Goal: Task Accomplishment & Management: Manage account settings

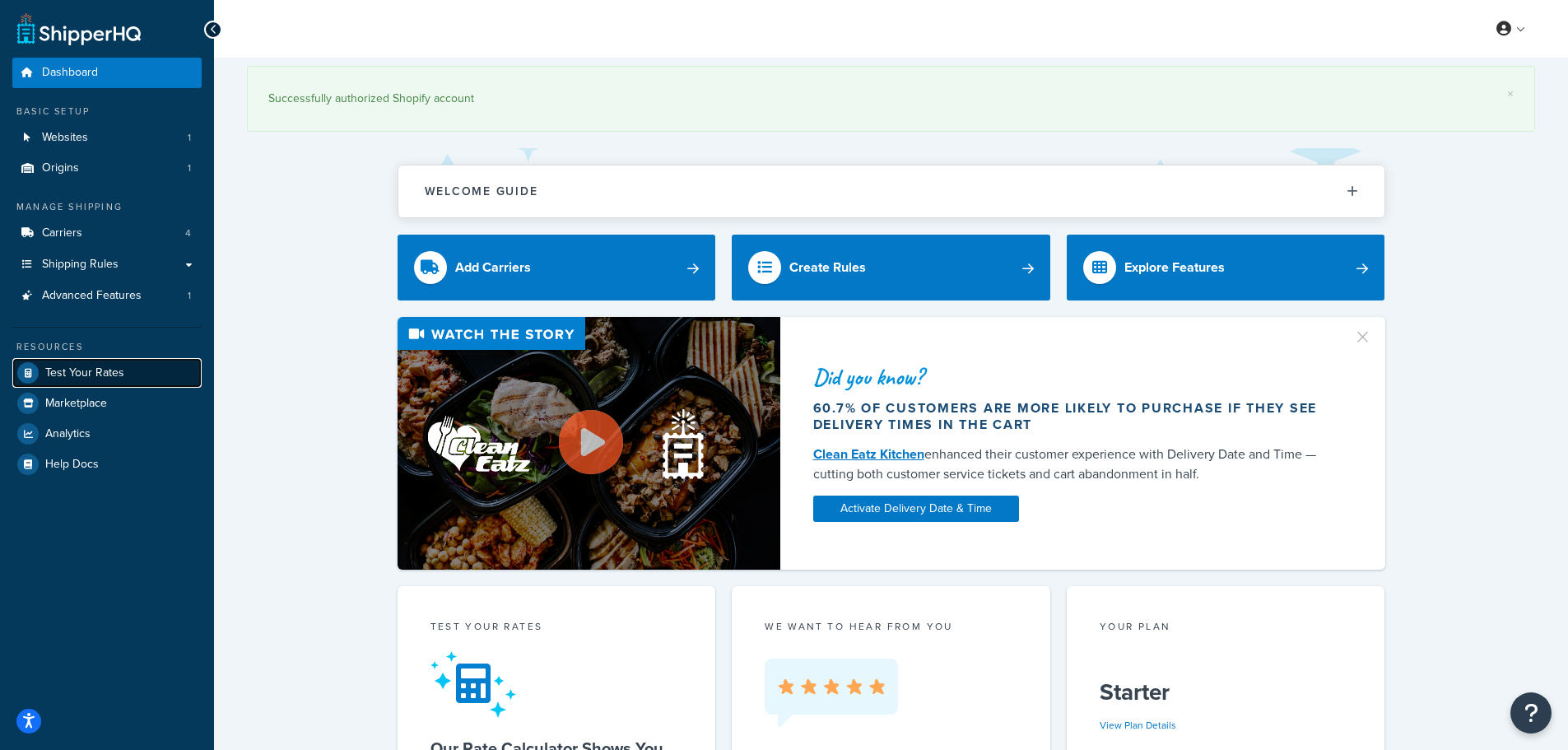
click at [106, 372] on span "Test Your Rates" at bounding box center [85, 373] width 79 height 14
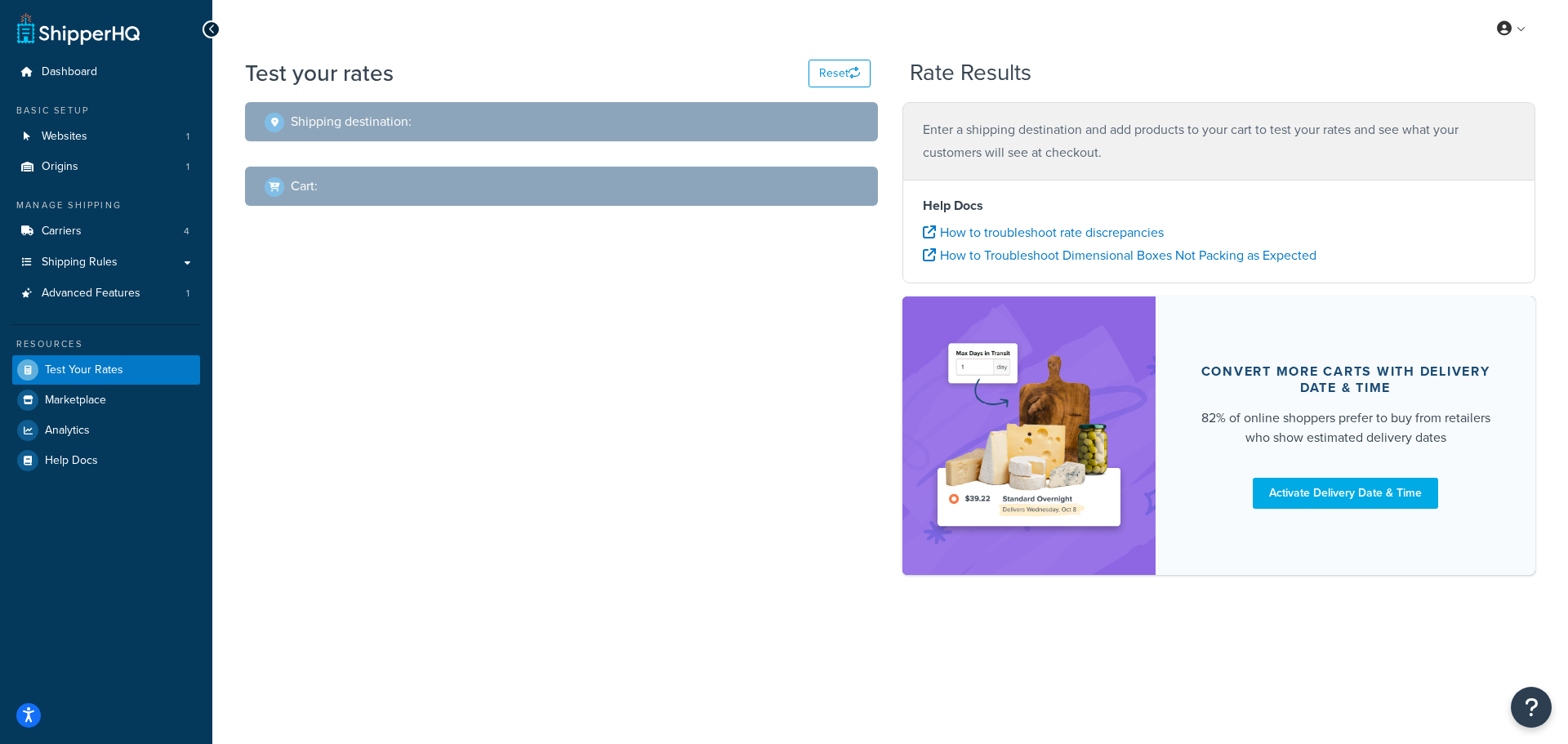
select select "TX"
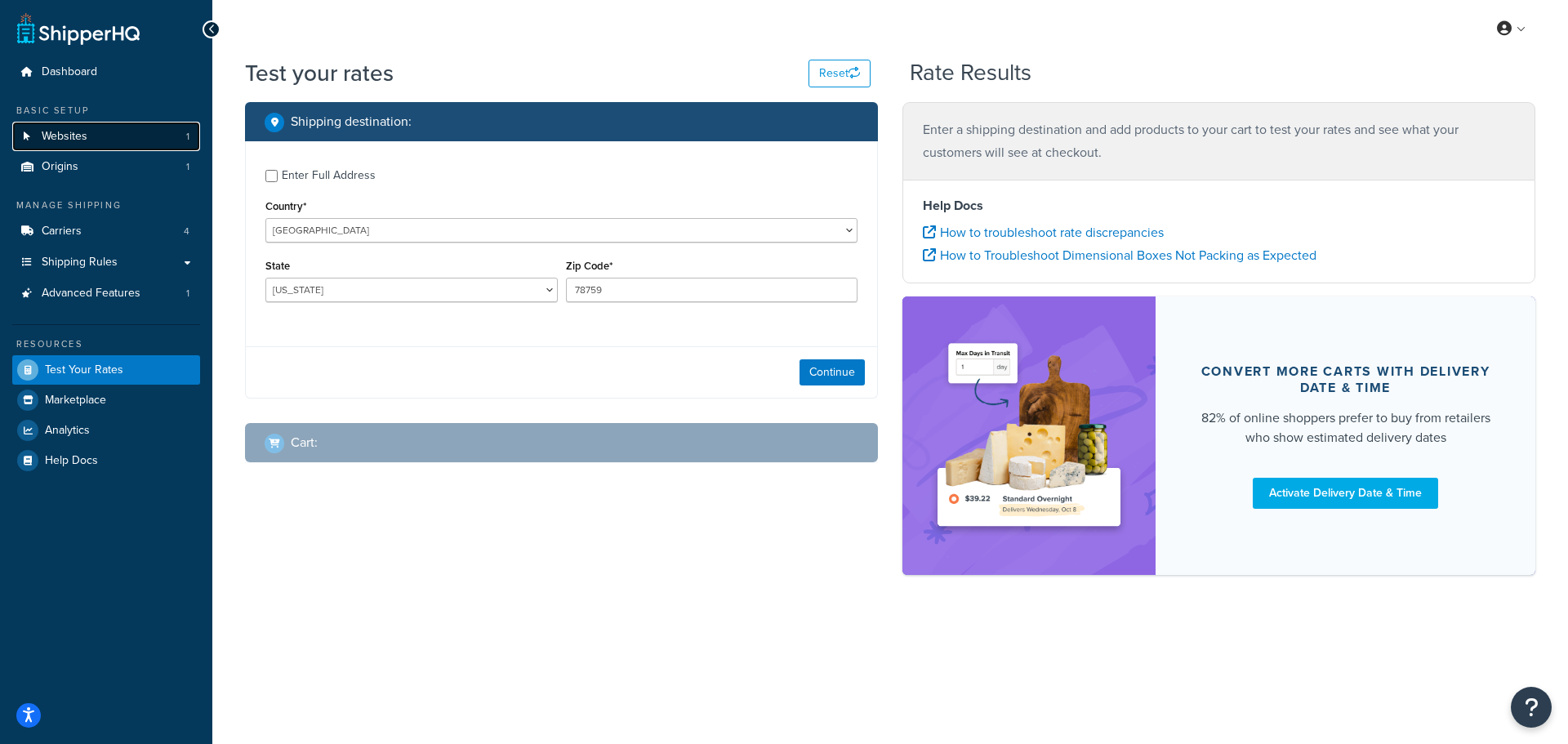
click at [90, 127] on link "Websites 1" at bounding box center [106, 137] width 188 height 30
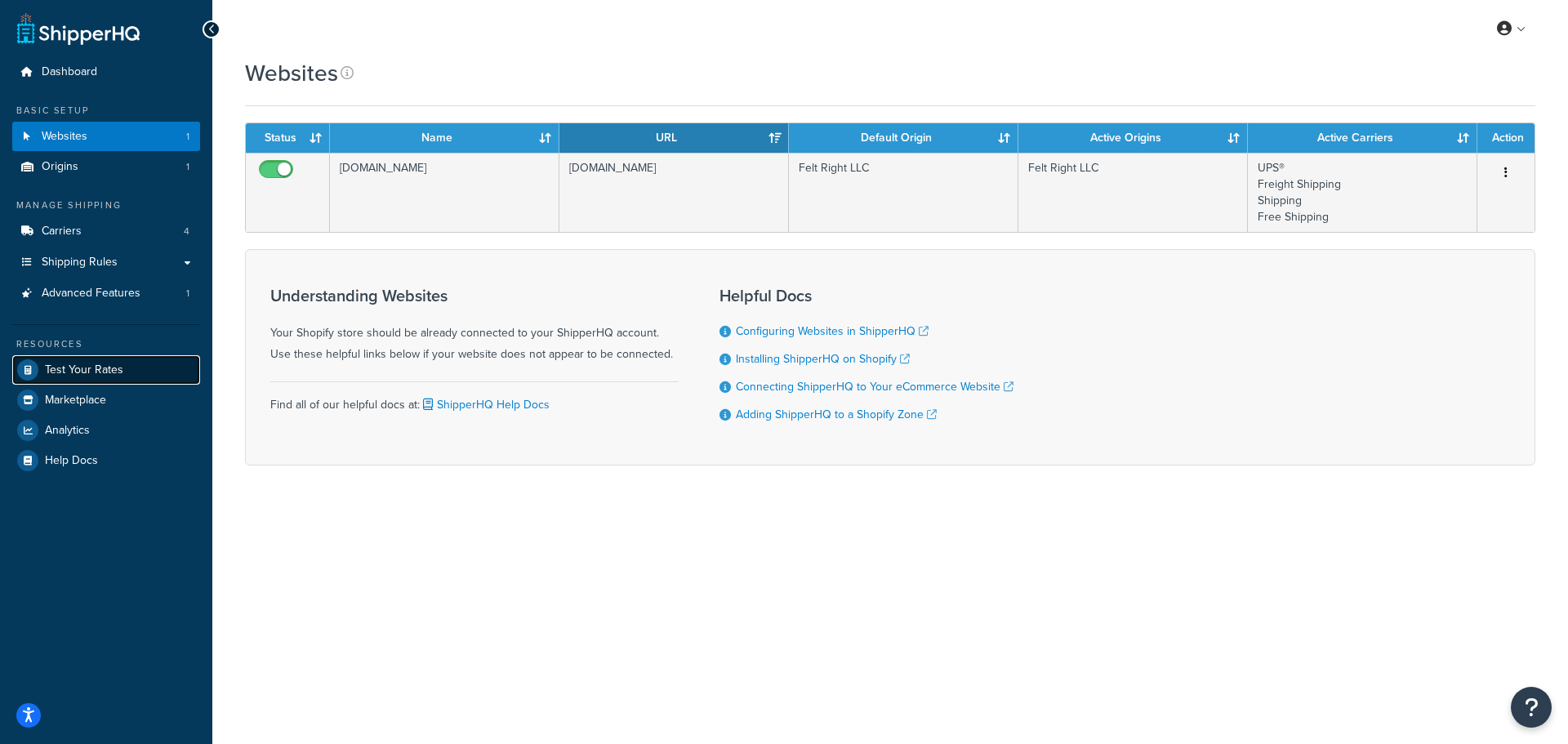
click at [92, 368] on span "Test Your Rates" at bounding box center [85, 370] width 79 height 14
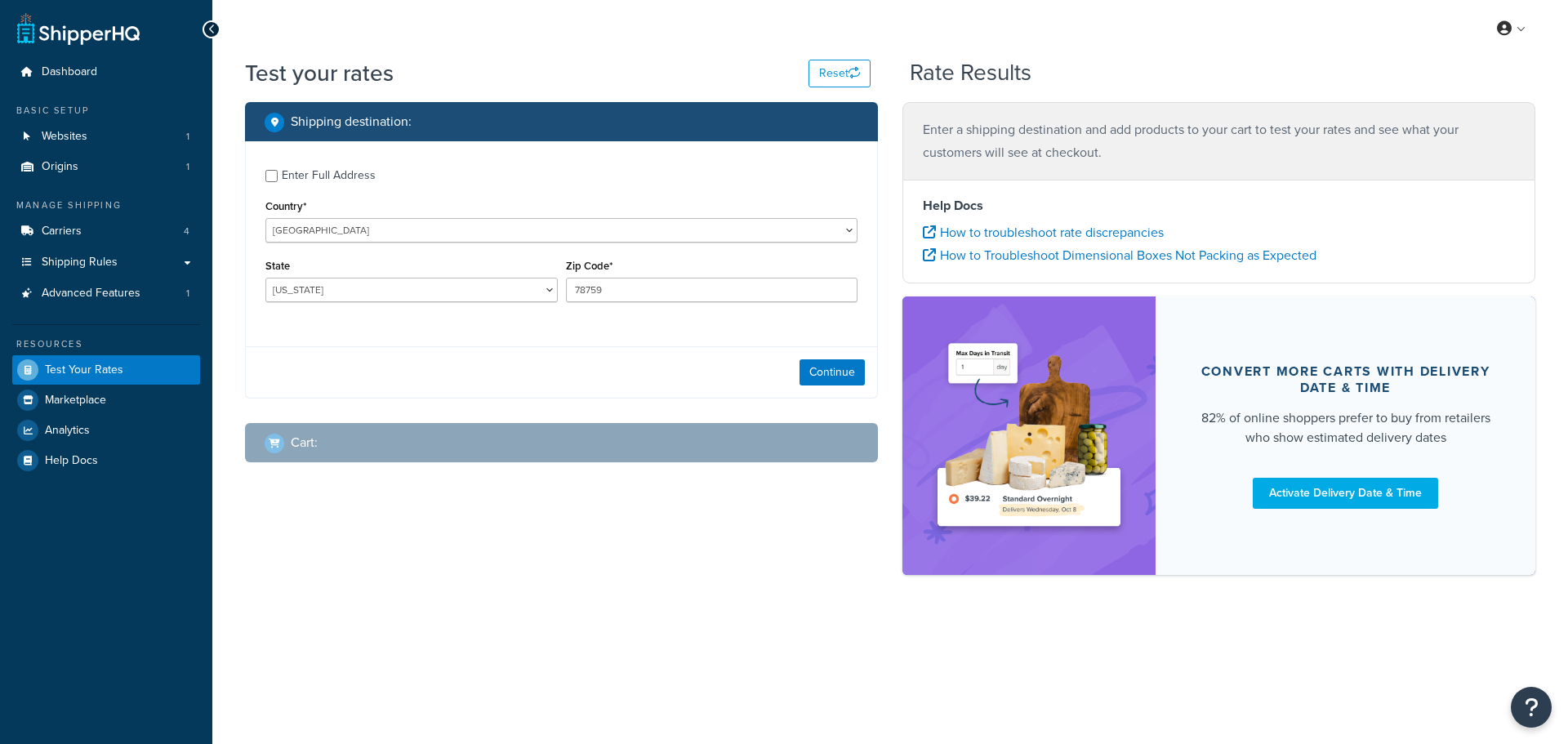
select select "[GEOGRAPHIC_DATA]"
click at [393, 290] on select "Alabama Alaska American Samoa Arizona Arkansas Armed Forces Americas Armed Forc…" at bounding box center [411, 290] width 292 height 24
click at [829, 370] on button "Continue" at bounding box center [833, 372] width 65 height 26
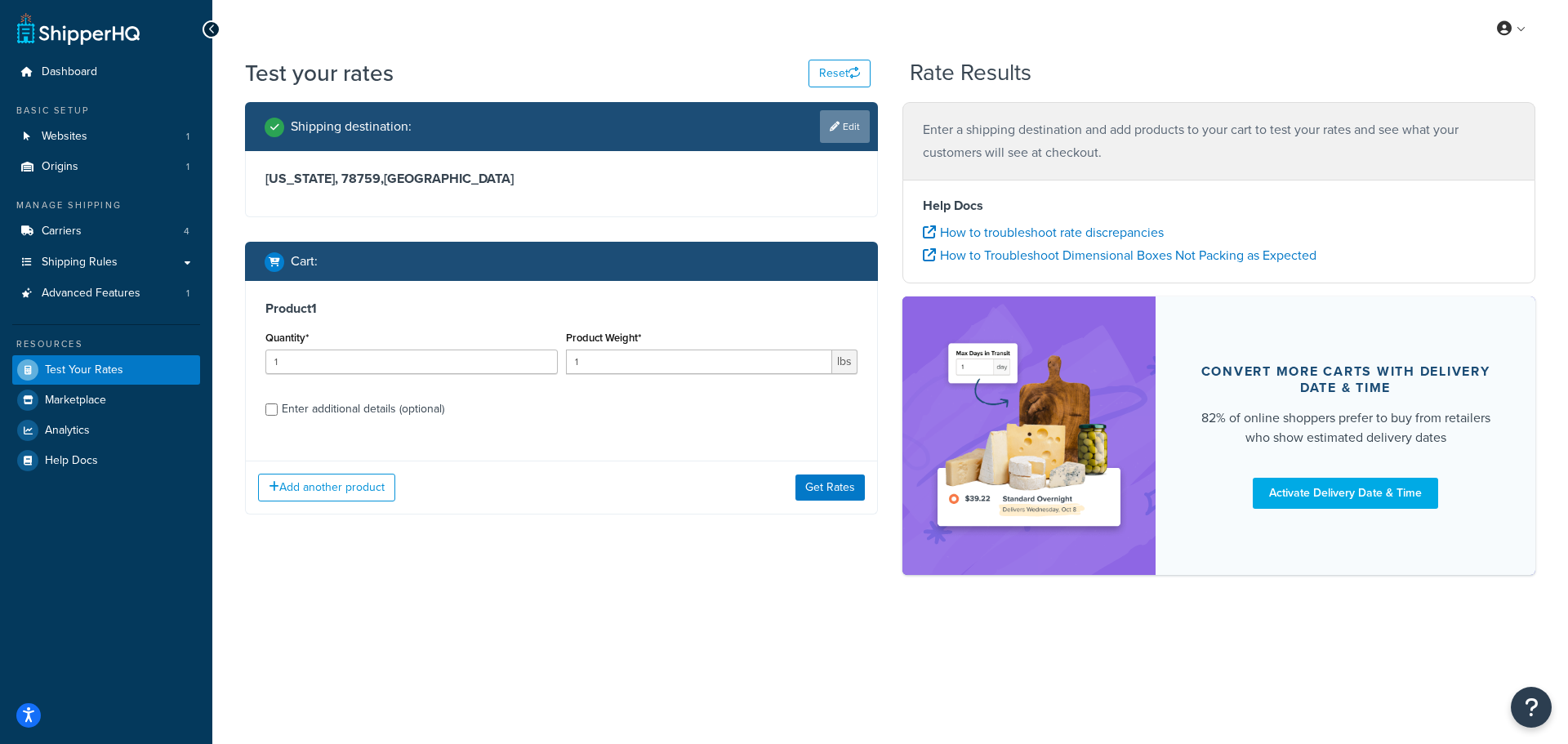
click at [850, 130] on link "Edit" at bounding box center [844, 127] width 49 height 33
select select "[GEOGRAPHIC_DATA]"
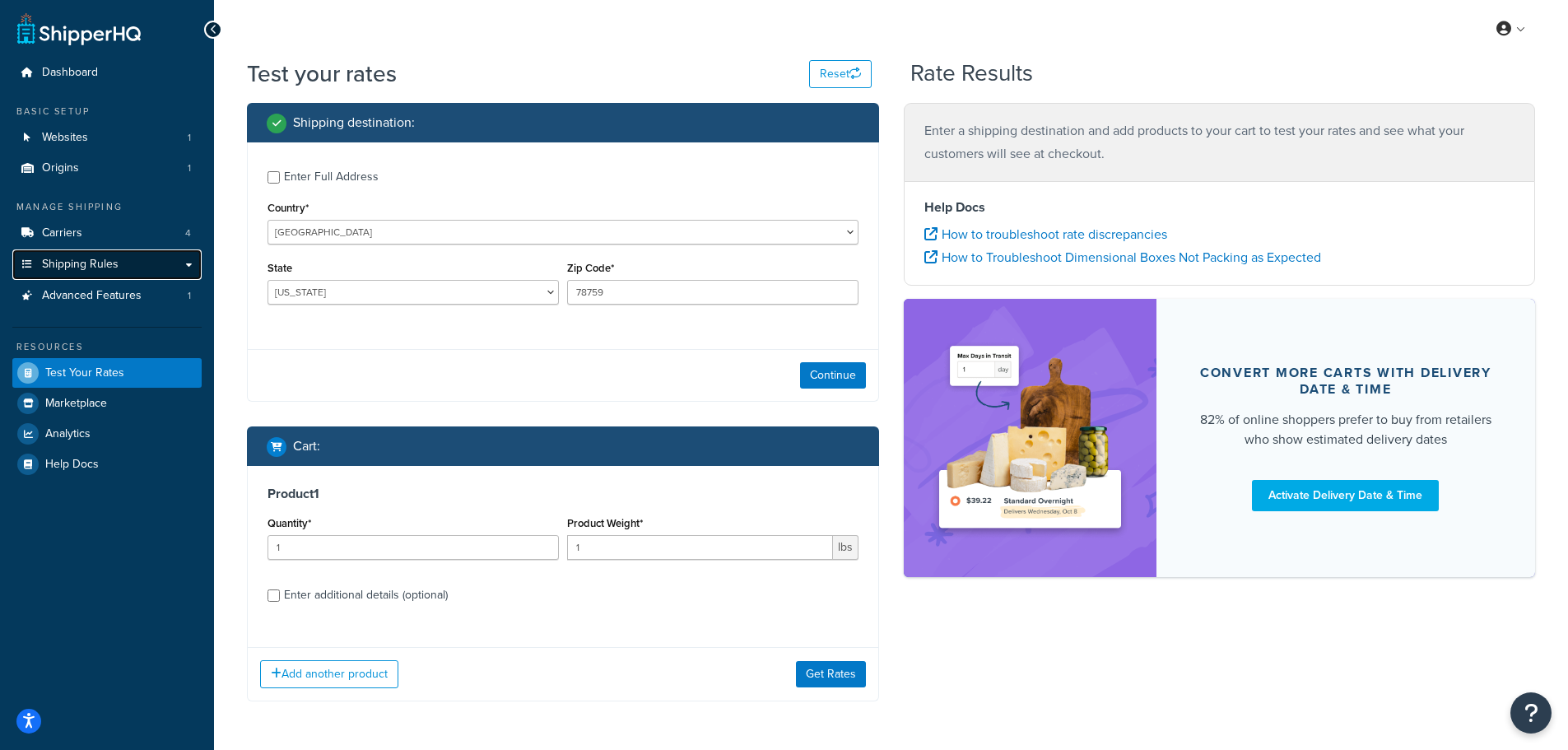
click at [96, 264] on span "Shipping Rules" at bounding box center [80, 264] width 77 height 14
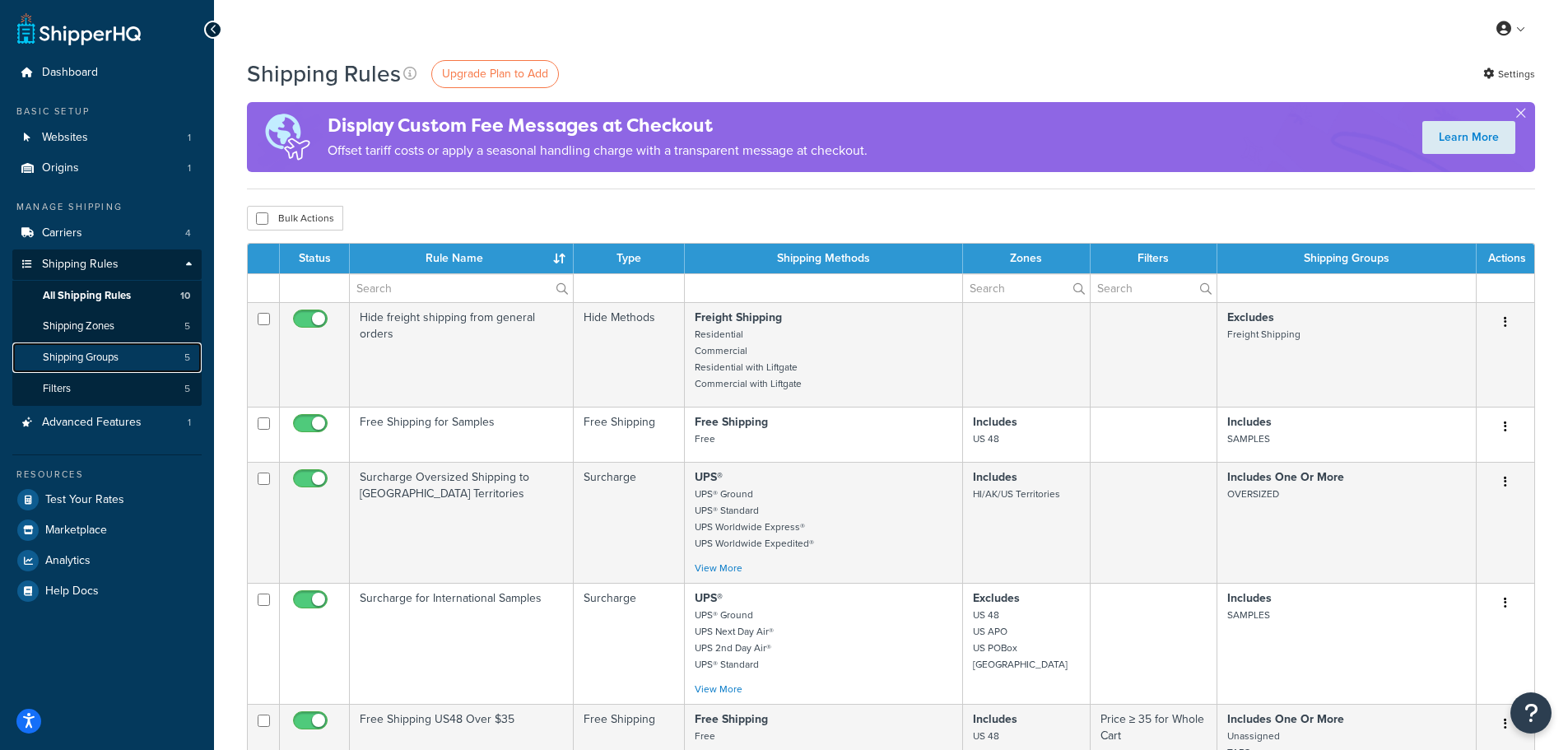
click at [125, 357] on link "Shipping Groups 5" at bounding box center [107, 358] width 189 height 30
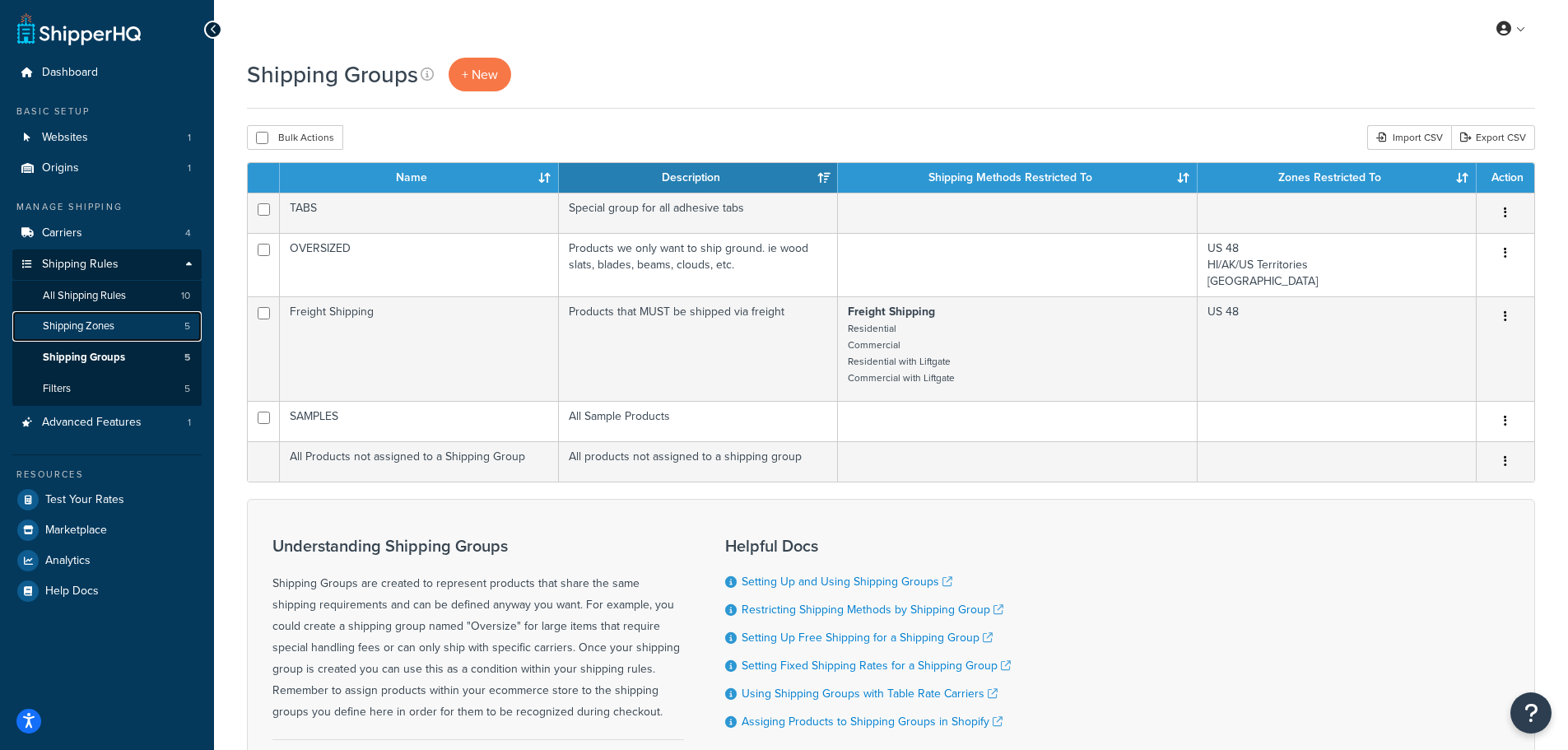
click at [109, 320] on span "Shipping Zones" at bounding box center [79, 326] width 72 height 14
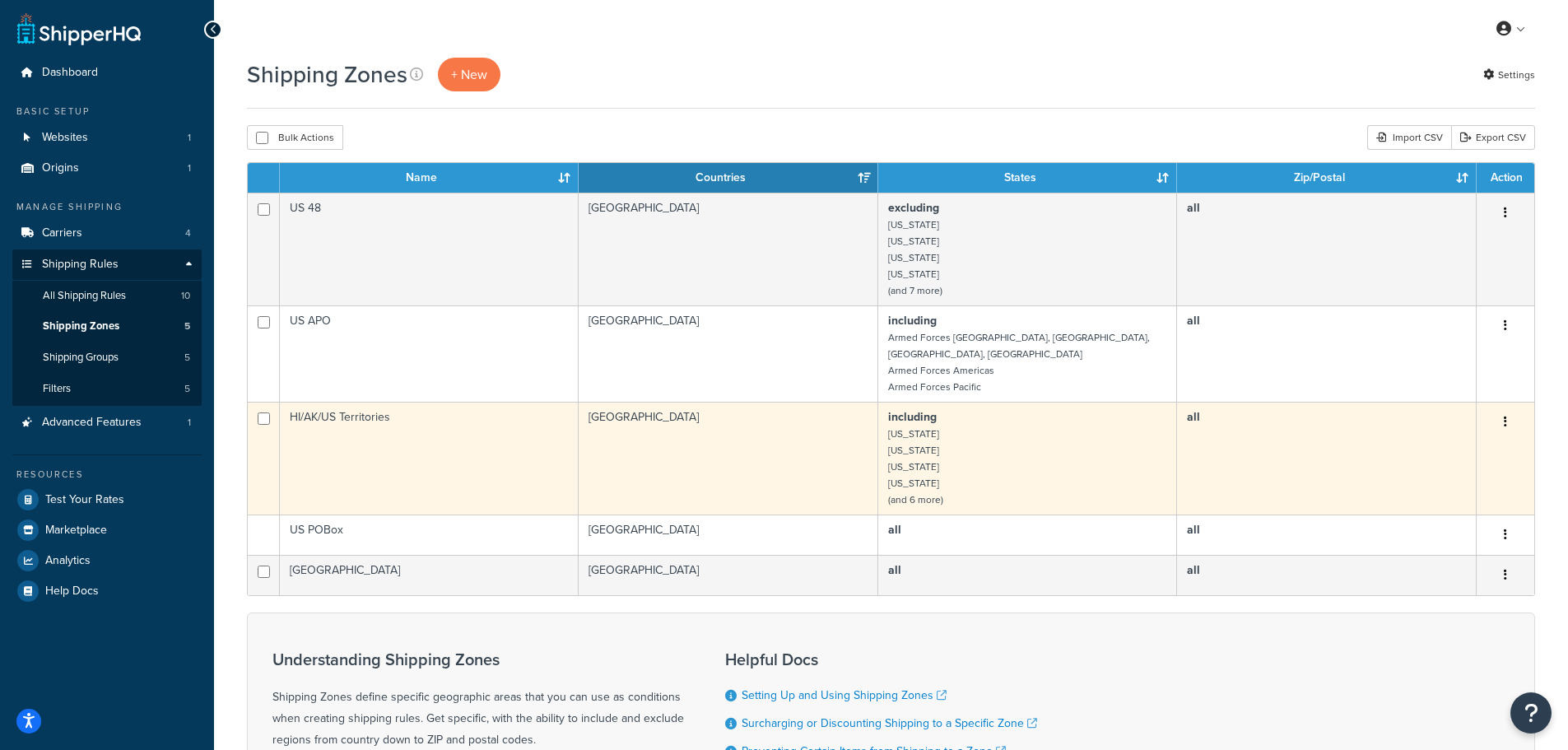
click at [1009, 459] on td "including [US_STATE] [US_STATE] [US_STATE] [US_STATE] (and 6 more)" at bounding box center [1028, 459] width 299 height 113
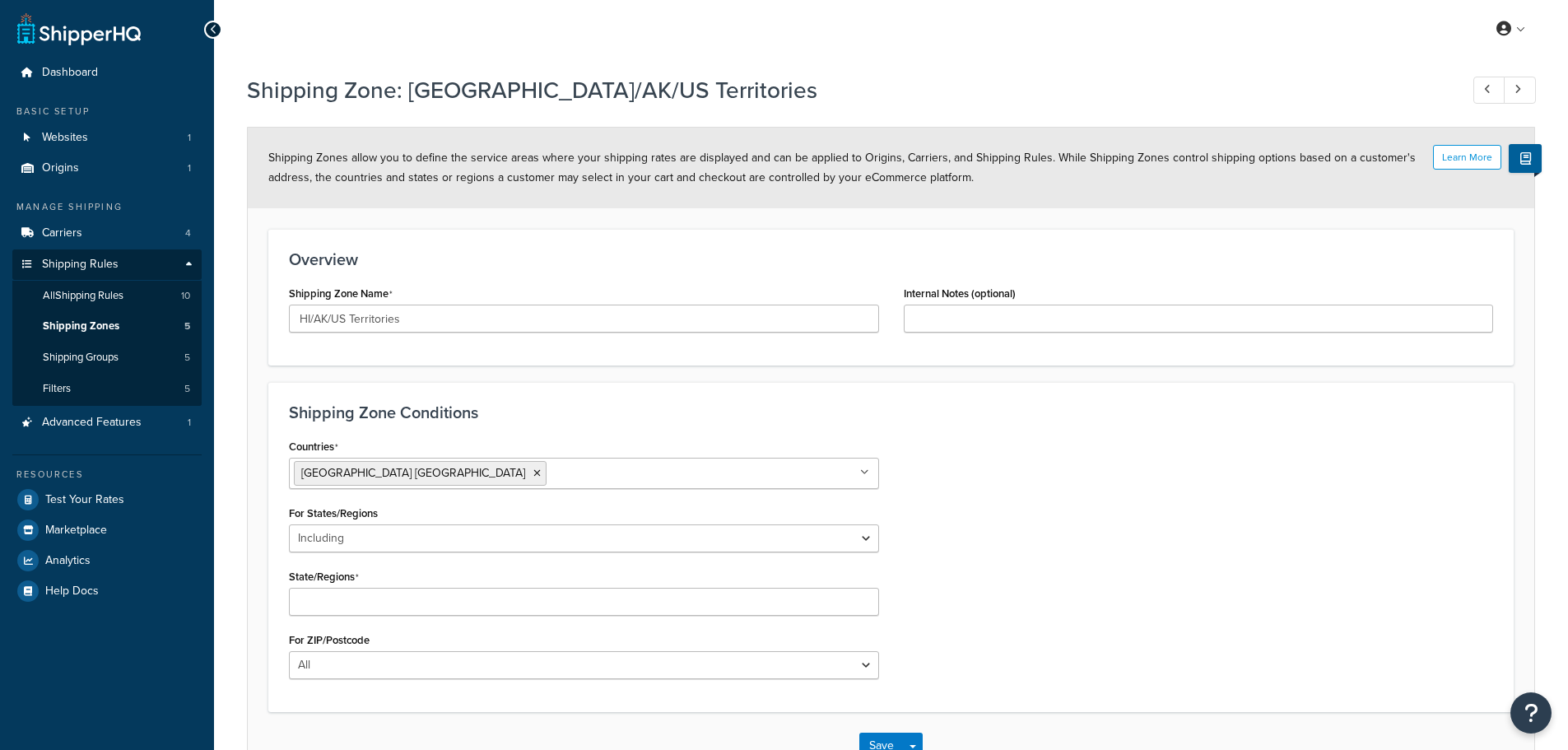
select select "including"
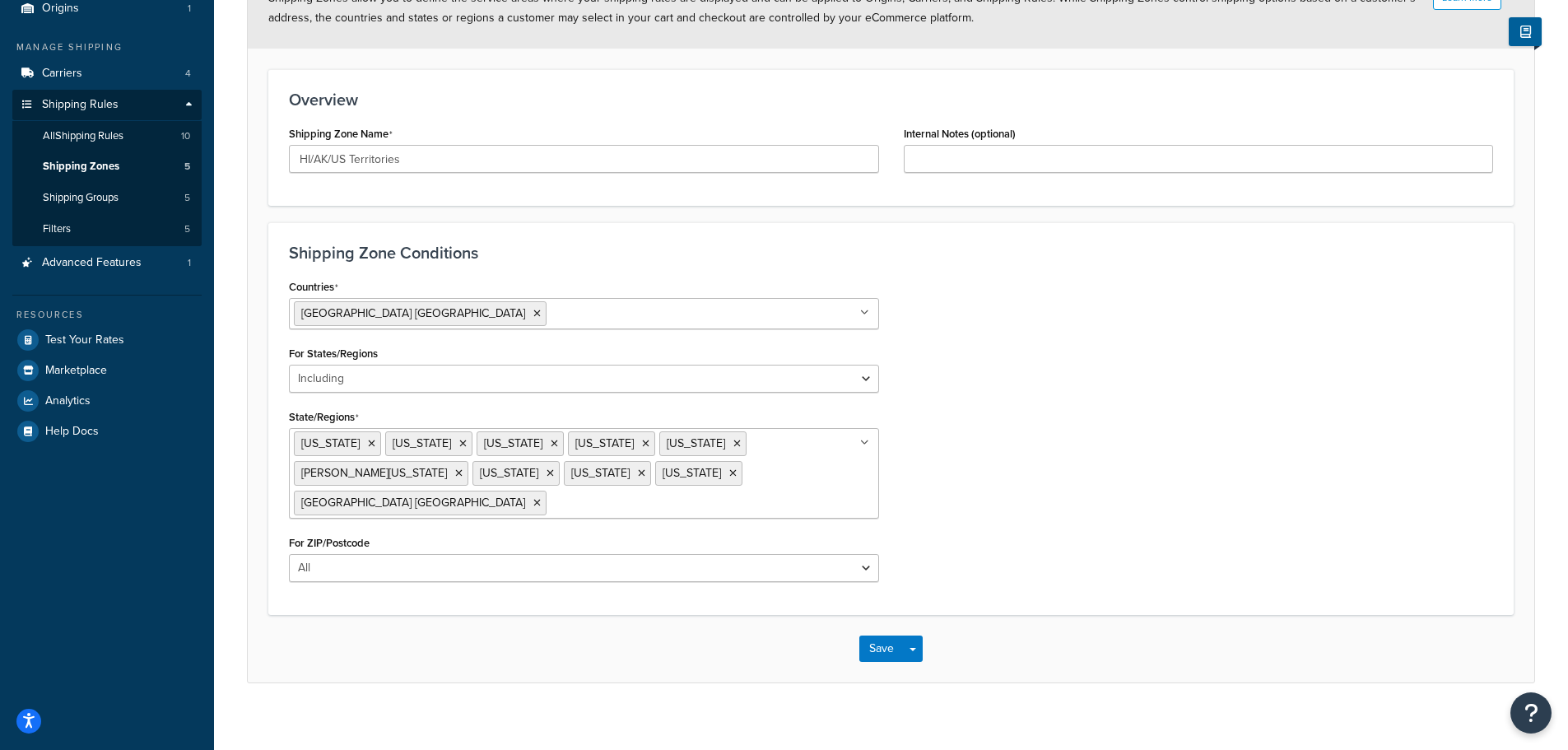
scroll to position [165, 0]
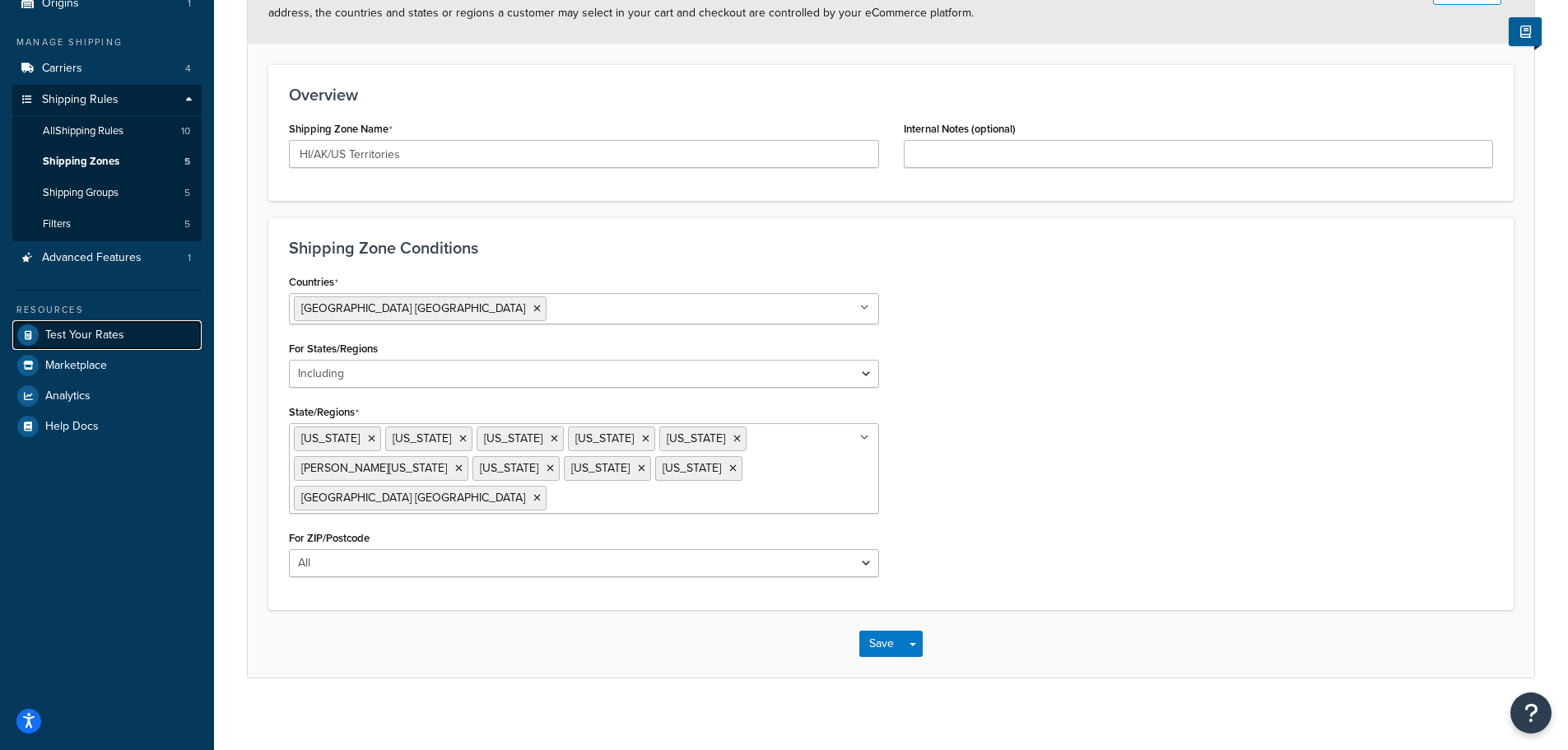
click at [95, 332] on span "Test Your Rates" at bounding box center [85, 335] width 79 height 14
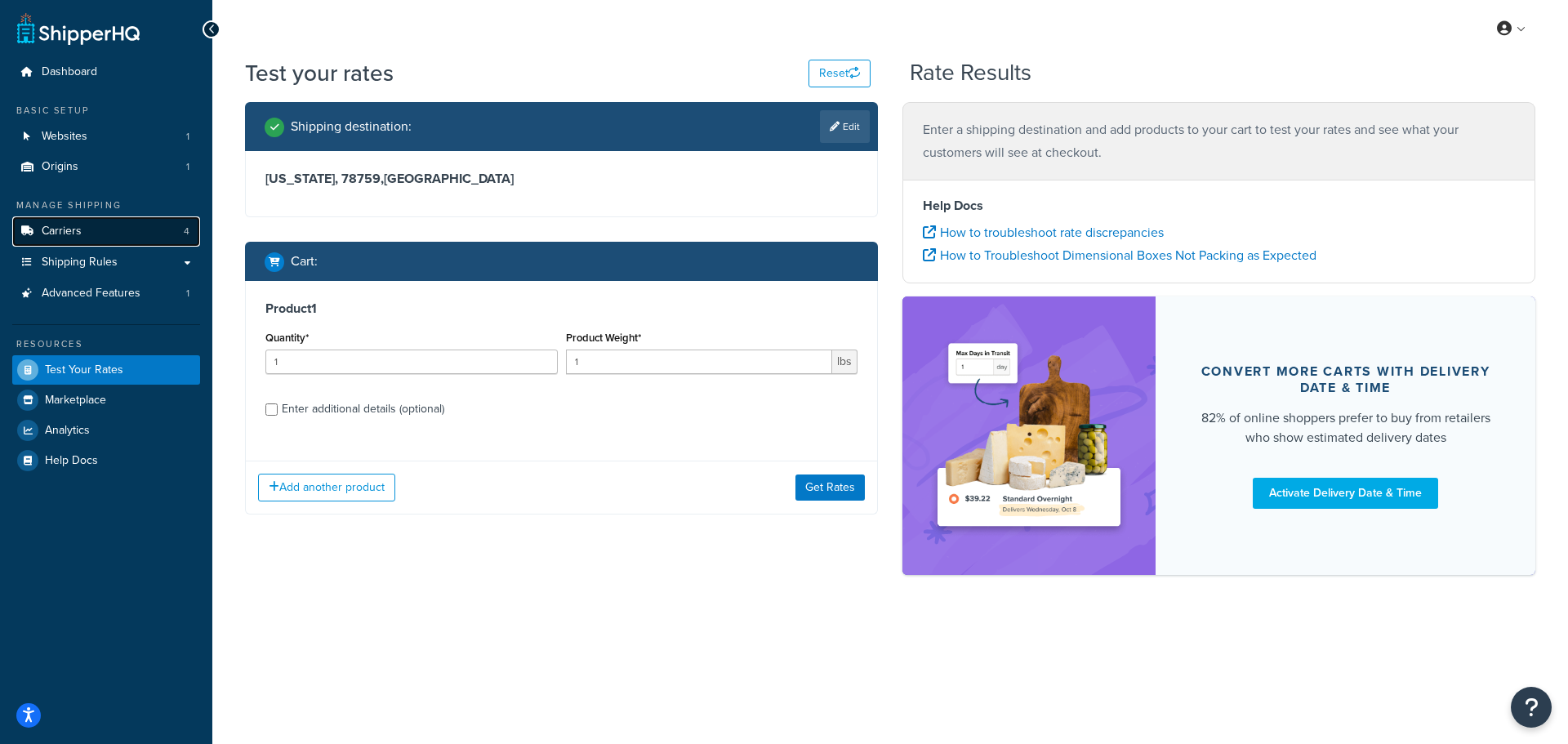
click at [106, 232] on link "Carriers 4" at bounding box center [106, 231] width 188 height 30
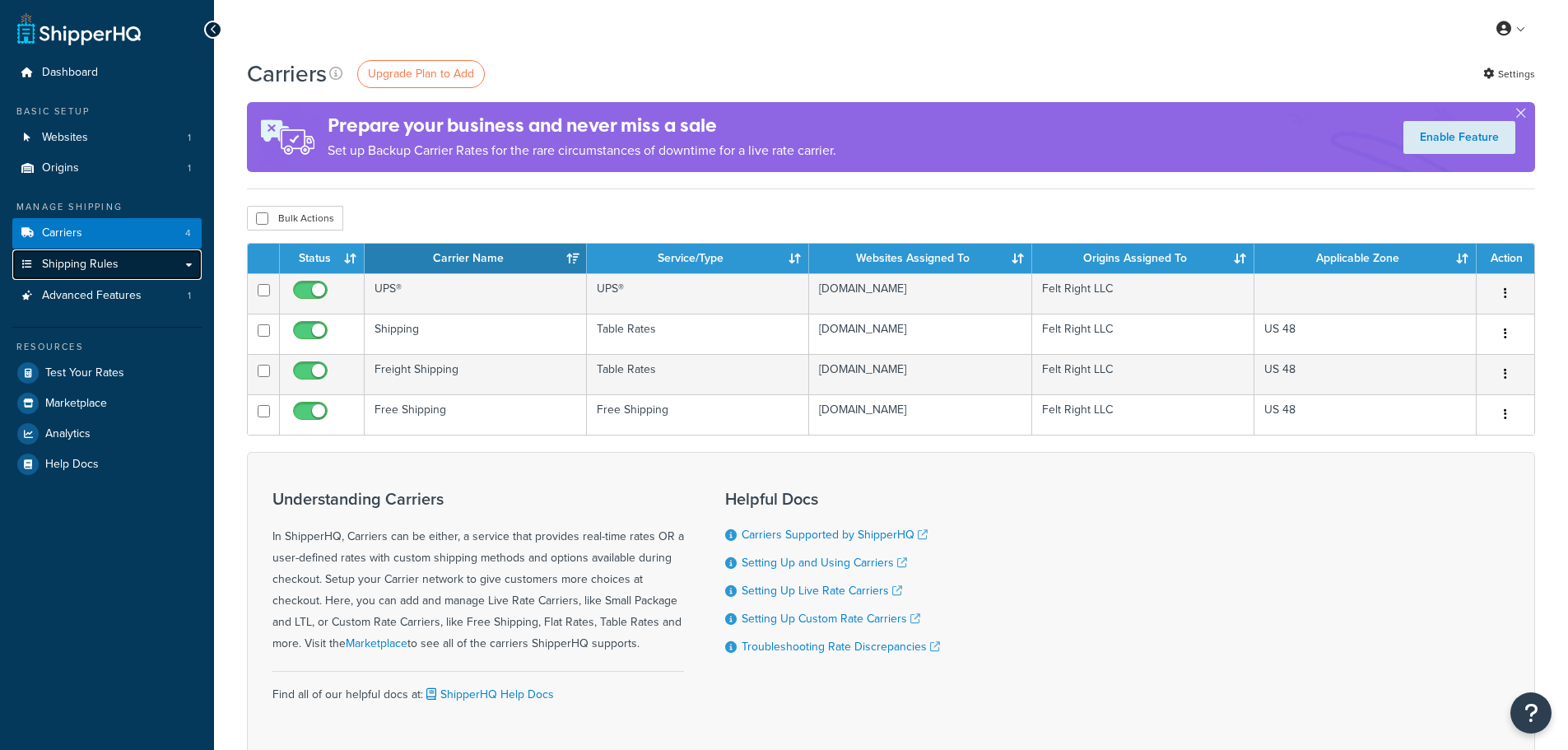
click at [99, 265] on span "Shipping Rules" at bounding box center [80, 264] width 77 height 14
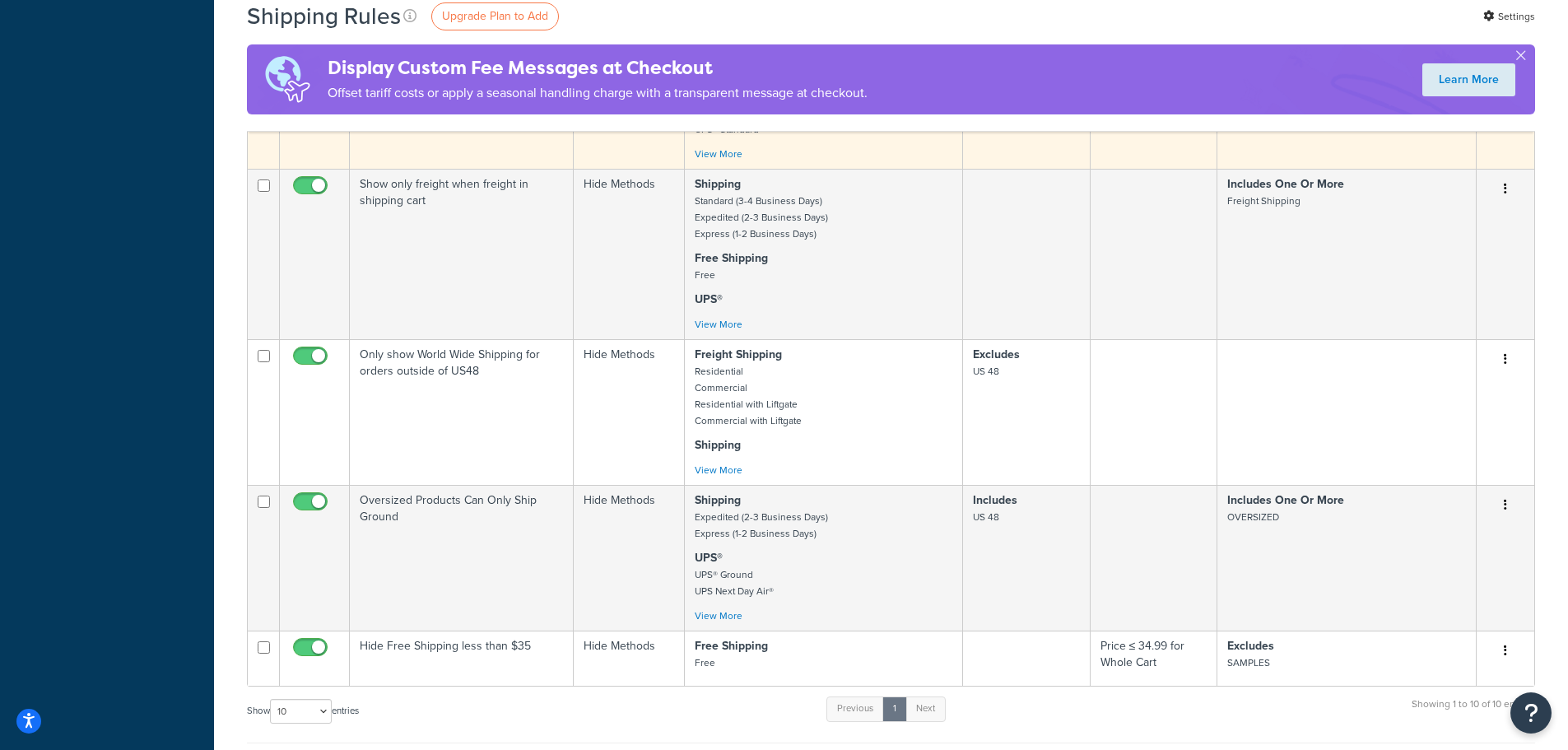
scroll to position [823, 0]
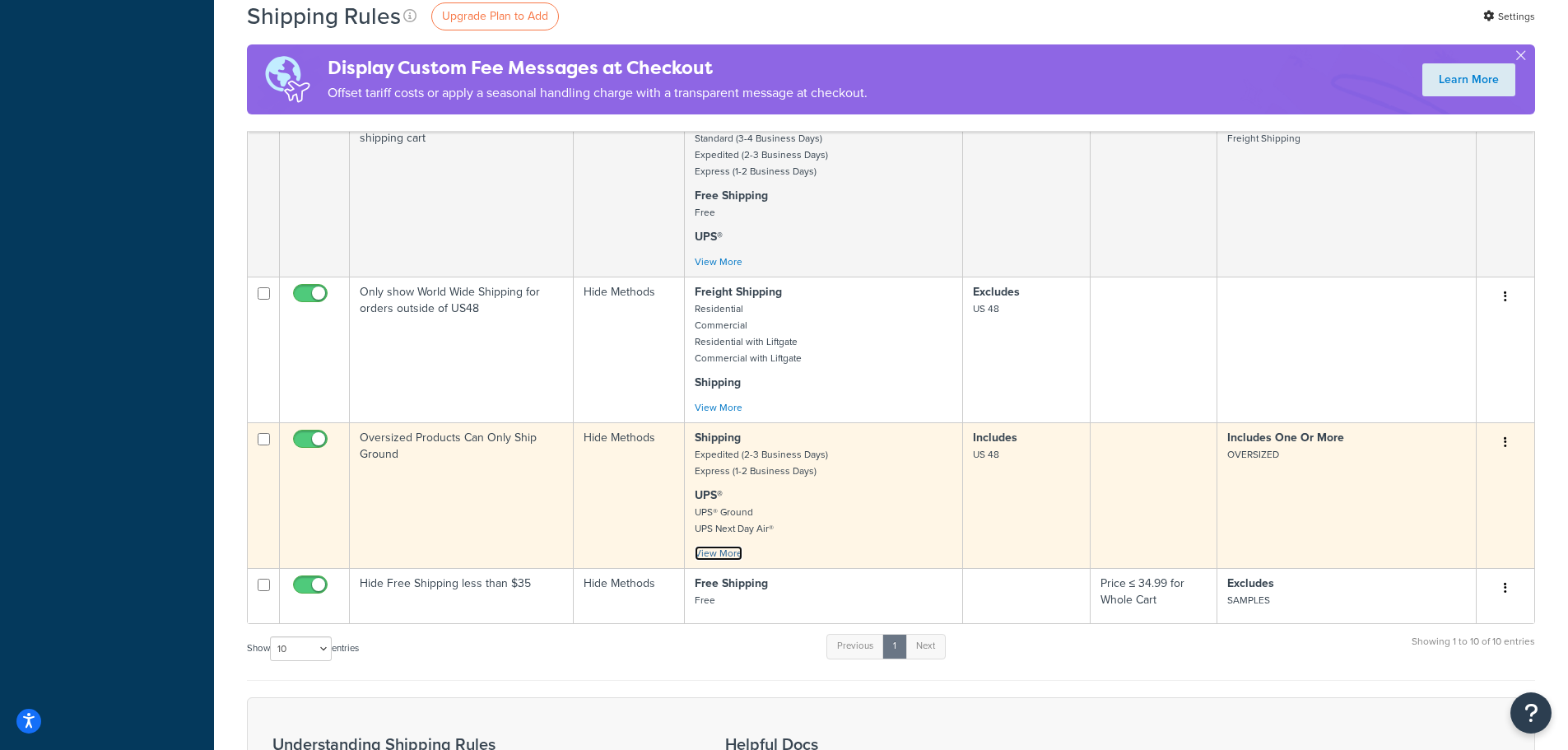
click at [719, 558] on link "View More" at bounding box center [719, 553] width 48 height 15
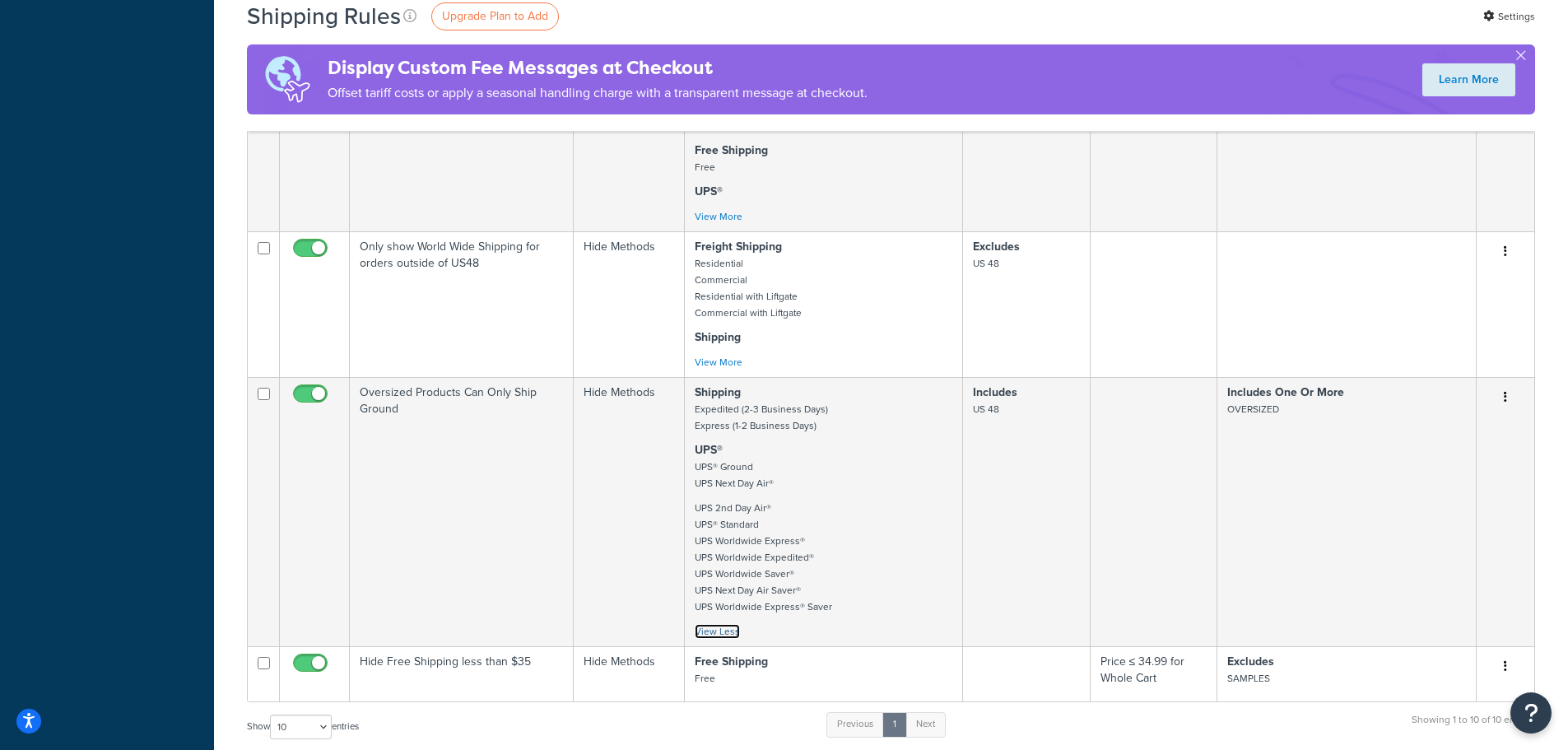
scroll to position [906, 0]
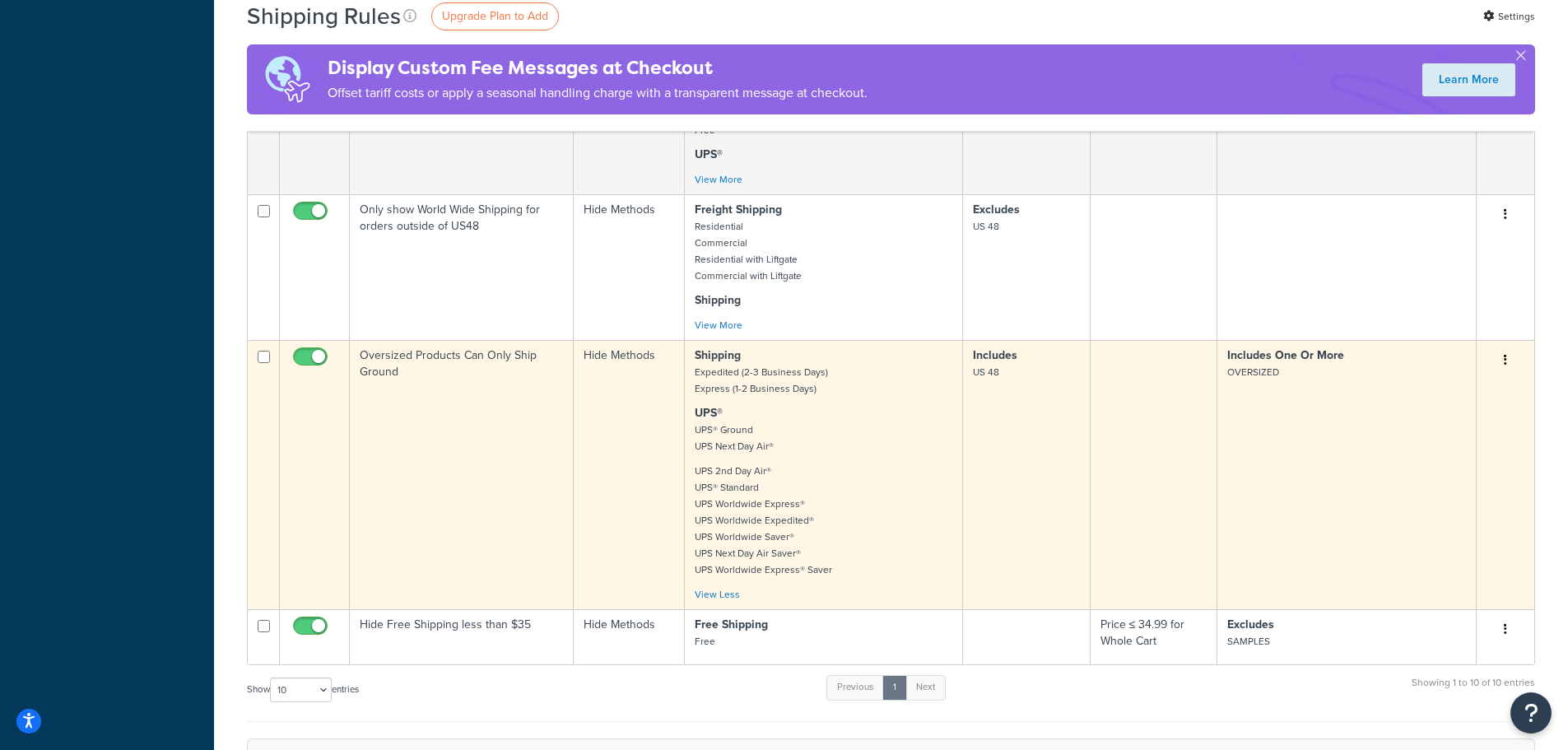
click at [1500, 357] on button "button" at bounding box center [1506, 360] width 23 height 26
click at [1440, 394] on link "Edit" at bounding box center [1451, 392] width 130 height 34
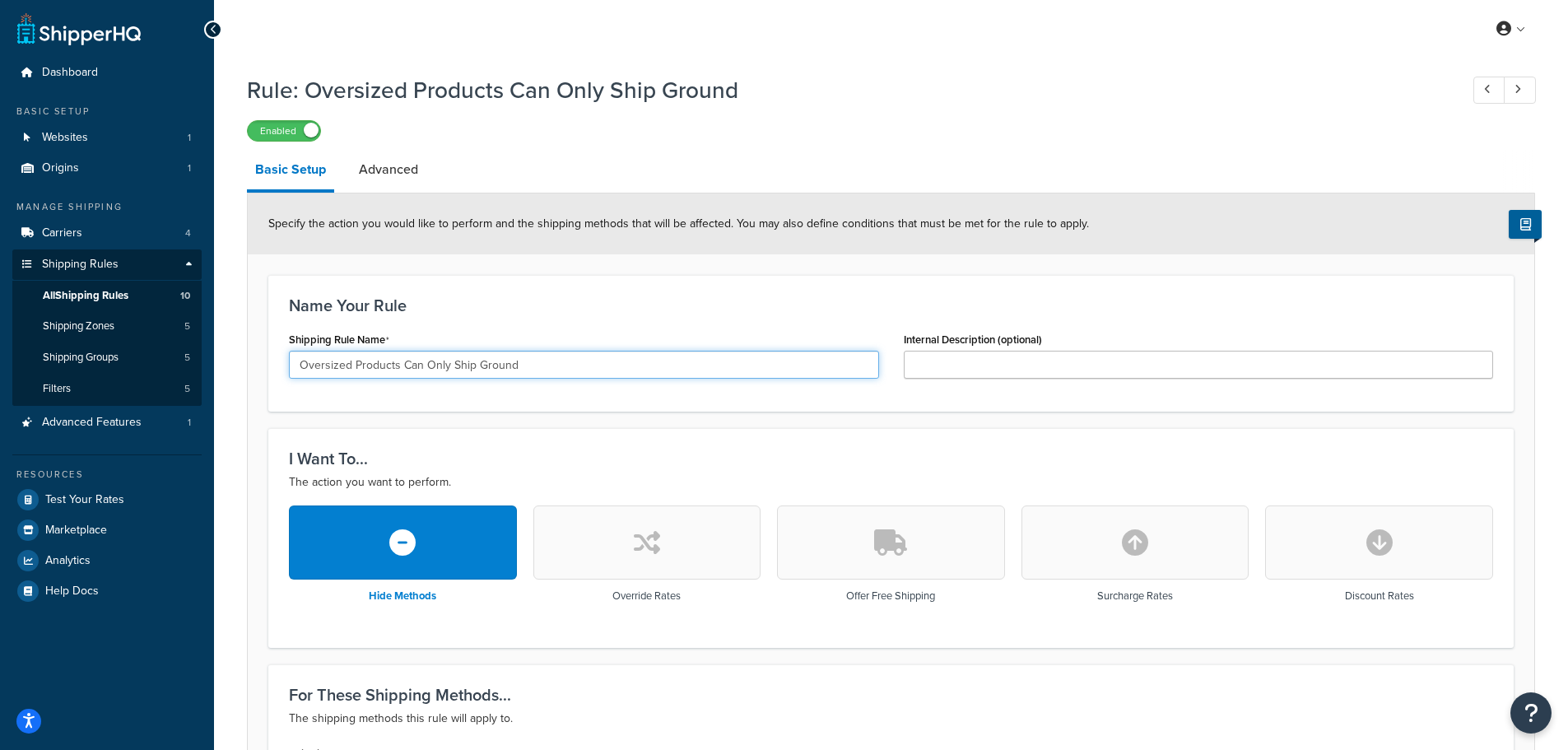
click at [475, 372] on input "Oversized Products Can Only Ship Ground" at bounding box center [583, 364] width 590 height 28
click at [643, 372] on input "Oversized Products Can Only Ship UPS Ground" at bounding box center [583, 364] width 590 height 28
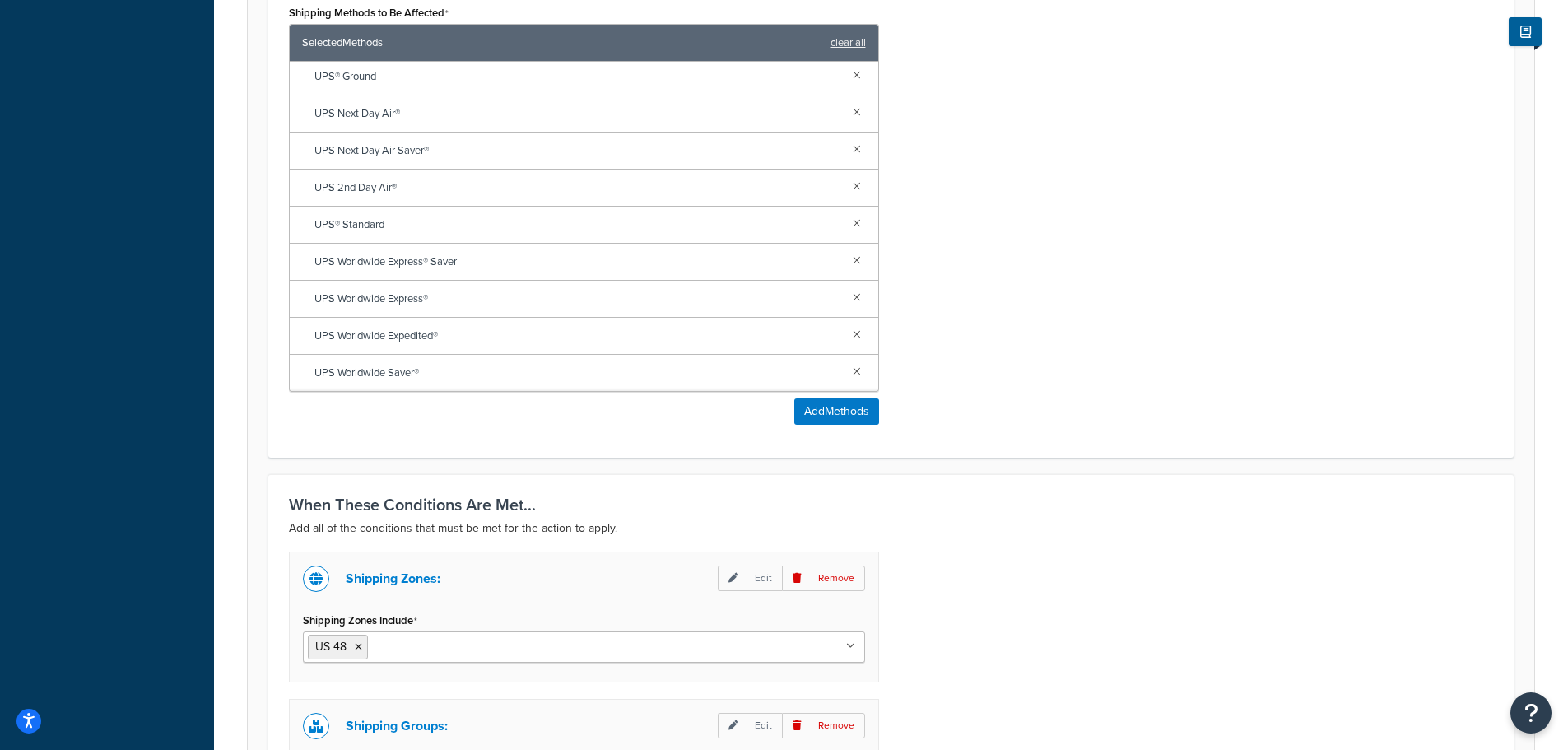
scroll to position [1037, 0]
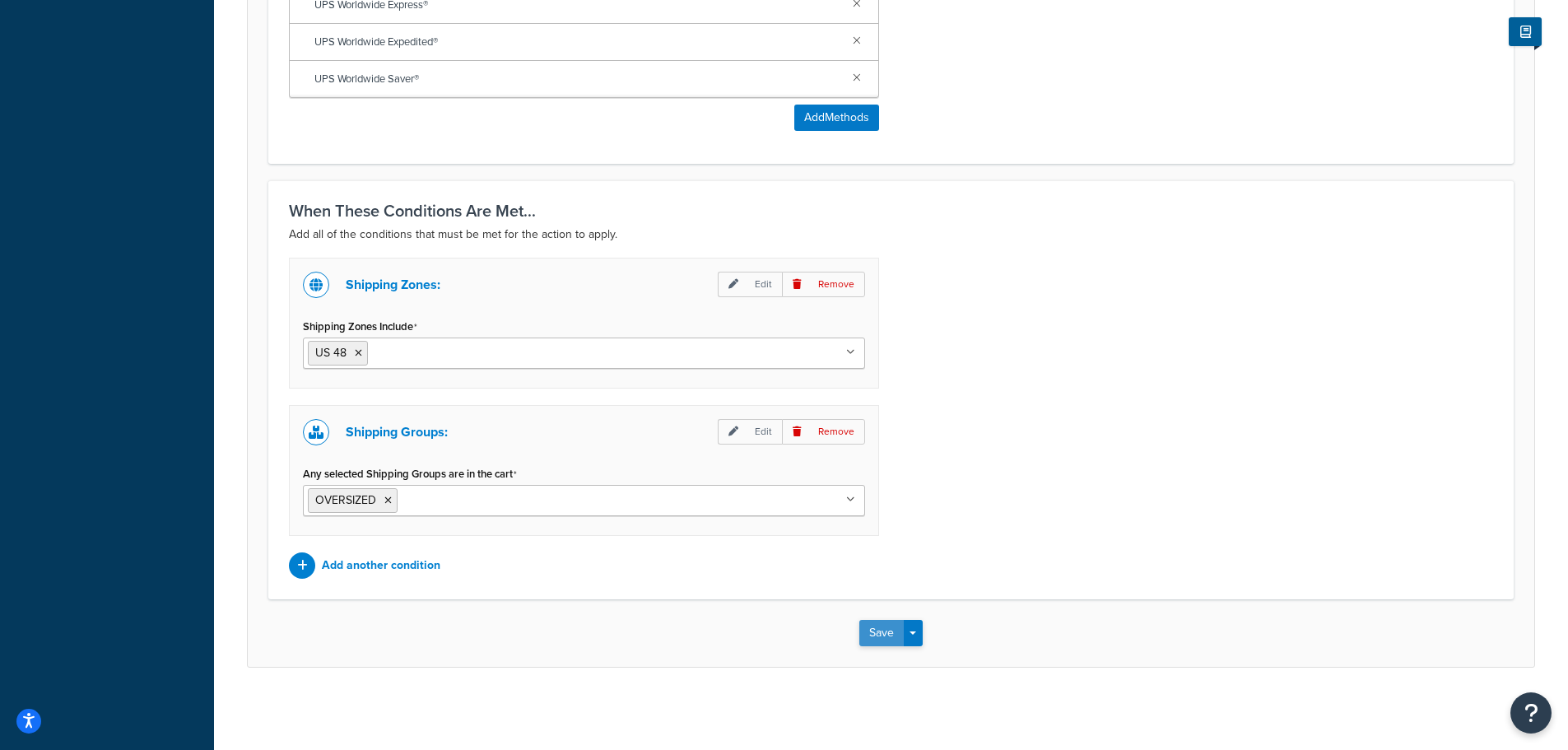
type input "Oversized Products Can Only Ship UPS Ground"
click at [875, 626] on button "Save" at bounding box center [882, 633] width 45 height 26
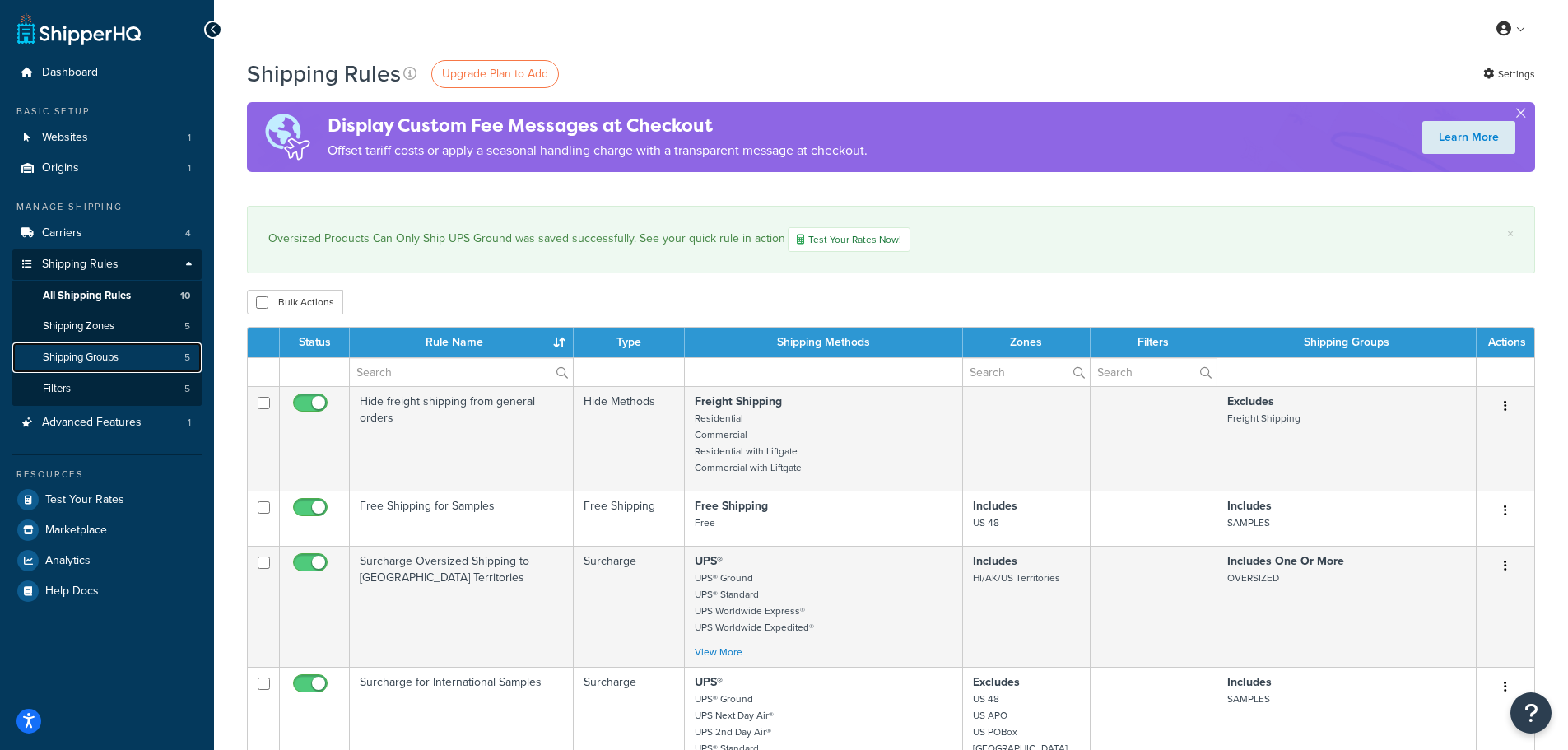
click at [127, 363] on link "Shipping Groups 5" at bounding box center [107, 358] width 189 height 30
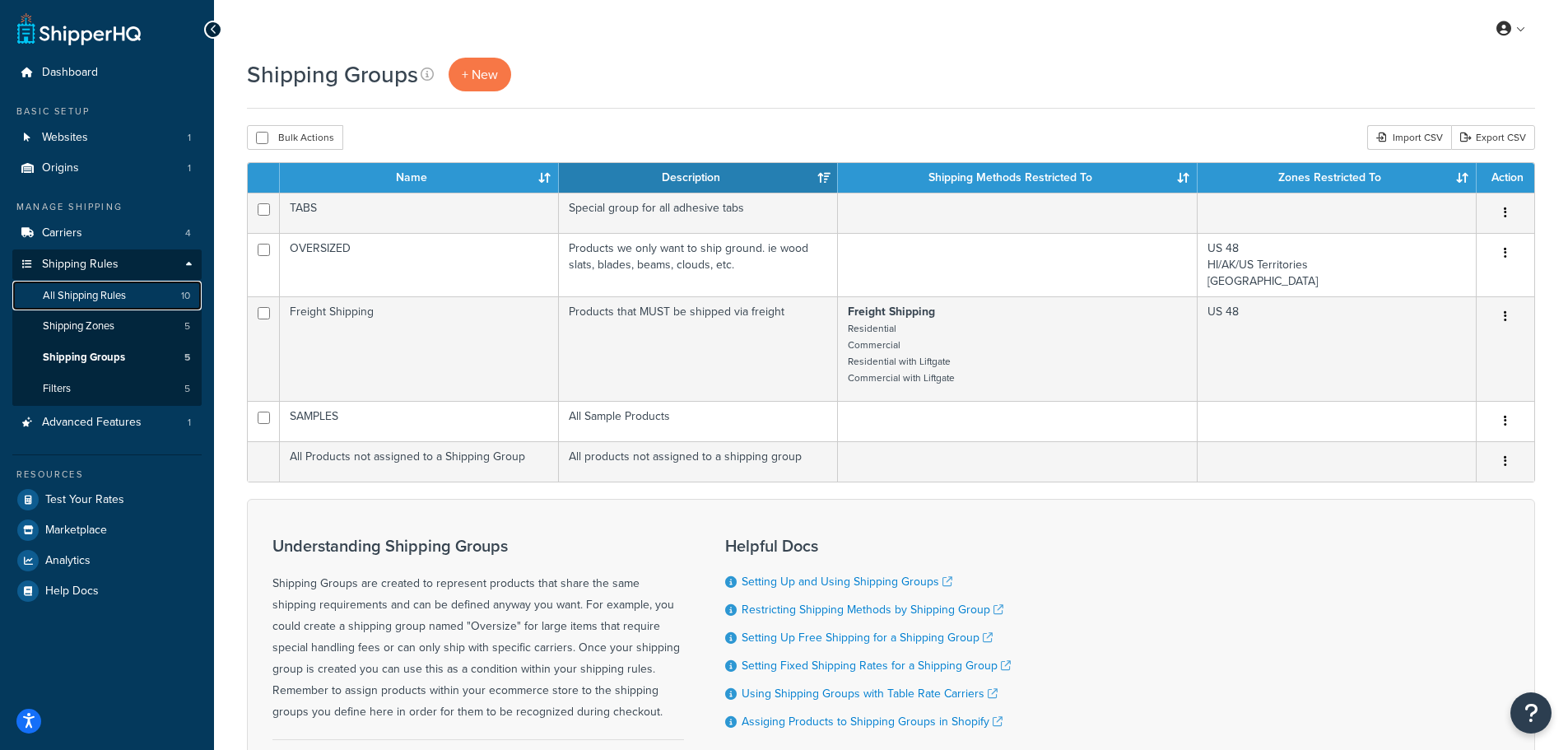
click at [109, 296] on span "All Shipping Rules" at bounding box center [84, 296] width 83 height 14
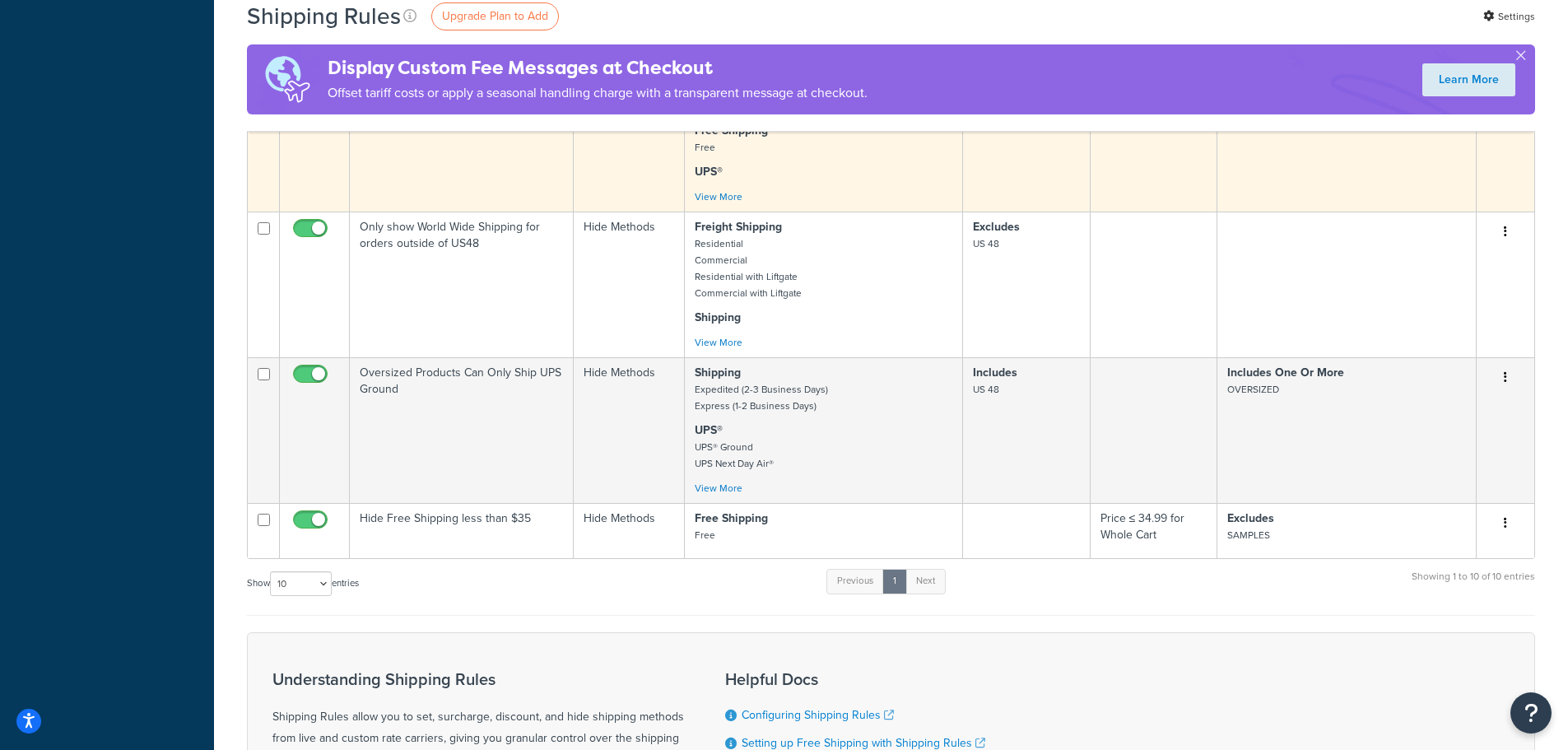
scroll to position [906, 0]
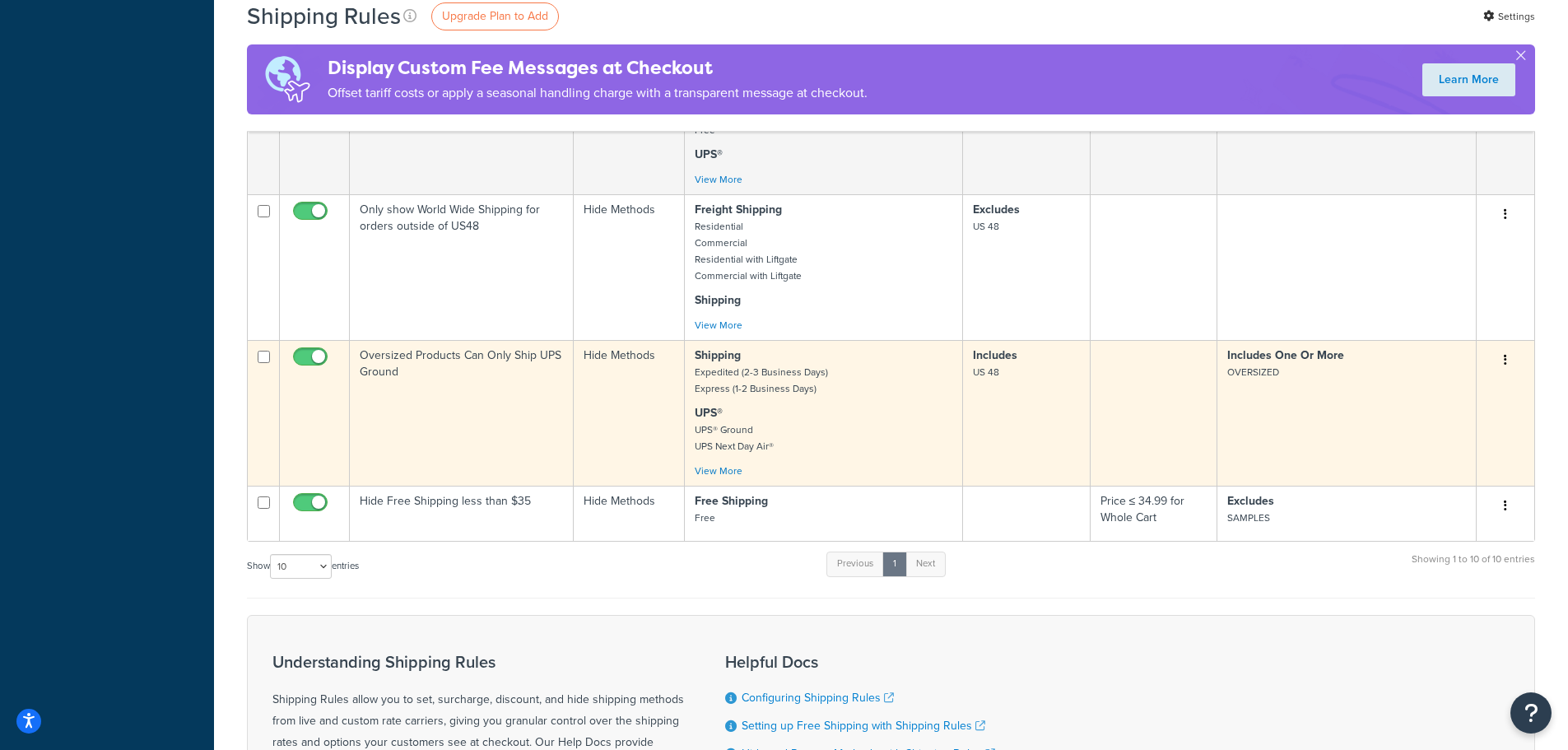
click at [1510, 361] on button "button" at bounding box center [1506, 360] width 23 height 26
click at [1467, 386] on link "Edit" at bounding box center [1451, 392] width 130 height 34
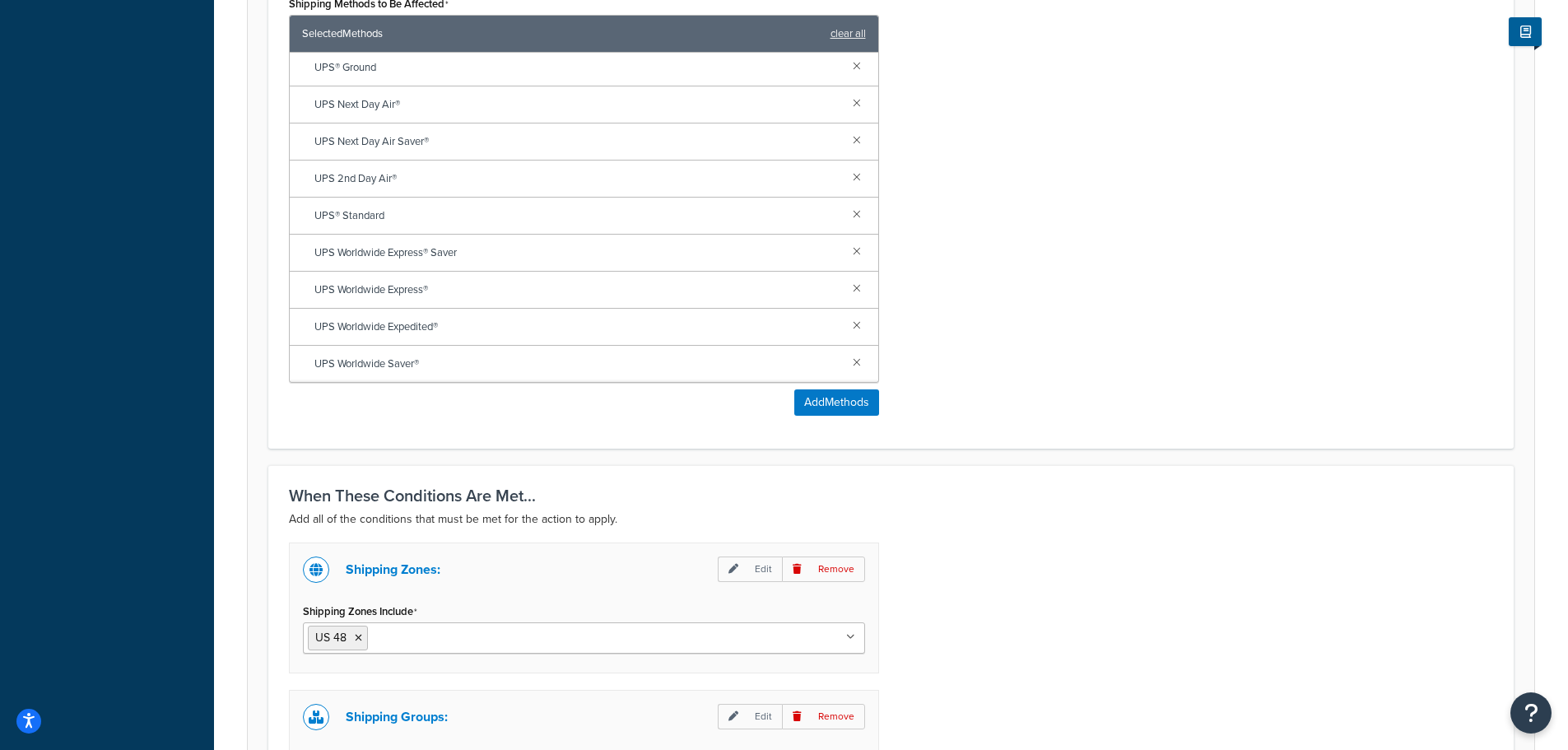
scroll to position [988, 0]
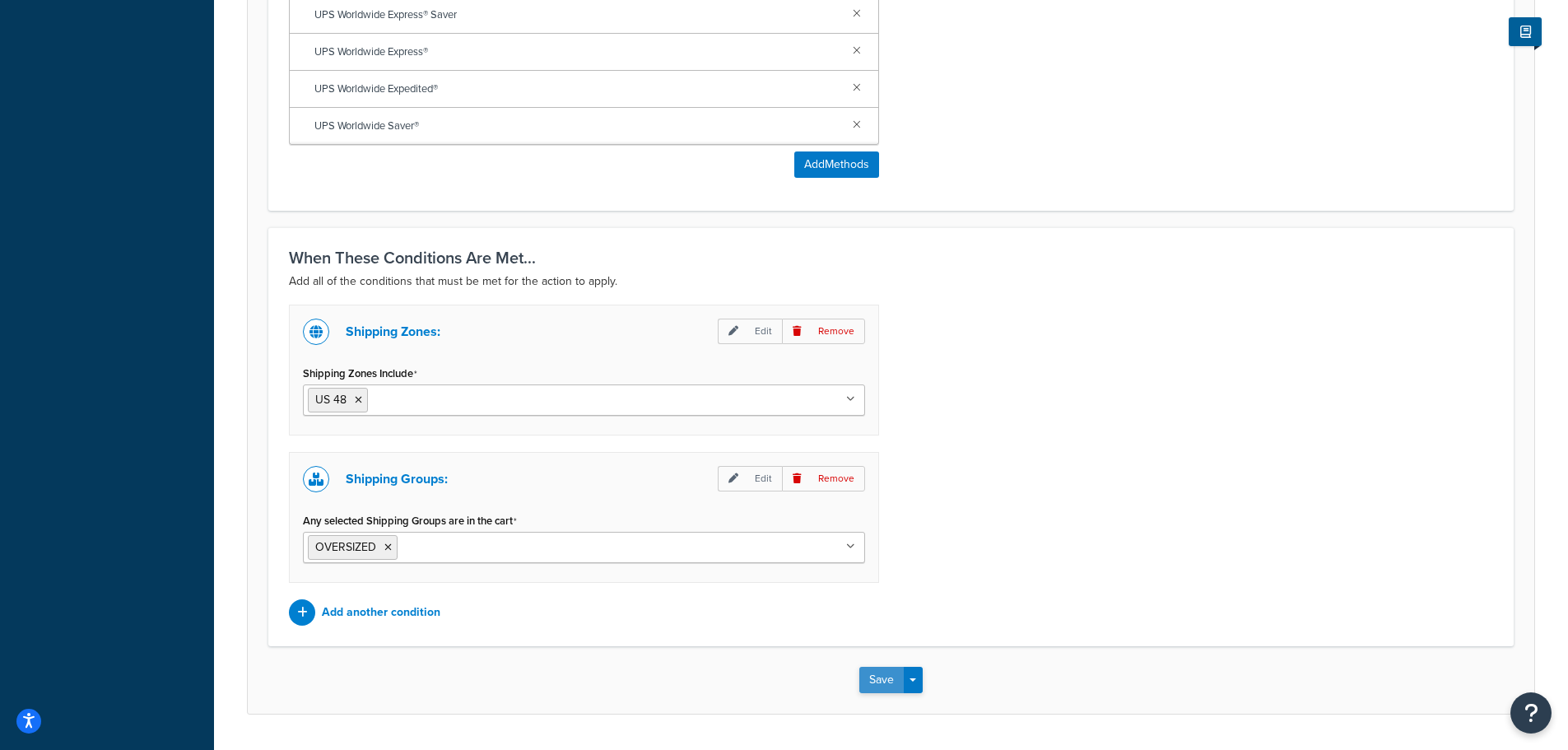
click at [886, 688] on button "Save" at bounding box center [882, 680] width 45 height 26
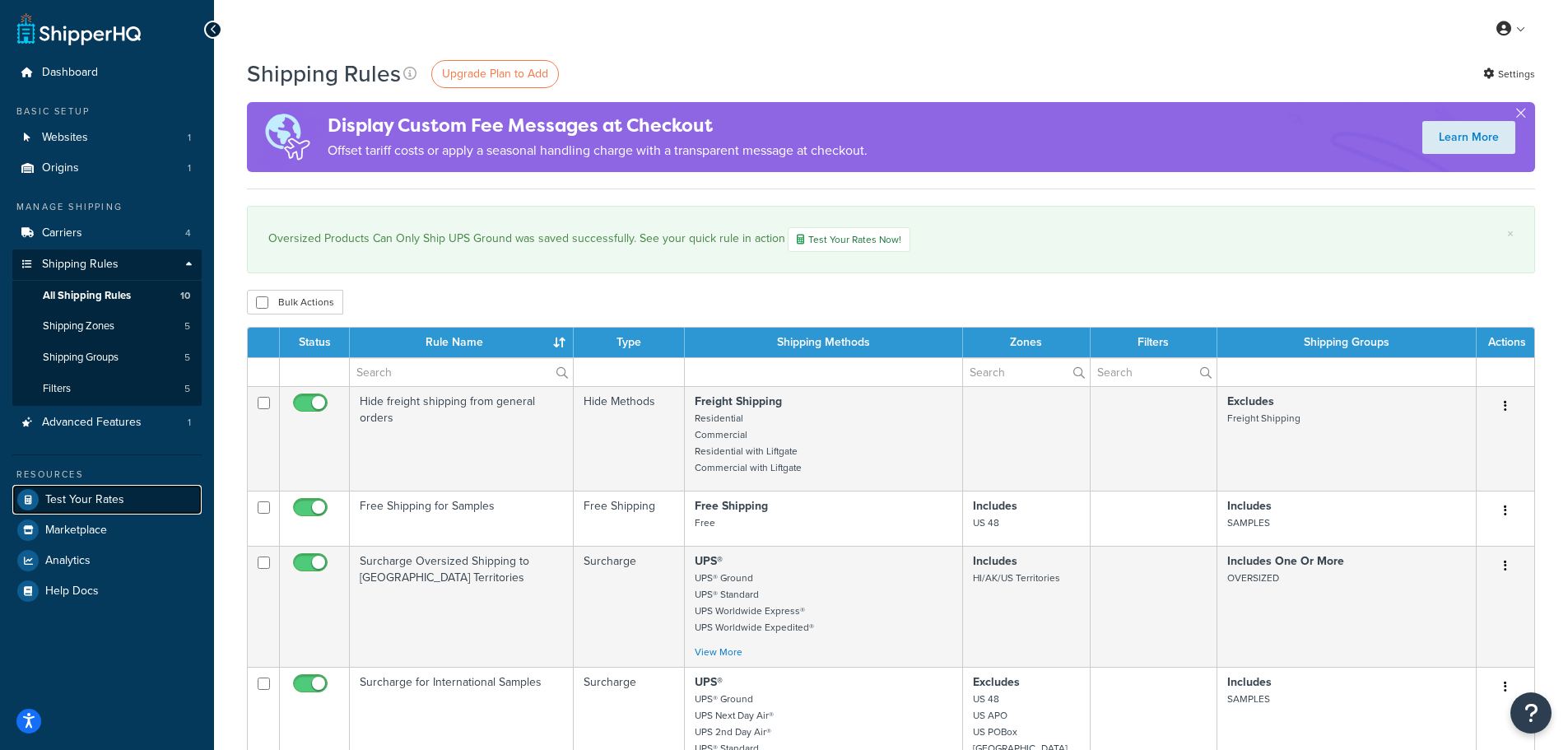
click at [85, 493] on span "Test Your Rates" at bounding box center [85, 500] width 79 height 14
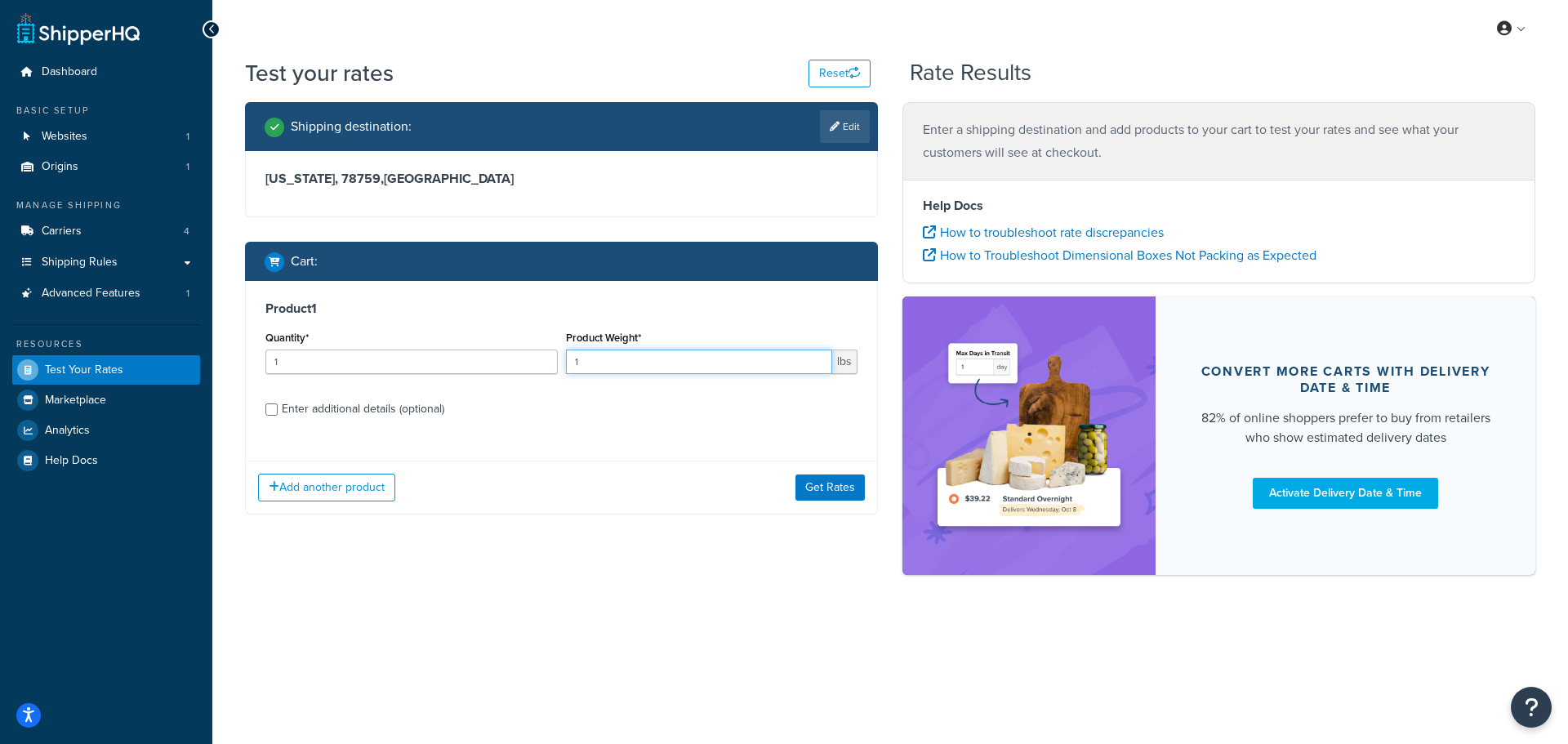
drag, startPoint x: 638, startPoint y: 362, endPoint x: 501, endPoint y: 355, distance: 137.2
click at [501, 355] on div "Quantity* 1 Product Weight* 1 lbs" at bounding box center [561, 356] width 601 height 59
type input "50"
click at [275, 414] on input "Enter additional details (optional)" at bounding box center [271, 410] width 13 height 13
checkbox input "true"
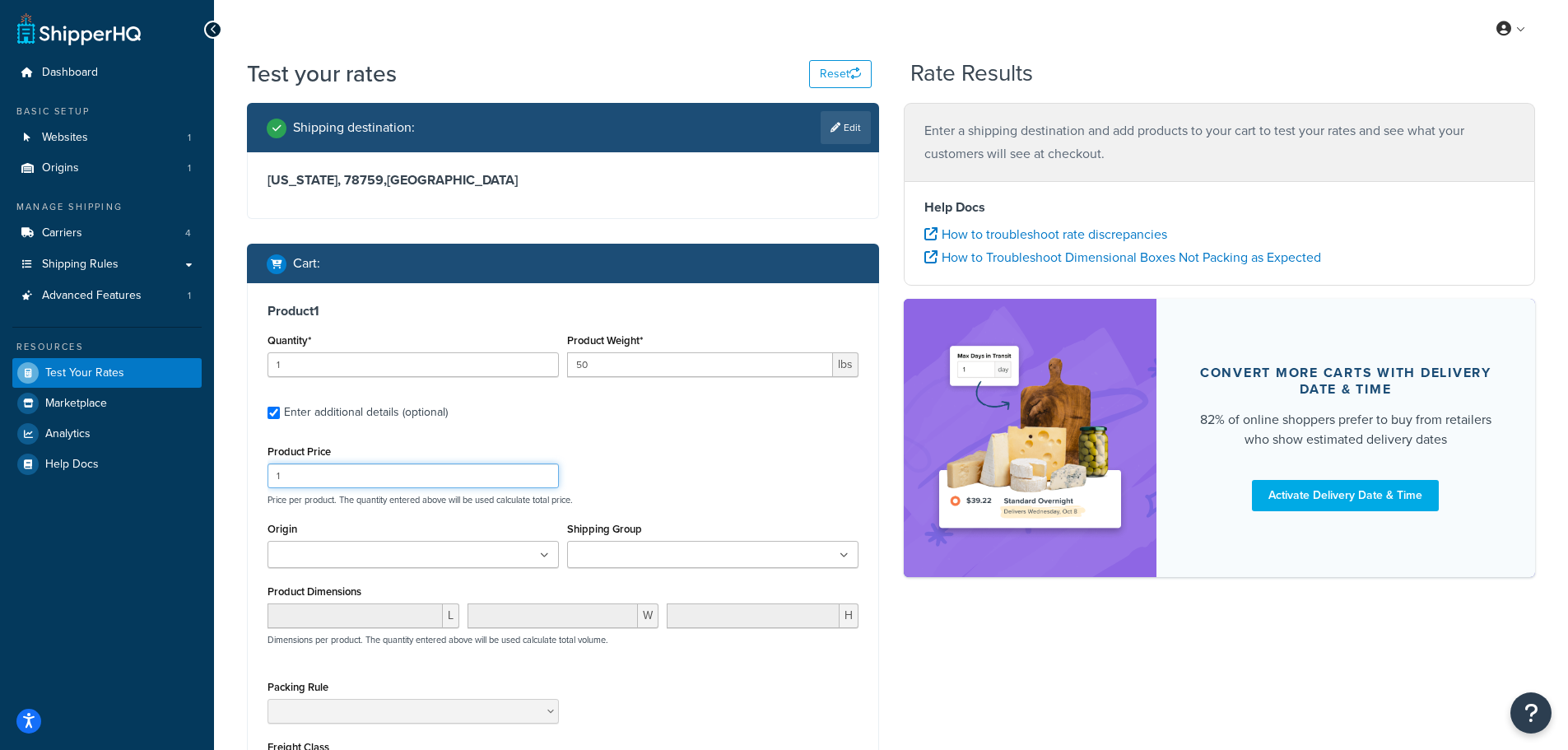
drag, startPoint x: 253, startPoint y: 471, endPoint x: 236, endPoint y: 470, distance: 17.0
click at [236, 470] on div "Shipping destination : Edit Texas, 78759 , United States Cart : Product 1 Quant…" at bounding box center [563, 528] width 657 height 851
type input "100"
click at [710, 569] on div "Shipping Group Freight Shipping OVERSIZED SAMPLES TABS" at bounding box center [713, 549] width 300 height 62
click at [708, 561] on ul at bounding box center [713, 555] width 291 height 27
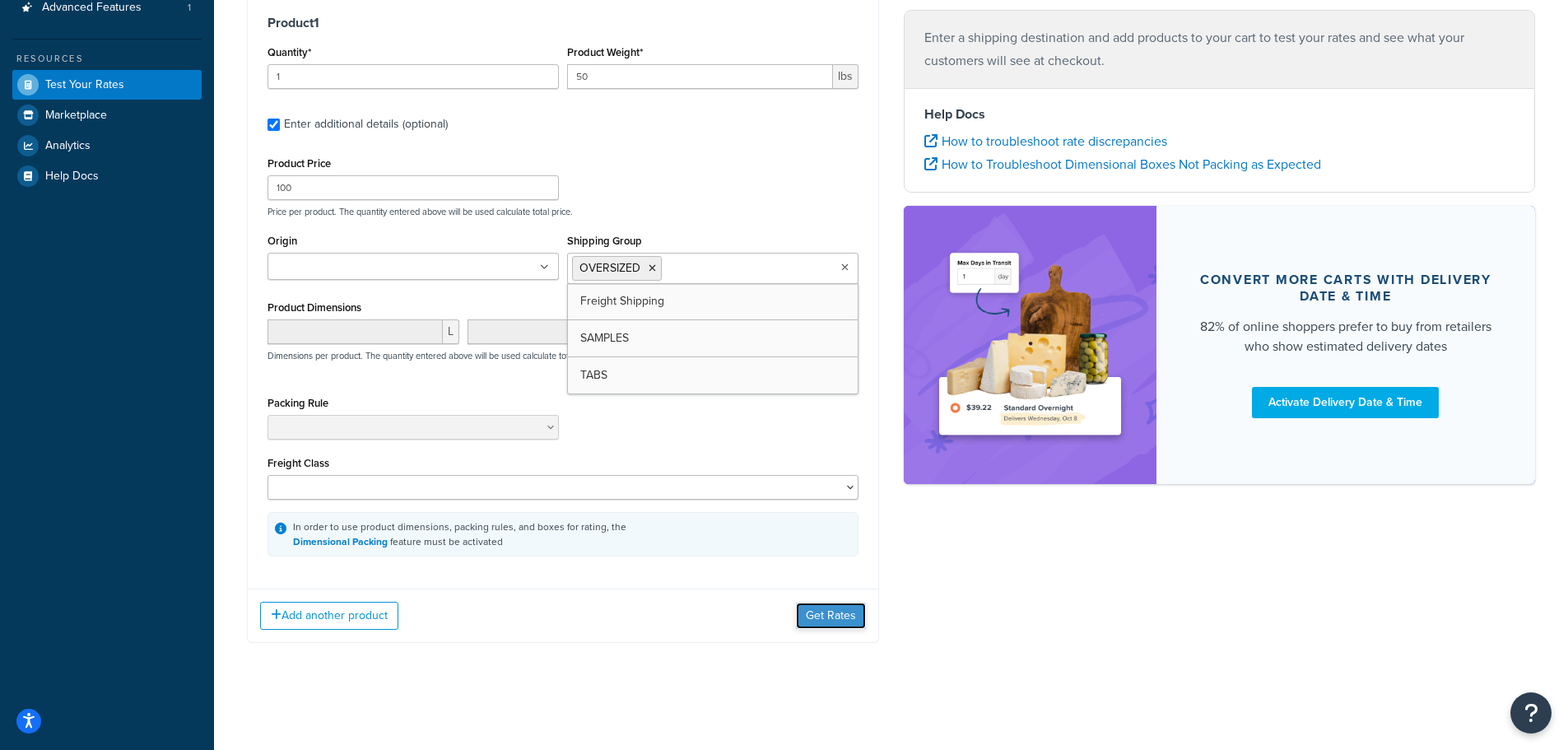
click at [828, 619] on button "Get Rates" at bounding box center [831, 616] width 70 height 26
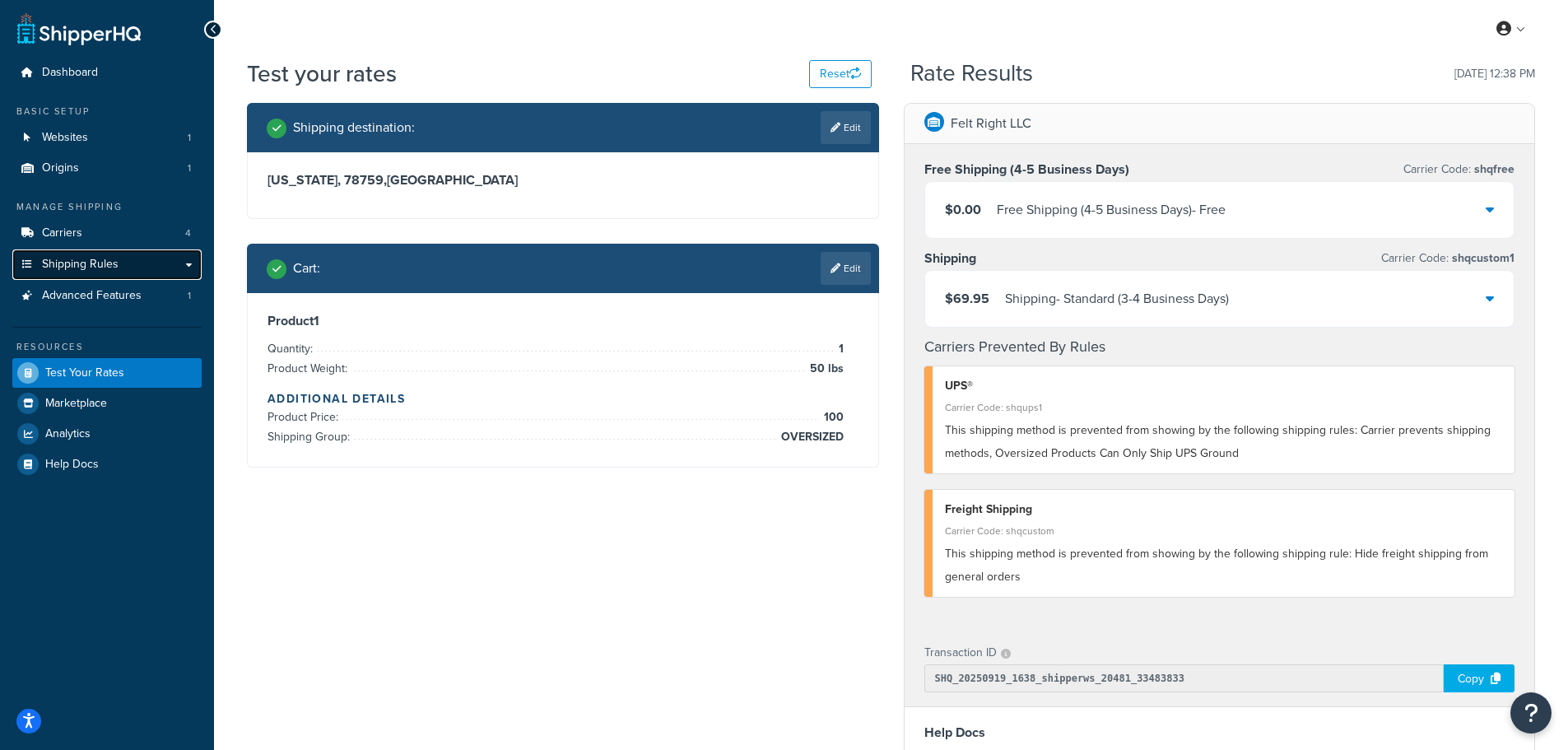
click at [94, 259] on span "Shipping Rules" at bounding box center [80, 264] width 77 height 14
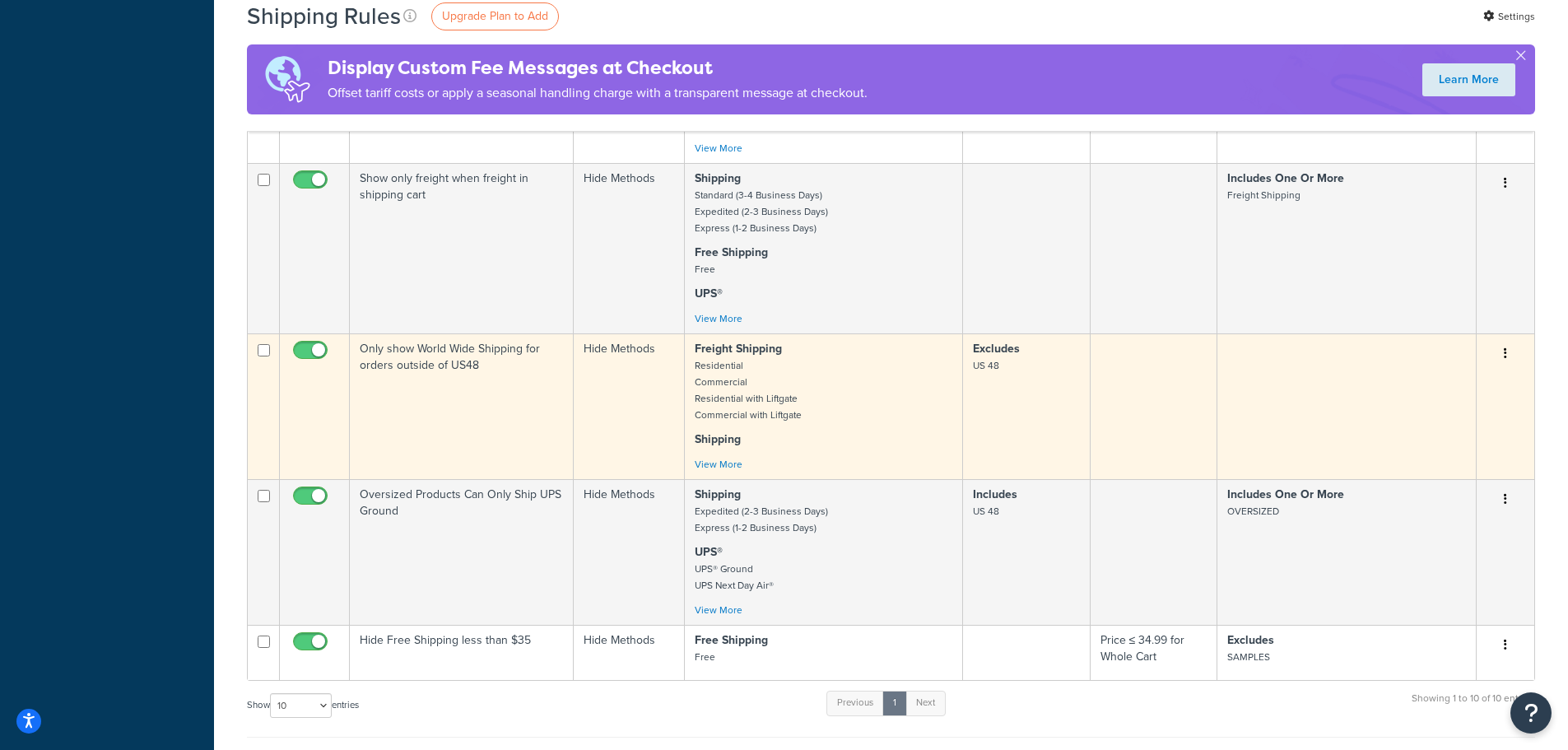
scroll to position [742, 0]
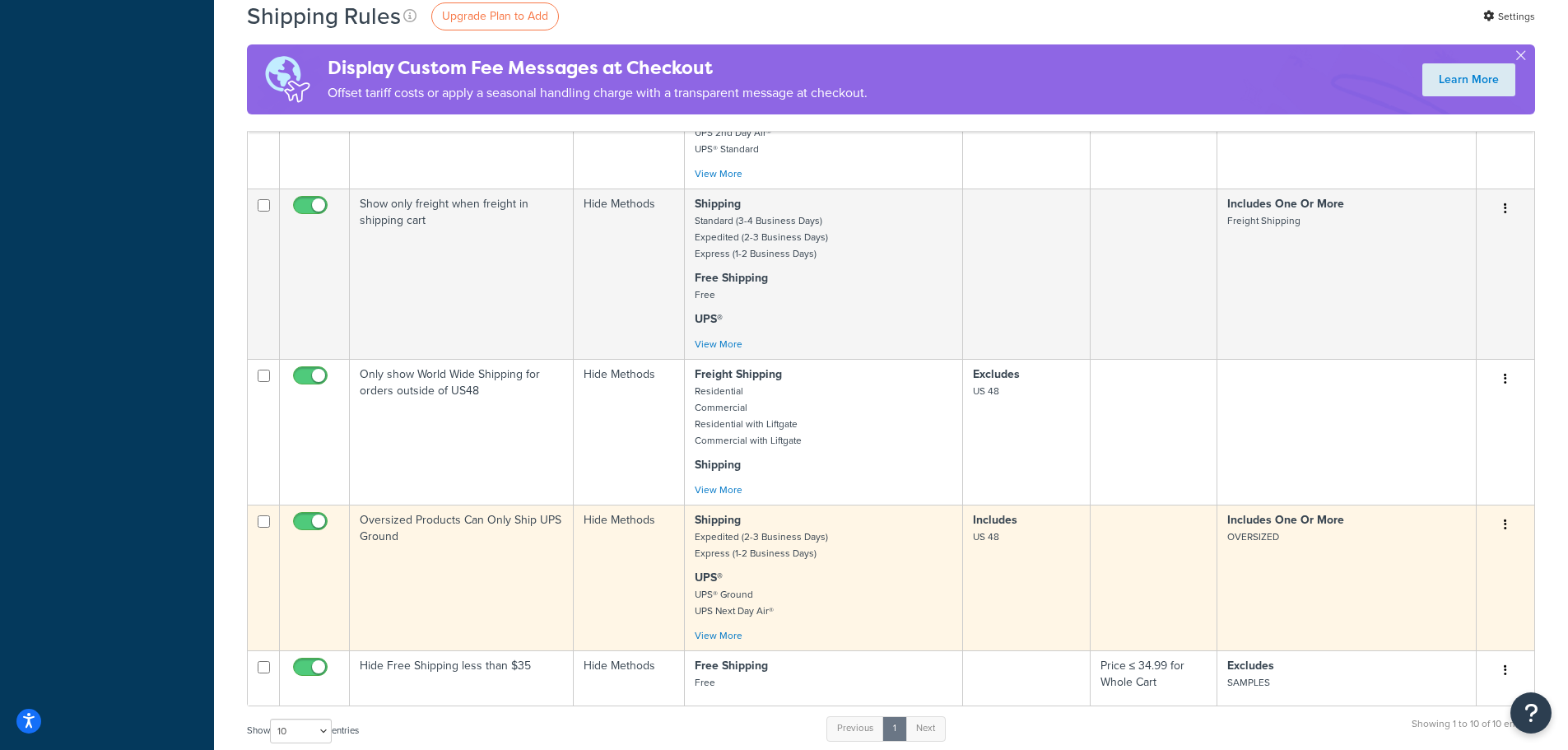
click at [1507, 521] on button "button" at bounding box center [1506, 524] width 23 height 26
click at [1429, 562] on link "Edit" at bounding box center [1451, 557] width 130 height 34
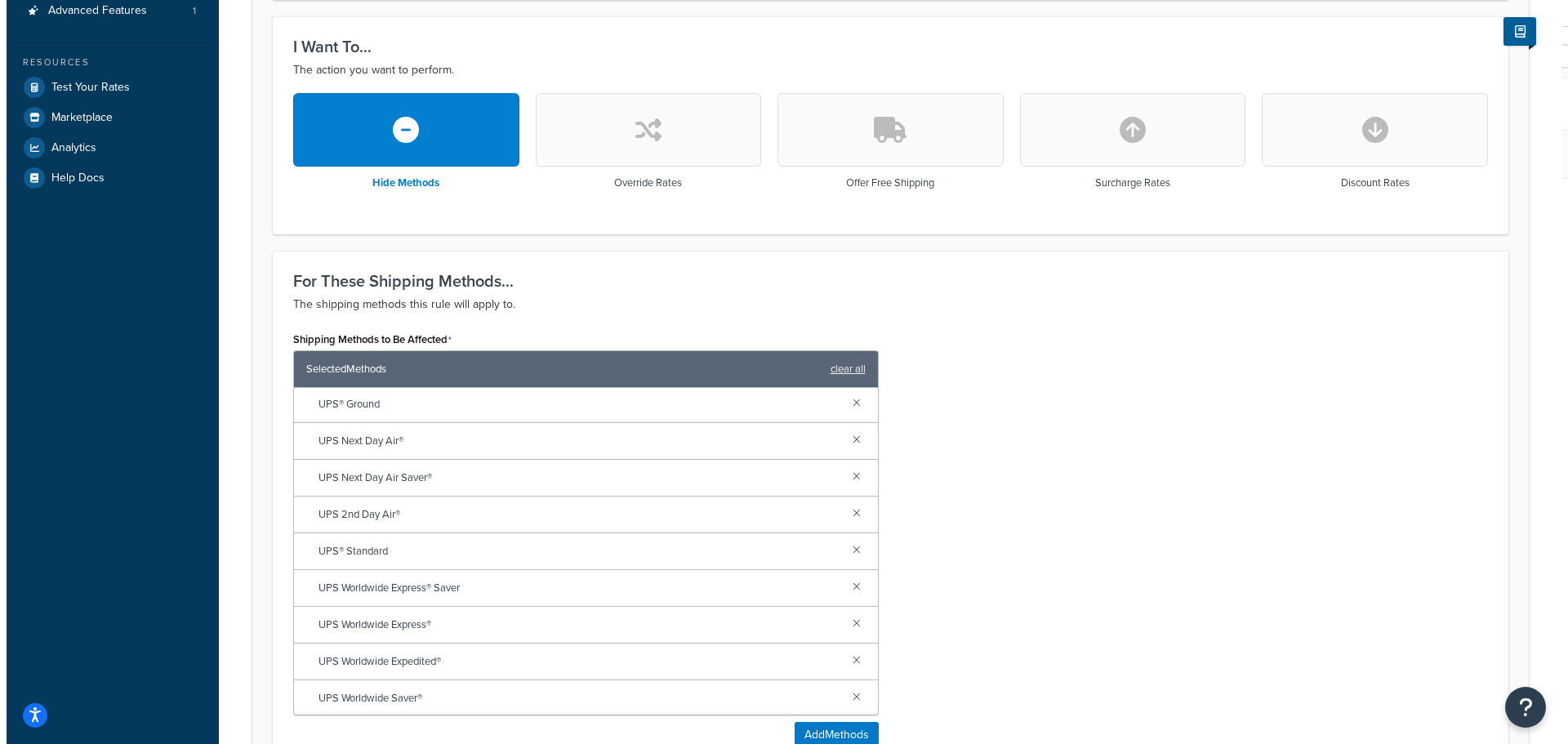
scroll to position [150, 0]
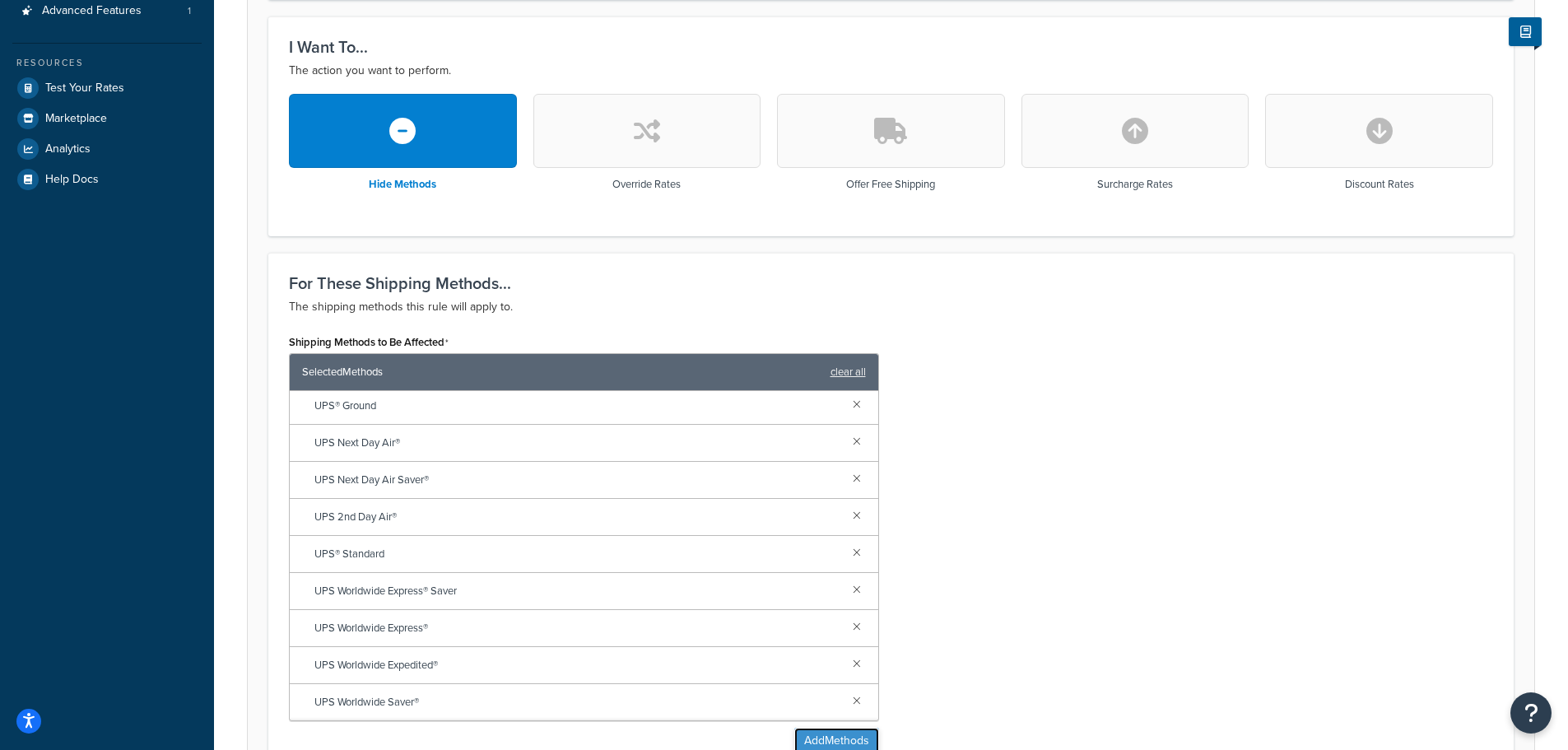
click at [831, 737] on button "Add Methods" at bounding box center [837, 741] width 84 height 26
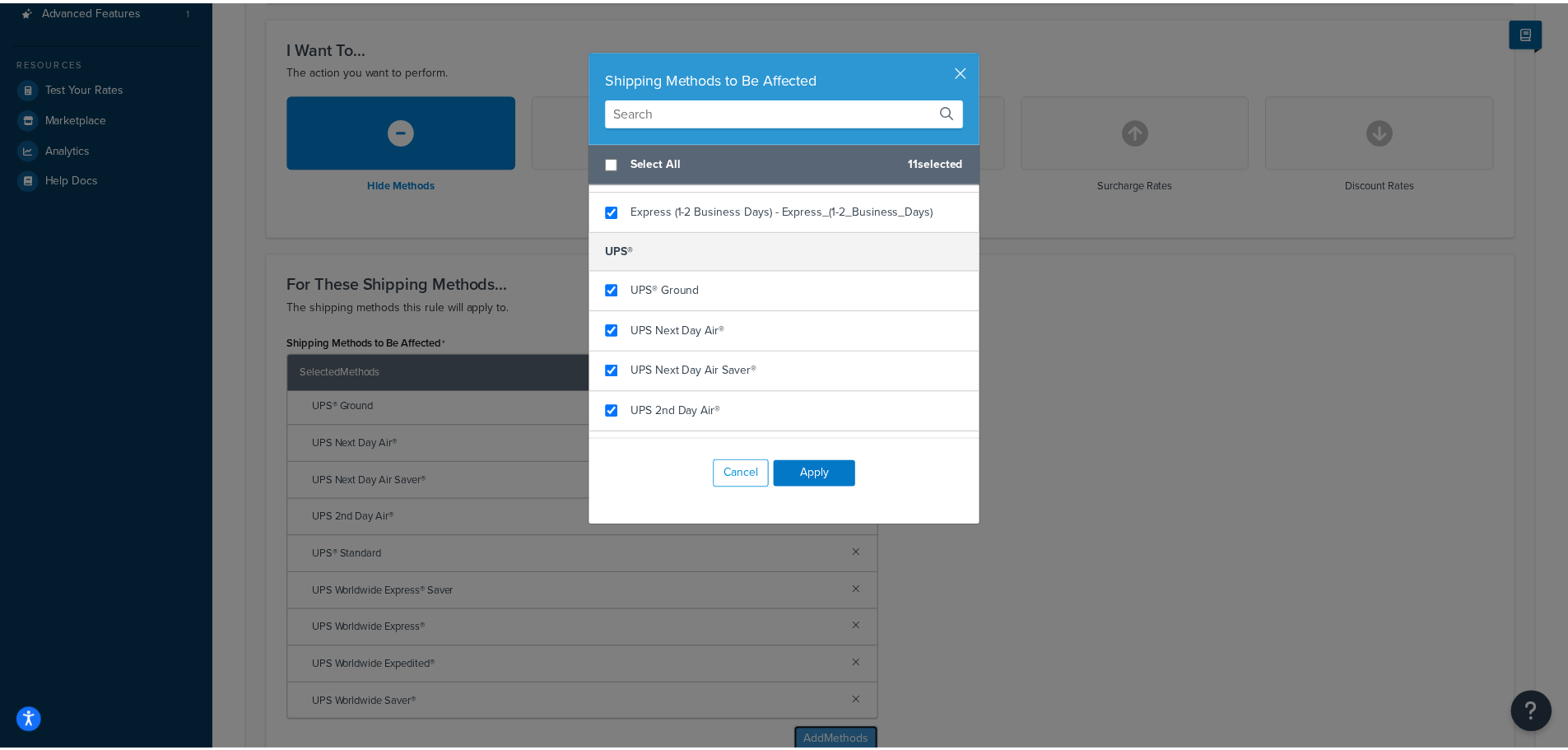
scroll to position [494, 0]
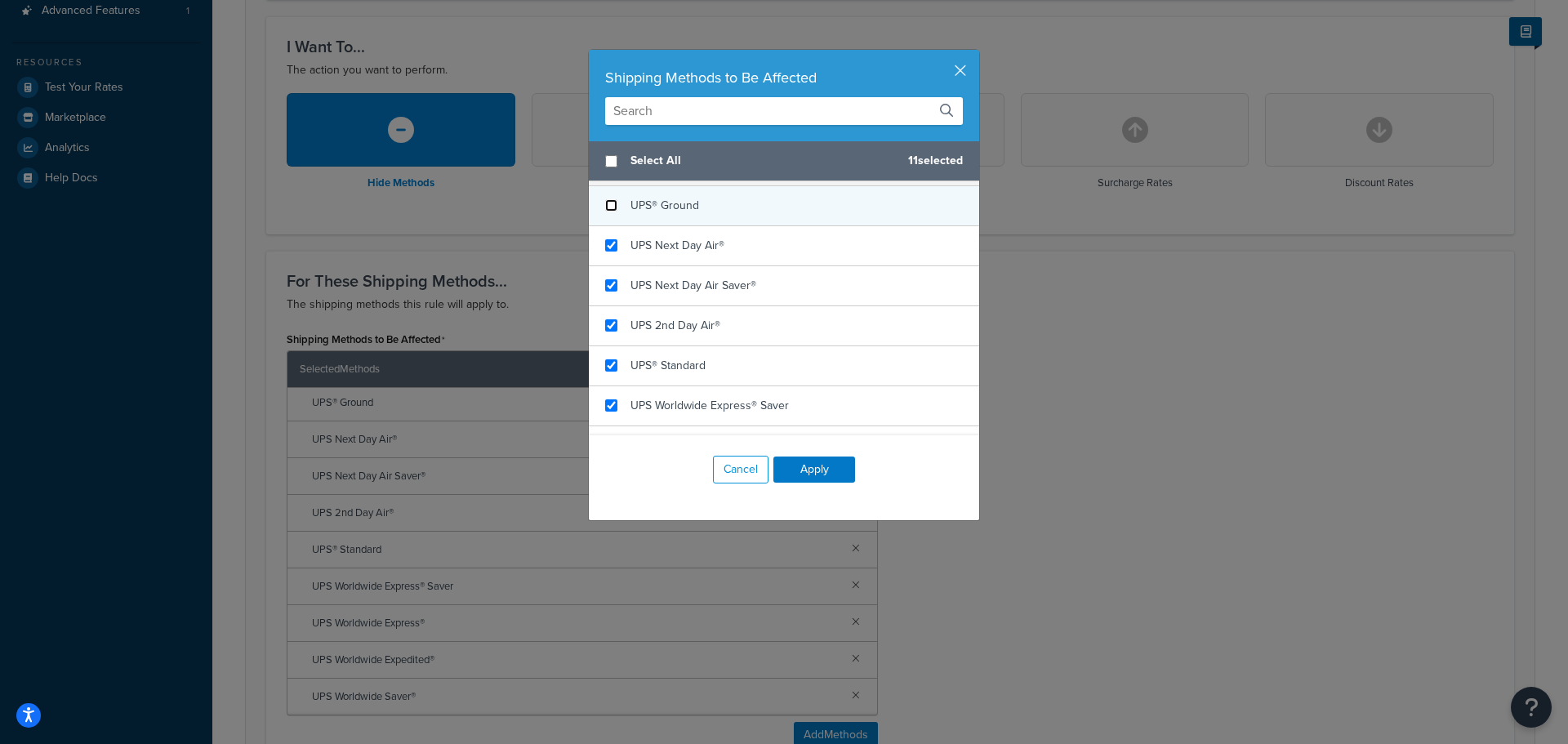
click at [607, 212] on input "checkbox" at bounding box center [611, 205] width 13 height 13
checkbox input "false"
click at [810, 472] on button "Apply" at bounding box center [814, 469] width 82 height 26
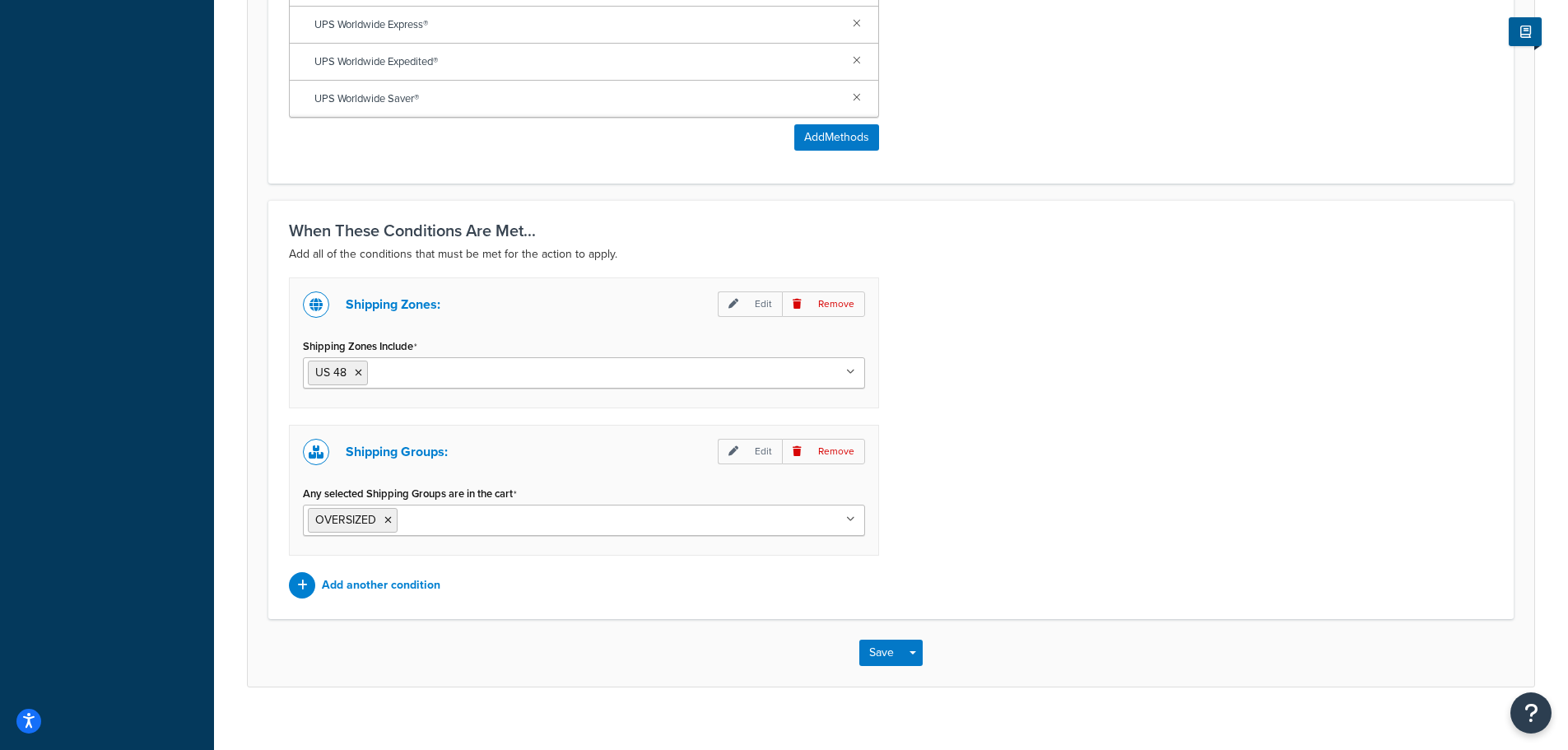
scroll to position [1037, 0]
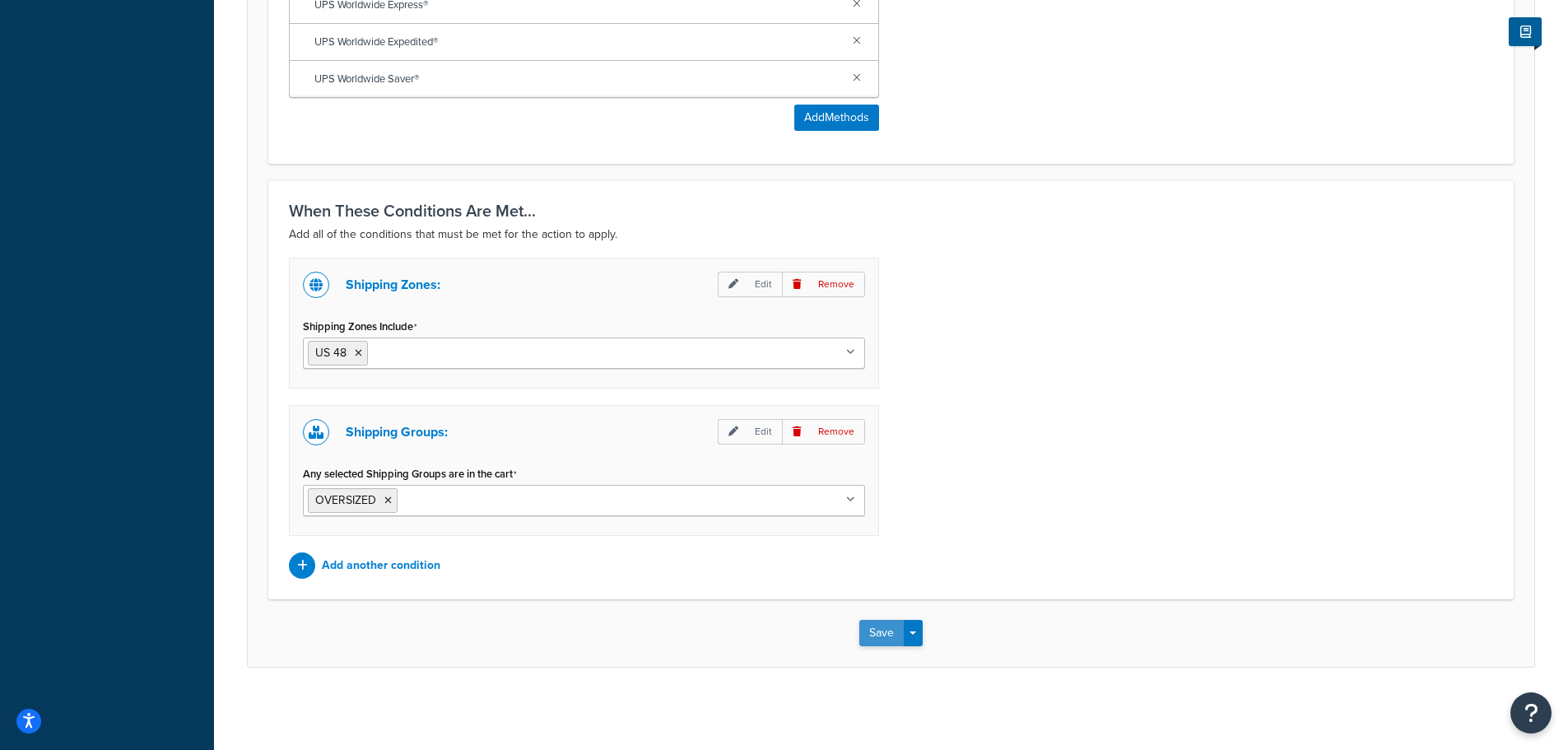
click at [874, 634] on button "Save" at bounding box center [882, 633] width 45 height 26
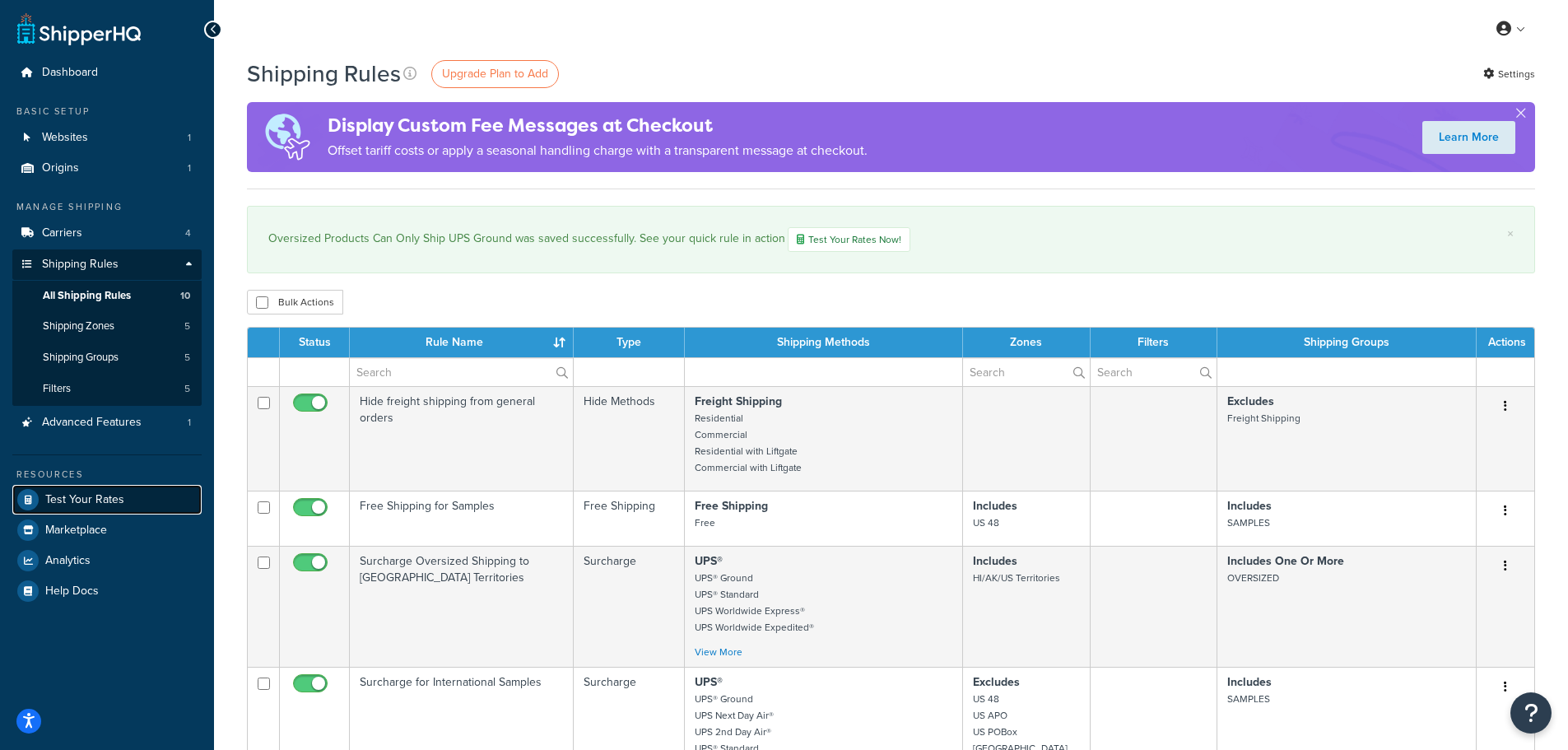
click at [97, 496] on span "Test Your Rates" at bounding box center [85, 500] width 79 height 14
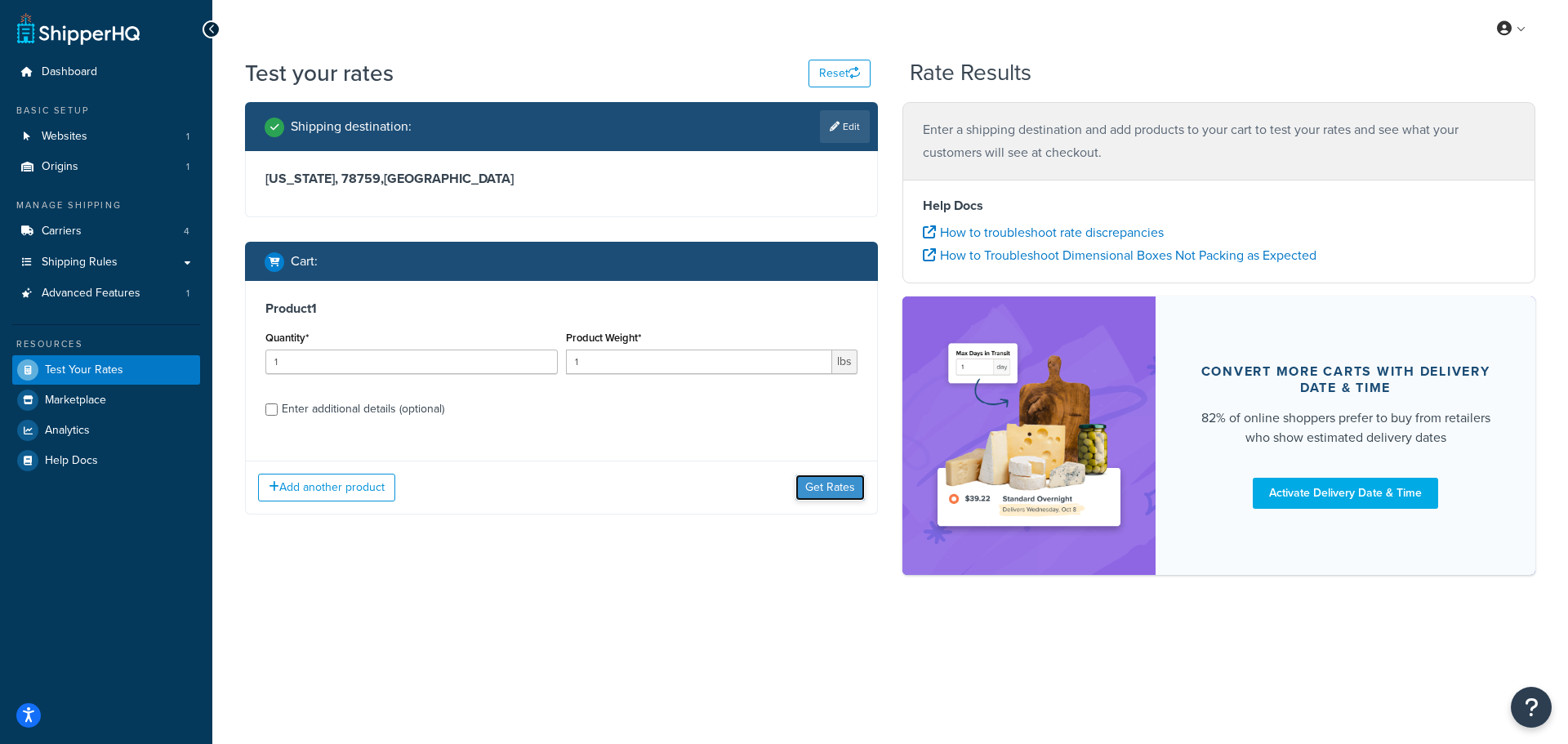
click at [831, 485] on button "Get Rates" at bounding box center [830, 487] width 70 height 26
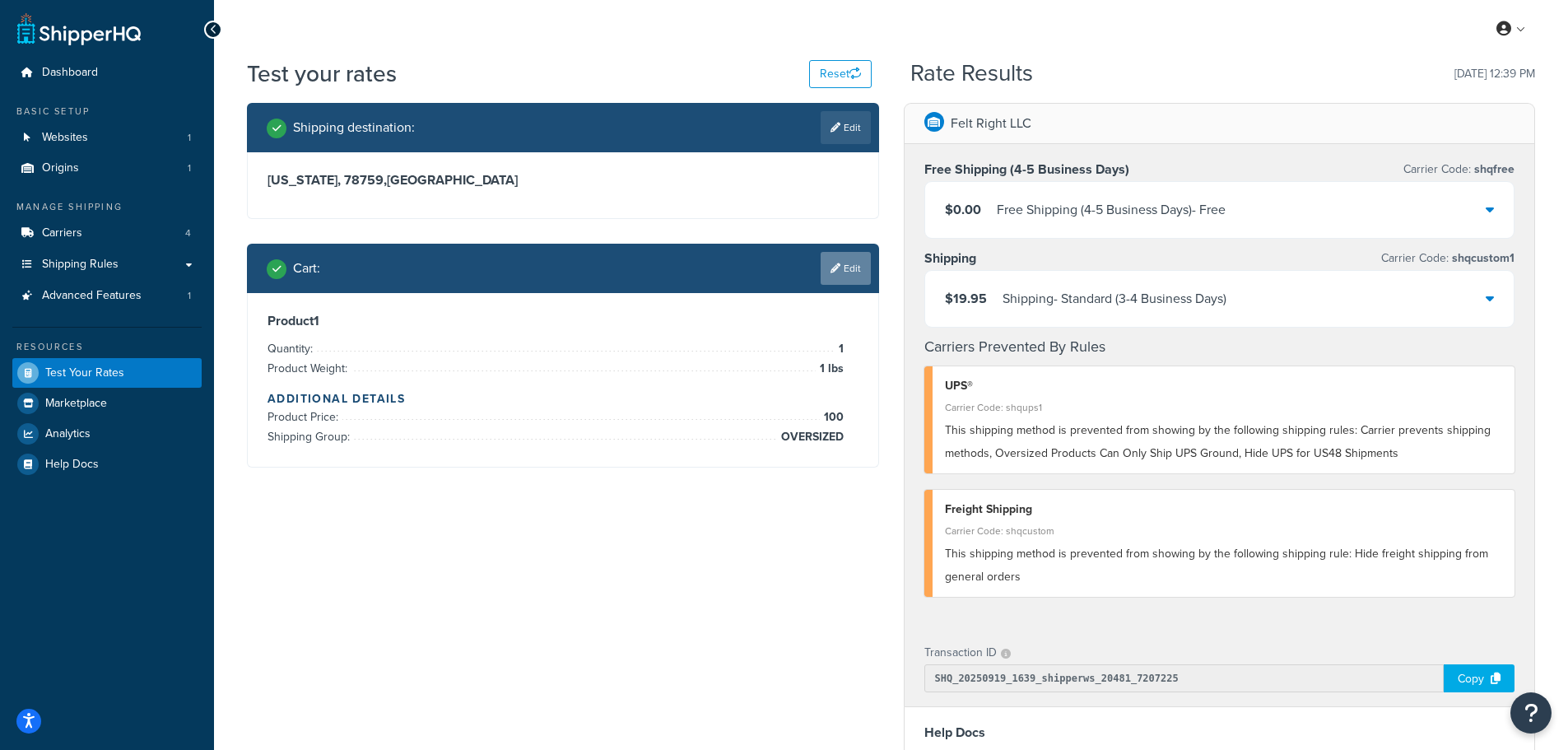
click at [863, 261] on link "Edit" at bounding box center [845, 268] width 50 height 33
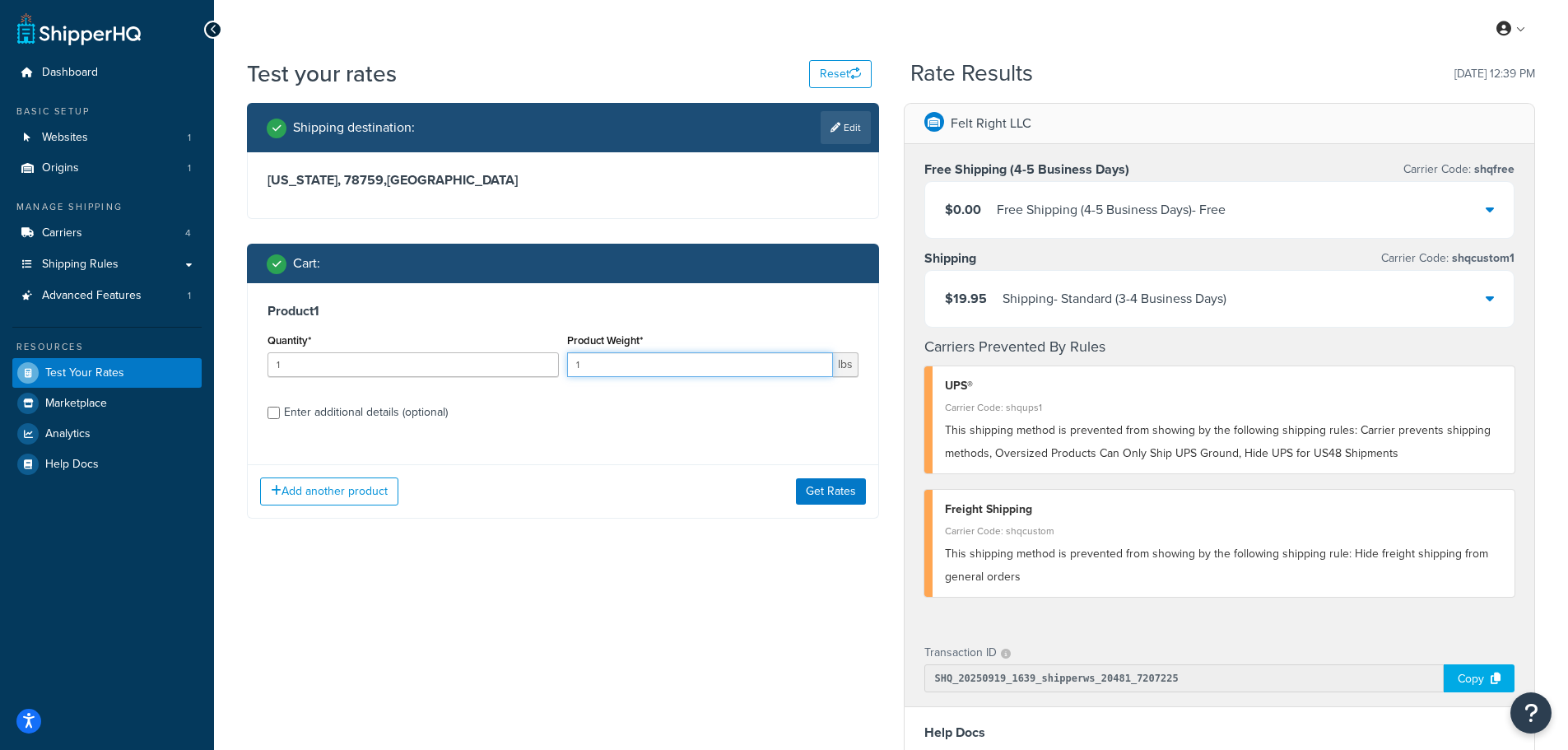
drag, startPoint x: 670, startPoint y: 358, endPoint x: 485, endPoint y: 355, distance: 185.0
click at [504, 356] on div "Quantity* 1 Product Weight* 1 lbs" at bounding box center [563, 359] width 600 height 60
type input "50"
click at [703, 432] on div "Product 1 Quantity* 1 Product Weight* 50 lbs Enter additional details (optional)" at bounding box center [562, 367] width 631 height 169
click at [823, 492] on button "Get Rates" at bounding box center [831, 491] width 70 height 26
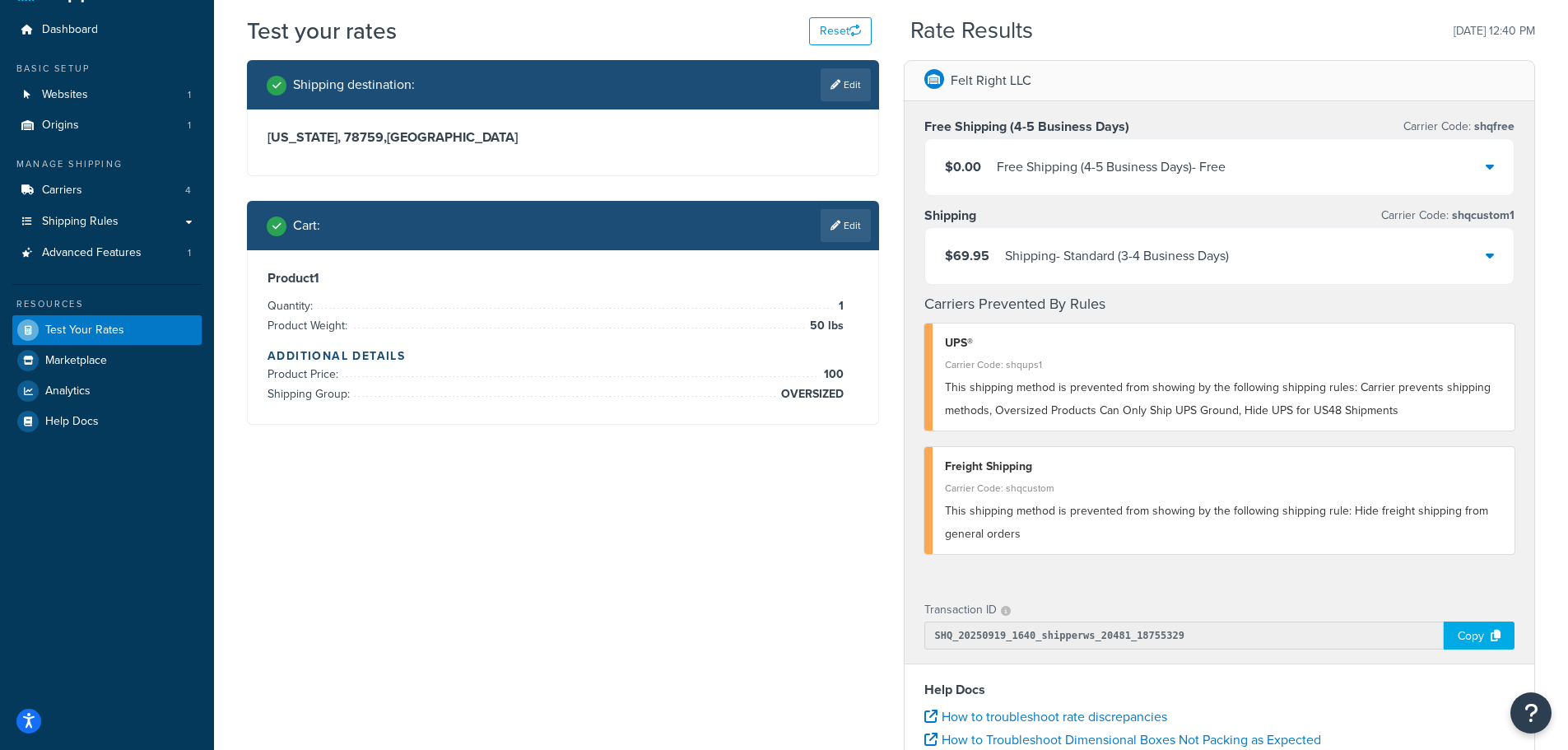
scroll to position [83, 0]
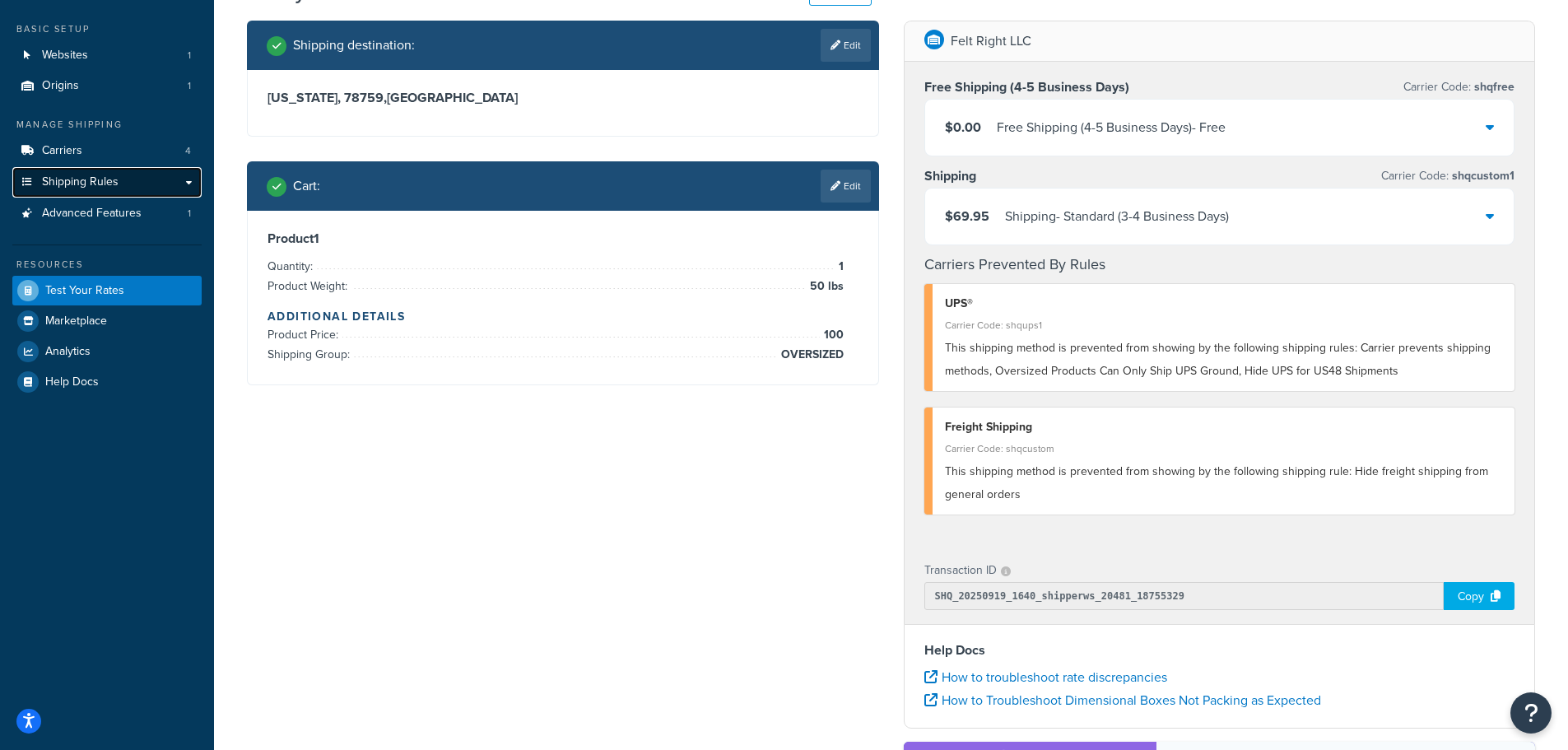
click at [81, 185] on span "Shipping Rules" at bounding box center [80, 182] width 77 height 14
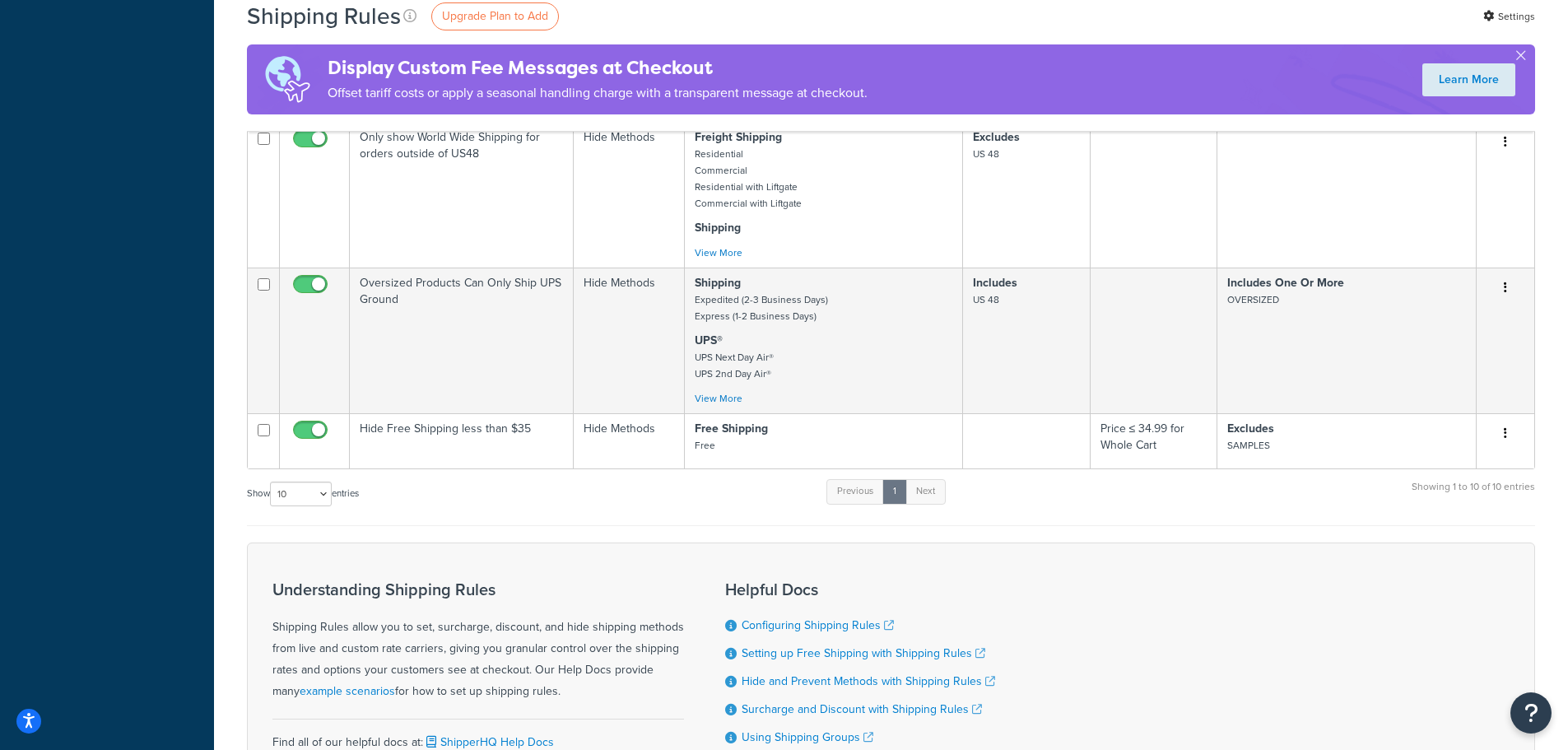
scroll to position [988, 0]
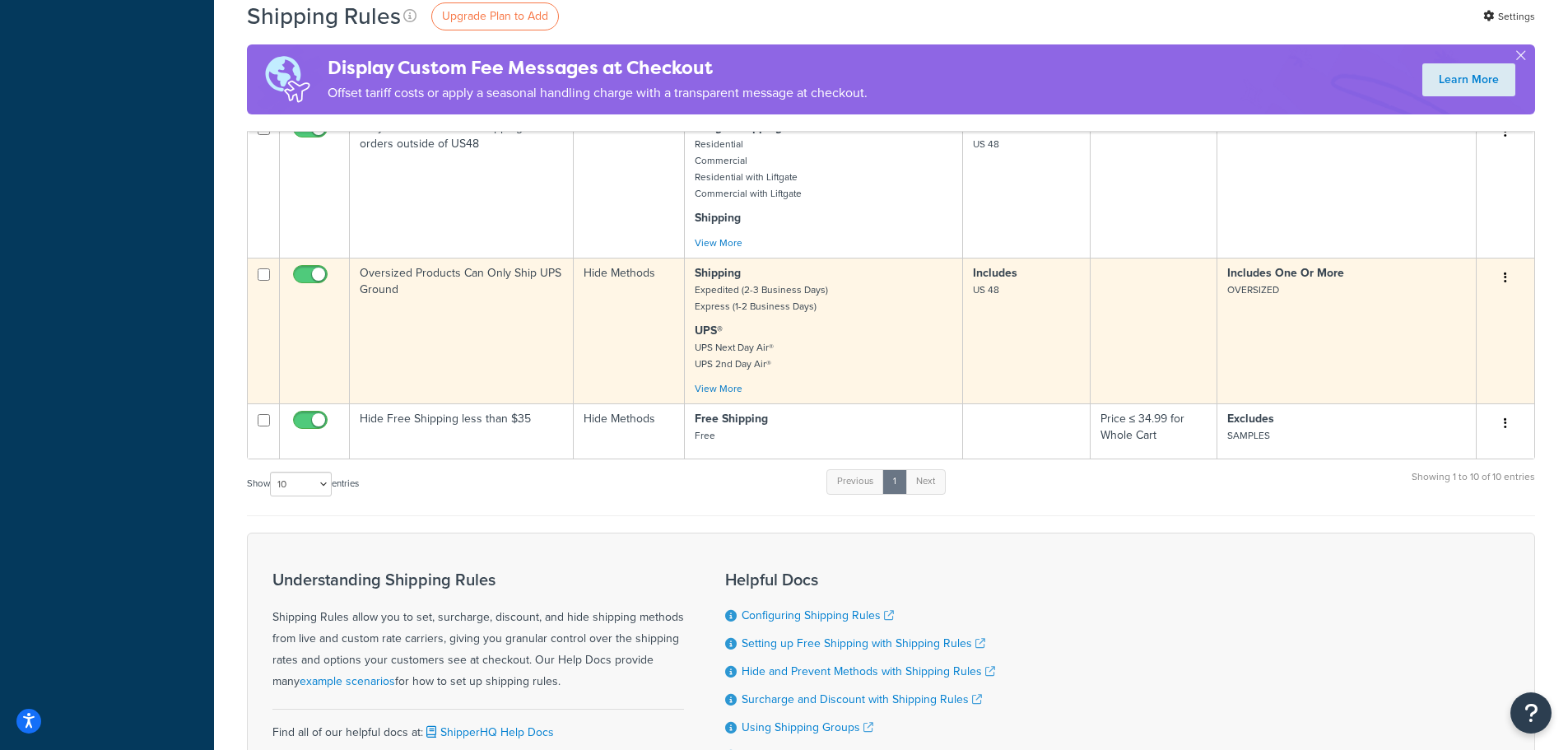
click at [1506, 278] on icon "button" at bounding box center [1506, 278] width 3 height 12
click at [1451, 312] on link "Edit" at bounding box center [1451, 309] width 130 height 34
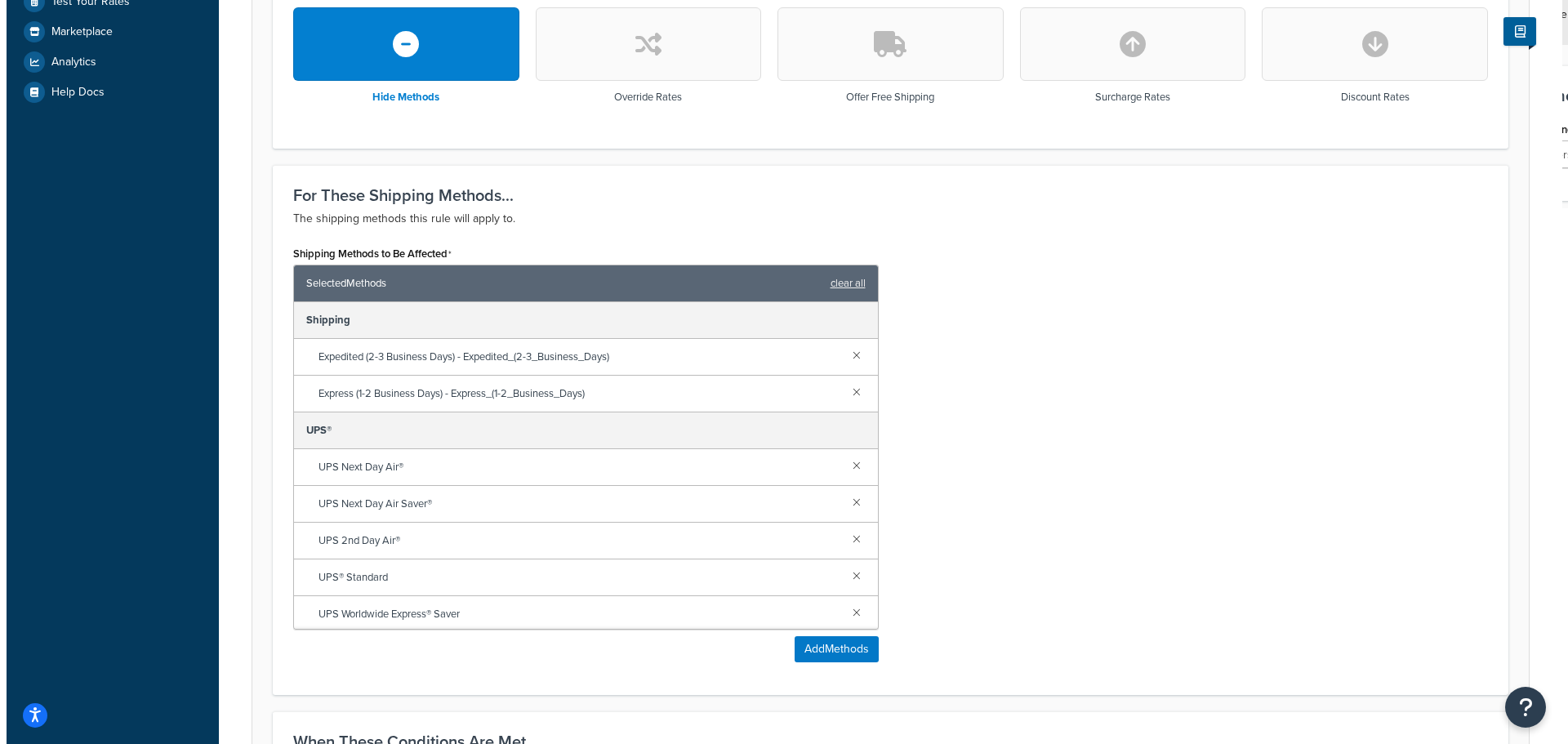
scroll to position [654, 0]
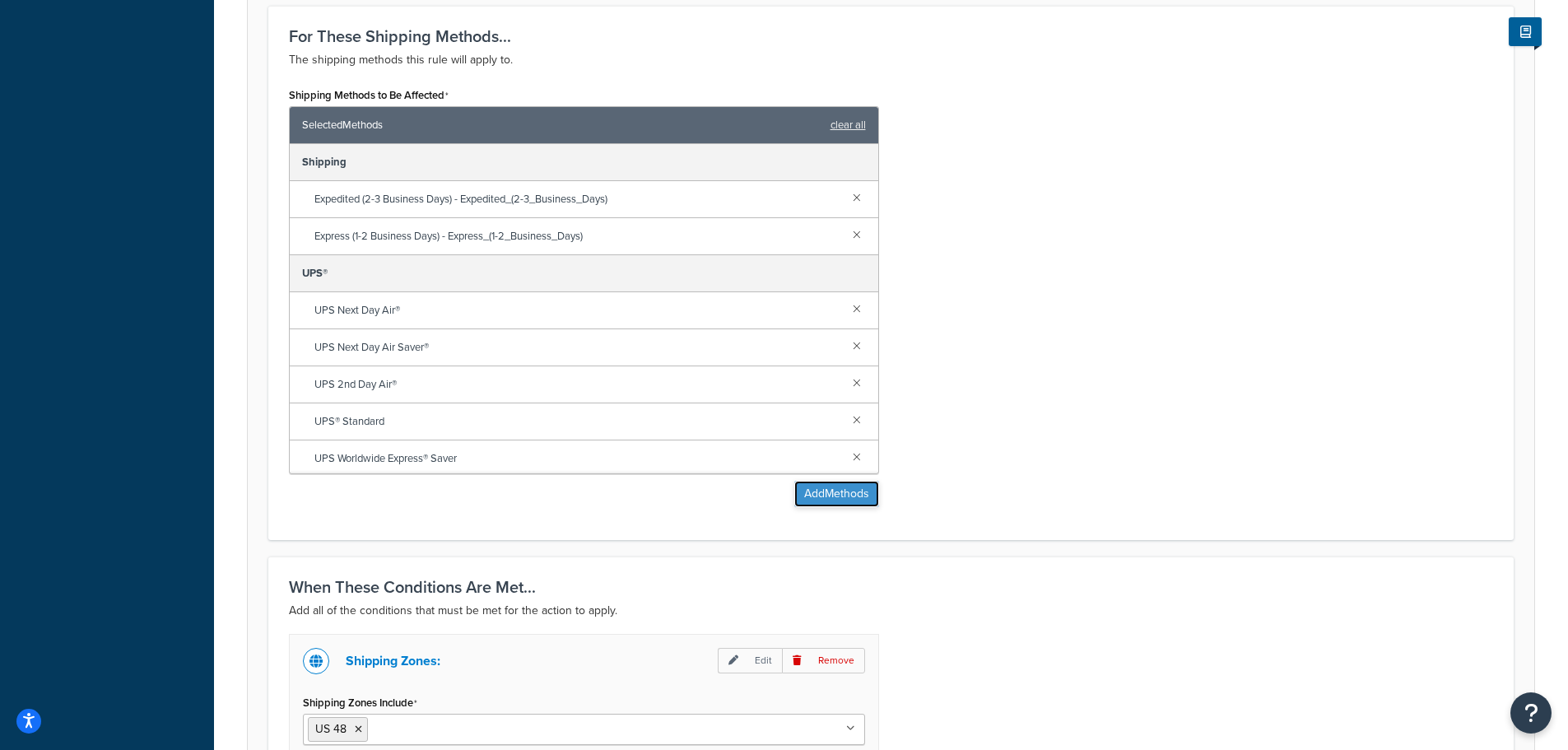
click at [806, 492] on button "Add Methods" at bounding box center [837, 493] width 84 height 26
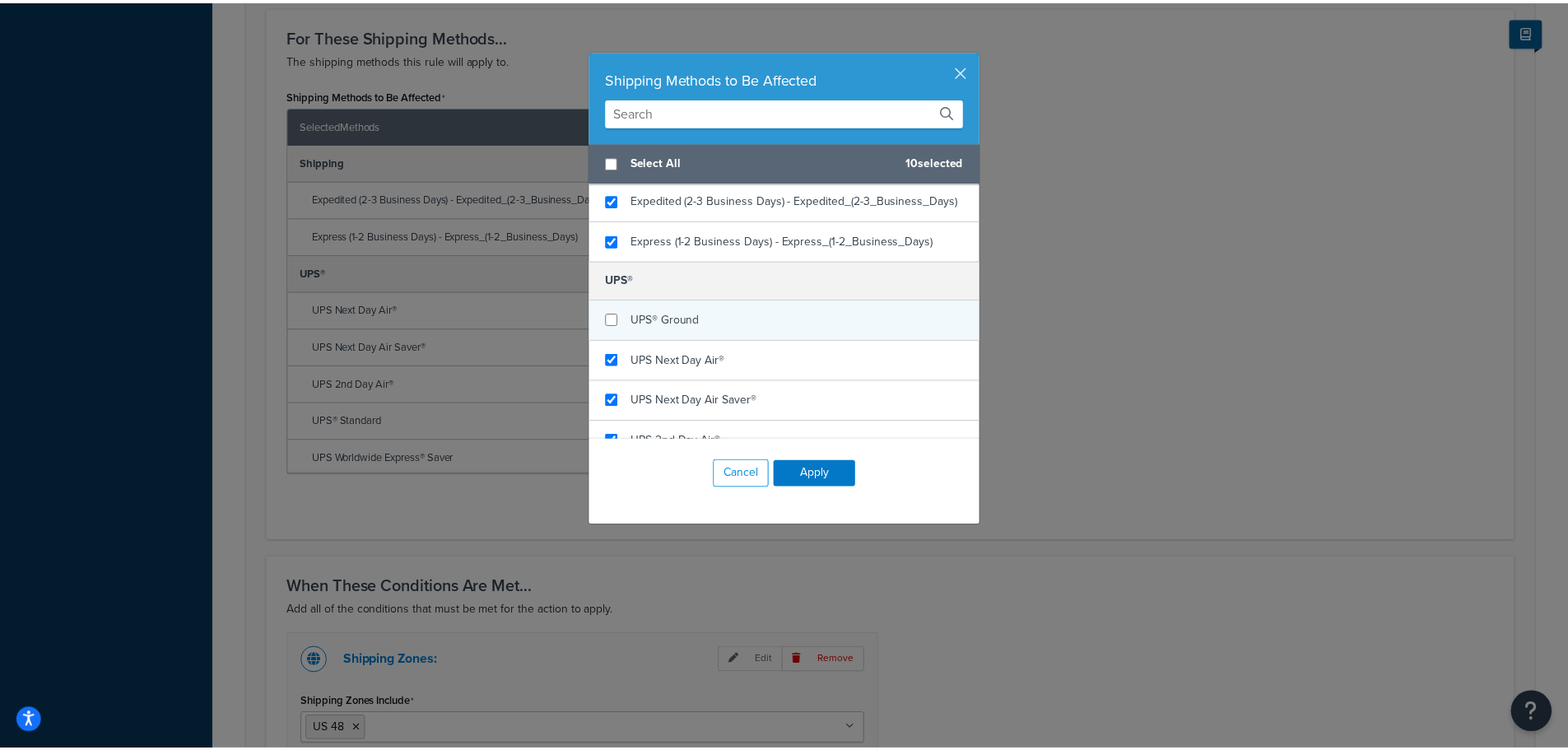
scroll to position [412, 0]
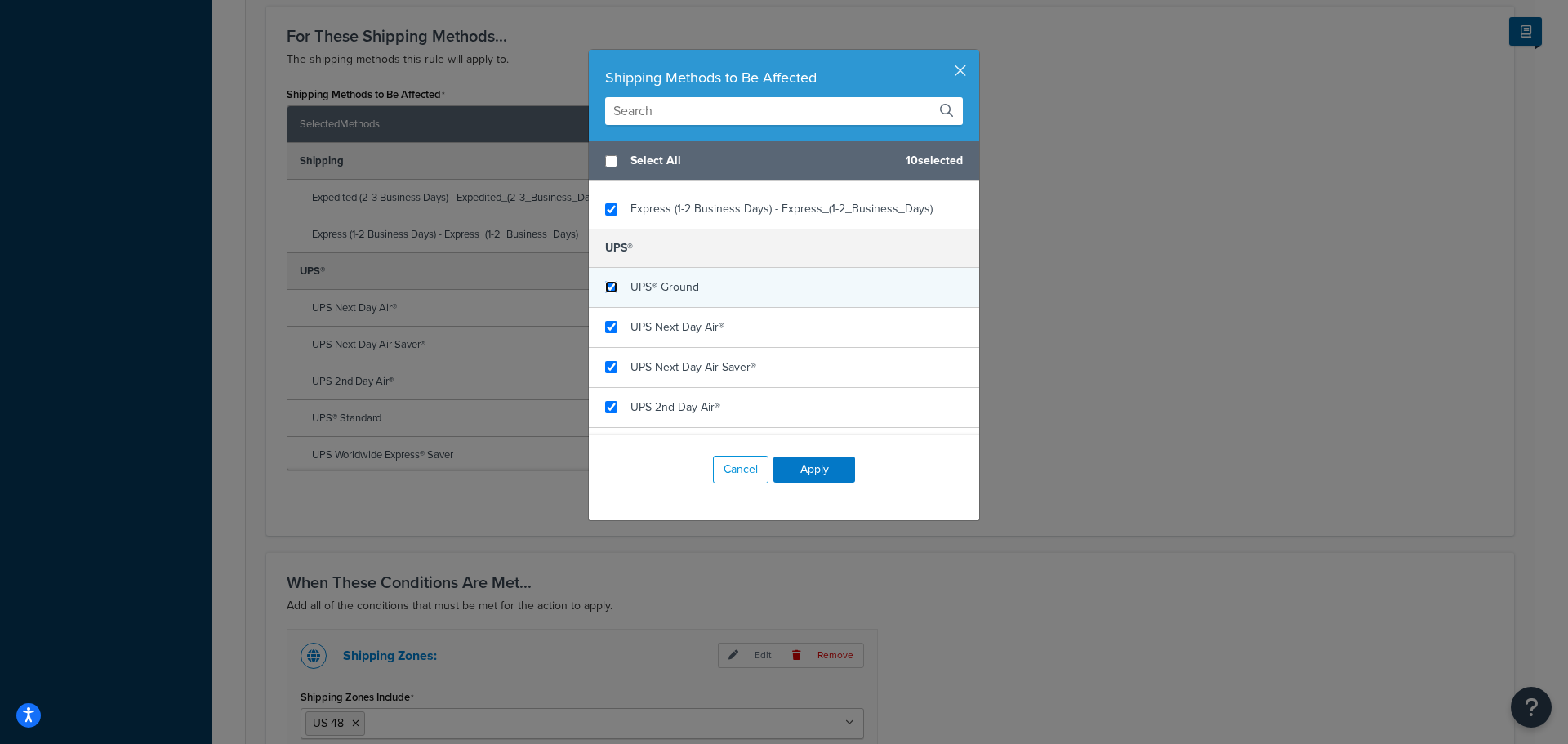
click at [608, 293] on input "checkbox" at bounding box center [611, 287] width 13 height 13
checkbox input "true"
click at [823, 467] on button "Apply" at bounding box center [814, 469] width 82 height 26
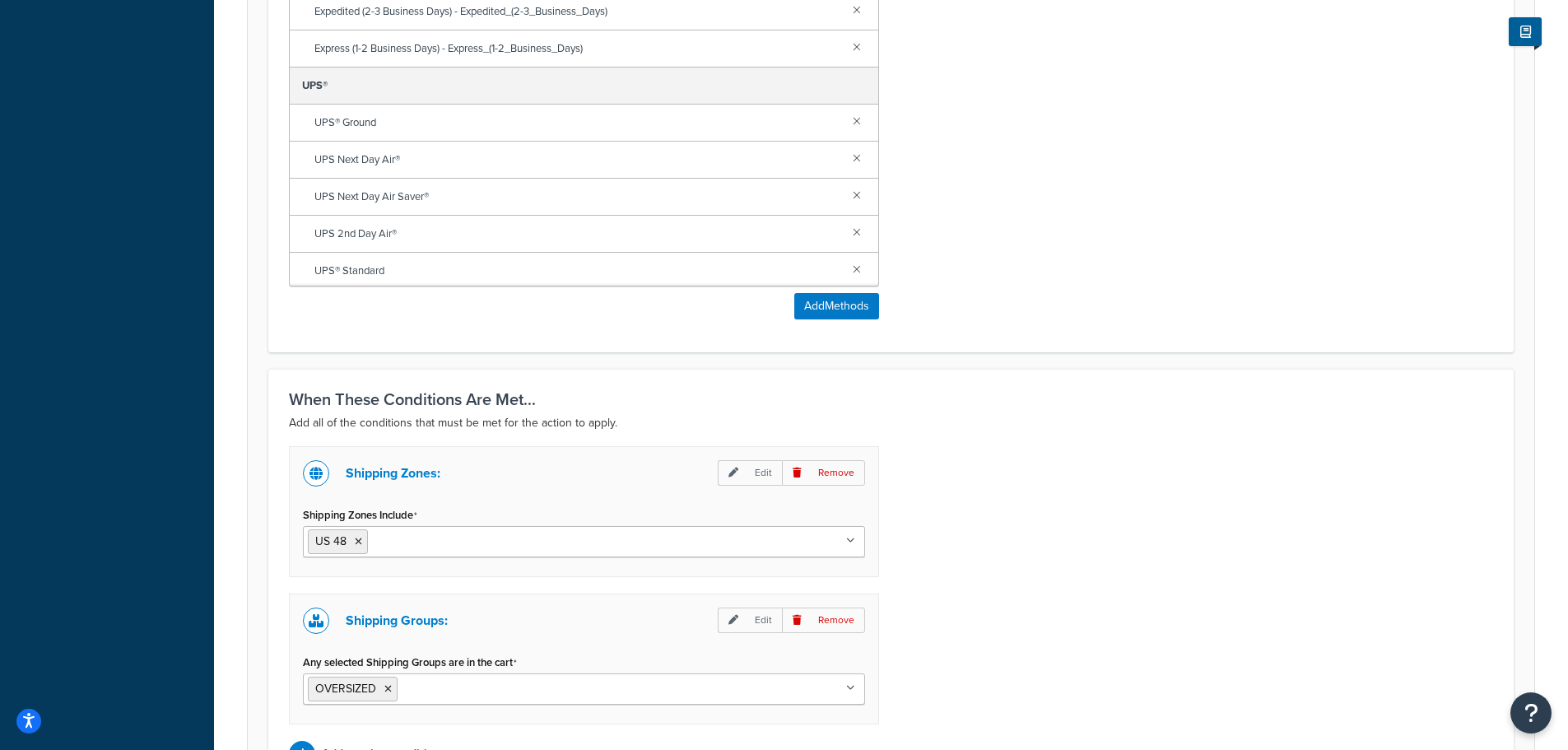
scroll to position [1037, 0]
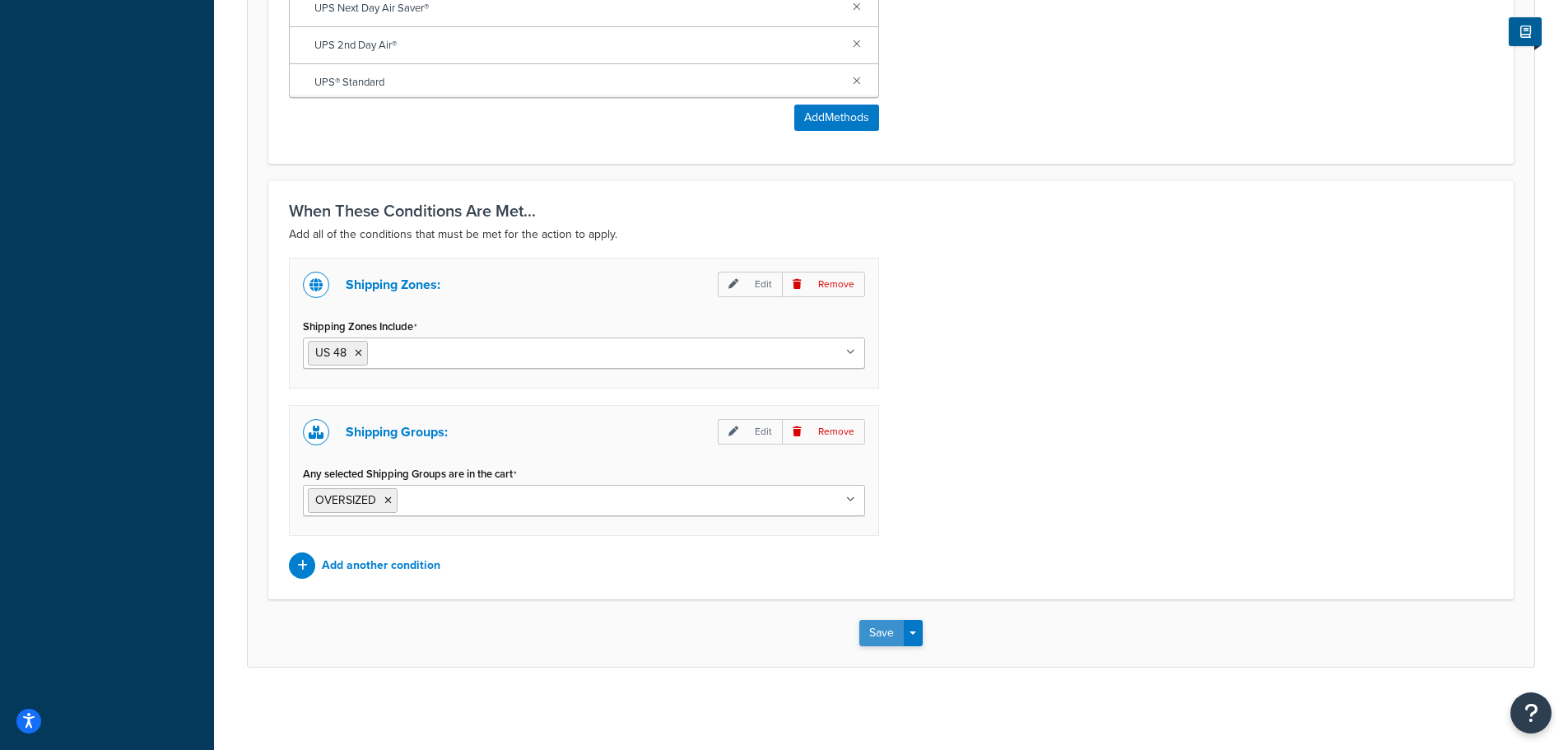
click at [869, 630] on button "Save" at bounding box center [882, 633] width 45 height 26
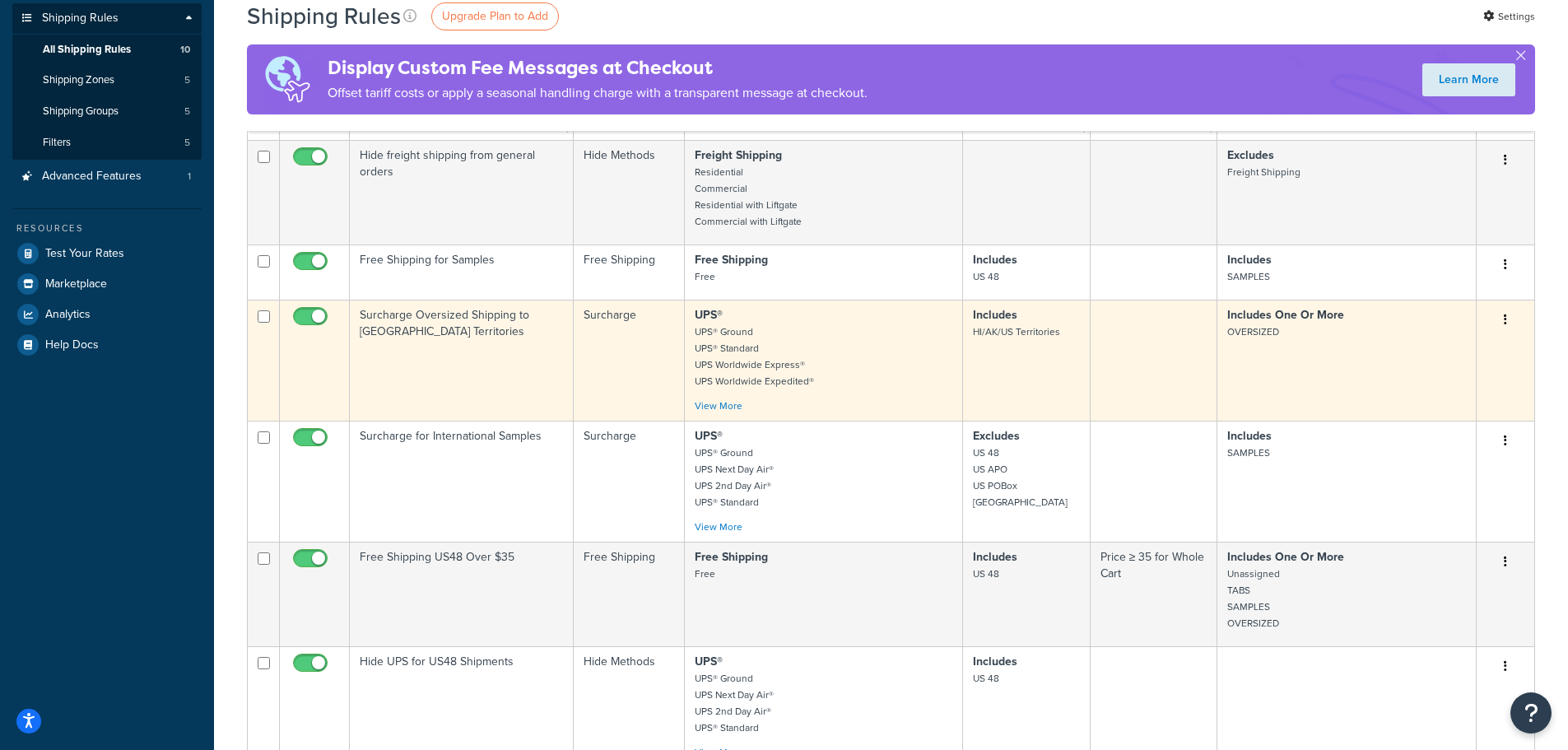
scroll to position [247, 0]
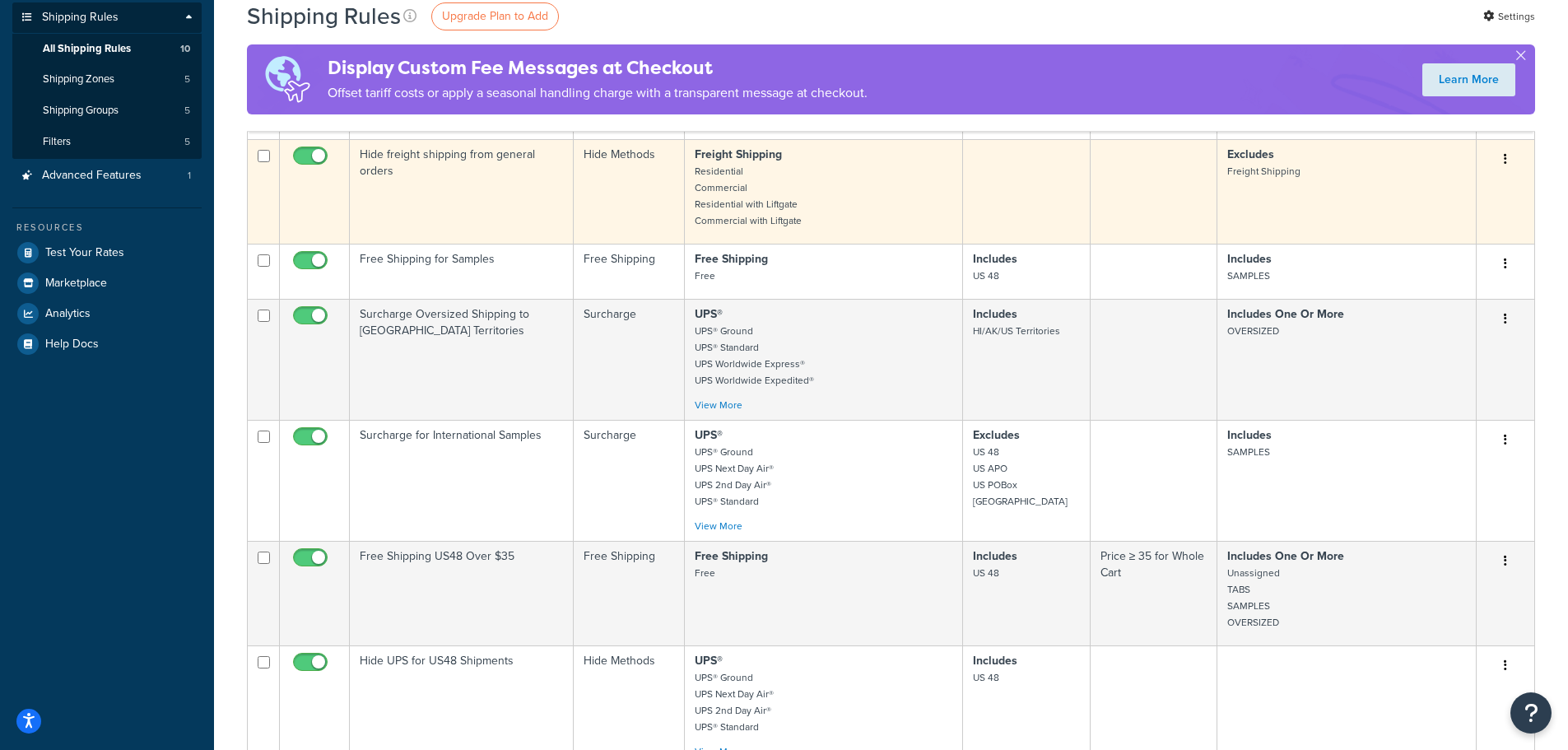
click at [1500, 159] on button "button" at bounding box center [1506, 160] width 23 height 26
drag, startPoint x: 1500, startPoint y: 159, endPoint x: 1521, endPoint y: 167, distance: 22.5
click at [1508, 173] on button "button" at bounding box center [1506, 160] width 23 height 26
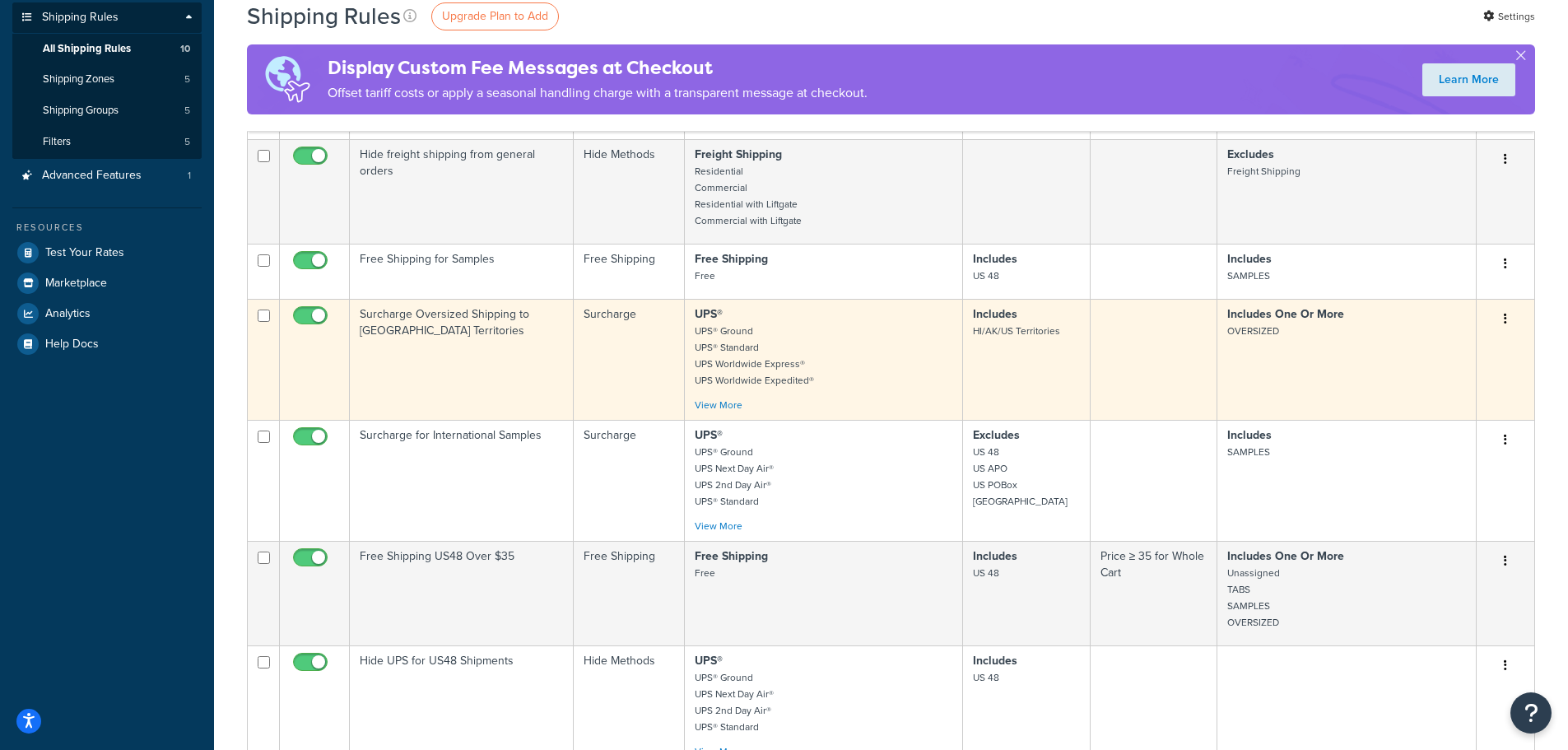
click at [1504, 322] on icon "button" at bounding box center [1506, 319] width 3 height 12
click at [1468, 359] on link "Edit" at bounding box center [1451, 351] width 130 height 34
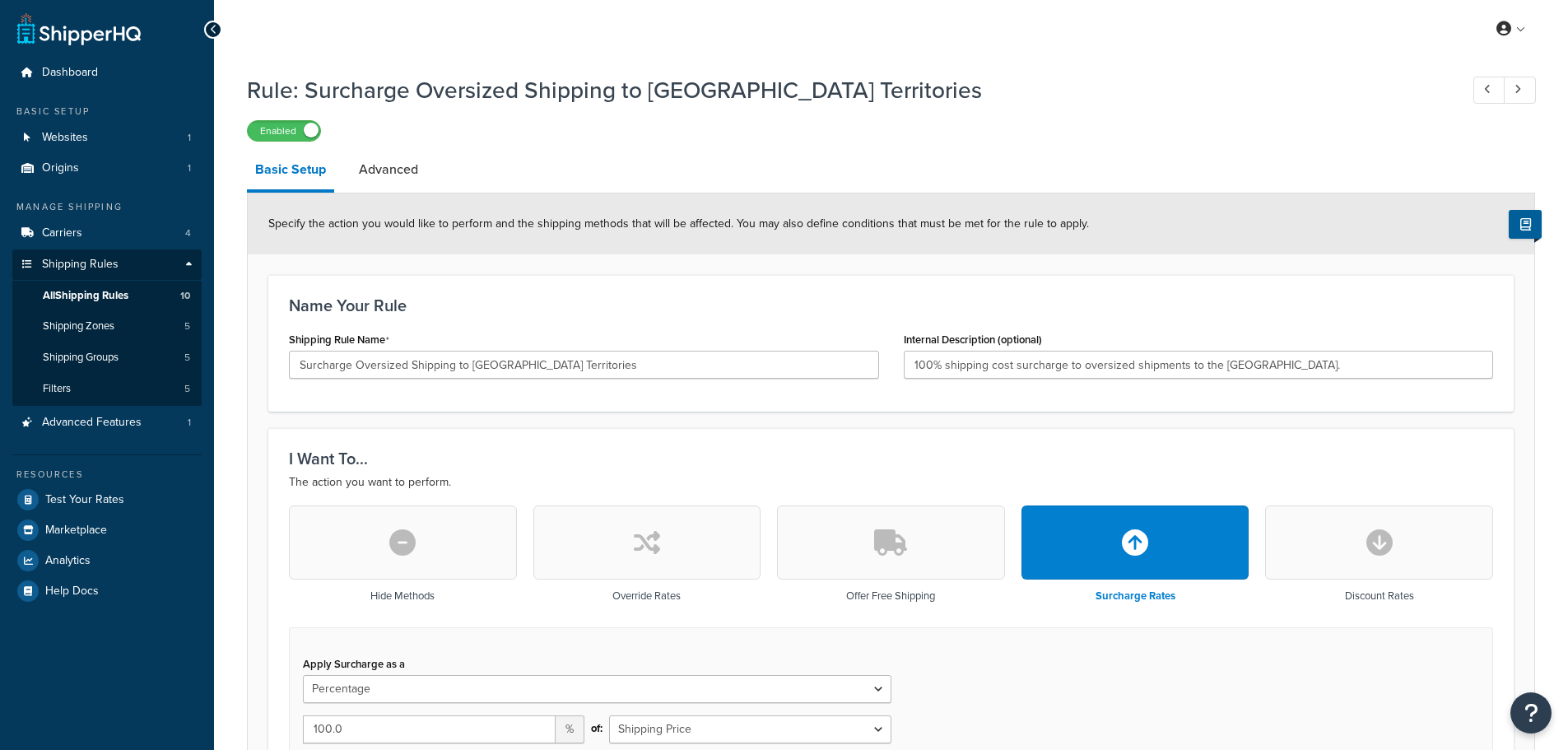
select select "PERCENTAGE"
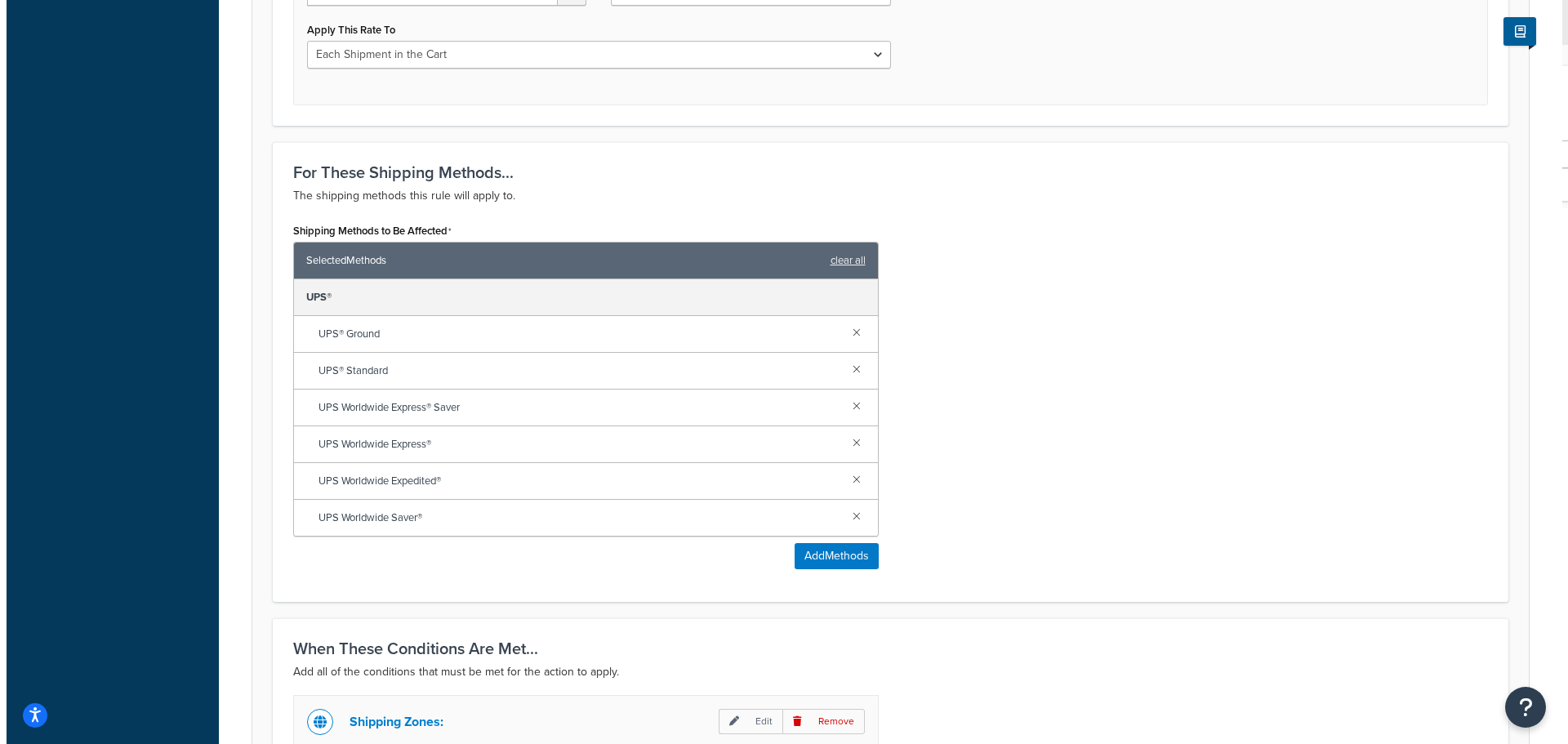
scroll to position [736, 0]
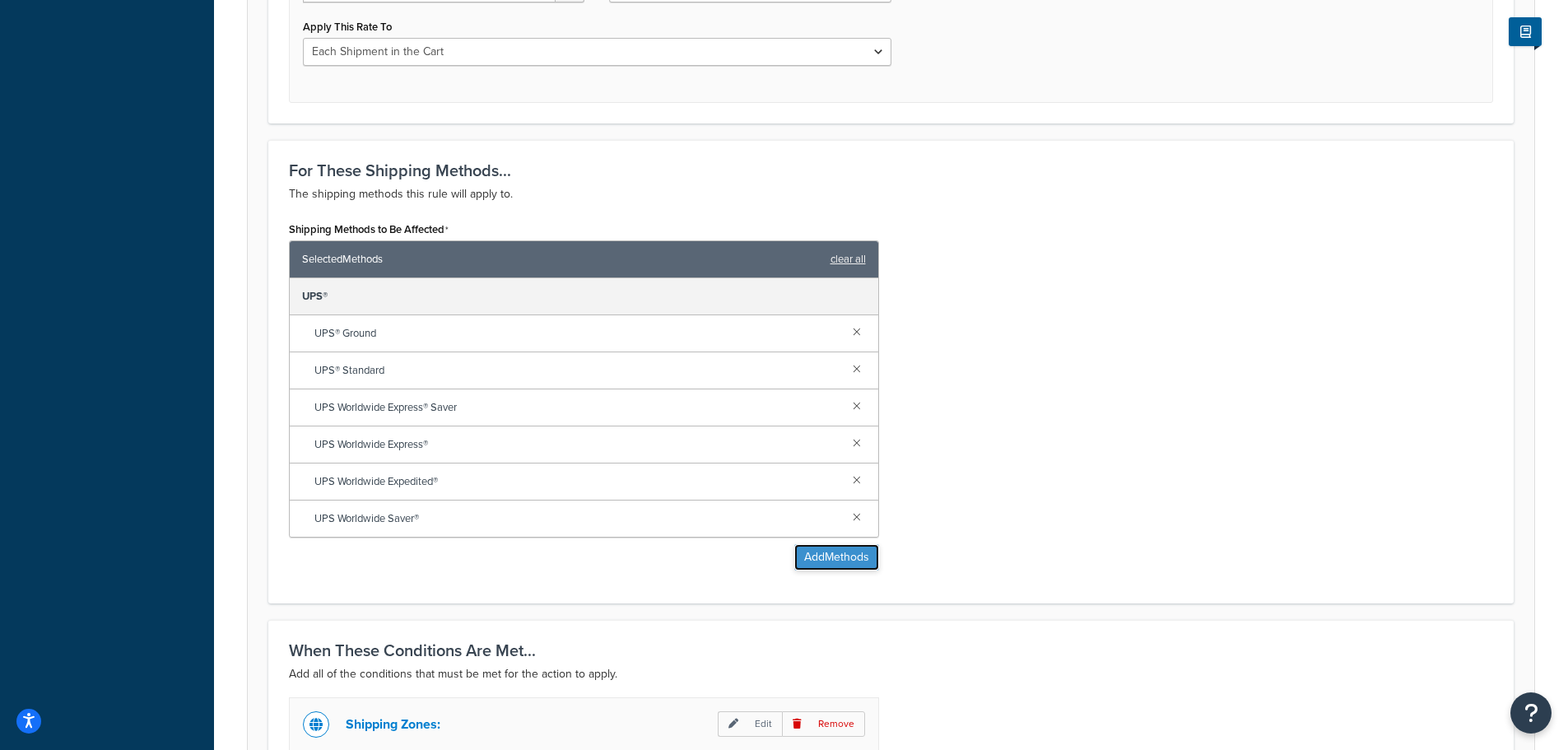
click at [848, 566] on button "Add Methods" at bounding box center [837, 557] width 84 height 26
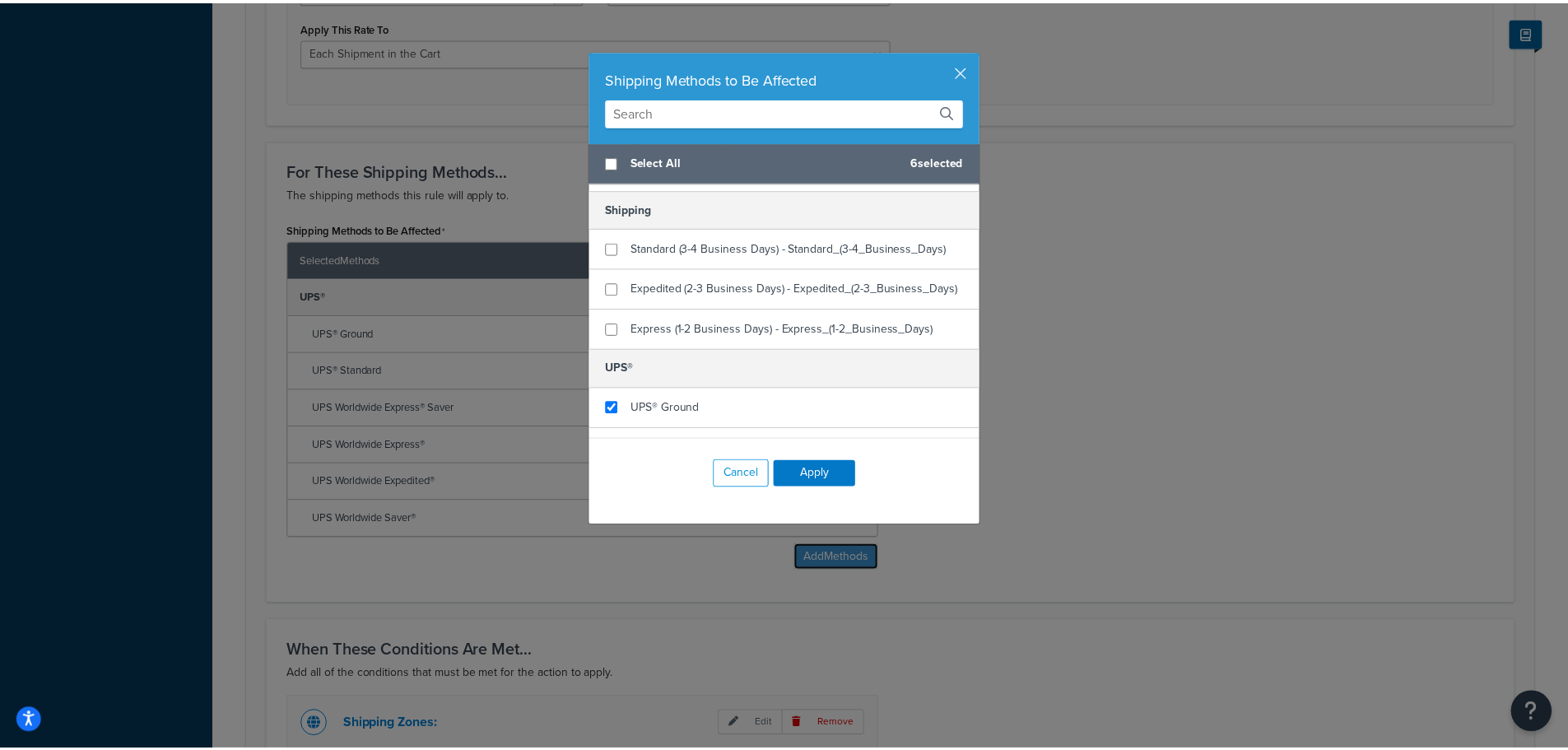
scroll to position [299, 0]
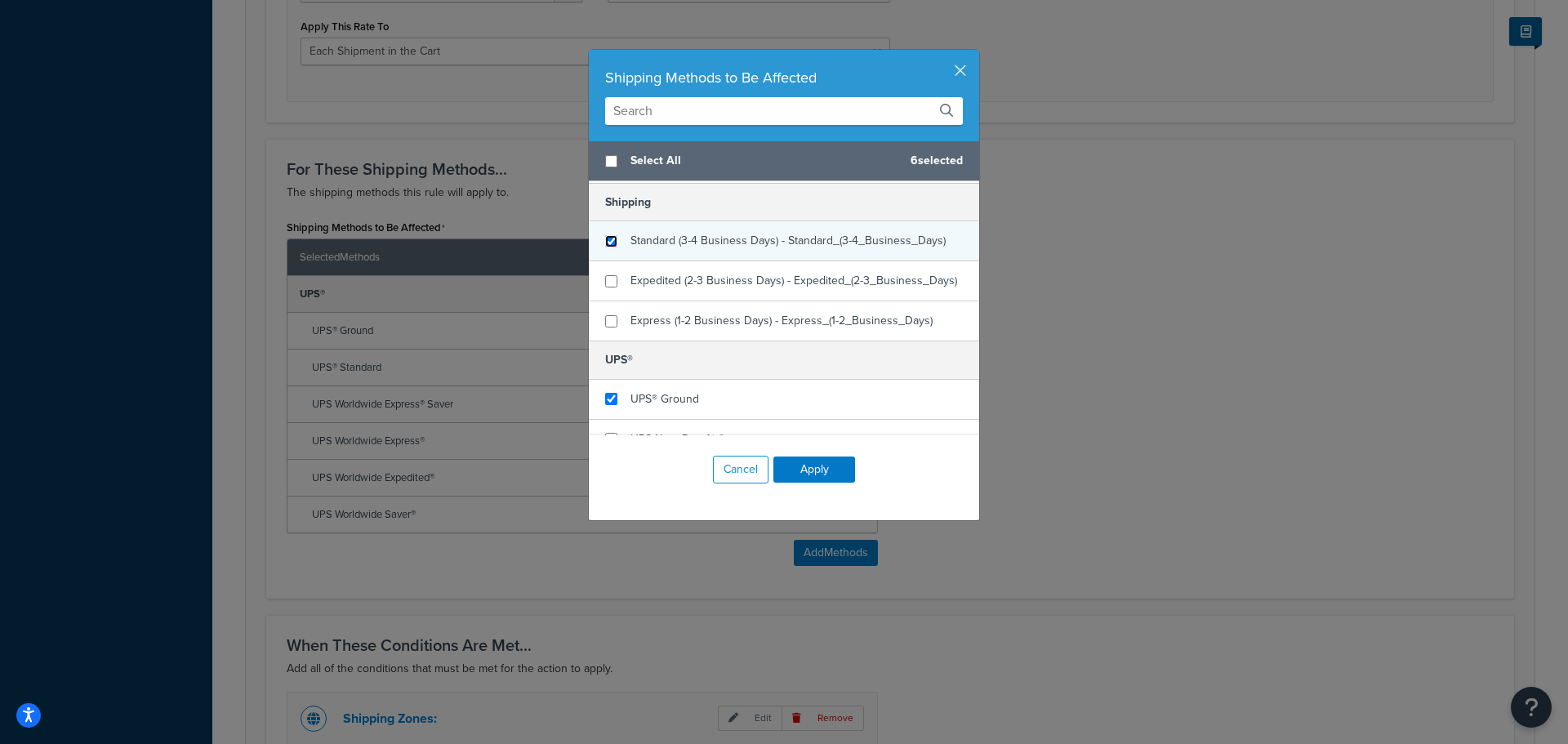
click at [606, 240] on input "checkbox" at bounding box center [611, 241] width 13 height 13
checkbox input "true"
click at [827, 469] on button "Apply" at bounding box center [814, 469] width 82 height 26
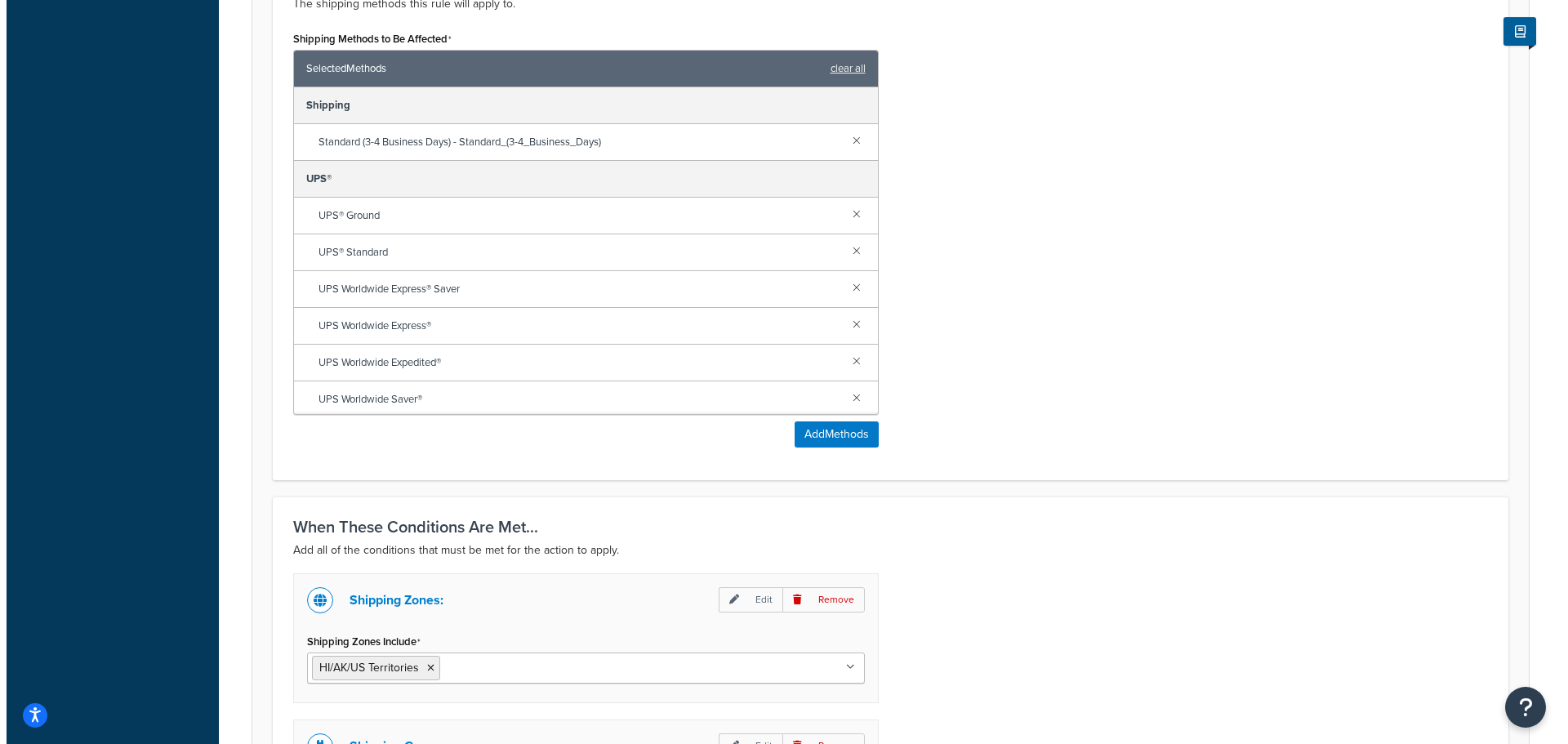
scroll to position [834, 0]
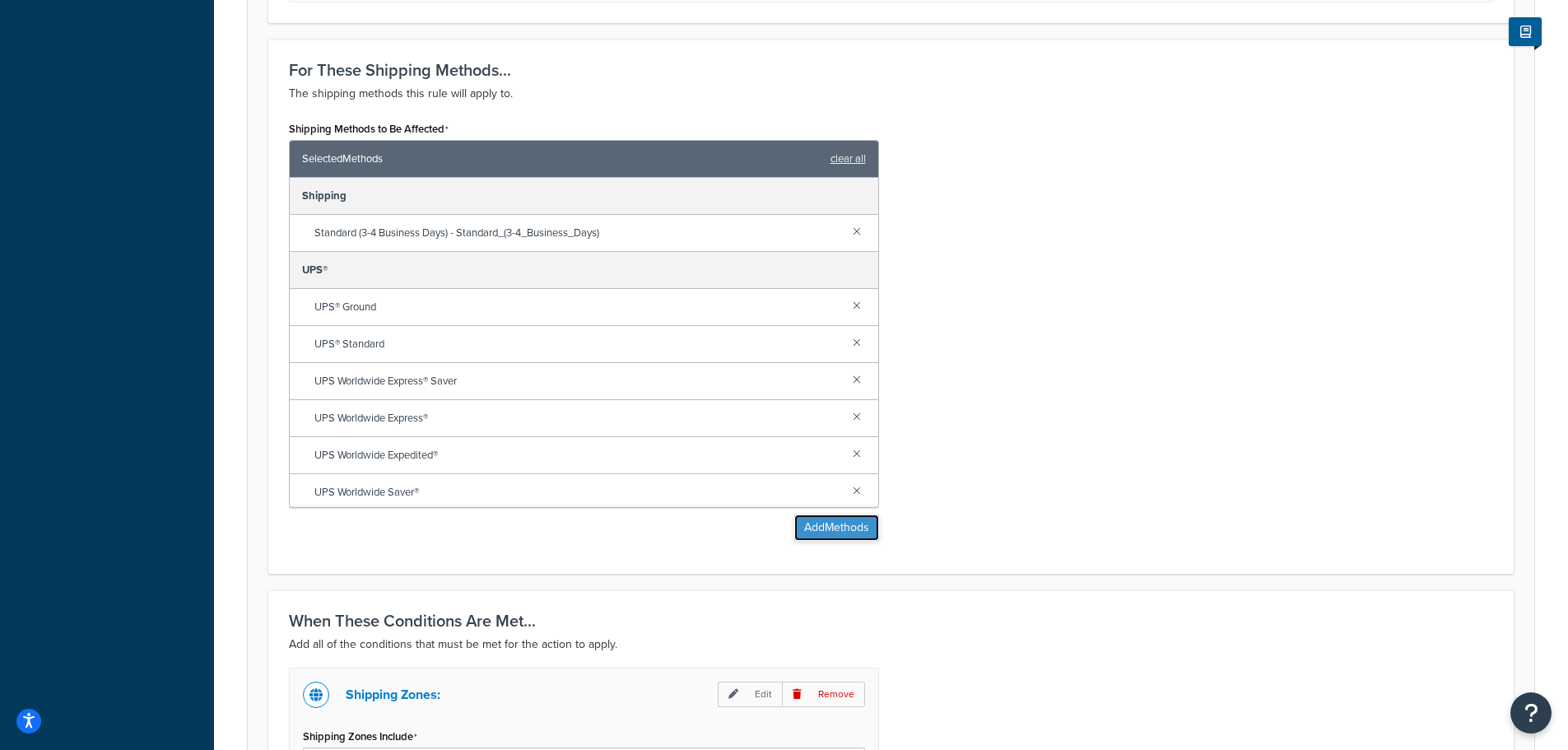
click at [846, 530] on button "Add Methods" at bounding box center [837, 527] width 84 height 26
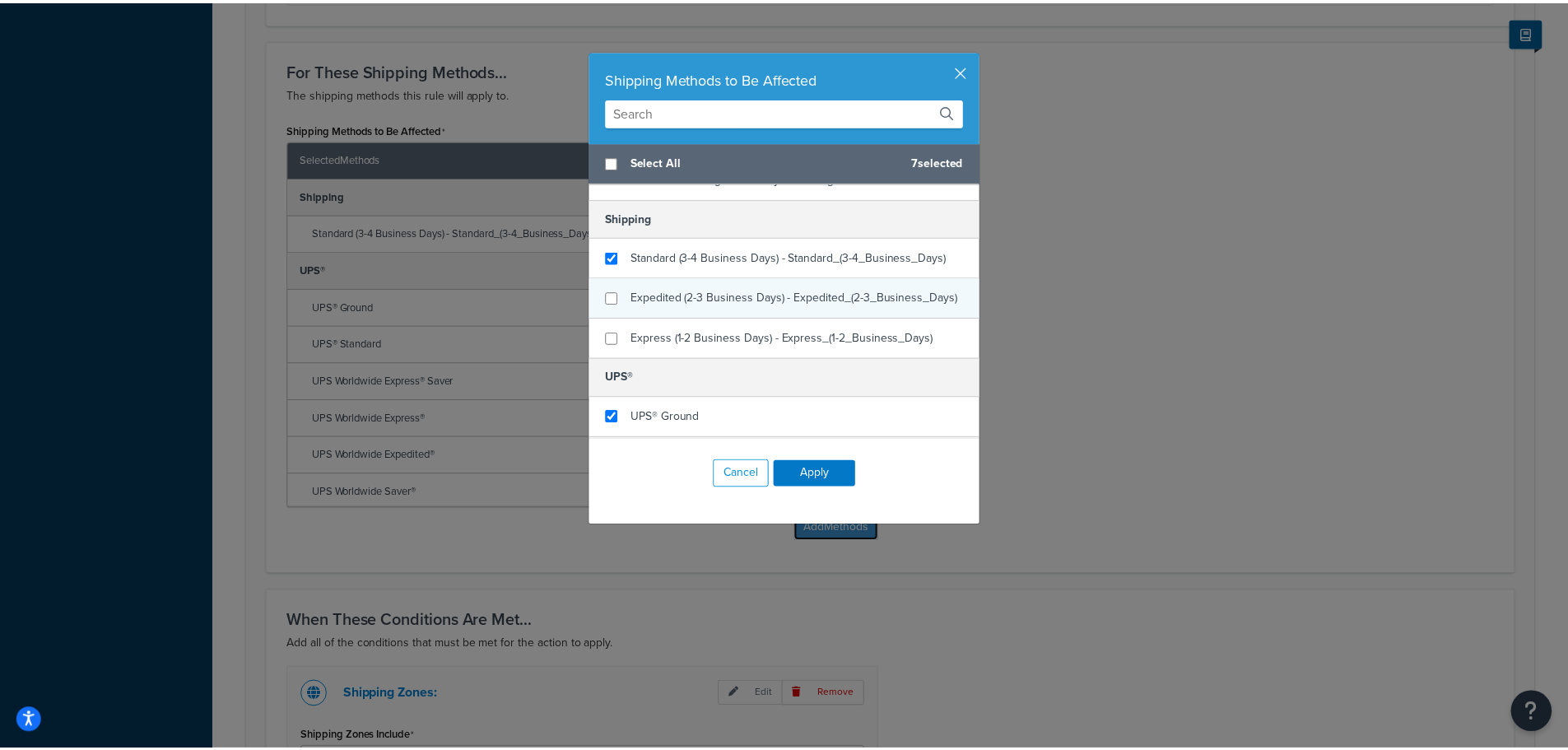
scroll to position [329, 0]
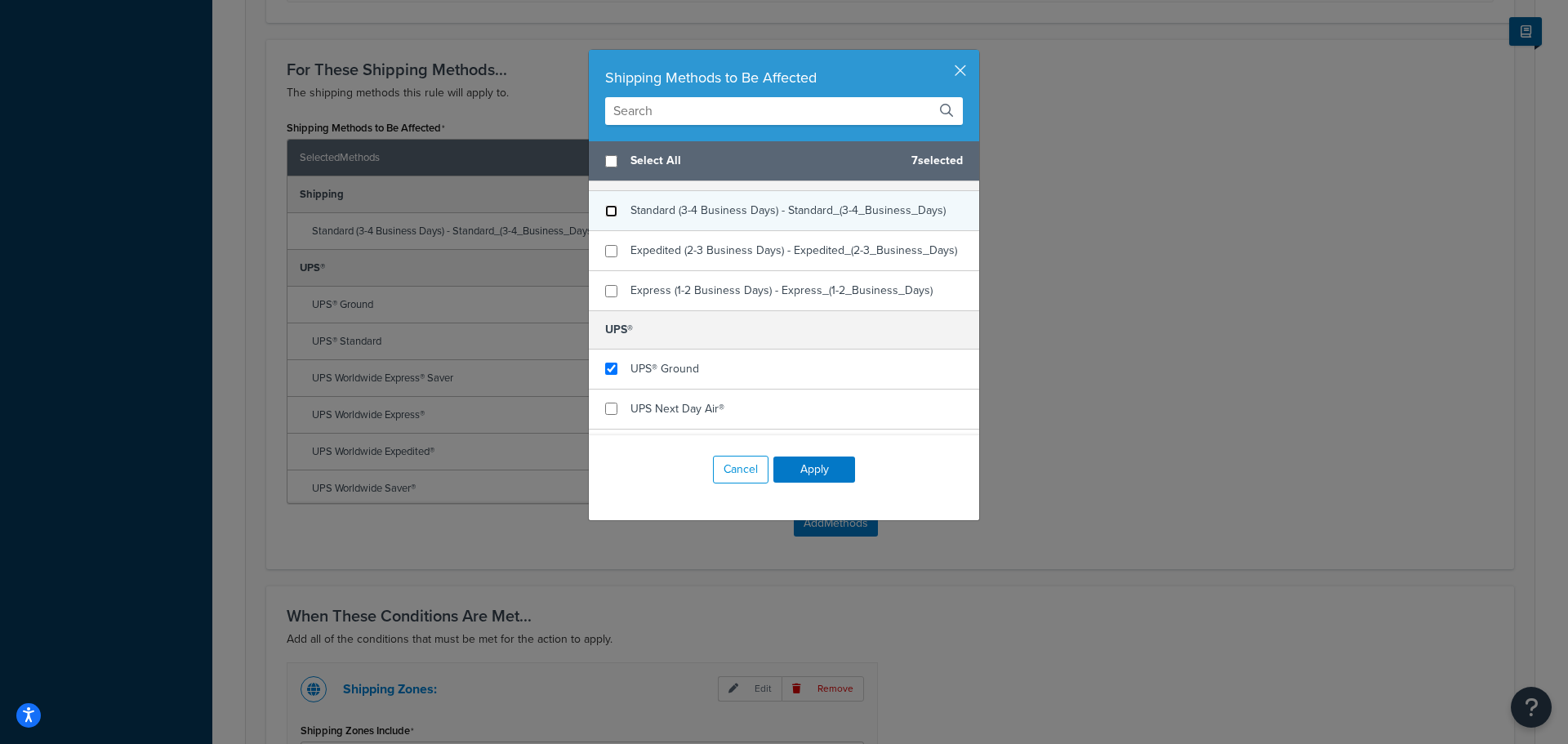
click at [607, 211] on input "checkbox" at bounding box center [611, 211] width 13 height 13
checkbox input "false"
click at [821, 470] on button "Apply" at bounding box center [814, 469] width 82 height 26
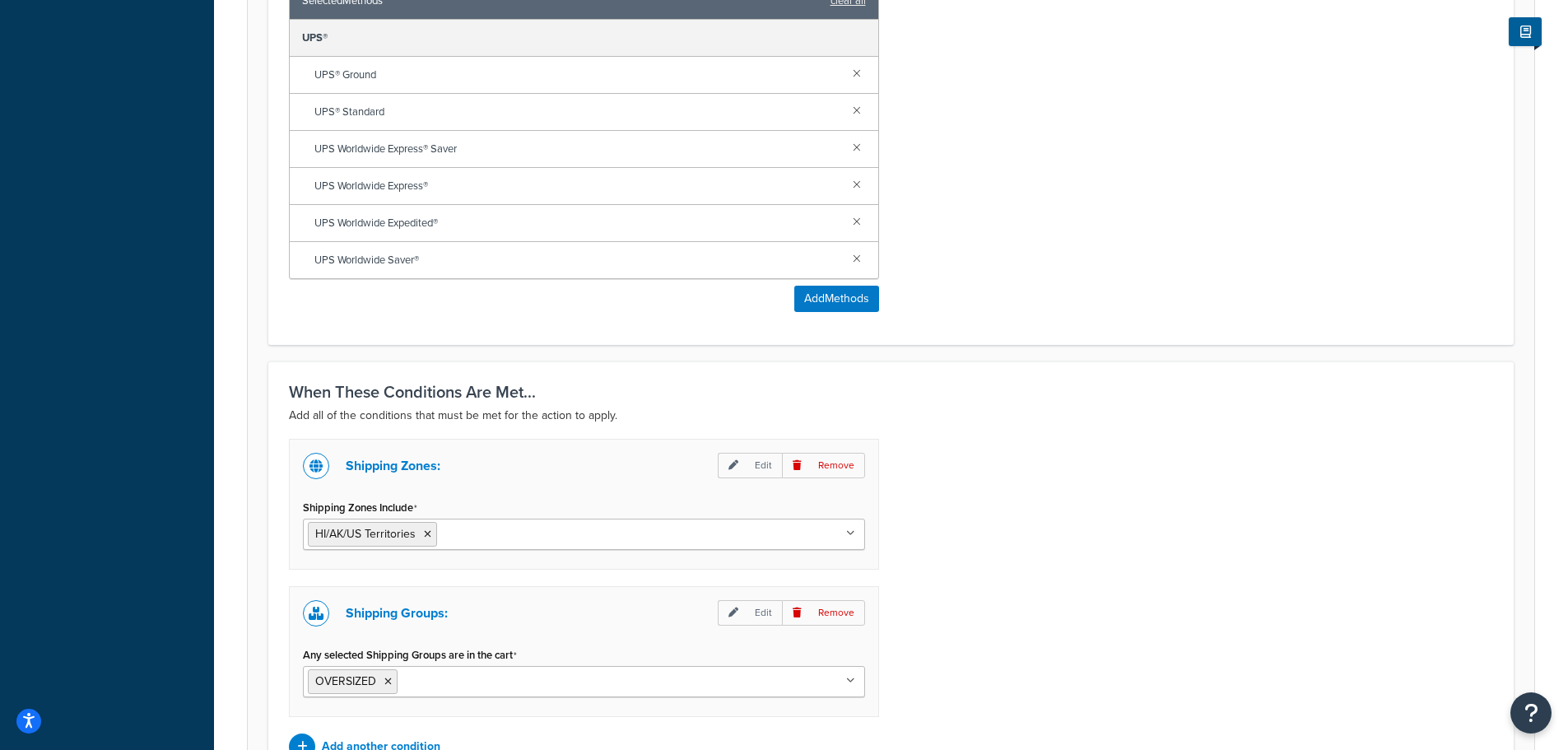
scroll to position [1182, 0]
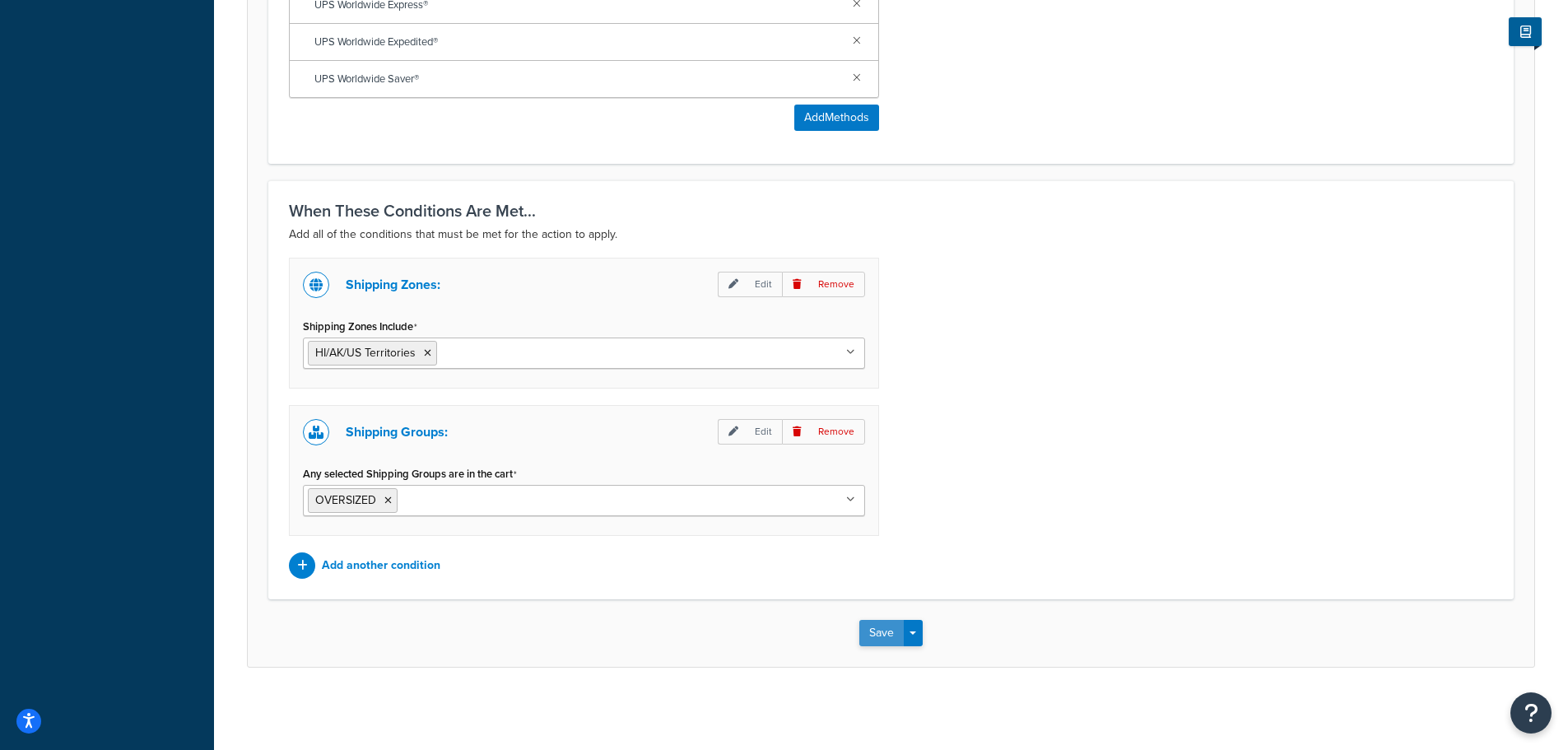
click at [874, 632] on button "Save" at bounding box center [882, 633] width 45 height 26
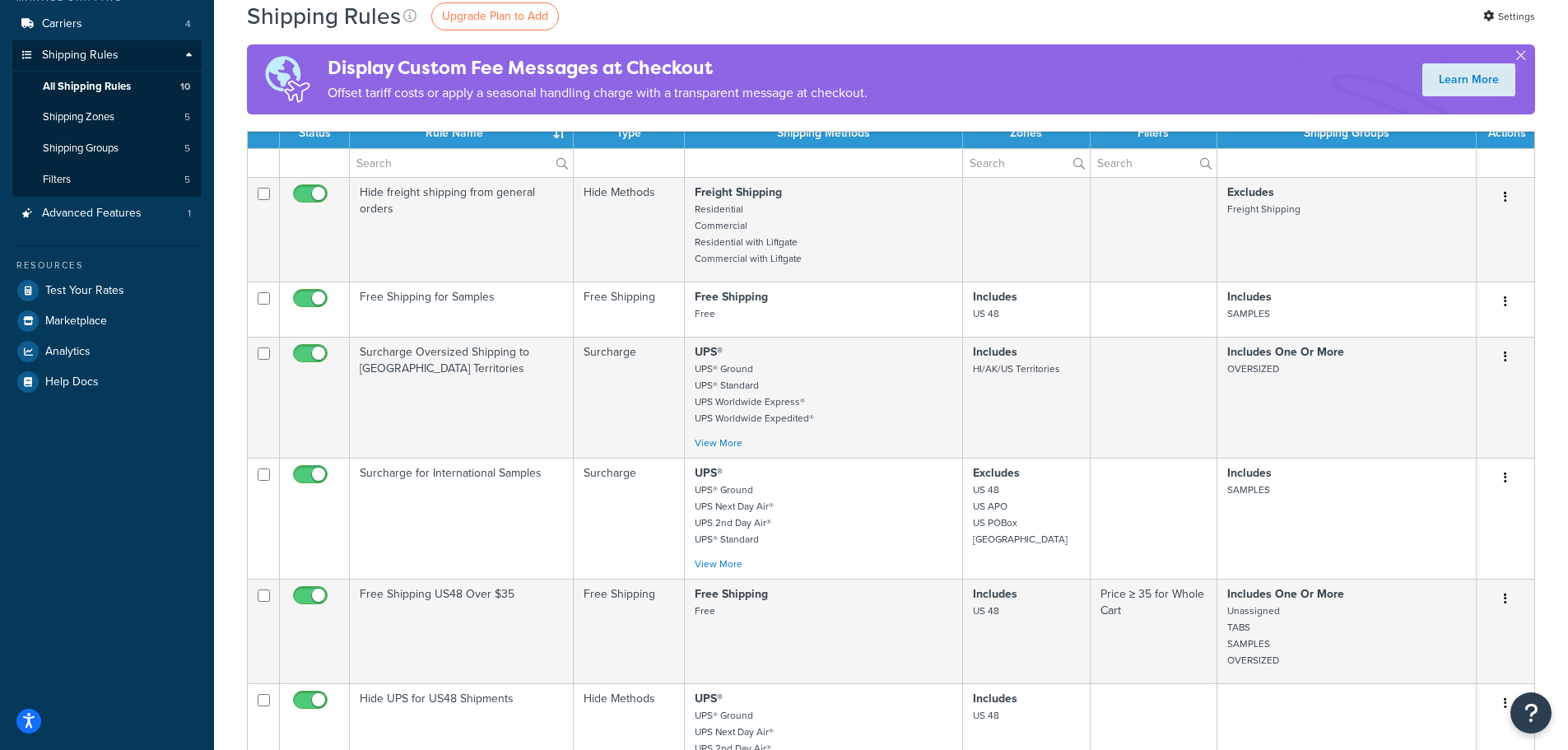
scroll to position [247, 0]
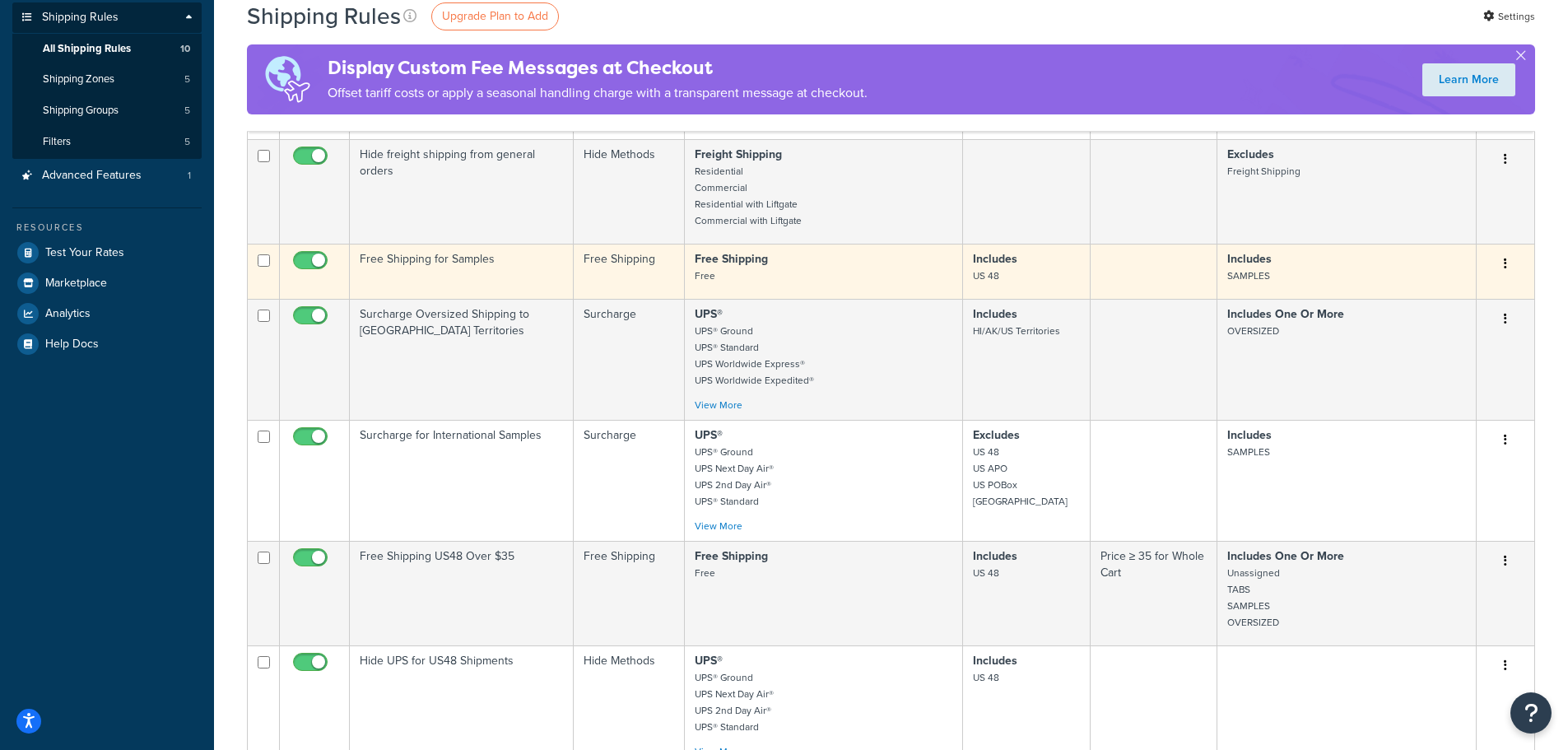
click at [1515, 261] on button "button" at bounding box center [1506, 264] width 23 height 26
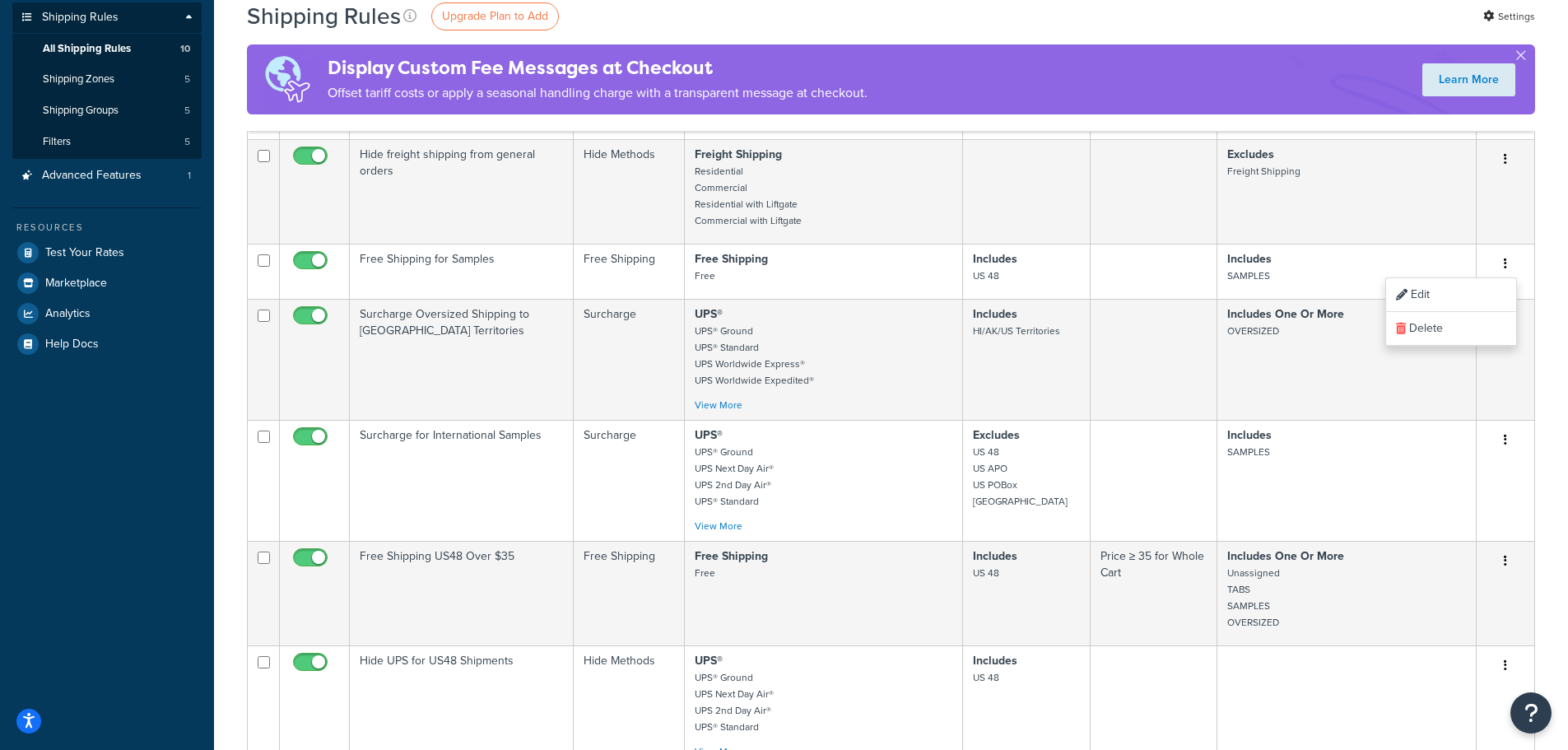
click at [1145, 23] on div "Shipping Rules Upgrade Plan to Add Settings" at bounding box center [892, 16] width 1289 height 32
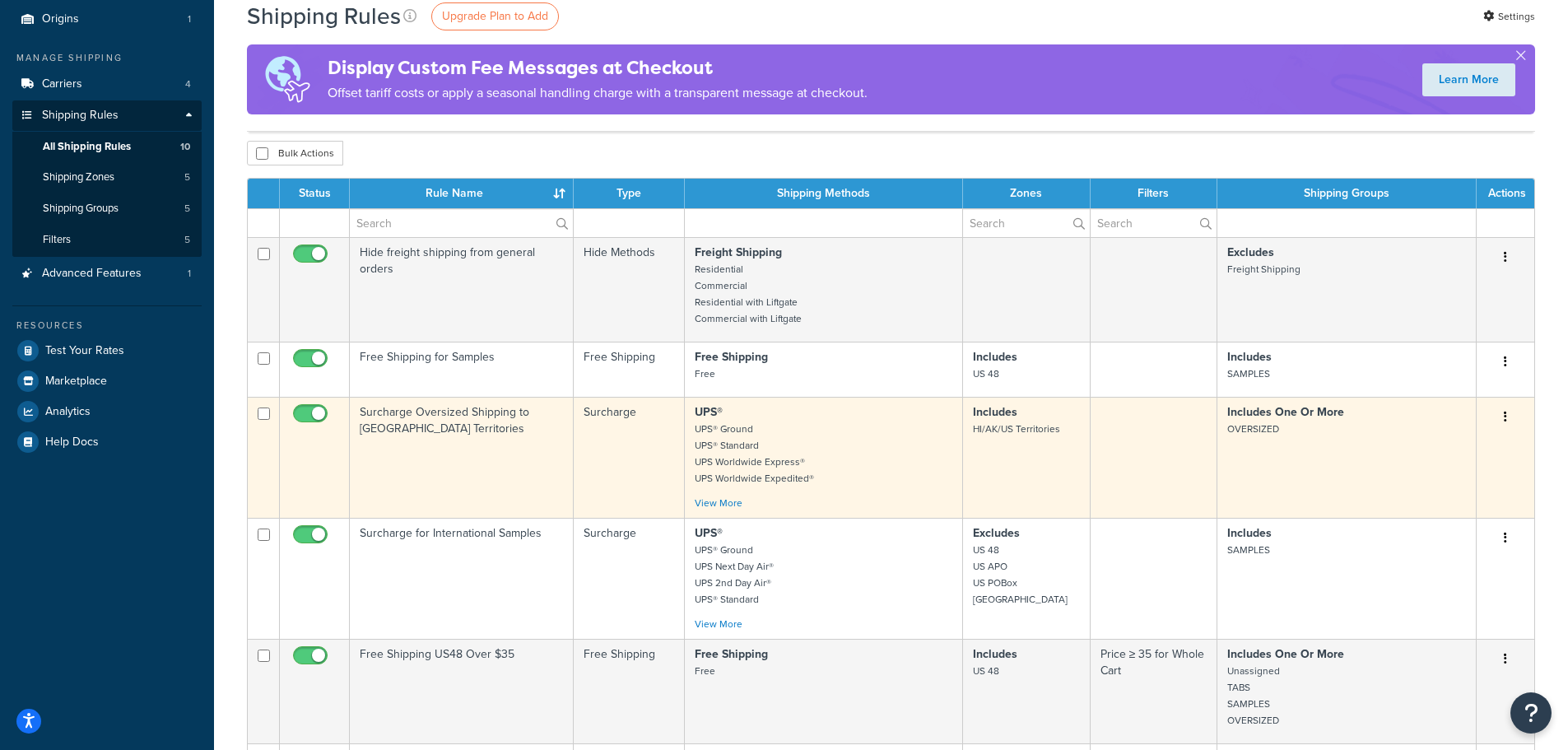
scroll to position [165, 0]
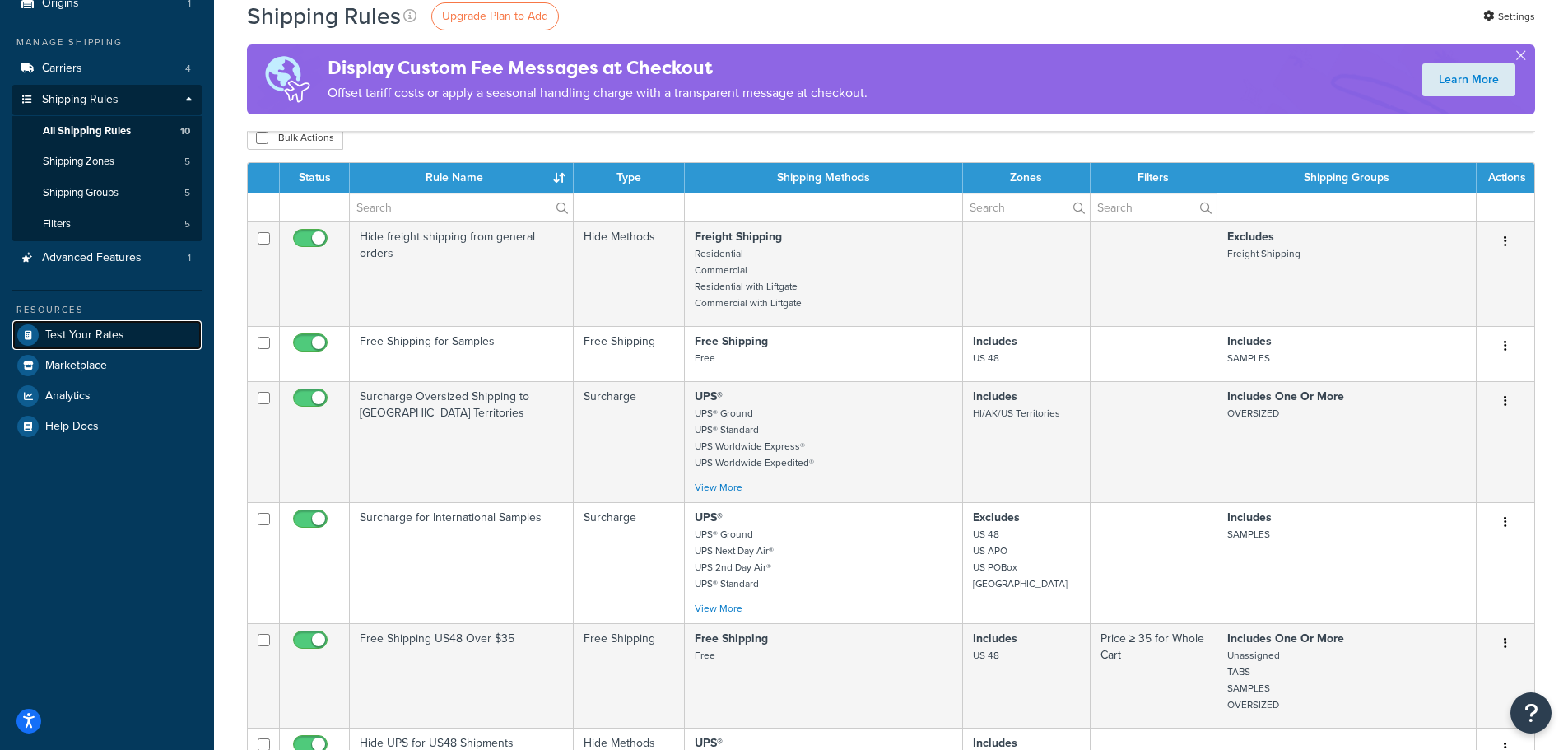
click at [102, 335] on span "Test Your Rates" at bounding box center [85, 335] width 79 height 14
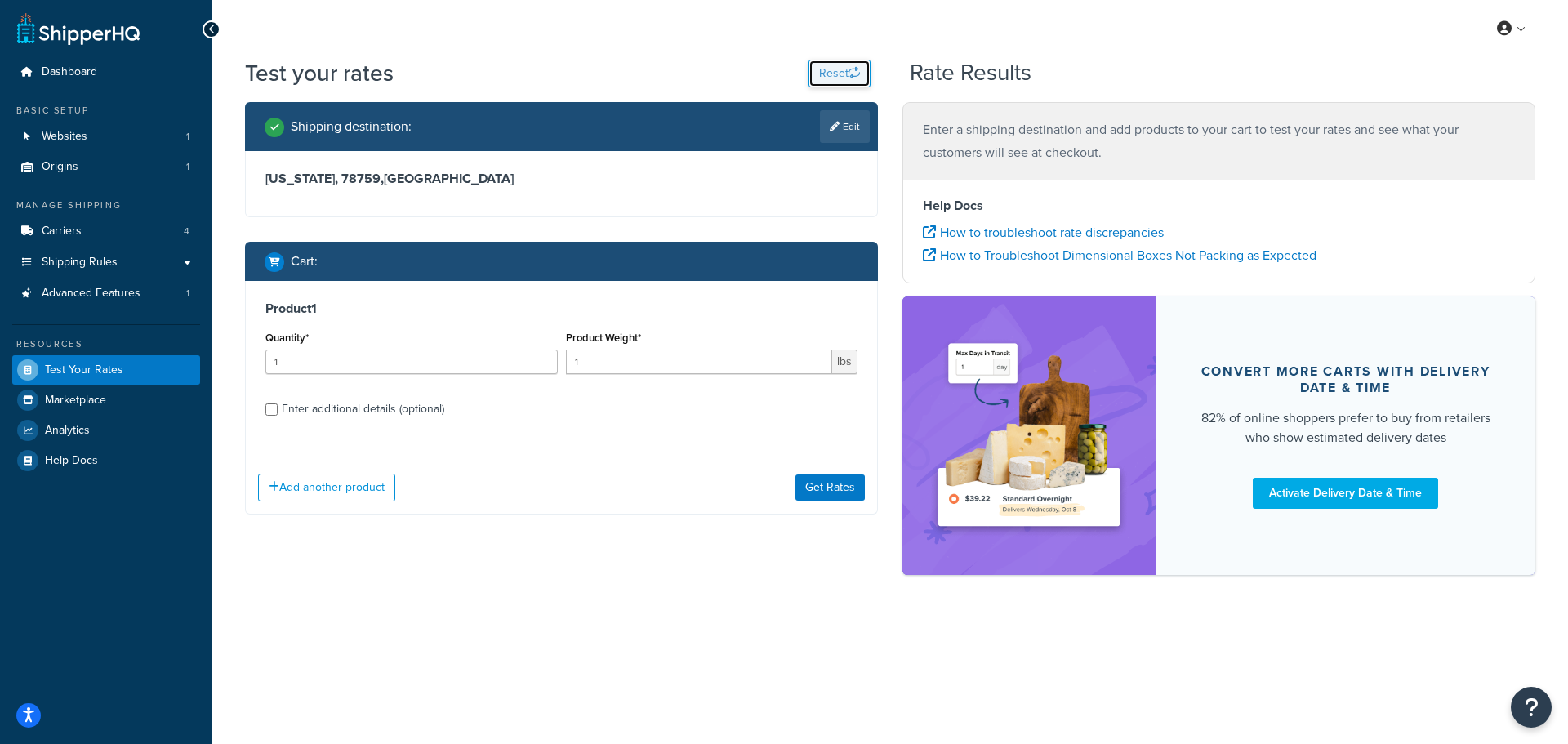
click at [847, 74] on button "Reset" at bounding box center [839, 73] width 62 height 28
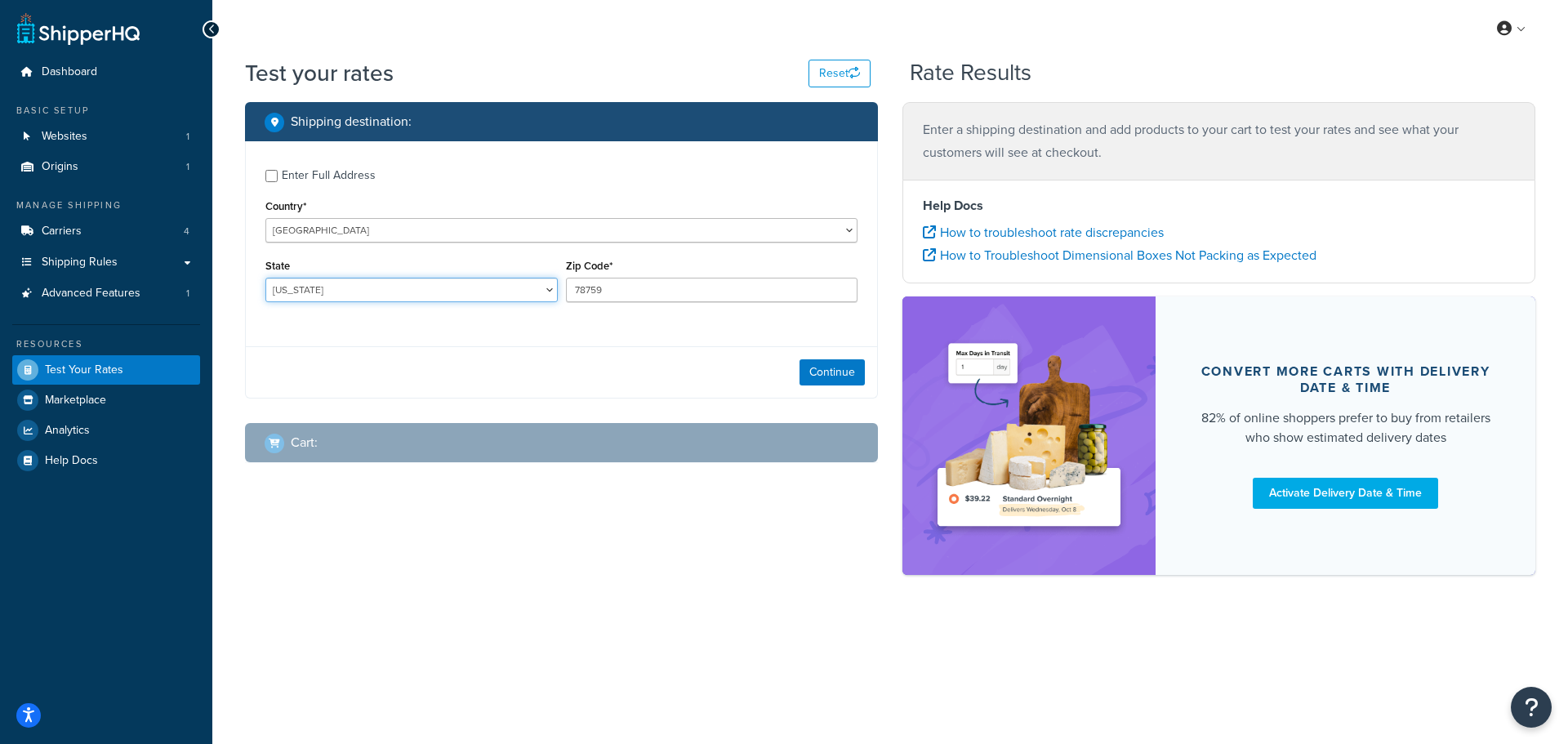
click at [346, 297] on select "[US_STATE] [US_STATE] [US_STATE] [US_STATE] [US_STATE] Armed Forces Americas Ar…" at bounding box center [411, 290] width 292 height 24
select select "AK"
click at [266, 278] on select "[US_STATE] [US_STATE] [US_STATE] [US_STATE] [US_STATE] Armed Forces Americas Ar…" at bounding box center [411, 290] width 292 height 24
drag, startPoint x: 637, startPoint y: 295, endPoint x: 502, endPoint y: 287, distance: 135.2
click at [503, 287] on div "State [US_STATE] [US_STATE] [US_STATE] [US_STATE] [US_STATE] Armed Forces Ameri…" at bounding box center [561, 284] width 601 height 59
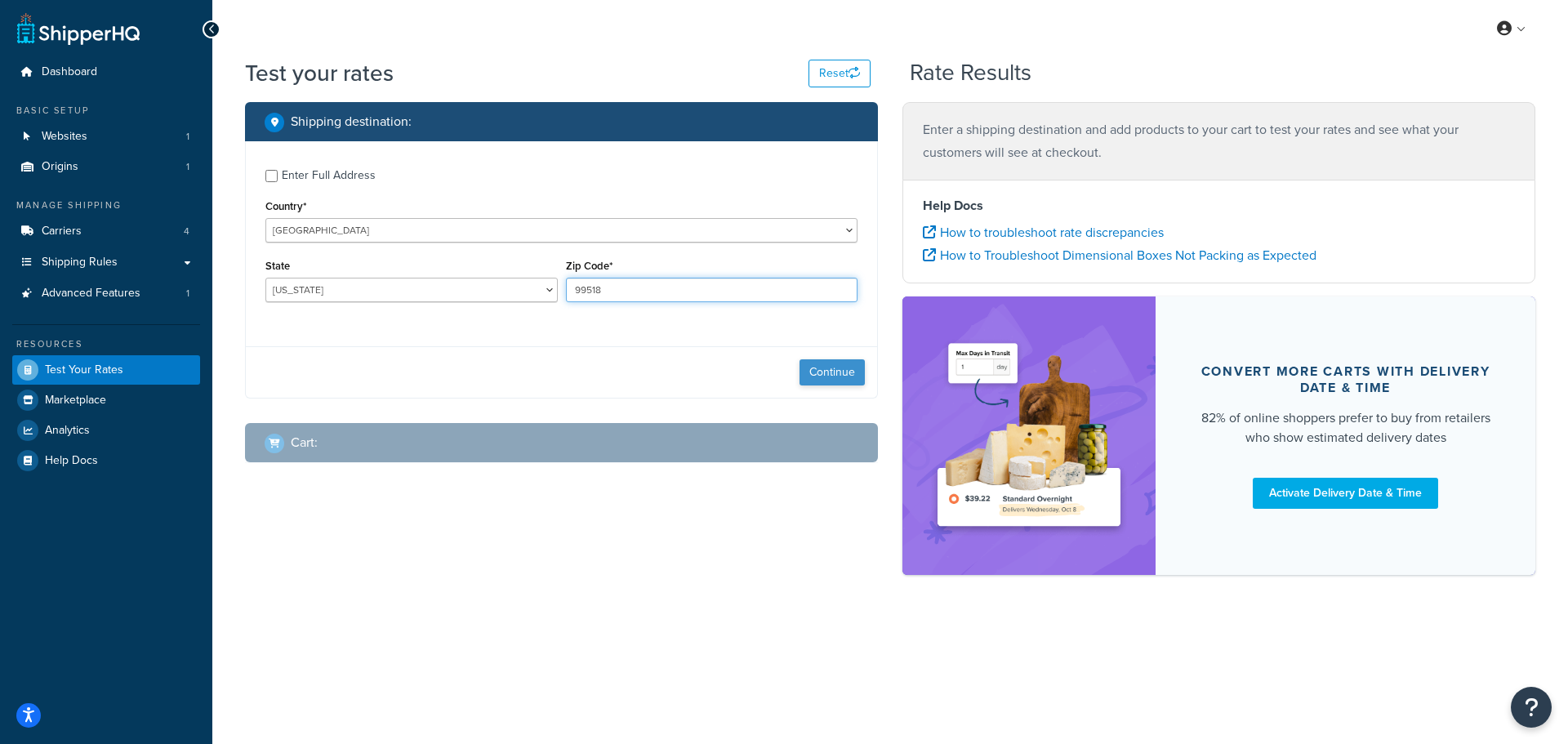
type input "99518"
click at [826, 368] on button "Continue" at bounding box center [833, 372] width 65 height 26
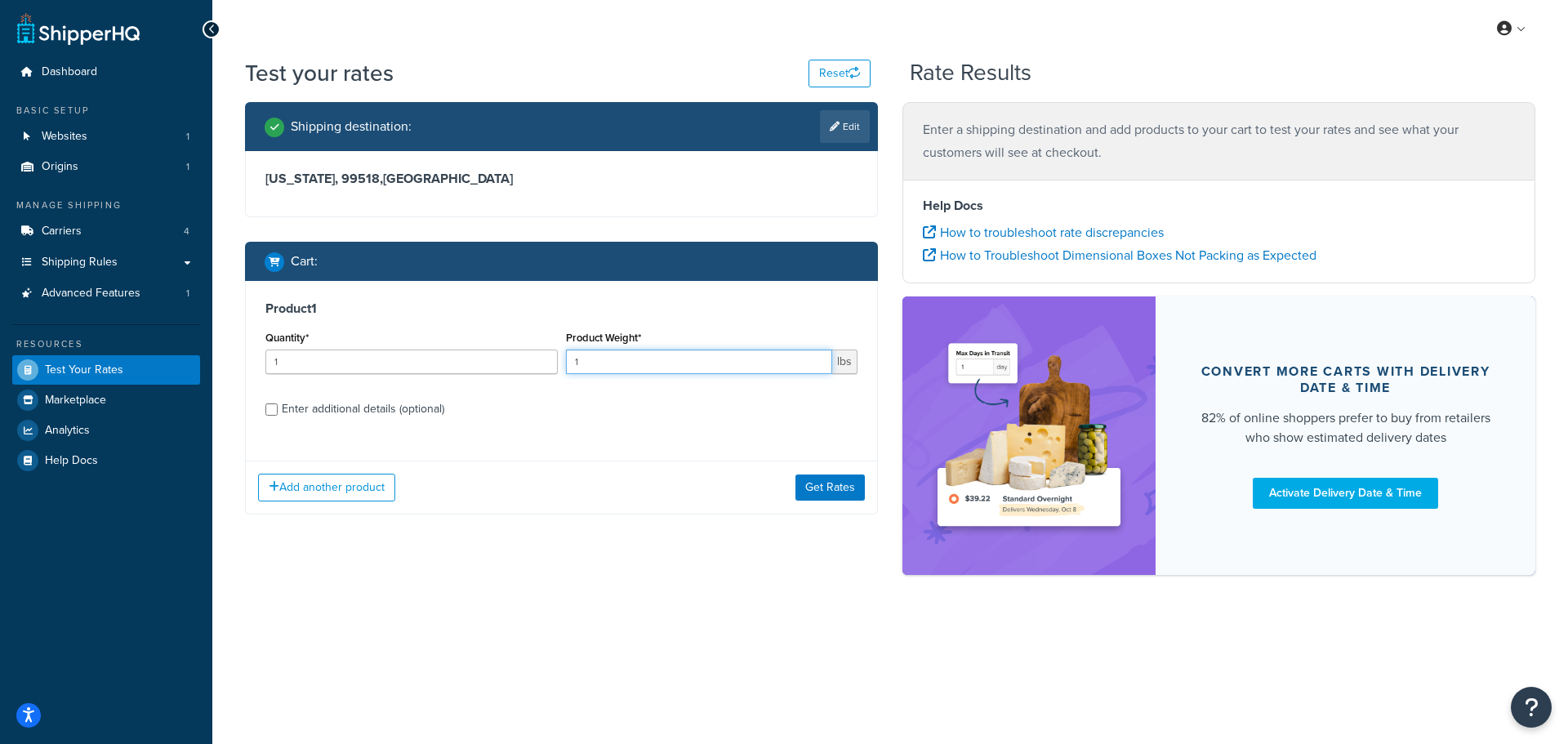
click at [627, 356] on input "1" at bounding box center [699, 361] width 267 height 24
type input "12"
click at [271, 413] on input "Enter additional details (optional)" at bounding box center [271, 410] width 13 height 13
checkbox input "true"
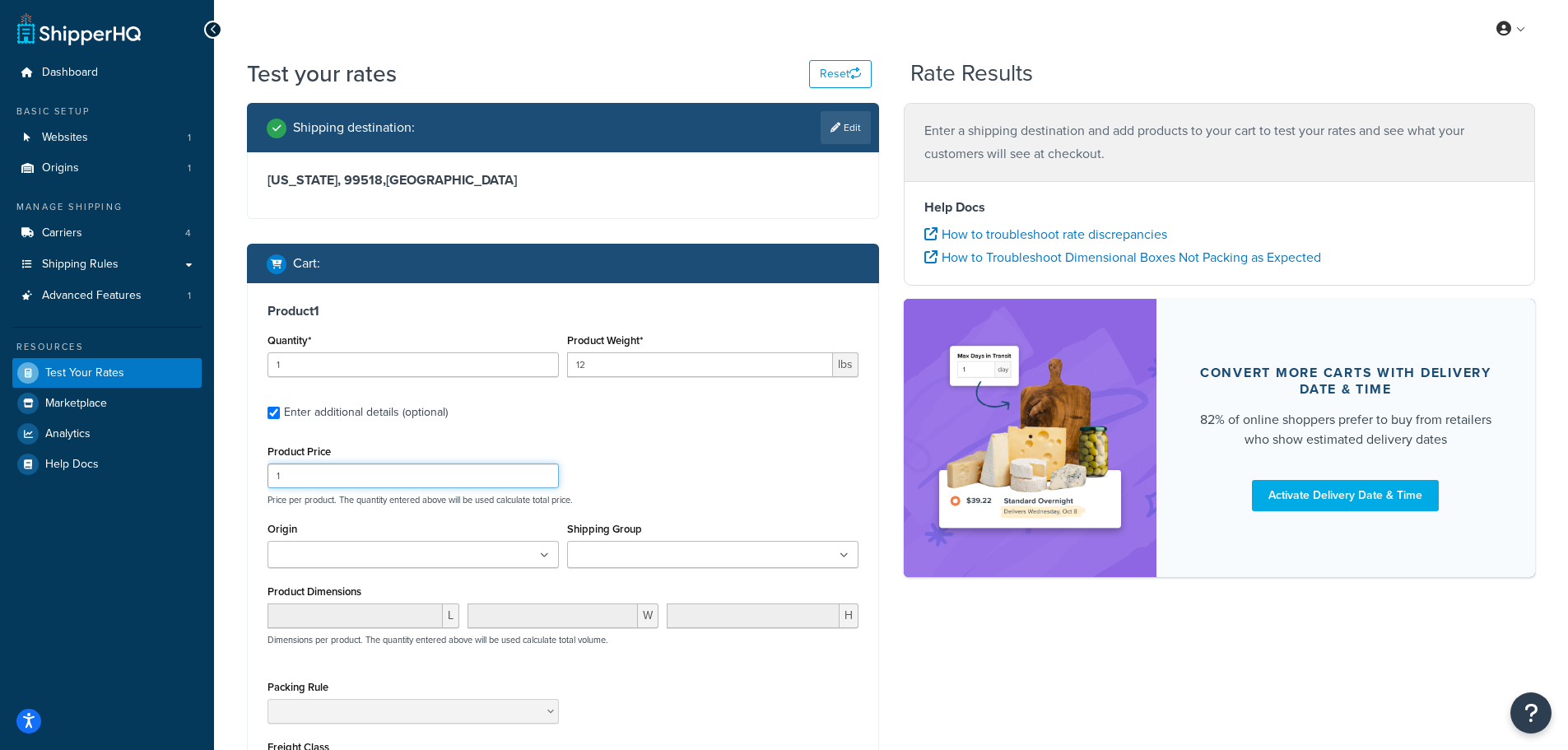
drag, startPoint x: 324, startPoint y: 481, endPoint x: 231, endPoint y: 474, distance: 93.3
click at [238, 476] on div "Shipping destination : Edit Alaska, 99518 , United States Cart : Product 1 Quan…" at bounding box center [563, 528] width 657 height 851
type input "109"
click at [757, 560] on ul at bounding box center [713, 555] width 291 height 27
click at [710, 465] on div "Product Price 109 Price per product. The quantity entered above will be used ca…" at bounding box center [563, 473] width 600 height 65
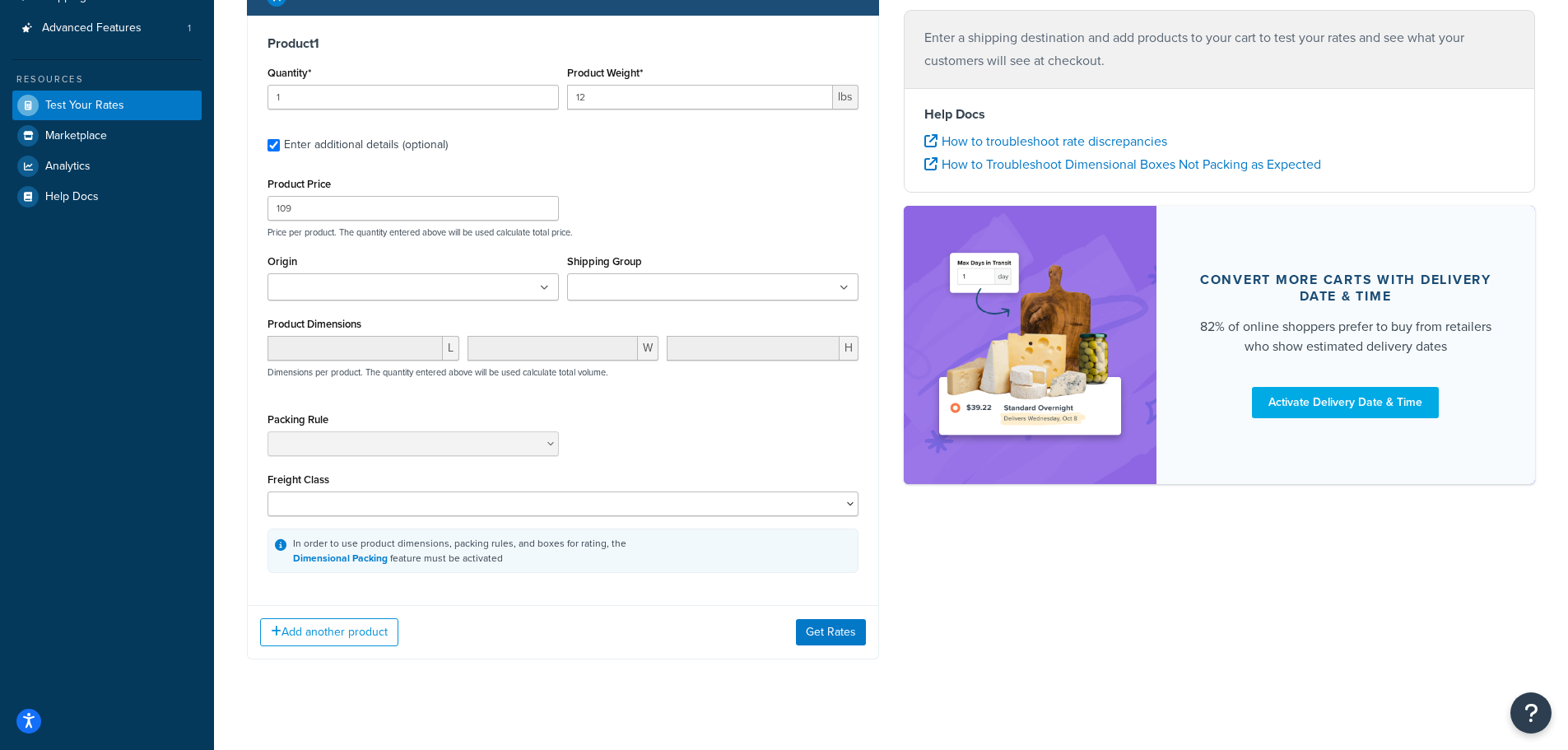
scroll to position [286, 0]
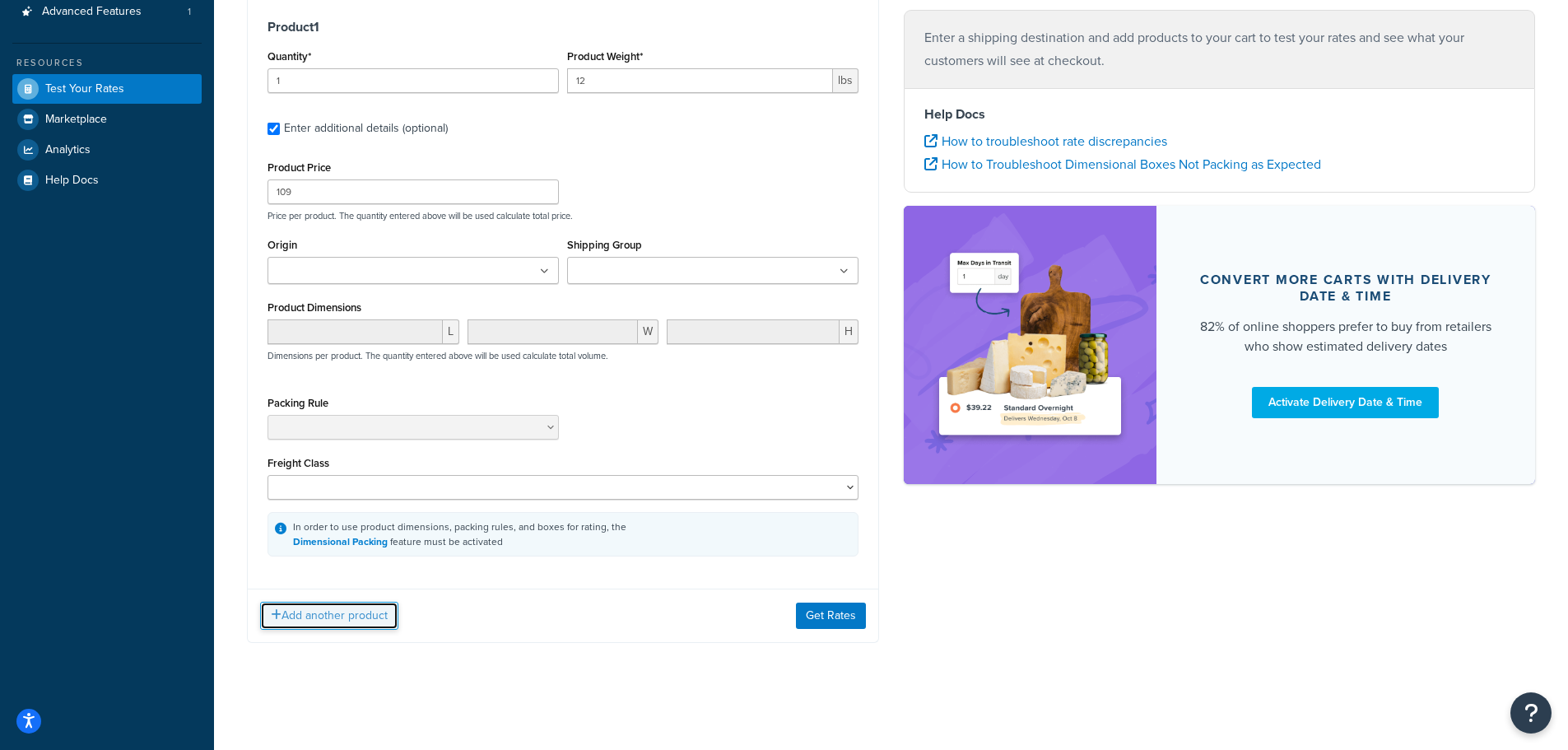
click at [286, 617] on button "Add another product" at bounding box center [329, 616] width 138 height 28
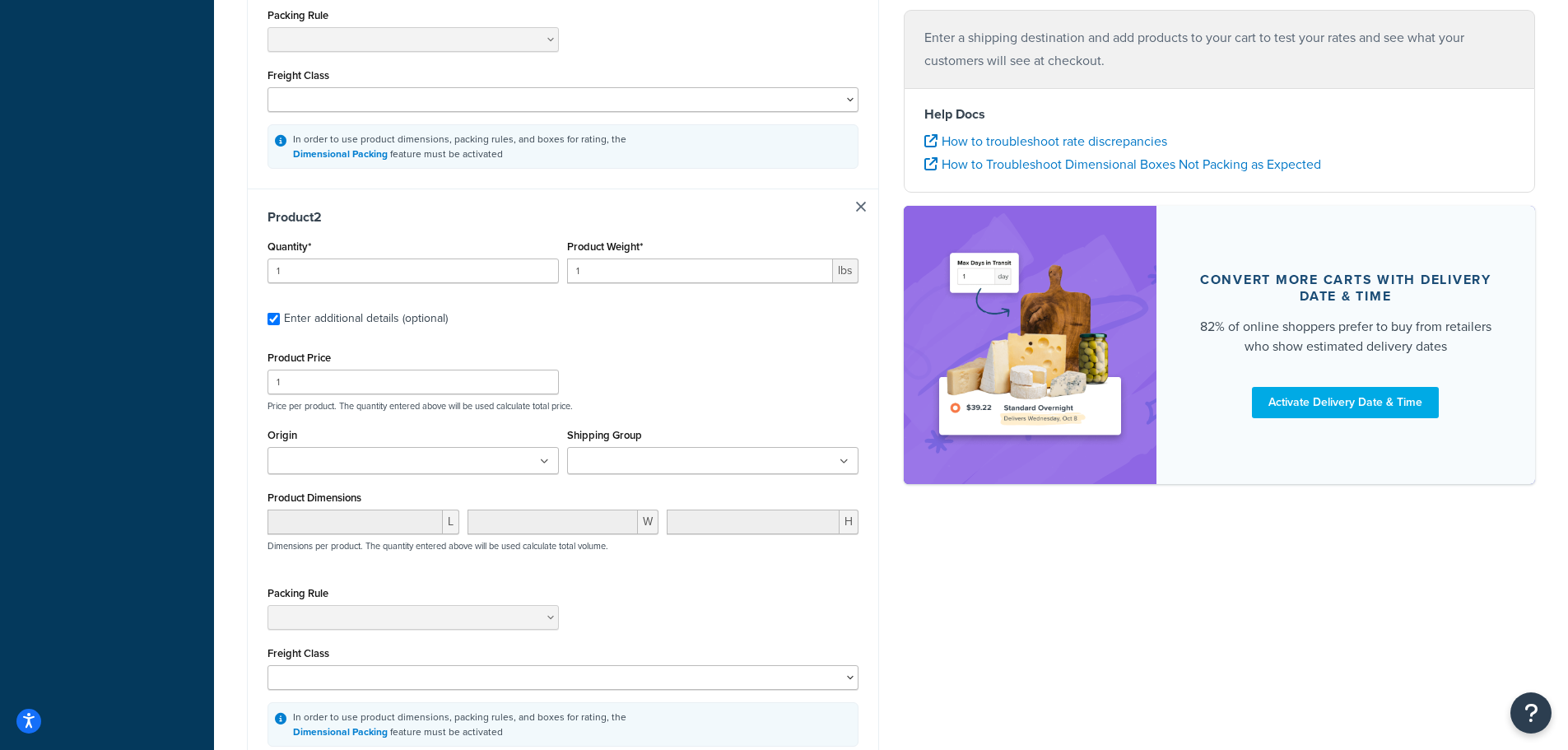
scroll to position [698, 0]
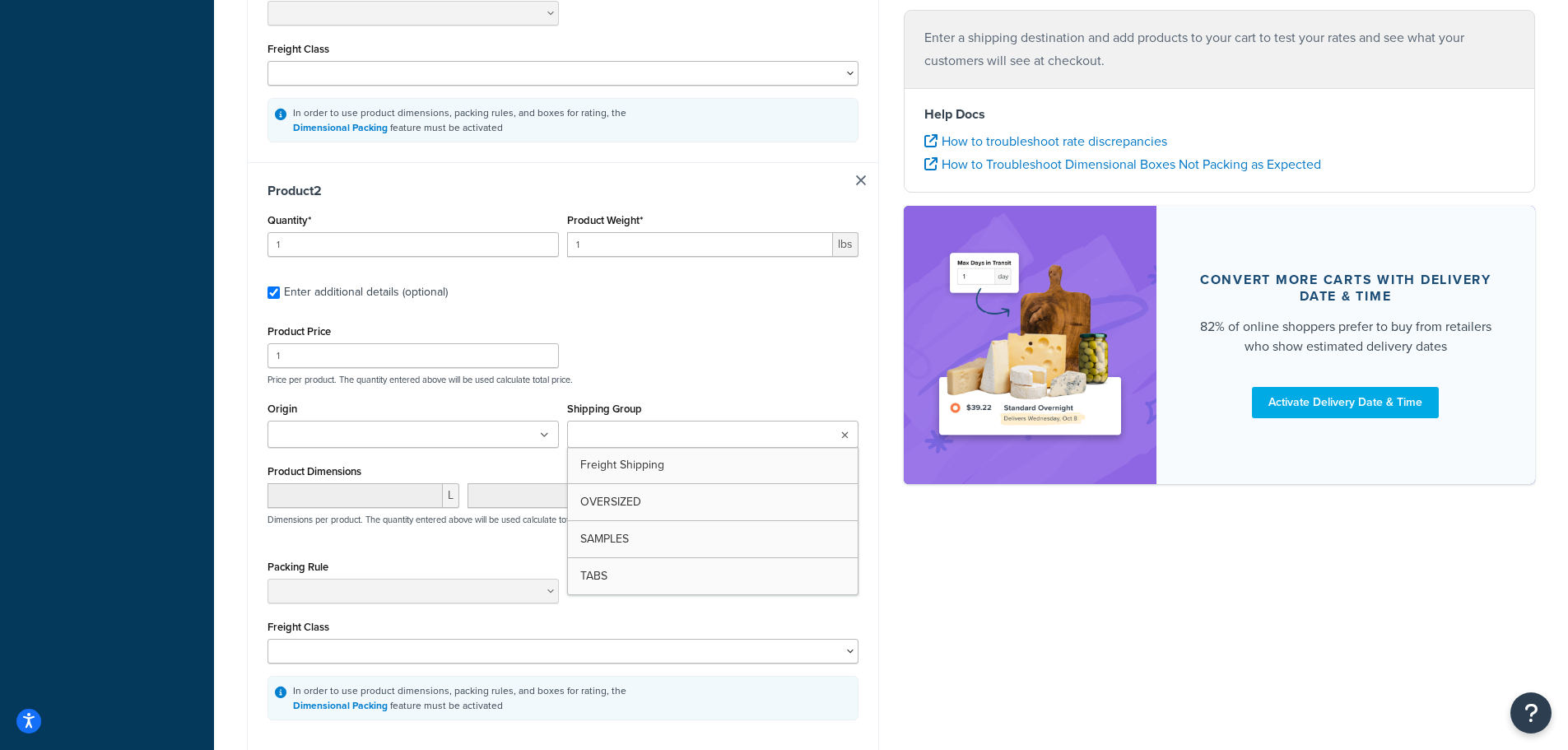
click at [648, 435] on input "Shipping Group" at bounding box center [645, 435] width 146 height 18
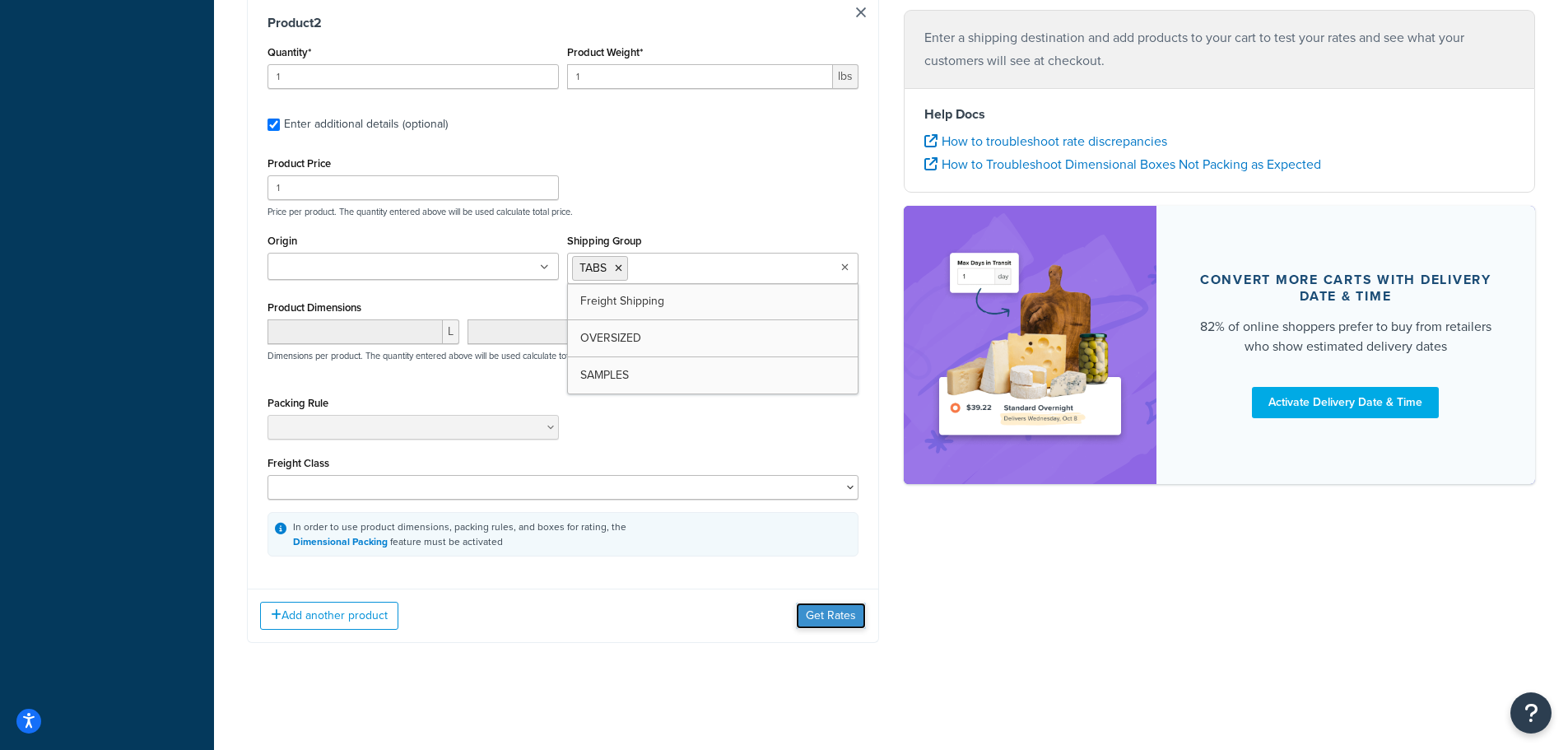
click at [818, 611] on button "Get Rates" at bounding box center [831, 616] width 70 height 26
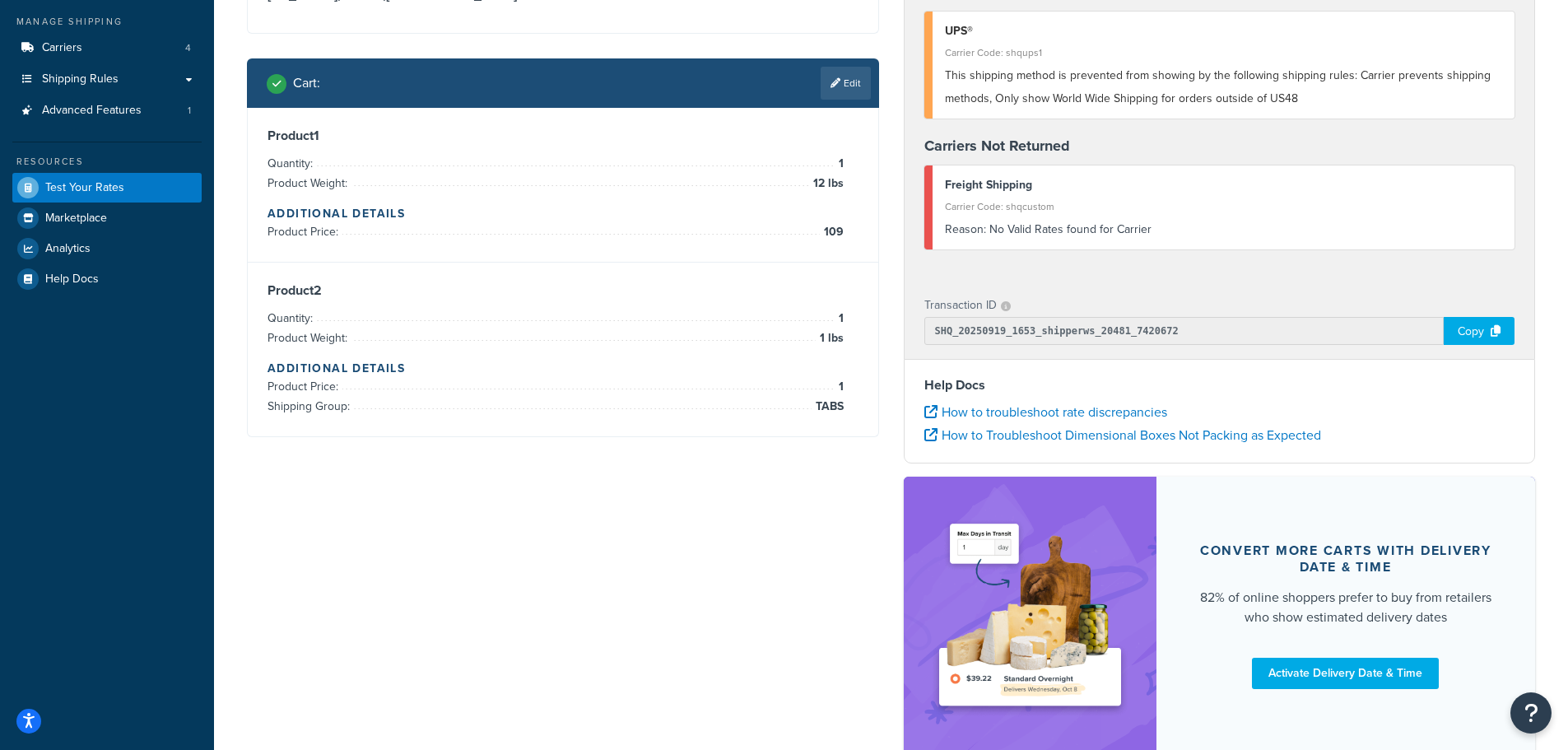
scroll to position [0, 0]
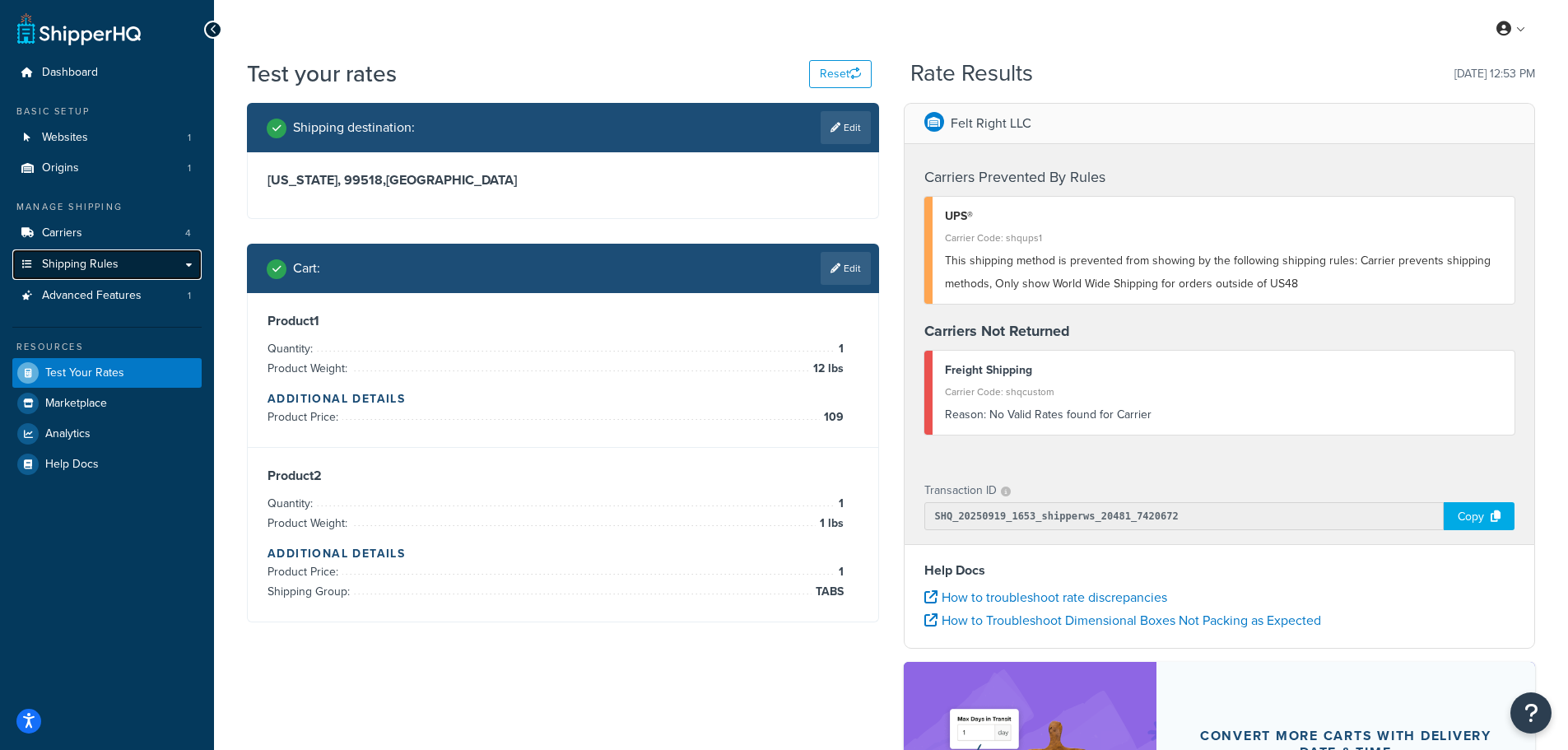
click at [76, 269] on span "Shipping Rules" at bounding box center [80, 264] width 77 height 14
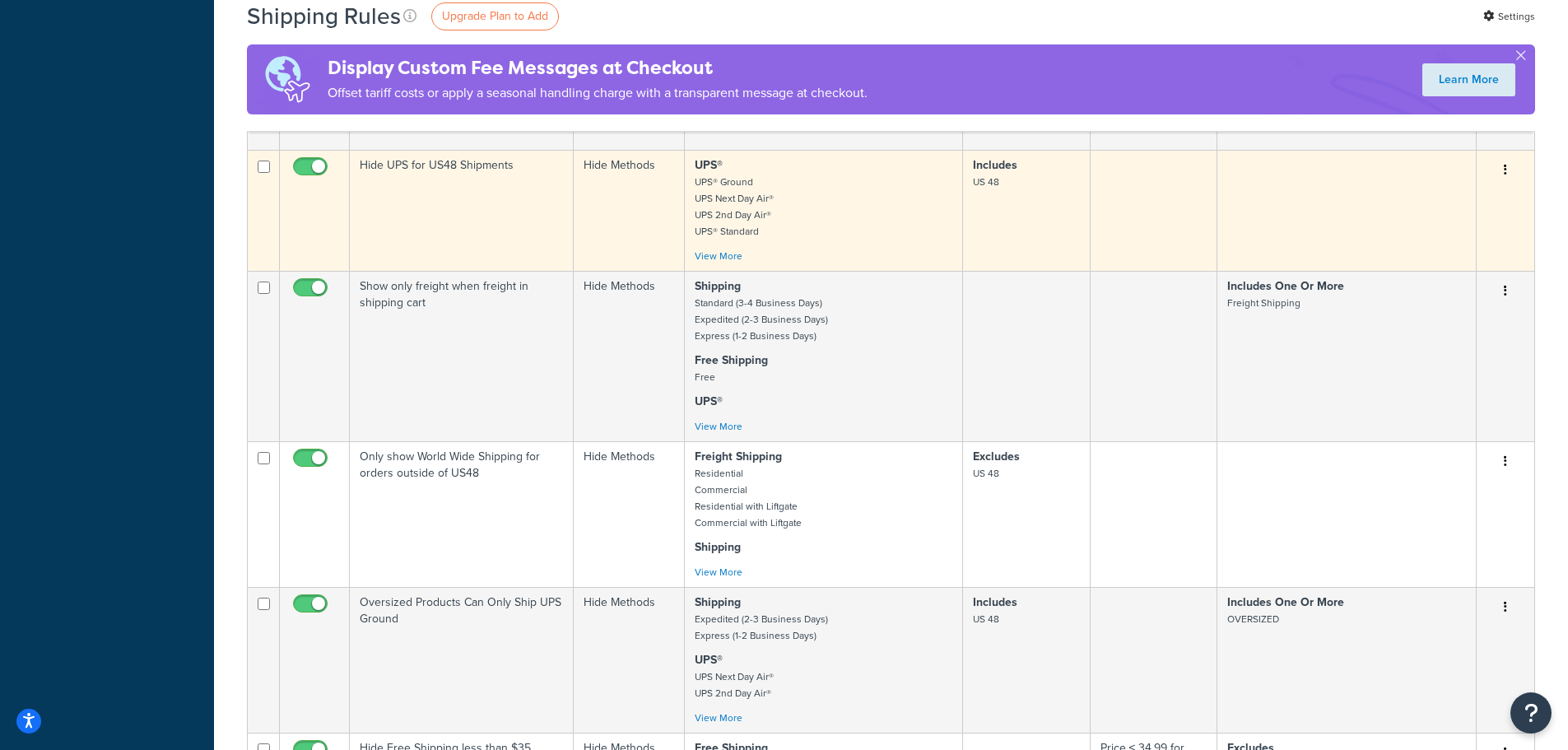
scroll to position [742, 0]
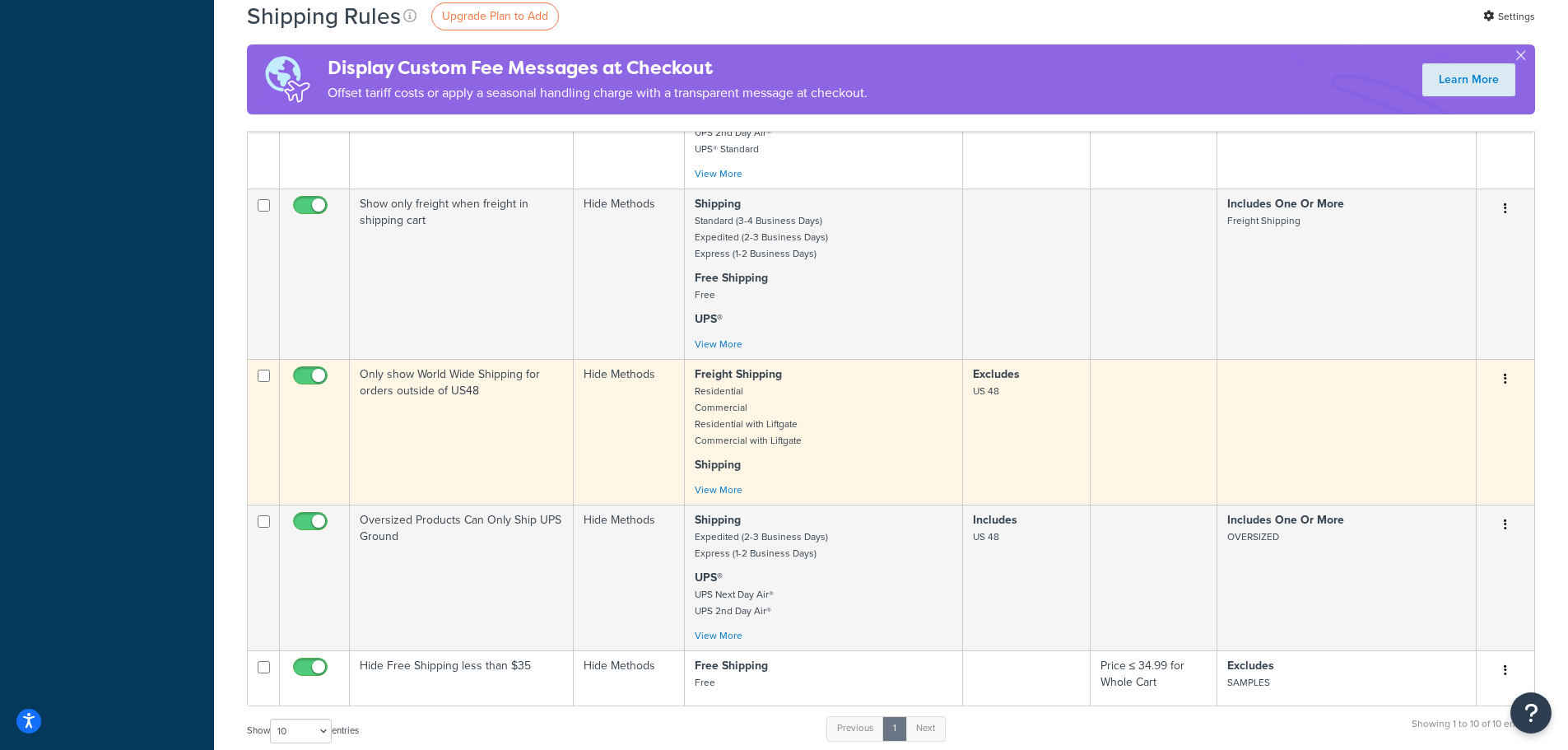
click at [312, 378] on input "checkbox" at bounding box center [312, 380] width 46 height 20
checkbox input "false"
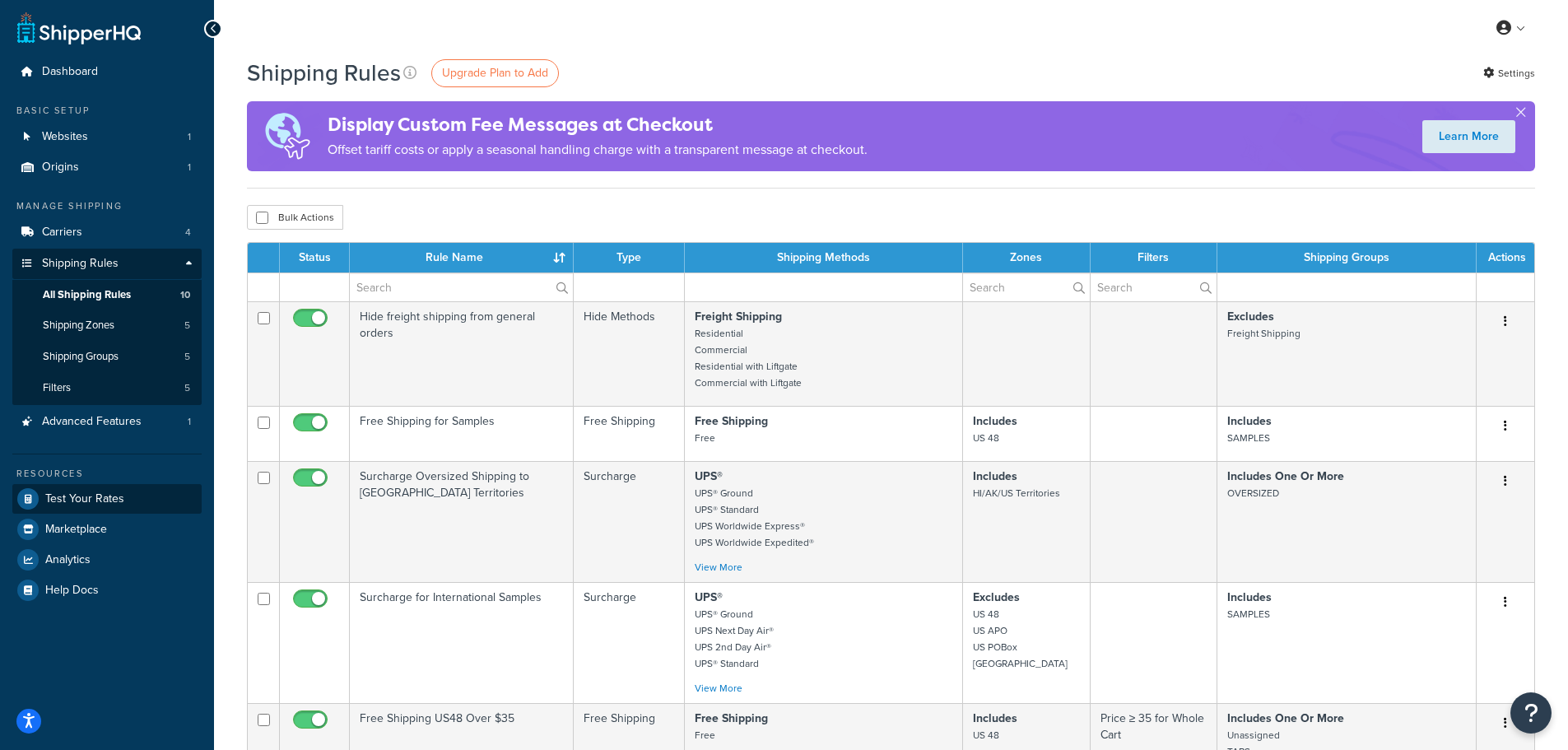
scroll to position [0, 0]
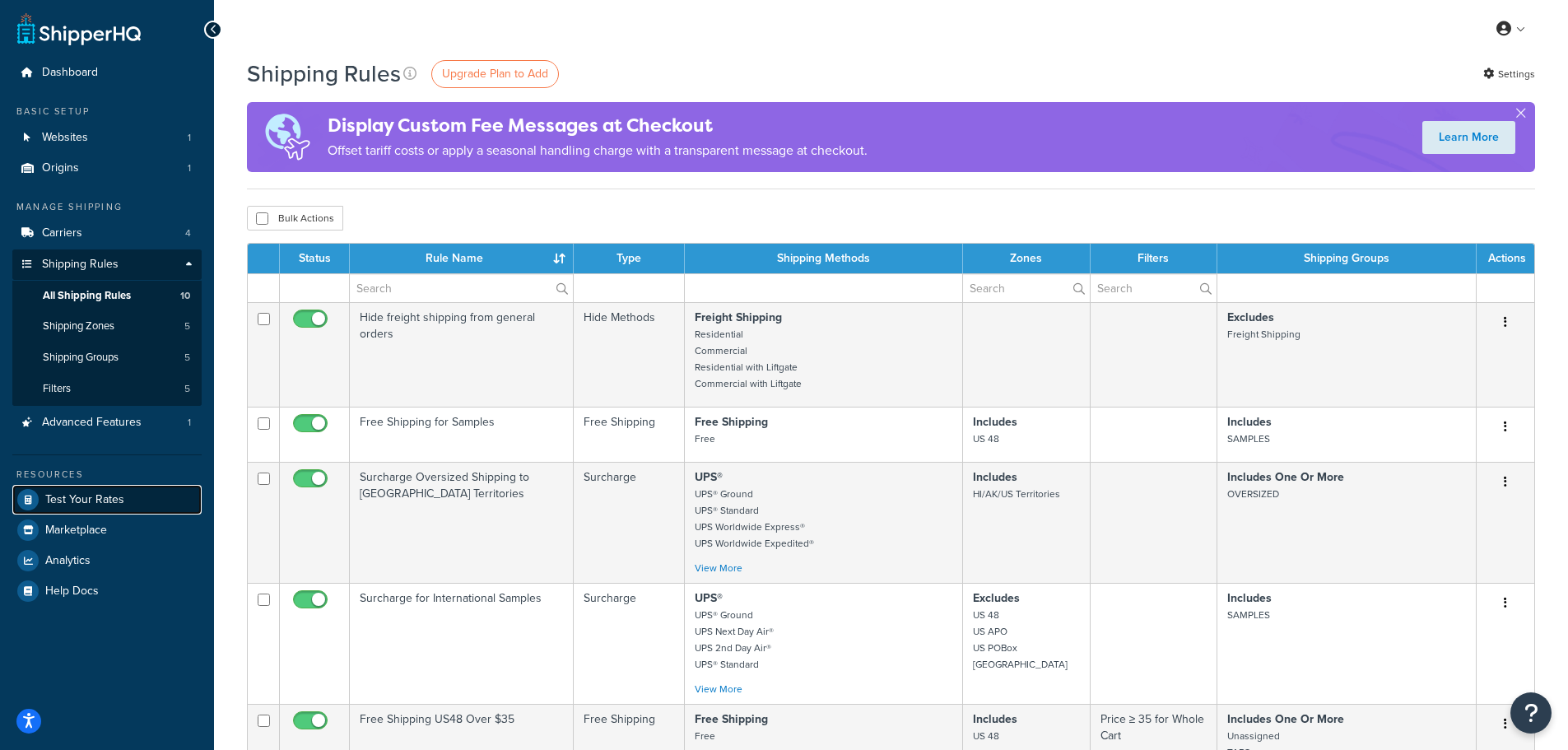
click at [84, 495] on span "Test Your Rates" at bounding box center [85, 500] width 79 height 14
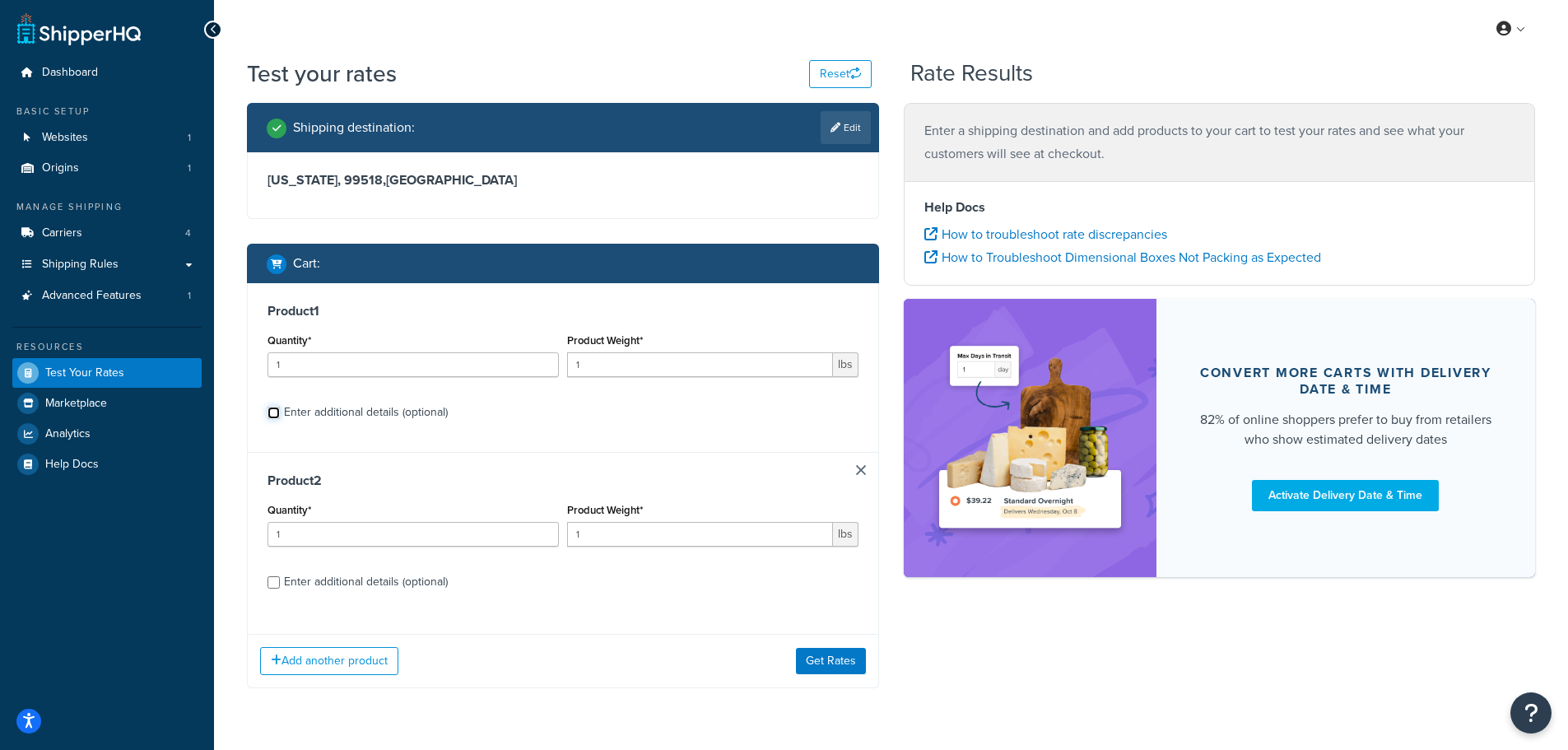
click at [279, 413] on input "Enter additional details (optional)" at bounding box center [274, 413] width 13 height 13
checkbox input "true"
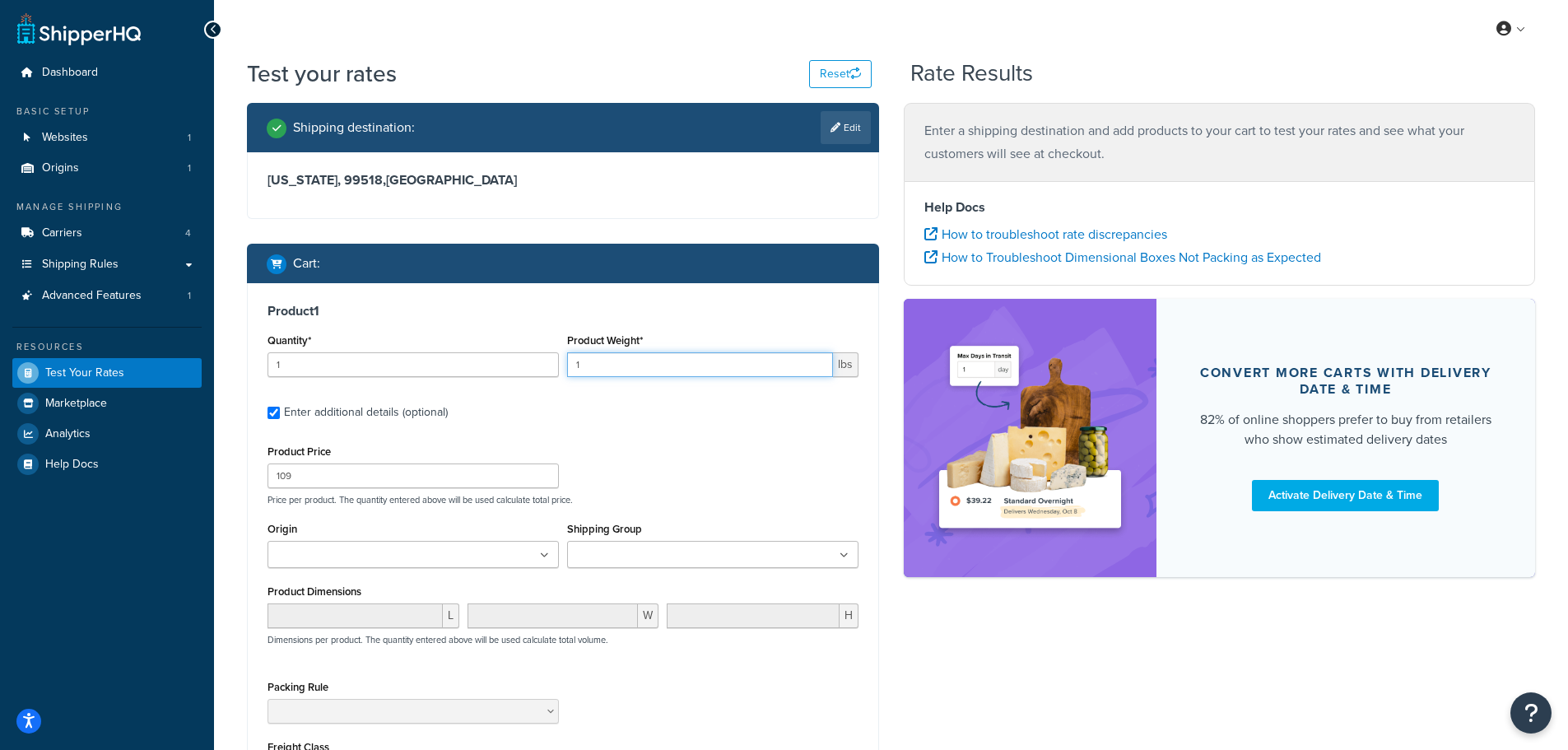
drag, startPoint x: 621, startPoint y: 372, endPoint x: 462, endPoint y: 367, distance: 159.1
click at [463, 367] on div "Quantity* 1 Product Weight* 1 lbs" at bounding box center [563, 359] width 600 height 60
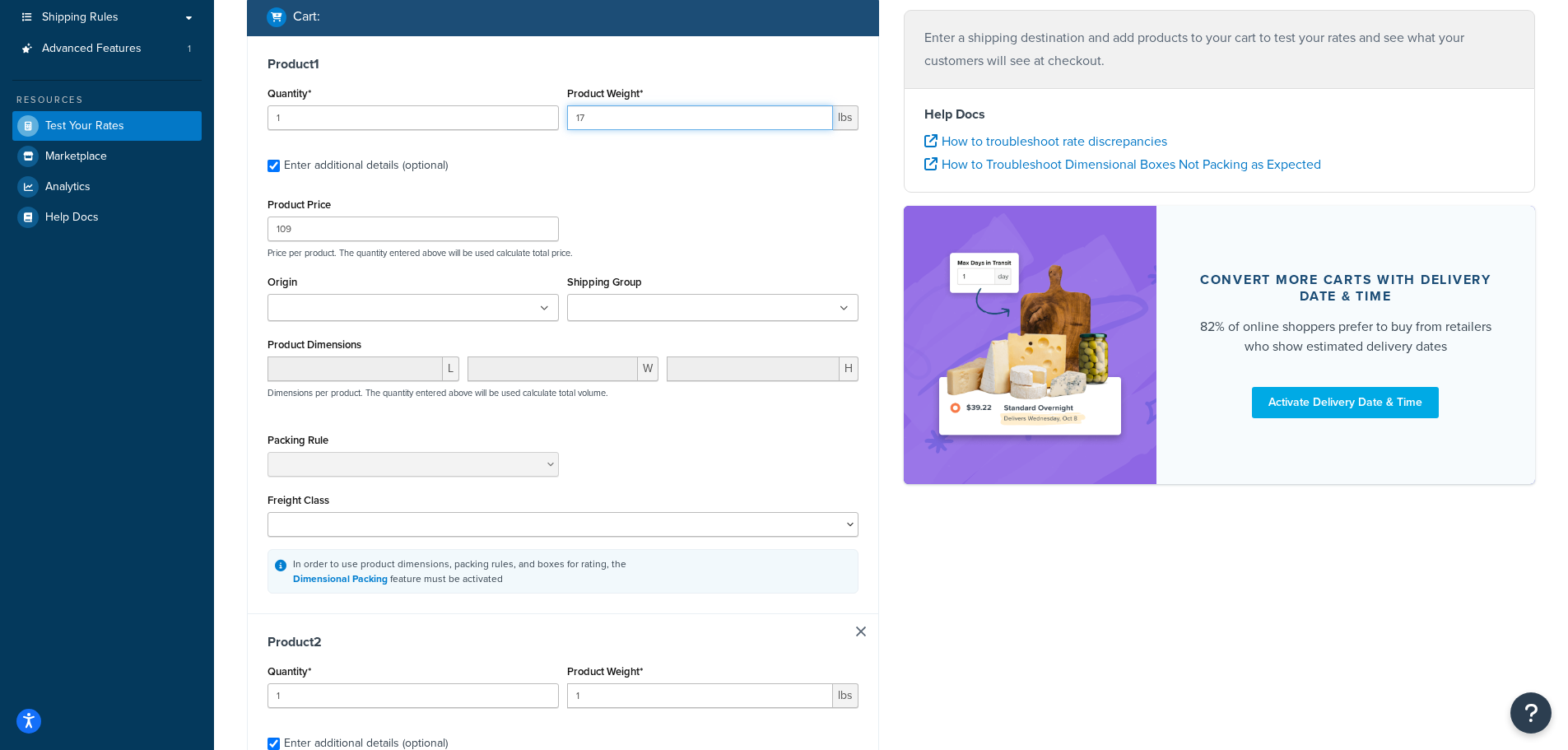
scroll to position [577, 0]
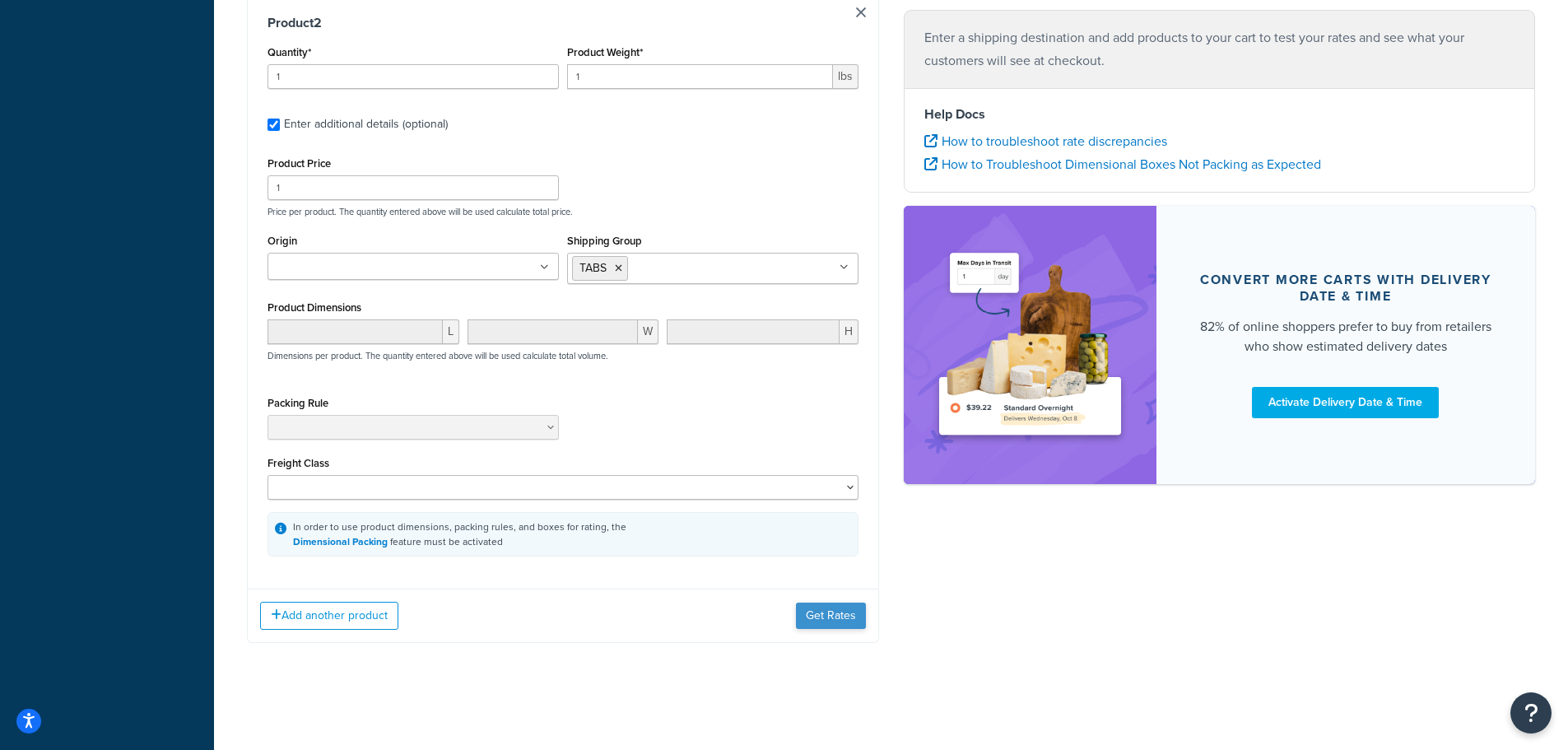
type input "17"
click at [826, 617] on button "Get Rates" at bounding box center [831, 616] width 70 height 26
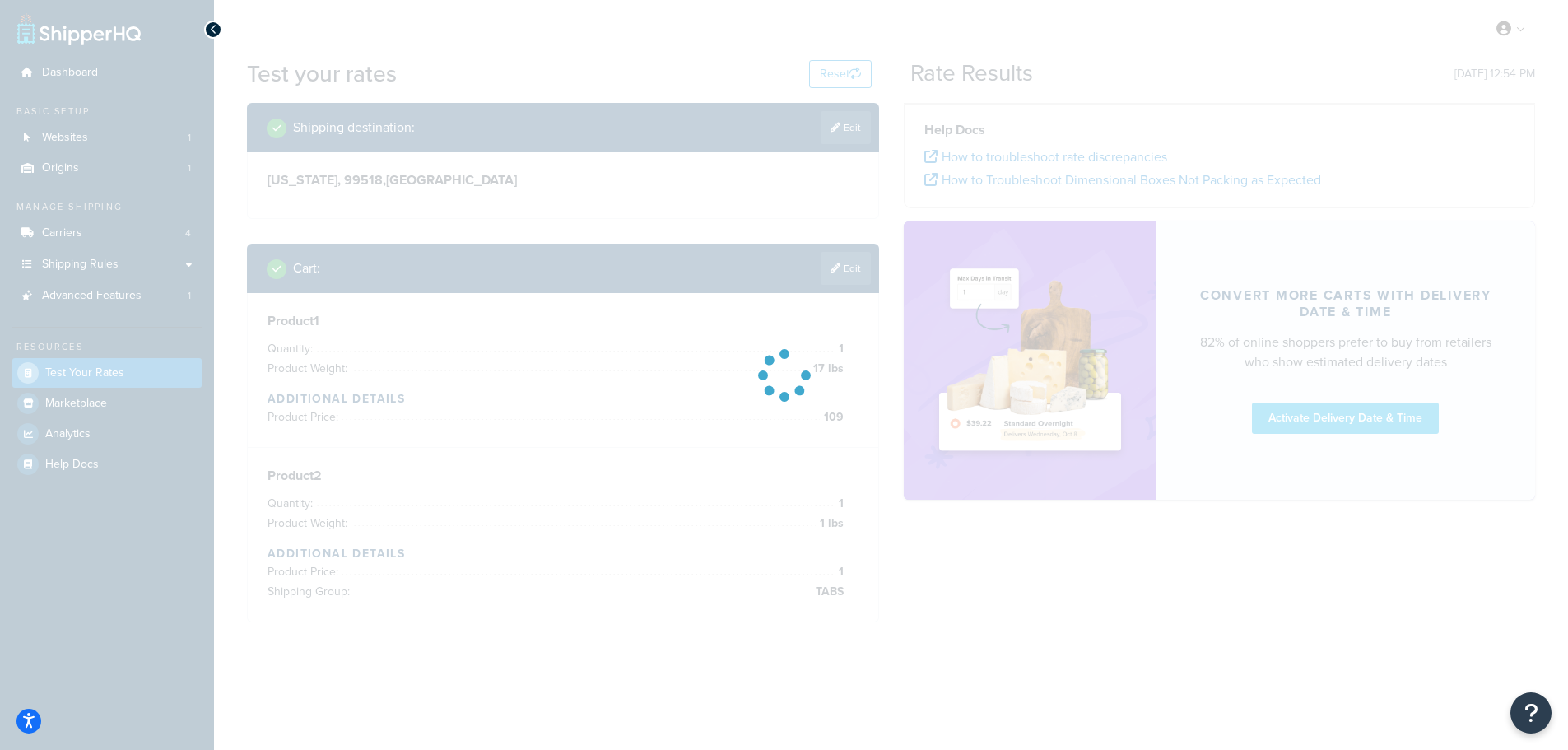
scroll to position [0, 0]
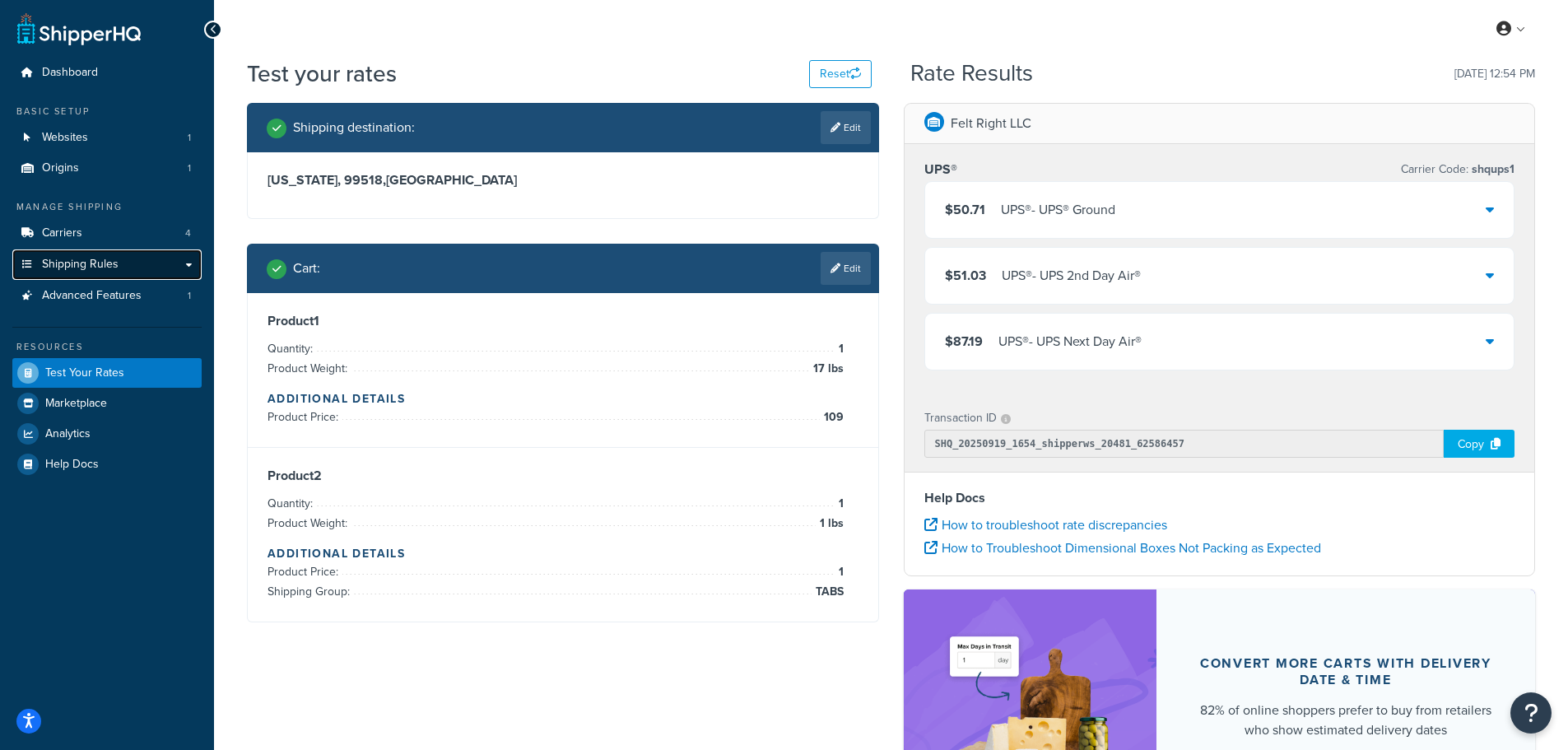
click at [91, 264] on span "Shipping Rules" at bounding box center [80, 264] width 77 height 14
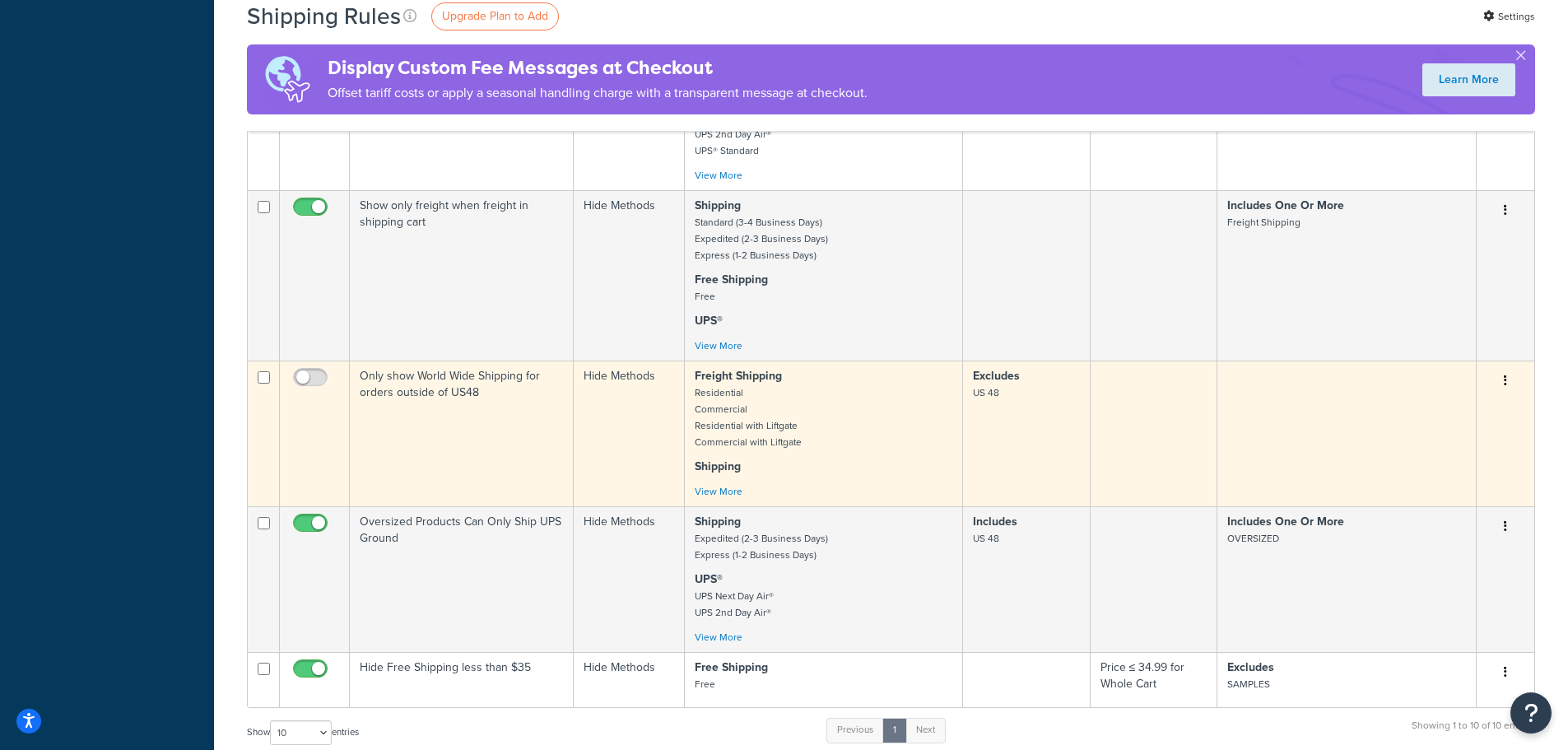
scroll to position [742, 0]
click at [1505, 383] on icon "button" at bounding box center [1506, 379] width 3 height 12
click at [1448, 410] on link "Edit" at bounding box center [1451, 410] width 130 height 34
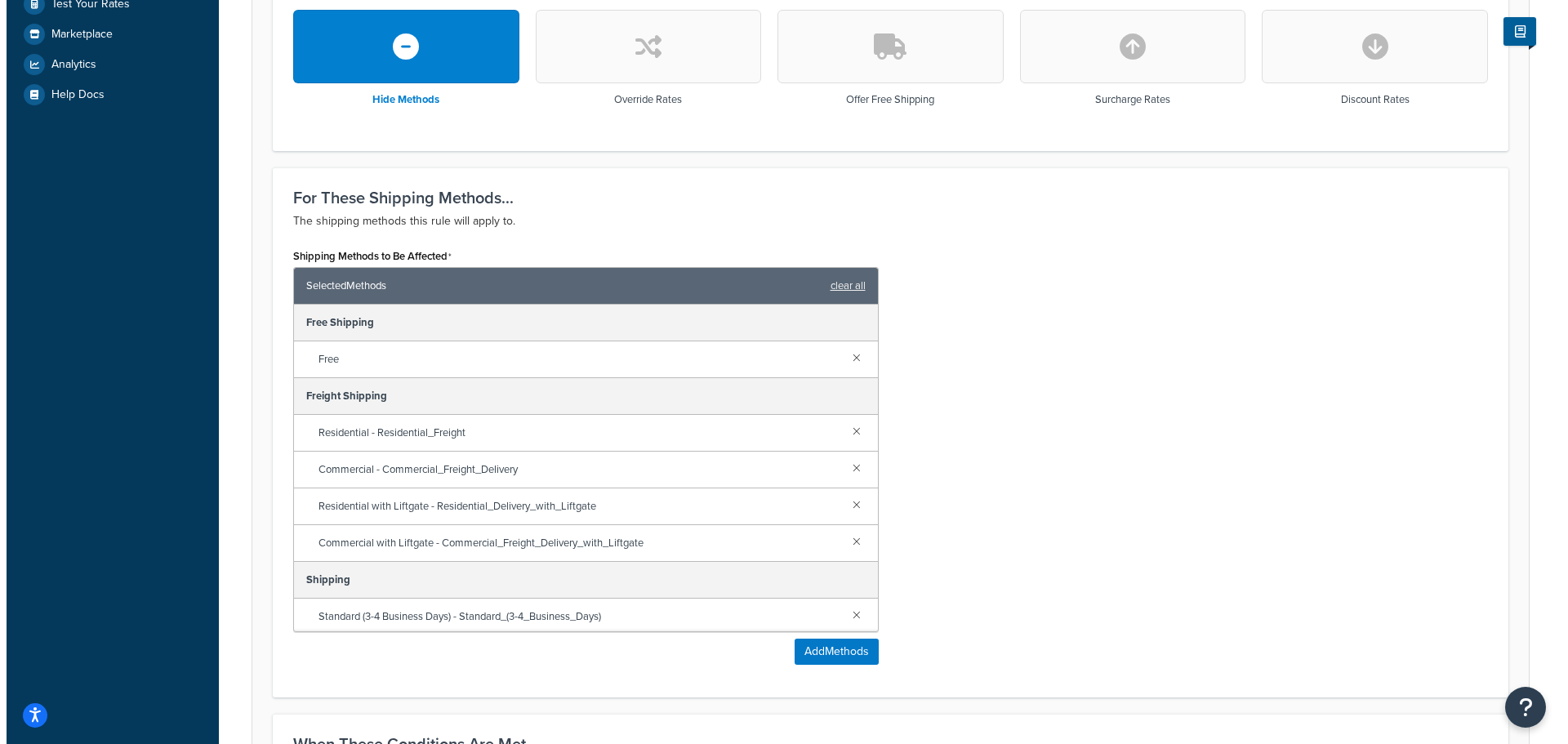
scroll to position [572, 0]
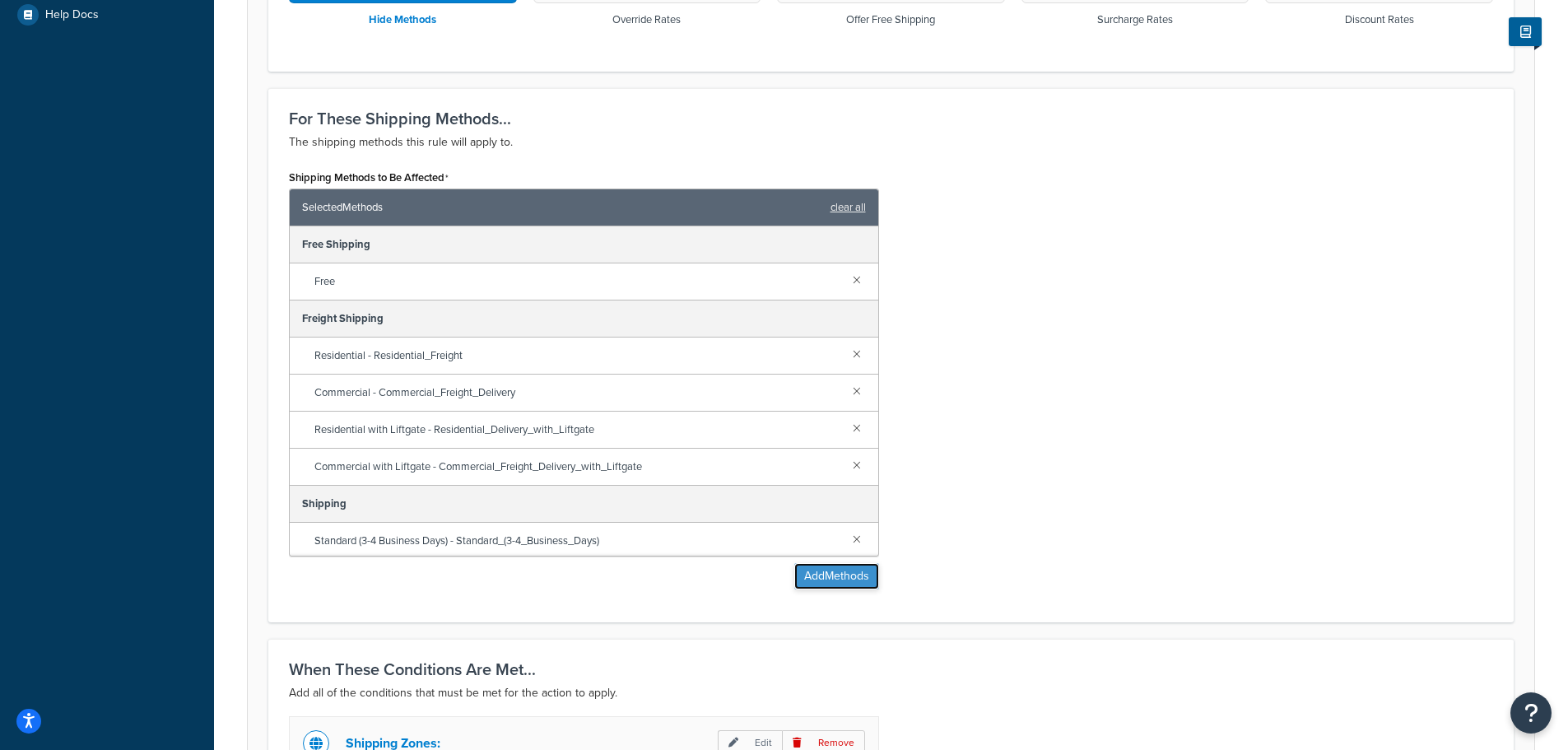
click at [841, 584] on button "Add Methods" at bounding box center [837, 576] width 84 height 26
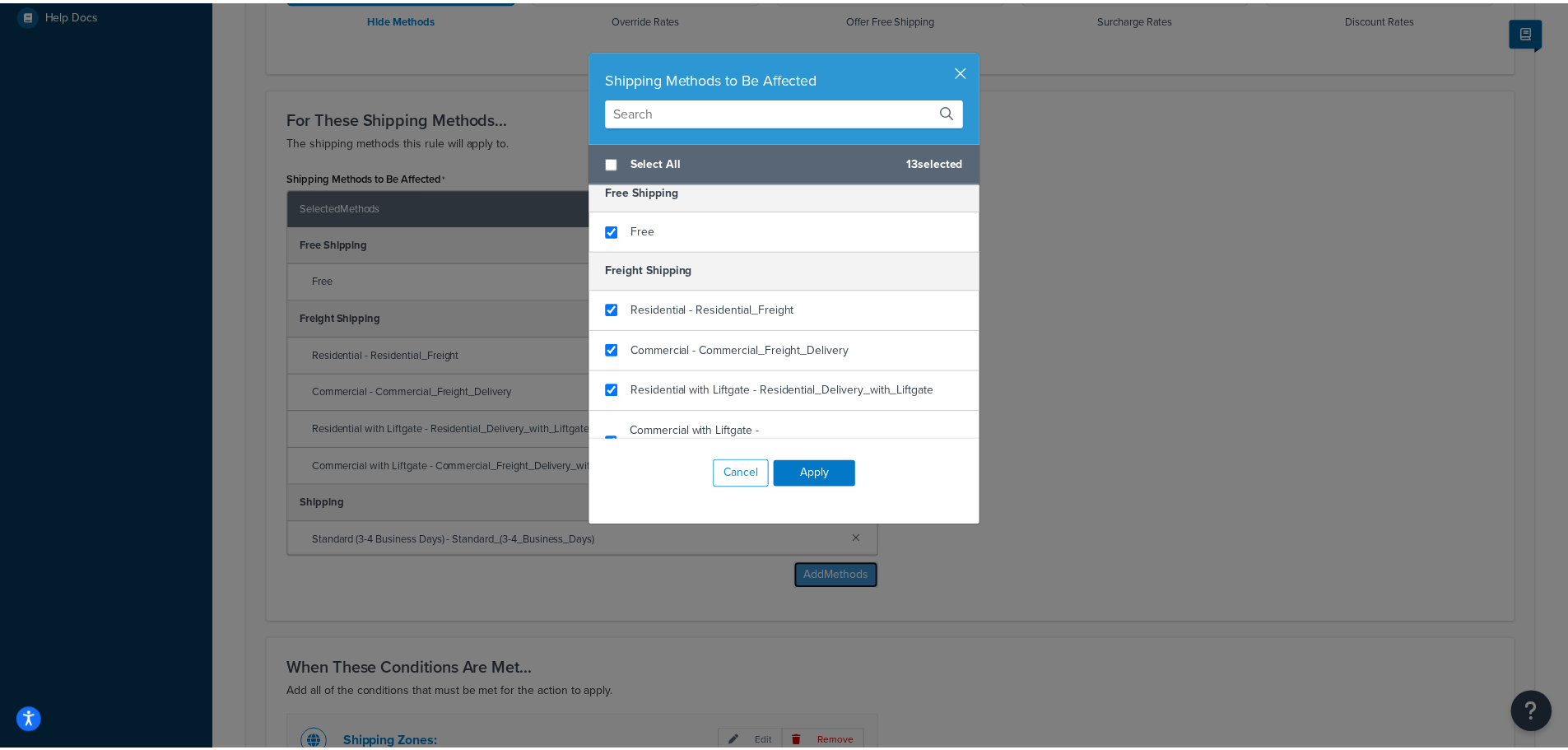
scroll to position [0, 0]
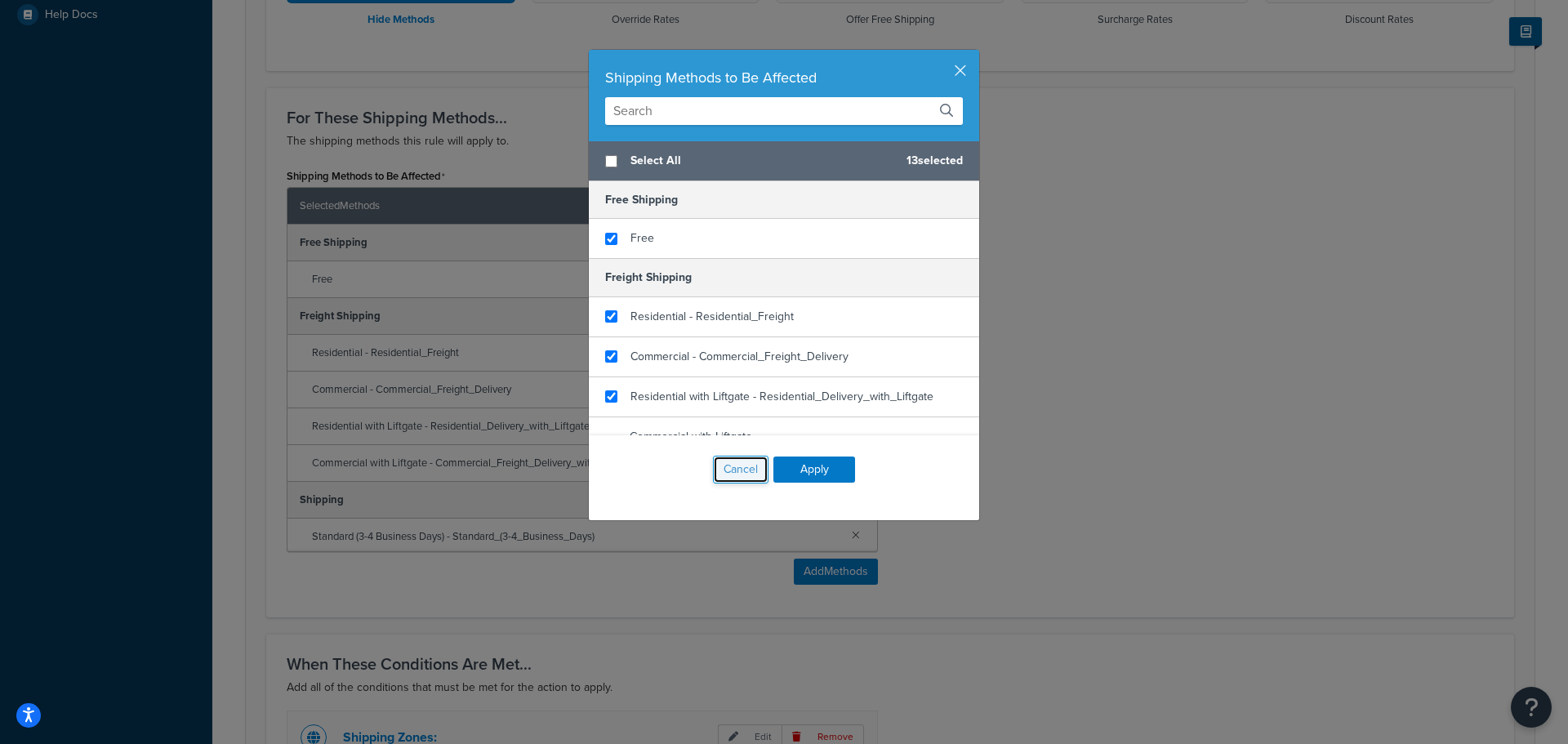
click at [738, 467] on button "Cancel" at bounding box center [740, 469] width 55 height 28
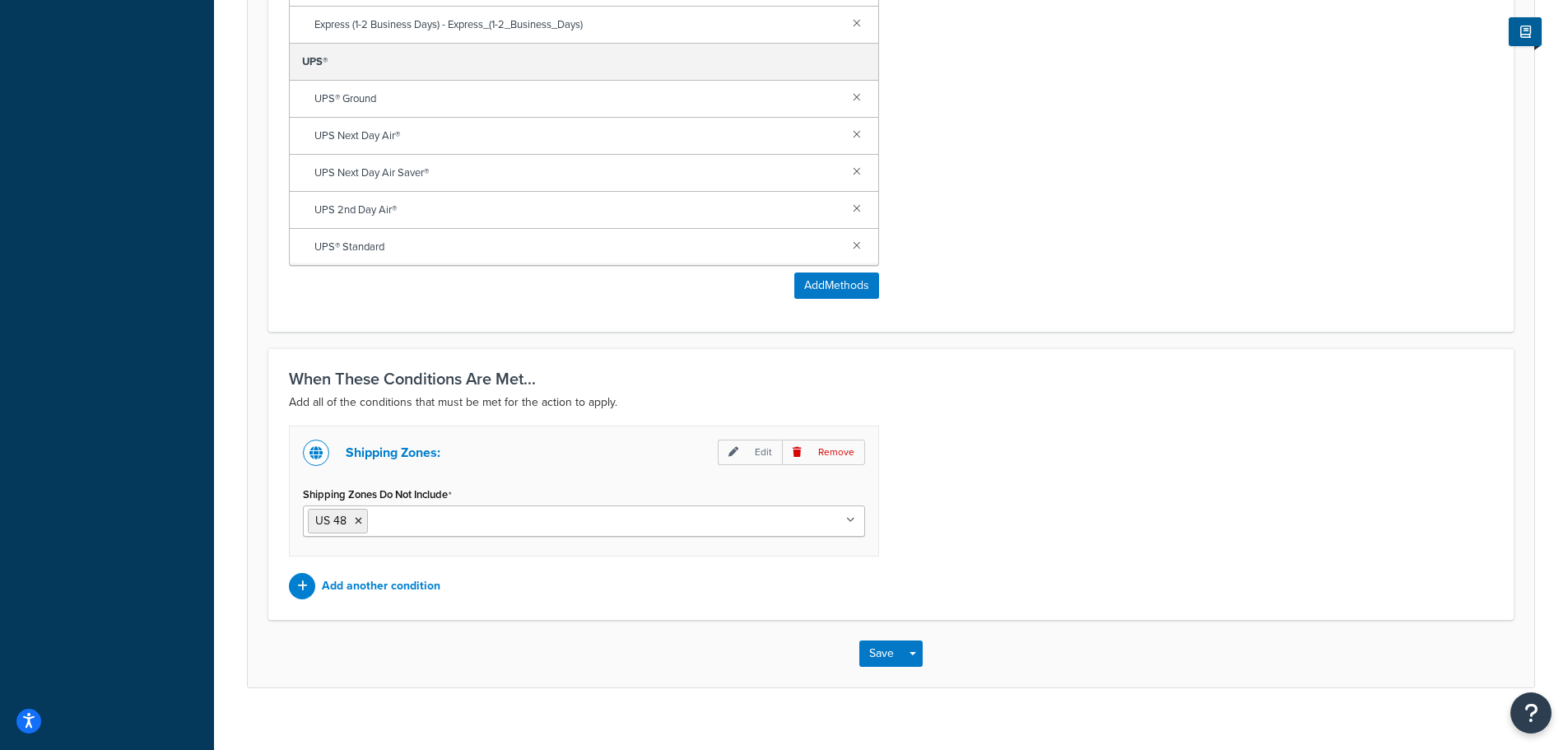
scroll to position [889, 0]
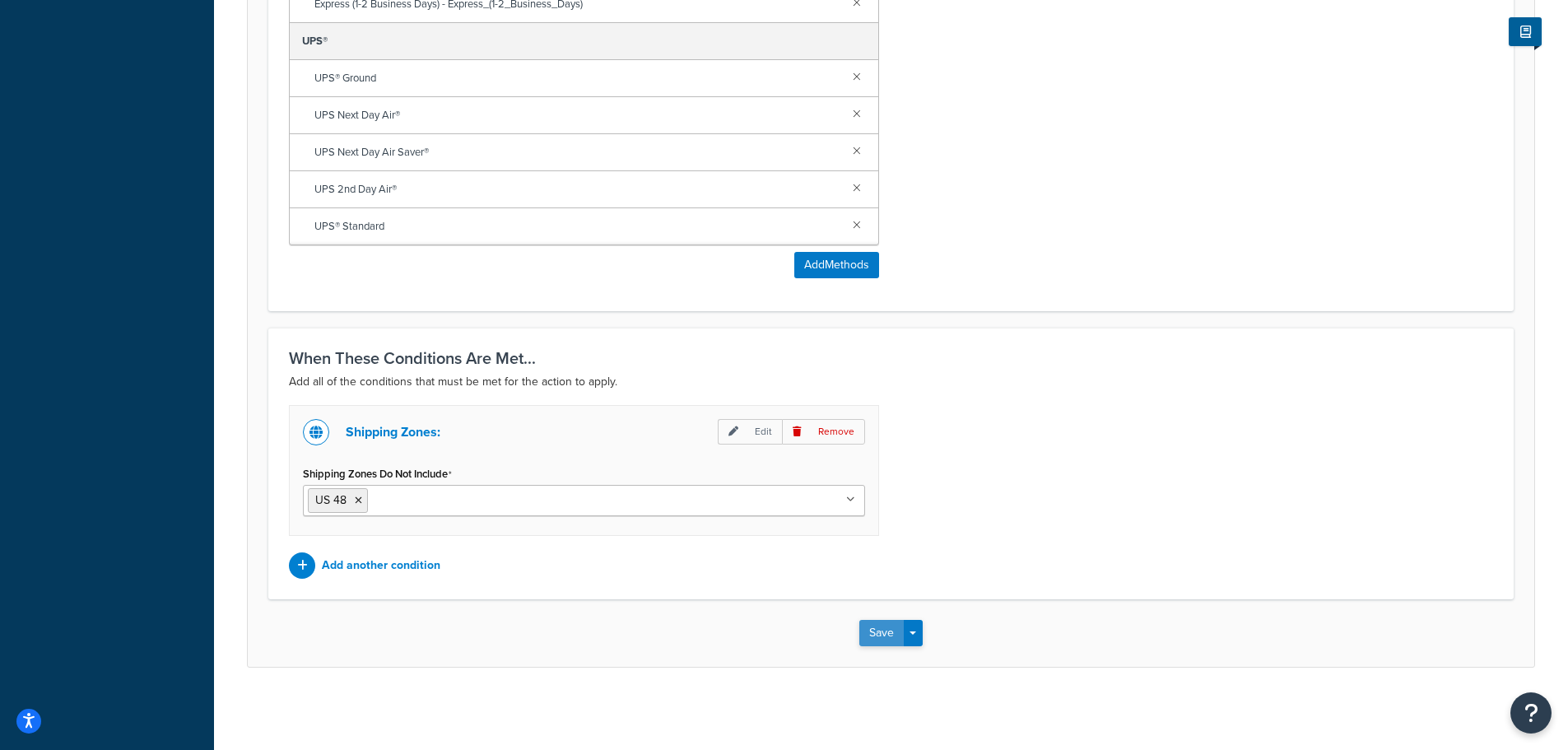
click at [882, 631] on button "Save" at bounding box center [882, 633] width 45 height 26
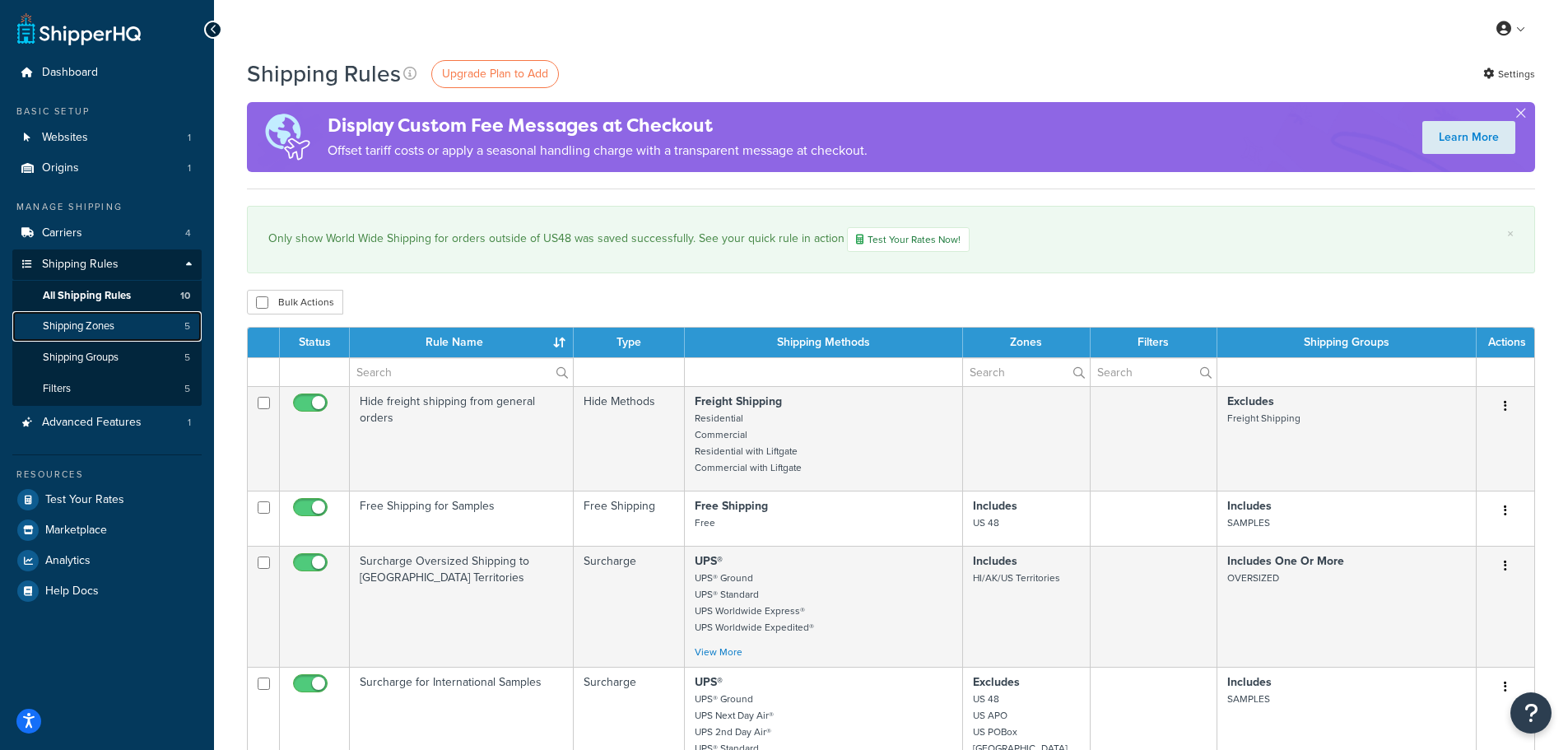
click at [105, 320] on span "Shipping Zones" at bounding box center [79, 326] width 72 height 14
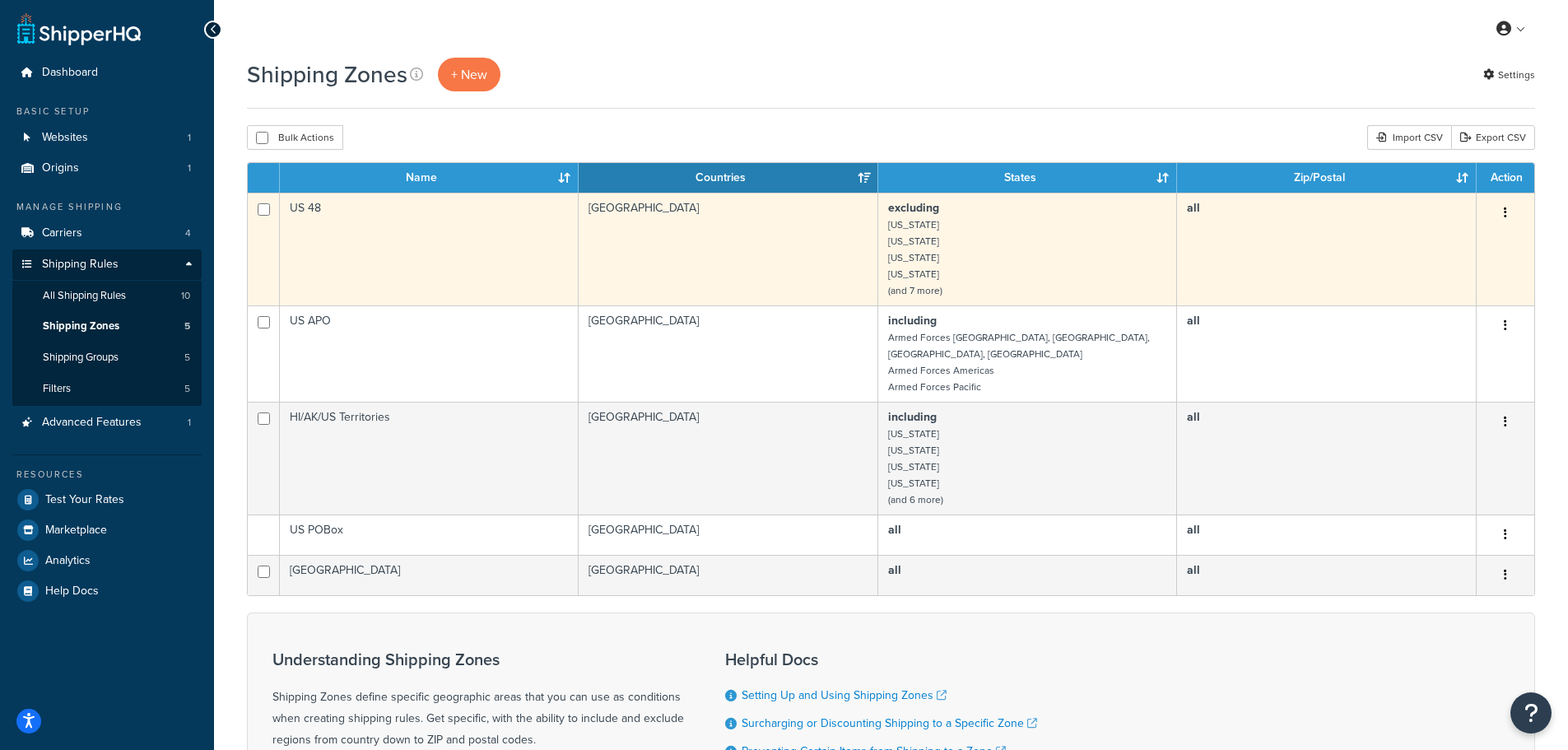
click at [388, 247] on td "US 48" at bounding box center [430, 249] width 299 height 113
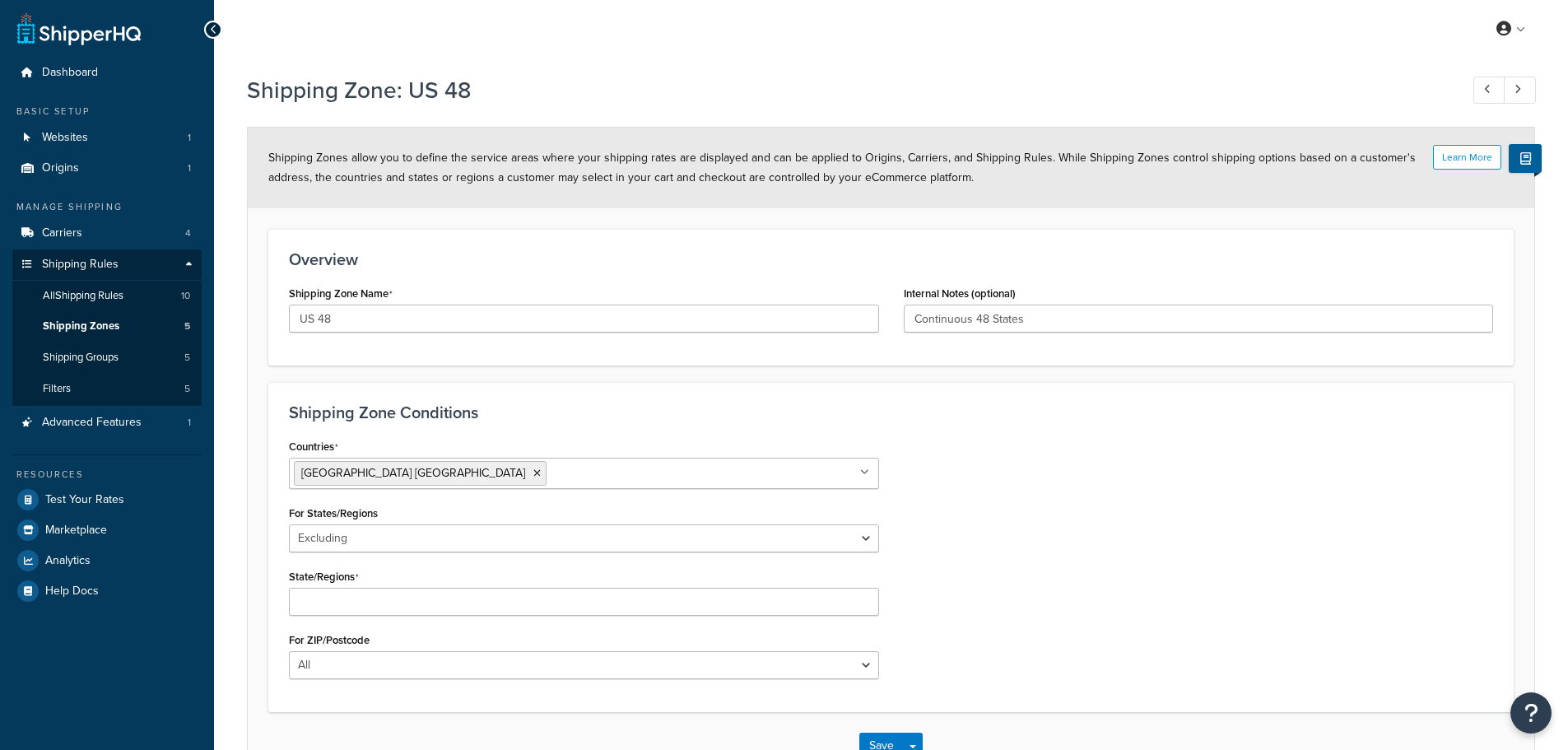
select select "excluding"
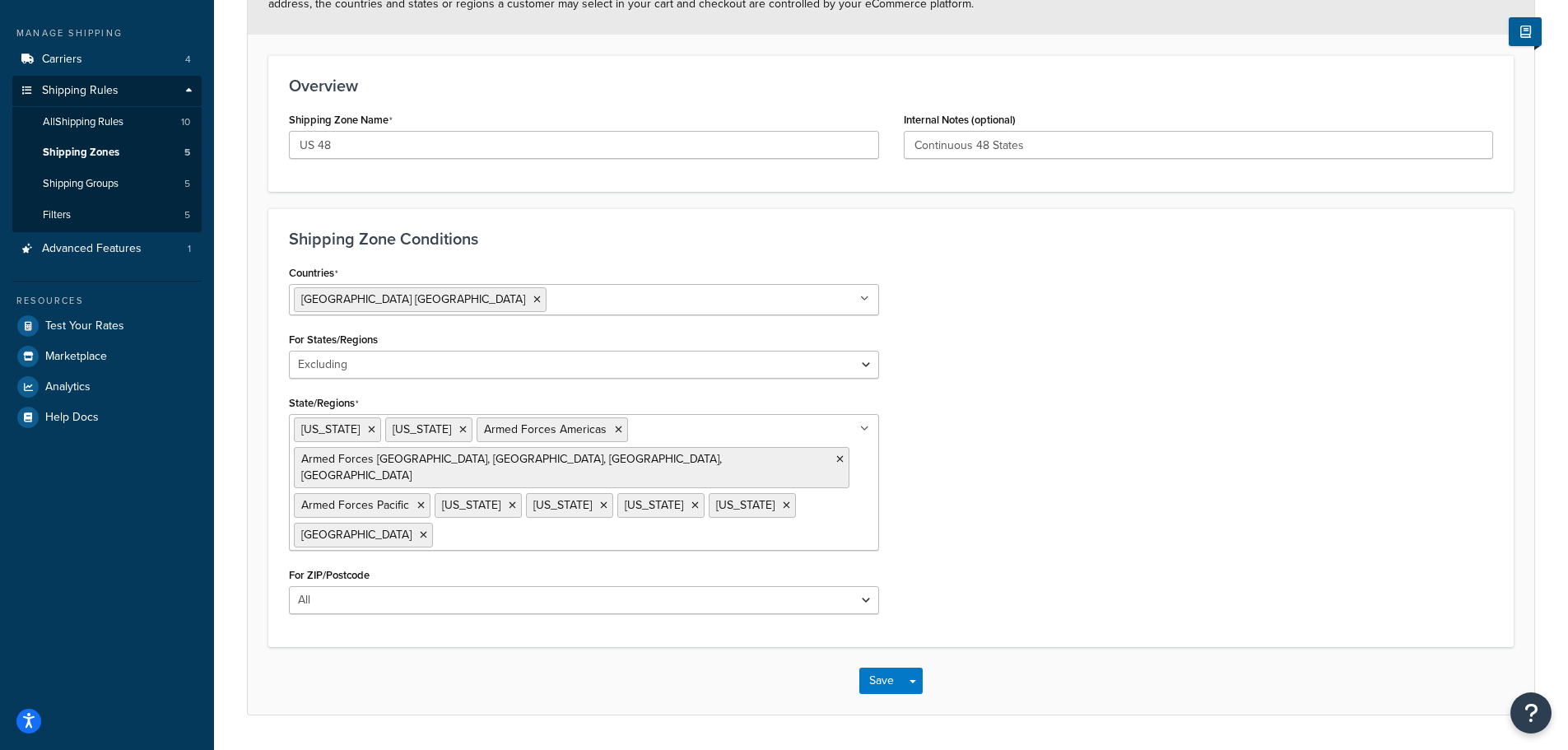
scroll to position [176, 0]
click at [849, 372] on select "All Including Excluding" at bounding box center [583, 362] width 590 height 28
click at [991, 401] on div "Countries United States USA All Countries ALL Afghanistan AFG Albania ALB Alger…" at bounding box center [892, 442] width 1229 height 366
click at [830, 488] on ul "Alaska American Samoa Armed Forces Americas Armed Forces Europe, Middle East, A…" at bounding box center [583, 481] width 590 height 137
click at [368, 428] on icon at bounding box center [372, 428] width 8 height 10
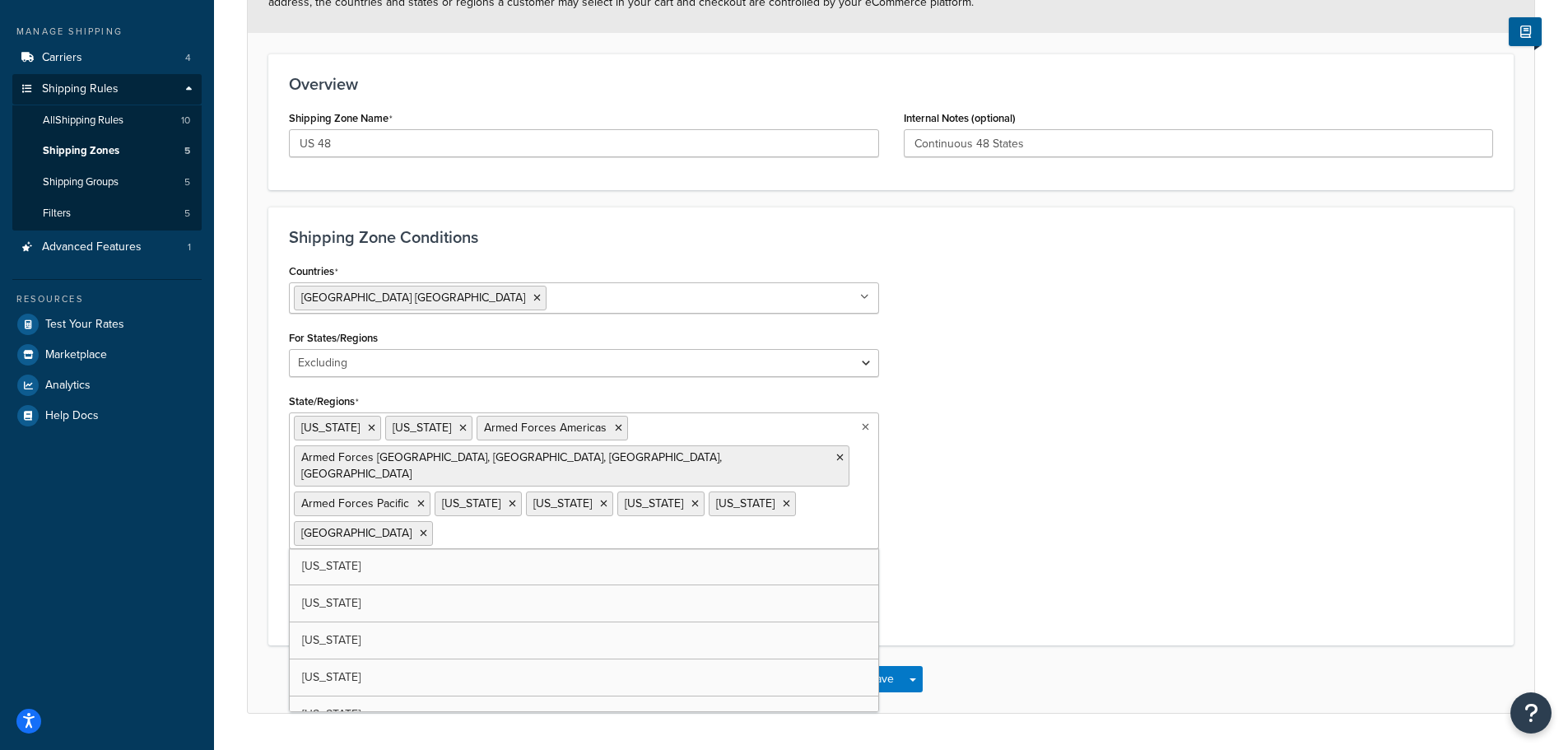
click at [990, 432] on div "Countries [GEOGRAPHIC_DATA] [GEOGRAPHIC_DATA] All Countries ALL [GEOGRAPHIC_DAT…" at bounding box center [892, 442] width 1229 height 366
click at [890, 666] on button "Save" at bounding box center [882, 679] width 45 height 26
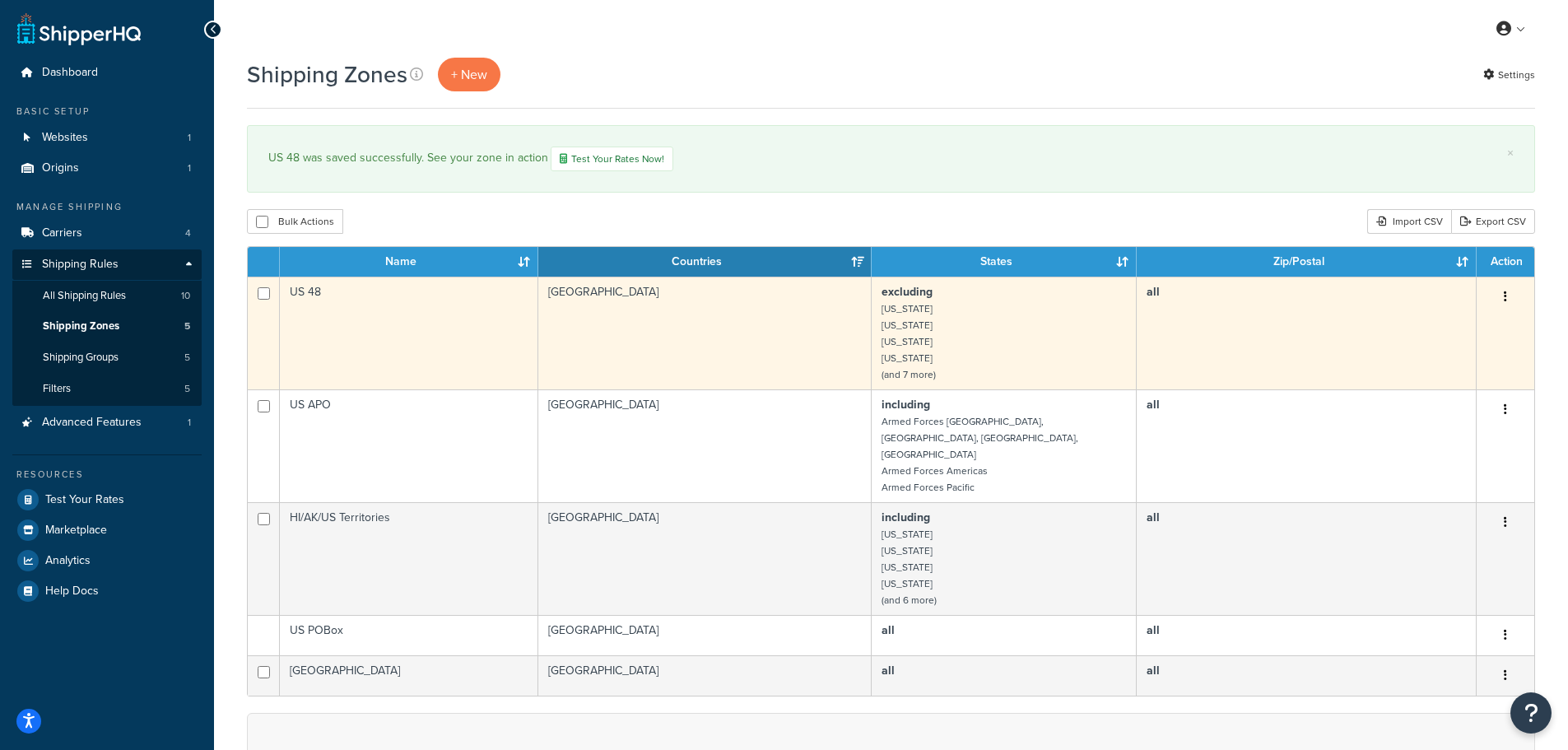
click at [1503, 301] on button "button" at bounding box center [1506, 296] width 23 height 26
click at [1463, 342] on link "Edit" at bounding box center [1439, 331] width 130 height 34
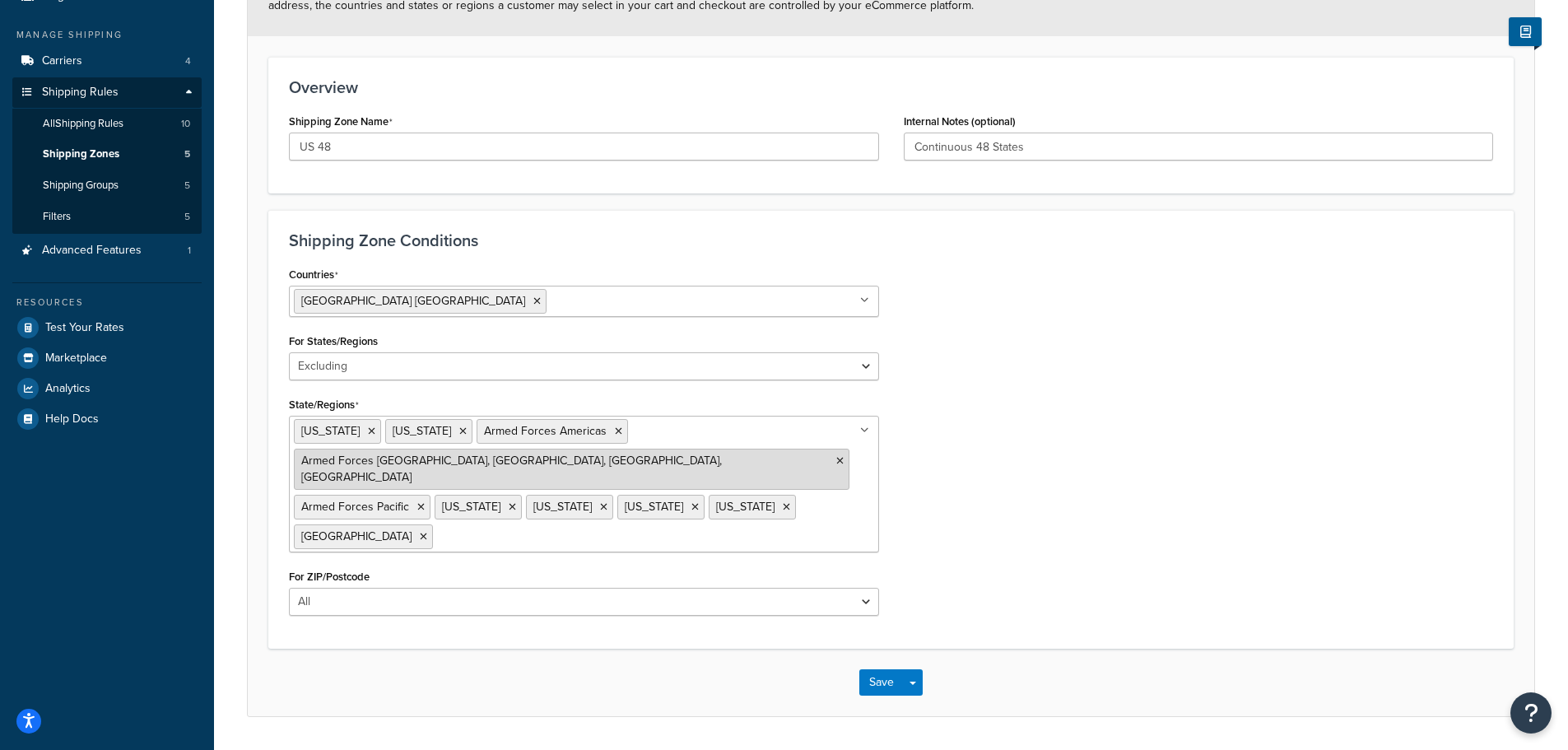
scroll to position [176, 0]
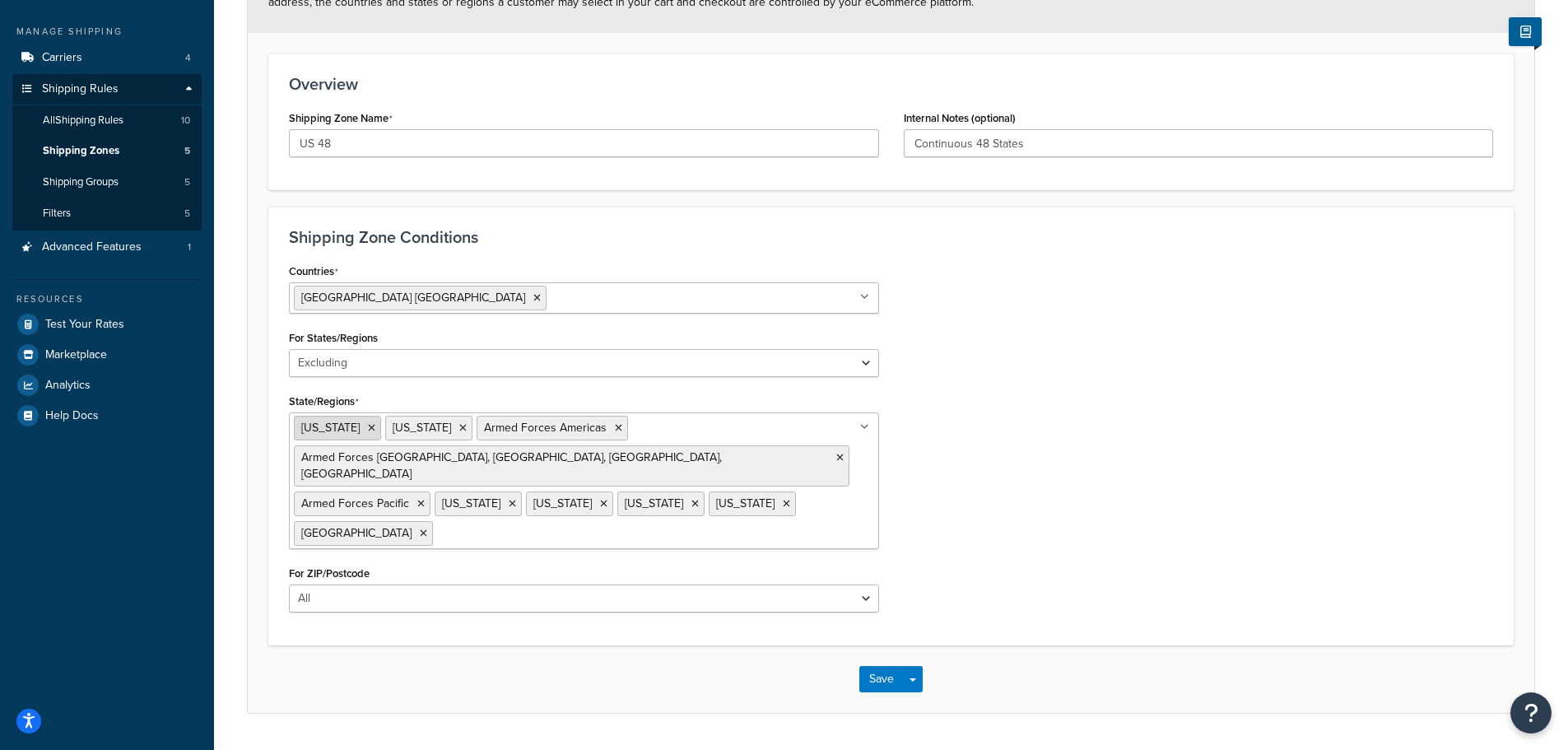
click at [368, 427] on icon at bounding box center [372, 428] width 8 height 10
click at [350, 428] on span "[US_STATE]" at bounding box center [330, 427] width 58 height 17
click at [376, 427] on icon at bounding box center [372, 428] width 8 height 10
click at [437, 427] on icon at bounding box center [436, 428] width 8 height 10
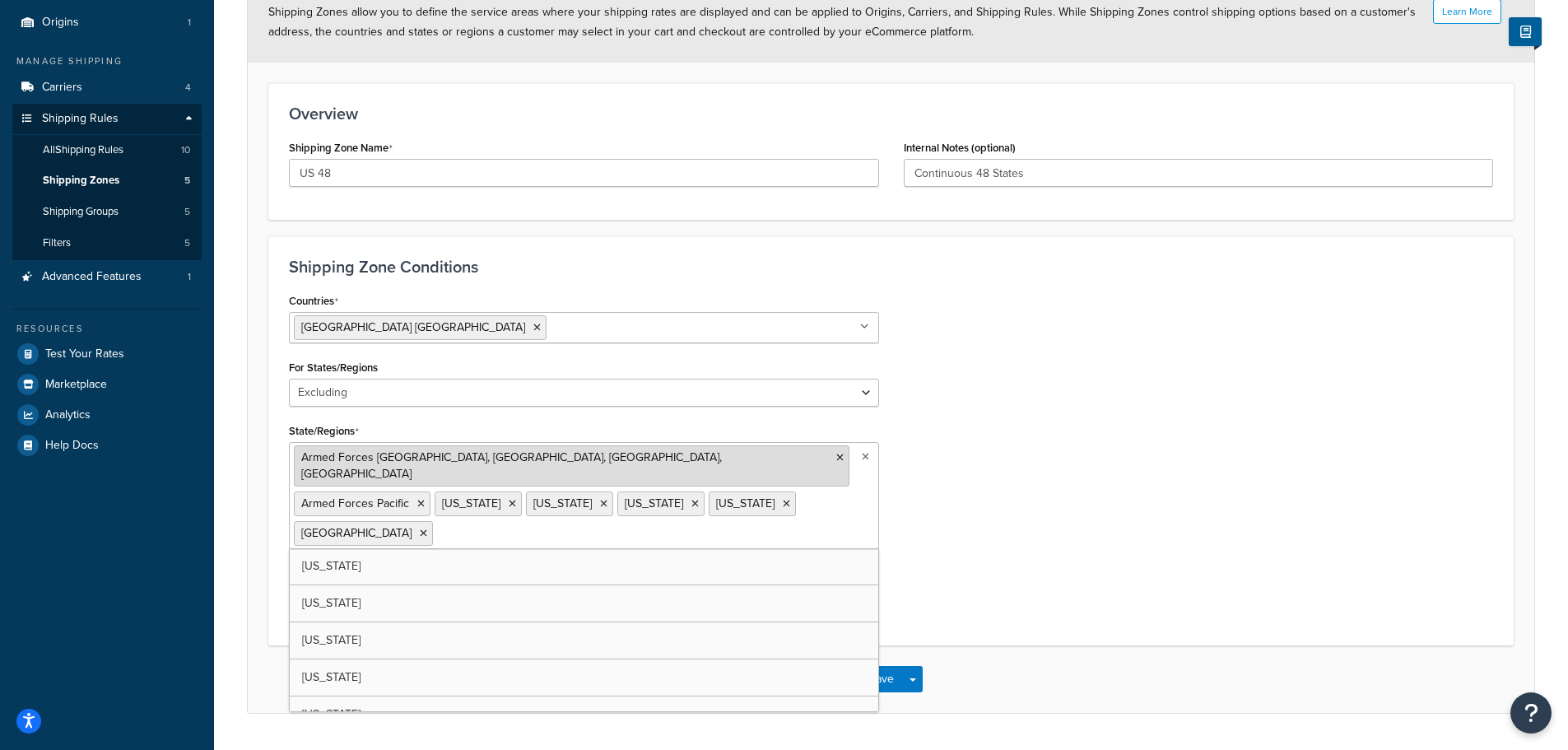
click at [837, 459] on icon at bounding box center [840, 458] width 8 height 10
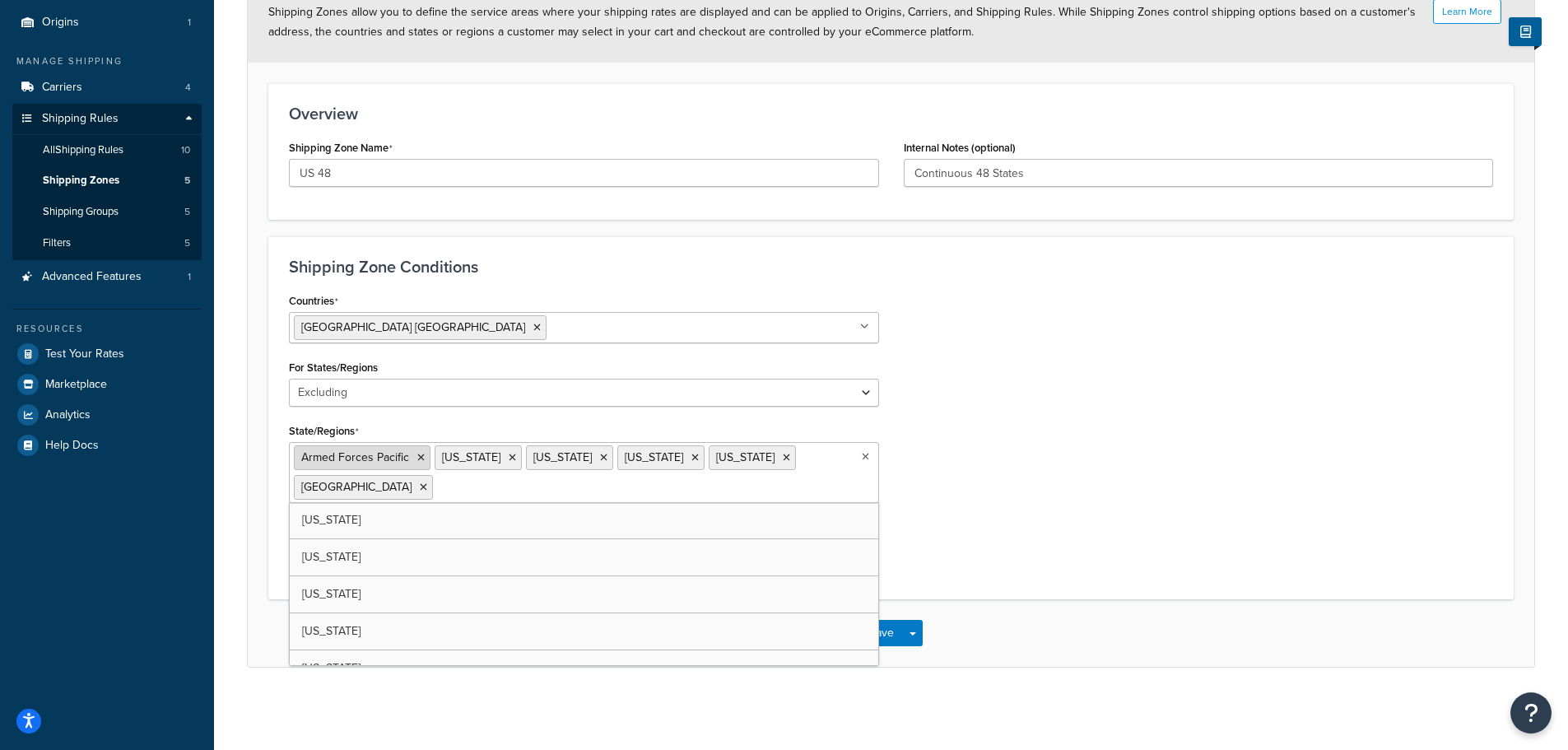
click at [419, 458] on icon at bounding box center [420, 458] width 8 height 10
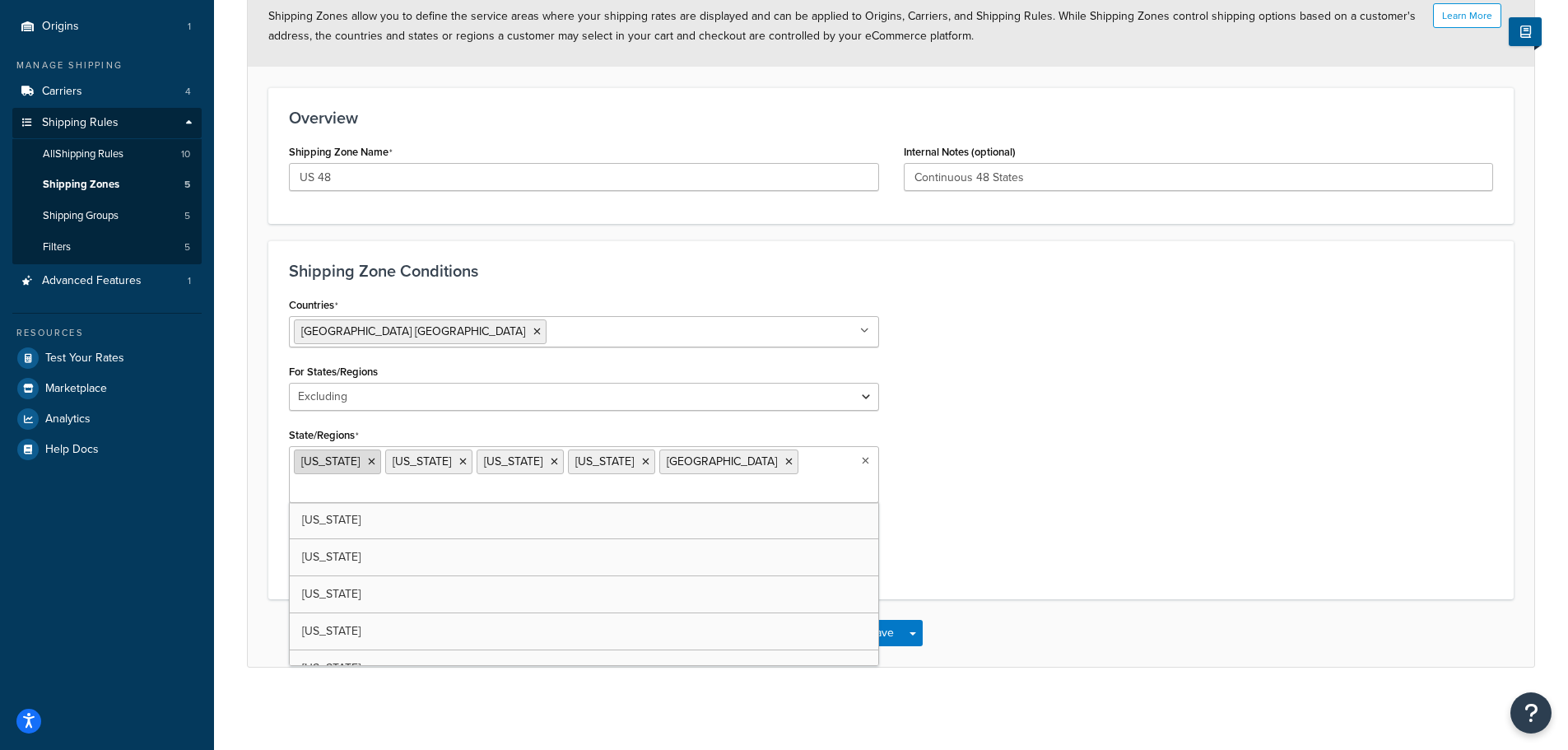
click at [368, 465] on icon at bounding box center [372, 462] width 8 height 10
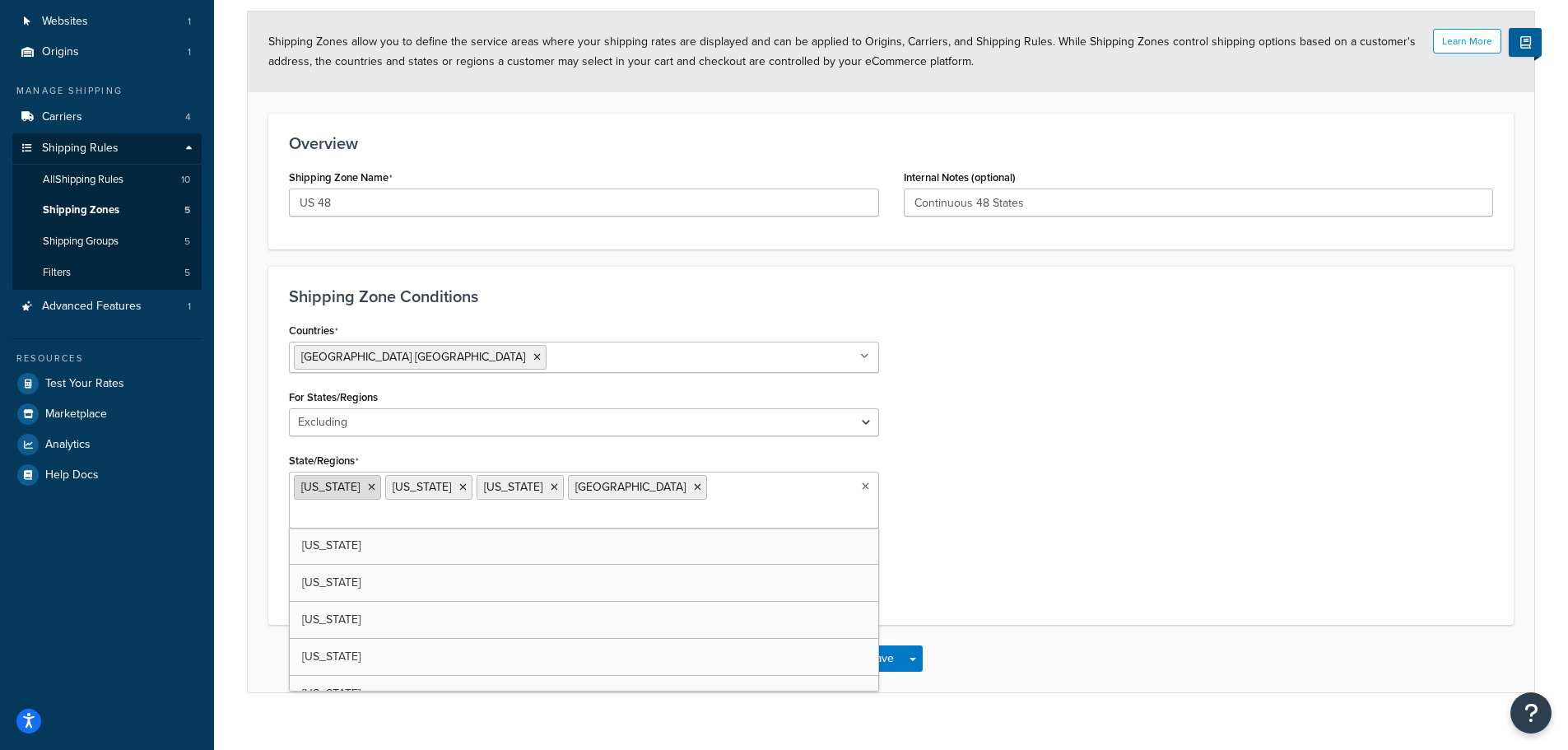
click at [345, 493] on li "Hawaii" at bounding box center [337, 487] width 87 height 24
click at [368, 488] on icon at bounding box center [372, 487] width 8 height 10
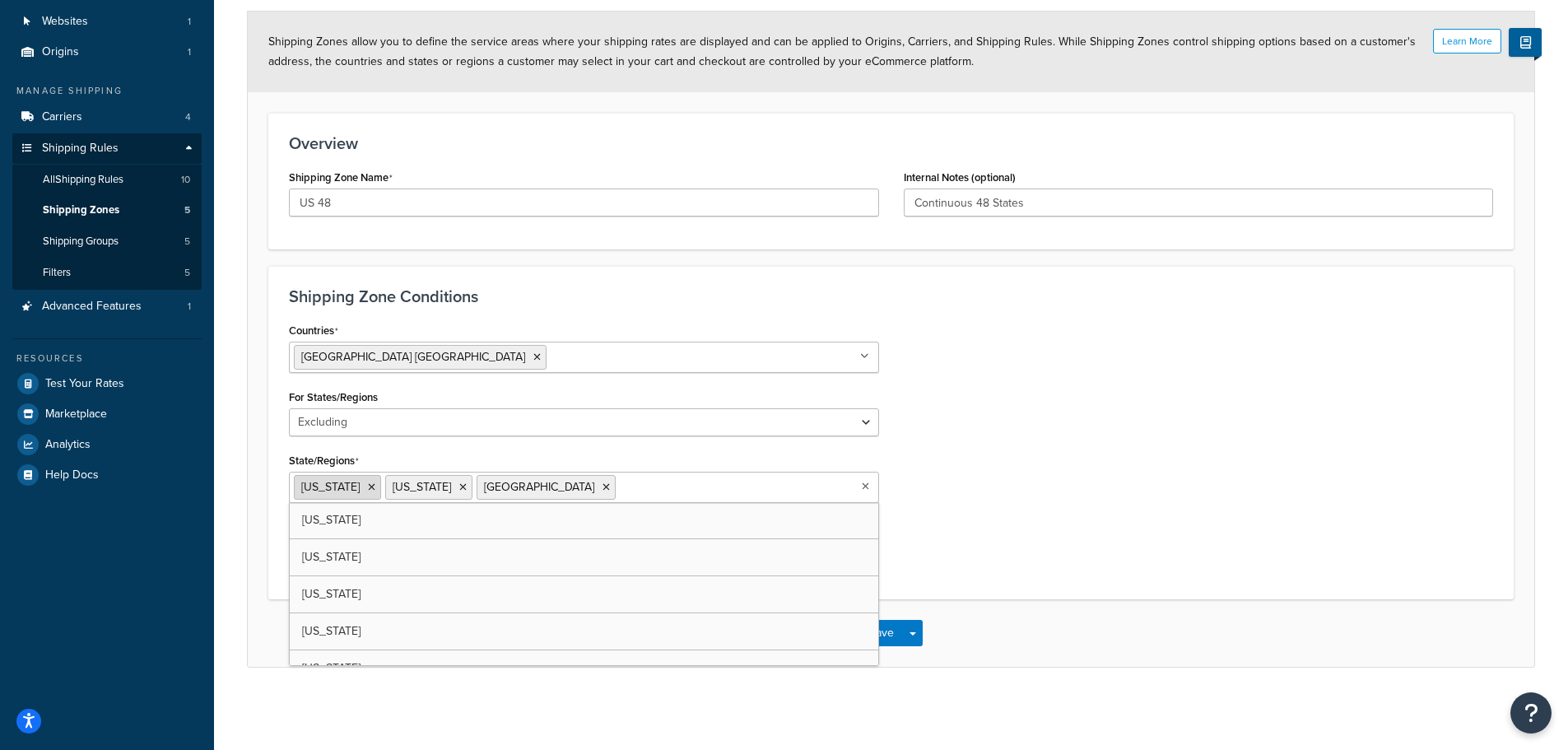
click at [376, 487] on icon at bounding box center [372, 487] width 8 height 10
click at [373, 486] on icon at bounding box center [372, 487] width 8 height 10
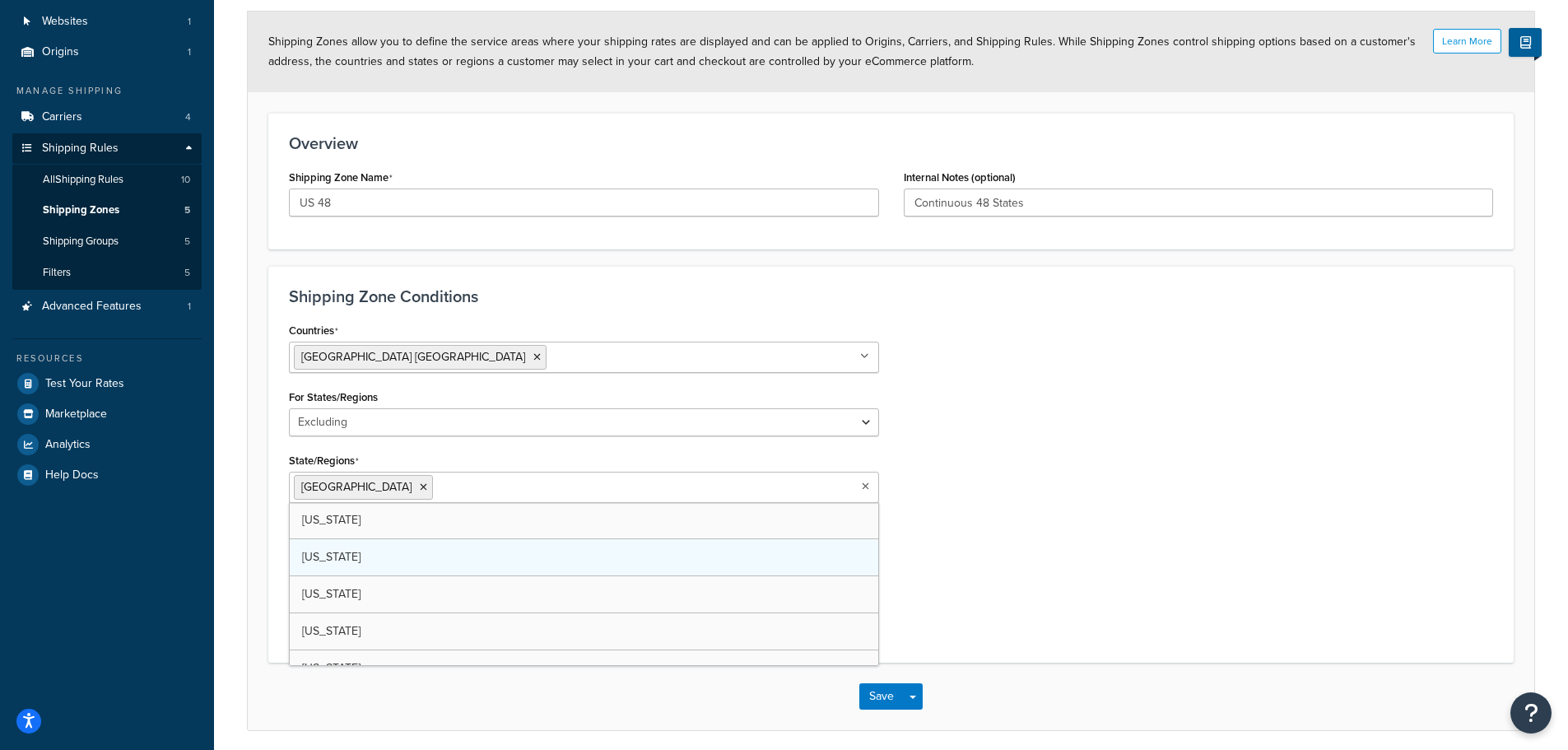
scroll to position [176, 0]
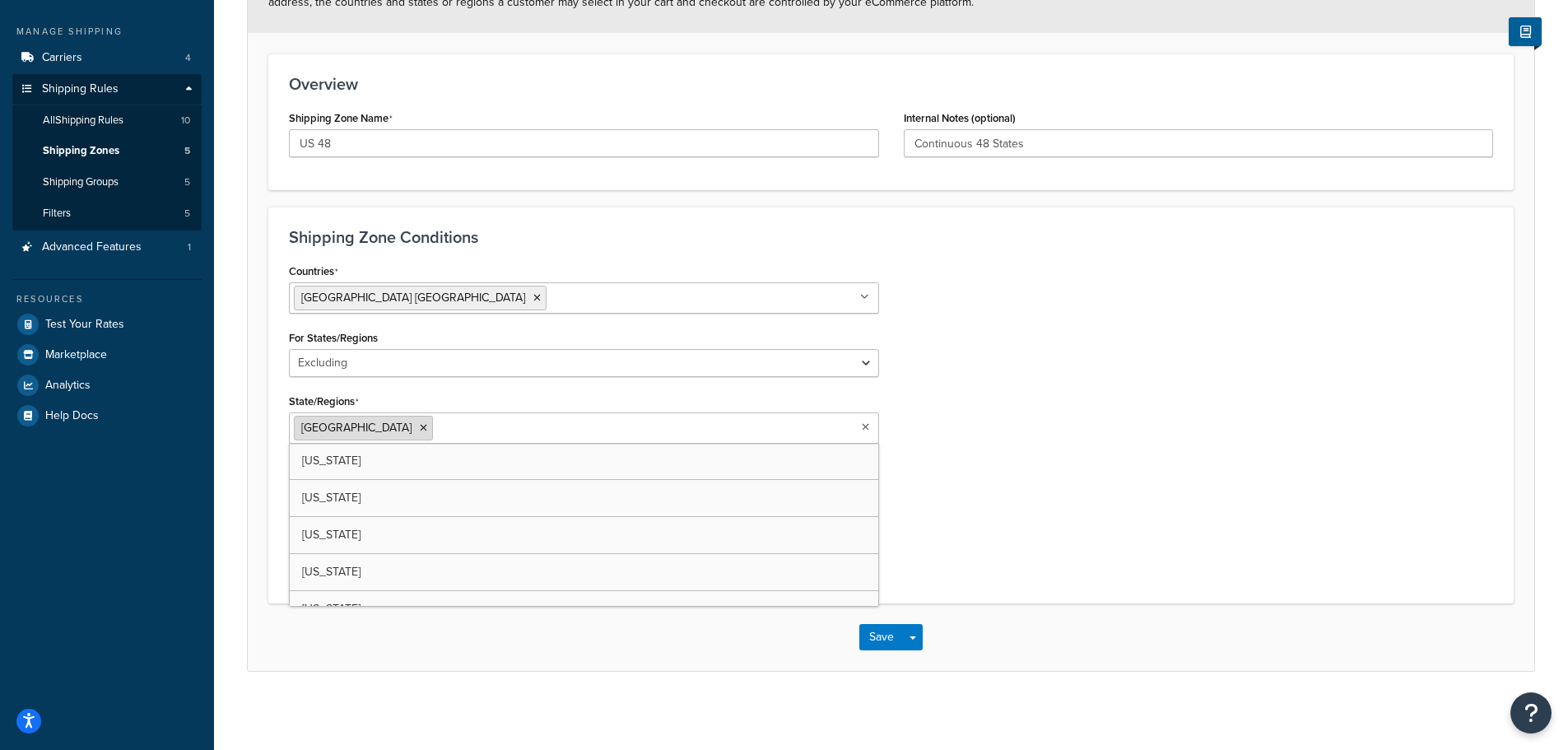
click at [420, 428] on icon at bounding box center [423, 428] width 8 height 10
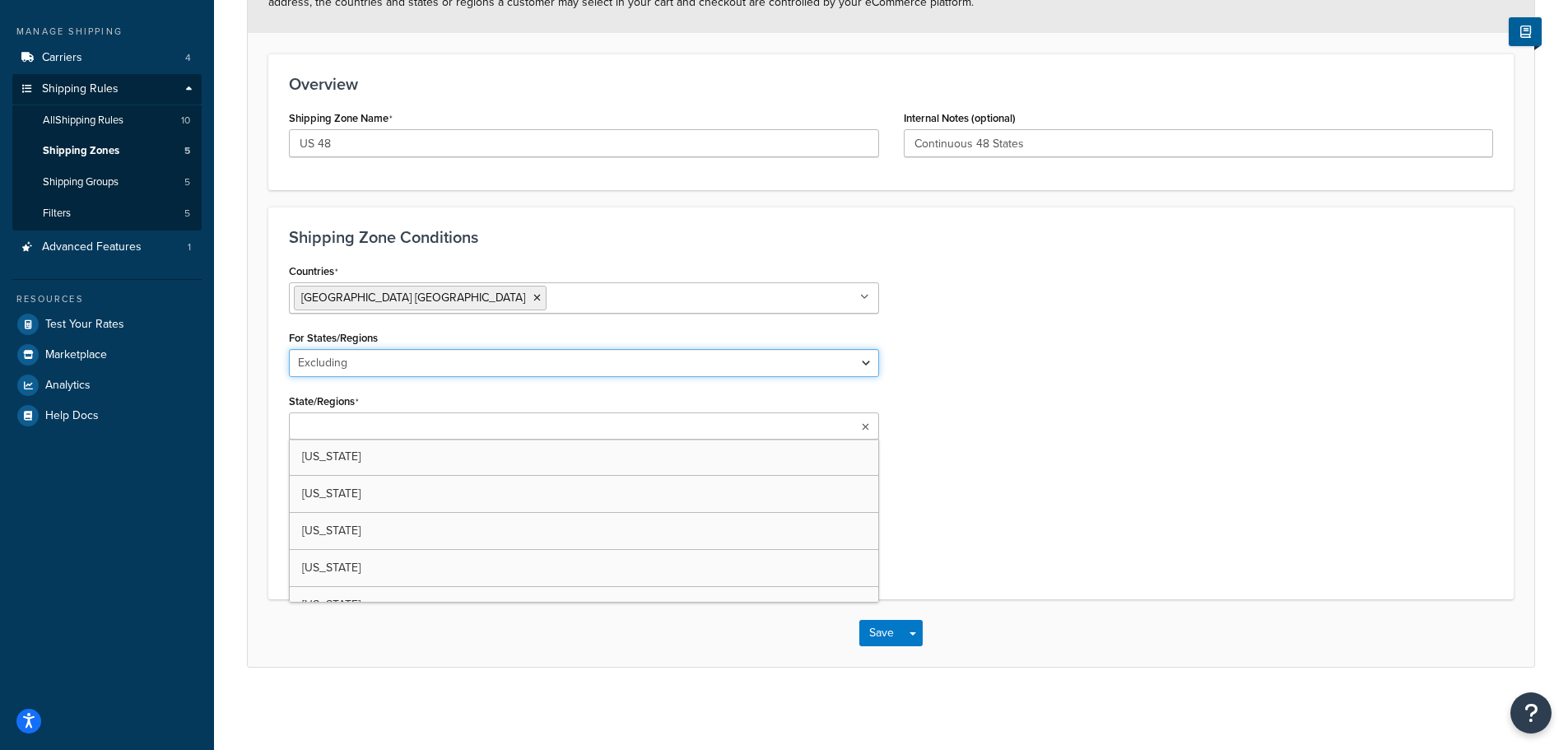
click at [335, 367] on select "All Including Excluding" at bounding box center [583, 362] width 590 height 28
click at [289, 378] on select "All Including Excluding" at bounding box center [583, 362] width 590 height 28
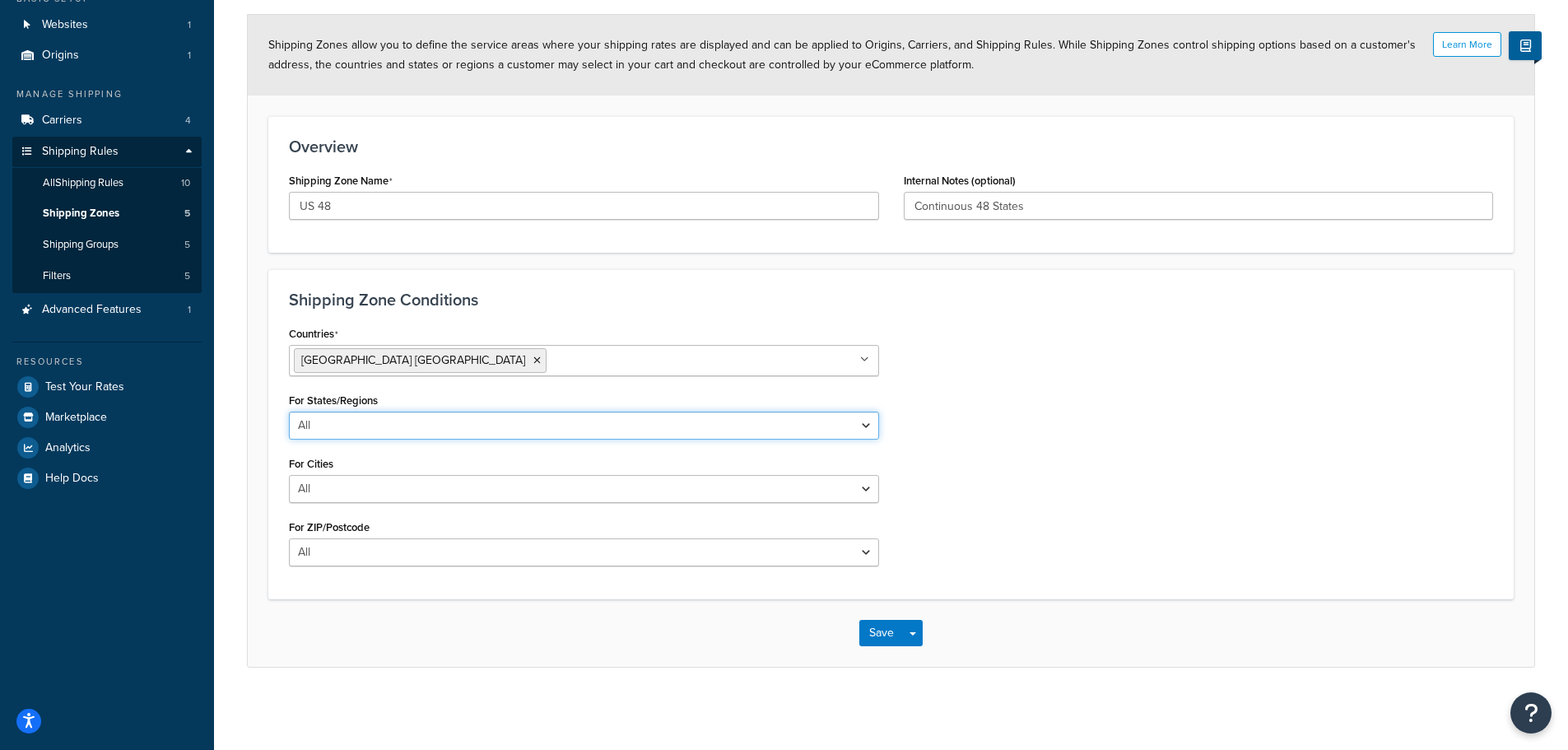
scroll to position [113, 0]
click at [388, 426] on select "All Including Excluding" at bounding box center [583, 426] width 590 height 28
select select "including"
click at [289, 412] on select "All Including Excluding" at bounding box center [583, 426] width 590 height 28
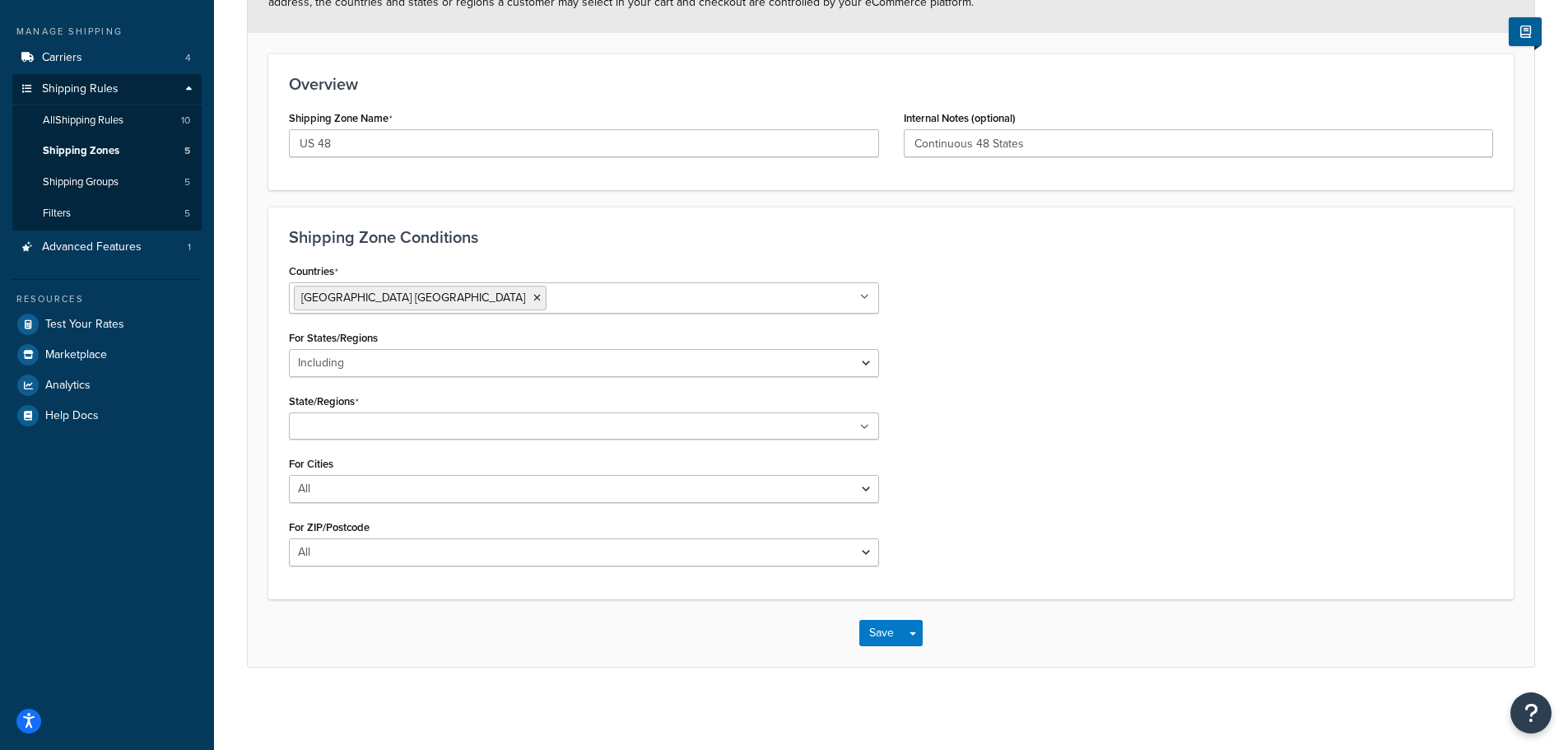
click at [369, 432] on input "State/Regions" at bounding box center [366, 427] width 146 height 18
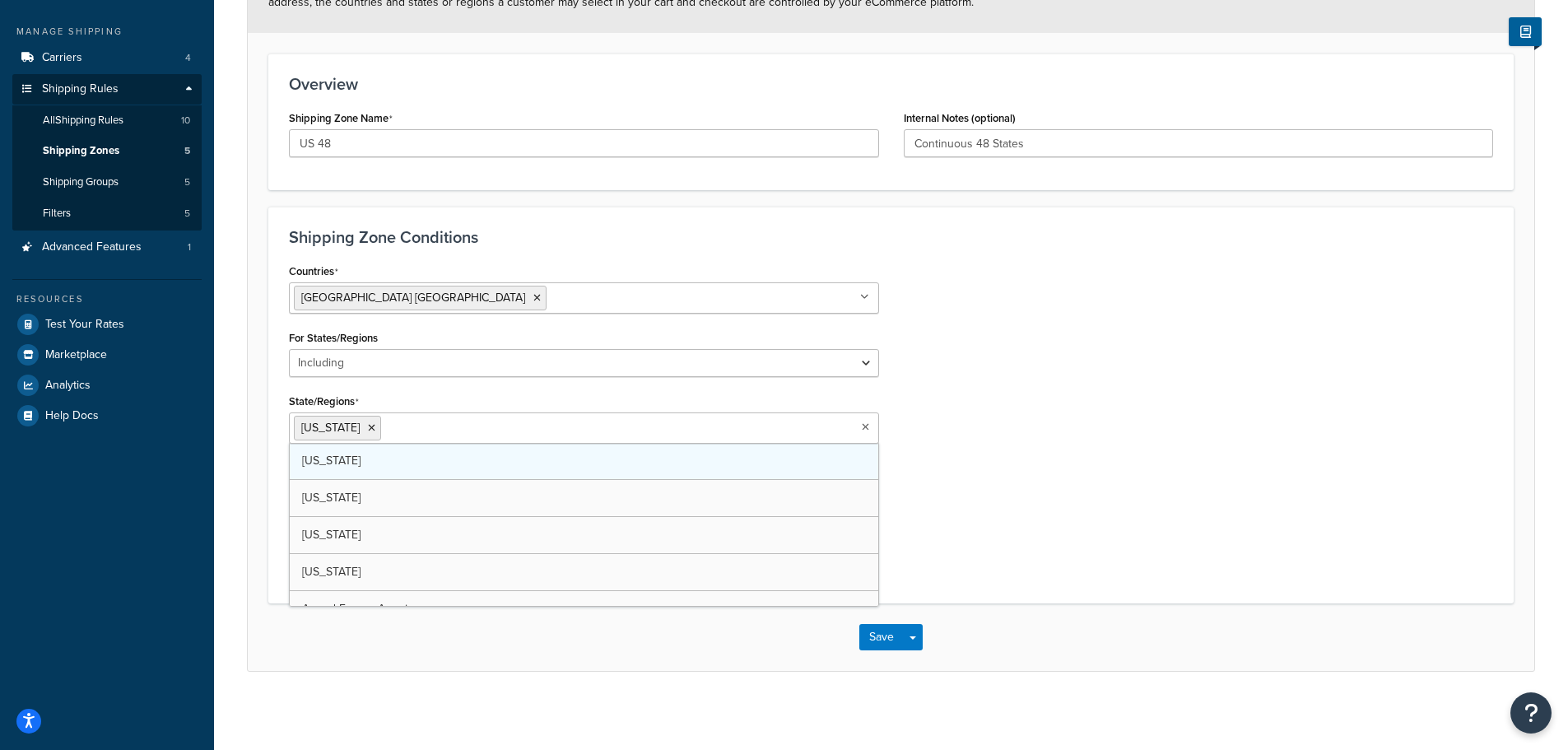
scroll to position [116, 0]
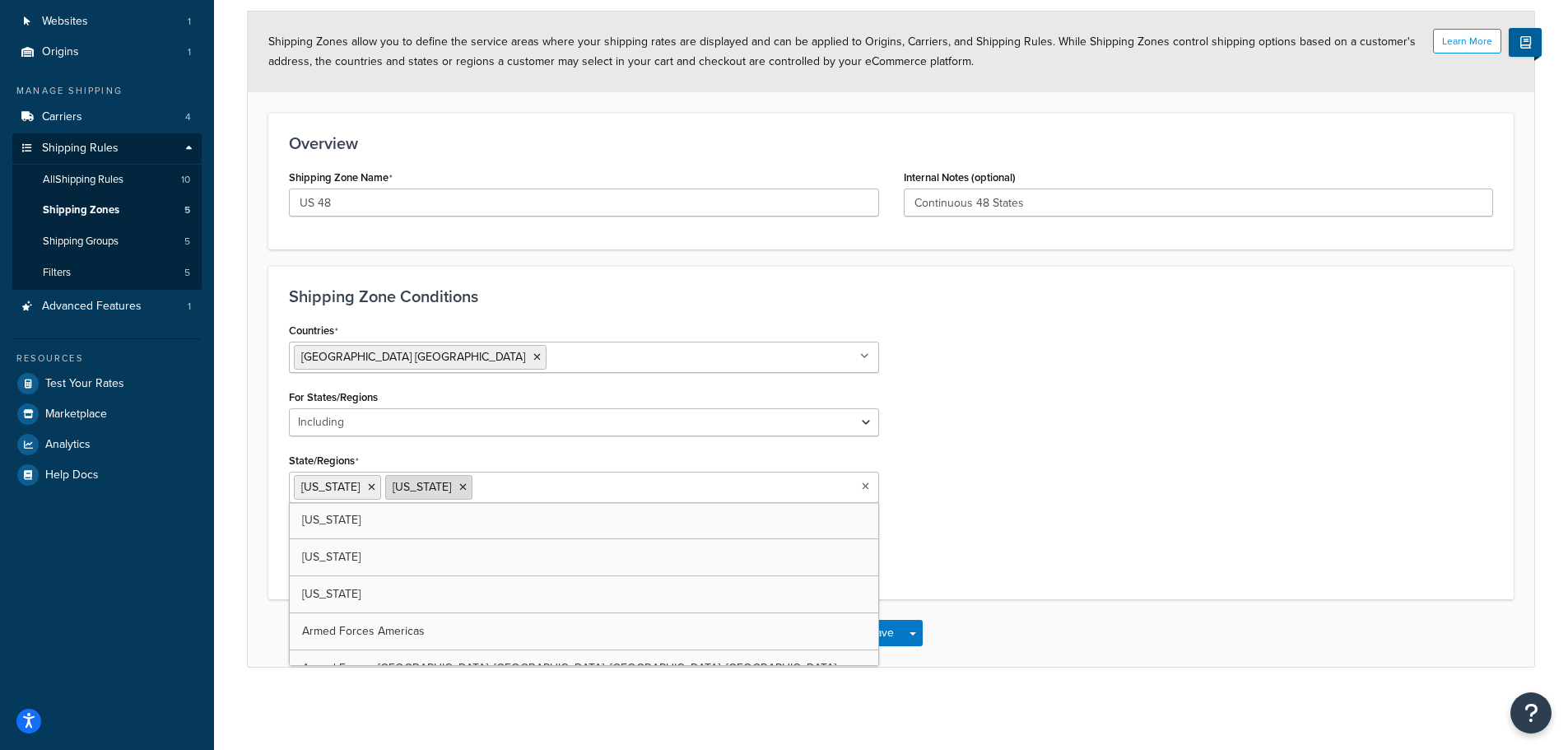
click at [459, 487] on icon at bounding box center [463, 487] width 8 height 10
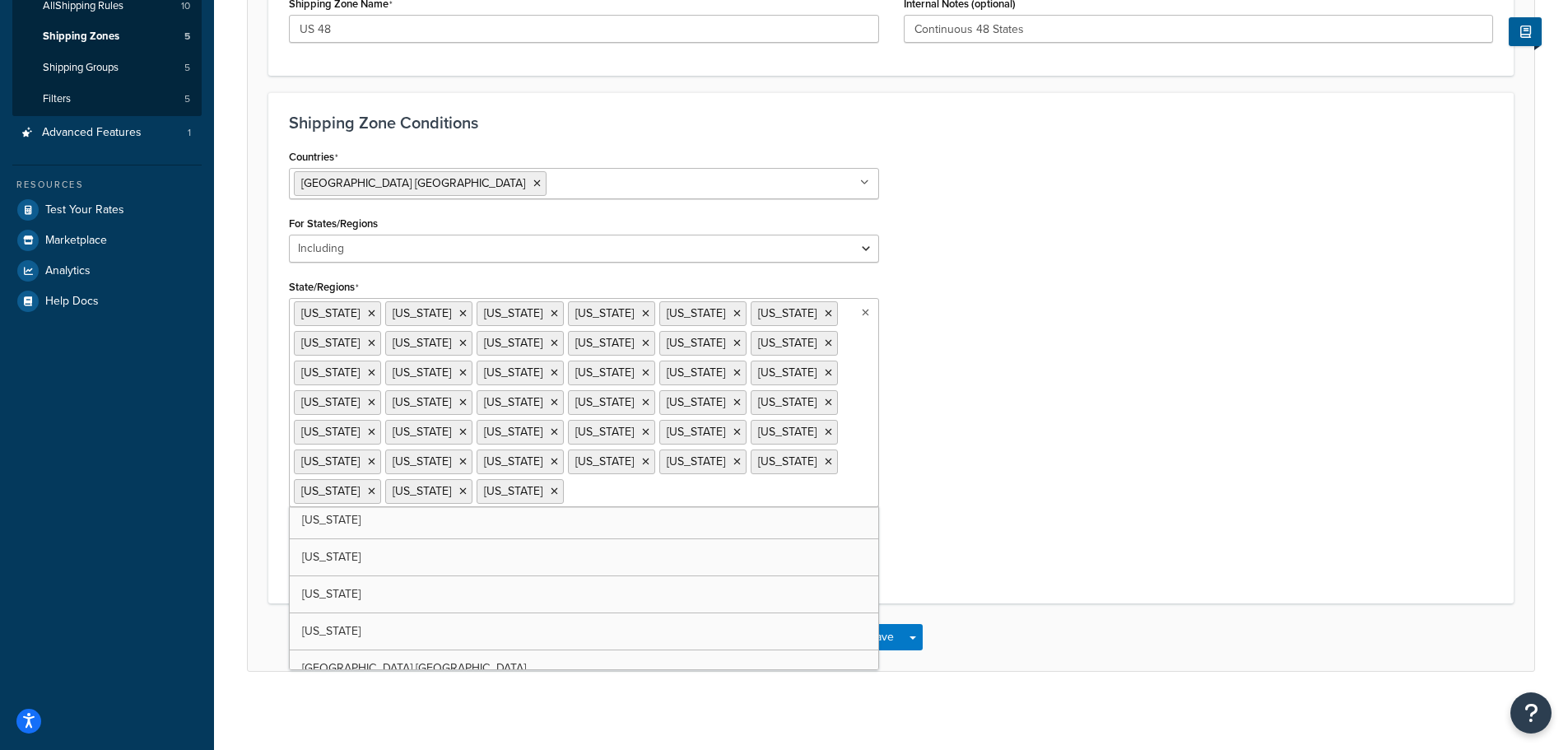
scroll to position [375, 0]
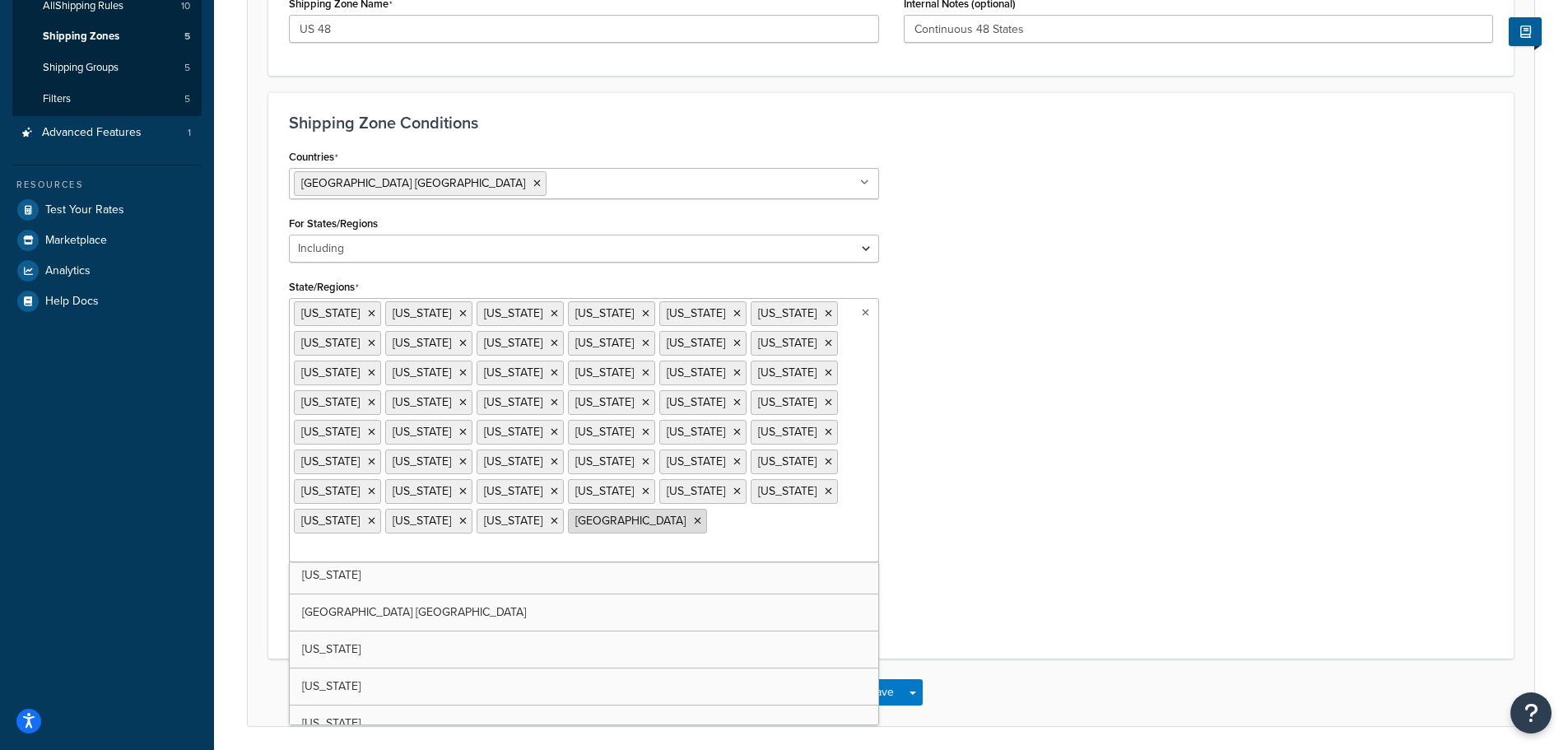
click at [694, 524] on icon at bounding box center [697, 521] width 8 height 10
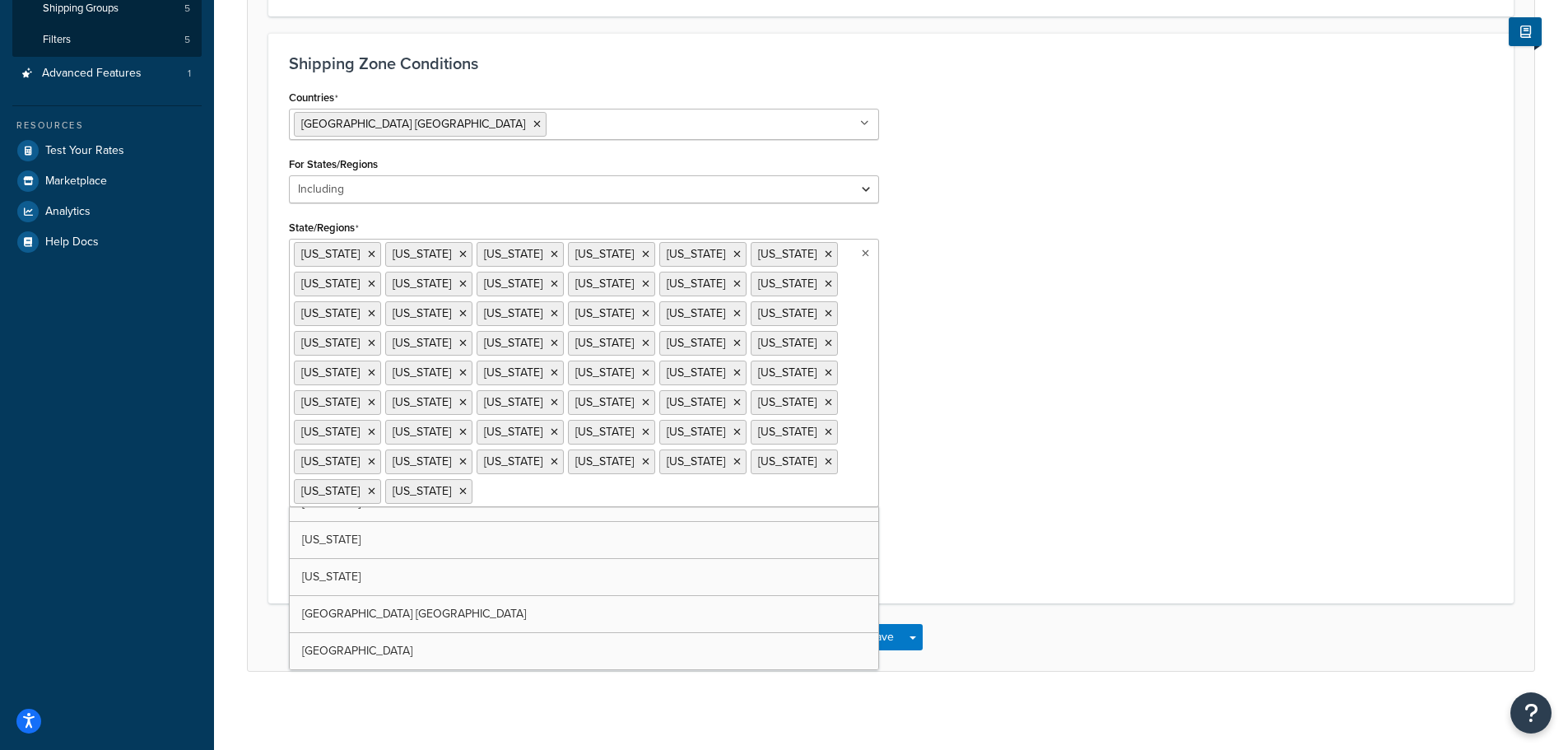
scroll to position [201, 0]
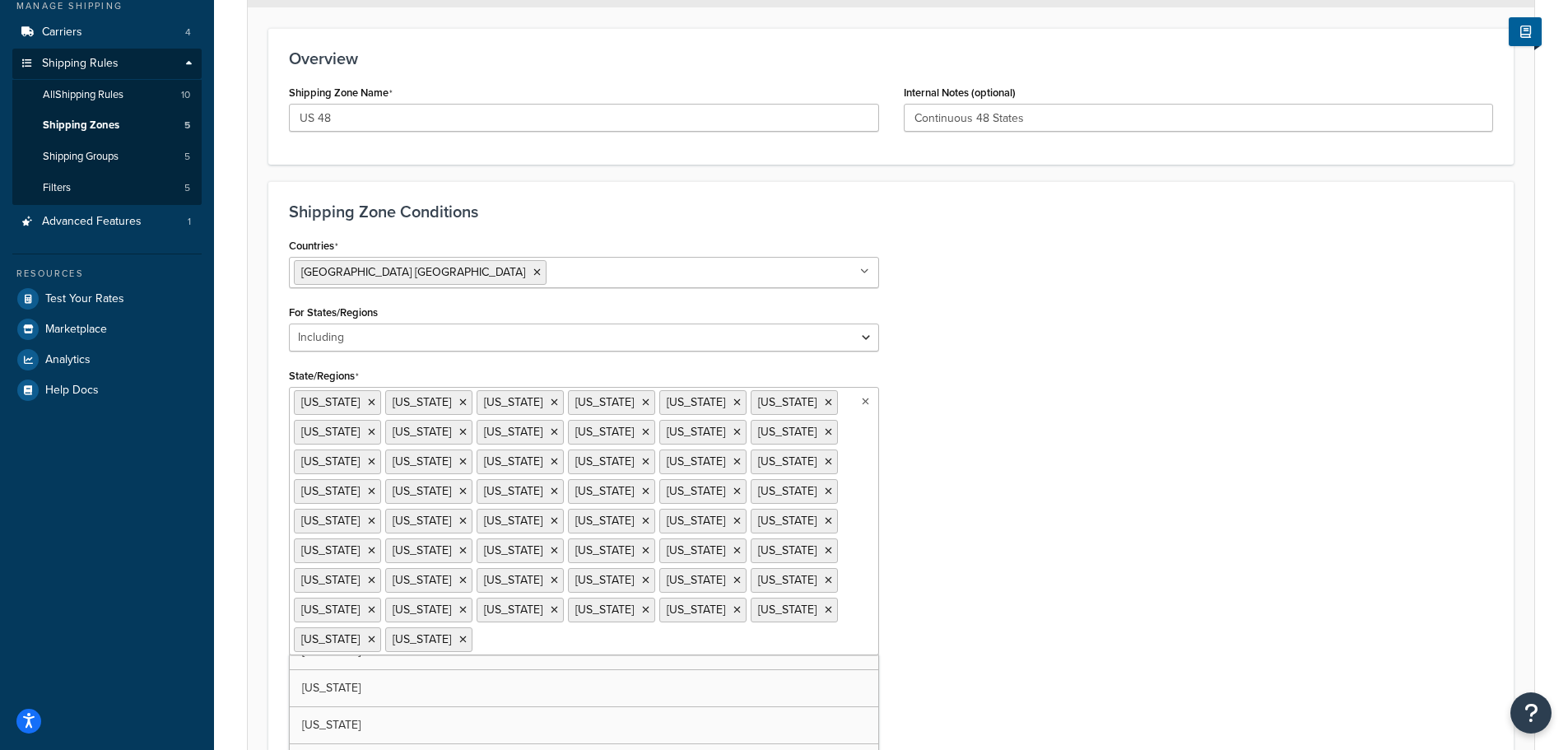
click at [1067, 428] on div "Countries United States USA All Countries ALL Afghanistan AFG Albania ALB Alger…" at bounding box center [892, 482] width 1229 height 497
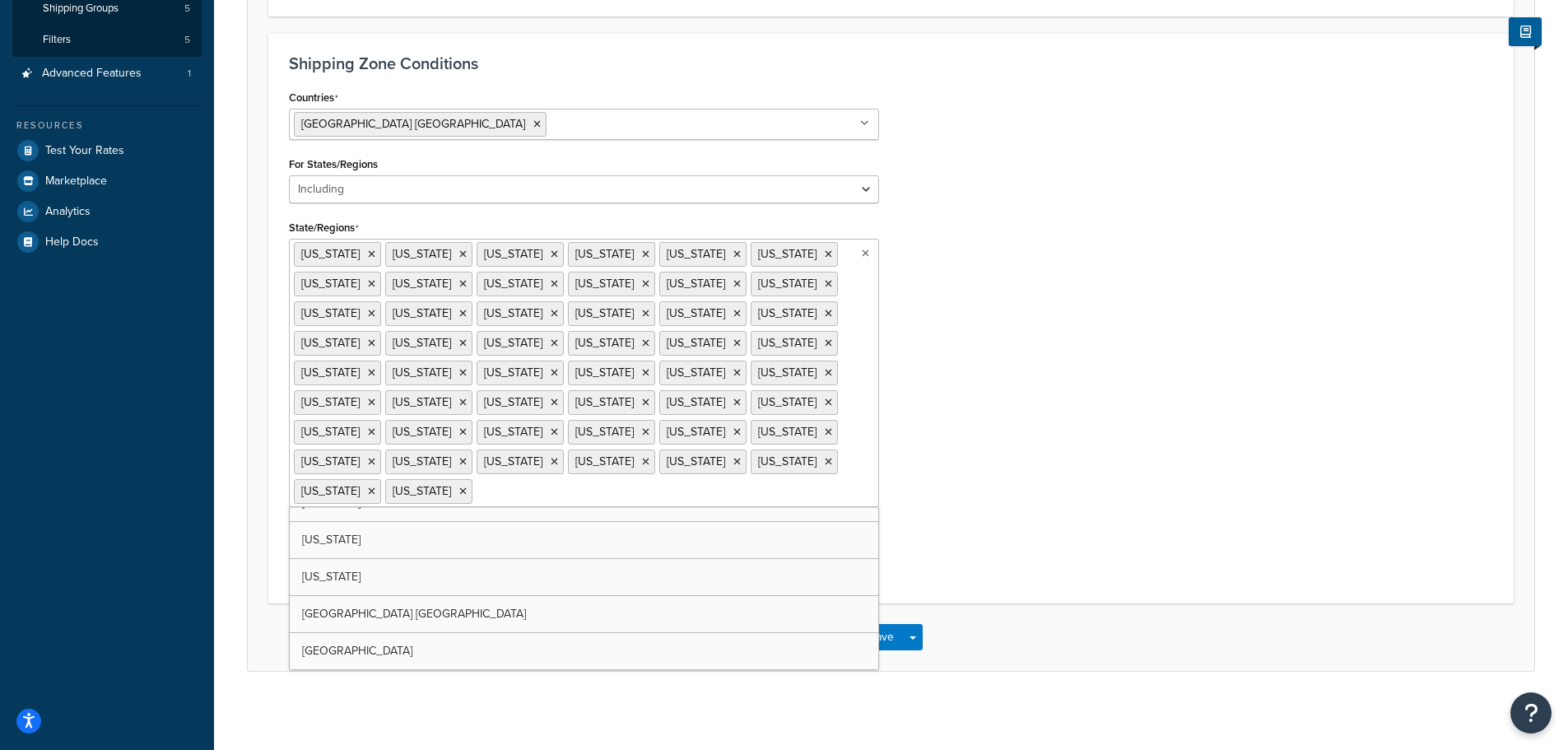
click at [862, 253] on icon at bounding box center [865, 253] width 8 height 10
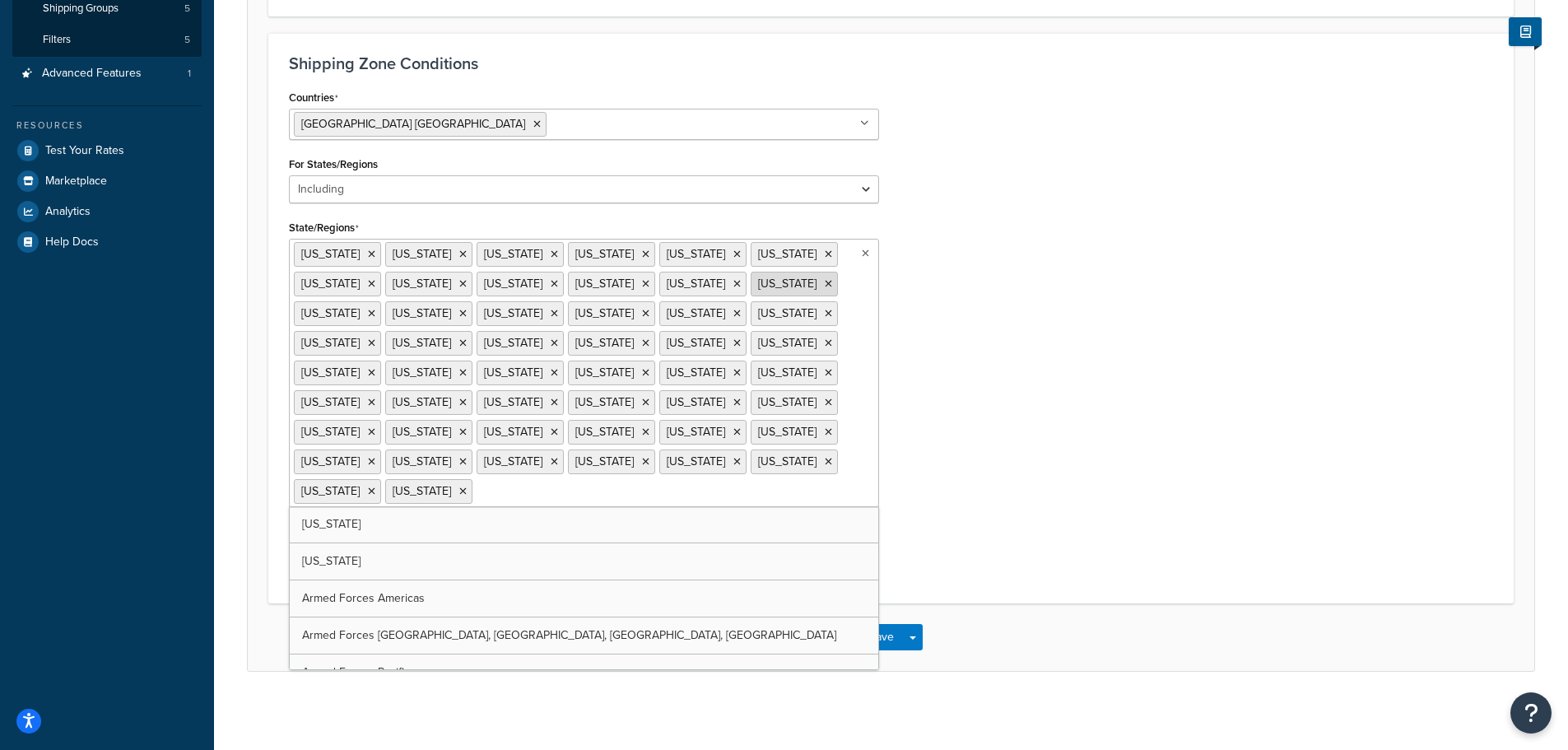
click at [734, 285] on icon at bounding box center [737, 285] width 8 height 10
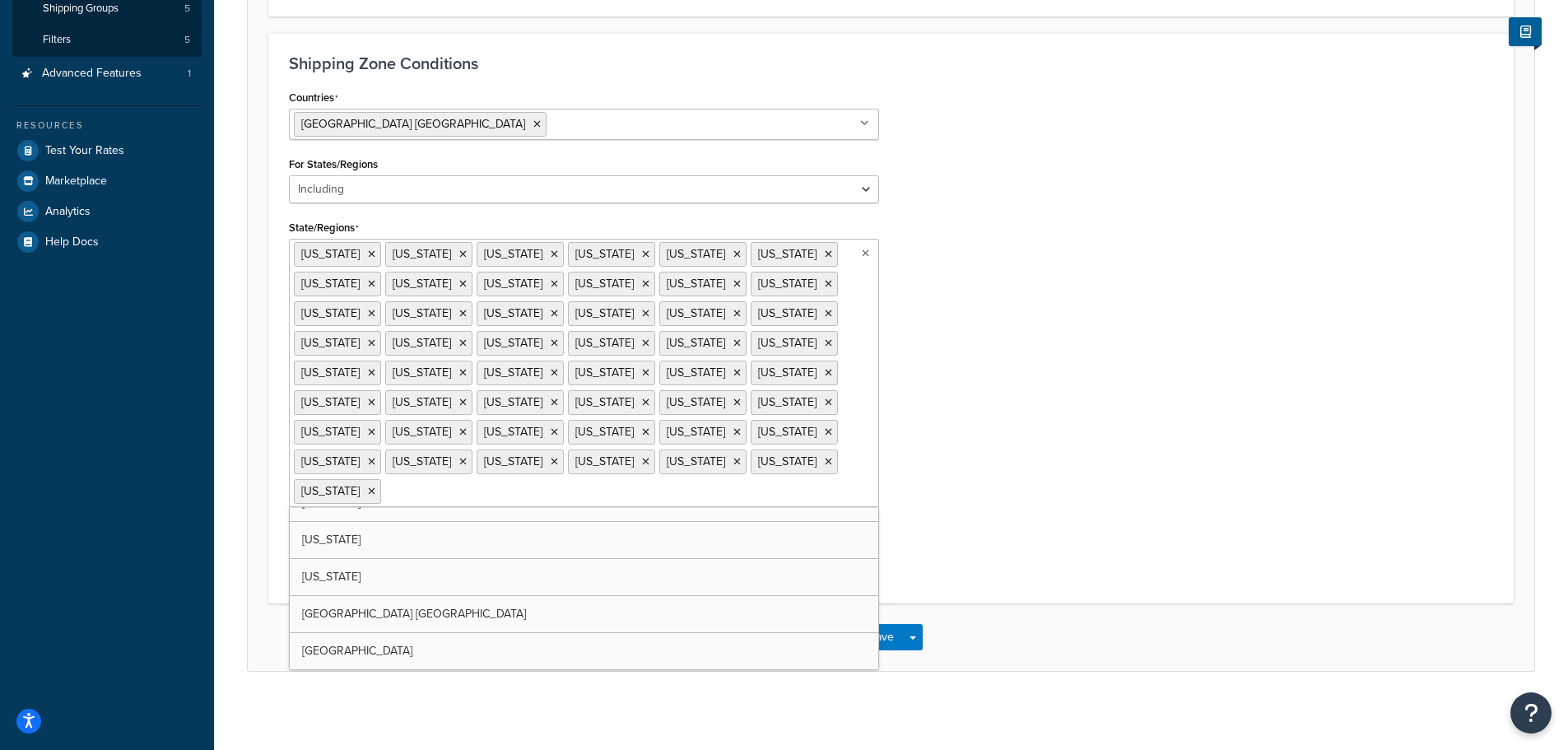
click at [1127, 398] on div "Countries United States USA All Countries ALL Afghanistan AFG Albania ALB Alger…" at bounding box center [892, 334] width 1229 height 497
click at [887, 630] on button "Save" at bounding box center [882, 637] width 45 height 26
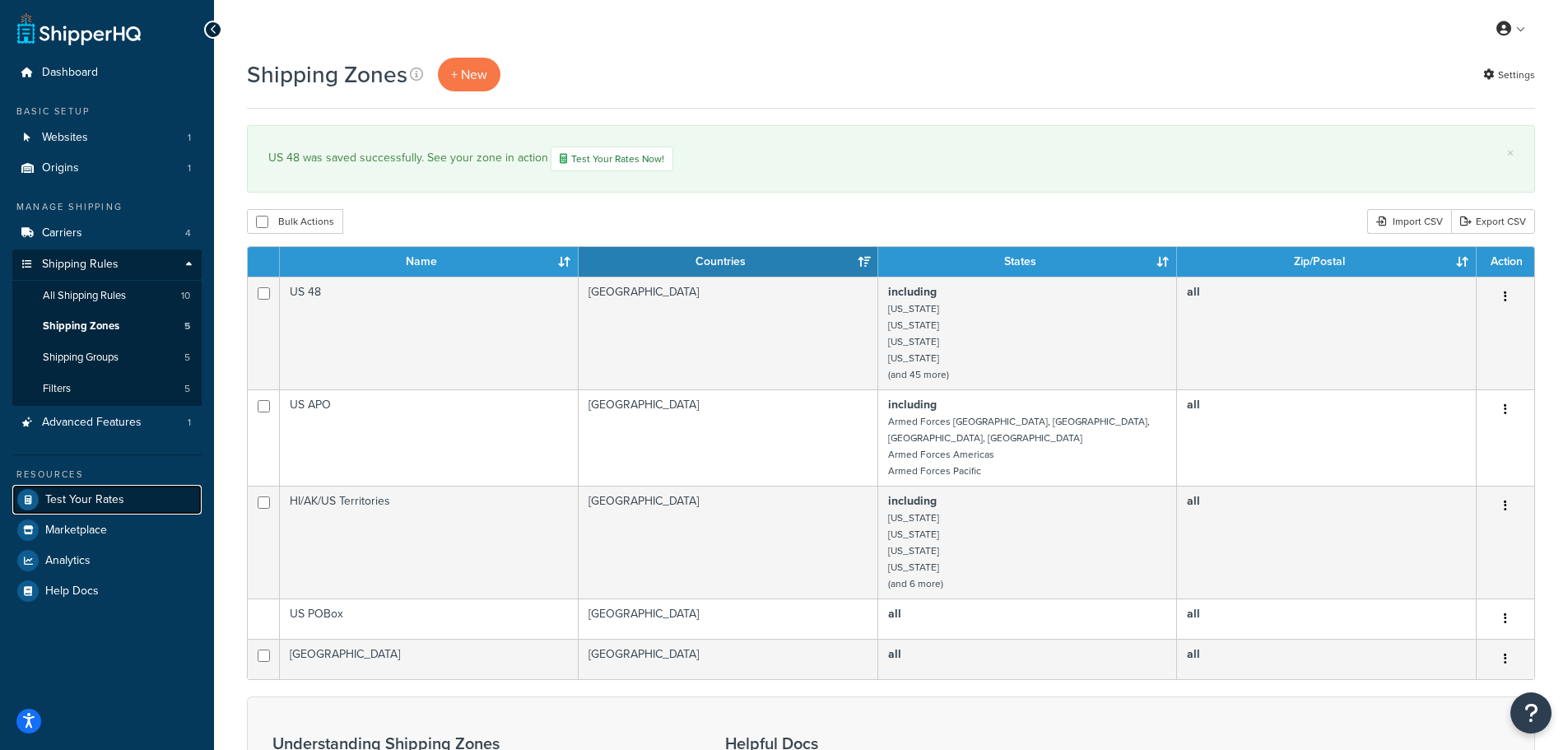
click at [110, 501] on span "Test Your Rates" at bounding box center [85, 500] width 79 height 14
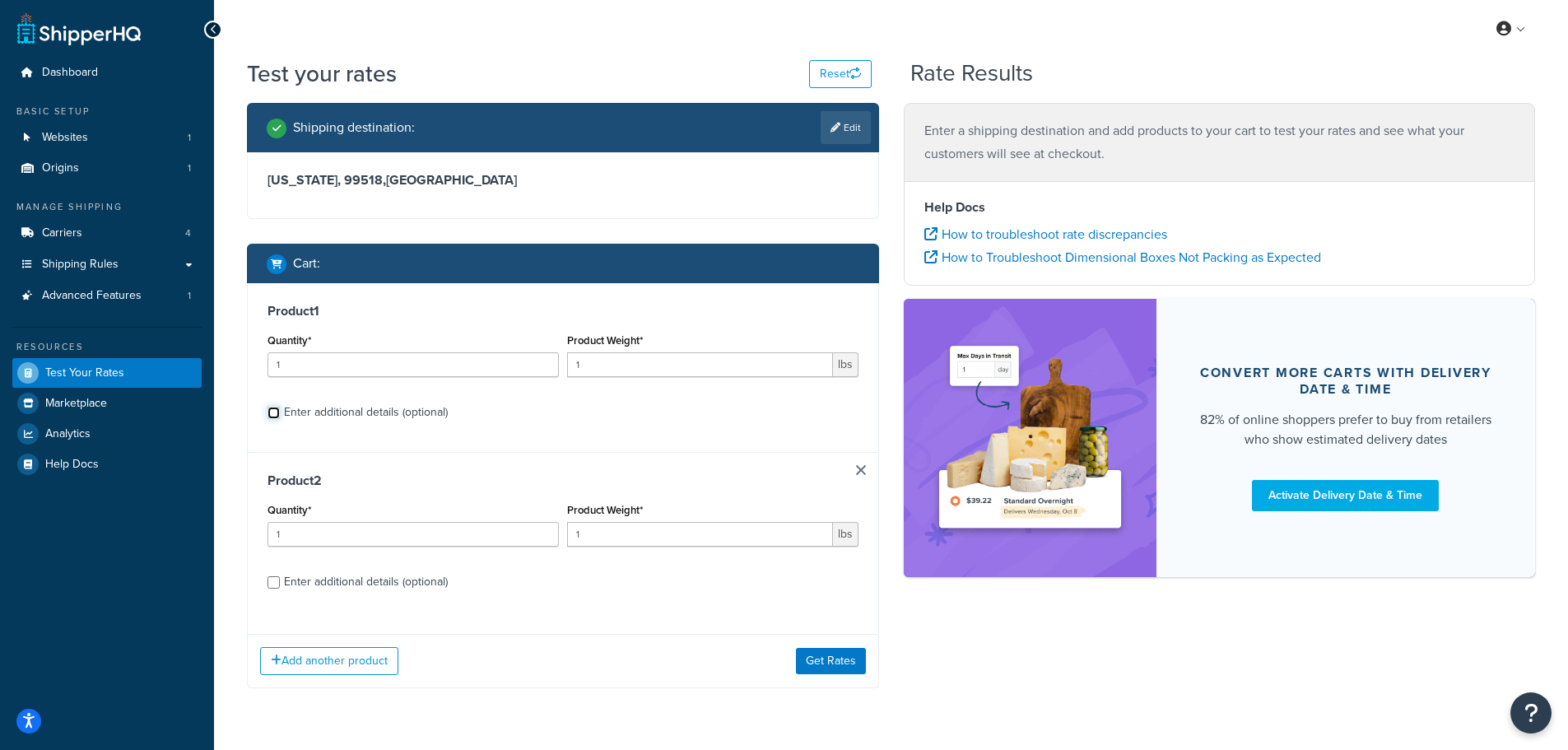
click at [270, 415] on input "Enter additional details (optional)" at bounding box center [274, 413] width 13 height 13
checkbox input "true"
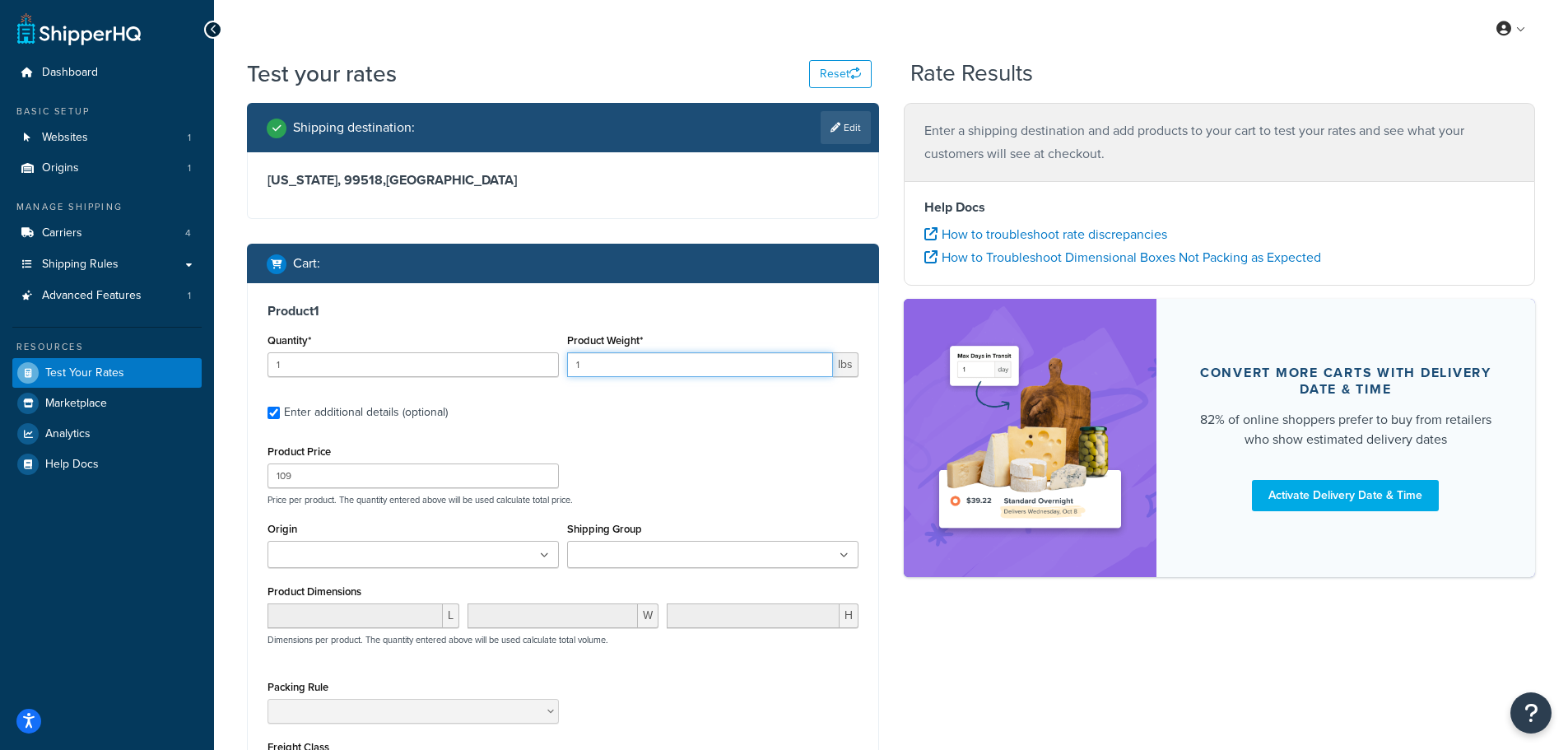
drag, startPoint x: 640, startPoint y: 358, endPoint x: 572, endPoint y: 359, distance: 68.0
click at [578, 358] on input "1" at bounding box center [700, 364] width 266 height 24
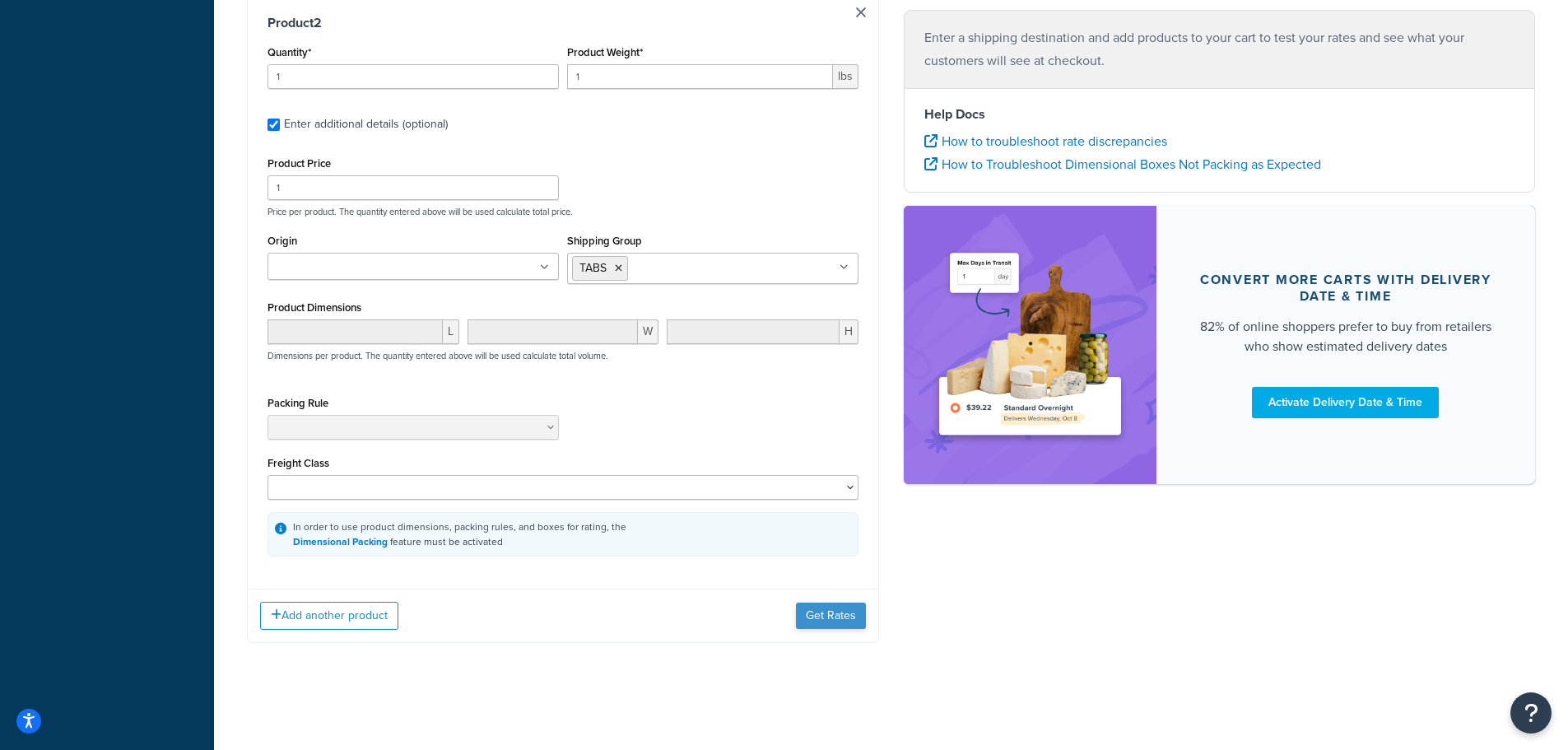
type input "20"
click at [849, 619] on button "Get Rates" at bounding box center [831, 616] width 70 height 26
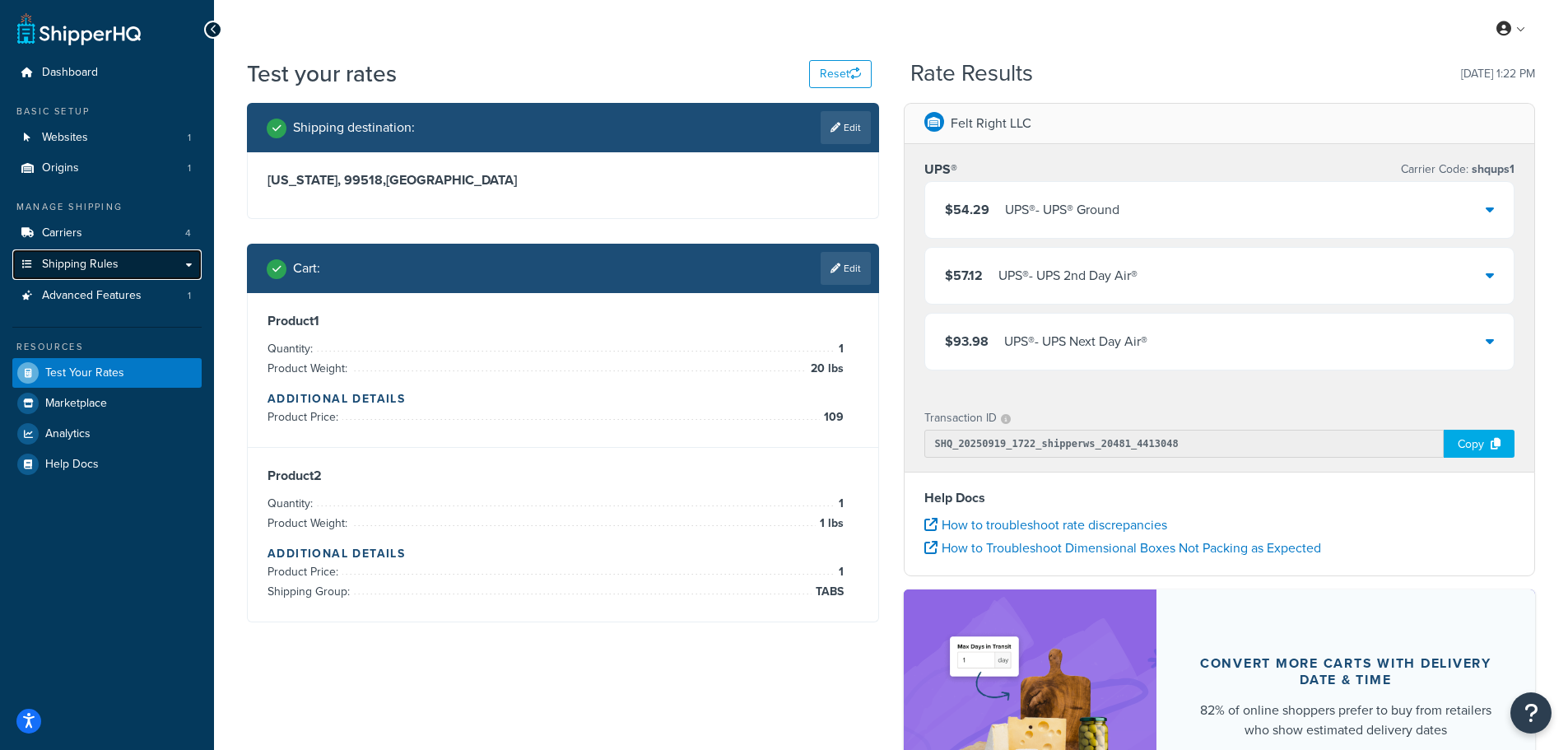
click at [89, 264] on span "Shipping Rules" at bounding box center [80, 264] width 77 height 14
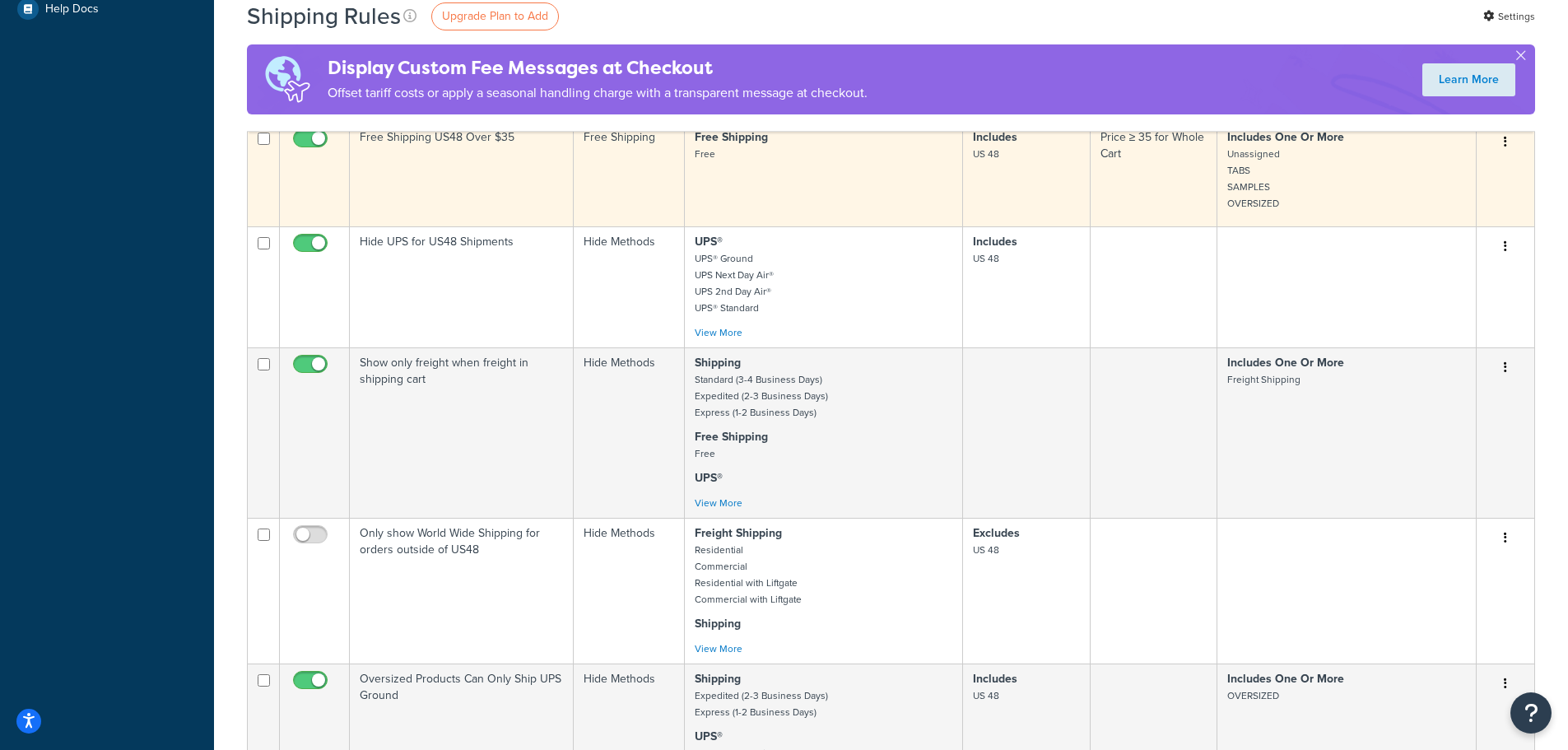
scroll to position [659, 0]
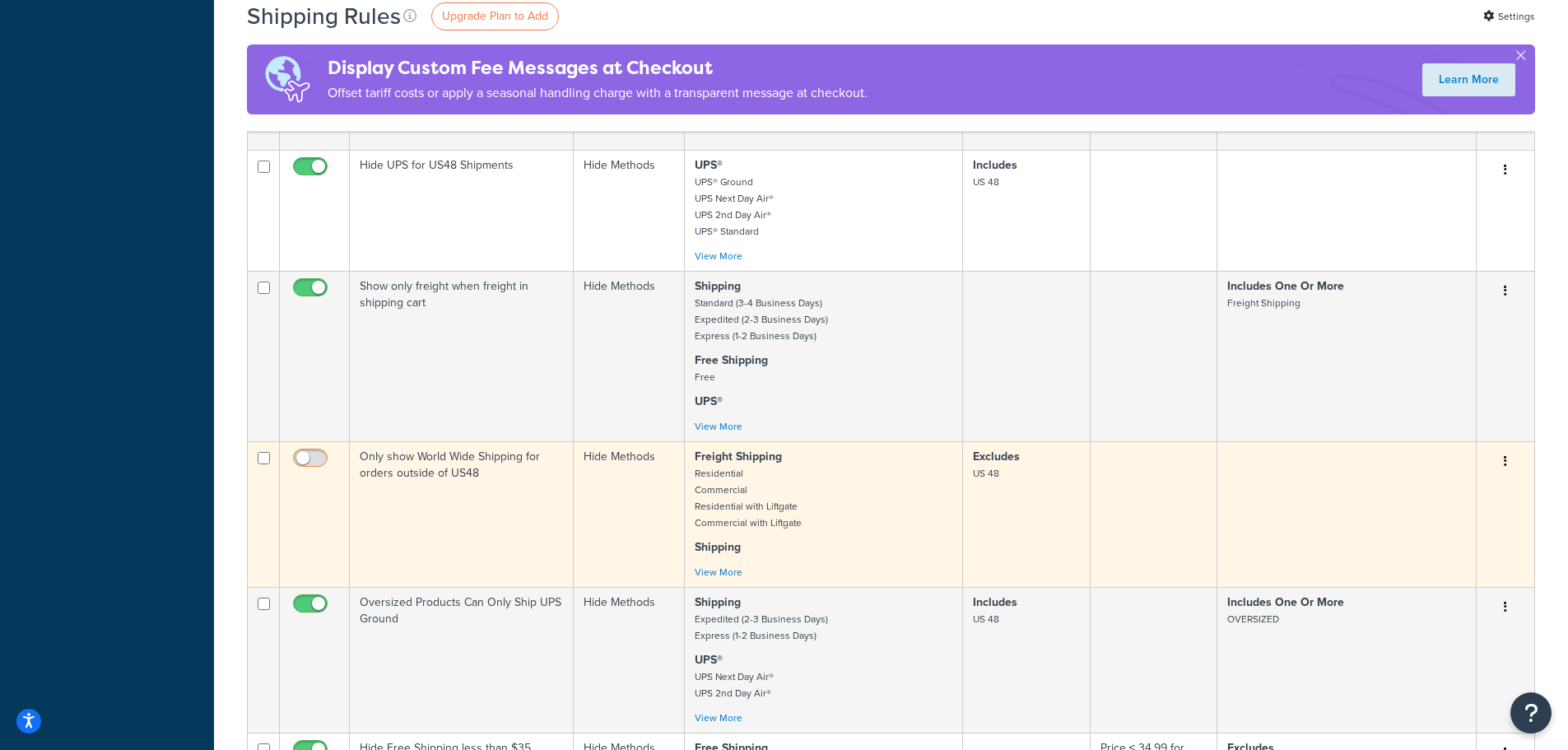
click at [306, 458] on input "checkbox" at bounding box center [312, 462] width 46 height 20
checkbox input "true"
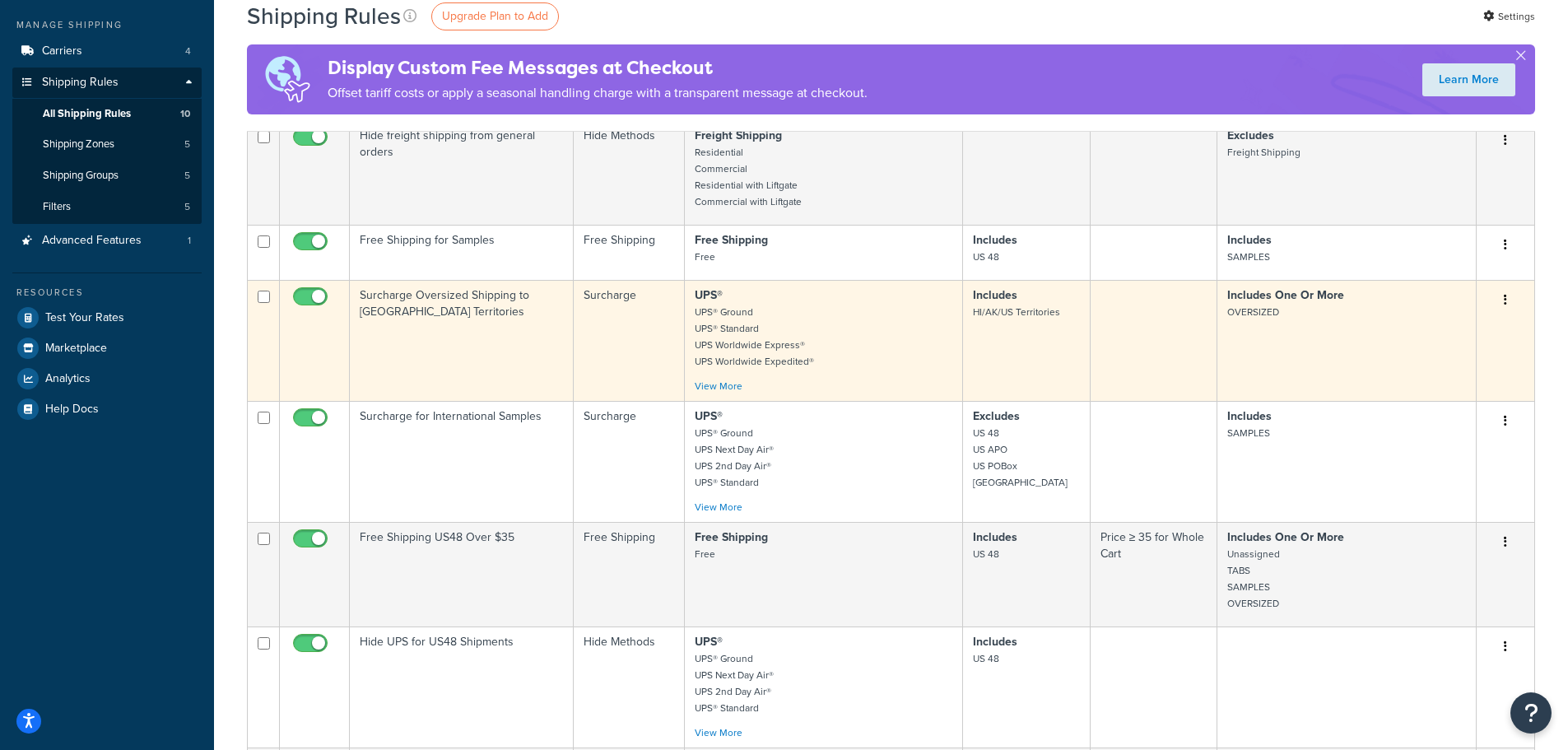
scroll to position [0, 0]
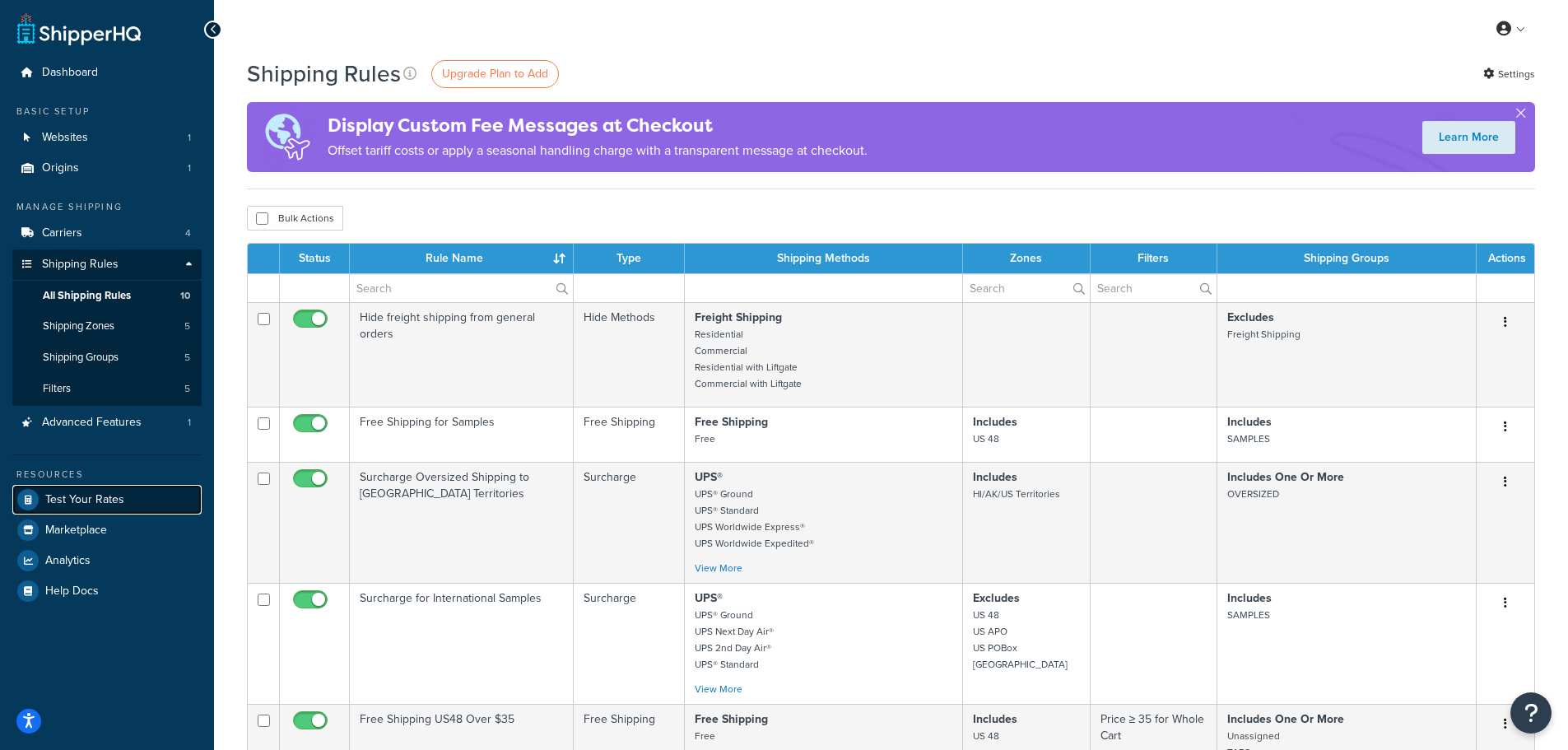
click at [105, 496] on span "Test Your Rates" at bounding box center [85, 500] width 79 height 14
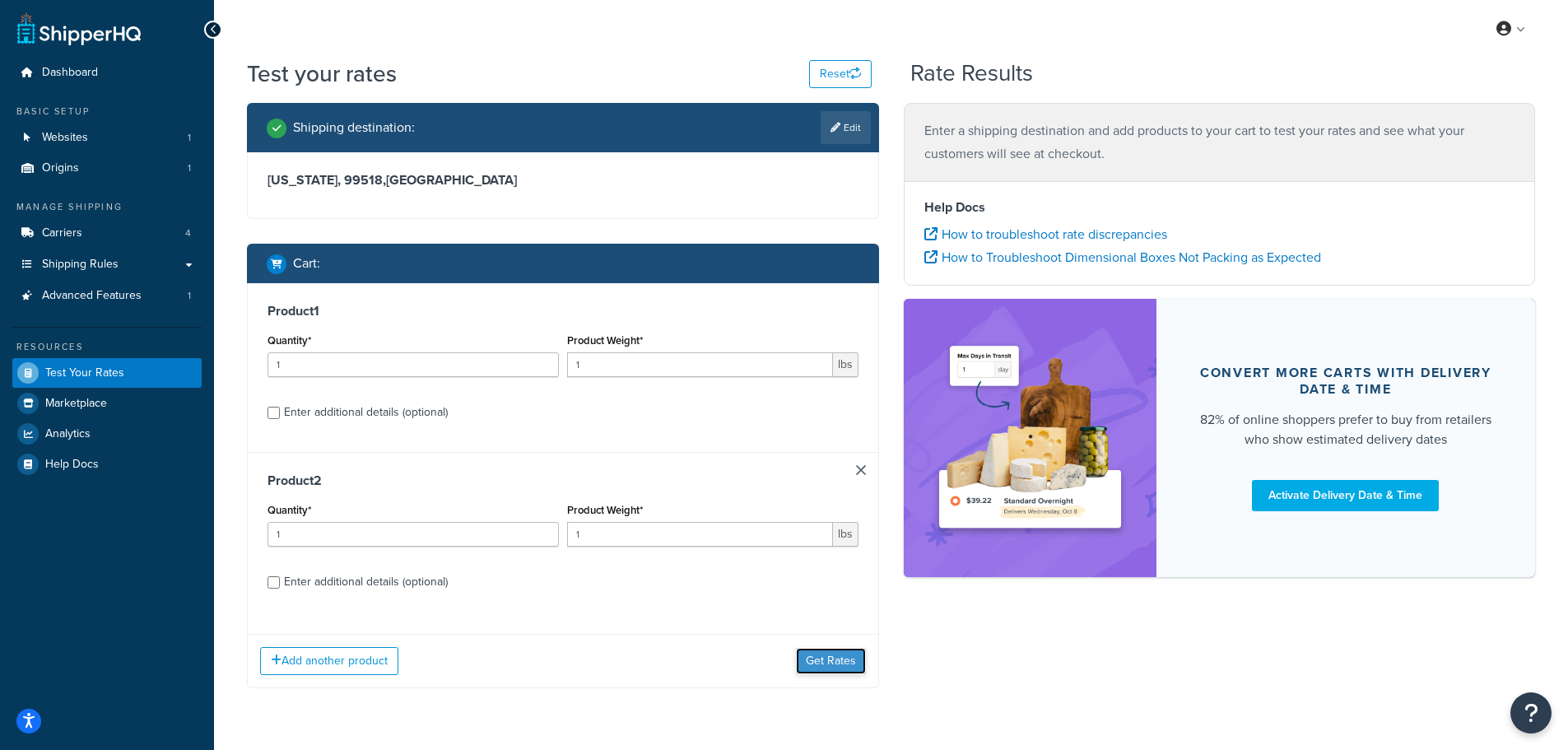
click at [828, 655] on button "Get Rates" at bounding box center [831, 660] width 70 height 26
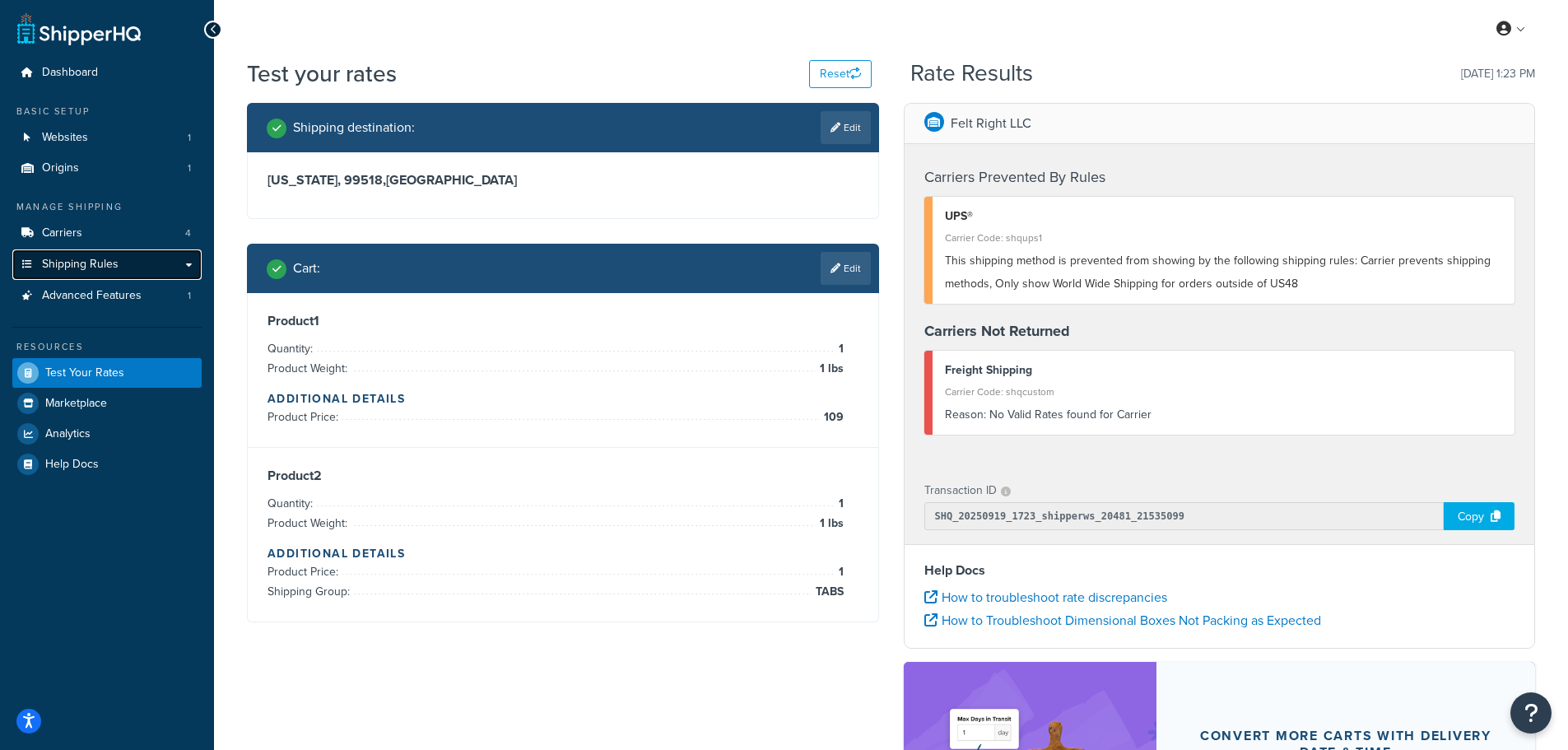
click at [95, 265] on span "Shipping Rules" at bounding box center [80, 264] width 77 height 14
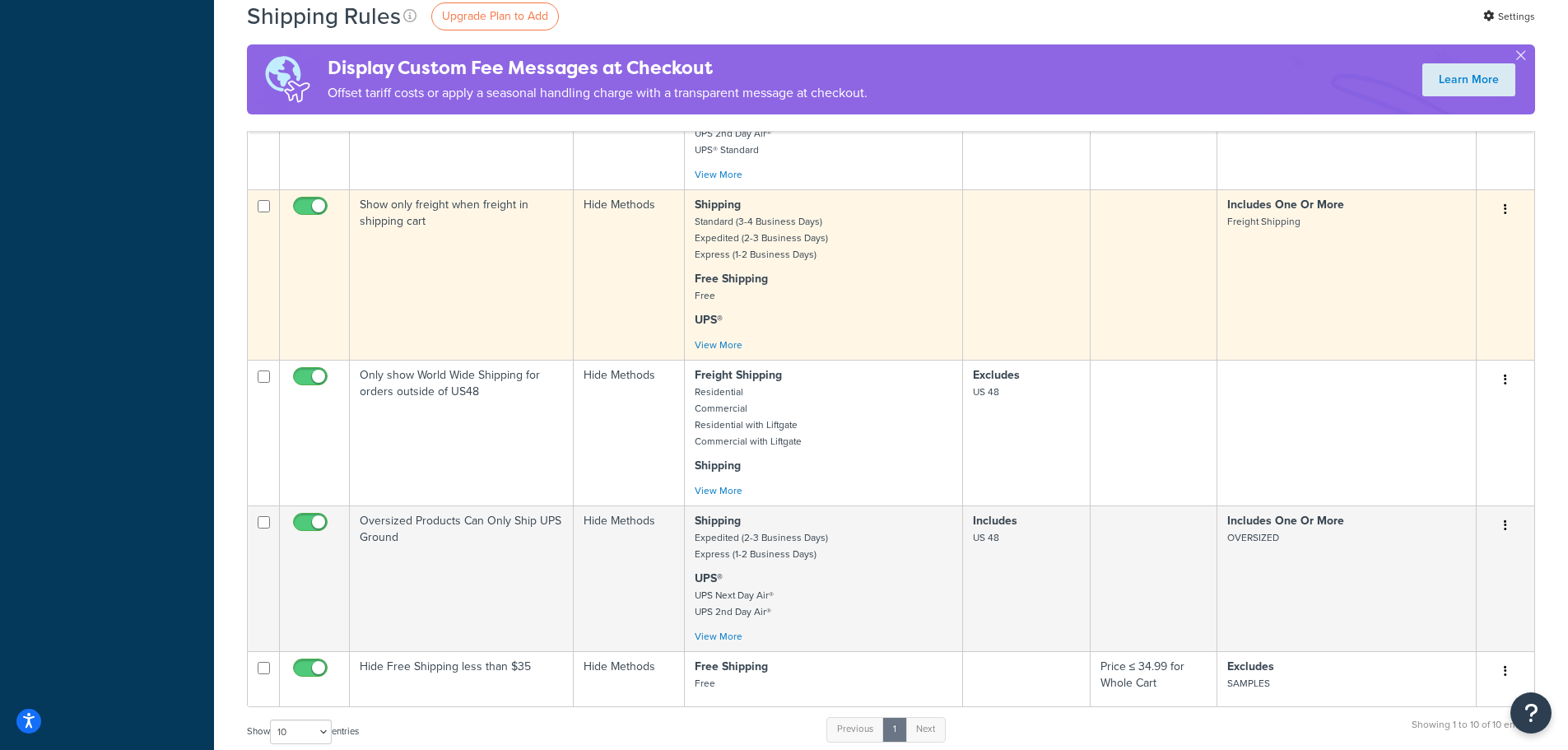
scroll to position [742, 0]
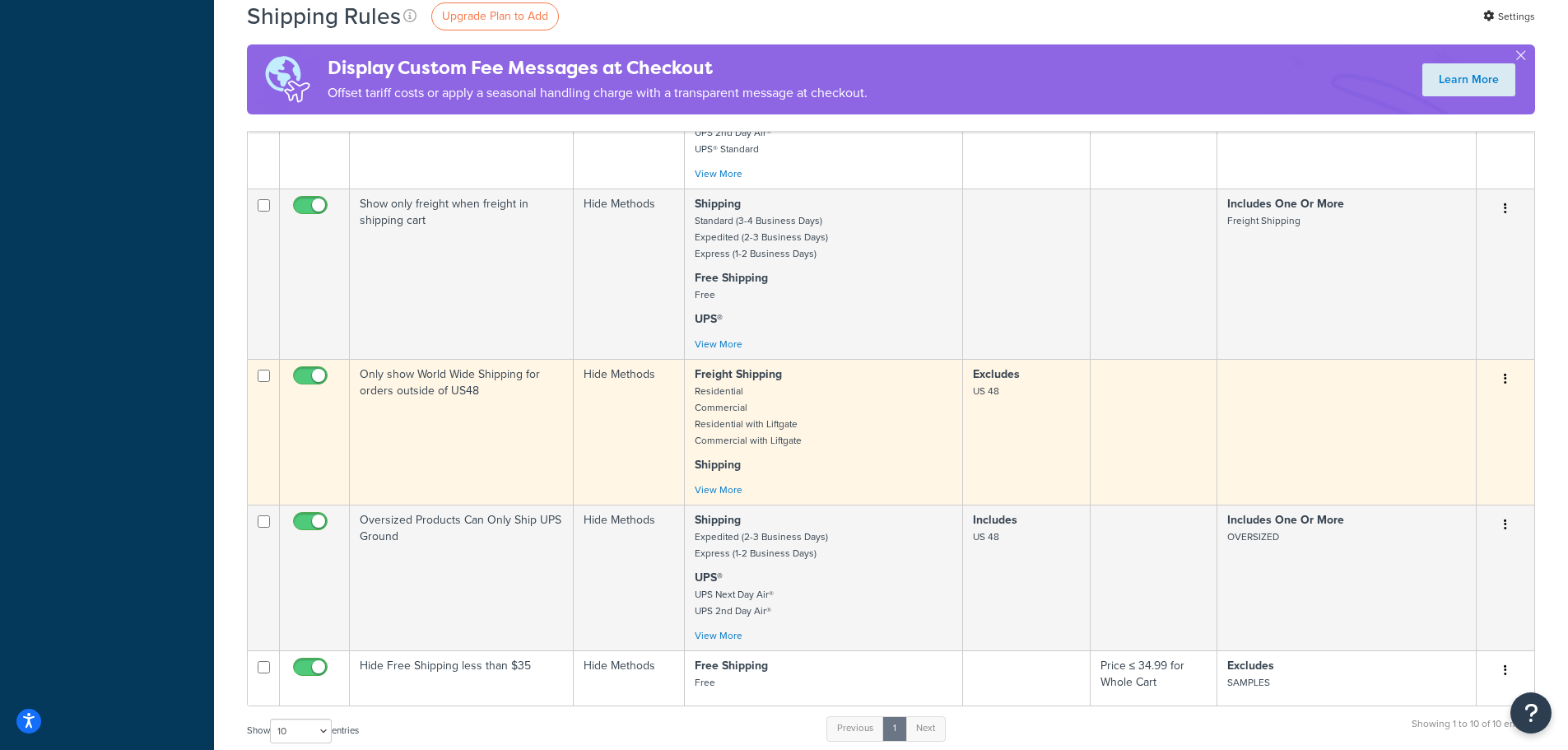
click at [1504, 384] on icon "button" at bounding box center [1506, 379] width 3 height 12
click at [1468, 410] on link "Edit" at bounding box center [1451, 410] width 130 height 34
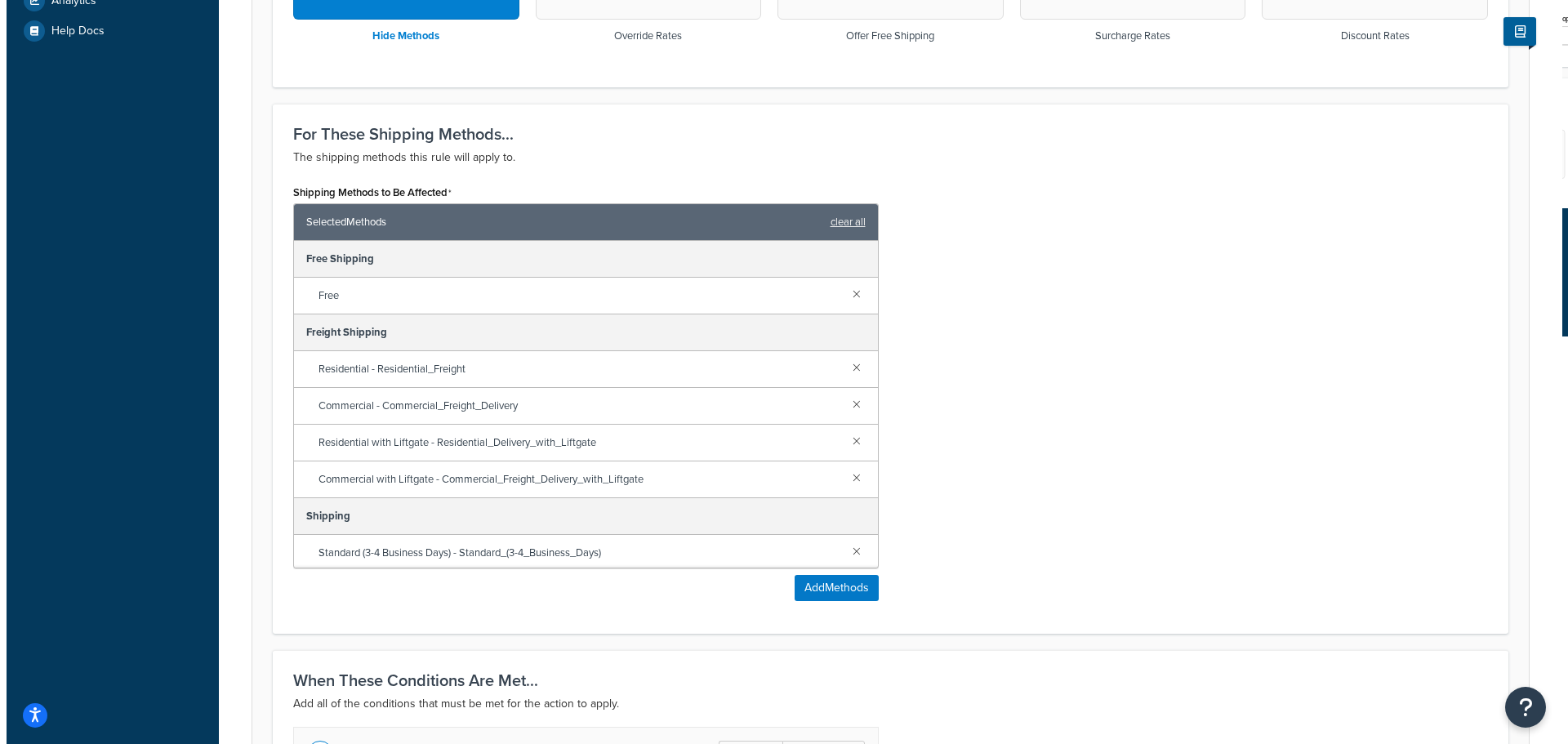
scroll to position [572, 0]
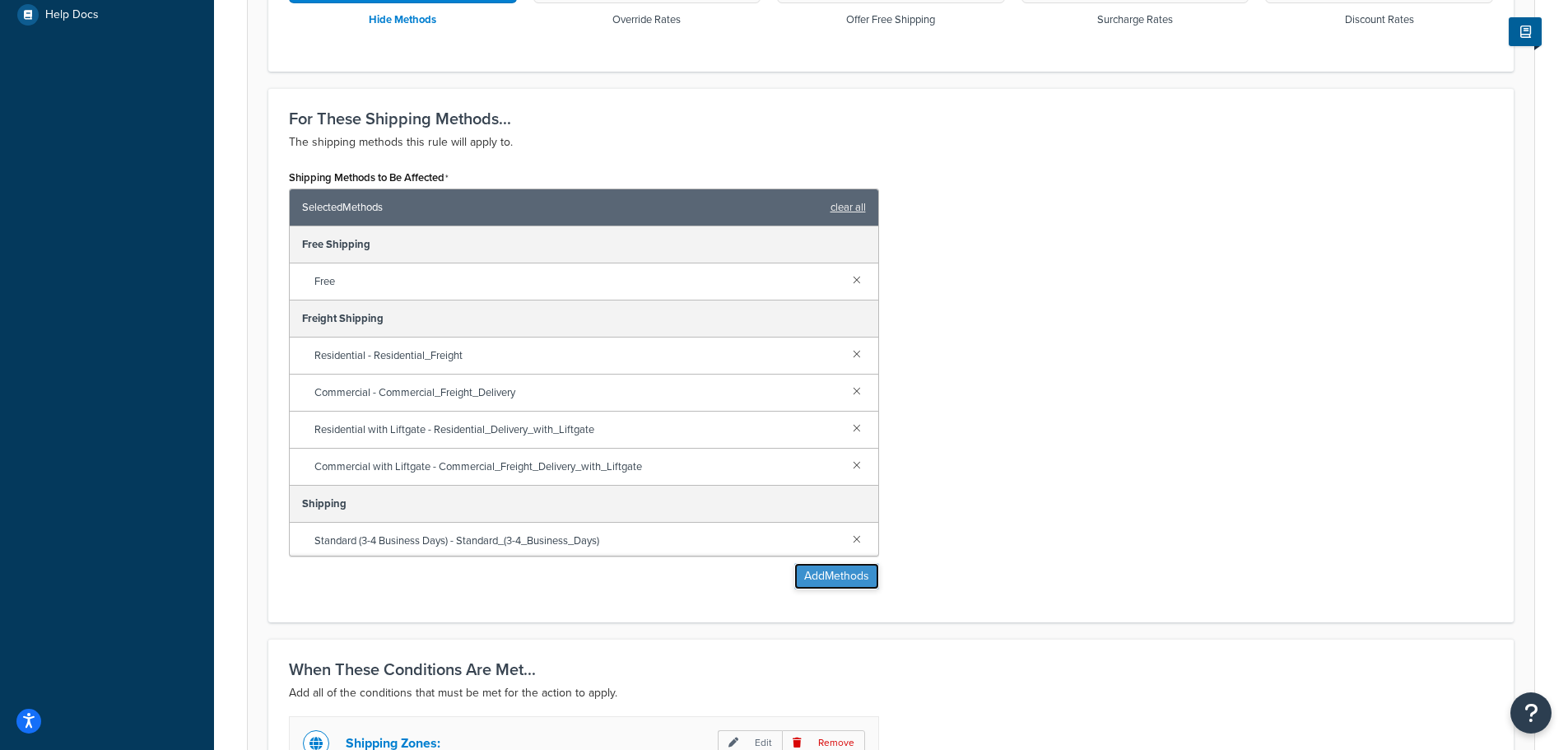
click at [855, 580] on button "Add Methods" at bounding box center [837, 576] width 84 height 26
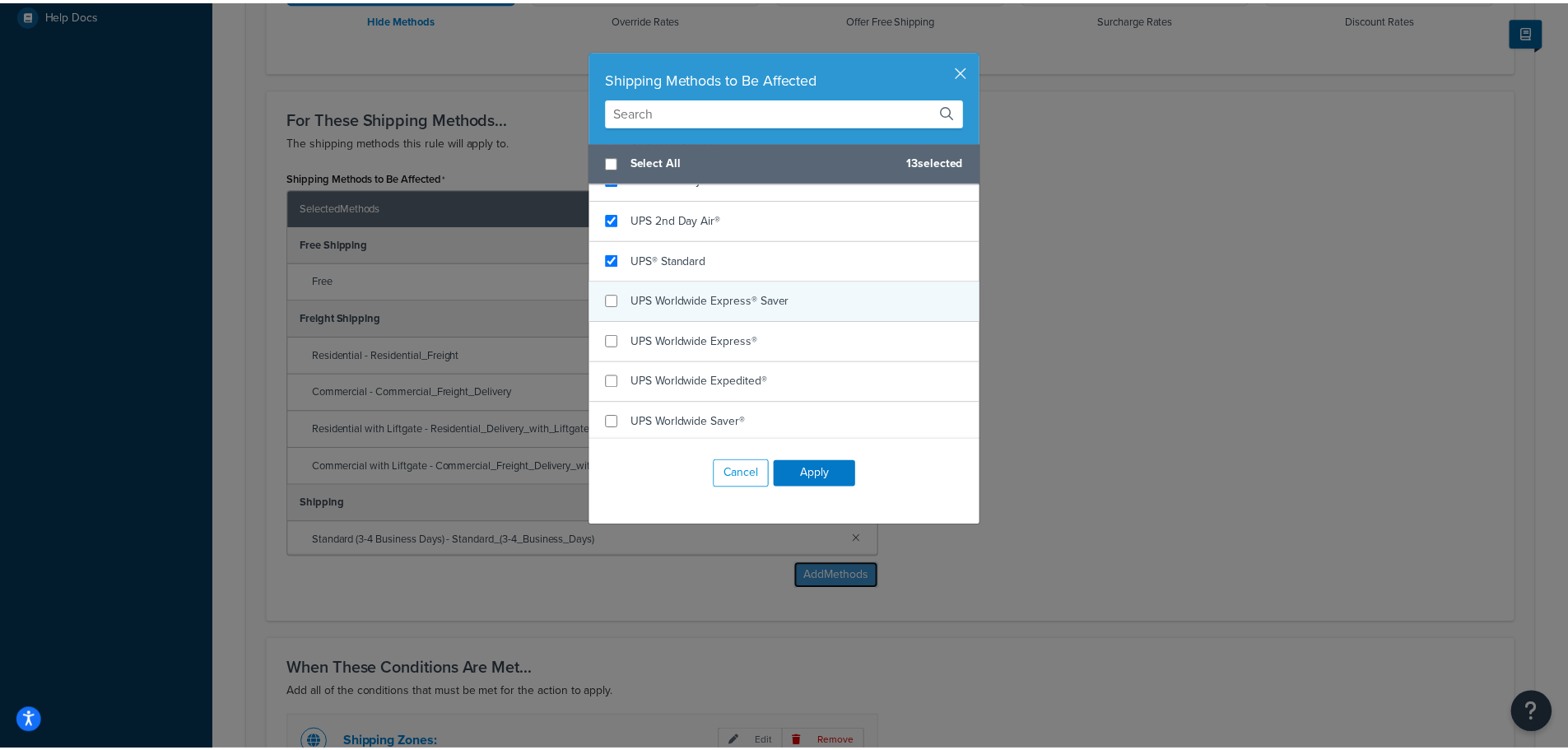
scroll to position [628, 0]
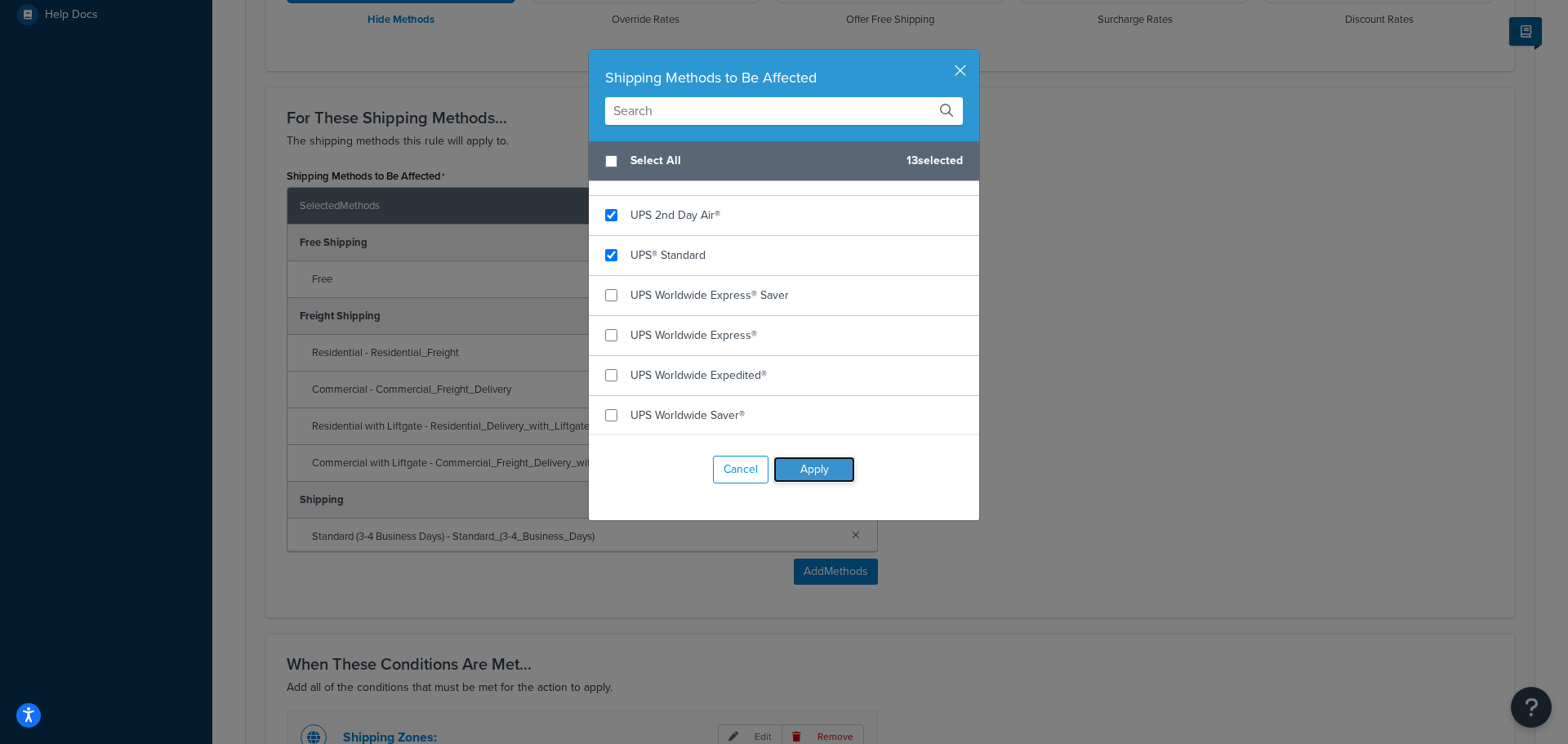
click at [835, 474] on button "Apply" at bounding box center [814, 469] width 82 height 26
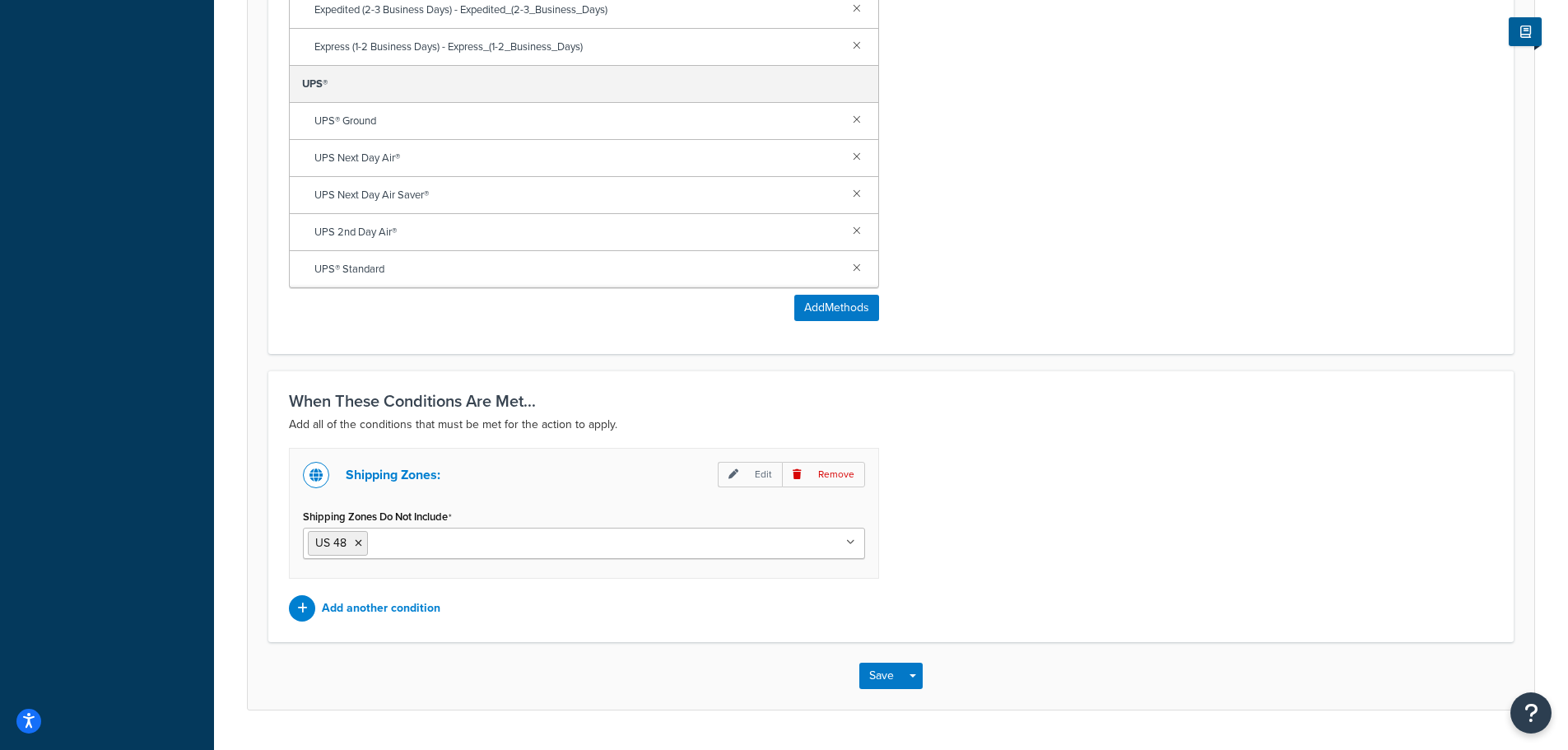
scroll to position [889, 0]
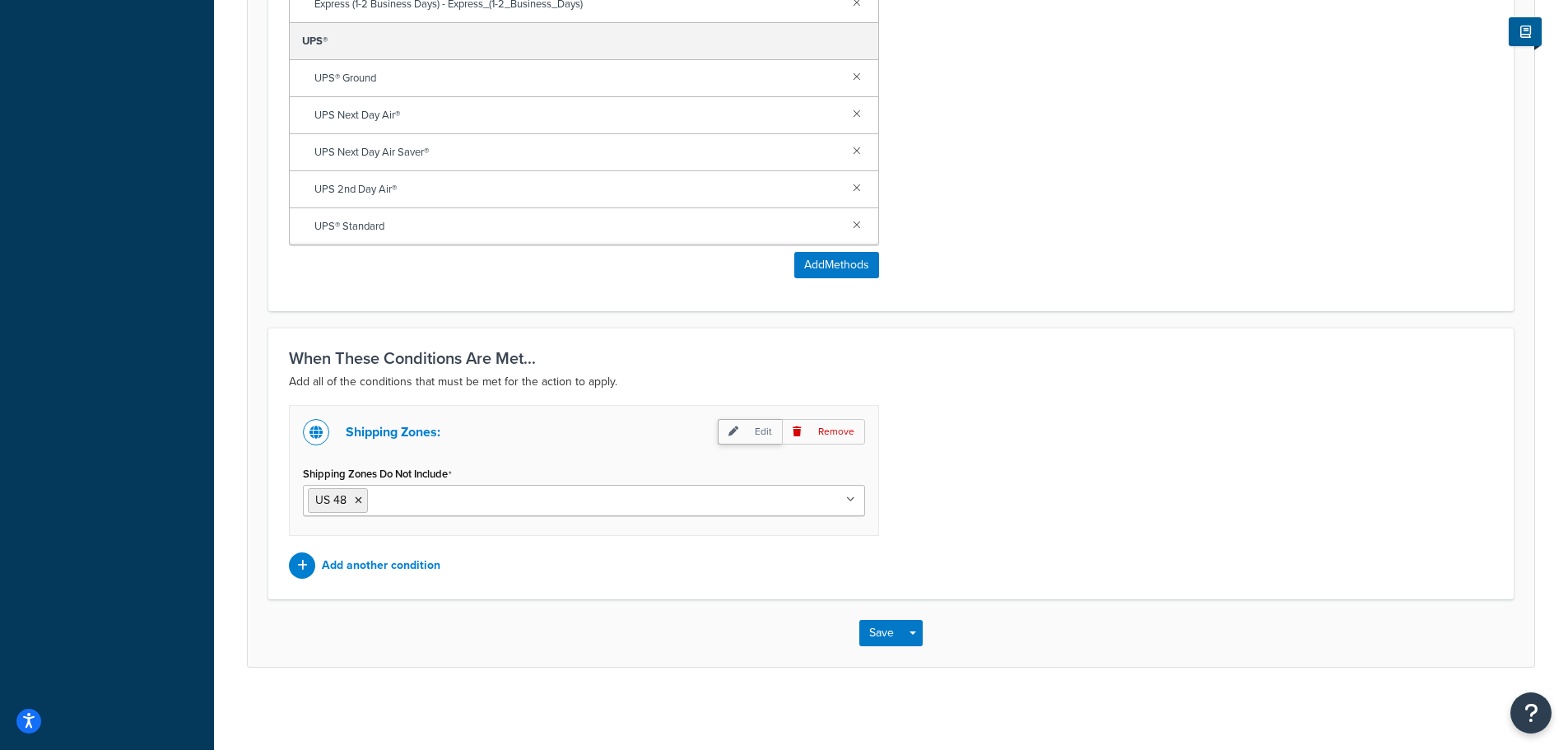
click at [754, 426] on p "Edit" at bounding box center [750, 432] width 64 height 25
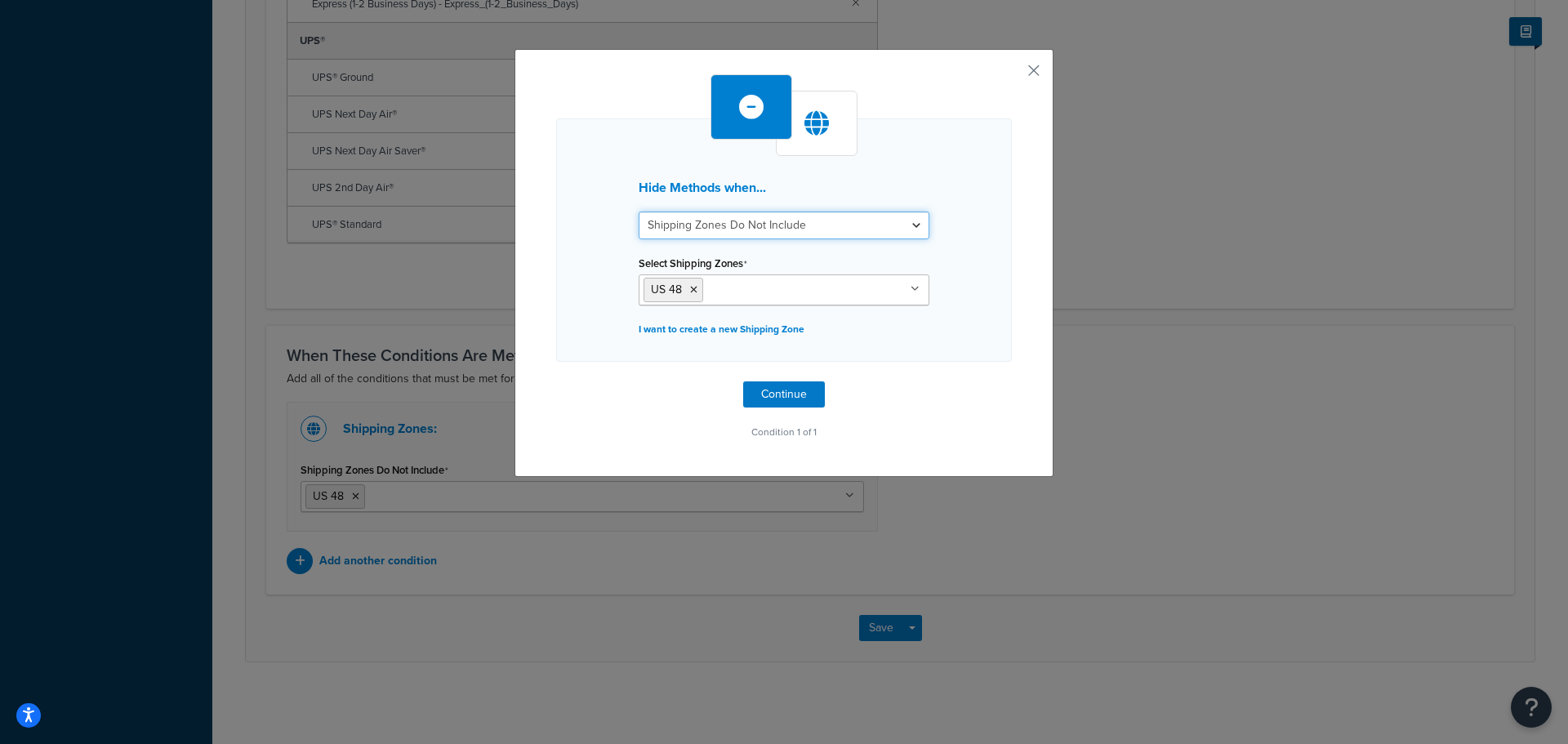
click at [771, 221] on select "Shipping Zones Include Shipping Zones Do Not Include" at bounding box center [783, 225] width 291 height 28
select select "include"
click at [638, 212] on select "Shipping Zones Include Shipping Zones Do Not Include" at bounding box center [783, 225] width 291 height 28
click at [775, 390] on button "Continue" at bounding box center [784, 394] width 82 height 26
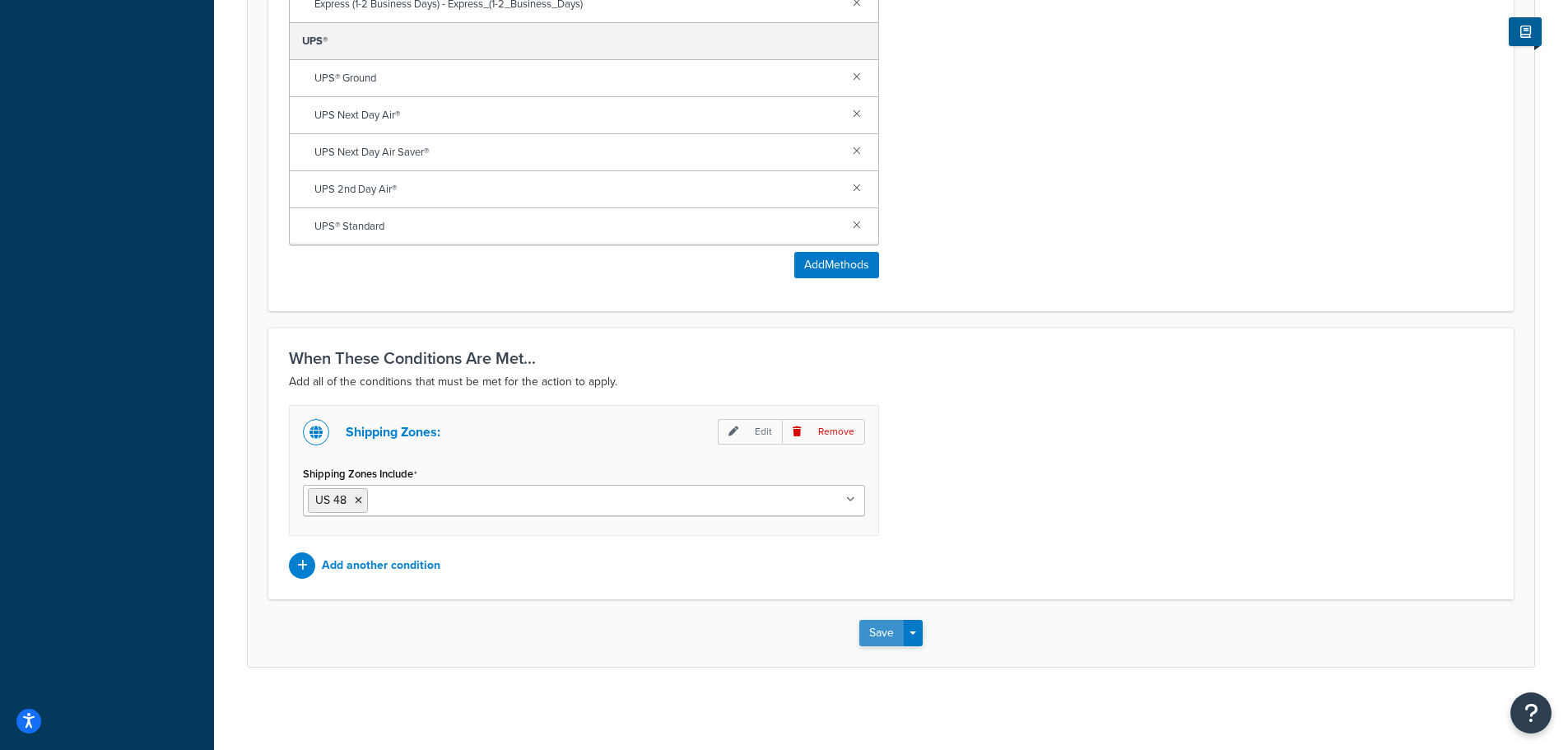
click at [890, 636] on button "Save" at bounding box center [882, 633] width 45 height 26
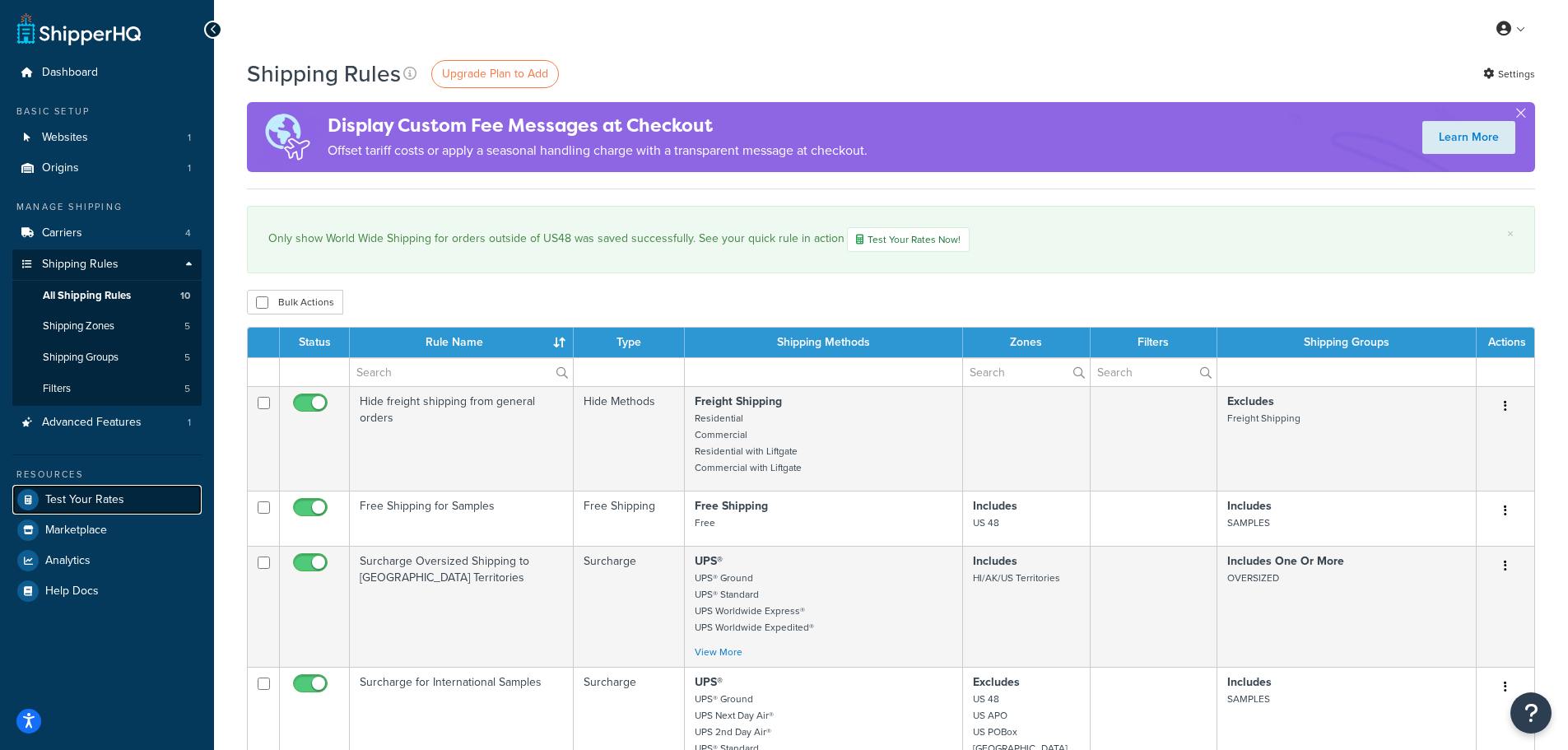
click at [103, 497] on span "Test Your Rates" at bounding box center [85, 500] width 79 height 14
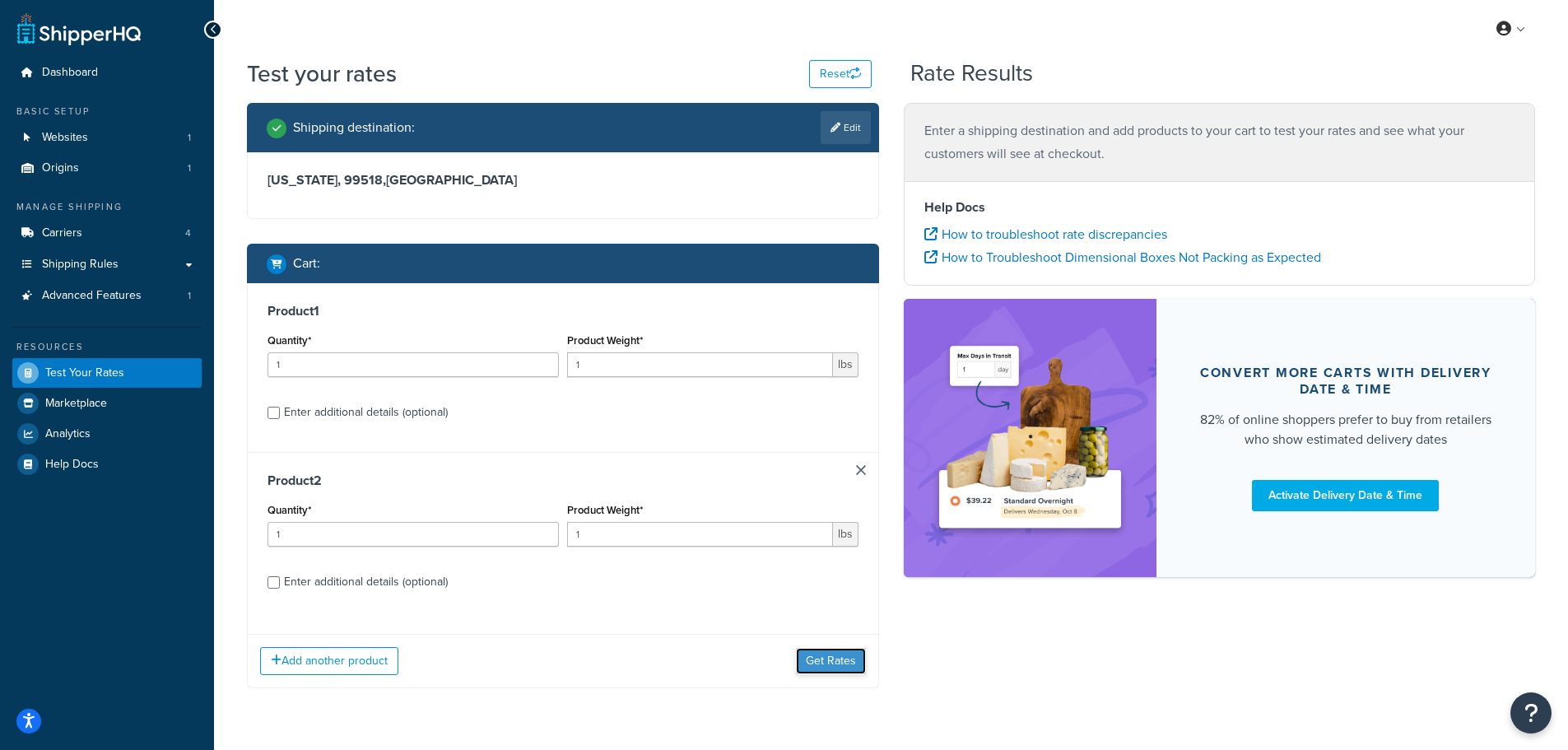
click at [824, 655] on button "Get Rates" at bounding box center [831, 660] width 70 height 26
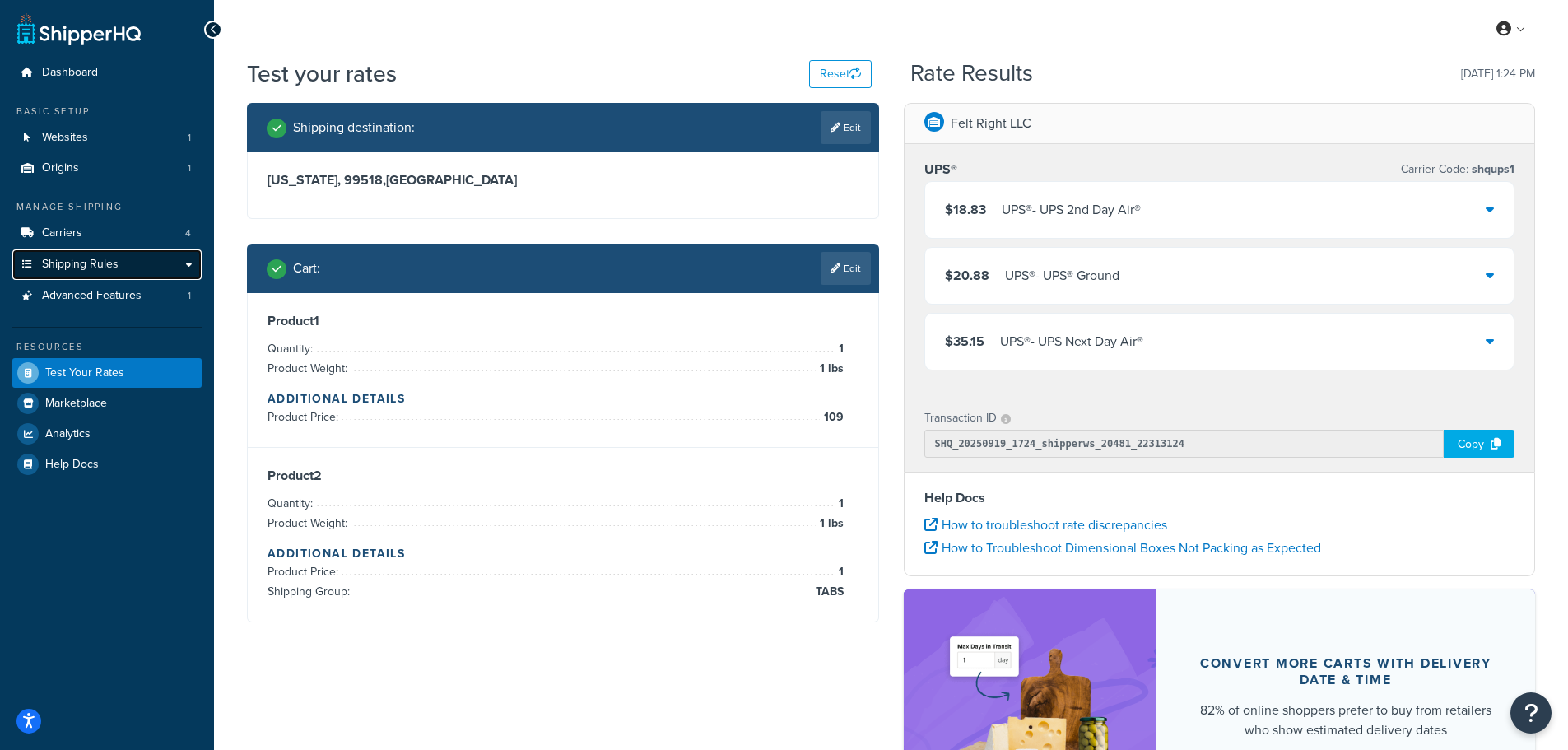
click at [86, 266] on span "Shipping Rules" at bounding box center [80, 264] width 77 height 14
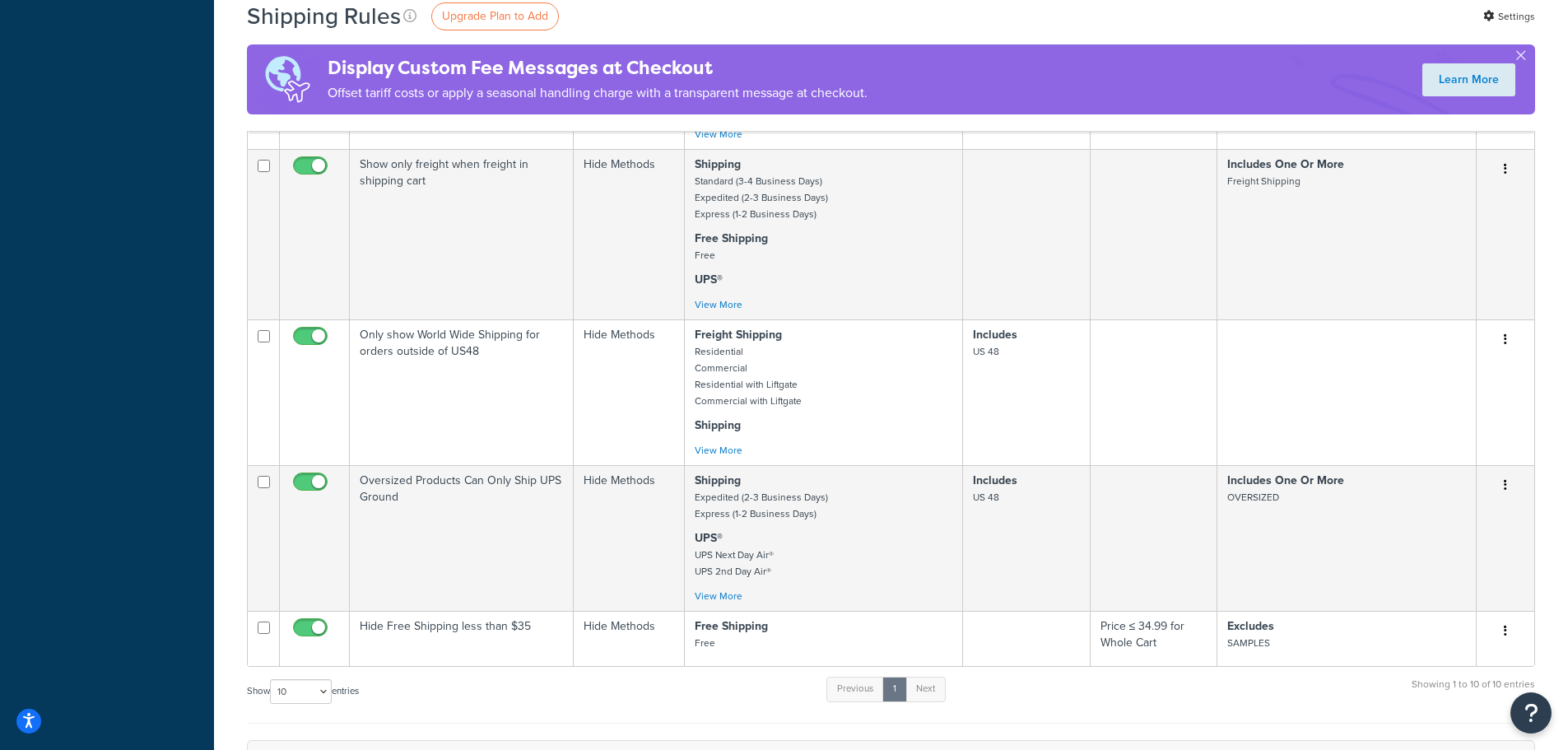
scroll to position [742, 0]
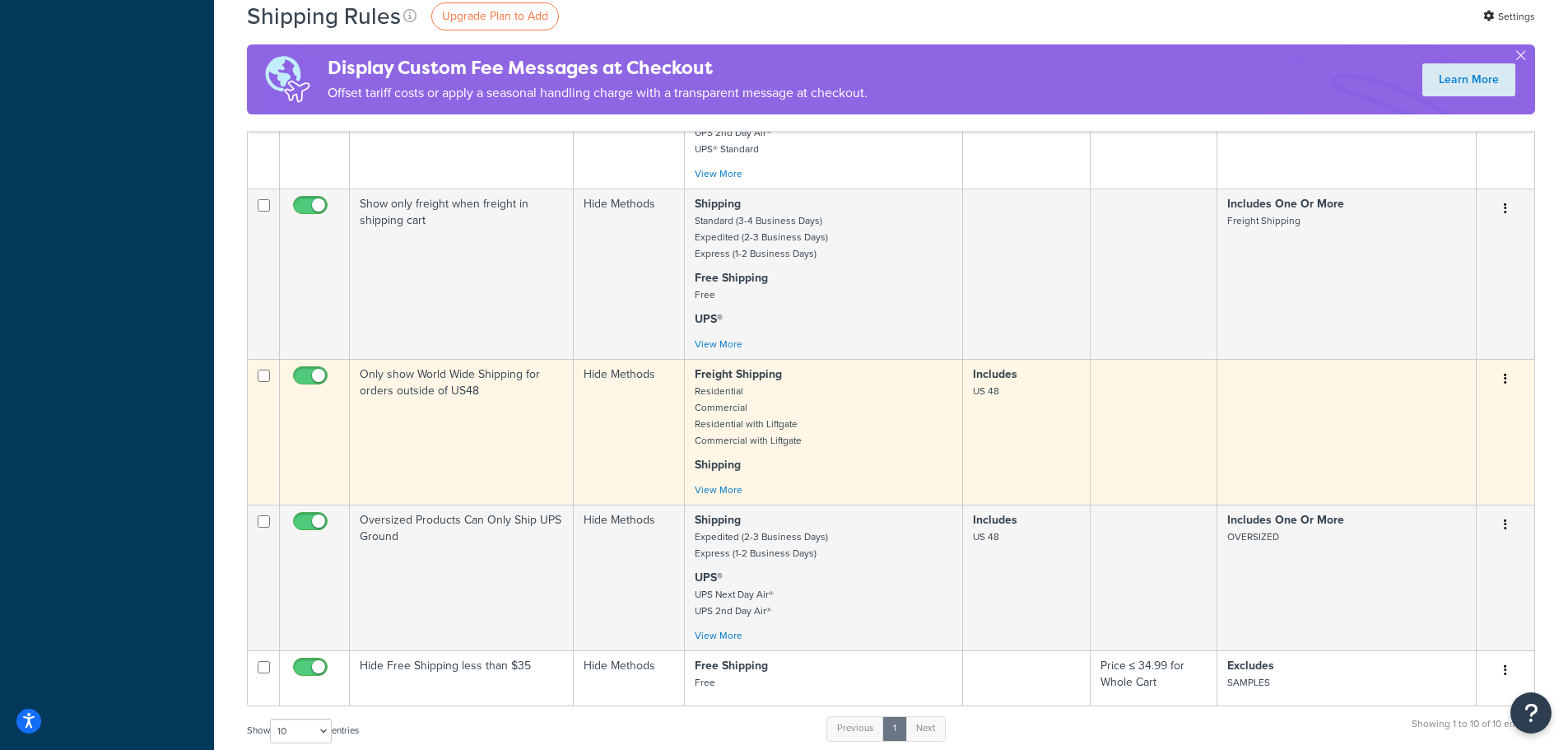
click at [320, 377] on input "checkbox" at bounding box center [312, 380] width 46 height 20
checkbox input "false"
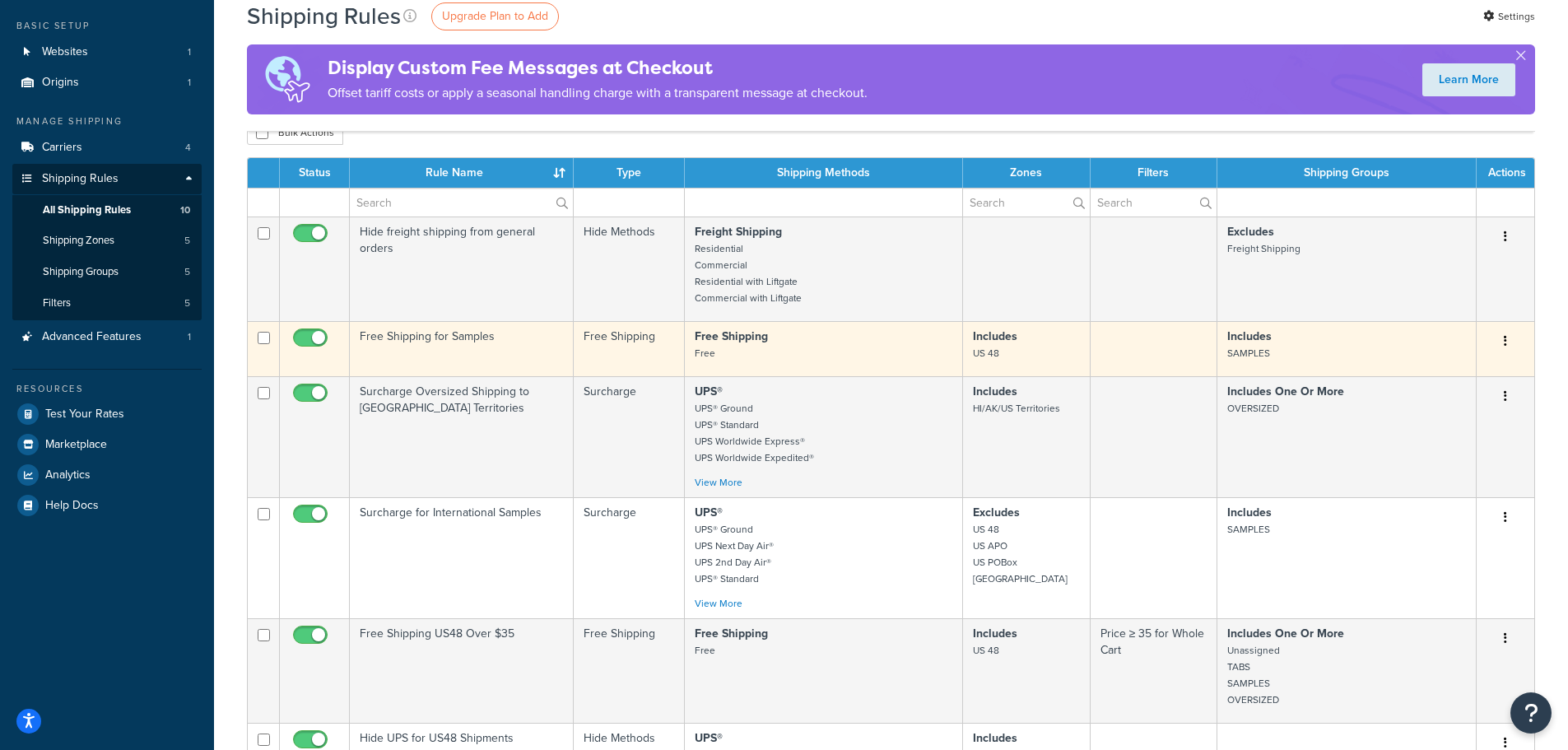
scroll to position [0, 0]
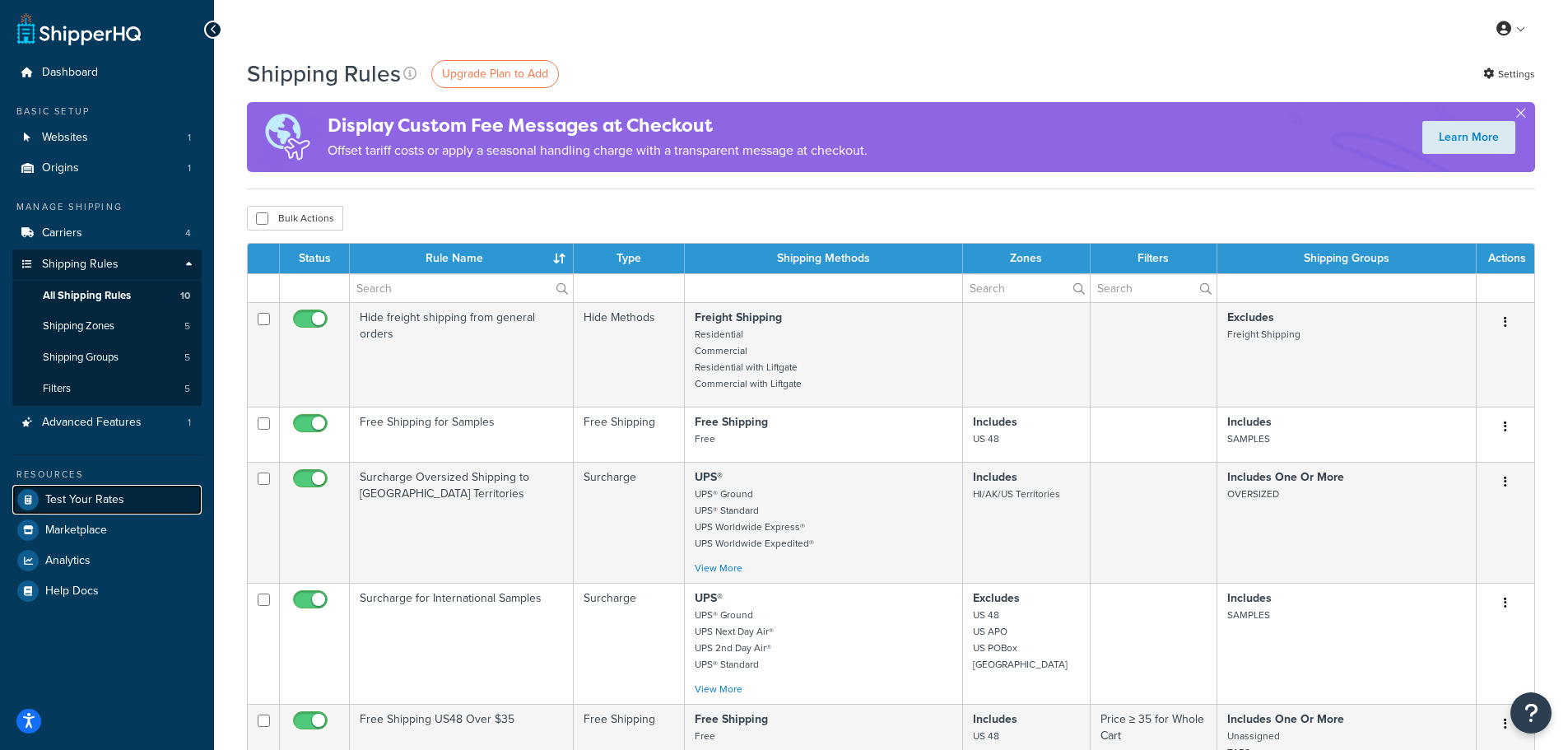
click at [123, 506] on link "Test Your Rates" at bounding box center [107, 499] width 189 height 30
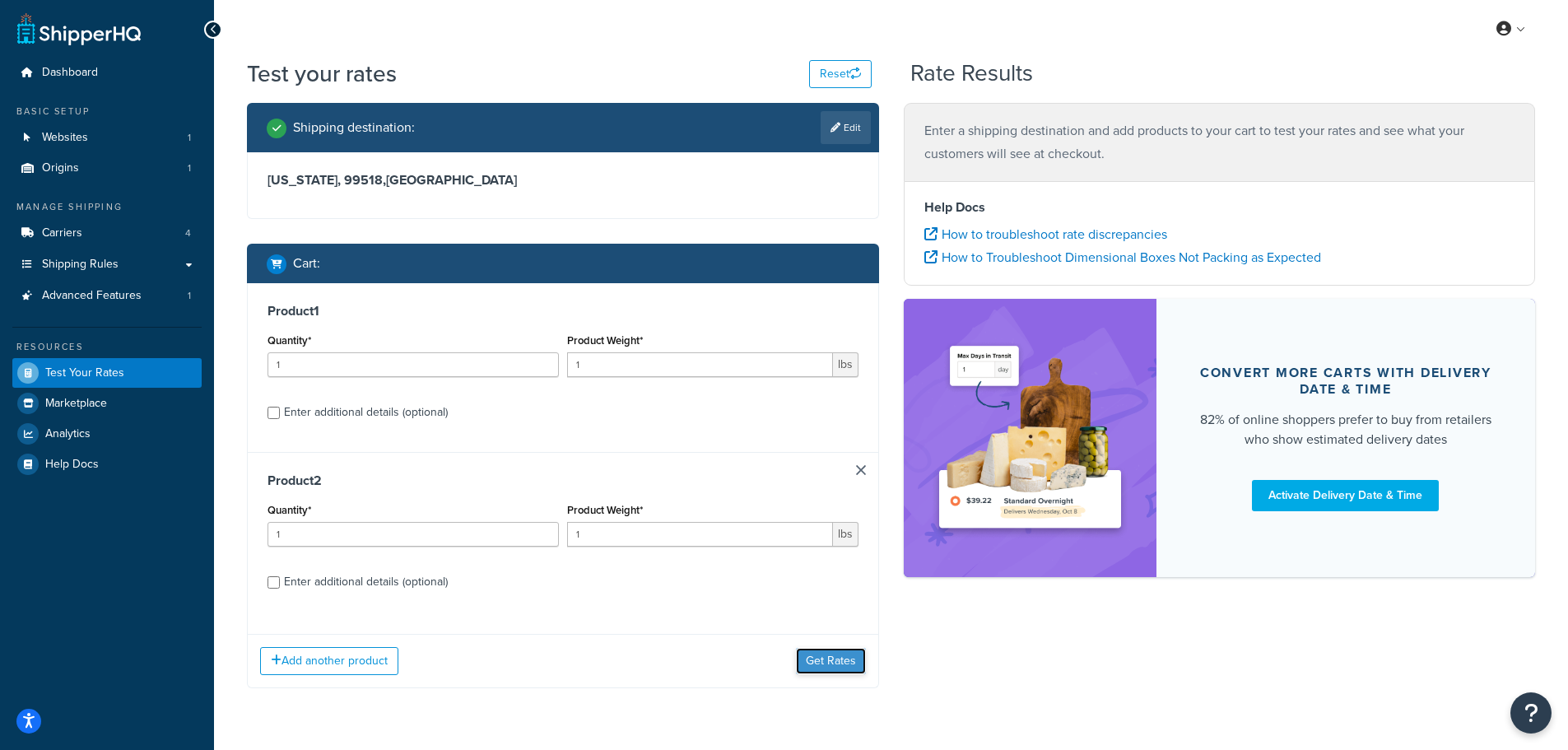
click at [826, 659] on button "Get Rates" at bounding box center [831, 660] width 70 height 26
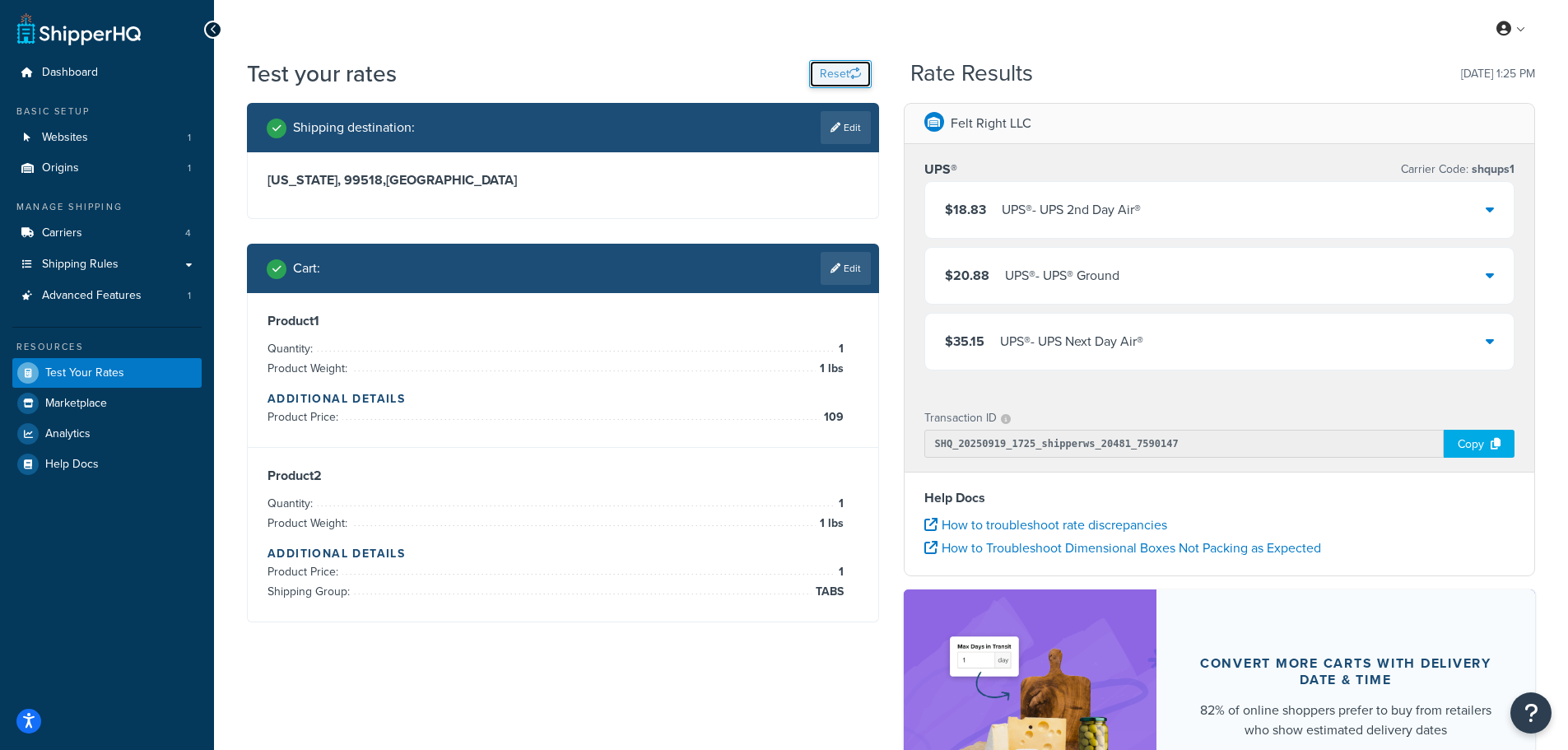
click at [833, 77] on button "Reset" at bounding box center [840, 73] width 62 height 28
select select "[GEOGRAPHIC_DATA]"
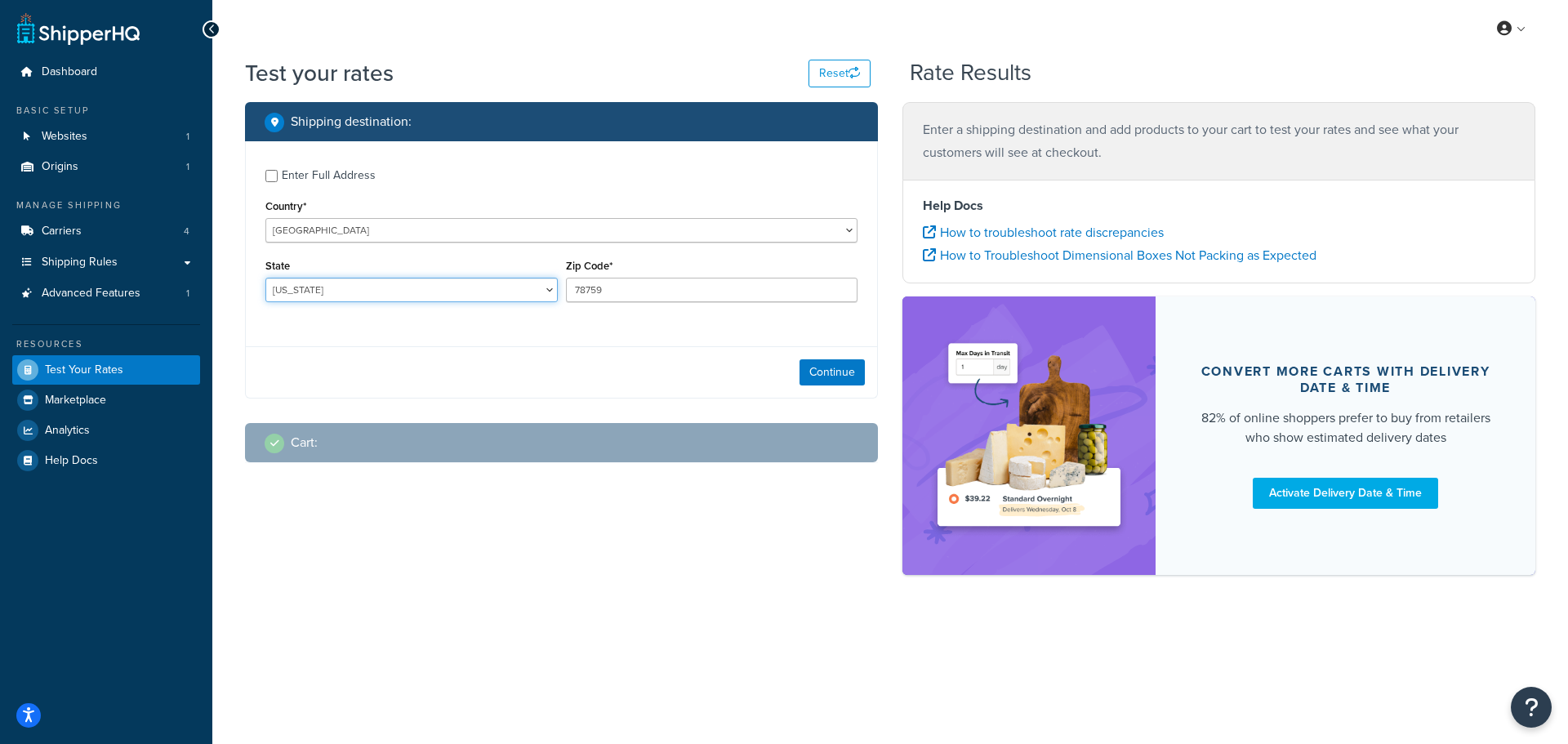
click at [358, 296] on select "[US_STATE] [US_STATE] [US_STATE] [US_STATE] [US_STATE] Armed Forces Americas Ar…" at bounding box center [411, 290] width 292 height 24
click at [819, 375] on button "Continue" at bounding box center [833, 372] width 65 height 26
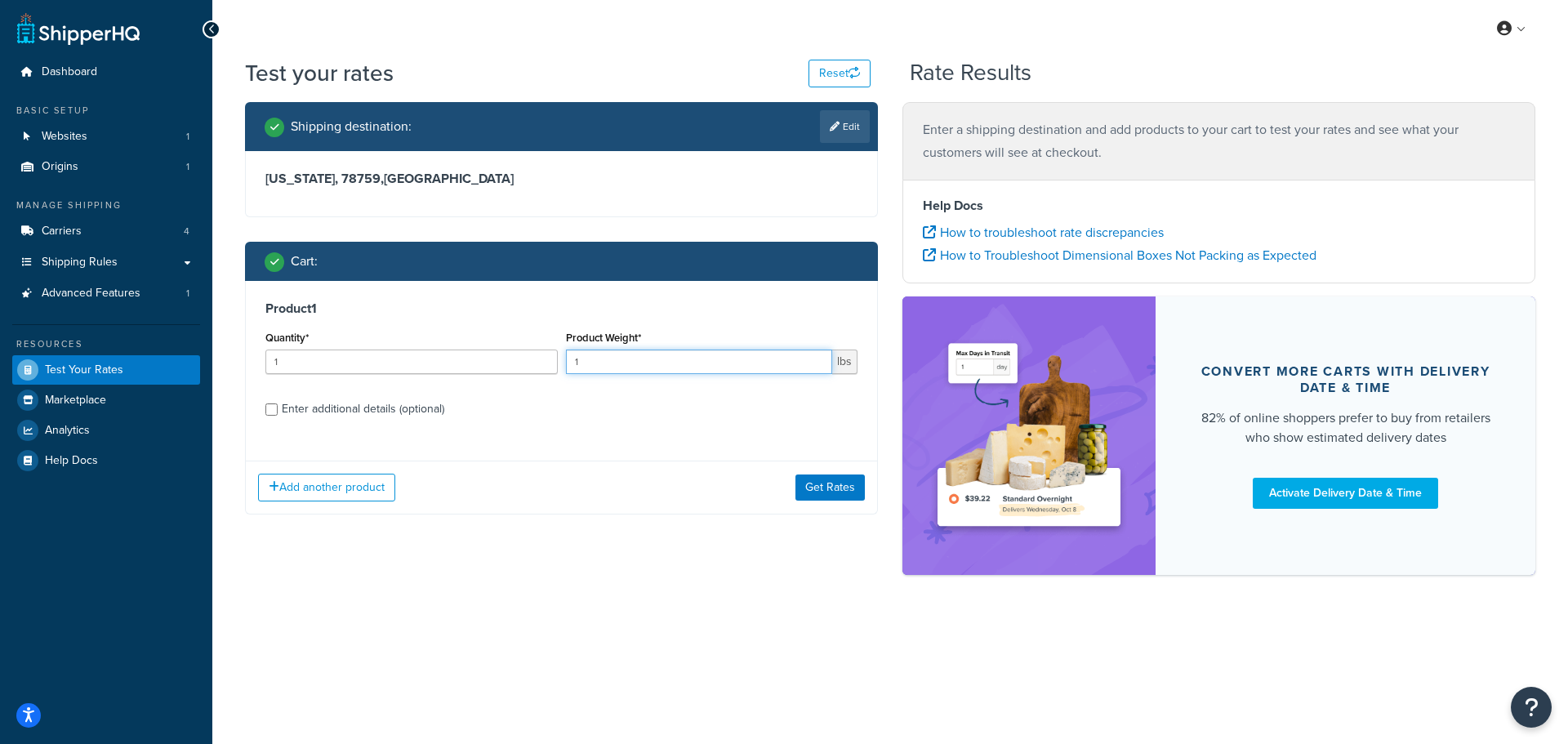
drag, startPoint x: 642, startPoint y: 362, endPoint x: 453, endPoint y: 344, distance: 189.9
click at [453, 344] on div "Quantity* 1 Product Weight* 1 lbs" at bounding box center [561, 356] width 601 height 59
type input "20"
click at [278, 409] on div "Enter additional details (optional)" at bounding box center [561, 407] width 592 height 26
click at [271, 413] on input "Enter additional details (optional)" at bounding box center [271, 410] width 13 height 13
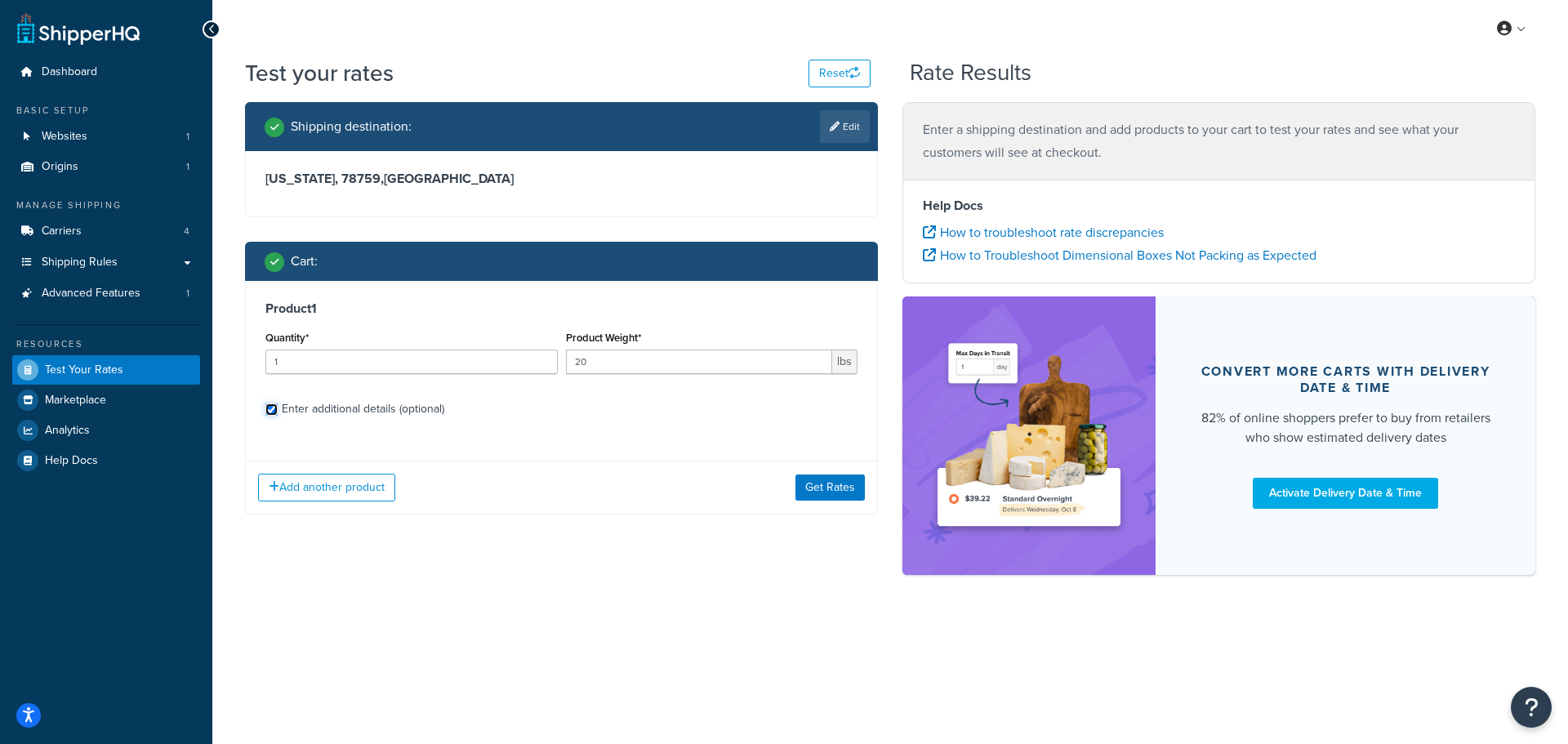
checkbox input "true"
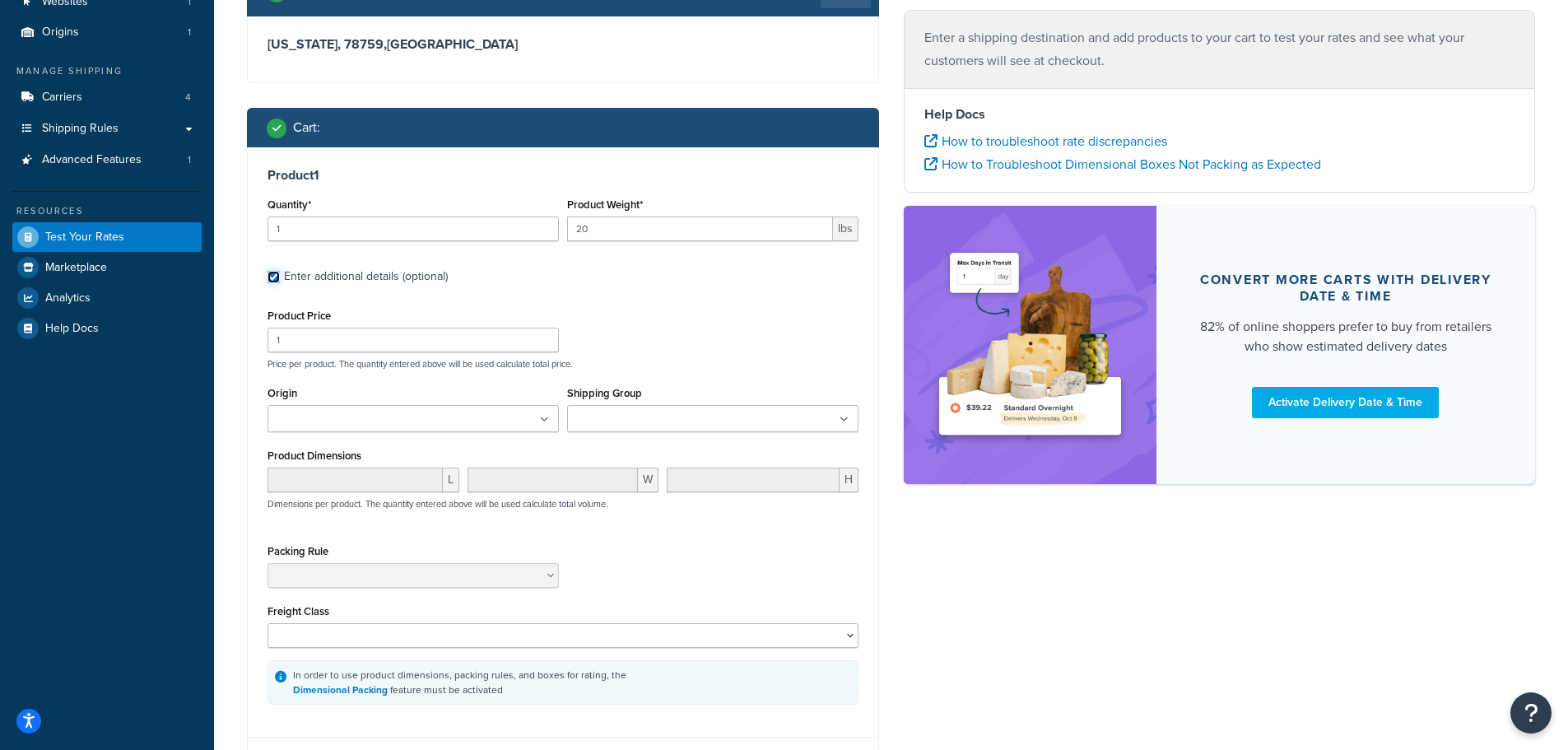
scroll to position [165, 0]
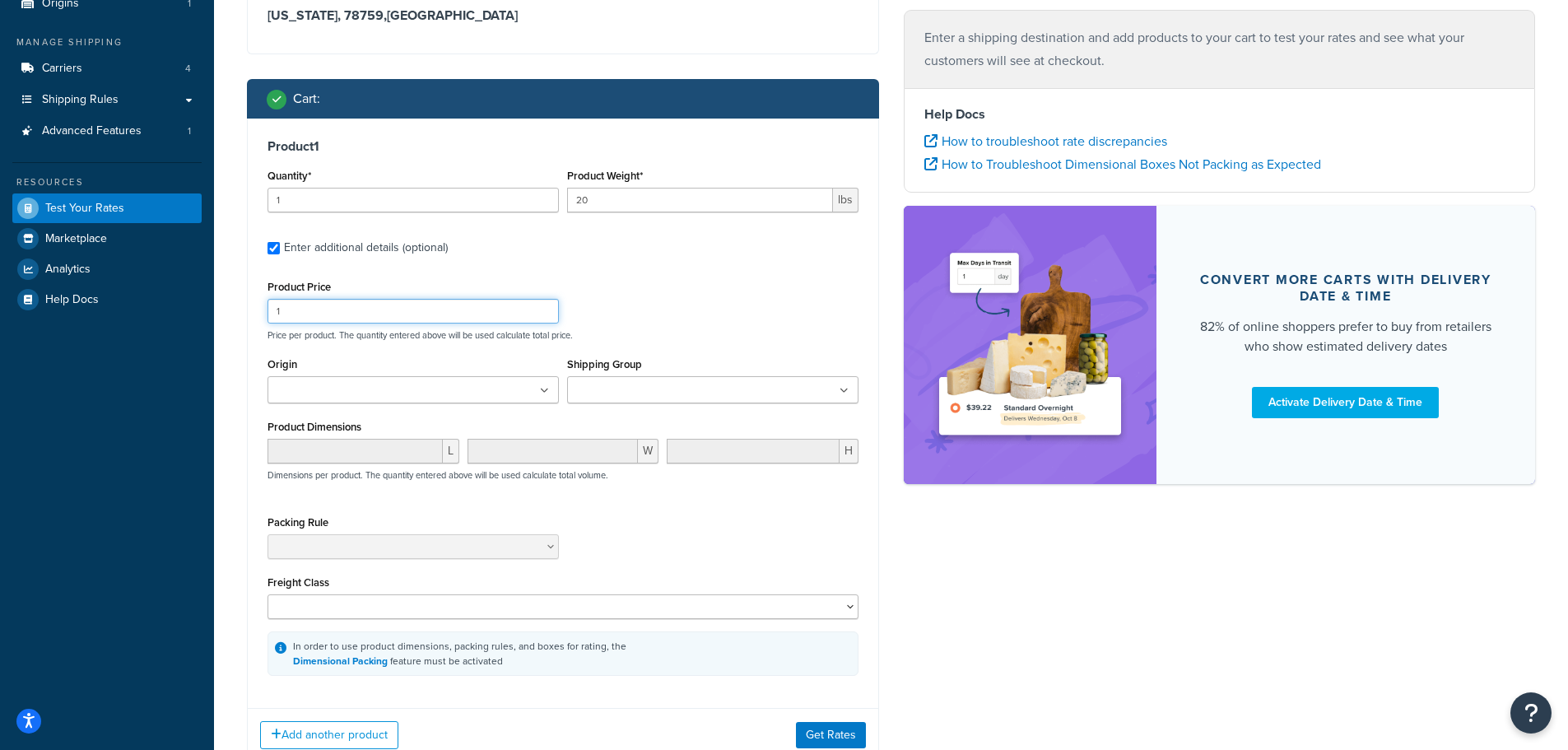
drag, startPoint x: 325, startPoint y: 319, endPoint x: 223, endPoint y: 302, distance: 103.4
click at [223, 302] on div "Test your rates Reset Rate Results Shipping destination : Edit Texas, 78759 , U…" at bounding box center [892, 361] width 1354 height 936
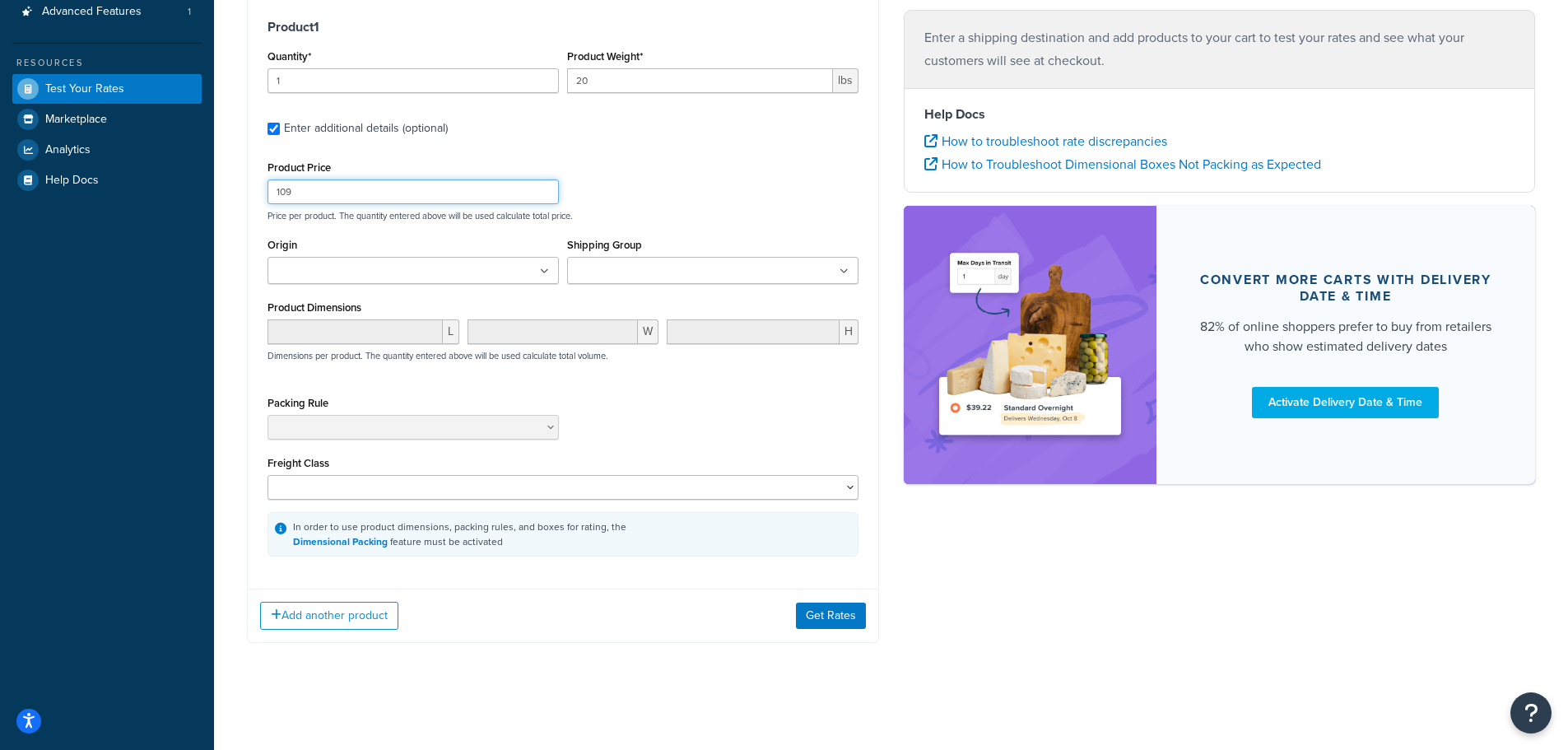
scroll to position [286, 0]
type input "109"
click at [338, 613] on button "Add another product" at bounding box center [329, 616] width 138 height 28
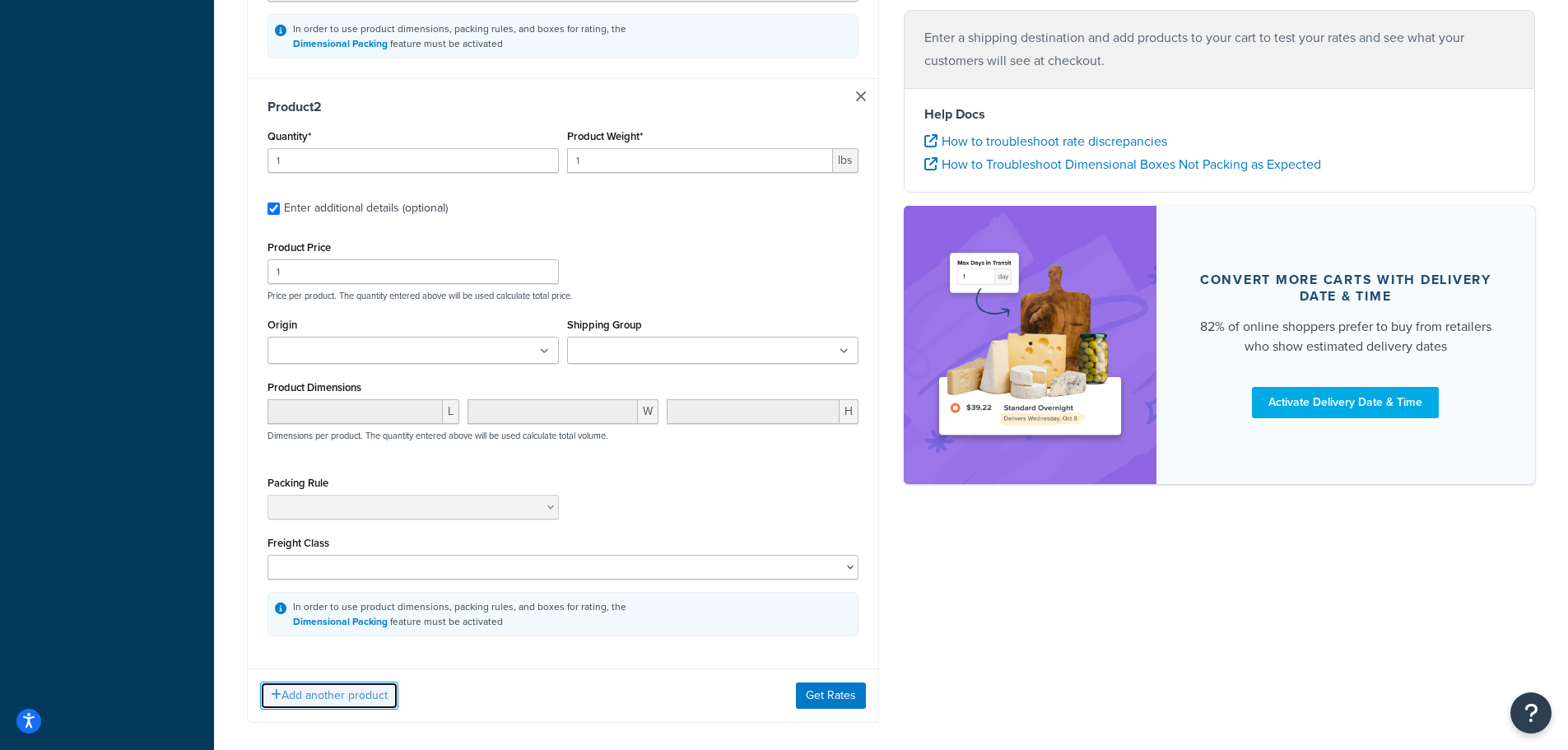
scroll to position [794, 0]
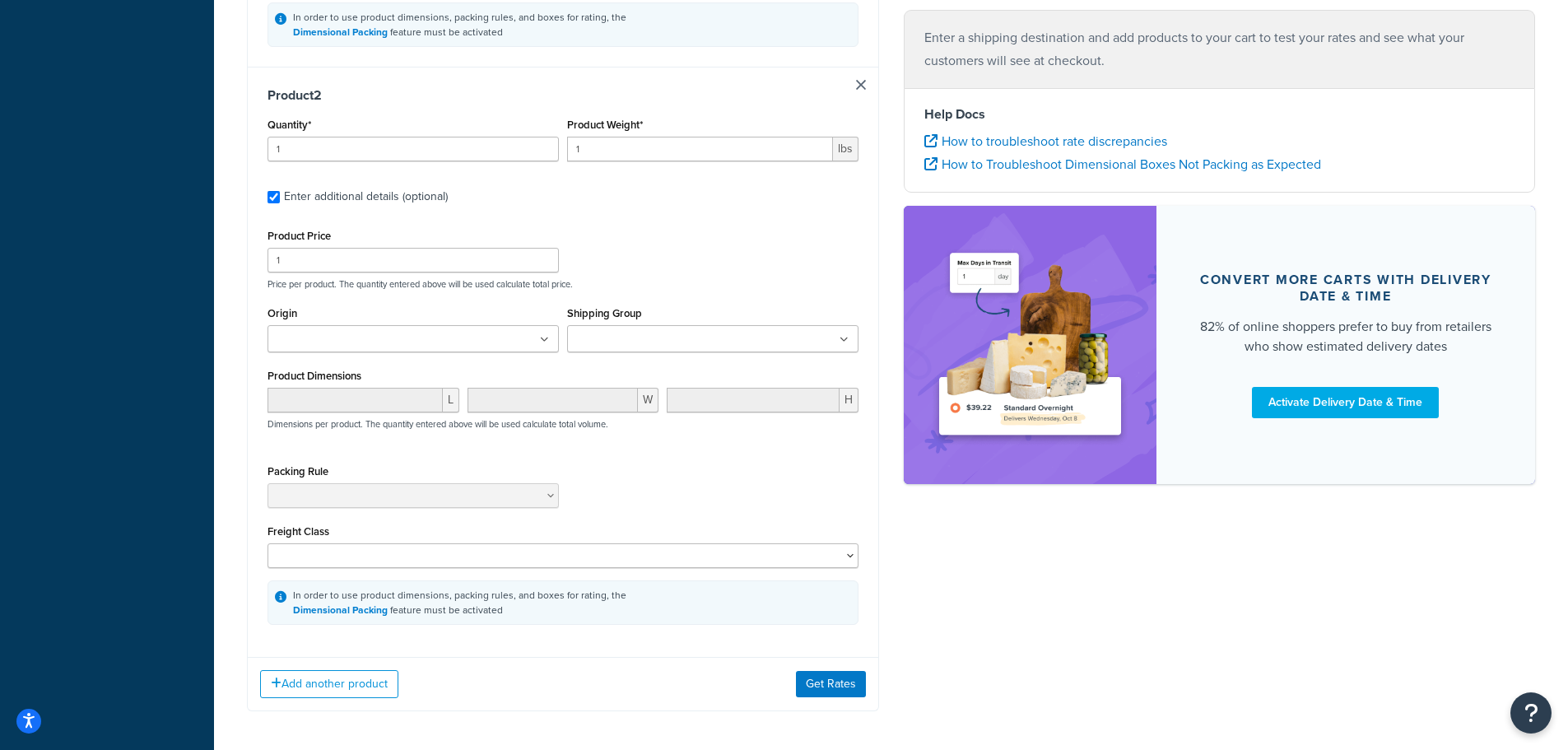
click at [662, 347] on input "Shipping Group" at bounding box center [645, 340] width 146 height 18
click at [831, 693] on button "Get Rates" at bounding box center [831, 688] width 70 height 26
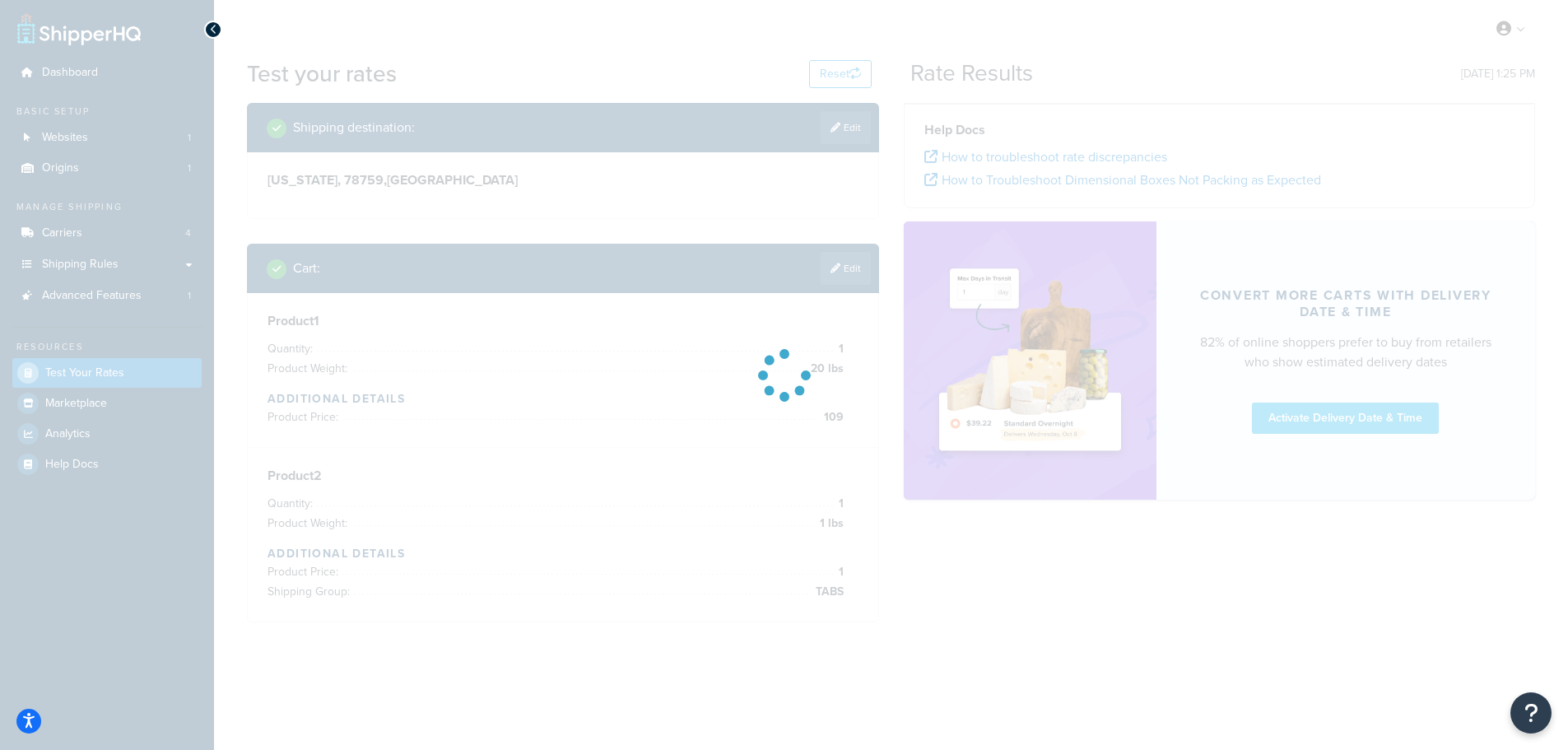
scroll to position [0, 0]
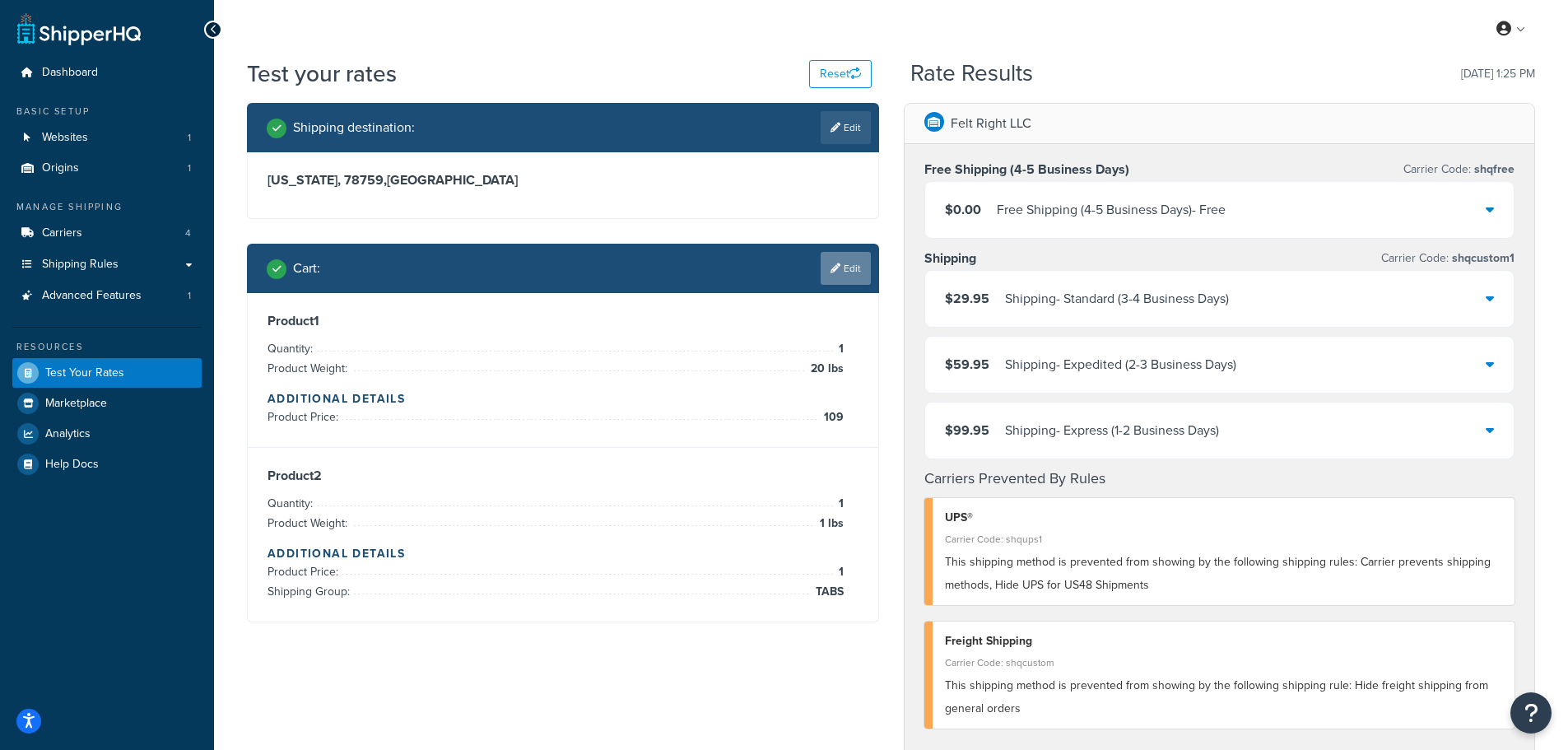
click at [845, 274] on link "Edit" at bounding box center [845, 268] width 50 height 33
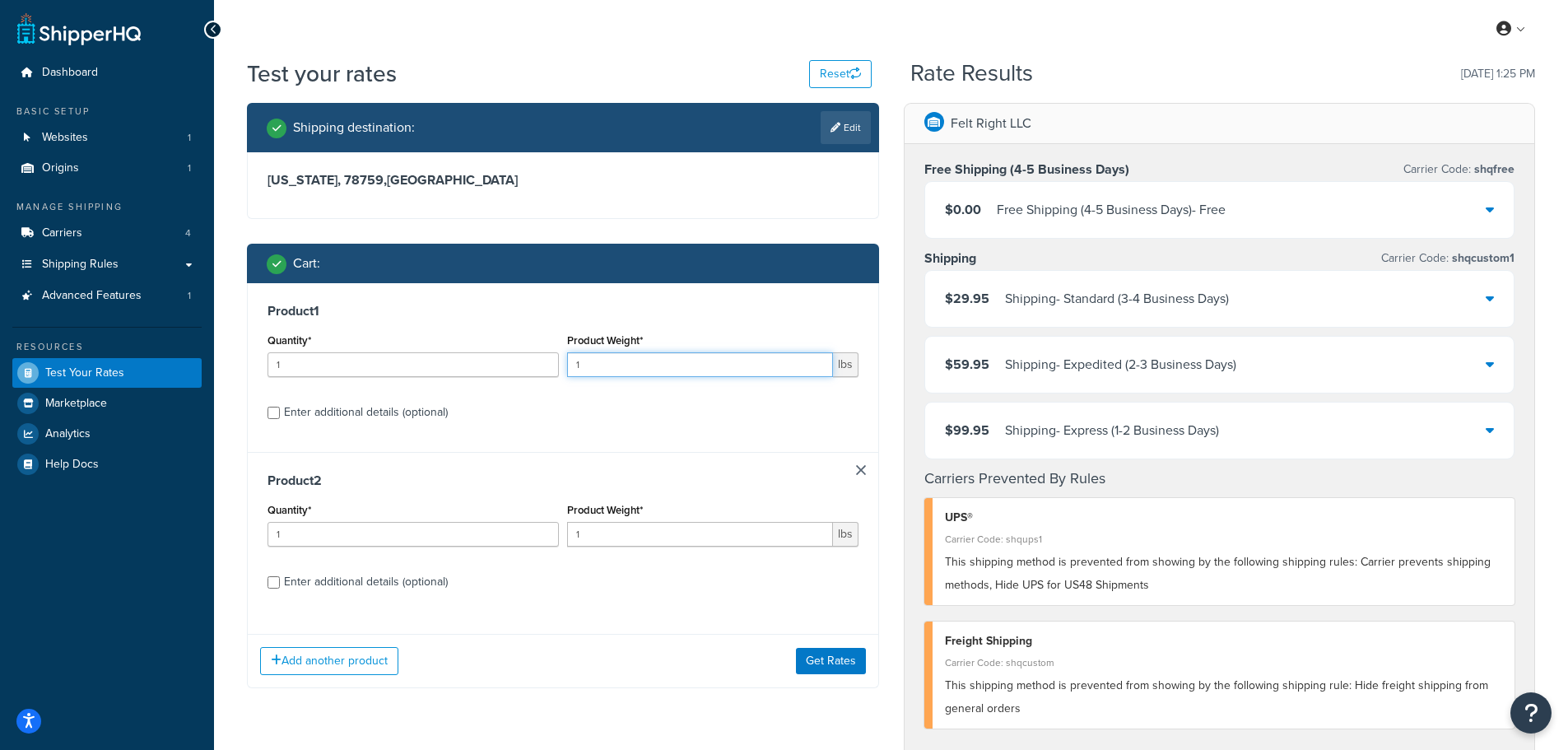
click at [620, 369] on input "1" at bounding box center [700, 364] width 266 height 24
click at [832, 660] on button "Get Rates" at bounding box center [831, 660] width 70 height 26
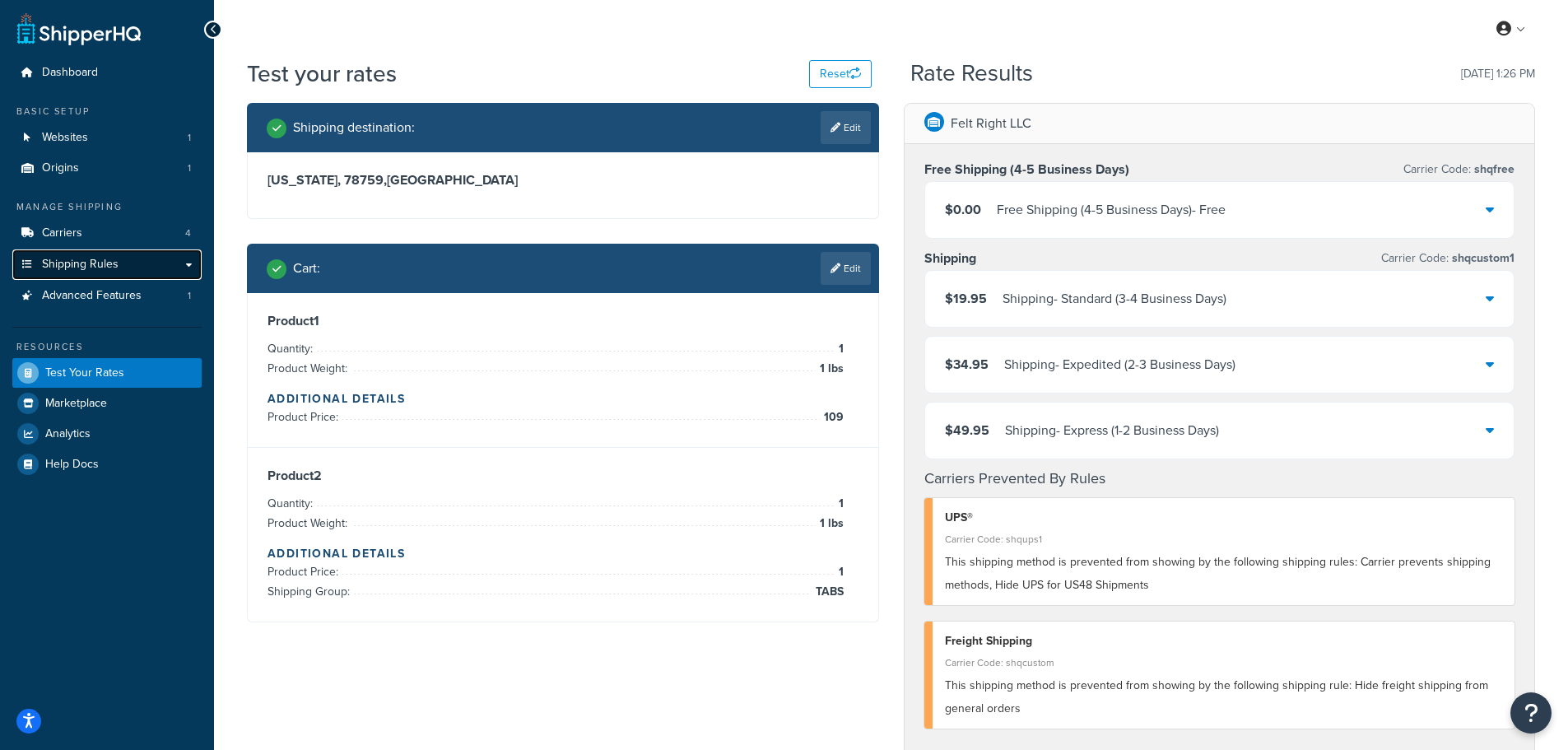
click at [90, 260] on span "Shipping Rules" at bounding box center [80, 264] width 77 height 14
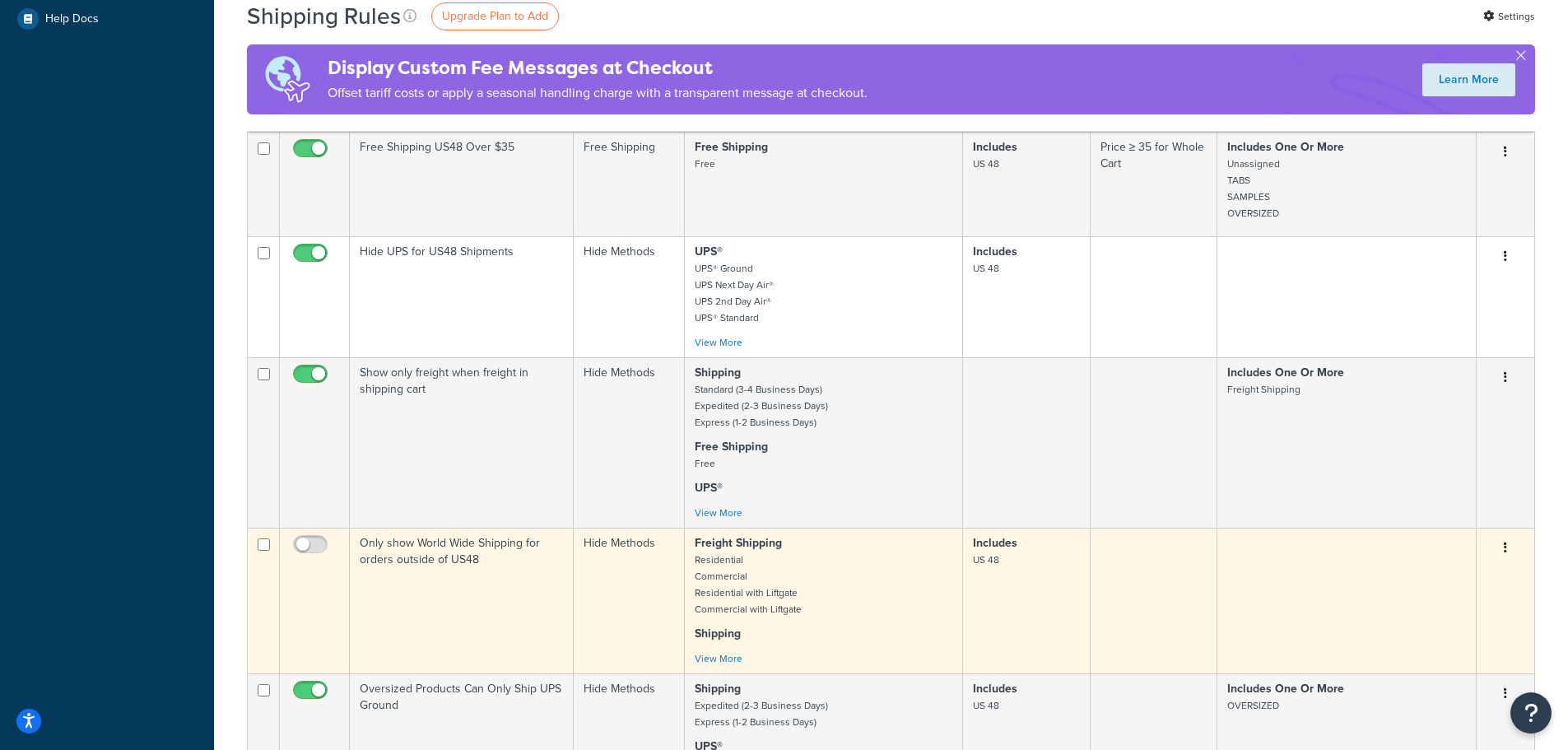
scroll to position [742, 0]
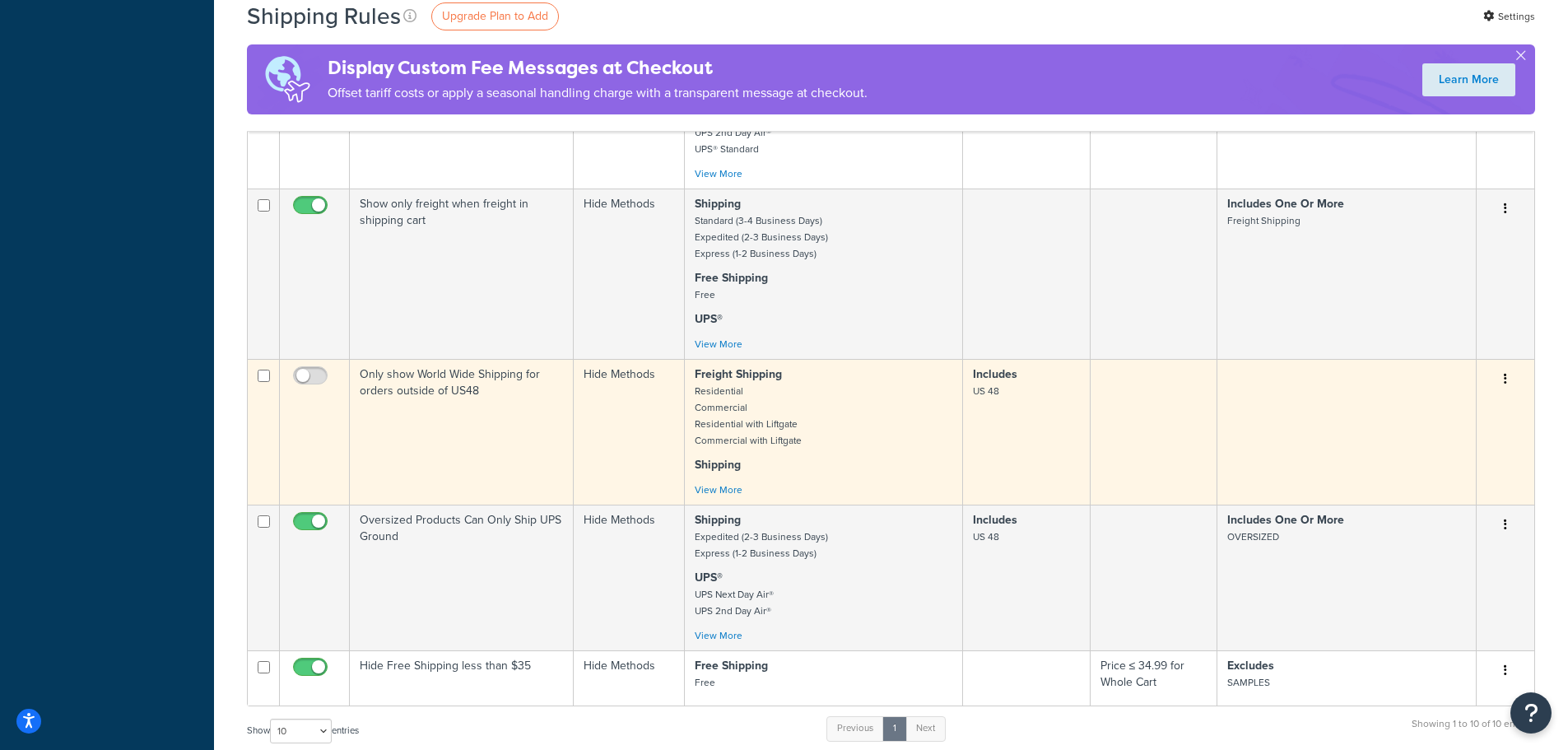
click at [1506, 376] on icon "button" at bounding box center [1506, 379] width 3 height 12
click at [1462, 443] on link "Delete" at bounding box center [1451, 444] width 130 height 34
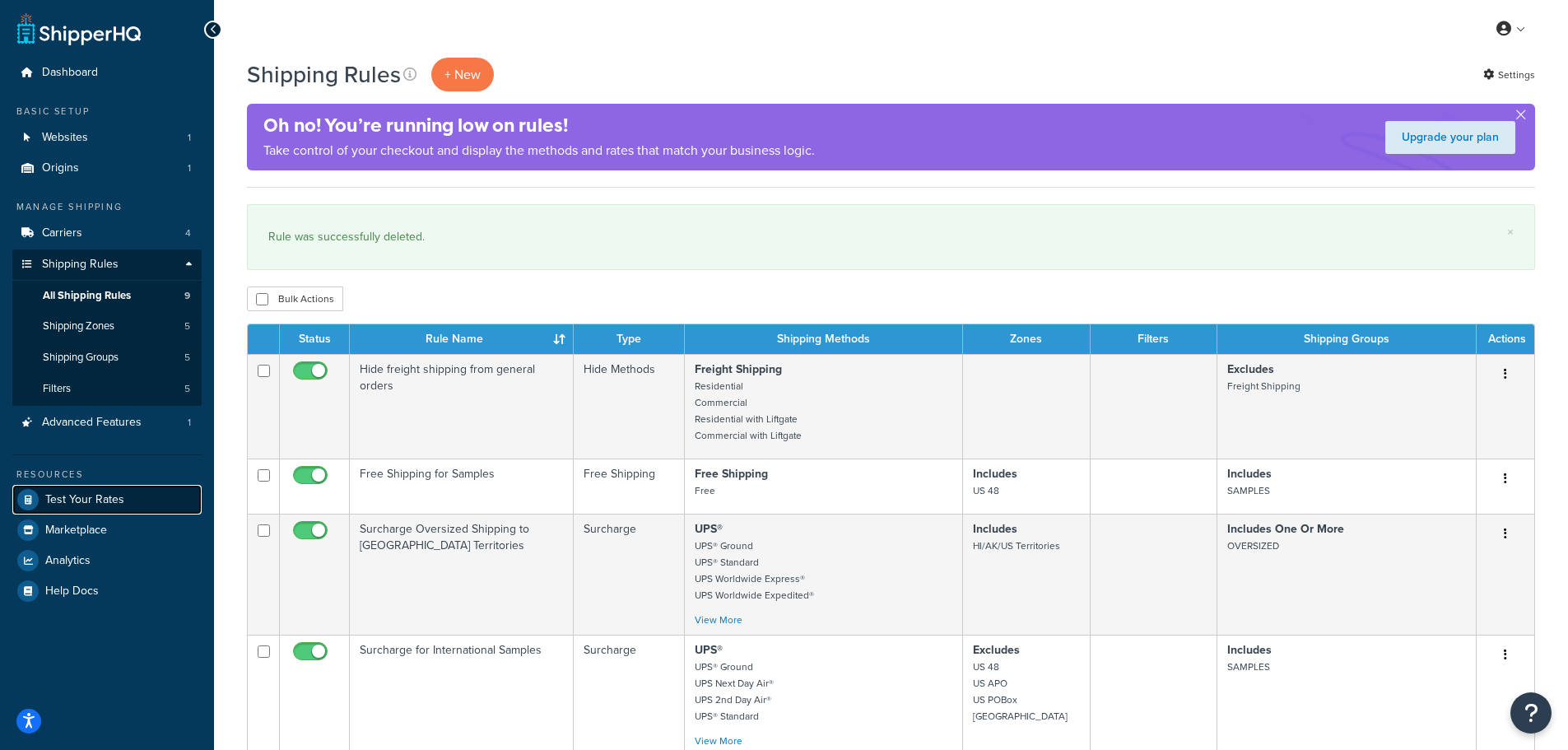
click at [110, 499] on span "Test Your Rates" at bounding box center [85, 500] width 79 height 14
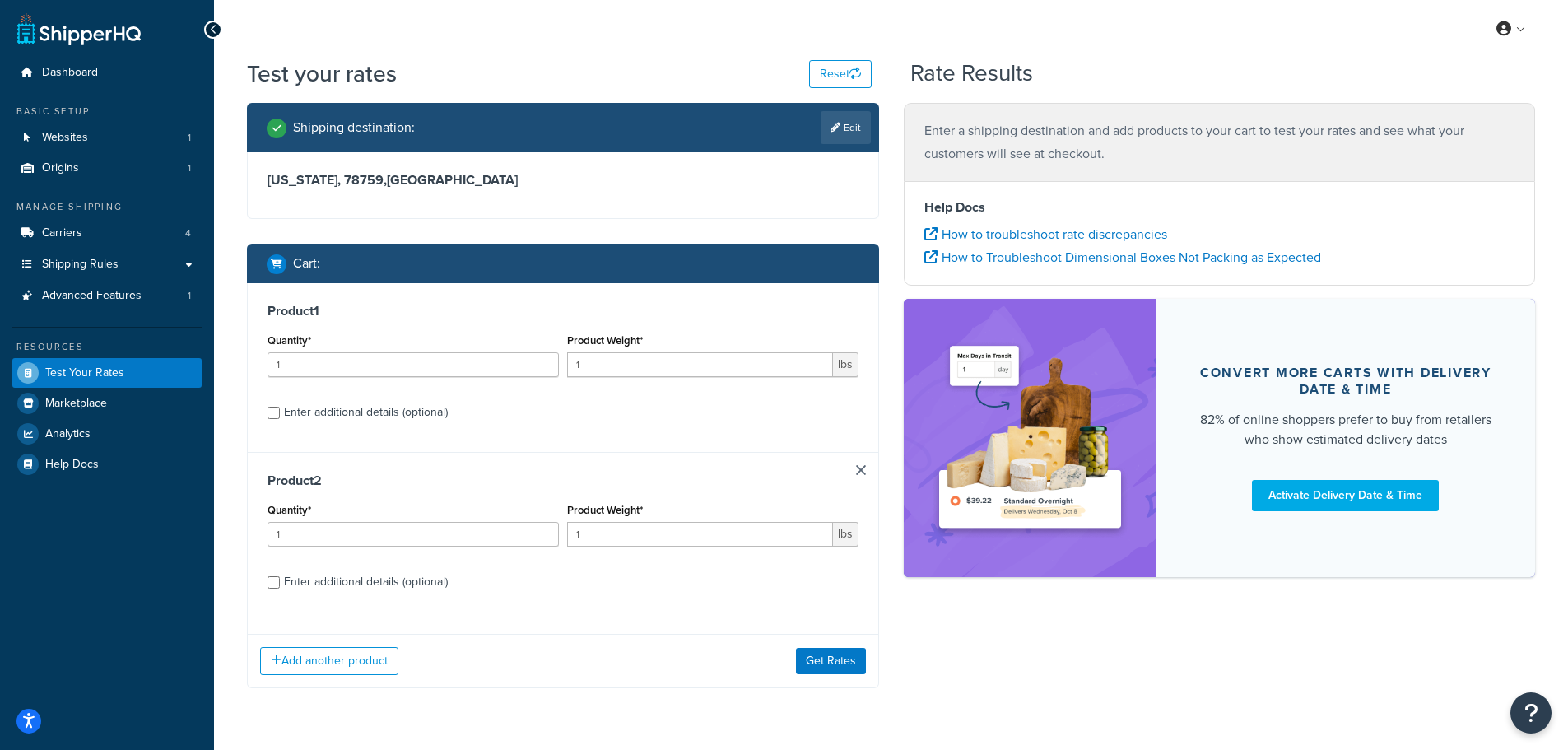
click at [860, 131] on link "Edit" at bounding box center [845, 128] width 50 height 33
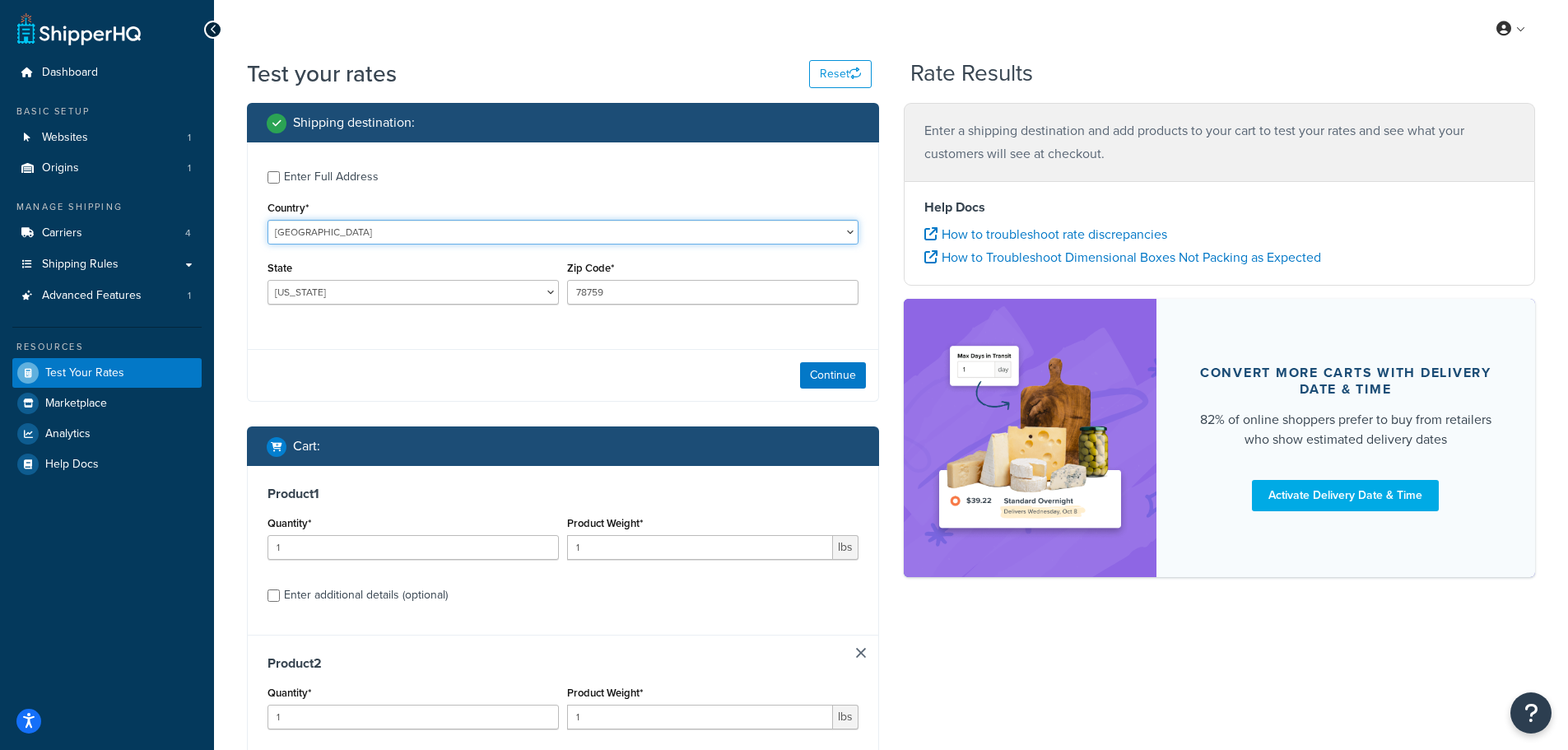
click at [403, 237] on select "[GEOGRAPHIC_DATA] [GEOGRAPHIC_DATA] [GEOGRAPHIC_DATA] [GEOGRAPHIC_DATA] [GEOGRA…" at bounding box center [563, 231] width 591 height 24
click at [384, 292] on select "[US_STATE] [US_STATE] [US_STATE] [US_STATE] [US_STATE] Armed Forces Americas Ar…" at bounding box center [413, 292] width 291 height 24
select select "AK"
click at [268, 280] on select "[US_STATE] [US_STATE] [US_STATE] [US_STATE] [US_STATE] Armed Forces Americas Ar…" at bounding box center [413, 292] width 291 height 24
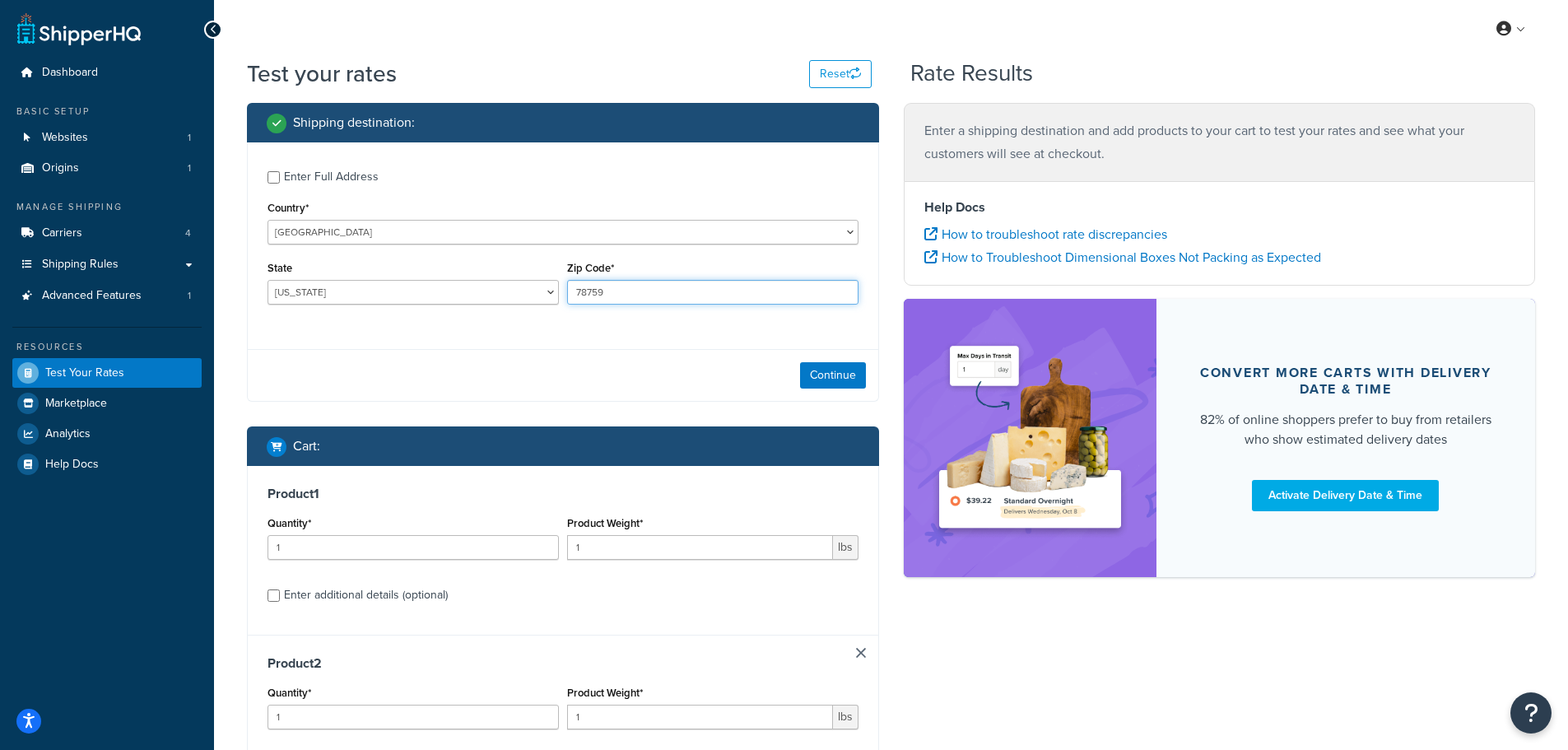
drag, startPoint x: 650, startPoint y: 294, endPoint x: 426, endPoint y: 280, distance: 224.4
click at [431, 280] on div "State [US_STATE] [US_STATE] [US_STATE] [US_STATE] [US_STATE] Armed Forces Ameri…" at bounding box center [563, 286] width 600 height 60
type input "99518"
click at [817, 372] on button "Continue" at bounding box center [833, 375] width 66 height 26
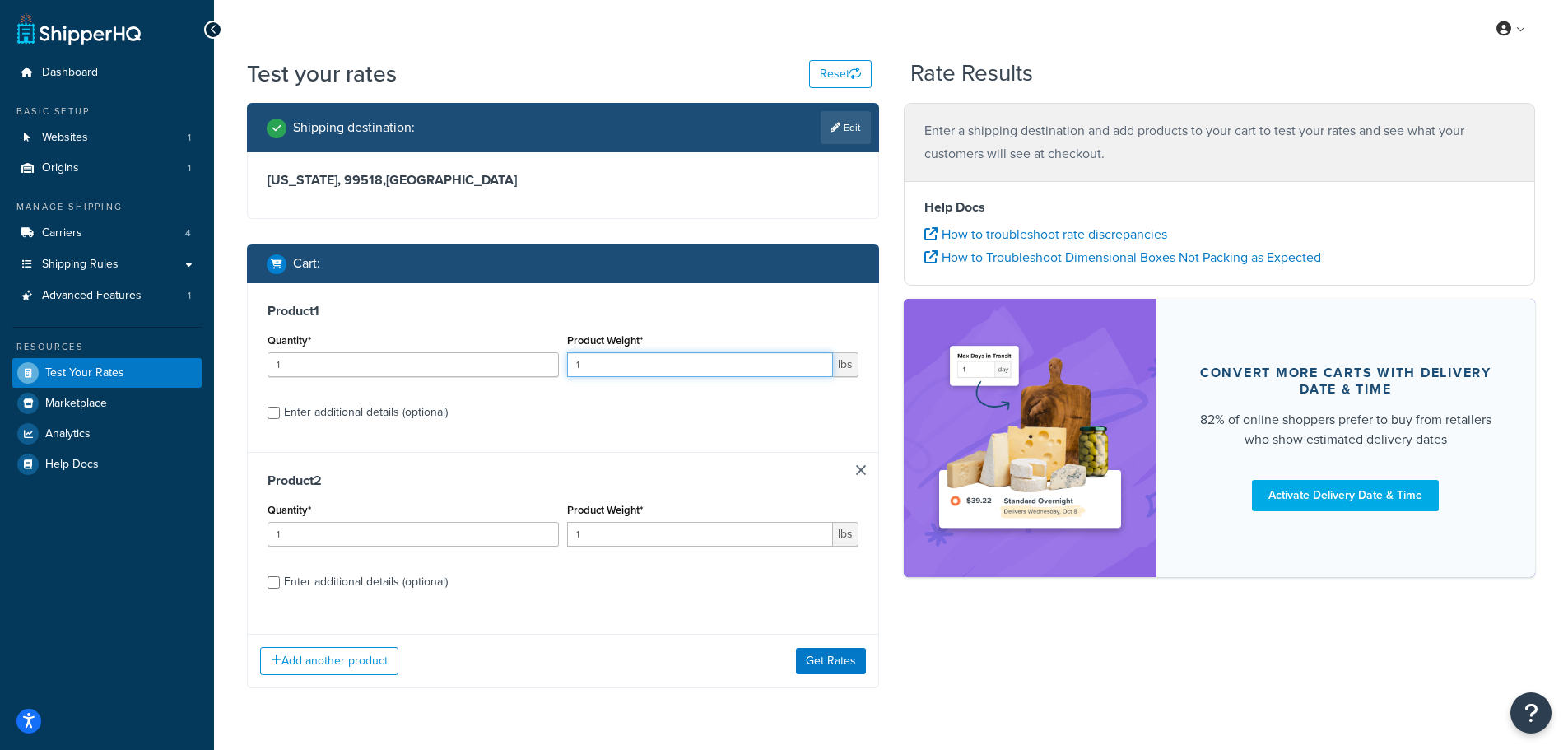
click at [646, 367] on input "1" at bounding box center [700, 364] width 266 height 24
type input "20"
click at [274, 416] on input "Enter additional details (optional)" at bounding box center [274, 413] width 13 height 13
checkbox input "true"
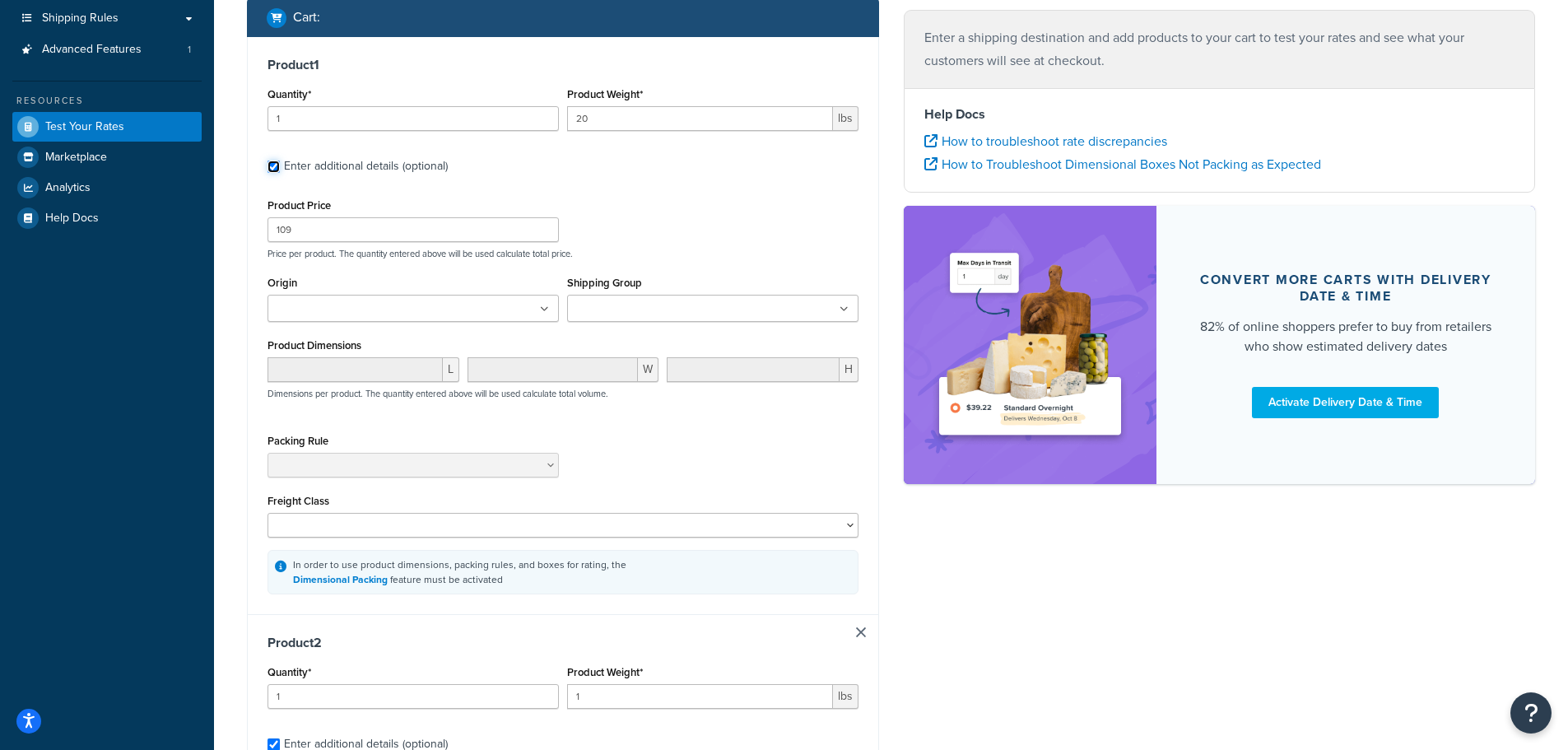
scroll to position [247, 0]
click at [658, 314] on input "Shipping Group" at bounding box center [645, 308] width 146 height 18
click at [692, 194] on div "Product Price 109 Price per product. The quantity entered above will be used ca…" at bounding box center [563, 226] width 600 height 65
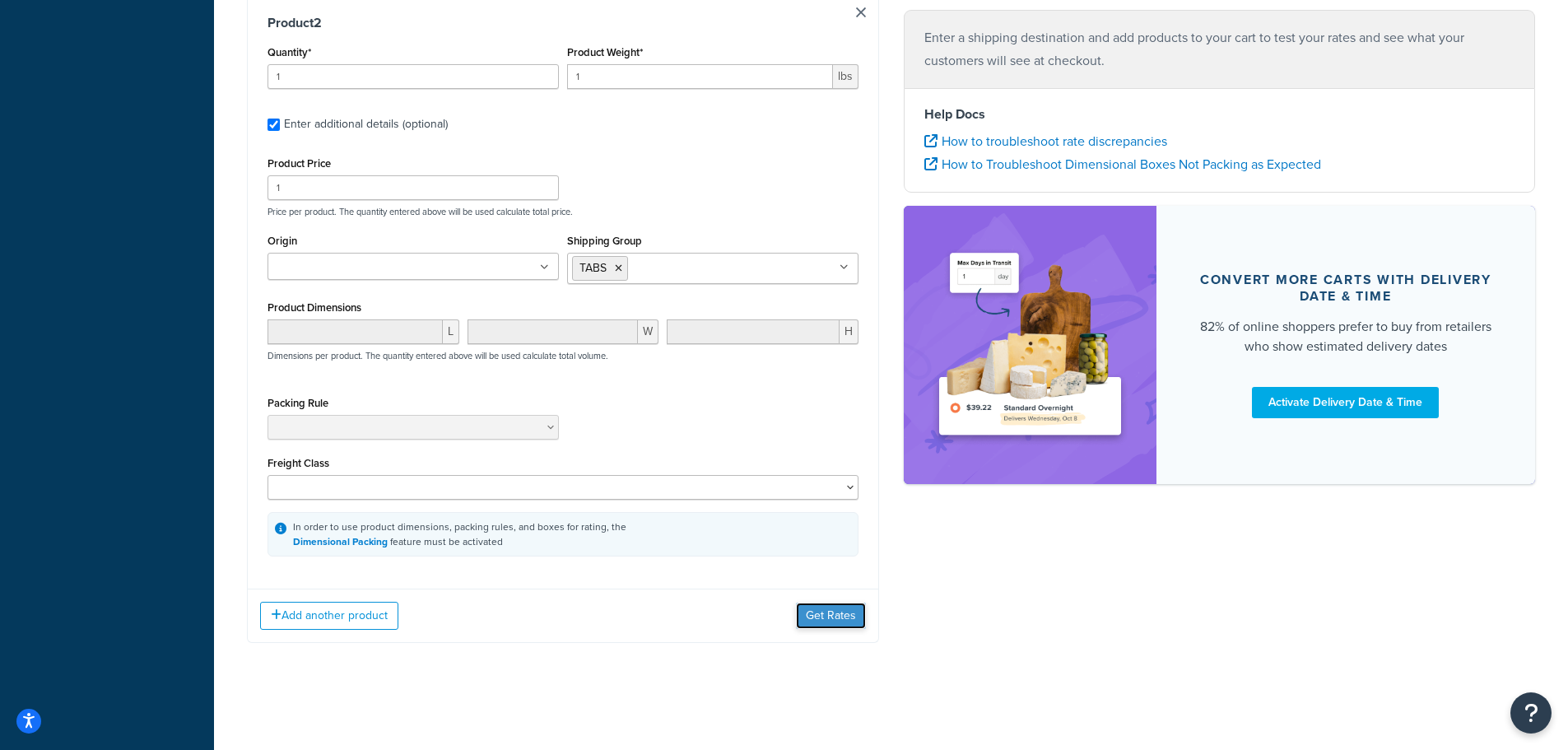
click at [824, 621] on button "Get Rates" at bounding box center [831, 616] width 70 height 26
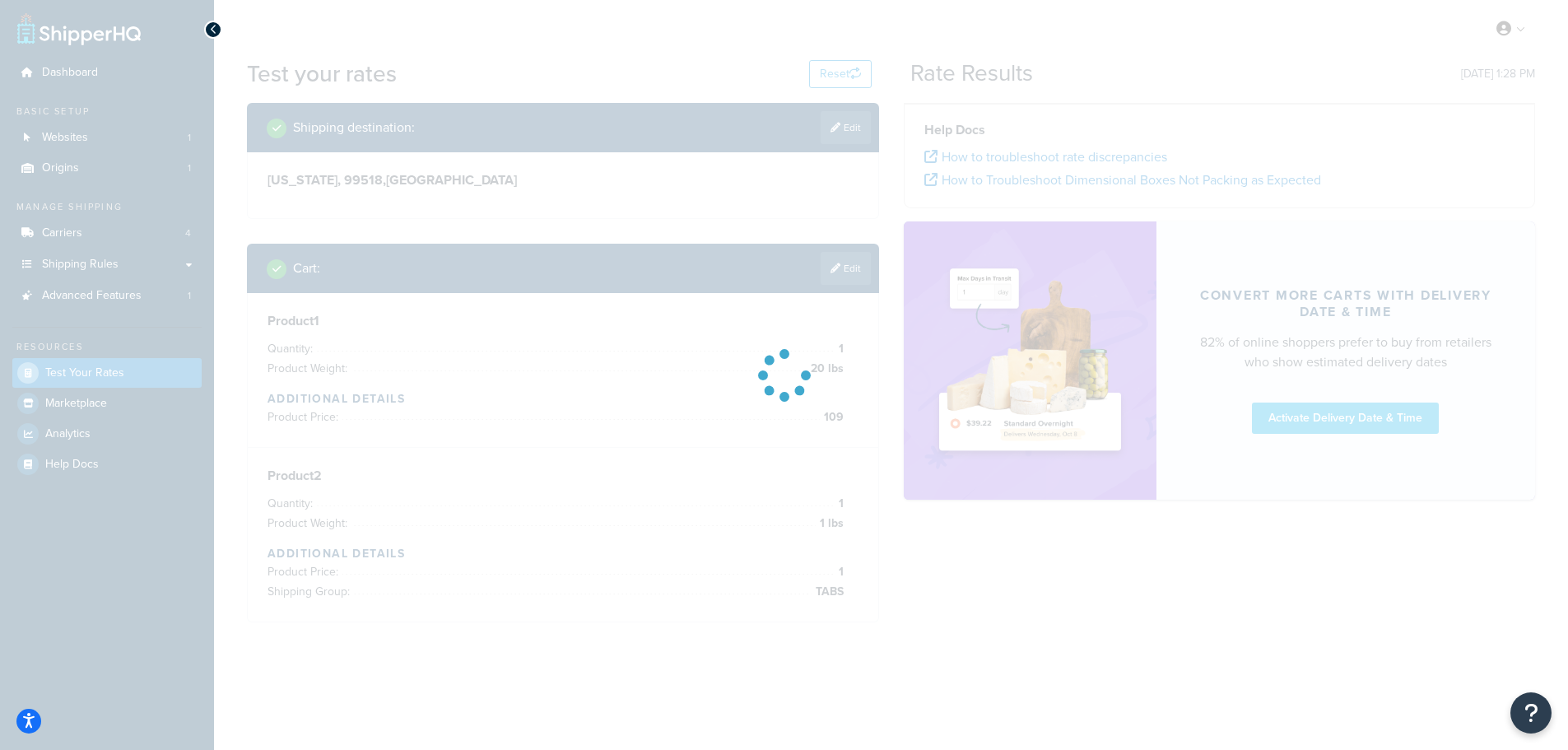
scroll to position [0, 0]
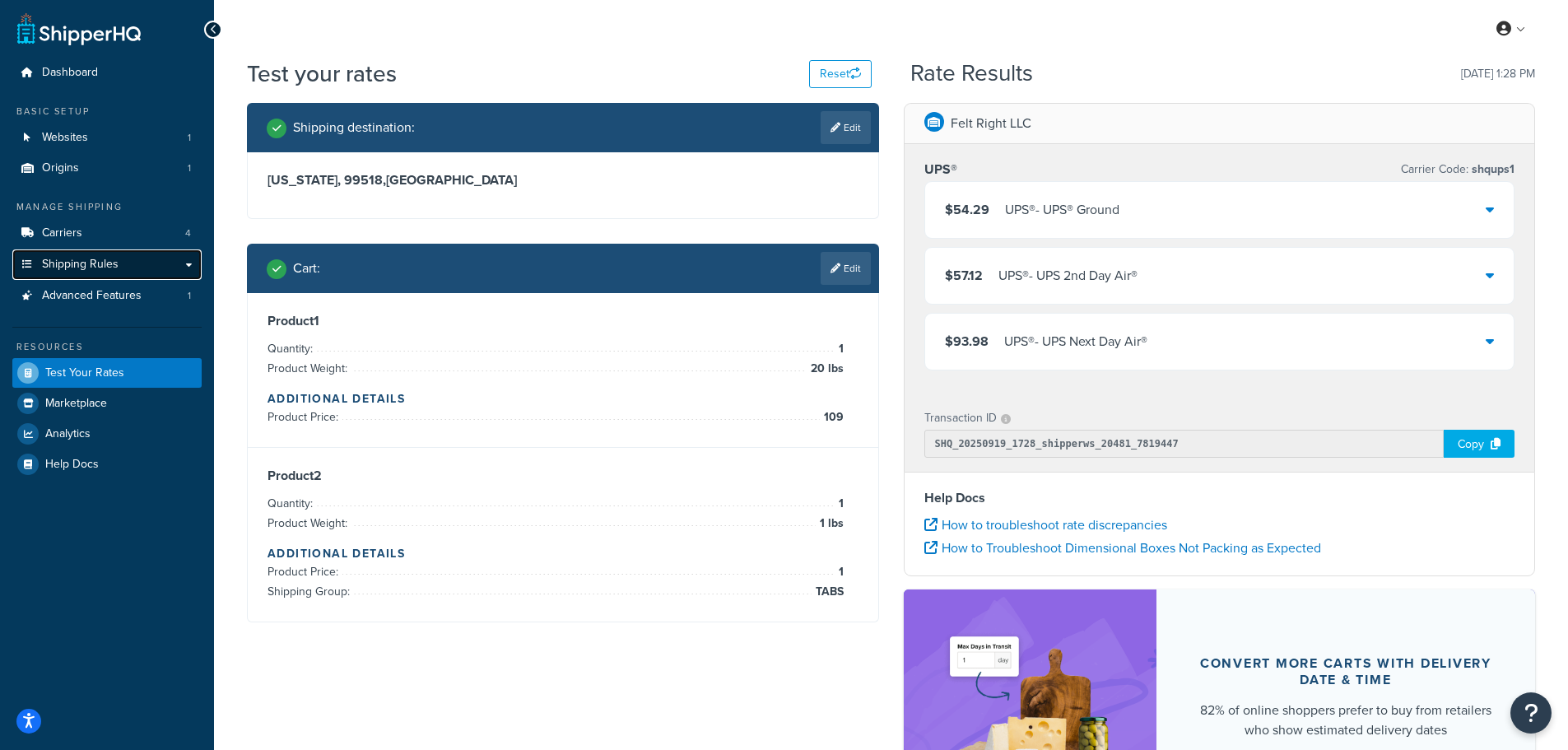
click at [87, 258] on span "Shipping Rules" at bounding box center [80, 264] width 77 height 14
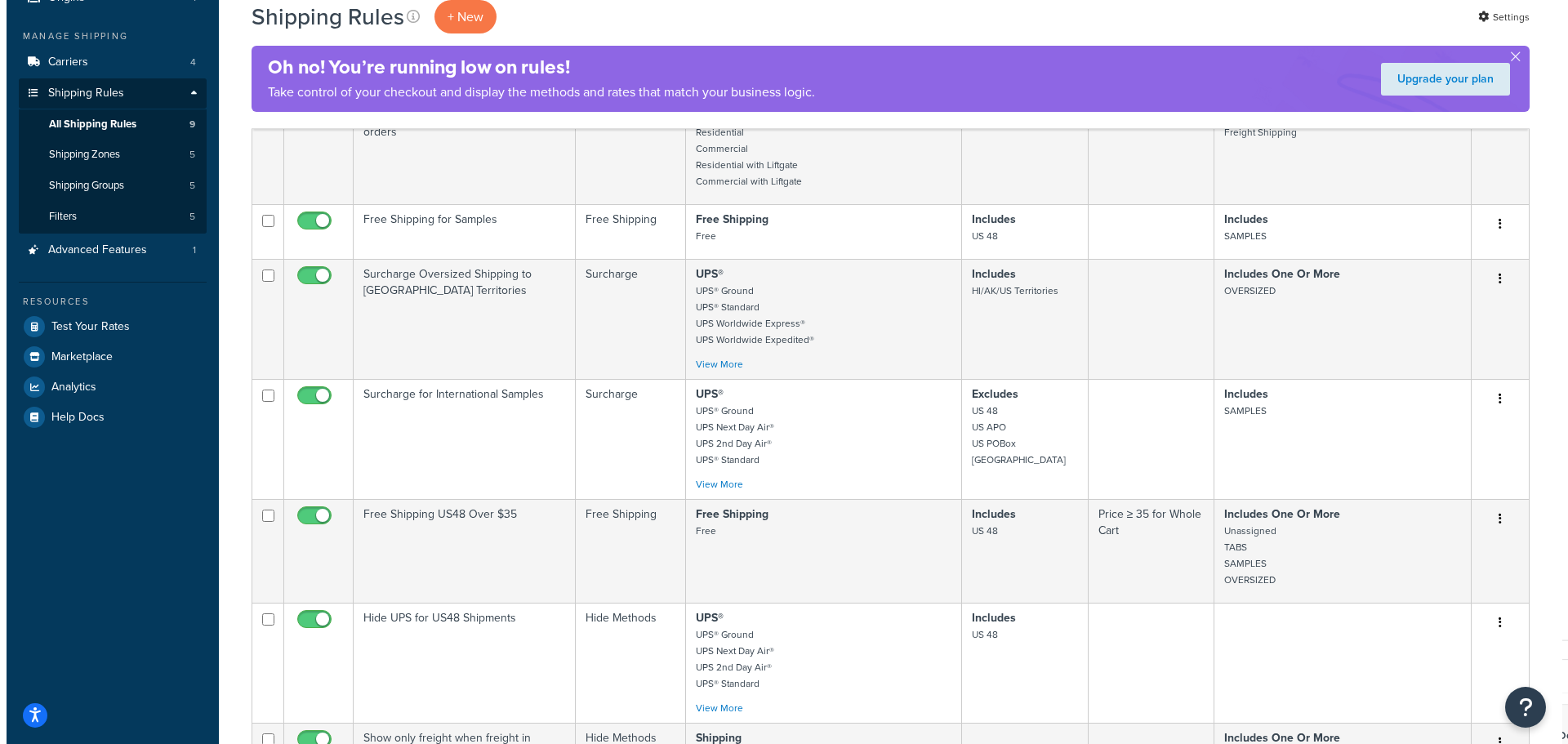
scroll to position [163, 0]
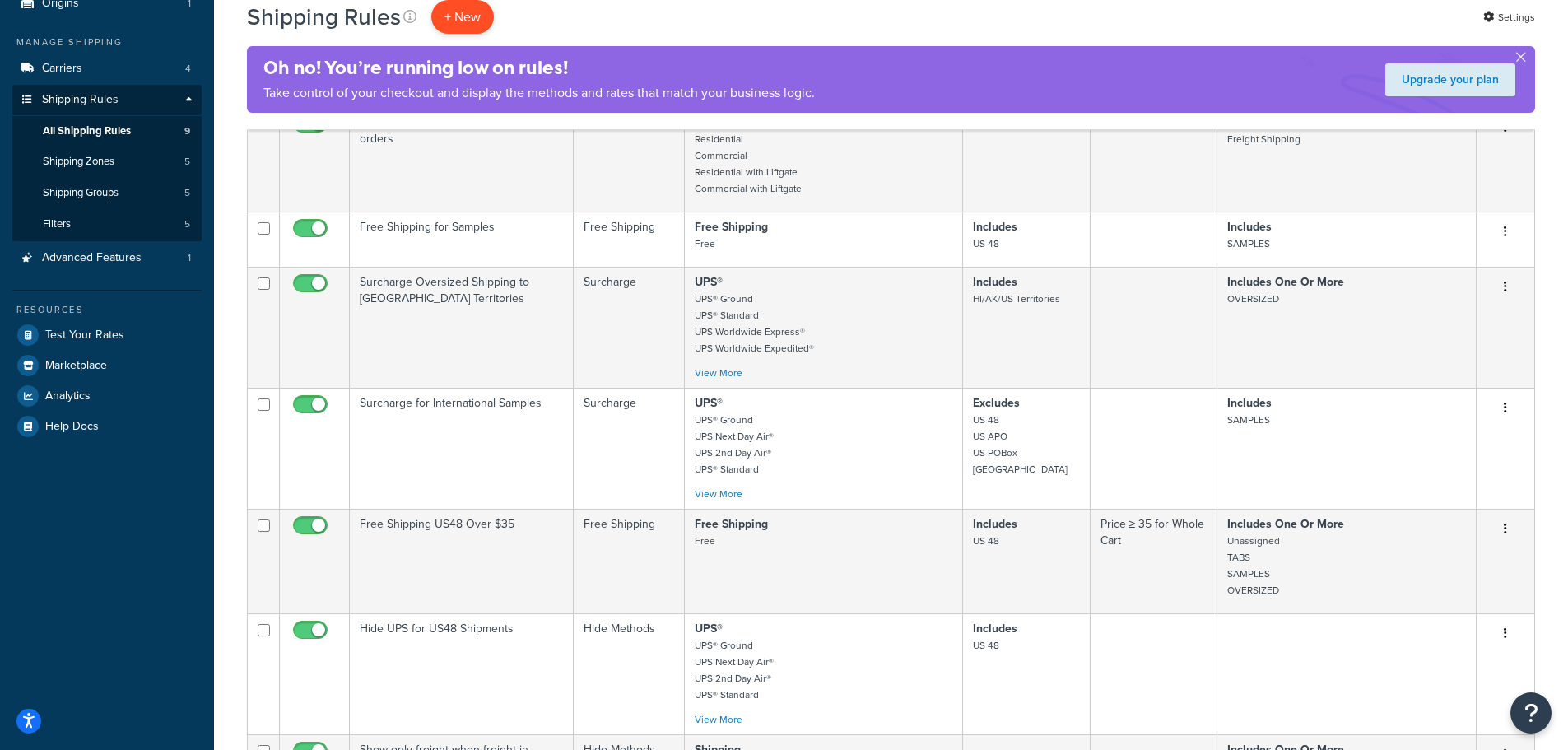
click at [463, 20] on p "+ New" at bounding box center [463, 17] width 62 height 34
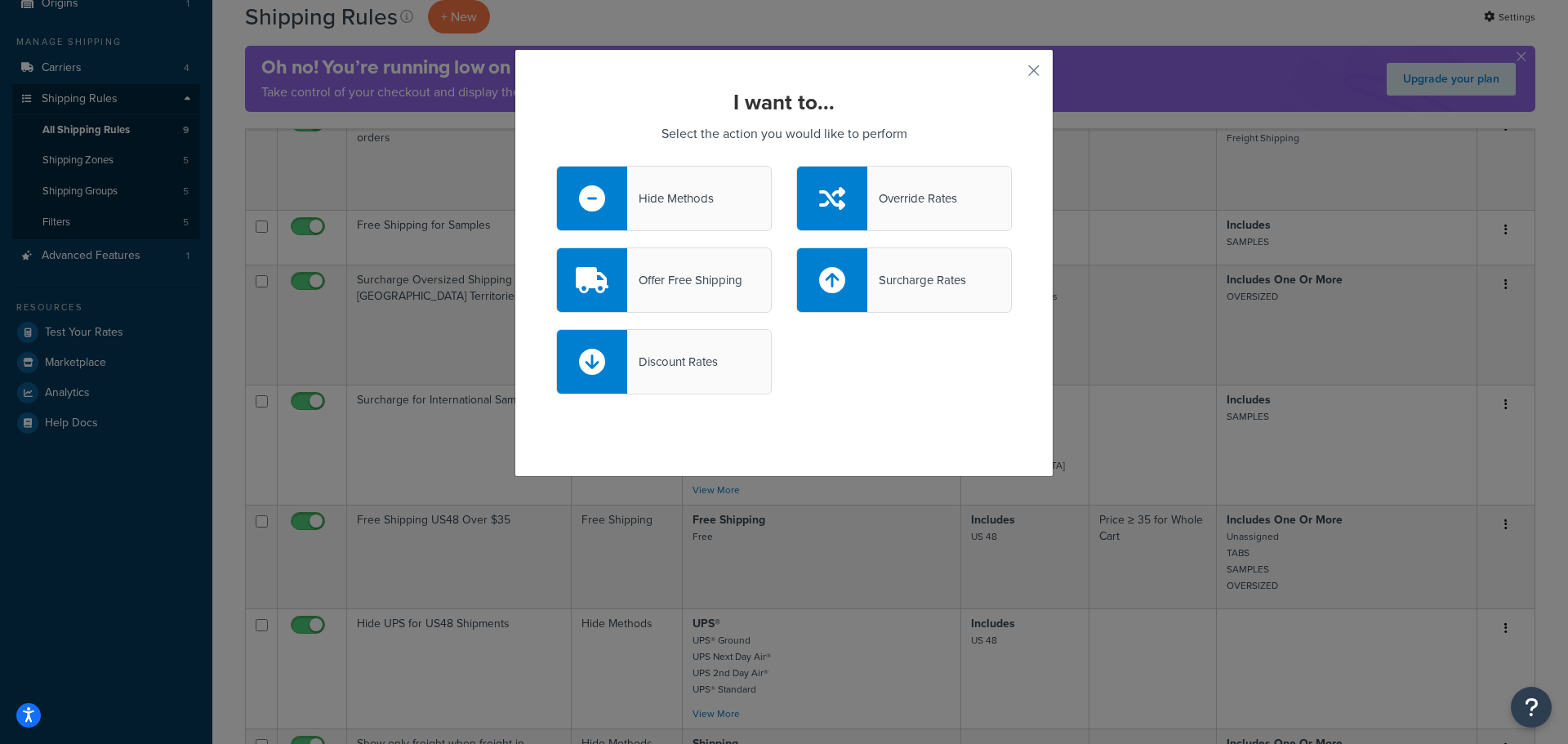
click at [900, 287] on div "Surcharge Rates" at bounding box center [916, 280] width 99 height 23
click at [0, 0] on input "Surcharge Rates" at bounding box center [0, 0] width 0 height 0
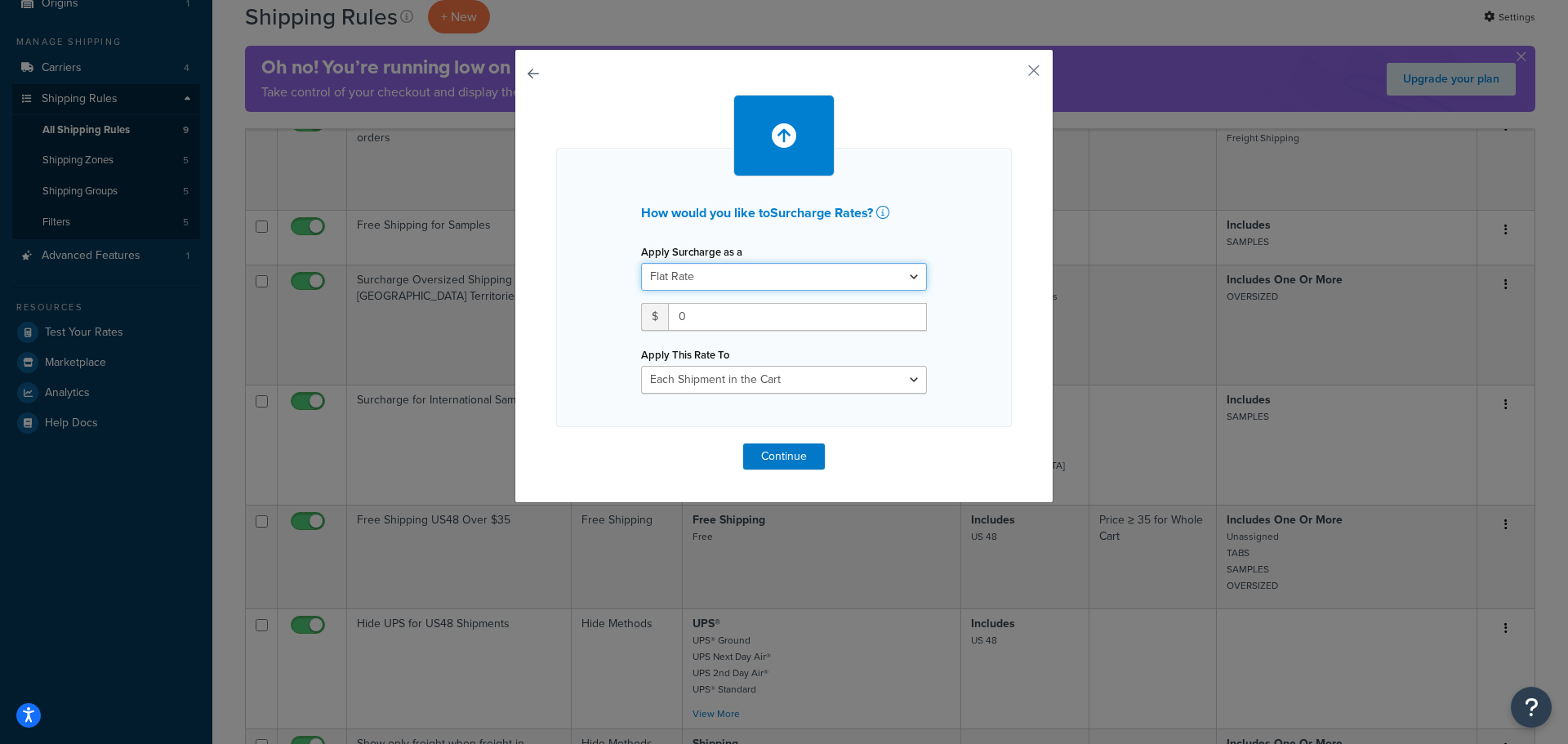
click at [783, 277] on select "Flat Rate Percentage Flat Rate & Percentage" at bounding box center [783, 276] width 286 height 28
select select "PERCENTAGE"
click at [641, 263] on select "Flat Rate Percentage Flat Rate & Percentage" at bounding box center [783, 276] width 286 height 28
click at [717, 310] on input "1" at bounding box center [692, 317] width 102 height 28
type input "1"
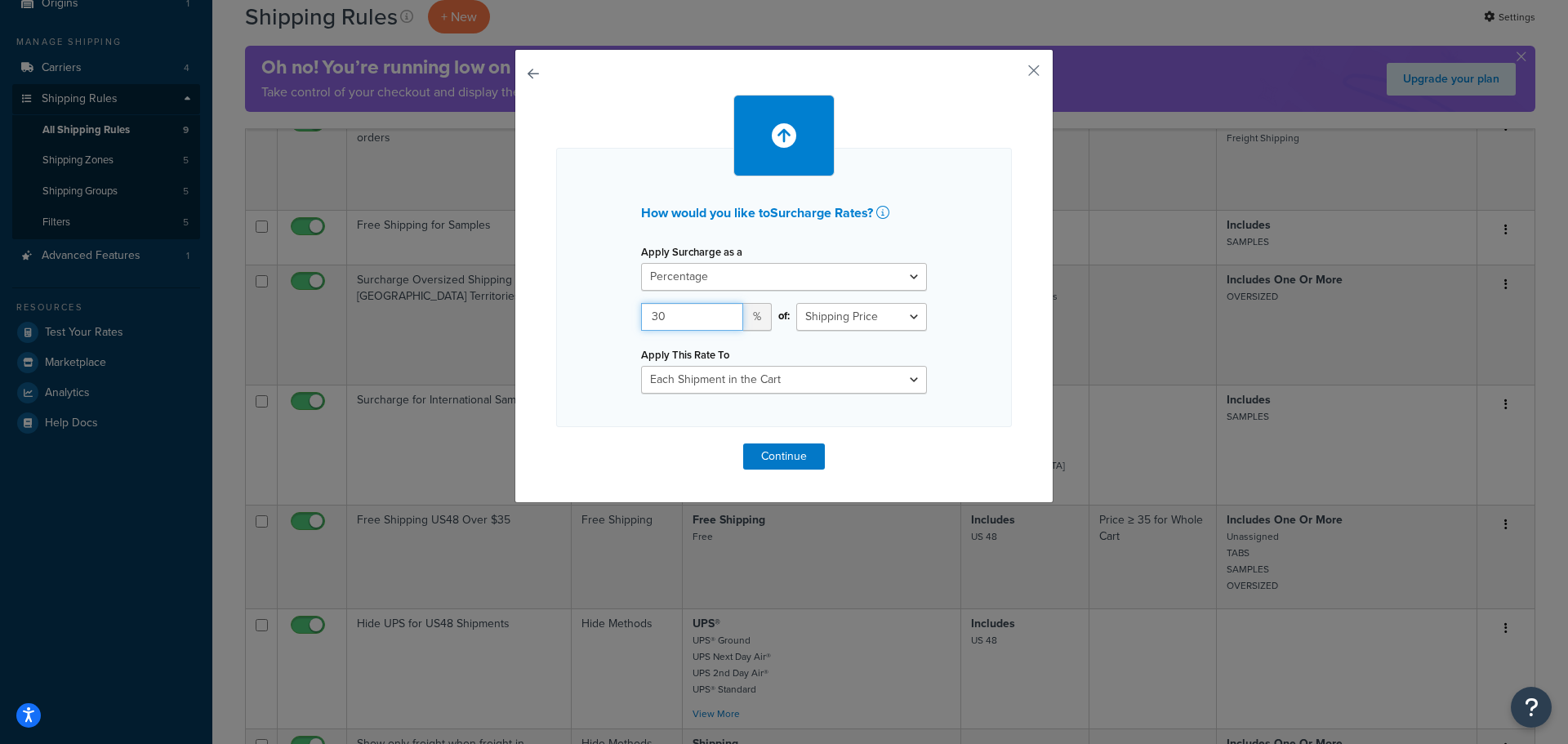
type input "30"
click at [883, 421] on div "How would you like to Surcharge Rates ? Apply Surcharge as a Flat Rate Percenta…" at bounding box center [784, 287] width 456 height 279
click at [795, 454] on button "Continue" at bounding box center [784, 456] width 82 height 26
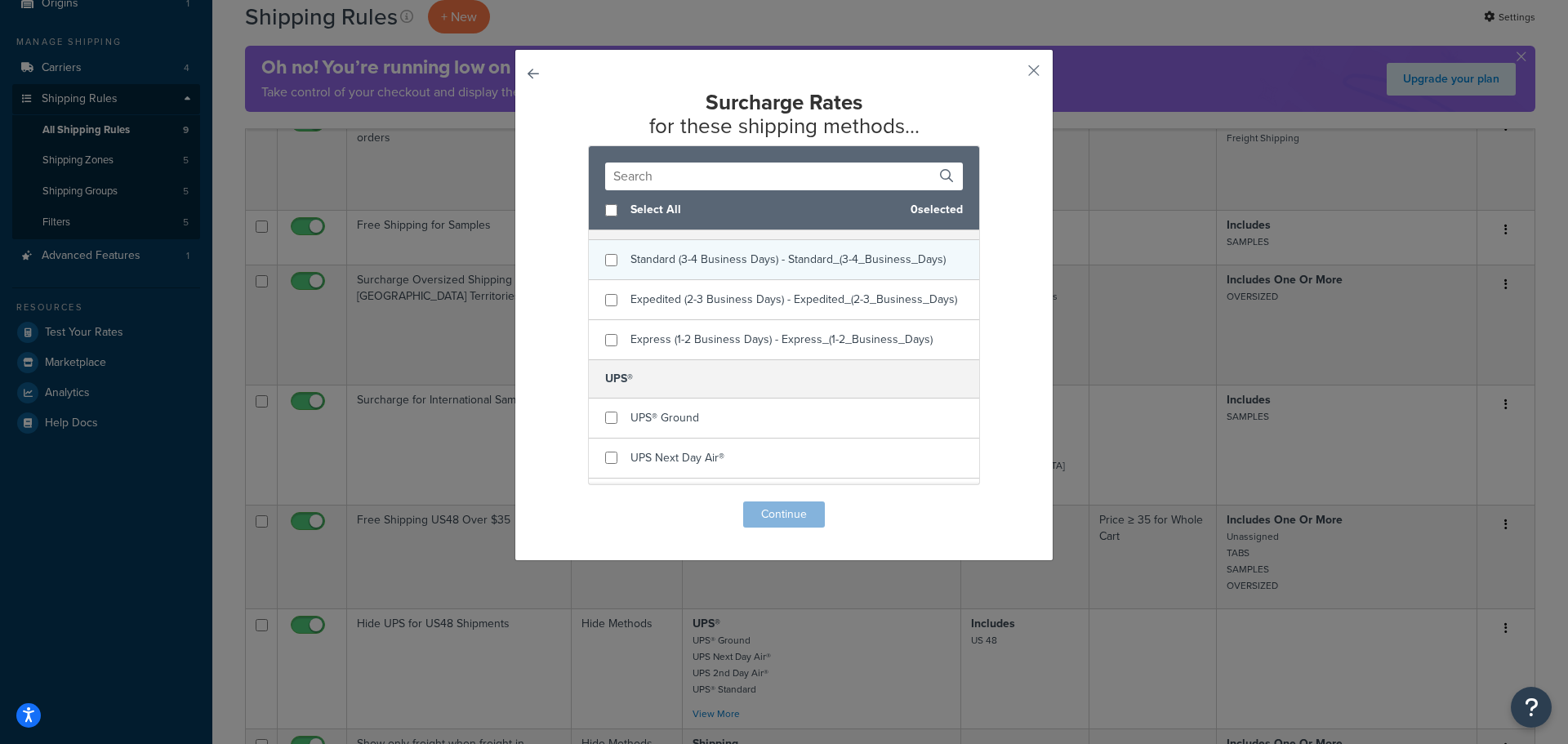
scroll to position [409, 0]
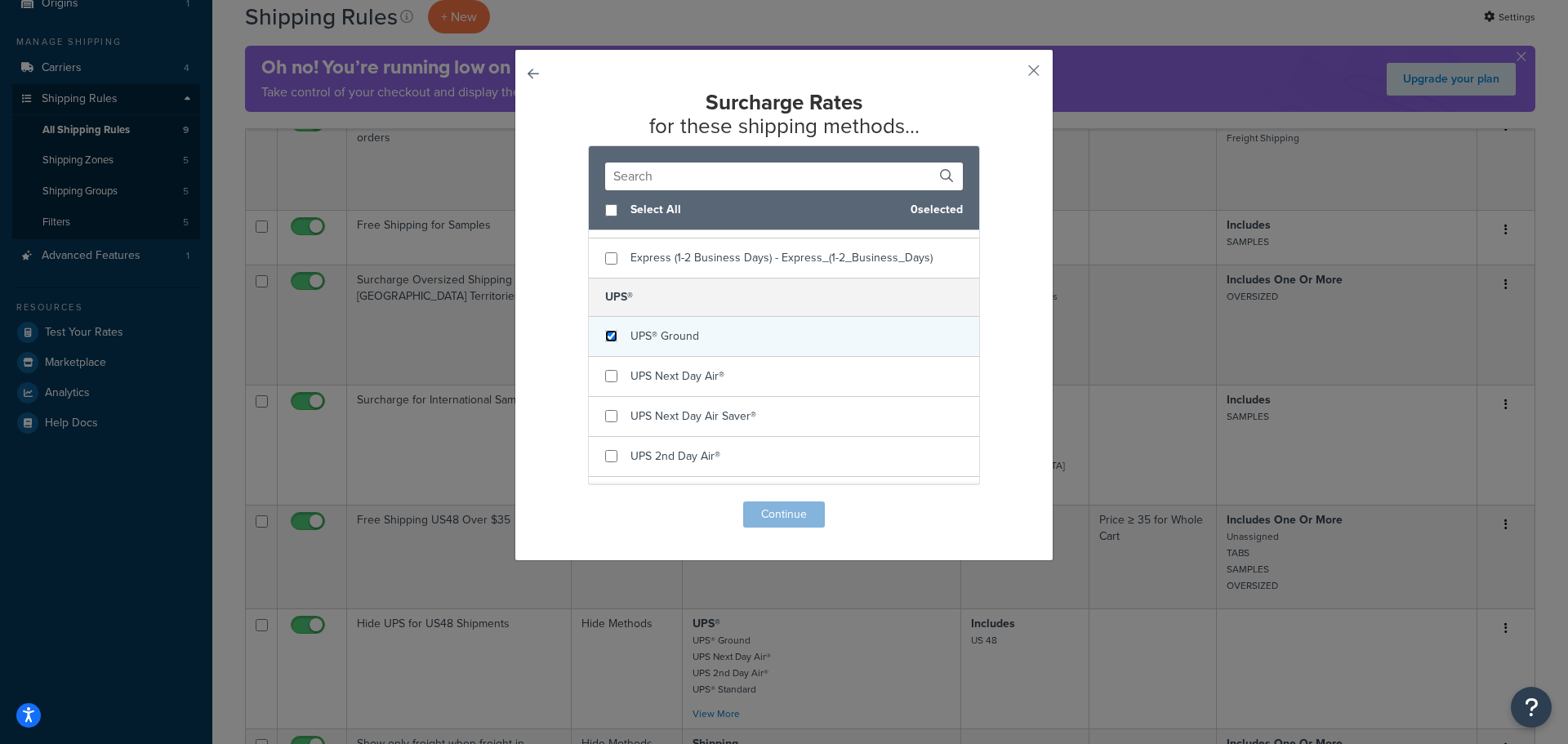
click at [605, 343] on input "checkbox" at bounding box center [611, 336] width 13 height 13
checkbox input "true"
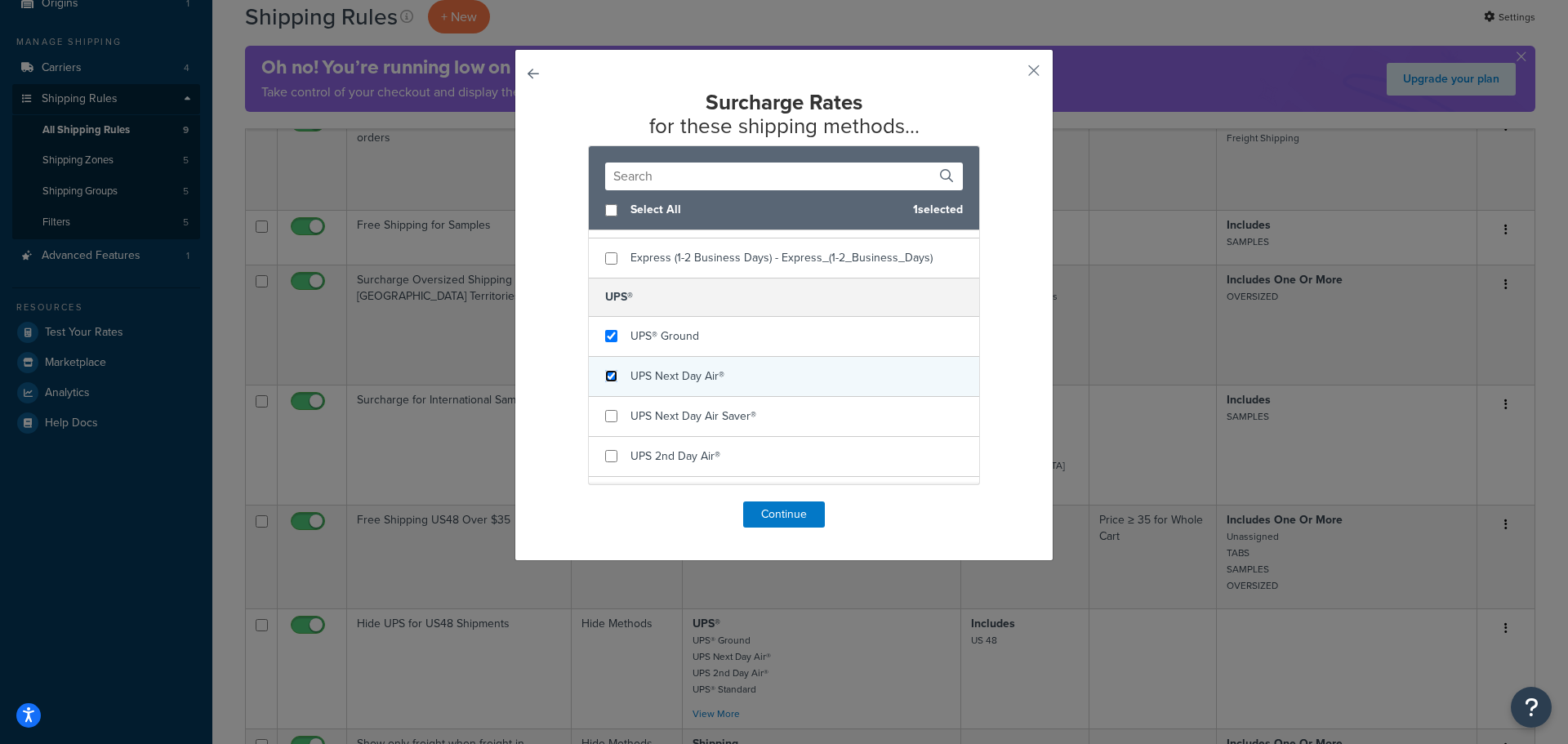
click at [608, 382] on input "checkbox" at bounding box center [611, 376] width 13 height 13
checkbox input "true"
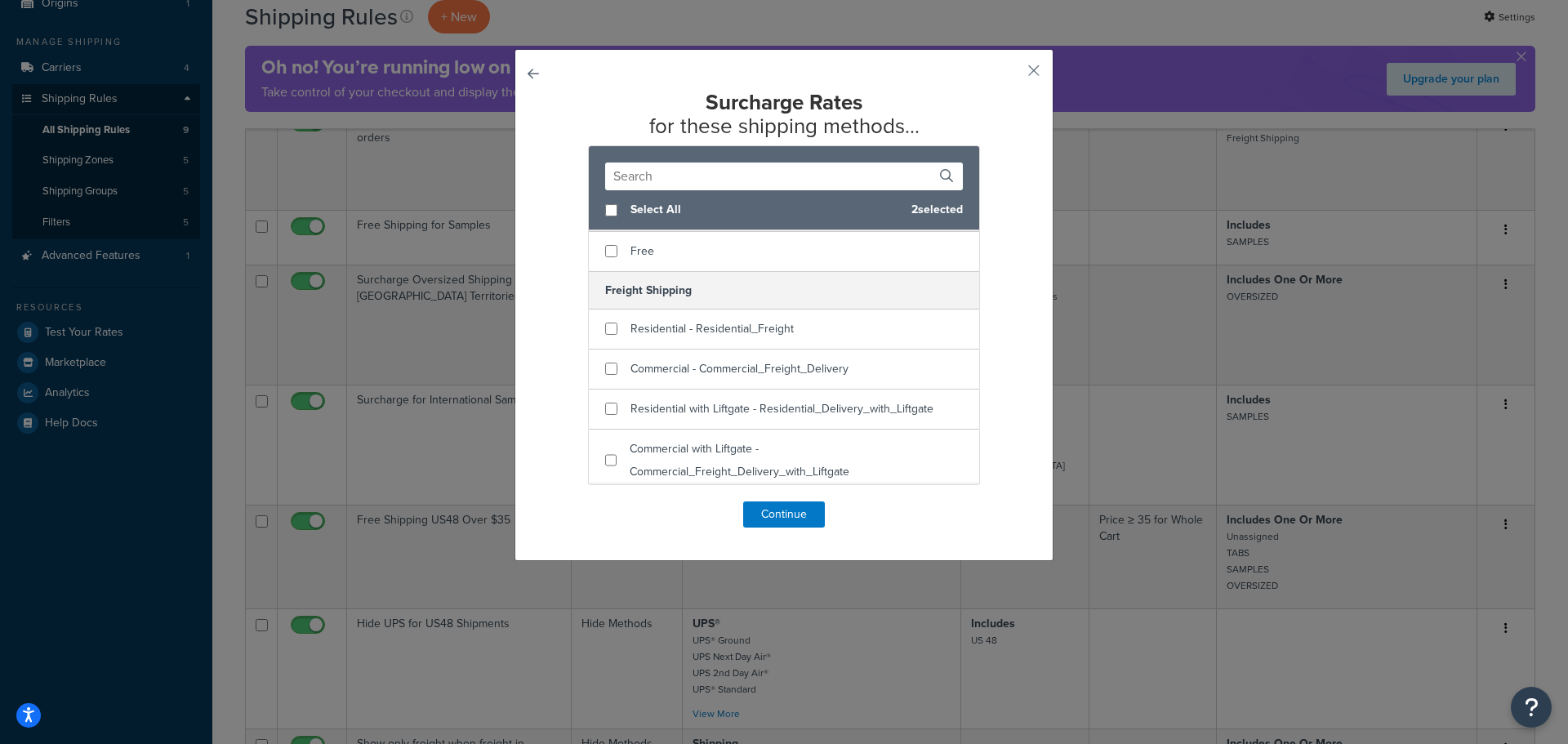
scroll to position [0, 0]
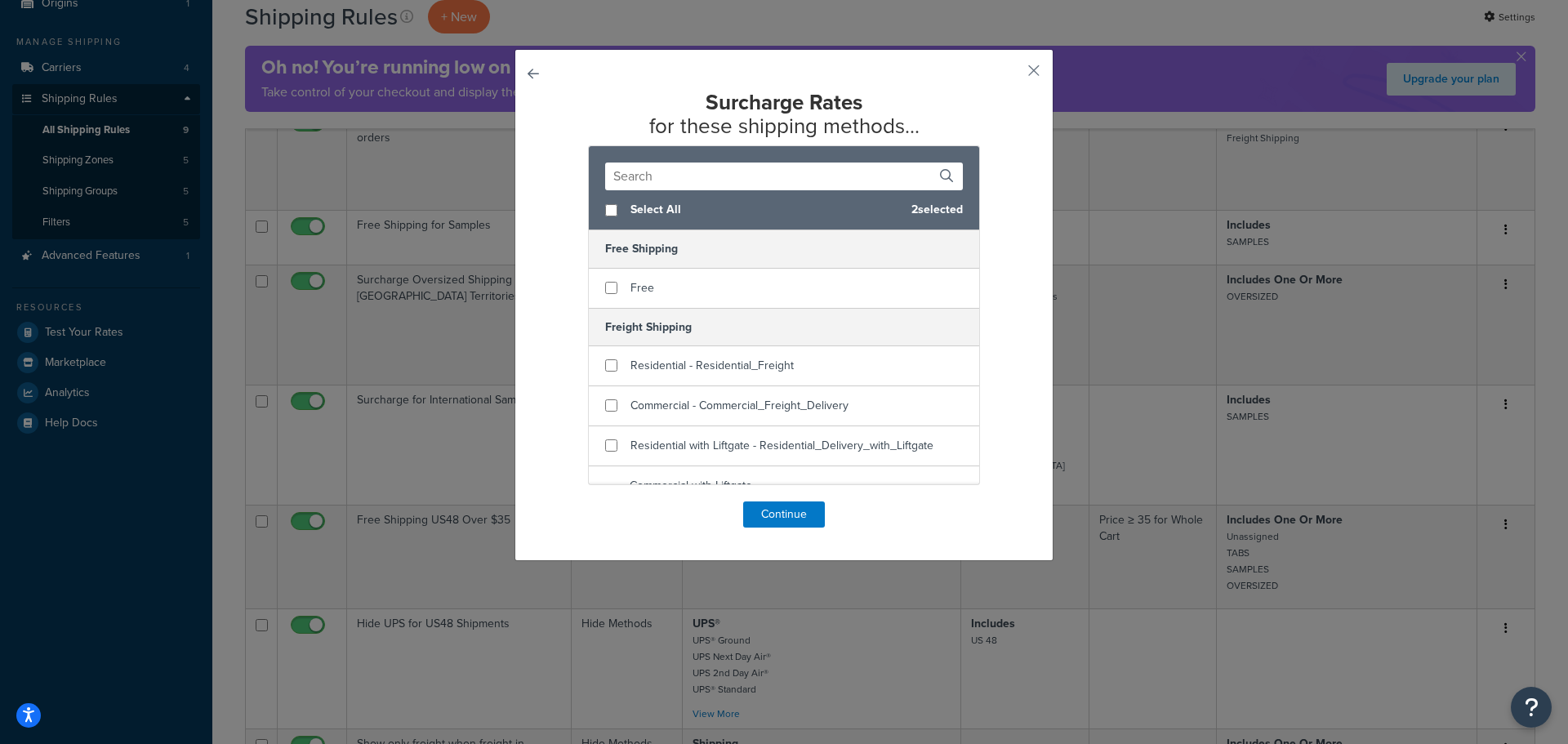
click at [642, 212] on span "Select All" at bounding box center [765, 209] width 268 height 23
checkbox input "true"
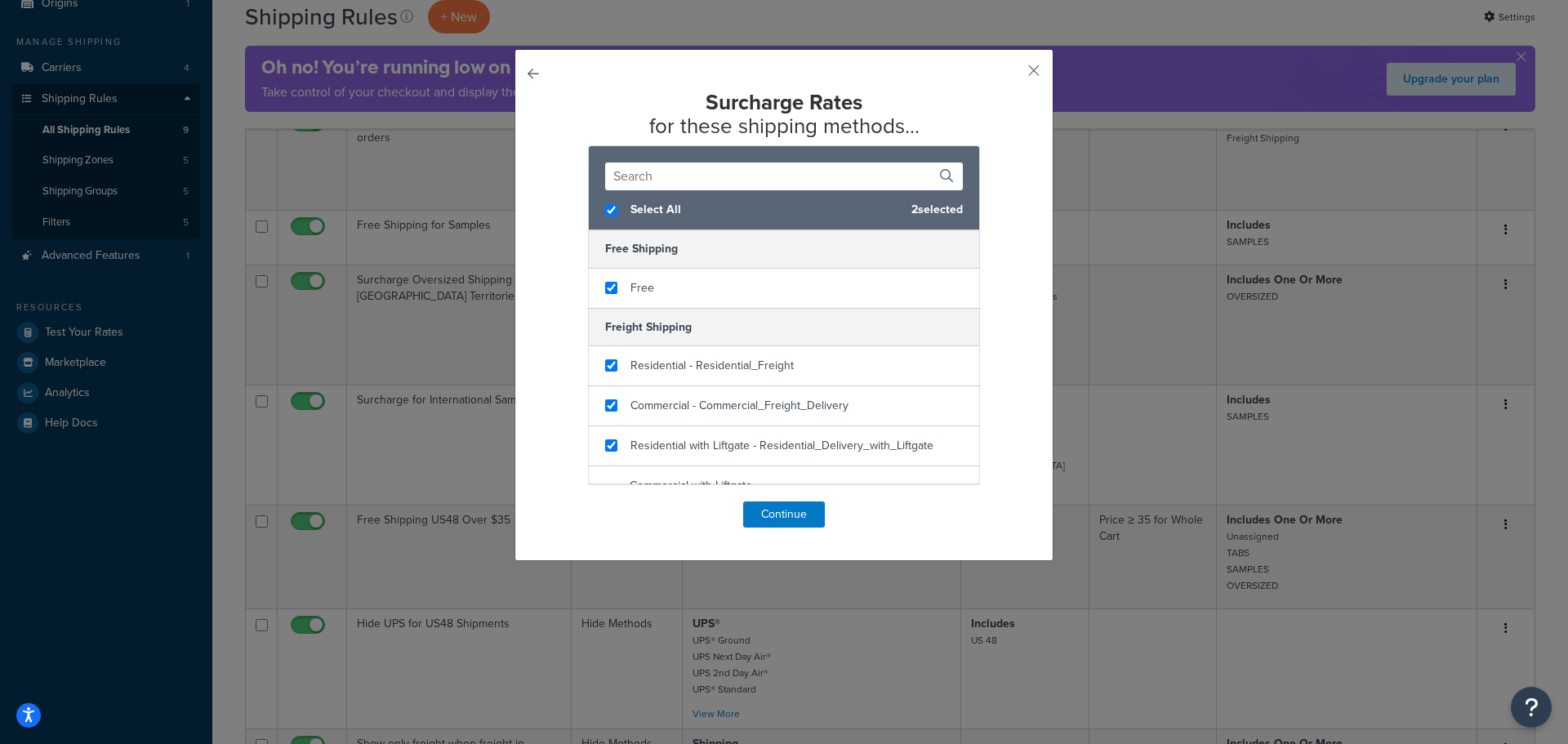
checkbox input "true"
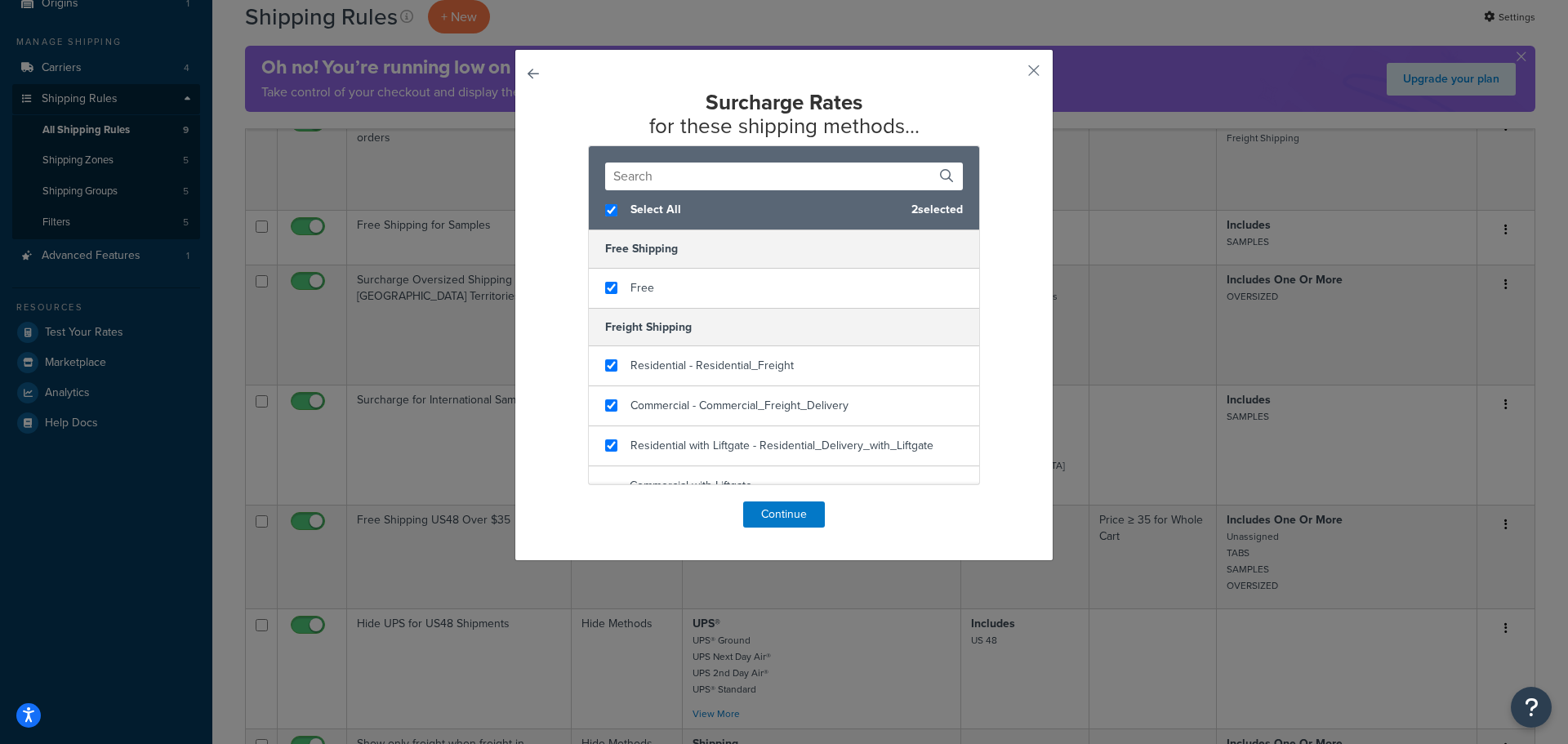
checkbox input "true"
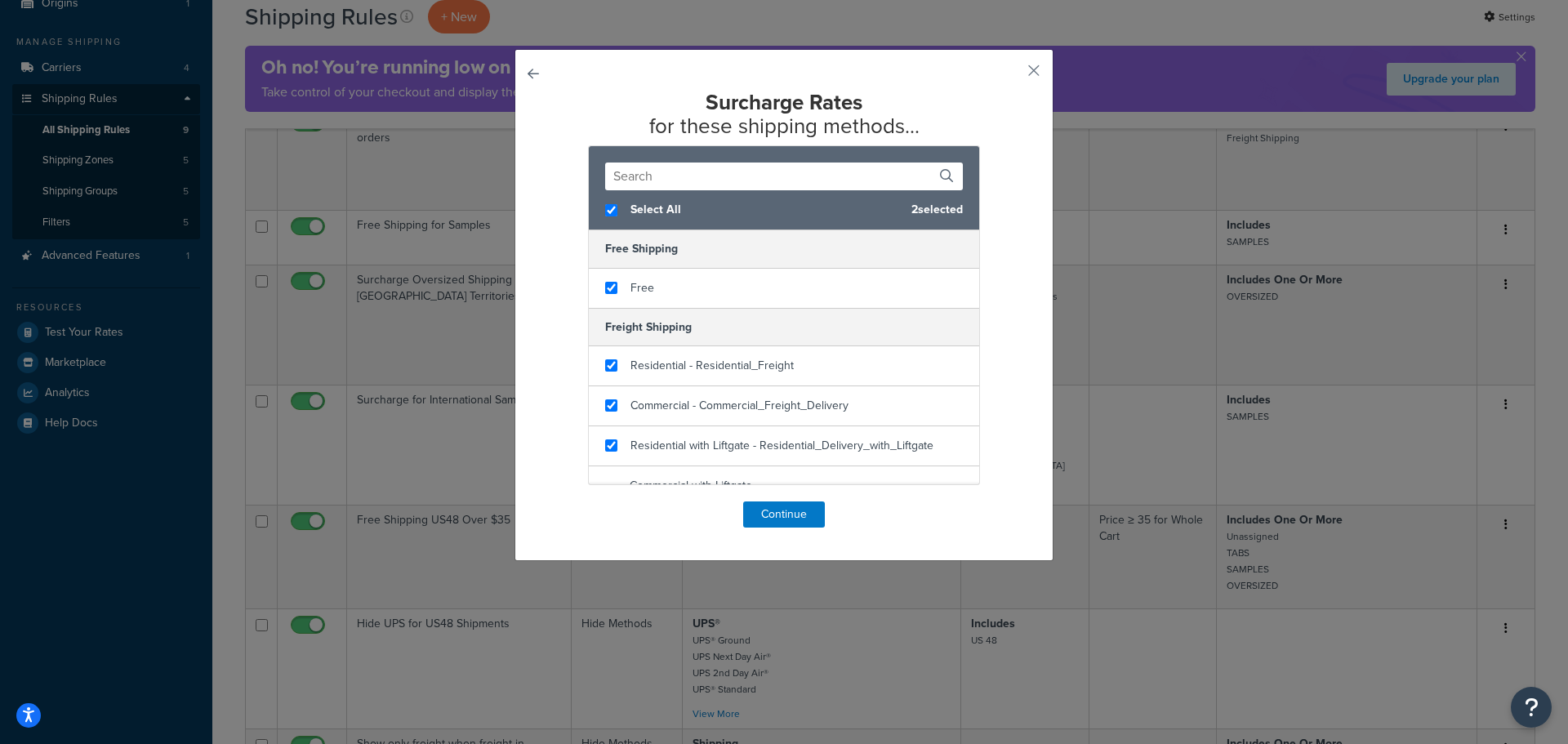
checkbox input "true"
click at [786, 523] on button "Continue" at bounding box center [784, 514] width 82 height 26
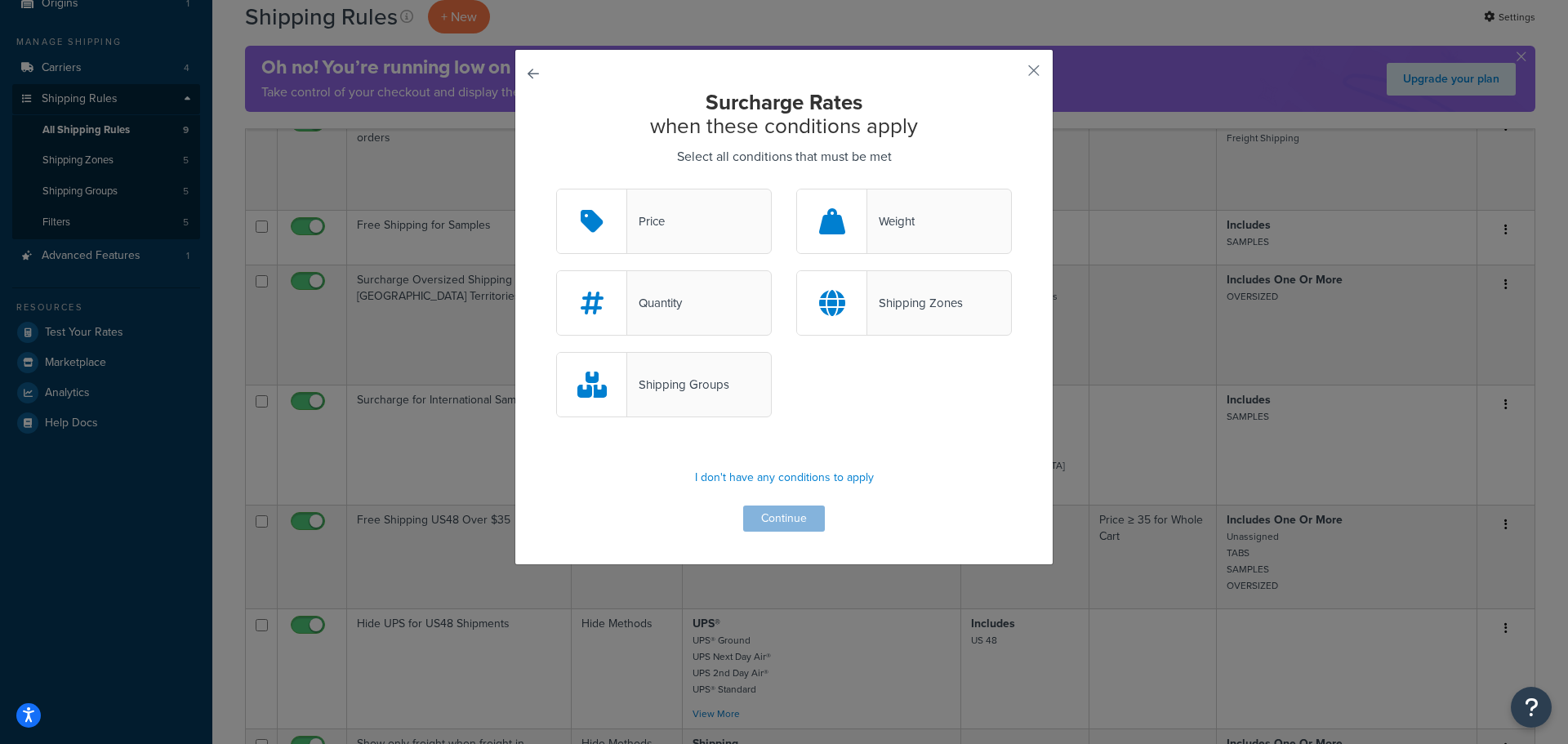
click at [664, 388] on div "Shipping Groups" at bounding box center [678, 385] width 102 height 23
click at [0, 0] on input "Shipping Groups" at bounding box center [0, 0] width 0 height 0
click at [867, 294] on div "Shipping Zones" at bounding box center [915, 302] width 95 height 23
click at [0, 0] on input "Shipping Zones" at bounding box center [0, 0] width 0 height 0
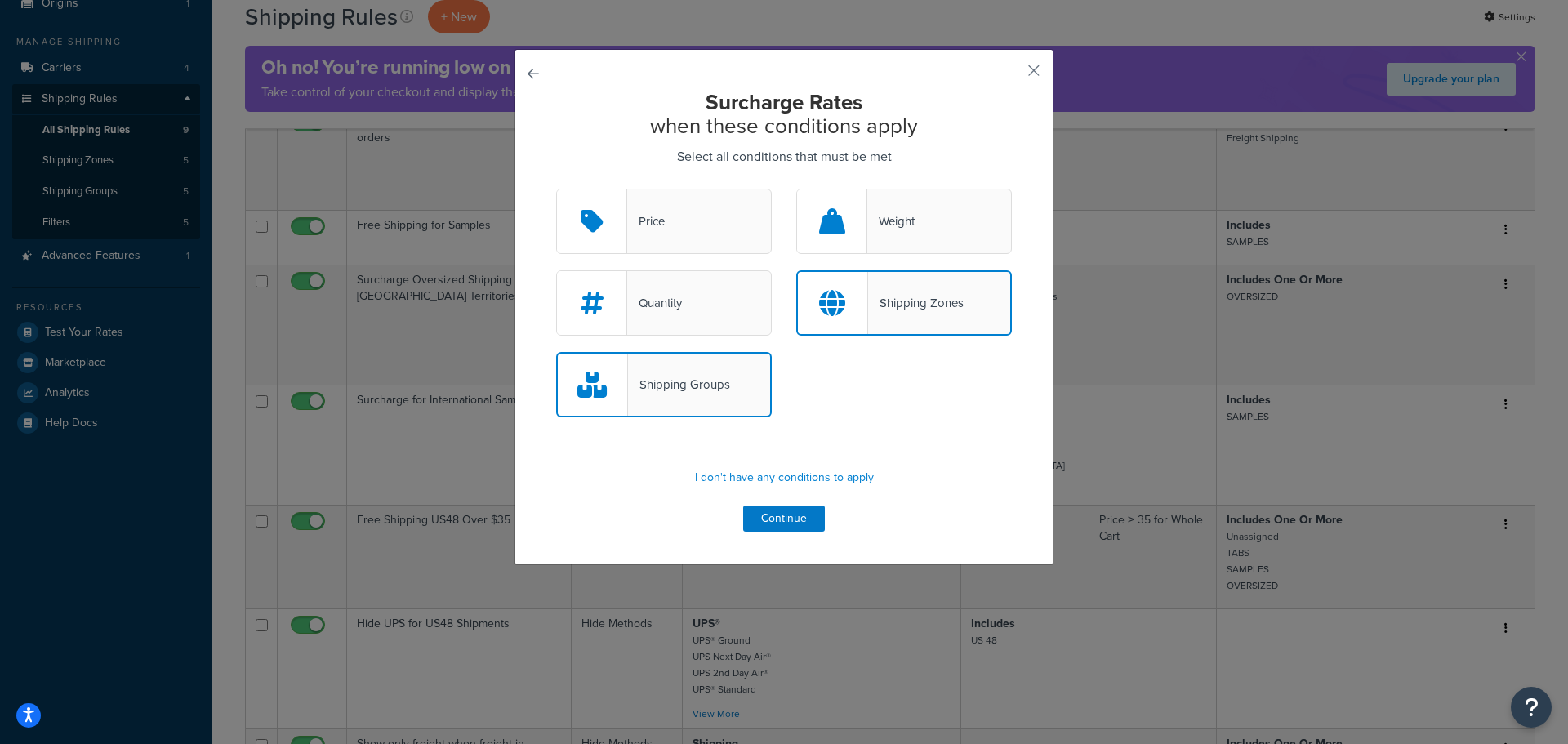
click at [730, 396] on div "Shipping Groups" at bounding box center [663, 385] width 215 height 65
click at [0, 0] on input "Shipping Groups" at bounding box center [0, 0] width 0 height 0
click at [763, 514] on button "Continue" at bounding box center [784, 519] width 82 height 26
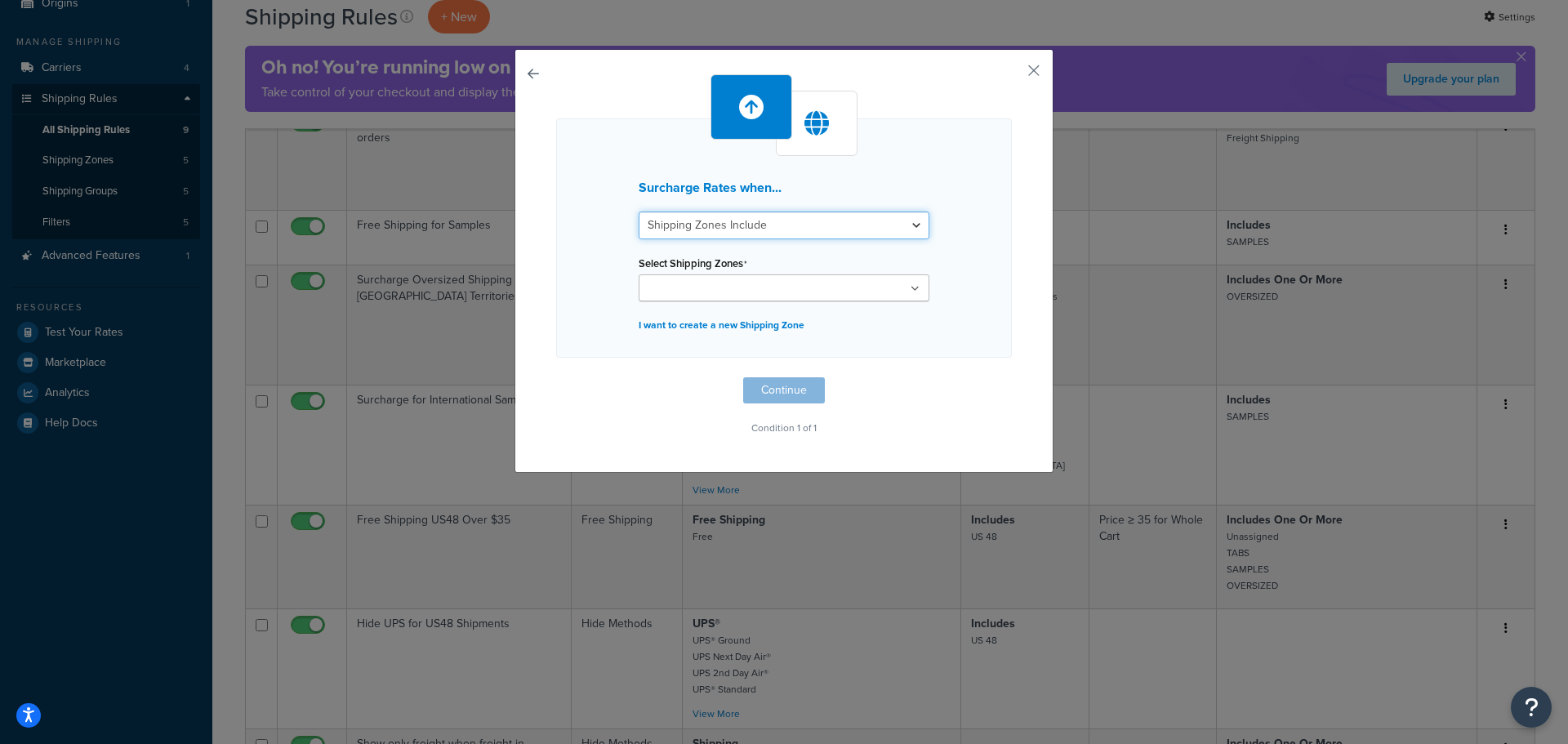
click at [769, 232] on select "Shipping Zones Include Shipping Zones Do Not Include" at bounding box center [783, 225] width 291 height 28
click at [771, 228] on select "Shipping Zones Include Shipping Zones Do Not Include" at bounding box center [783, 225] width 291 height 28
click at [768, 288] on ul at bounding box center [783, 288] width 291 height 27
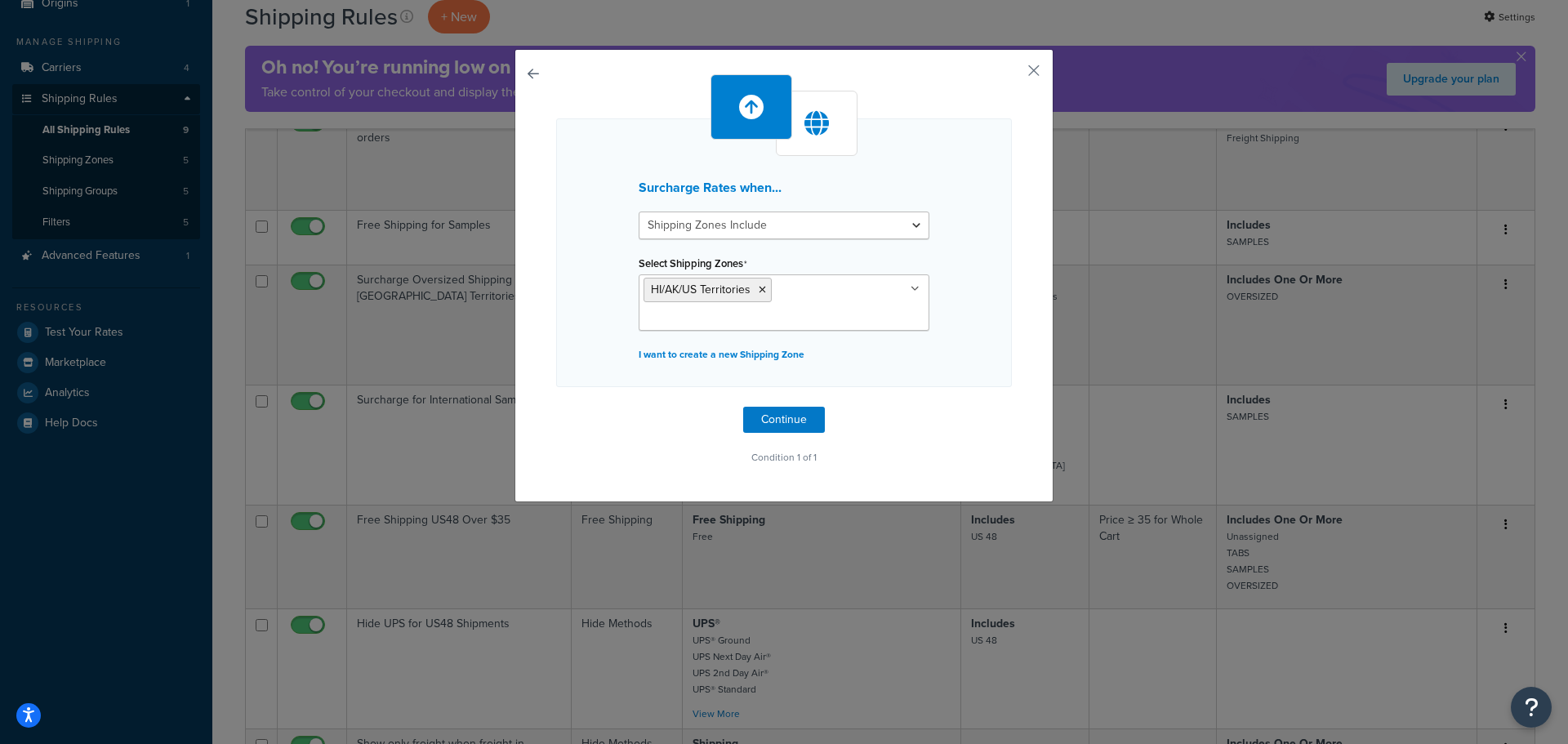
click at [968, 405] on div "Surcharge Rates when... Shipping Zones Include Shipping Zones Do Not Include Se…" at bounding box center [784, 271] width 456 height 395
click at [779, 416] on button "Continue" at bounding box center [784, 420] width 82 height 26
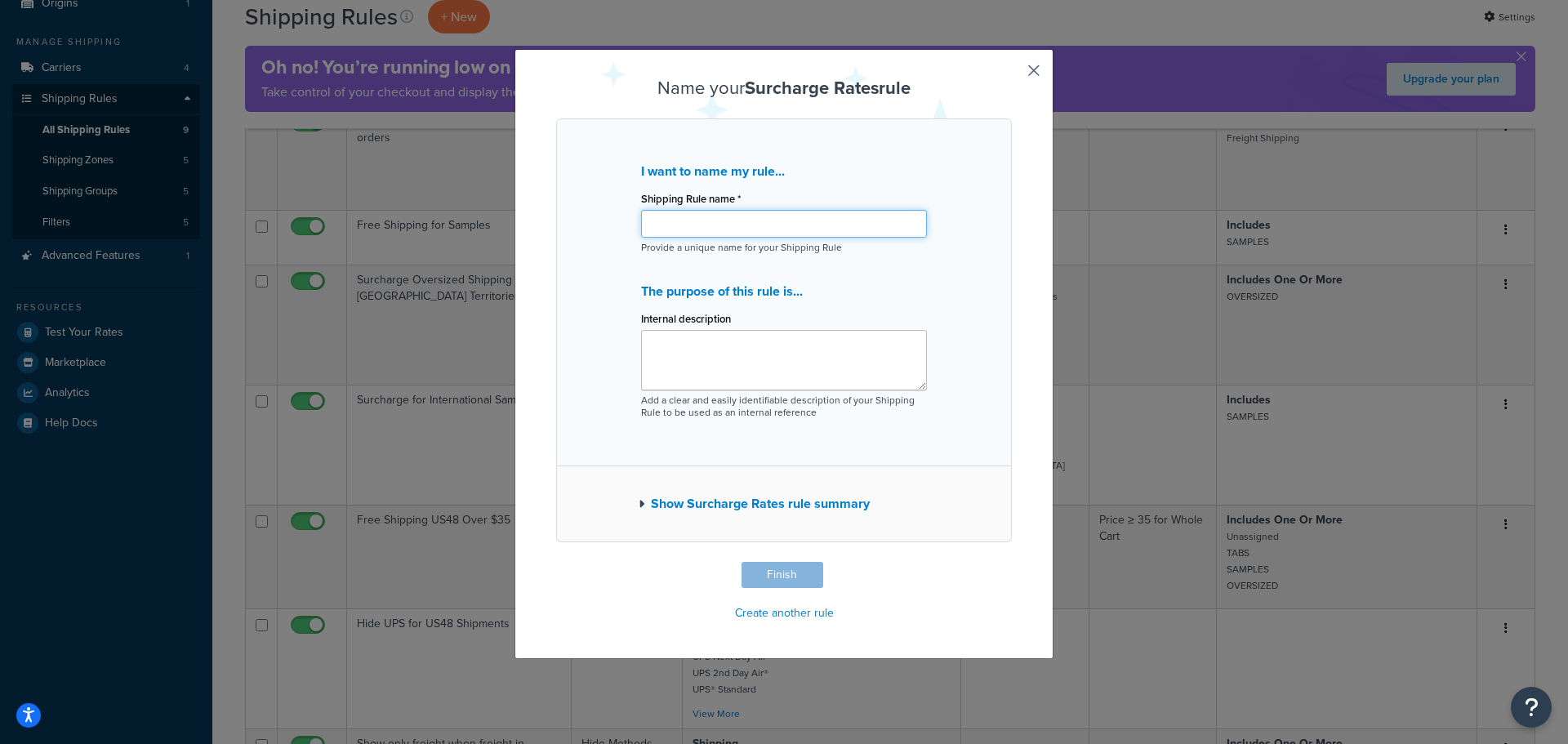
click at [732, 225] on input "Shipping Rule name *" at bounding box center [783, 224] width 286 height 28
type input "30% Surcharge for US Territories"
click at [752, 571] on button "Finish" at bounding box center [782, 575] width 82 height 26
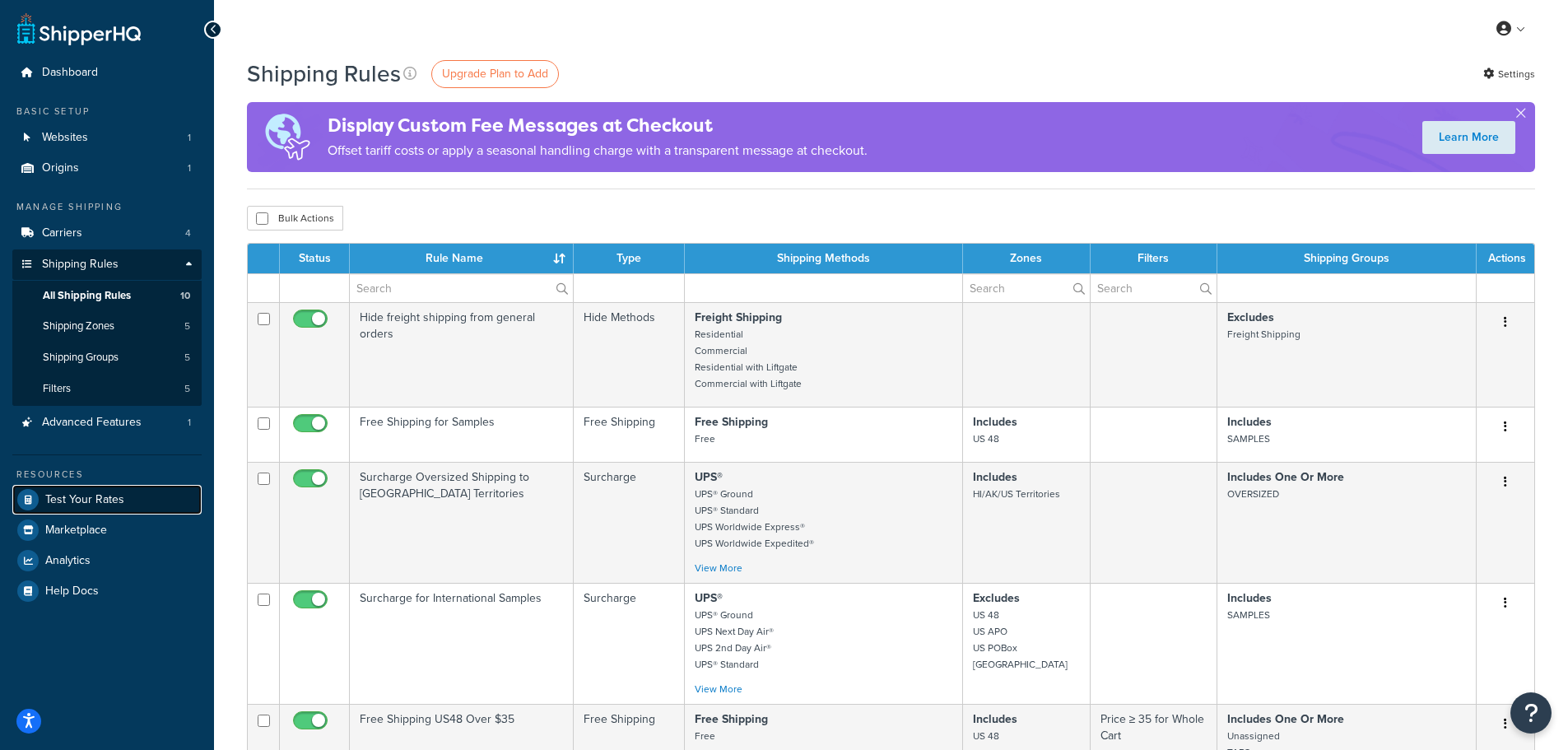
click at [70, 499] on span "Test Your Rates" at bounding box center [85, 500] width 79 height 14
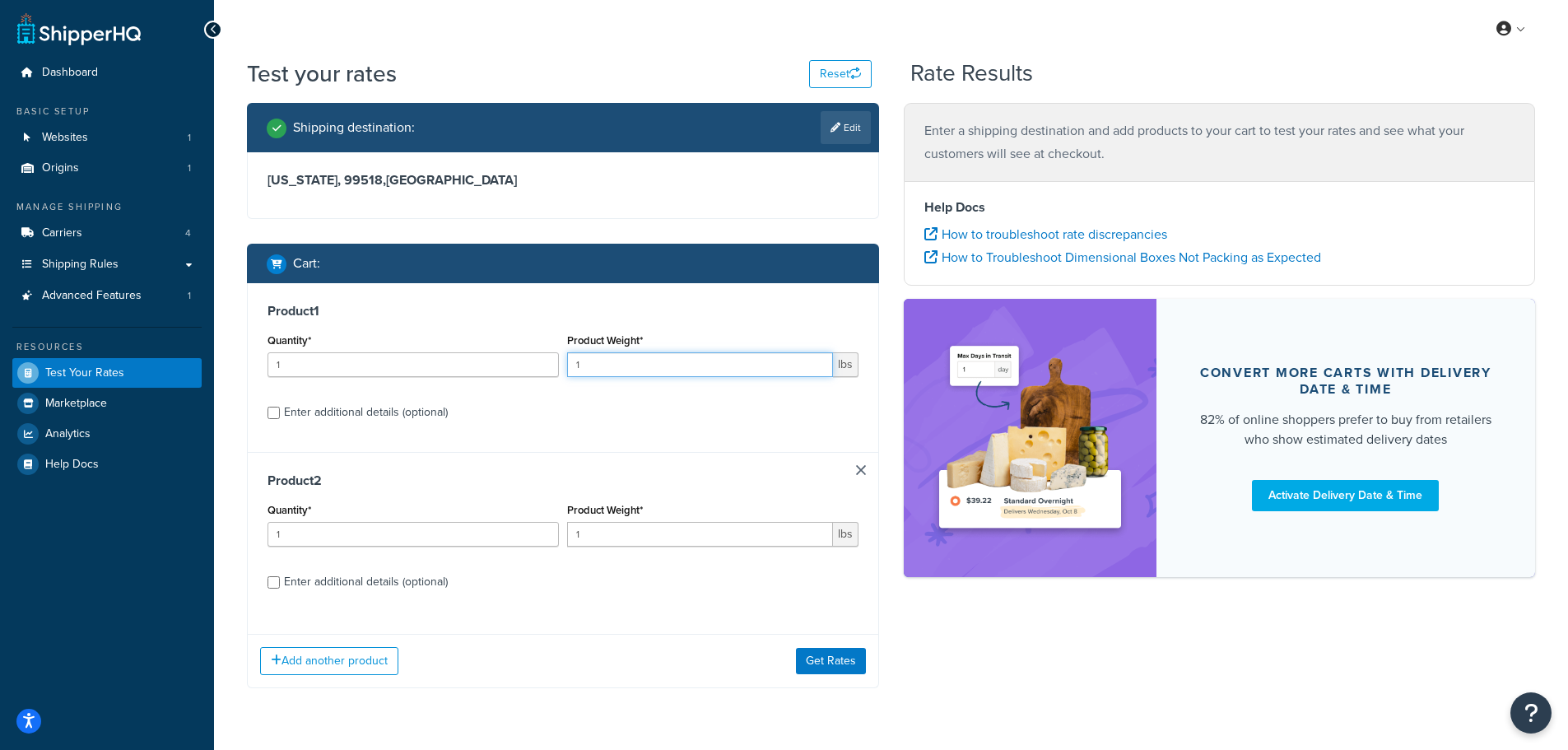
drag, startPoint x: 643, startPoint y: 361, endPoint x: 450, endPoint y: 366, distance: 193.1
click at [450, 366] on div "Quantity* 1 Product Weight* 1 lbs" at bounding box center [563, 359] width 600 height 60
type input "20"
click at [807, 661] on button "Get Rates" at bounding box center [831, 660] width 70 height 26
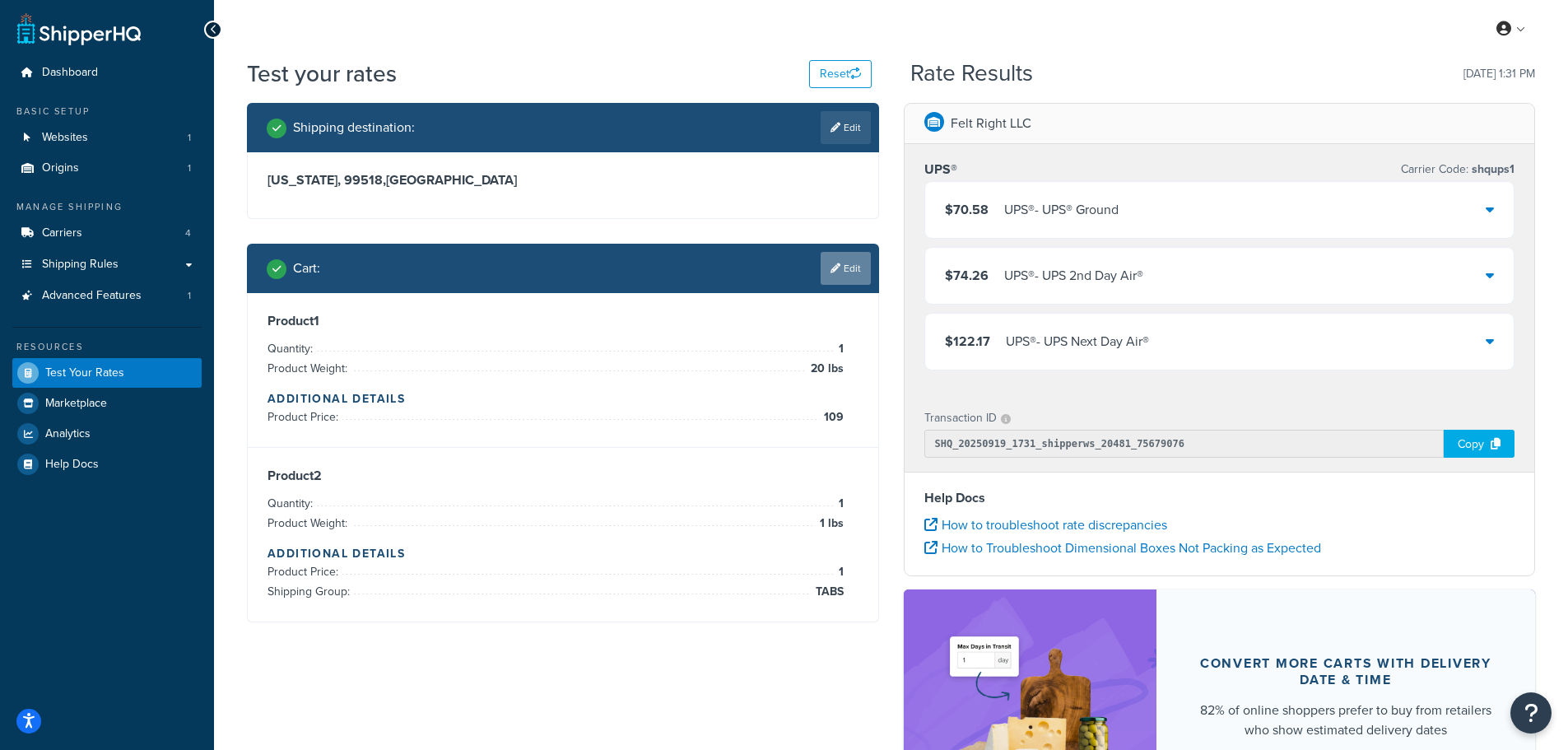
click at [843, 274] on link "Edit" at bounding box center [845, 268] width 50 height 33
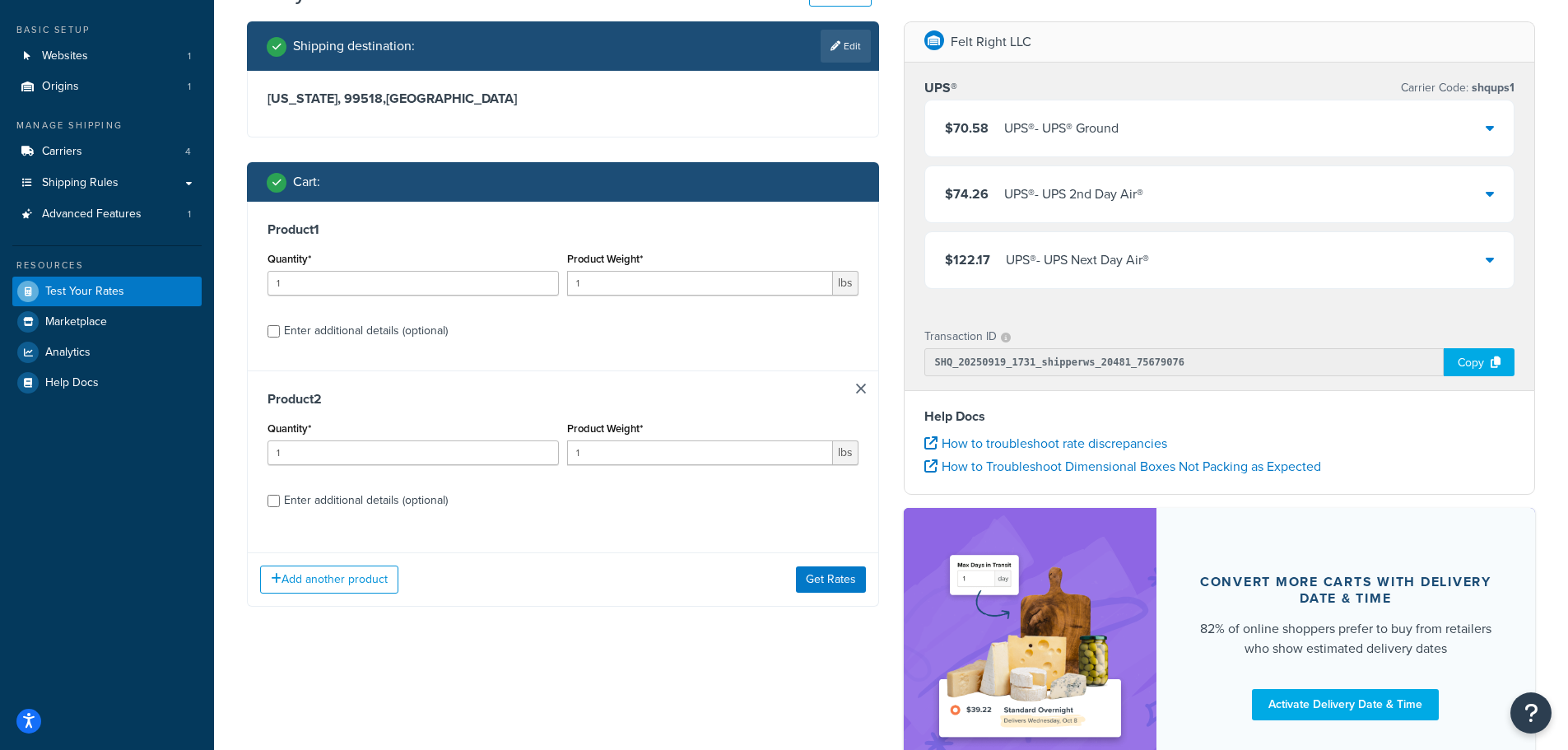
scroll to position [83, 0]
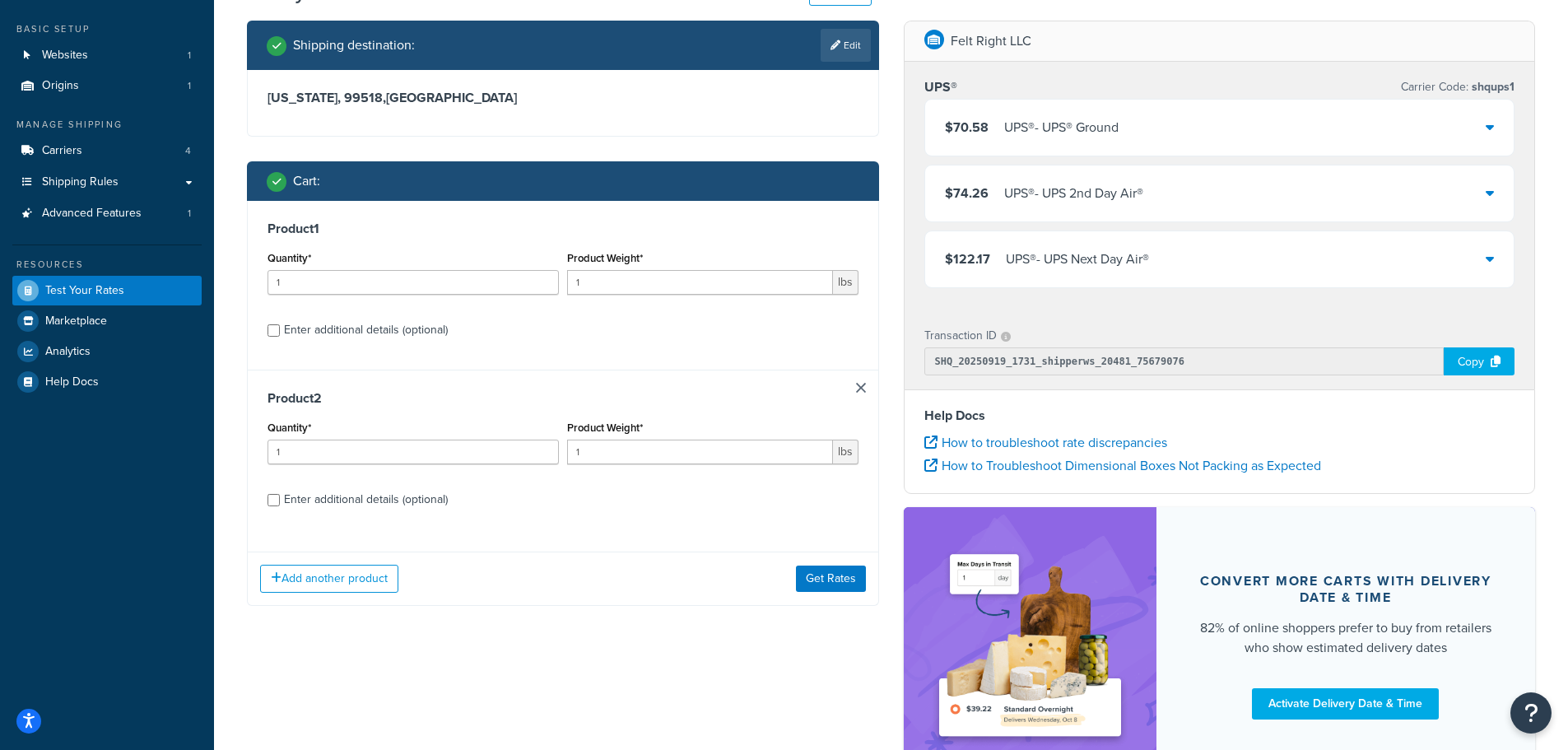
click at [857, 388] on link at bounding box center [861, 388] width 10 height 10
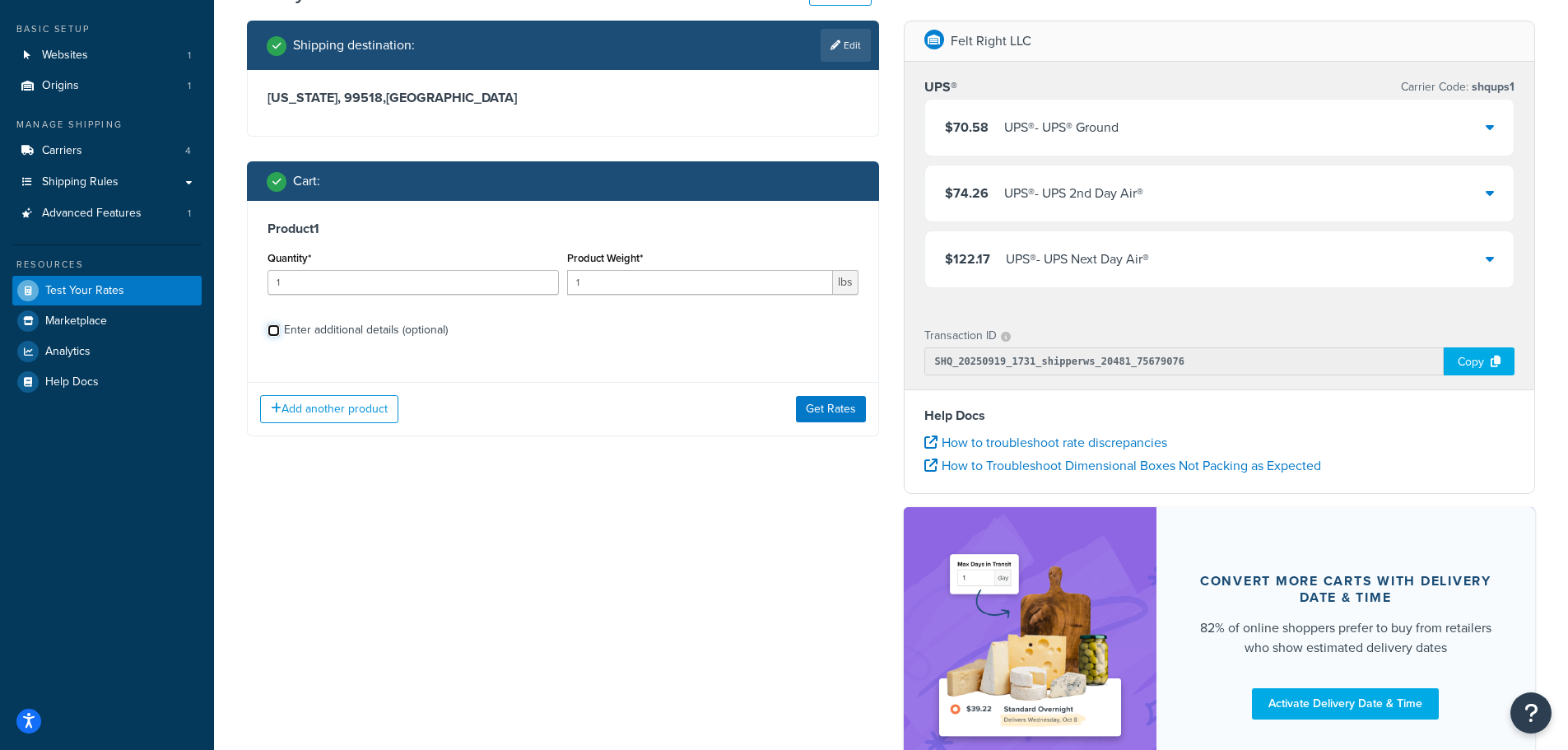
click at [278, 333] on input "Enter additional details (optional)" at bounding box center [274, 330] width 13 height 13
checkbox input "true"
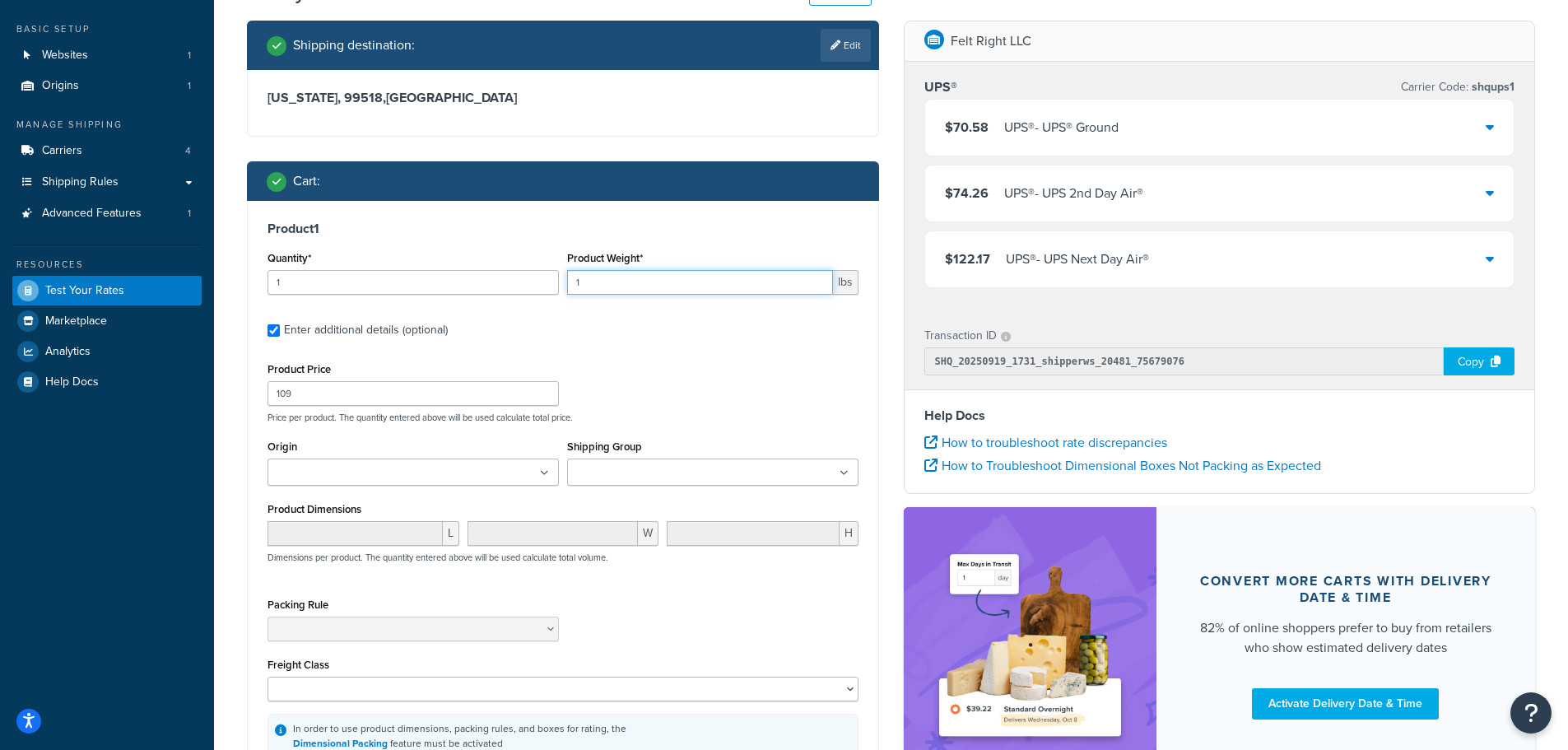
drag, startPoint x: 640, startPoint y: 284, endPoint x: 517, endPoint y: 281, distance: 123.0
click at [527, 285] on div "Quantity* 1 Product Weight* 1 lbs" at bounding box center [563, 277] width 600 height 60
type input "30"
click at [682, 467] on input "Shipping Group" at bounding box center [645, 473] width 146 height 18
drag, startPoint x: 667, startPoint y: 537, endPoint x: 671, endPoint y: 476, distance: 61.1
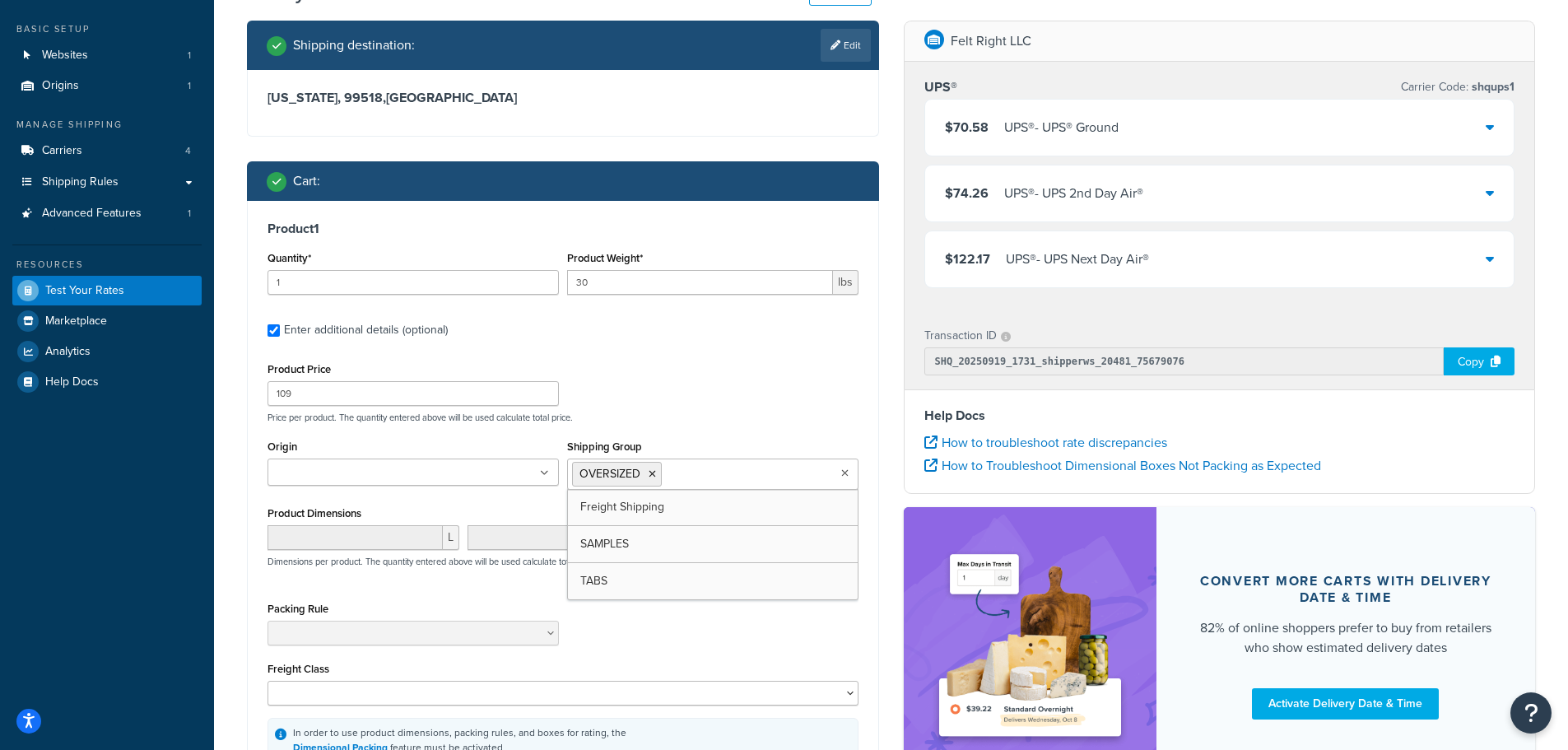
click at [703, 355] on div "Product 1 Quantity* 1 Product Weight* 30 lbs Enter additional details (optional…" at bounding box center [562, 492] width 631 height 583
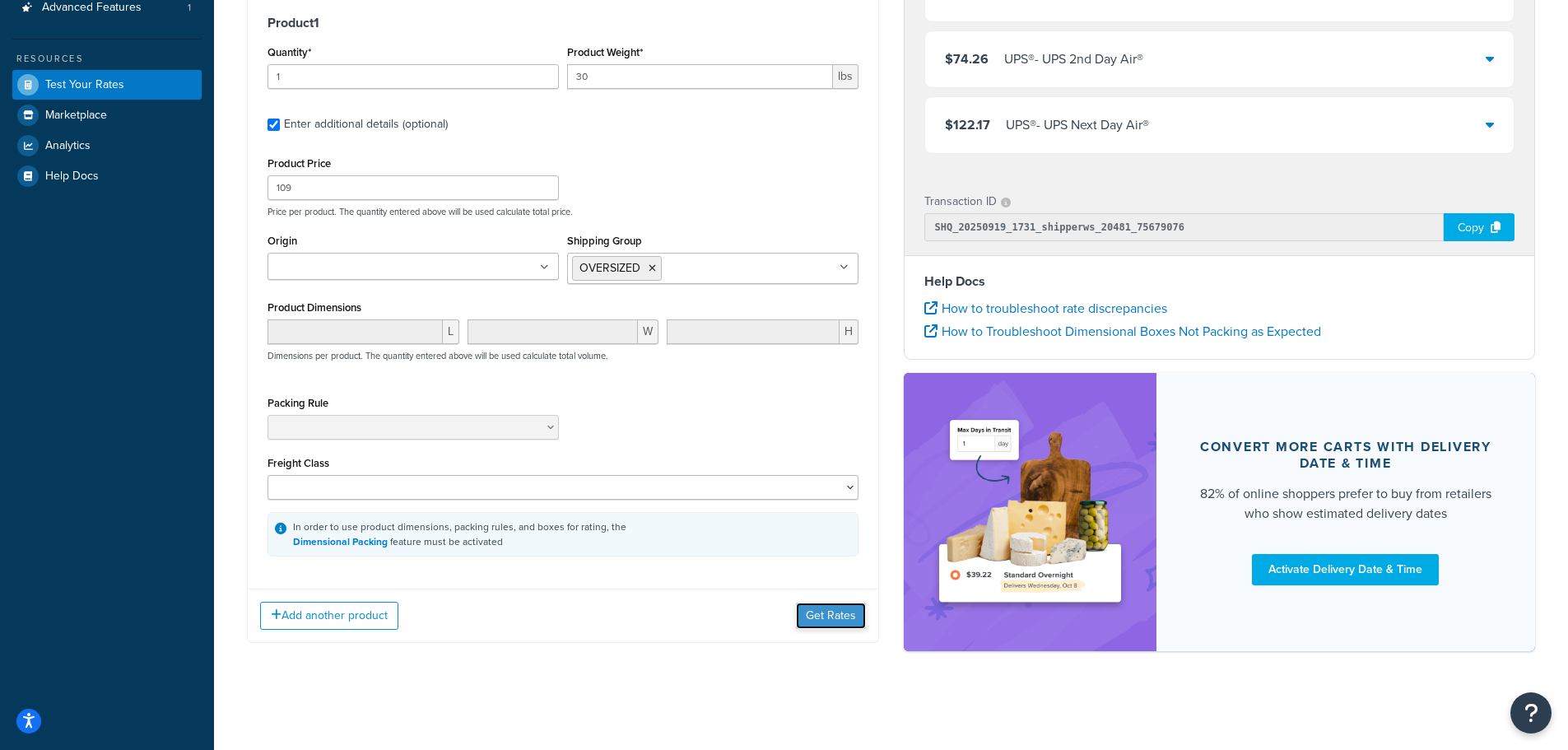
click at [813, 610] on button "Get Rates" at bounding box center [831, 616] width 70 height 26
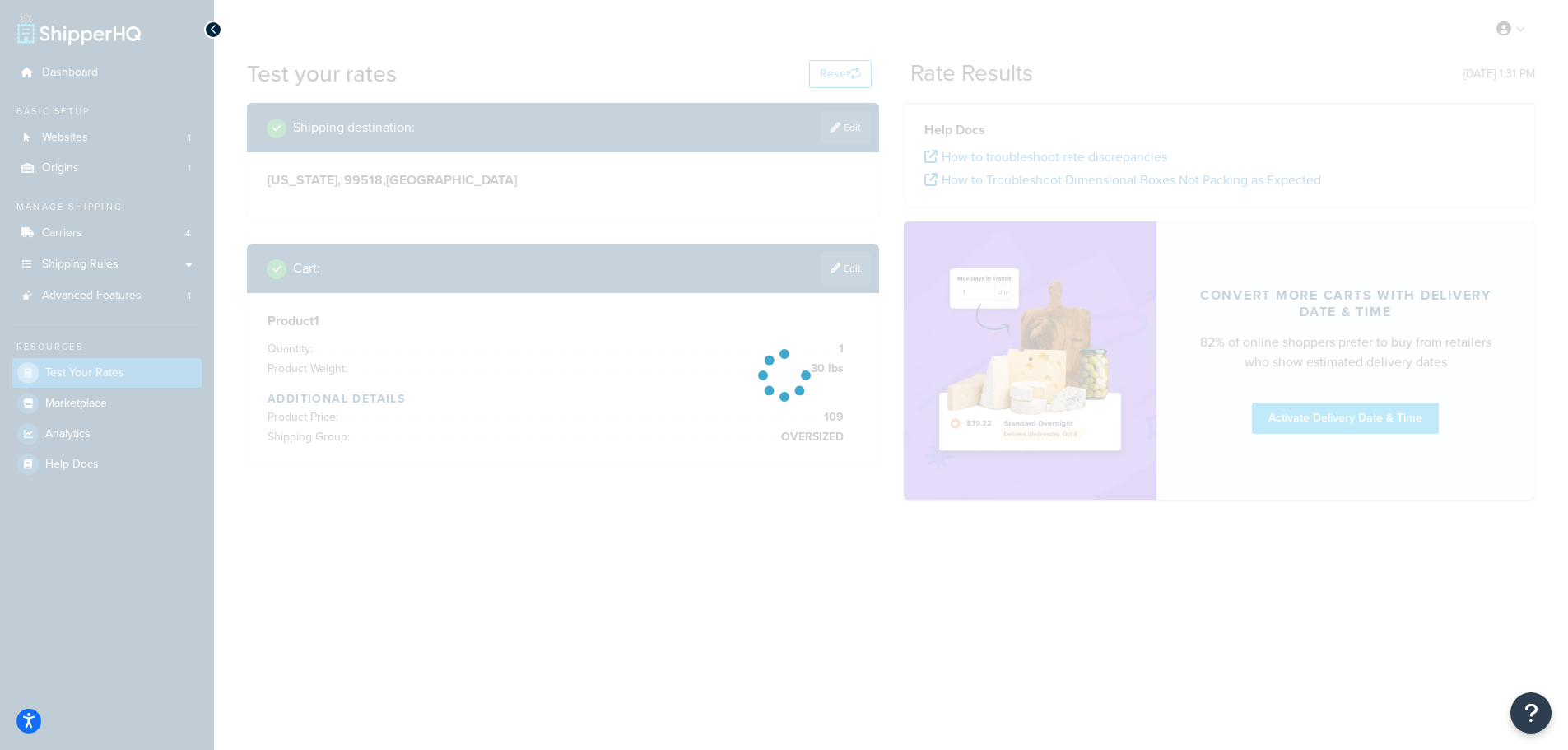
scroll to position [0, 0]
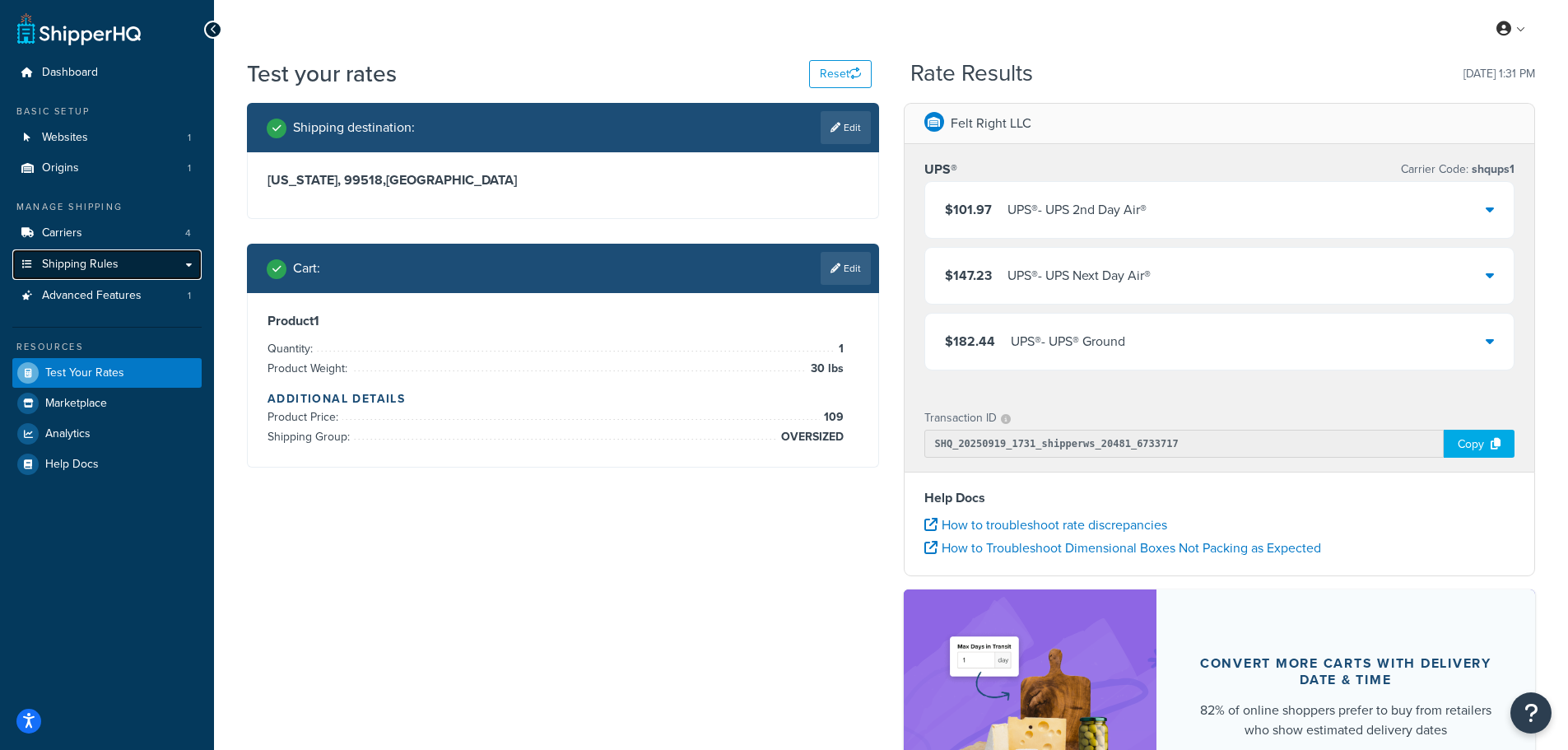
click at [86, 261] on span "Shipping Rules" at bounding box center [80, 264] width 77 height 14
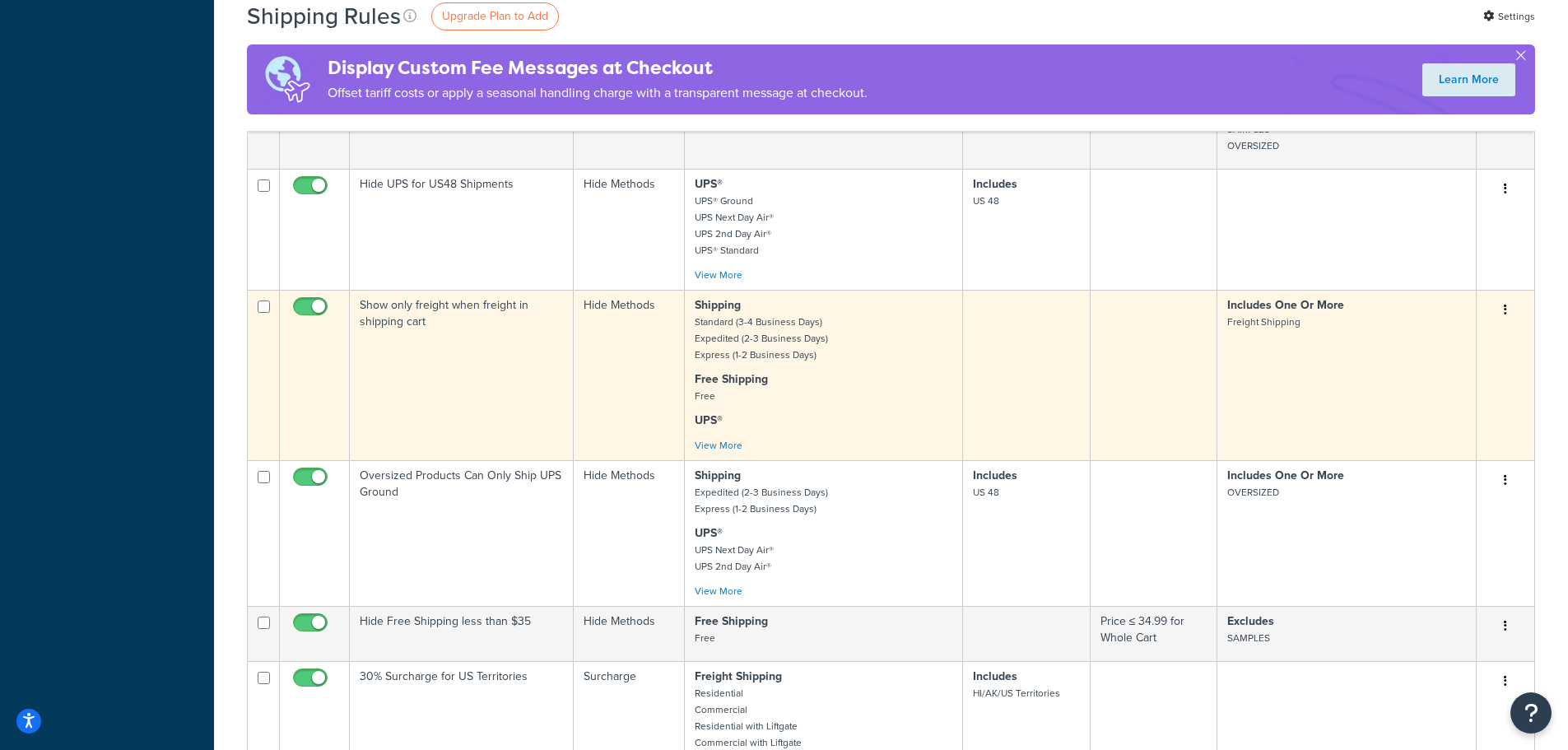
scroll to position [659, 0]
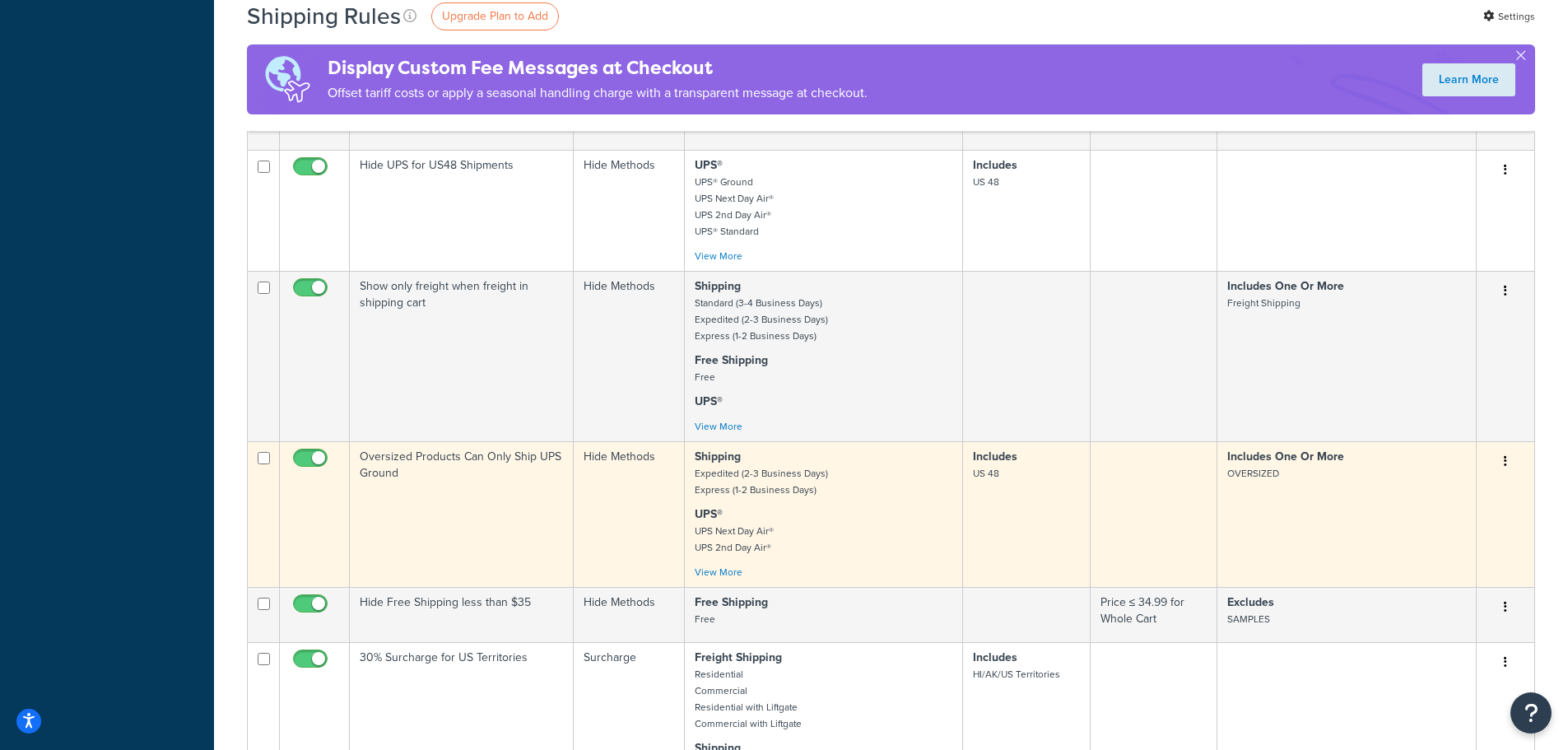
click at [1511, 460] on button "button" at bounding box center [1506, 461] width 23 height 26
click at [1422, 486] on link "Edit" at bounding box center [1451, 493] width 130 height 34
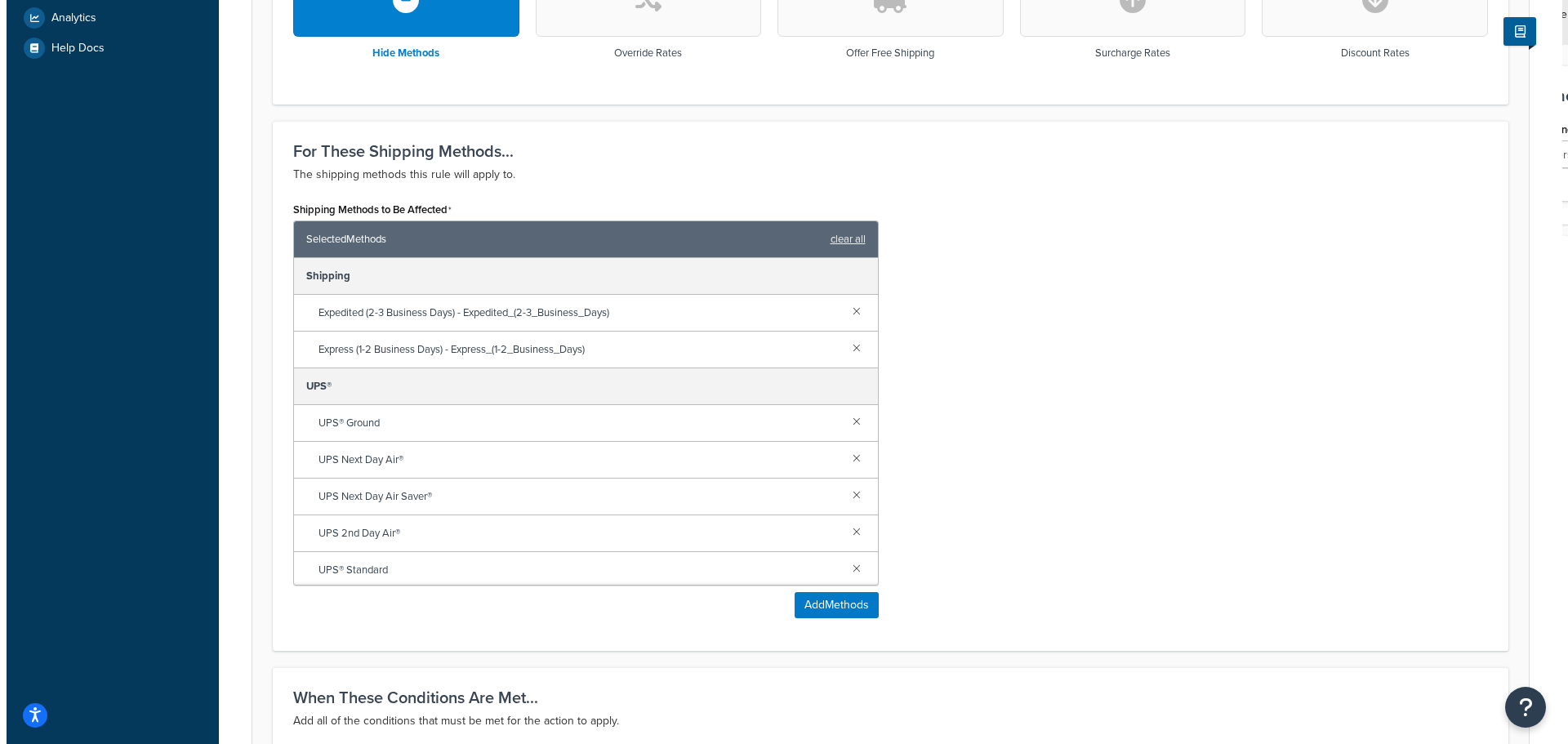
scroll to position [572, 0]
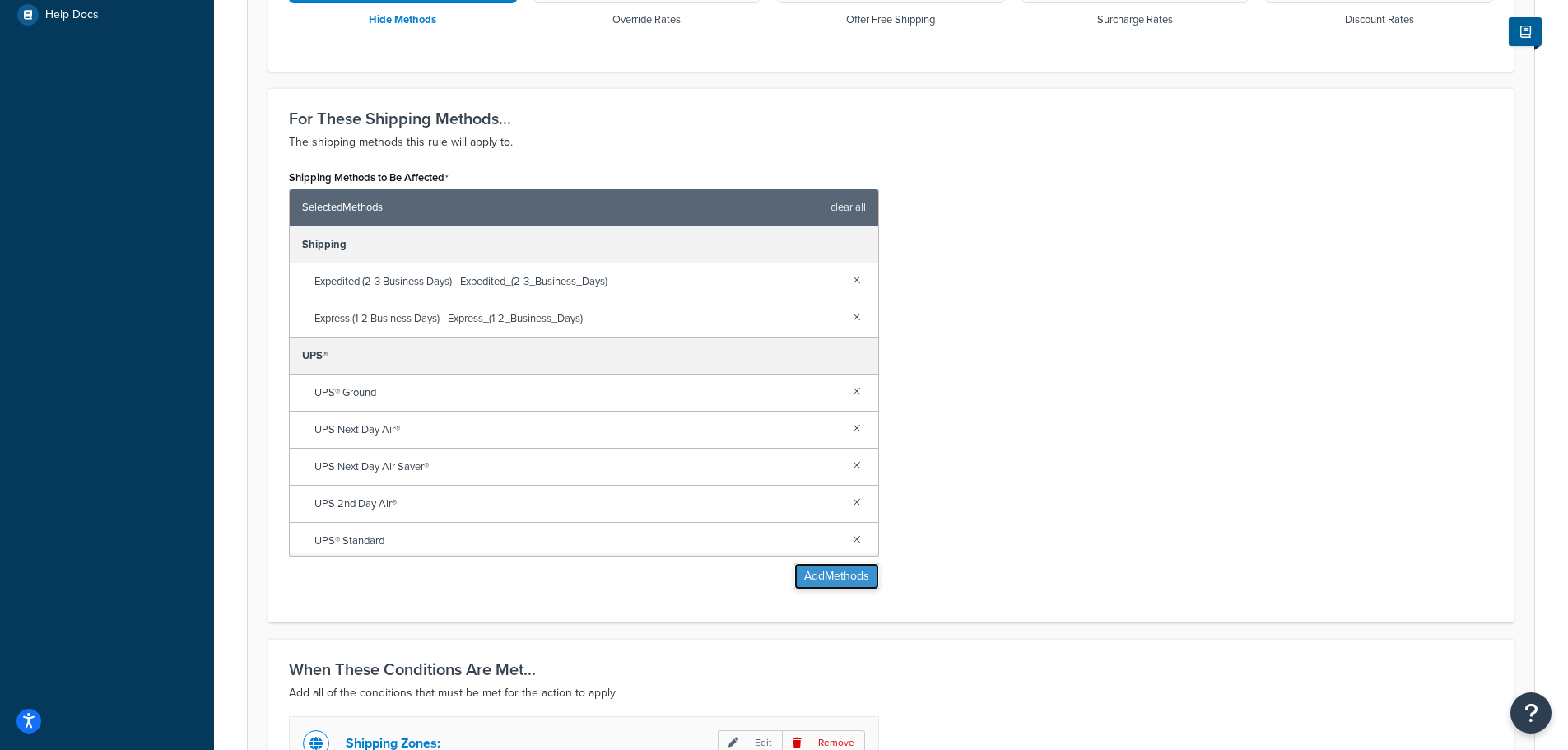
click at [835, 573] on button "Add Methods" at bounding box center [837, 576] width 84 height 26
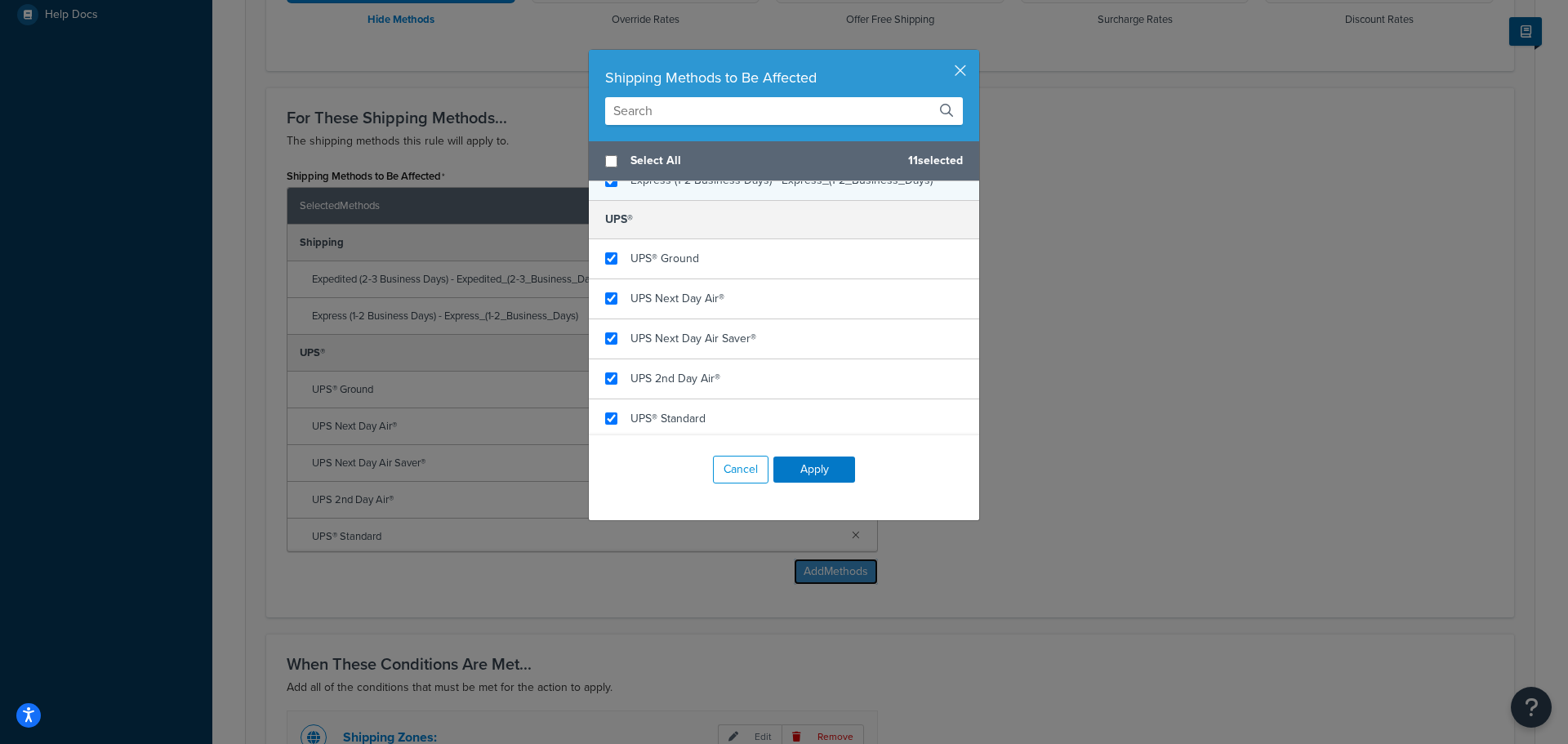
scroll to position [460, 0]
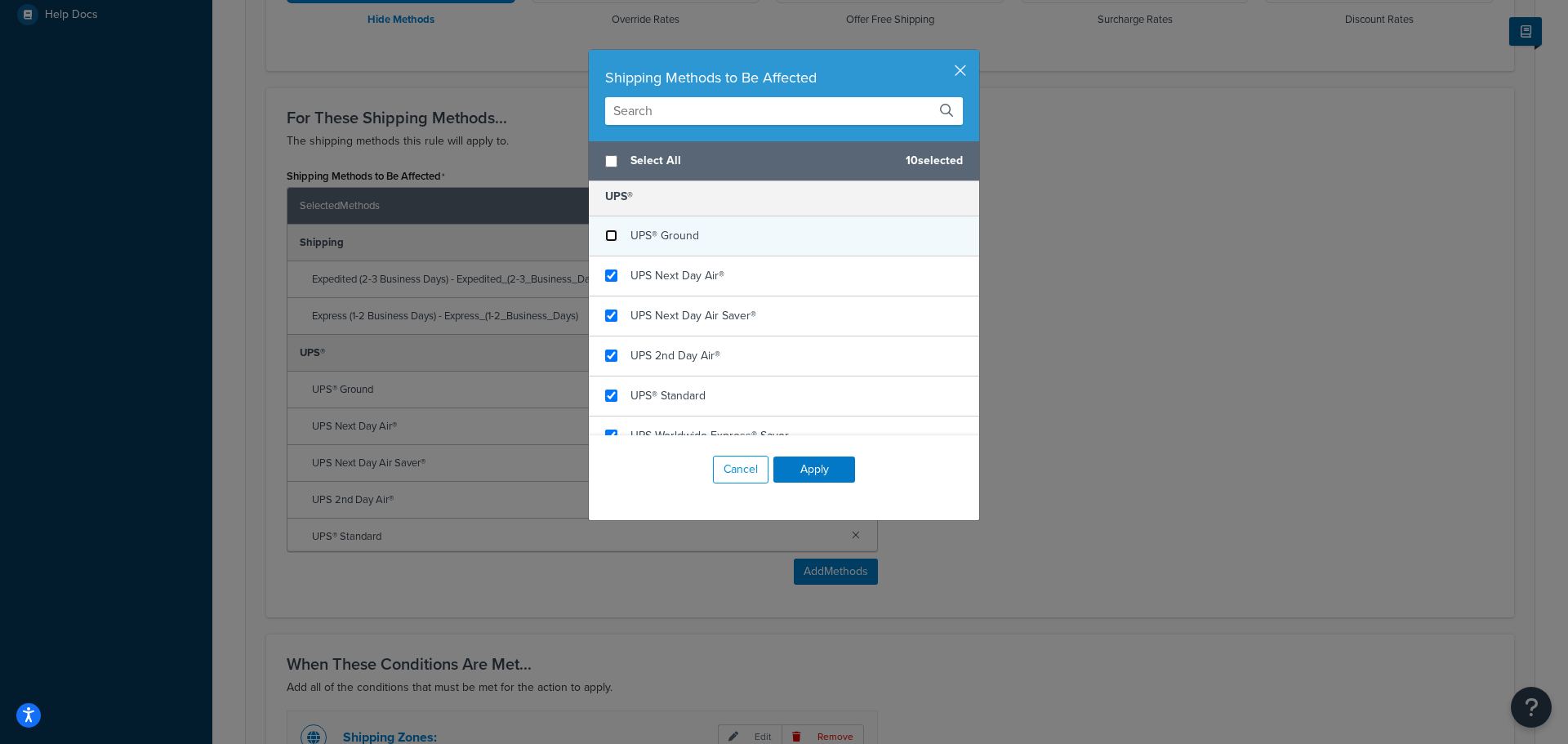
click at [608, 242] on input "checkbox" at bounding box center [611, 235] width 13 height 13
checkbox input "false"
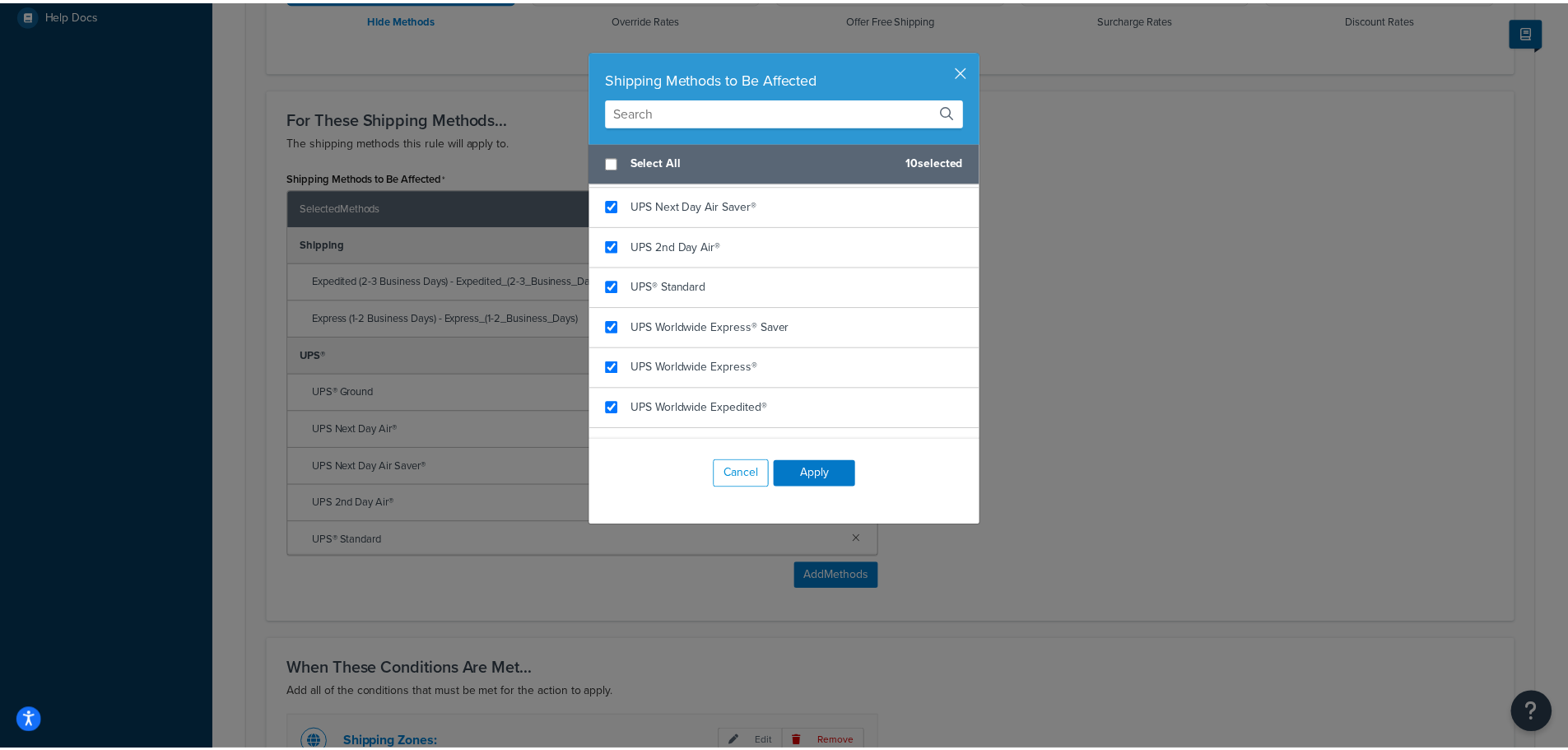
scroll to position [628, 0]
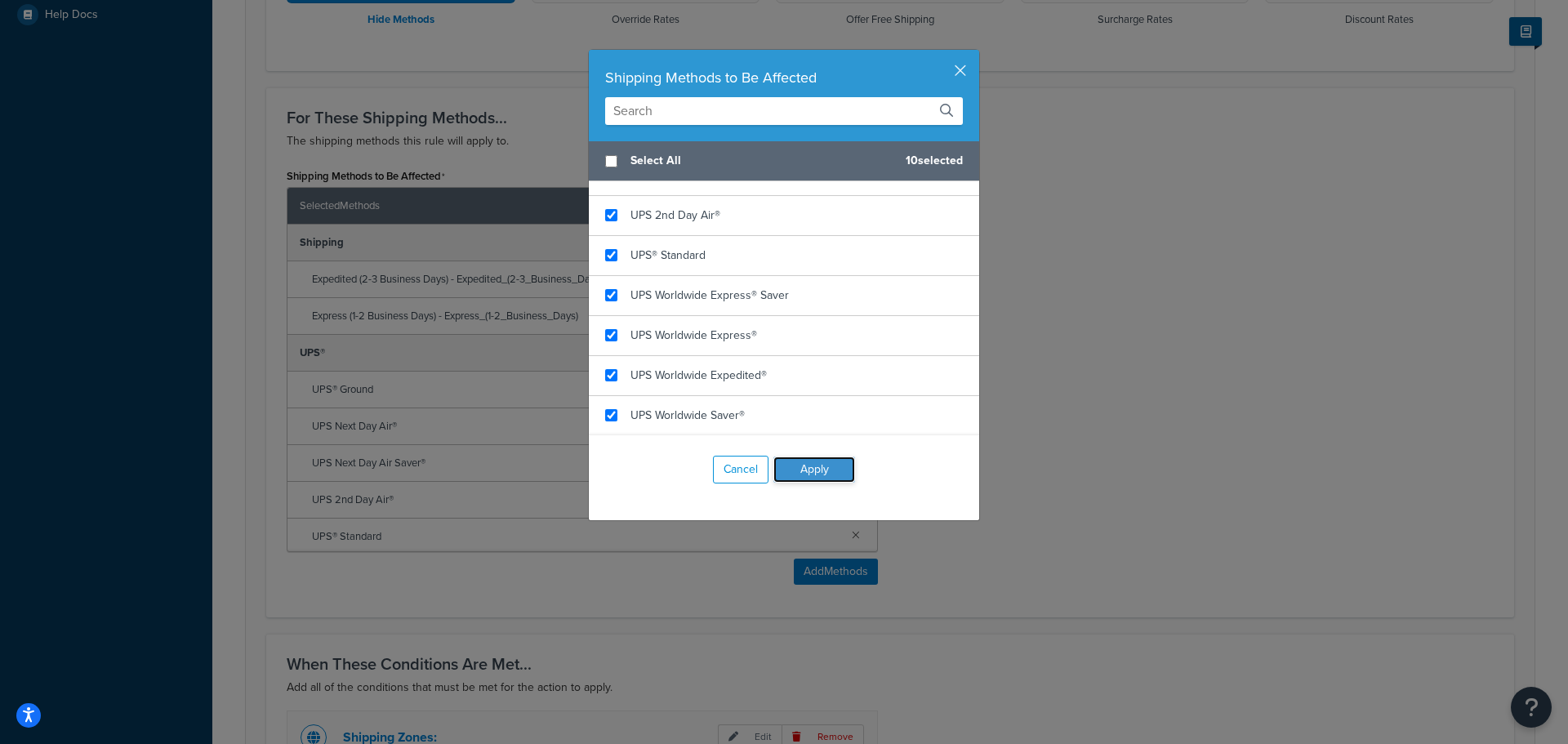
click at [818, 470] on button "Apply" at bounding box center [814, 469] width 82 height 26
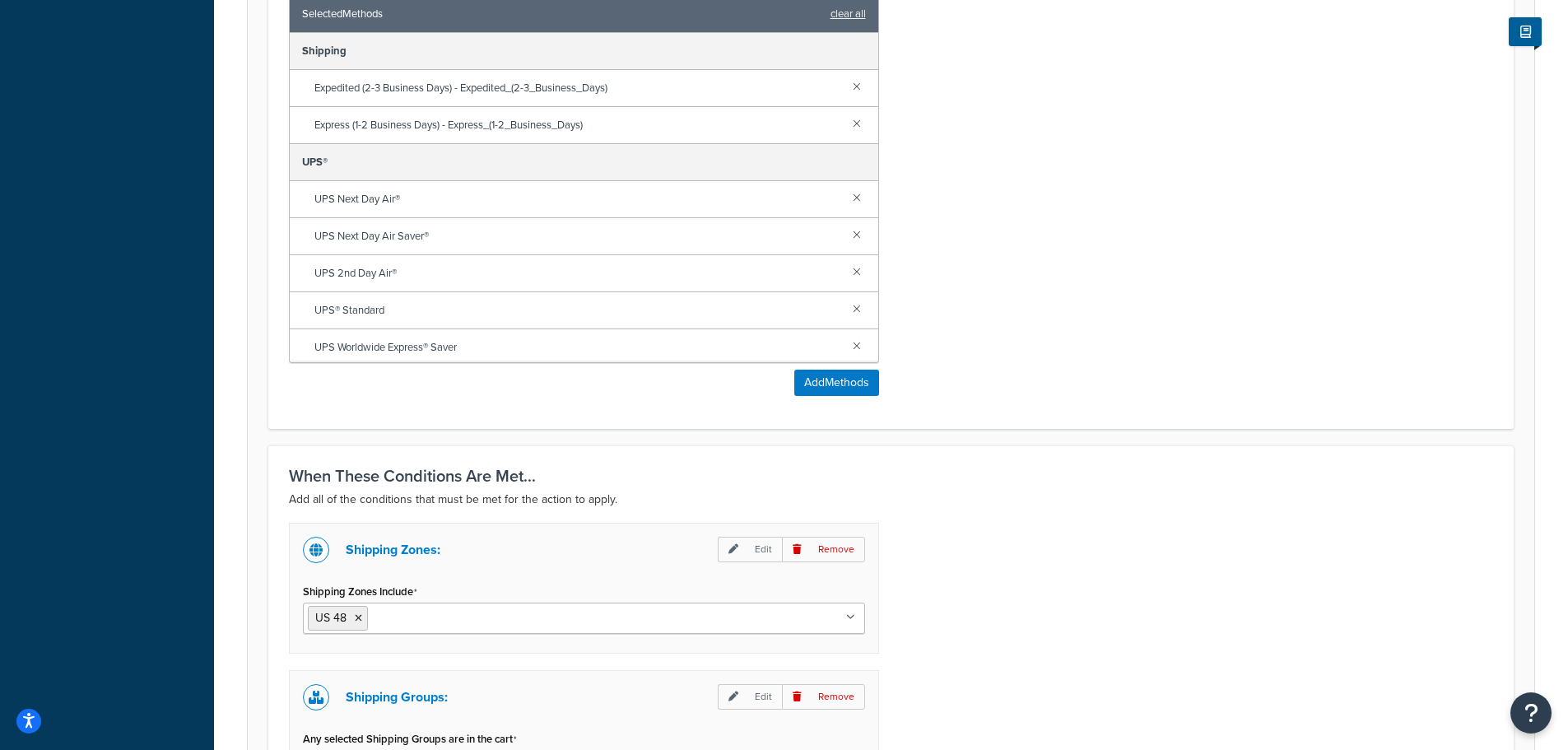
scroll to position [906, 0]
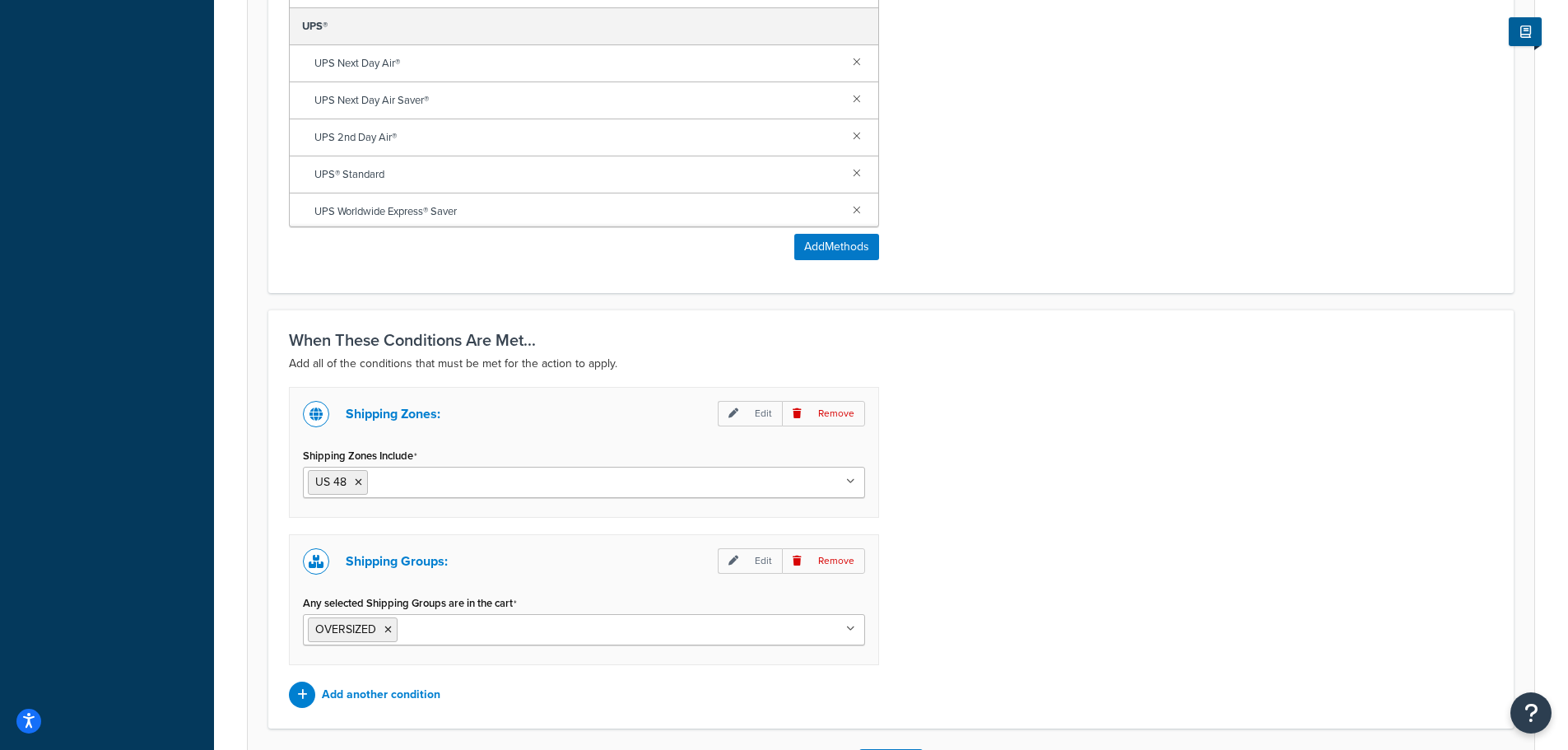
click at [470, 486] on input "Shipping Zones Include" at bounding box center [445, 481] width 146 height 18
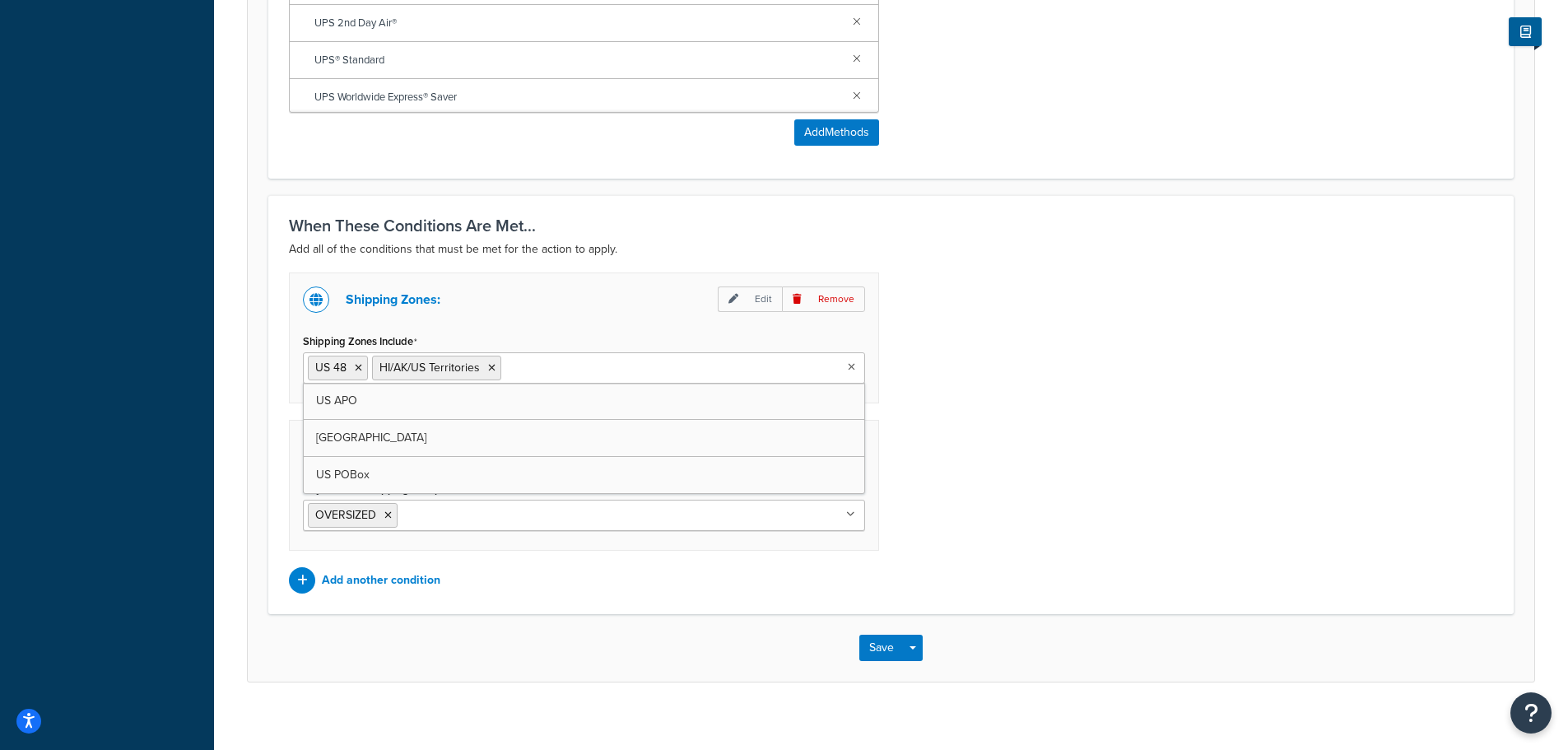
scroll to position [1037, 0]
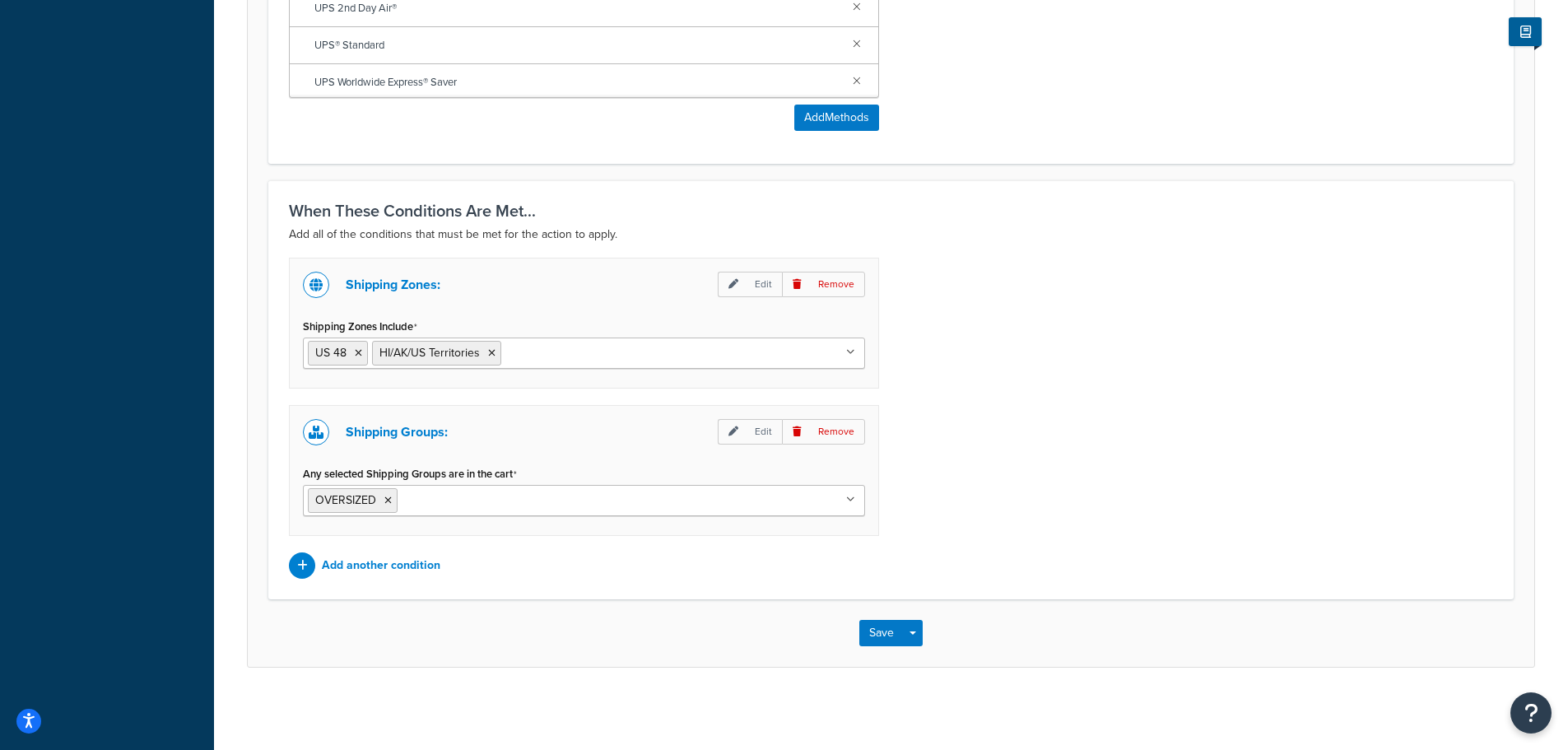
click at [1006, 414] on div "Shipping Zones: Edit Remove Shipping Zones Include US 48 HI/AK/[GEOGRAPHIC_DATA…" at bounding box center [892, 418] width 1229 height 321
click at [881, 628] on button "Save" at bounding box center [882, 633] width 45 height 26
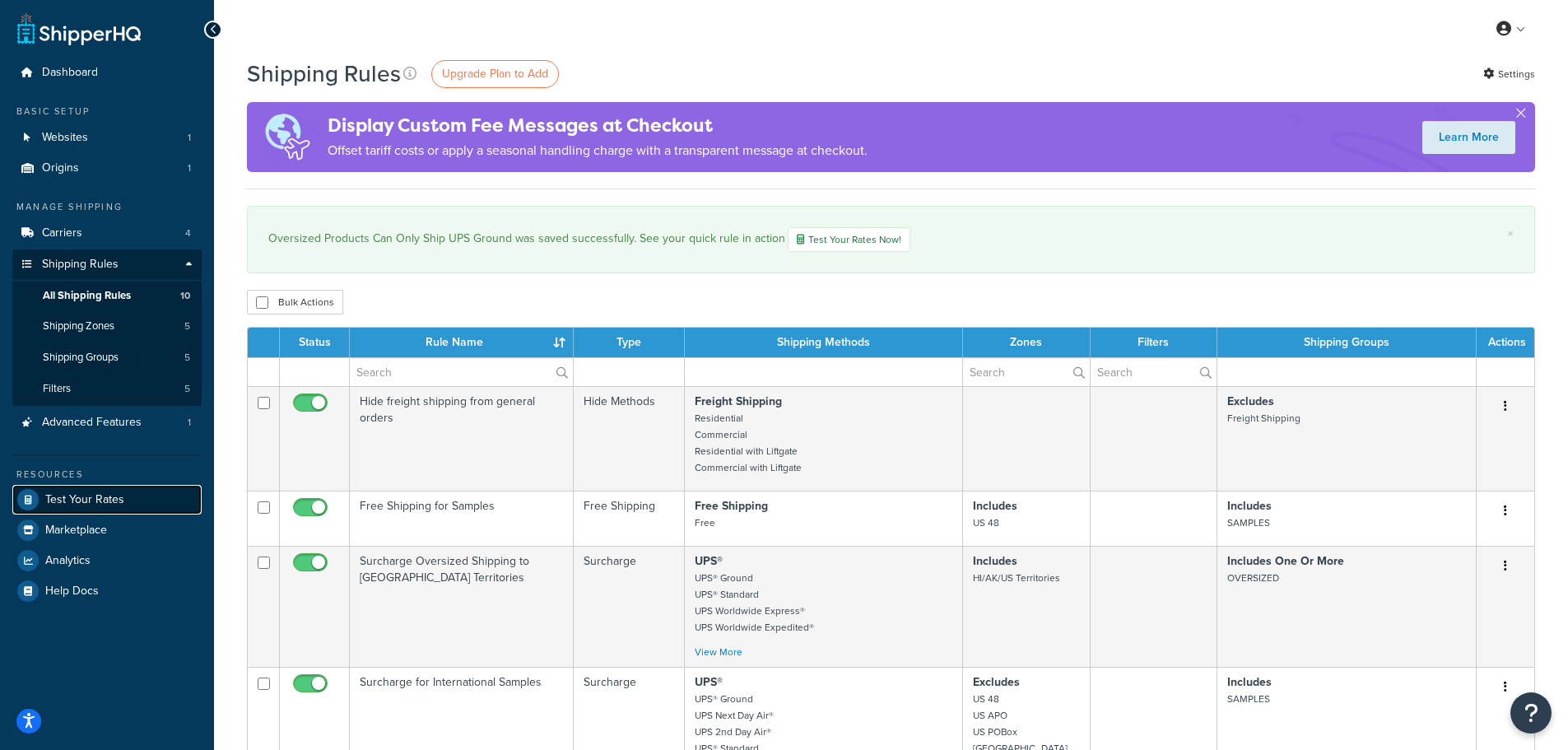
click at [111, 503] on span "Test Your Rates" at bounding box center [85, 500] width 79 height 14
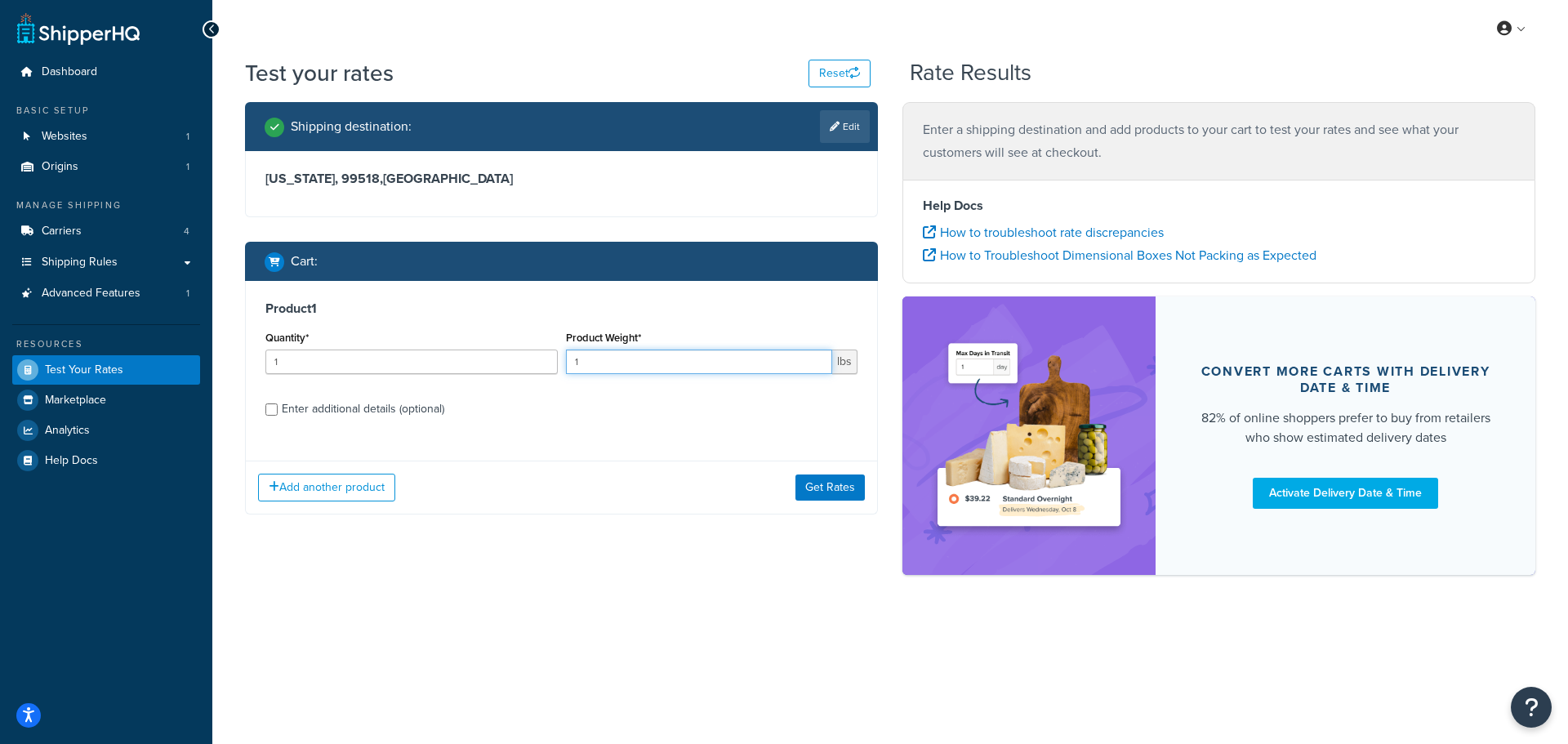
drag, startPoint x: 661, startPoint y: 362, endPoint x: 537, endPoint y: 353, distance: 124.3
click at [541, 354] on div "Quantity* 1 Product Weight* 1 lbs" at bounding box center [561, 356] width 601 height 59
type input "20"
click at [837, 487] on button "Get Rates" at bounding box center [830, 487] width 70 height 26
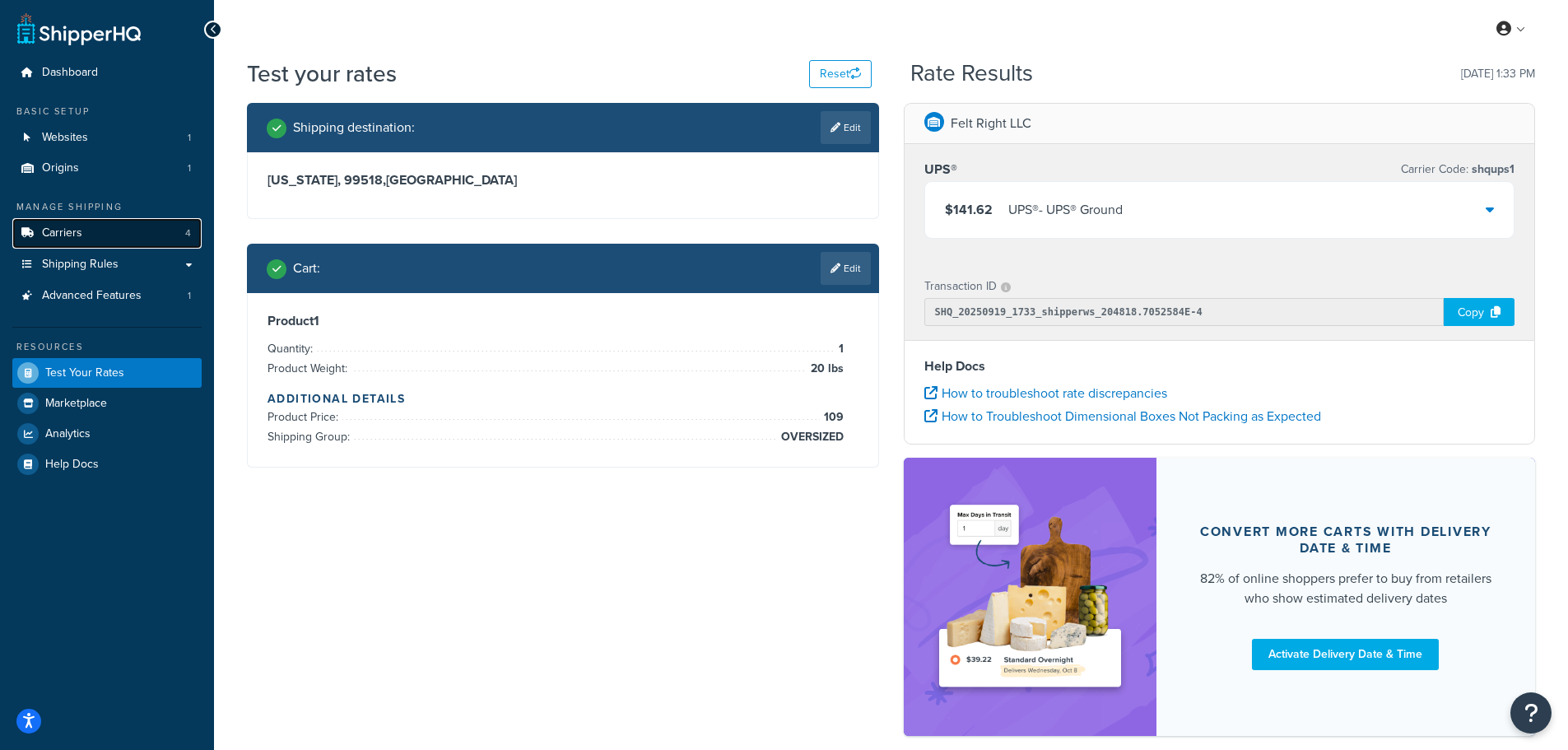
click at [103, 238] on link "Carriers 4" at bounding box center [107, 233] width 189 height 30
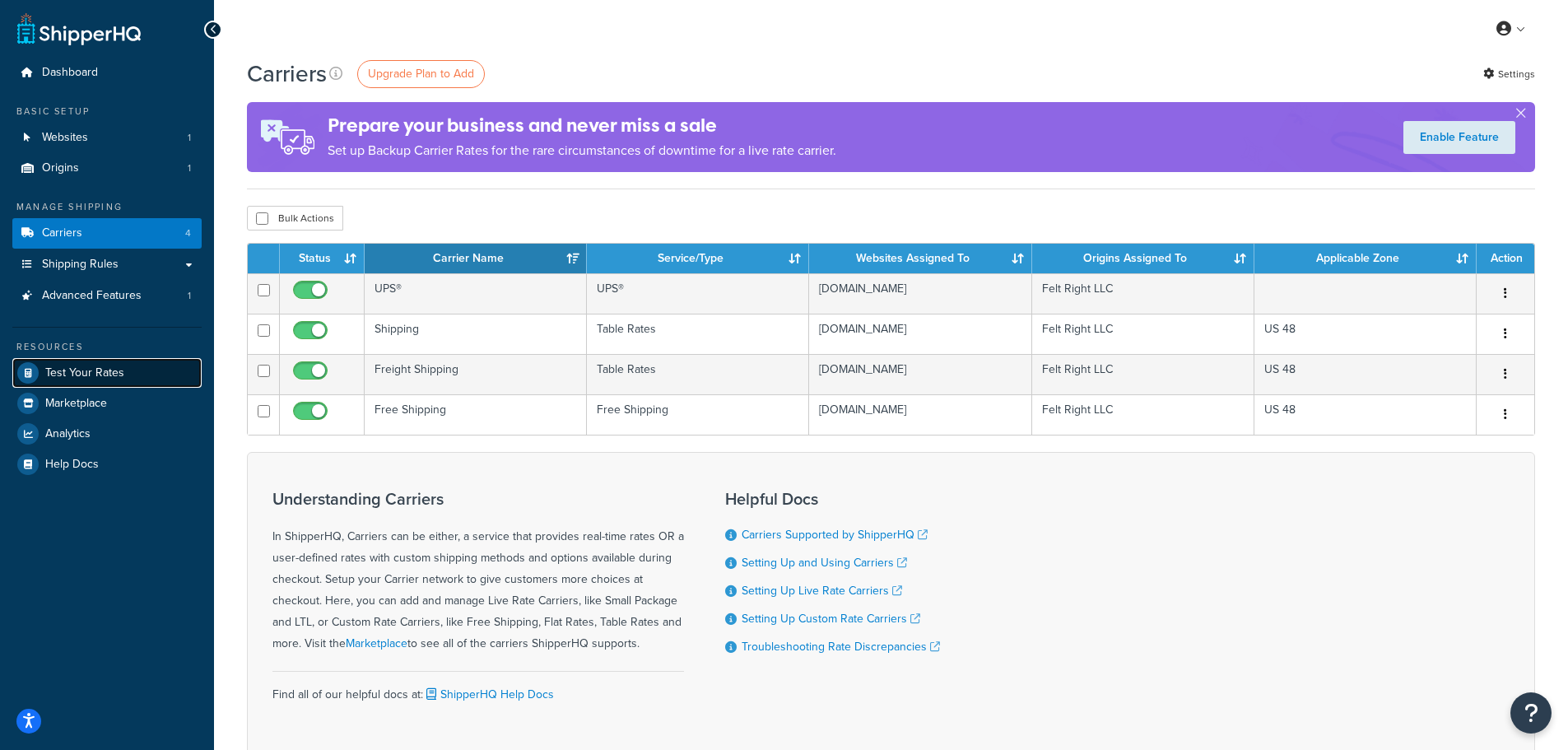
click at [102, 372] on span "Test Your Rates" at bounding box center [85, 373] width 79 height 14
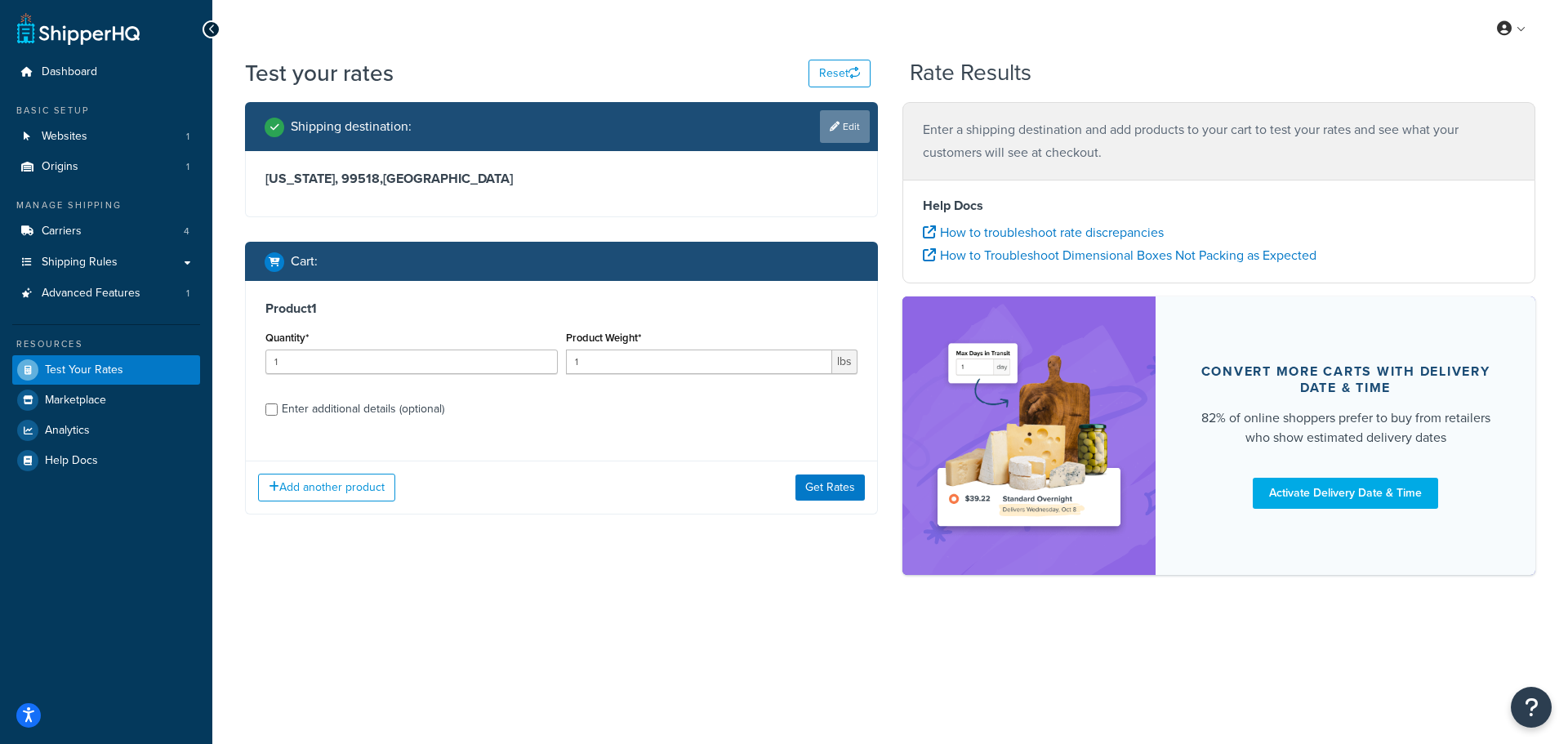
click at [836, 125] on icon at bounding box center [835, 127] width 10 height 10
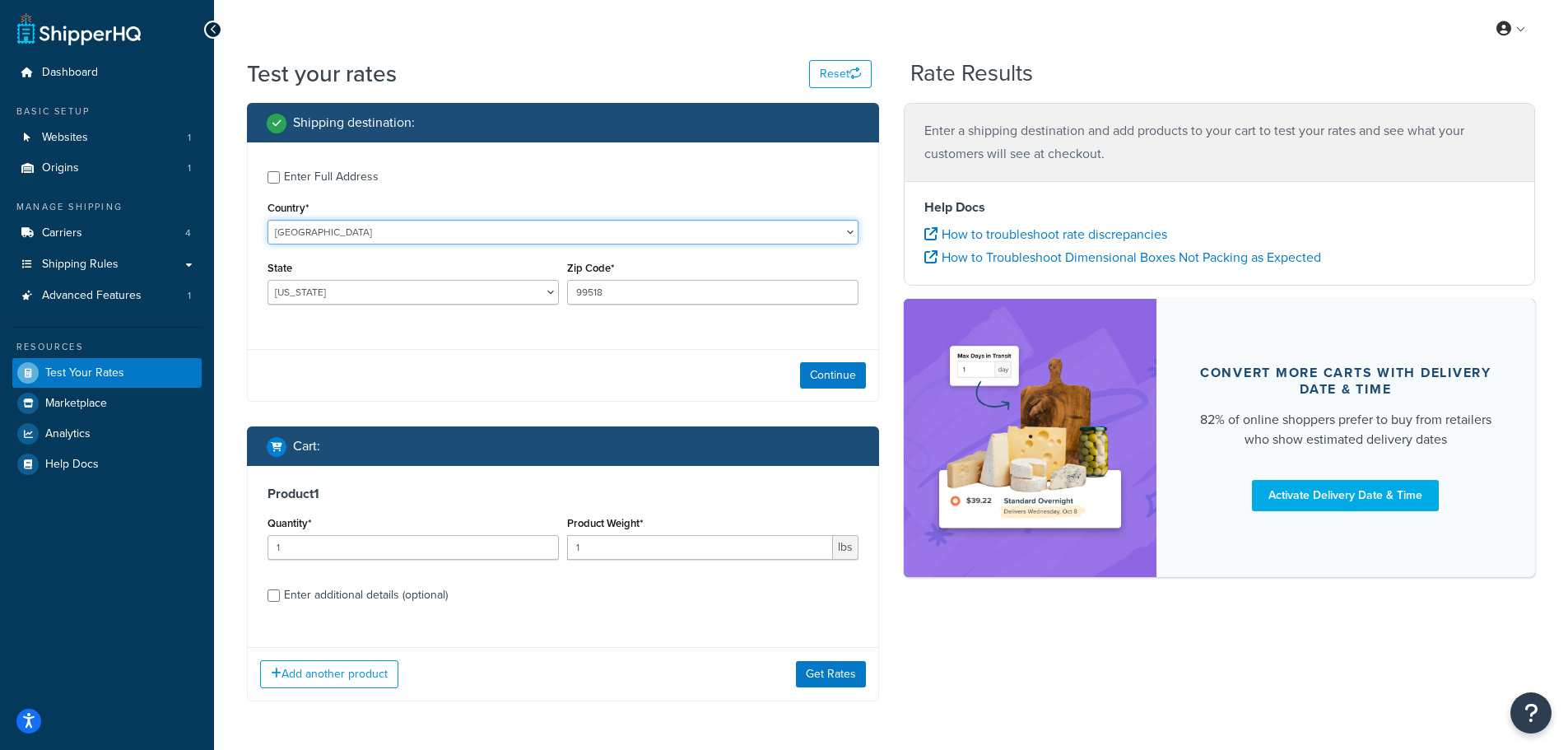
click at [363, 235] on select "United States United Kingdom Afghanistan Åland Islands Albania Algeria American…" at bounding box center [563, 231] width 591 height 24
click at [363, 238] on select "United States United Kingdom Afghanistan Åland Islands Albania Algeria American…" at bounding box center [563, 231] width 591 height 24
click at [366, 303] on select "Alabama Alaska American Samoa Arizona Arkansas Armed Forces Americas Armed Forc…" at bounding box center [413, 292] width 291 height 24
select select "ID"
click at [268, 280] on select "Alabama Alaska American Samoa Arizona Arkansas Armed Forces Americas Armed Forc…" at bounding box center [413, 292] width 291 height 24
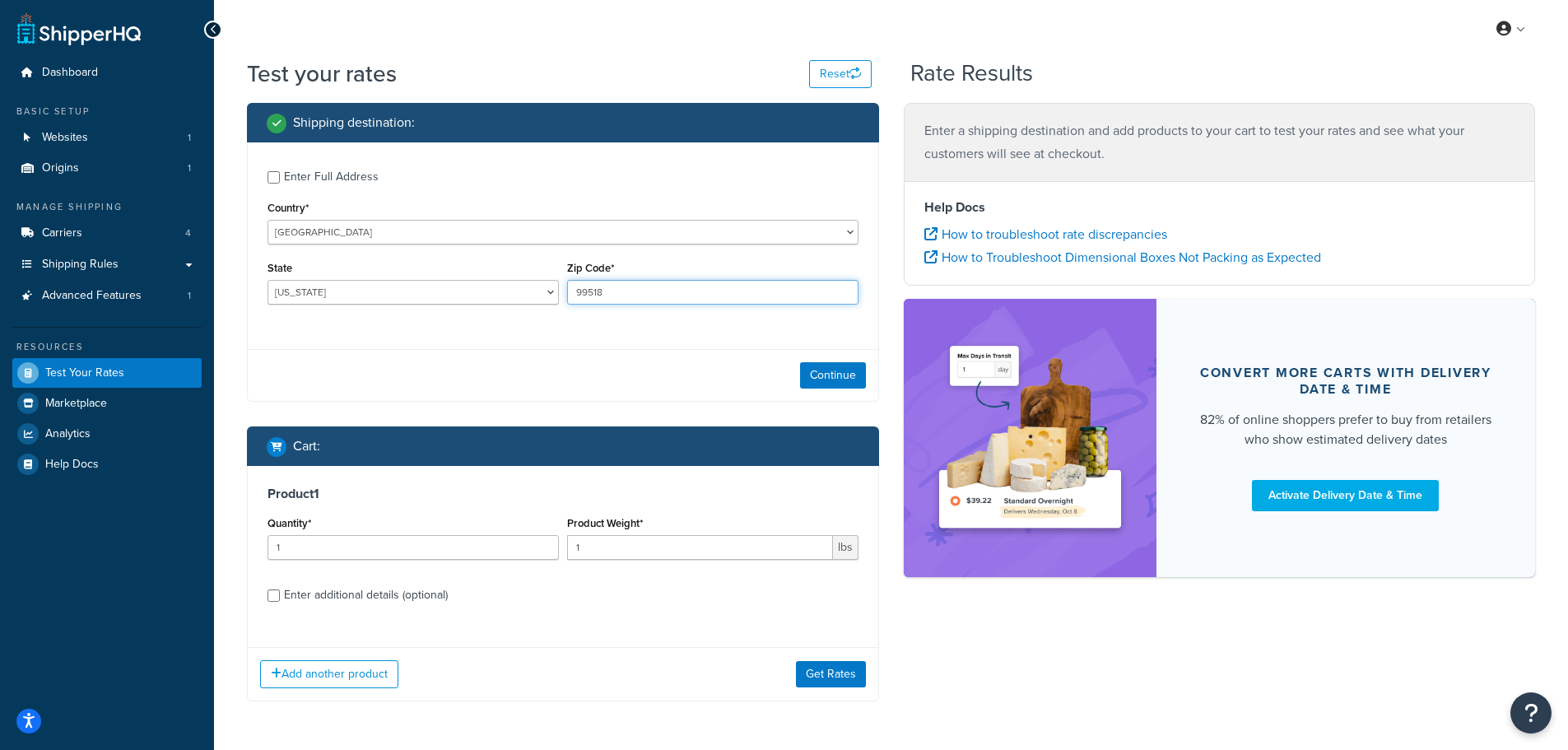
drag, startPoint x: 643, startPoint y: 293, endPoint x: 554, endPoint y: 285, distance: 89.4
click at [554, 285] on div "State Alabama Alaska American Samoa Arizona Arkansas Armed Forces Americas Arme…" at bounding box center [563, 286] width 600 height 60
type input "83440"
click at [827, 371] on button "Continue" at bounding box center [833, 375] width 66 height 26
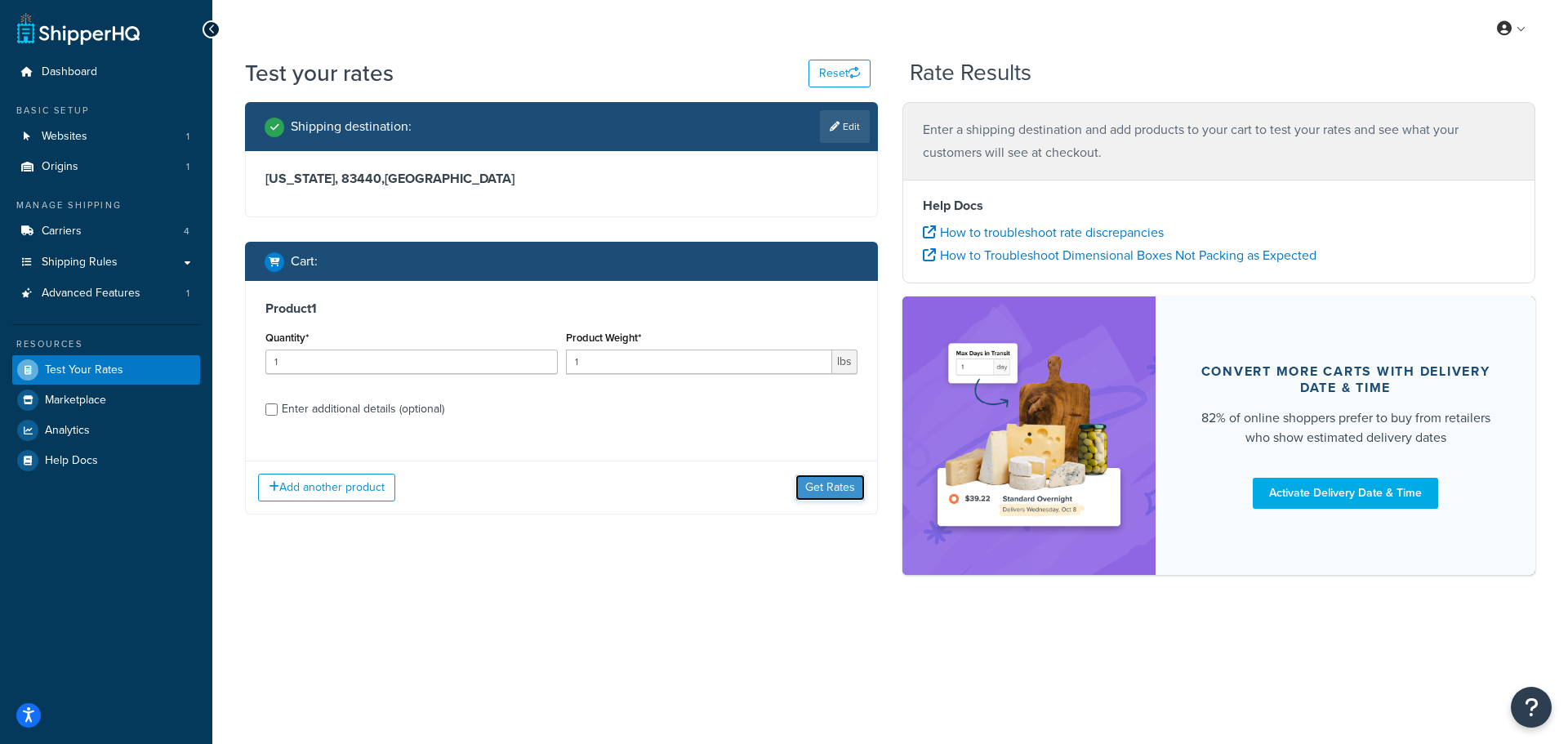
click at [828, 485] on button "Get Rates" at bounding box center [830, 487] width 70 height 26
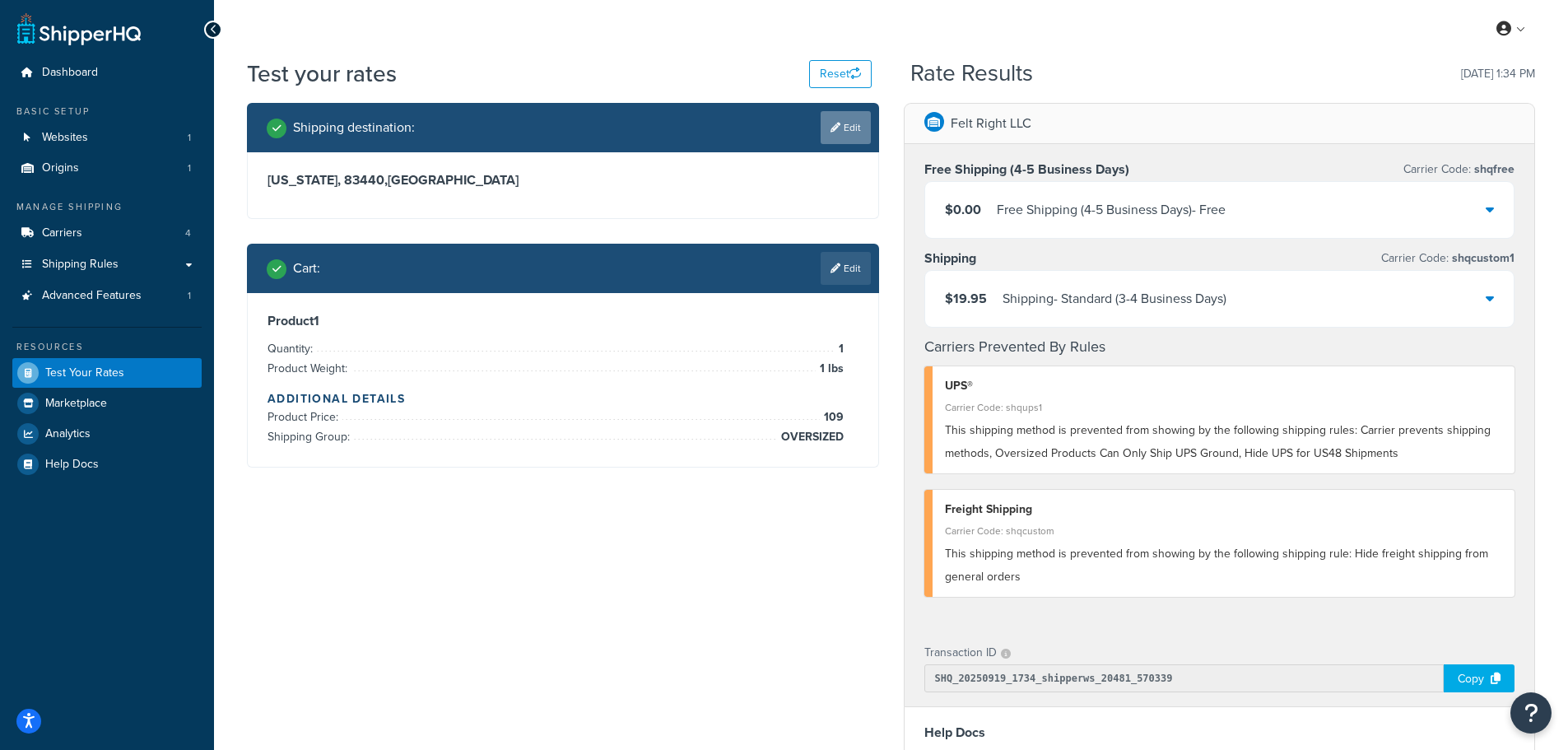
click at [849, 136] on link "Edit" at bounding box center [845, 128] width 50 height 33
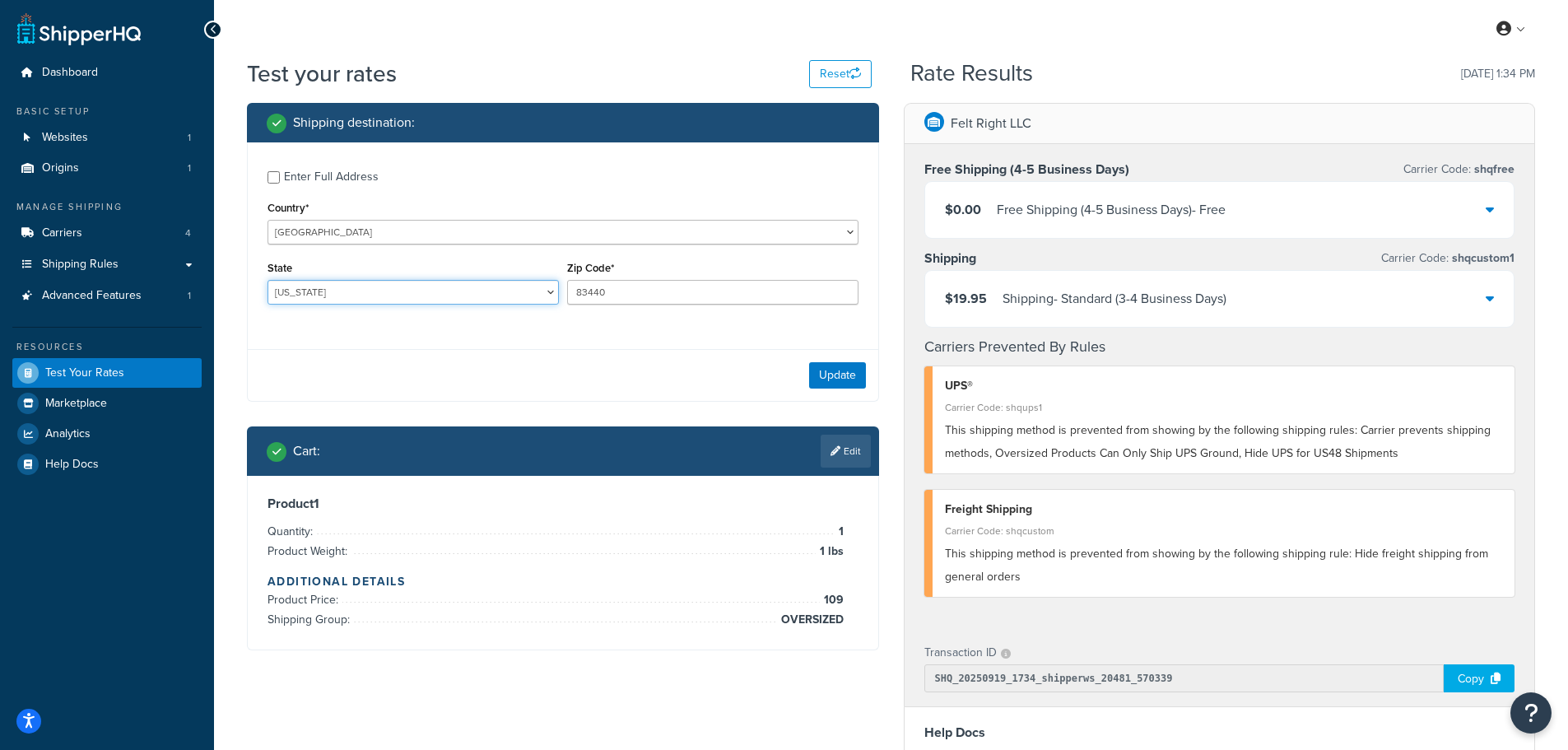
click at [383, 296] on select "Alabama Alaska American Samoa Arizona Arkansas Armed Forces Americas Armed Forc…" at bounding box center [413, 292] width 291 height 24
select select "AK"
click at [268, 280] on select "Alabama Alaska American Samoa Arizona Arkansas Armed Forces Americas Armed Forc…" at bounding box center [413, 292] width 291 height 24
drag, startPoint x: 572, startPoint y: 286, endPoint x: 472, endPoint y: 270, distance: 101.3
click at [473, 270] on div "State Alabama Alaska American Samoa Arizona Arkansas Armed Forces Americas Arme…" at bounding box center [563, 286] width 600 height 60
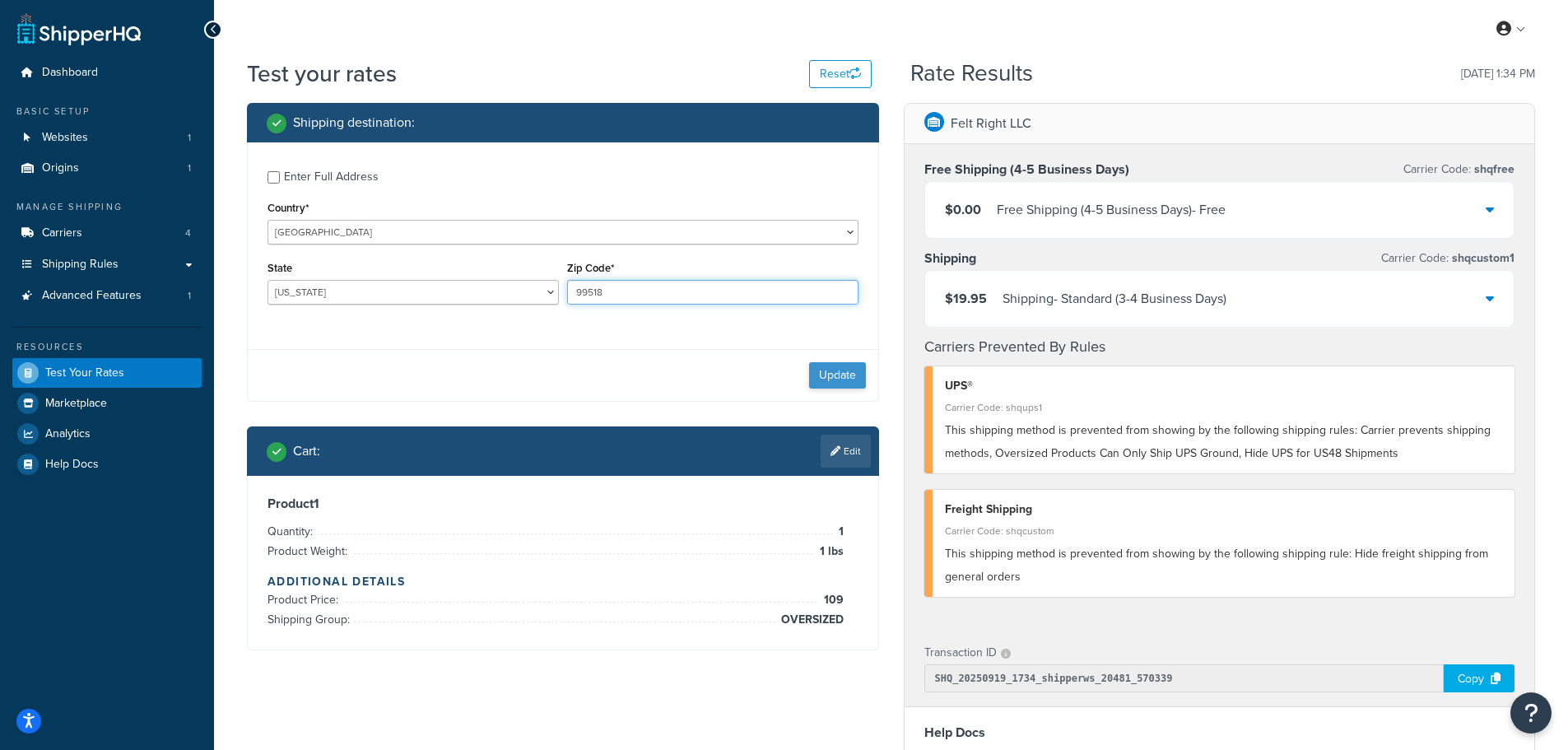
type input "99518"
click at [839, 369] on button "Update" at bounding box center [837, 375] width 57 height 26
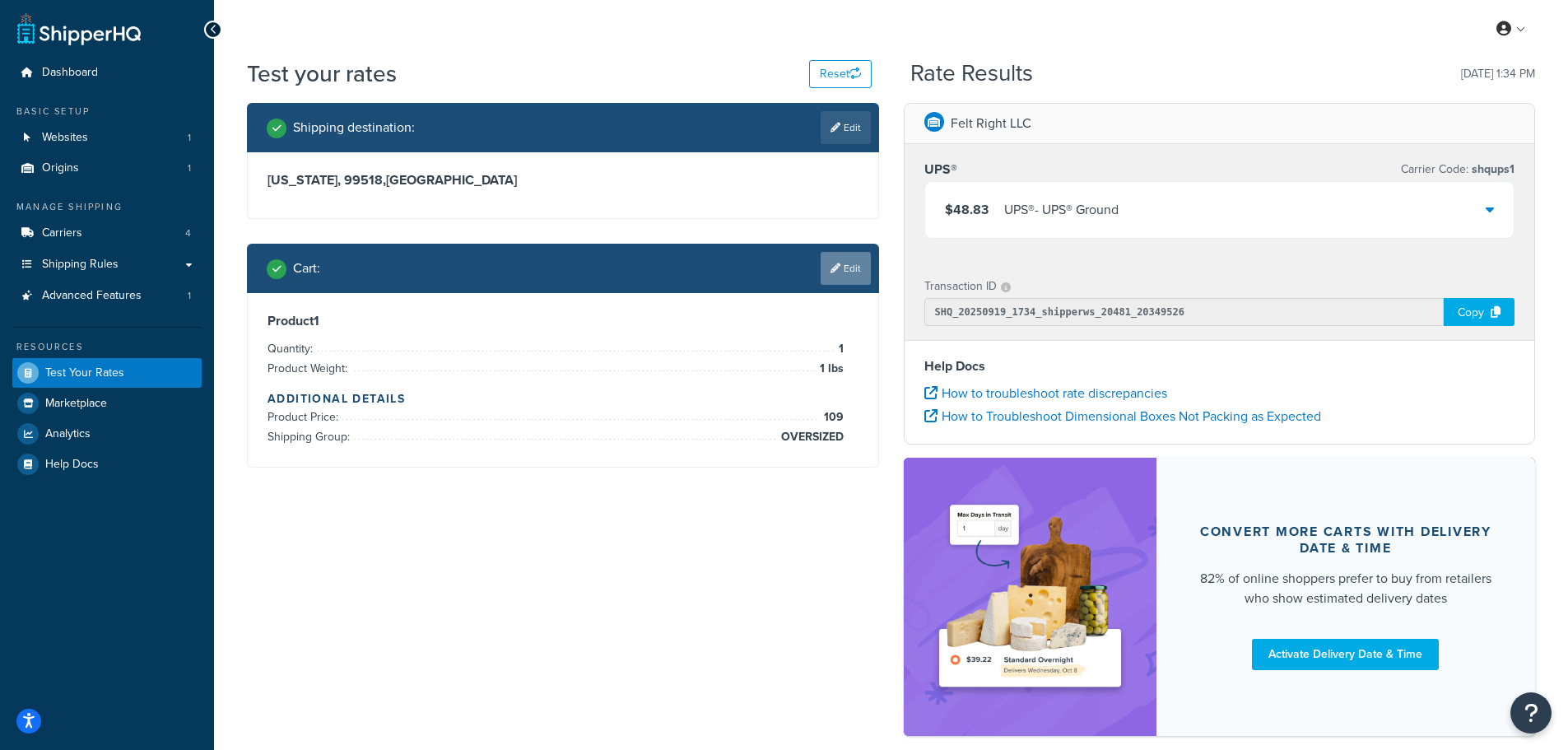
click at [848, 269] on link "Edit" at bounding box center [845, 268] width 50 height 33
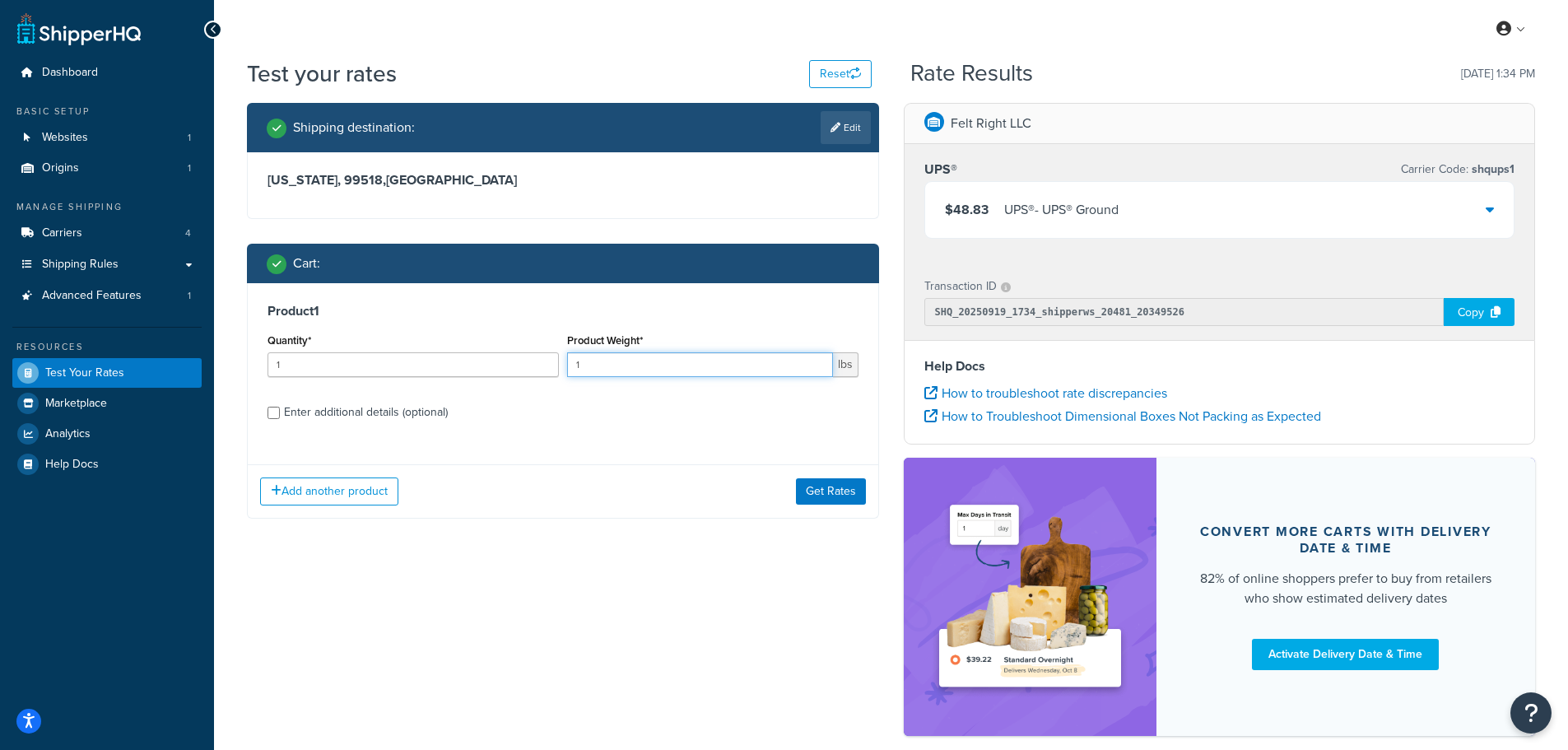
drag, startPoint x: 649, startPoint y: 371, endPoint x: 484, endPoint y: 351, distance: 166.2
click at [486, 351] on div "Quantity* 1 Product Weight* 1 lbs" at bounding box center [563, 359] width 600 height 60
type input "20"
click at [827, 495] on button "Get Rates" at bounding box center [831, 491] width 70 height 26
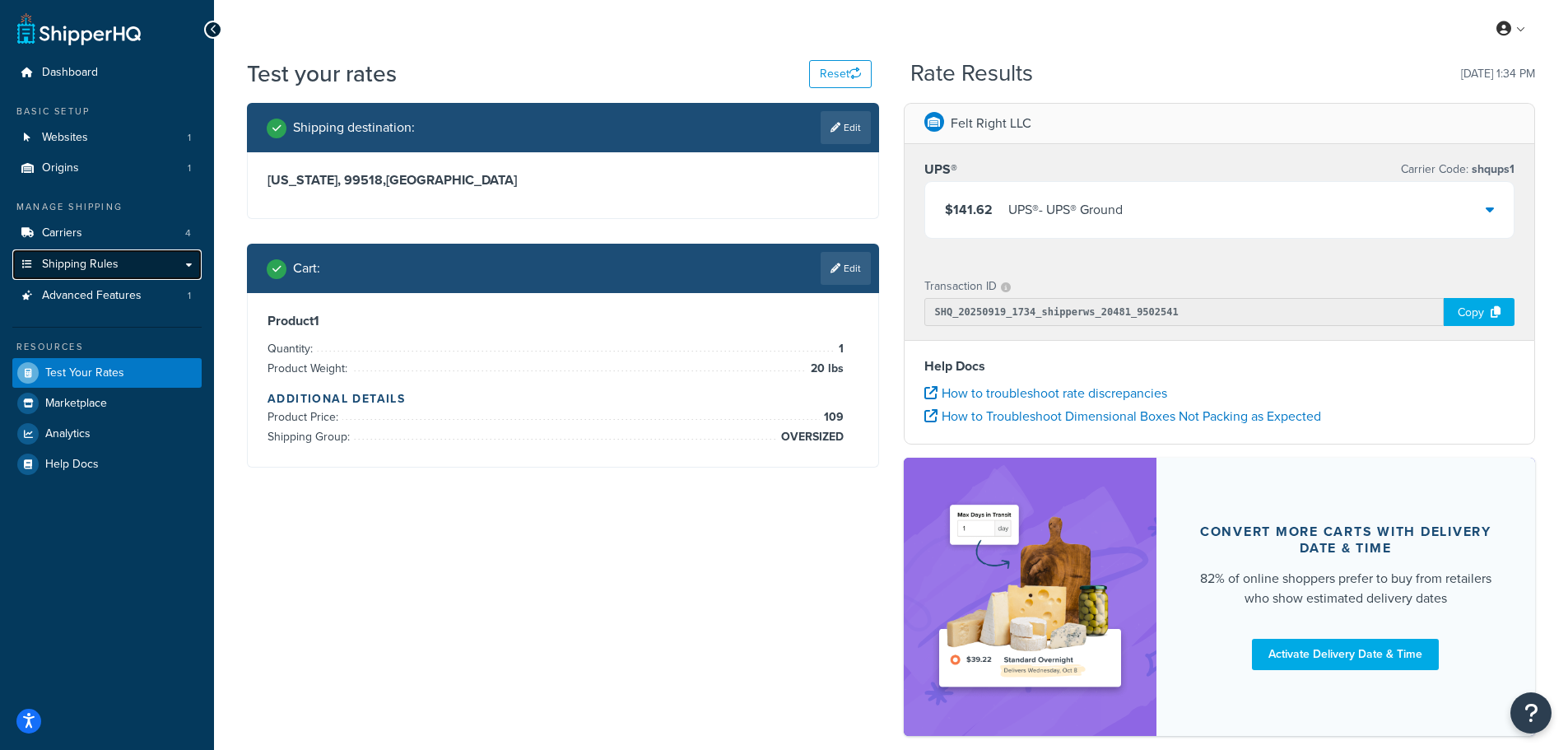
click at [110, 264] on span "Shipping Rules" at bounding box center [80, 264] width 77 height 14
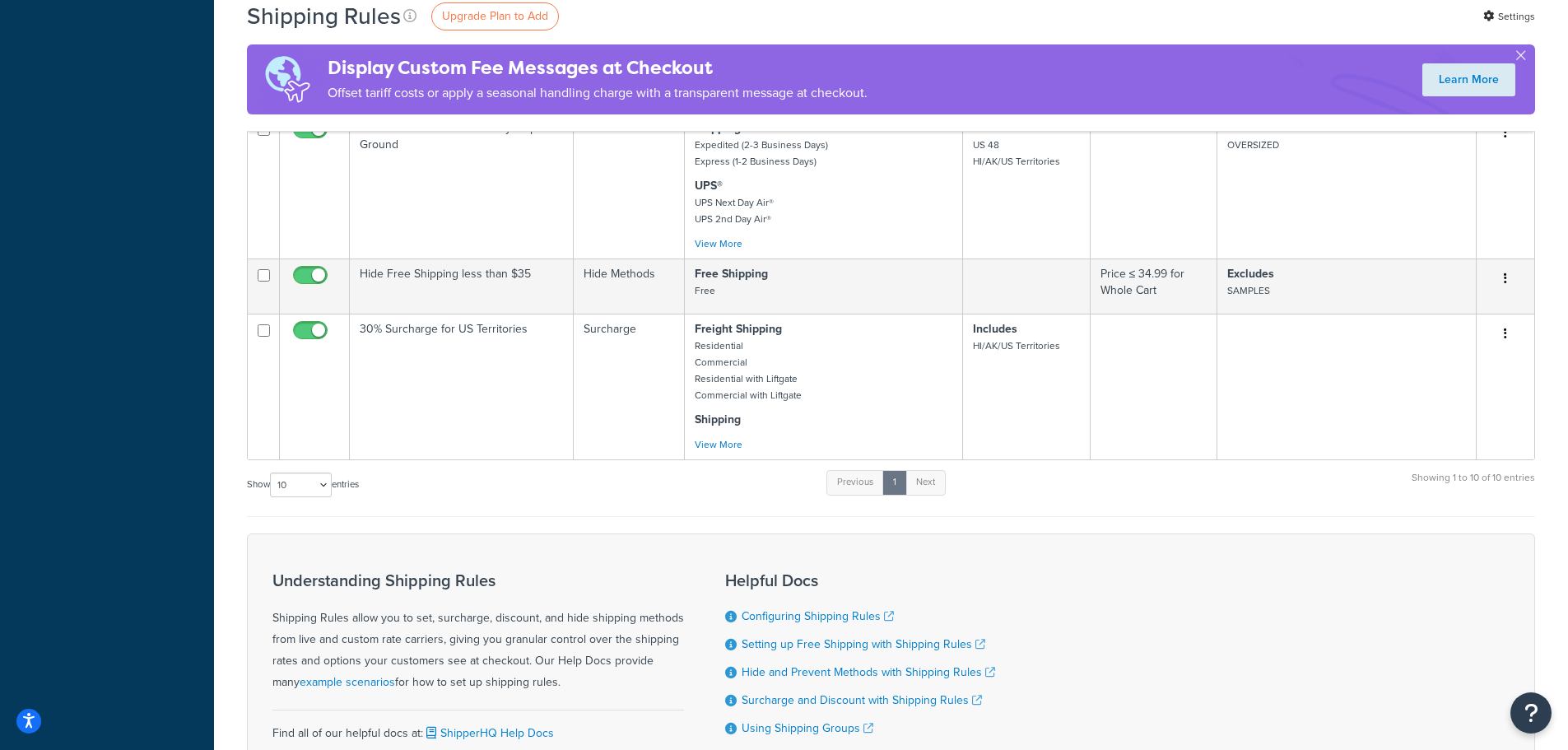
scroll to position [988, 0]
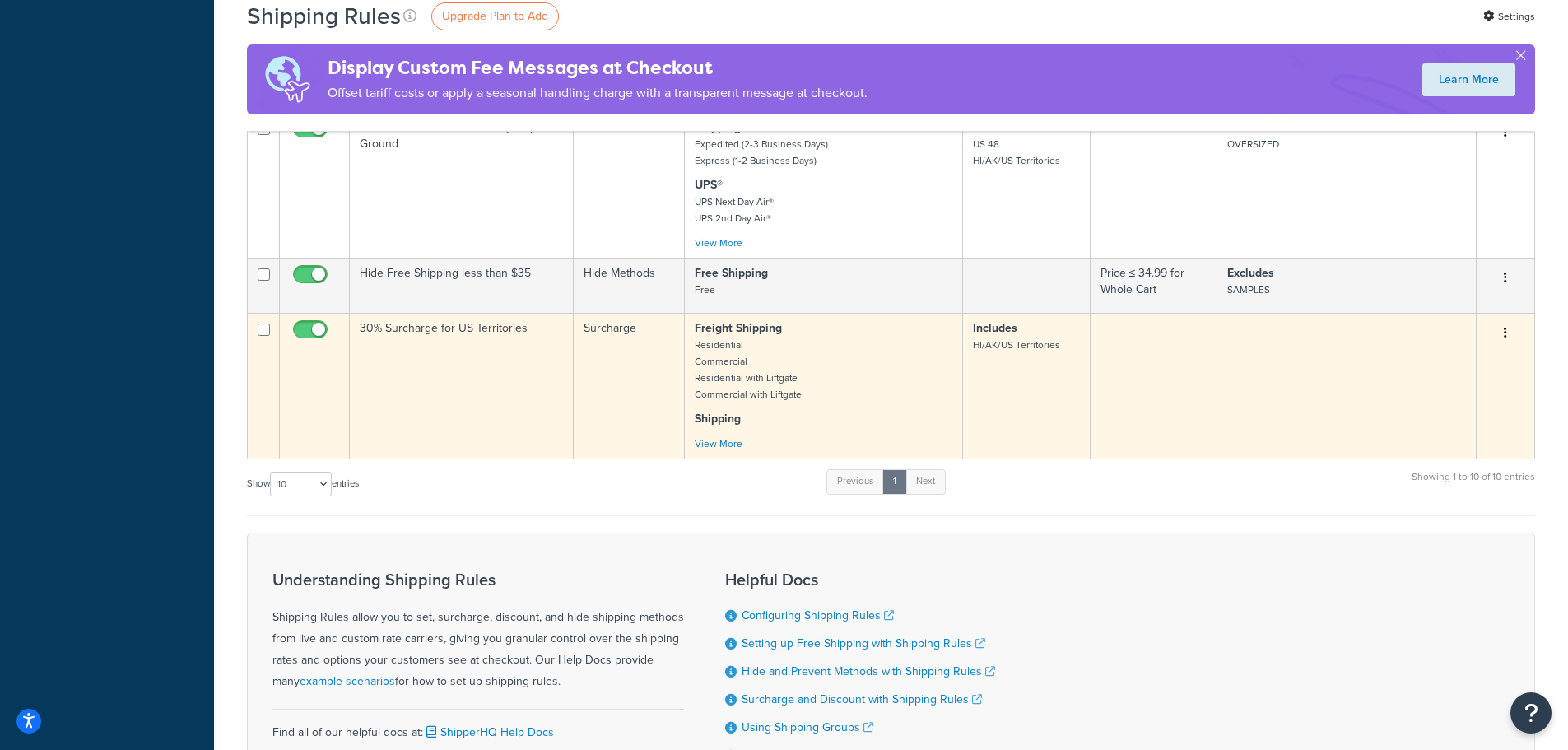
click at [1511, 335] on button "button" at bounding box center [1506, 333] width 23 height 26
click at [1446, 360] on link "Edit" at bounding box center [1451, 364] width 130 height 34
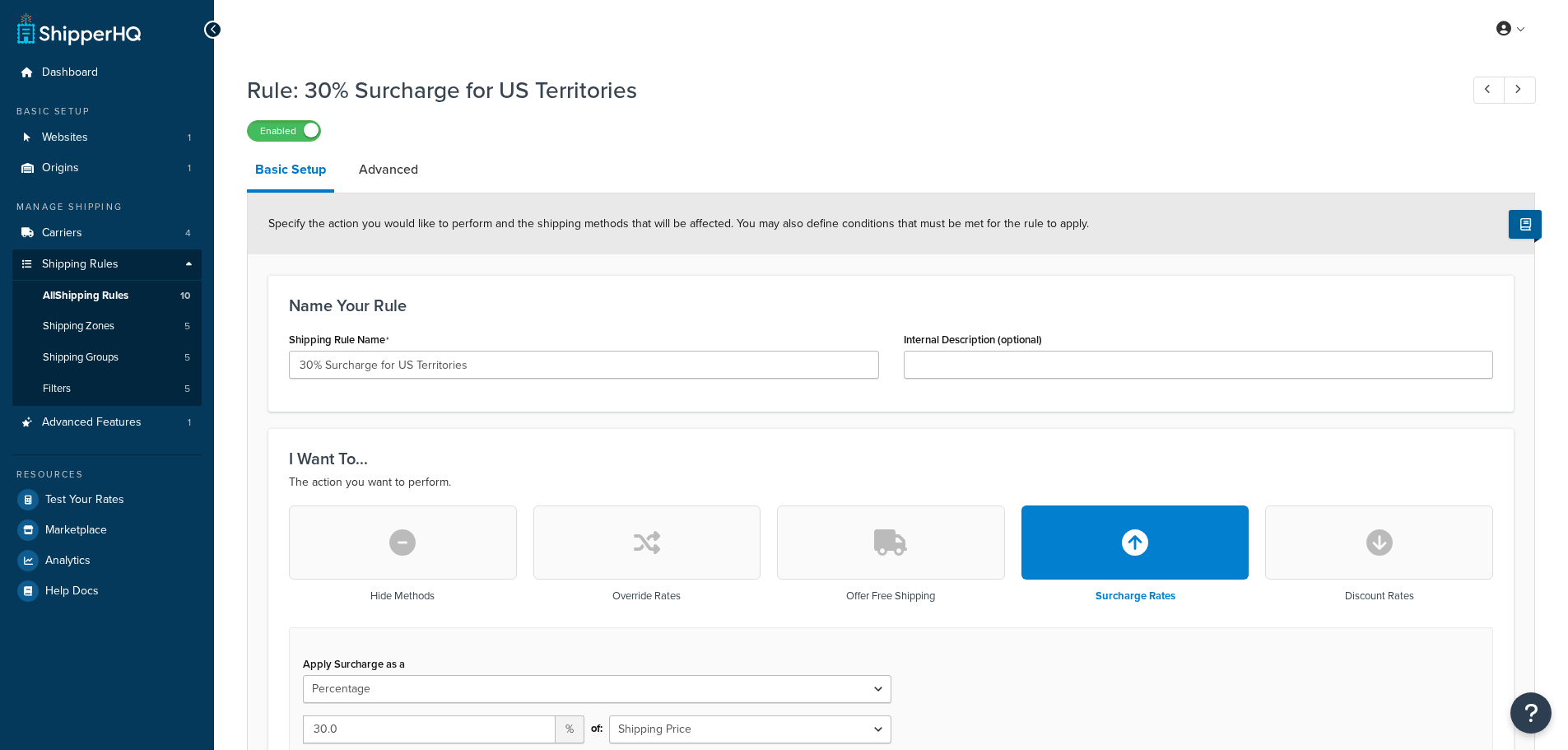
select select "PERCENTAGE"
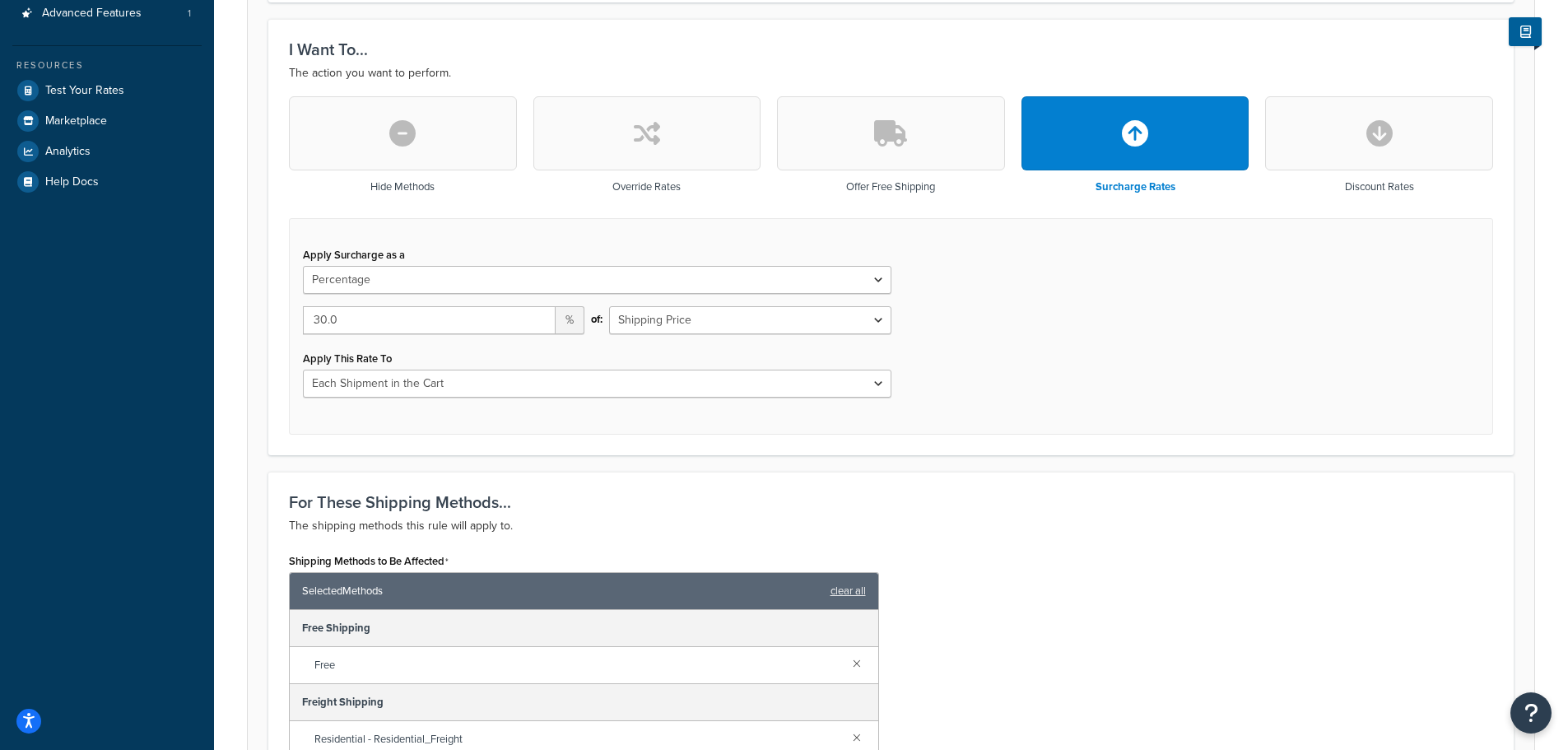
scroll to position [412, 0]
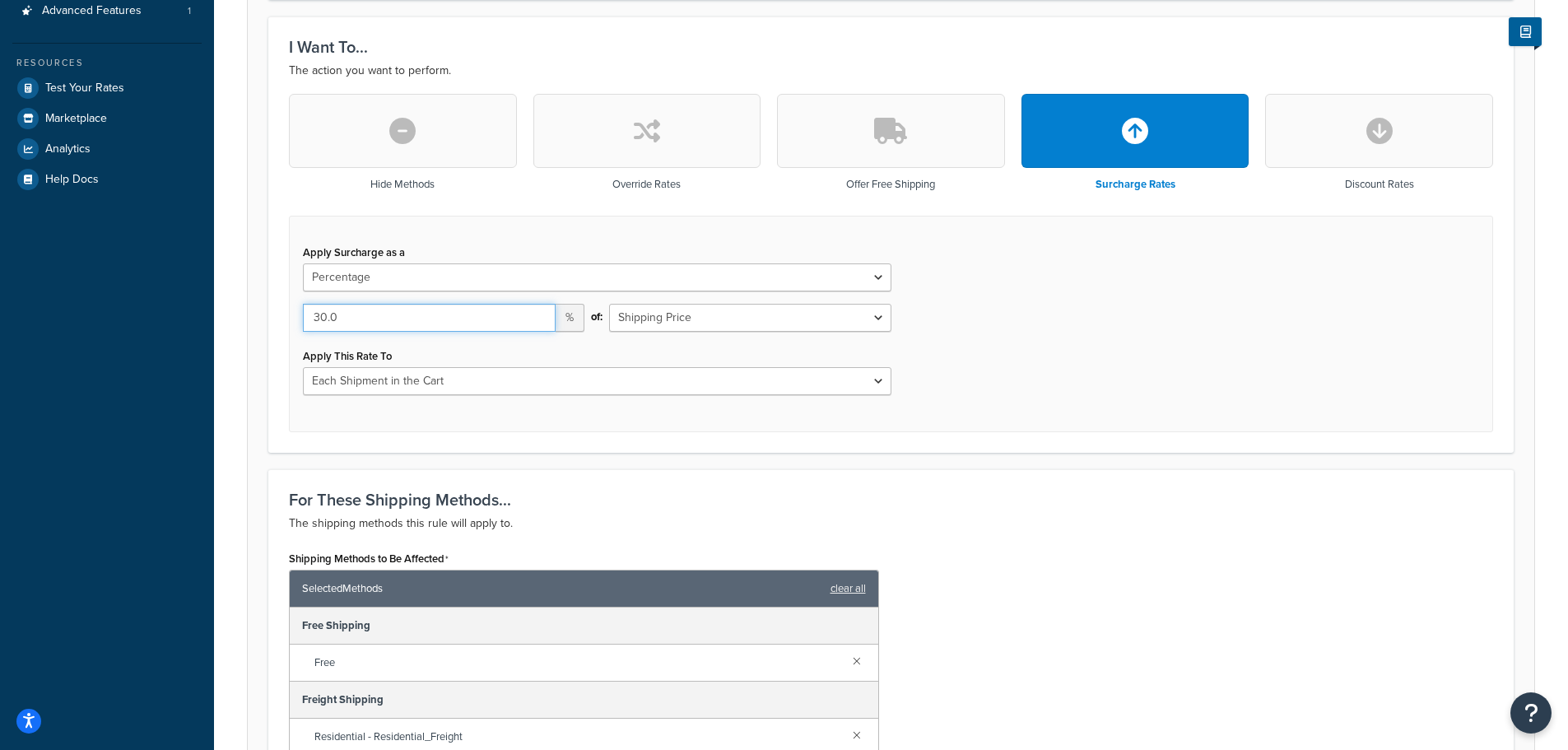
drag, startPoint x: 350, startPoint y: 318, endPoint x: 214, endPoint y: 311, distance: 136.2
click at [214, 312] on div "Dashboard Basic Setup Websites 1 Origins 1 Manage Shipping Carriers 4 Shipping …" at bounding box center [784, 515] width 1568 height 1855
type input "50"
click at [1169, 306] on div "Apply Surcharge as a Flat Rate Percentage Flat Rate & Percentage 50 % of: Shipp…" at bounding box center [891, 323] width 1204 height 216
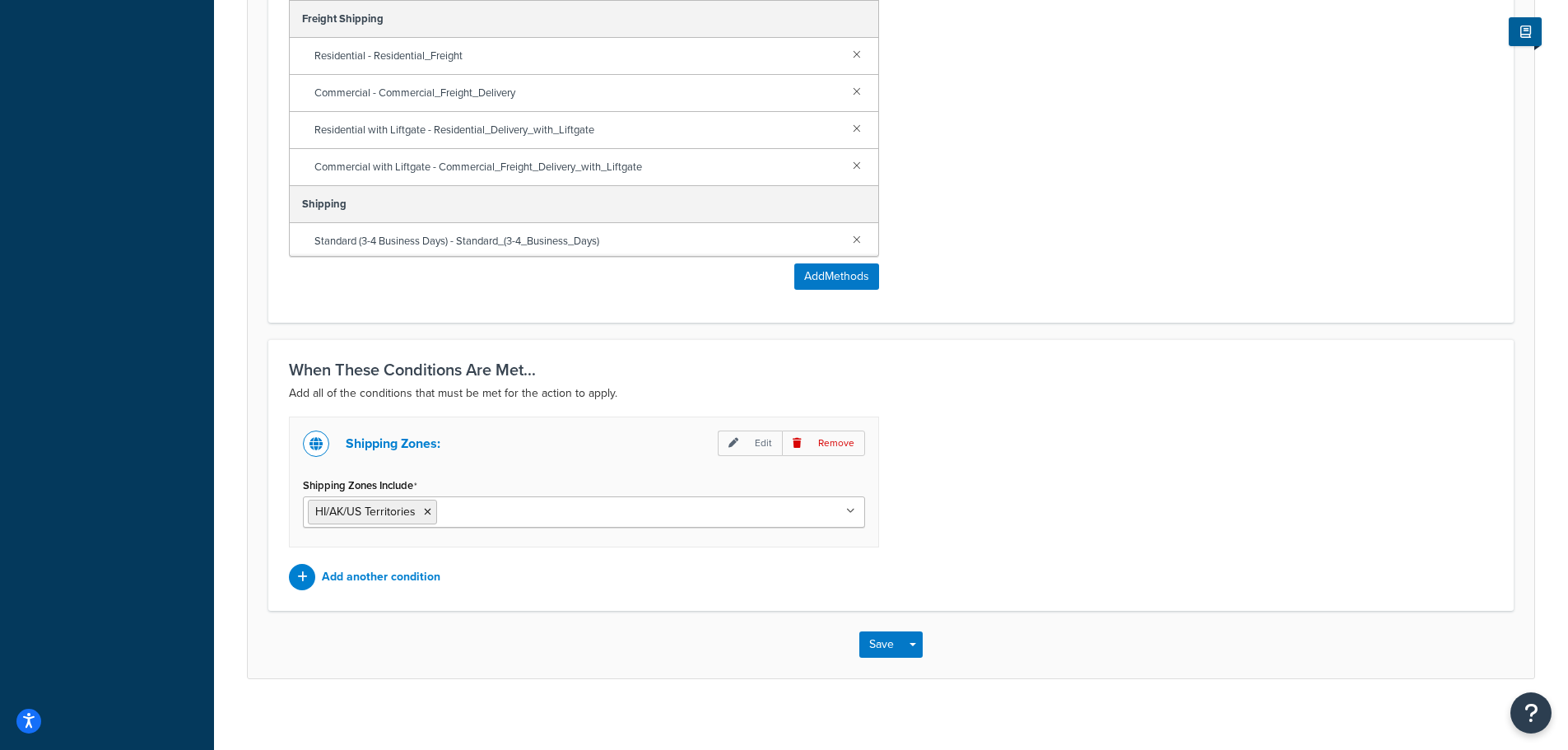
scroll to position [1106, 0]
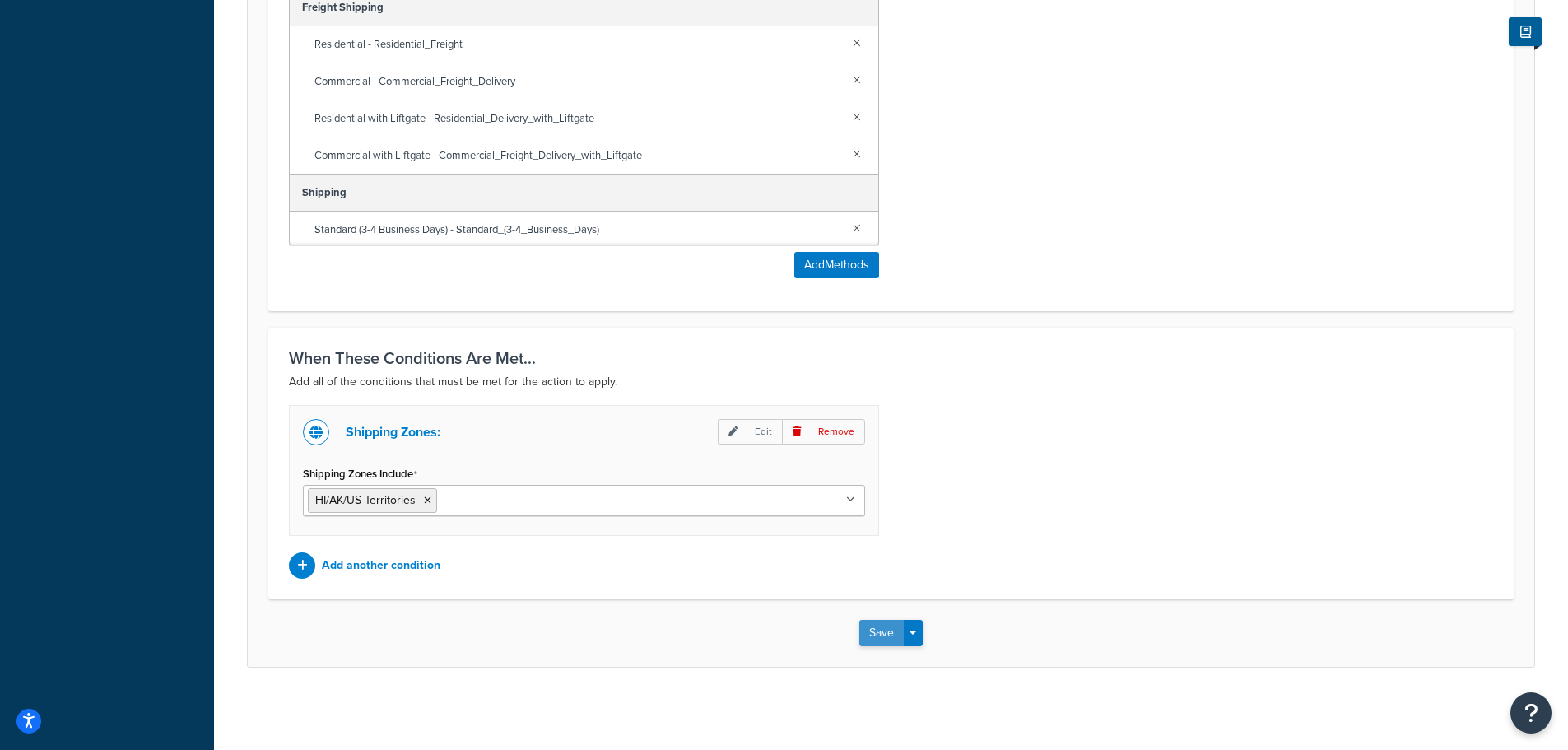
click at [883, 633] on button "Save" at bounding box center [882, 633] width 45 height 26
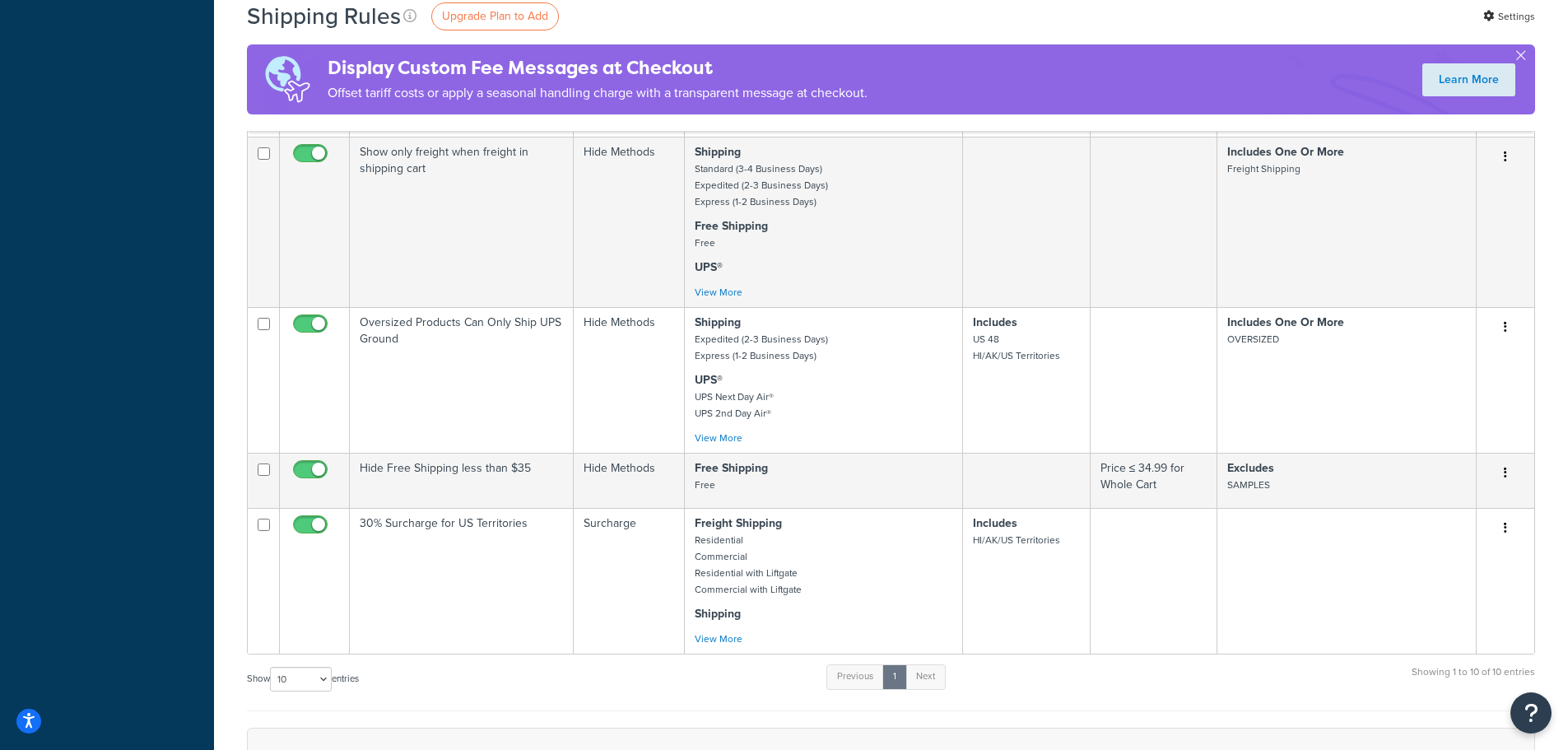
scroll to position [906, 0]
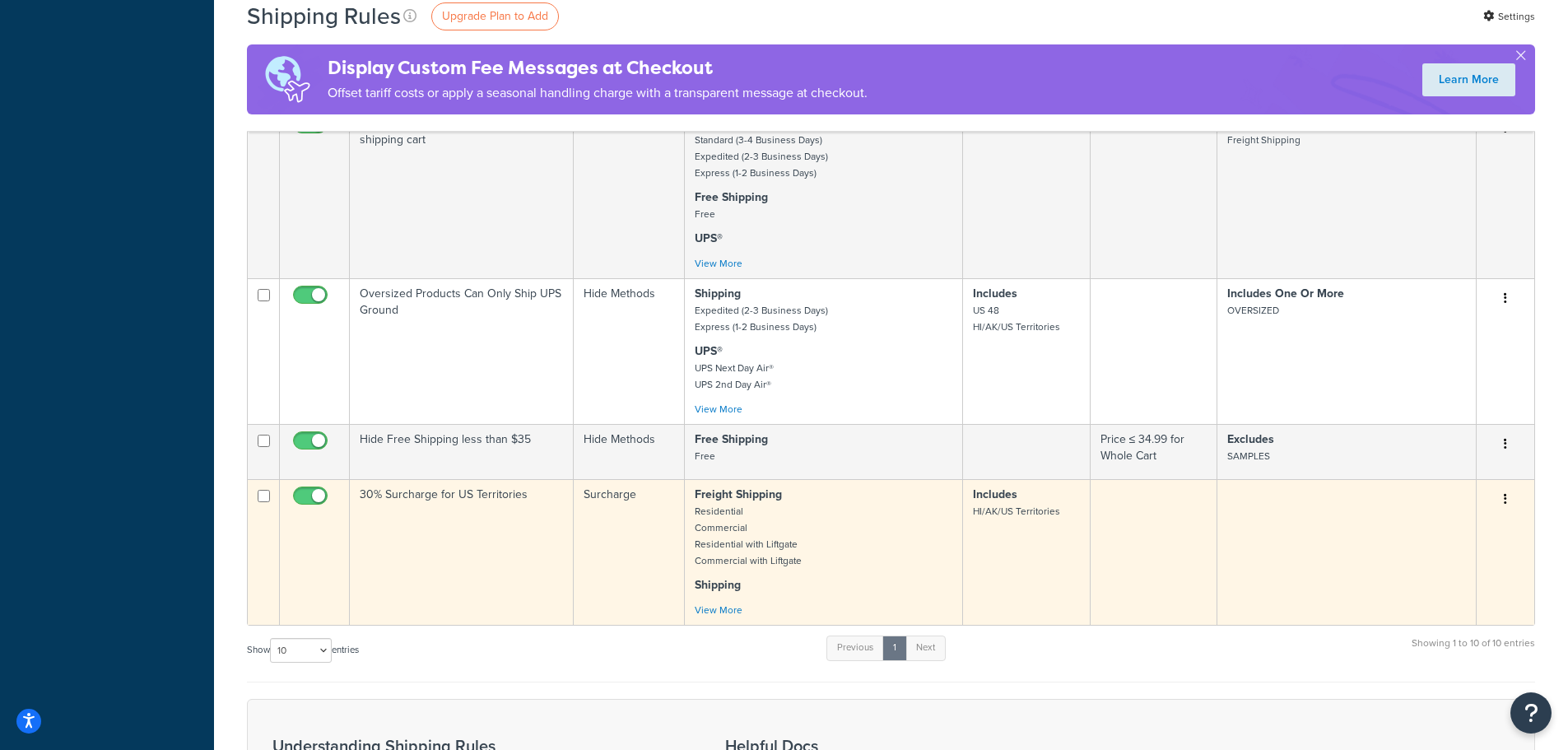
click at [1507, 502] on button "button" at bounding box center [1506, 499] width 23 height 26
click at [1426, 536] on link "Edit" at bounding box center [1451, 530] width 130 height 34
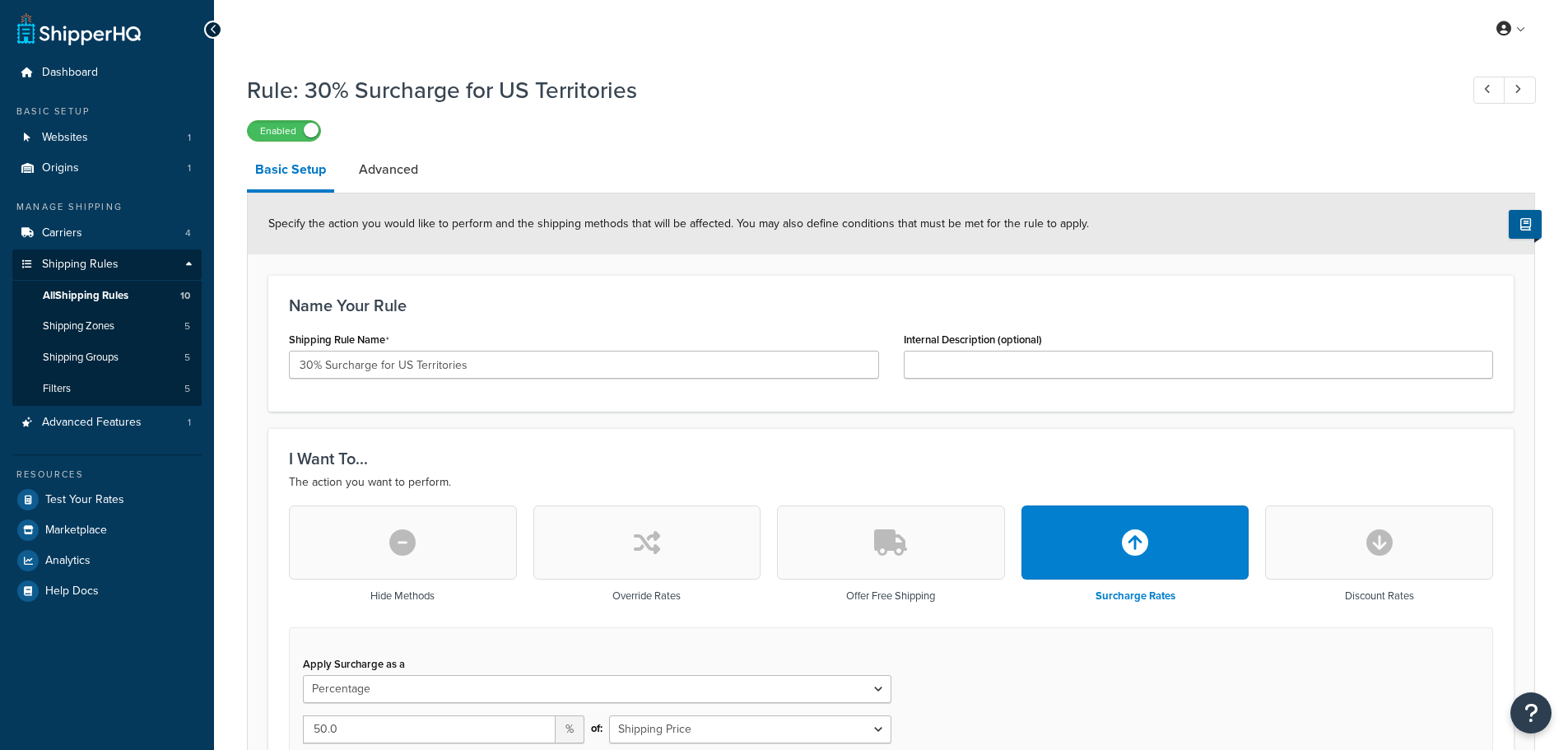
select select "PERCENTAGE"
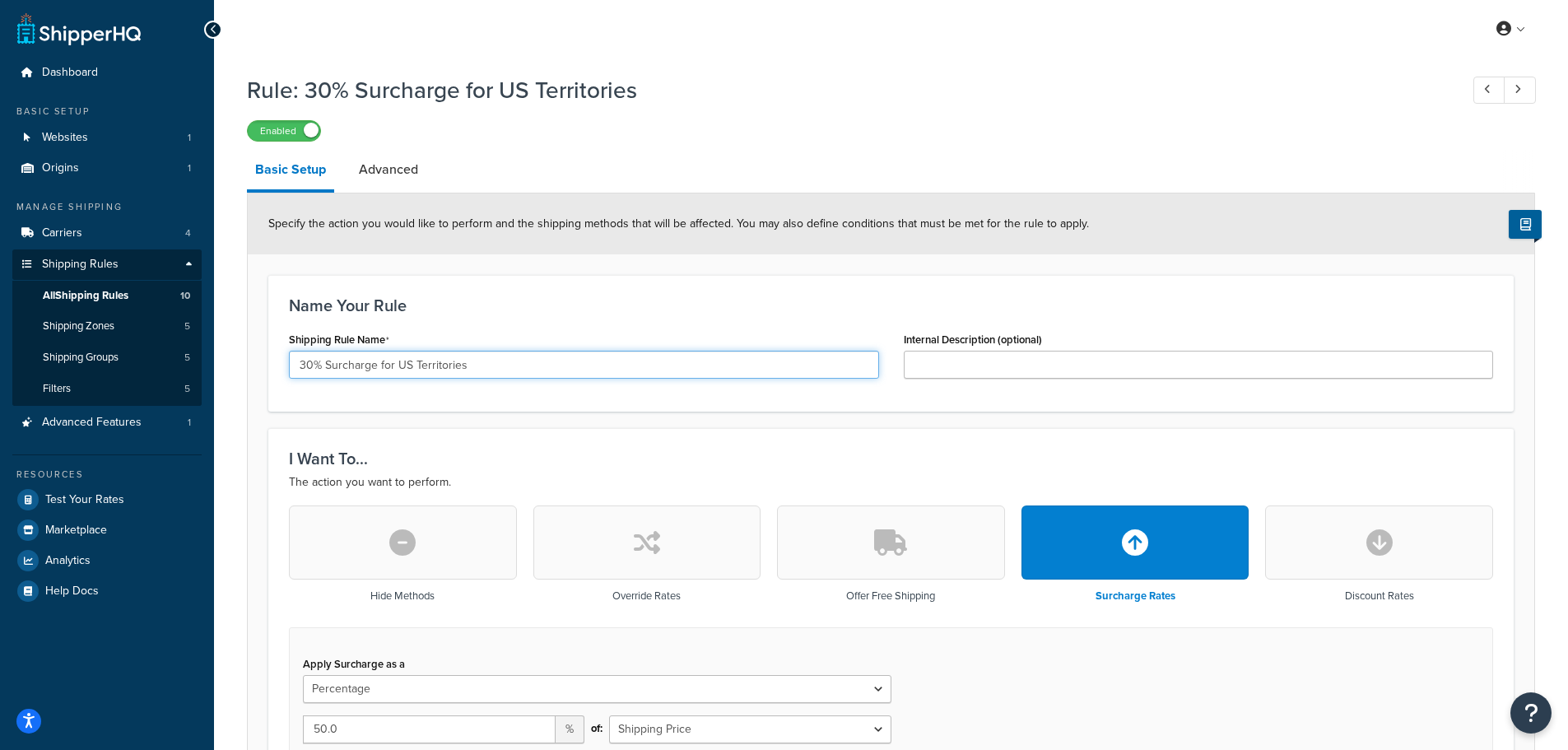
click at [310, 372] on input "30% Surcharge for US Territories" at bounding box center [583, 364] width 590 height 28
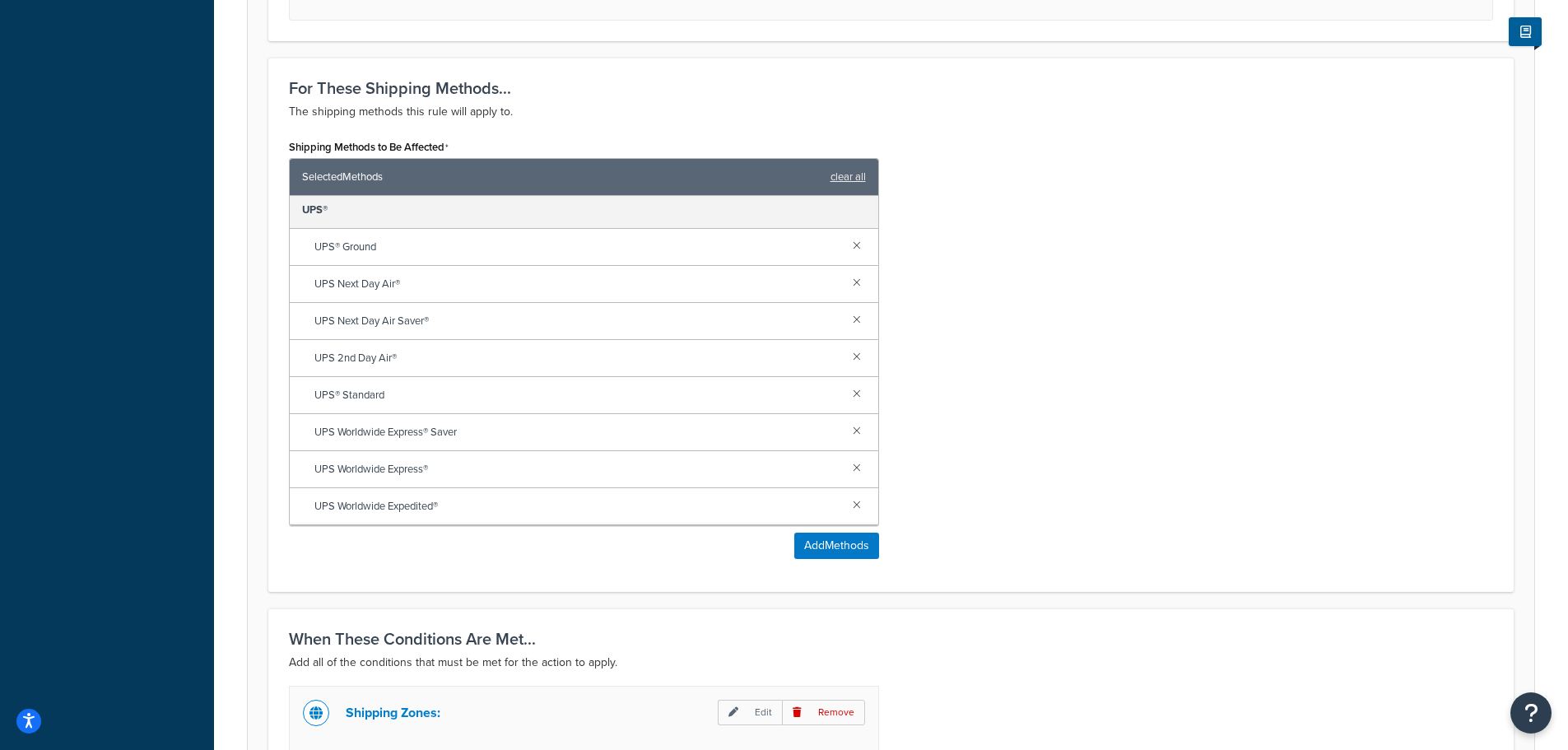
scroll to position [1106, 0]
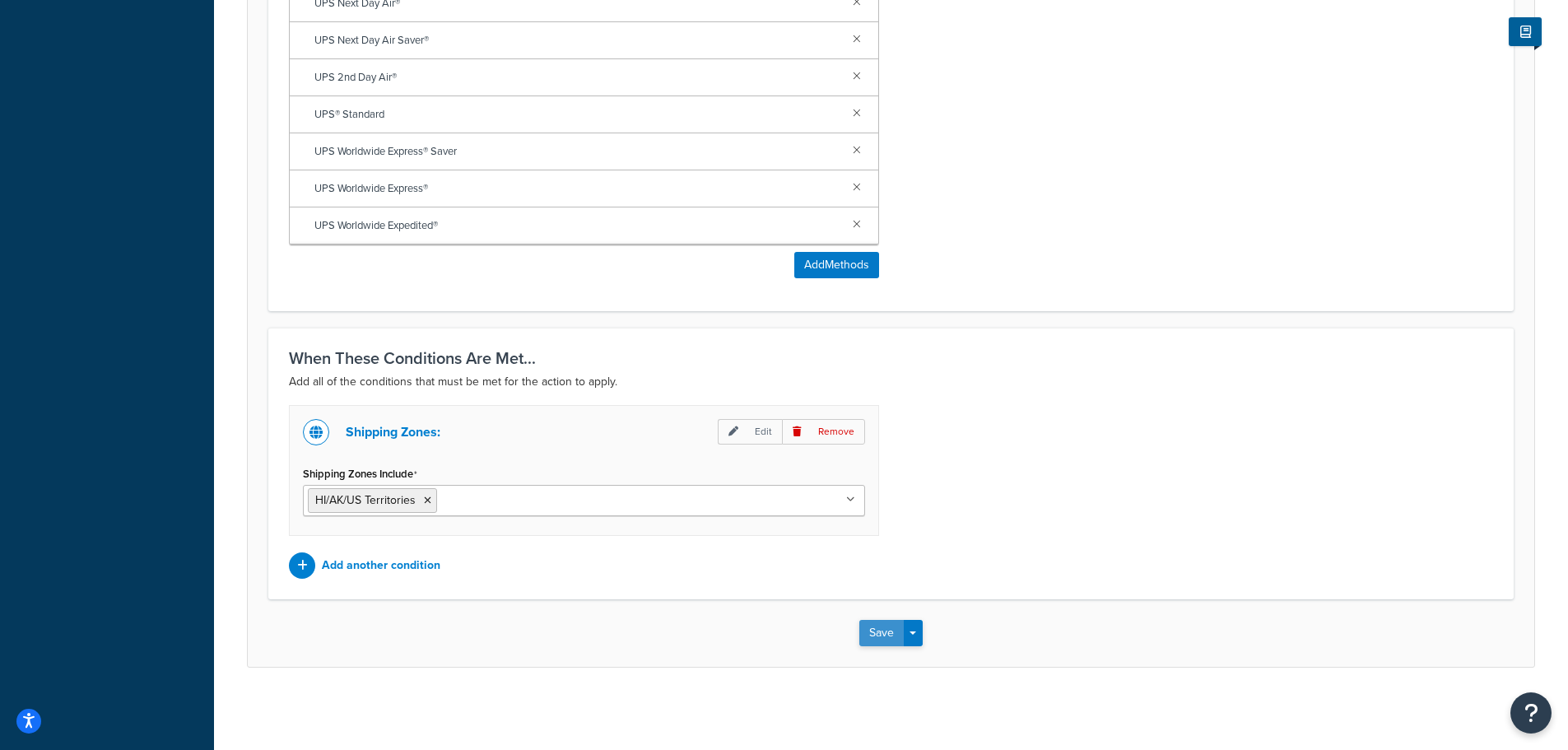
type input "50% Surcharge for US Territories"
click at [882, 636] on button "Save" at bounding box center [882, 633] width 45 height 26
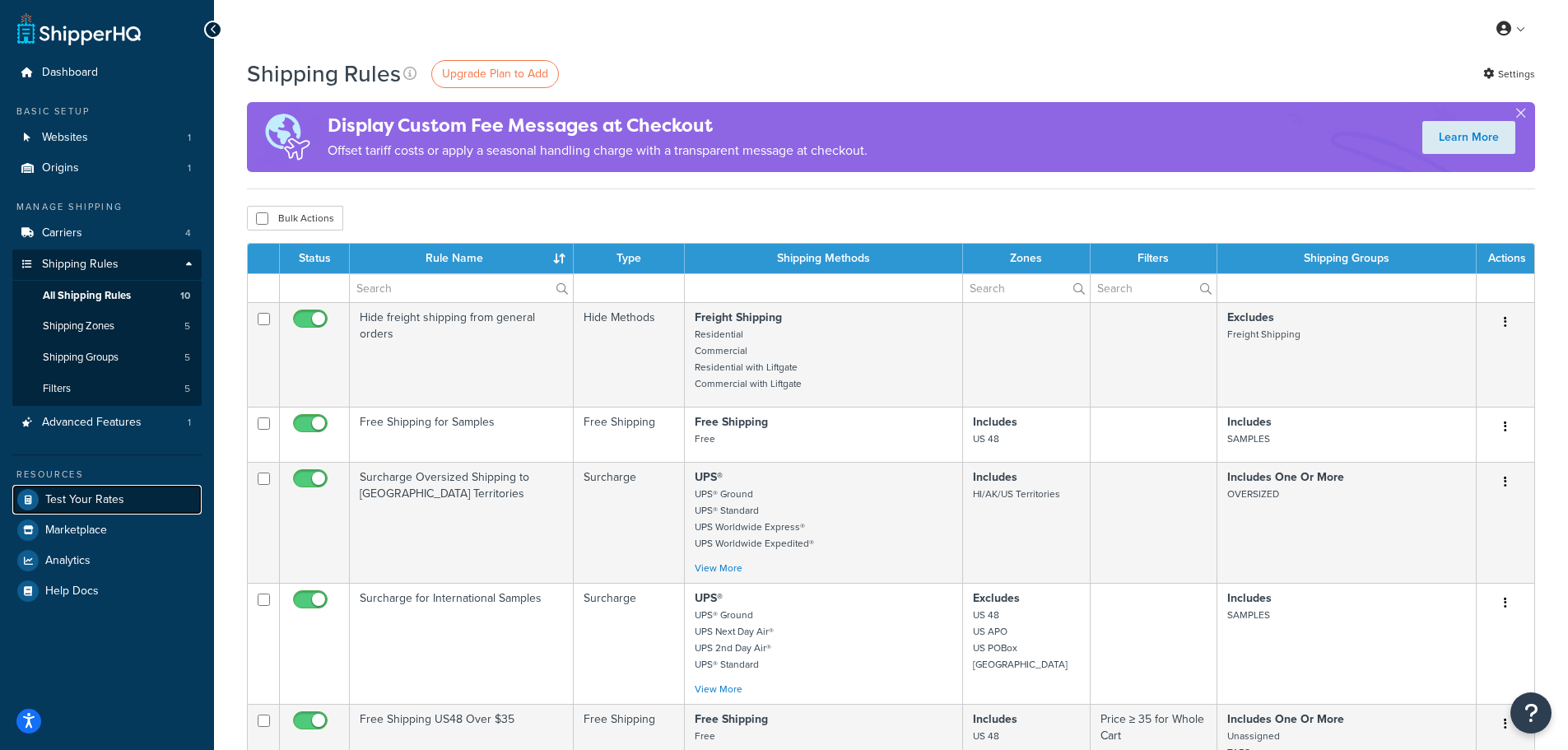
click at [95, 494] on span "Test Your Rates" at bounding box center [85, 500] width 79 height 14
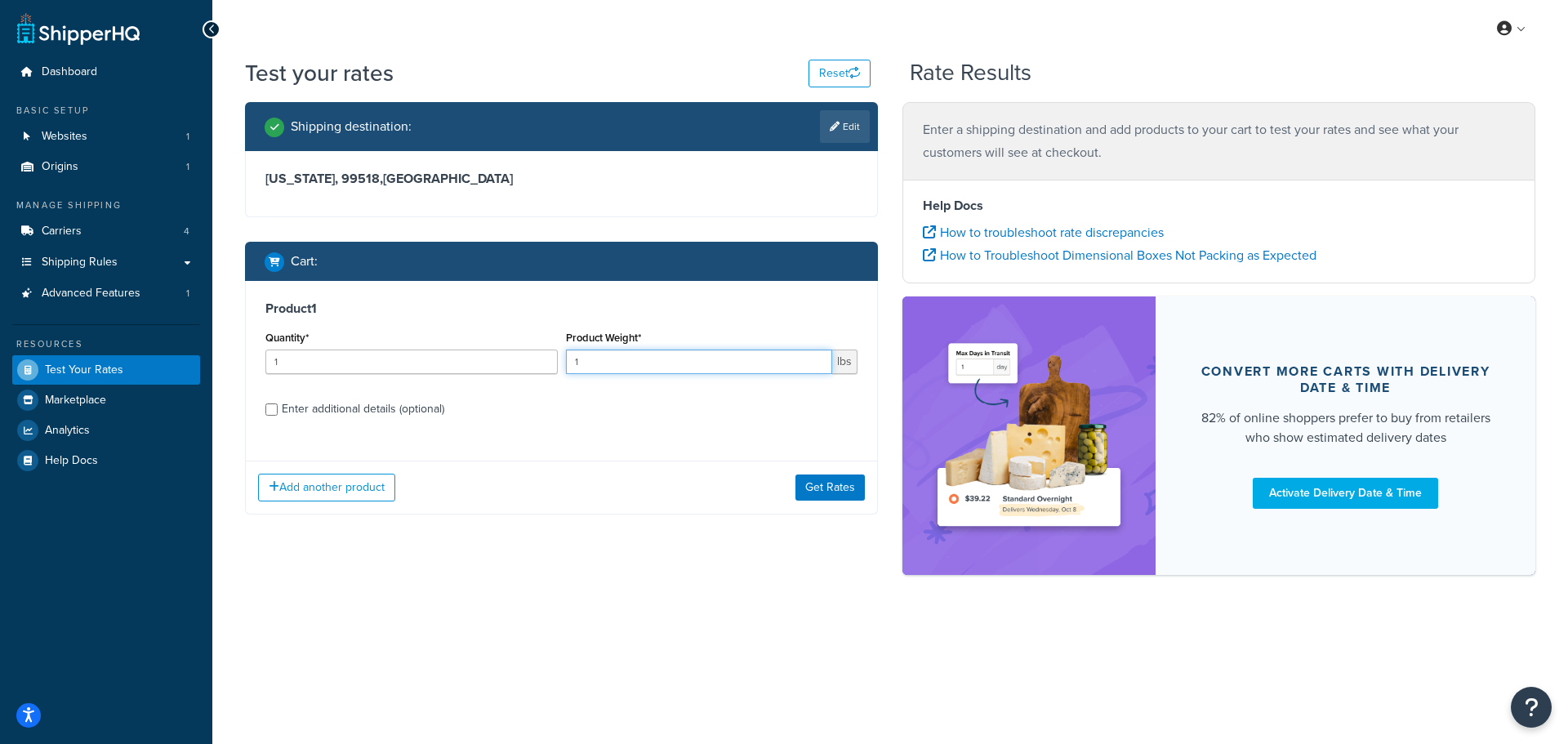
click at [688, 362] on input "1" at bounding box center [699, 361] width 267 height 24
click at [272, 409] on input "Enter additional details (optional)" at bounding box center [271, 410] width 13 height 13
checkbox input "true"
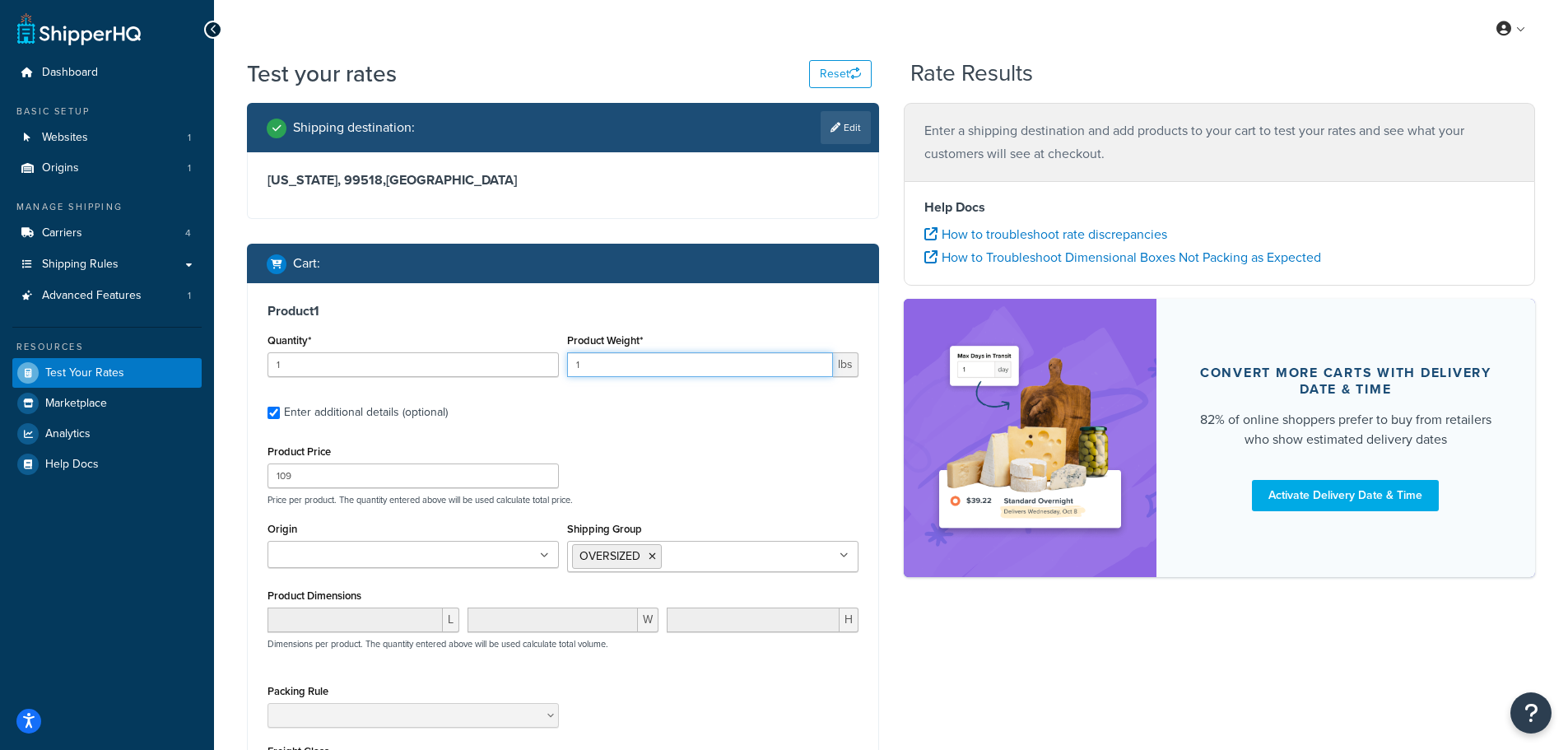
drag, startPoint x: 702, startPoint y: 367, endPoint x: 502, endPoint y: 356, distance: 200.3
click at [506, 357] on div "Quantity* 1 Product Weight* 1 lbs" at bounding box center [563, 359] width 600 height 60
type input "7"
click at [653, 558] on icon at bounding box center [652, 557] width 8 height 10
click at [708, 491] on div "Product Price 109 Price per product. The quantity entered above will be used ca…" at bounding box center [563, 473] width 600 height 65
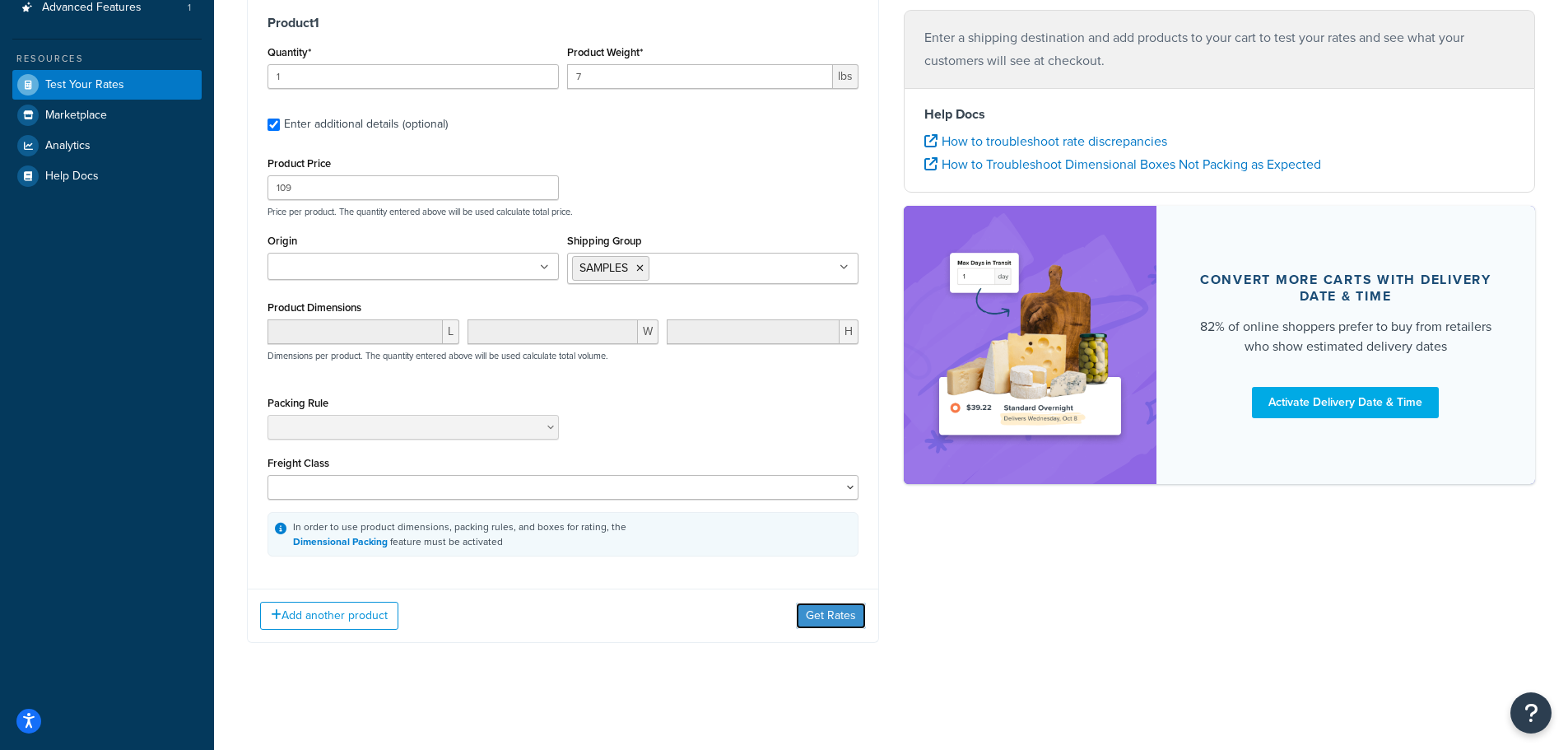
drag, startPoint x: 831, startPoint y: 618, endPoint x: 845, endPoint y: 615, distance: 14.3
click at [832, 618] on button "Get Rates" at bounding box center [831, 616] width 70 height 26
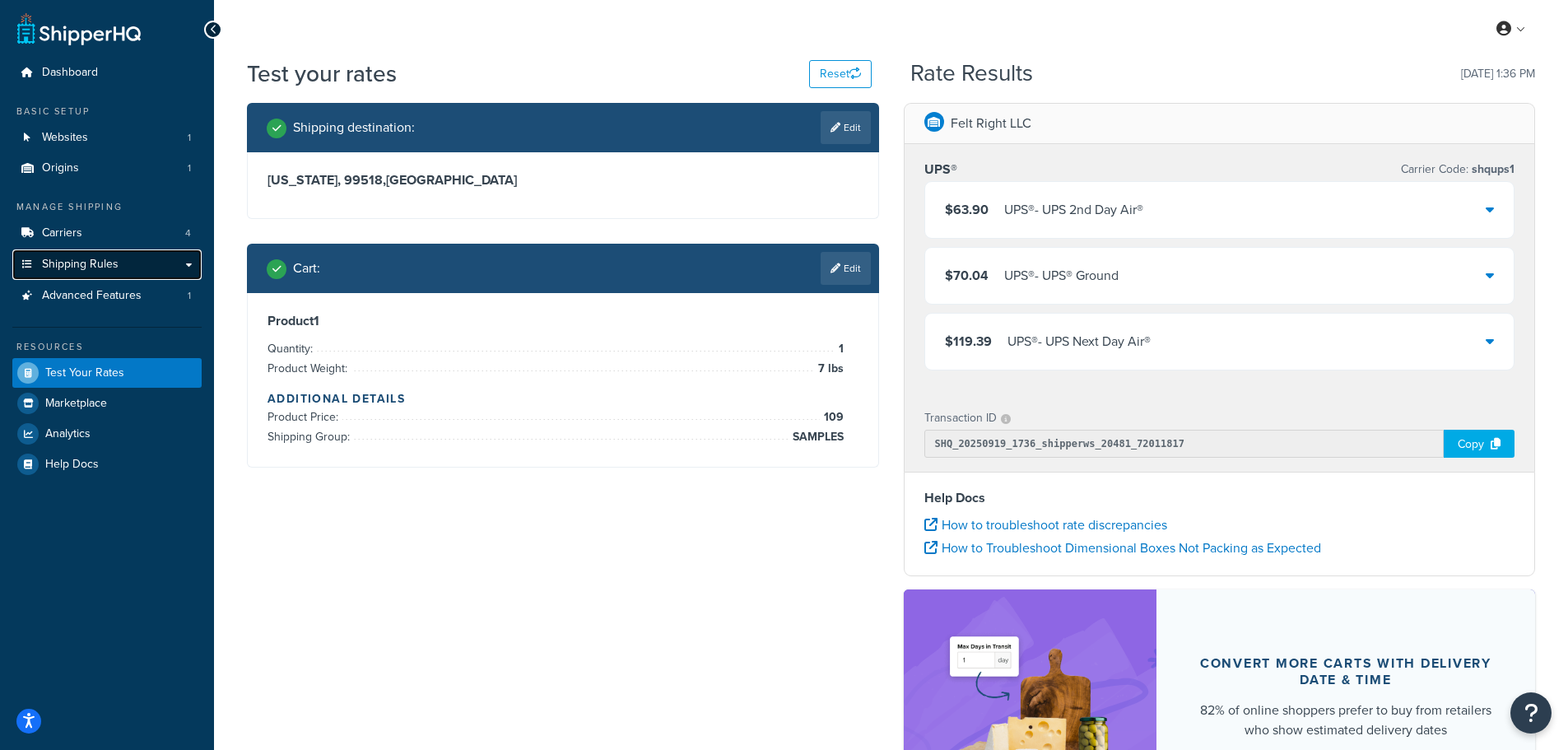
click at [90, 254] on link "Shipping Rules" at bounding box center [107, 264] width 189 height 30
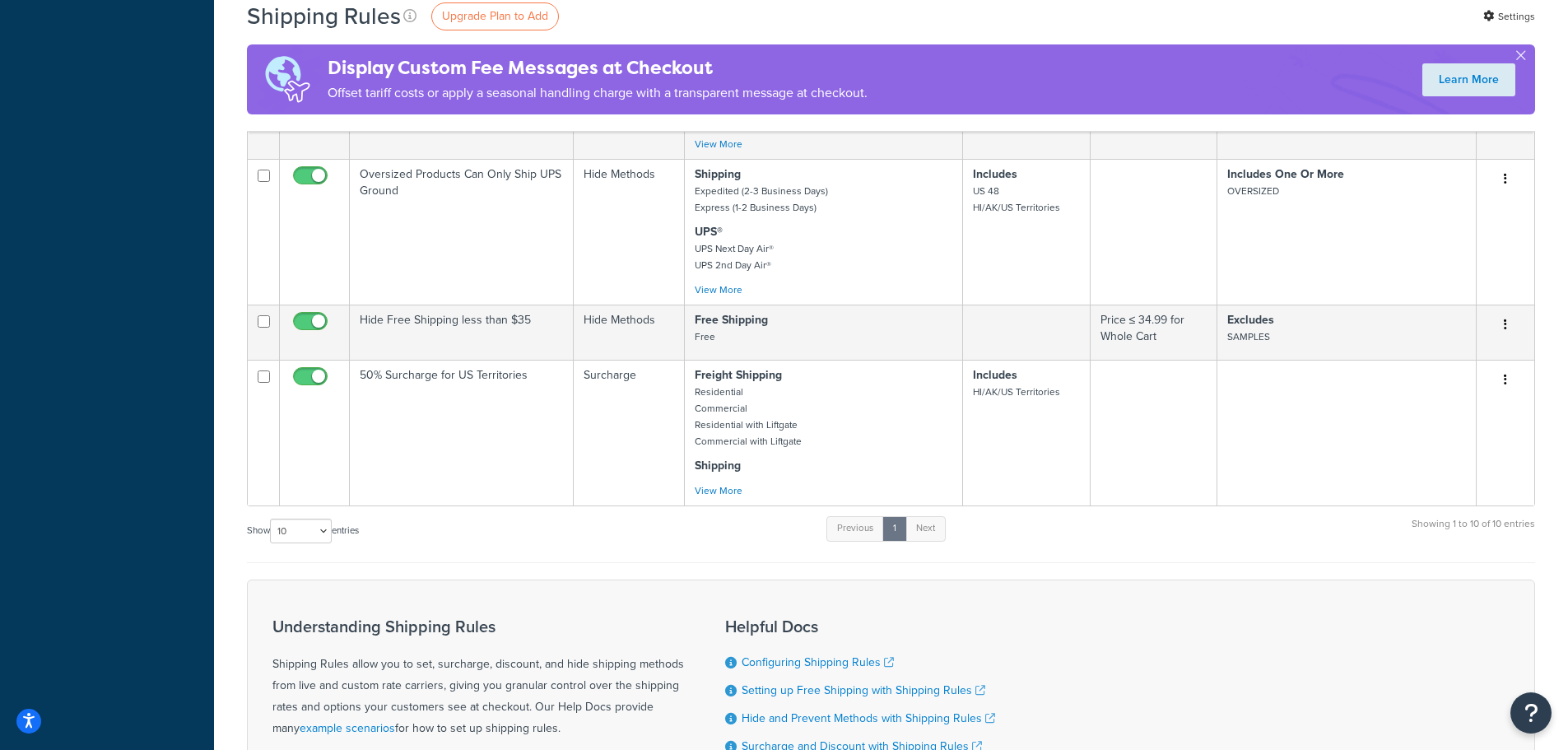
scroll to position [988, 0]
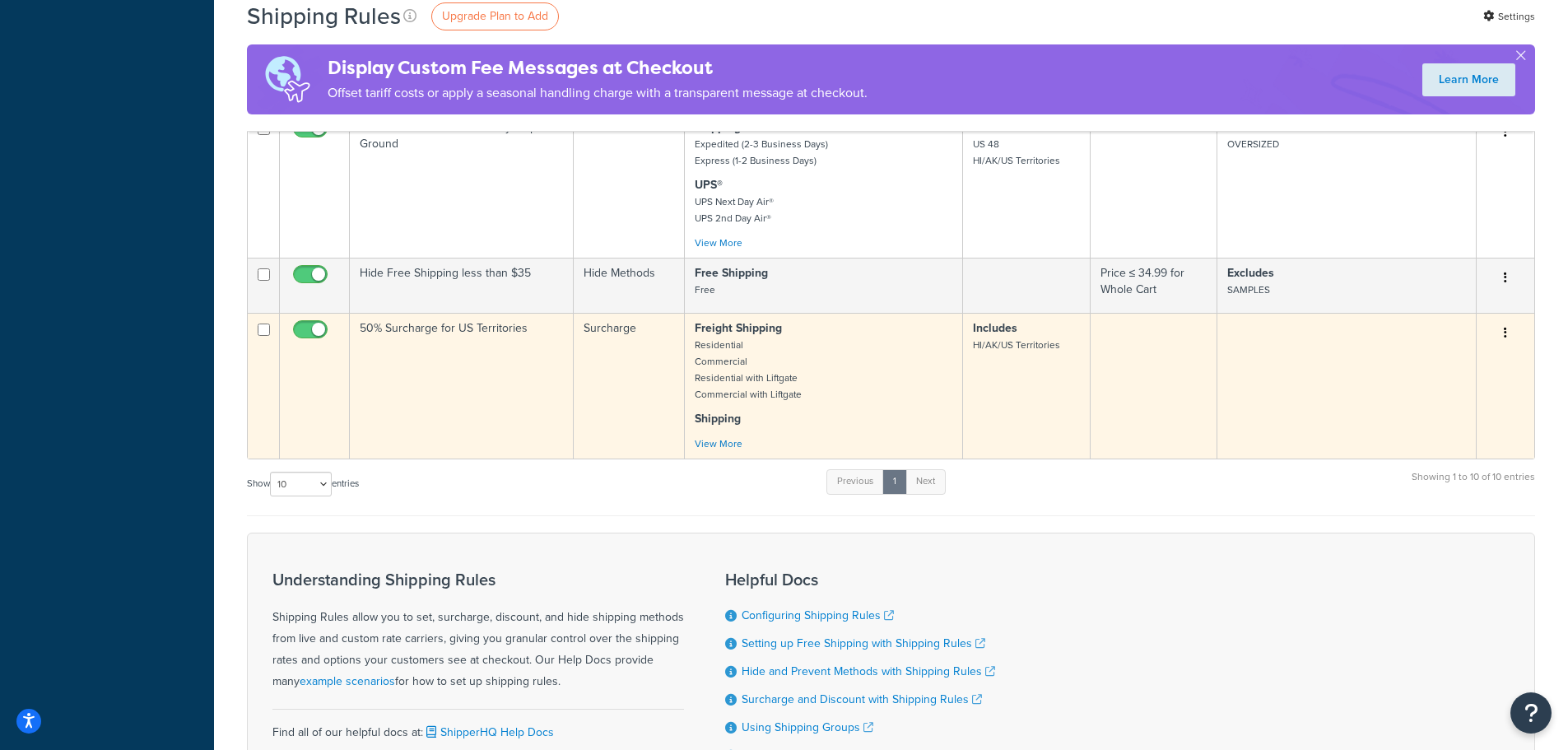
click at [314, 327] on input "checkbox" at bounding box center [312, 334] width 46 height 20
checkbox input "false"
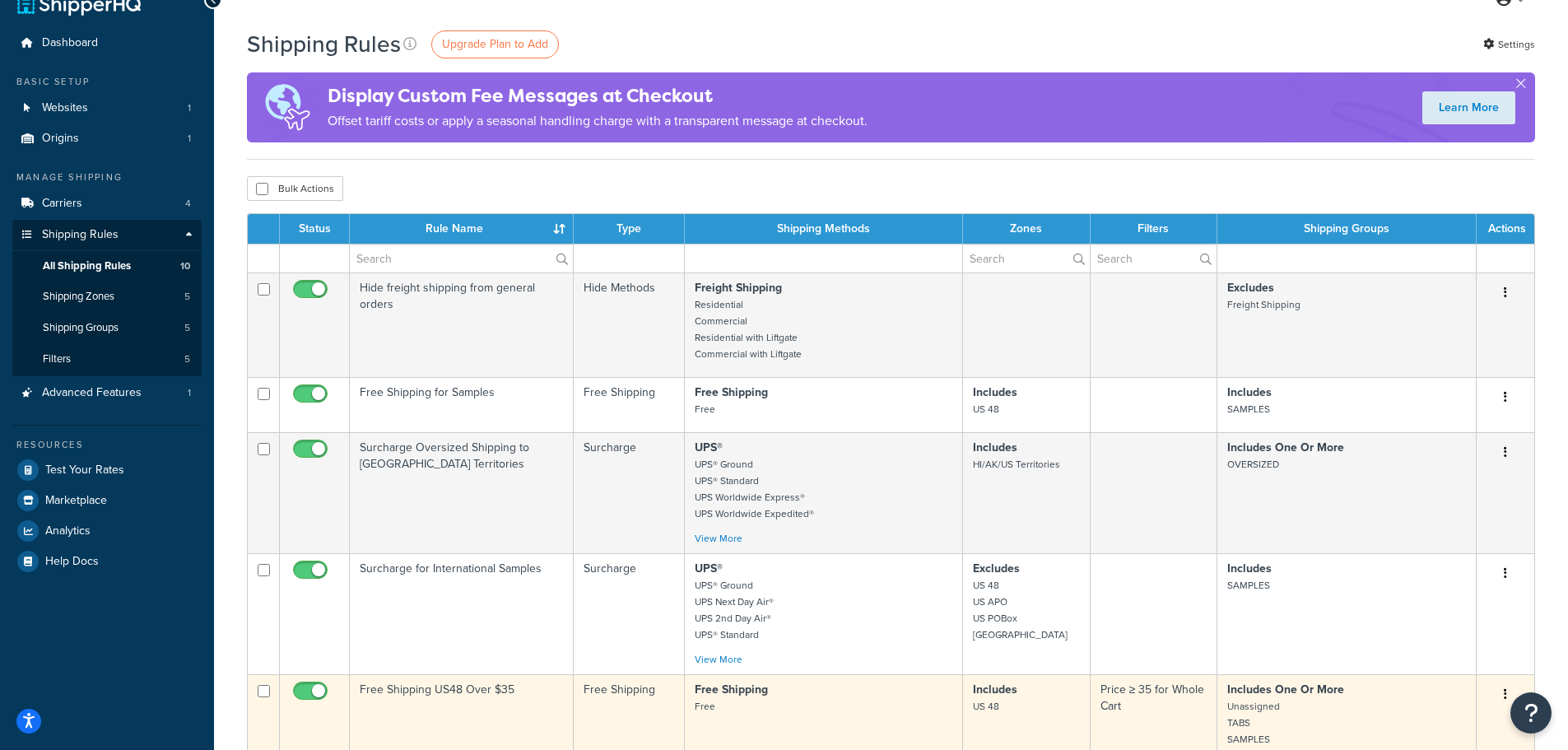
scroll to position [0, 0]
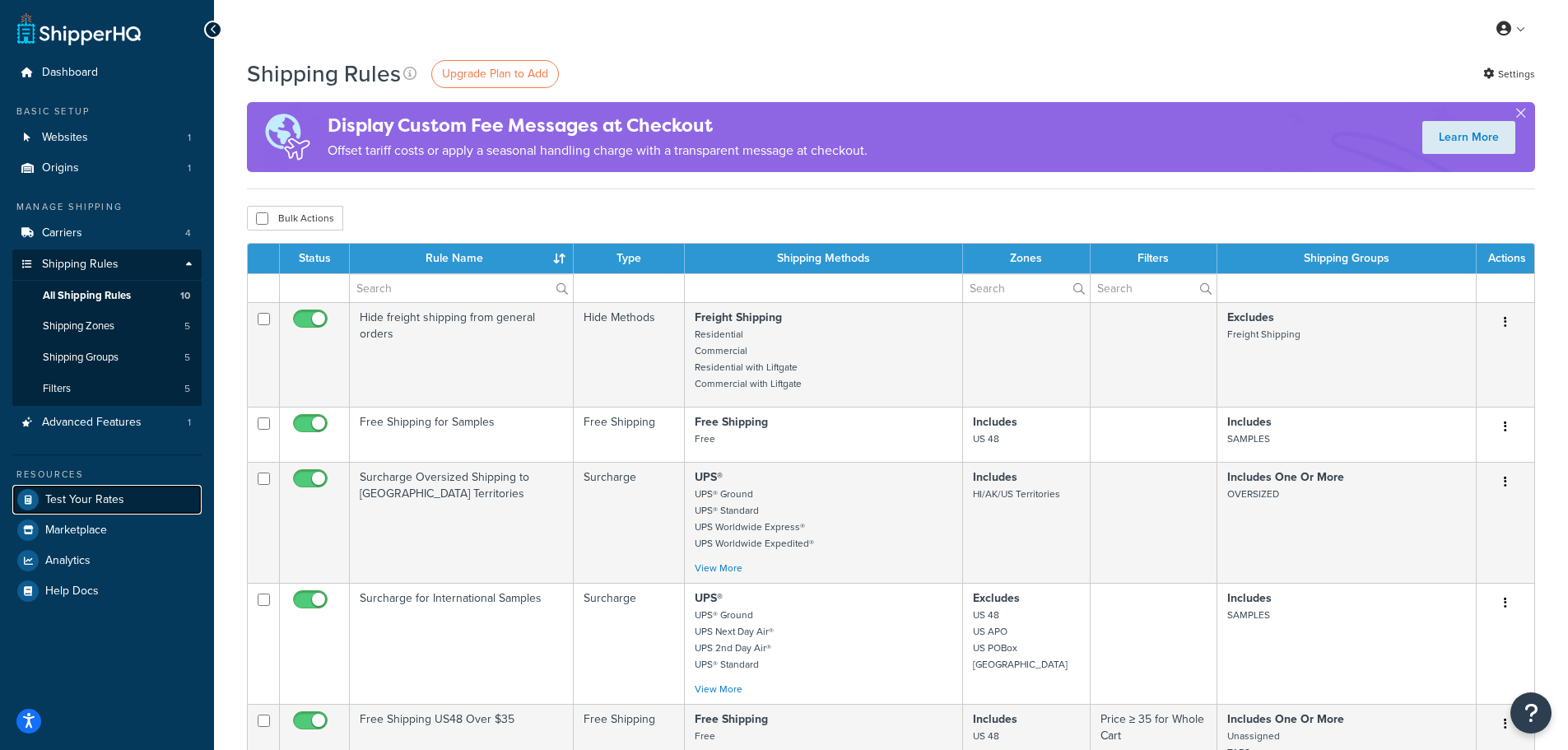
click at [116, 503] on span "Test Your Rates" at bounding box center [85, 500] width 79 height 14
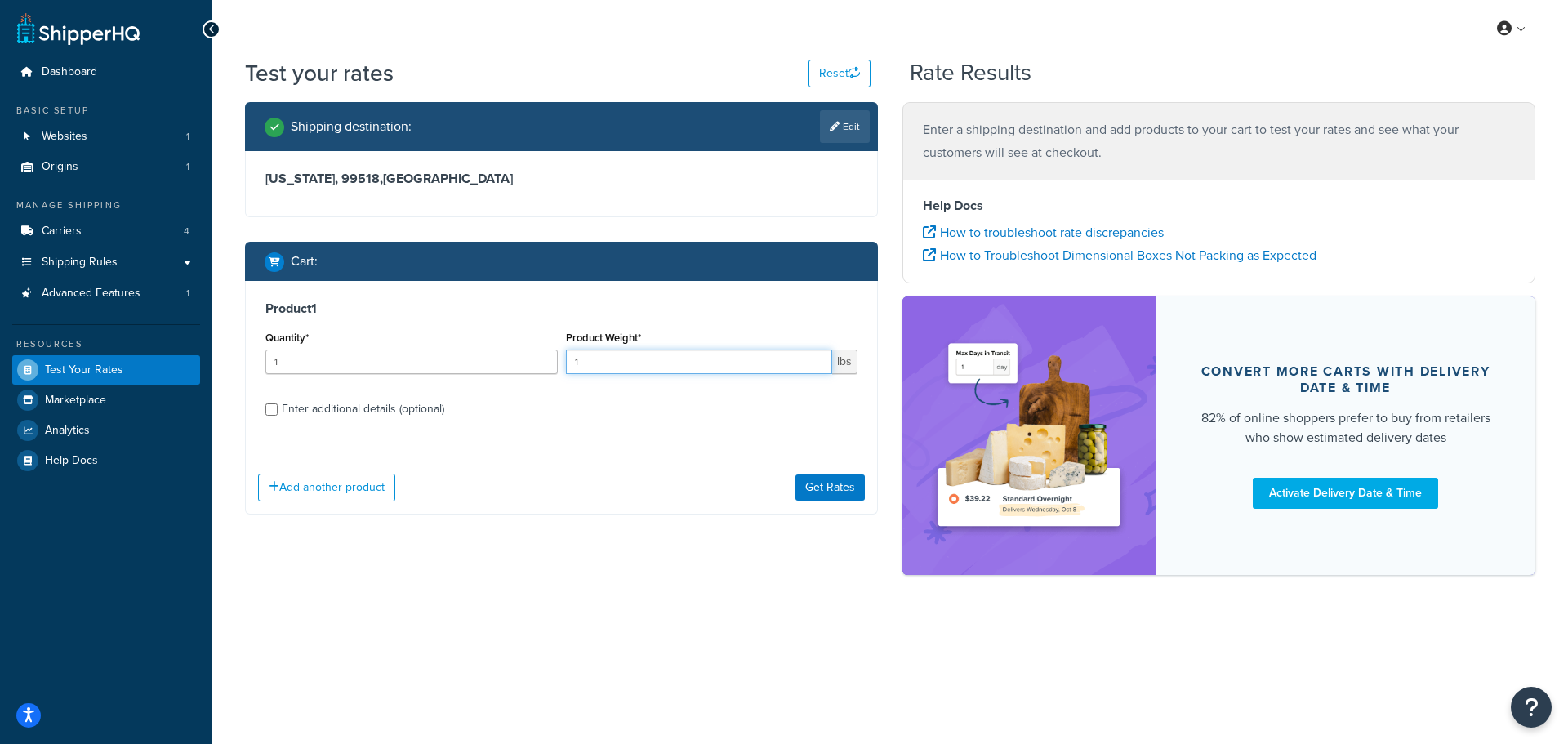
drag, startPoint x: 625, startPoint y: 356, endPoint x: 477, endPoint y: 344, distance: 148.5
click at [477, 344] on div "Quantity* 1 Product Weight* 1 lbs" at bounding box center [561, 356] width 601 height 59
type input "7"
click at [827, 491] on button "Get Rates" at bounding box center [830, 487] width 70 height 26
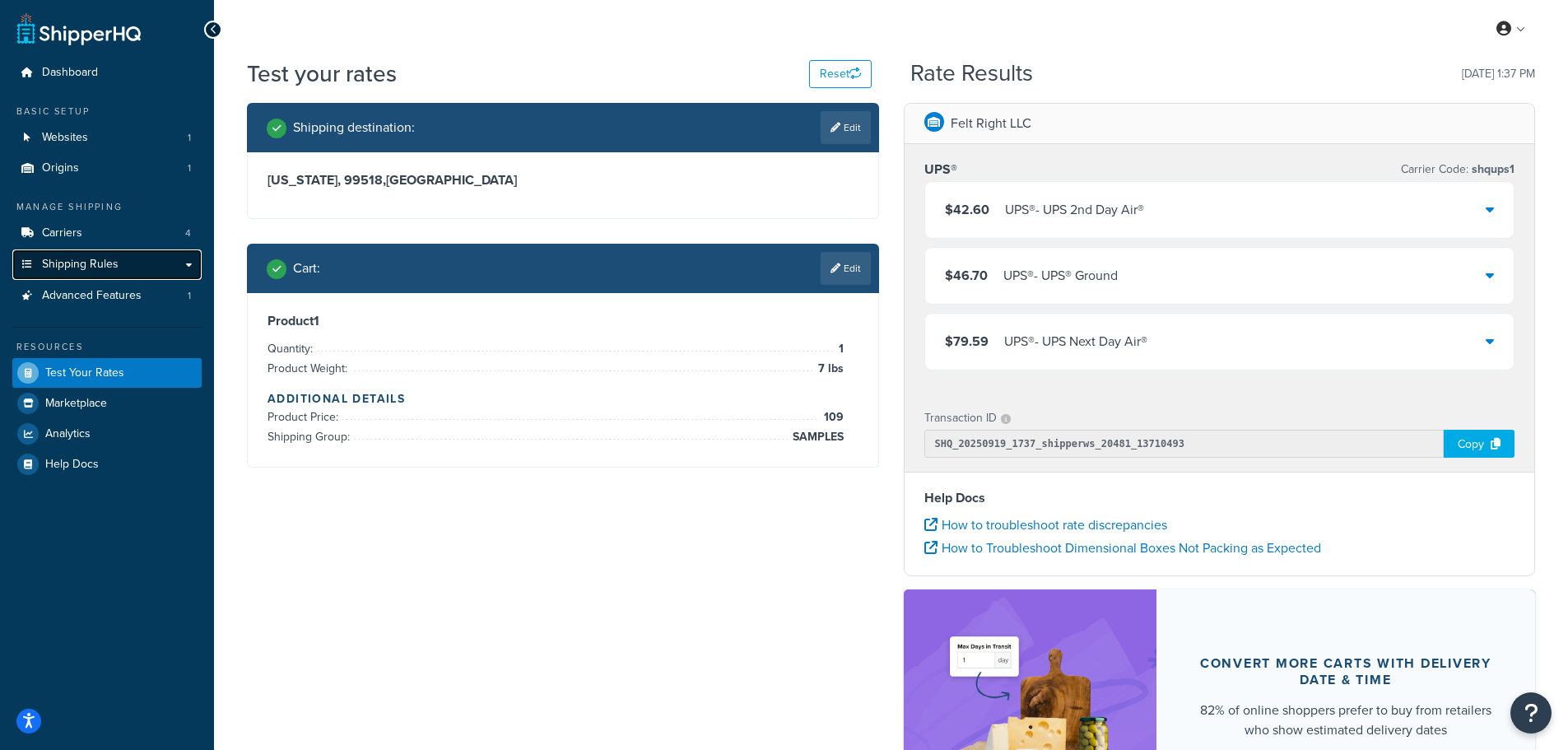
click at [105, 266] on span "Shipping Rules" at bounding box center [80, 264] width 77 height 14
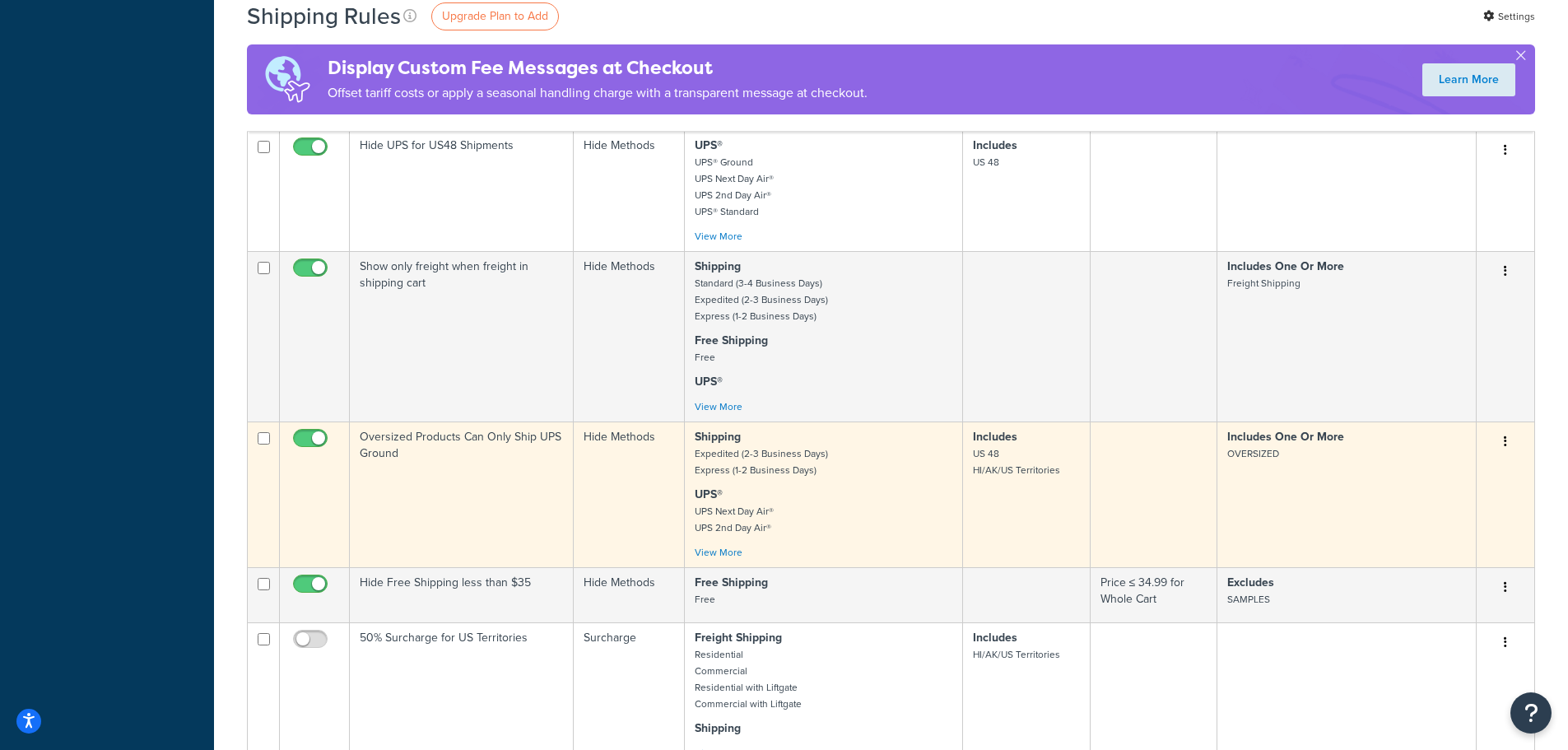
scroll to position [906, 0]
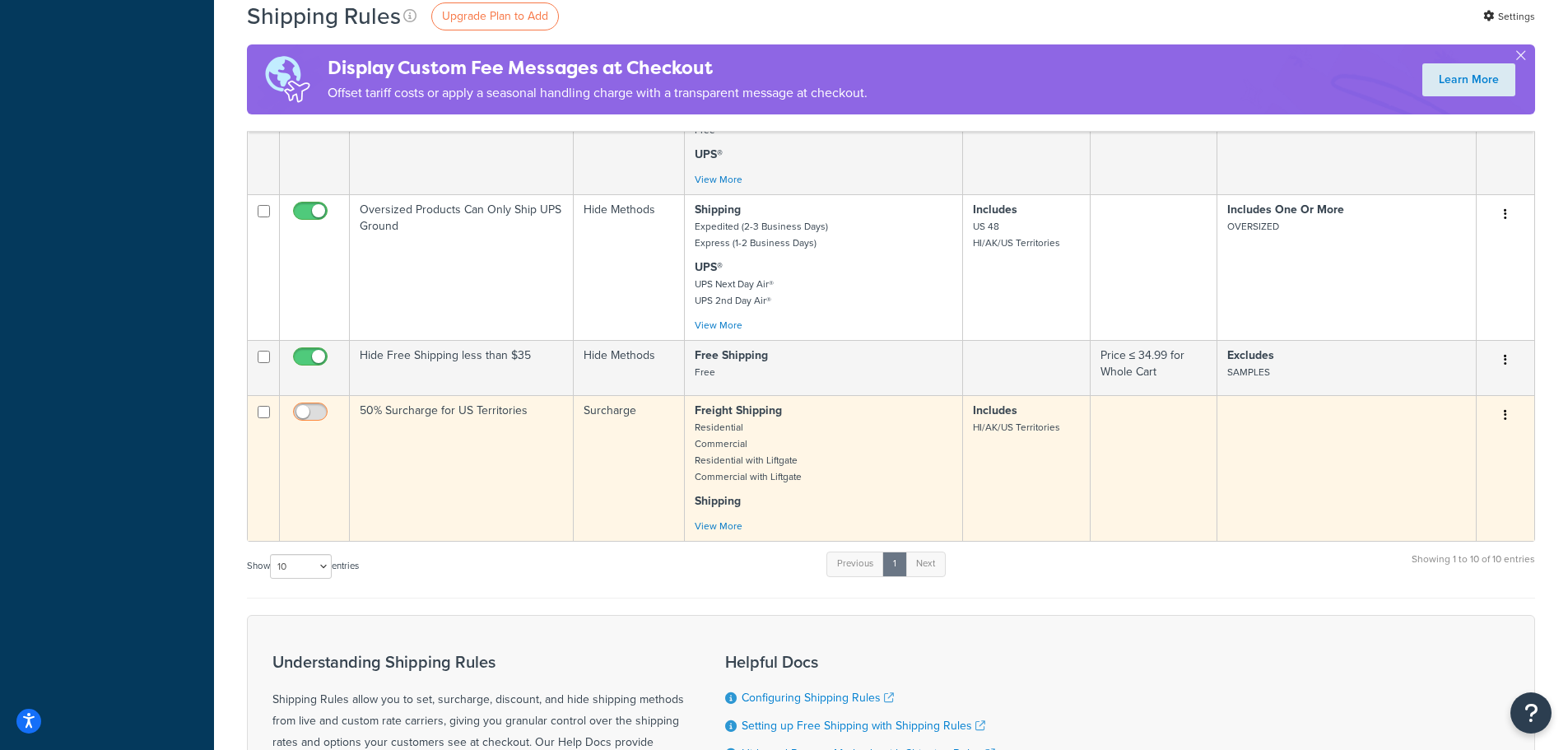
click at [312, 415] on input "checkbox" at bounding box center [312, 416] width 46 height 20
checkbox input "true"
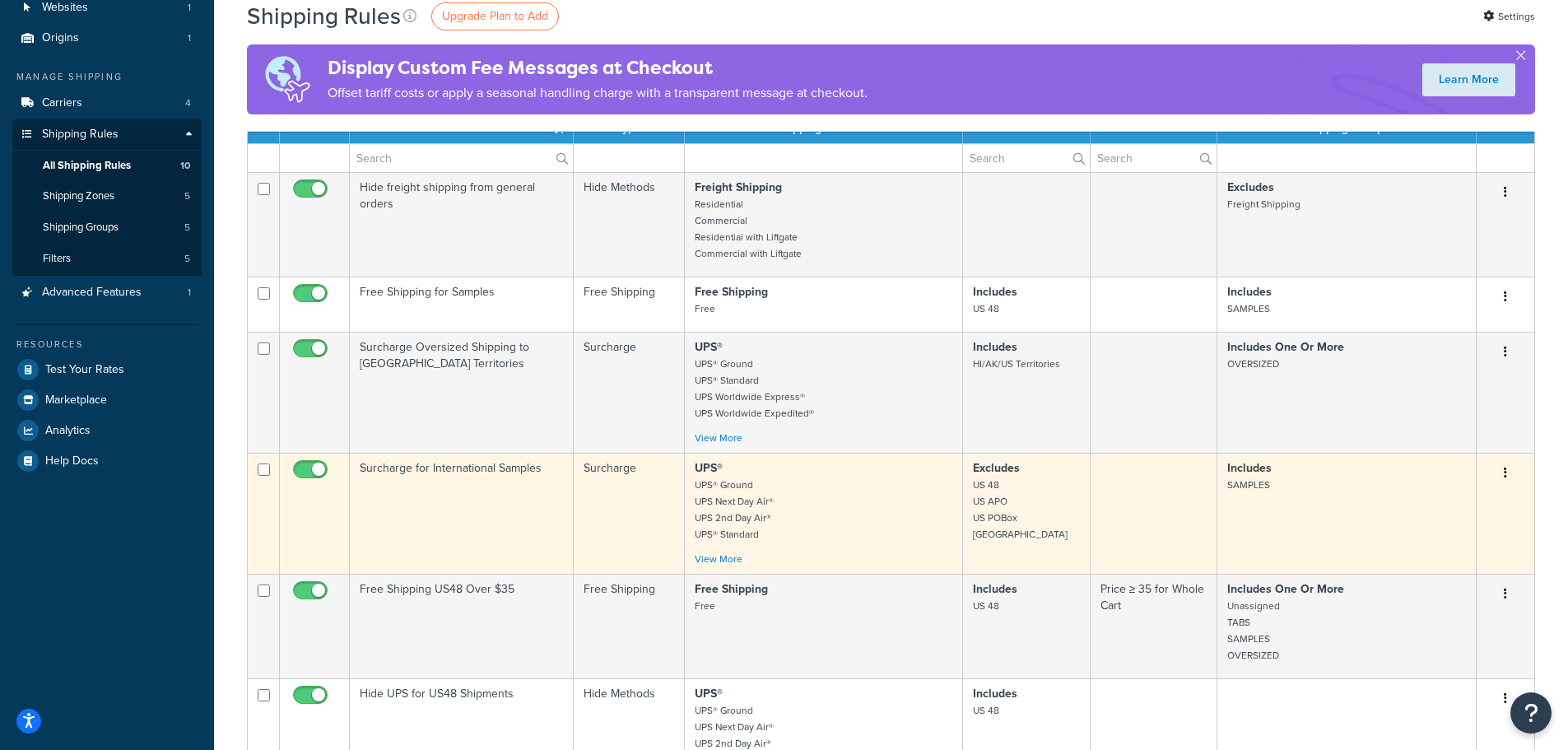
scroll to position [0, 0]
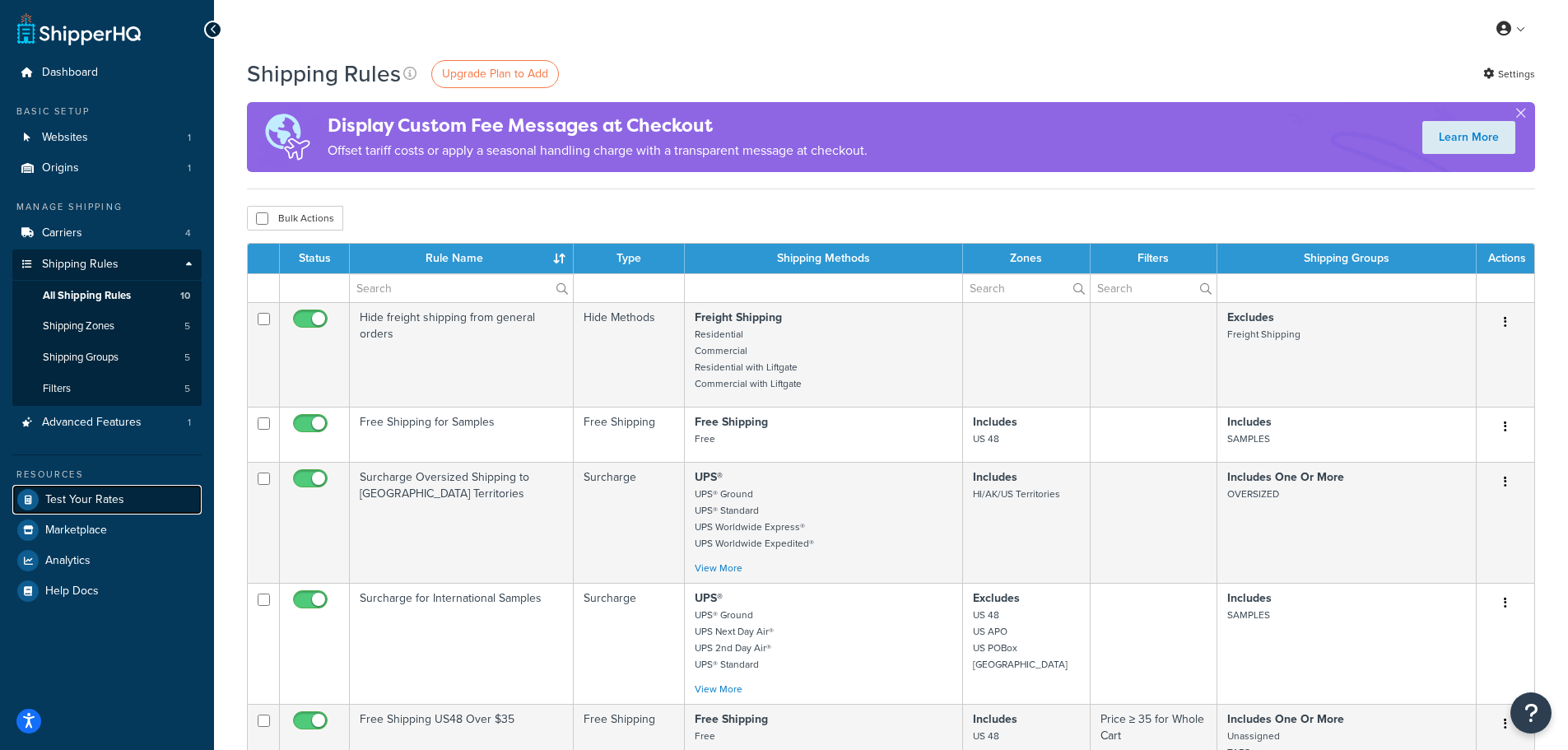
click at [85, 496] on span "Test Your Rates" at bounding box center [85, 500] width 79 height 14
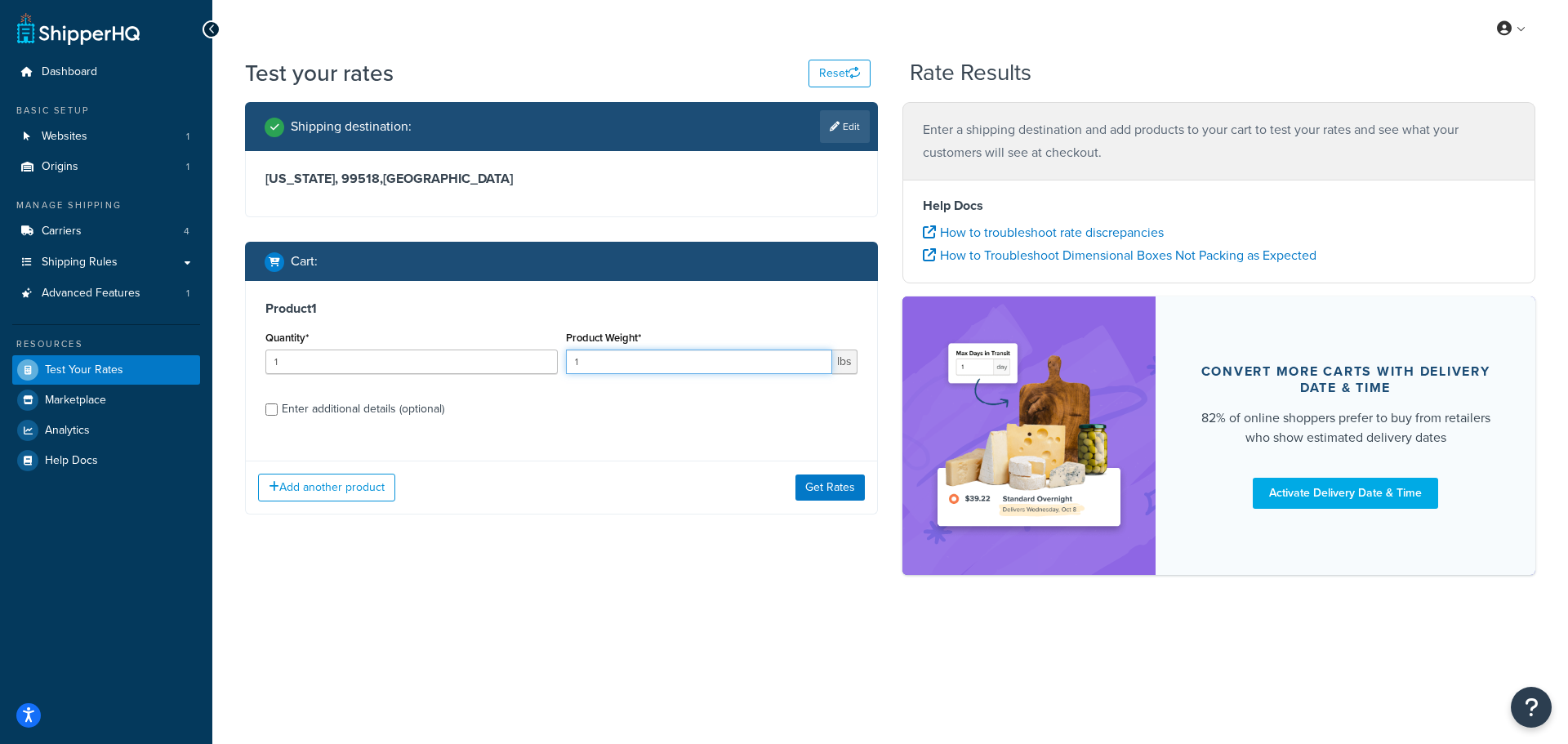
click at [624, 364] on input "1" at bounding box center [699, 361] width 267 height 24
type input "50"
click at [274, 410] on input "Enter additional details (optional)" at bounding box center [271, 410] width 13 height 13
checkbox input "true"
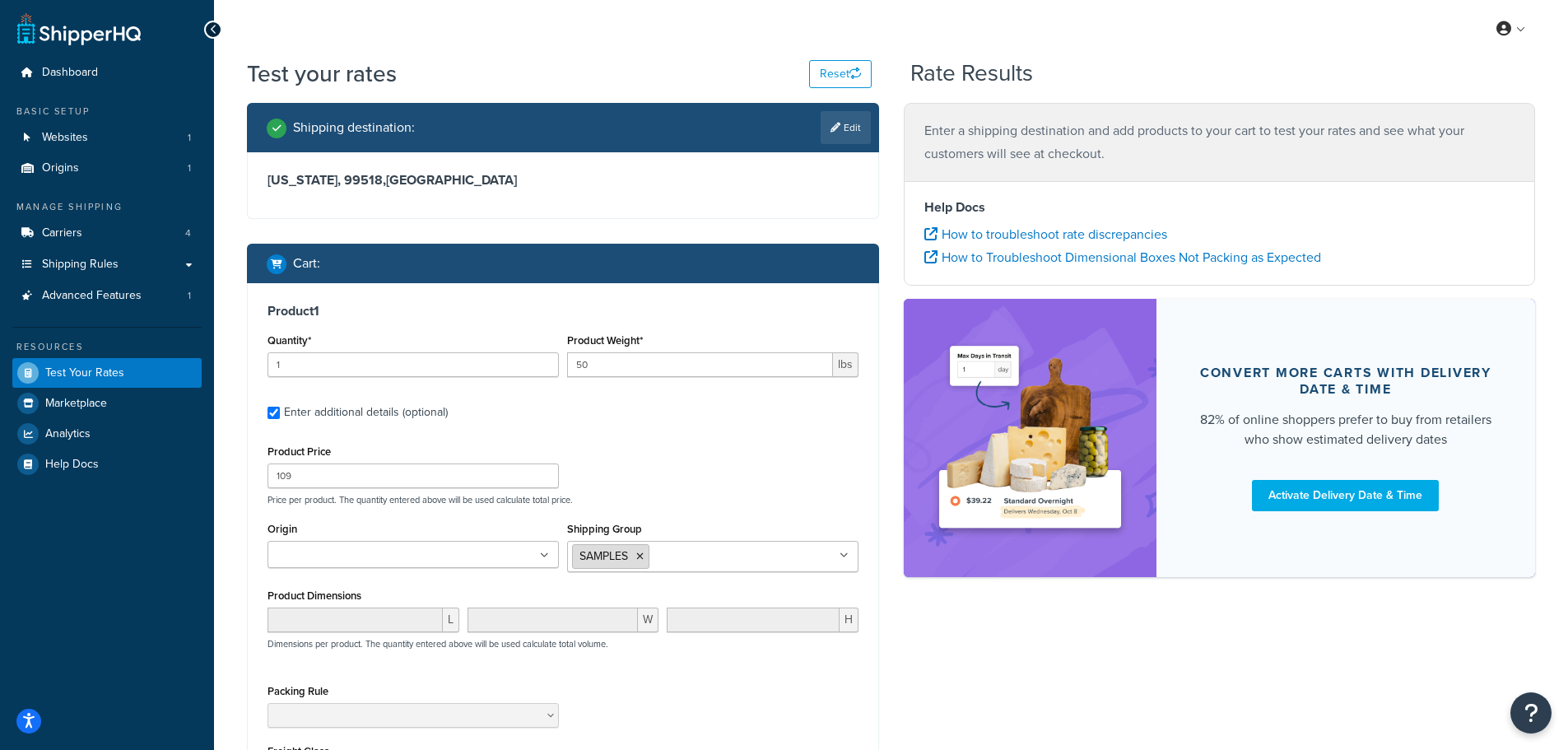
click at [645, 561] on li "SAMPLES" at bounding box center [611, 556] width 78 height 24
click at [642, 557] on icon at bounding box center [640, 557] width 8 height 10
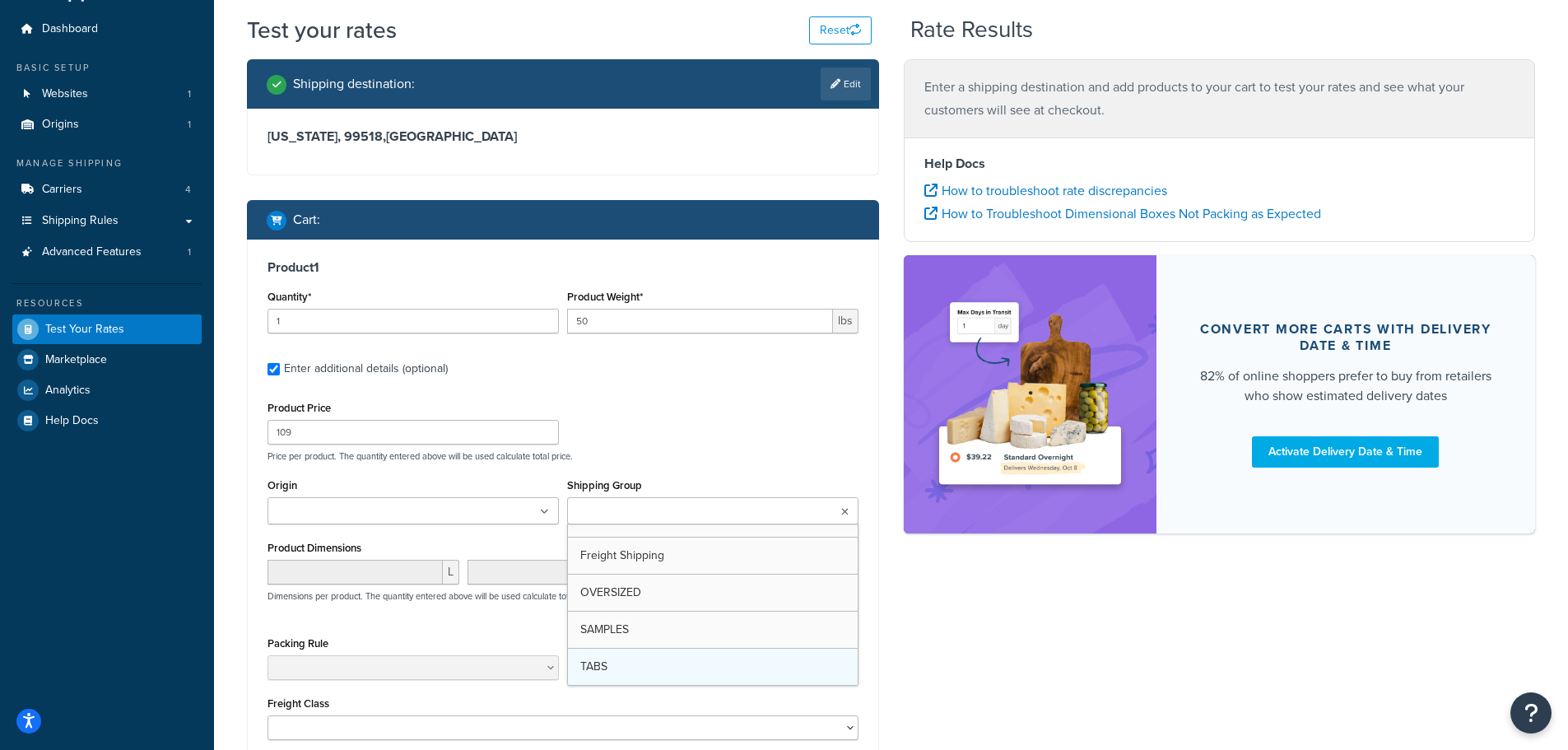
scroll to position [83, 0]
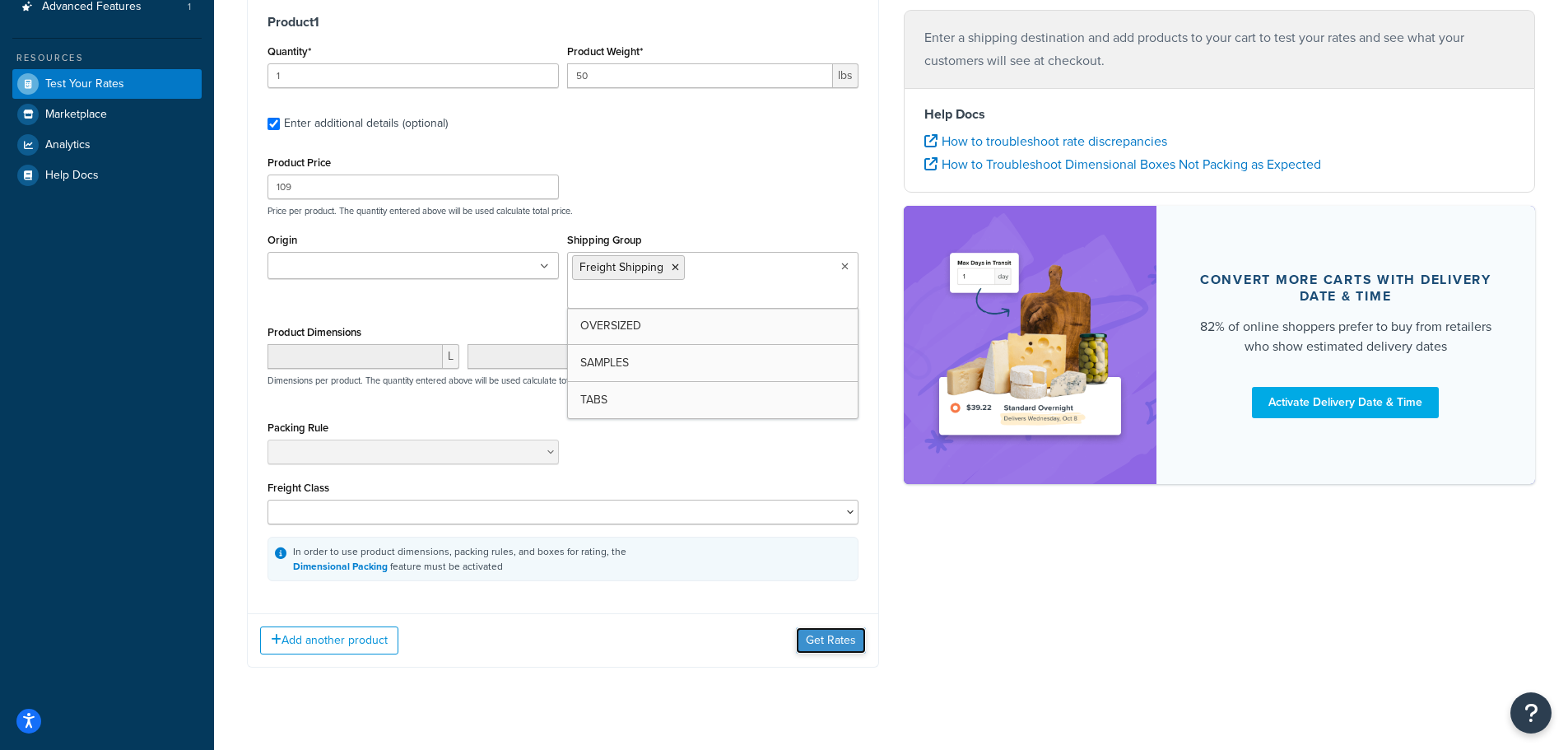
click at [836, 628] on button "Get Rates" at bounding box center [831, 640] width 70 height 26
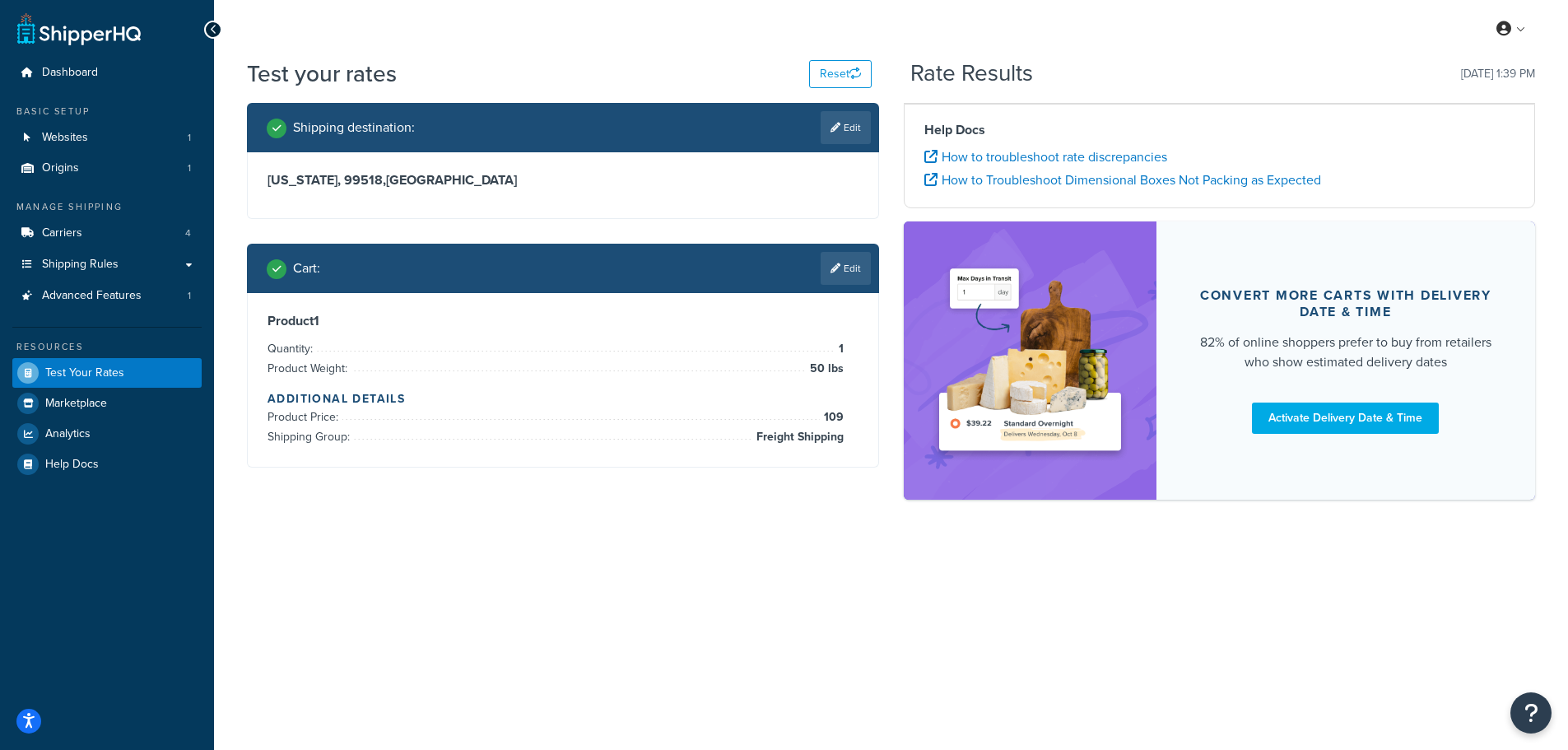
scroll to position [0, 0]
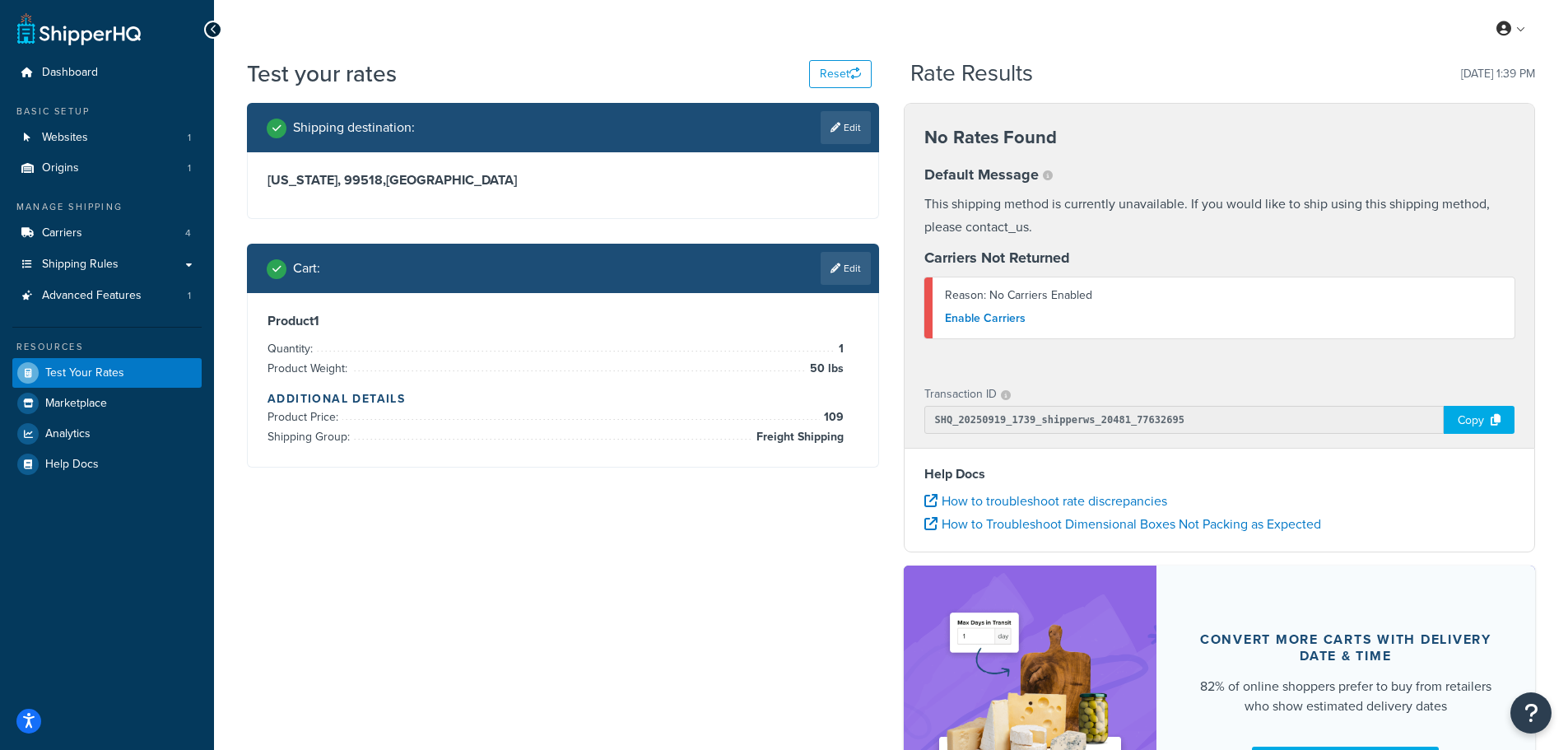
click at [847, 269] on link "Edit" at bounding box center [845, 268] width 50 height 33
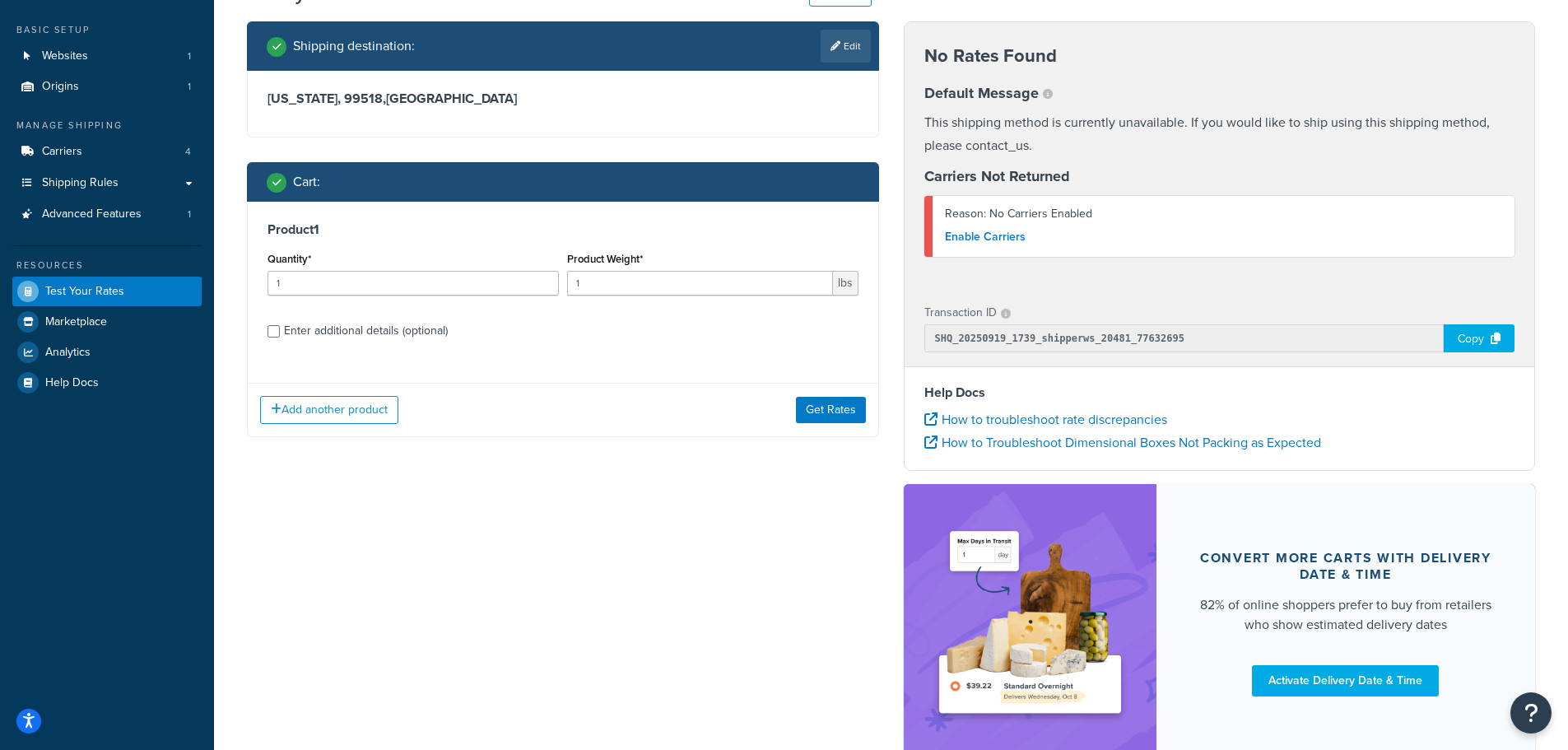
scroll to position [83, 0]
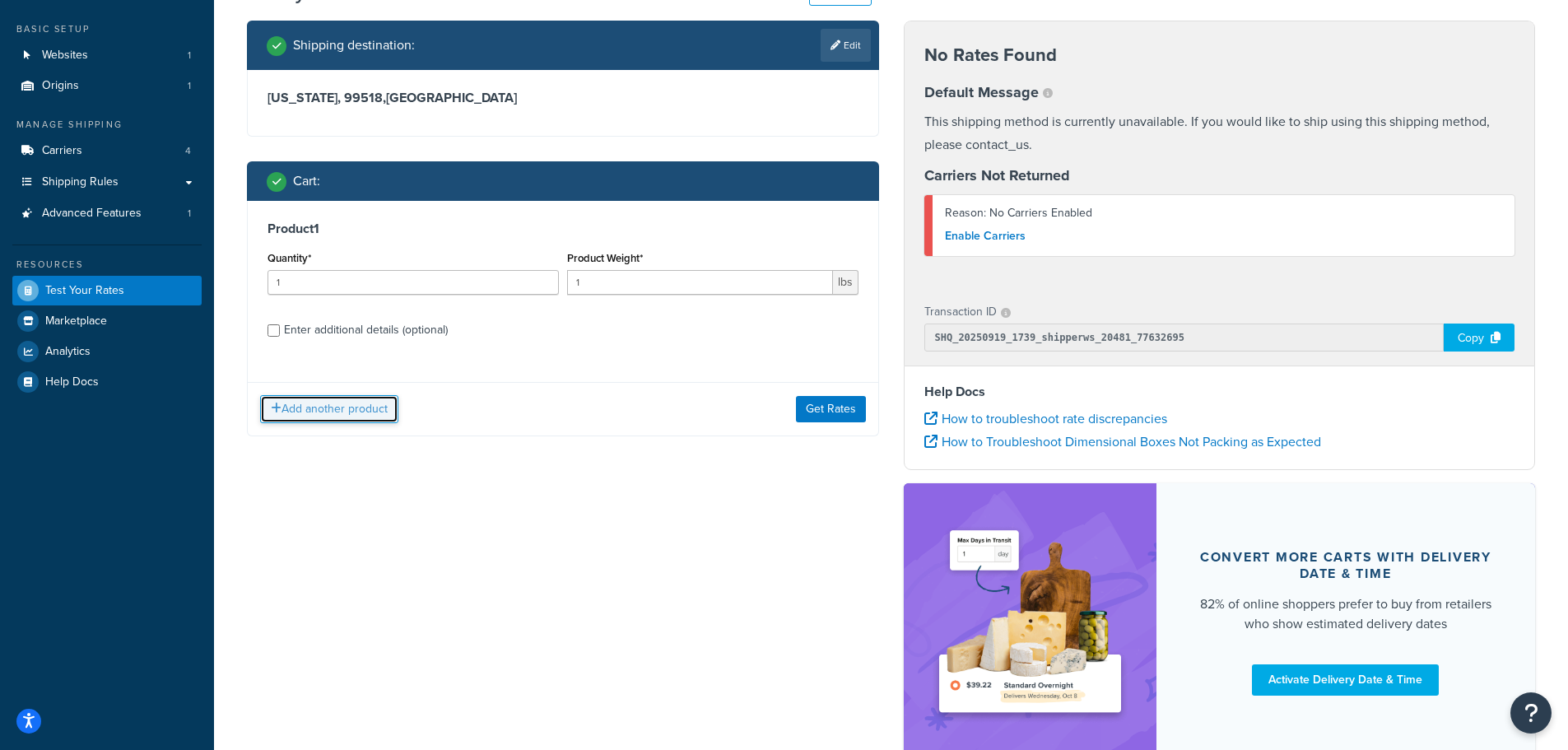
click at [368, 412] on button "Add another product" at bounding box center [329, 409] width 138 height 28
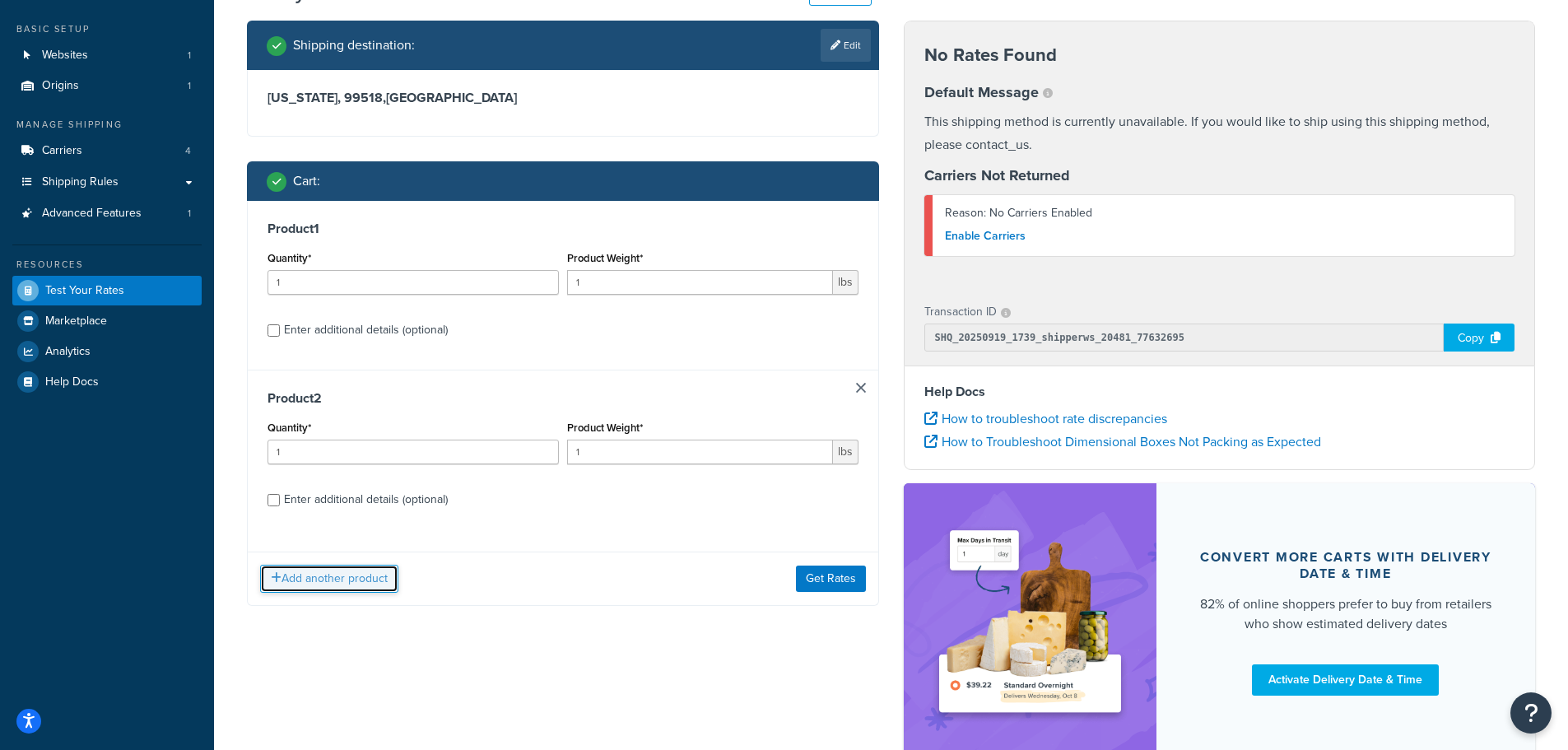
click at [358, 587] on button "Add another product" at bounding box center [329, 579] width 138 height 28
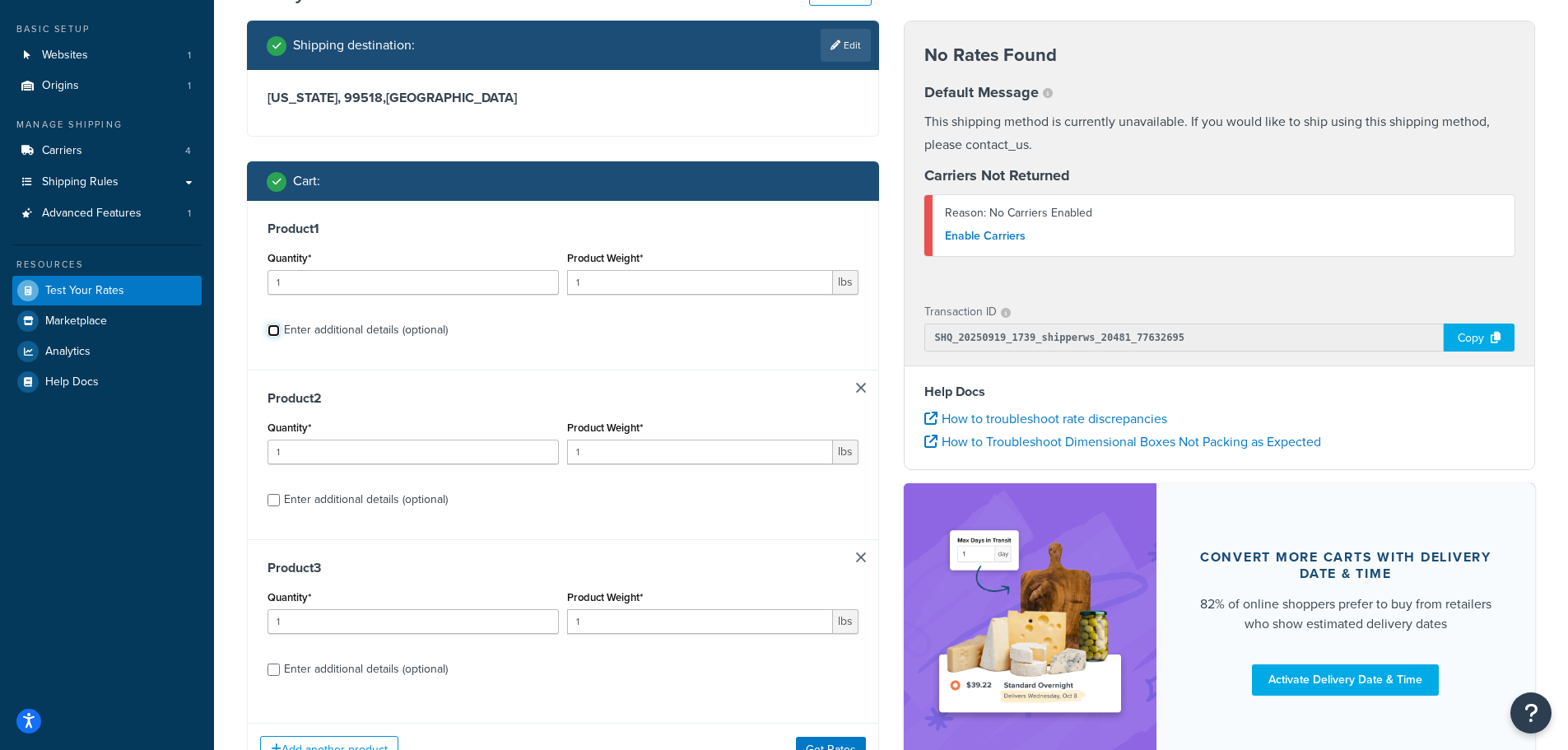
click at [274, 330] on input "Enter additional details (optional)" at bounding box center [274, 330] width 13 height 13
checkbox input "true"
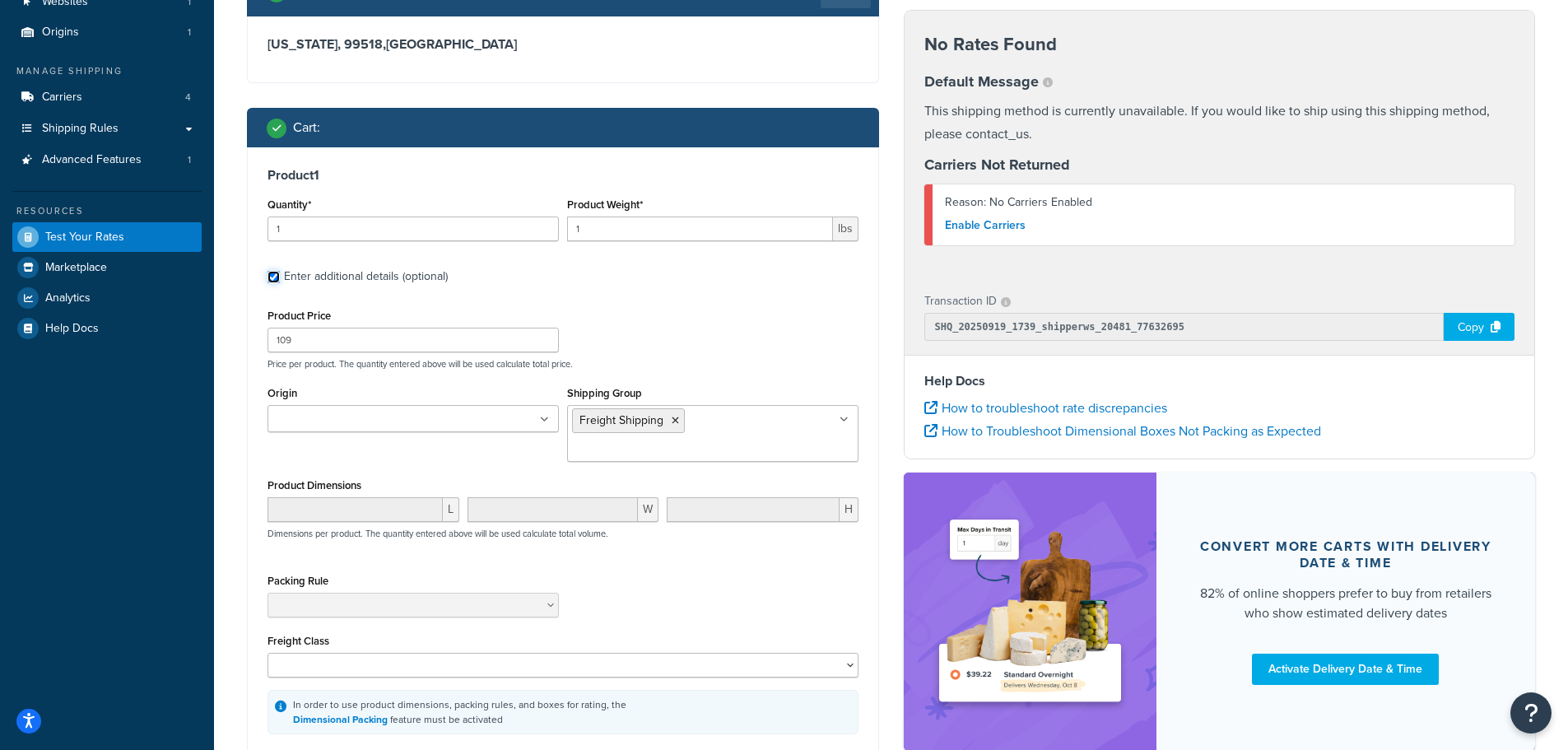
scroll to position [165, 0]
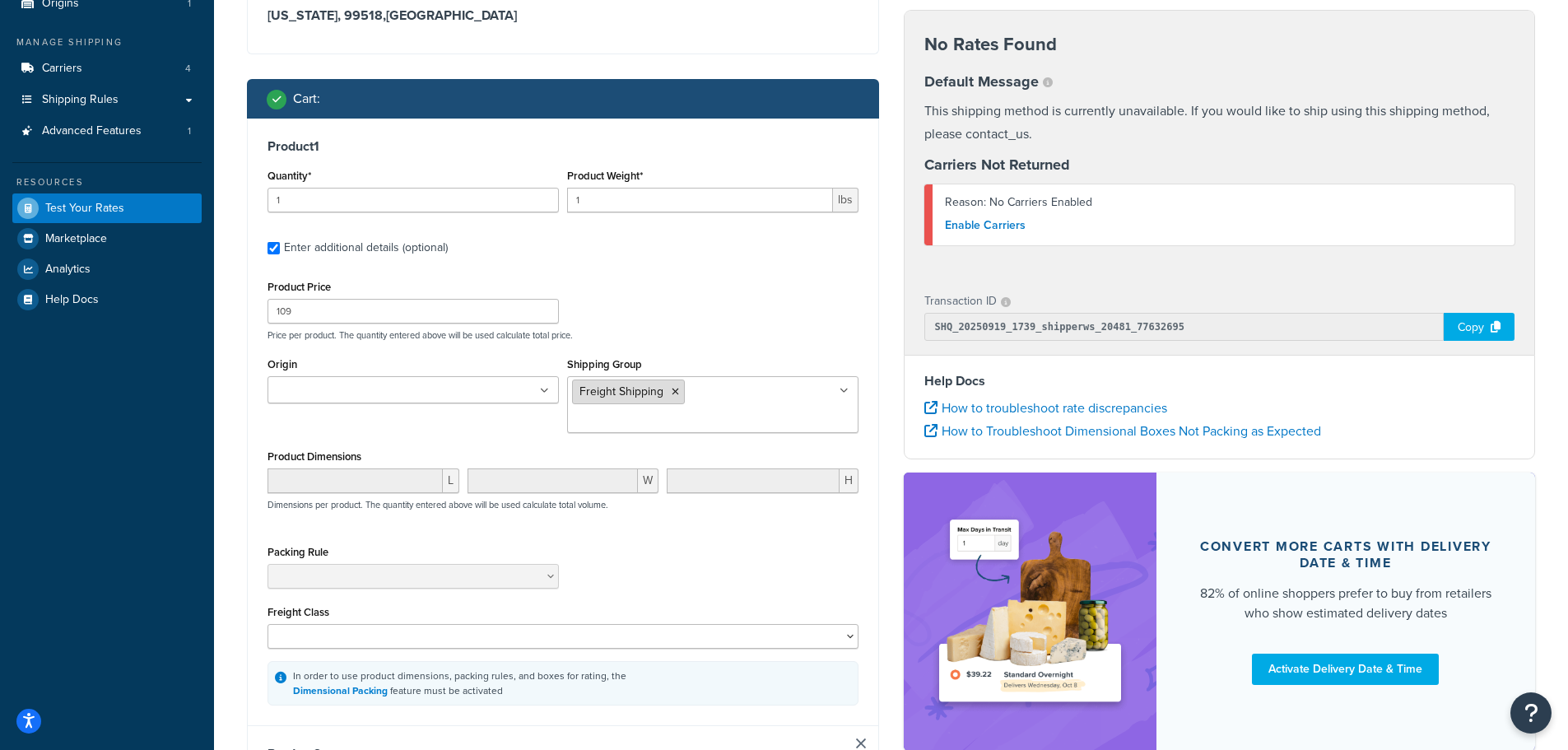
click at [675, 393] on icon at bounding box center [675, 392] width 8 height 10
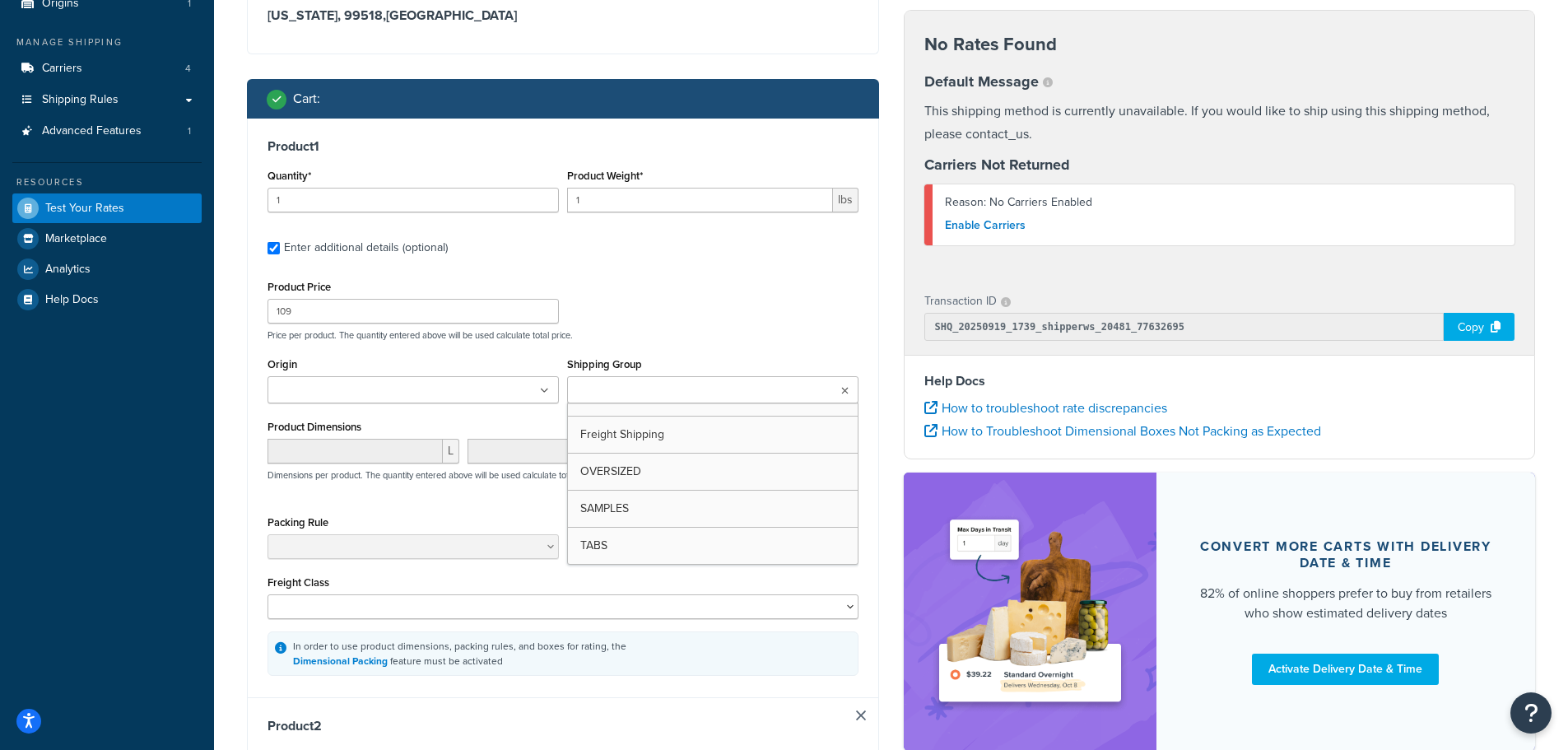
click at [659, 288] on div "Product Price 109 Price per product. The quantity entered above will be used ca…" at bounding box center [563, 308] width 600 height 65
drag, startPoint x: 613, startPoint y: 211, endPoint x: 529, endPoint y: 210, distance: 84.0
click at [529, 210] on div "Quantity* 1 Product Weight* 1 lbs" at bounding box center [563, 194] width 600 height 60
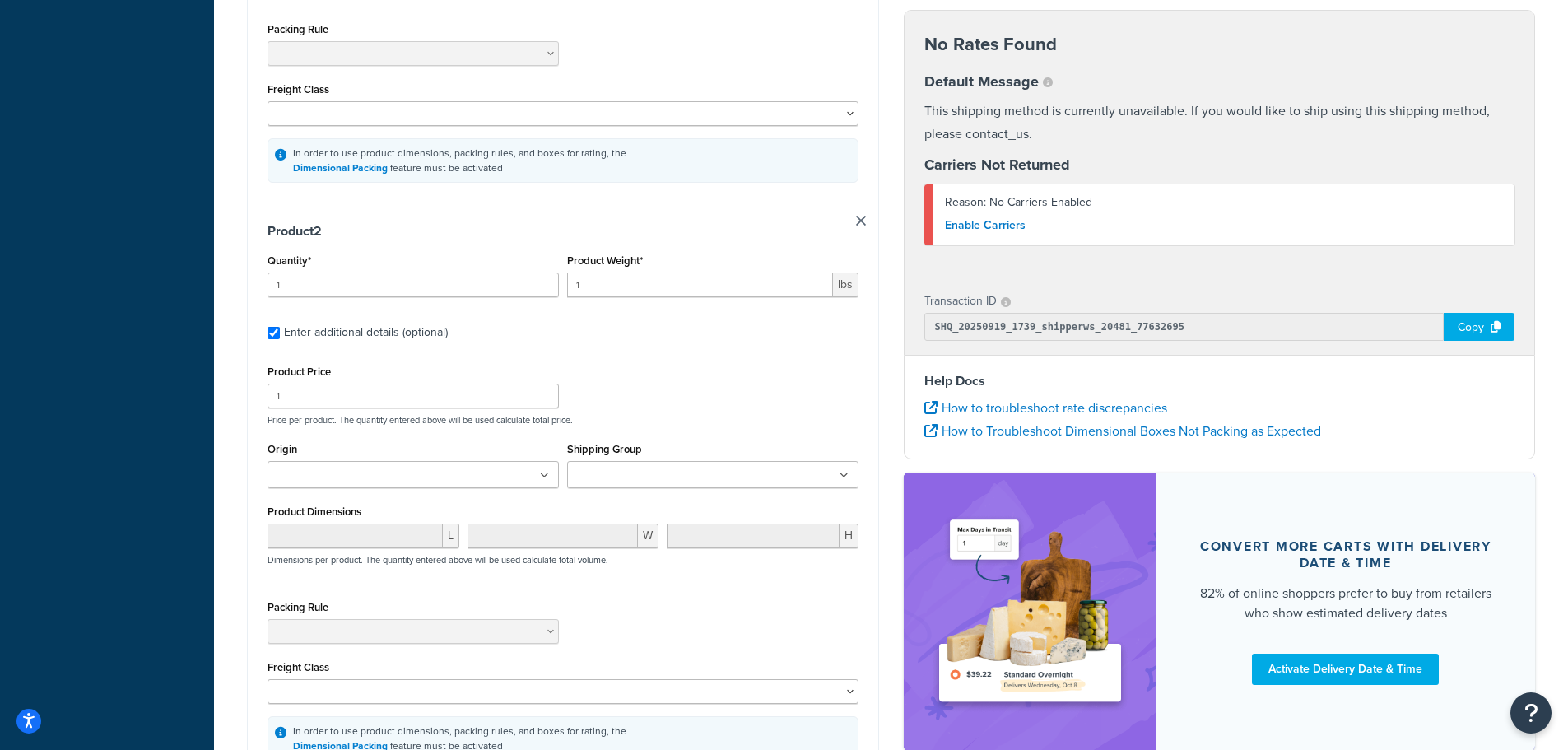
scroll to position [659, 0]
type input "7"
click at [626, 469] on input "Shipping Group" at bounding box center [645, 475] width 146 height 18
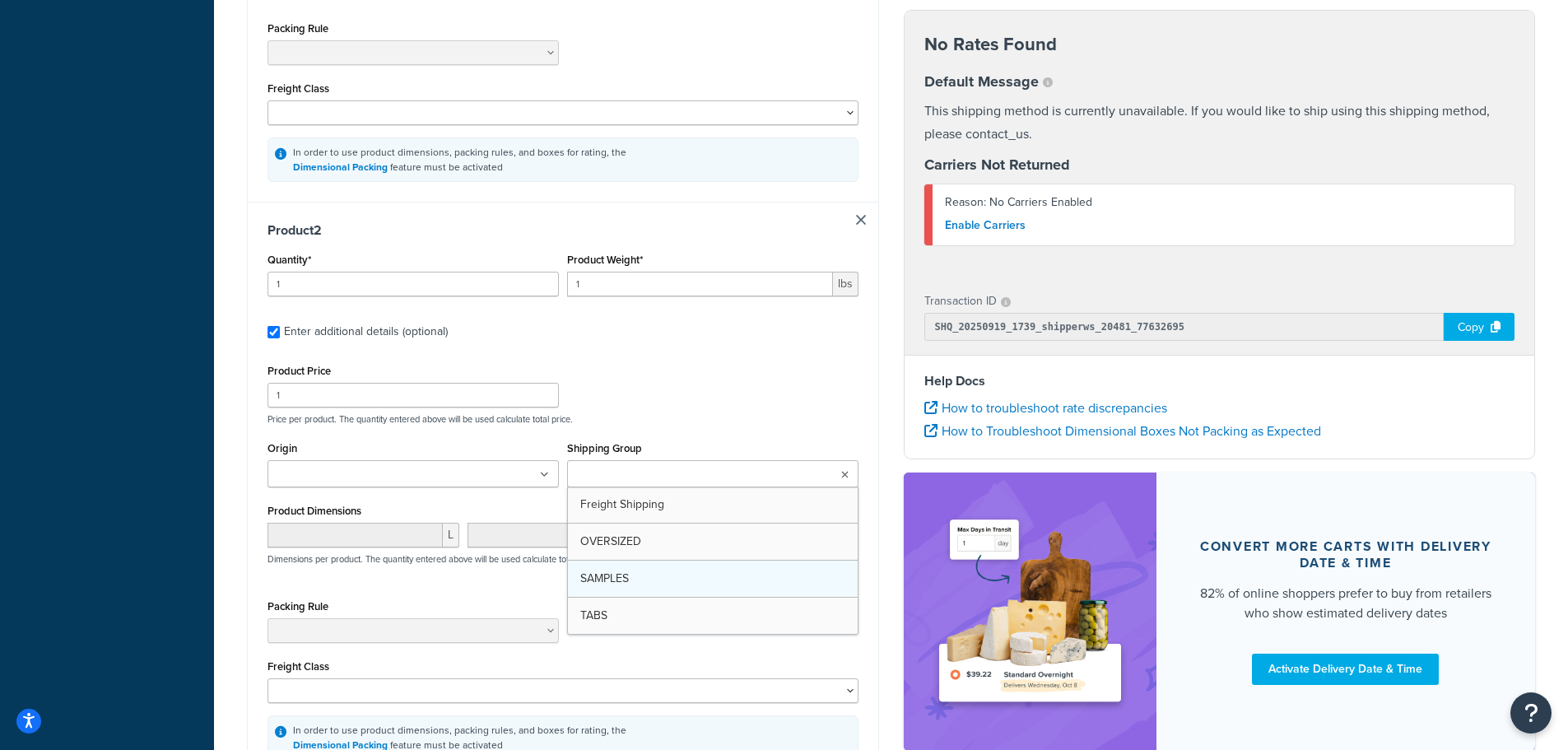
drag, startPoint x: 637, startPoint y: 612, endPoint x: 634, endPoint y: 598, distance: 14.3
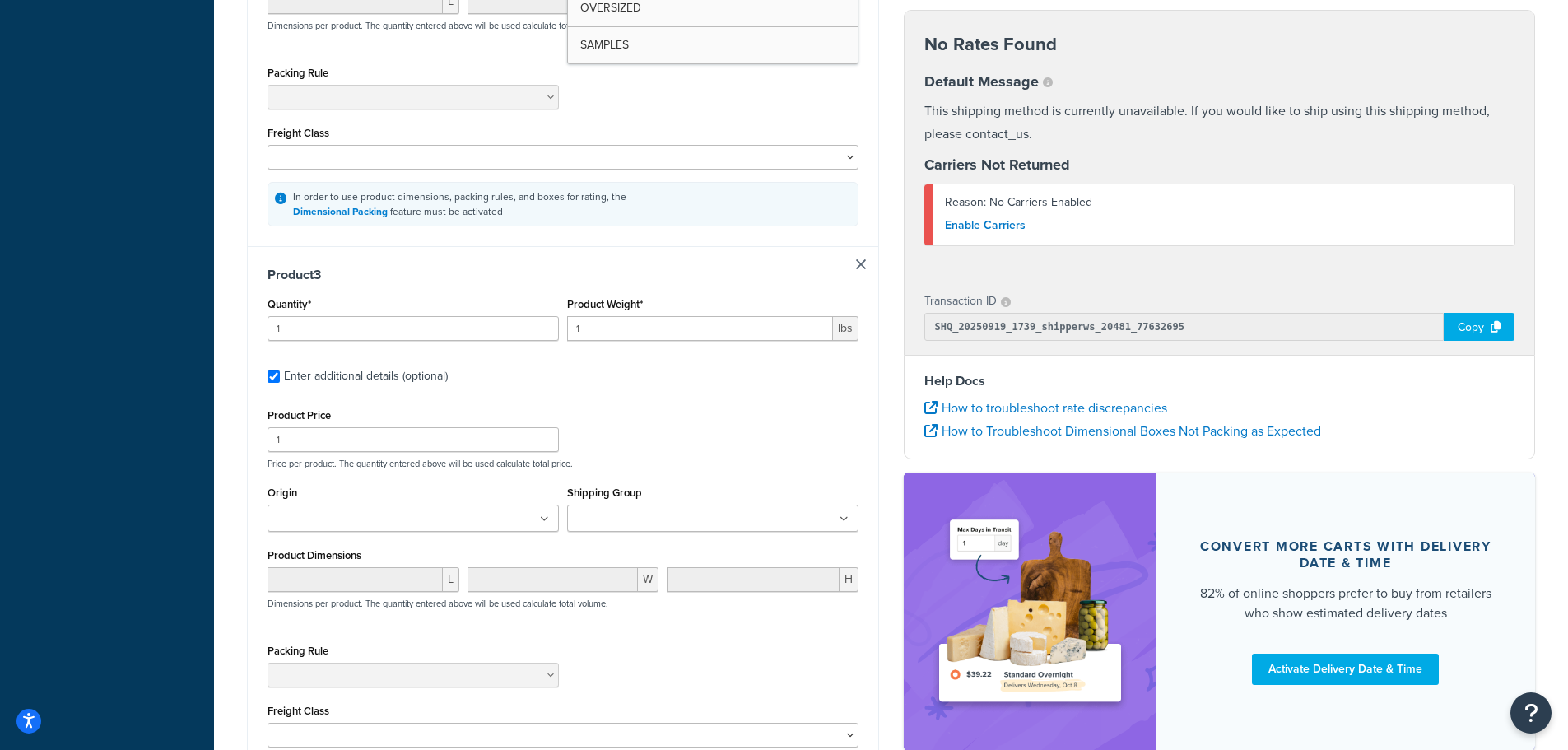
scroll to position [1236, 0]
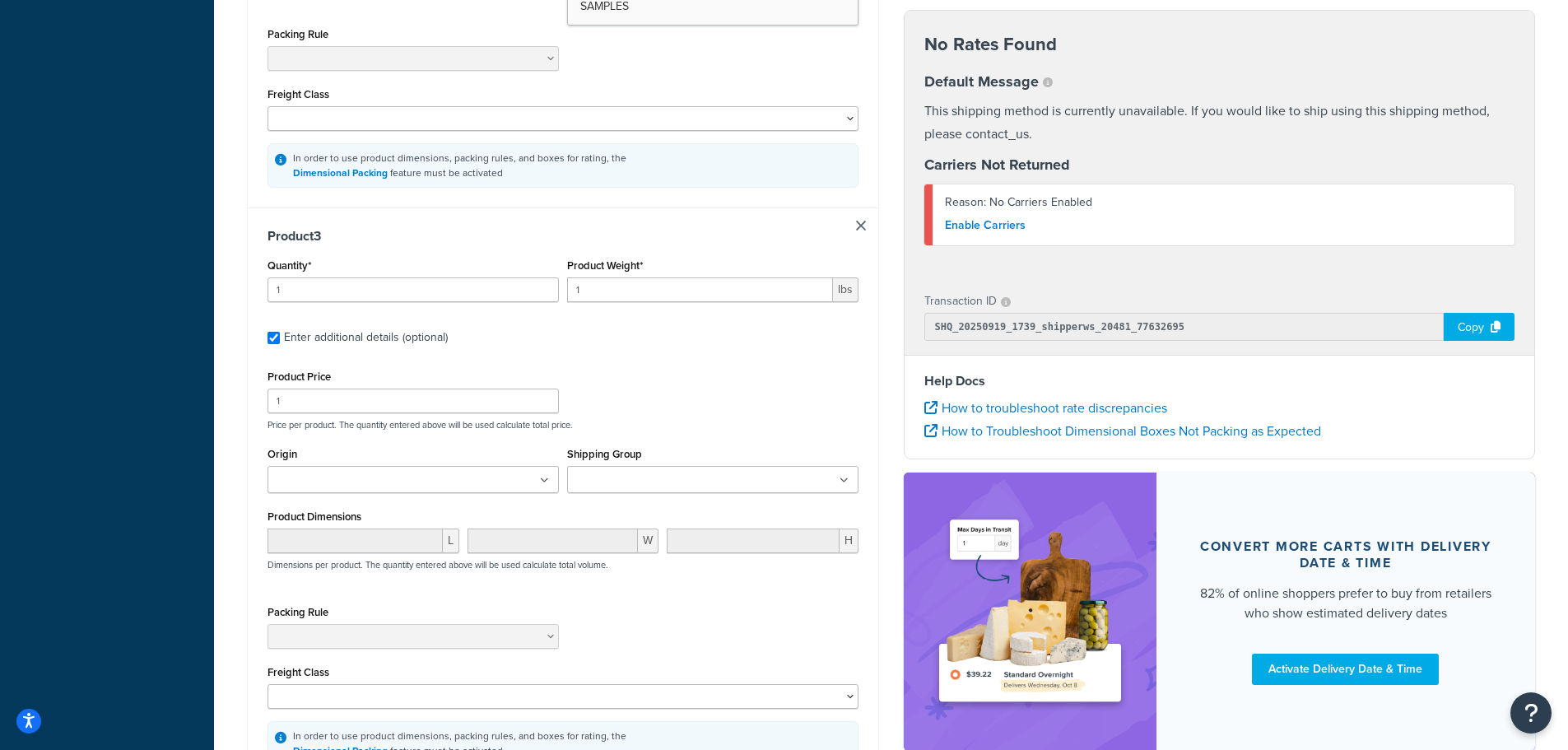
click at [670, 488] on input "Shipping Group" at bounding box center [645, 481] width 146 height 18
drag, startPoint x: 630, startPoint y: 297, endPoint x: 531, endPoint y: 292, distance: 99.1
click at [531, 292] on div "Quantity* 1 Product Weight* 1 lbs" at bounding box center [563, 284] width 600 height 60
type input "30"
click at [677, 358] on div "Product 3 Quantity* 1 Product Weight* 30 lbs Enter additional details (optional…" at bounding box center [562, 498] width 631 height 582
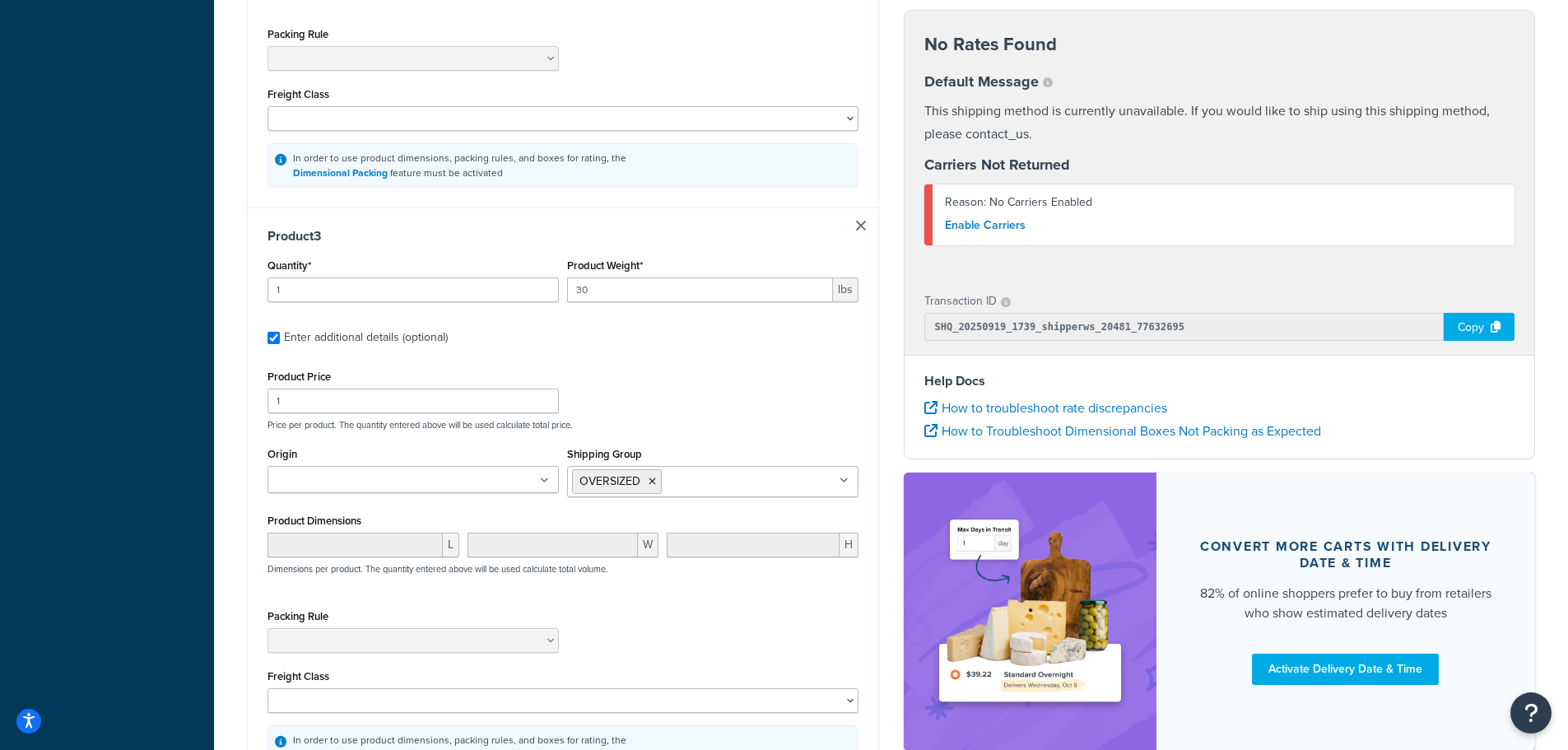
scroll to position [1455, 0]
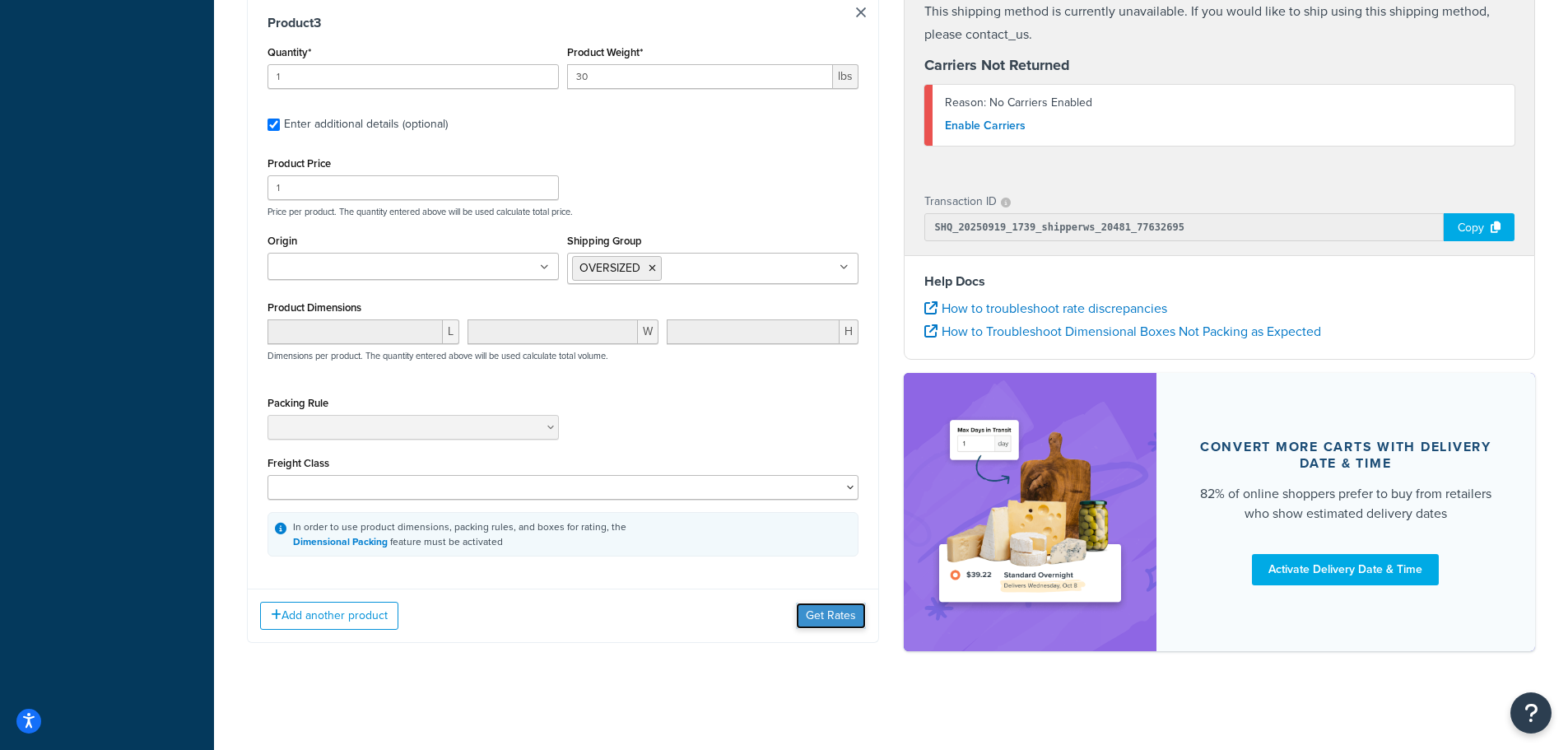
click at [814, 611] on button "Get Rates" at bounding box center [831, 616] width 70 height 26
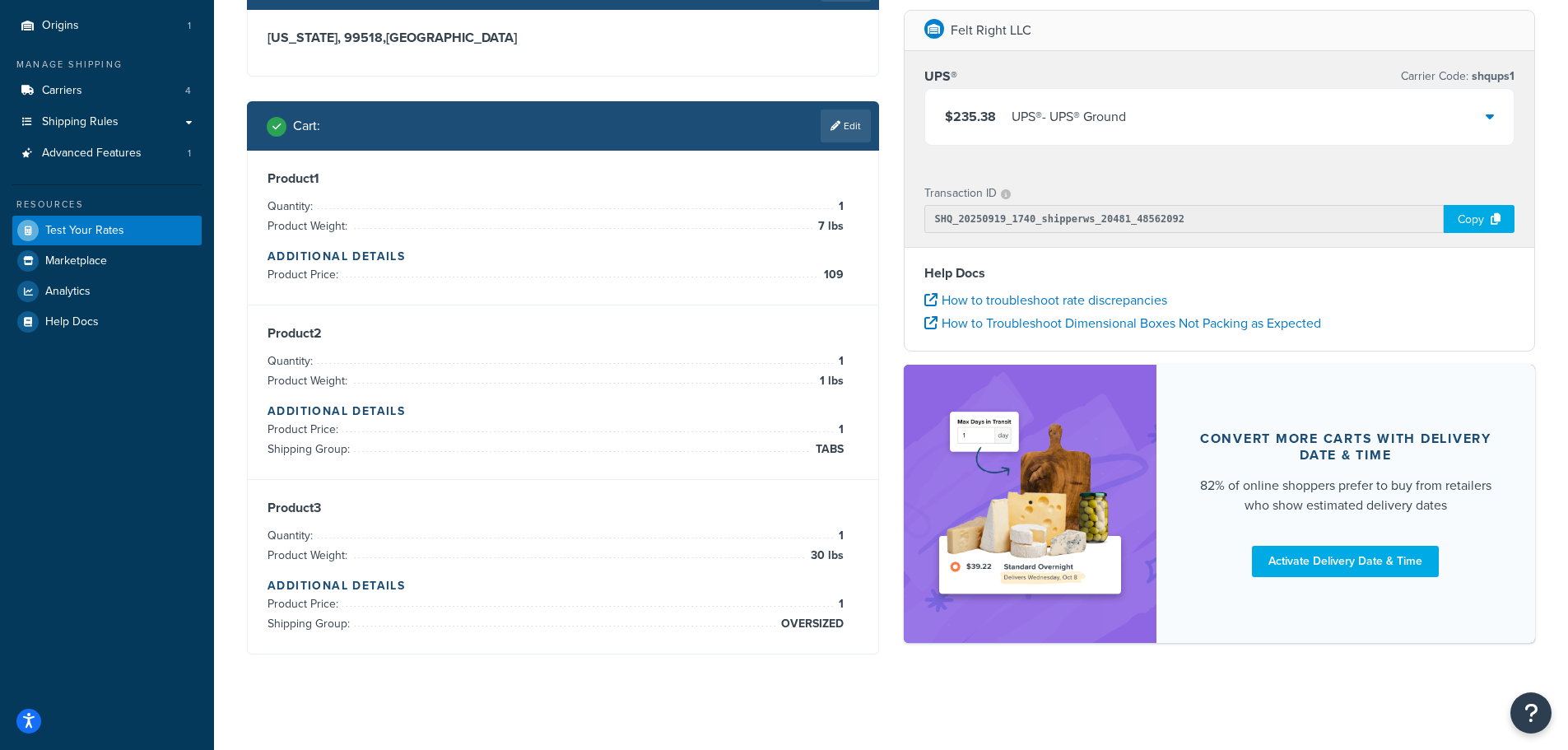
scroll to position [154, 0]
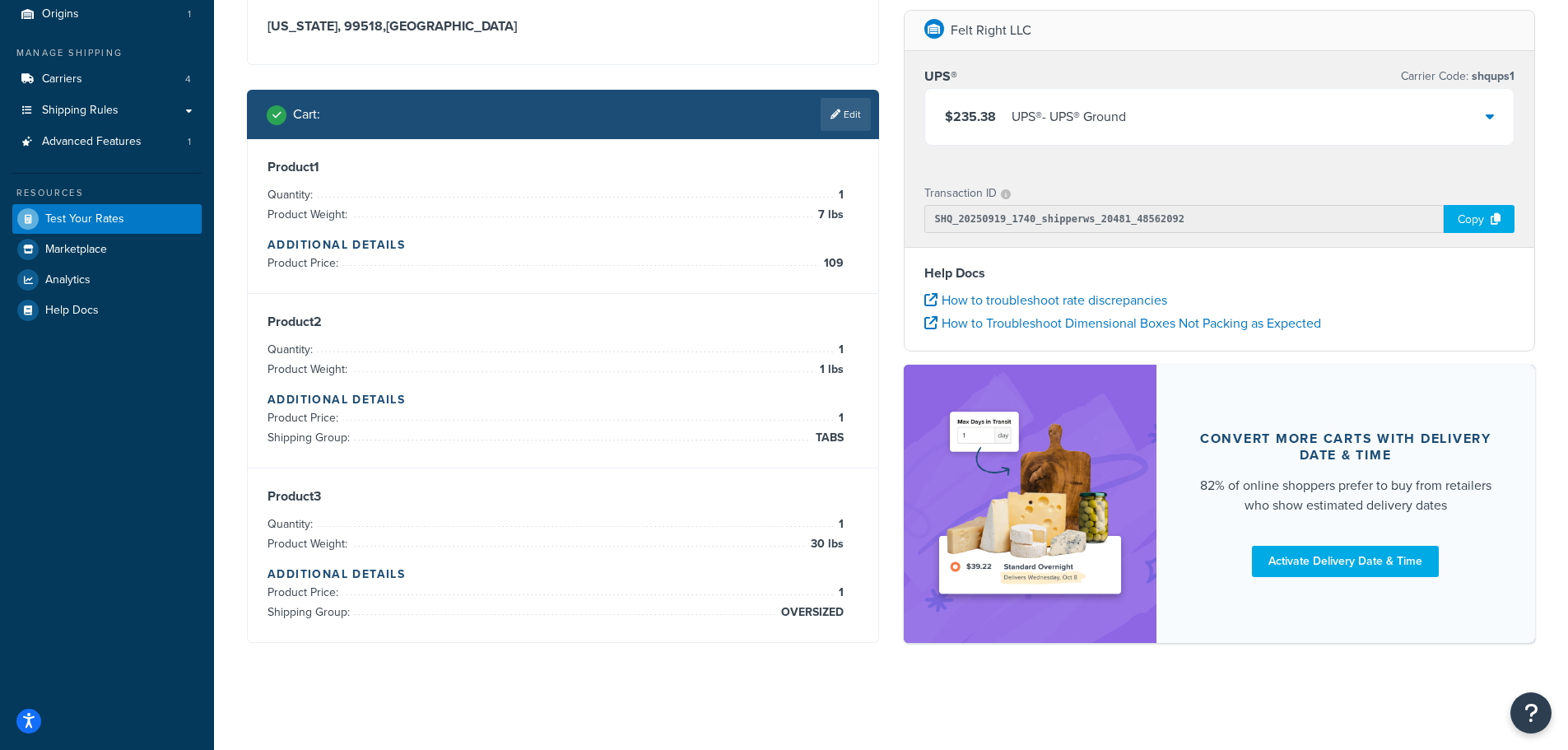
click at [849, 114] on link "Edit" at bounding box center [845, 114] width 50 height 33
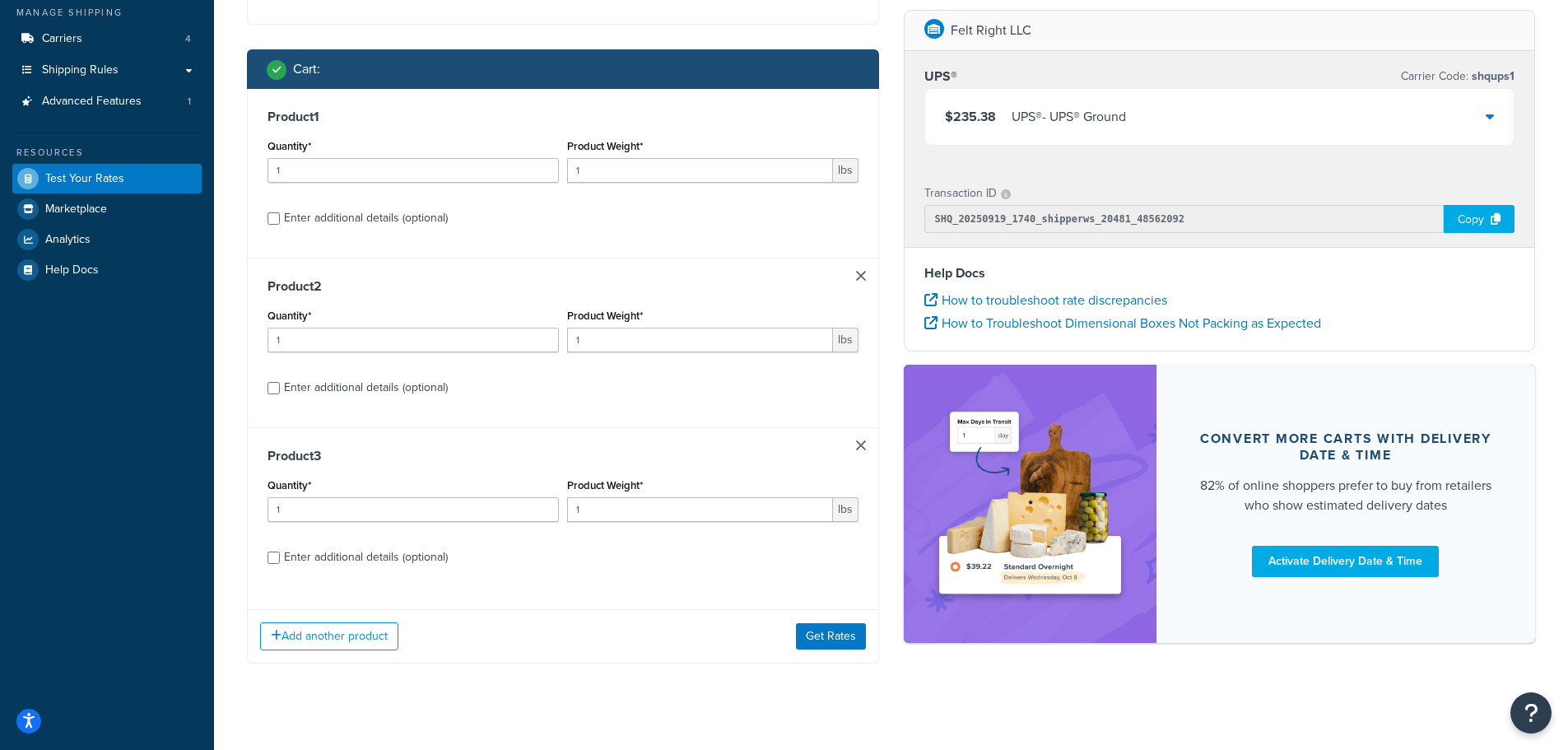
scroll to position [216, 0]
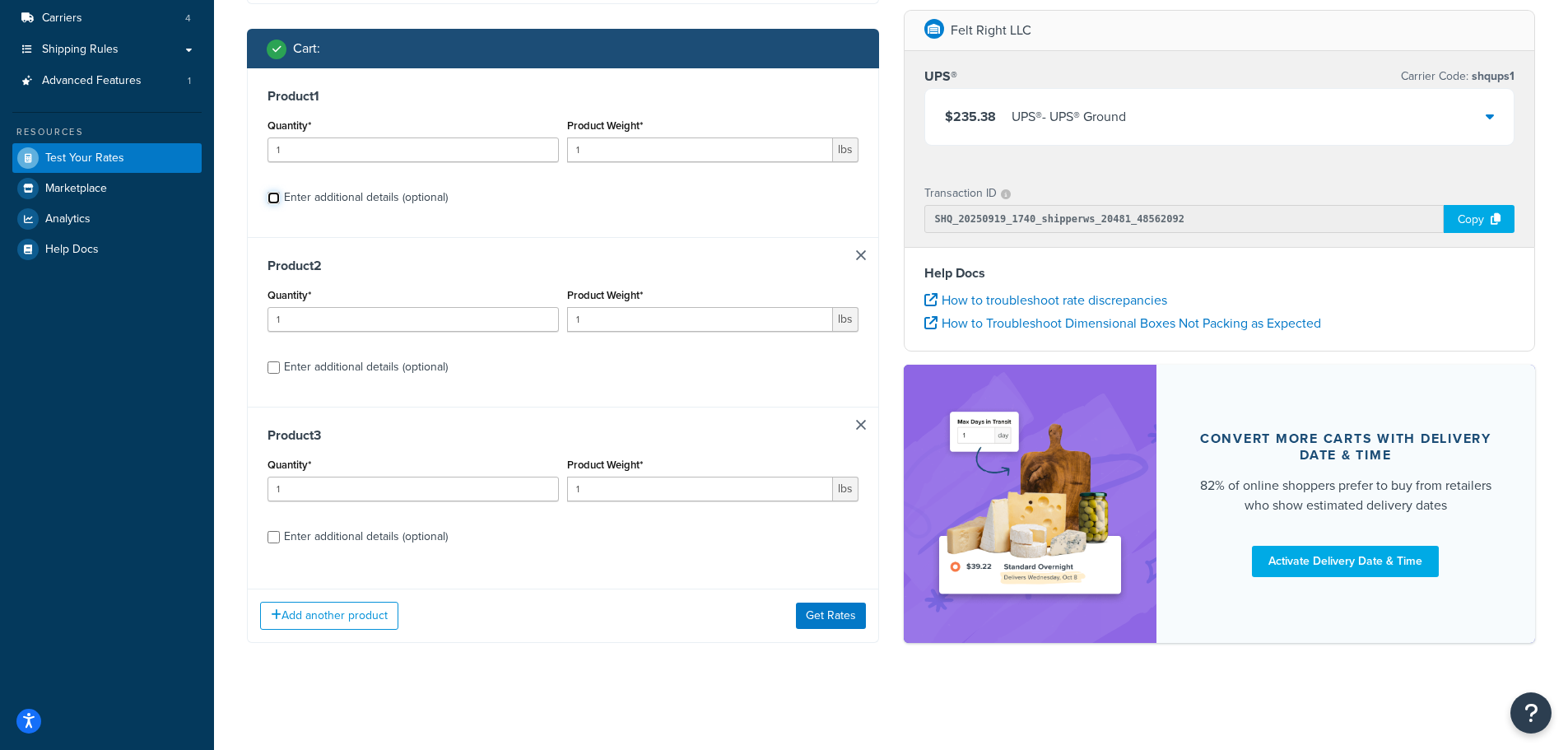
click at [278, 198] on input "Enter additional details (optional)" at bounding box center [274, 198] width 13 height 13
checkbox input "true"
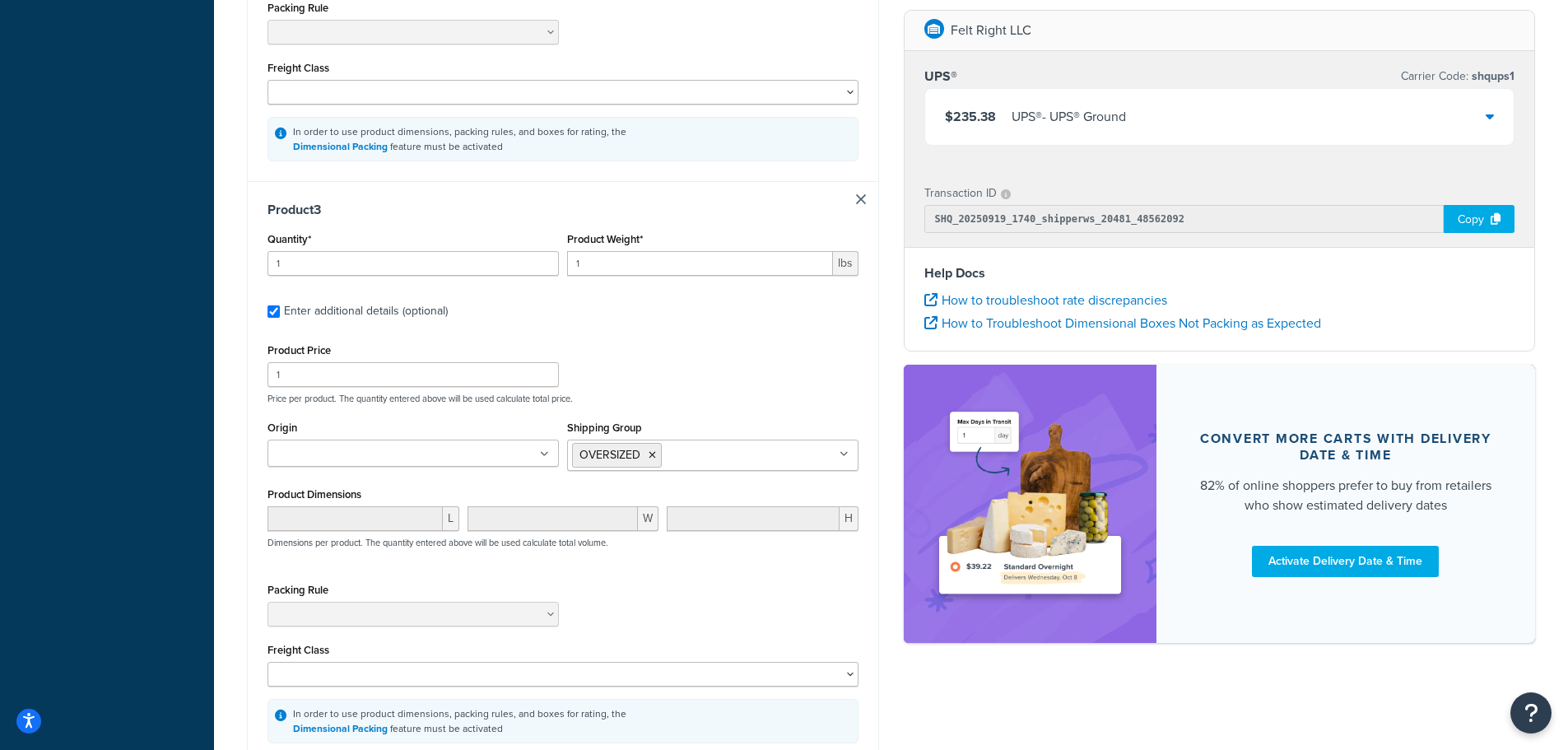
scroll to position [1208, 0]
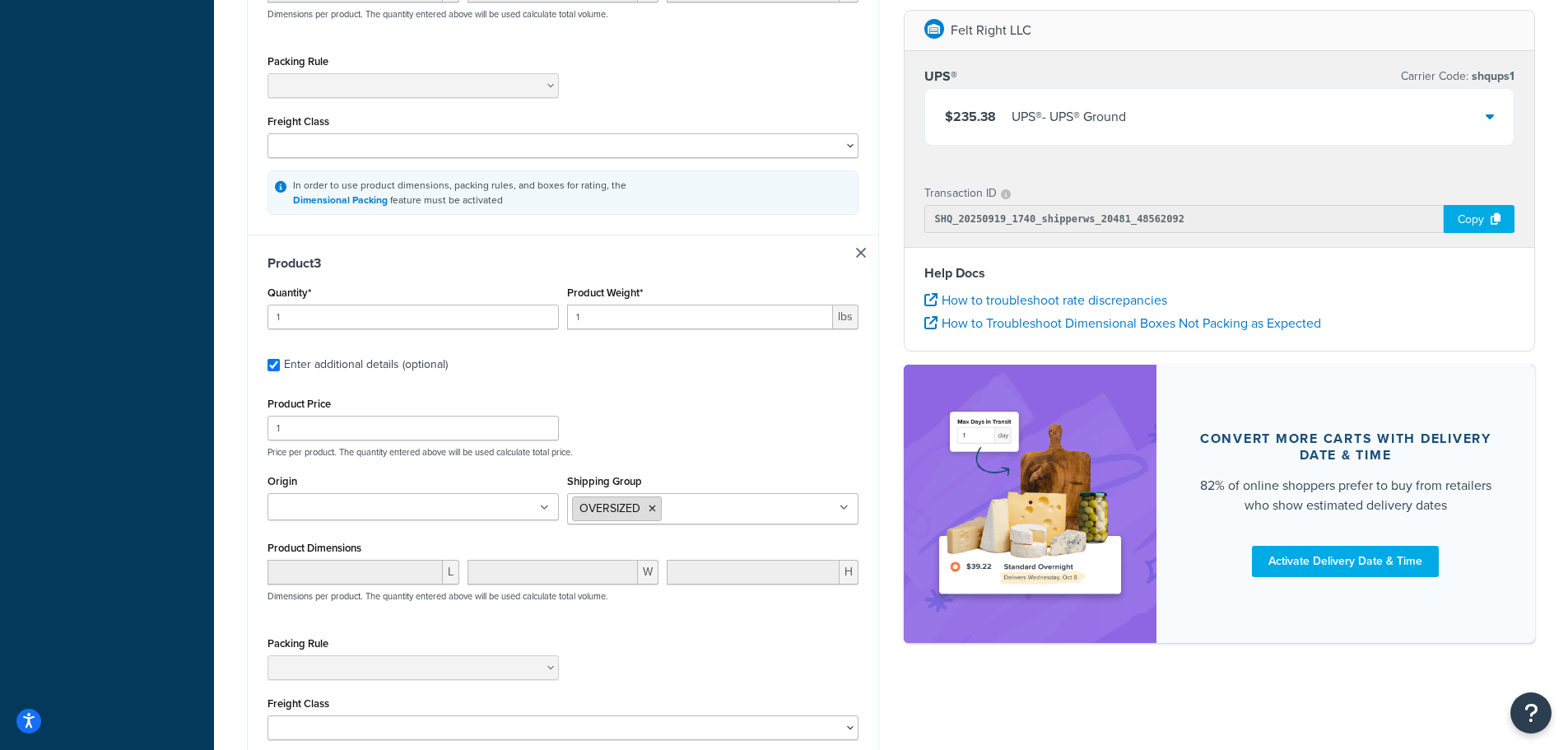
click at [650, 512] on li "OVERSIZED" at bounding box center [617, 508] width 90 height 24
click at [651, 514] on icon at bounding box center [652, 509] width 8 height 10
drag, startPoint x: 613, startPoint y: 327, endPoint x: 540, endPoint y: 326, distance: 73.0
click at [548, 326] on div "Quantity* 1 Product Weight* 1 lbs" at bounding box center [563, 311] width 600 height 60
type input "5"
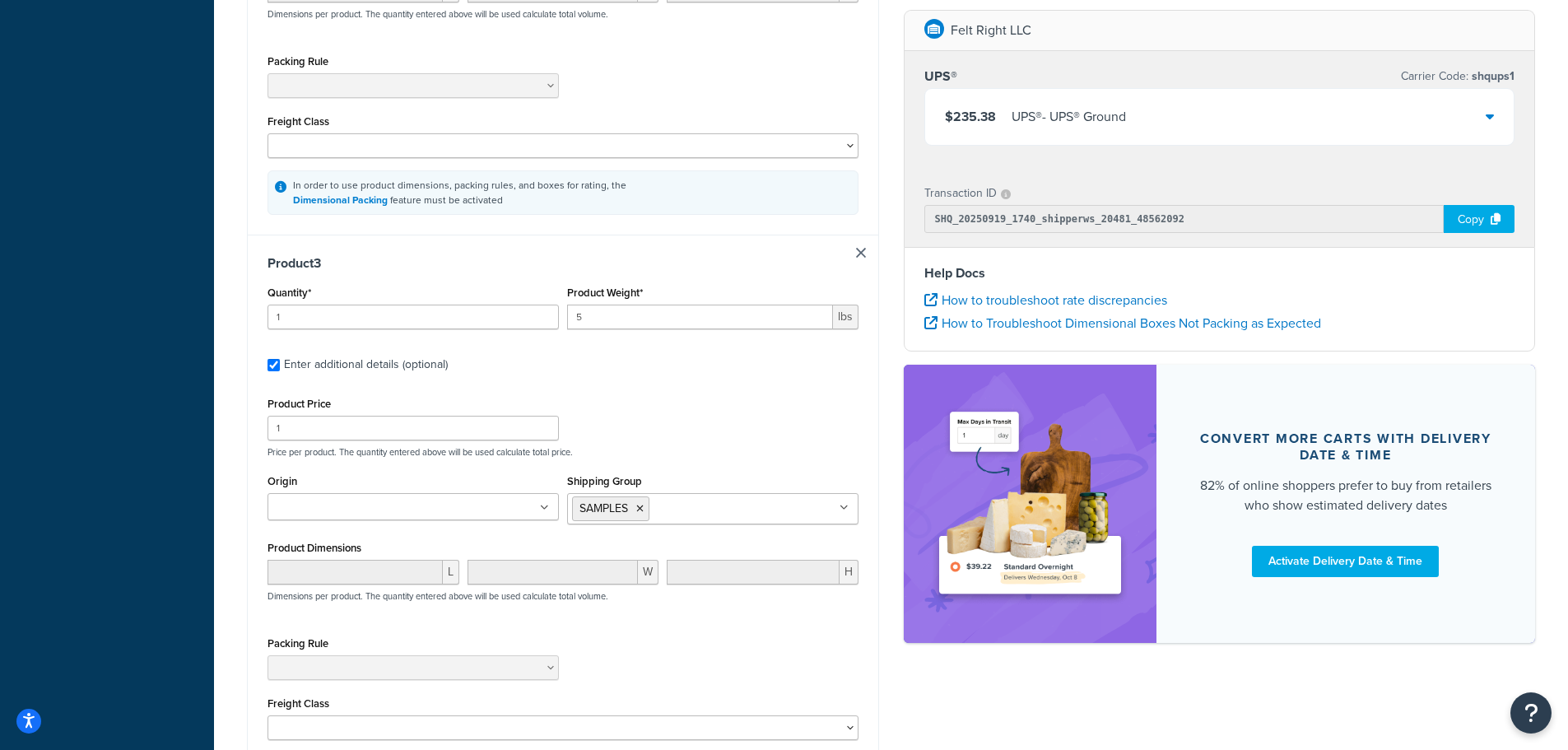
click at [685, 384] on div "Product 3 Quantity* 1 Product Weight* 5 lbs Enter additional details (optional)…" at bounding box center [562, 525] width 631 height 582
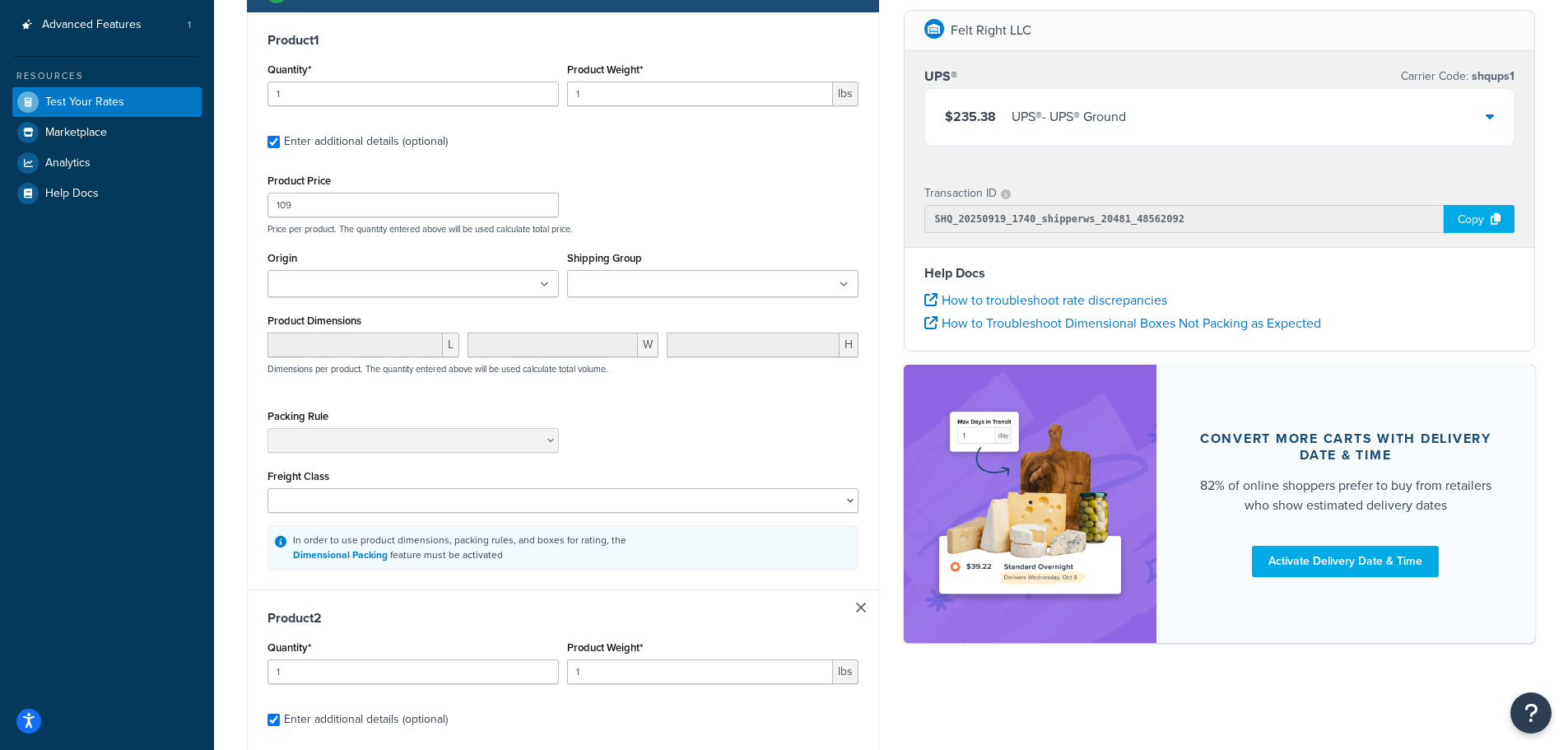
scroll to position [220, 0]
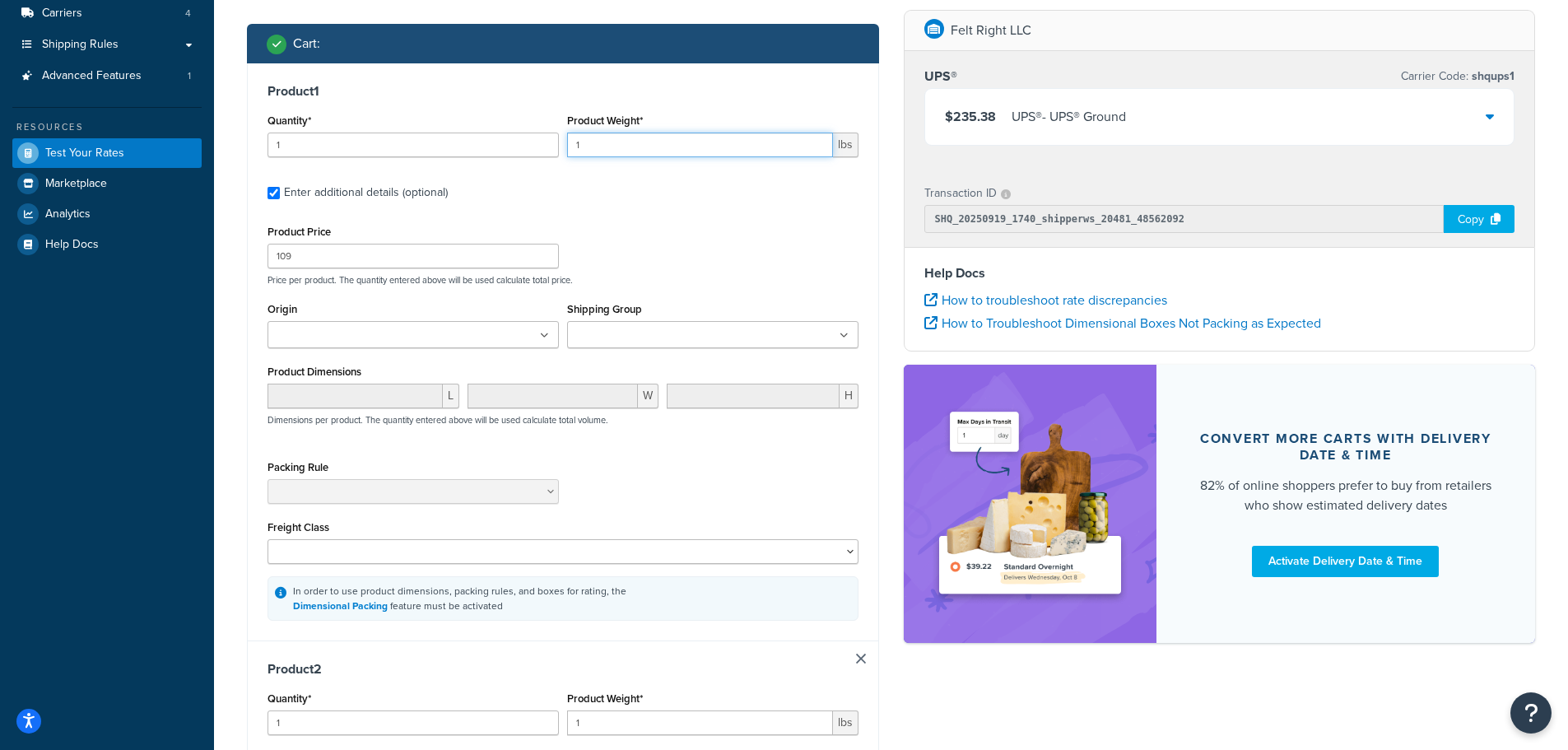
drag, startPoint x: 614, startPoint y: 147, endPoint x: 538, endPoint y: 149, distance: 76.0
click at [542, 149] on div "Quantity* 1 Product Weight* 1 lbs" at bounding box center [563, 139] width 600 height 60
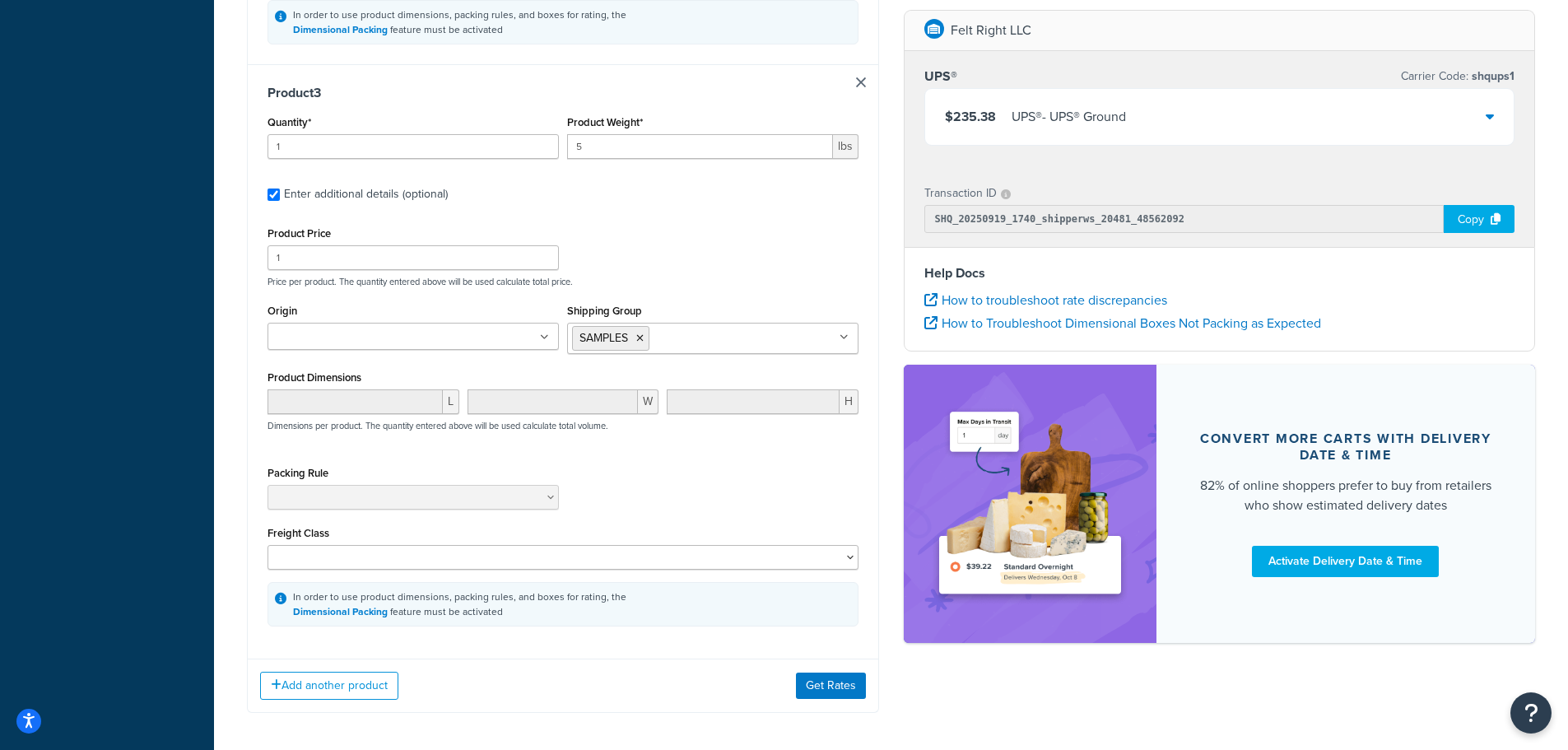
scroll to position [1455, 0]
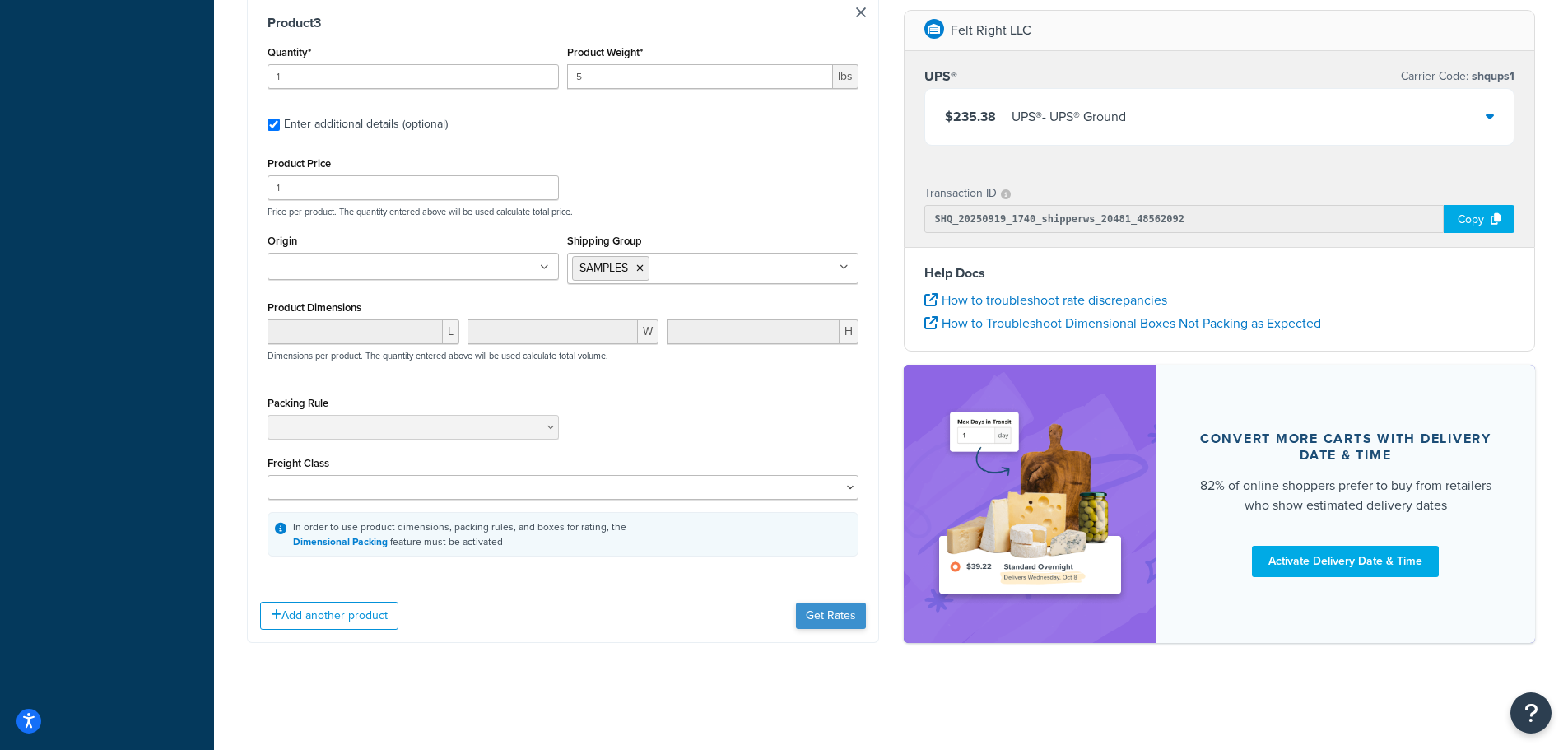
type input "7"
click at [843, 614] on button "Get Rates" at bounding box center [831, 616] width 70 height 26
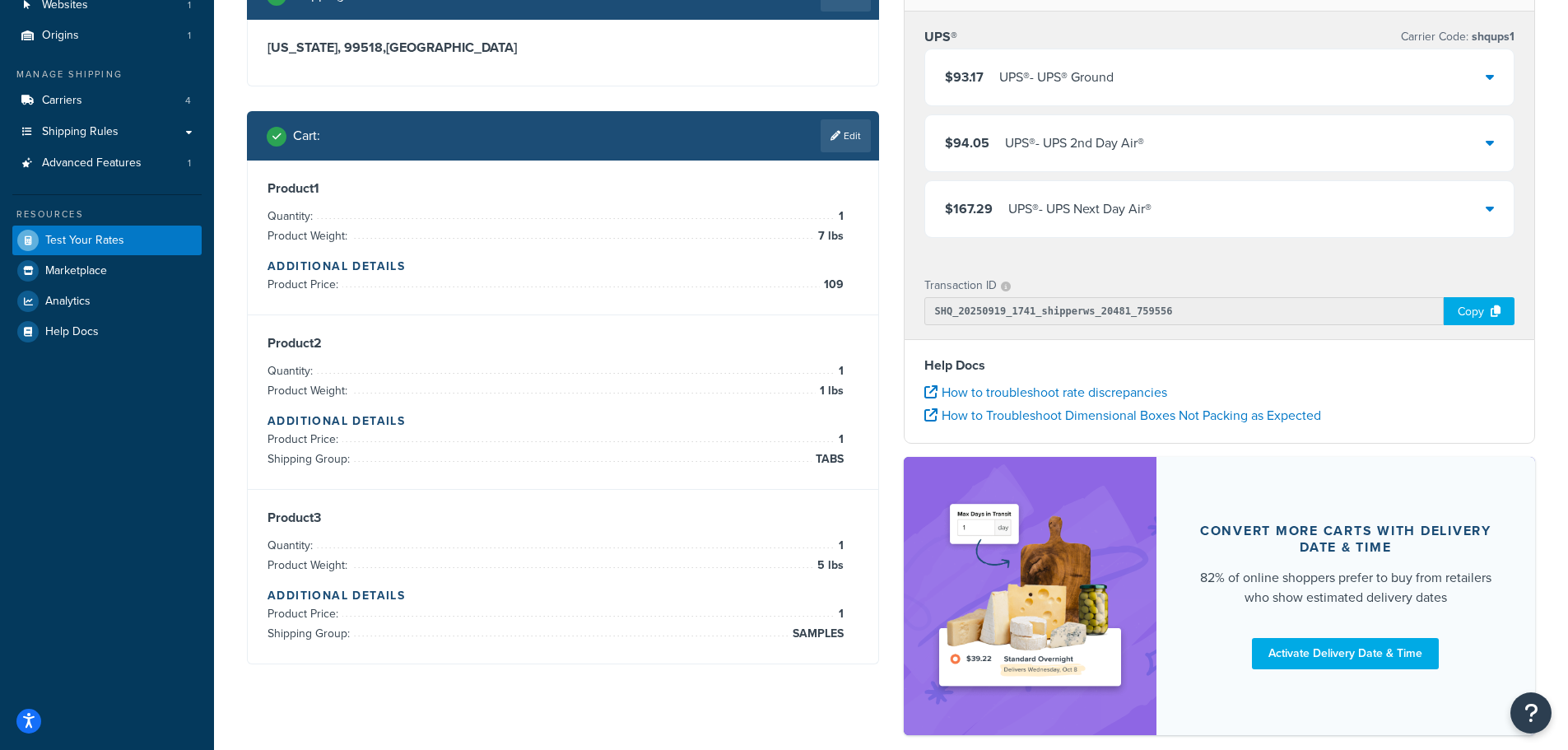
scroll to position [0, 0]
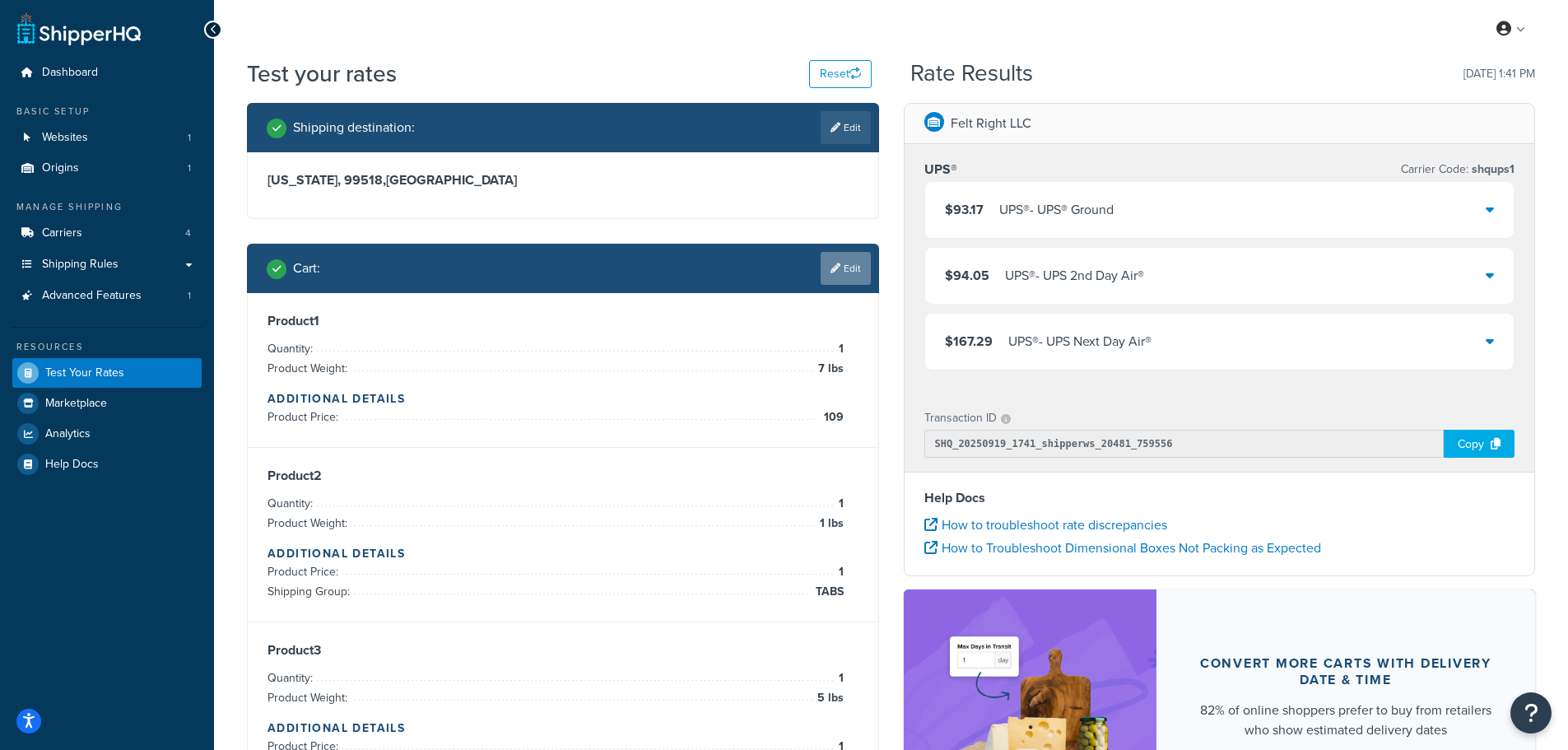
click at [844, 275] on link "Edit" at bounding box center [845, 268] width 50 height 33
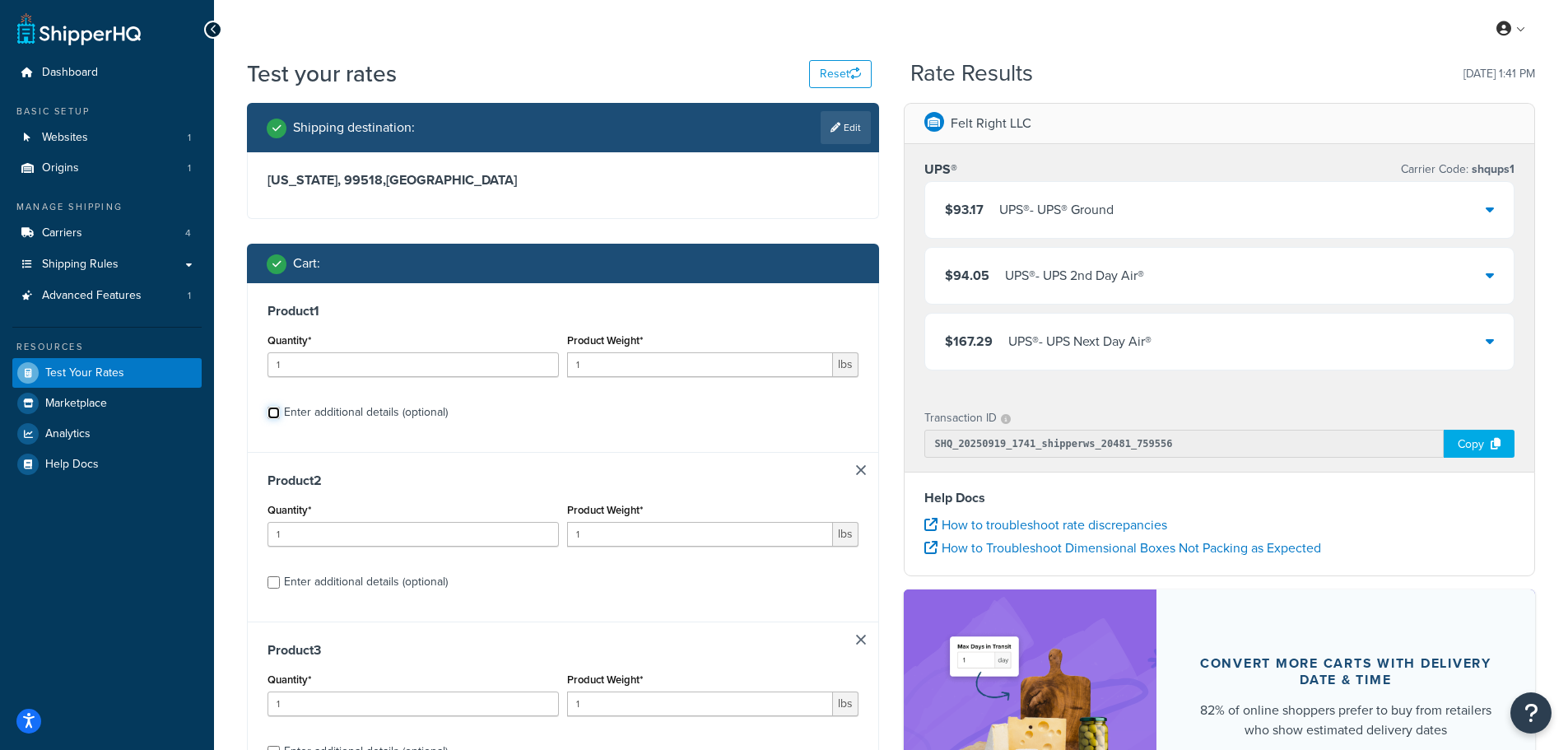
click at [272, 416] on input "Enter additional details (optional)" at bounding box center [274, 413] width 13 height 13
checkbox input "true"
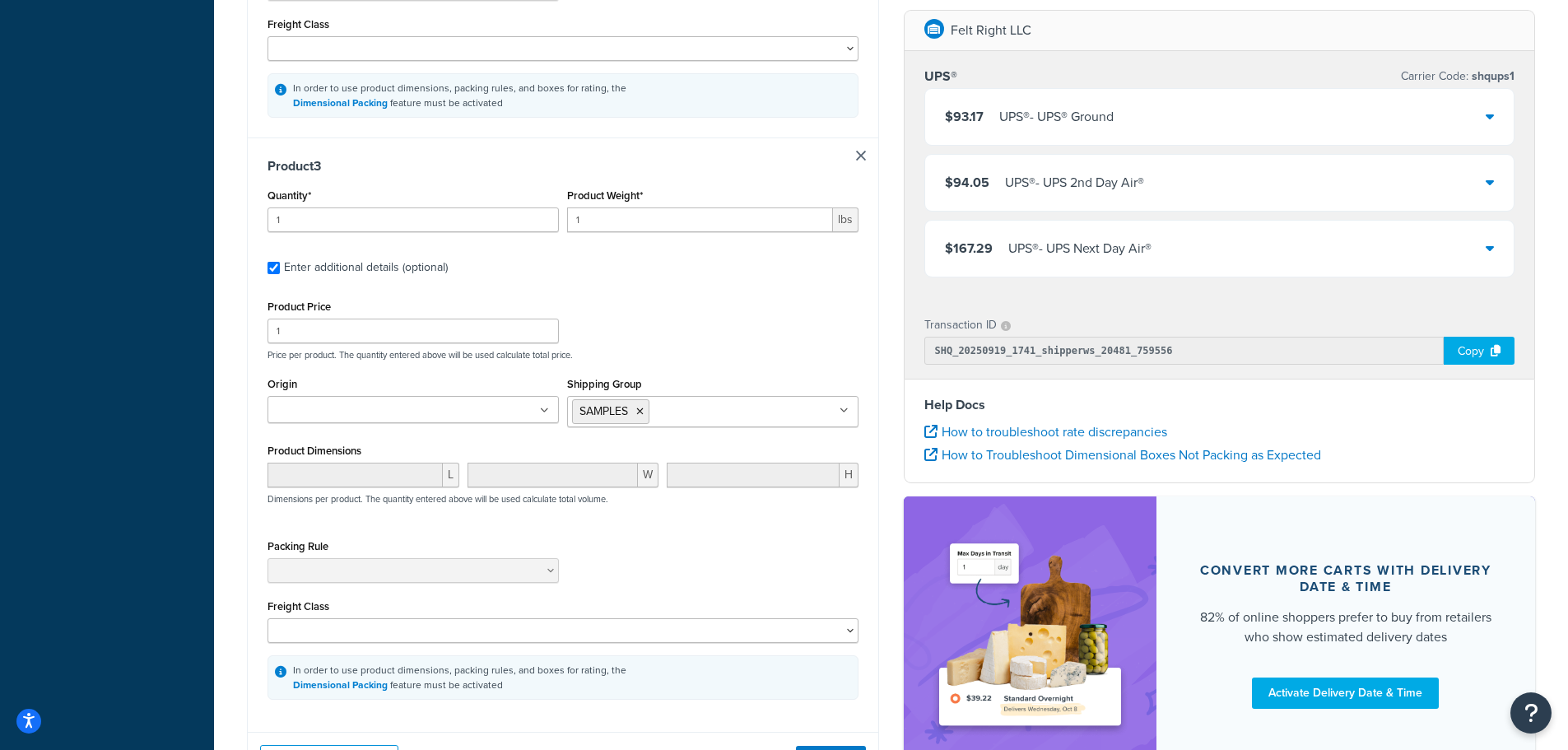
scroll to position [1318, 0]
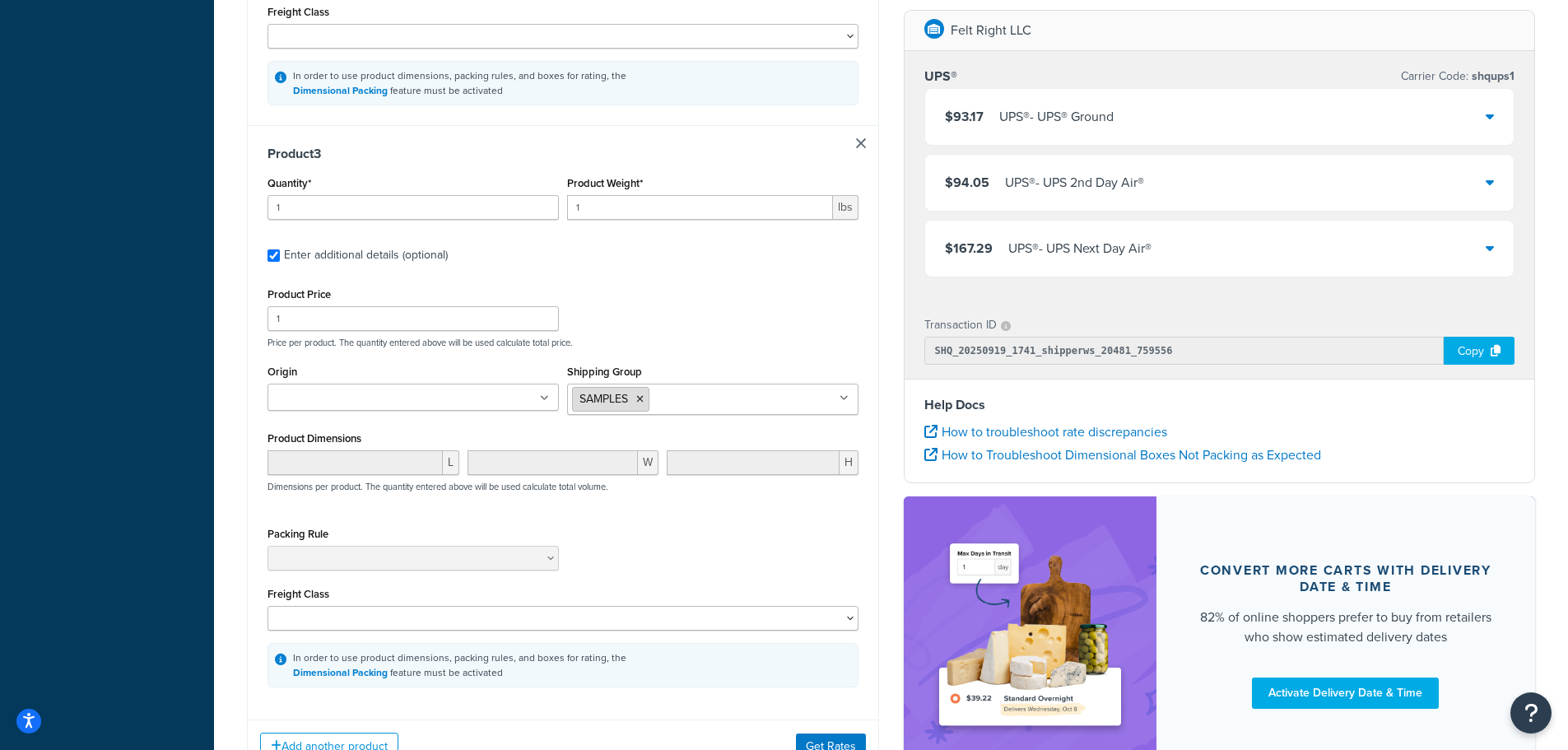
click at [640, 405] on icon at bounding box center [640, 399] width 8 height 10
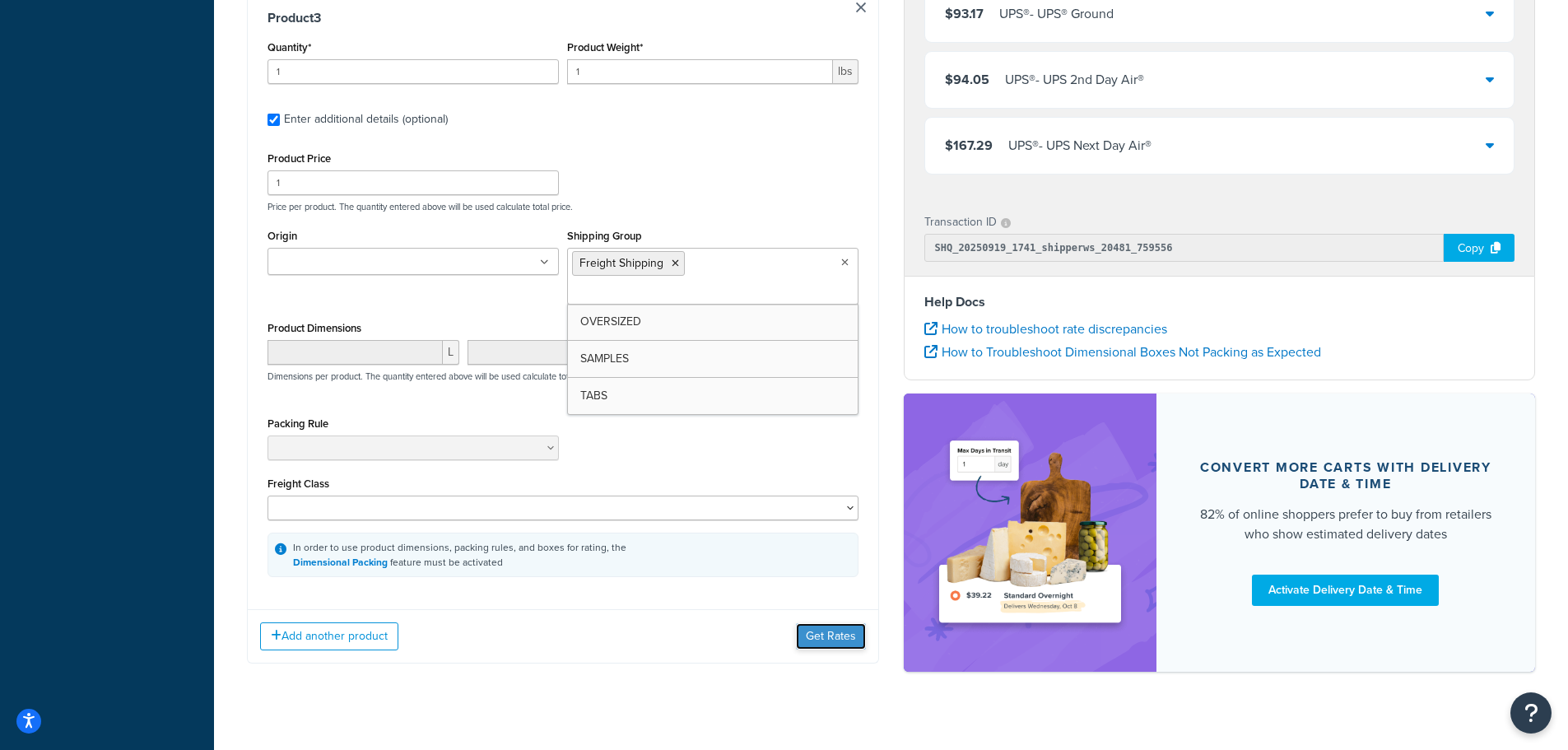
click at [822, 623] on button "Get Rates" at bounding box center [831, 636] width 70 height 26
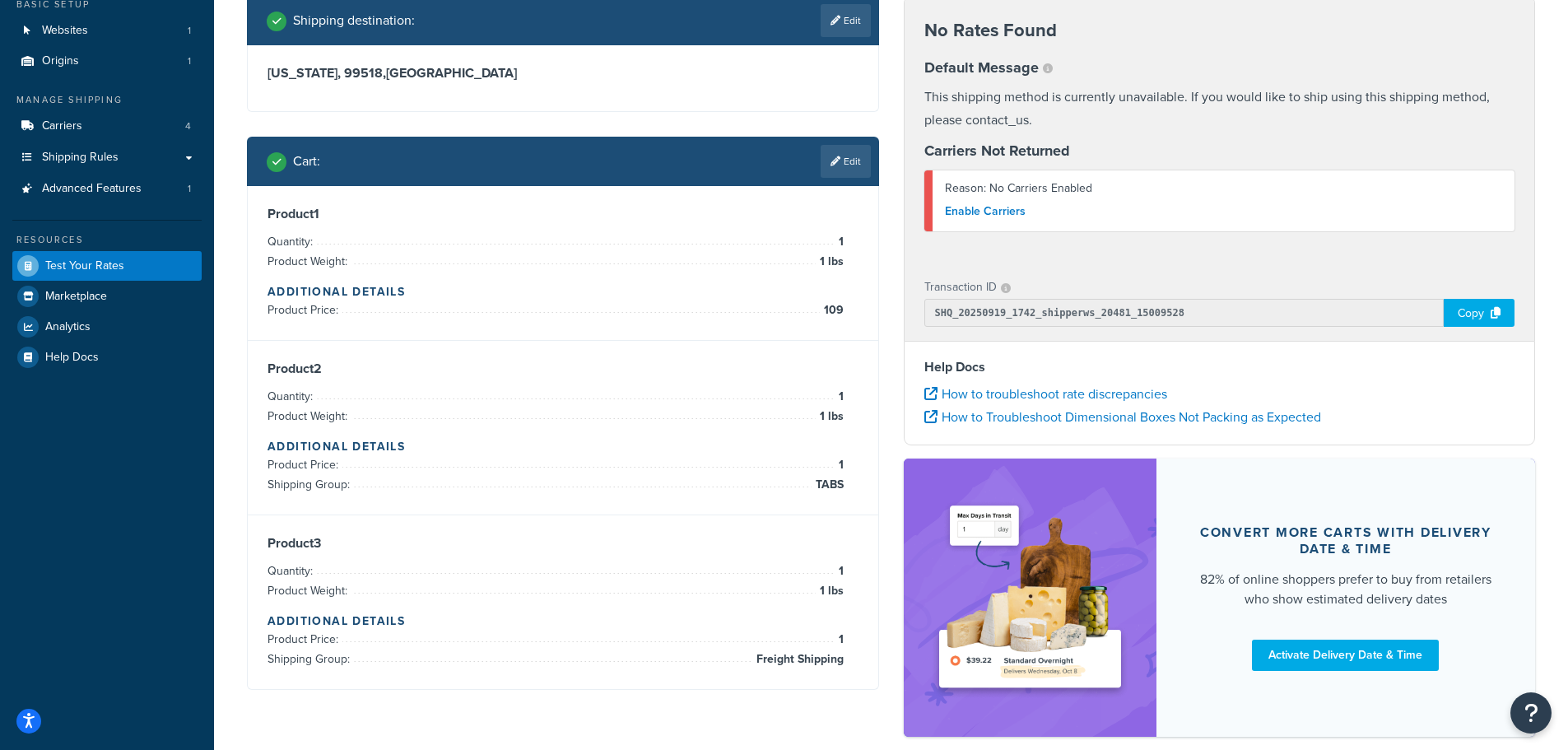
scroll to position [0, 0]
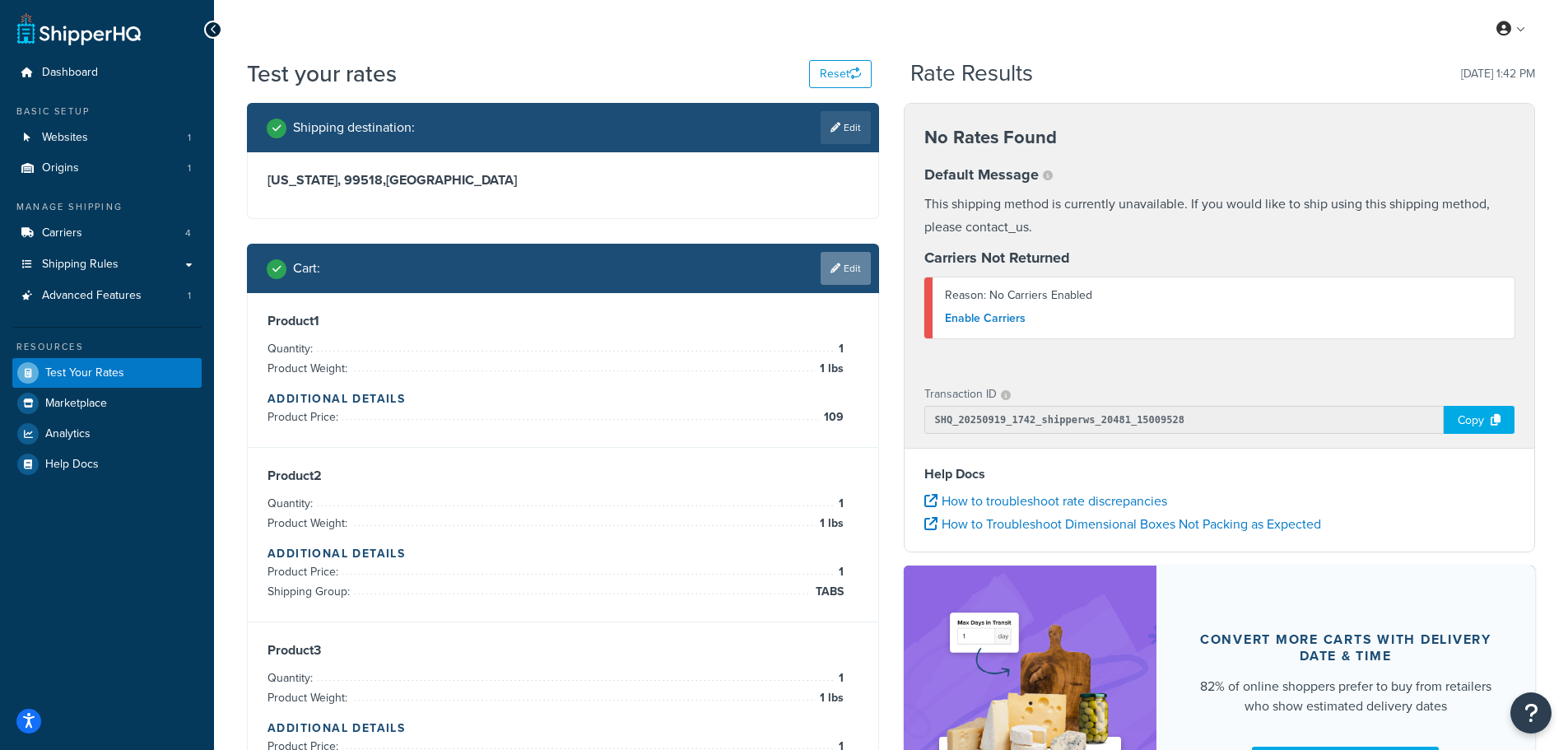
click at [851, 269] on link "Edit" at bounding box center [845, 268] width 50 height 33
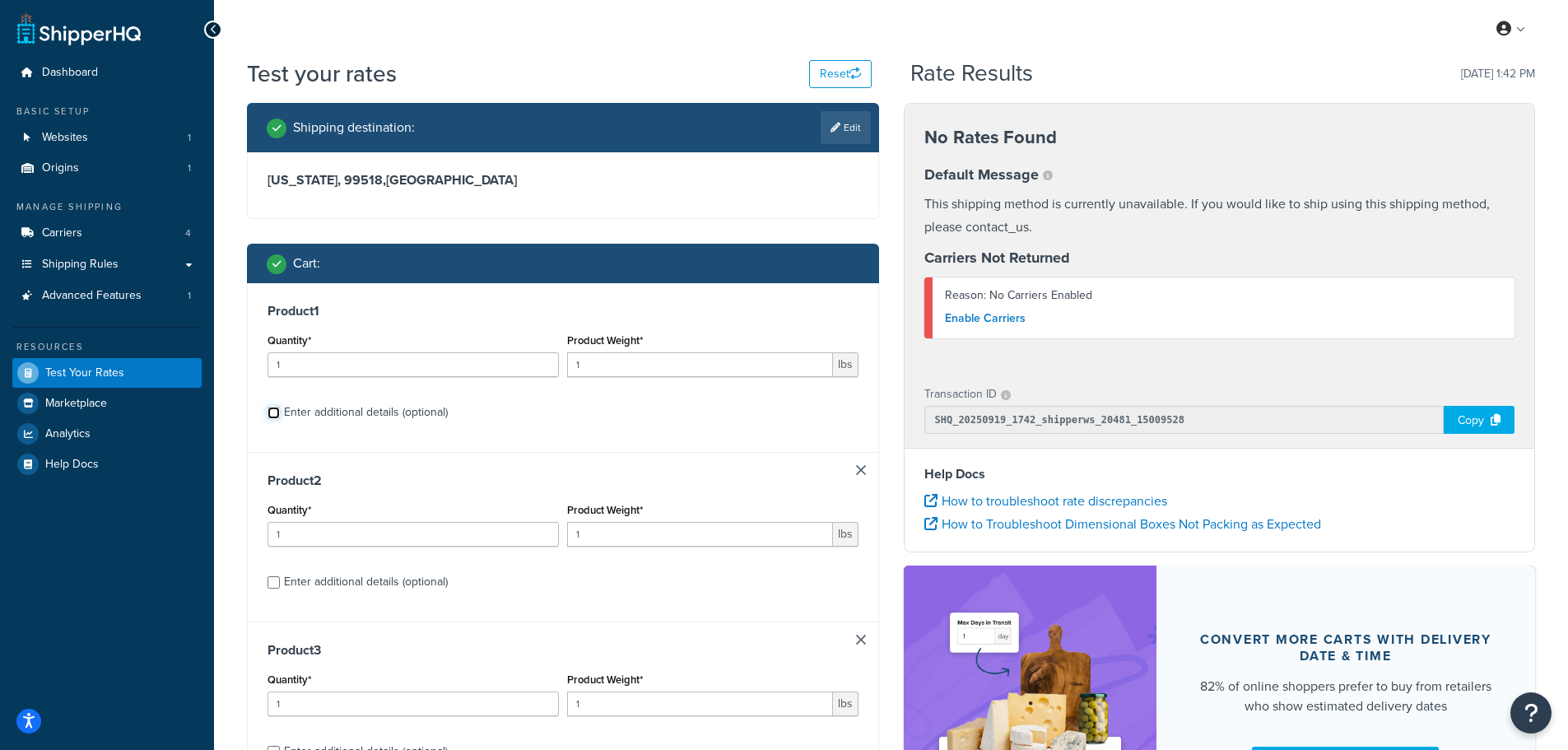
click at [277, 417] on input "Enter additional details (optional)" at bounding box center [274, 413] width 13 height 13
checkbox input "true"
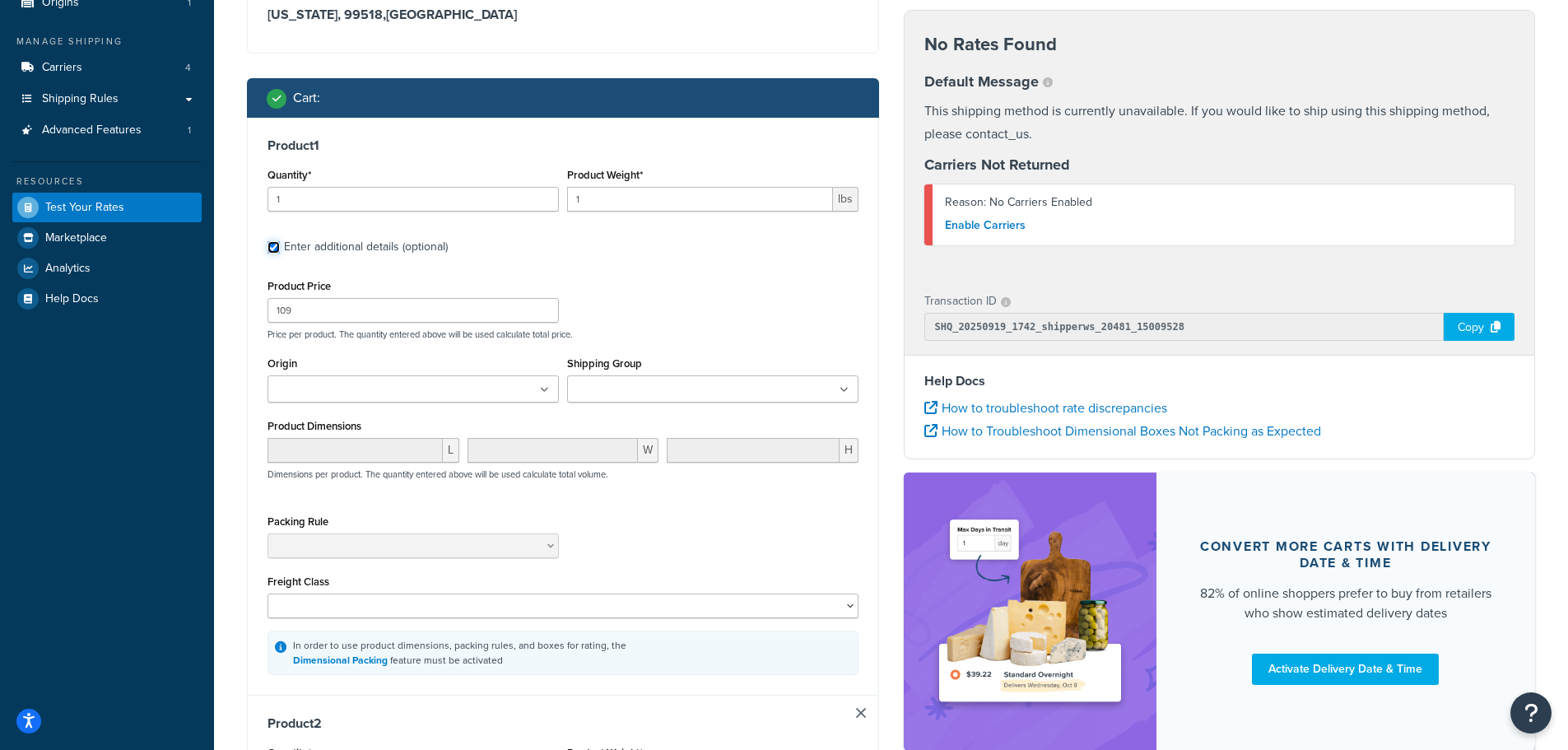
scroll to position [165, 0]
drag, startPoint x: 623, startPoint y: 209, endPoint x: 532, endPoint y: 208, distance: 91.0
click at [532, 208] on div "Quantity* 1 Product Weight* 1 lbs" at bounding box center [563, 194] width 600 height 60
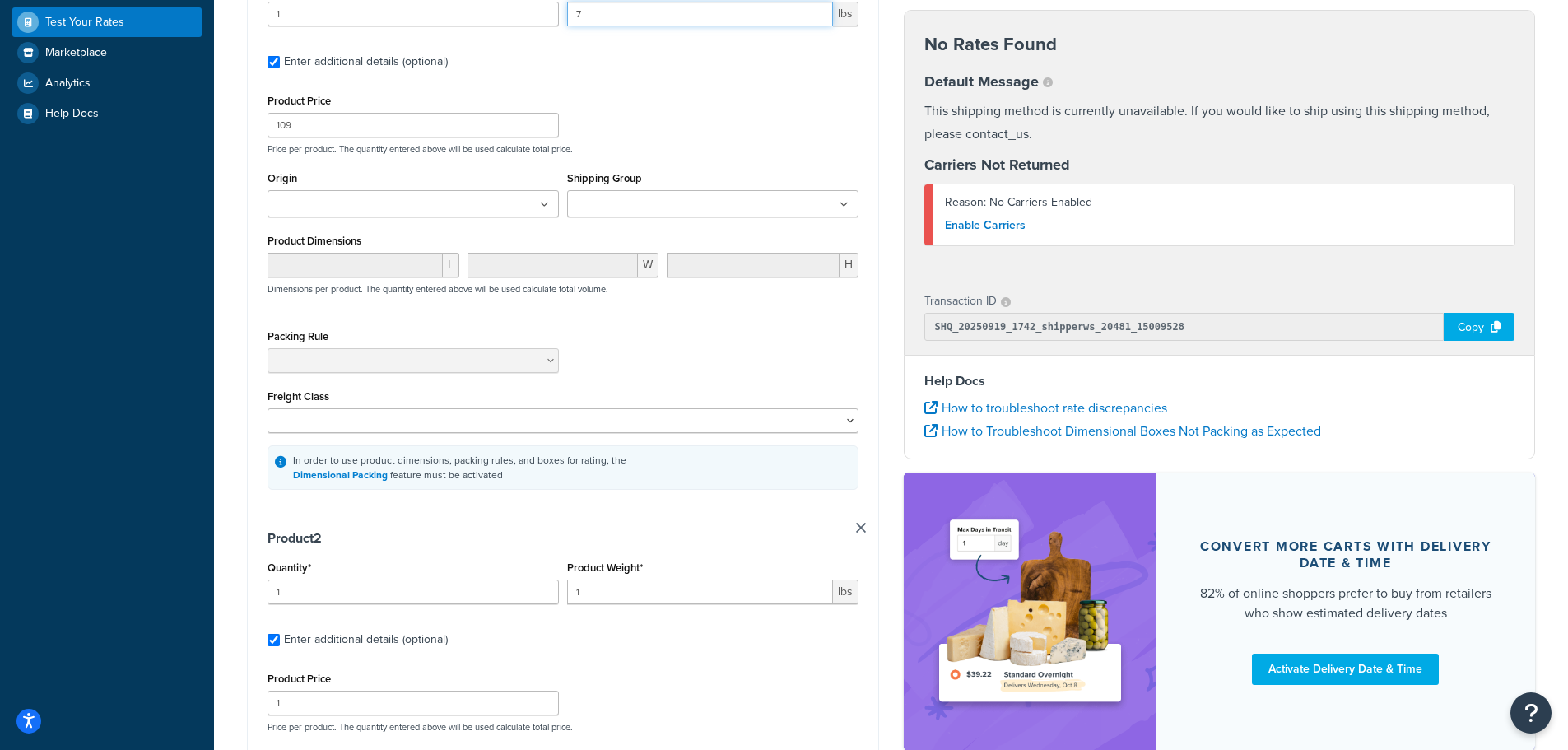
scroll to position [412, 0]
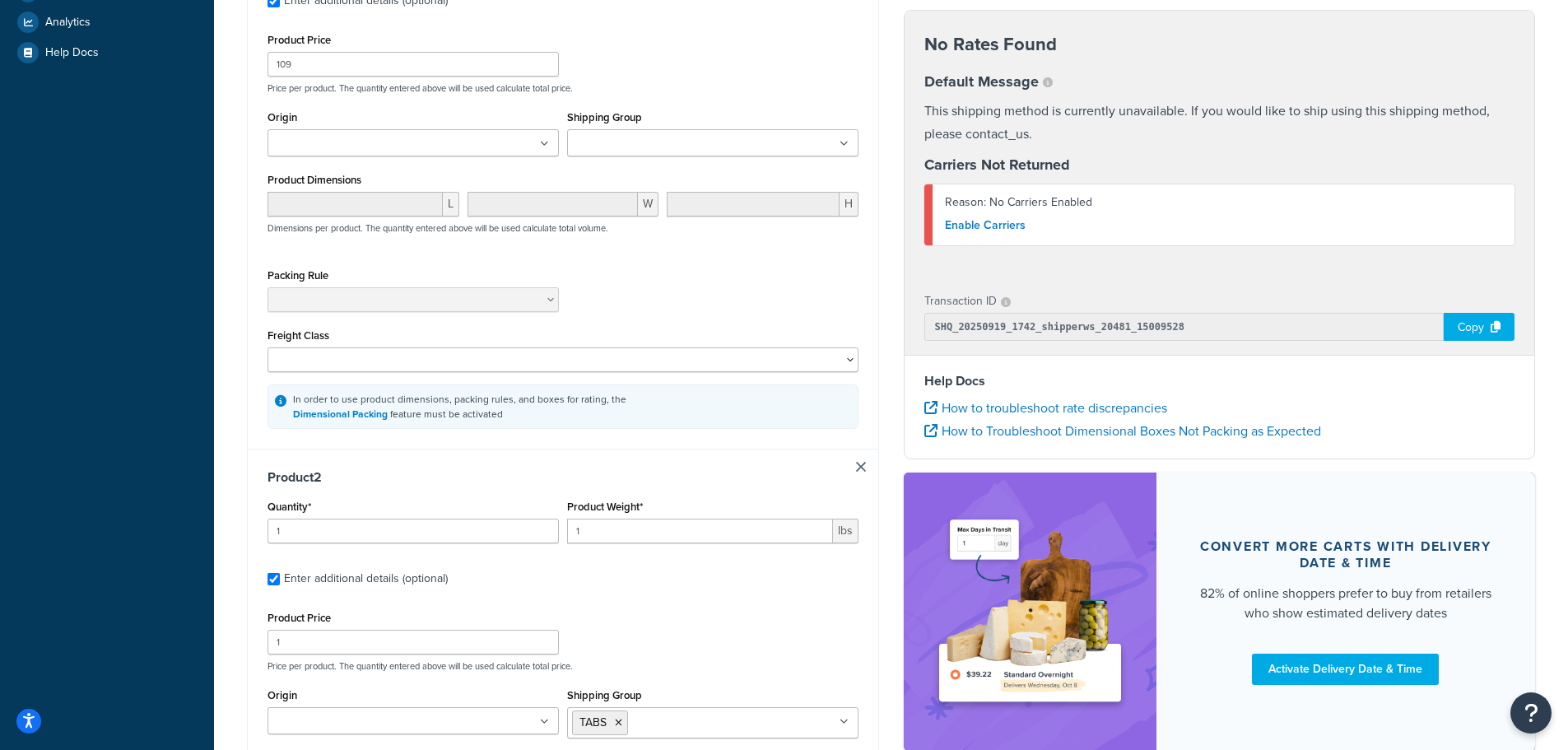
type input "7"
click at [860, 465] on link at bounding box center [861, 467] width 10 height 10
checkbox input "false"
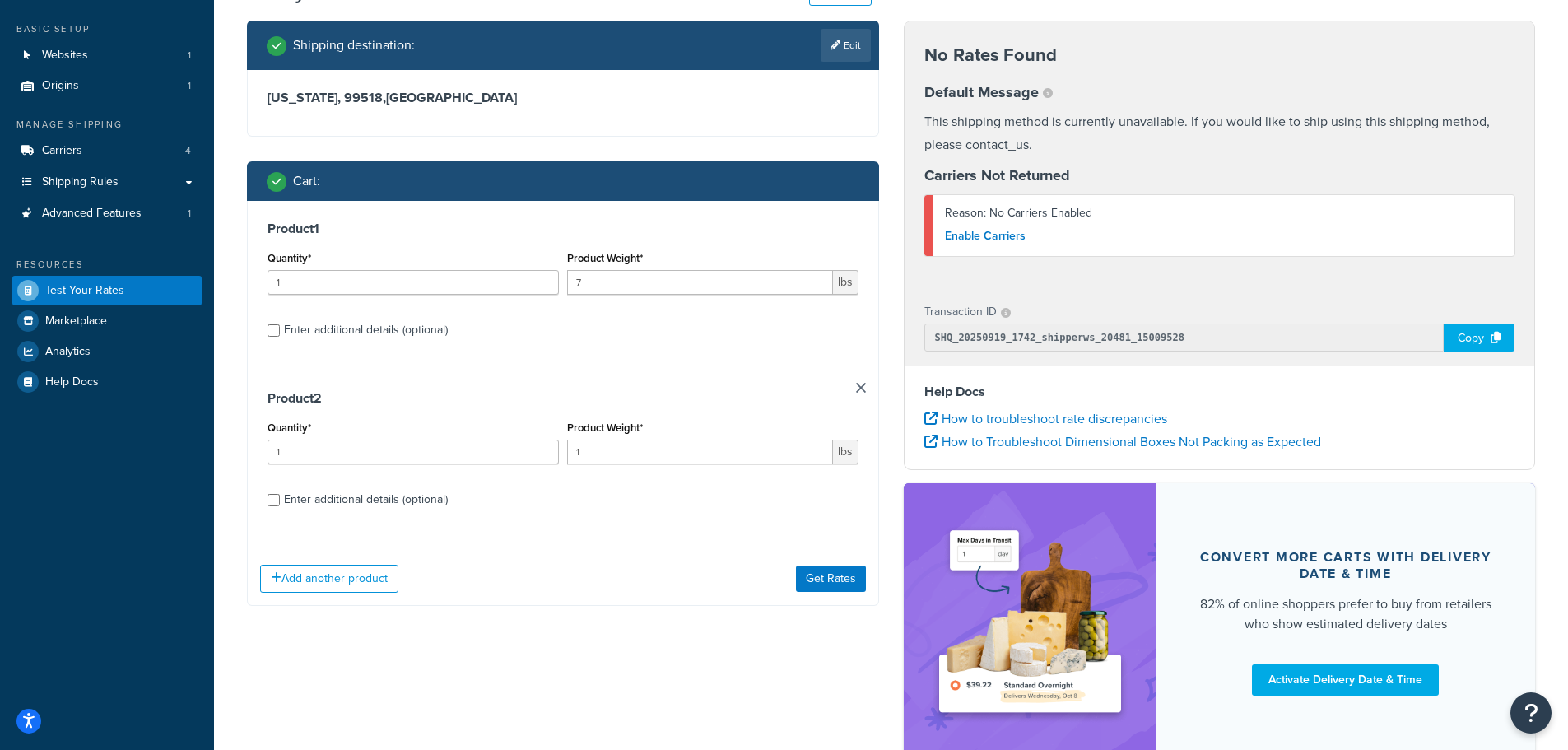
scroll to position [165, 0]
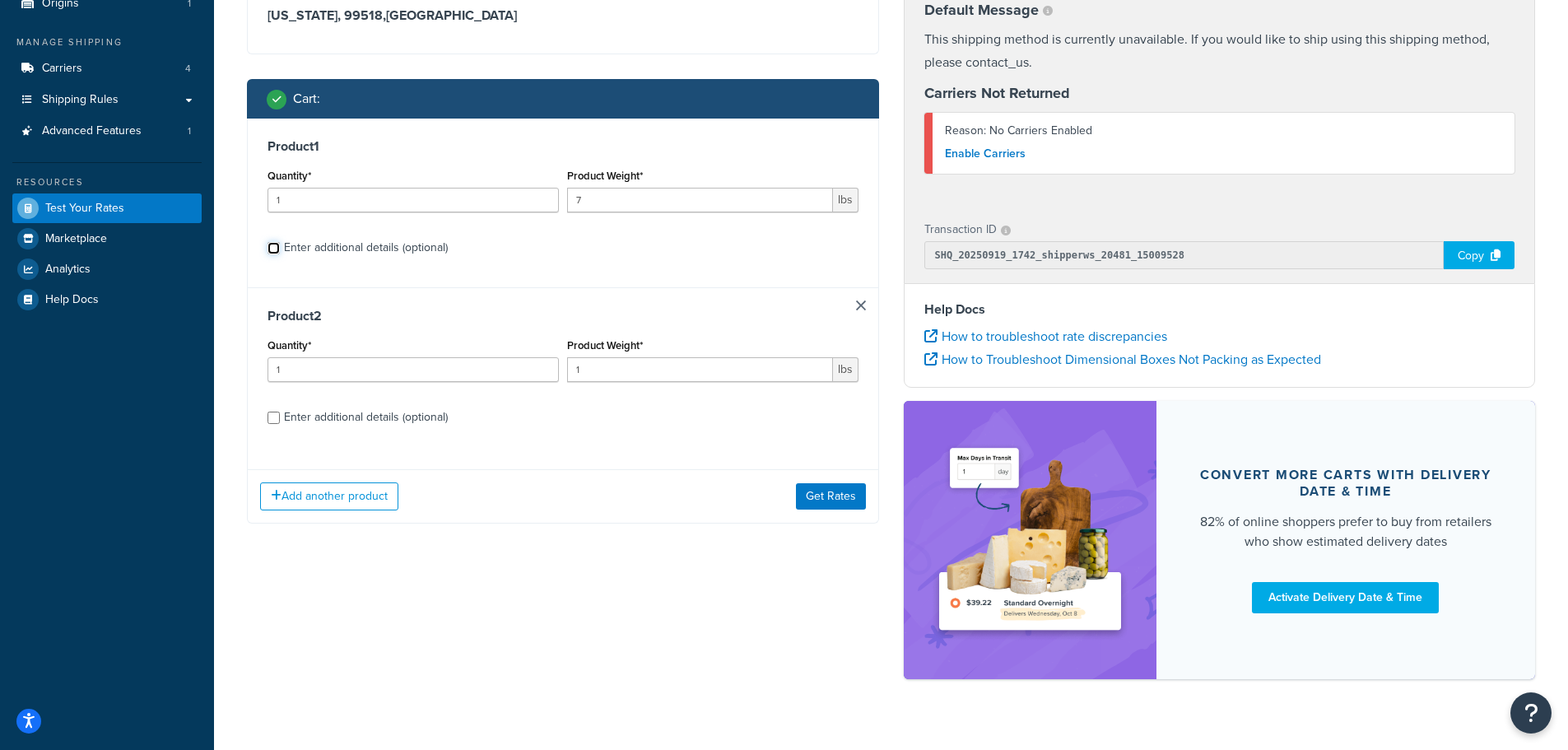
click at [272, 247] on input "Enter additional details (optional)" at bounding box center [274, 248] width 13 height 13
checkbox input "true"
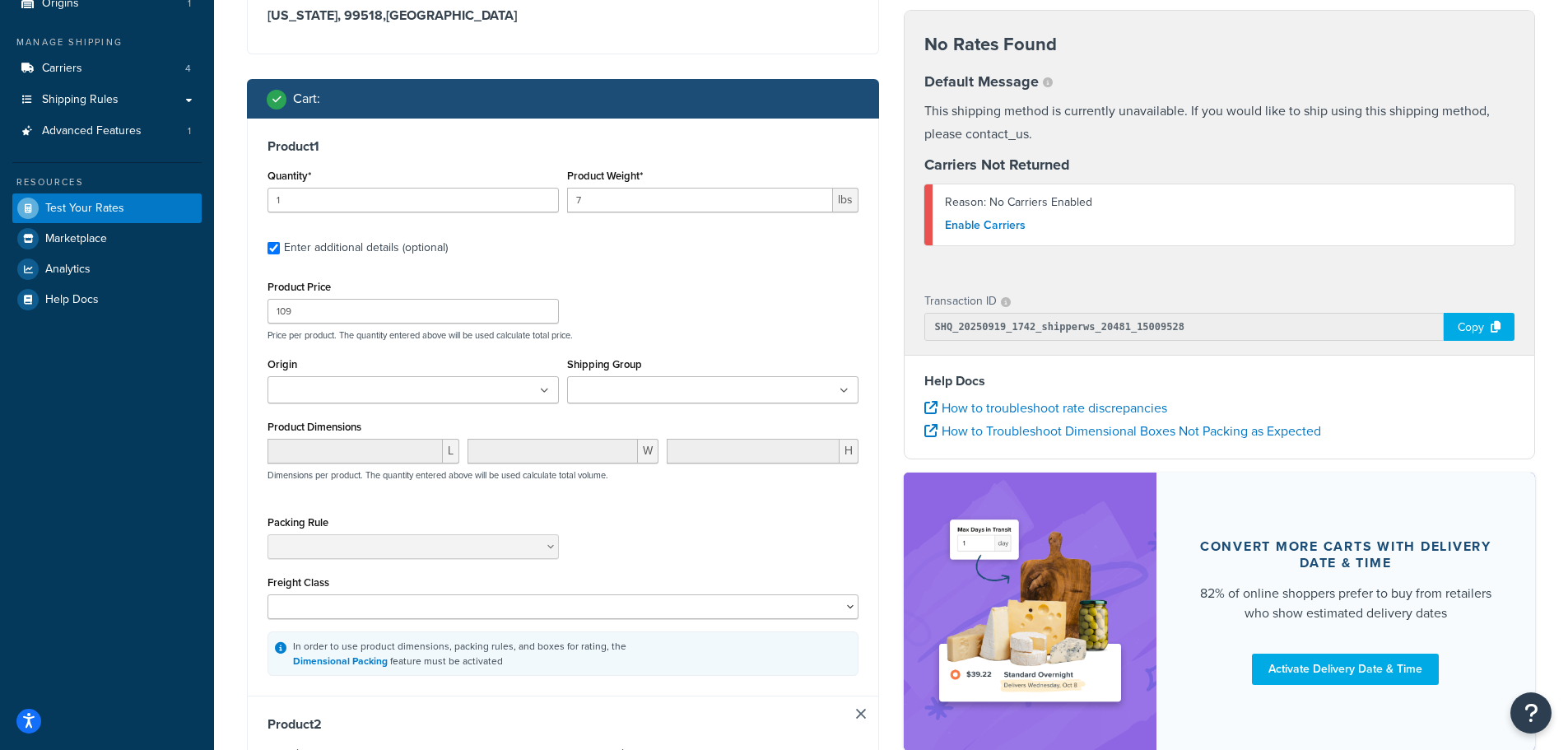
click at [705, 389] on ul at bounding box center [713, 390] width 291 height 27
click at [705, 316] on div "Product Price 109 Price per product. The quantity entered above will be used ca…" at bounding box center [563, 308] width 600 height 65
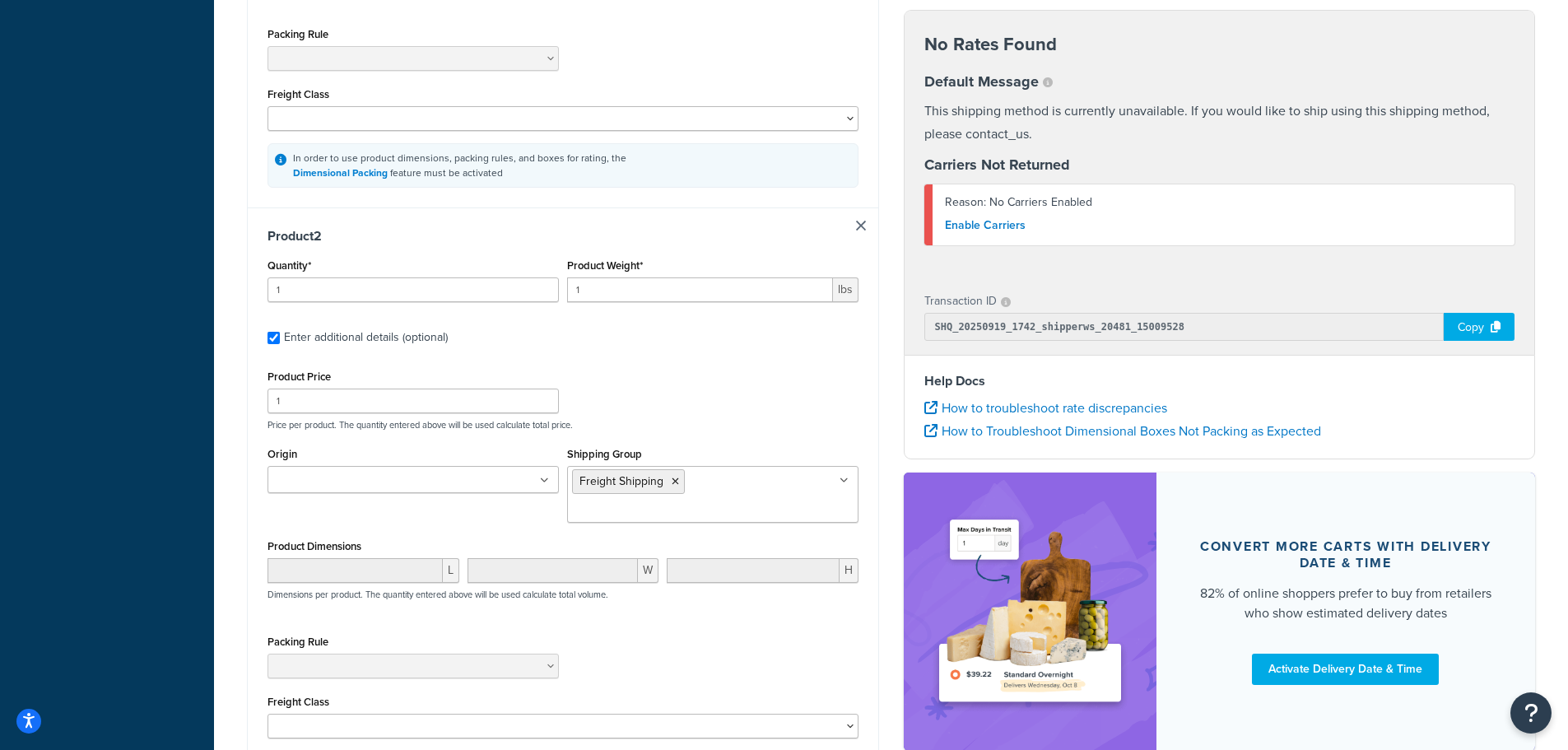
scroll to position [659, 0]
drag, startPoint x: 673, startPoint y: 482, endPoint x: 697, endPoint y: 488, distance: 24.7
click at [674, 483] on icon at bounding box center [675, 481] width 8 height 10
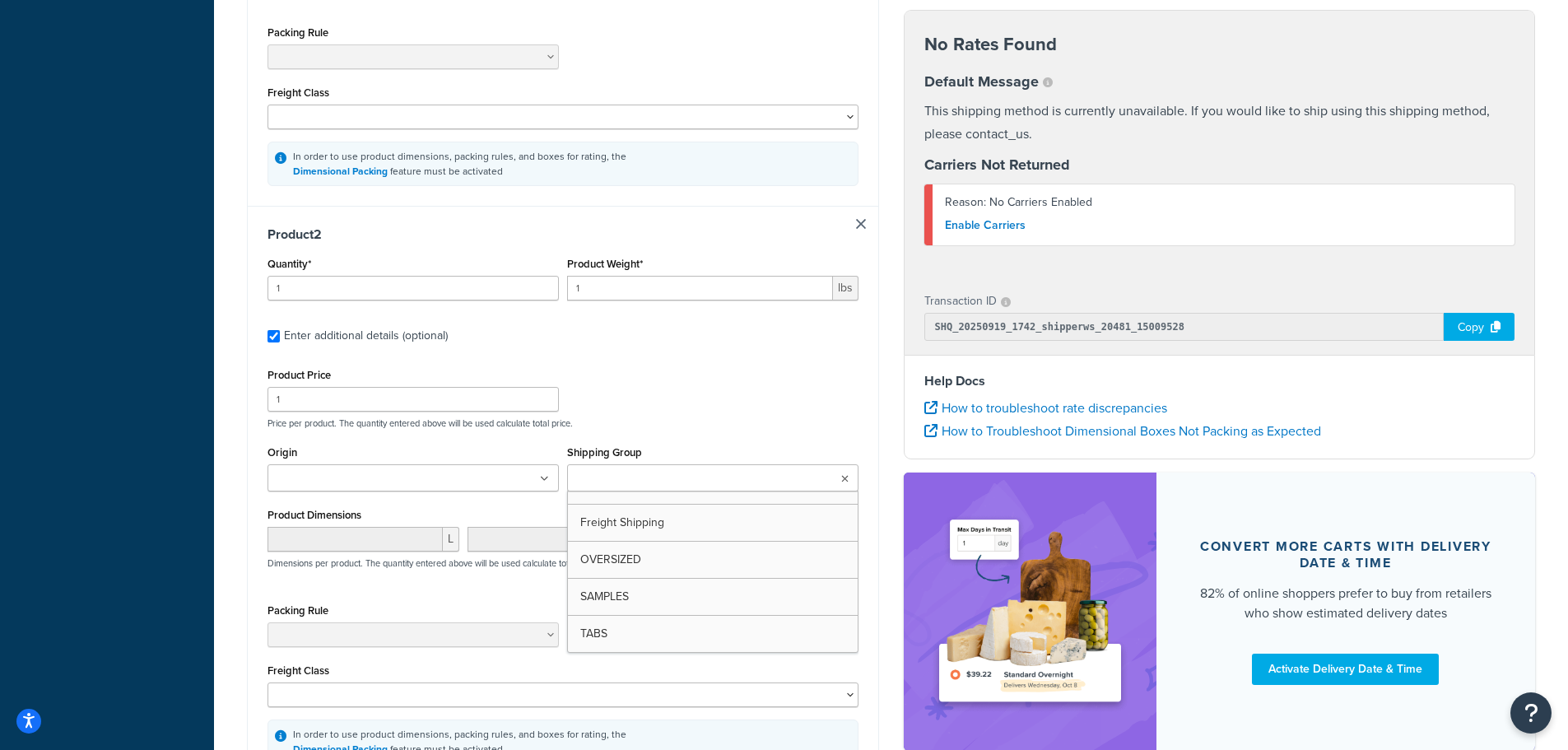
click at [714, 488] on ul at bounding box center [713, 478] width 291 height 27
drag, startPoint x: 658, startPoint y: 606, endPoint x: 662, endPoint y: 554, distance: 52.2
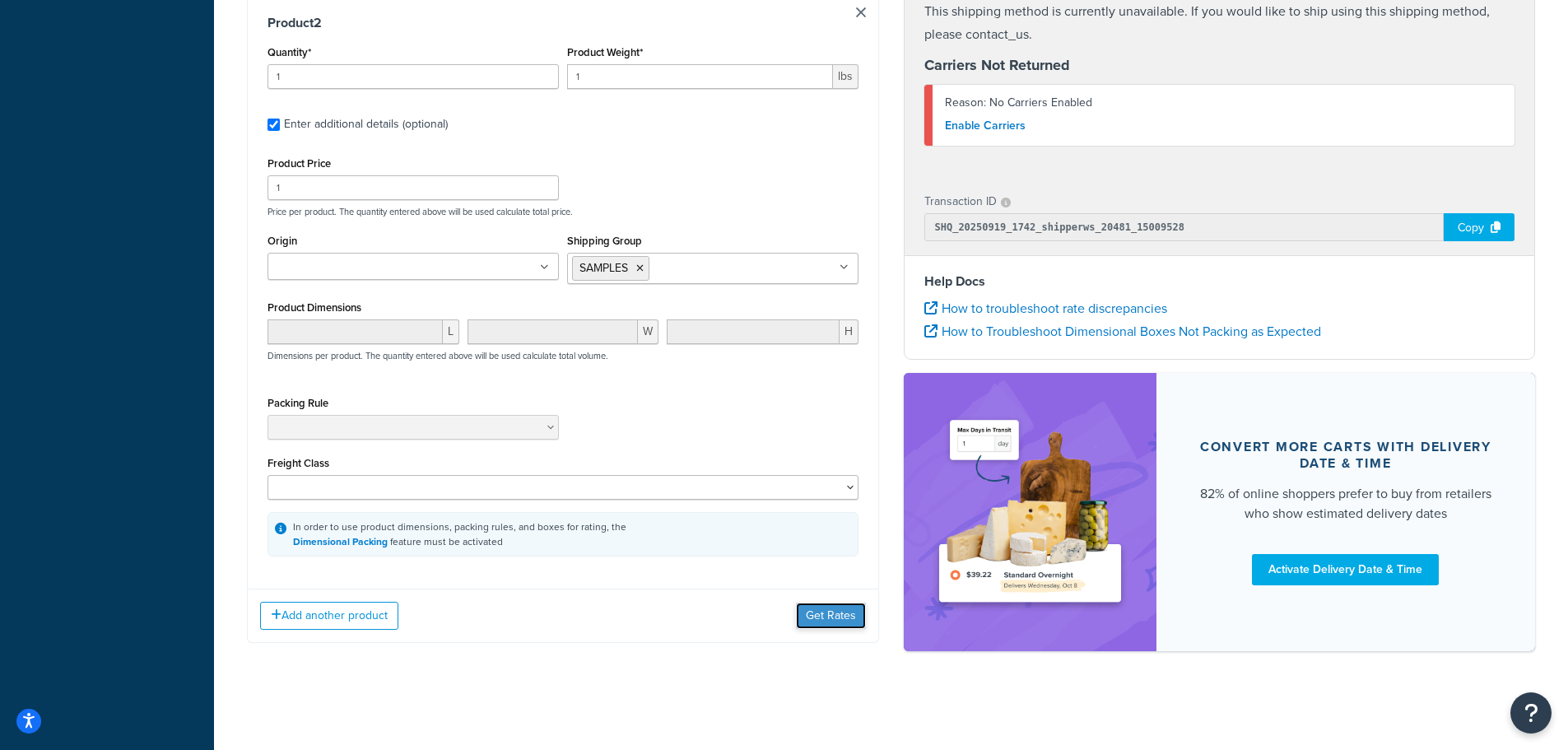
click at [826, 620] on button "Get Rates" at bounding box center [831, 616] width 70 height 26
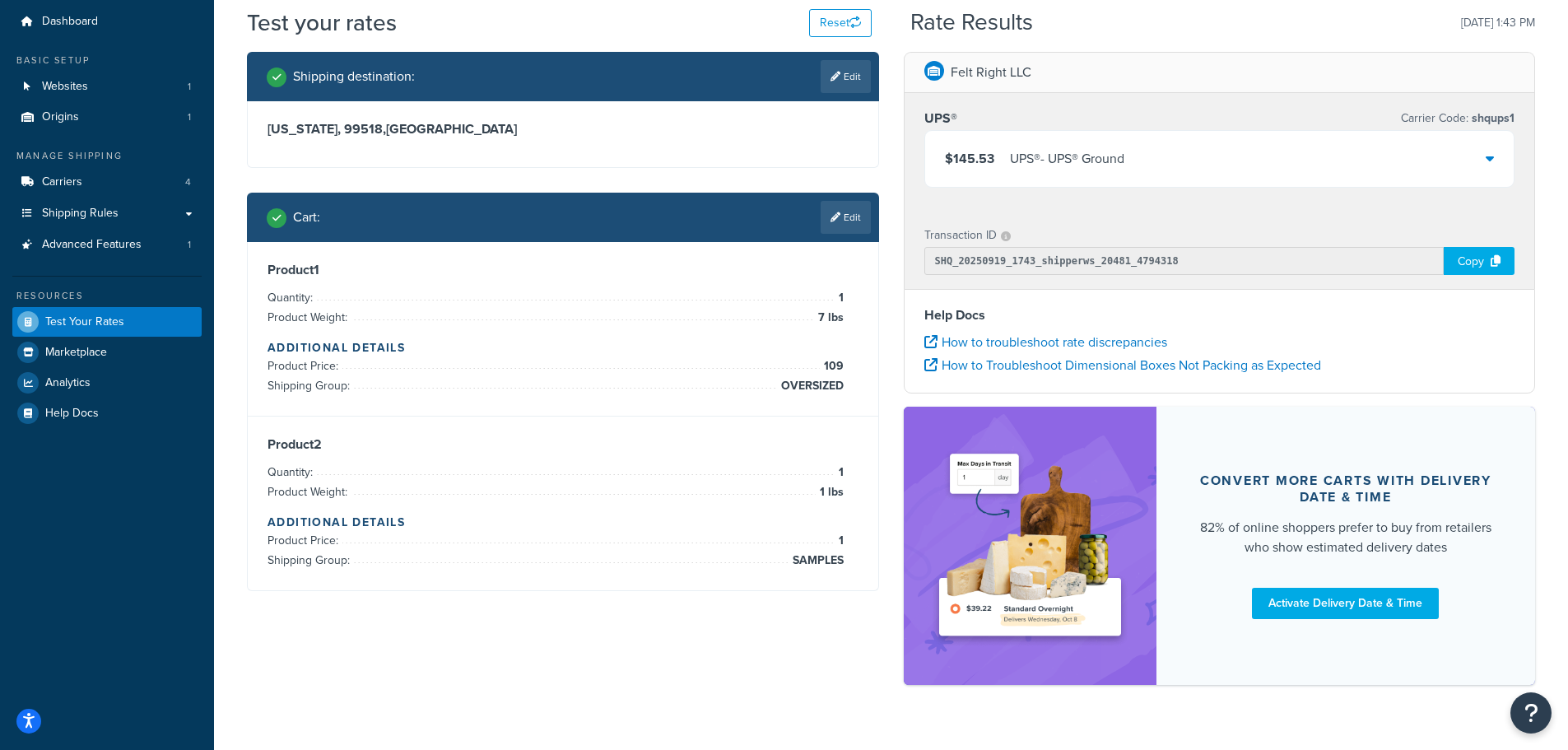
scroll to position [84, 0]
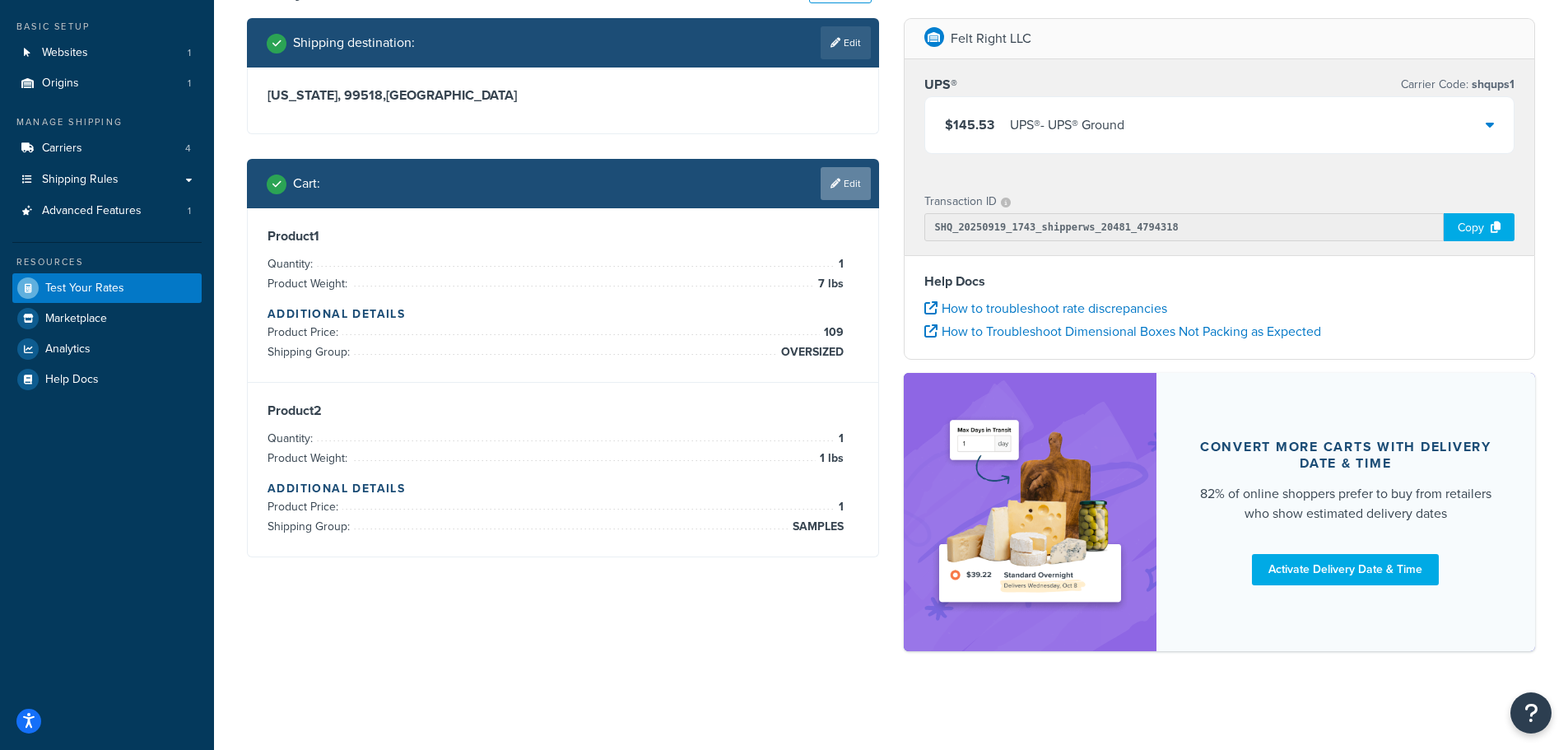
click at [849, 186] on link "Edit" at bounding box center [845, 183] width 50 height 33
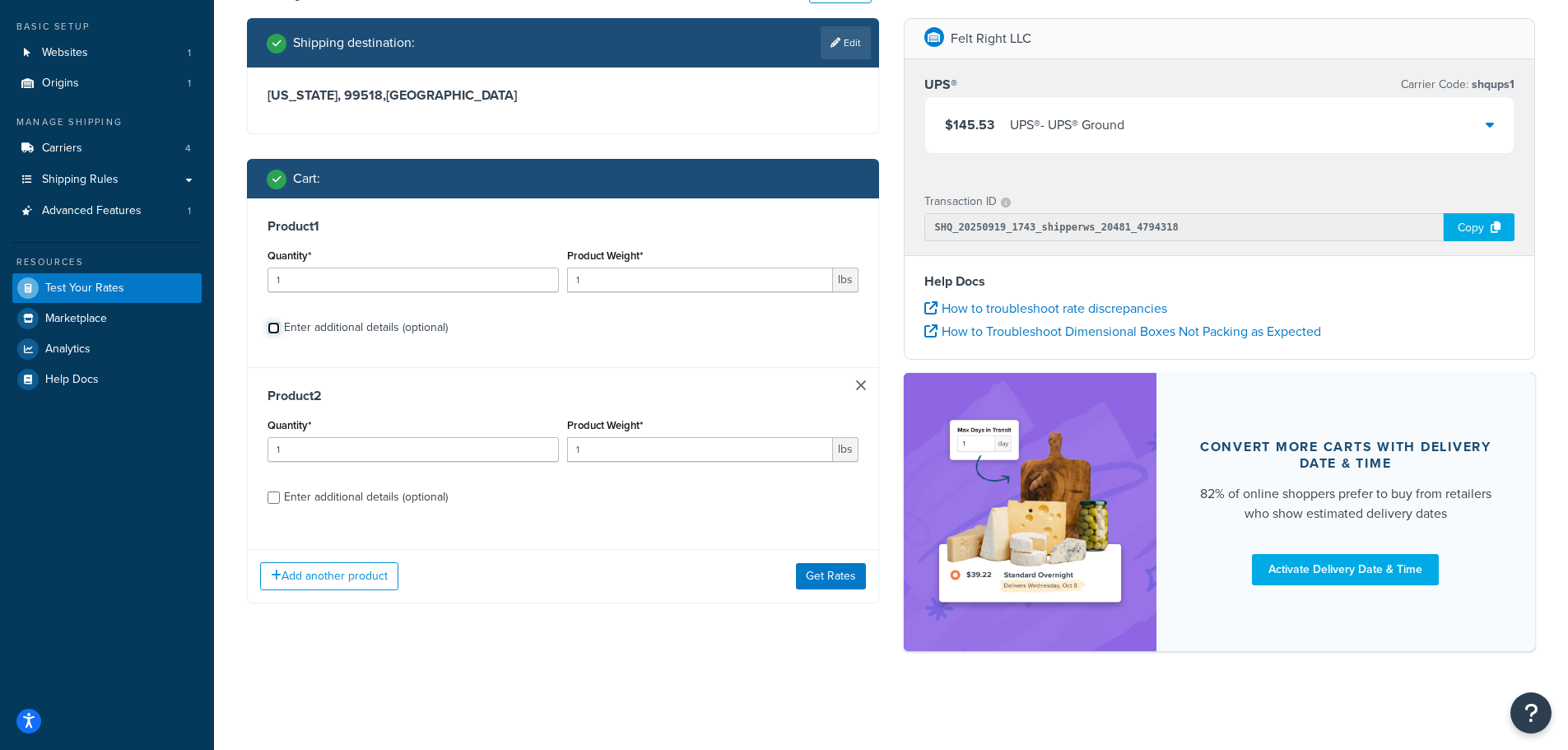
click at [274, 328] on input "Enter additional details (optional)" at bounding box center [274, 328] width 13 height 13
checkbox input "true"
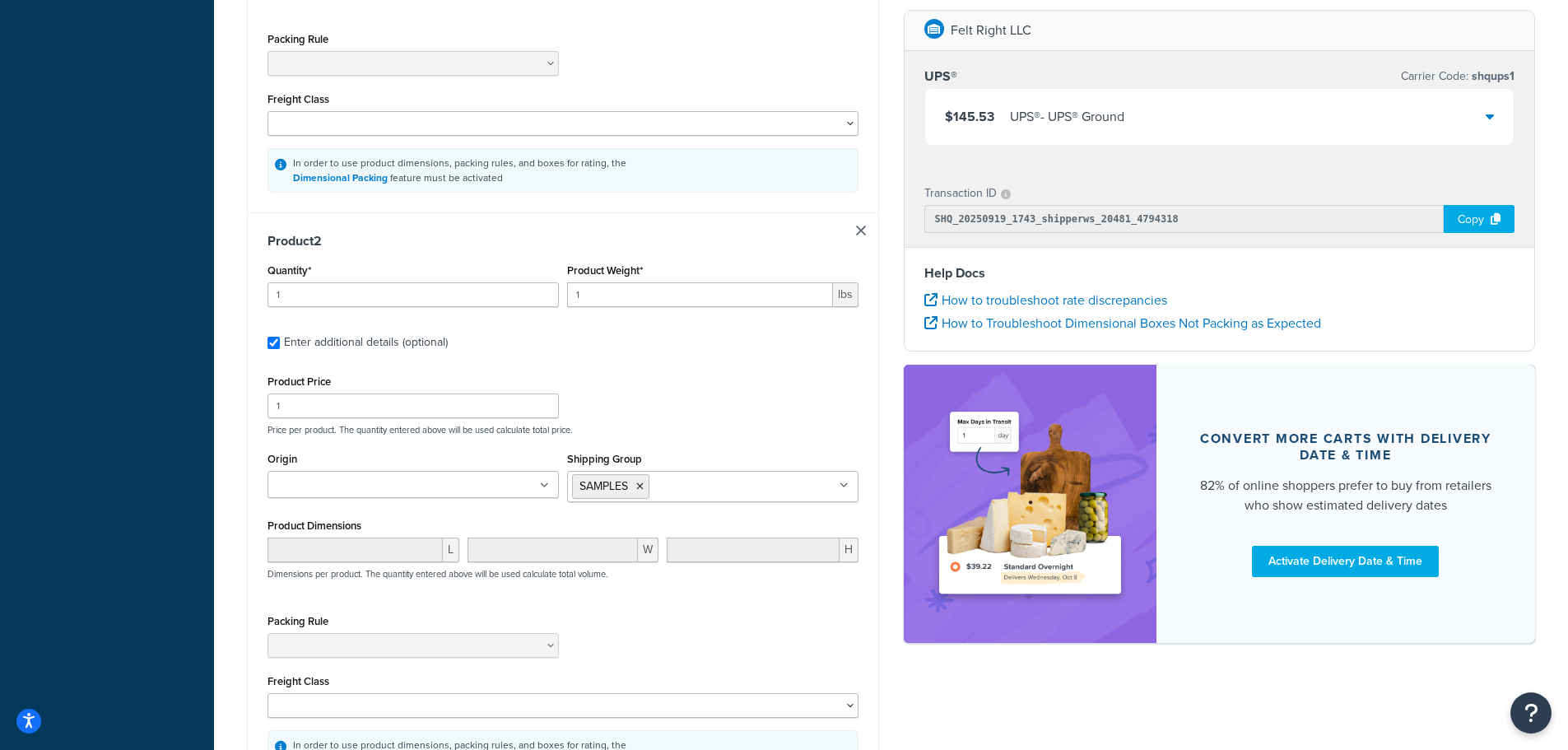
scroll to position [661, 0]
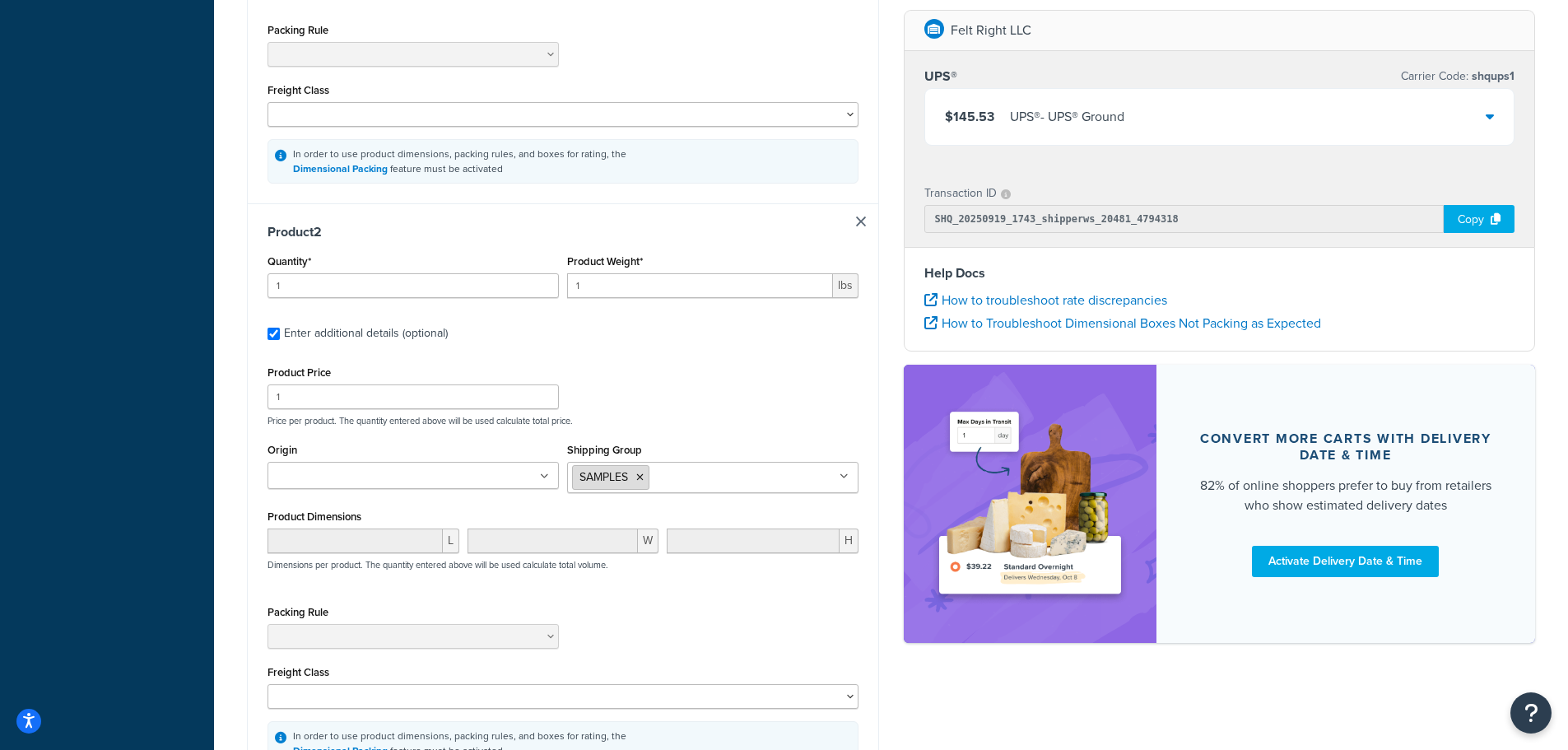
click at [643, 481] on icon at bounding box center [640, 478] width 8 height 10
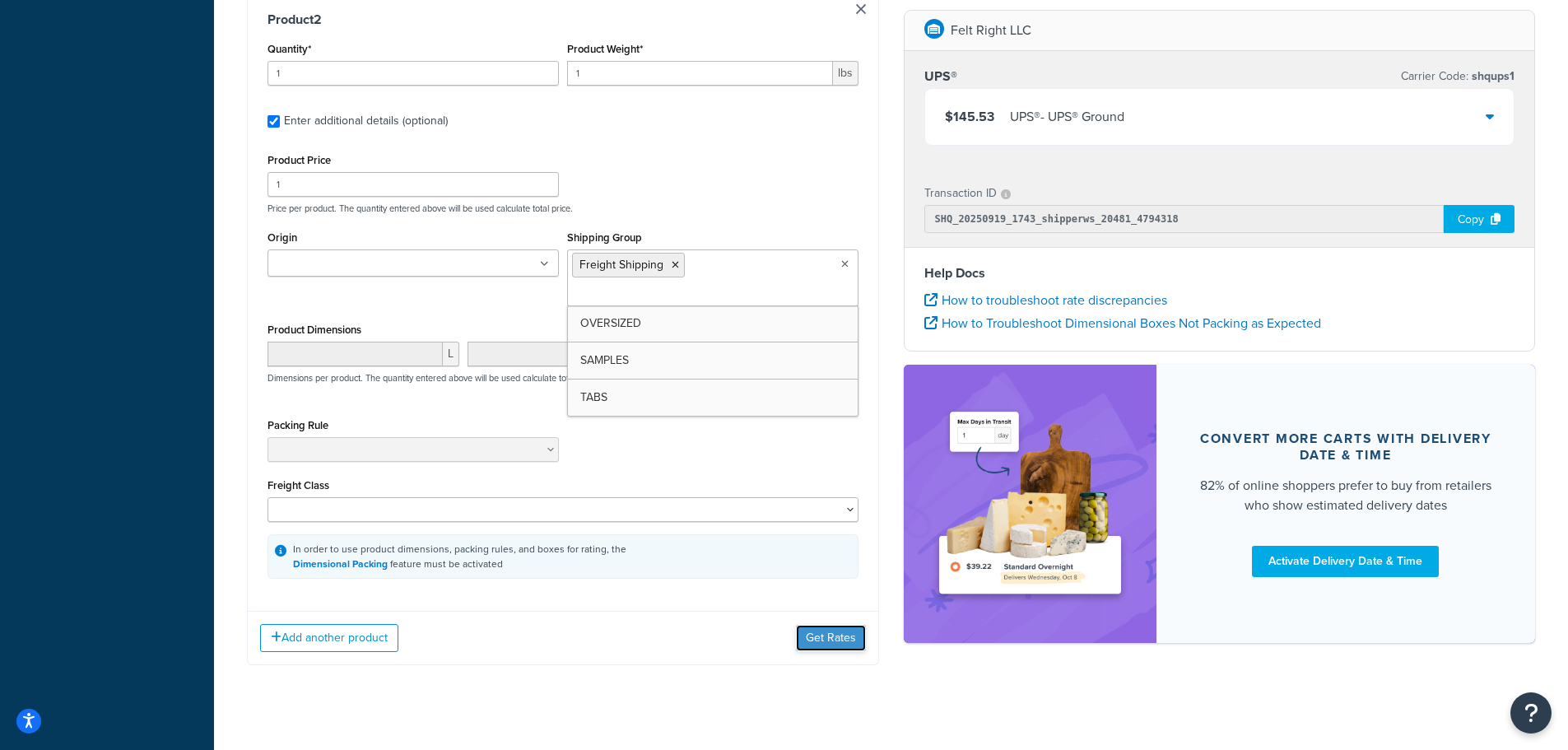
click at [833, 625] on button "Get Rates" at bounding box center [831, 638] width 70 height 26
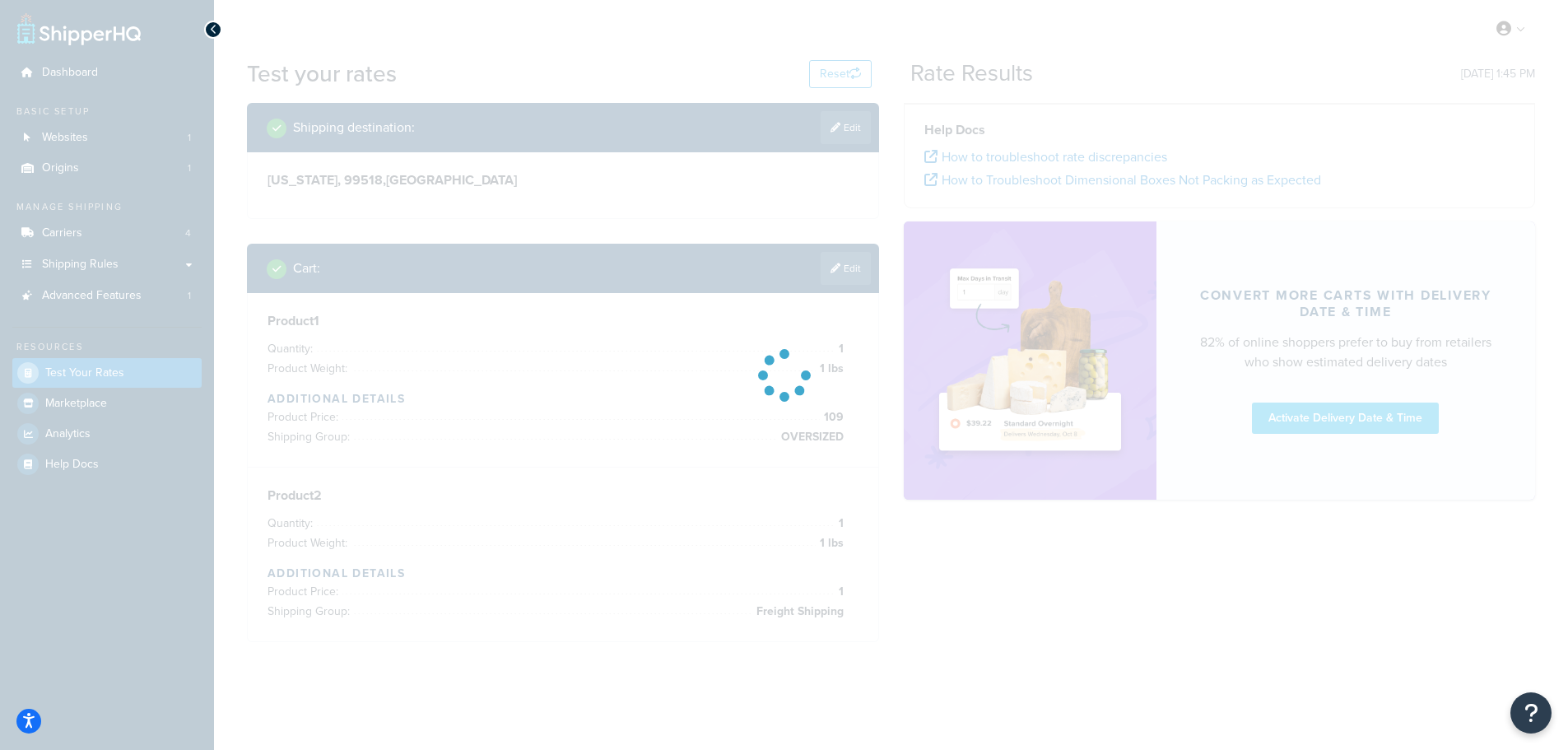
scroll to position [0, 0]
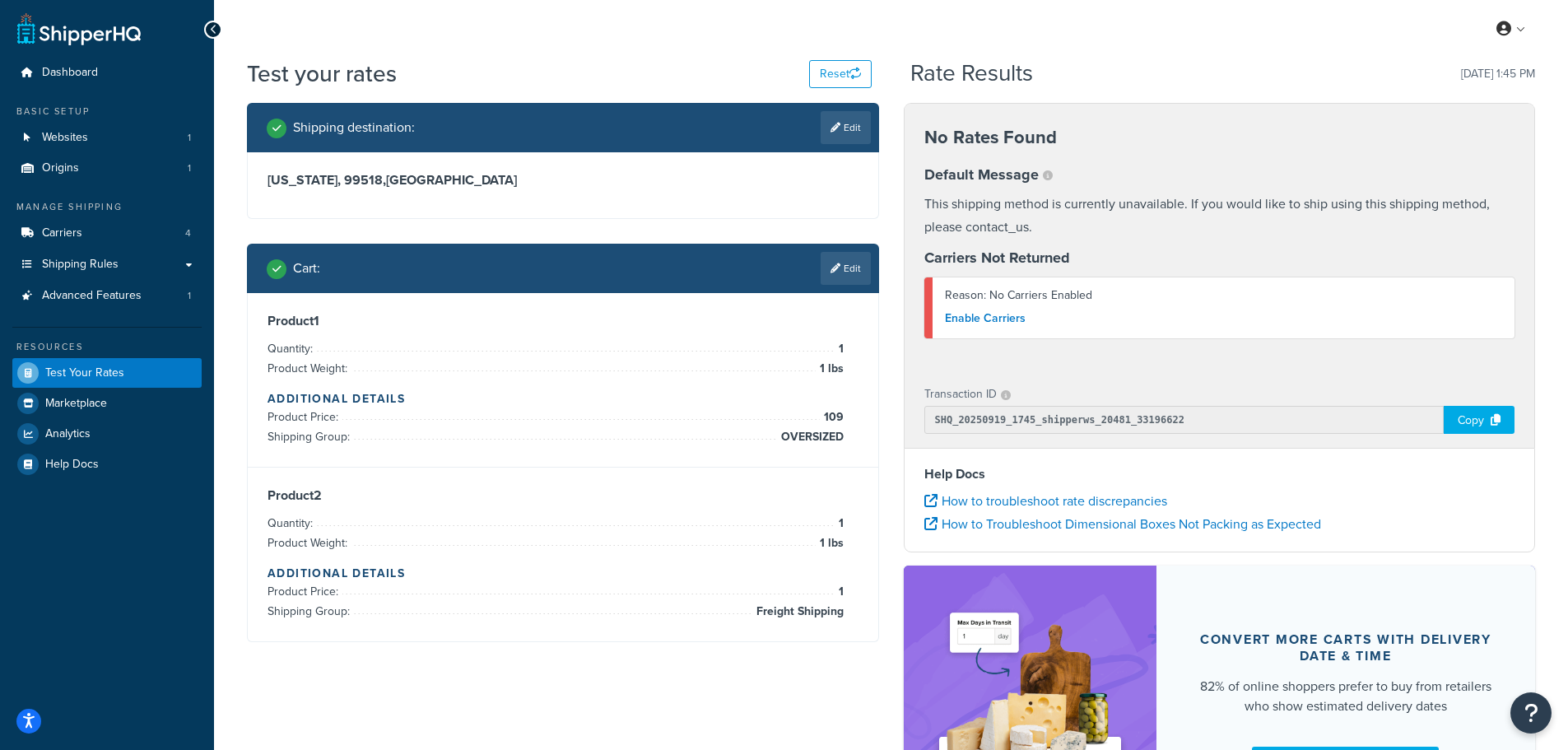
click at [838, 269] on icon at bounding box center [836, 269] width 10 height 10
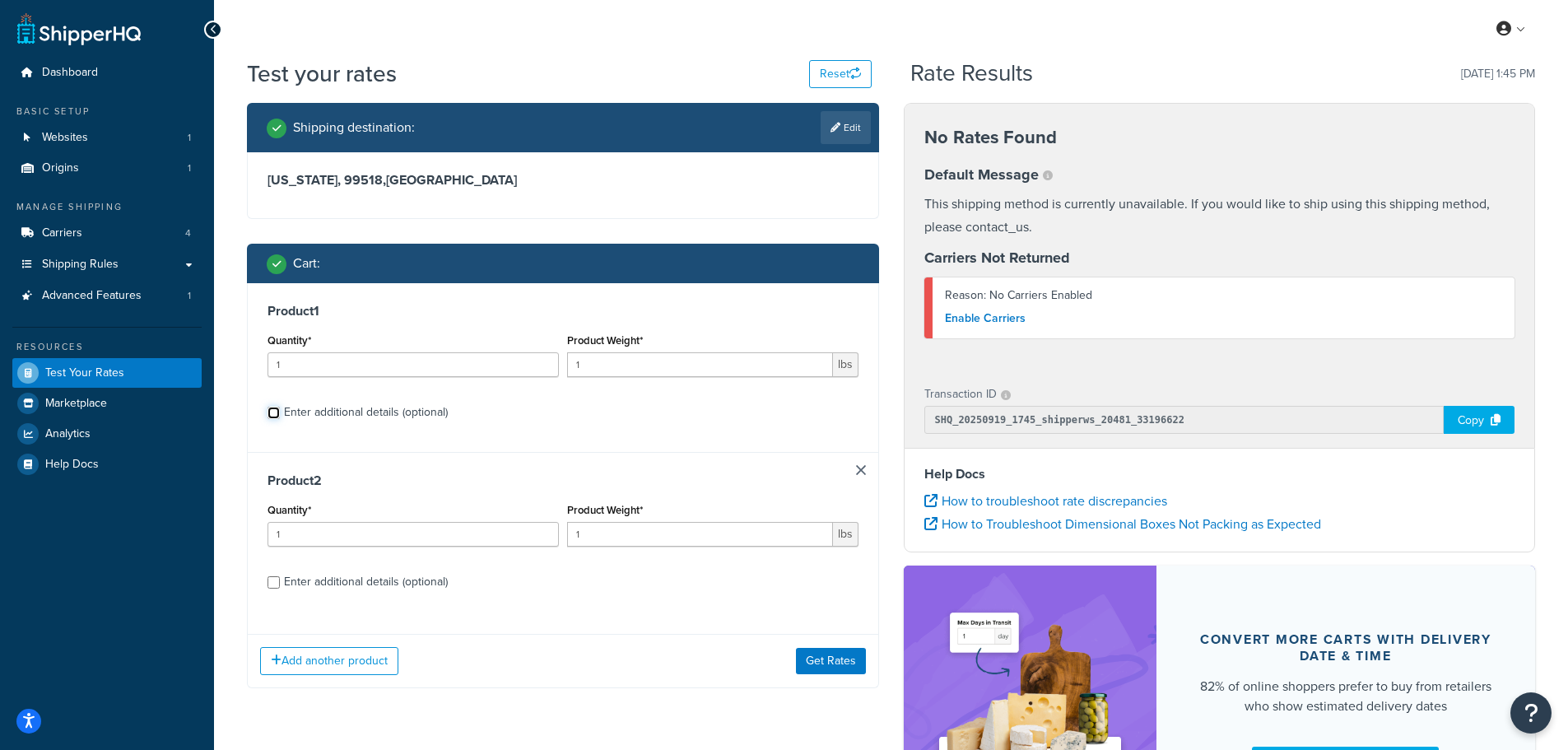
click at [274, 415] on input "Enter additional details (optional)" at bounding box center [274, 413] width 13 height 13
checkbox input "true"
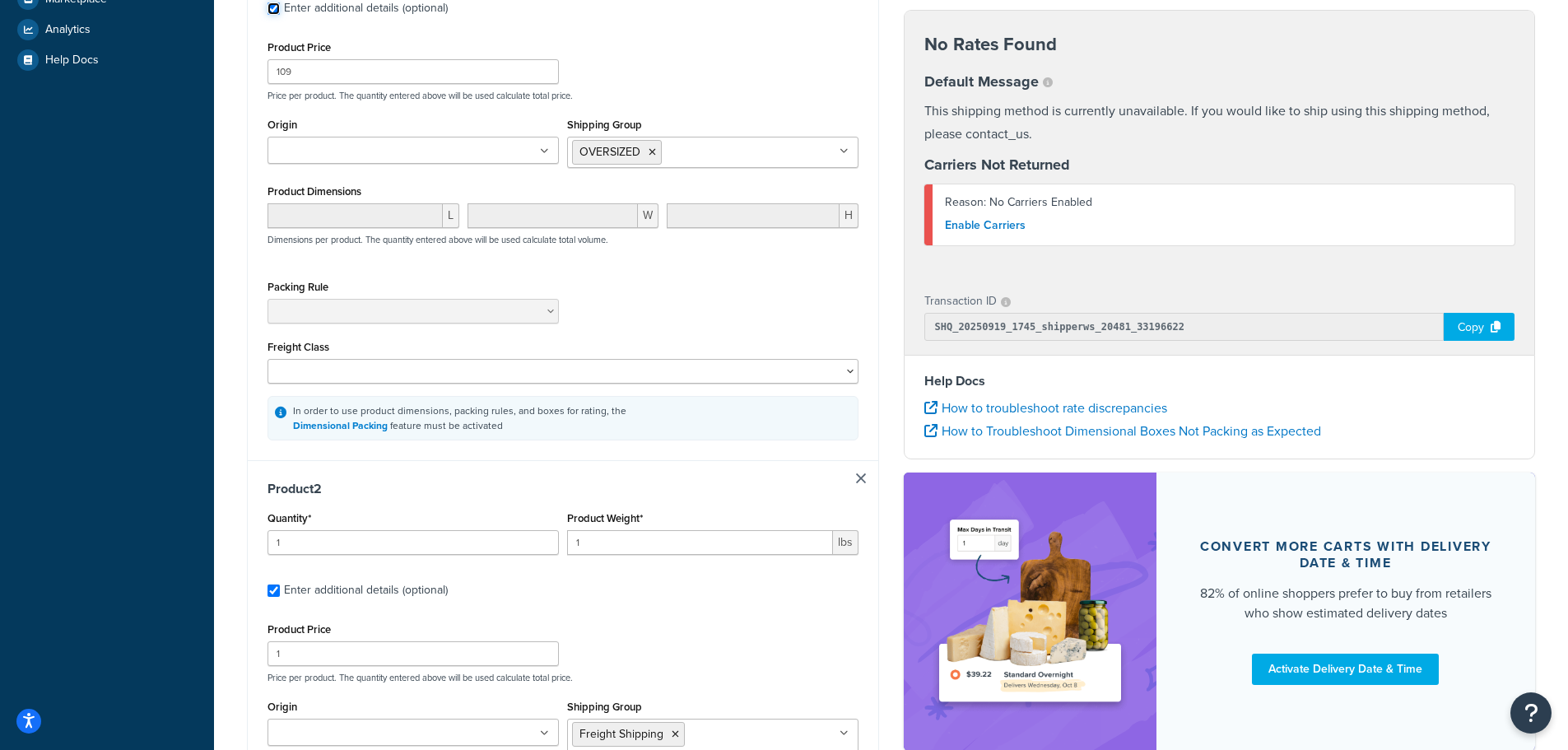
scroll to position [380, 0]
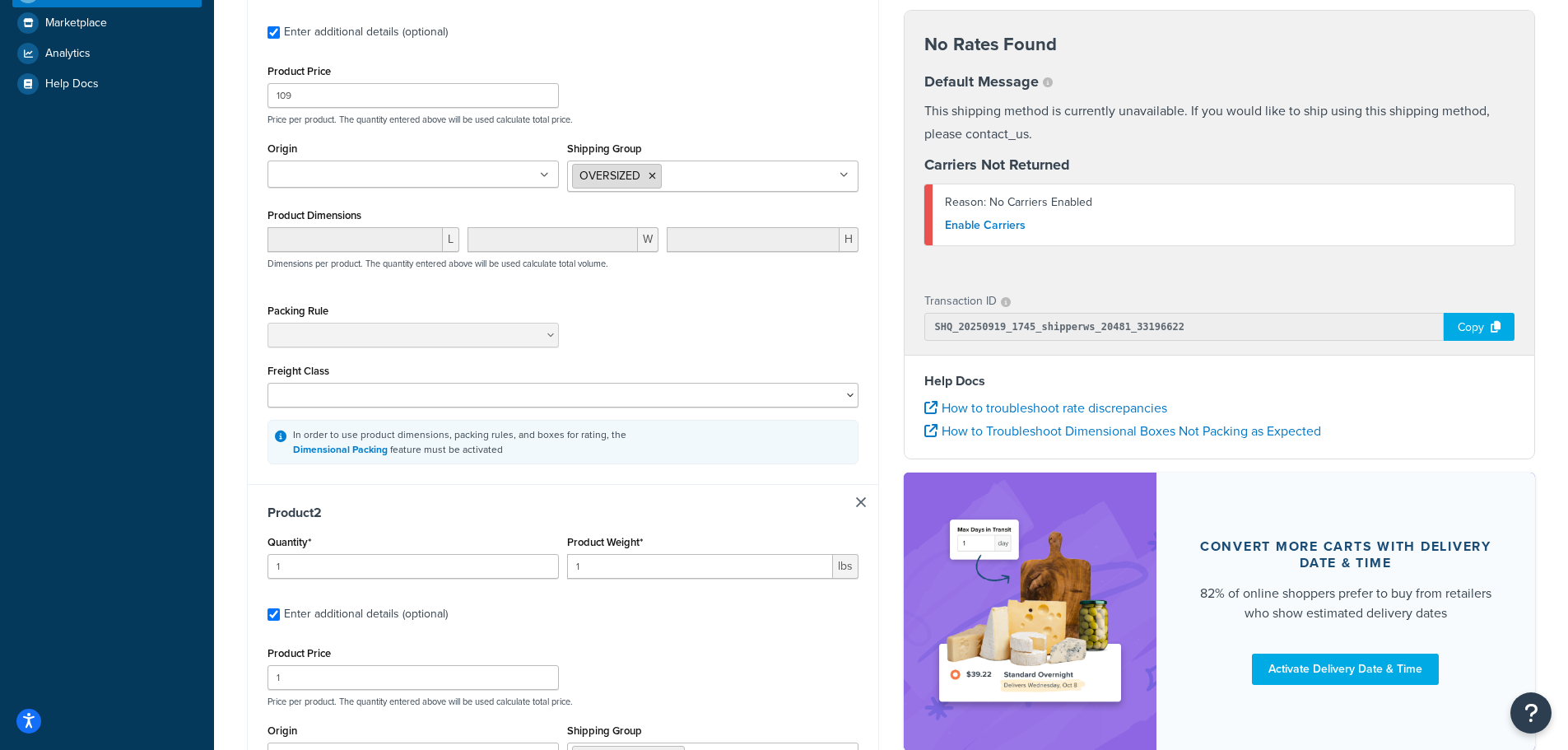
click at [652, 177] on icon at bounding box center [652, 177] width 8 height 10
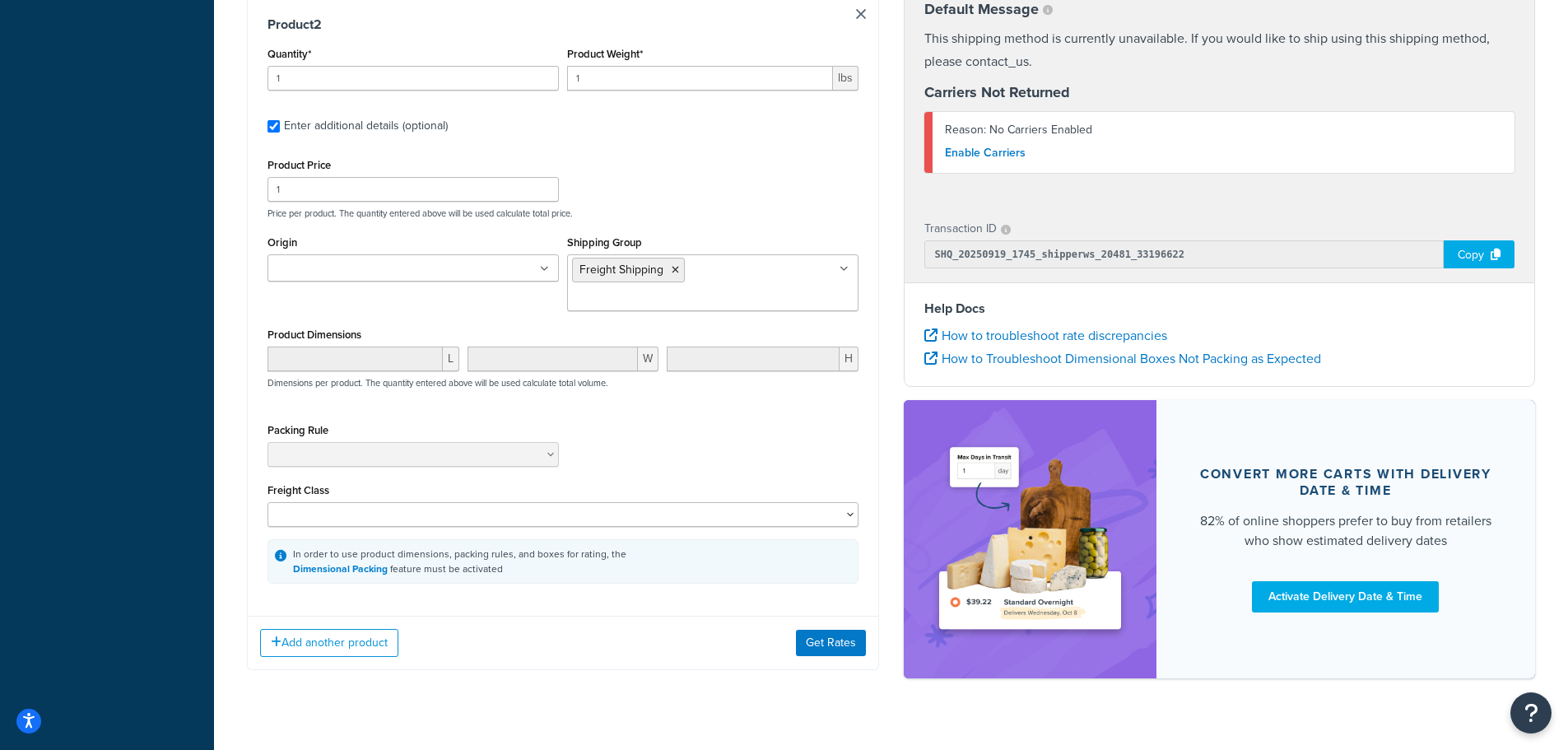
scroll to position [874, 0]
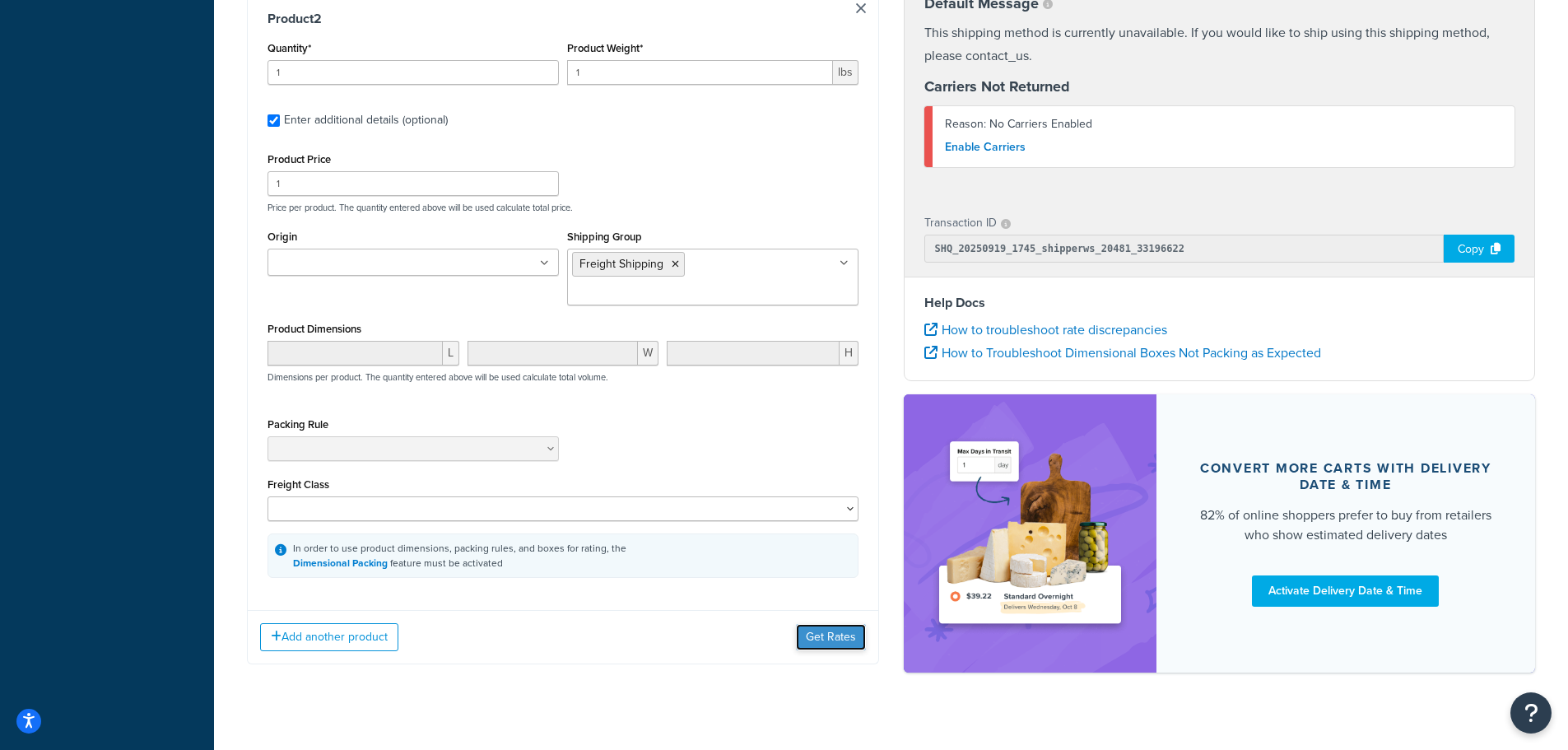
click at [845, 624] on button "Get Rates" at bounding box center [831, 637] width 70 height 26
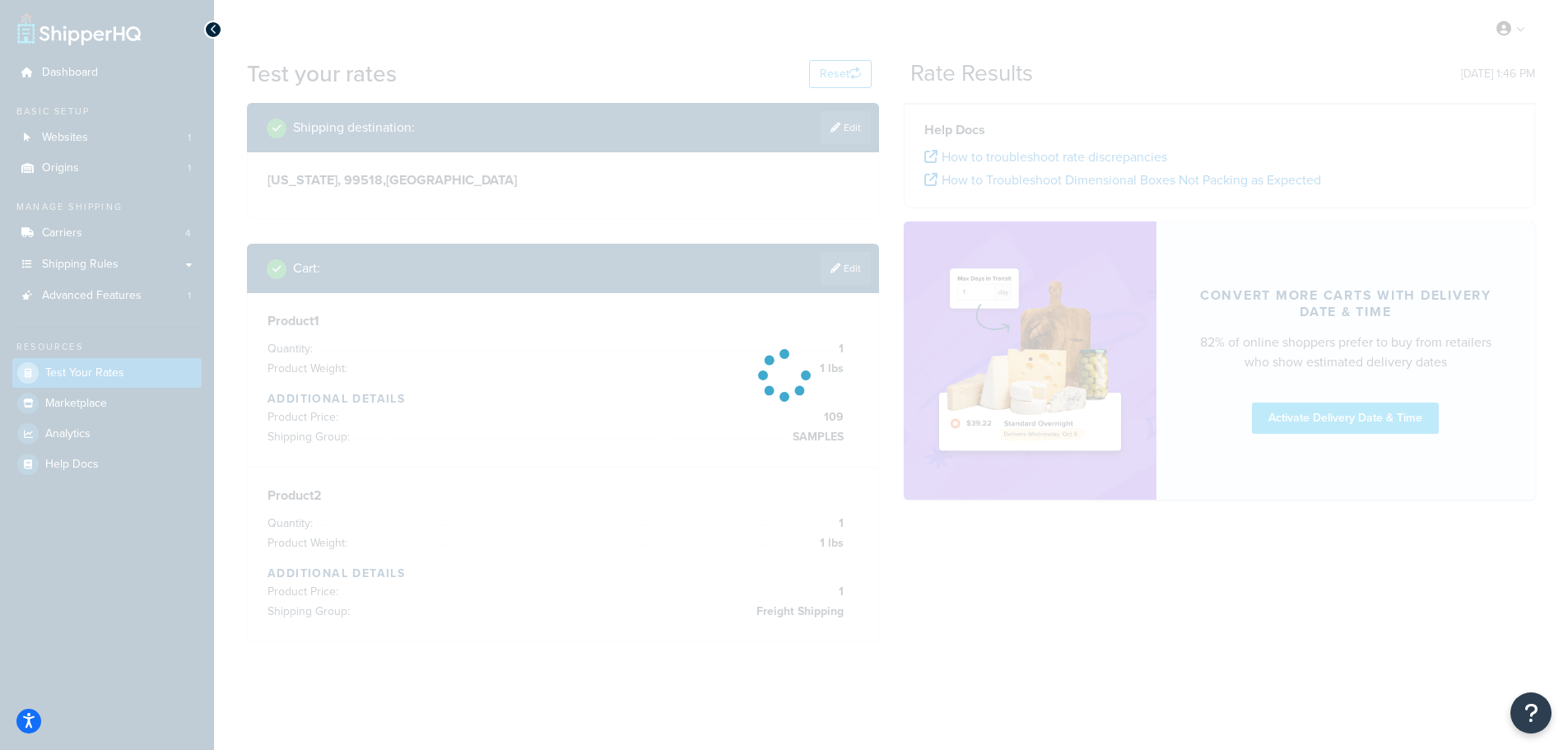
scroll to position [0, 0]
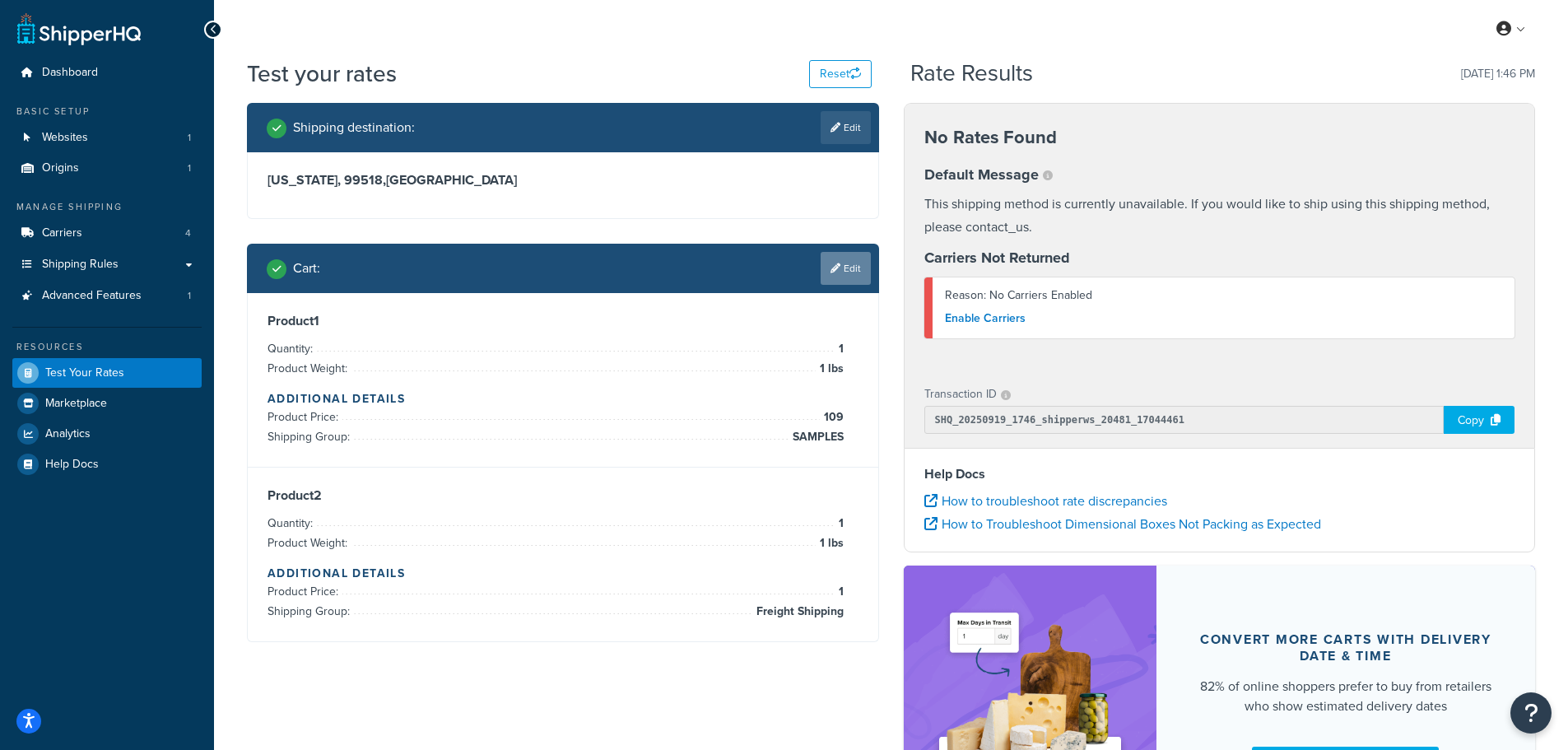
click at [846, 265] on link "Edit" at bounding box center [845, 268] width 50 height 33
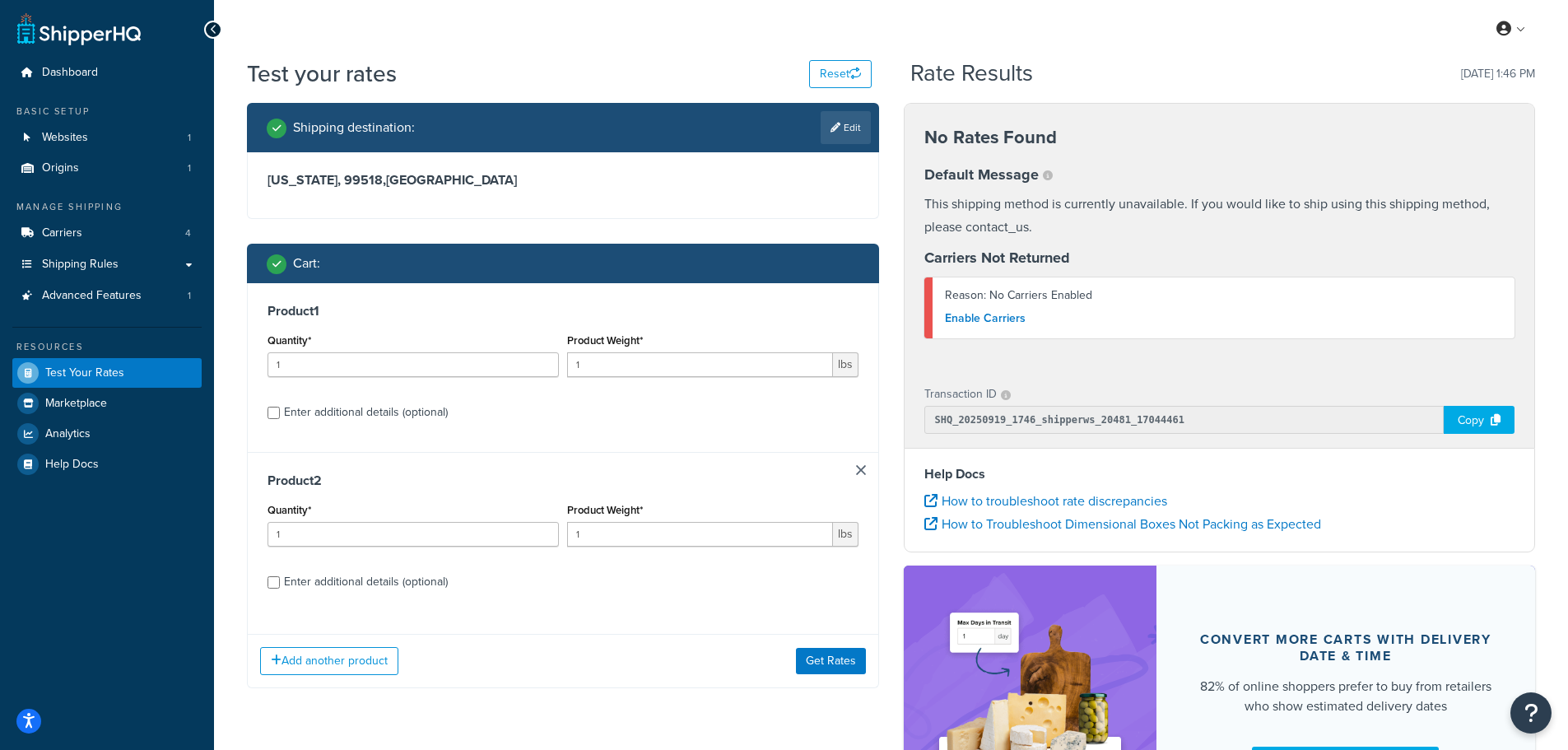
click at [859, 473] on link at bounding box center [861, 470] width 10 height 10
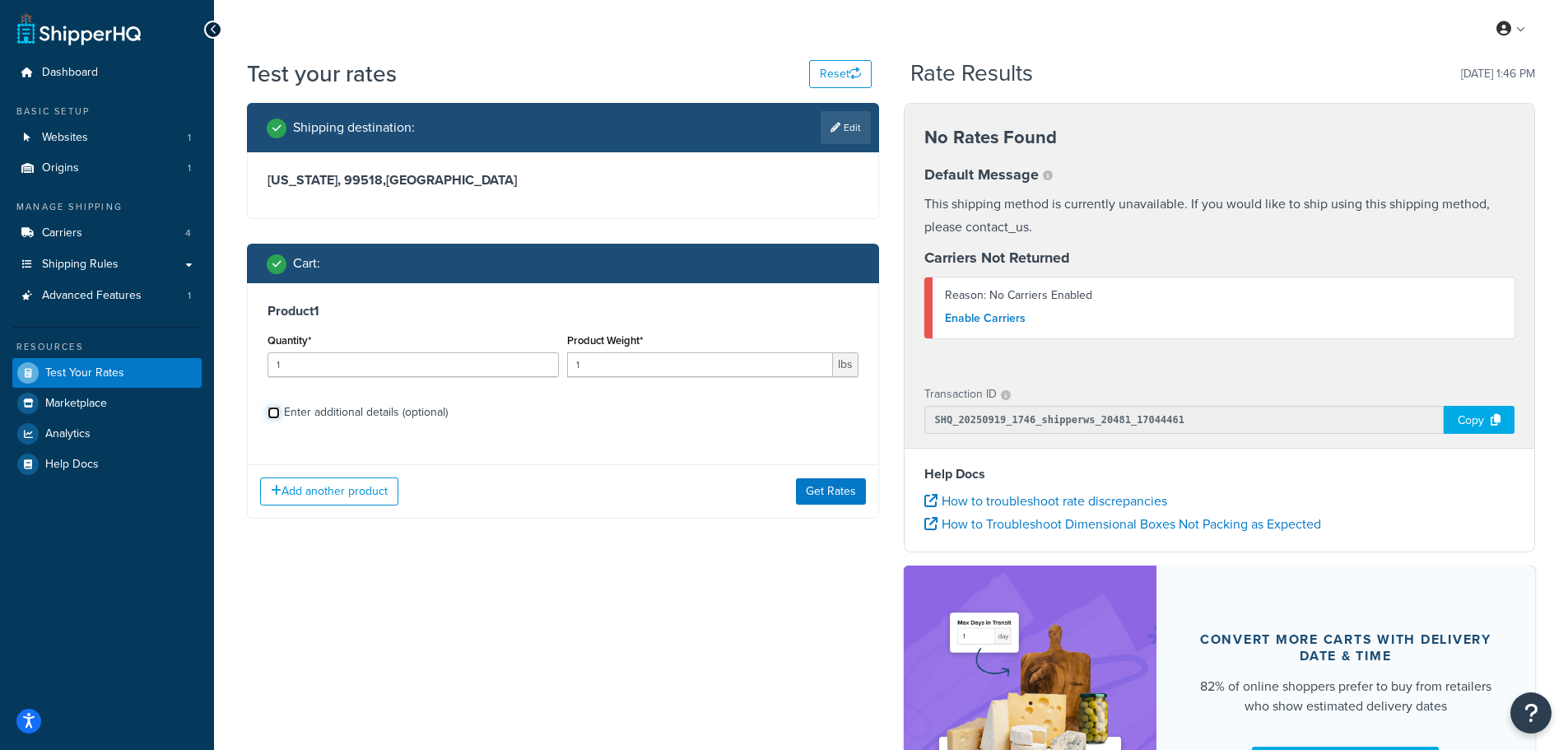
click at [271, 414] on input "Enter additional details (optional)" at bounding box center [274, 413] width 13 height 13
checkbox input "true"
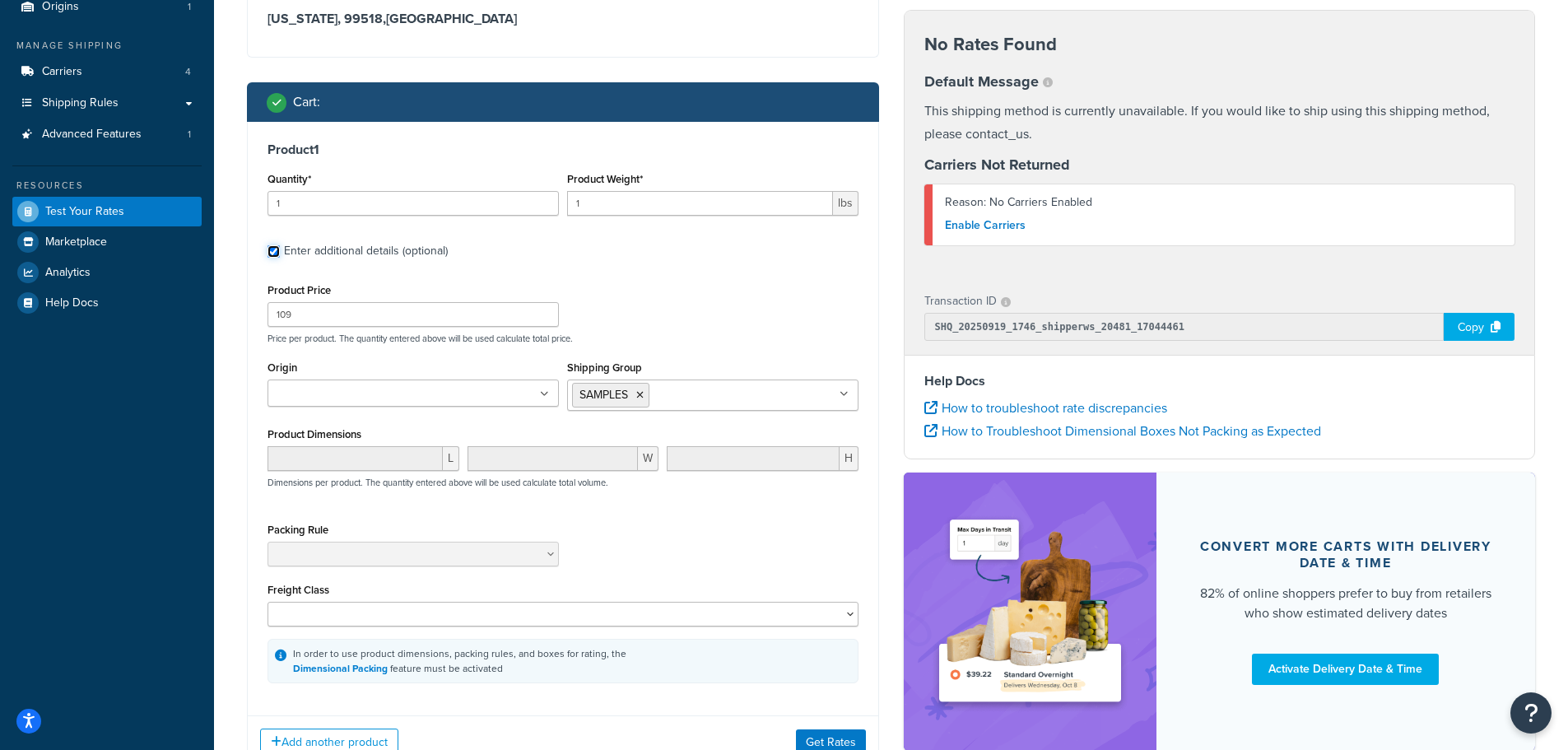
scroll to position [165, 0]
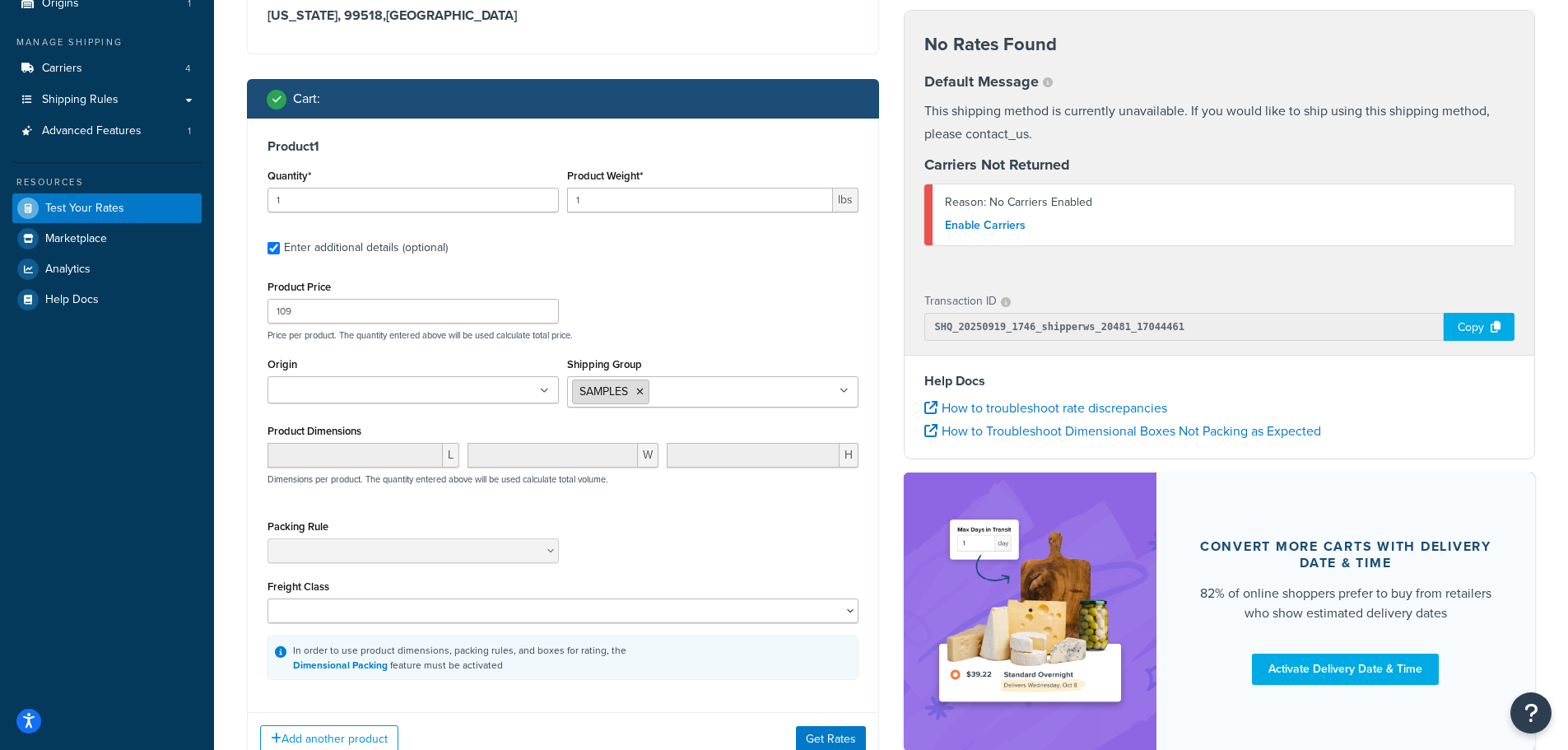
click at [641, 392] on icon at bounding box center [640, 392] width 8 height 10
click at [691, 283] on div "Product Price 109 Price per product. The quantity entered above will be used ca…" at bounding box center [563, 308] width 600 height 65
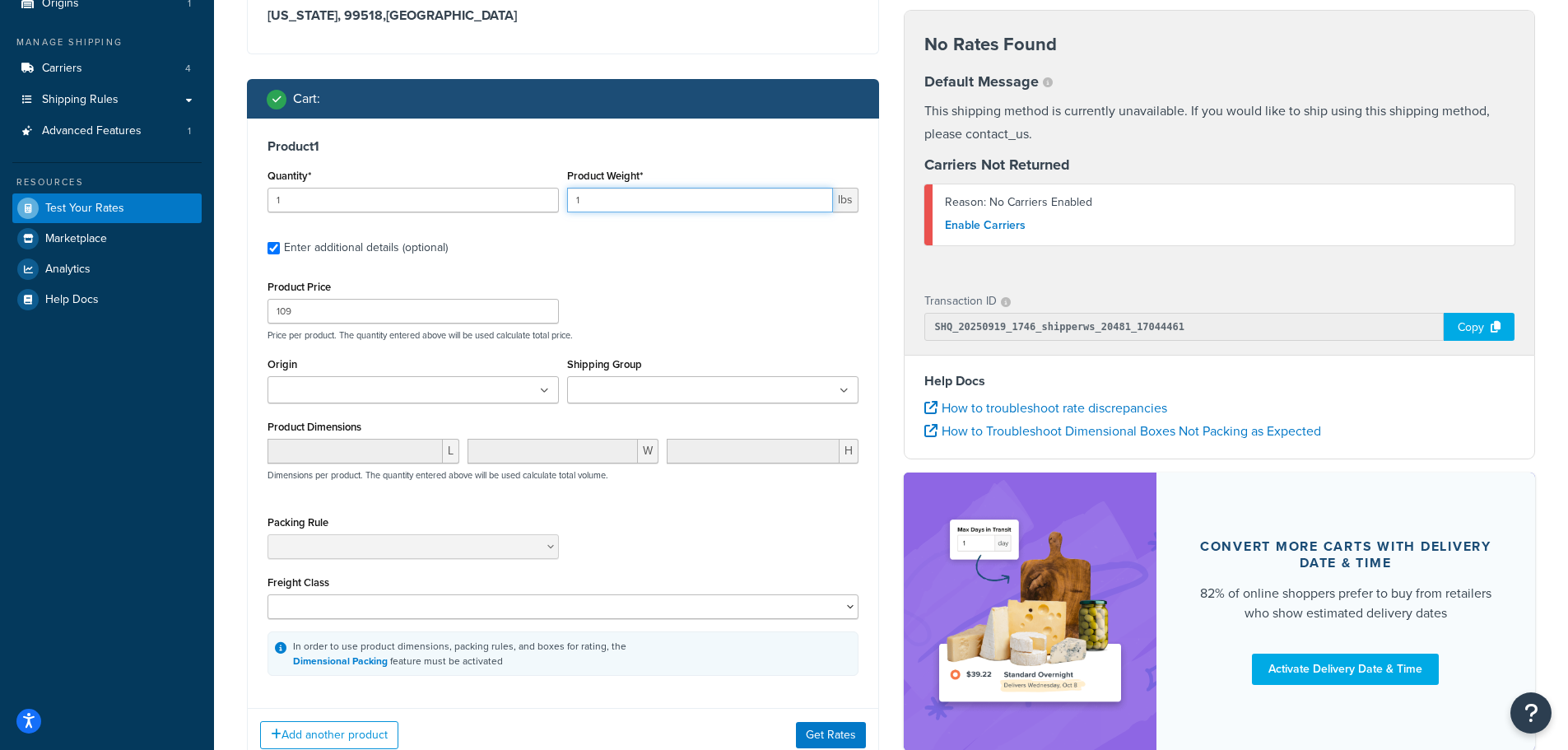
drag, startPoint x: 616, startPoint y: 199, endPoint x: 544, endPoint y: 199, distance: 72.0
click at [563, 199] on div "Product Weight* 1 lbs" at bounding box center [713, 194] width 300 height 60
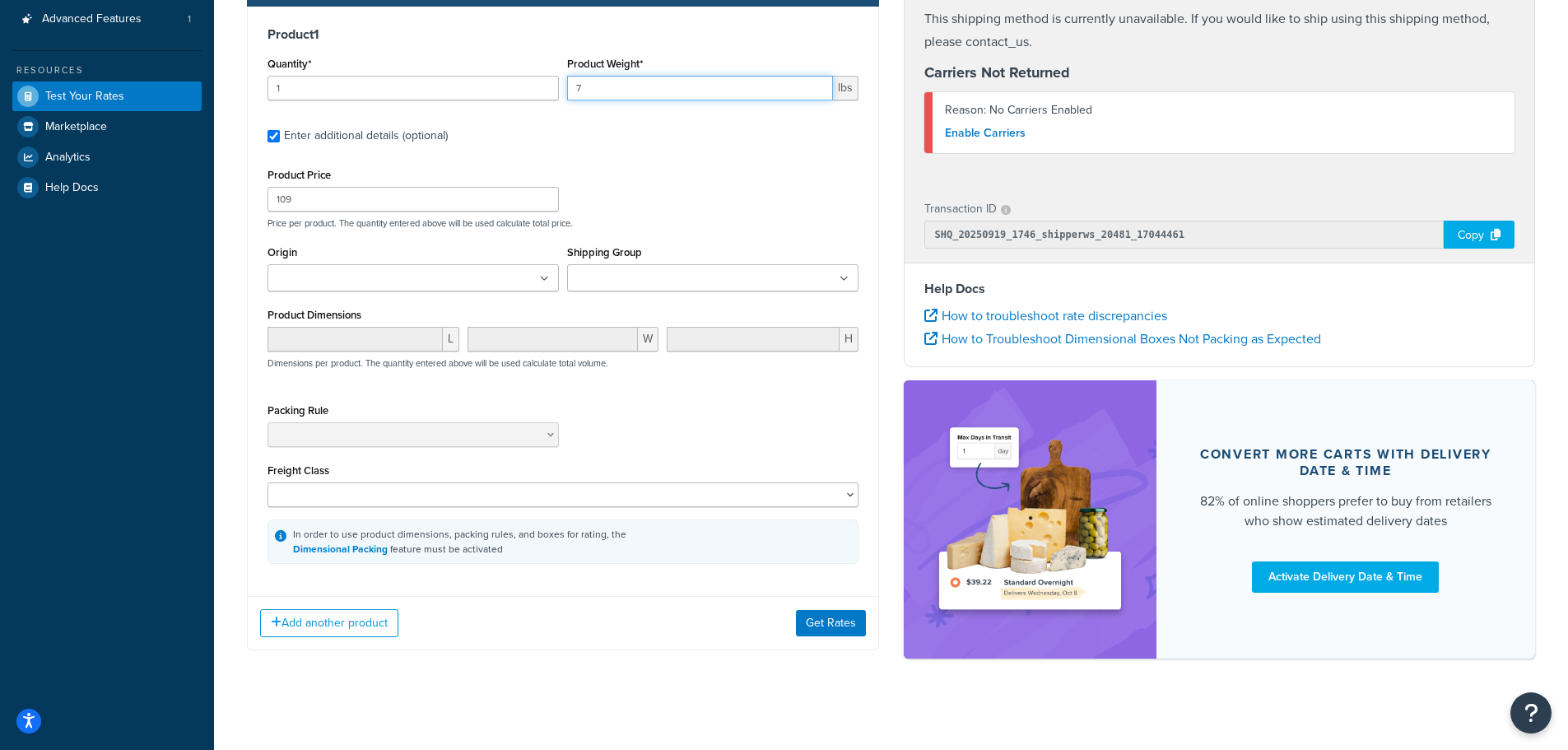
scroll to position [286, 0]
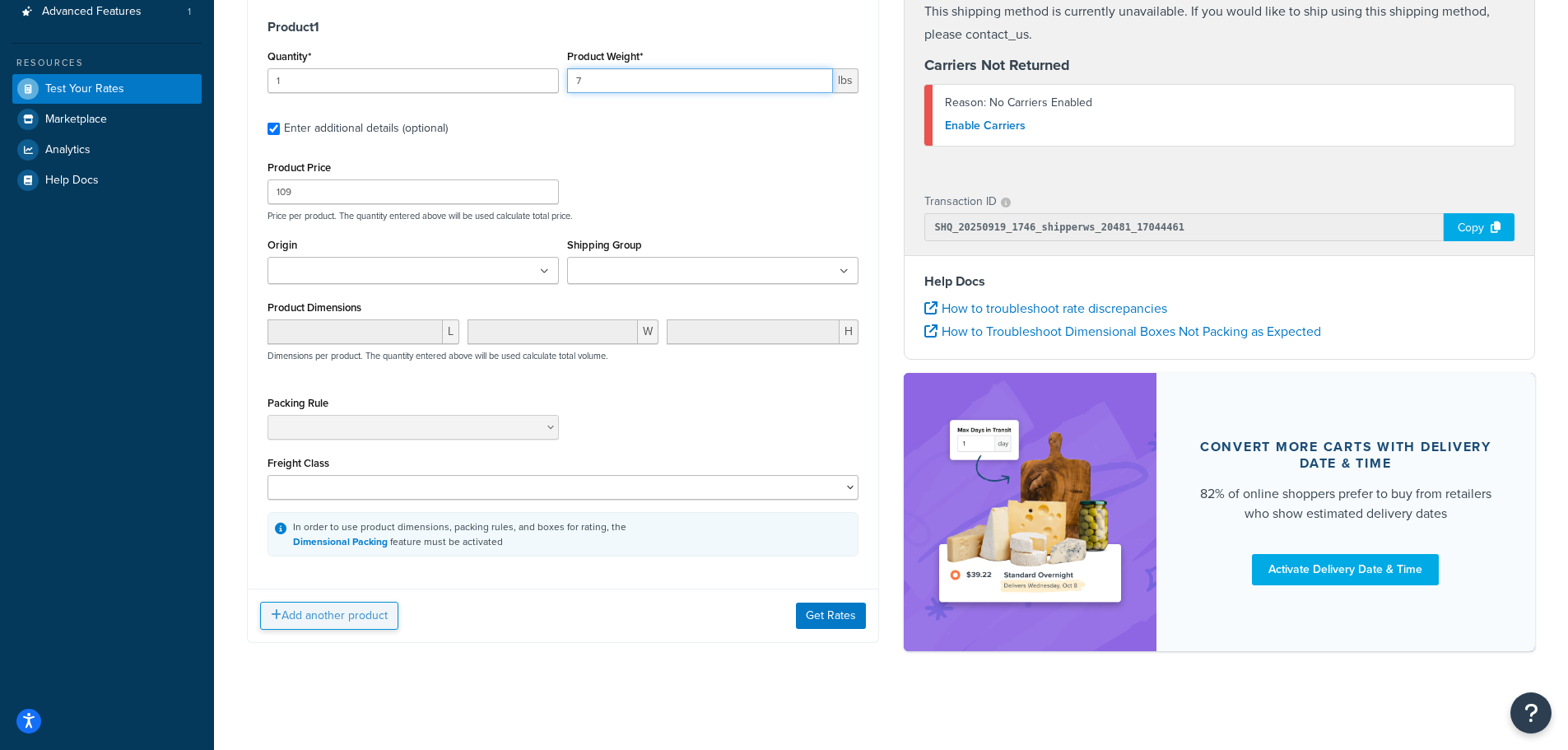
type input "7"
click at [362, 616] on button "Add another product" at bounding box center [329, 616] width 138 height 28
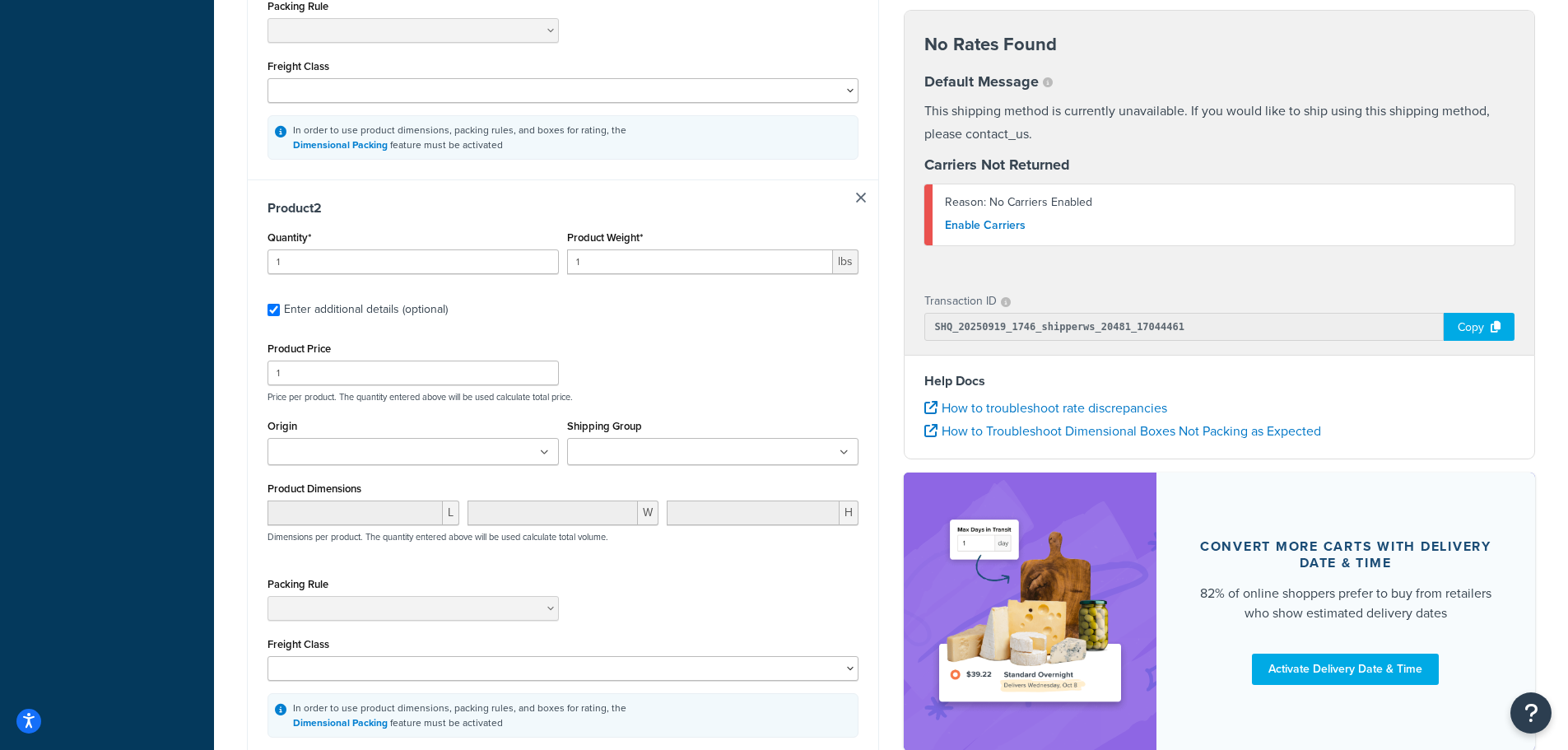
scroll to position [710, 0]
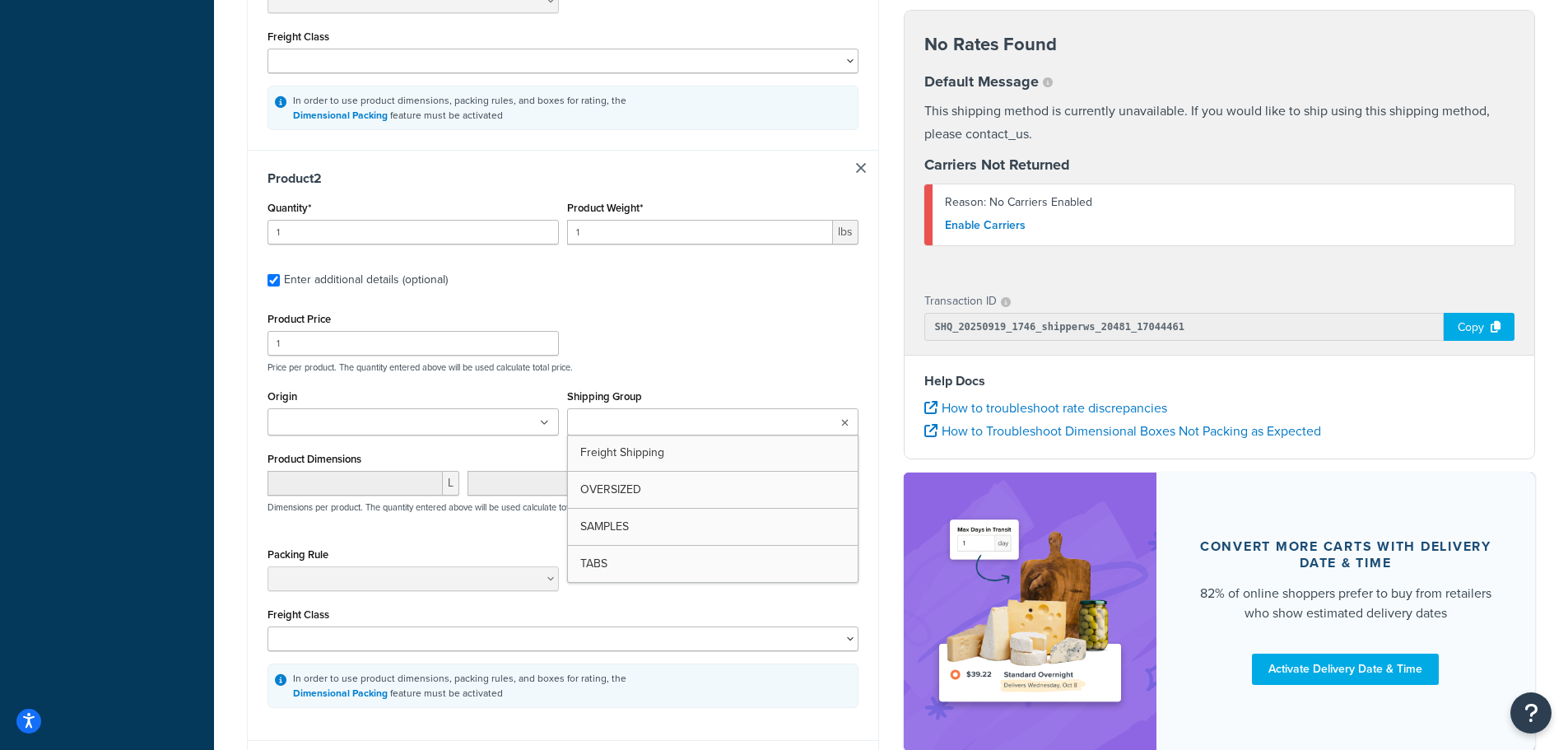
click at [621, 427] on input "Shipping Group" at bounding box center [645, 422] width 146 height 18
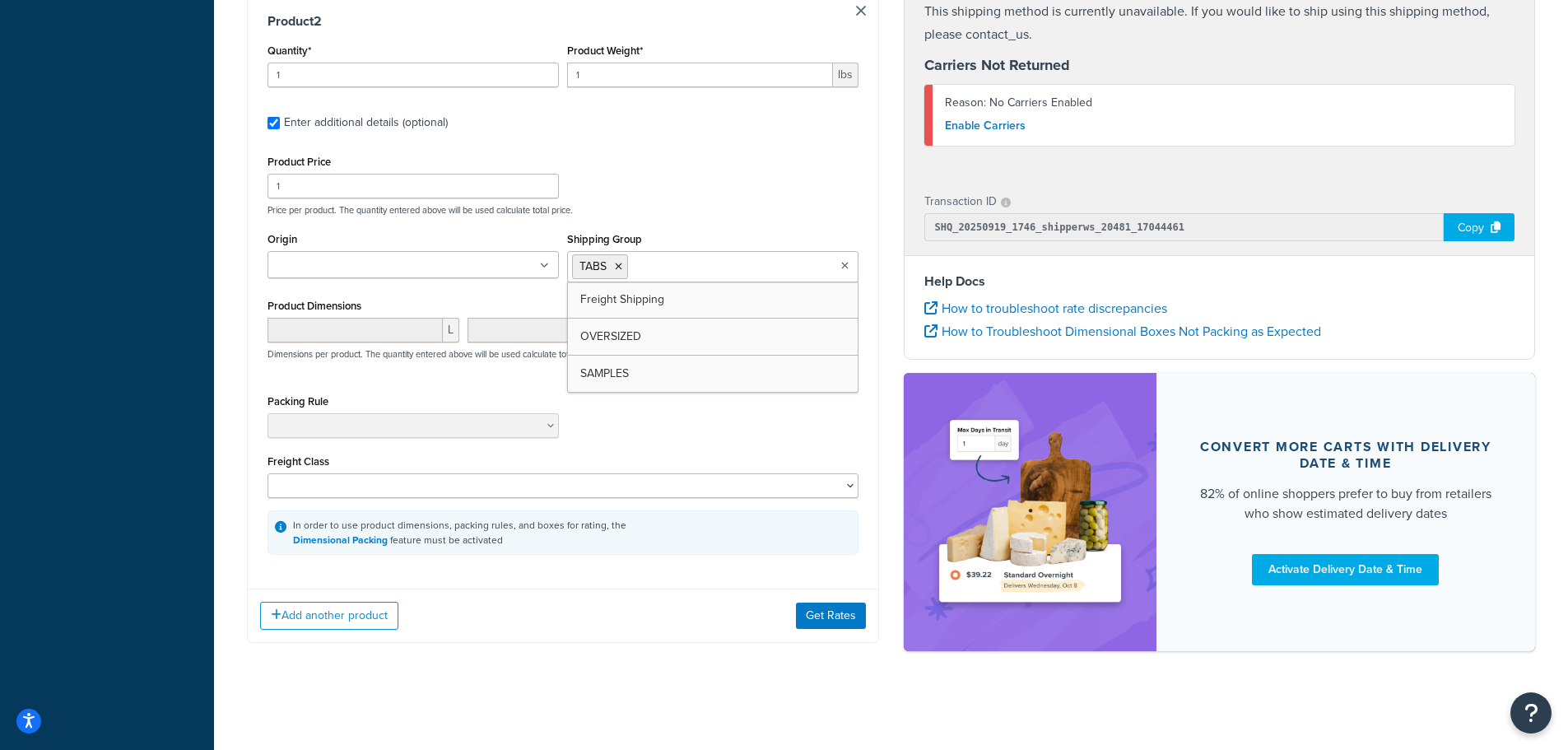
scroll to position [871, 0]
click at [354, 620] on button "Add another product" at bounding box center [329, 616] width 138 height 28
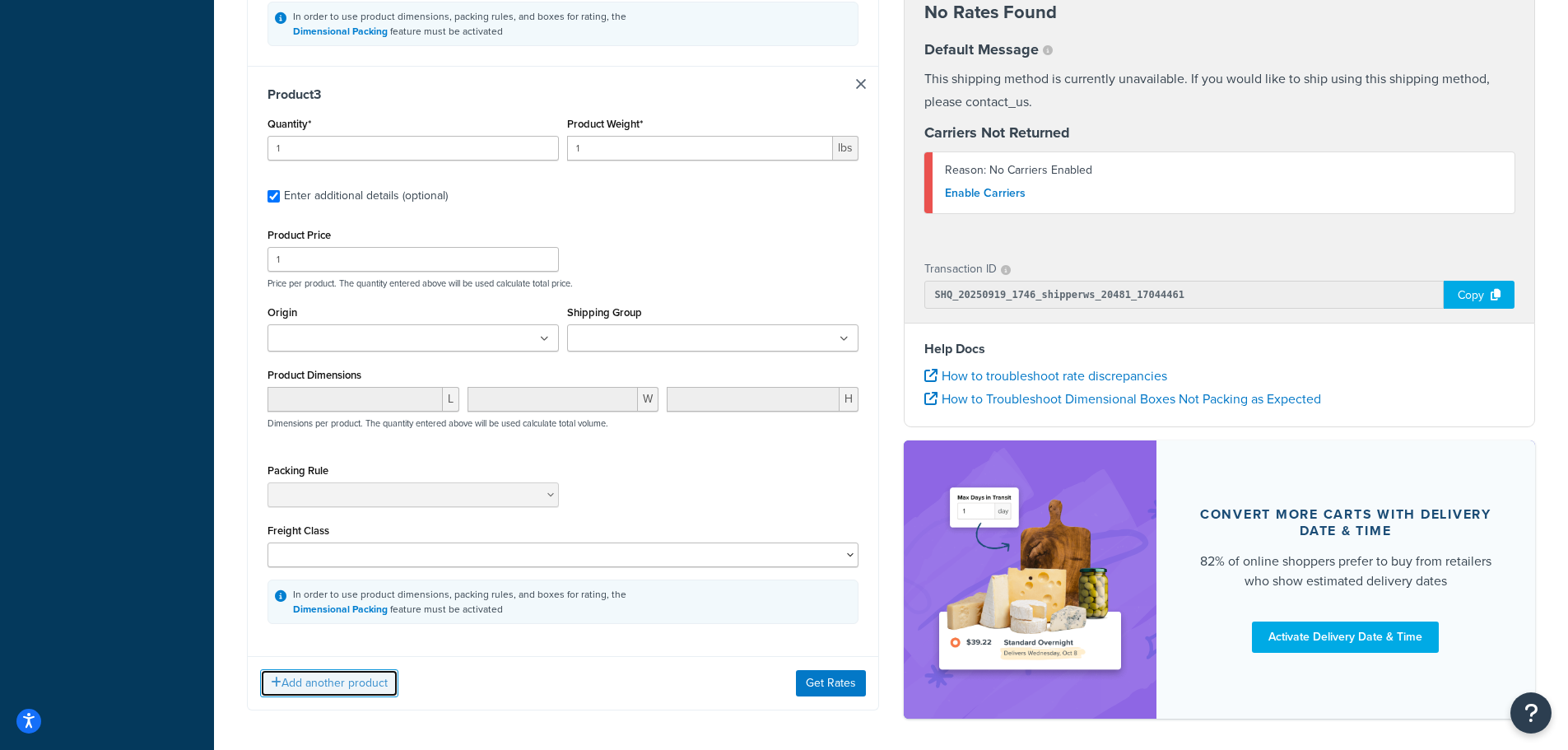
scroll to position [1378, 0]
click at [500, 150] on div "Quantity* 1 Product Weight* 1 lbs" at bounding box center [563, 142] width 600 height 60
type input "1"
type input "50"
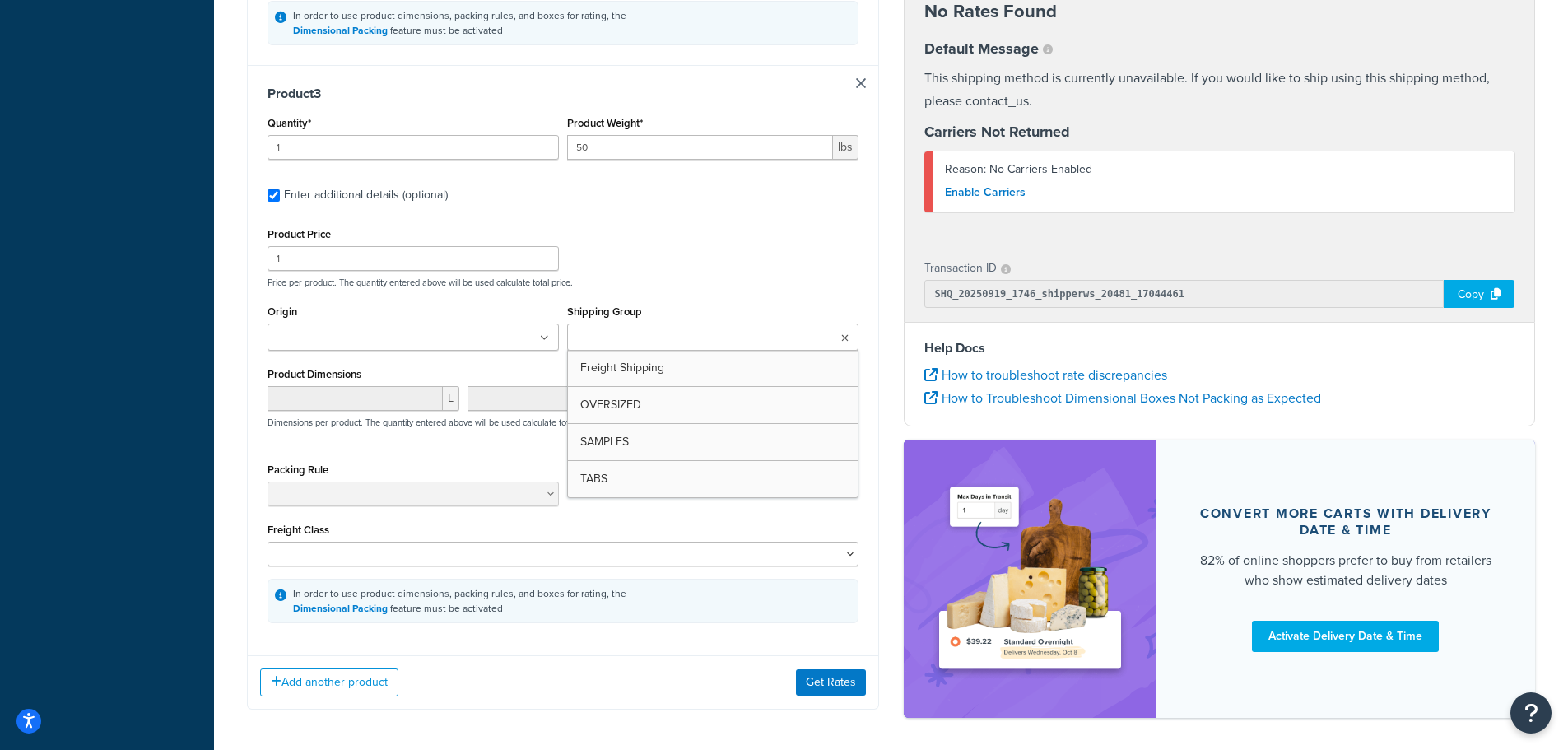
click at [657, 338] on input "Shipping Group" at bounding box center [645, 338] width 146 height 18
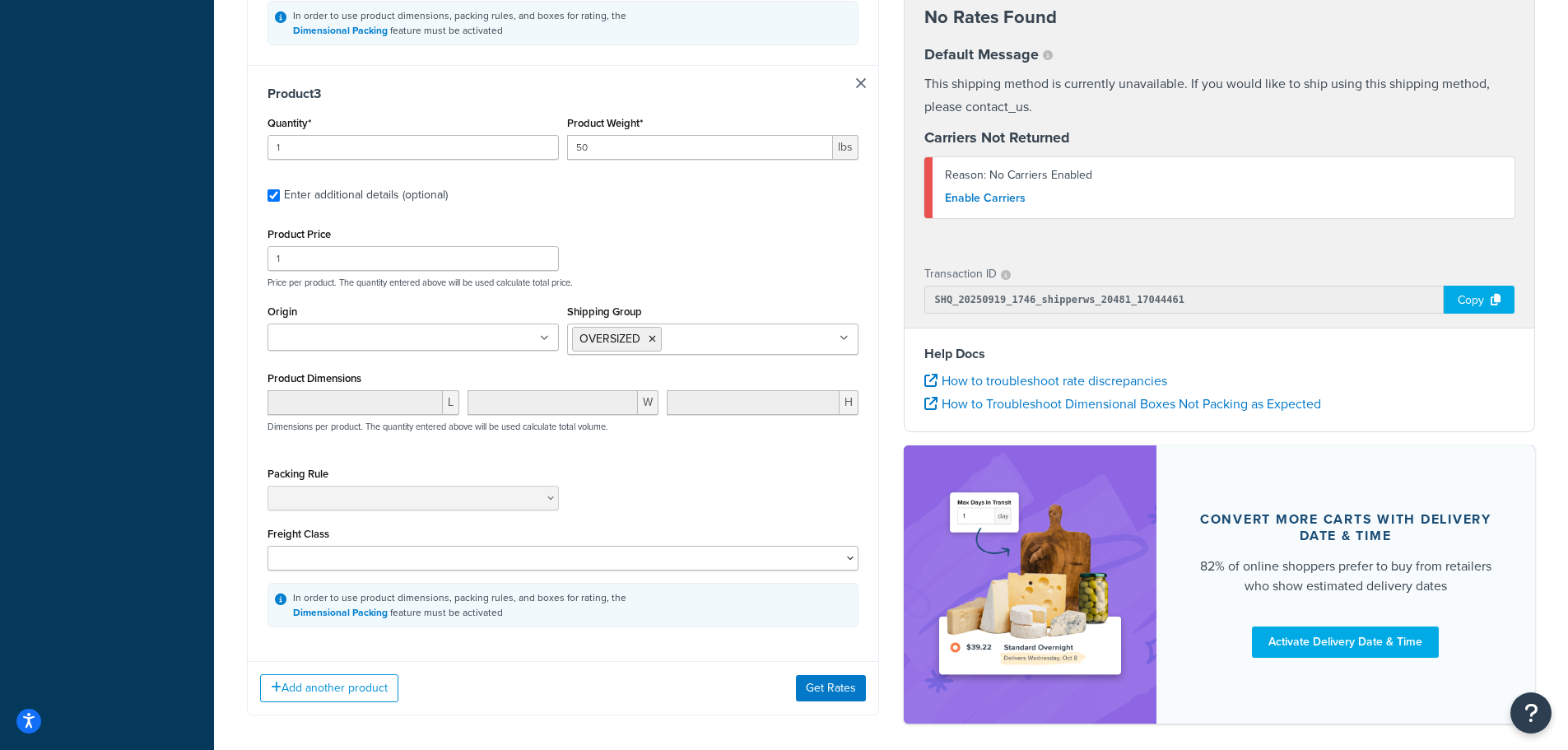
click at [689, 246] on div "Product Price 1 Price per product. The quantity entered above will be used calc…" at bounding box center [563, 255] width 600 height 65
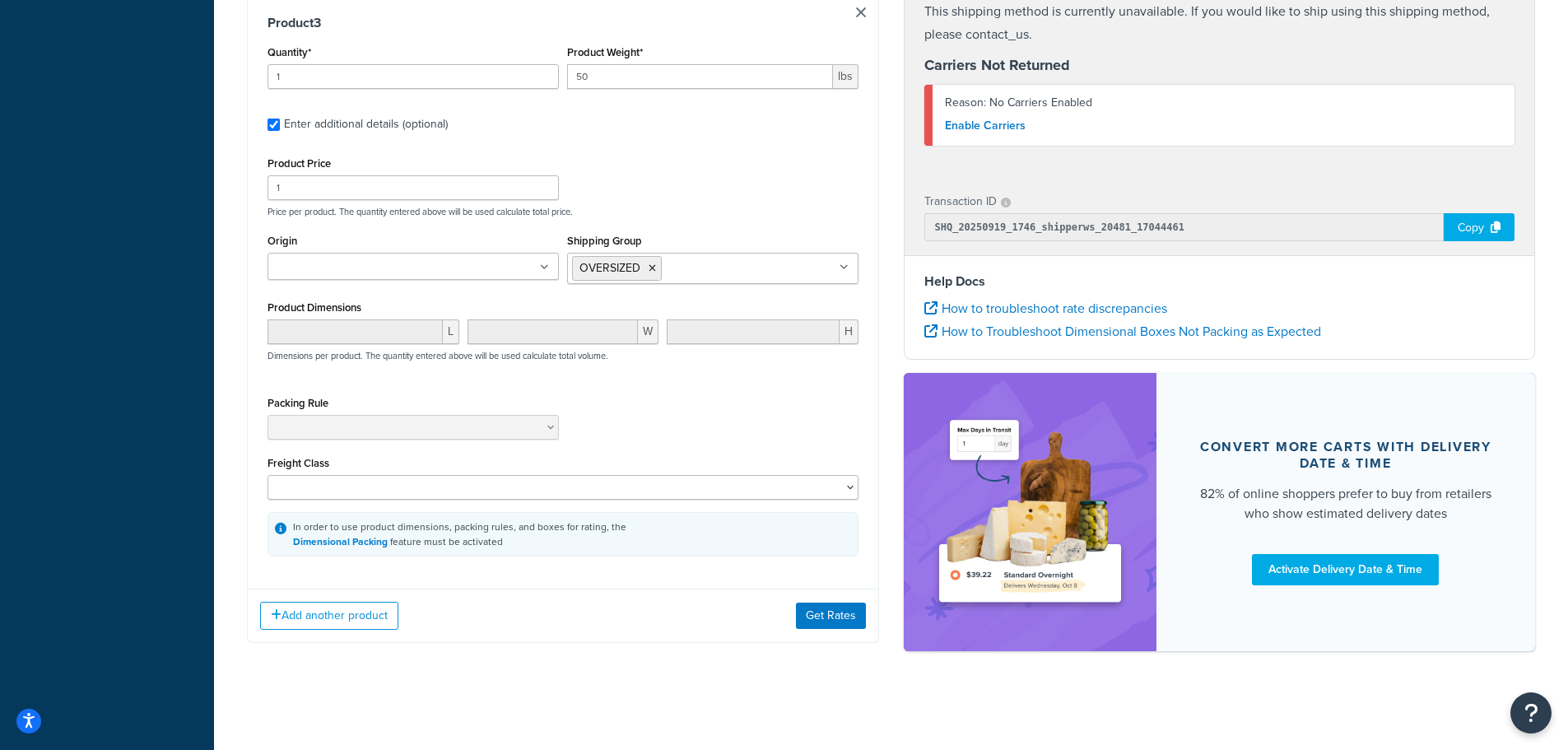
scroll to position [1455, 0]
click at [314, 611] on button "Add another product" at bounding box center [329, 616] width 138 height 28
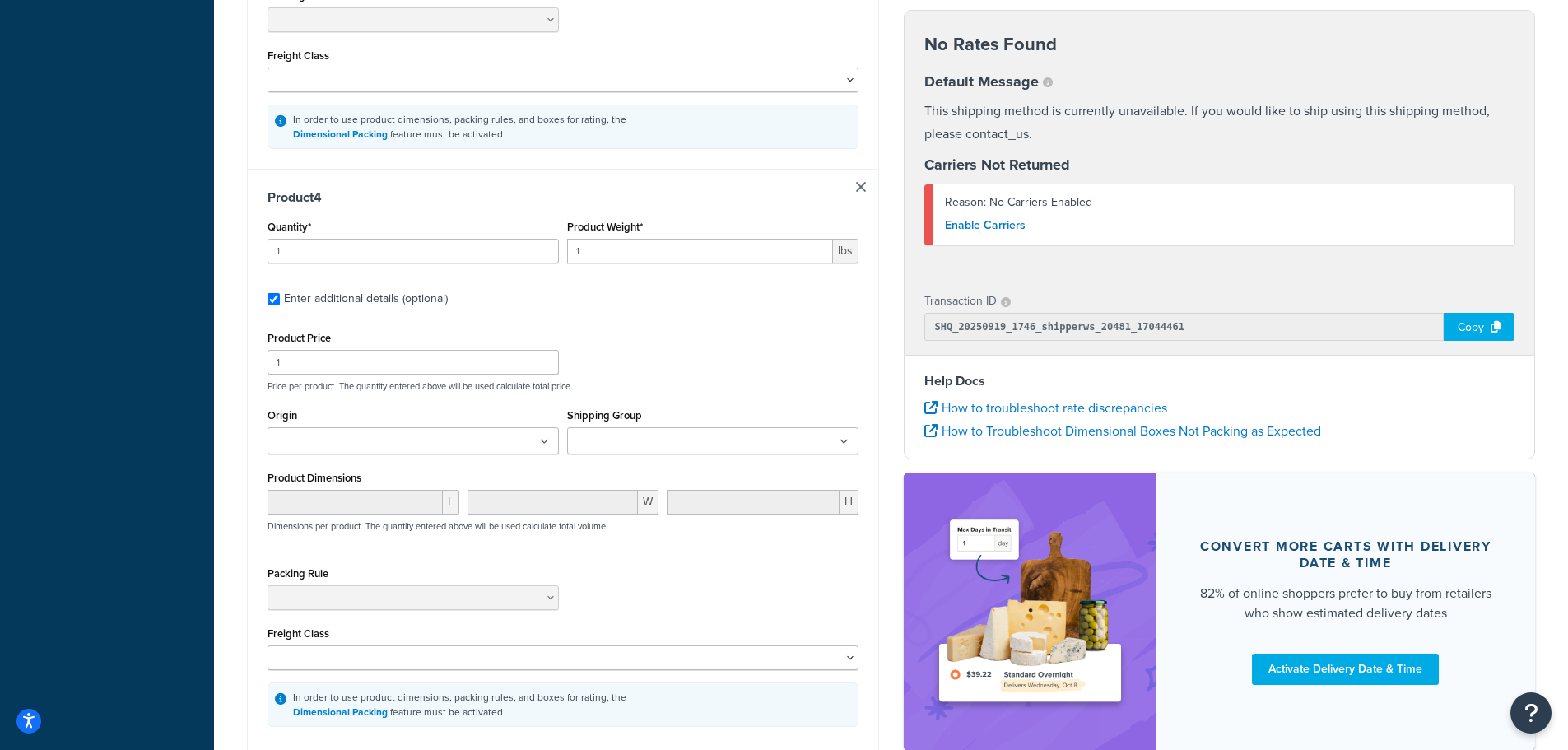
scroll to position [1862, 0]
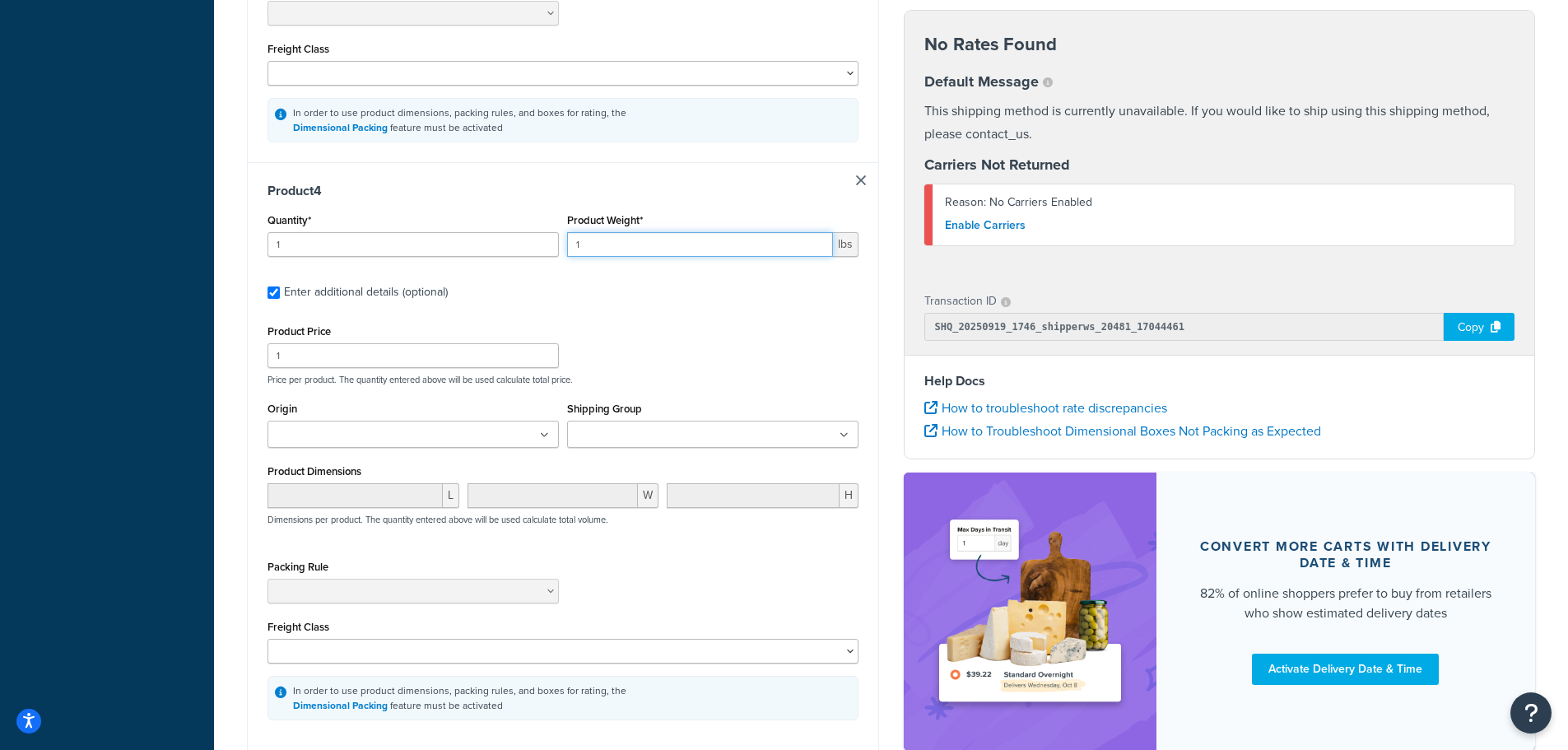
click at [447, 249] on div "Quantity* 1 Product Weight* 1 lbs" at bounding box center [563, 239] width 600 height 60
type input "5"
click at [669, 443] on input "Shipping Group" at bounding box center [645, 435] width 146 height 18
click at [708, 329] on div "Product Price 1 Price per product. The quantity entered above will be used calc…" at bounding box center [563, 352] width 600 height 65
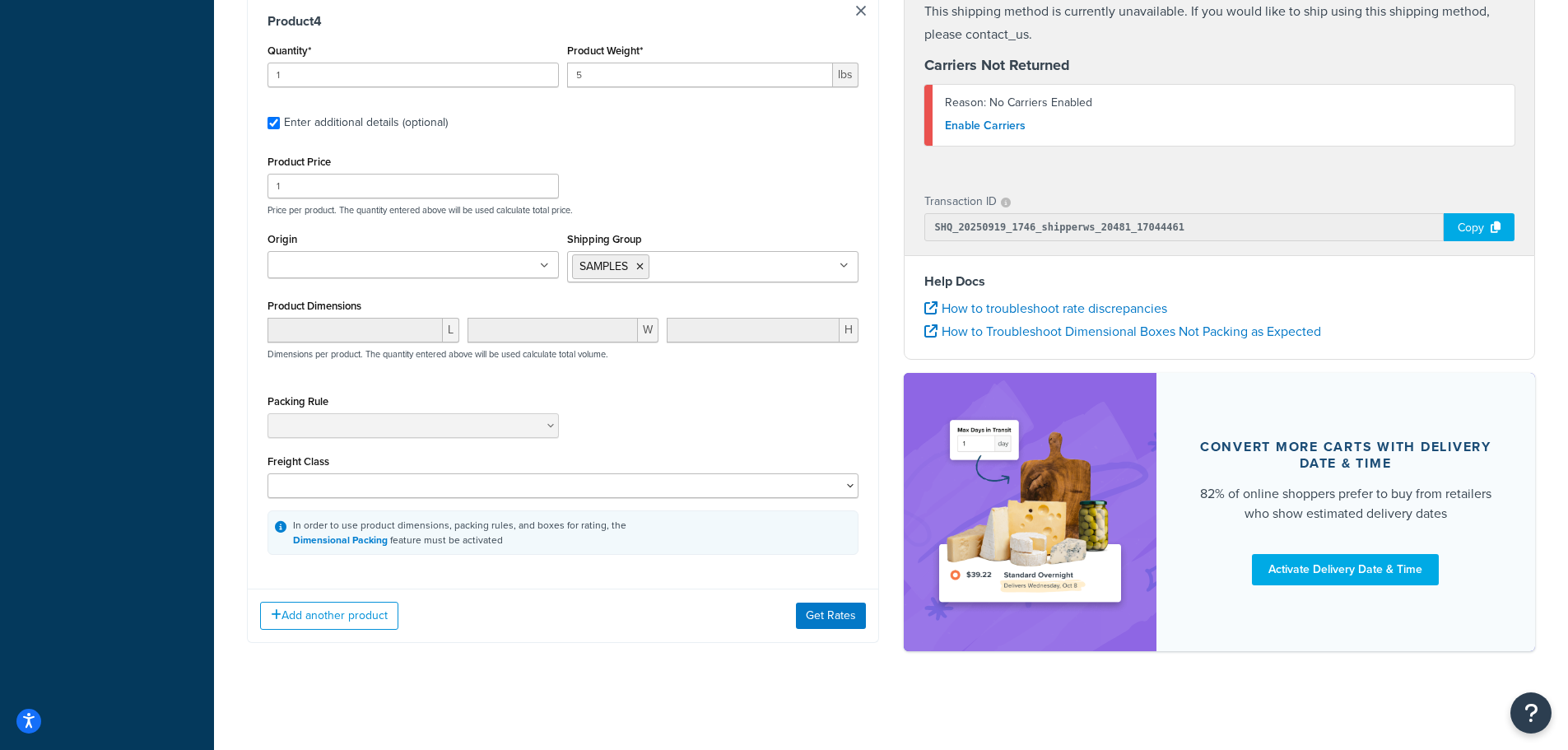
scroll to position [2039, 0]
click at [812, 621] on button "Get Rates" at bounding box center [831, 616] width 70 height 26
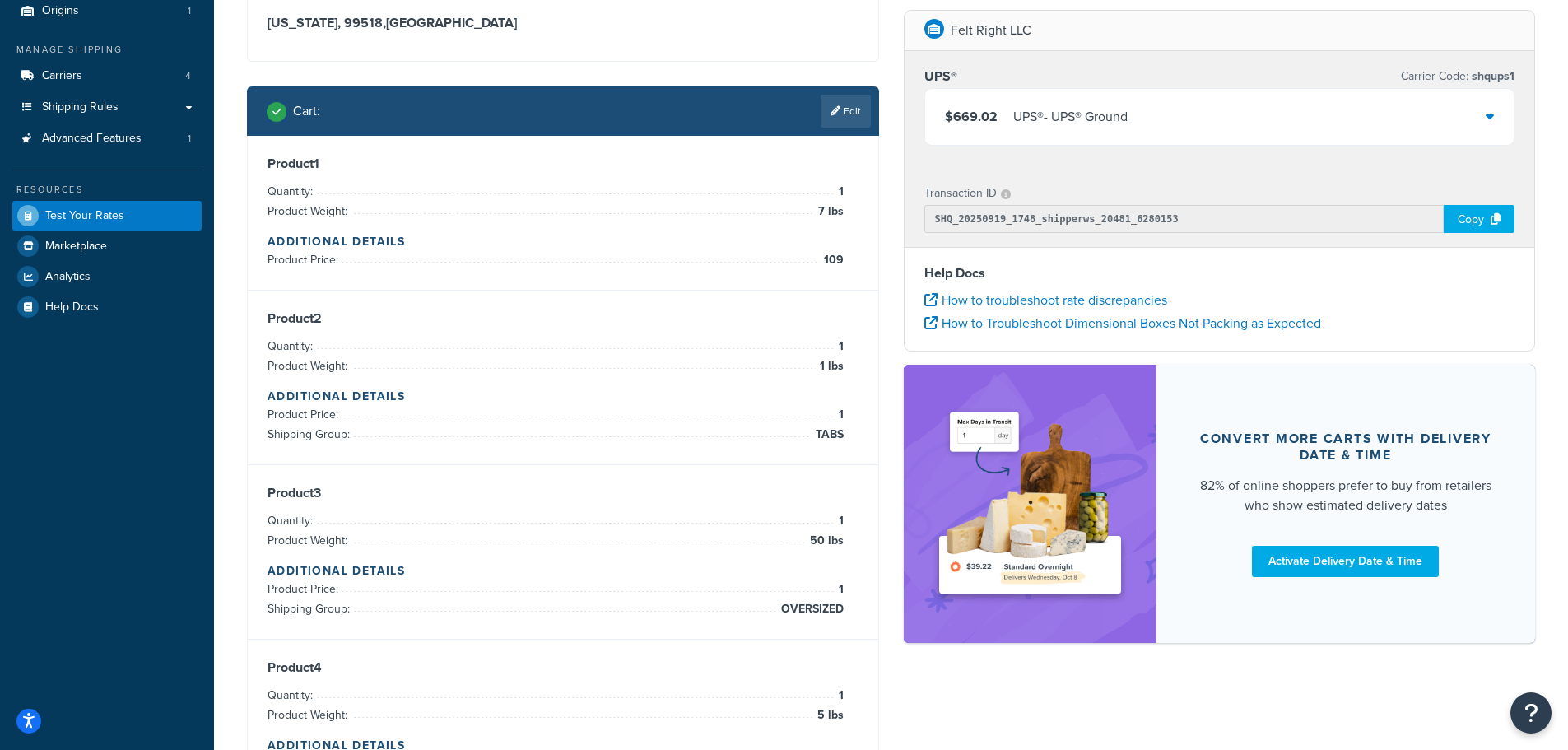
scroll to position [0, 0]
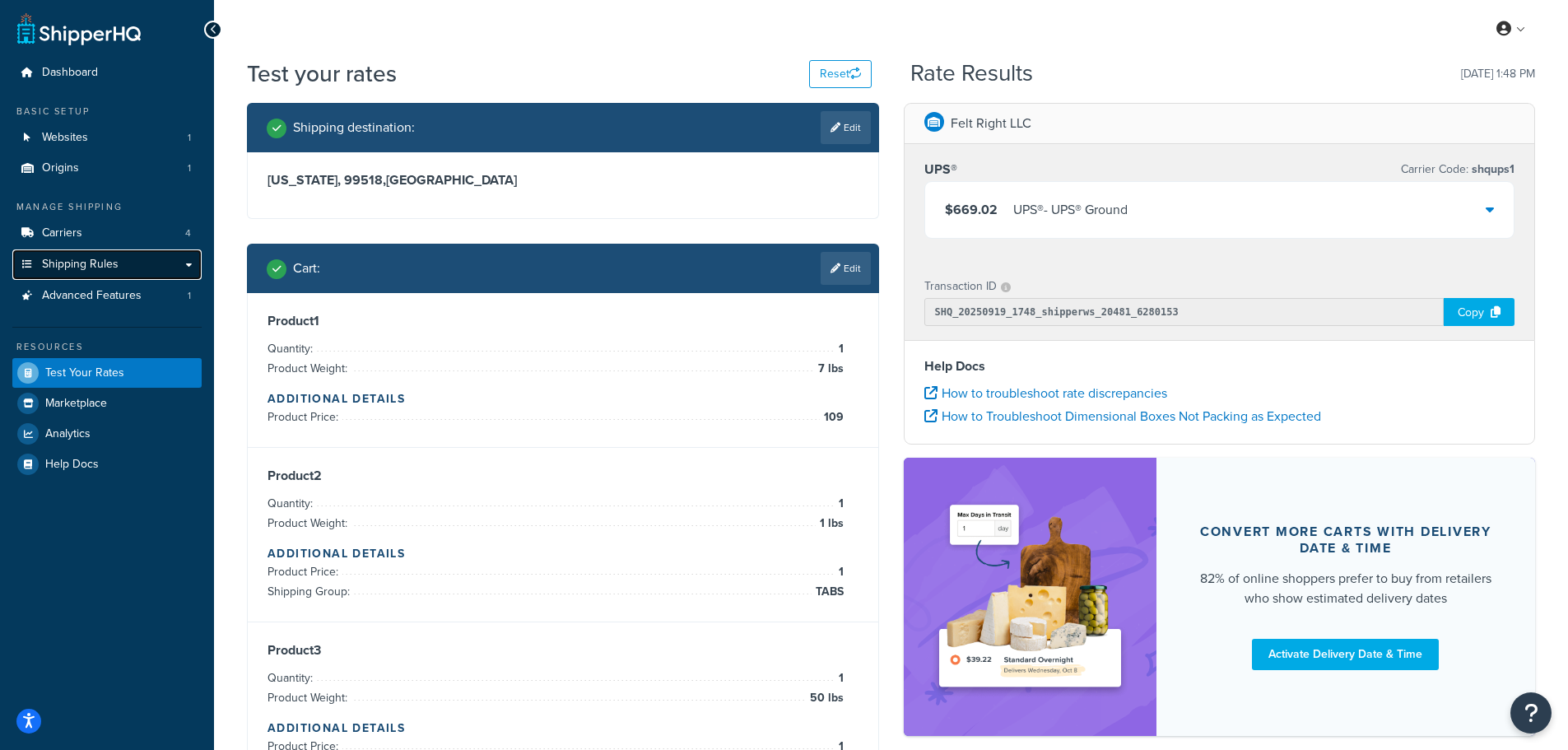
click at [89, 260] on span "Shipping Rules" at bounding box center [80, 264] width 77 height 14
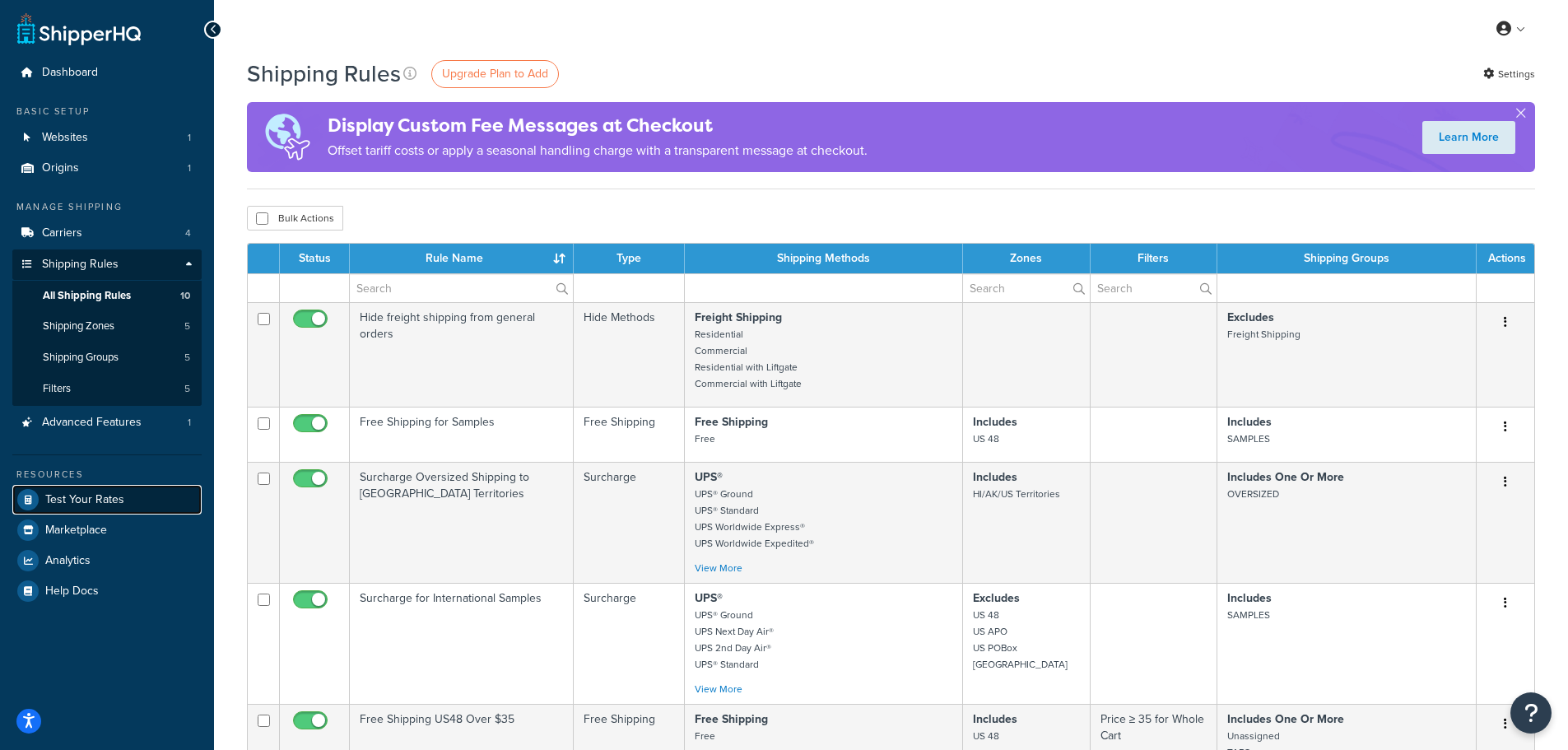
click at [83, 503] on span "Test Your Rates" at bounding box center [85, 500] width 79 height 14
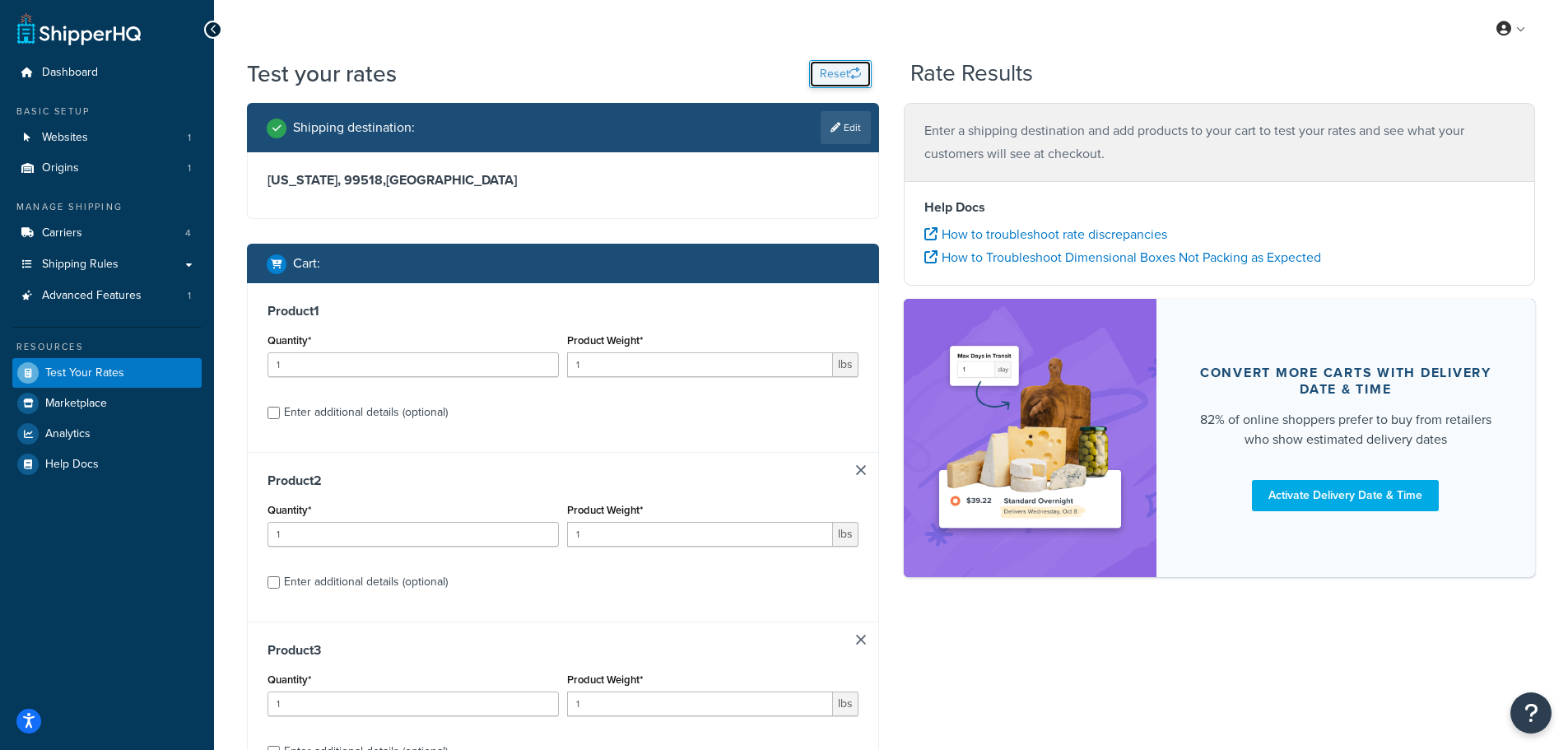
click at [831, 73] on button "Reset" at bounding box center [840, 73] width 62 height 28
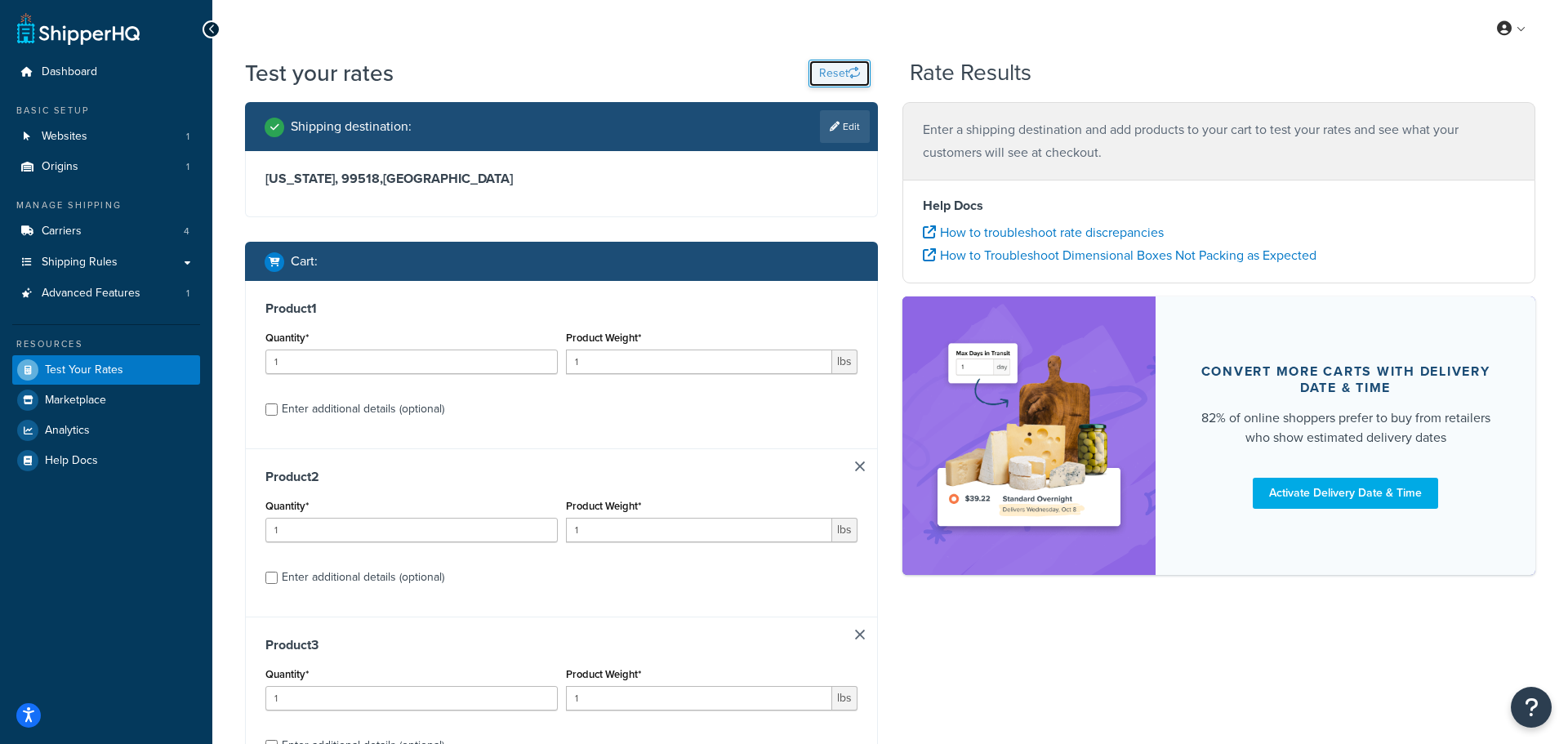
select select "[GEOGRAPHIC_DATA]"
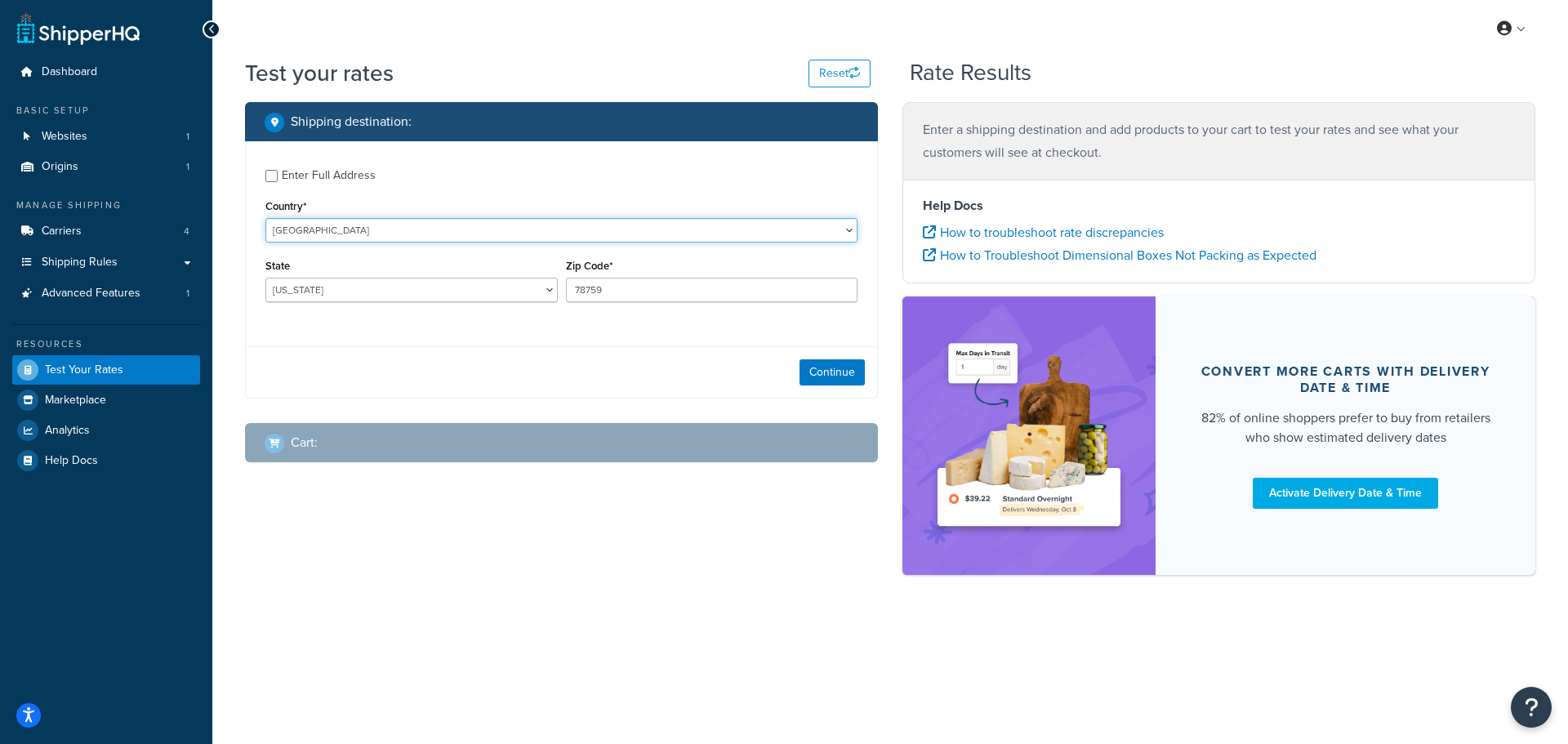
click at [333, 236] on select "[GEOGRAPHIC_DATA] [GEOGRAPHIC_DATA] [GEOGRAPHIC_DATA] [GEOGRAPHIC_DATA] [GEOGRA…" at bounding box center [561, 230] width 592 height 24
select select "AS"
click at [266, 218] on select "[GEOGRAPHIC_DATA] [GEOGRAPHIC_DATA] [GEOGRAPHIC_DATA] [GEOGRAPHIC_DATA] [GEOGRA…" at bounding box center [561, 230] width 592 height 24
type input "[GEOGRAPHIC_DATA]"
drag, startPoint x: 614, startPoint y: 296, endPoint x: 477, endPoint y: 274, distance: 138.8
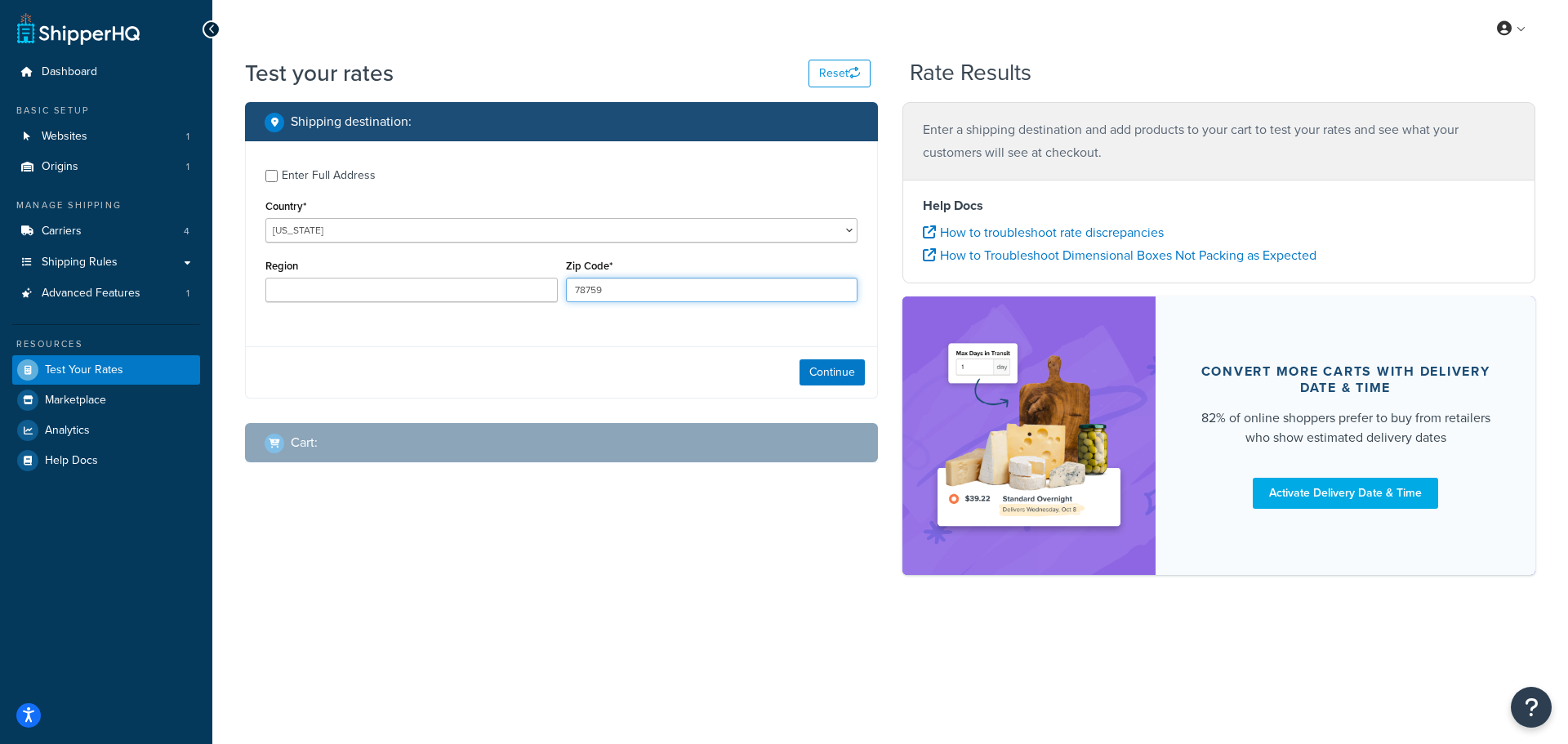
click at [479, 272] on div "Region Zip Code* 78759" at bounding box center [561, 284] width 601 height 59
type input "60120"
click at [828, 373] on button "Continue" at bounding box center [833, 372] width 65 height 26
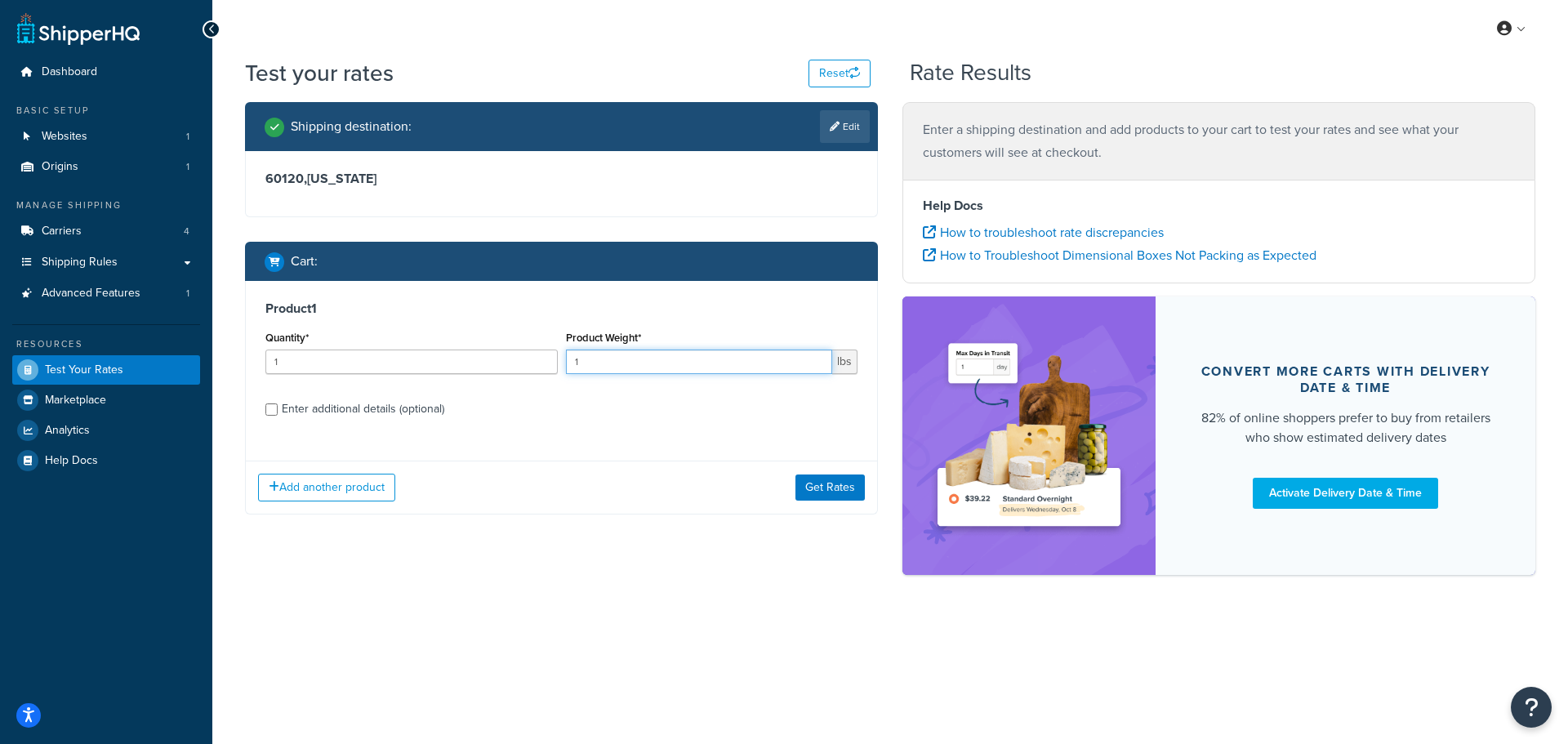
drag, startPoint x: 615, startPoint y: 364, endPoint x: 489, endPoint y: 352, distance: 126.6
click at [498, 352] on div "Quantity* 1 Product Weight* 1 lbs" at bounding box center [561, 356] width 601 height 59
type input "7"
click at [274, 413] on input "Enter additional details (optional)" at bounding box center [271, 410] width 13 height 13
checkbox input "true"
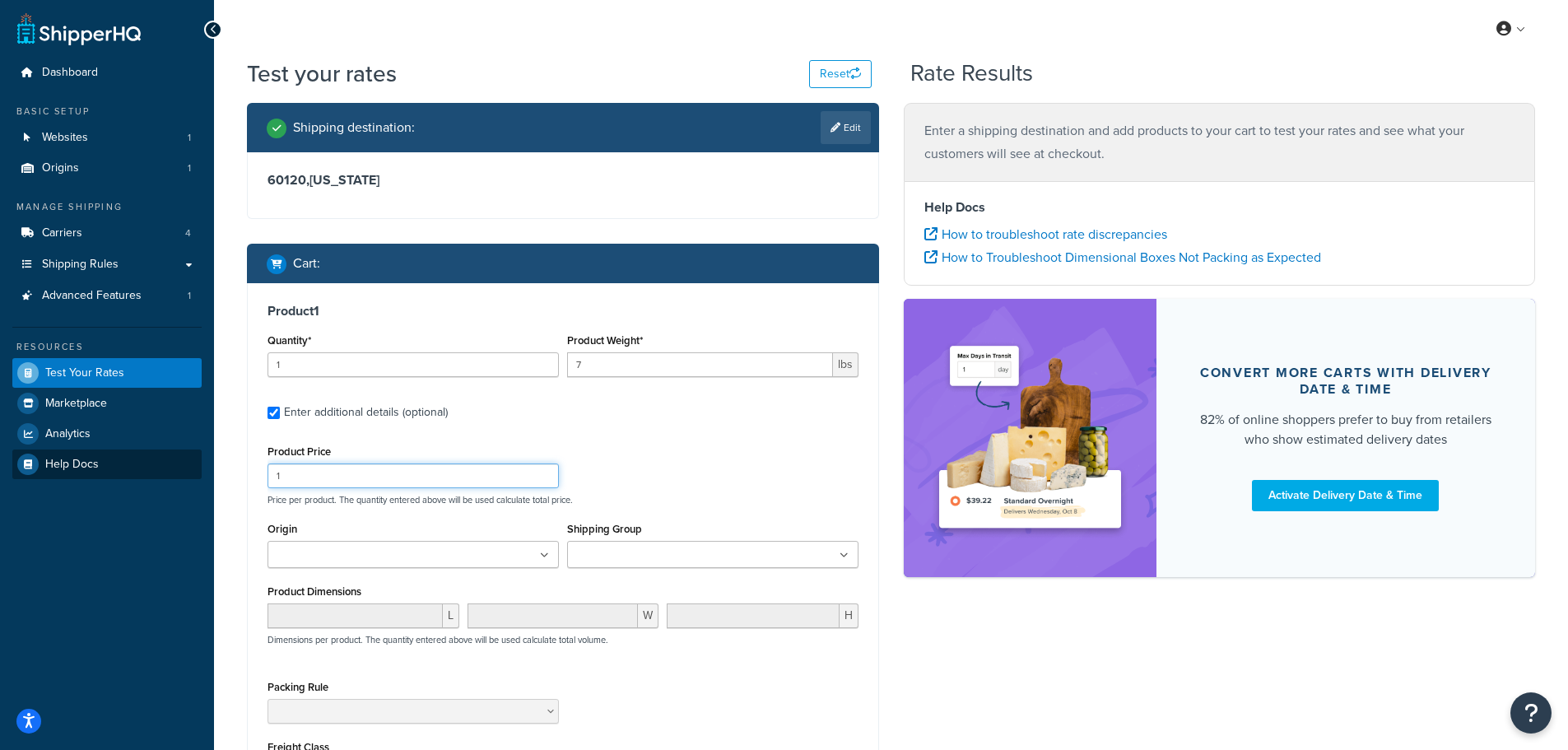
drag, startPoint x: 353, startPoint y: 481, endPoint x: 191, endPoint y: 451, distance: 164.8
click at [192, 457] on div "Dashboard Basic Setup Websites 1 Origins 1 Manage Shipping Carriers 4 Shipping …" at bounding box center [784, 518] width 1568 height 1036
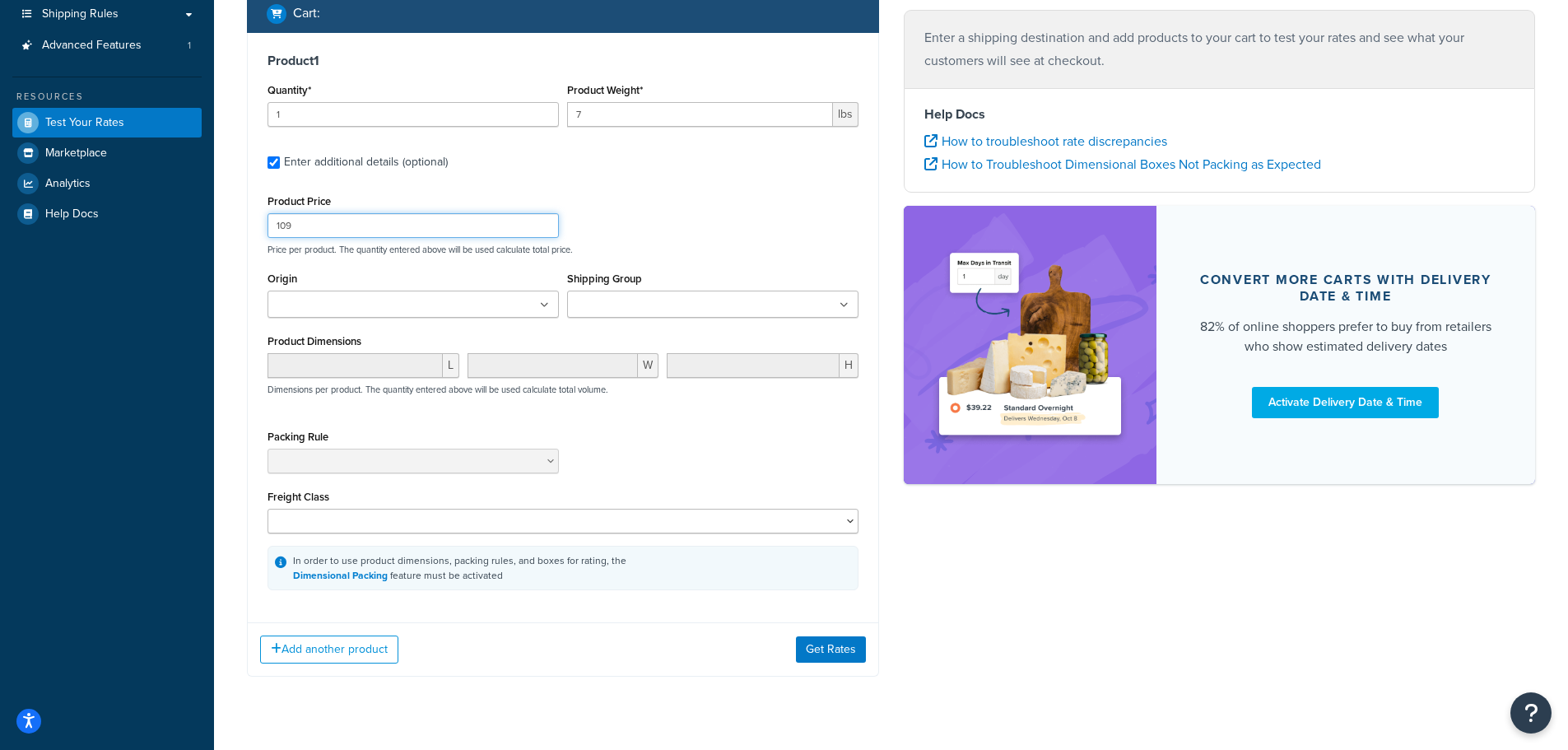
scroll to position [286, 0]
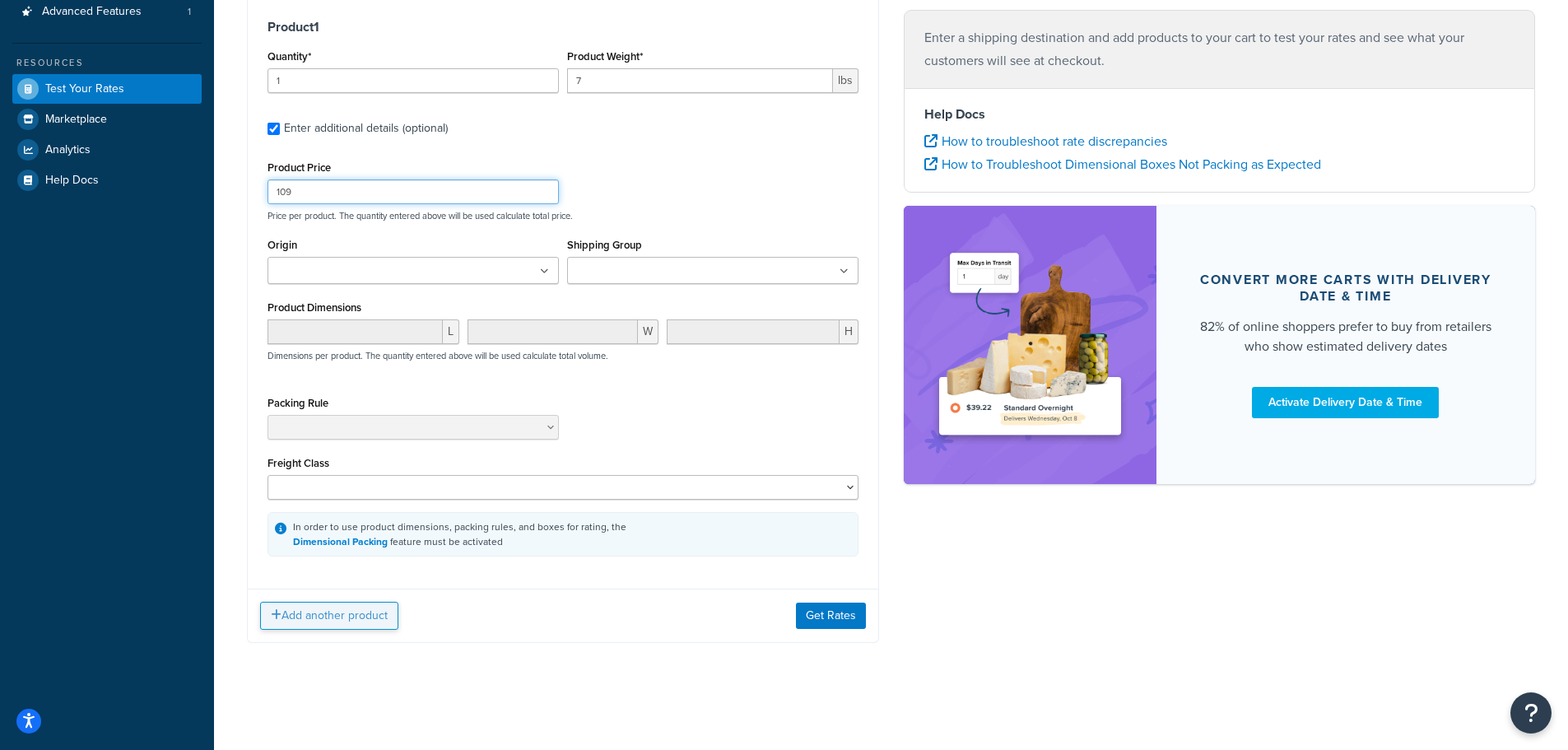
type input "109"
click at [302, 622] on button "Add another product" at bounding box center [329, 616] width 138 height 28
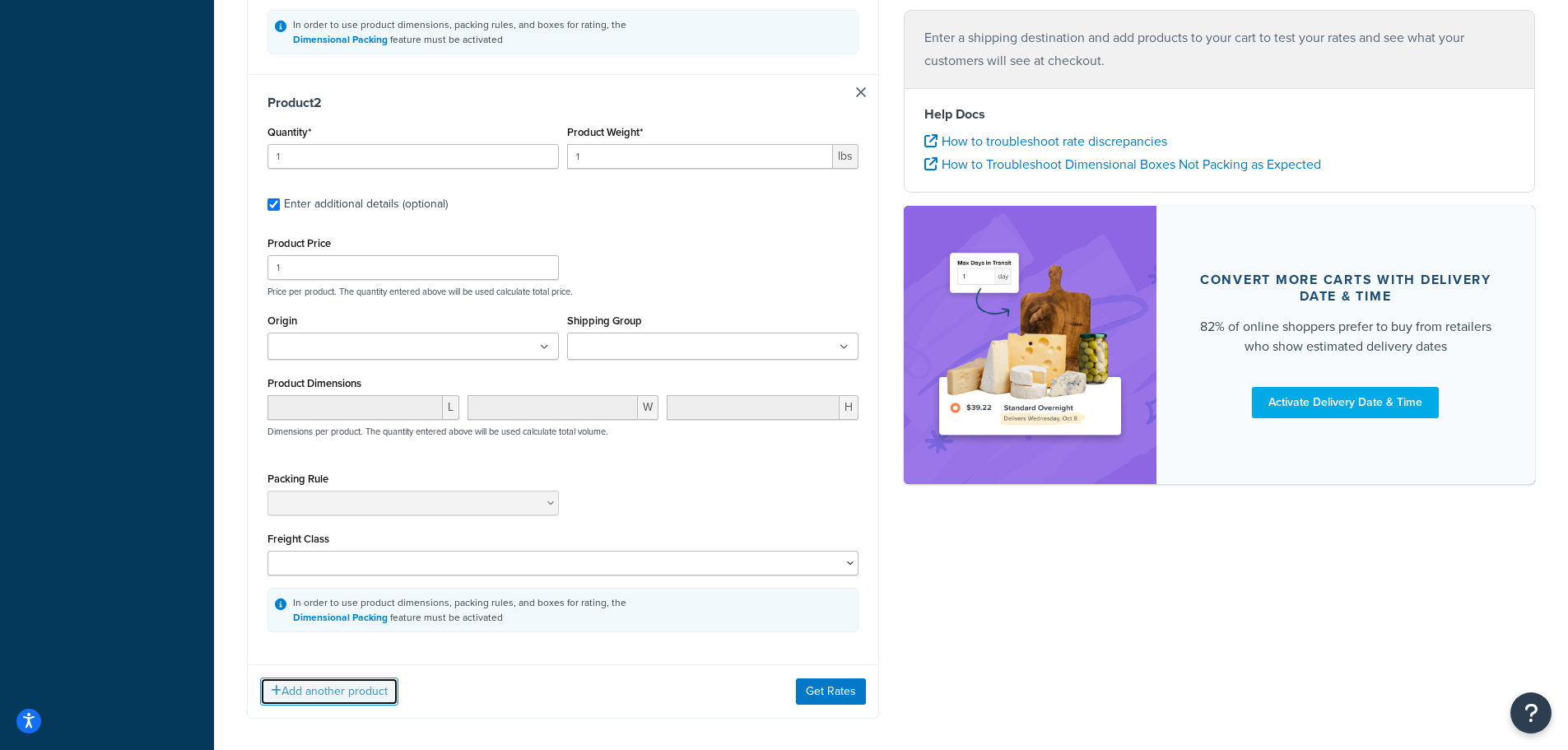
scroll to position [788, 0]
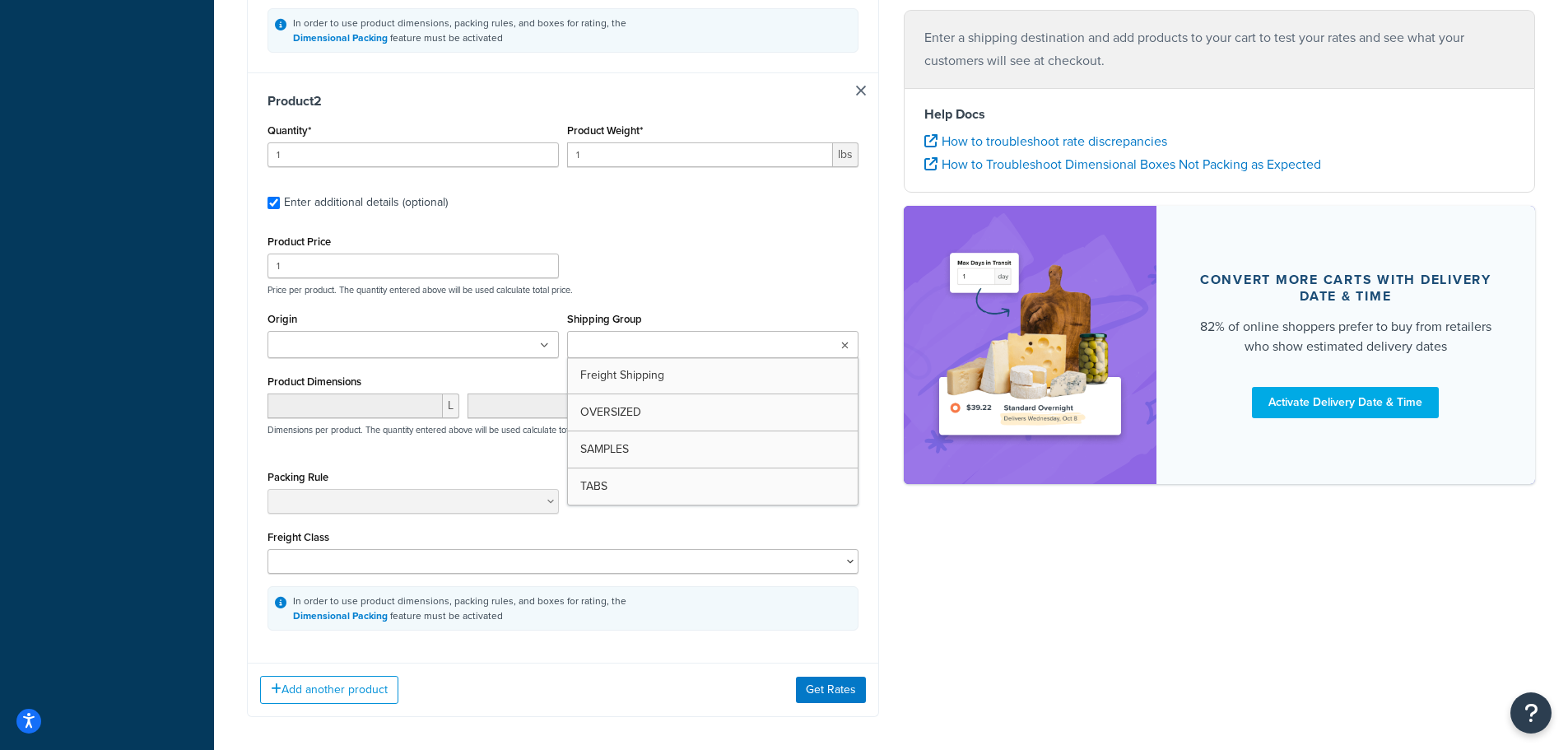
click at [658, 345] on input "Shipping Group" at bounding box center [645, 345] width 146 height 18
click at [637, 347] on icon at bounding box center [640, 347] width 8 height 10
click at [817, 696] on button "Get Rates" at bounding box center [831, 695] width 70 height 26
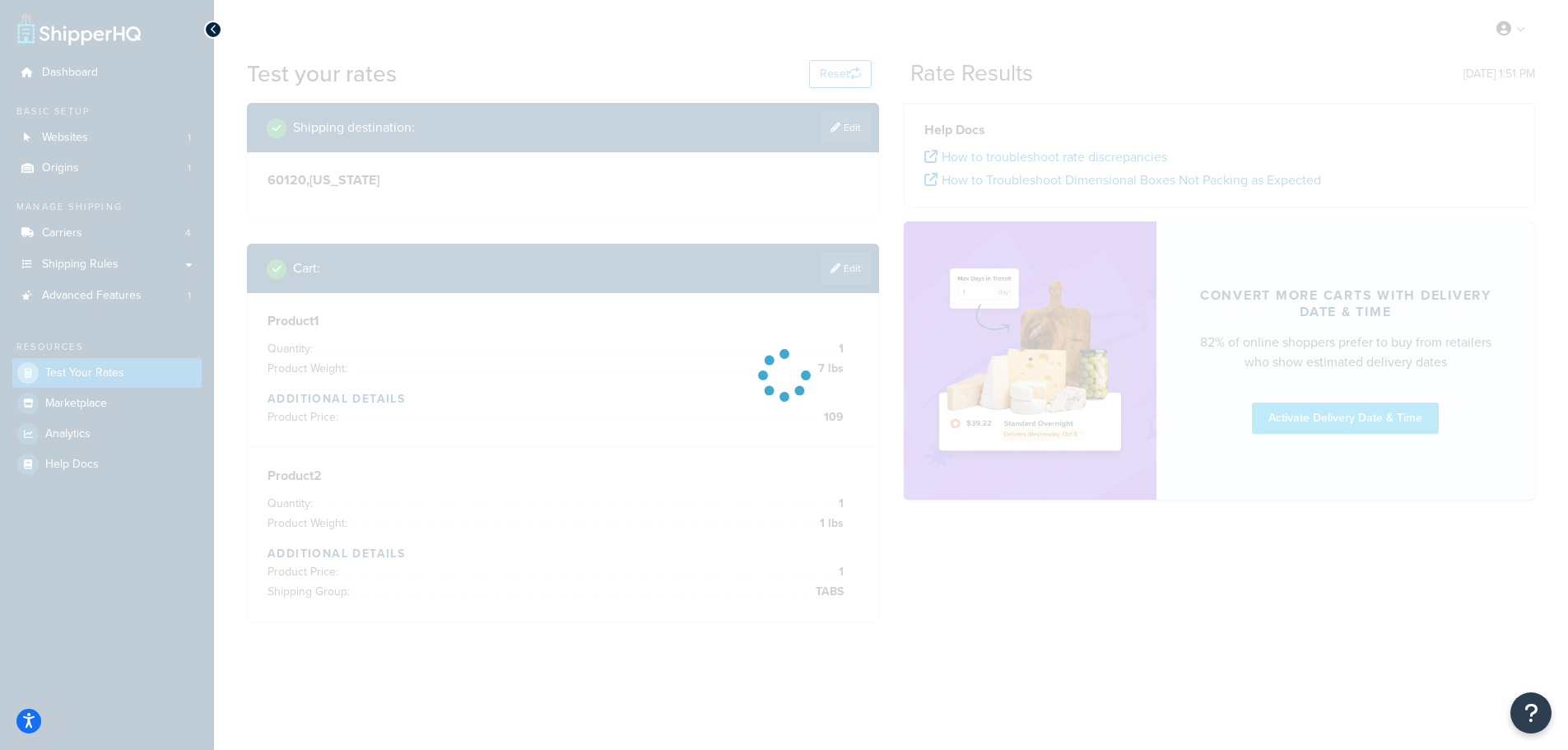
scroll to position [0, 0]
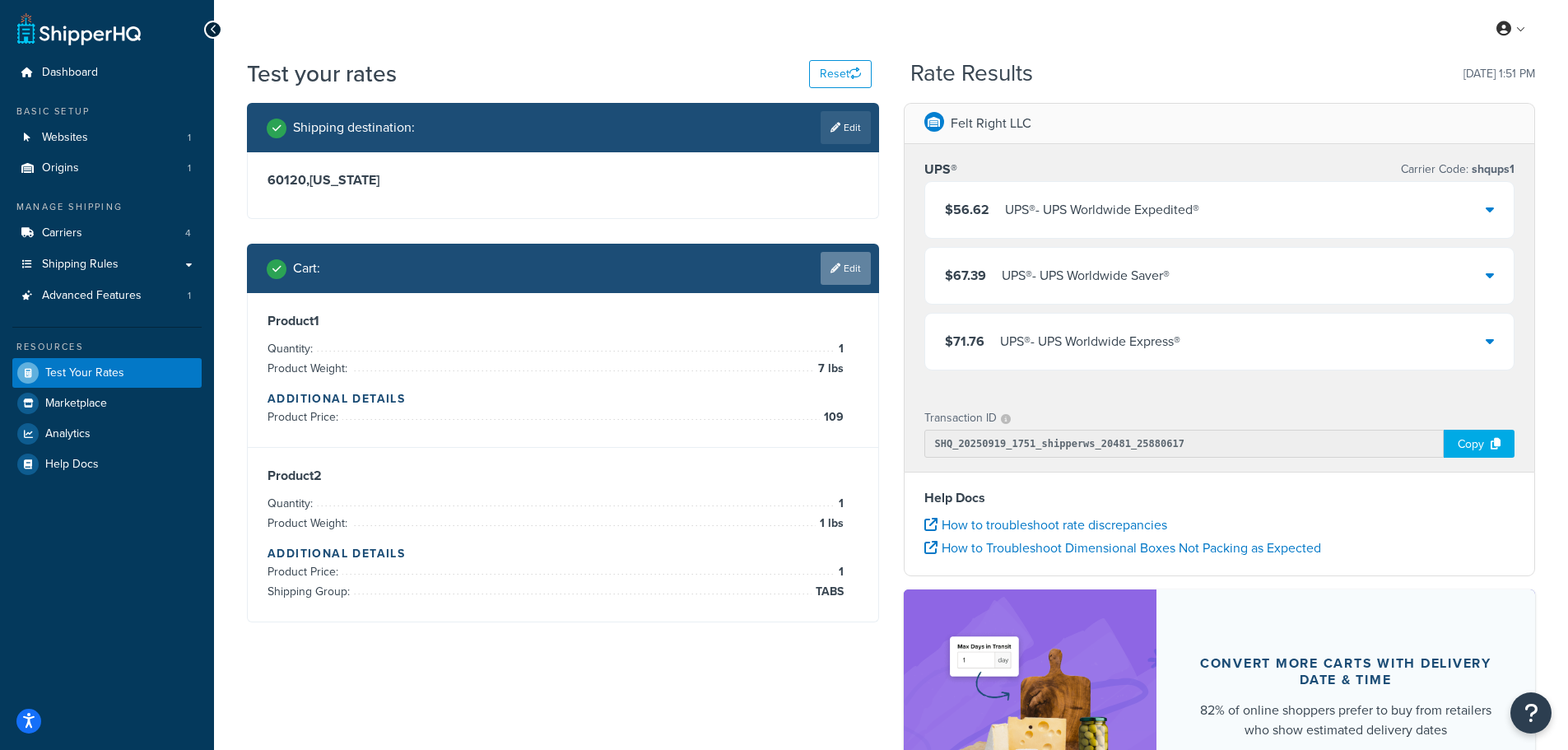
click at [840, 269] on link "Edit" at bounding box center [845, 268] width 50 height 33
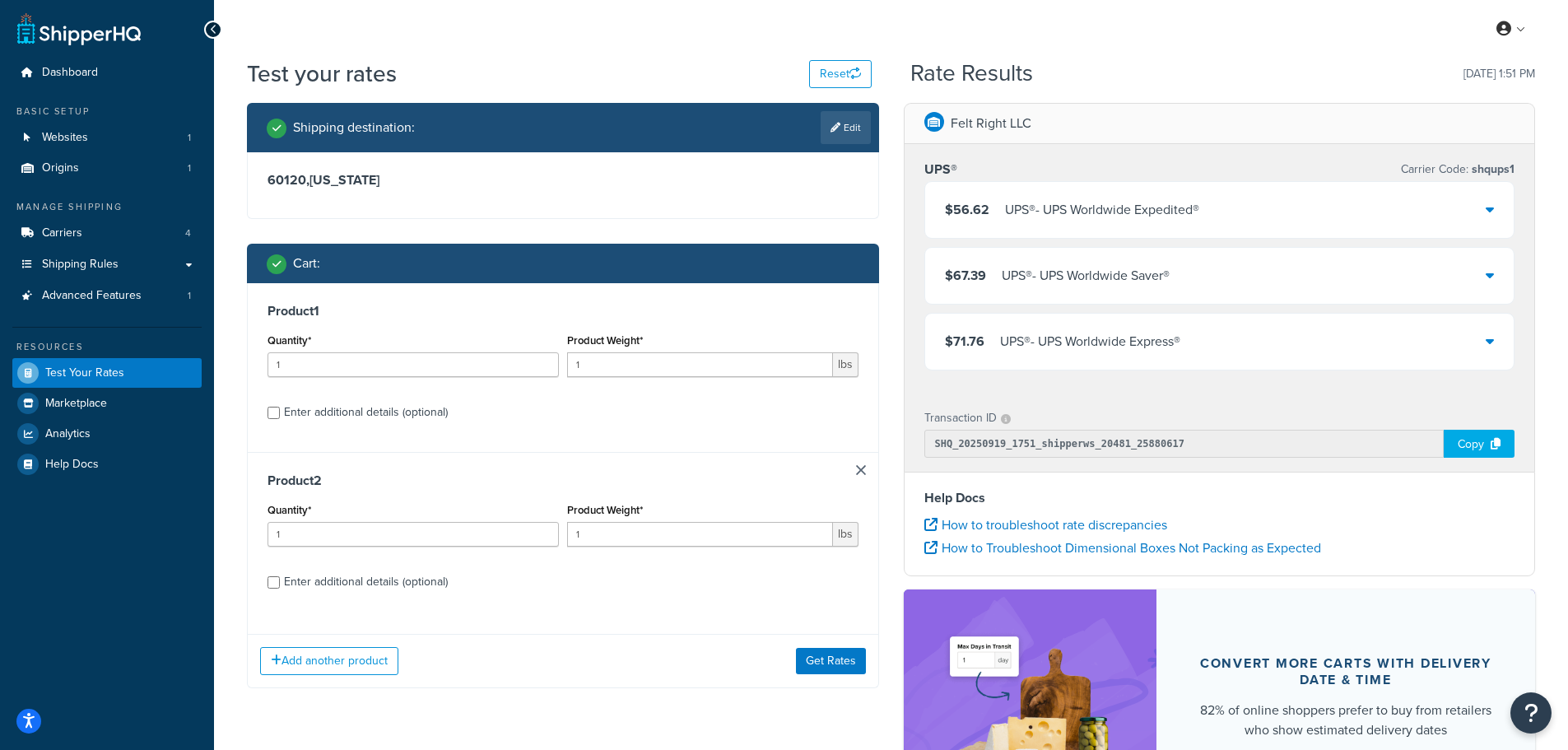
click at [860, 472] on link at bounding box center [861, 470] width 10 height 10
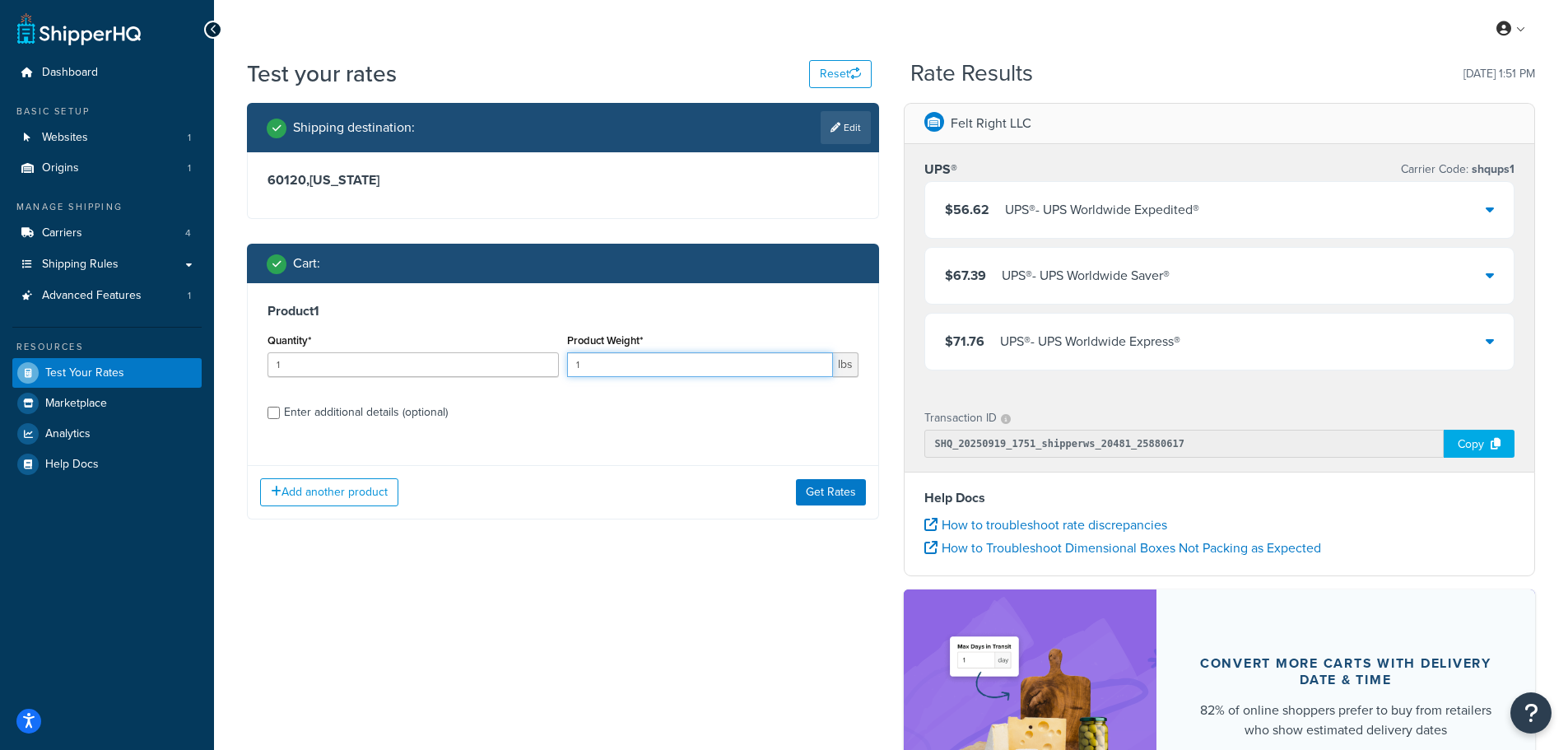
drag, startPoint x: 643, startPoint y: 369, endPoint x: 545, endPoint y: 359, distance: 98.5
click at [548, 360] on div "Quantity* 1 Product Weight* 1 lbs" at bounding box center [563, 359] width 600 height 60
type input "25"
click at [276, 412] on input "Enter additional details (optional)" at bounding box center [274, 413] width 13 height 13
checkbox input "true"
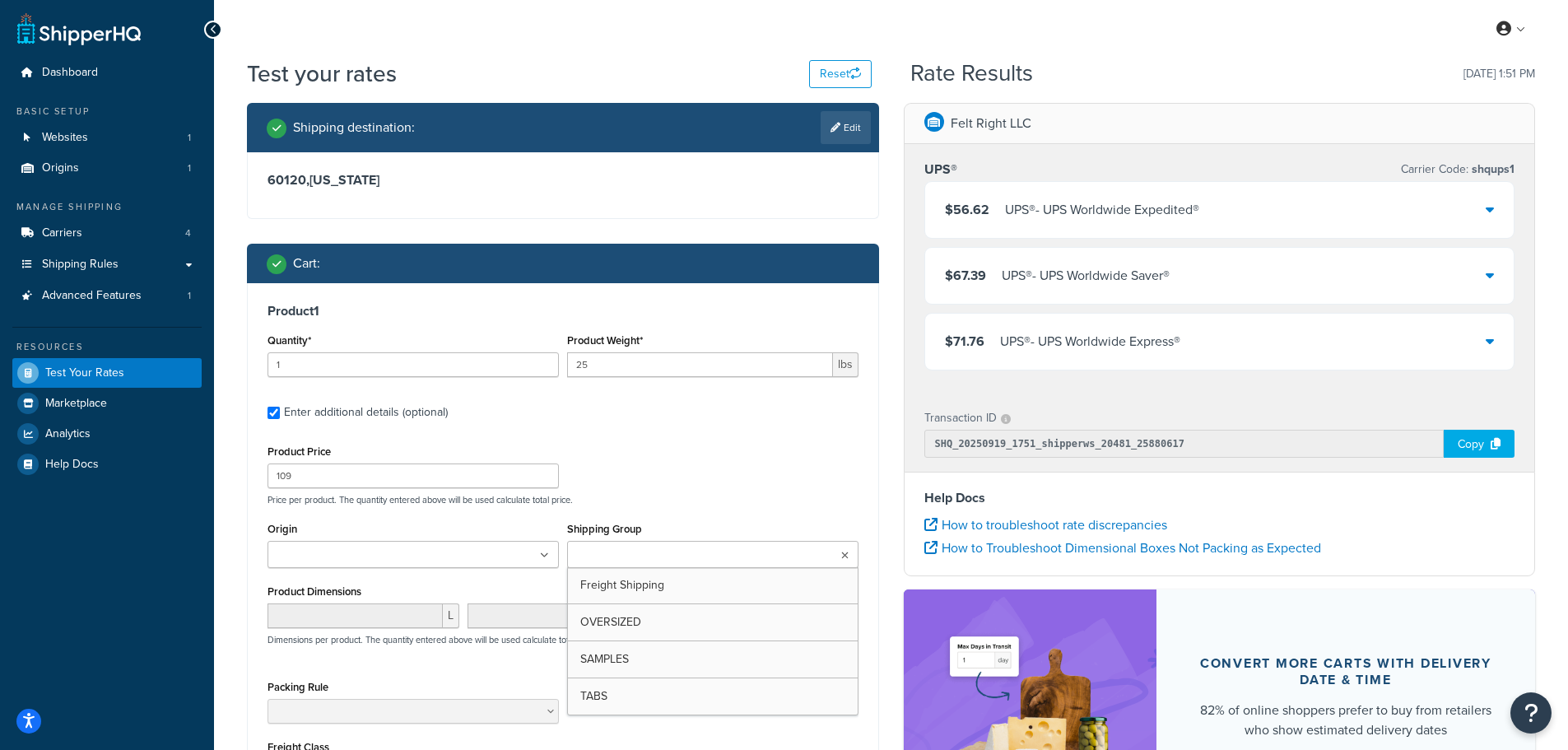
click at [705, 560] on ul at bounding box center [713, 555] width 291 height 27
click at [752, 474] on div "Product Price 109 Price per product. The quantity entered above will be used ca…" at bounding box center [563, 473] width 600 height 65
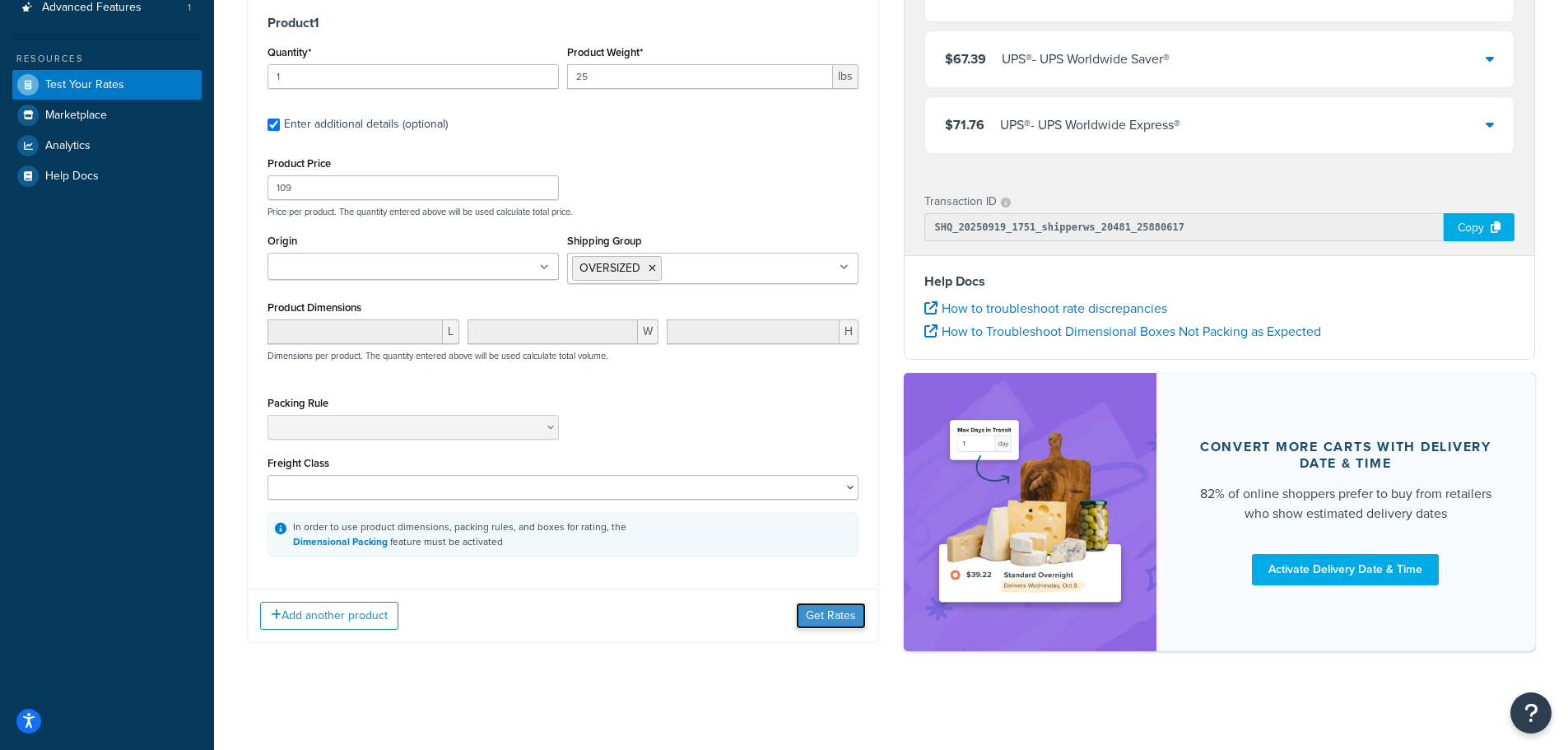
click at [824, 622] on button "Get Rates" at bounding box center [831, 616] width 70 height 26
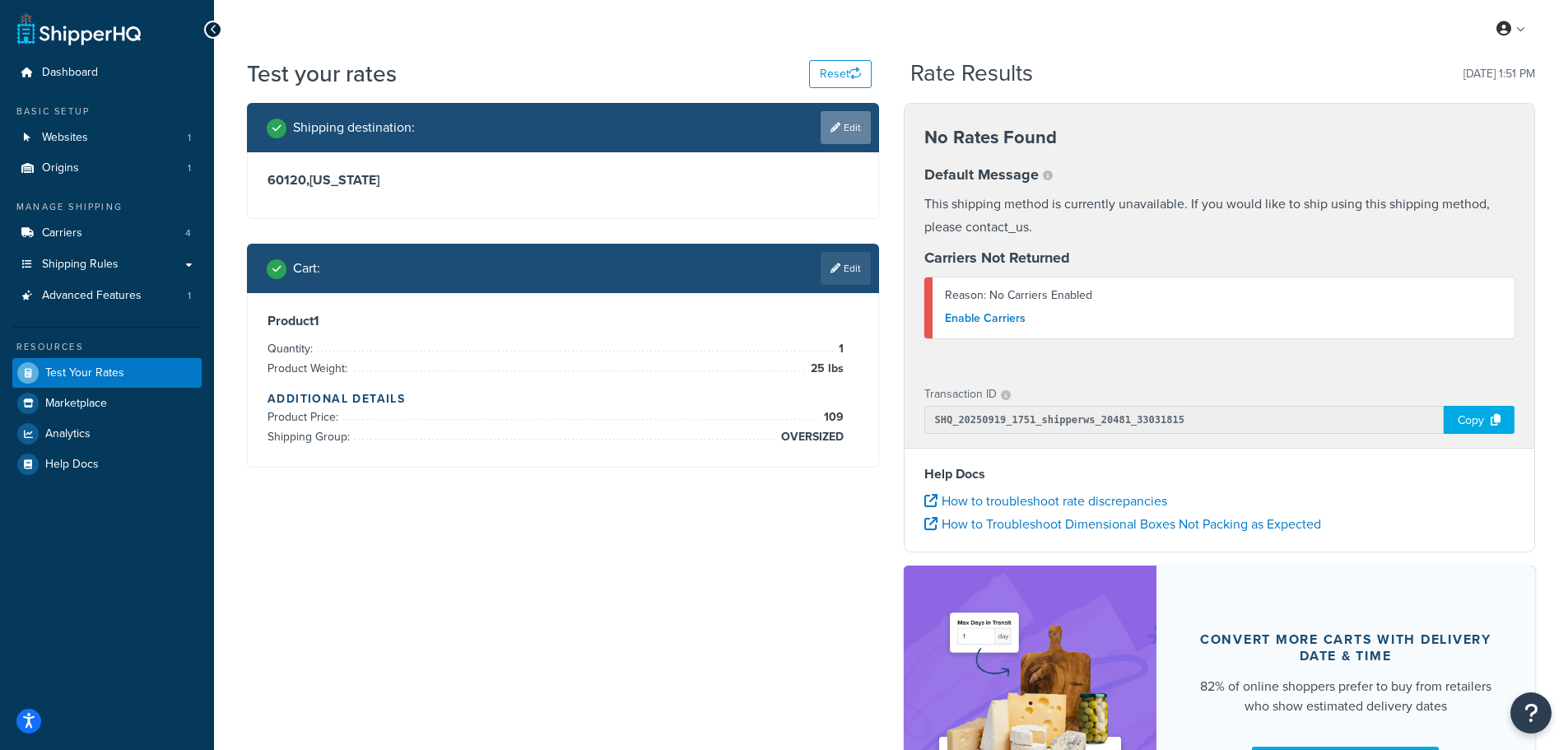
click at [831, 129] on icon at bounding box center [836, 128] width 10 height 10
select select "AS"
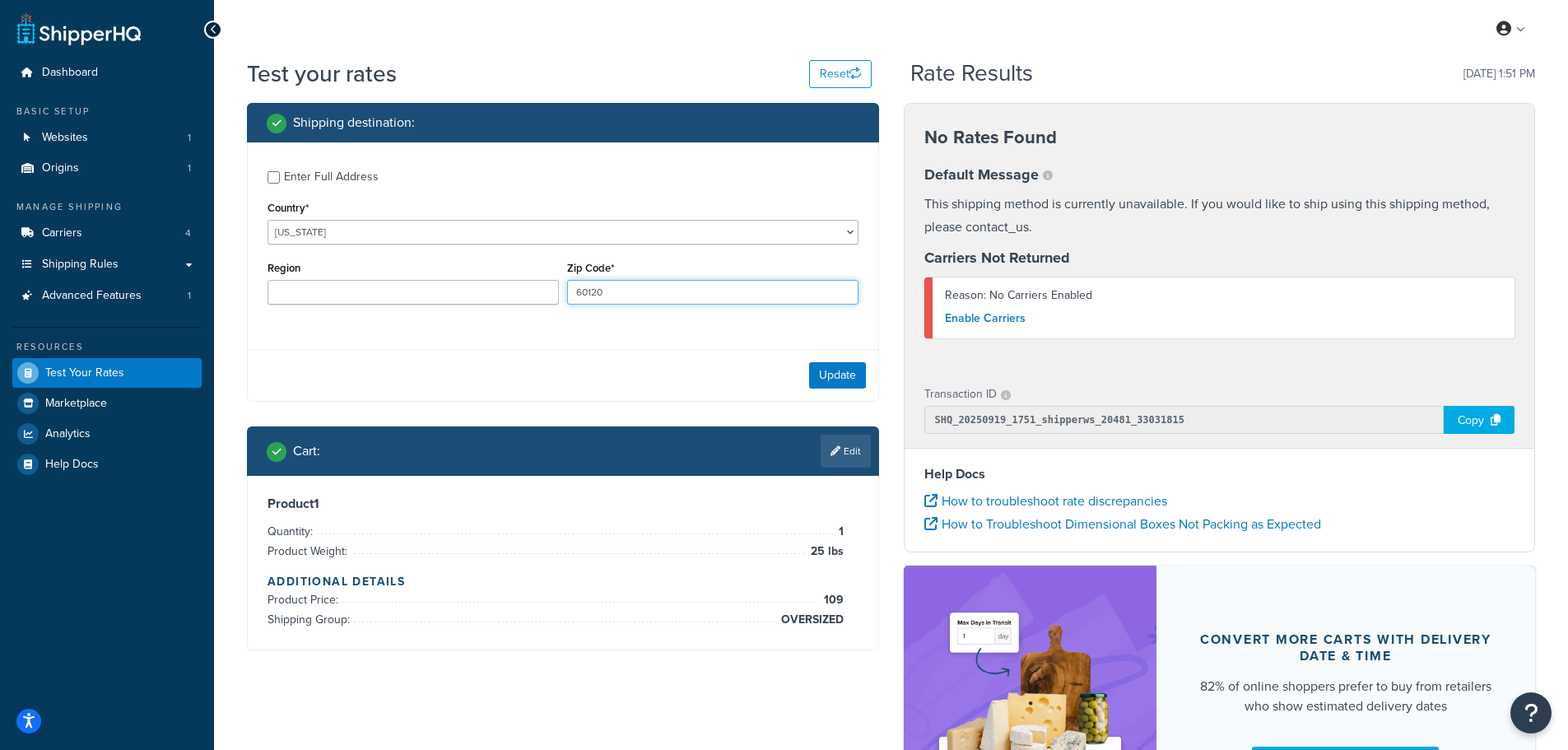
drag, startPoint x: 659, startPoint y: 292, endPoint x: 433, endPoint y: 279, distance: 226.4
click at [451, 284] on div "Region Zip Code* 60120" at bounding box center [563, 286] width 600 height 60
type input "96799"
click at [830, 373] on button "Update" at bounding box center [837, 375] width 57 height 26
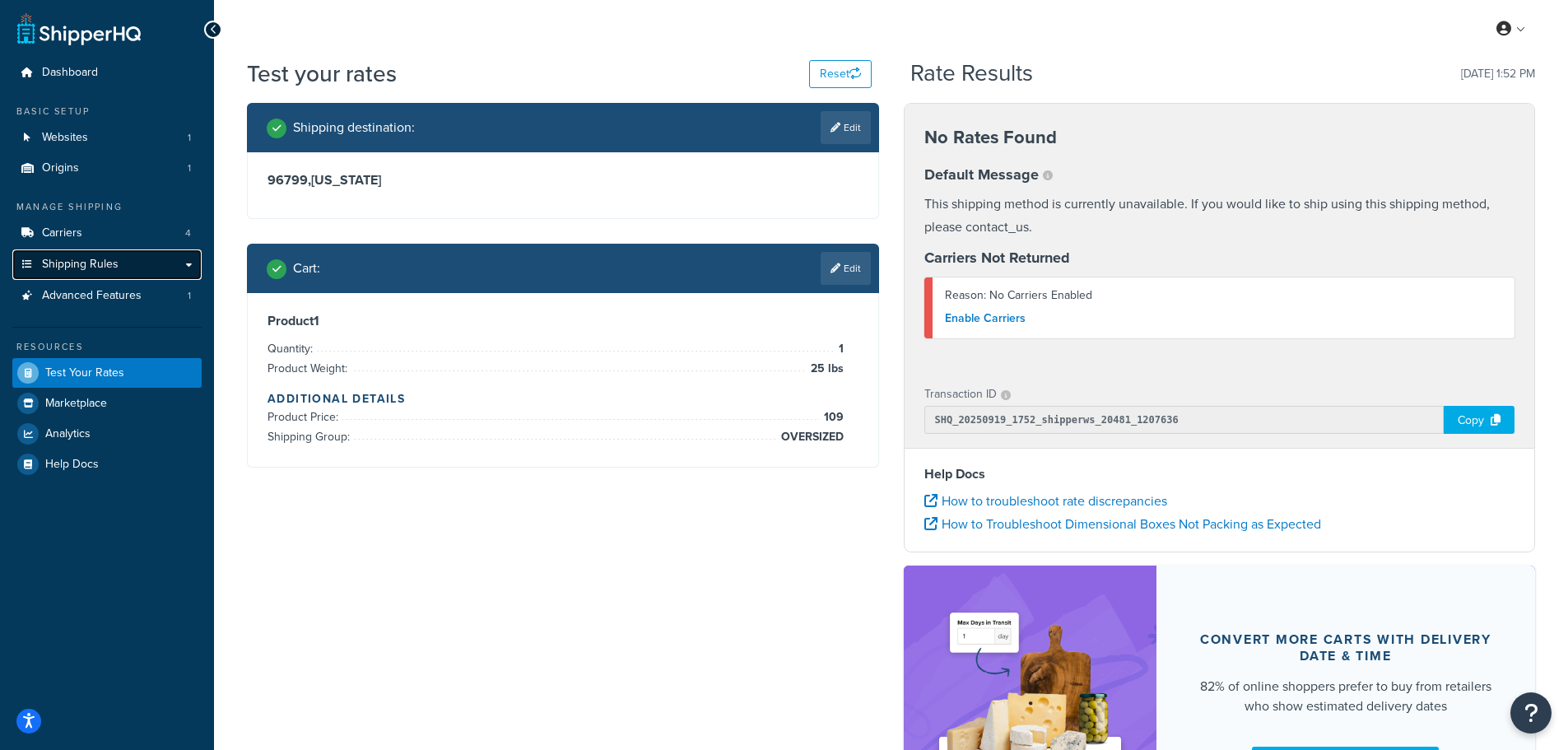
click at [92, 261] on span "Shipping Rules" at bounding box center [80, 264] width 77 height 14
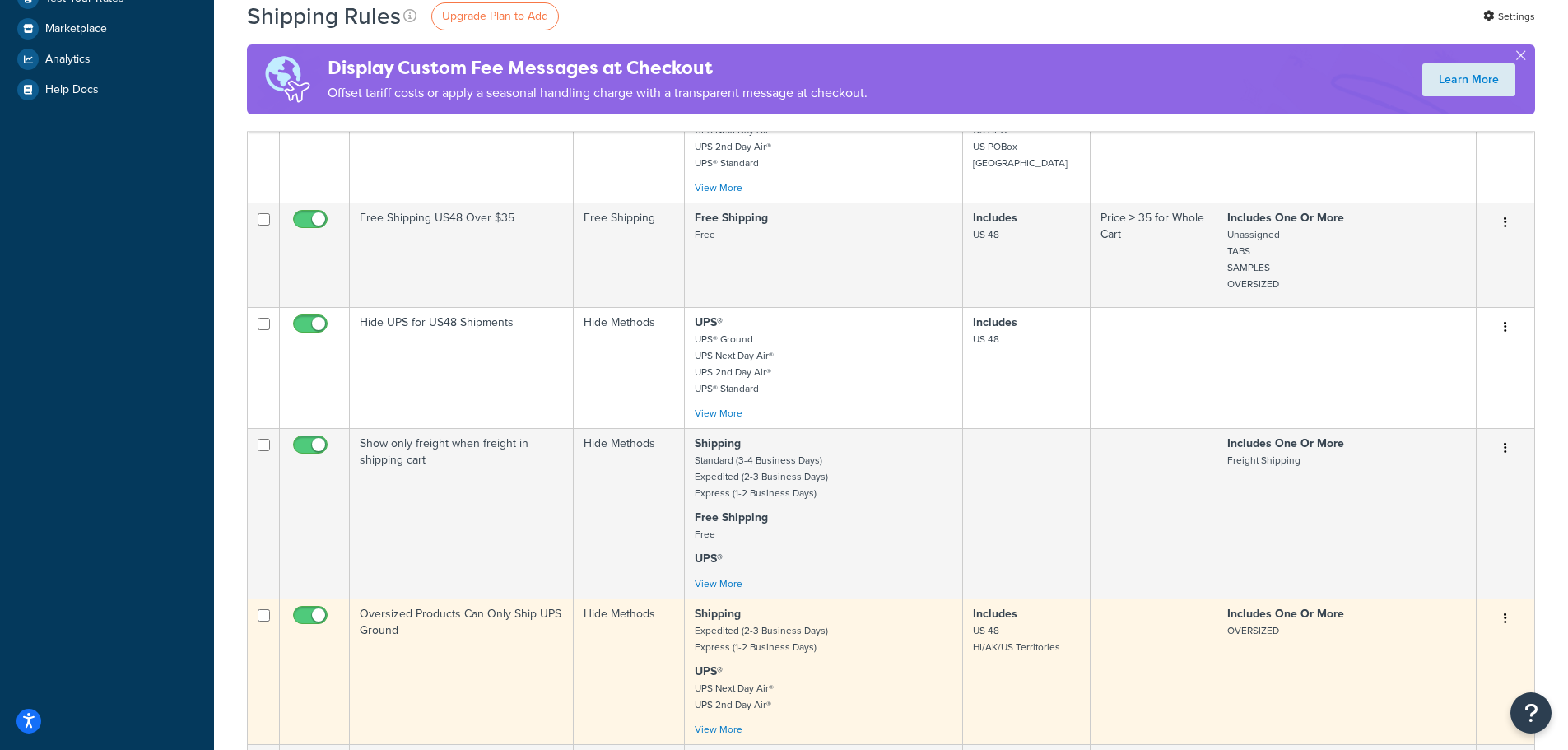
scroll to position [742, 0]
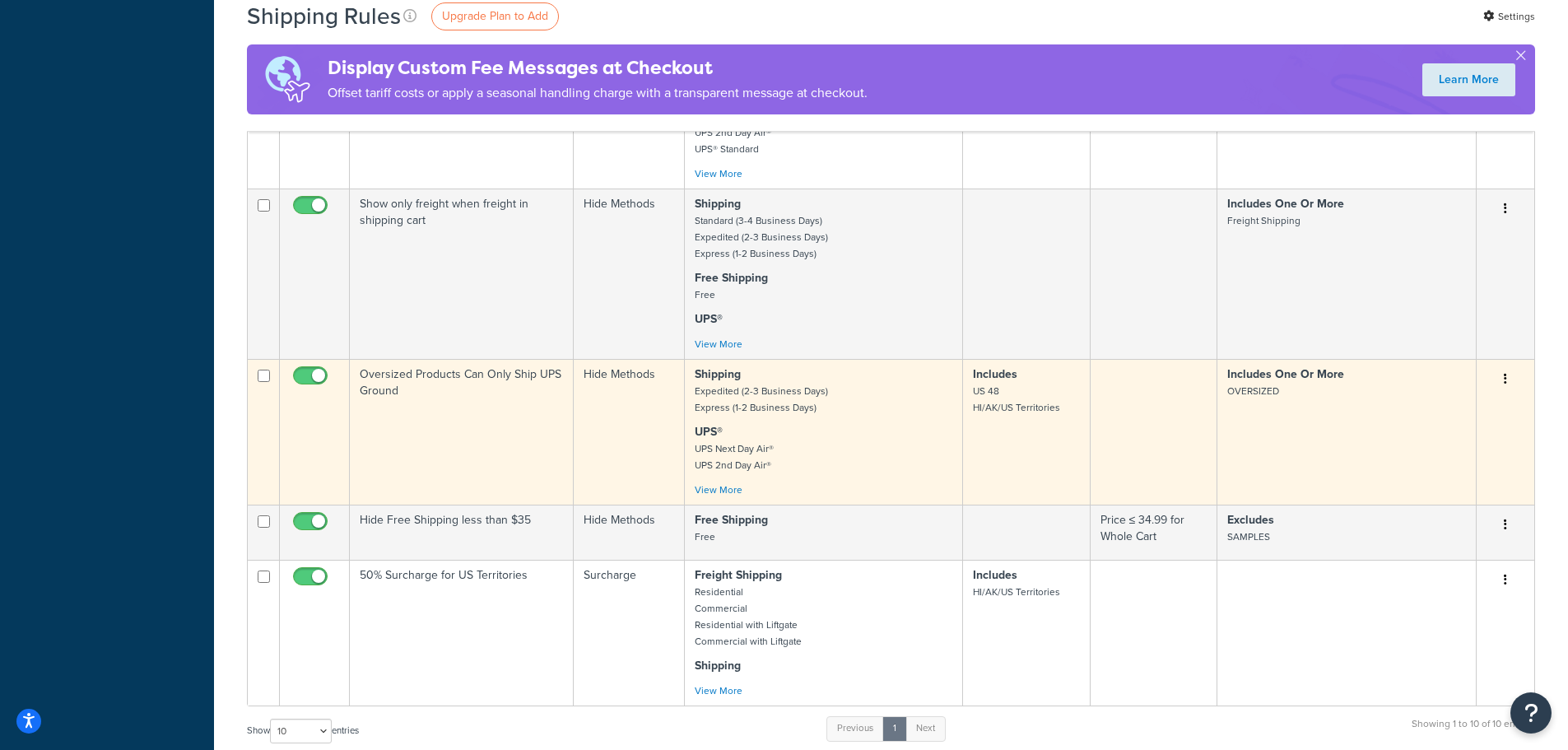
click at [313, 374] on input "checkbox" at bounding box center [312, 380] width 46 height 20
checkbox input "false"
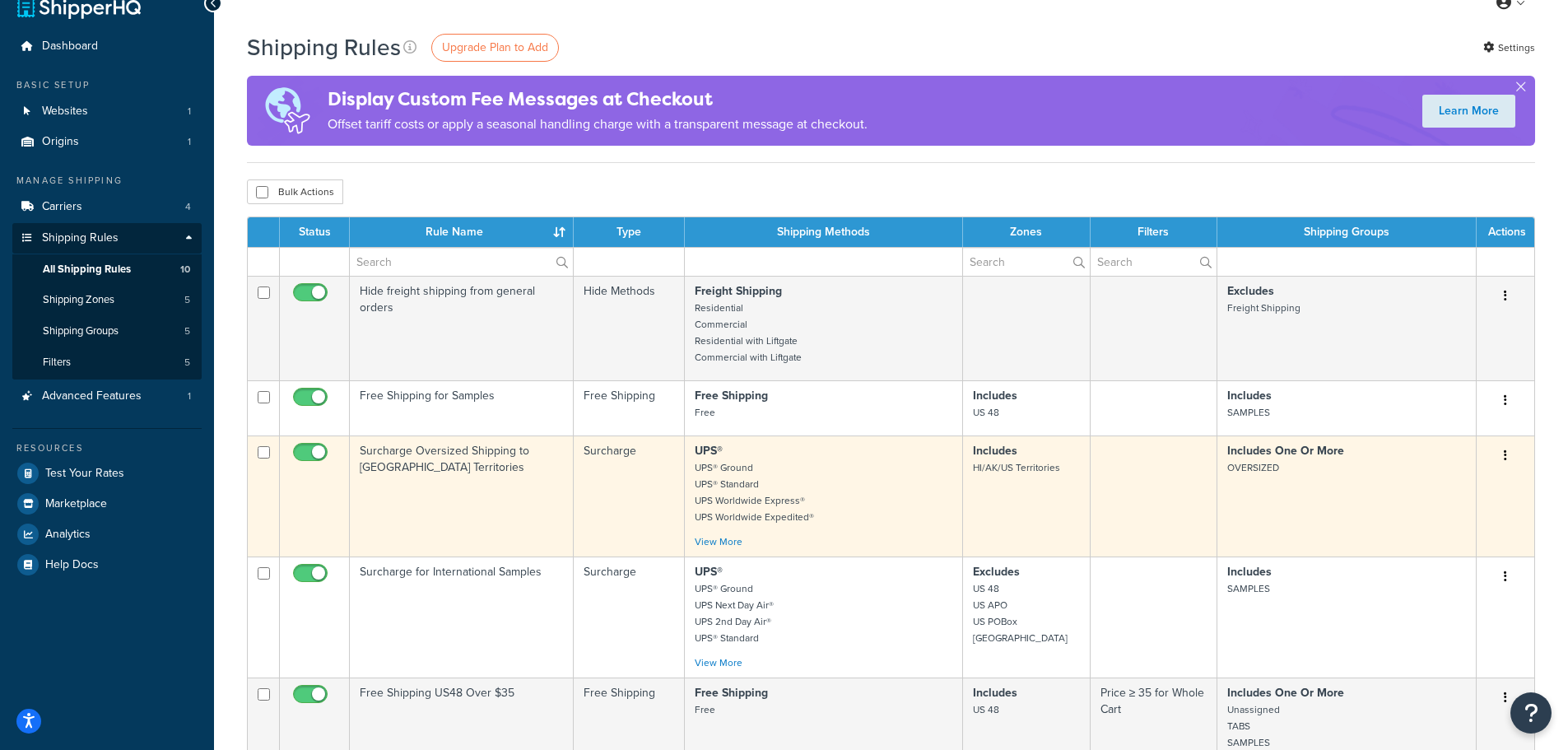
scroll to position [0, 0]
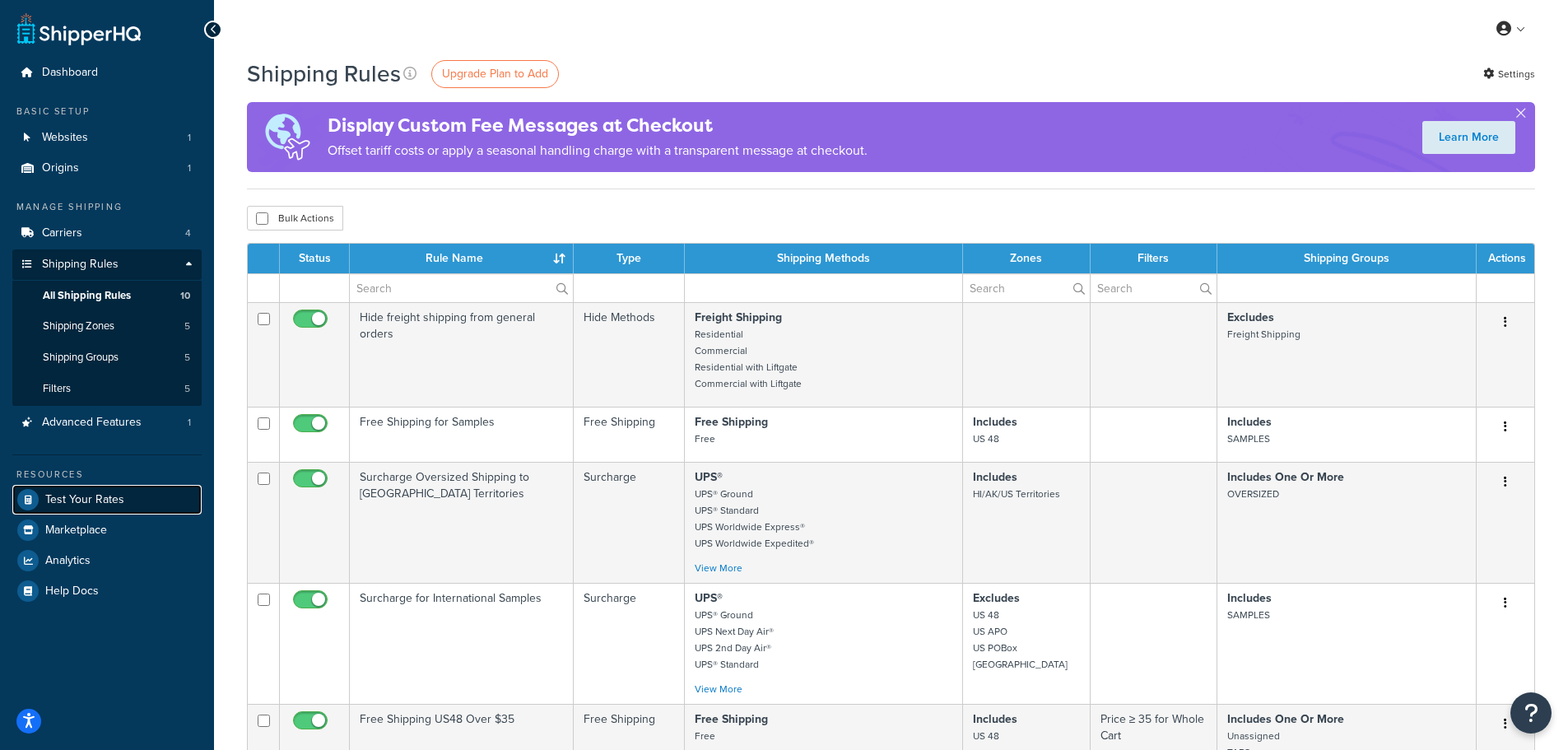
drag, startPoint x: 96, startPoint y: 507, endPoint x: 113, endPoint y: 497, distance: 19.7
click at [113, 497] on span "Test Your Rates" at bounding box center [85, 500] width 79 height 14
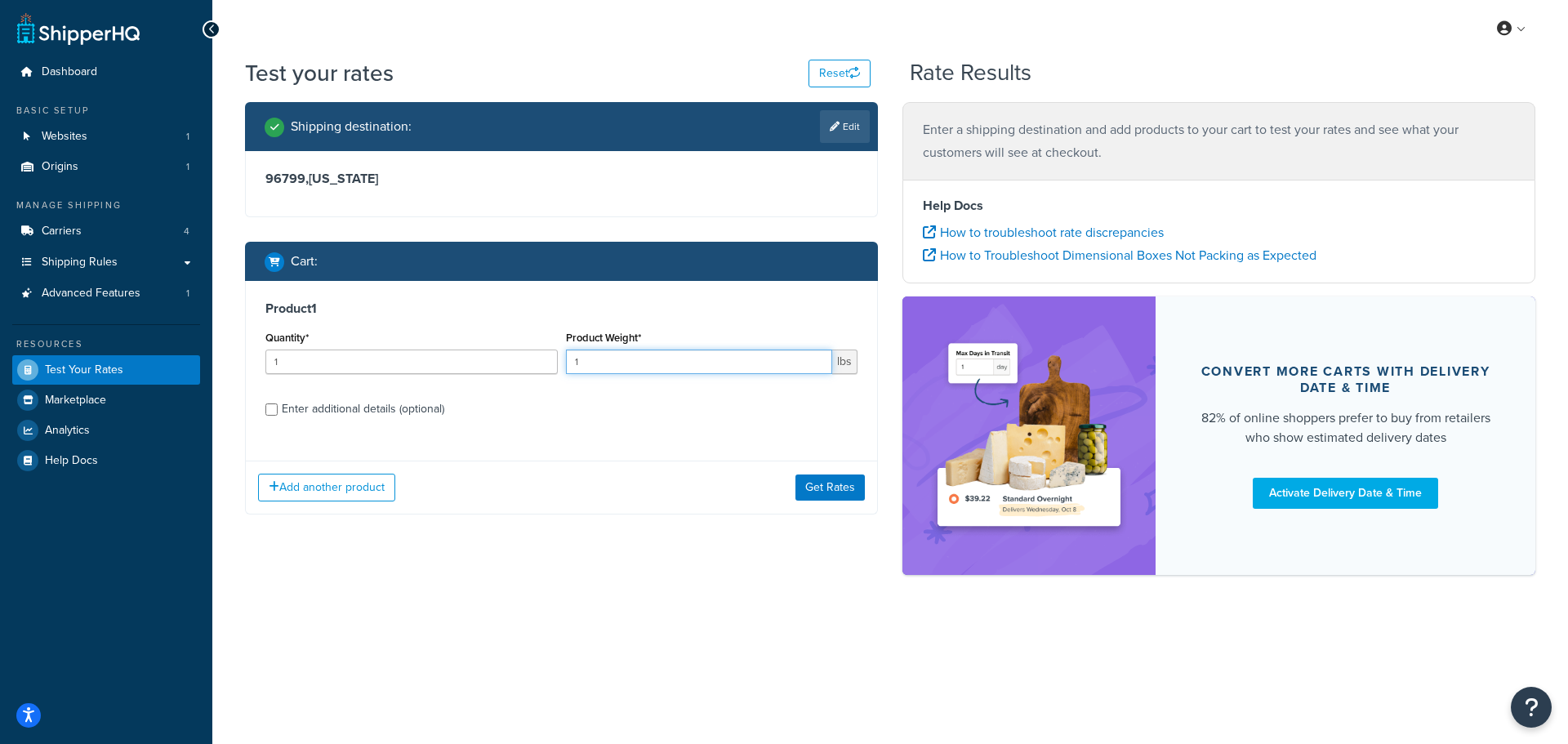
drag, startPoint x: 550, startPoint y: 363, endPoint x: 541, endPoint y: 358, distance: 10.3
click at [539, 363] on div "Quantity* 1 Product Weight* 1 lbs" at bounding box center [561, 356] width 601 height 59
type input "50"
click at [828, 485] on button "Get Rates" at bounding box center [830, 487] width 70 height 26
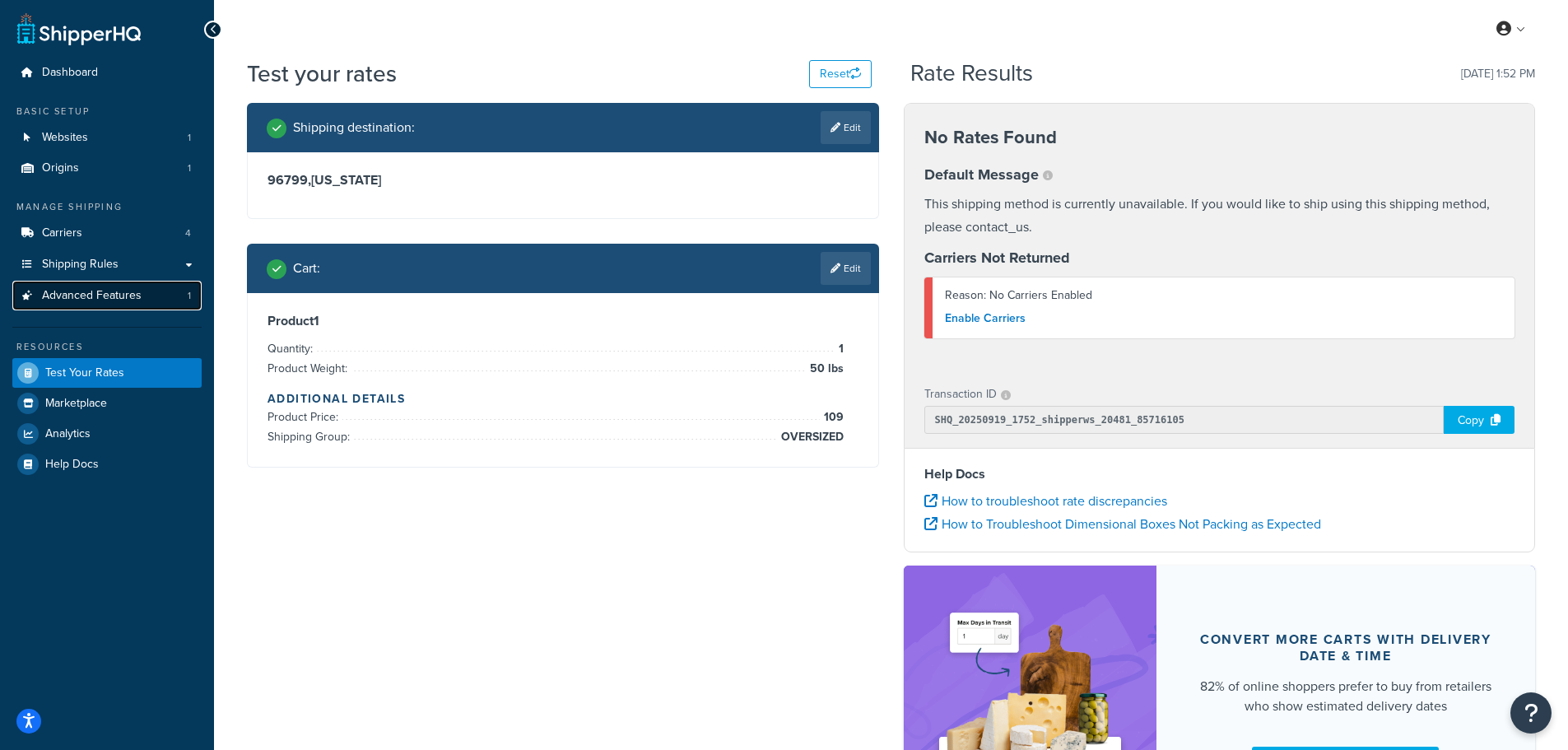
click at [91, 292] on span "Advanced Features" at bounding box center [92, 296] width 100 height 14
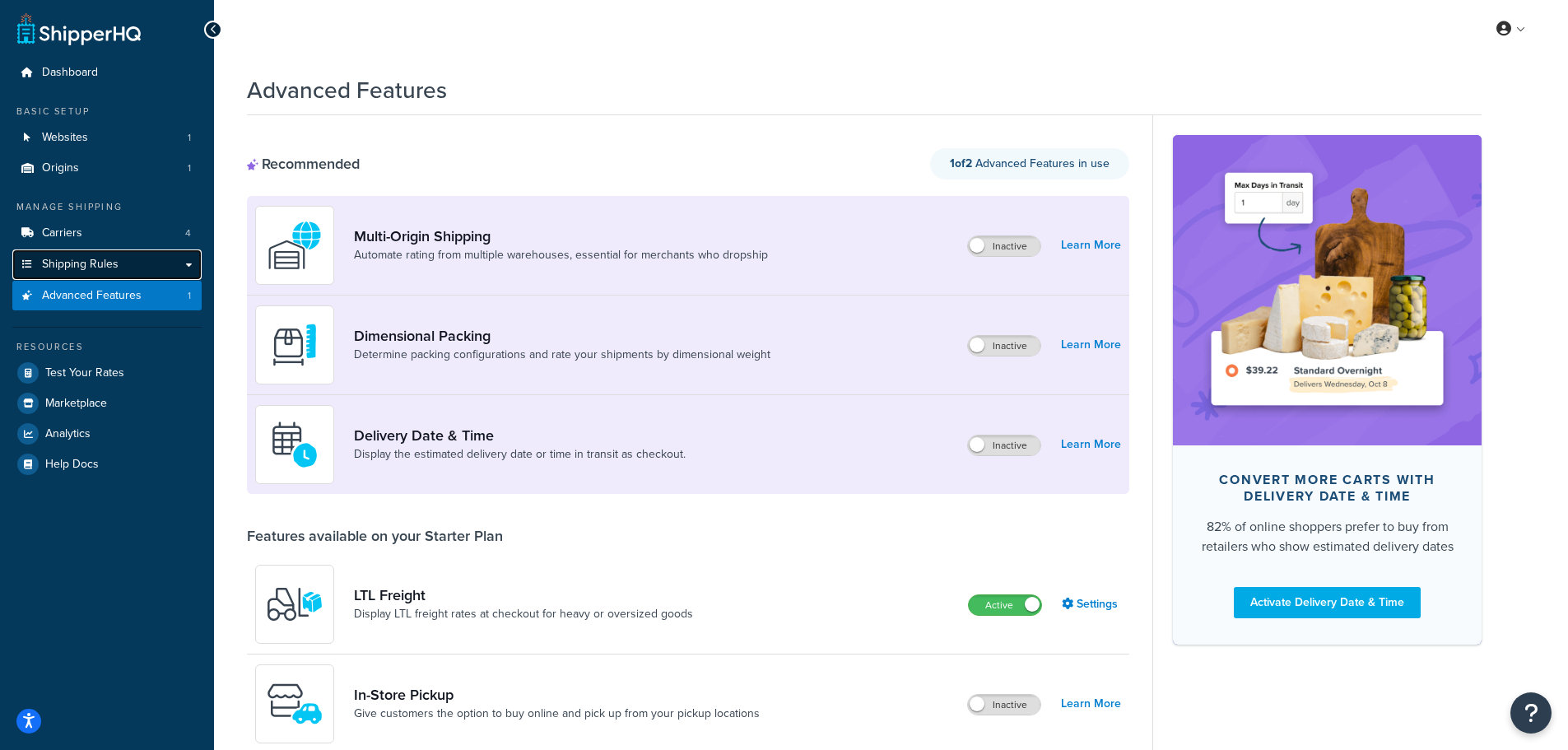
click at [79, 264] on span "Shipping Rules" at bounding box center [80, 264] width 77 height 14
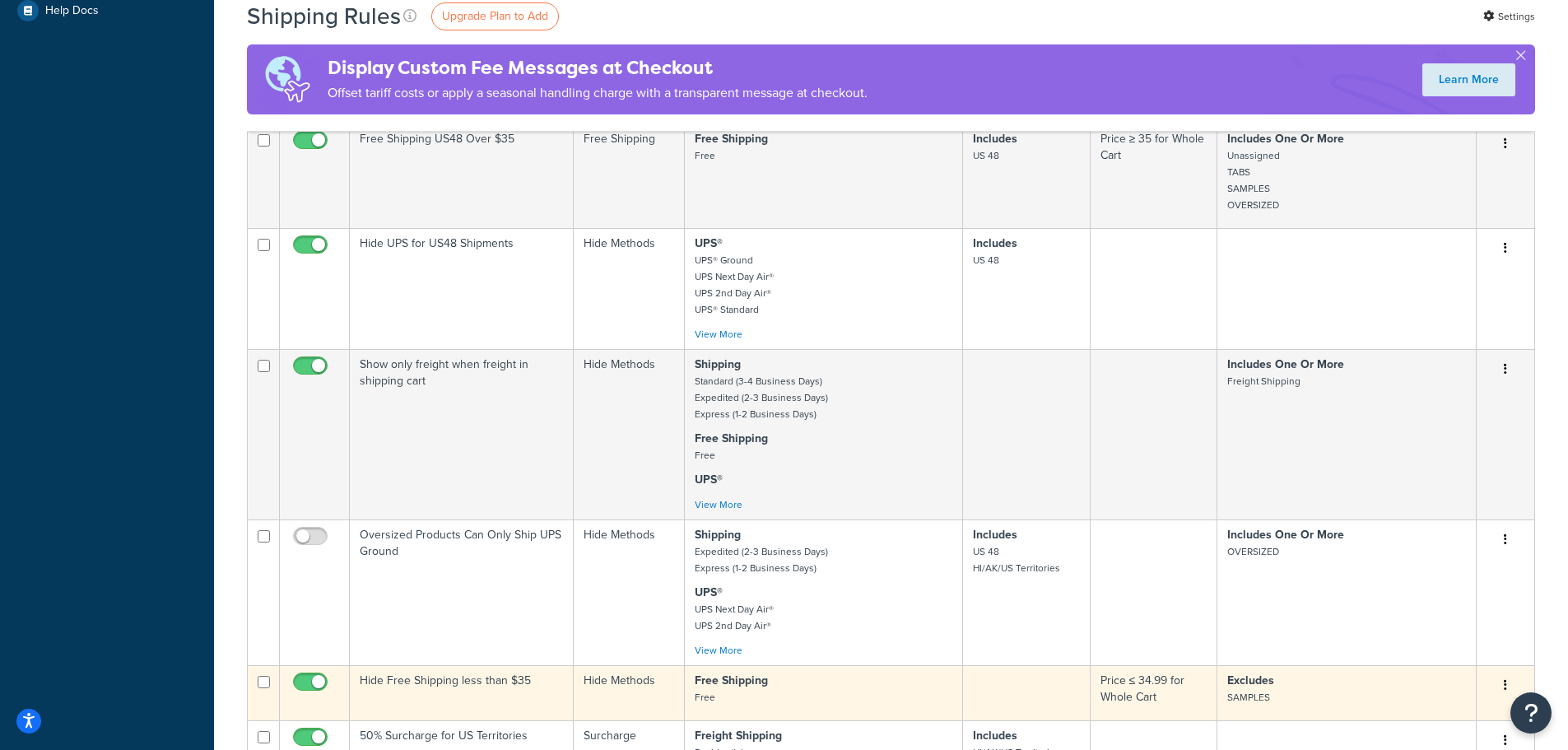
scroll to position [742, 0]
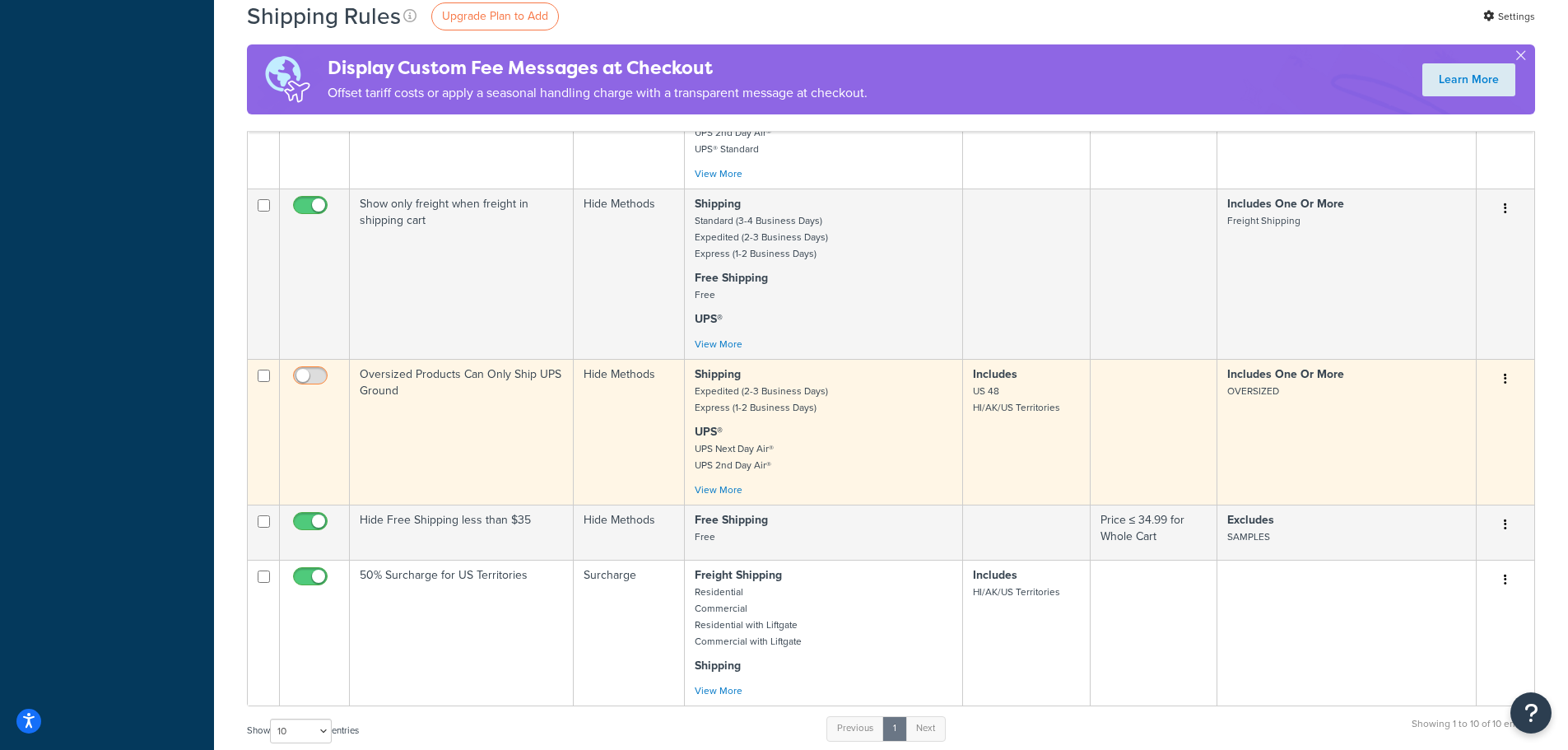
click at [318, 379] on input "checkbox" at bounding box center [312, 380] width 46 height 20
checkbox input "true"
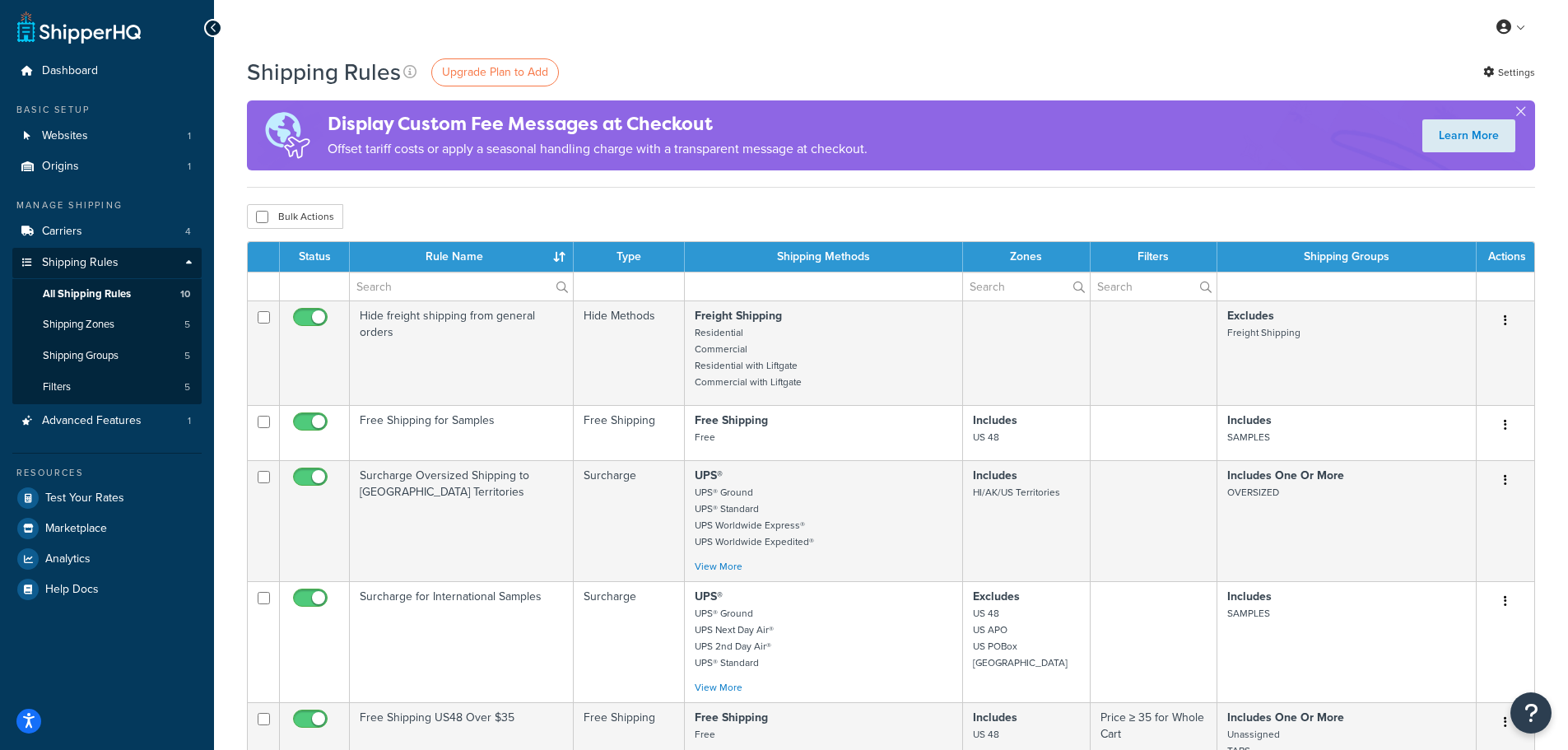
scroll to position [0, 0]
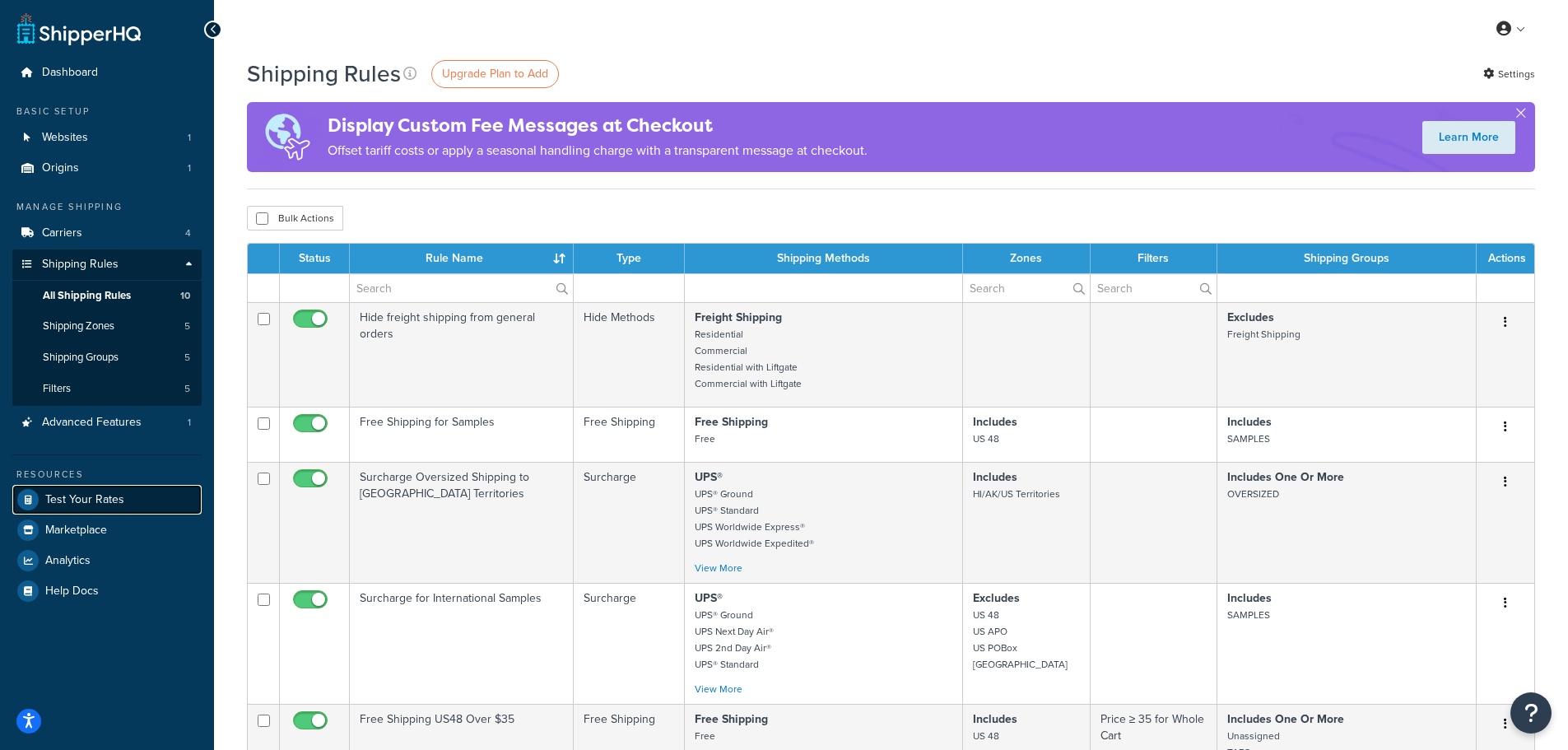
click at [92, 493] on span "Test Your Rates" at bounding box center [85, 500] width 79 height 14
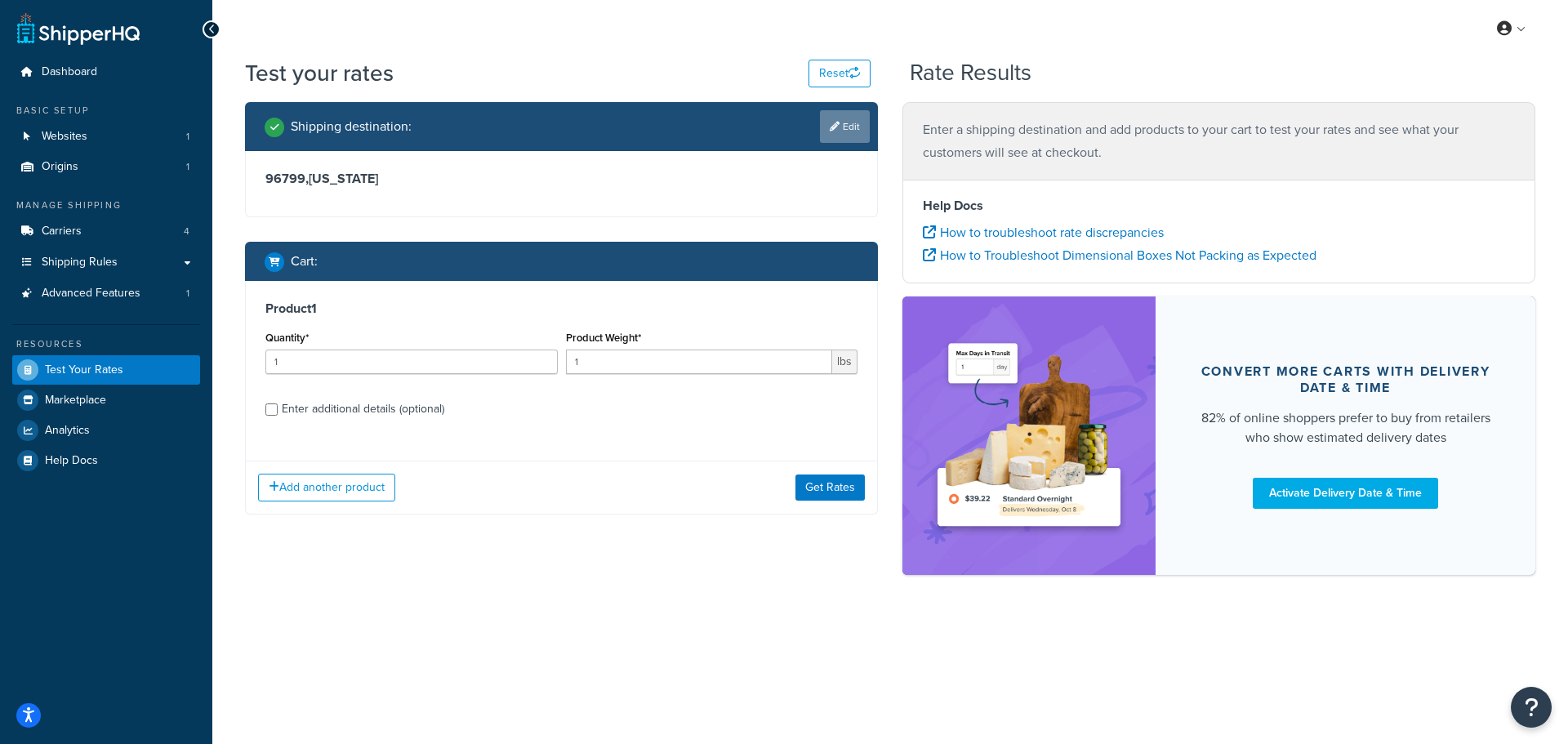
click at [848, 124] on link "Edit" at bounding box center [844, 127] width 49 height 33
select select "AS"
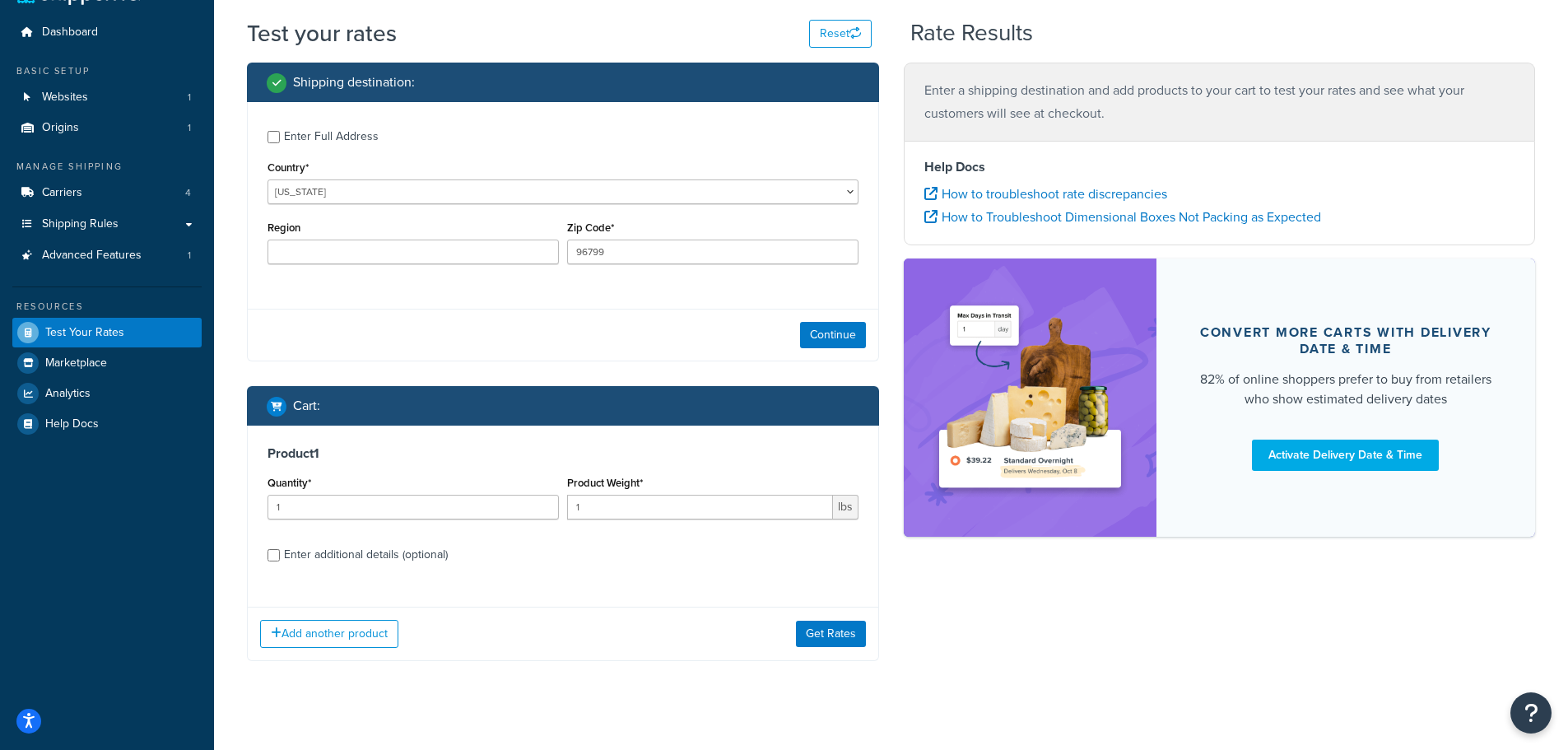
scroll to position [59, 0]
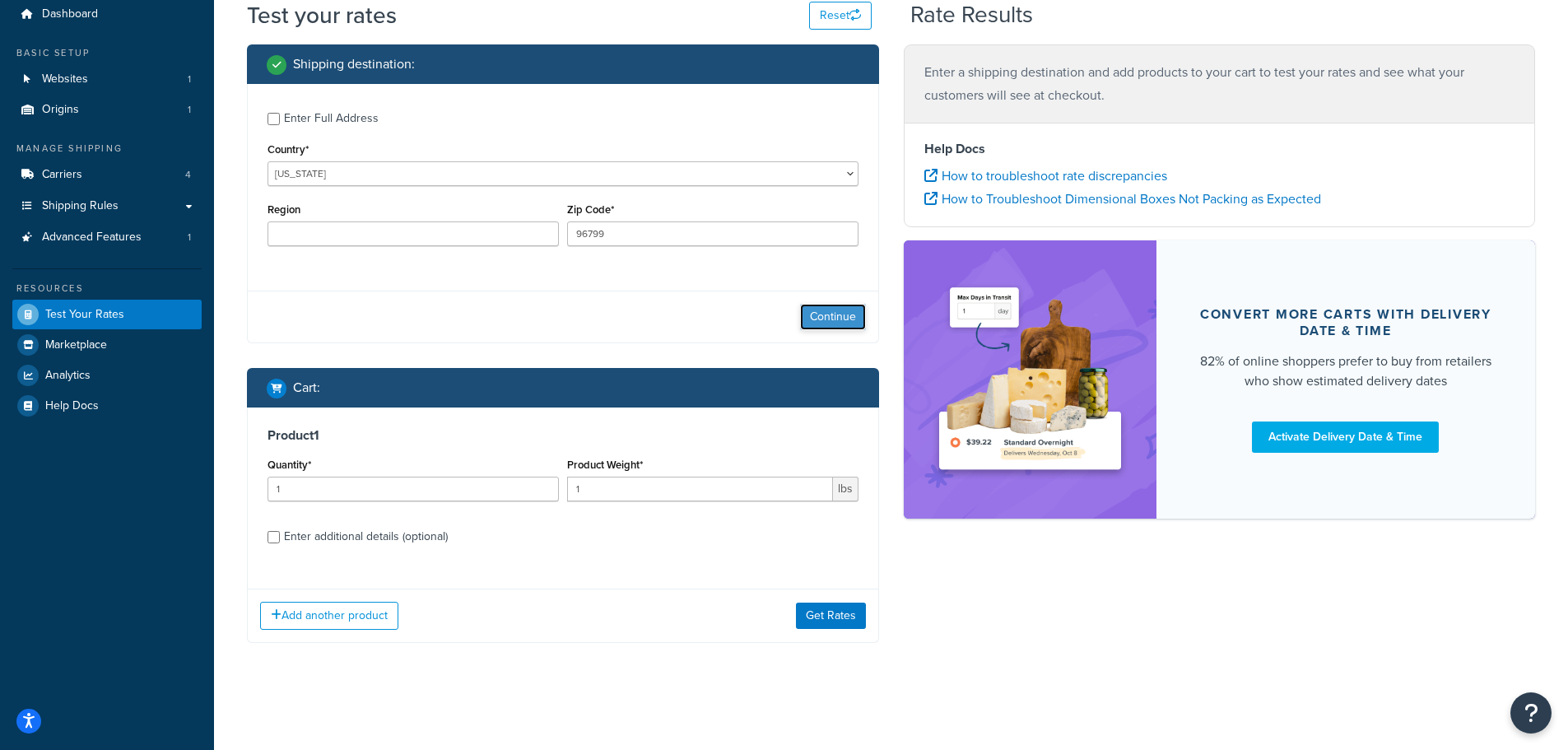
click at [829, 311] on button "Continue" at bounding box center [833, 317] width 66 height 26
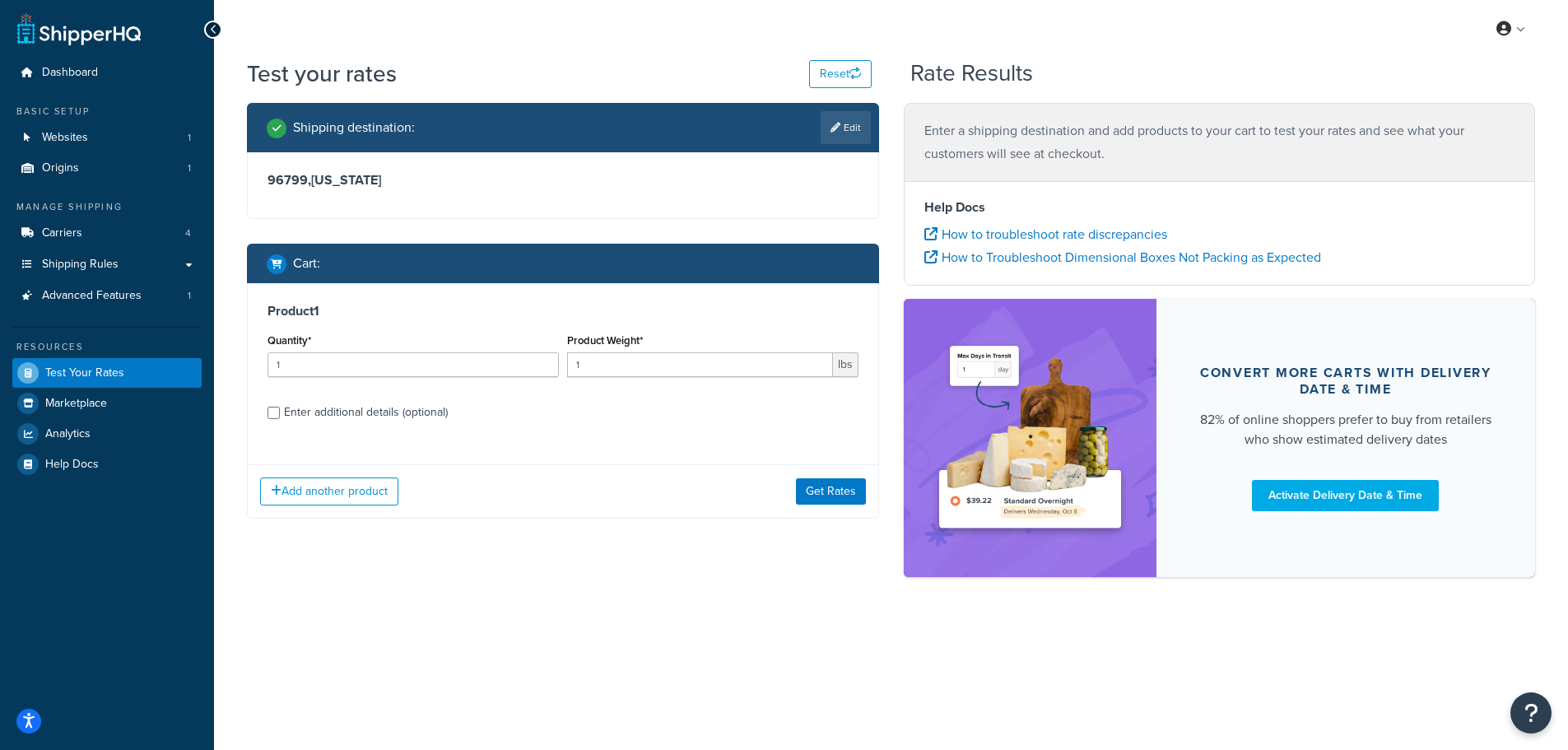
scroll to position [0, 0]
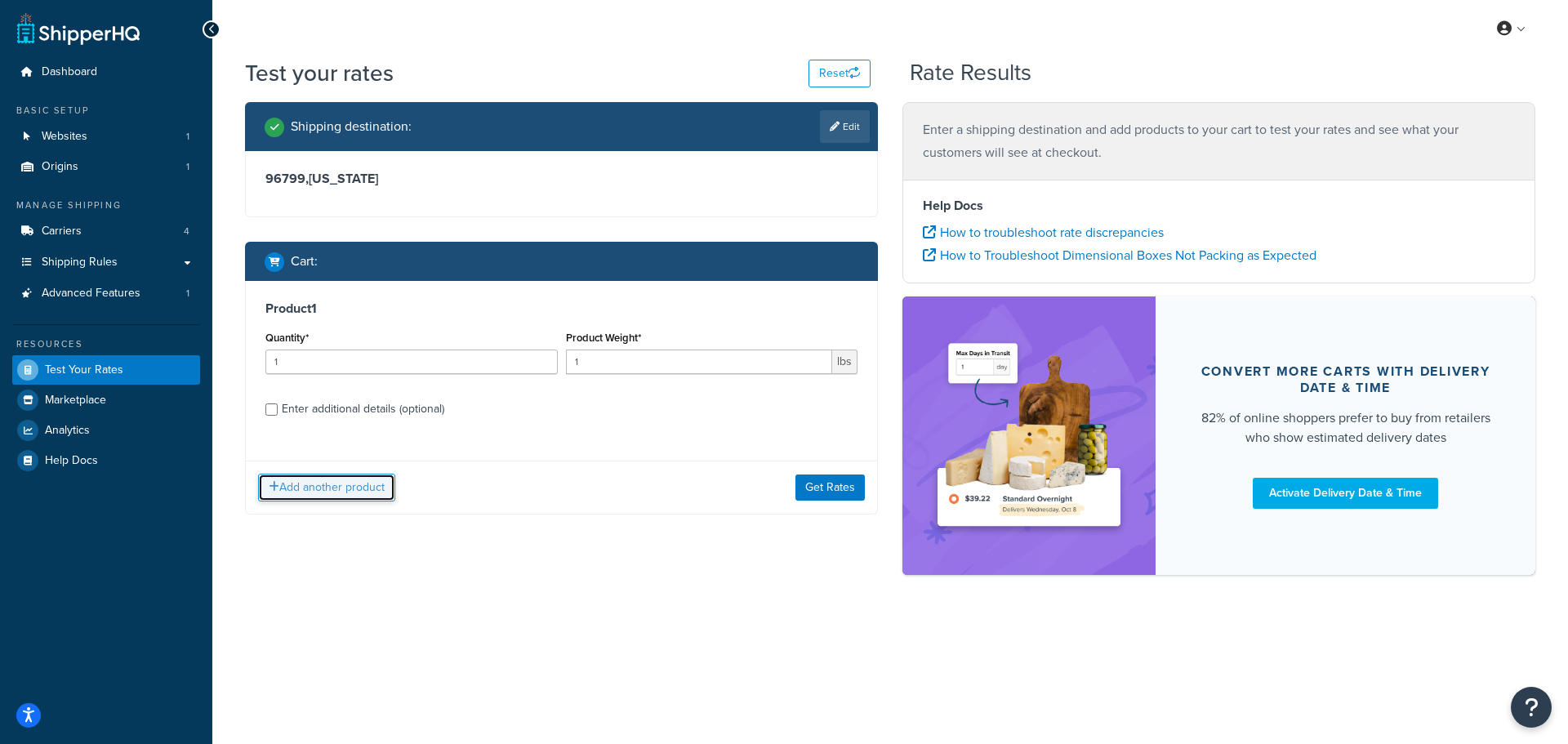
click at [342, 489] on button "Add another product" at bounding box center [327, 488] width 137 height 28
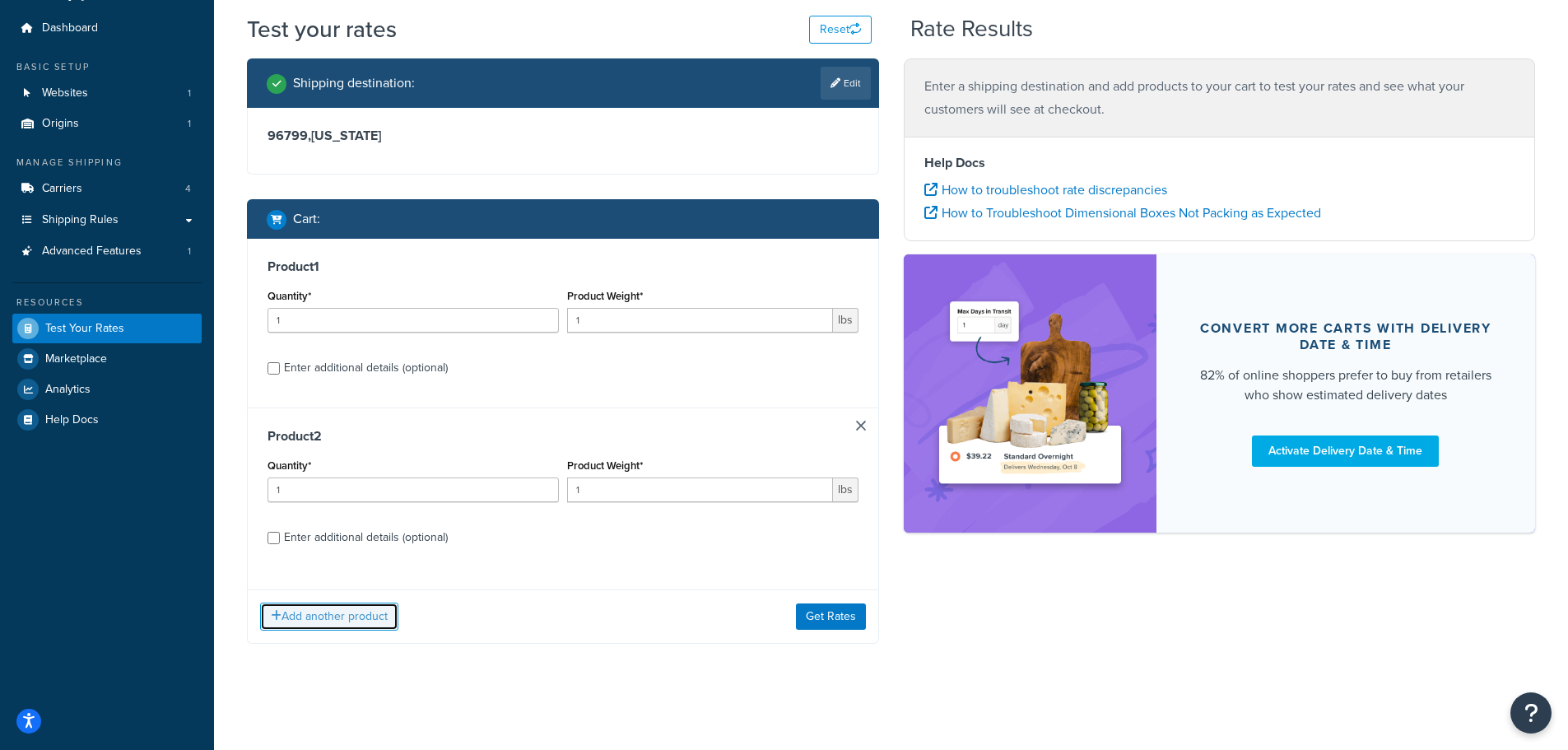
scroll to position [46, 0]
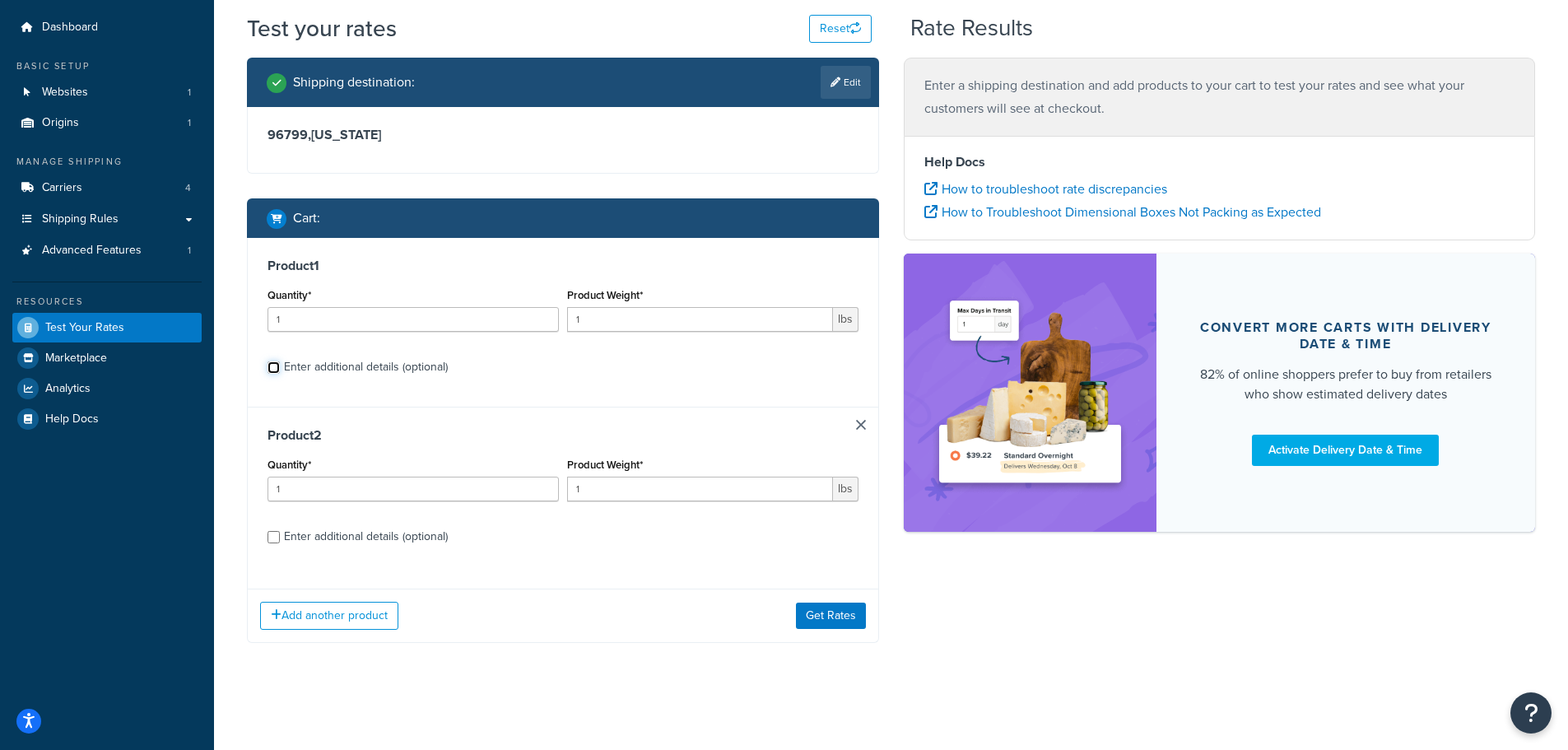
click at [275, 368] on input "Enter additional details (optional)" at bounding box center [274, 367] width 13 height 13
checkbox input "true"
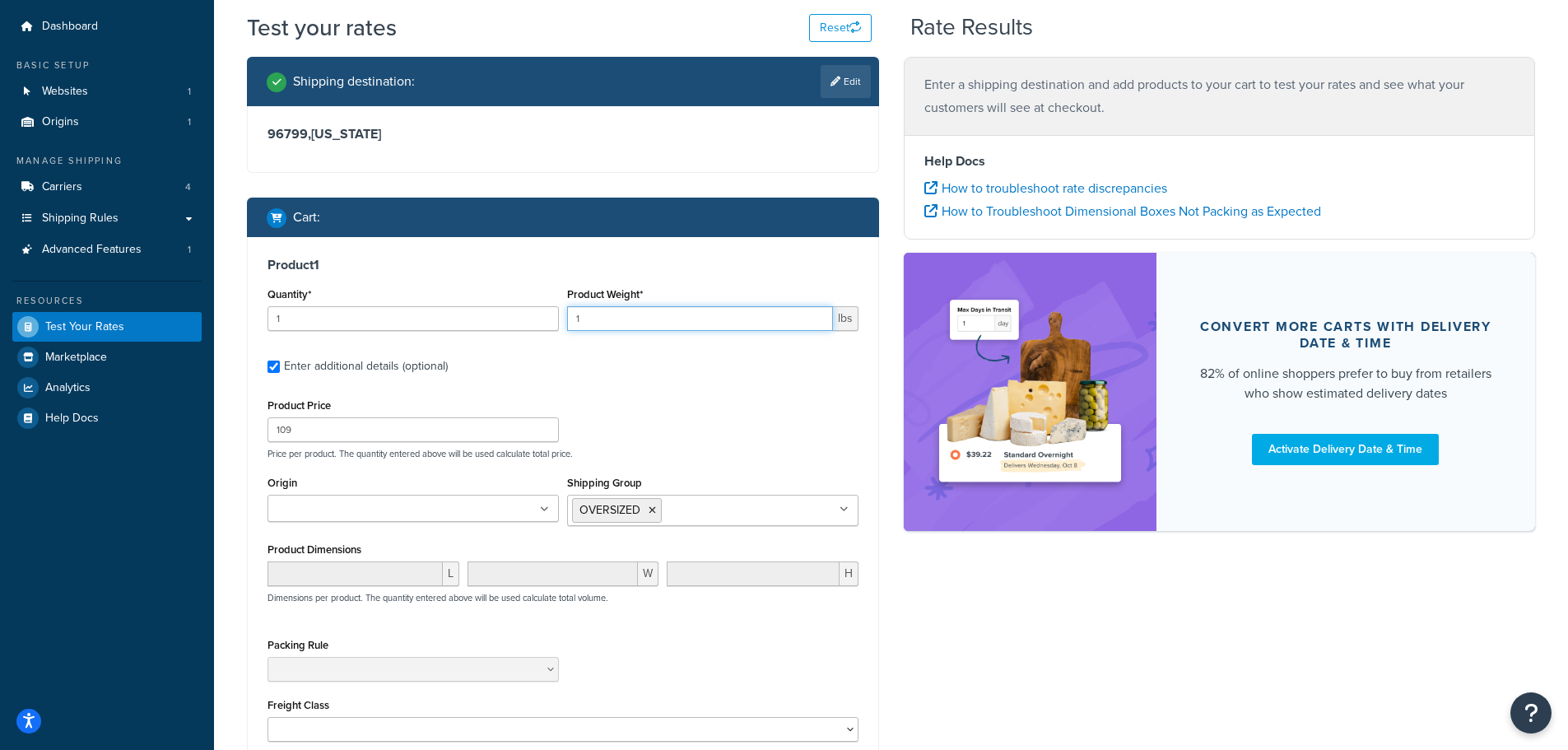
drag, startPoint x: 549, startPoint y: 318, endPoint x: 474, endPoint y: 323, distance: 75.2
click at [487, 321] on div "Quantity* 1 Product Weight* 1 lbs" at bounding box center [563, 312] width 600 height 60
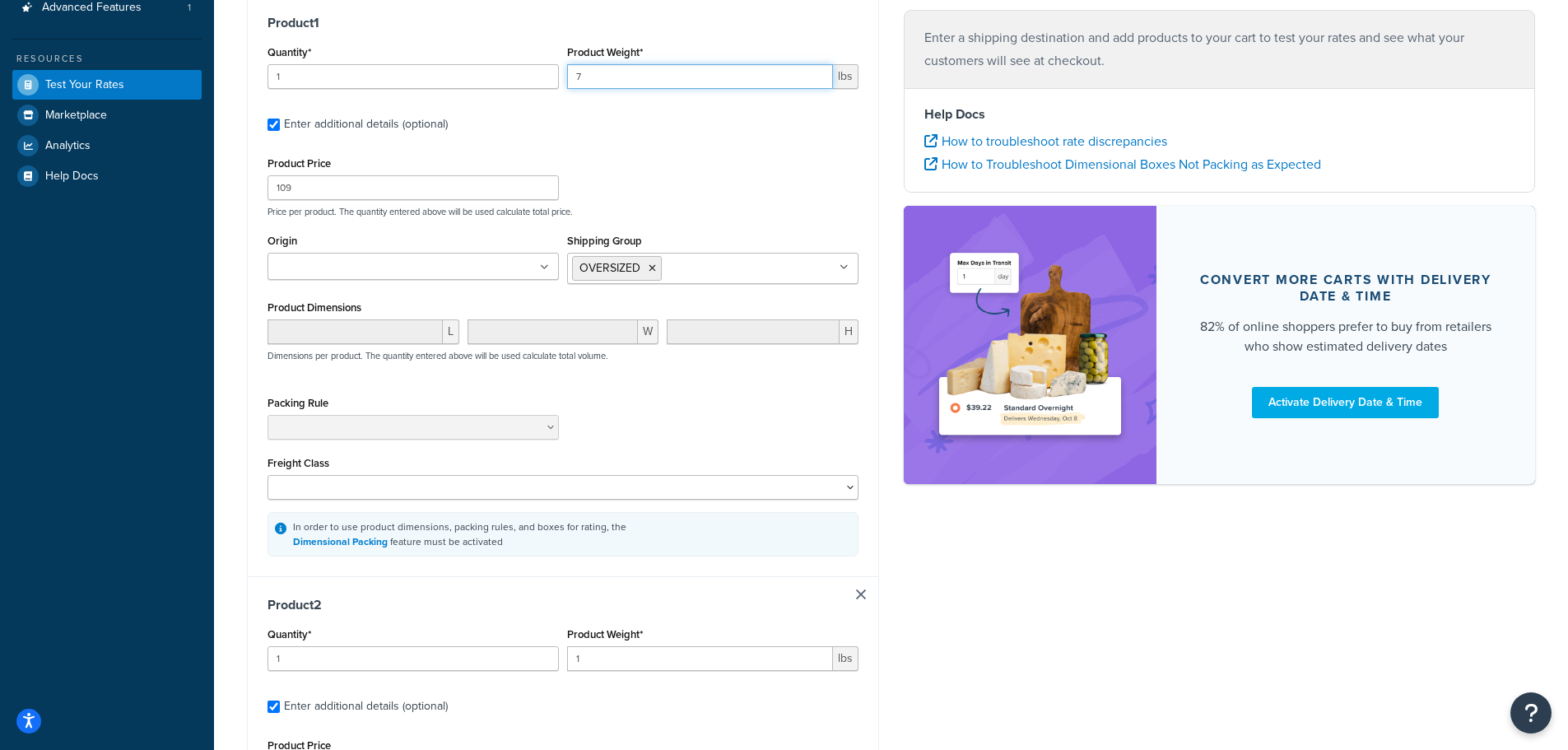
scroll to position [293, 0]
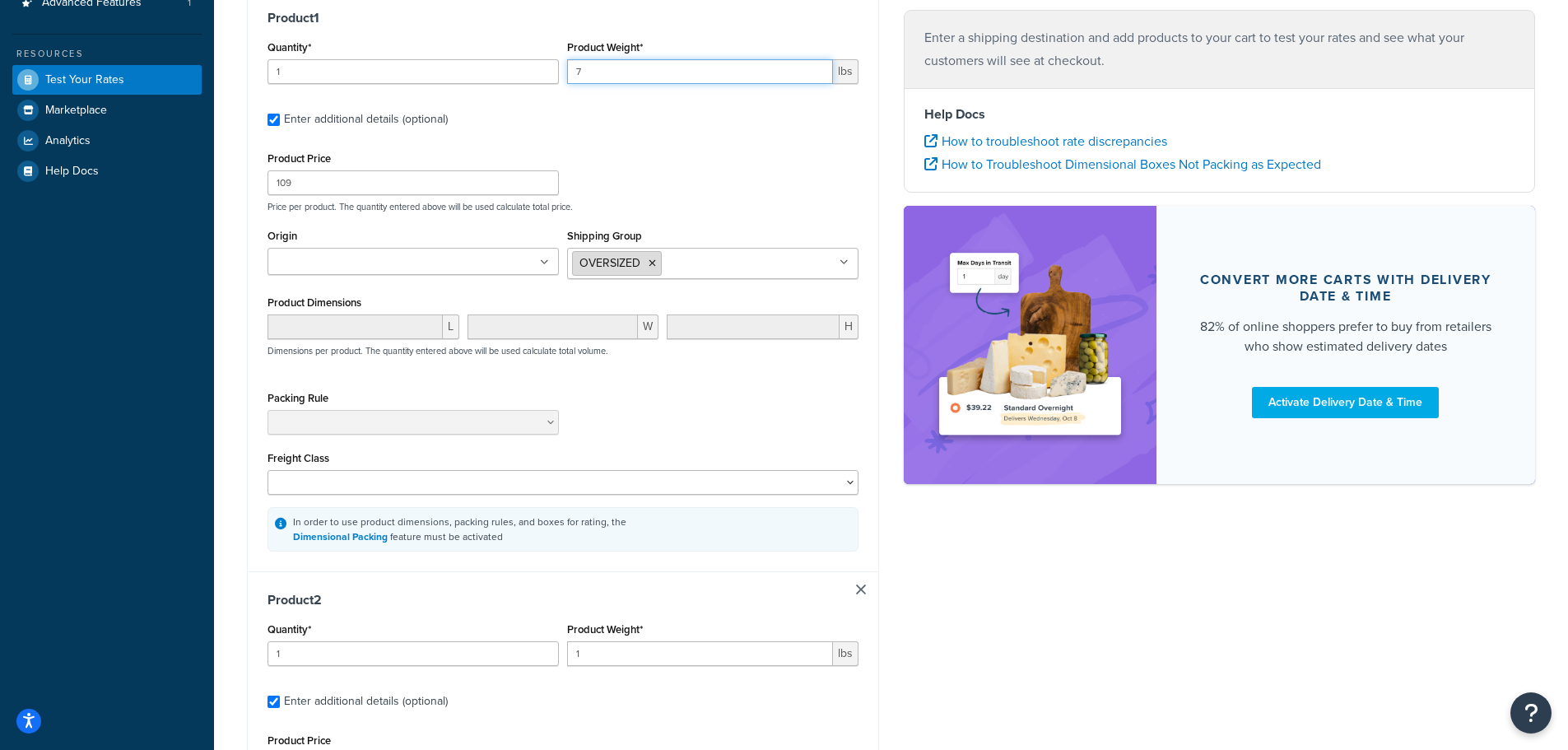
type input "7"
click at [653, 264] on icon at bounding box center [652, 264] width 8 height 10
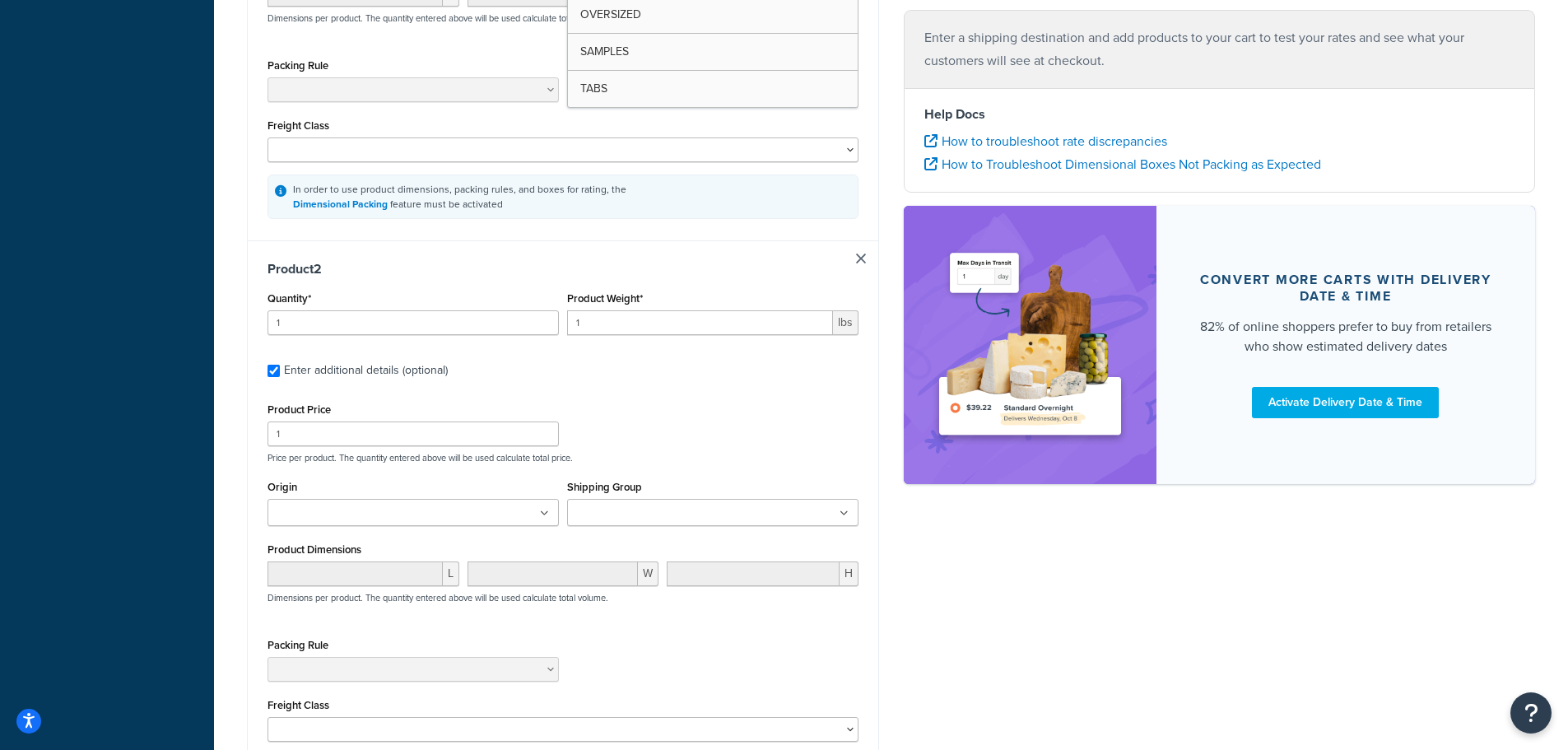
scroll to position [622, 0]
drag, startPoint x: 644, startPoint y: 512, endPoint x: 642, endPoint y: 520, distance: 8.2
click at [644, 512] on input "Shipping Group" at bounding box center [645, 511] width 146 height 18
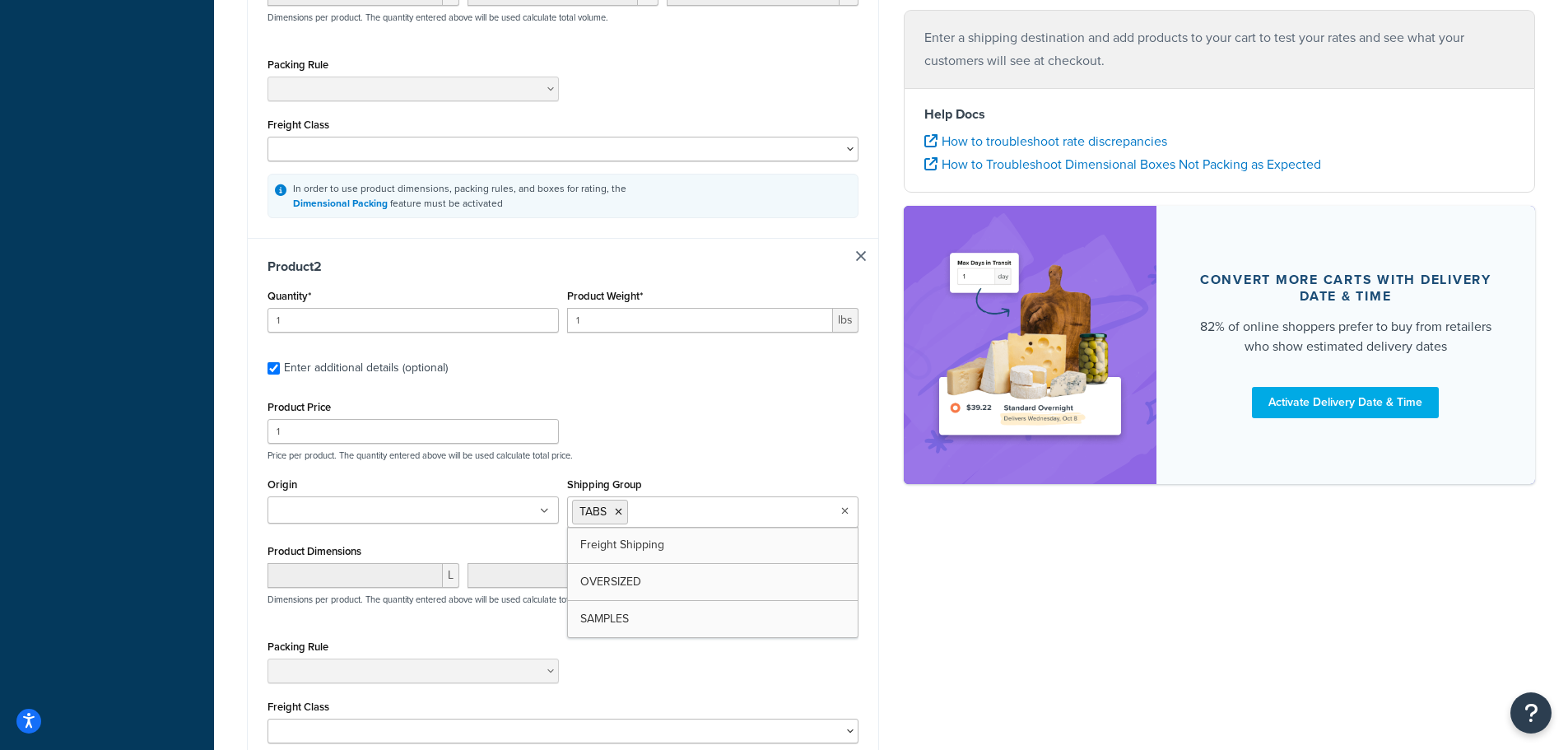
click at [735, 418] on div "Product Price 1 Price per product. The quantity entered above will be used calc…" at bounding box center [563, 428] width 600 height 65
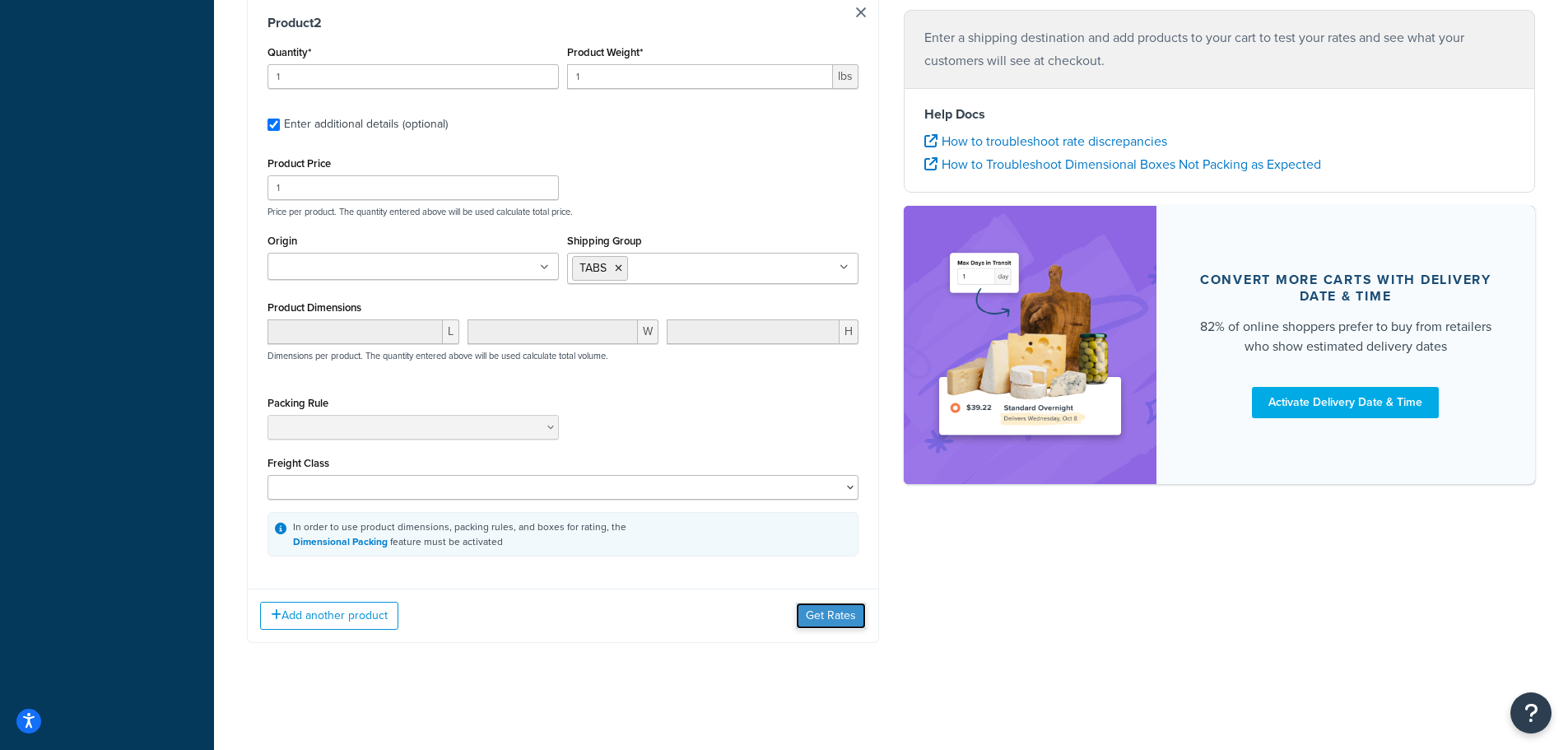
click at [844, 612] on button "Get Rates" at bounding box center [831, 616] width 70 height 26
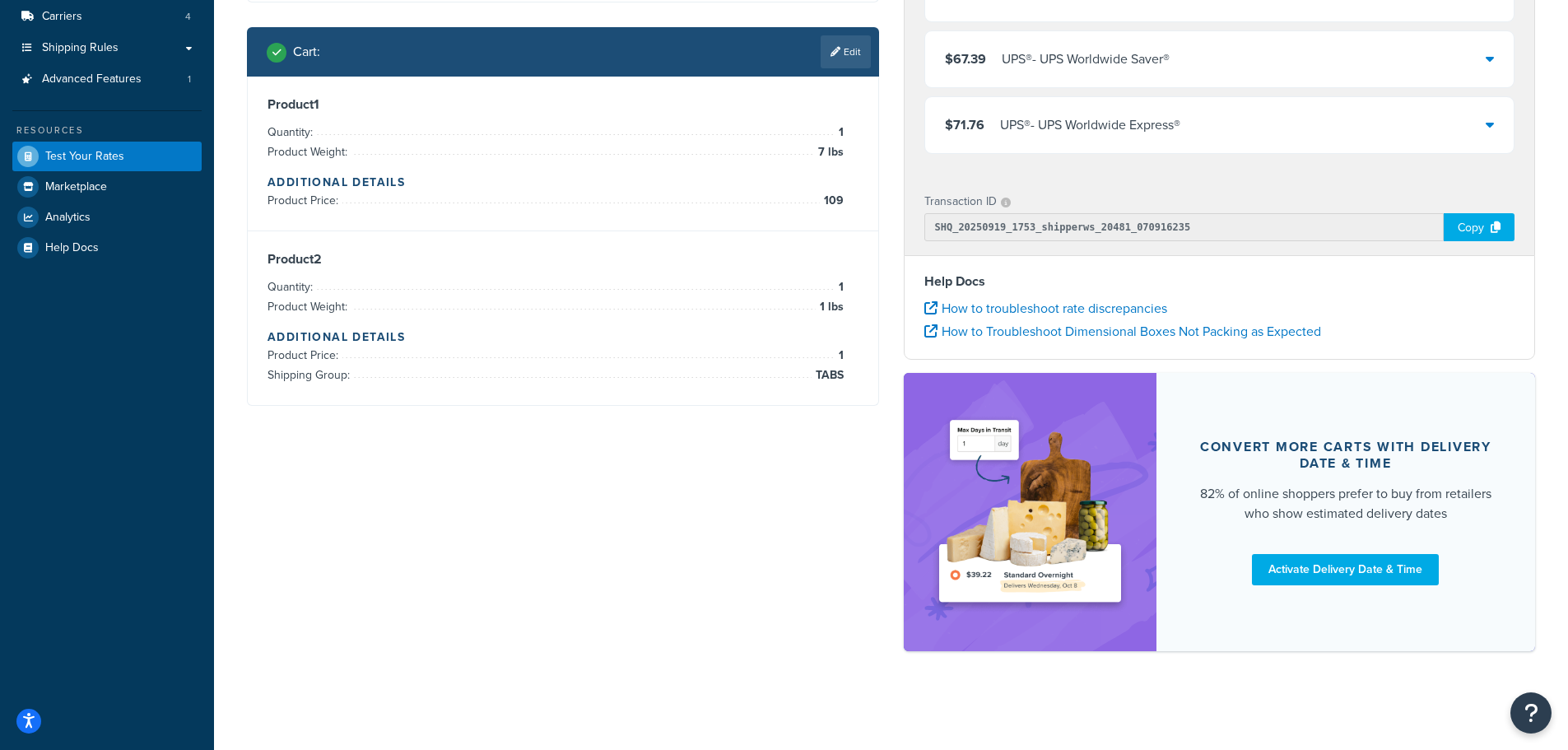
scroll to position [0, 0]
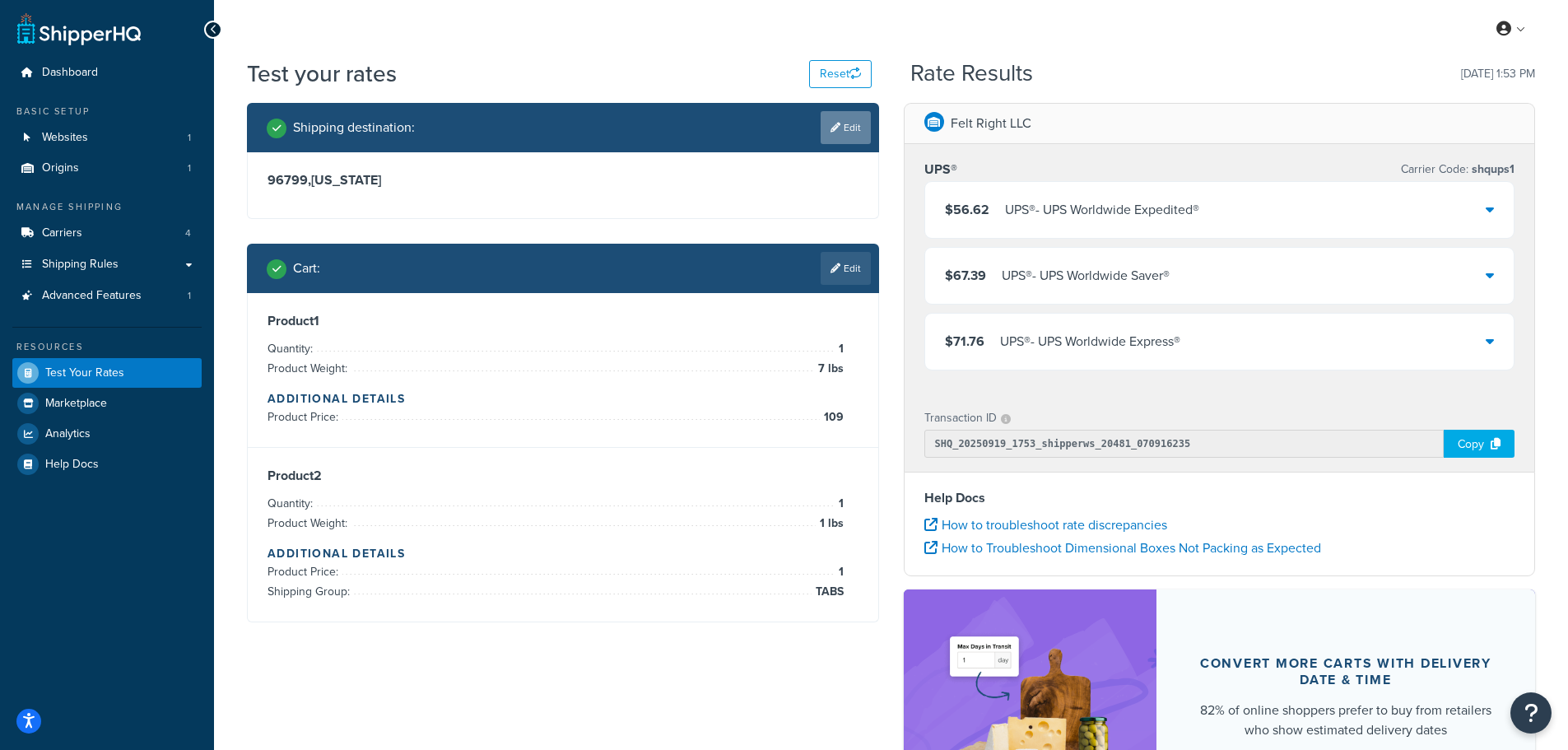
click at [860, 135] on link "Edit" at bounding box center [845, 128] width 50 height 33
select select "AS"
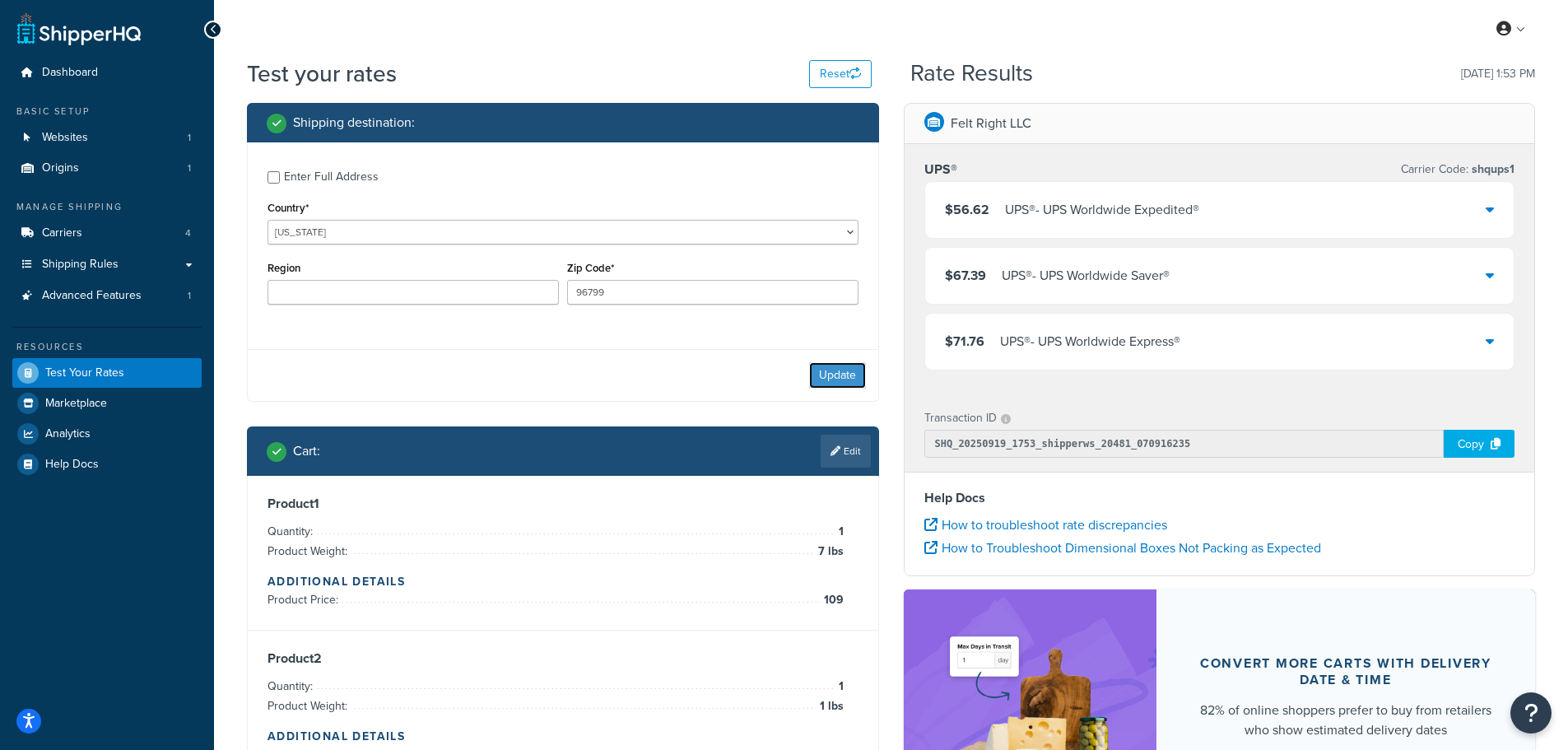
click at [818, 374] on button "Update" at bounding box center [837, 375] width 57 height 26
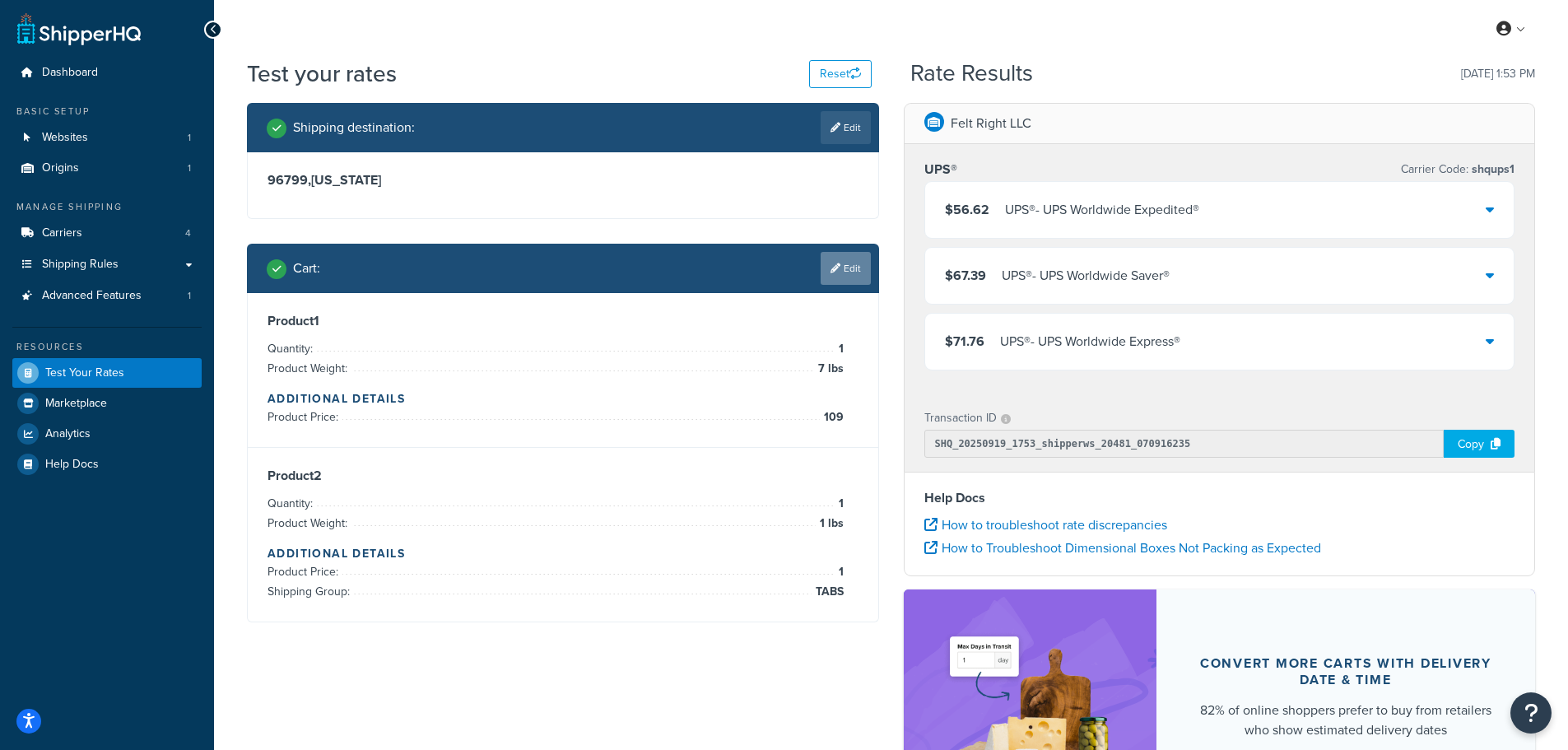
click at [849, 268] on link "Edit" at bounding box center [845, 268] width 50 height 33
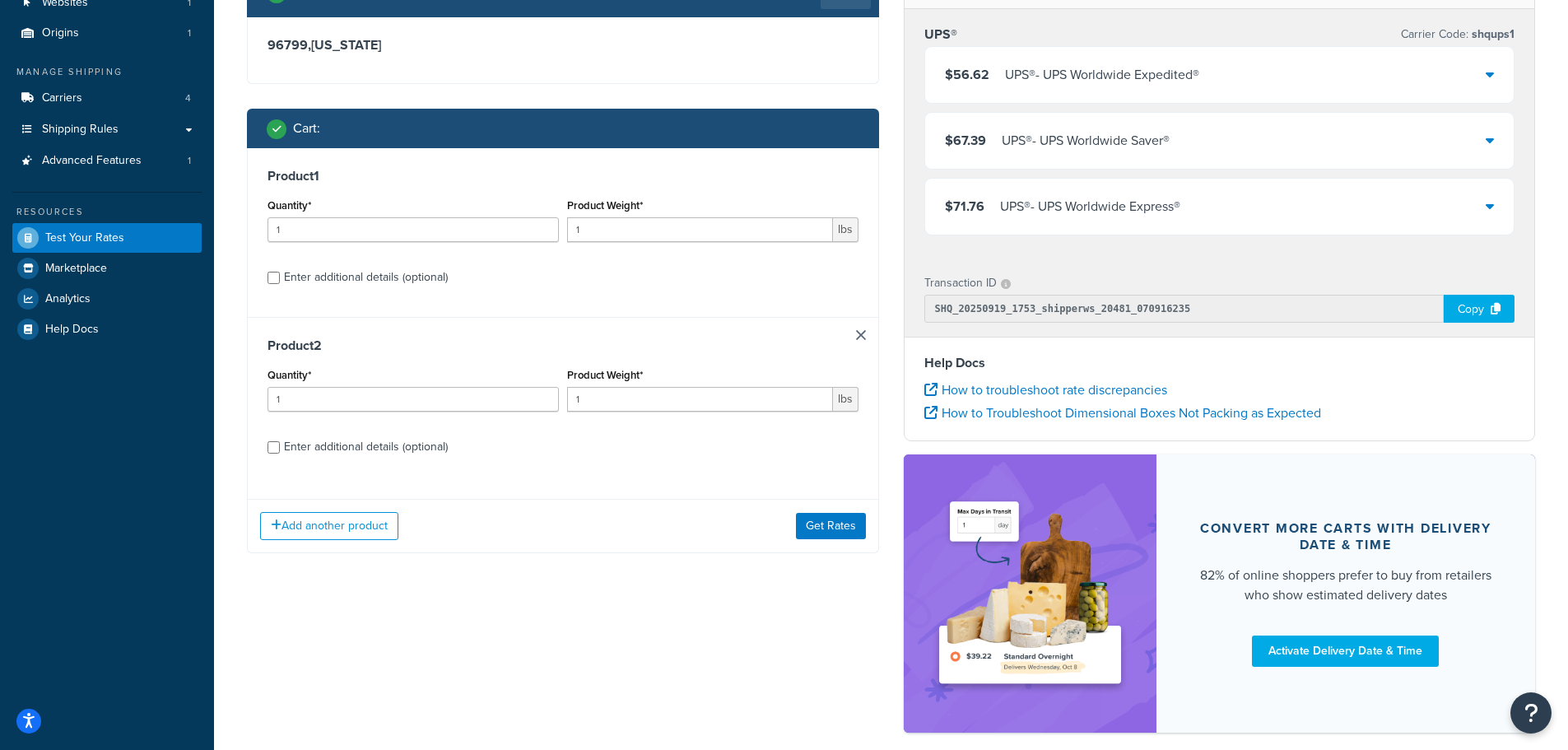
scroll to position [165, 0]
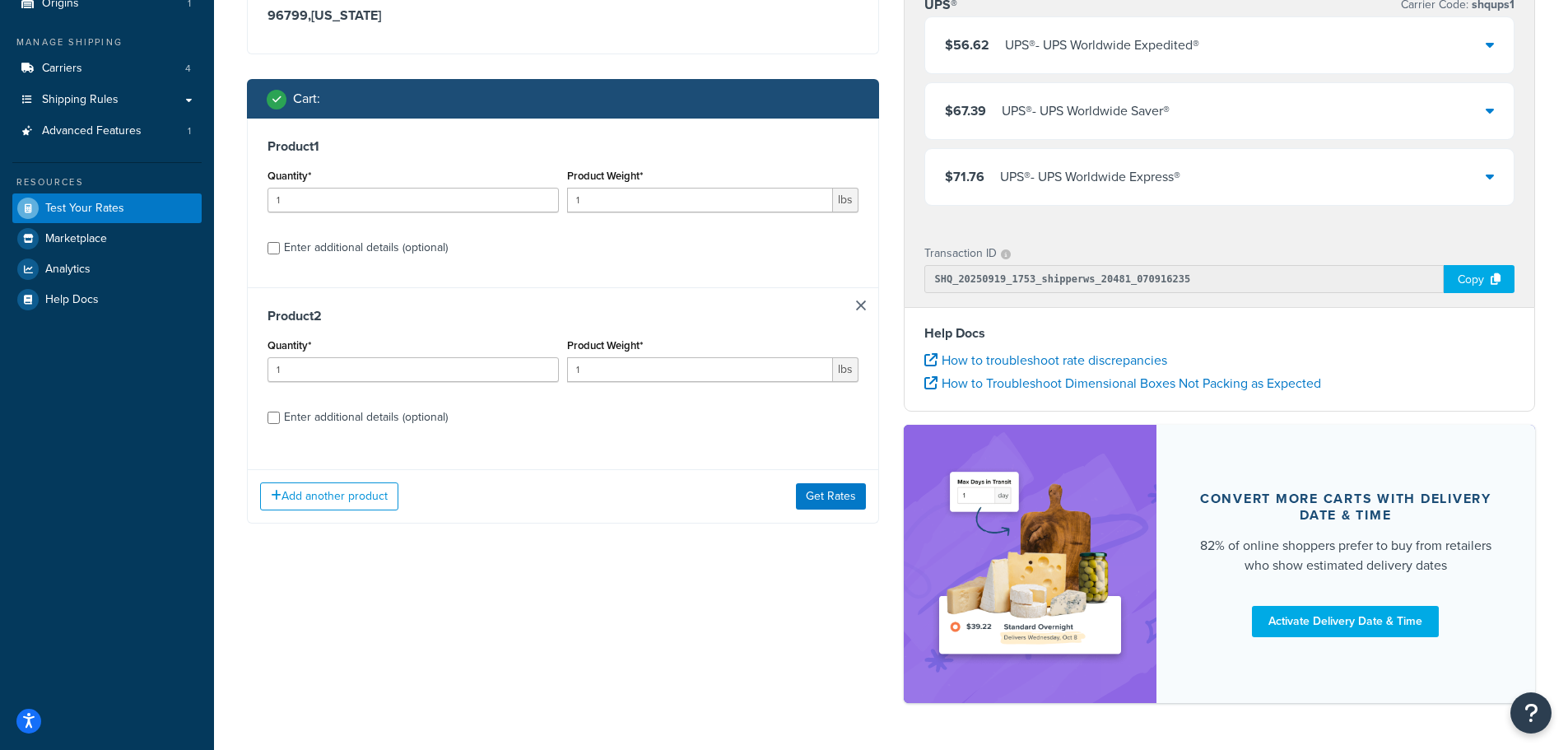
click at [864, 311] on link at bounding box center [861, 306] width 10 height 10
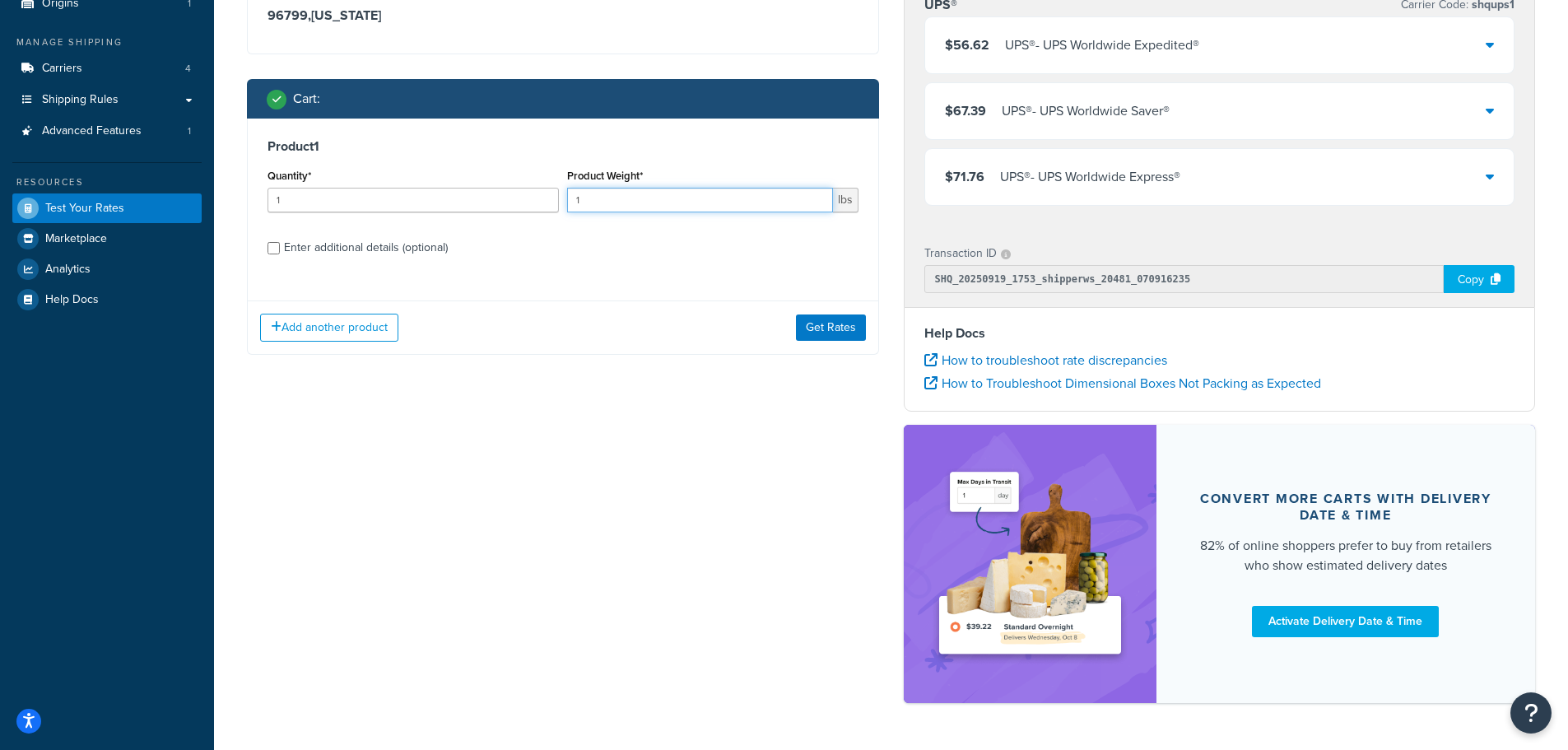
click at [675, 203] on input "1" at bounding box center [700, 199] width 266 height 24
type input "5"
click at [271, 244] on input "Enter additional details (optional)" at bounding box center [274, 248] width 13 height 13
checkbox input "true"
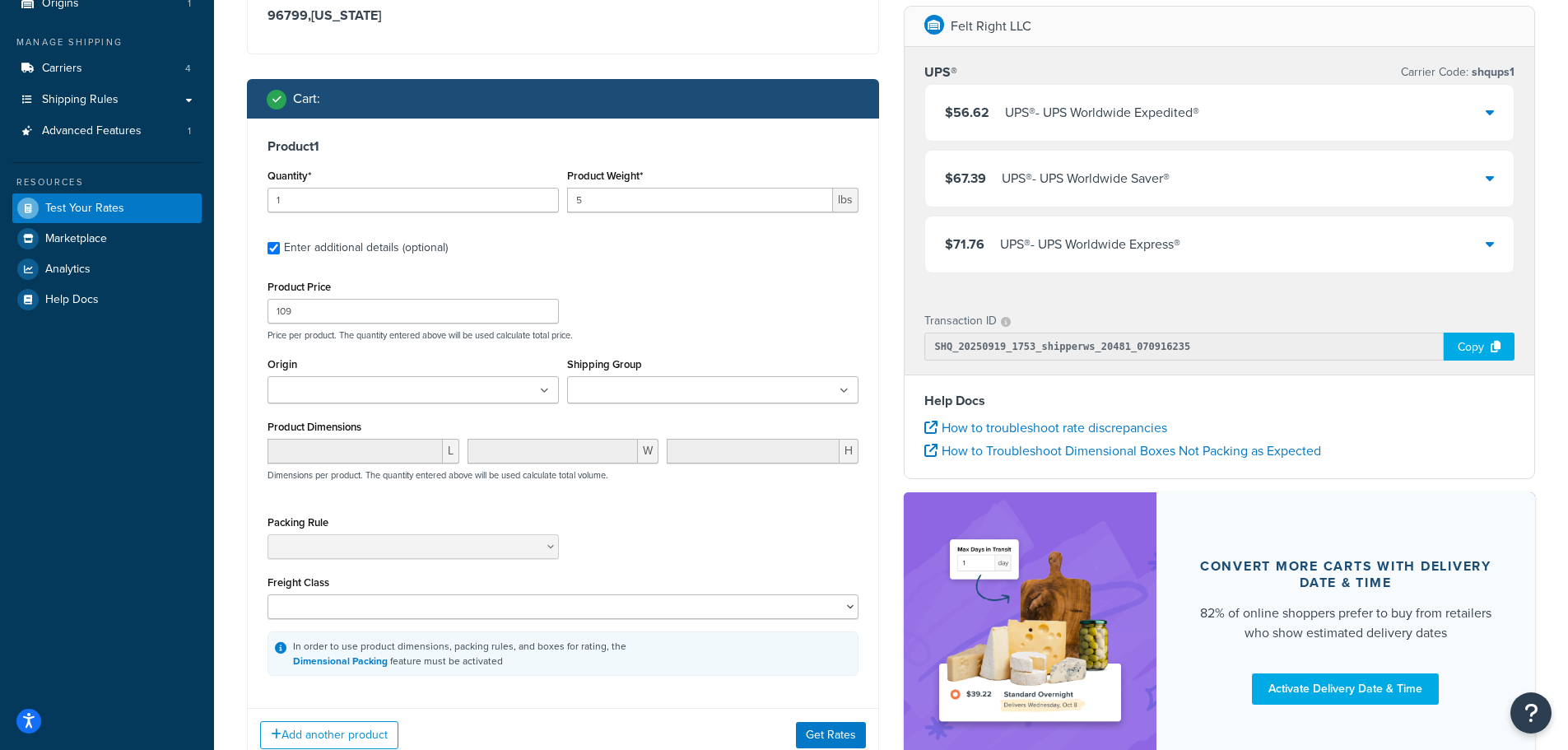
click at [656, 400] on input "Shipping Group" at bounding box center [645, 390] width 146 height 18
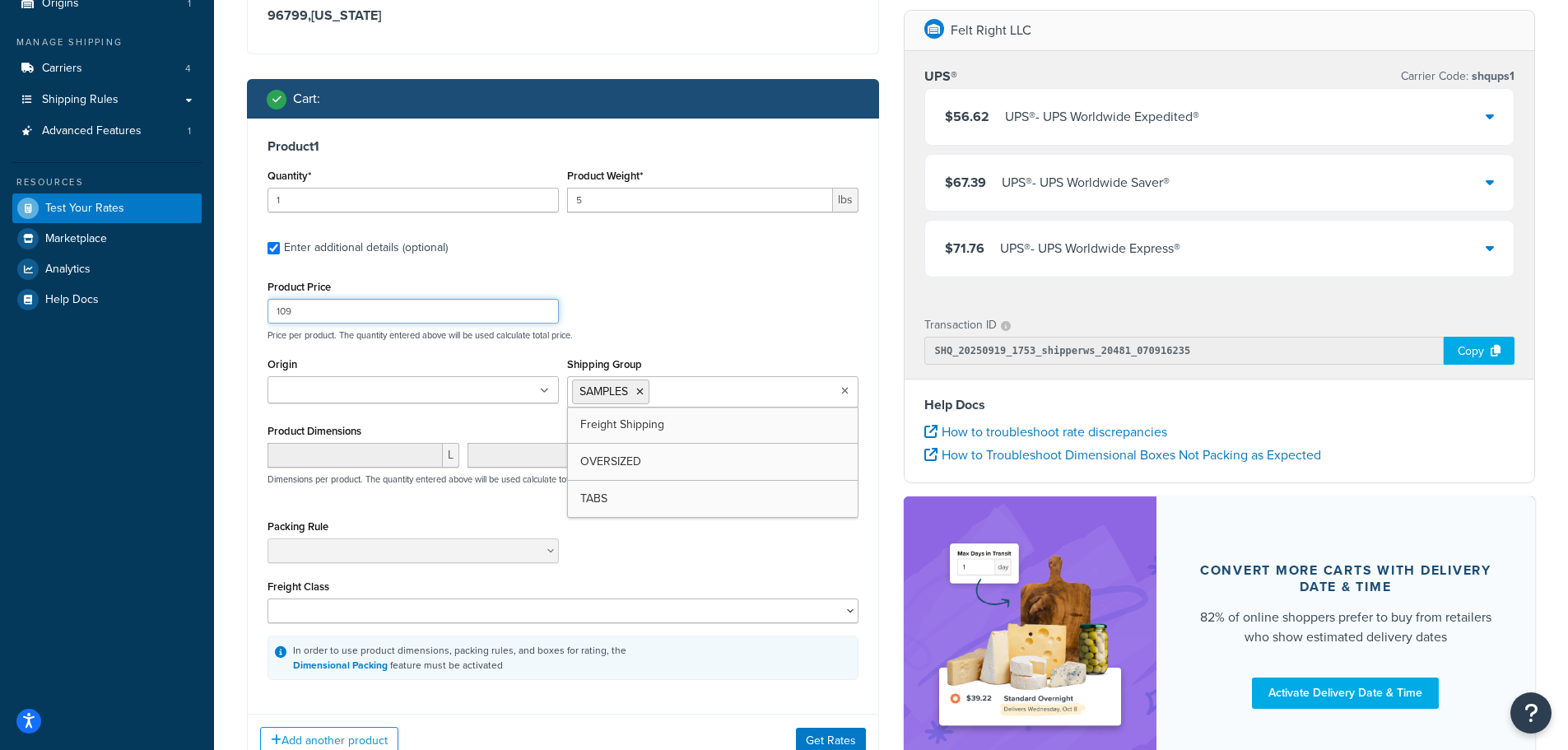
click at [688, 309] on div "Product Price 109 Price per product. The quantity entered above will be used ca…" at bounding box center [563, 308] width 600 height 65
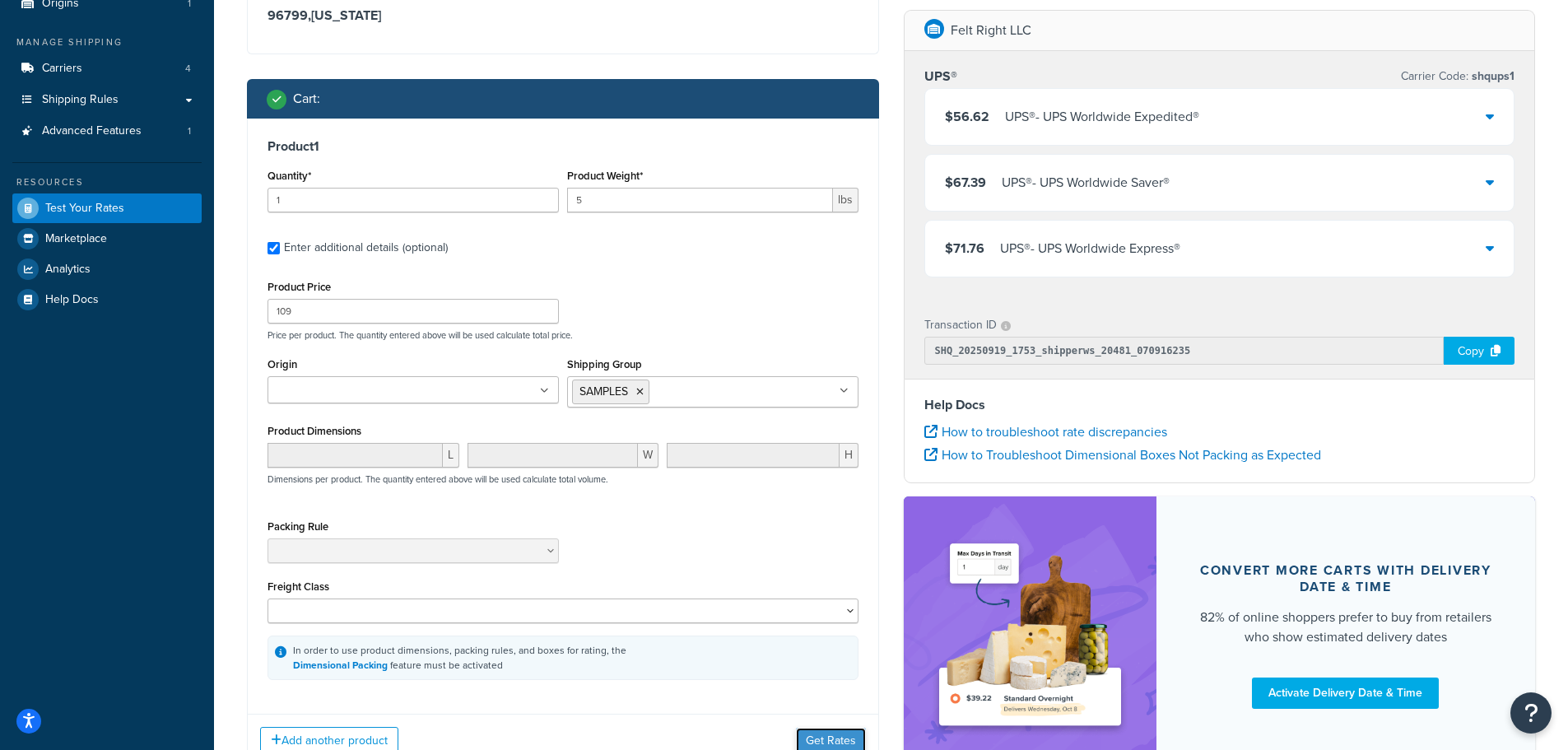
click at [831, 736] on button "Get Rates" at bounding box center [831, 741] width 70 height 26
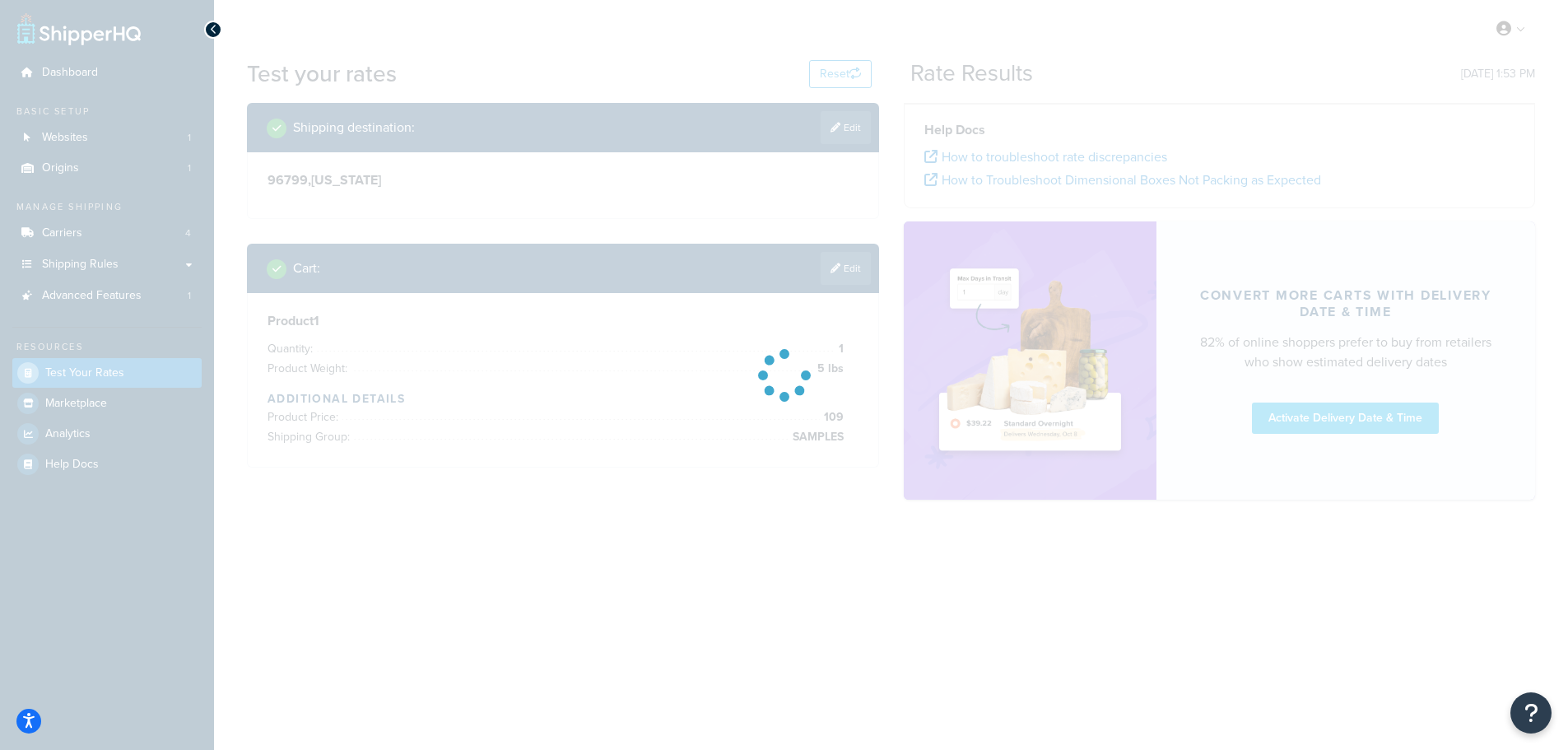
scroll to position [0, 0]
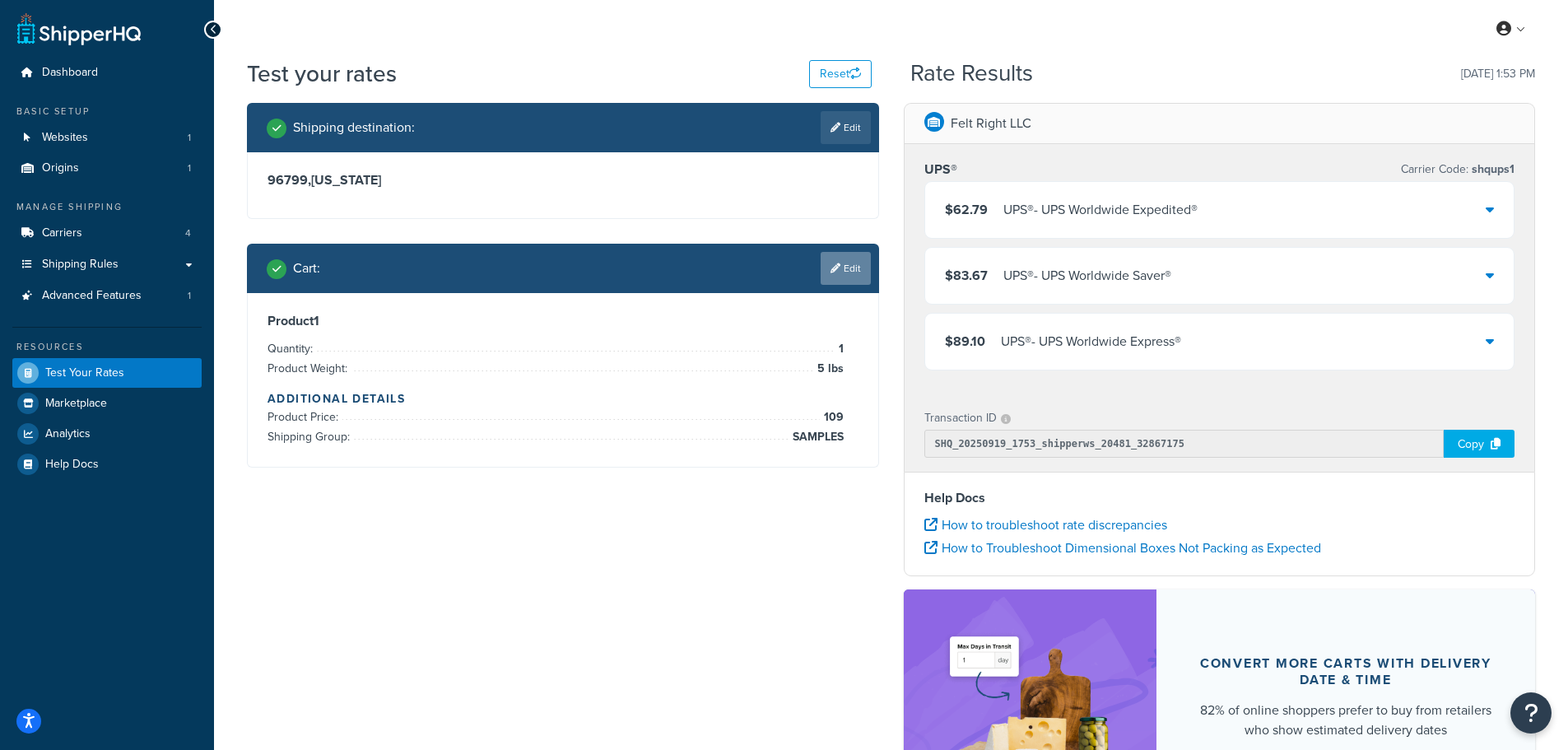
click at [843, 262] on link "Edit" at bounding box center [845, 268] width 50 height 33
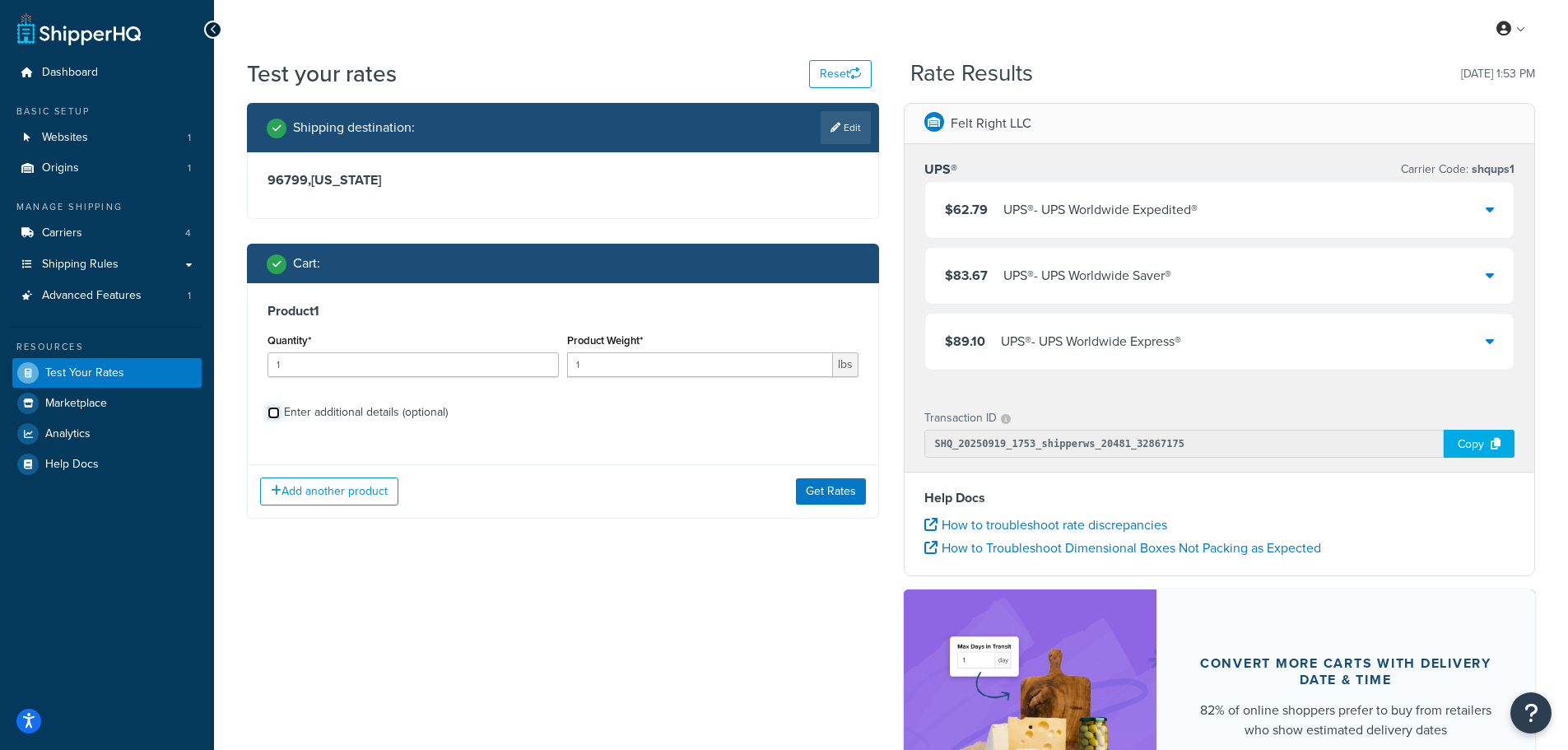
click at [273, 414] on input "Enter additional details (optional)" at bounding box center [274, 413] width 13 height 13
checkbox input "true"
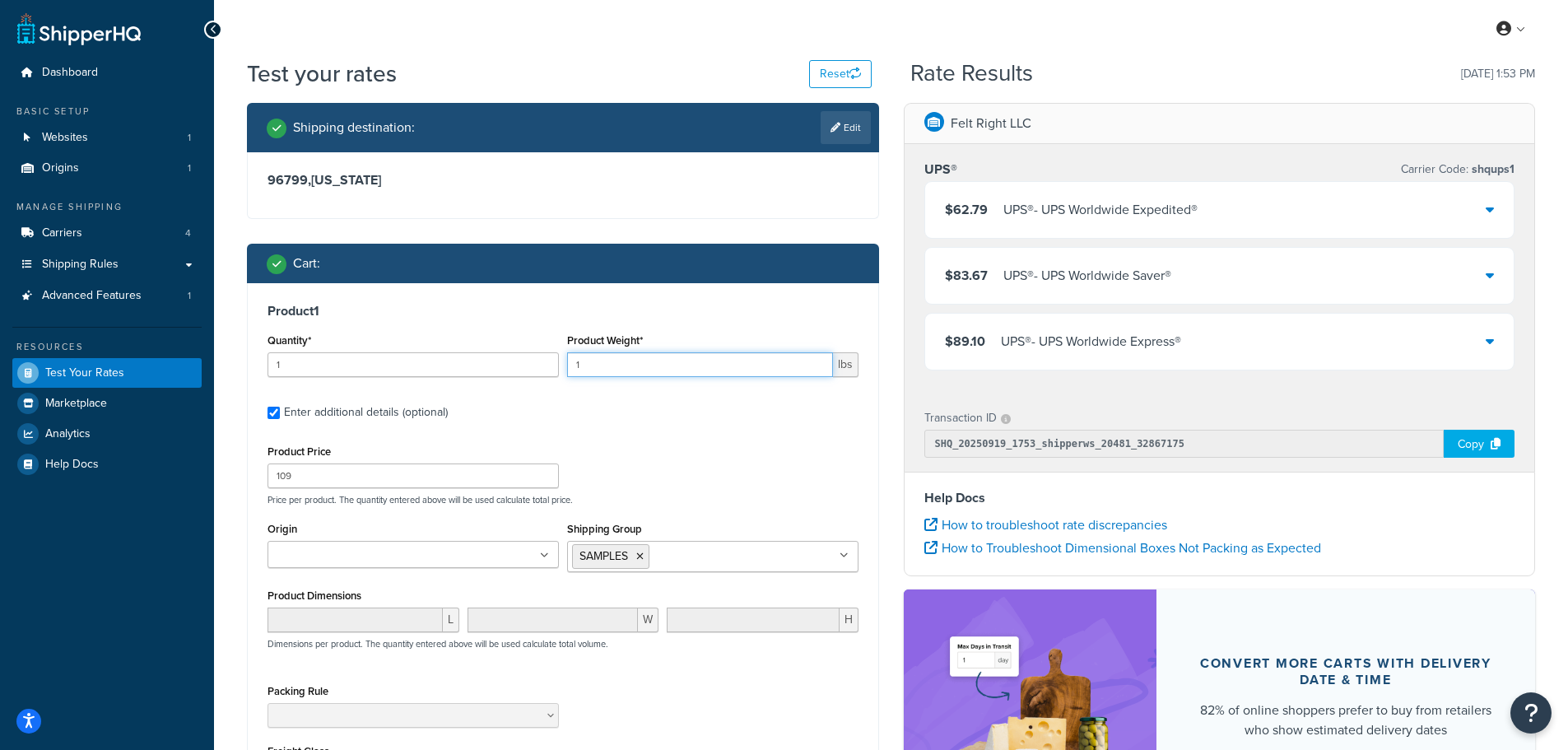
drag, startPoint x: 584, startPoint y: 361, endPoint x: 494, endPoint y: 356, distance: 90.1
click at [494, 356] on div "Quantity* 1 Product Weight* 1 lbs" at bounding box center [563, 359] width 600 height 60
type input "50"
click at [635, 560] on li "SAMPLES" at bounding box center [611, 556] width 78 height 24
click at [643, 558] on icon at bounding box center [640, 557] width 8 height 10
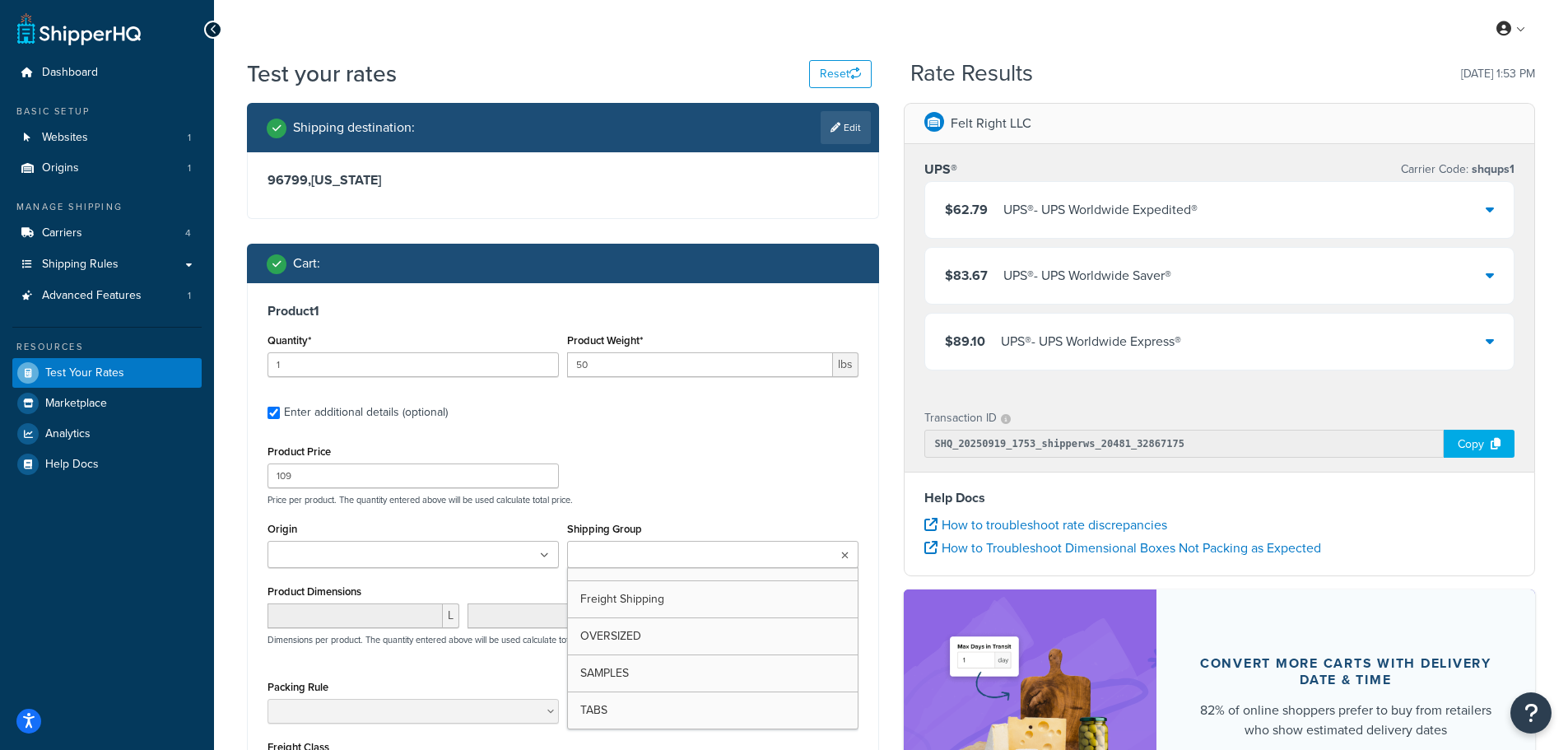
click at [704, 560] on ul at bounding box center [713, 555] width 291 height 27
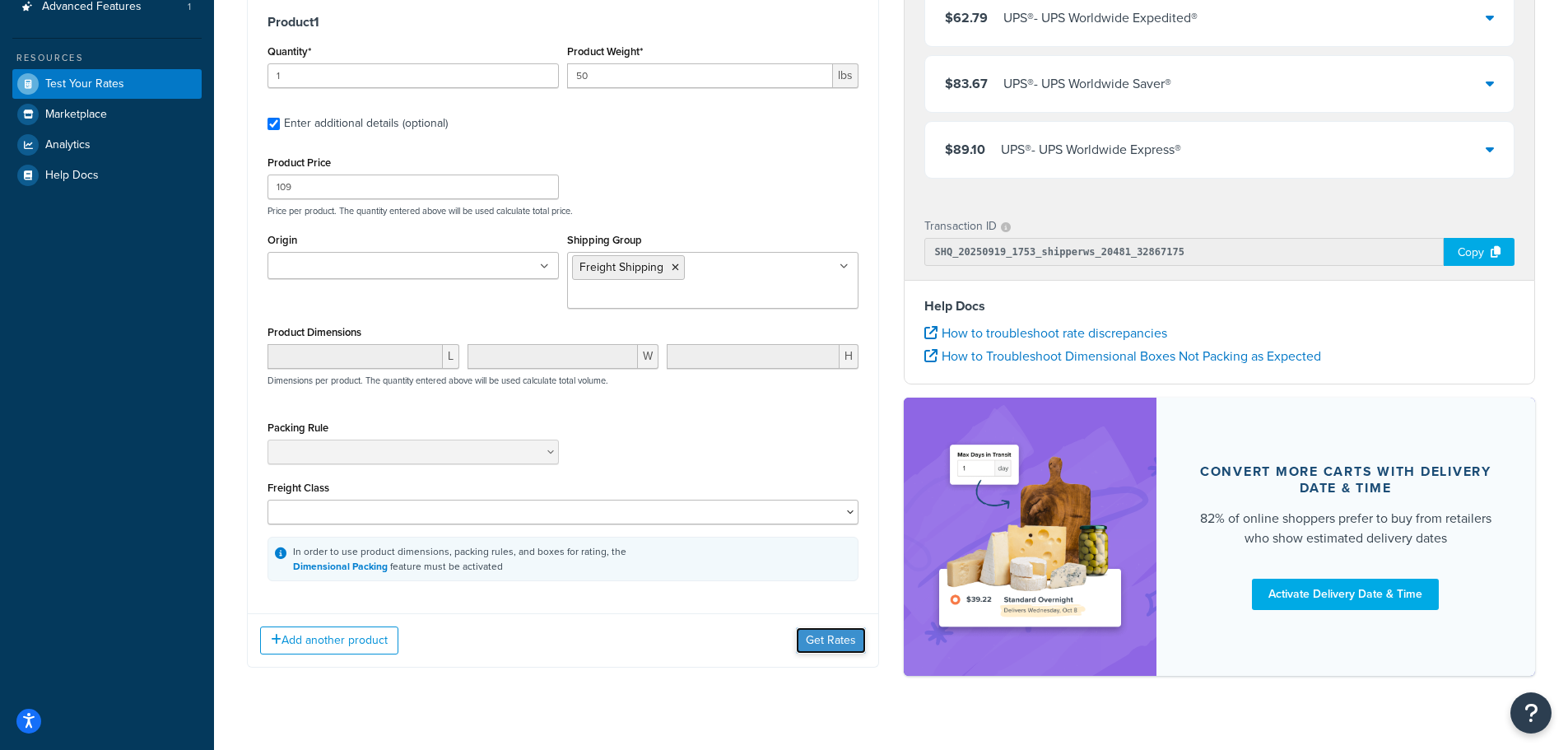
click at [823, 628] on button "Get Rates" at bounding box center [831, 640] width 70 height 26
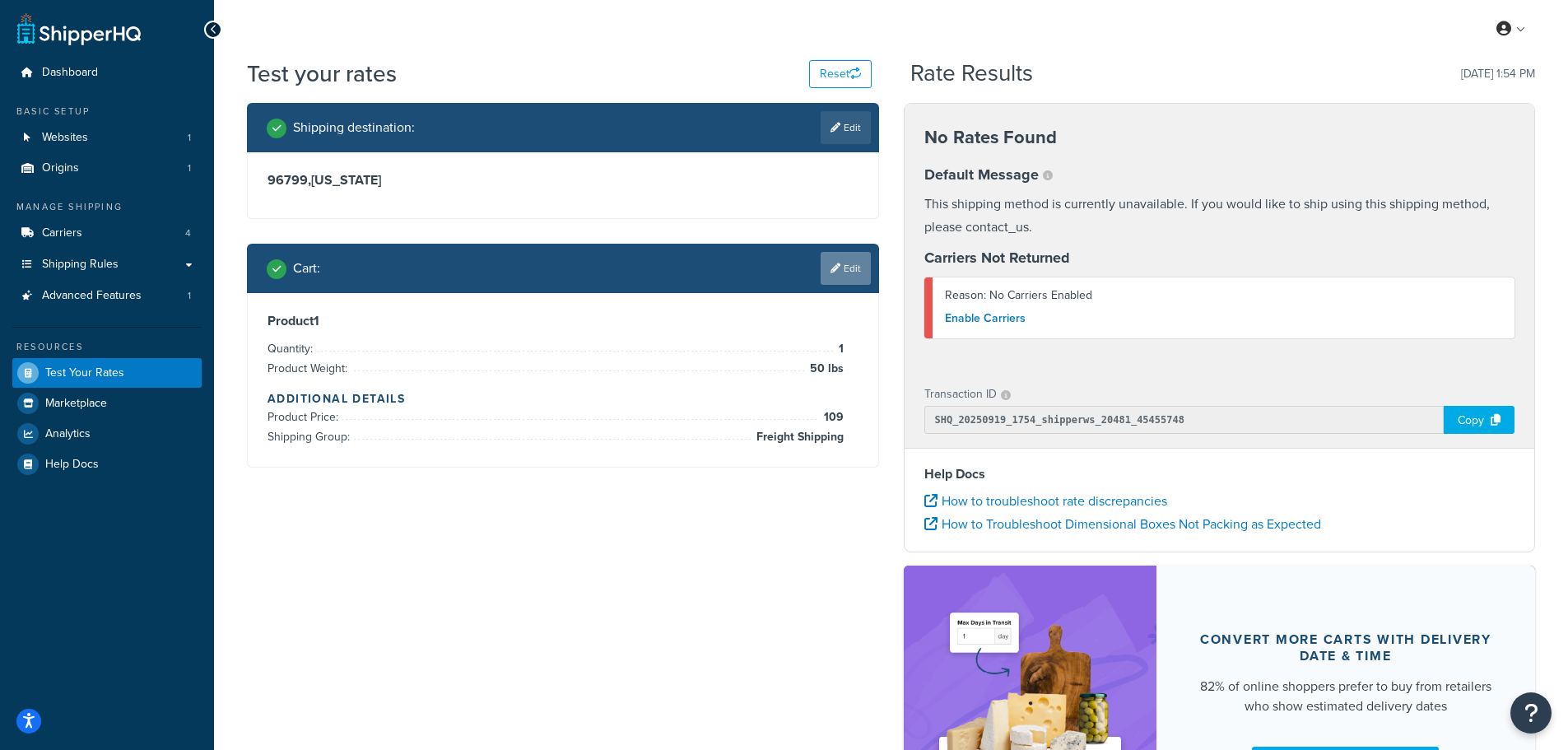
click at [844, 274] on link "Edit" at bounding box center [845, 268] width 50 height 33
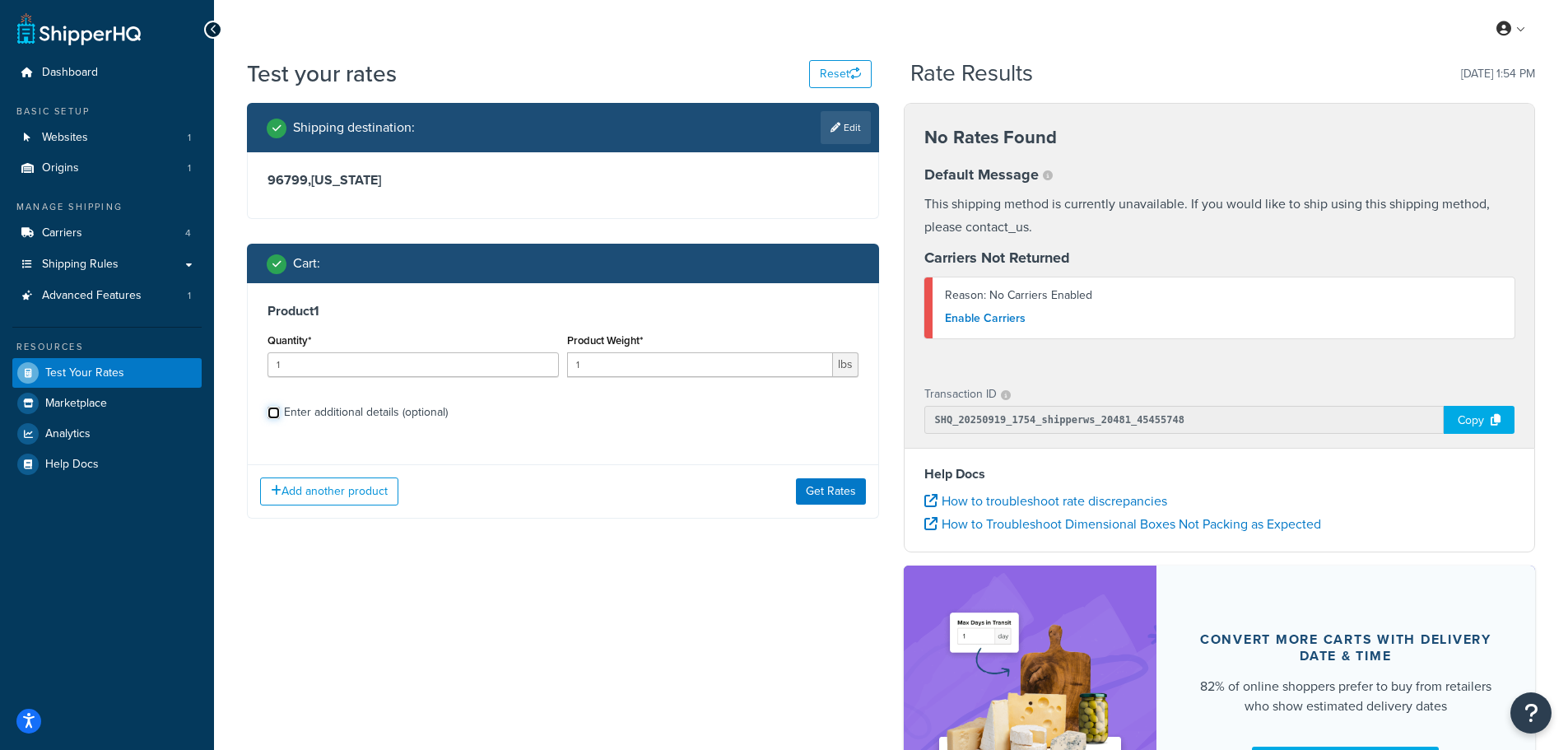
click at [278, 417] on input "Enter additional details (optional)" at bounding box center [274, 413] width 13 height 13
checkbox input "true"
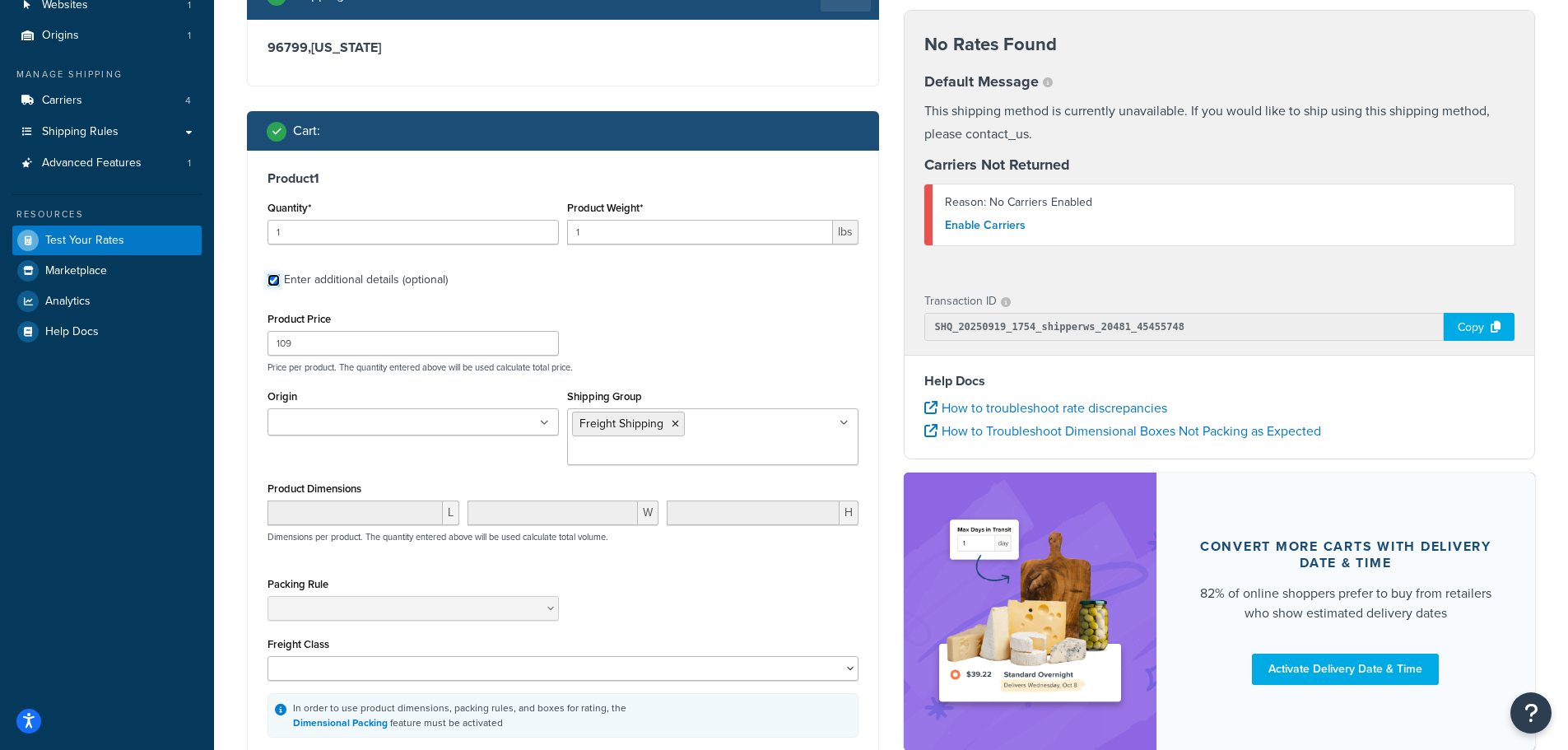
scroll to position [165, 0]
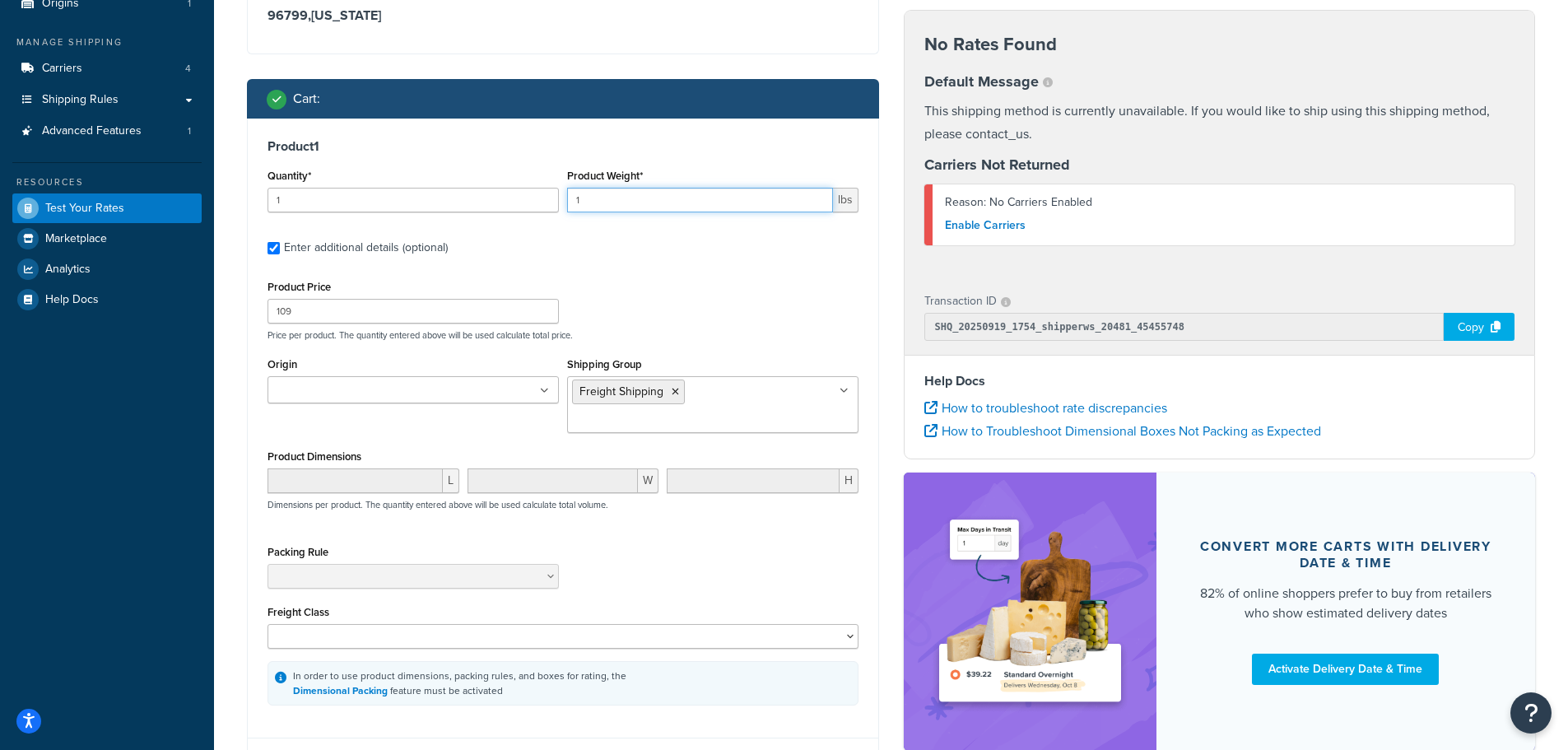
drag, startPoint x: 657, startPoint y: 204, endPoint x: 471, endPoint y: 193, distance: 186.3
click at [471, 193] on div "Quantity* 1 Product Weight* 1 lbs" at bounding box center [563, 194] width 600 height 60
type input "7"
click at [672, 396] on icon at bounding box center [675, 392] width 8 height 10
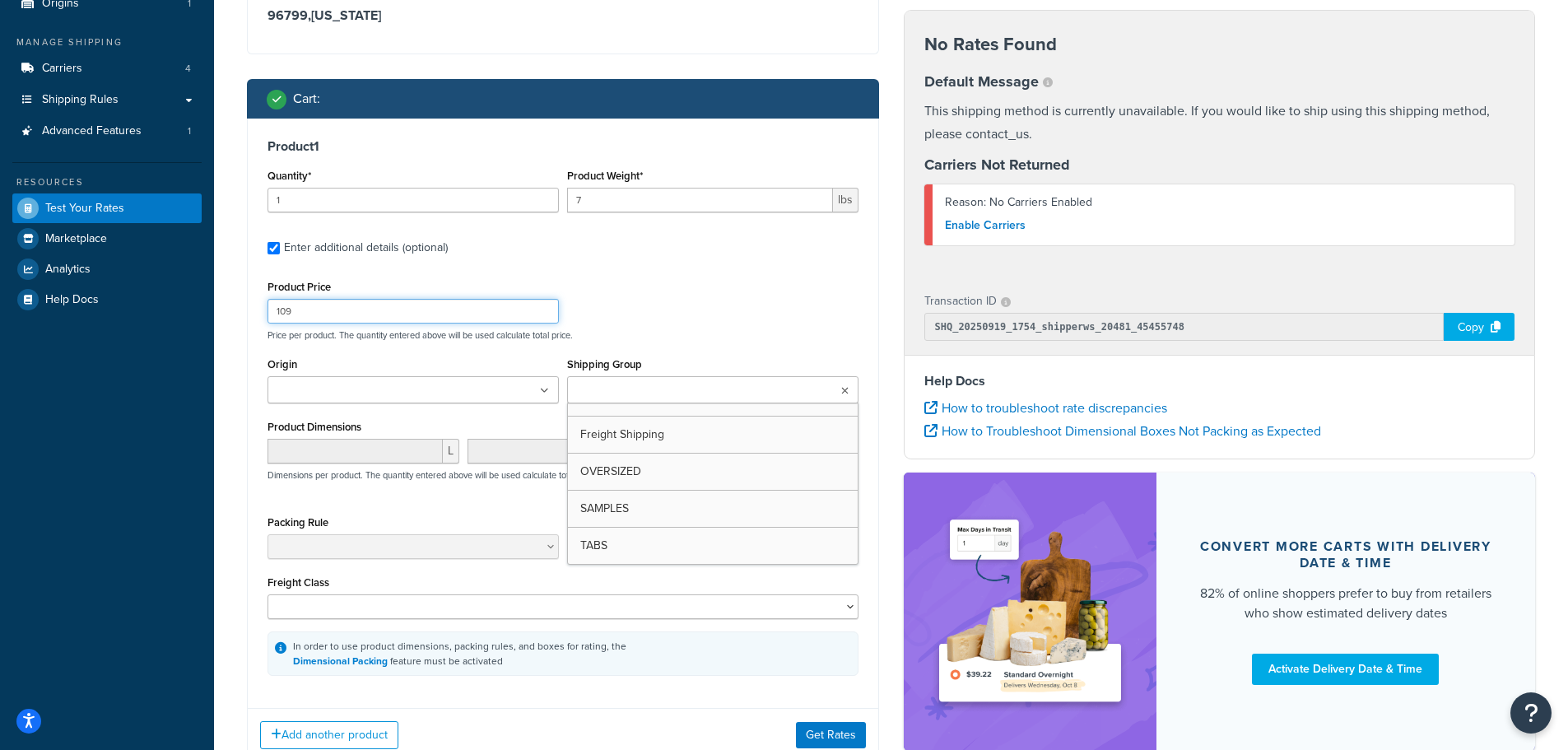
click at [627, 316] on div "Product Price 109 Price per product. The quantity entered above will be used ca…" at bounding box center [563, 308] width 600 height 65
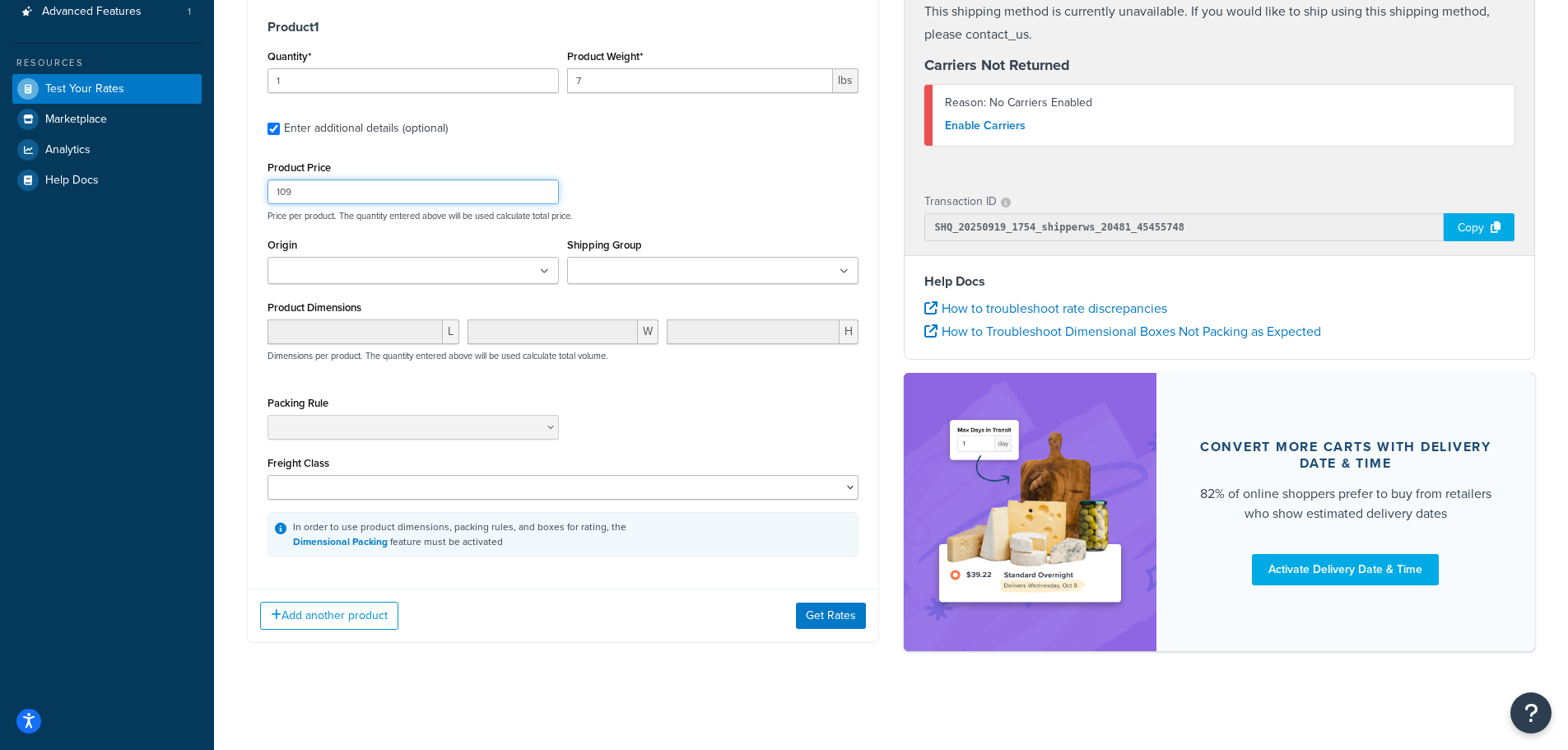
scroll to position [286, 0]
click at [319, 617] on button "Add another product" at bounding box center [329, 616] width 138 height 28
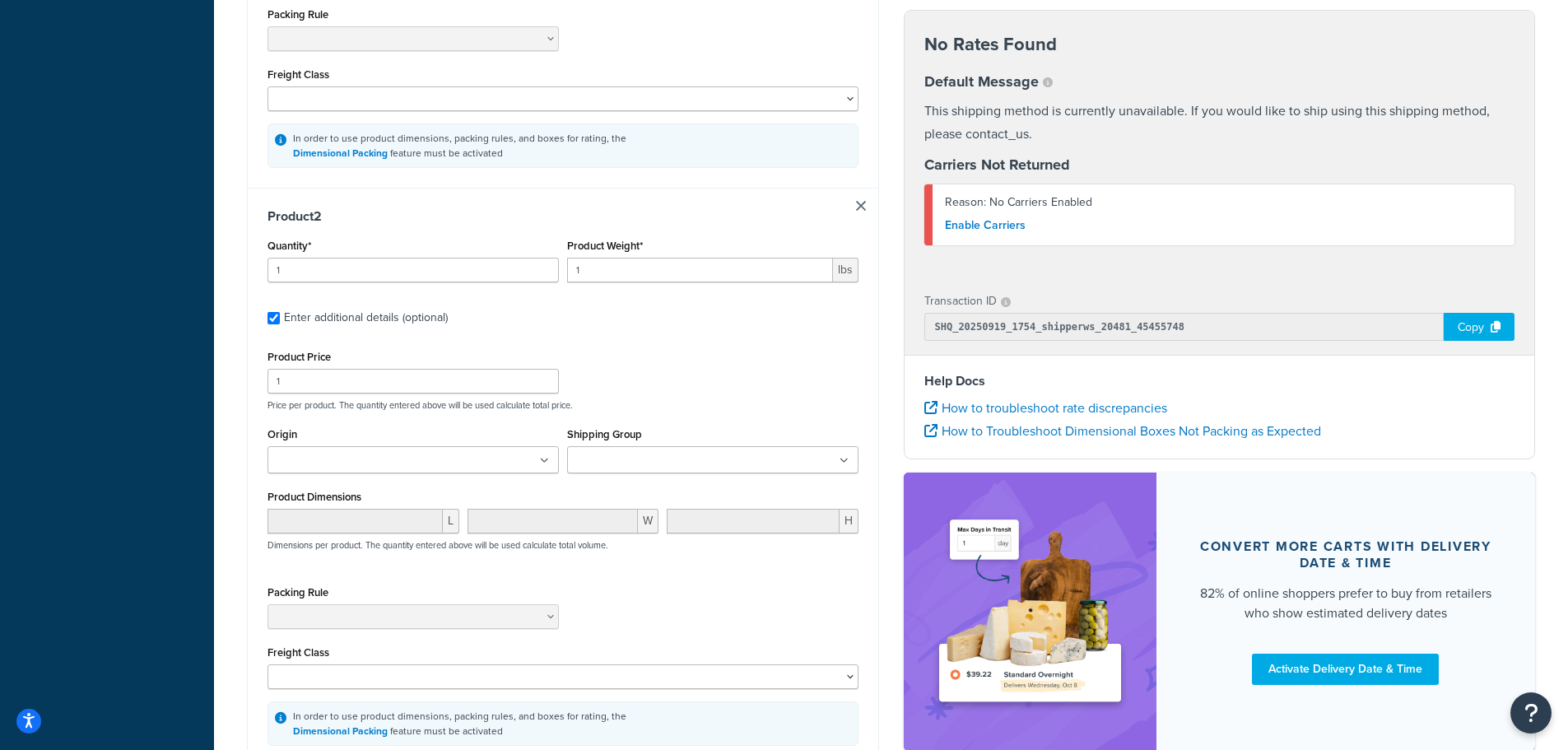
scroll to position [794, 0]
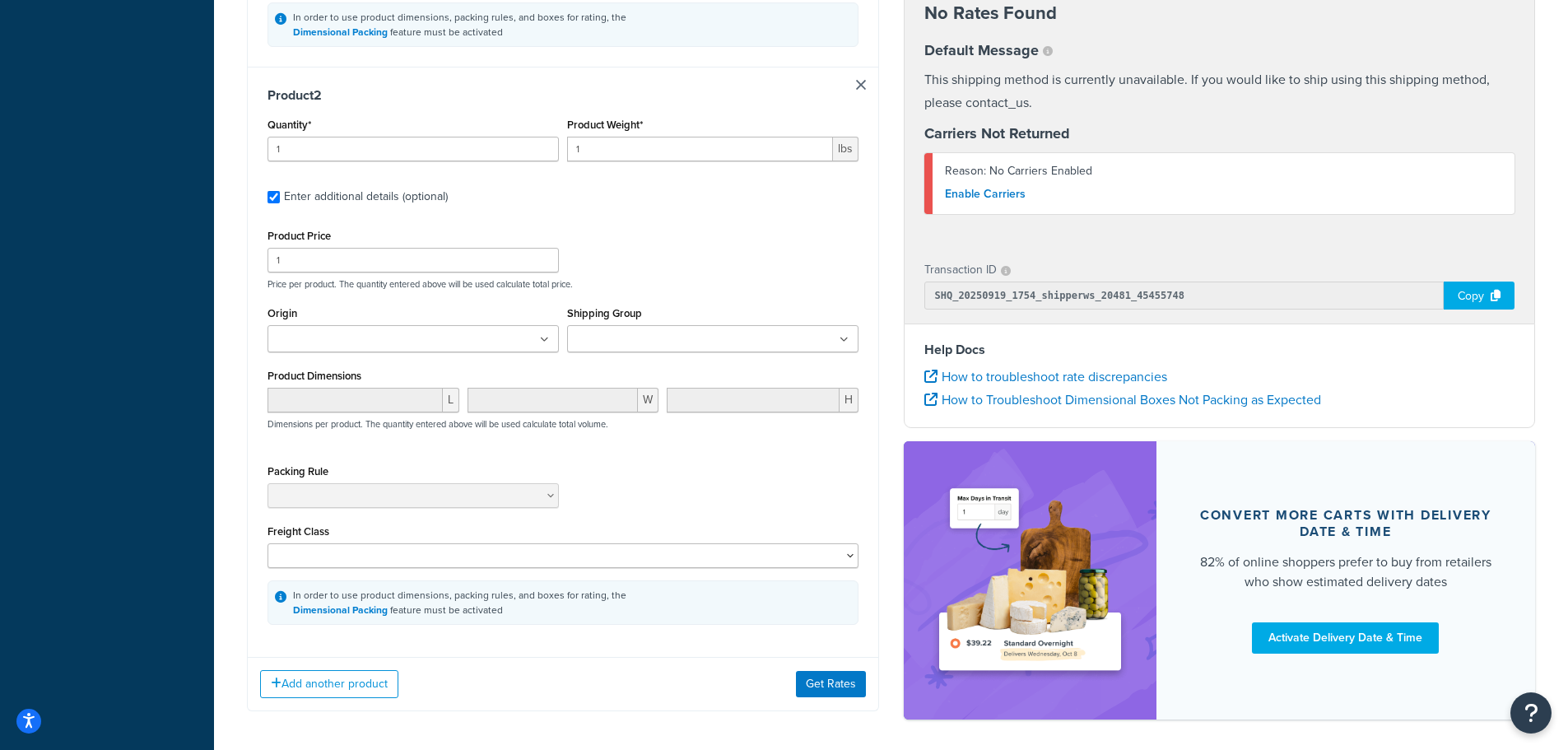
click at [640, 339] on input "Shipping Group" at bounding box center [645, 340] width 146 height 18
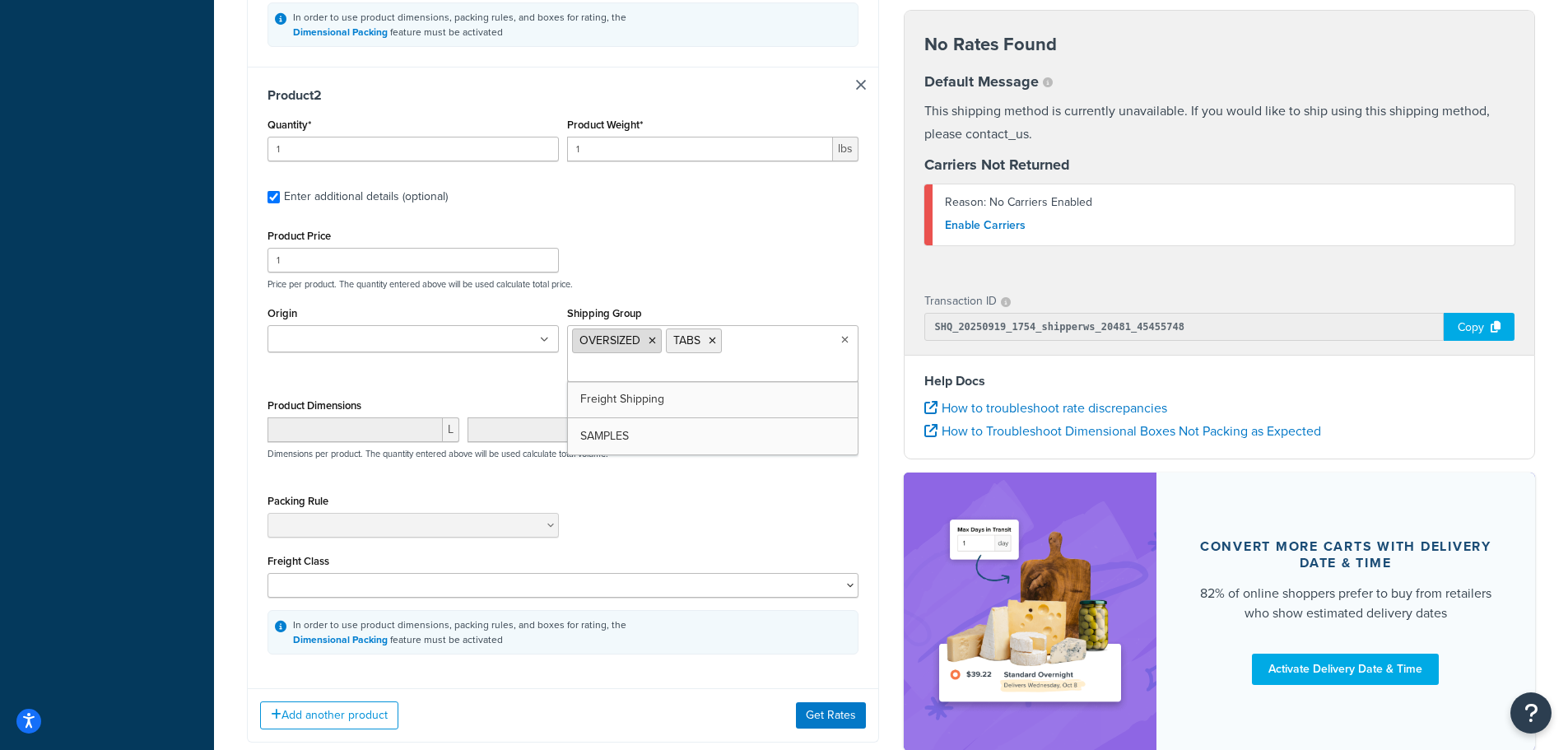
click at [653, 345] on icon at bounding box center [652, 341] width 8 height 10
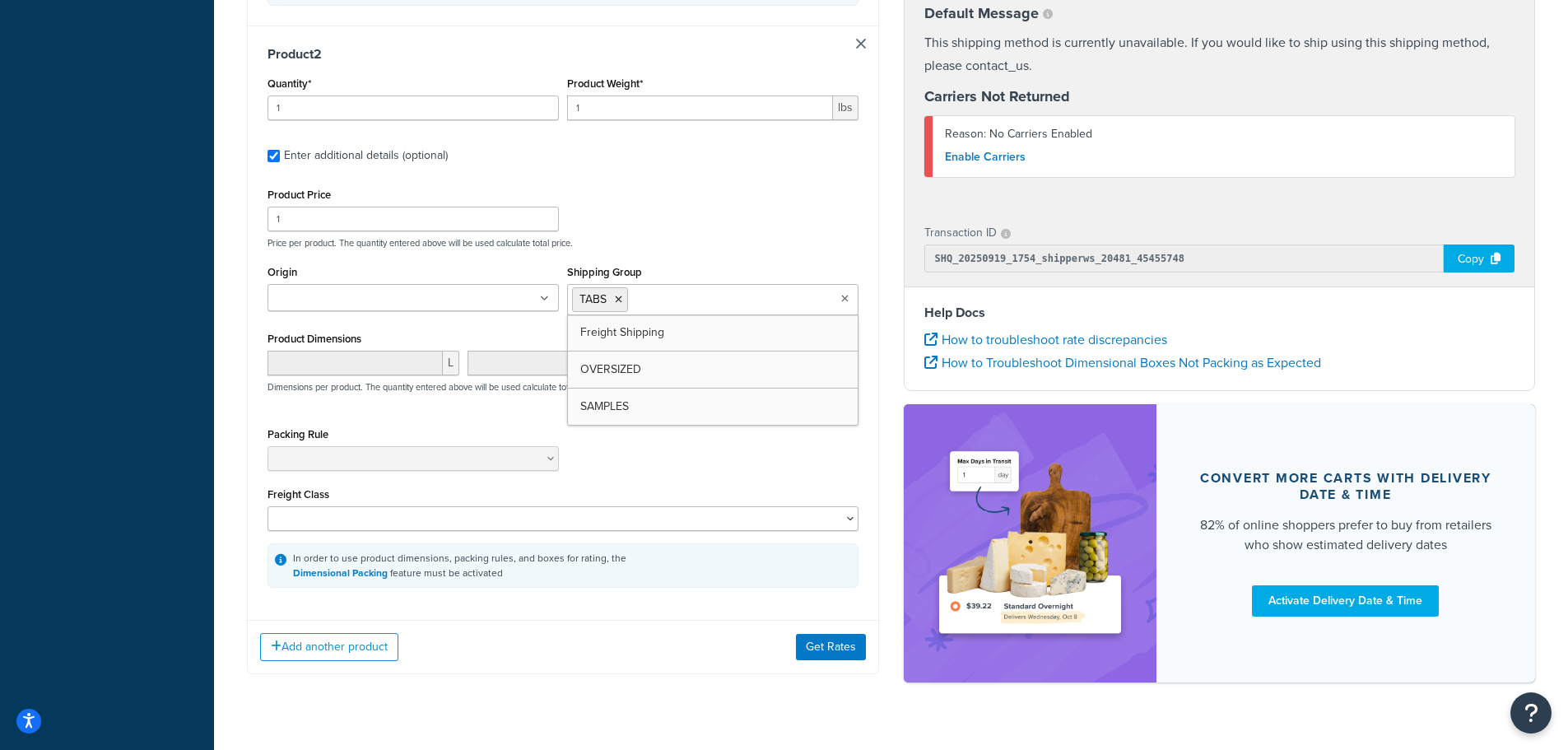
scroll to position [871, 0]
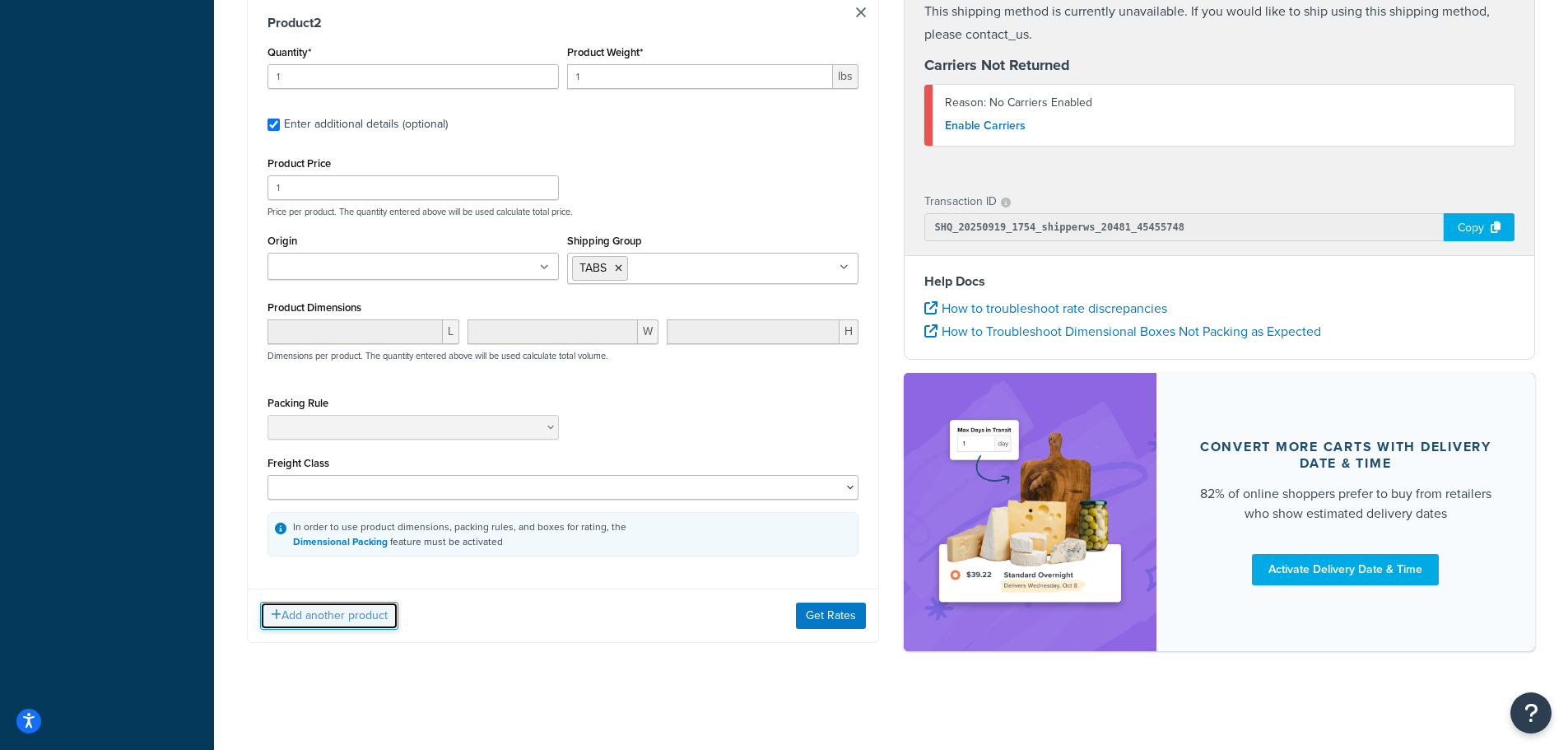
click at [342, 621] on button "Add another product" at bounding box center [329, 616] width 138 height 28
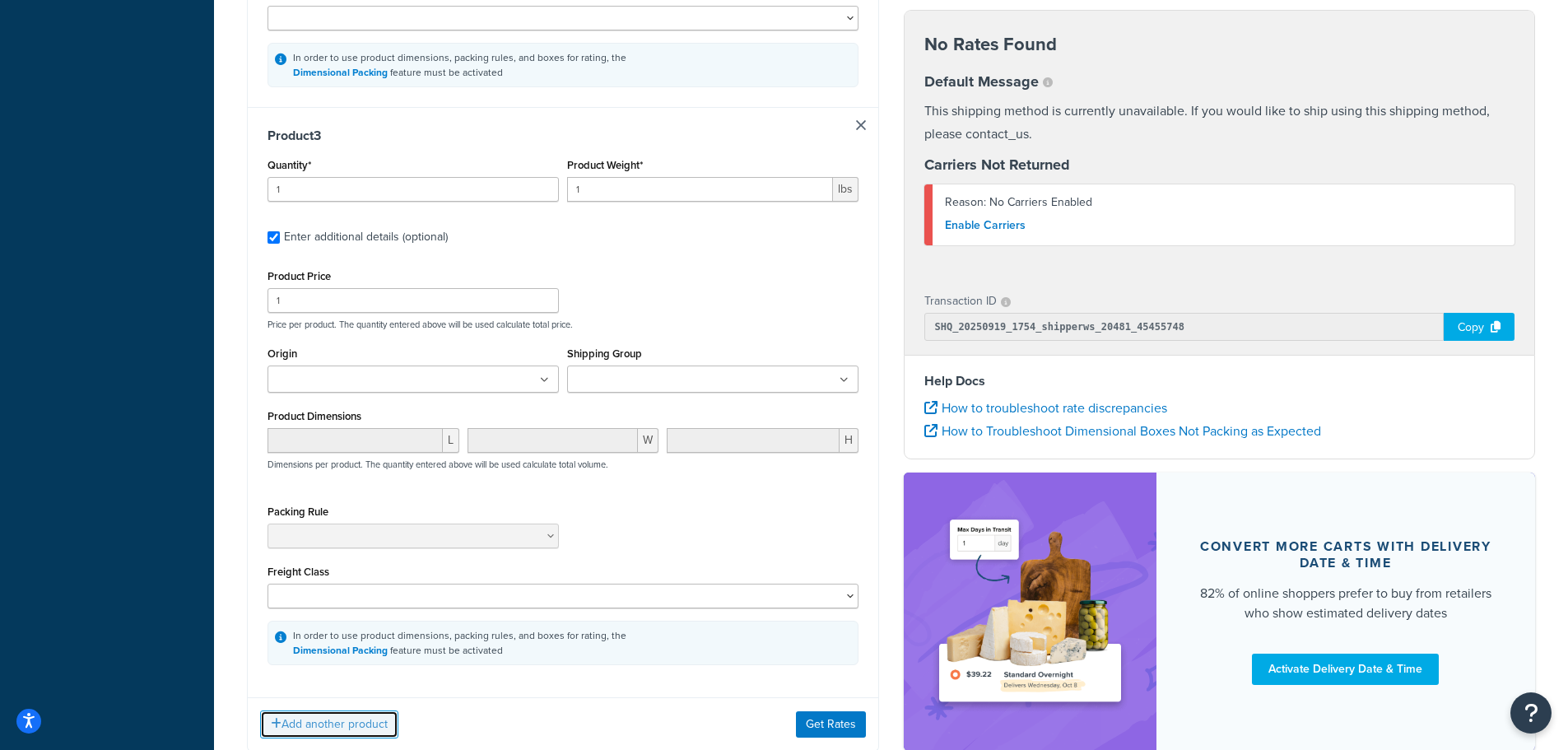
scroll to position [1372, 0]
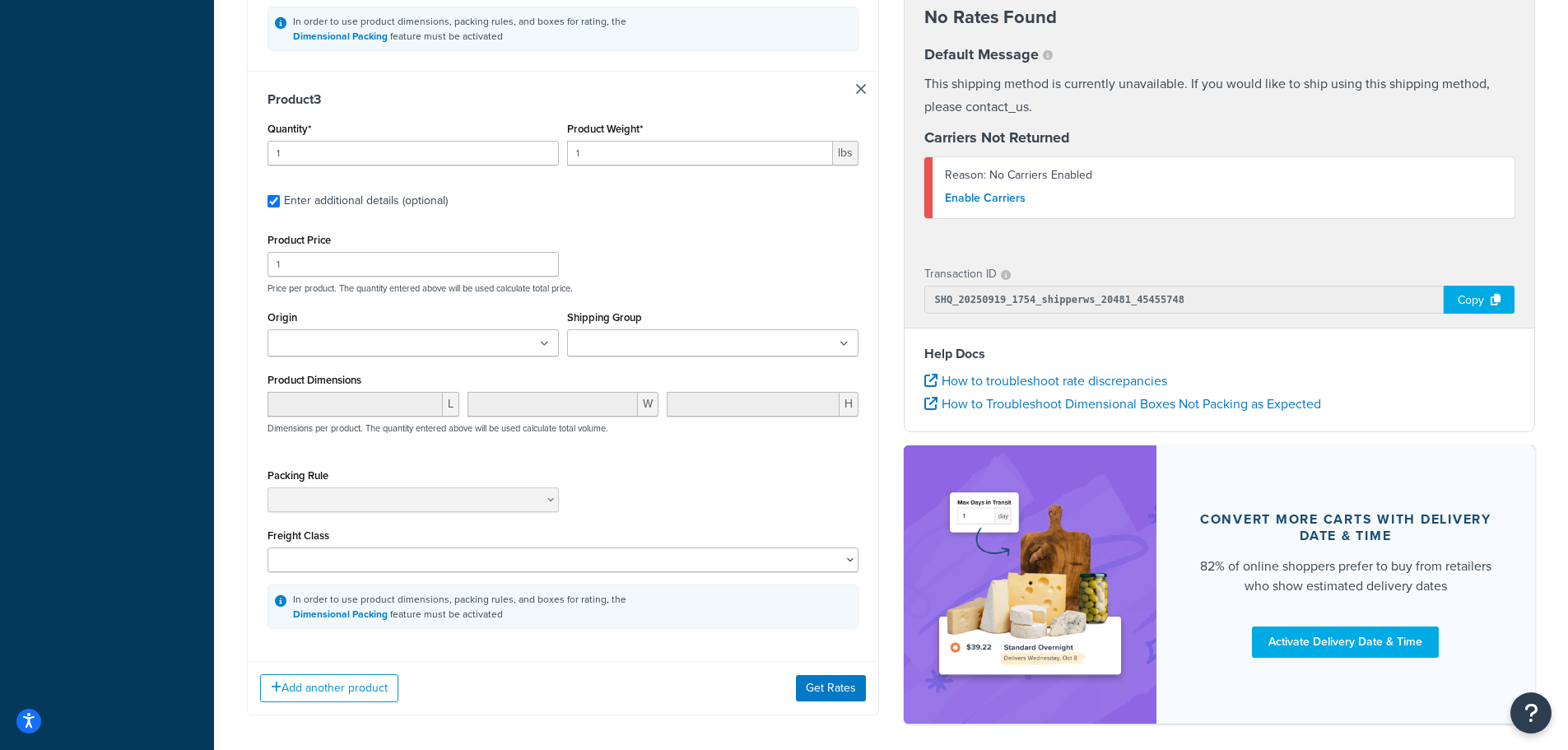
click at [631, 351] on input "Shipping Group" at bounding box center [645, 344] width 146 height 18
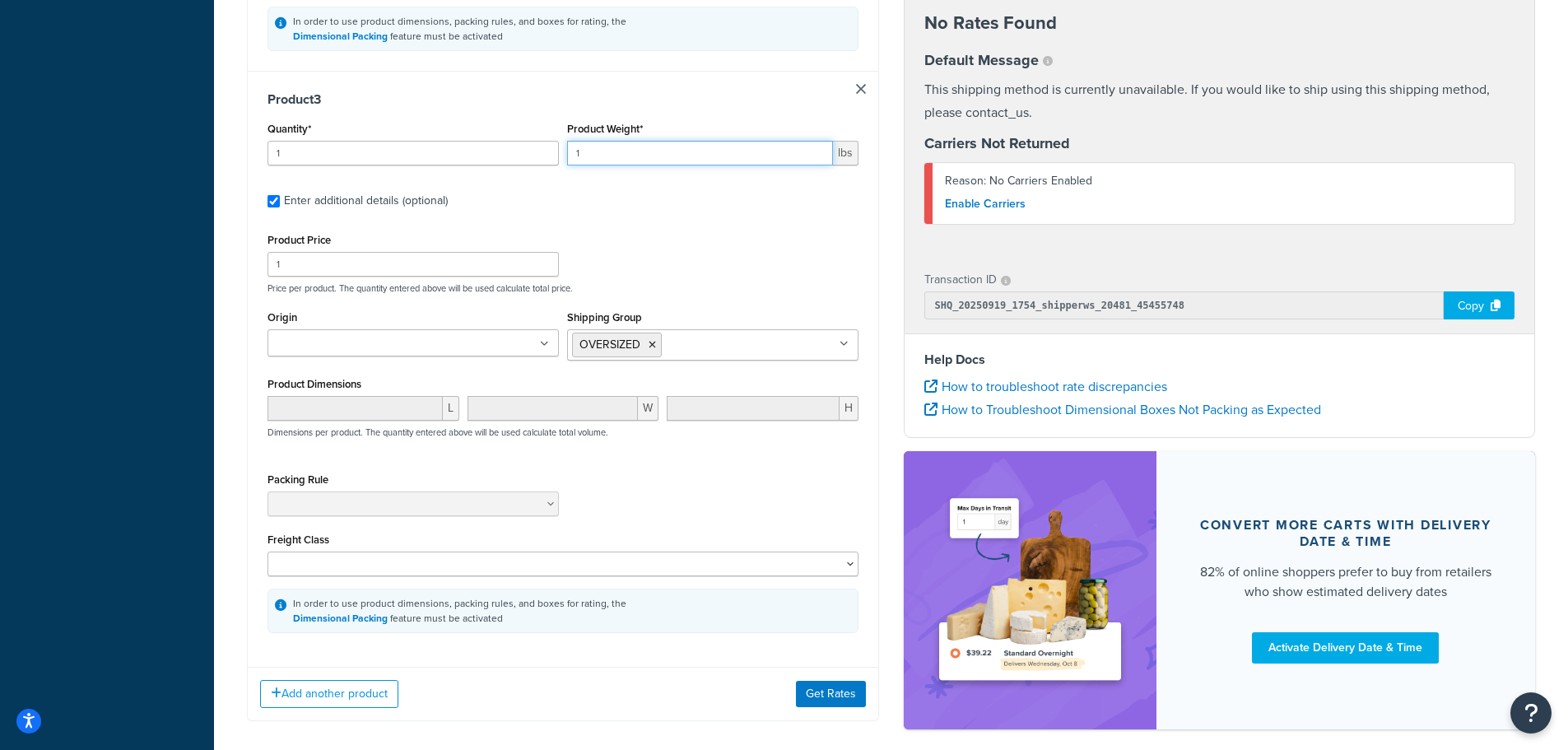
drag, startPoint x: 572, startPoint y: 160, endPoint x: 584, endPoint y: 215, distance: 56.3
click at [529, 157] on div "Quantity* 1 Product Weight* 1 lbs" at bounding box center [563, 147] width 600 height 60
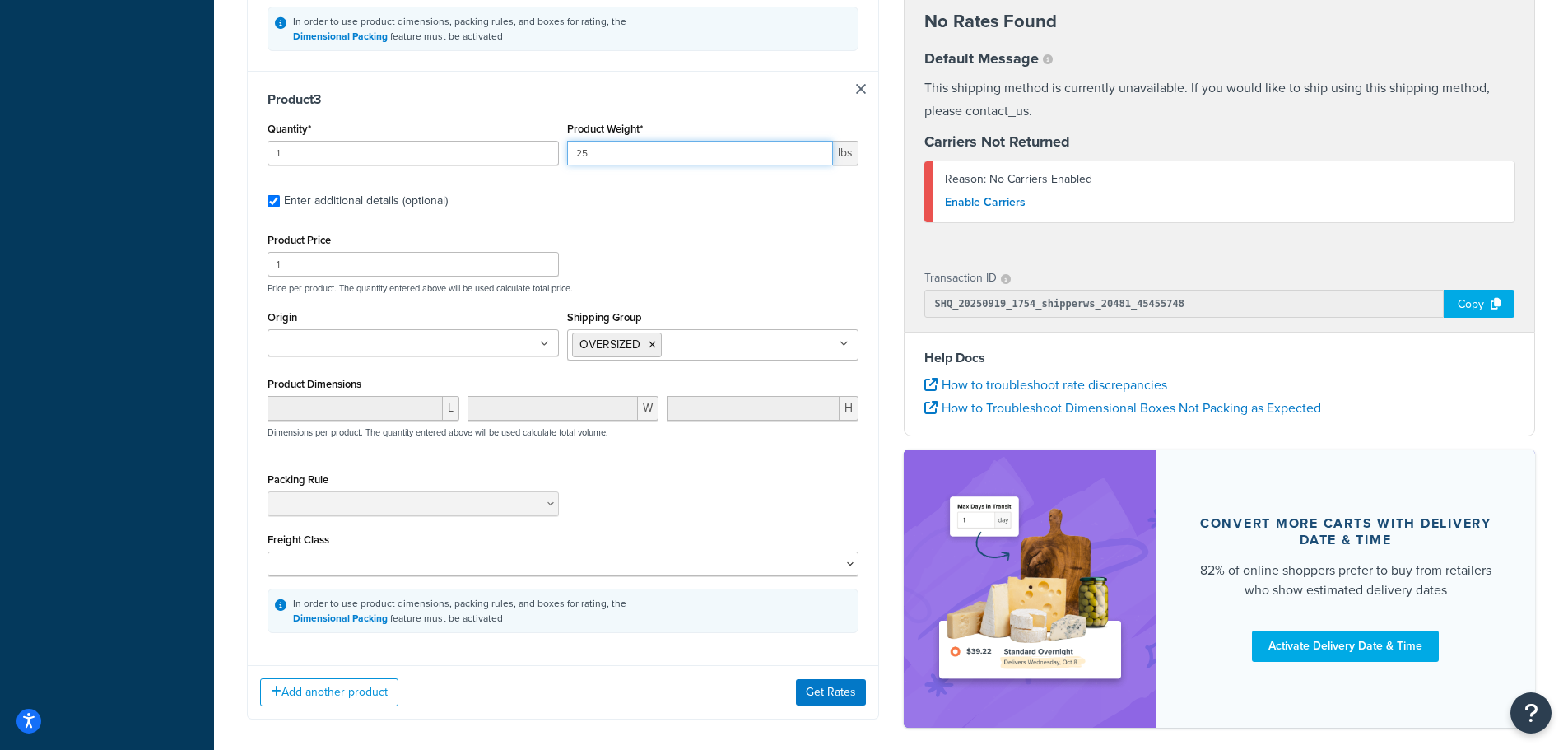
type input "25"
click at [689, 236] on div "Product Price 1 Price per product. The quantity entered above will be used calc…" at bounding box center [563, 261] width 600 height 65
click at [844, 701] on button "Get Rates" at bounding box center [831, 692] width 70 height 26
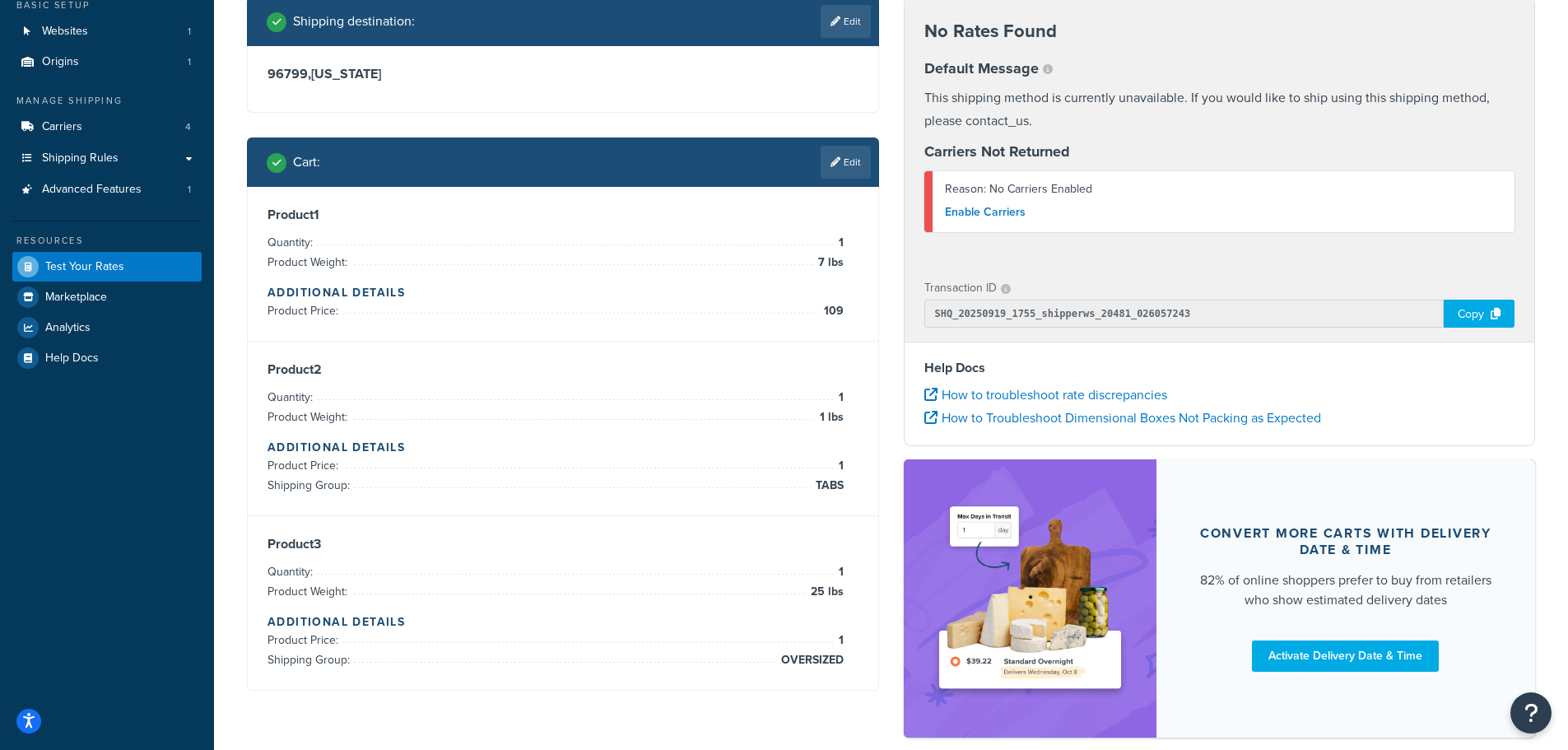
scroll to position [0, 0]
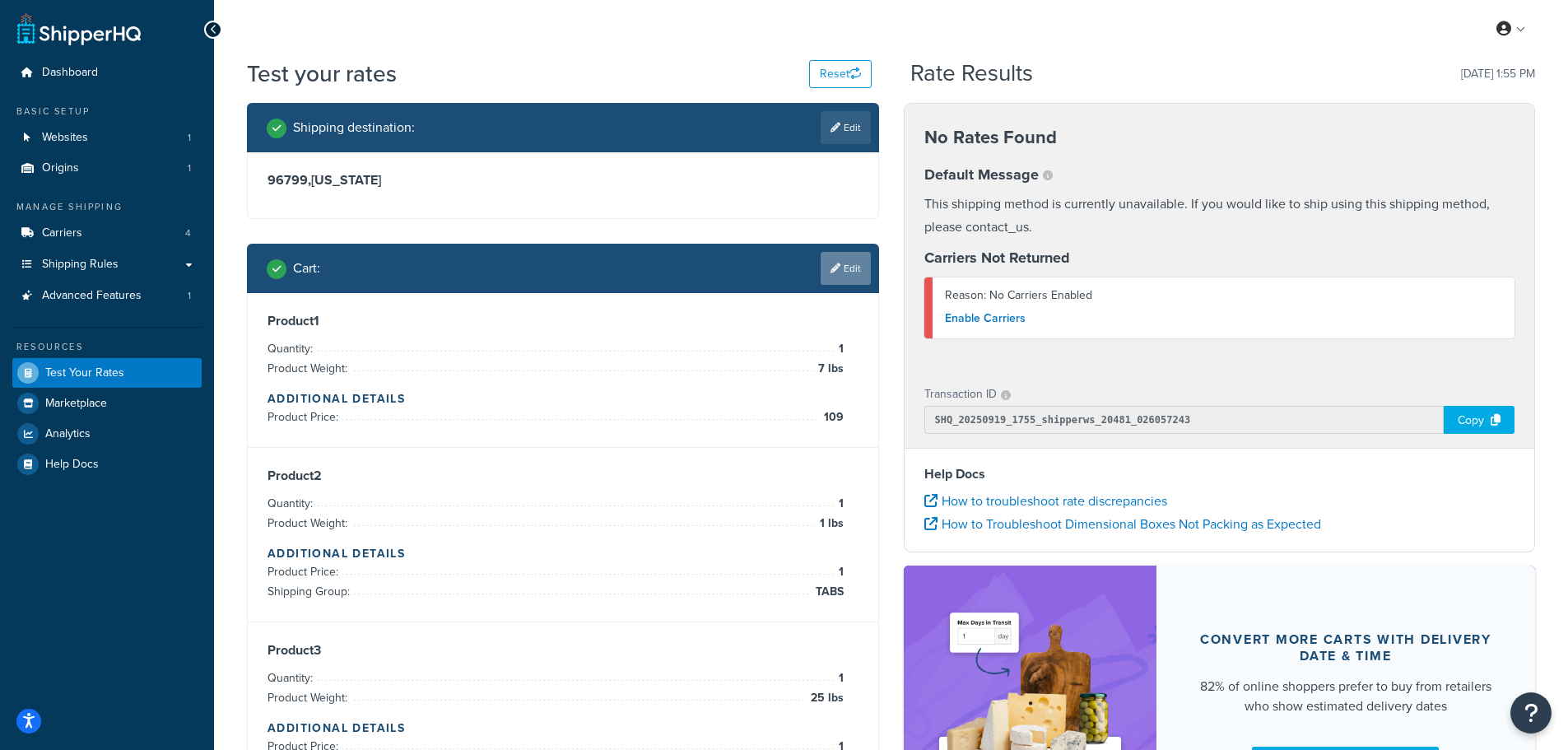
click at [848, 253] on link "Edit" at bounding box center [845, 268] width 50 height 33
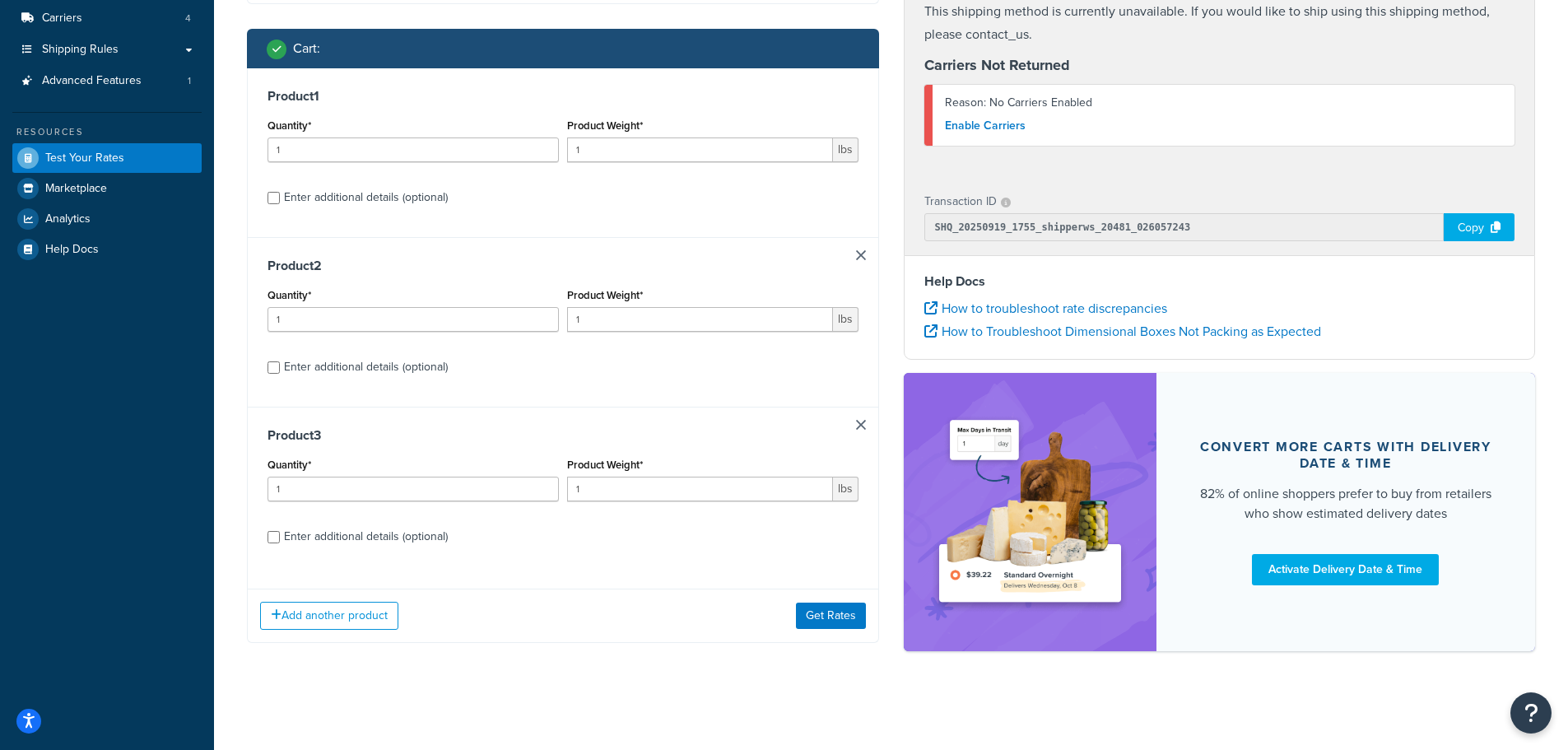
scroll to position [216, 0]
click at [865, 250] on link at bounding box center [861, 255] width 10 height 10
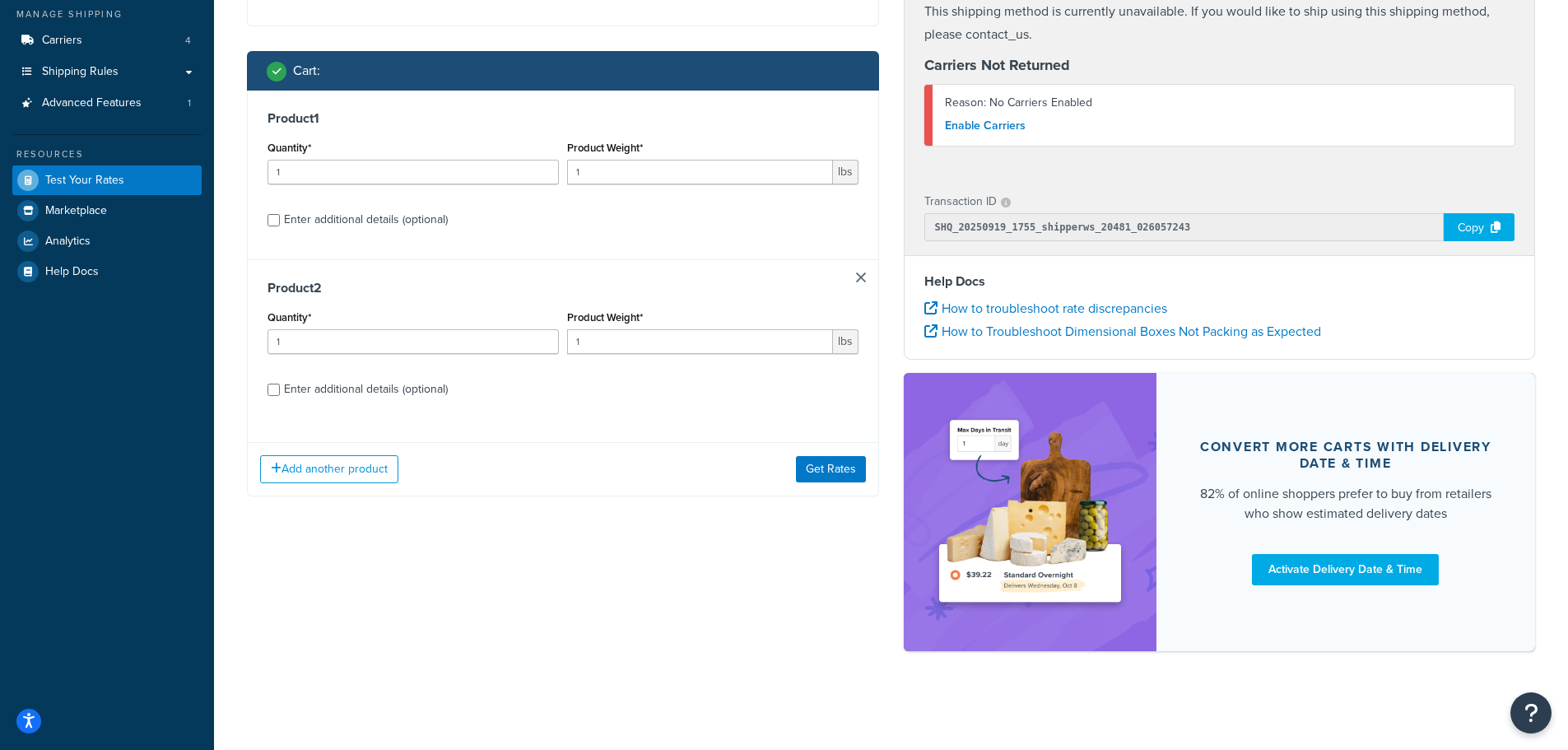
scroll to position [194, 0]
click at [860, 279] on link at bounding box center [861, 278] width 10 height 10
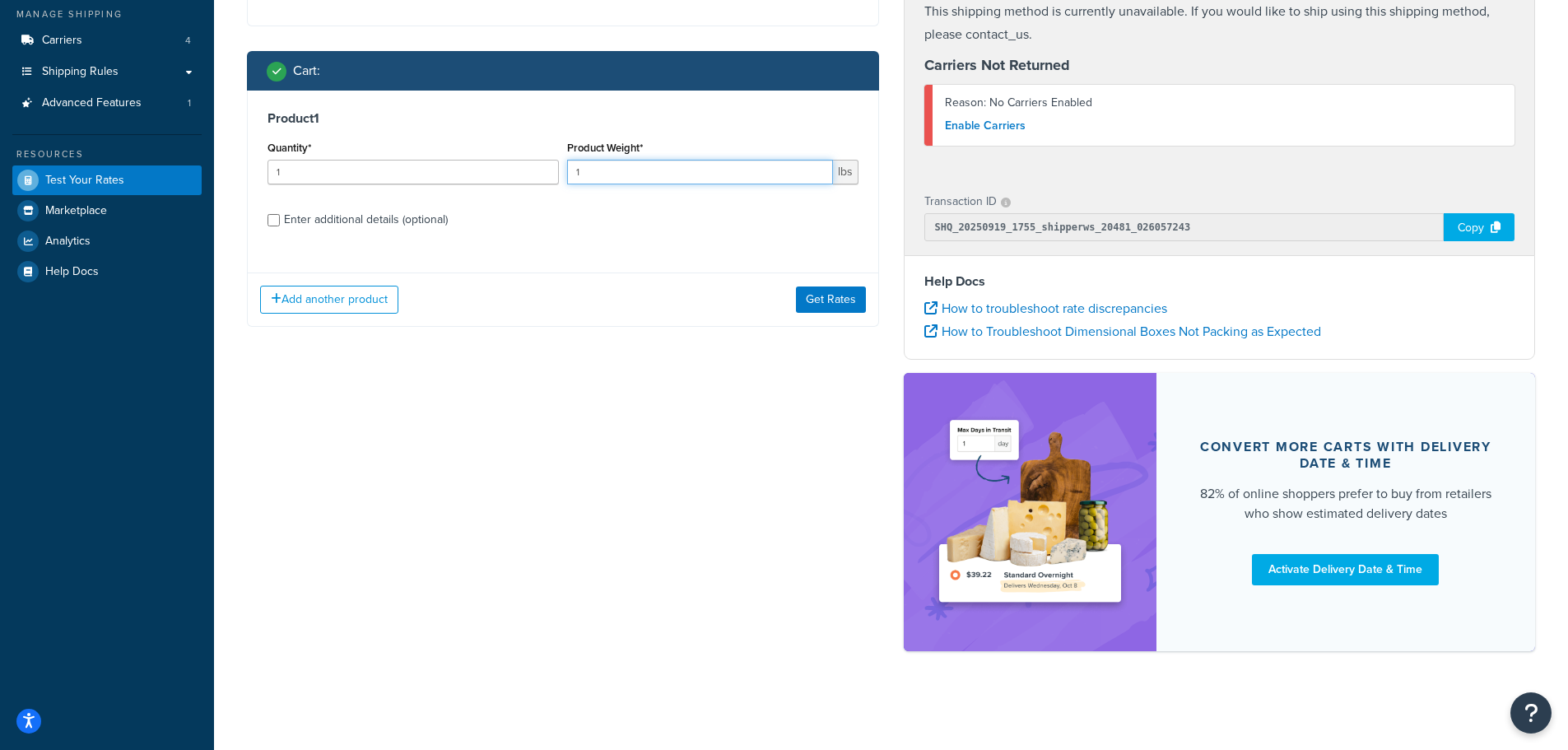
click at [631, 174] on input "1" at bounding box center [700, 171] width 266 height 24
click at [274, 215] on input "Enter additional details (optional)" at bounding box center [274, 220] width 13 height 13
checkbox input "true"
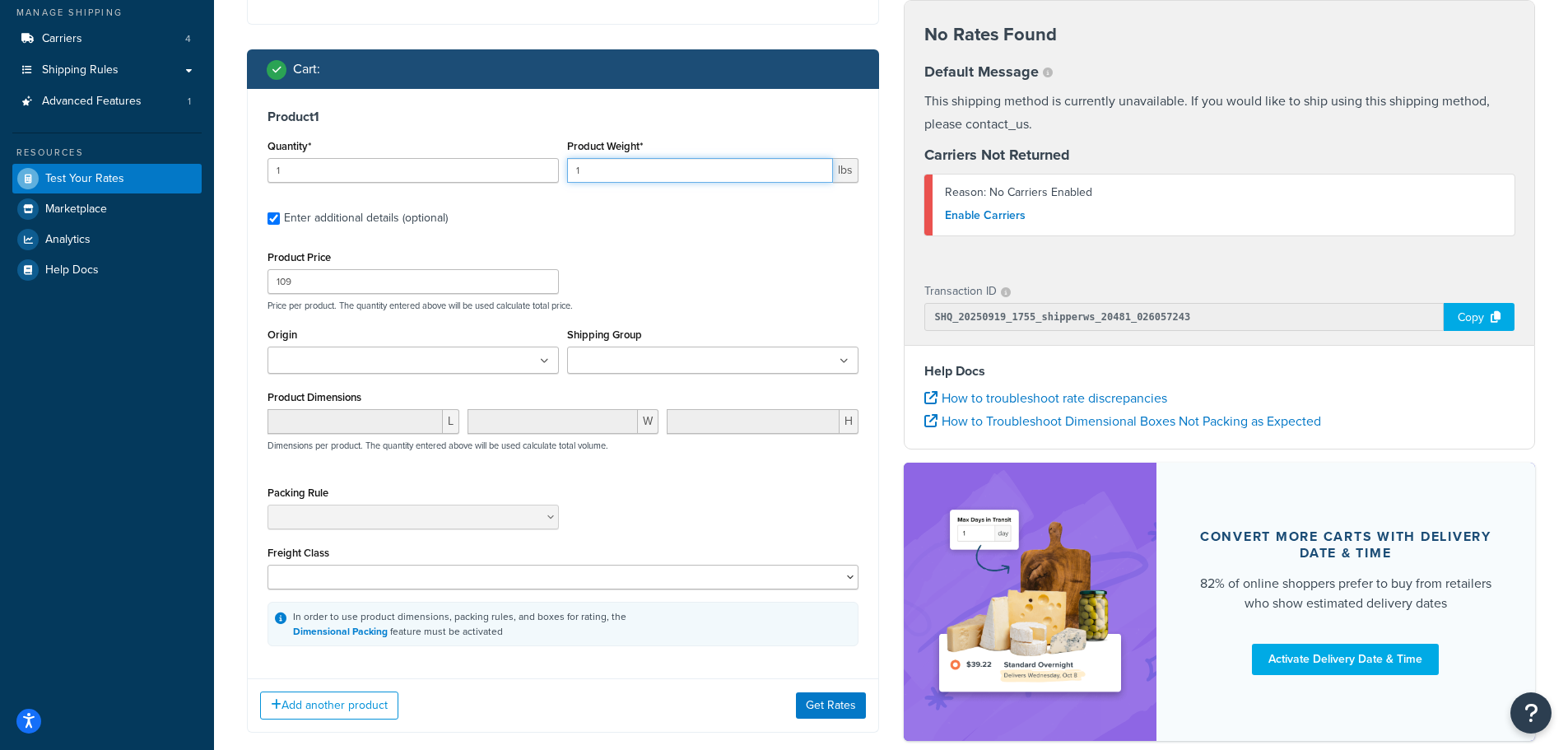
click at [488, 176] on div "Quantity* 1 Product Weight* 1 lbs" at bounding box center [563, 165] width 600 height 60
type input "7"
click at [313, 714] on button "Add another product" at bounding box center [329, 705] width 138 height 28
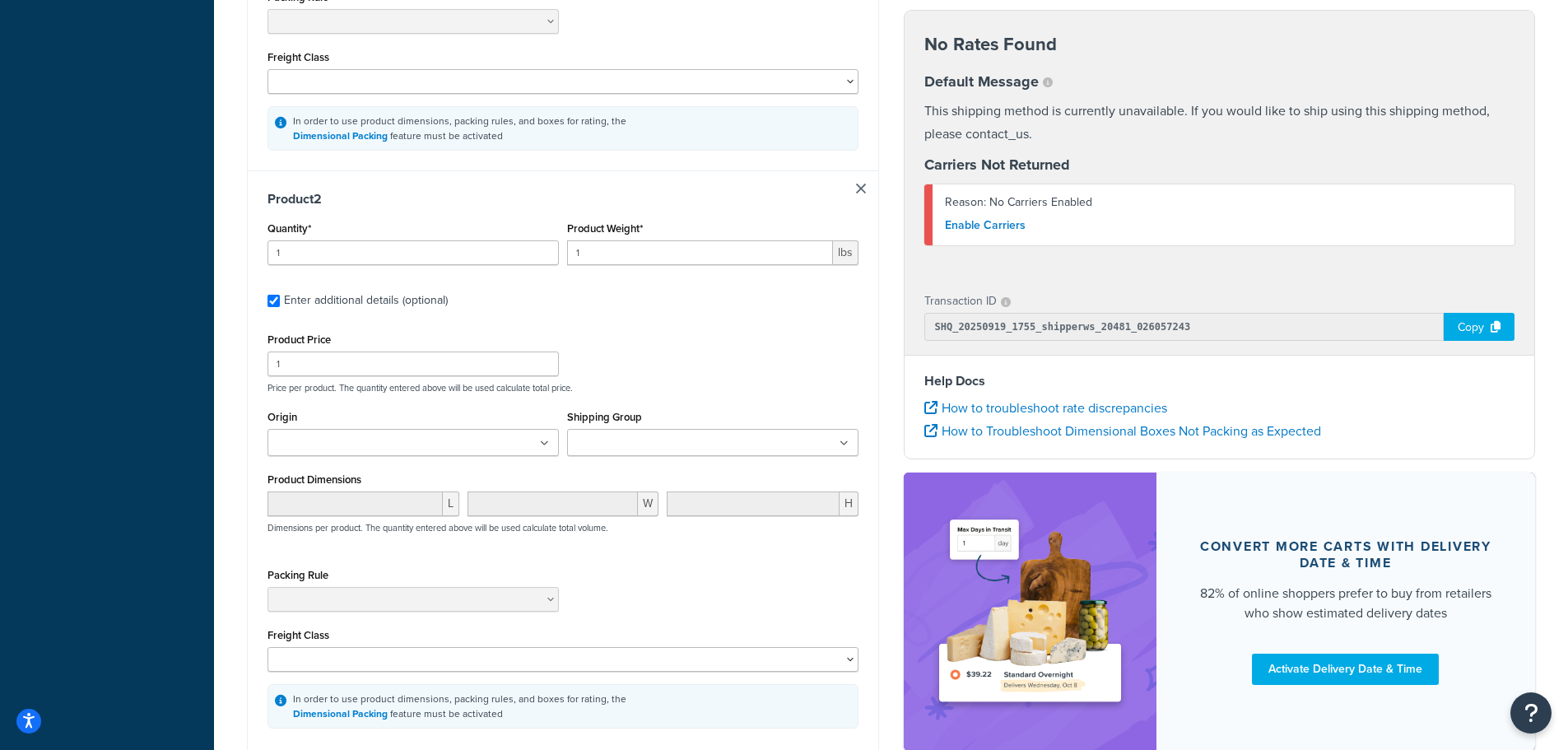
scroll to position [709, 0]
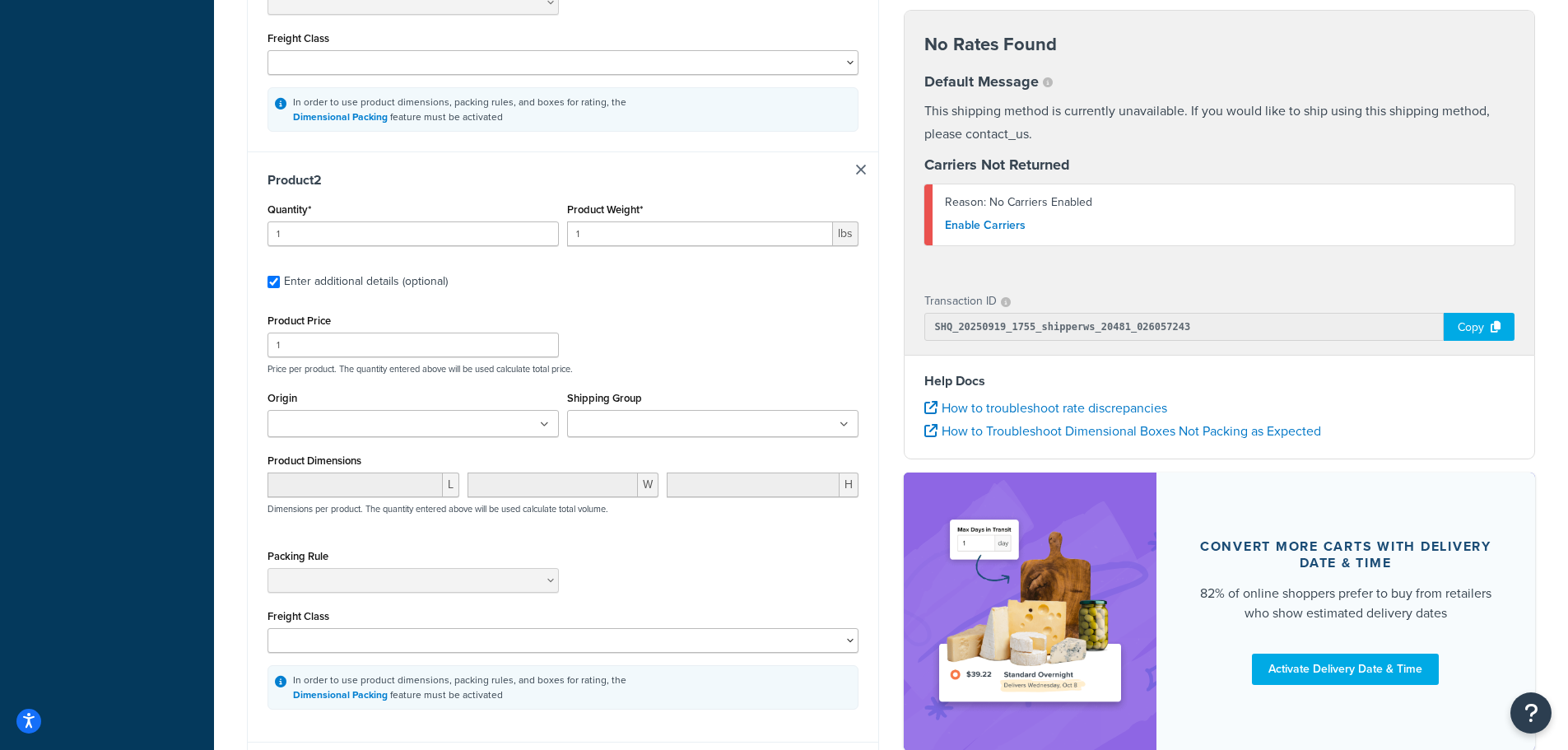
click at [630, 428] on input "Shipping Group" at bounding box center [645, 424] width 146 height 18
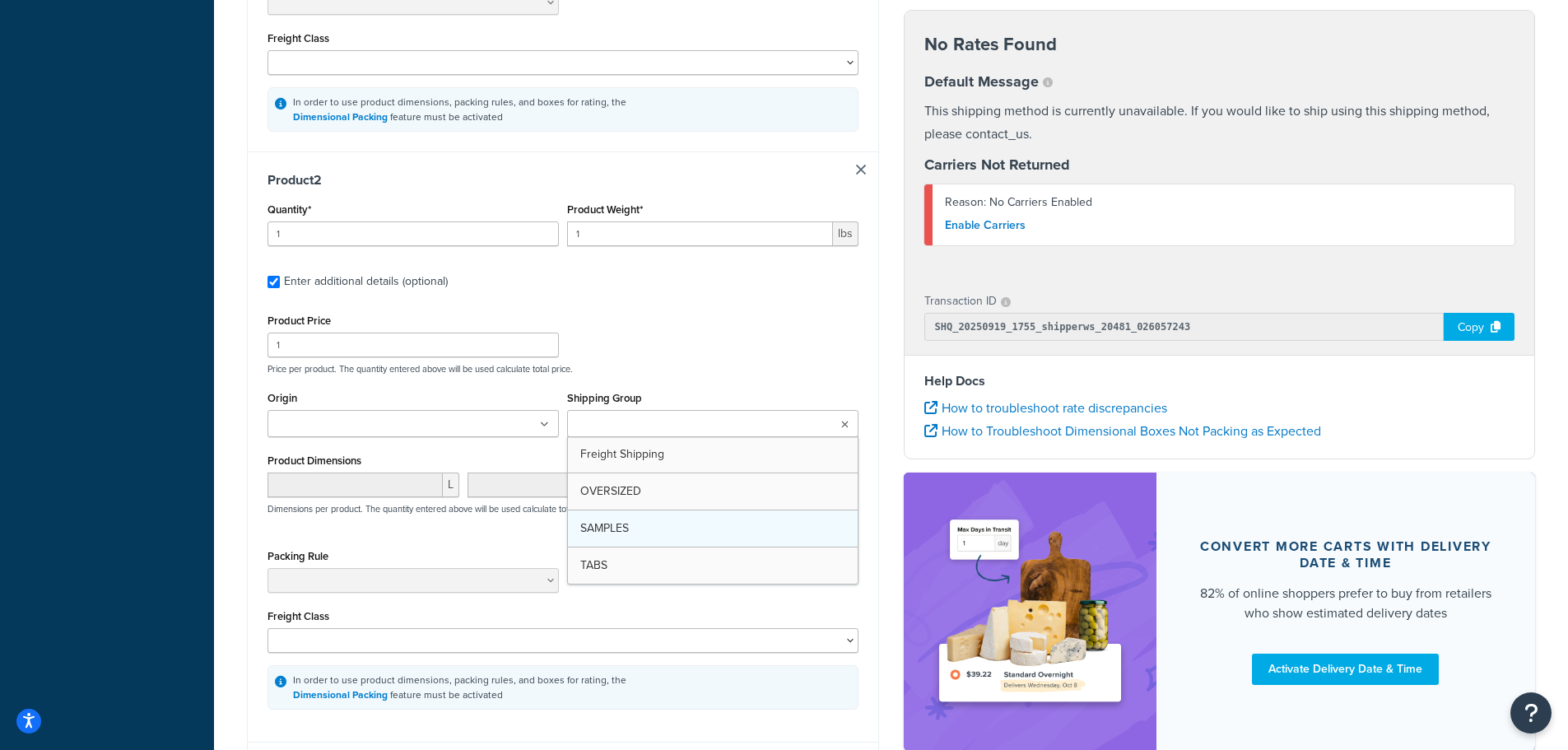
drag, startPoint x: 626, startPoint y: 560, endPoint x: 631, endPoint y: 538, distance: 22.6
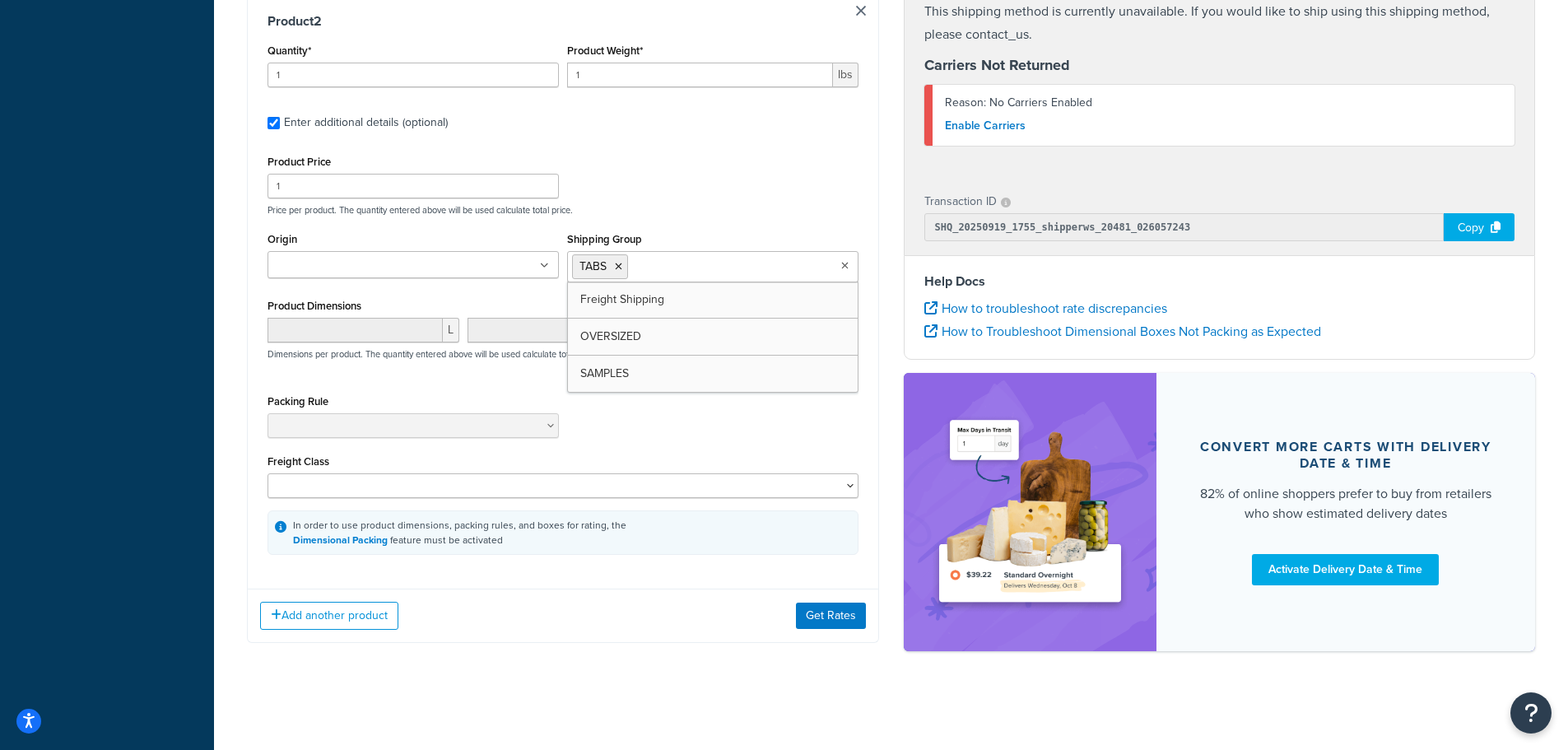
scroll to position [870, 0]
click at [347, 619] on button "Add another product" at bounding box center [329, 616] width 138 height 28
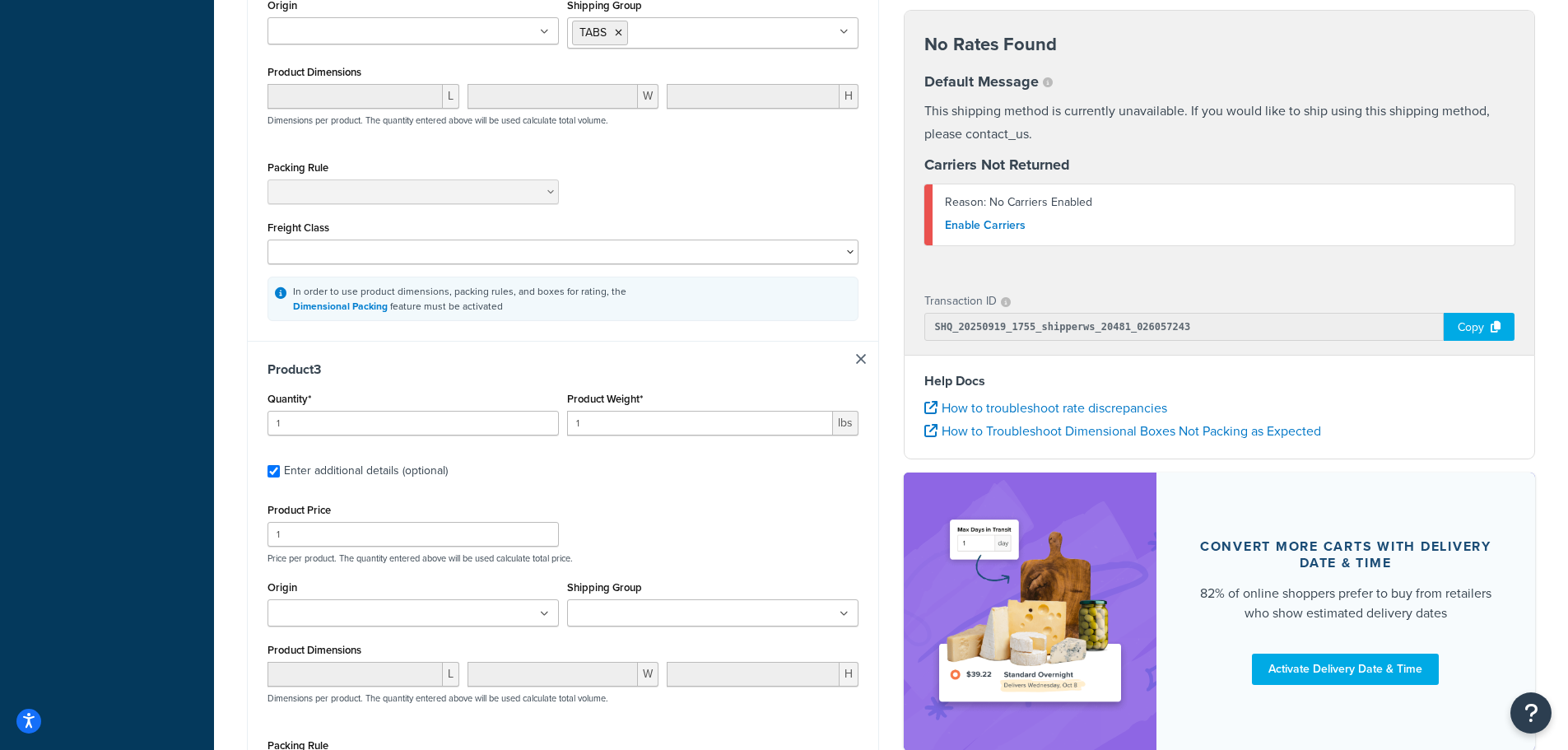
scroll to position [1377, 0]
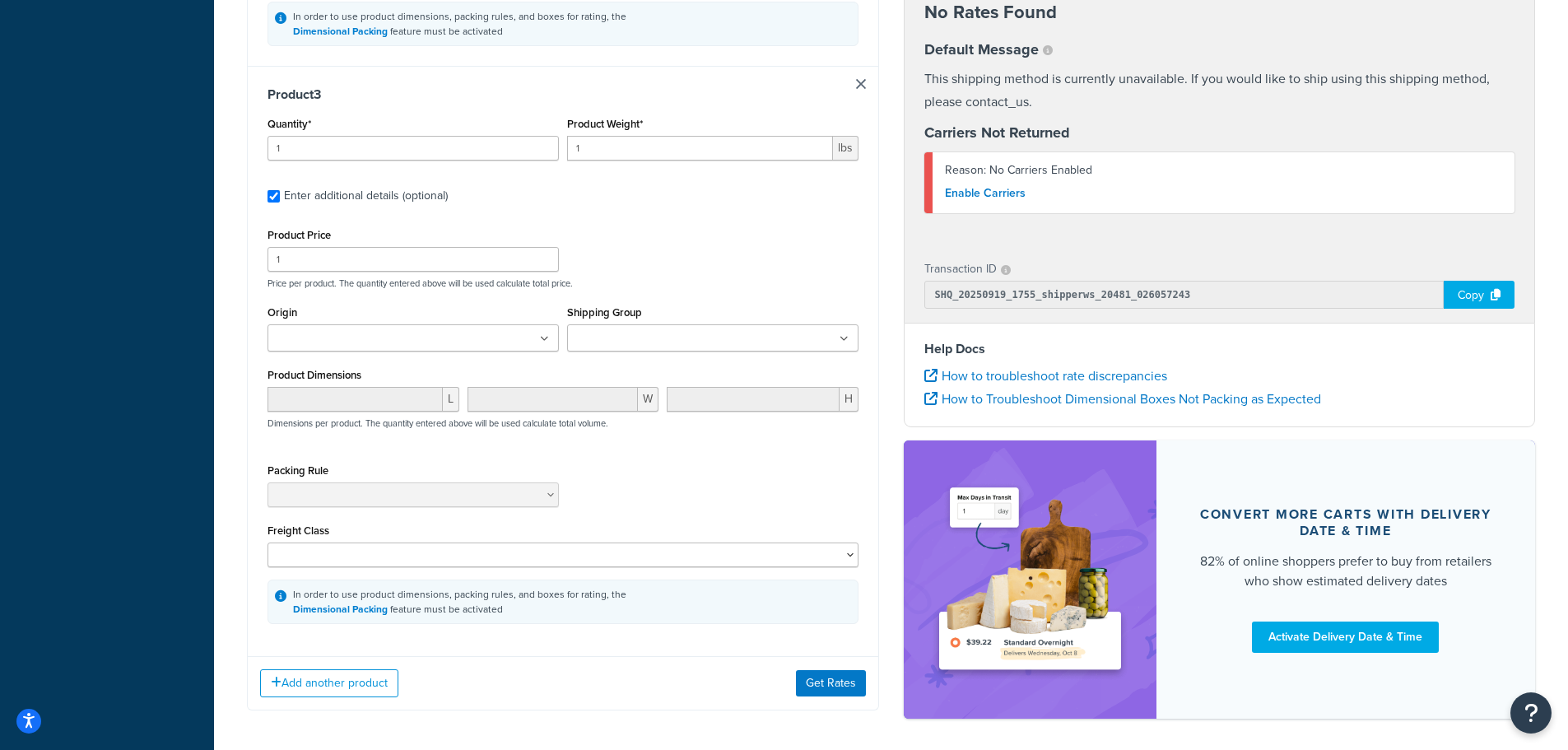
click at [619, 331] on ul at bounding box center [713, 338] width 291 height 27
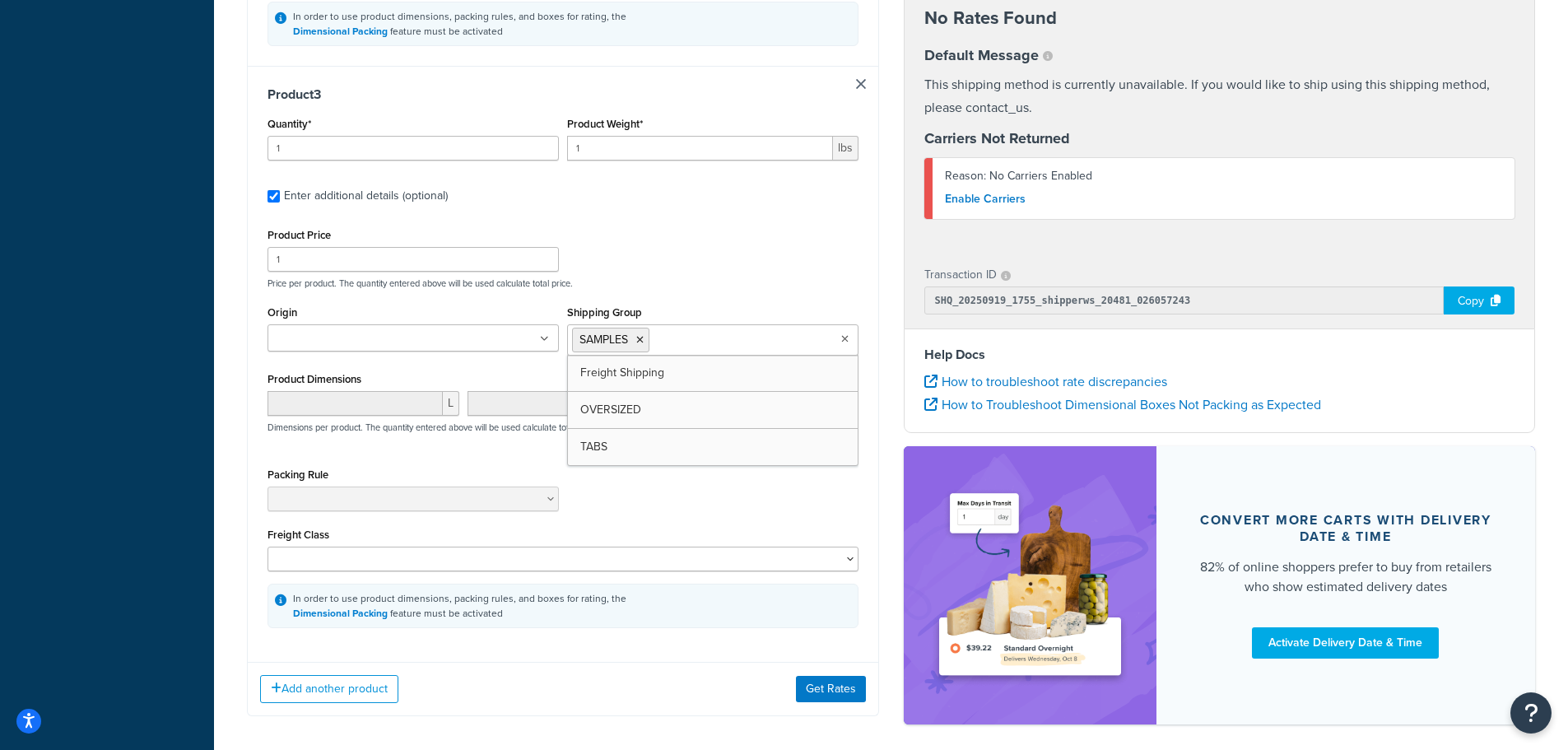
click at [711, 251] on div "Product Price 1 Price per product. The quantity entered above will be used calc…" at bounding box center [563, 256] width 600 height 65
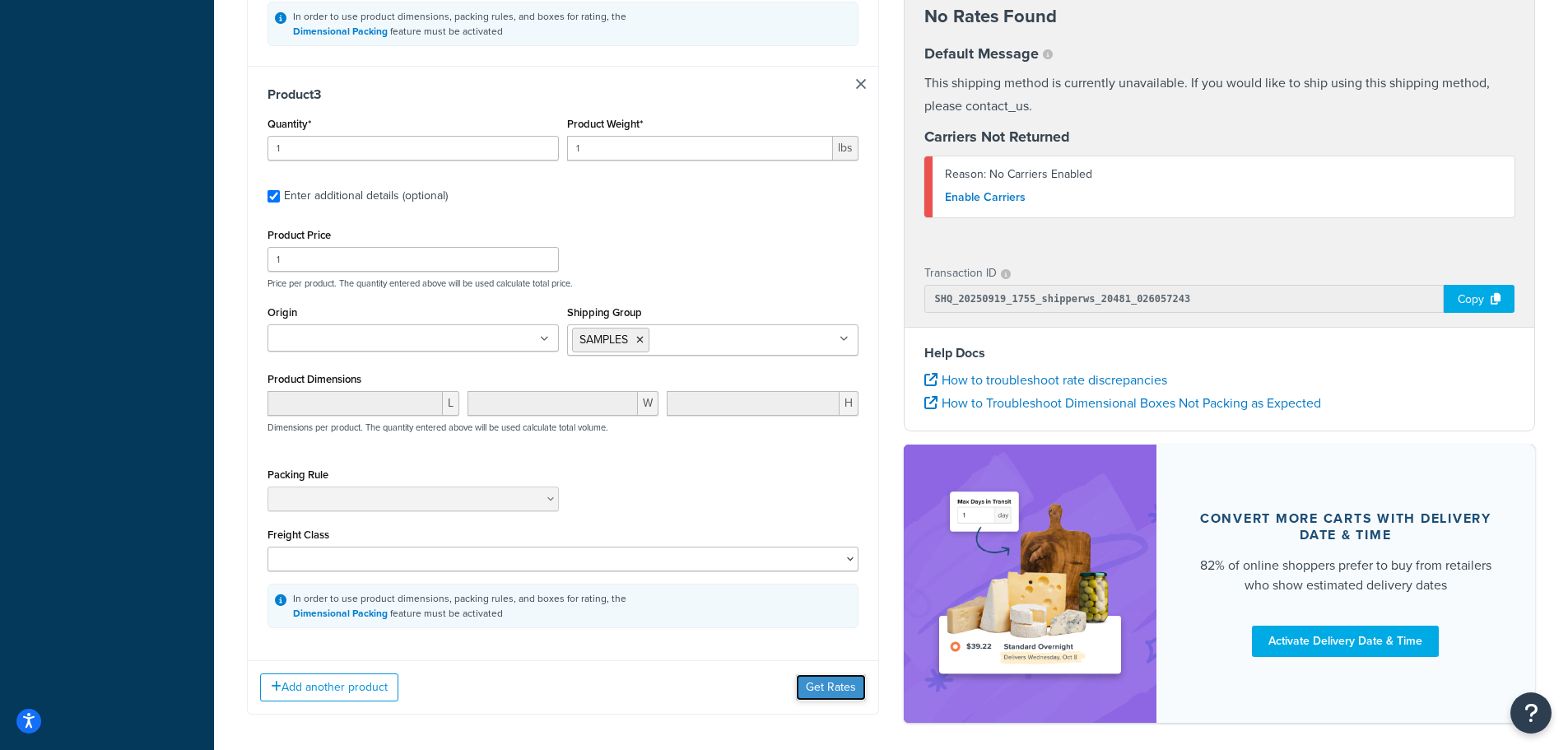
click at [830, 698] on button "Get Rates" at bounding box center [831, 688] width 70 height 26
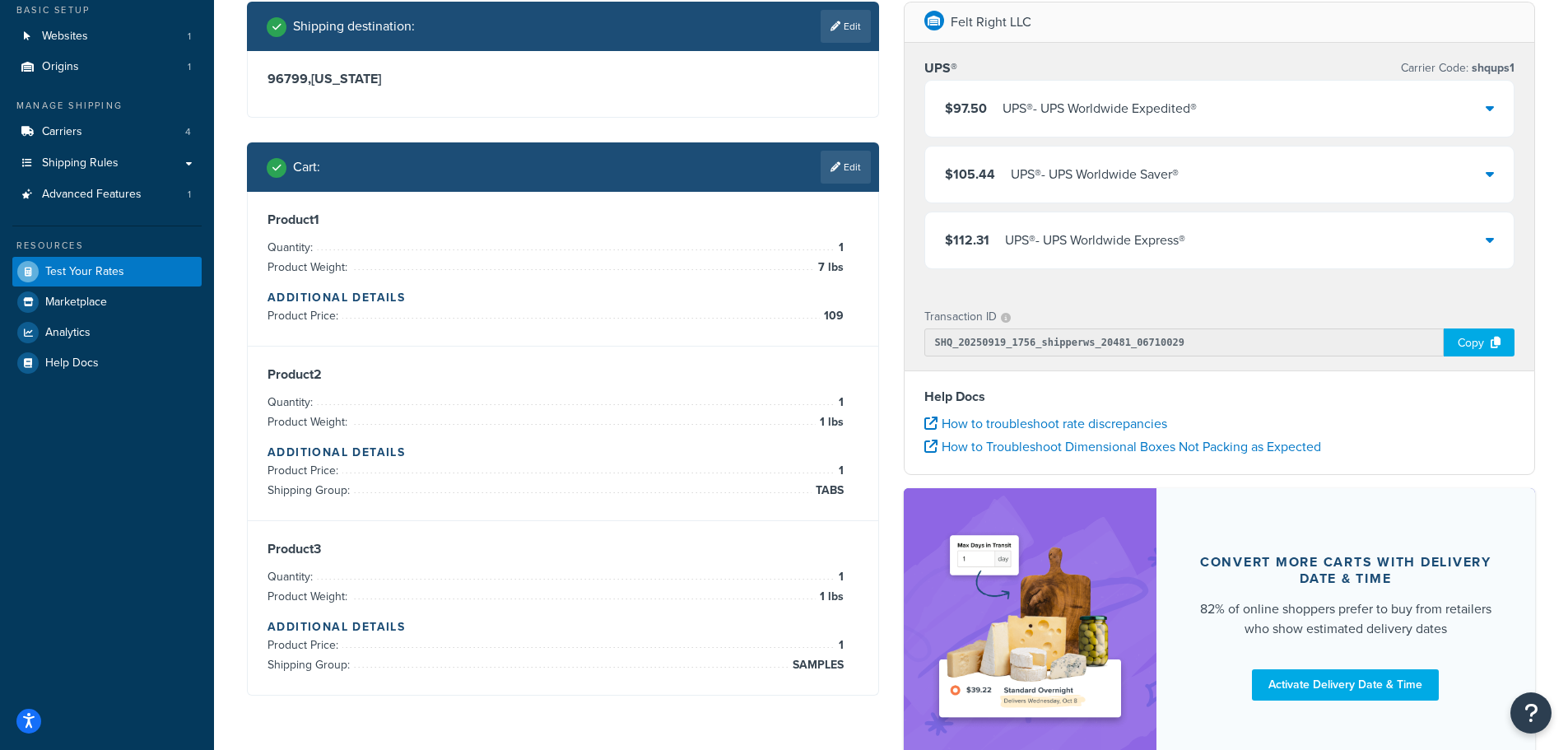
scroll to position [0, 0]
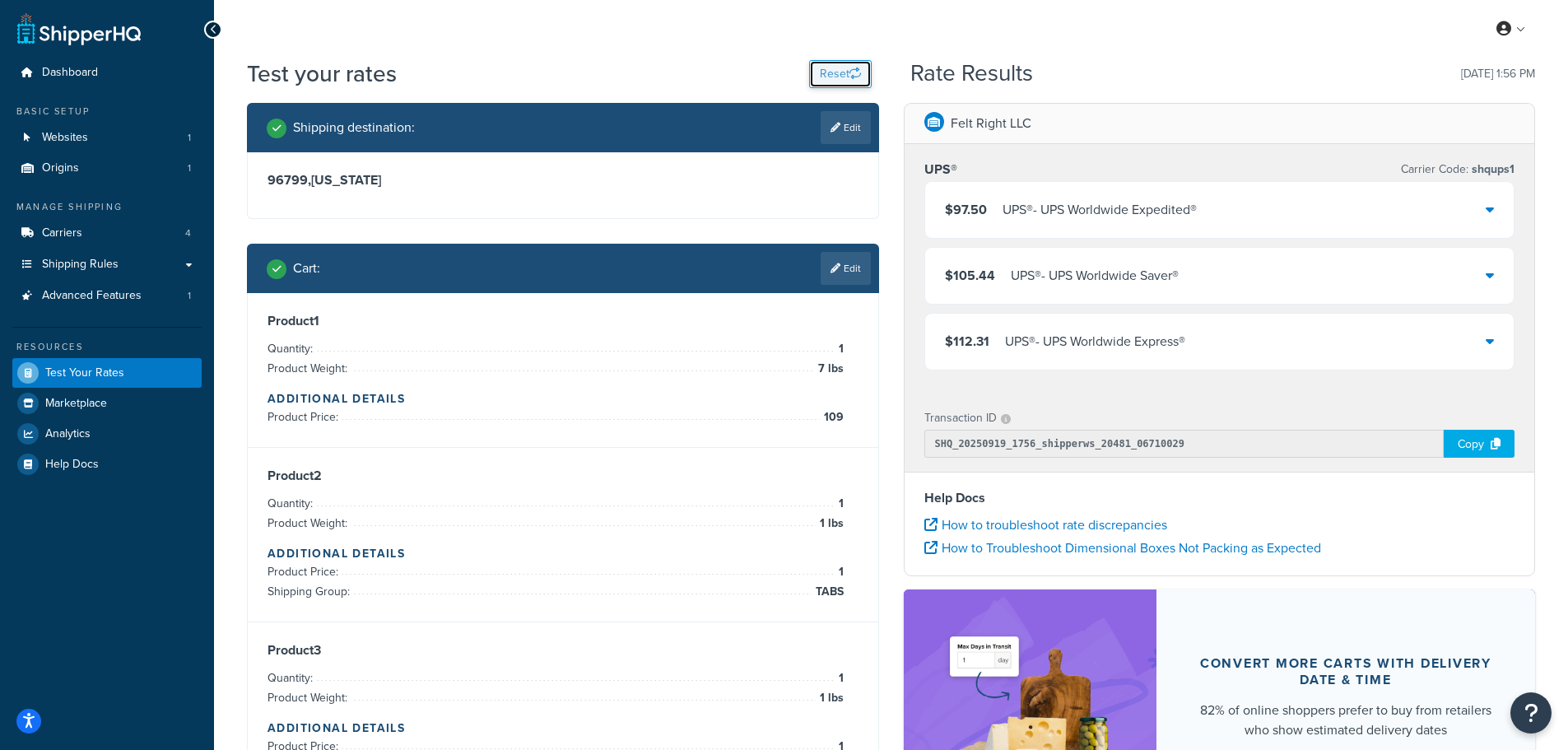
click at [835, 72] on button "Reset" at bounding box center [840, 73] width 62 height 28
select select "TX"
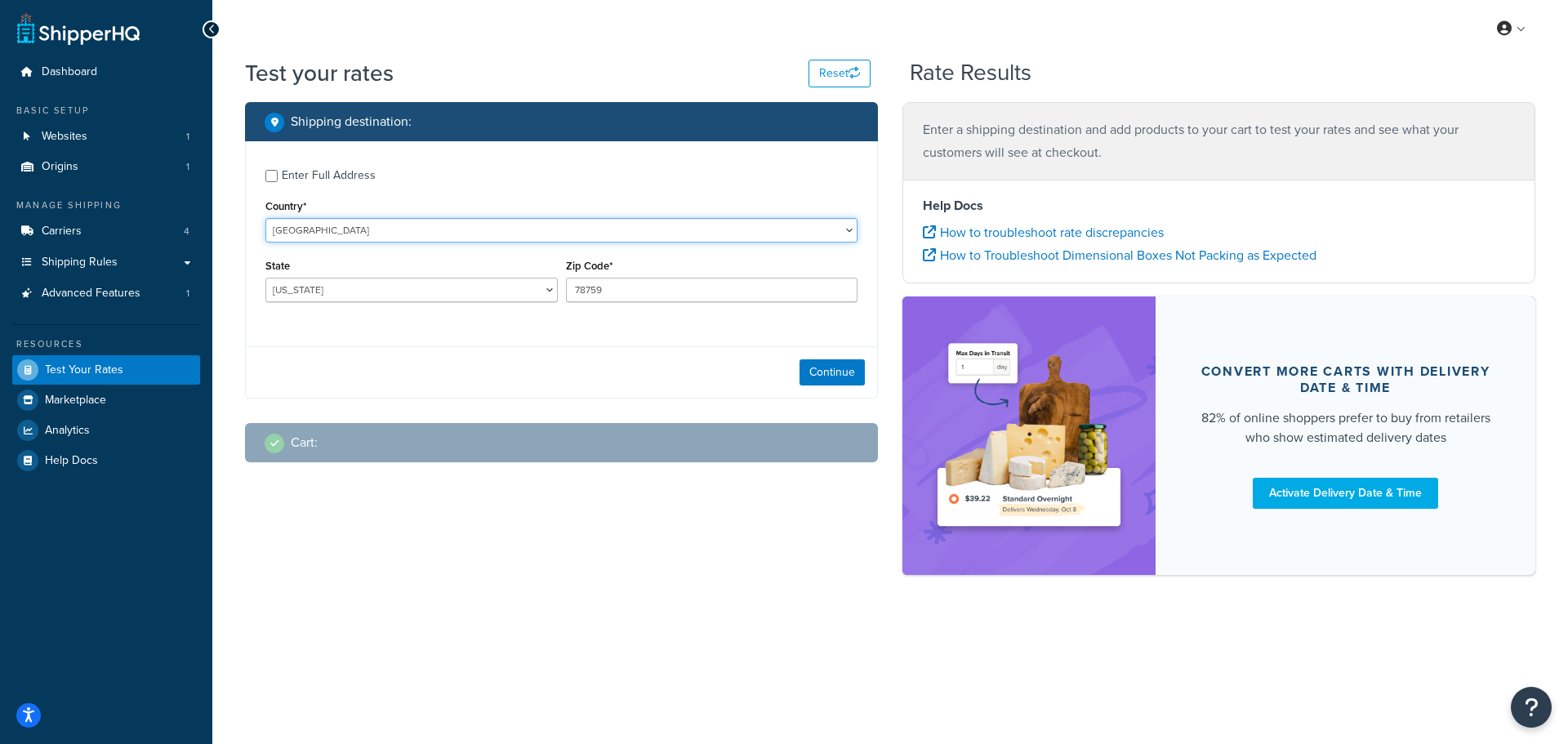
click at [428, 231] on select "United States United Kingdom Afghanistan Åland Islands Albania Algeria American…" at bounding box center [561, 230] width 592 height 24
select select "CA"
click at [266, 218] on select "United States United Kingdom Afghanistan Åland Islands Albania Algeria American…" at bounding box center [561, 230] width 592 height 24
drag, startPoint x: 637, startPoint y: 296, endPoint x: 462, endPoint y: 281, distance: 175.6
click at [462, 281] on div "Region Alberta British Columbia Manitoba New Brunswick Newfoundland and Labrado…" at bounding box center [561, 284] width 601 height 59
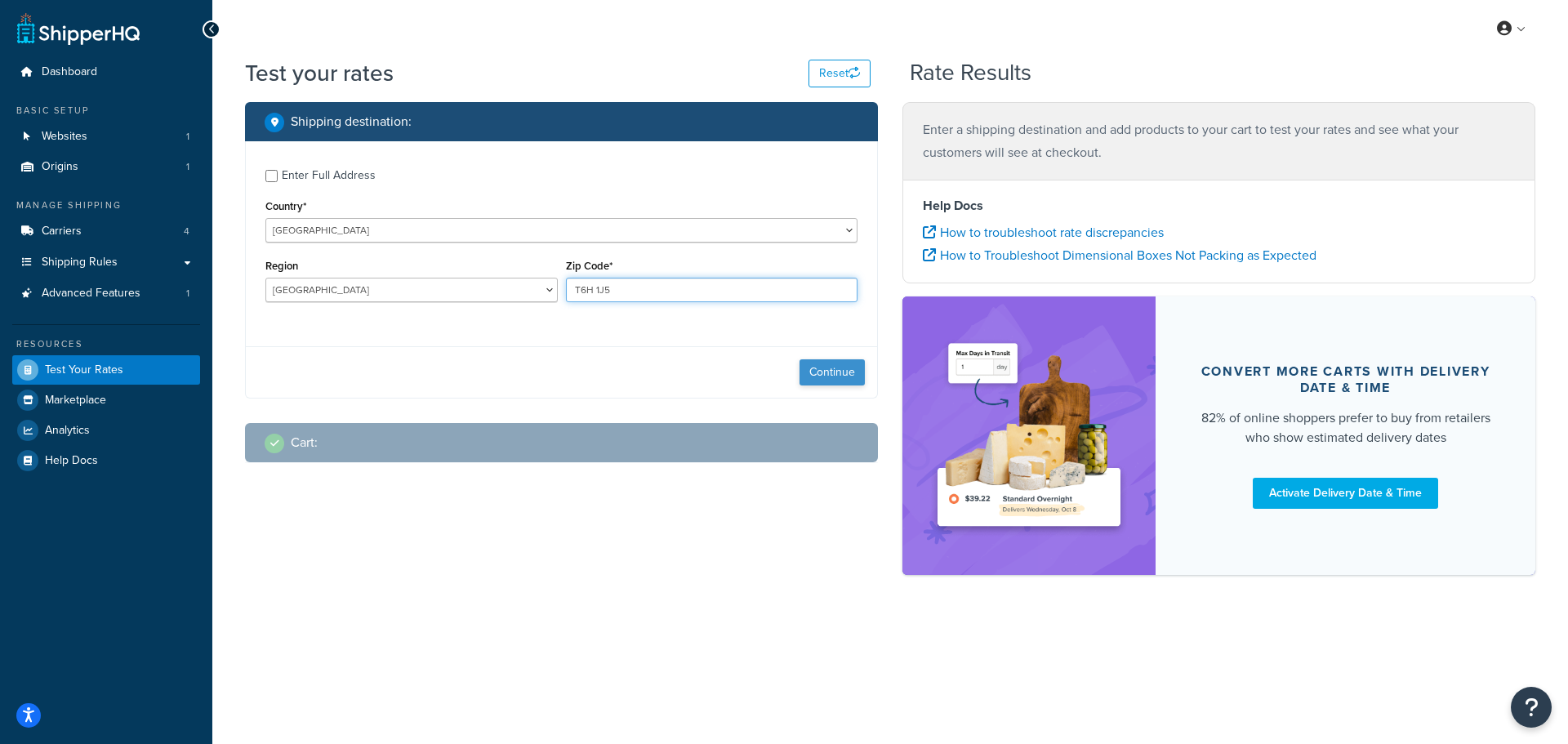
type input "T6H 1J5"
click at [843, 365] on button "Continue" at bounding box center [833, 372] width 65 height 26
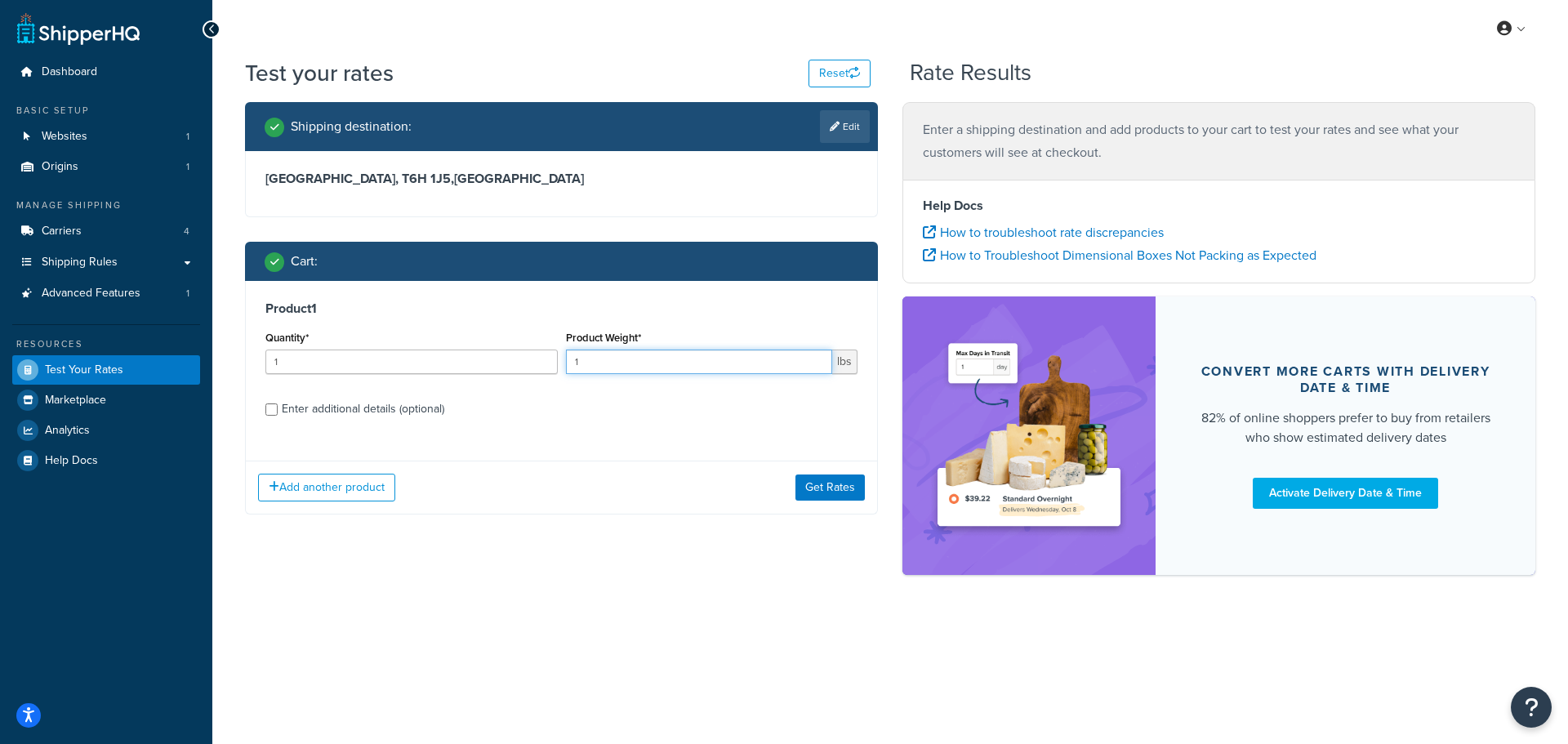
drag, startPoint x: 537, startPoint y: 360, endPoint x: 520, endPoint y: 359, distance: 17.0
click at [520, 359] on div "Quantity* 1 Product Weight* 1 lbs" at bounding box center [561, 356] width 601 height 59
type input "7"
click at [271, 410] on input "Enter additional details (optional)" at bounding box center [271, 410] width 13 height 13
checkbox input "true"
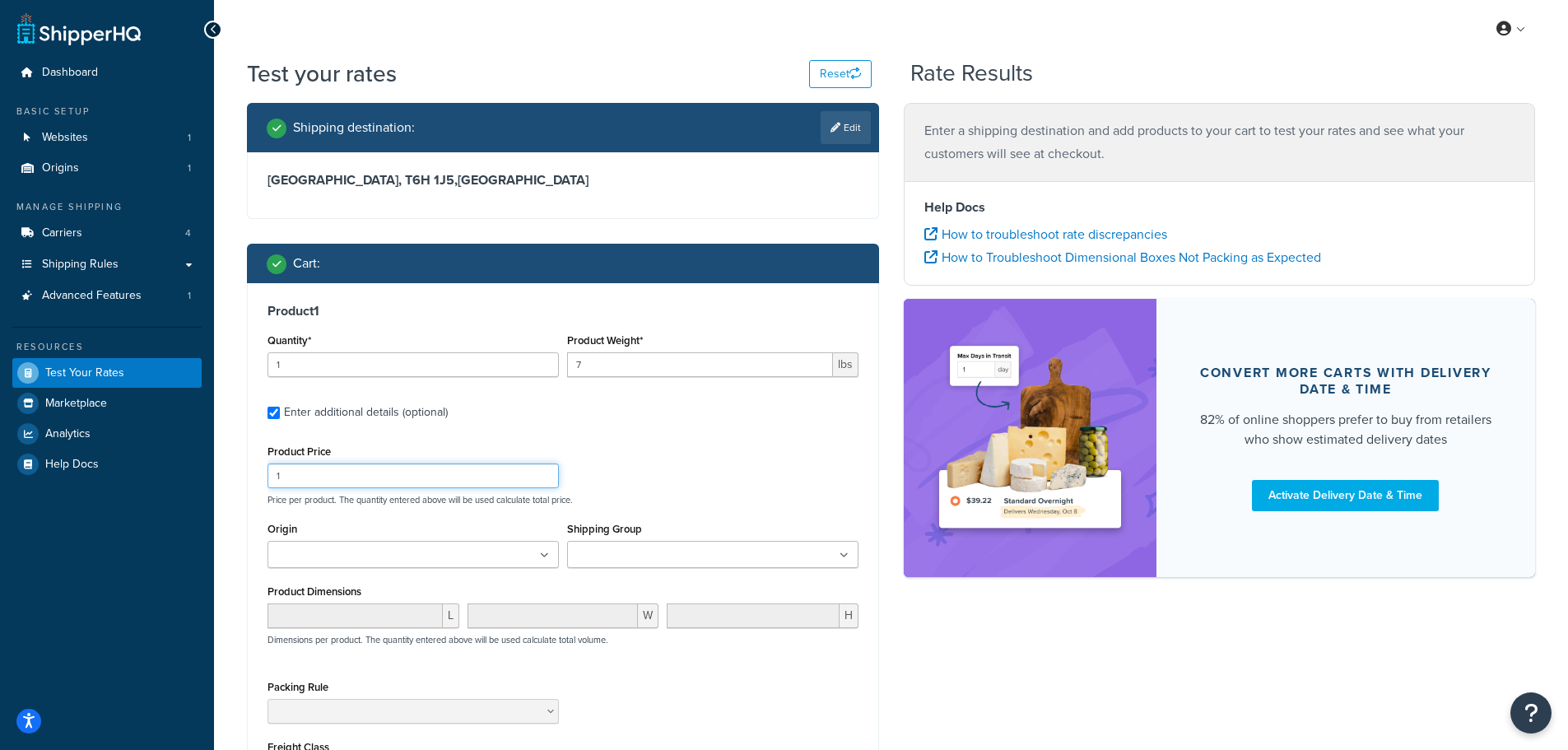
drag, startPoint x: 355, startPoint y: 477, endPoint x: 249, endPoint y: 470, distance: 106.2
click at [249, 470] on div "Product 1 Quantity* 1 Product Weight* 7 lbs Enter additional details (optional)…" at bounding box center [562, 572] width 631 height 579
type input "109"
click at [720, 442] on div "Product Price 109 Price per product. The quantity entered above will be used ca…" at bounding box center [563, 473] width 600 height 65
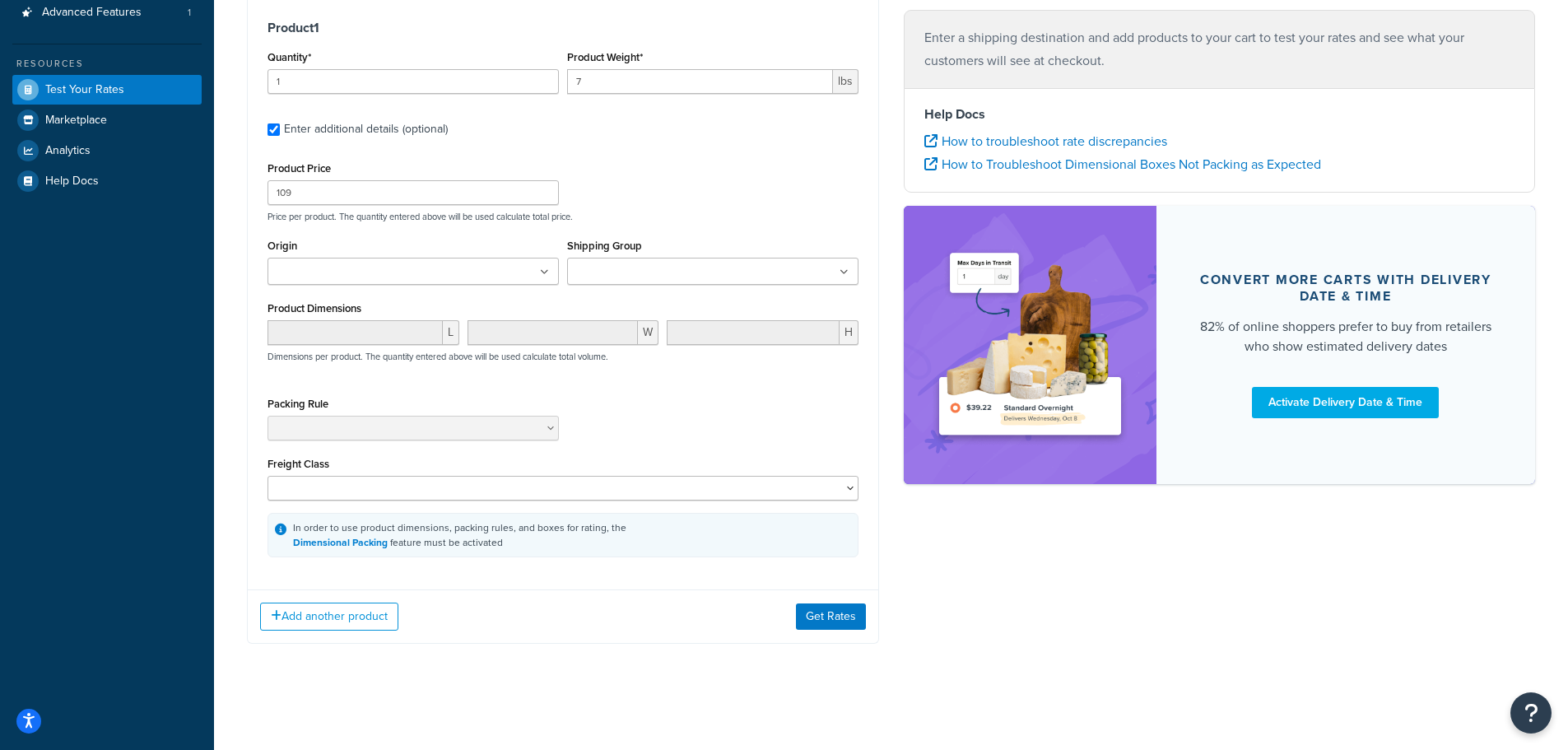
scroll to position [286, 0]
click at [350, 614] on button "Add another product" at bounding box center [329, 616] width 138 height 28
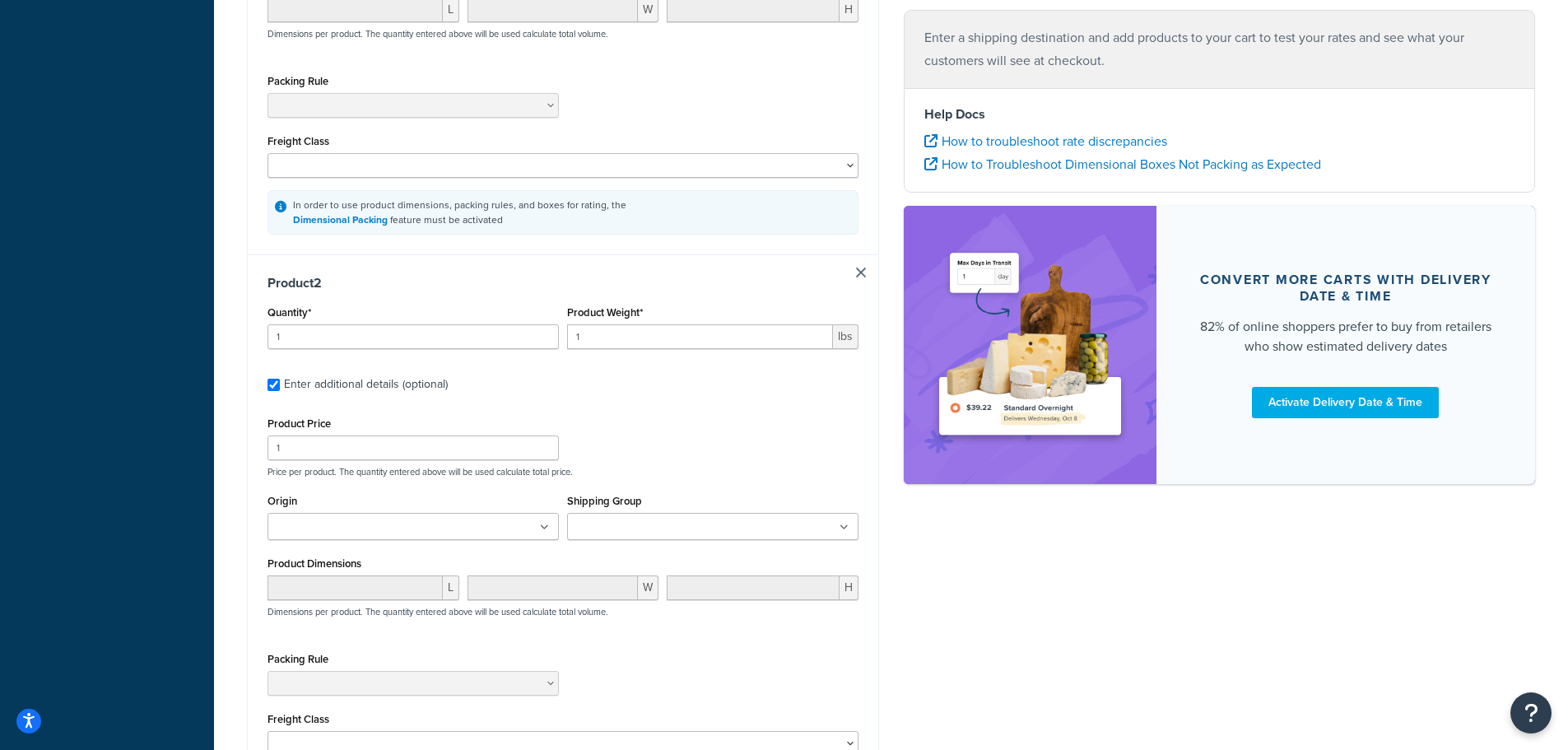
scroll to position [698, 0]
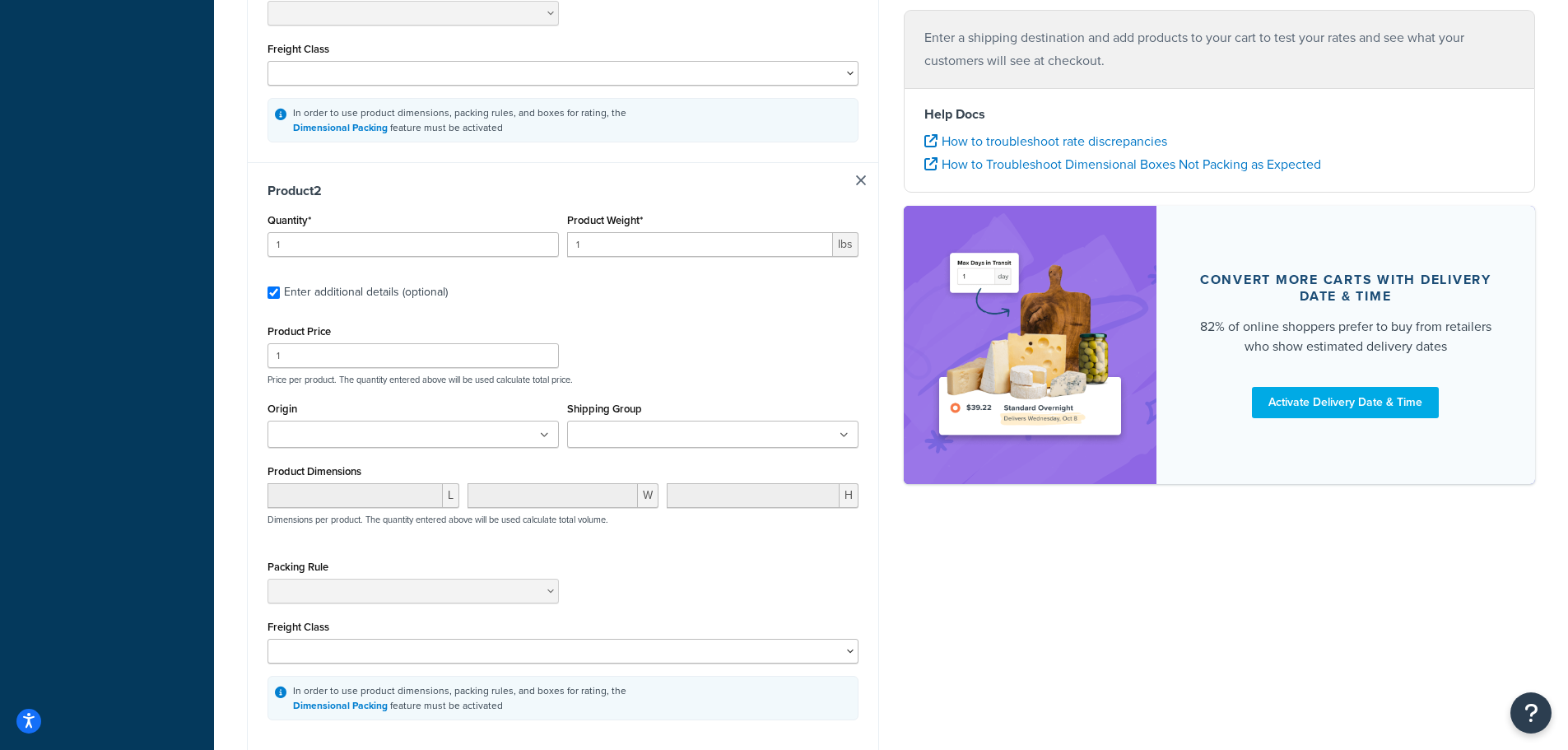
click at [635, 433] on input "Shipping Group" at bounding box center [645, 435] width 146 height 18
click at [687, 351] on div "Product Price 1 Price per product. The quantity entered above will be used calc…" at bounding box center [563, 352] width 600 height 65
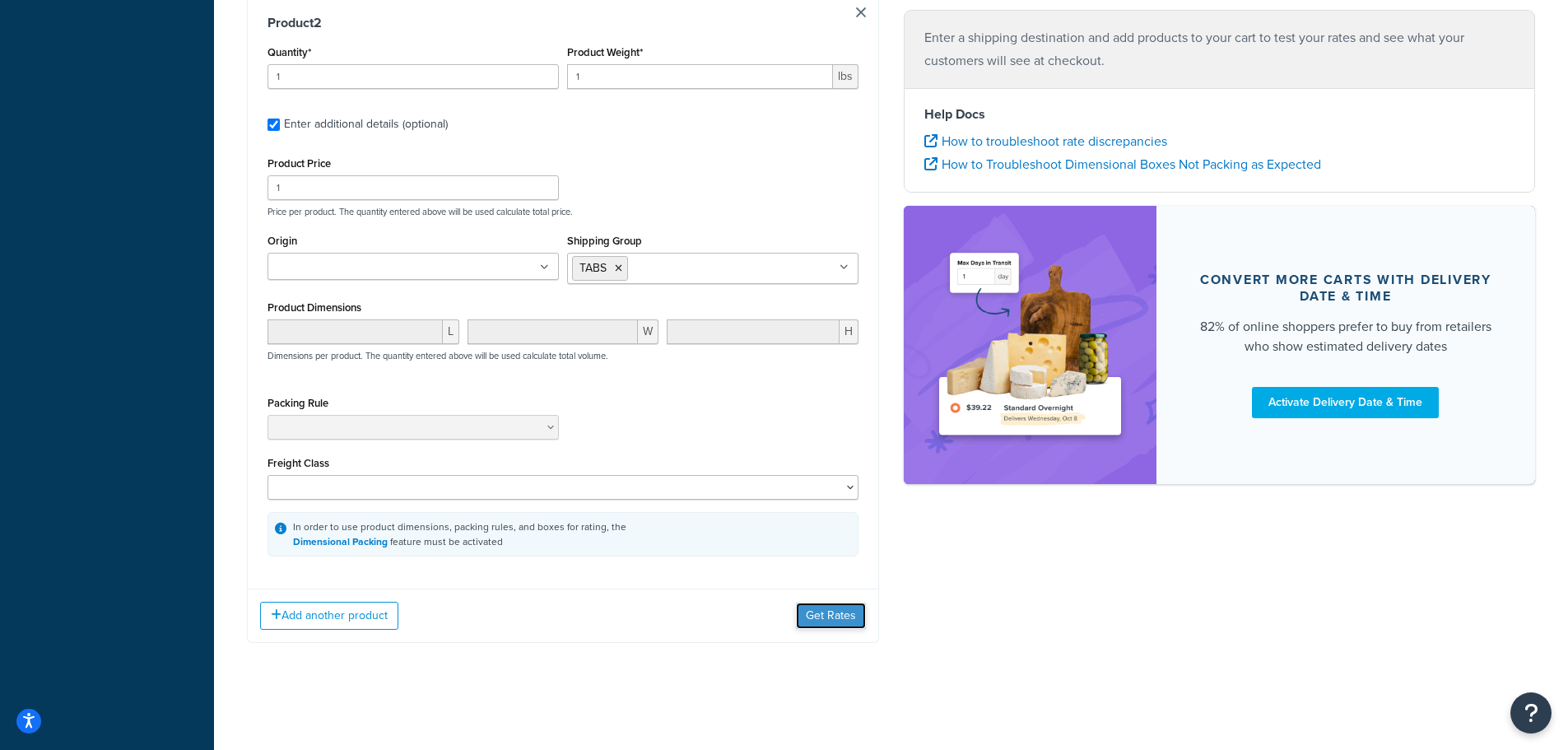
click at [837, 612] on button "Get Rates" at bounding box center [831, 616] width 70 height 26
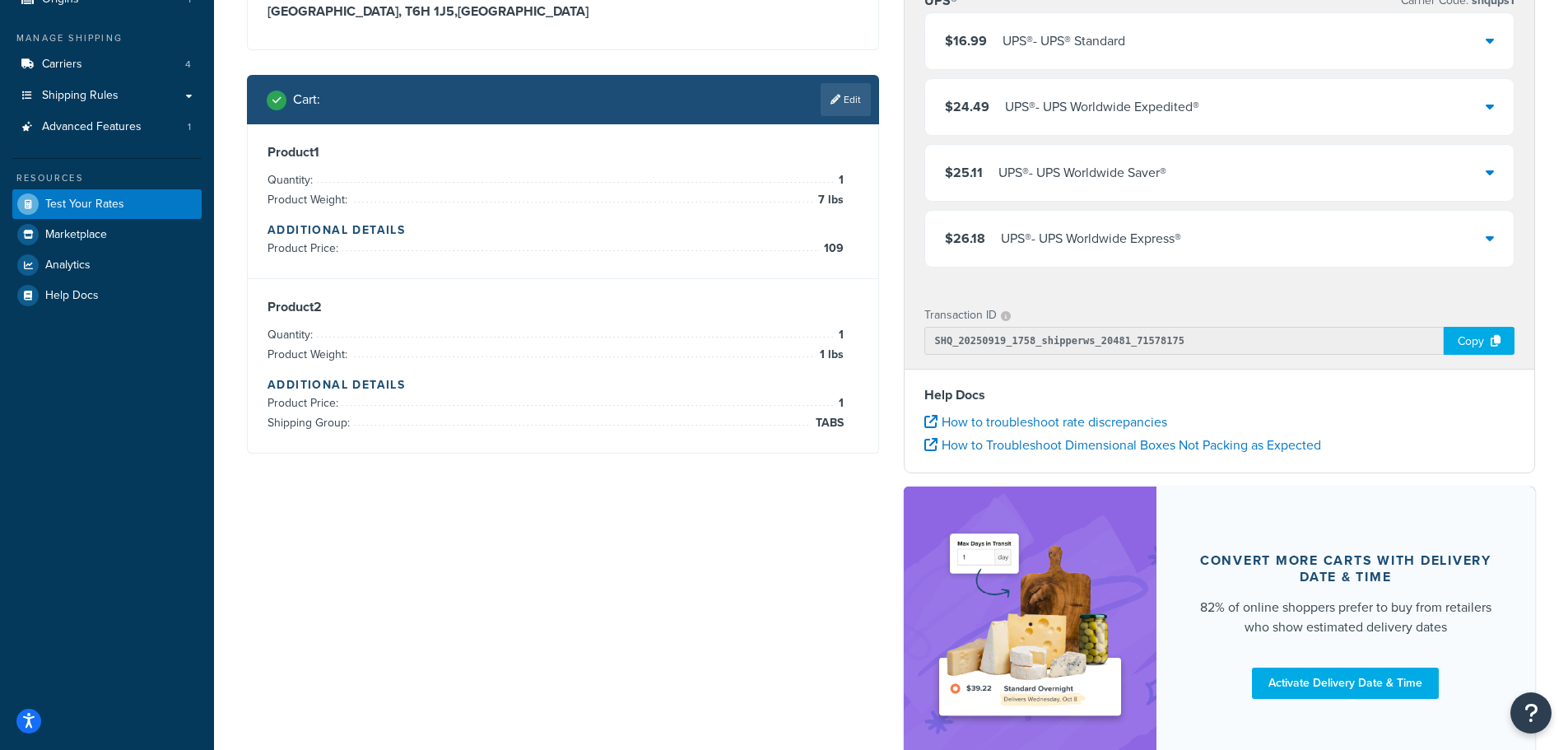
scroll to position [0, 0]
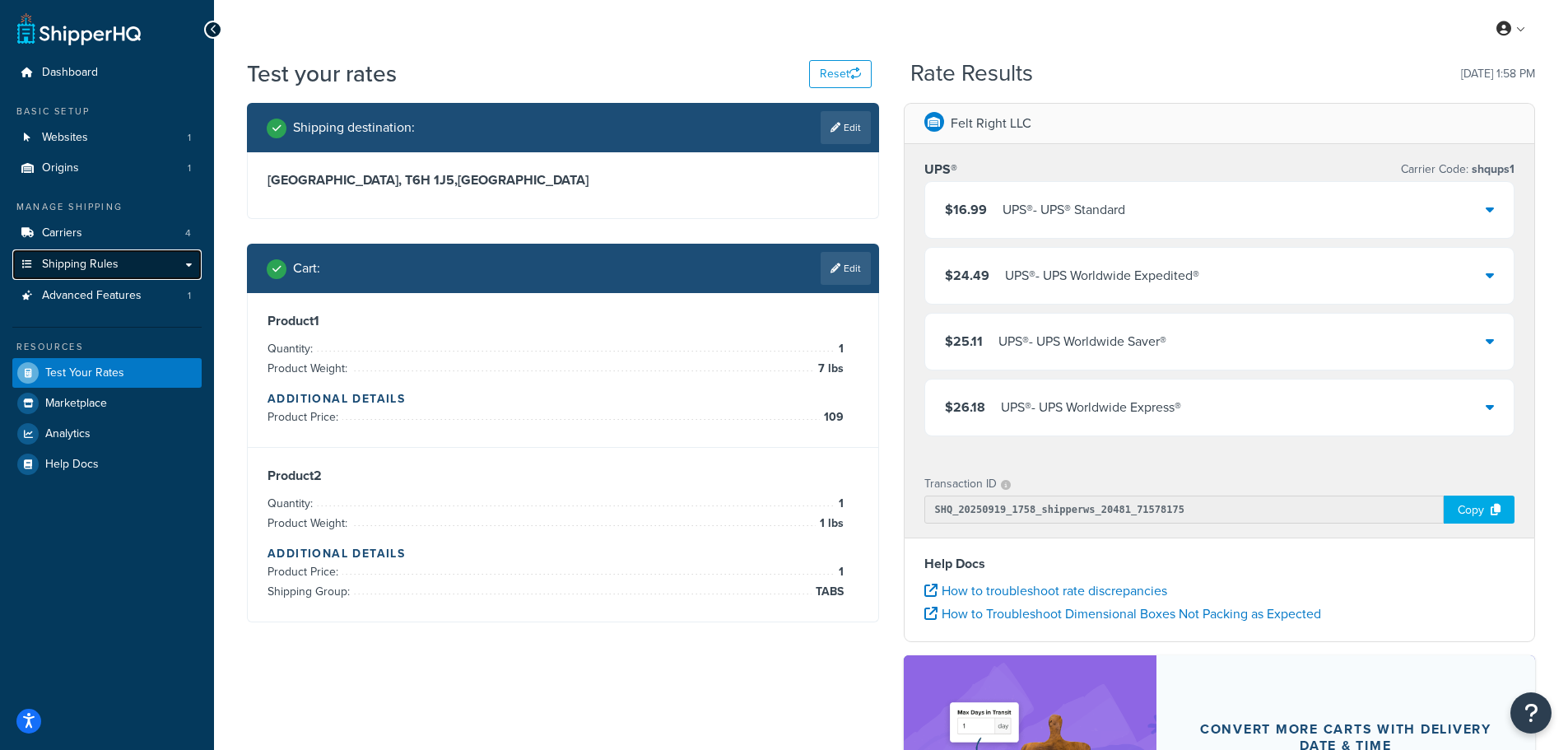
click at [69, 264] on span "Shipping Rules" at bounding box center [80, 264] width 77 height 14
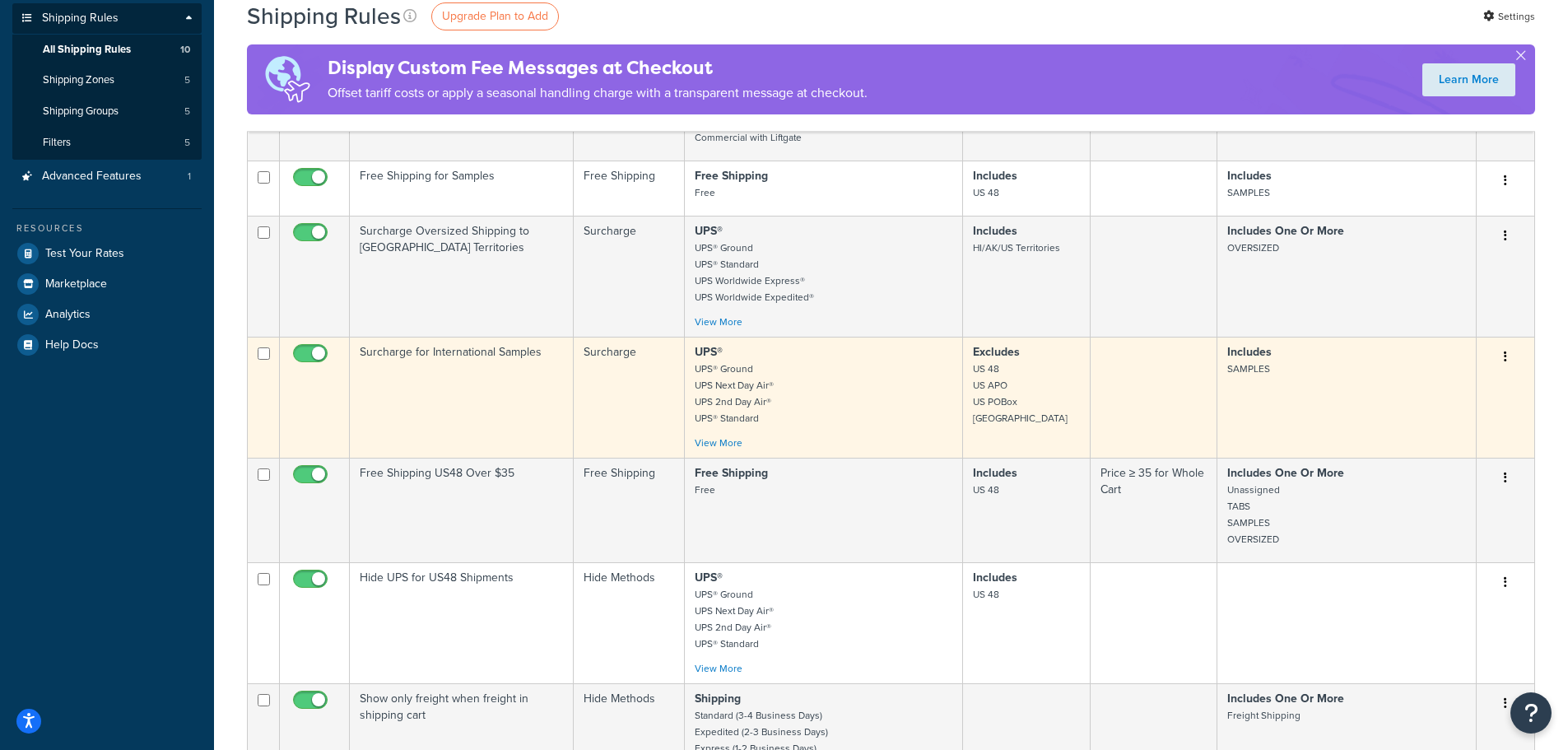
scroll to position [247, 0]
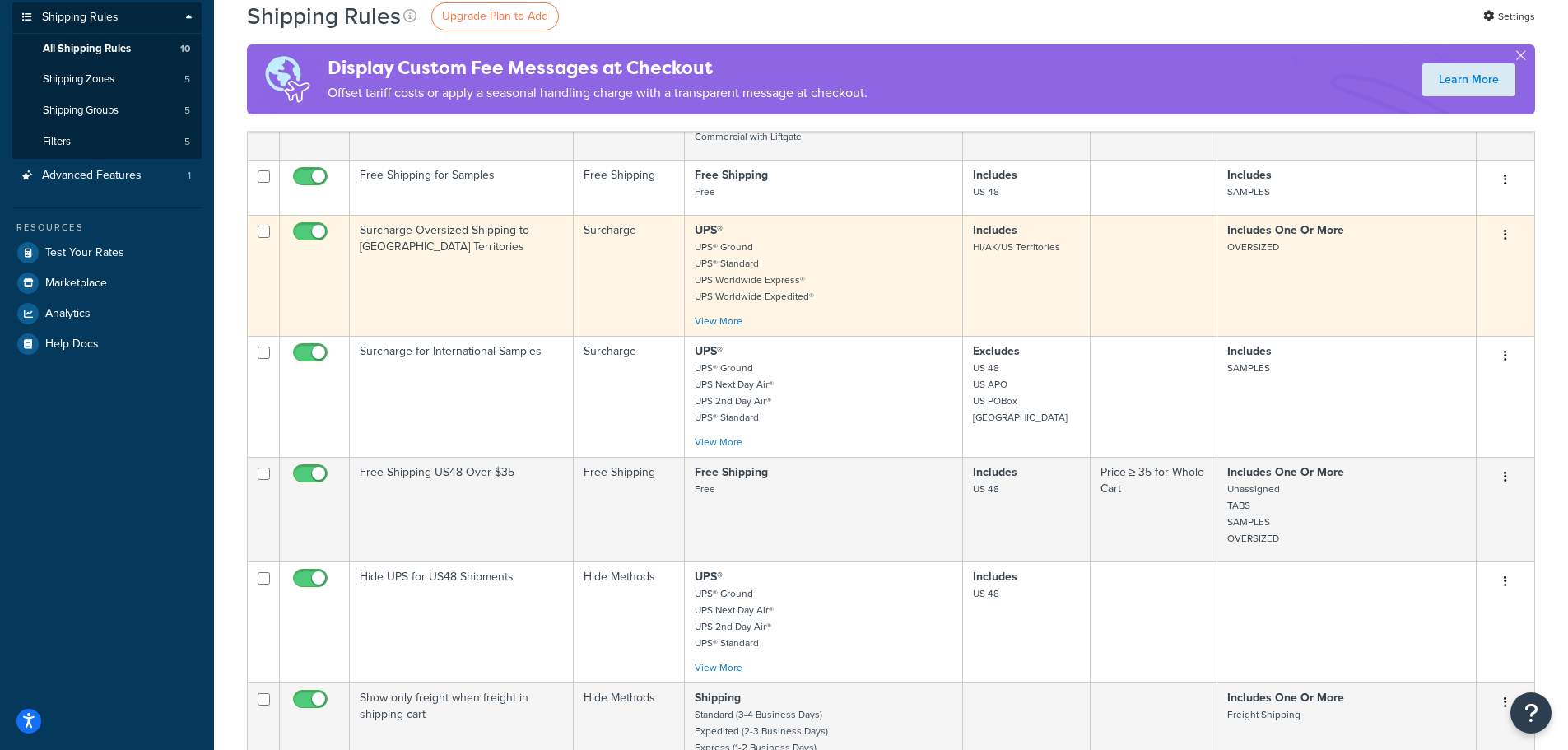
click at [1501, 235] on button "button" at bounding box center [1506, 235] width 23 height 26
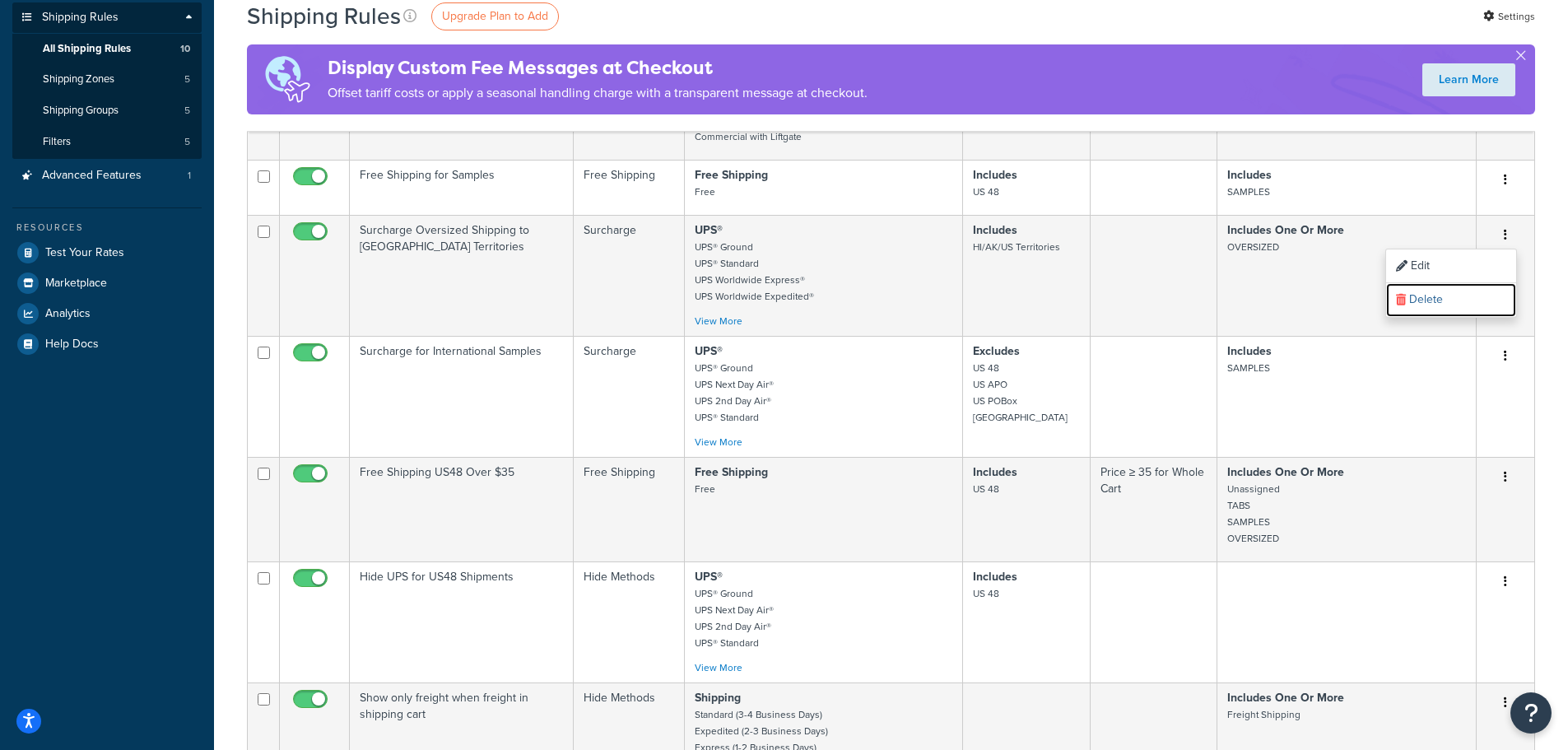
drag, startPoint x: 1451, startPoint y: 295, endPoint x: 859, endPoint y: 63, distance: 635.8
click at [1451, 295] on link "Delete" at bounding box center [1451, 300] width 130 height 34
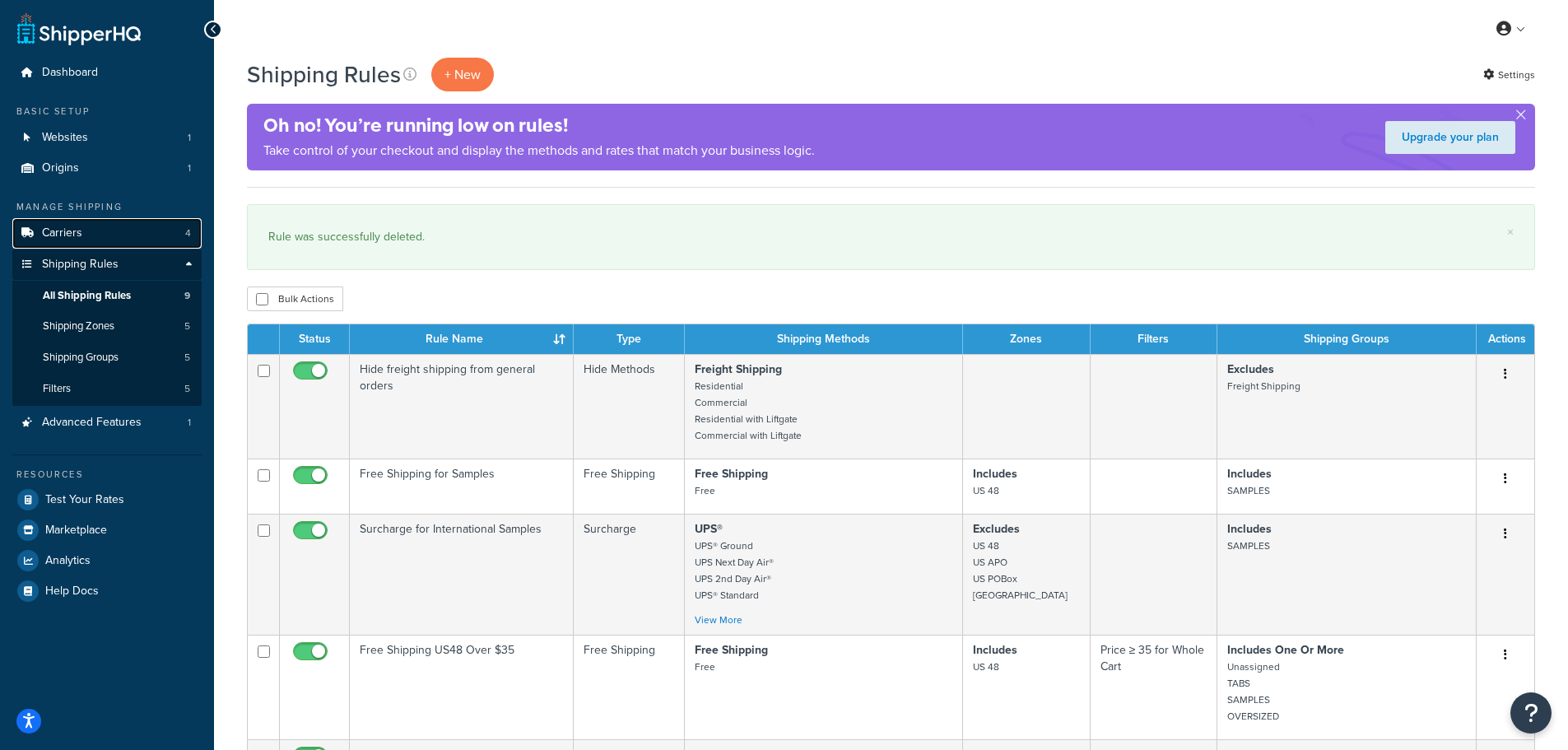
click at [74, 226] on span "Carriers" at bounding box center [62, 233] width 41 height 14
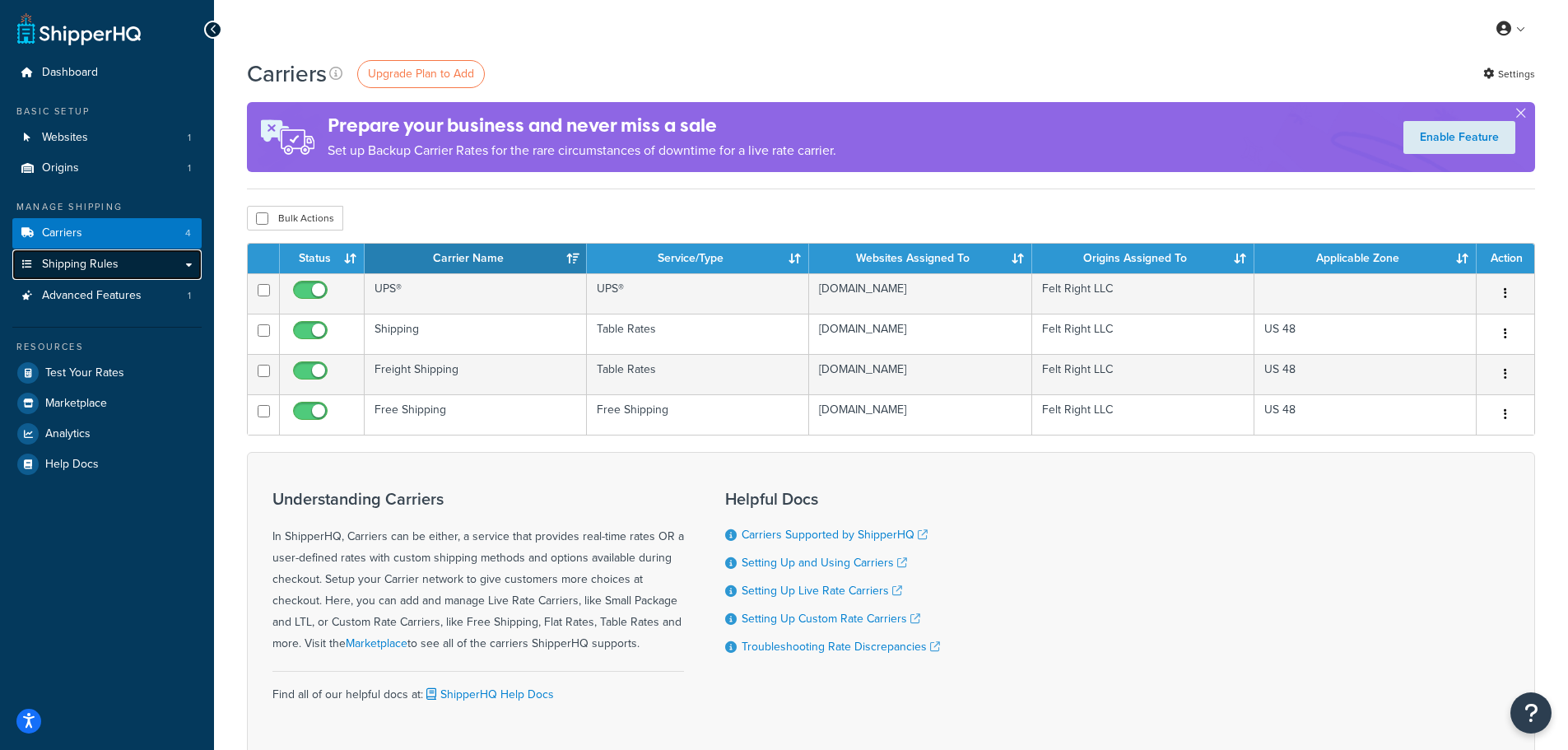
click at [81, 264] on span "Shipping Rules" at bounding box center [80, 264] width 77 height 14
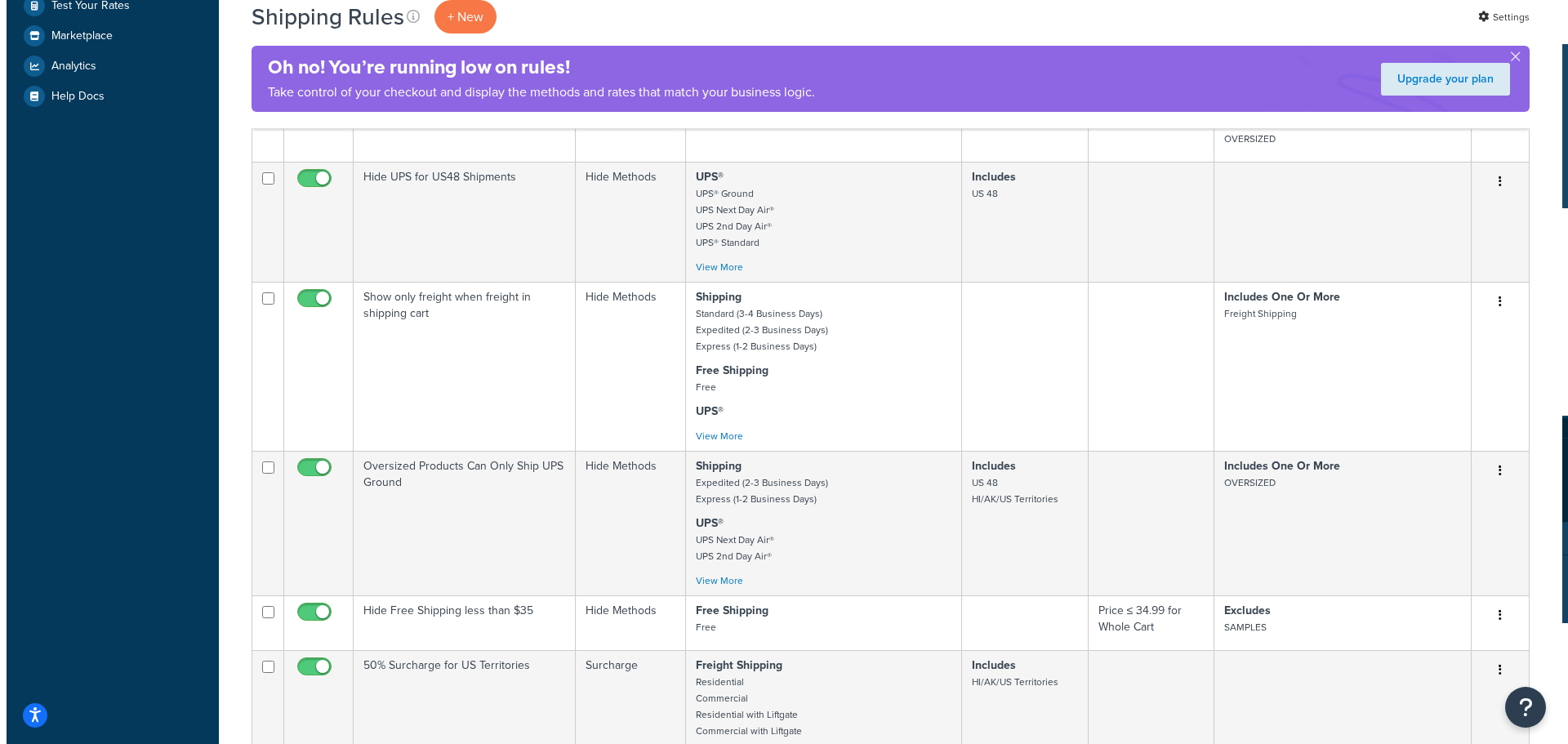
scroll to position [817, 0]
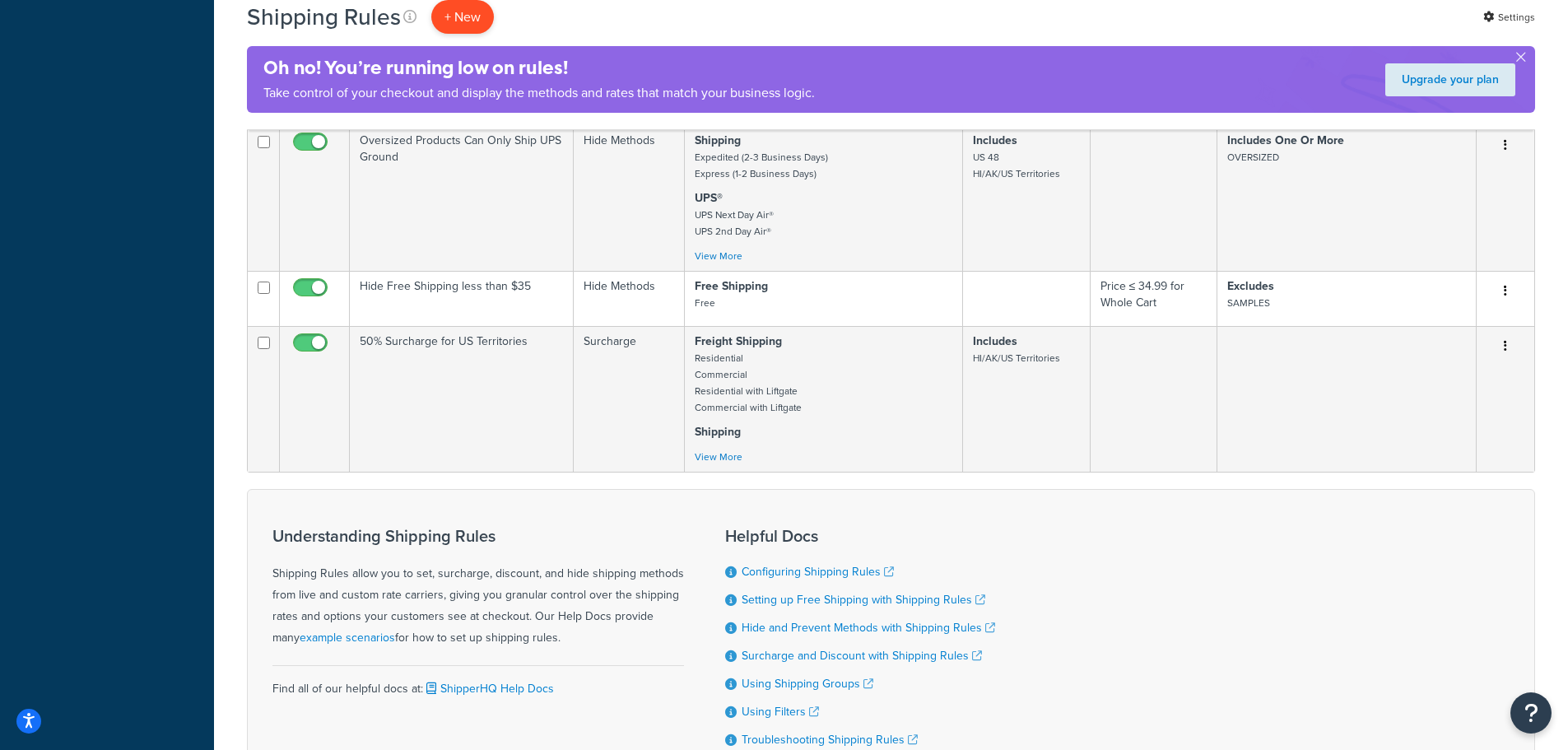
click at [455, 12] on p "+ New" at bounding box center [463, 17] width 62 height 34
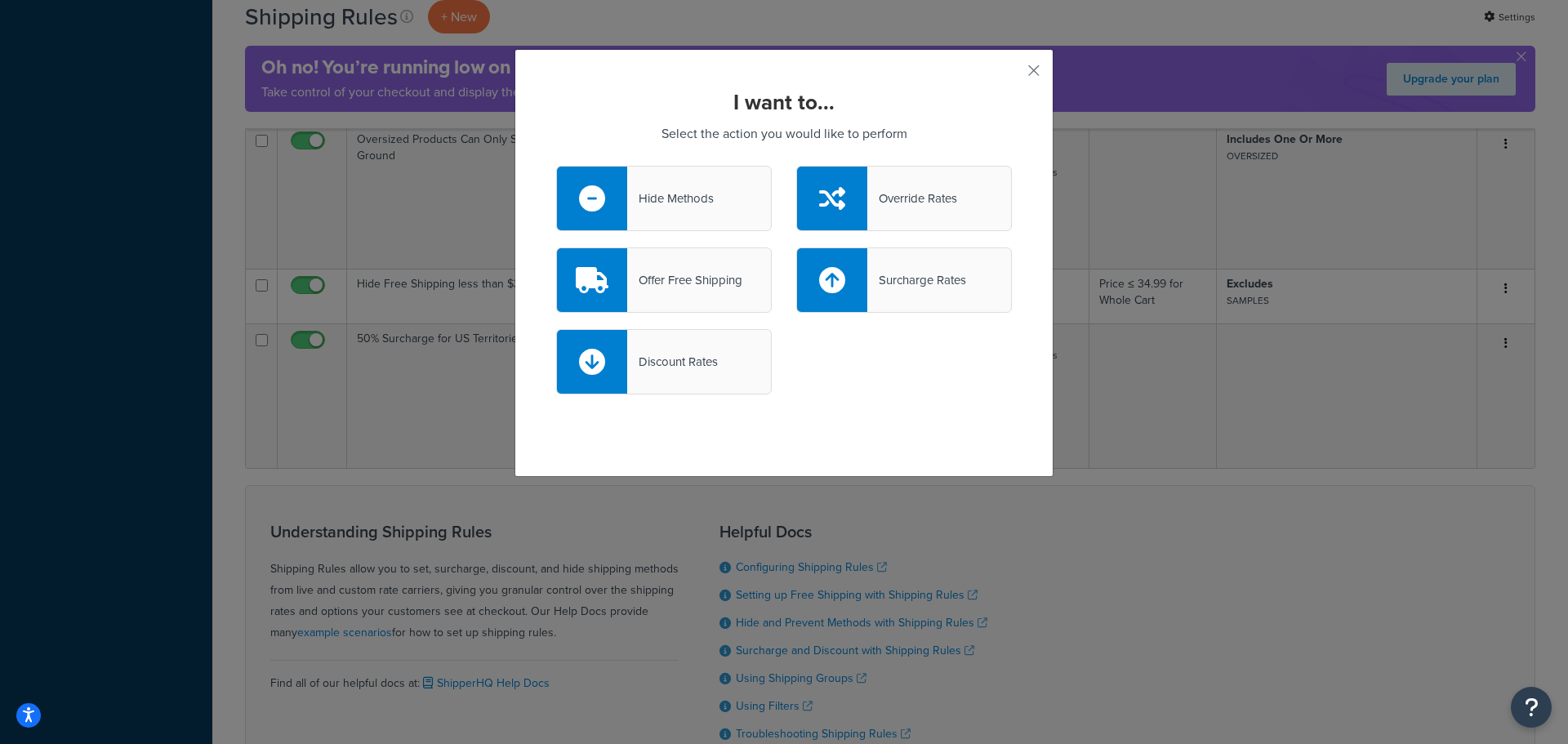
click at [682, 197] on div "Hide Methods" at bounding box center [670, 198] width 86 height 23
click at [0, 0] on input "Hide Methods" at bounding box center [0, 0] width 0 height 0
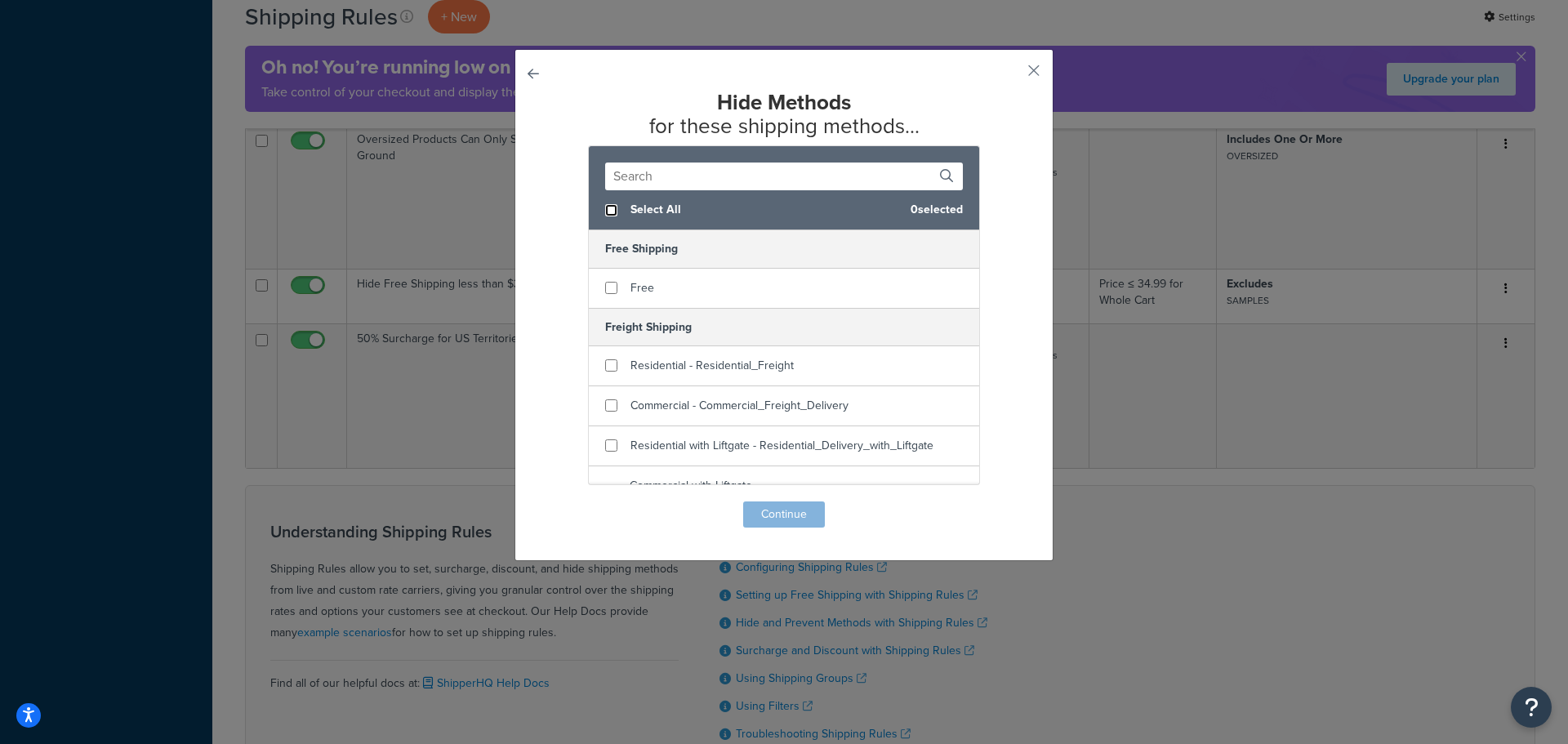
click at [605, 213] on input "checkbox" at bounding box center [611, 210] width 13 height 13
checkbox input "true"
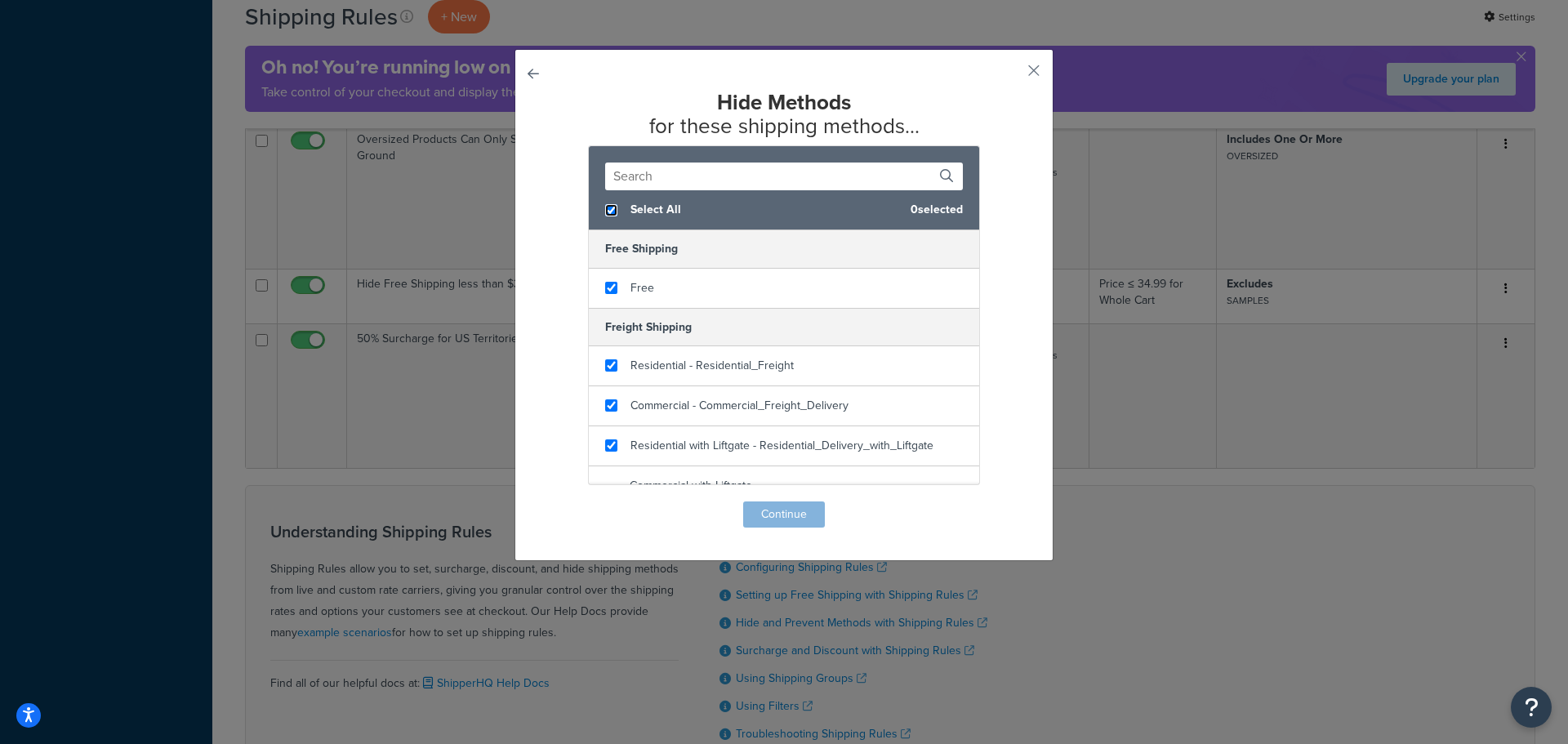
checkbox input "true"
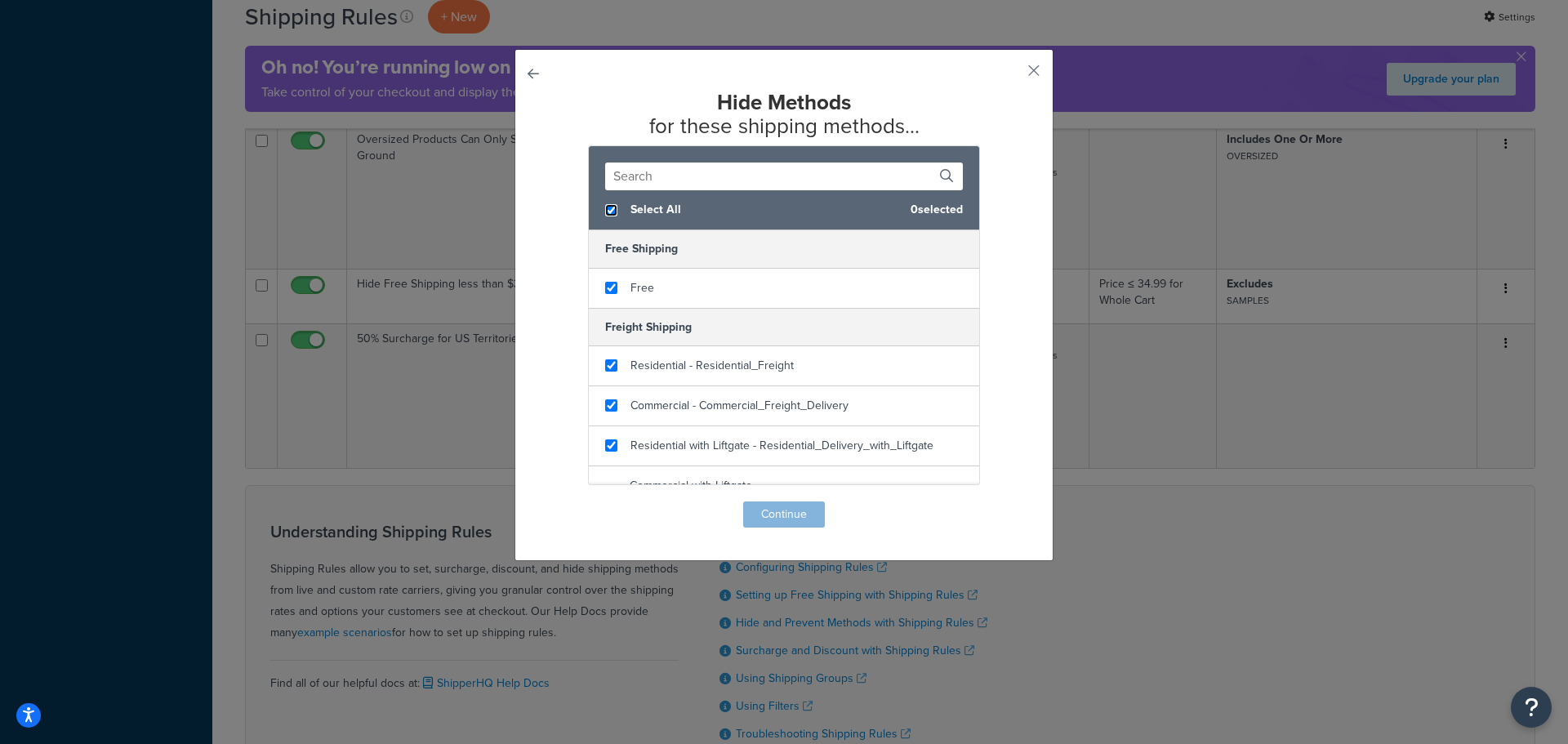
checkbox input "true"
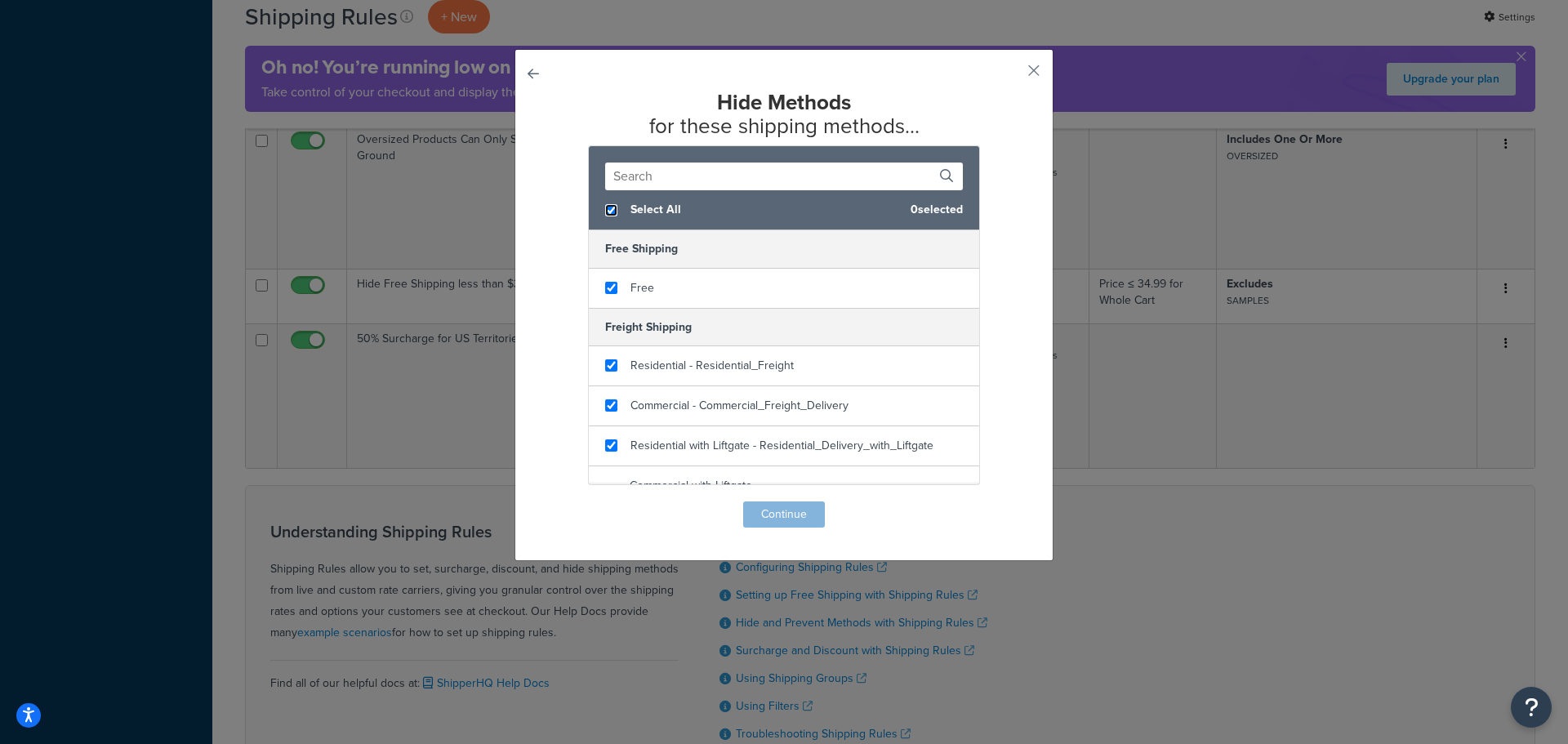
checkbox input "true"
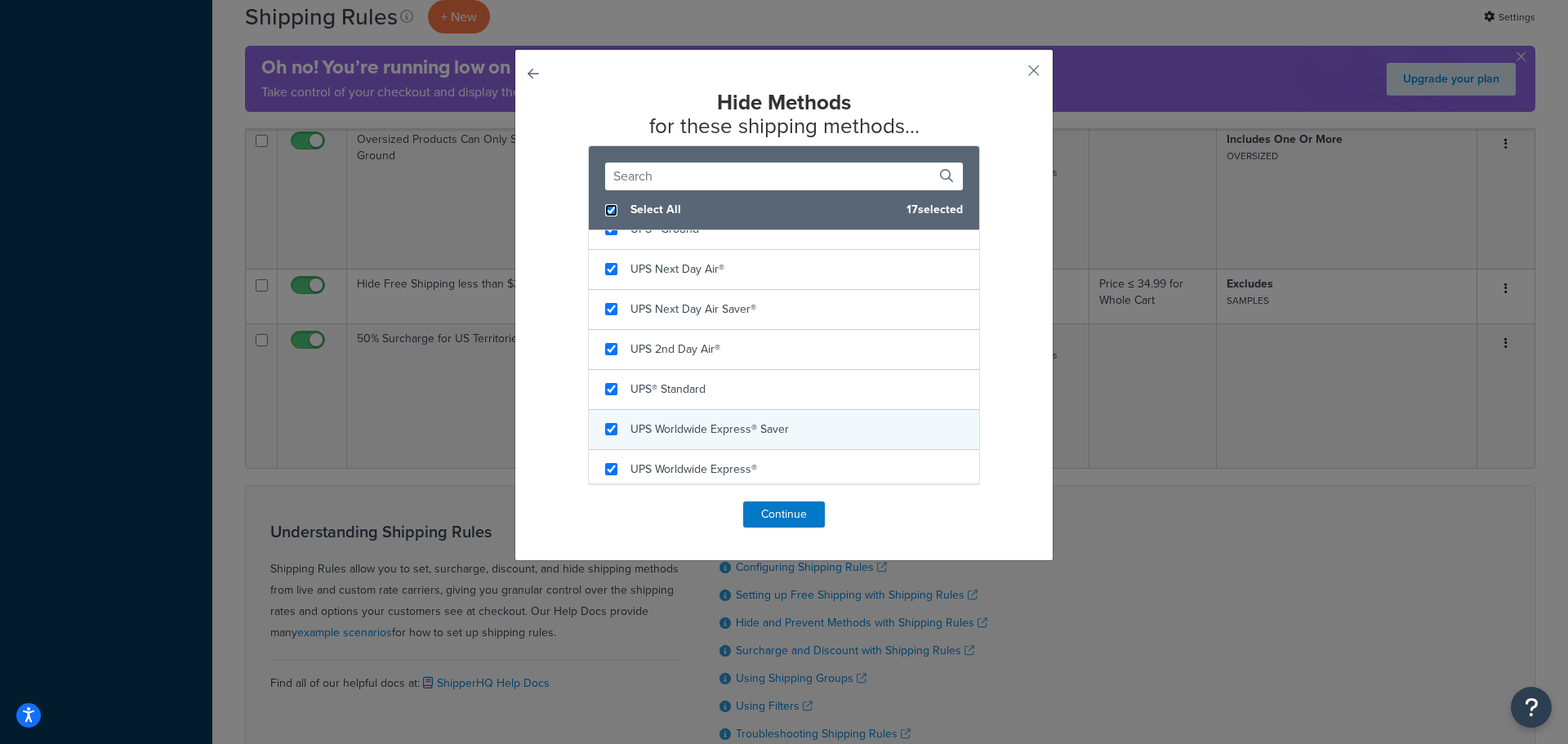
scroll to position [623, 0]
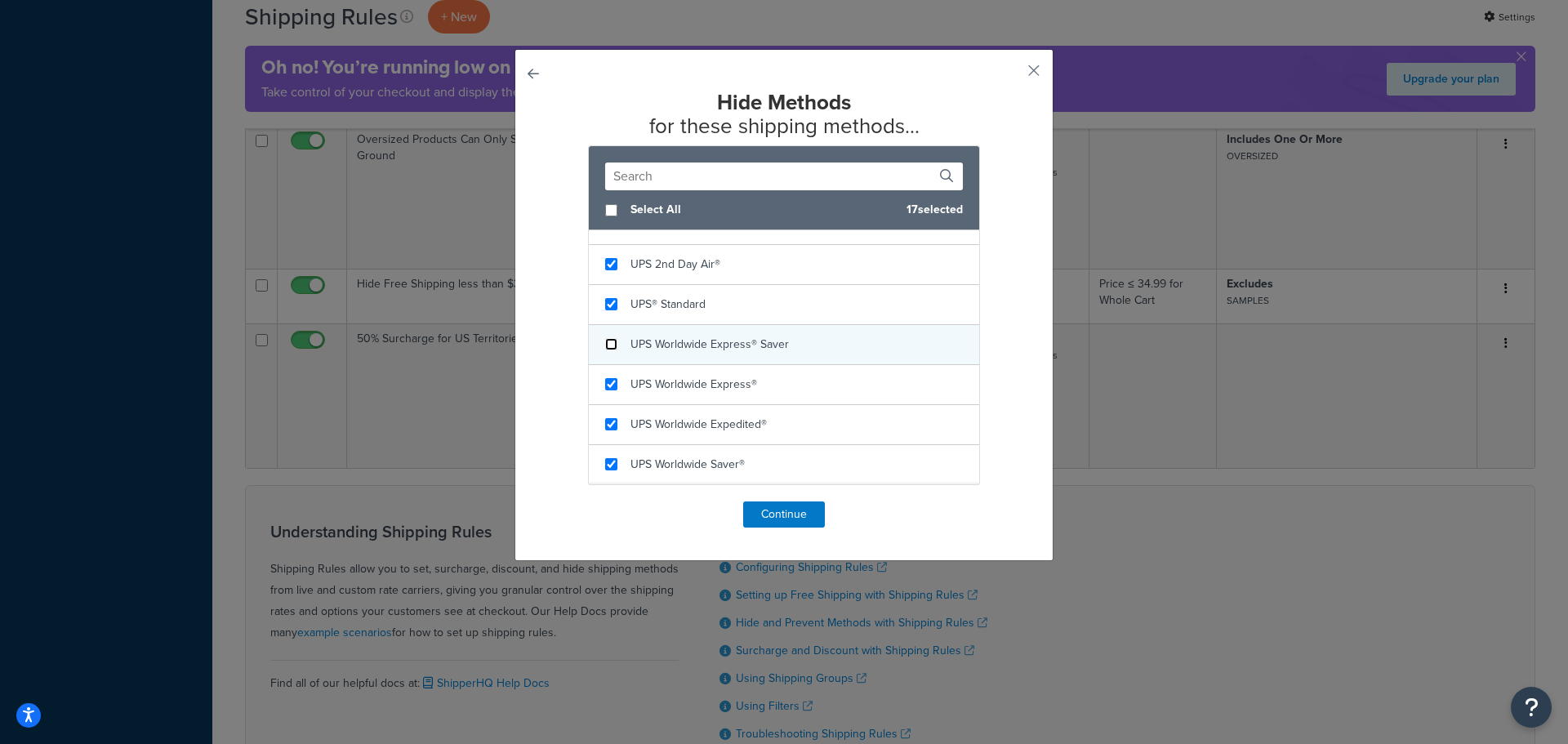
checkbox input "false"
click at [605, 345] on input "checkbox" at bounding box center [611, 344] width 13 height 13
checkbox input "false"
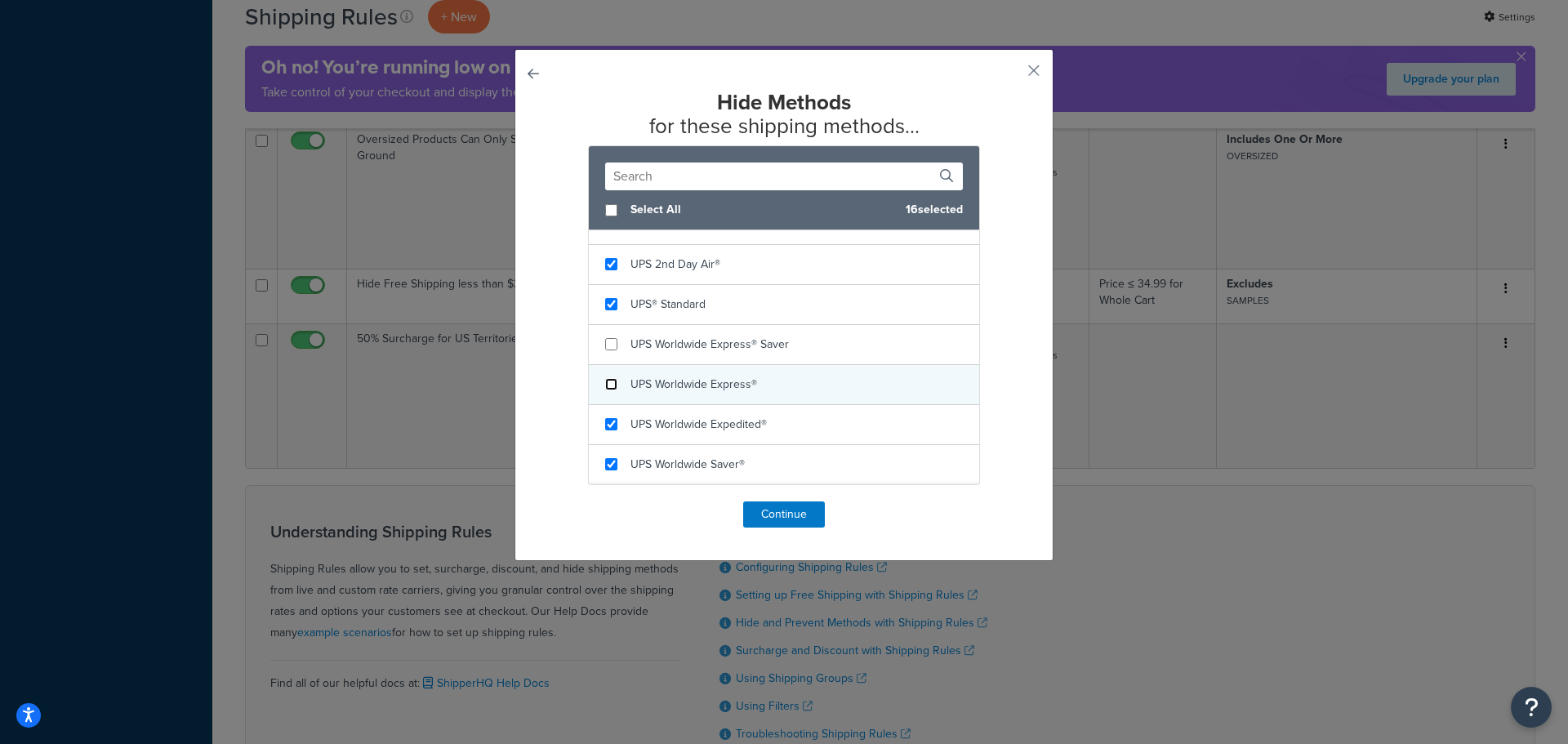
drag, startPoint x: 606, startPoint y: 380, endPoint x: 606, endPoint y: 392, distance: 12.0
click at [606, 383] on input "checkbox" at bounding box center [611, 384] width 13 height 13
checkbox input "false"
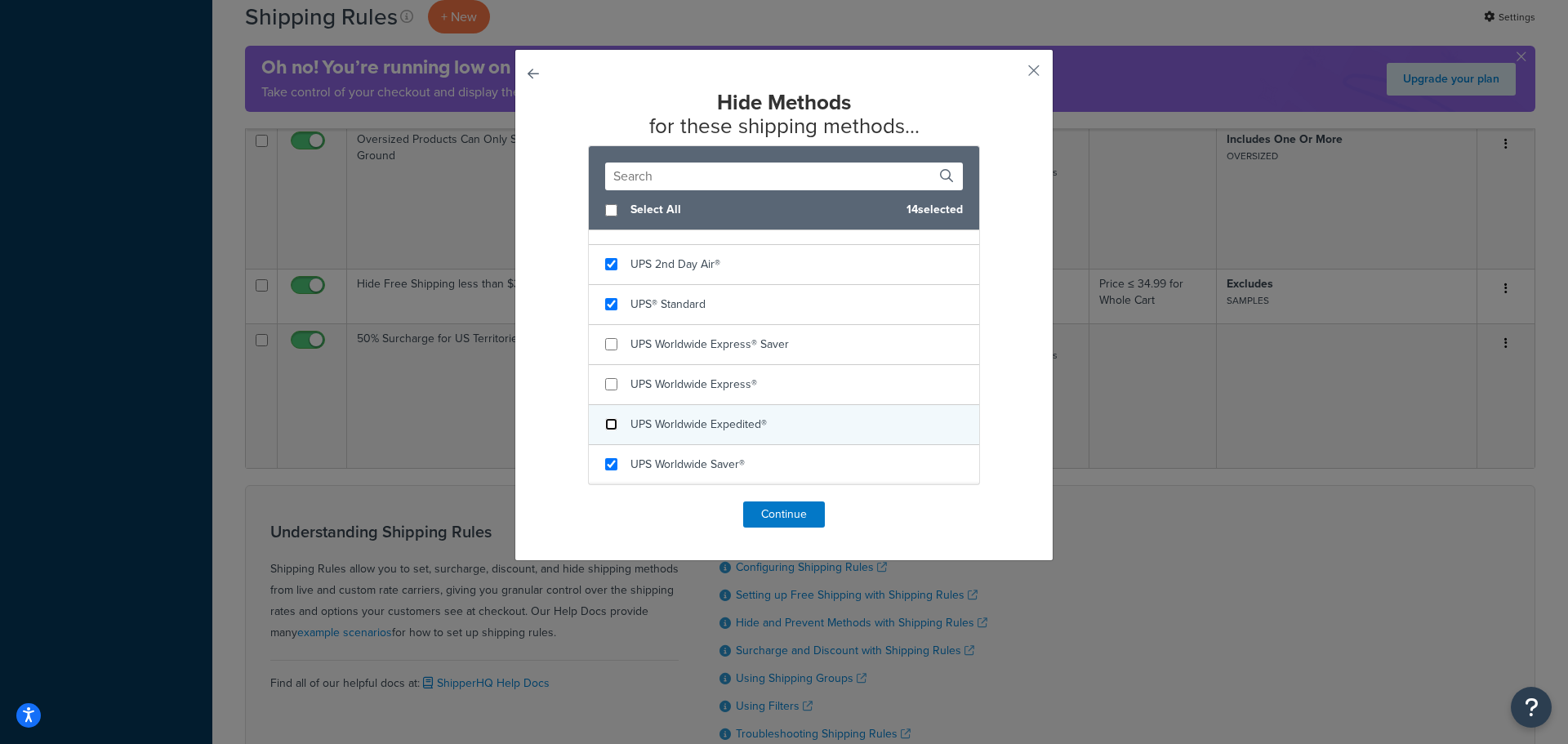
click at [605, 422] on input "checkbox" at bounding box center [611, 424] width 13 height 13
checkbox input "false"
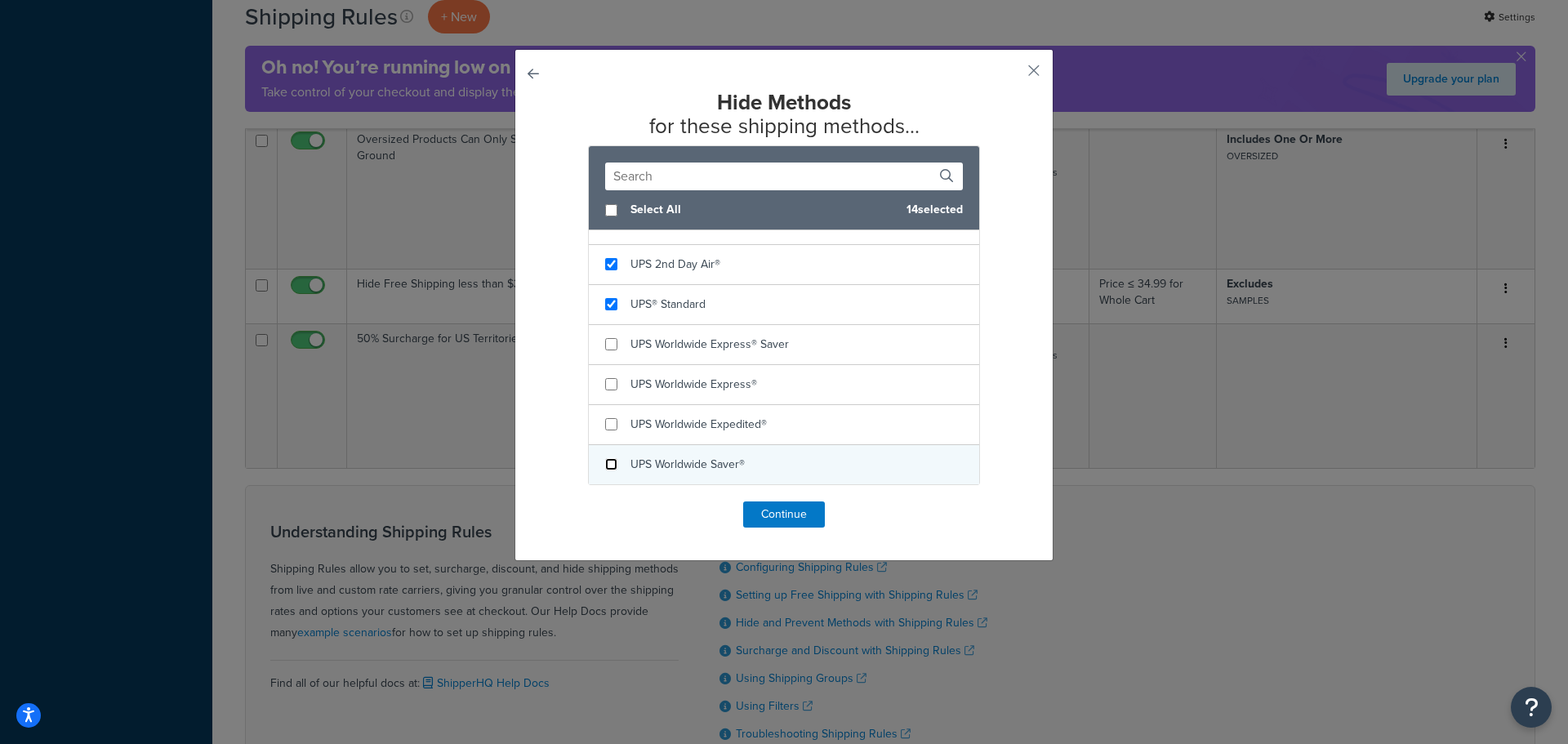
click at [605, 467] on input "checkbox" at bounding box center [611, 464] width 13 height 13
checkbox input "false"
click at [777, 514] on button "Continue" at bounding box center [784, 514] width 82 height 26
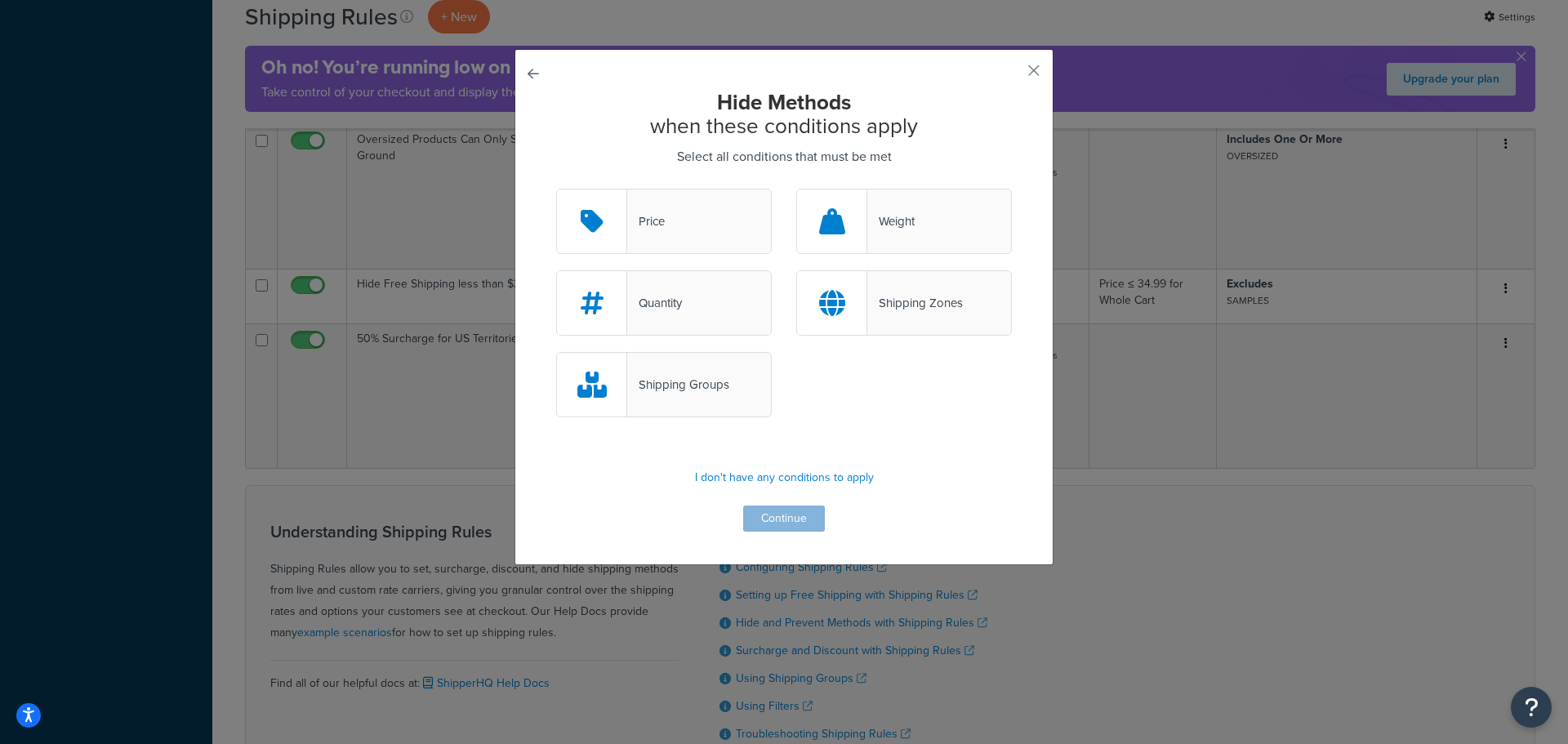
click at [951, 308] on div "Shipping Zones" at bounding box center [915, 302] width 95 height 23
click at [0, 0] on input "Shipping Zones" at bounding box center [0, 0] width 0 height 0
click at [792, 524] on button "Continue" at bounding box center [784, 519] width 82 height 26
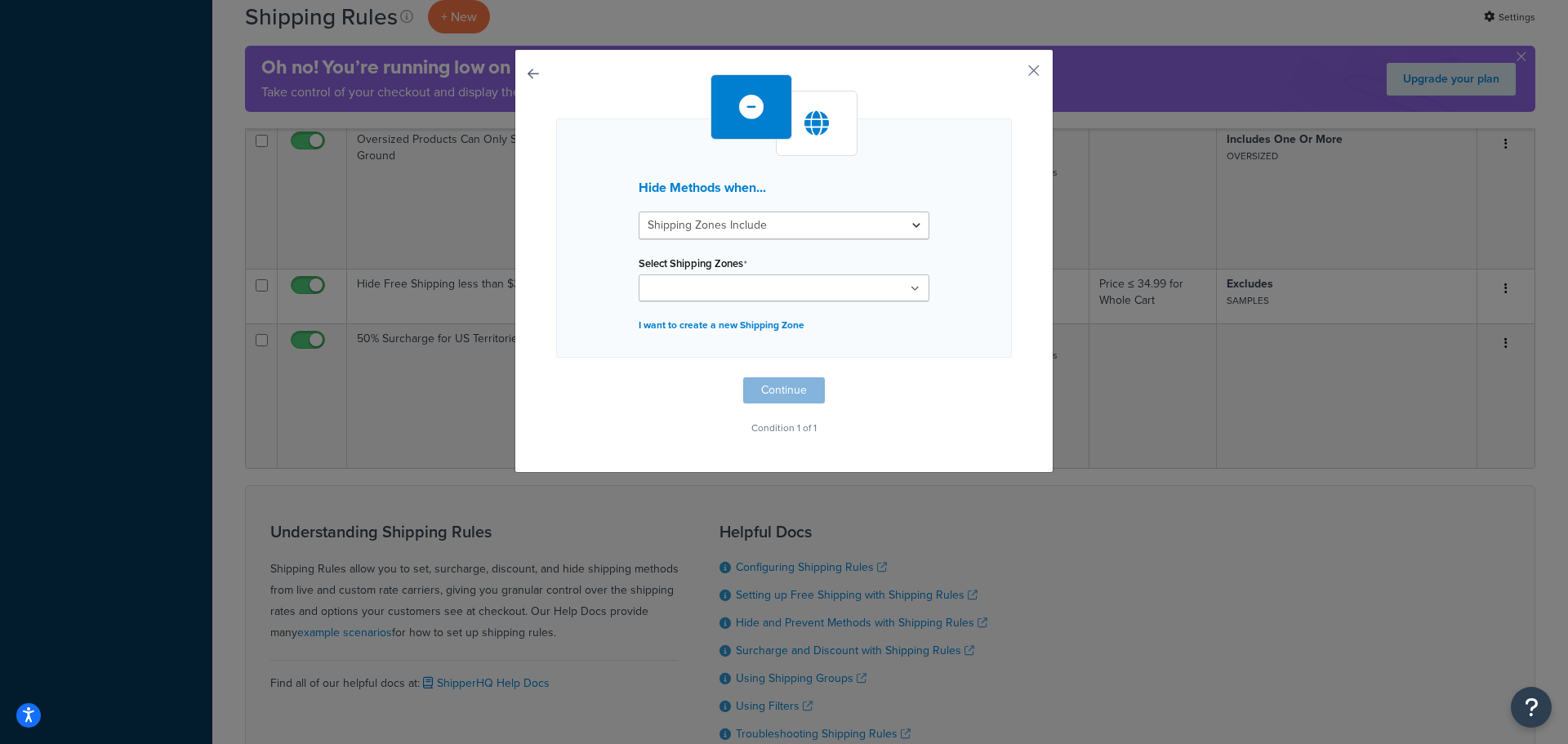
click at [773, 289] on ul at bounding box center [783, 288] width 291 height 27
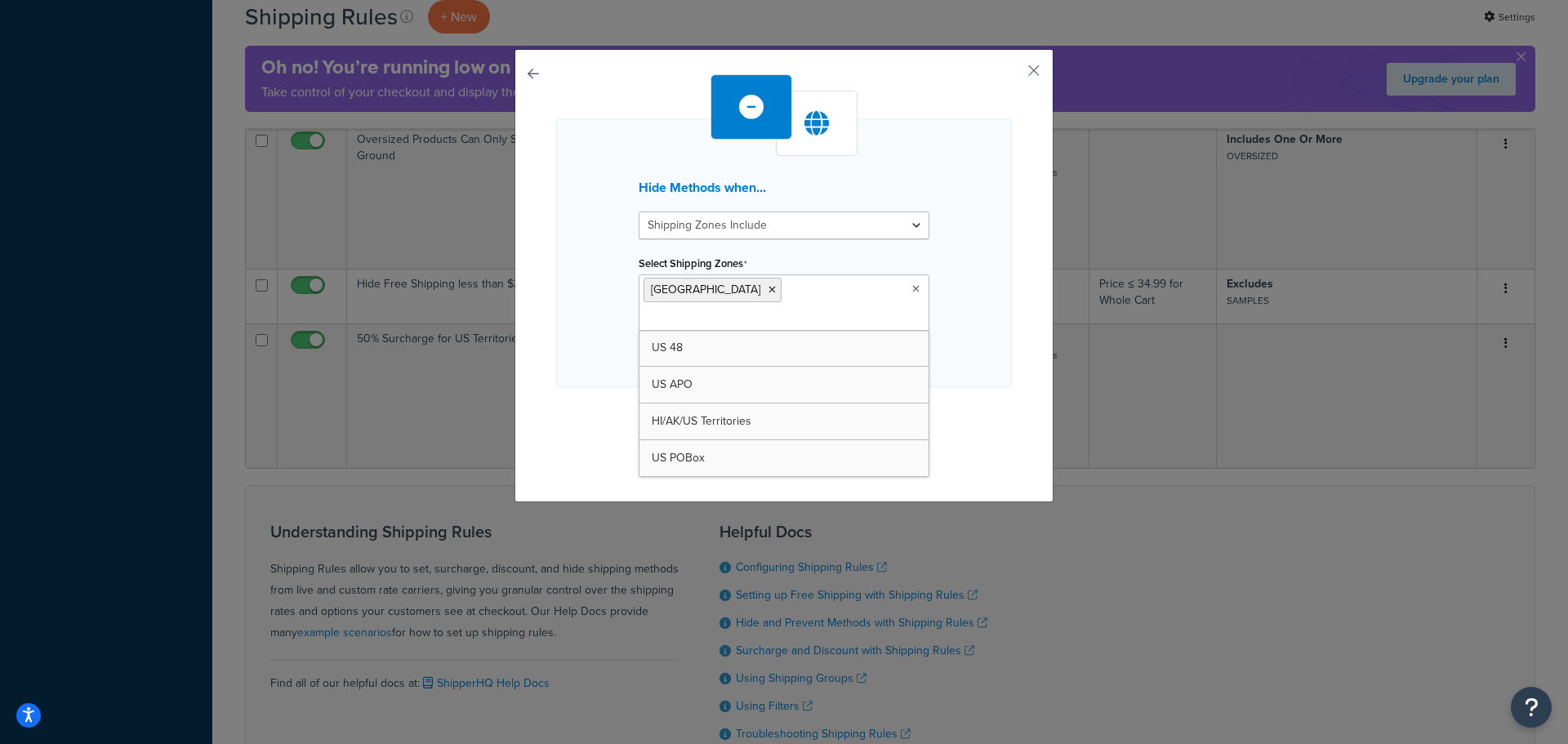
click at [969, 380] on div "Hide Methods when... Shipping Zones Include Shipping Zones Do Not Include Selec…" at bounding box center [784, 271] width 456 height 395
click at [771, 407] on button "Continue" at bounding box center [784, 420] width 82 height 26
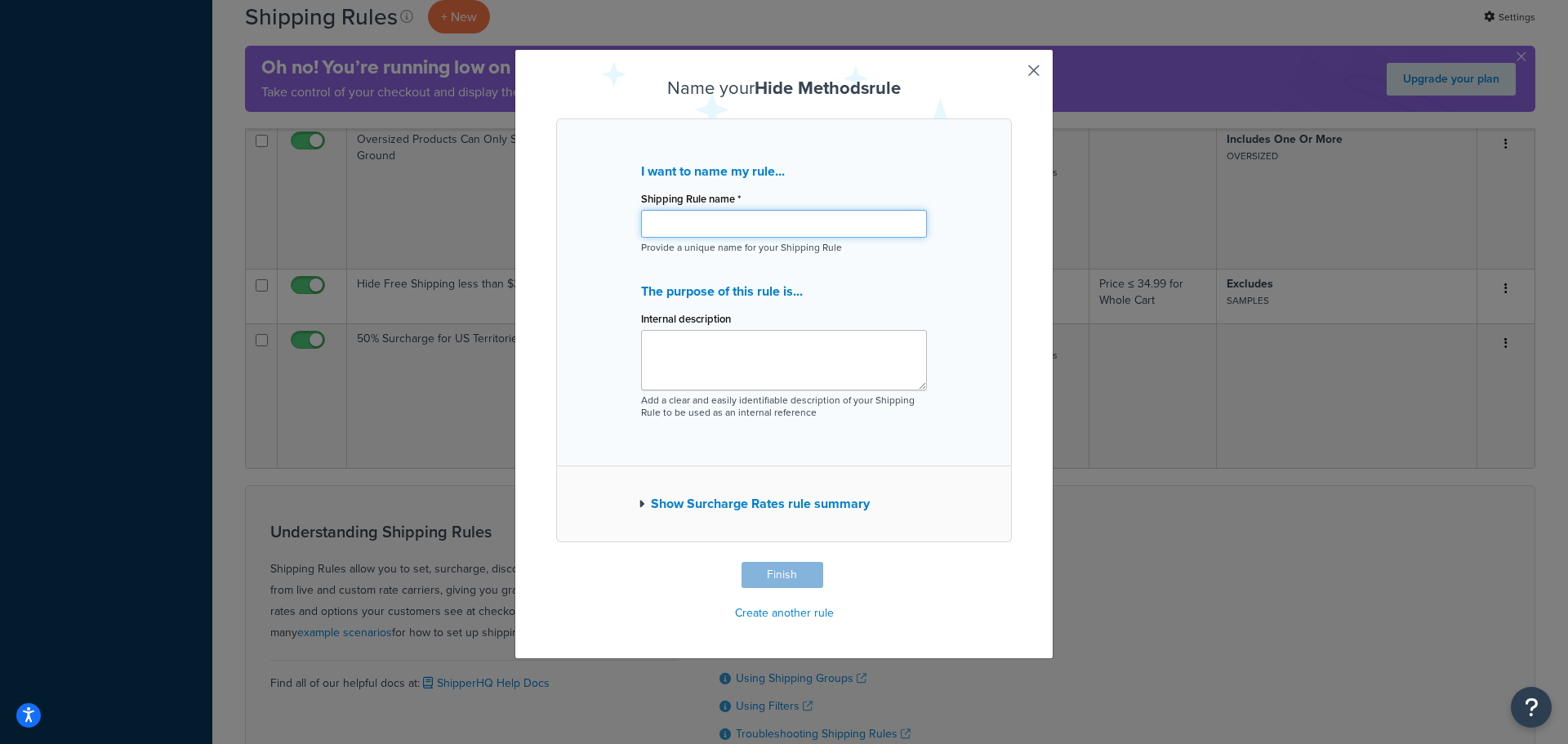
click at [739, 225] on input "Shipping Rule name *" at bounding box center [783, 224] width 286 height 28
type input "Only Show World Wide Shipping for International Orders"
click at [761, 569] on button "Finish" at bounding box center [782, 575] width 82 height 26
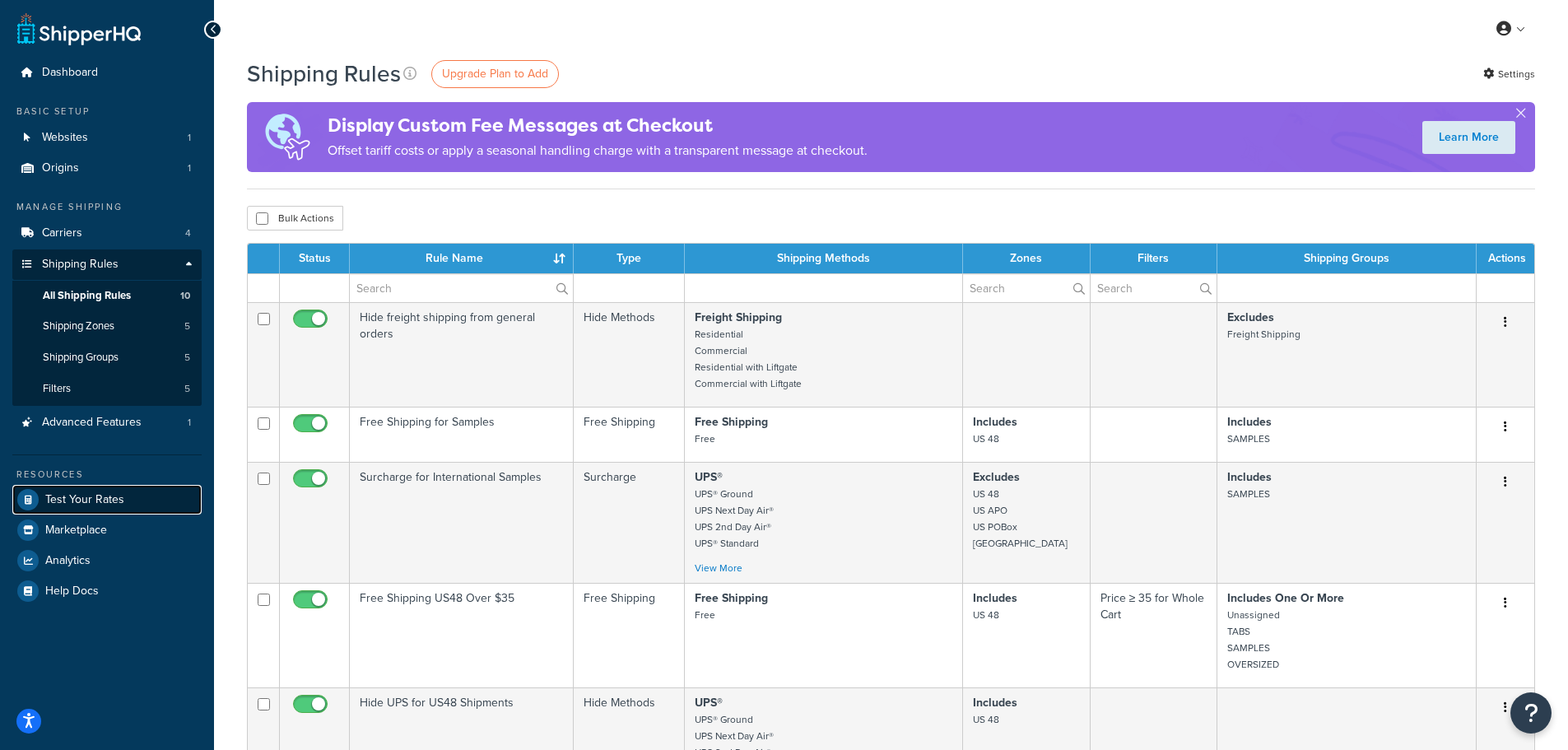
click at [91, 497] on span "Test Your Rates" at bounding box center [85, 500] width 79 height 14
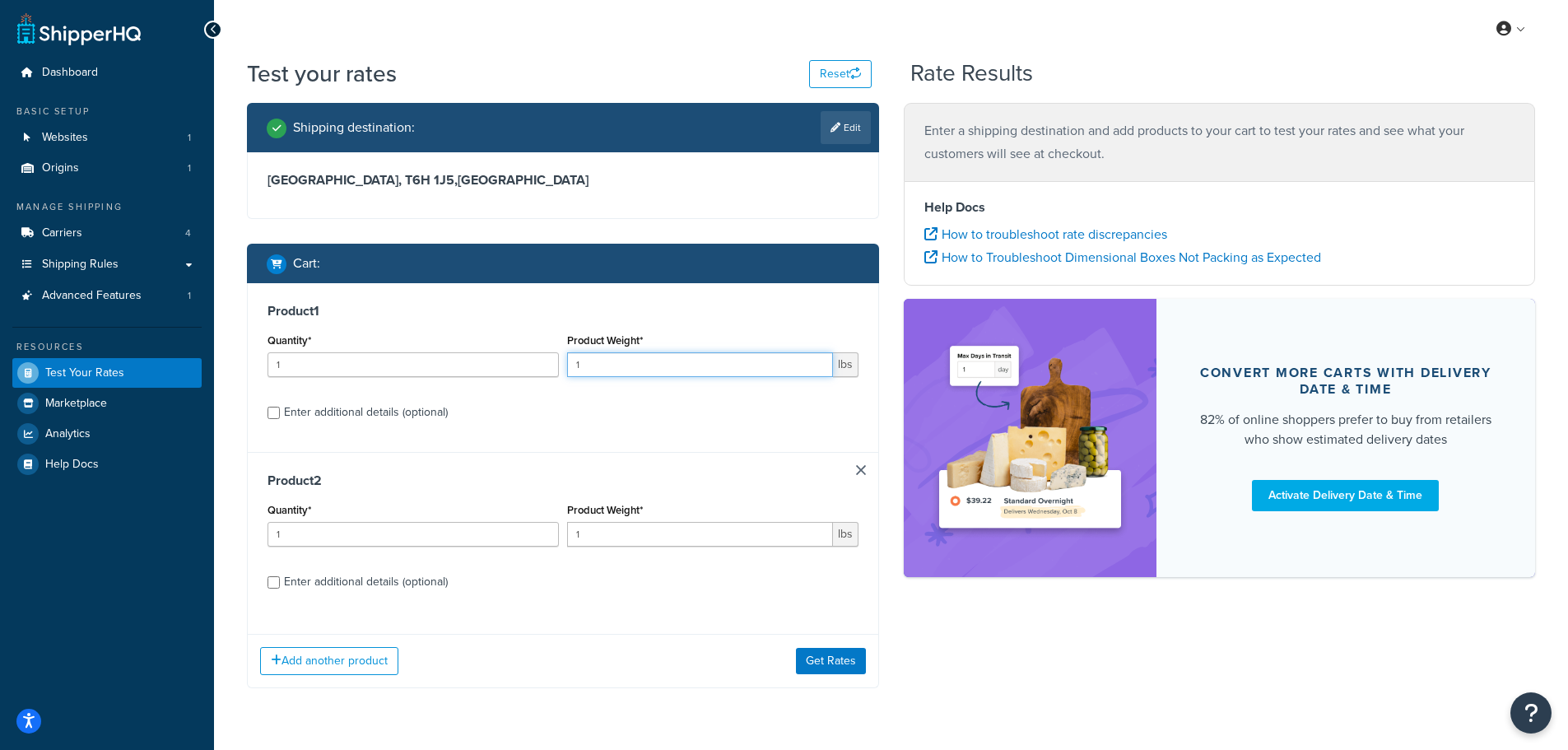
drag, startPoint x: 545, startPoint y: 367, endPoint x: 515, endPoint y: 362, distance: 30.4
click at [524, 364] on div "Quantity* 1 Product Weight* 1 lbs" at bounding box center [563, 359] width 600 height 60
type input "7"
click at [847, 656] on button "Get Rates" at bounding box center [831, 660] width 70 height 26
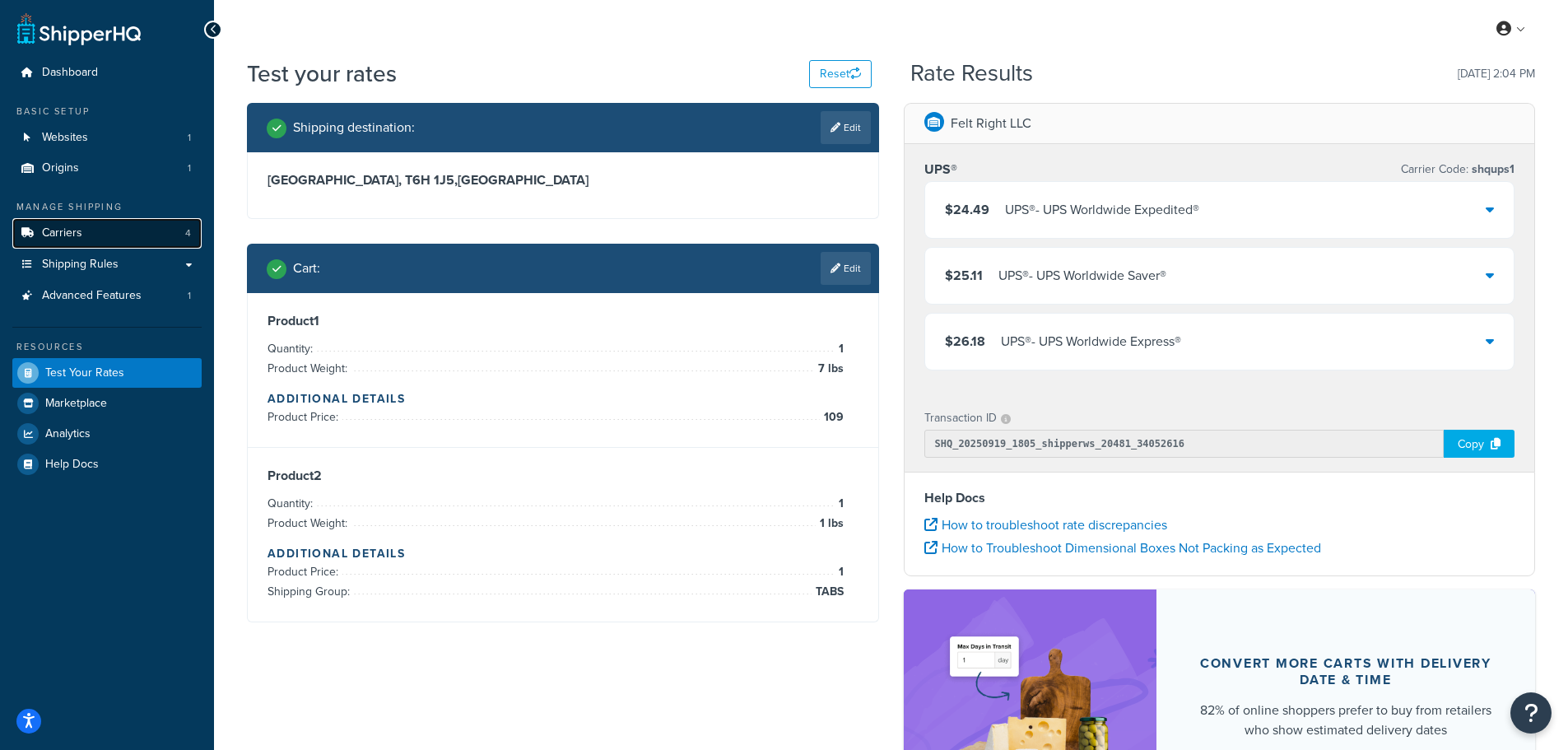
click at [73, 234] on span "Carriers" at bounding box center [62, 233] width 41 height 14
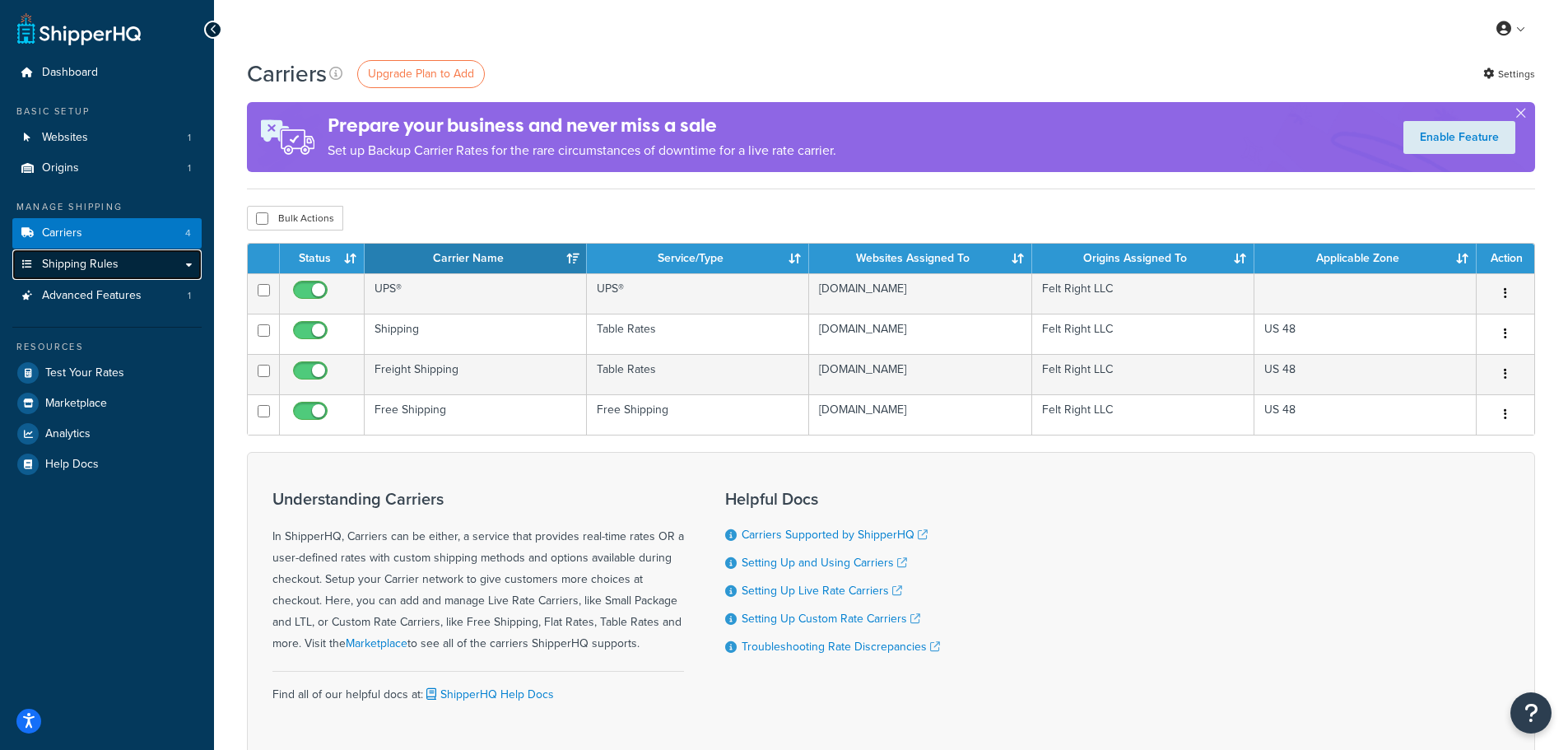
click at [77, 267] on span "Shipping Rules" at bounding box center [80, 264] width 77 height 14
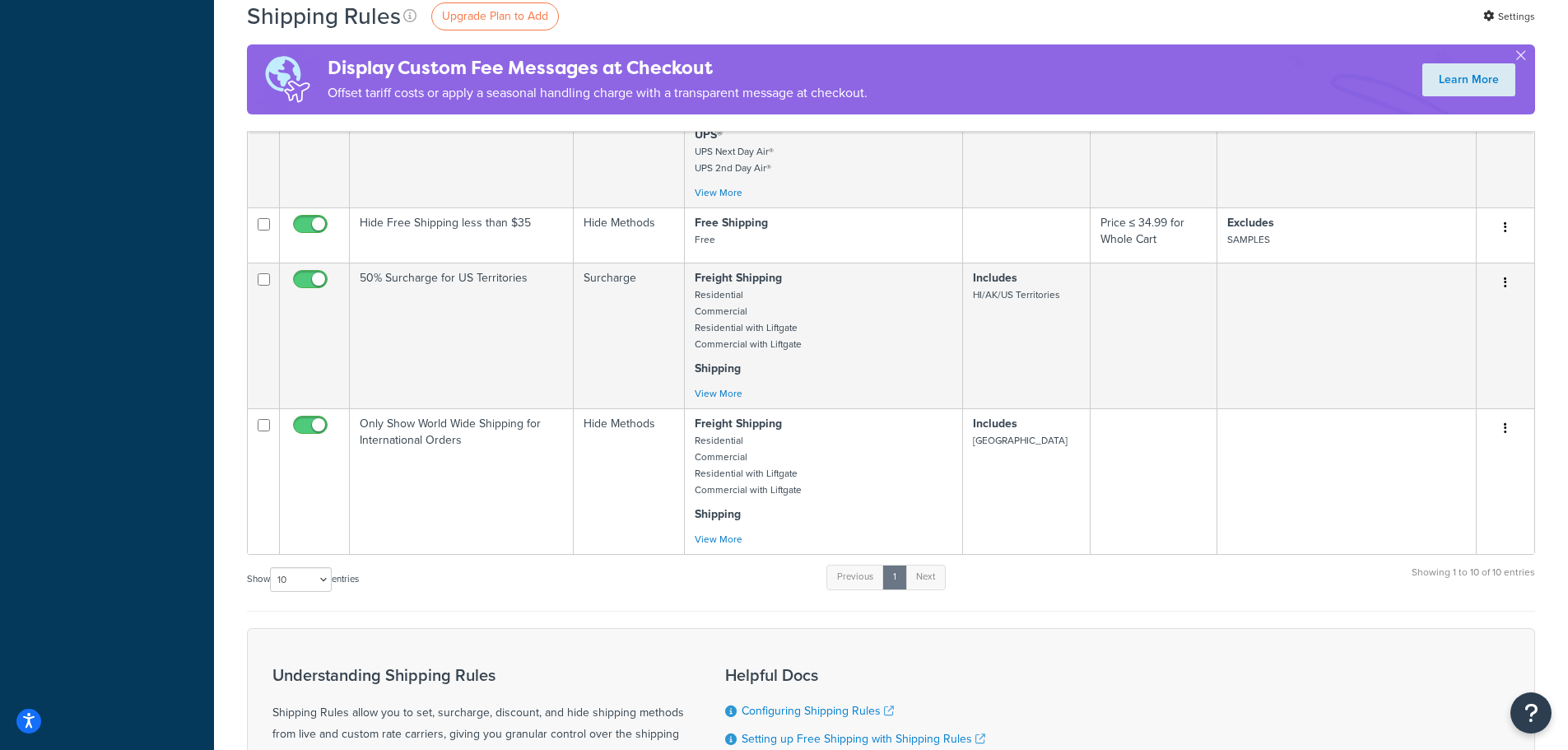
scroll to position [988, 0]
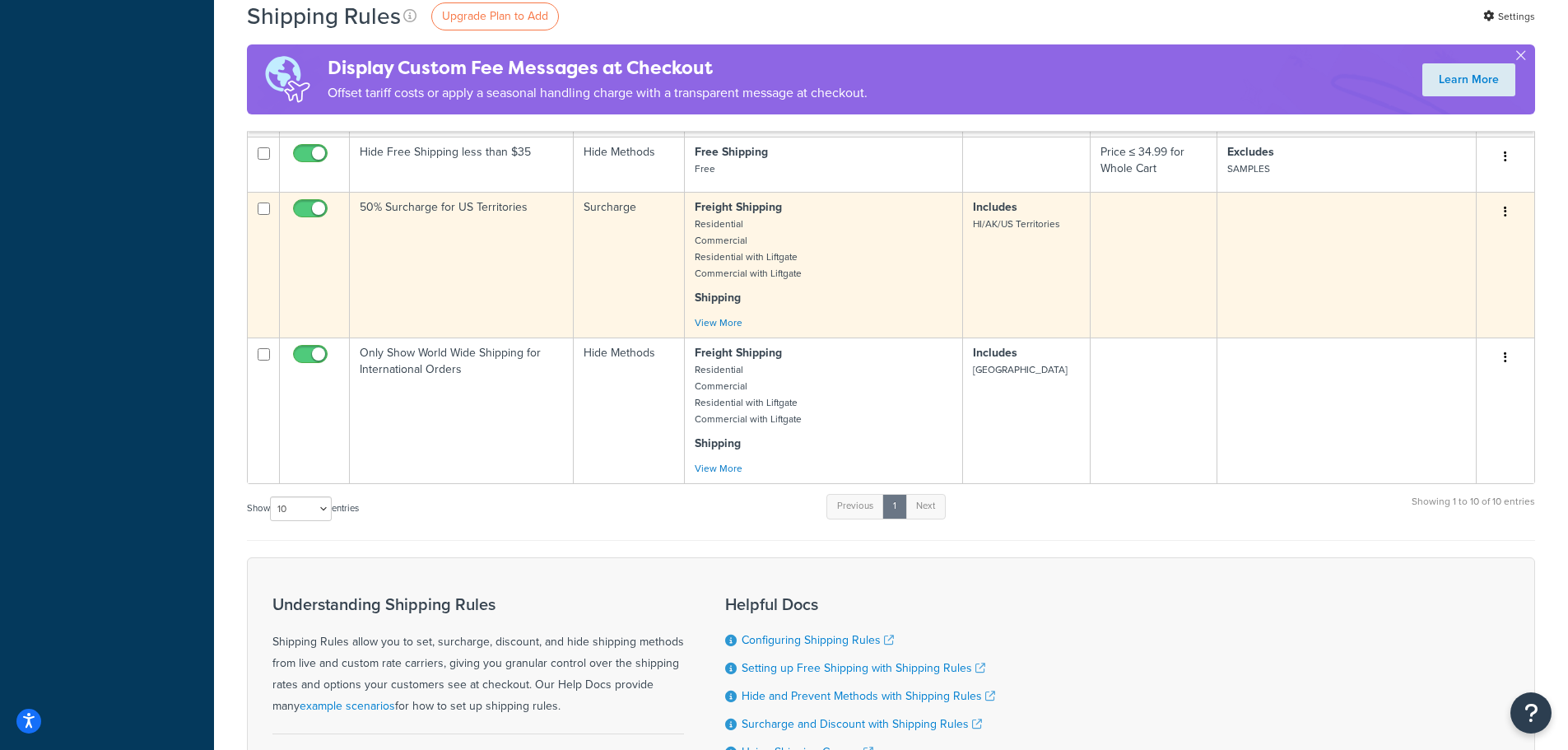
click at [1506, 214] on icon "button" at bounding box center [1506, 212] width 3 height 12
click at [1448, 242] on link "Edit" at bounding box center [1451, 243] width 130 height 34
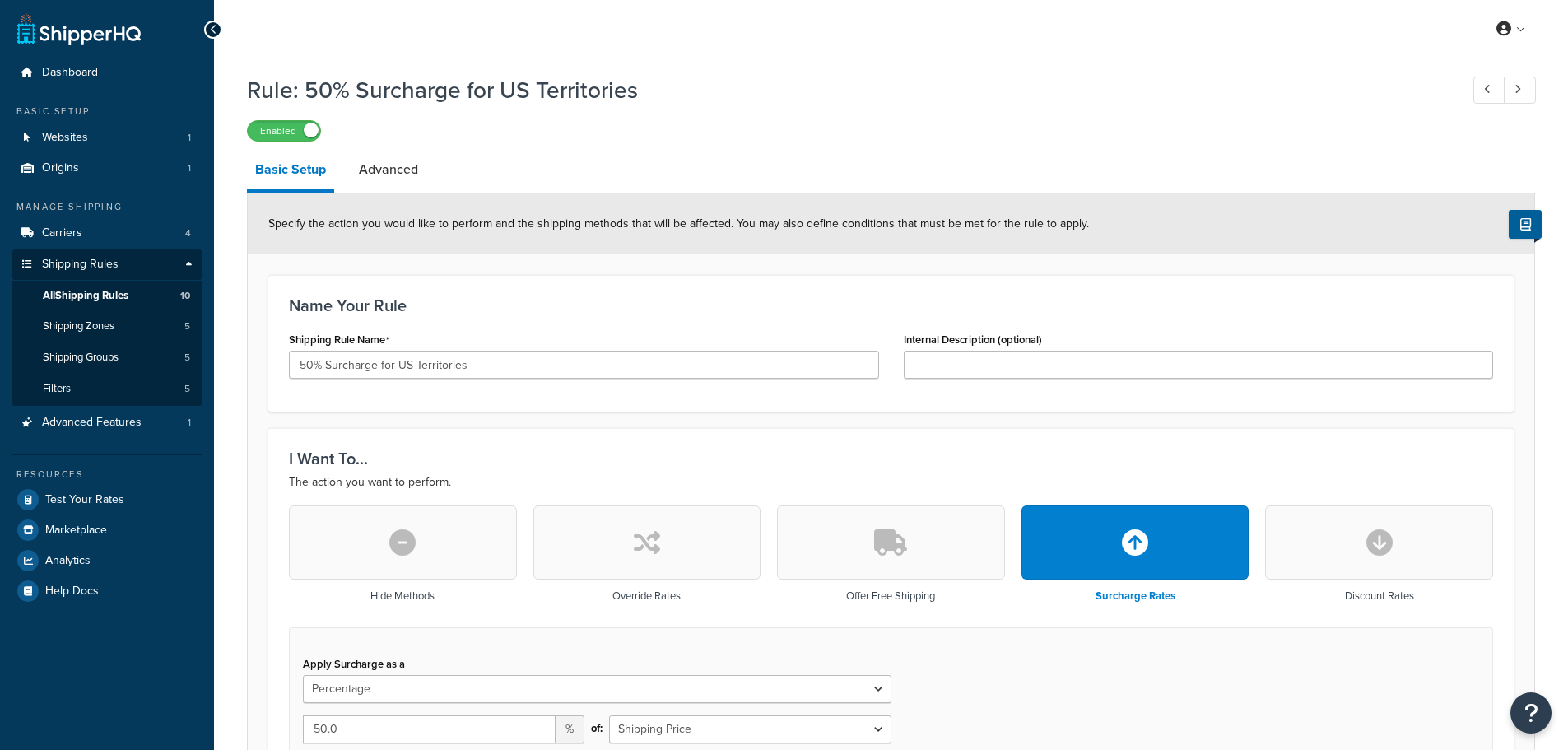
select select "PERCENTAGE"
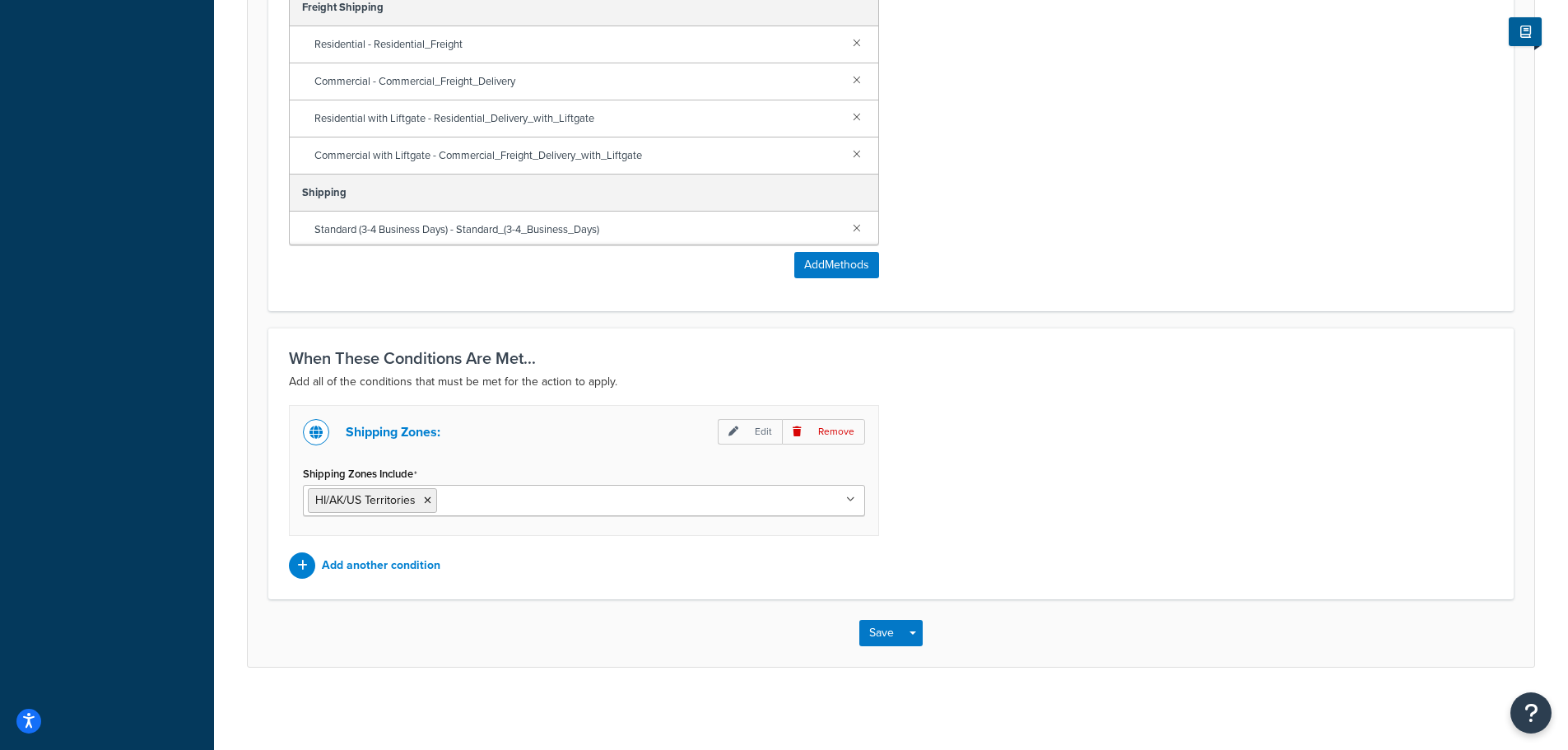
scroll to position [1106, 0]
click at [498, 509] on ul "HI/AK/US Territories" at bounding box center [584, 500] width 562 height 31
click at [514, 455] on div "Shipping Zones: Edit Remove Shipping Zones Include HI/AK/US Territories [GEOGRA…" at bounding box center [583, 470] width 590 height 131
click at [761, 428] on p "Edit" at bounding box center [750, 432] width 64 height 25
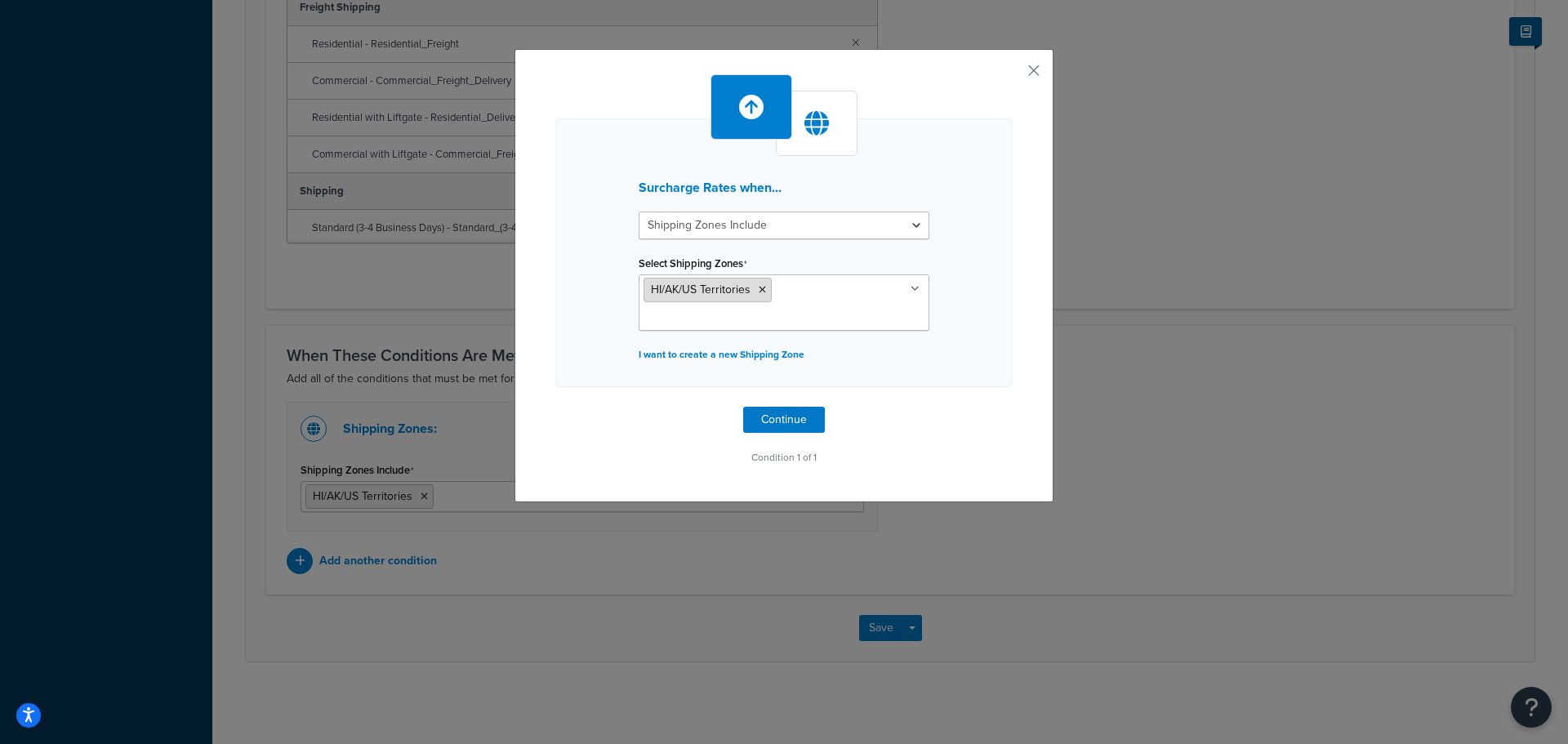
click at [761, 294] on li "HI/AK/US Territories" at bounding box center [707, 290] width 128 height 24
click at [759, 288] on icon at bounding box center [762, 290] width 8 height 10
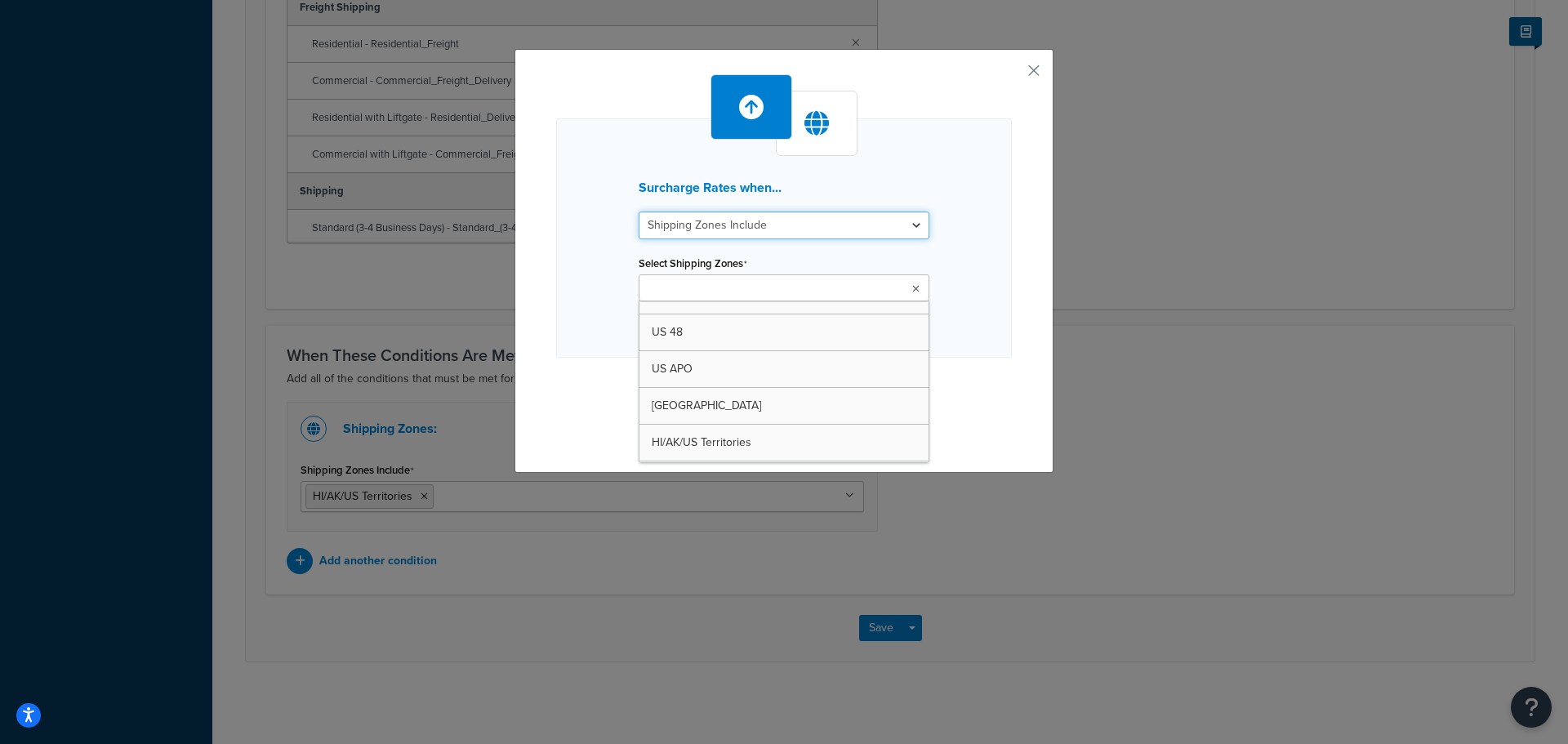
click at [759, 230] on select "Shipping Zones Include Shipping Zones Do Not Include" at bounding box center [783, 225] width 291 height 28
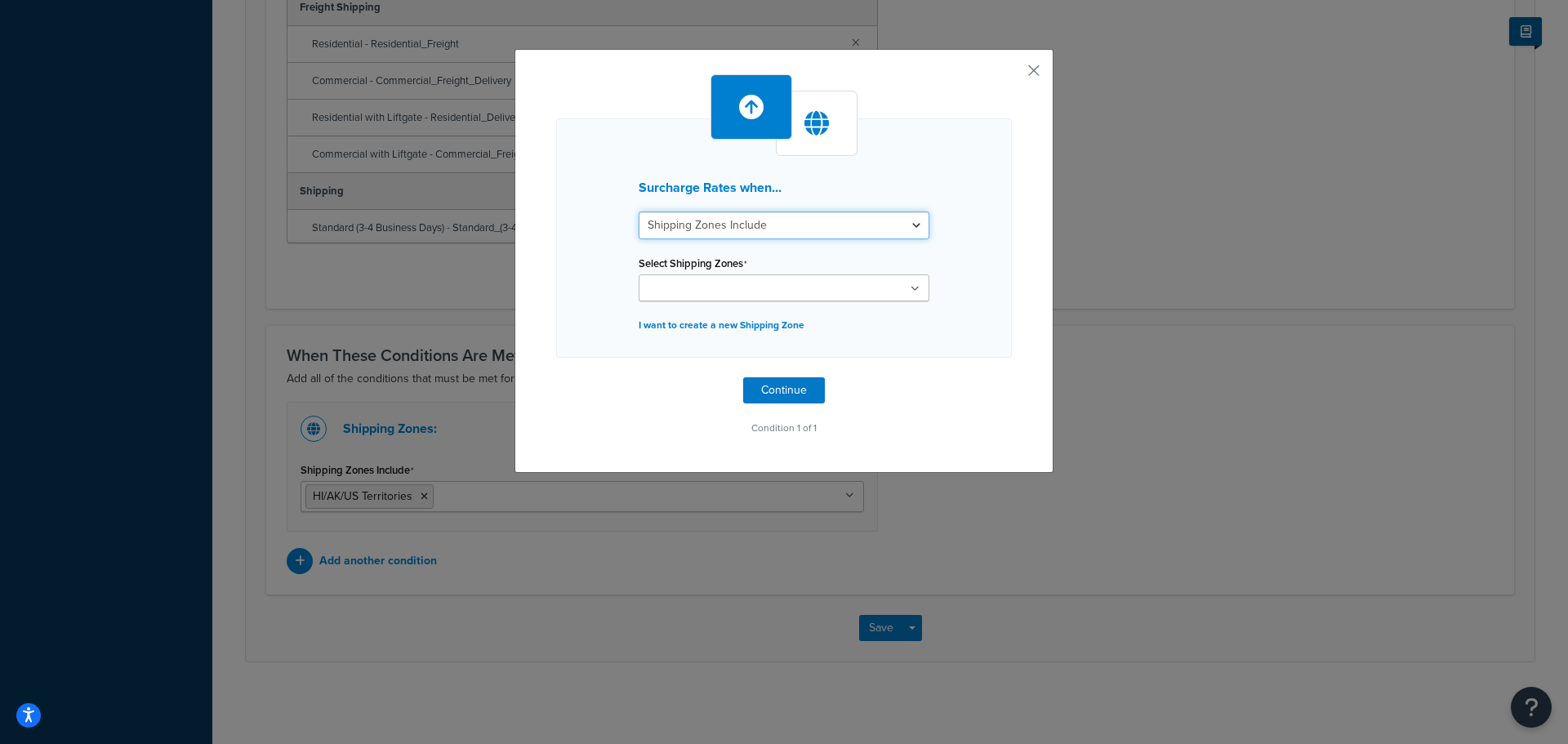
select select "exclude"
click at [638, 212] on select "Shipping Zones Include Shipping Zones Do Not Include" at bounding box center [783, 225] width 291 height 28
click at [759, 287] on input "Select Shipping Zones" at bounding box center [715, 288] width 145 height 18
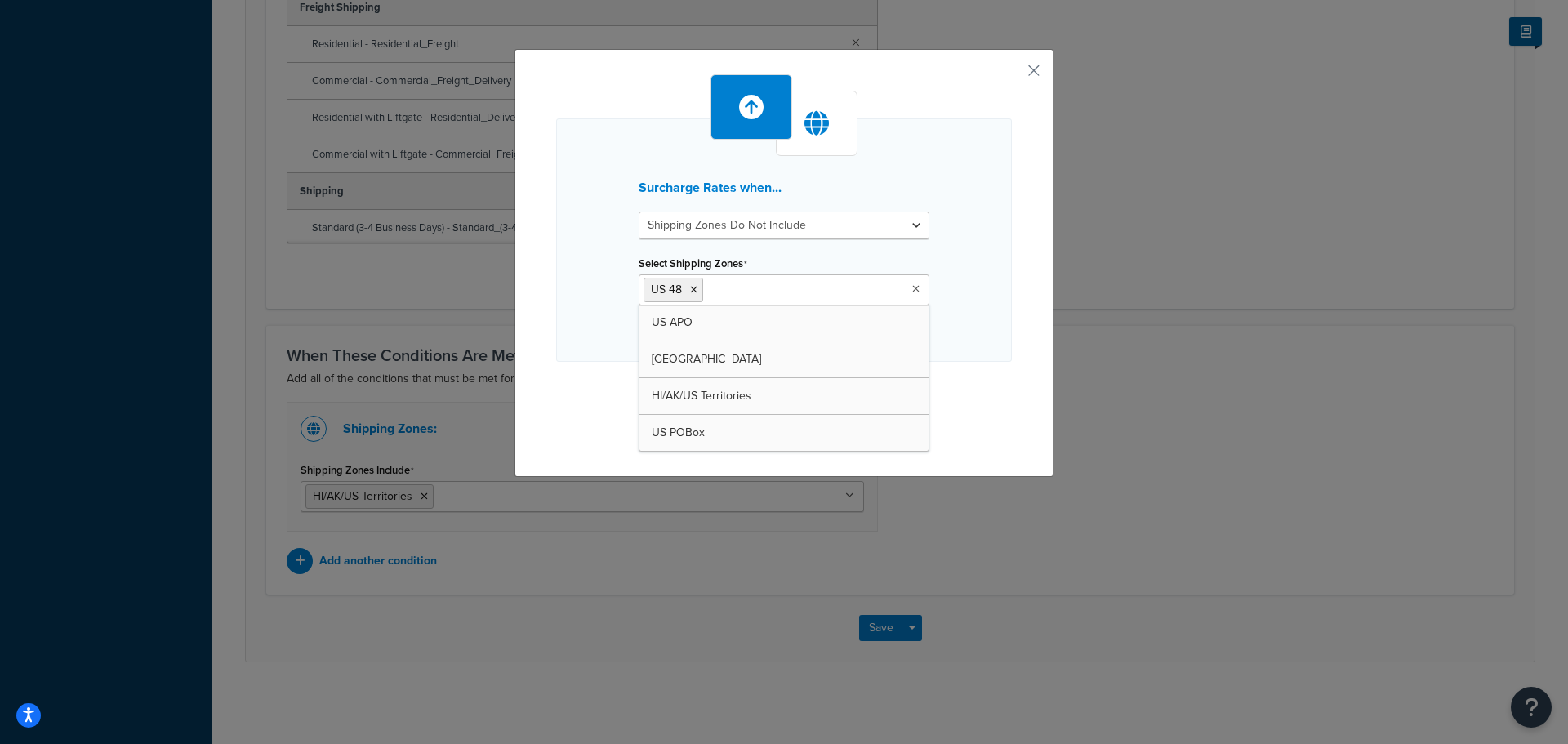
click at [965, 403] on div "Surcharge Rates when... Shipping Zones Include Shipping Zones Do Not Include Se…" at bounding box center [784, 259] width 456 height 369
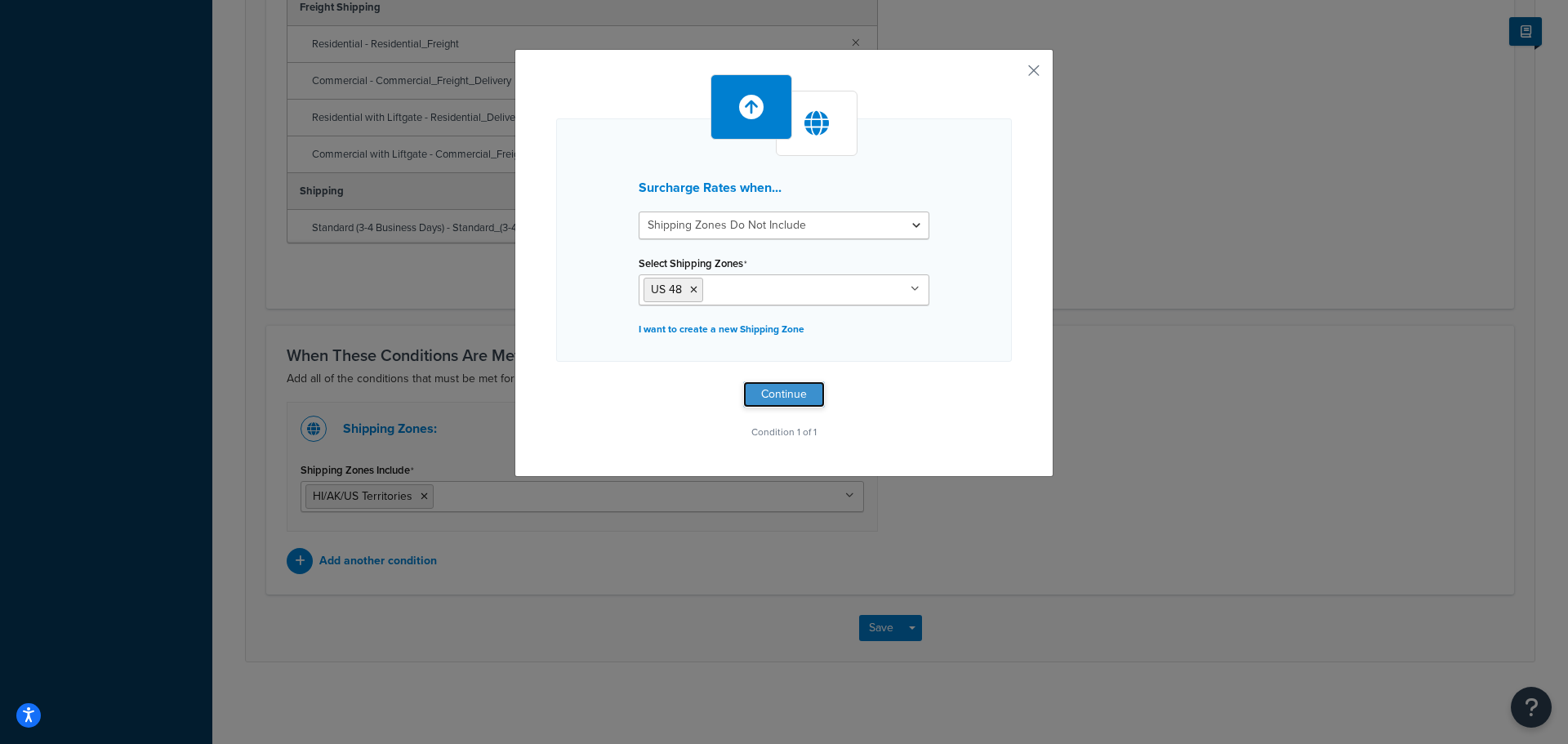
click at [771, 394] on button "Continue" at bounding box center [784, 394] width 82 height 26
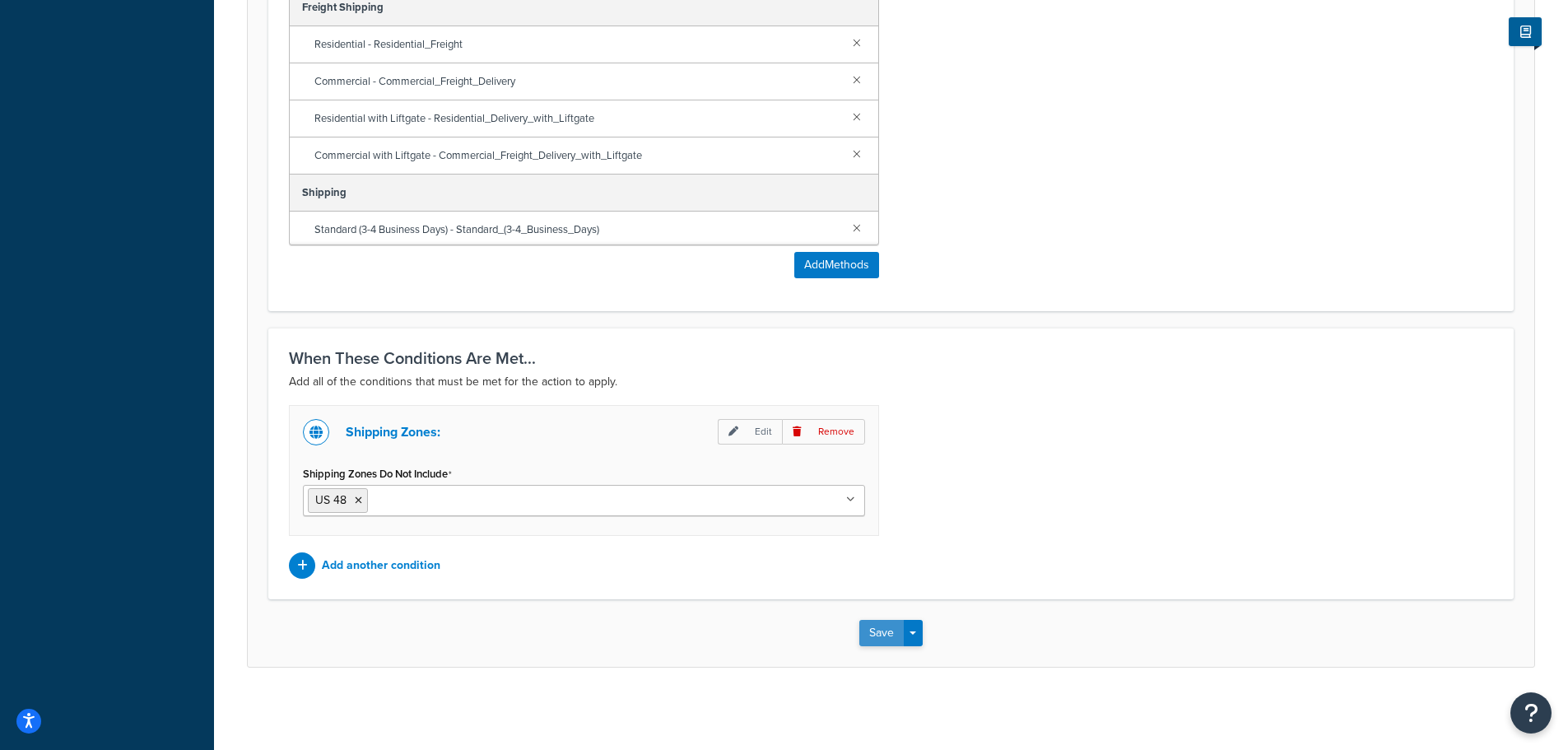
click at [879, 638] on button "Save" at bounding box center [882, 633] width 45 height 26
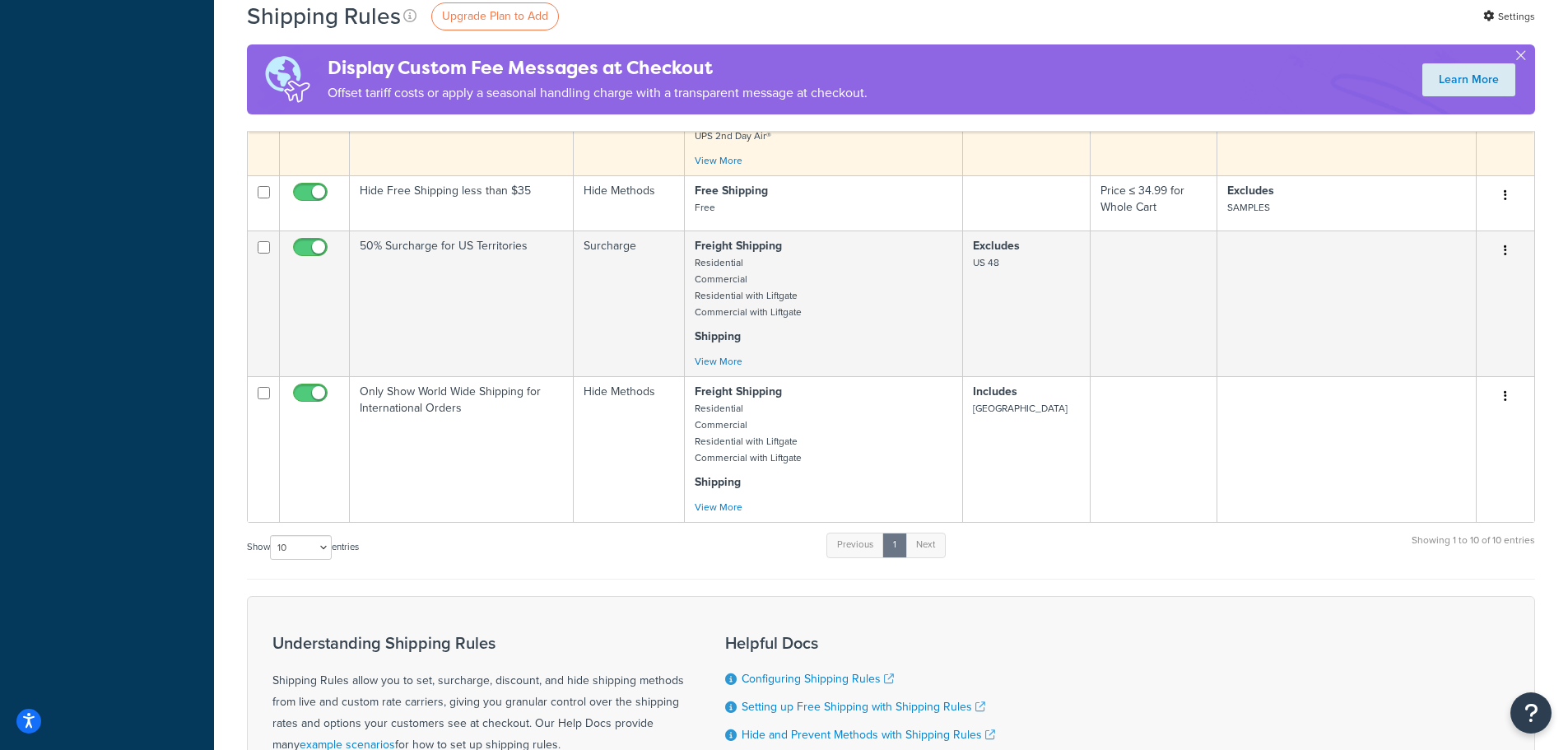
scroll to position [988, 0]
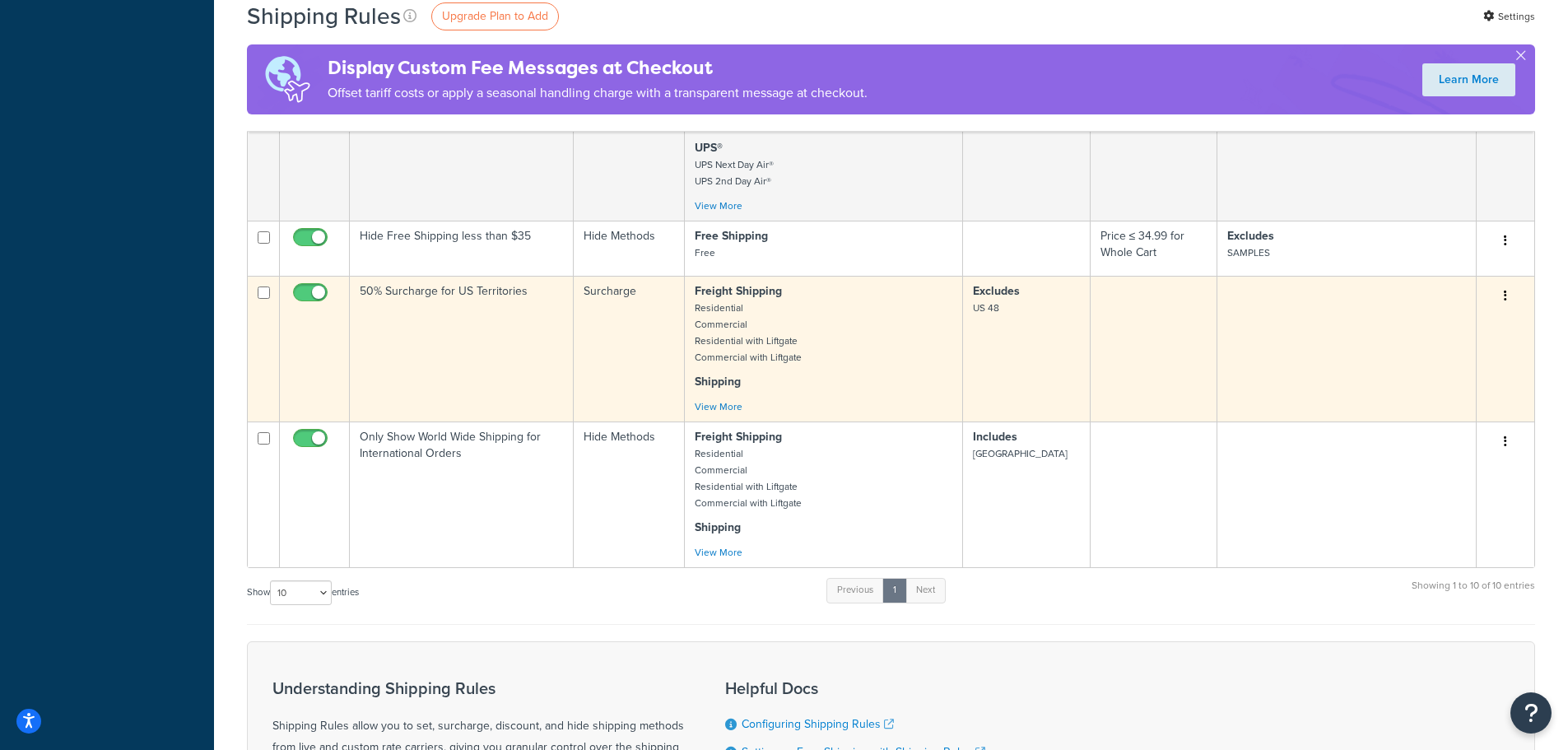
click at [1506, 295] on icon "button" at bounding box center [1506, 296] width 3 height 12
click at [1473, 327] on link "Edit" at bounding box center [1451, 328] width 130 height 34
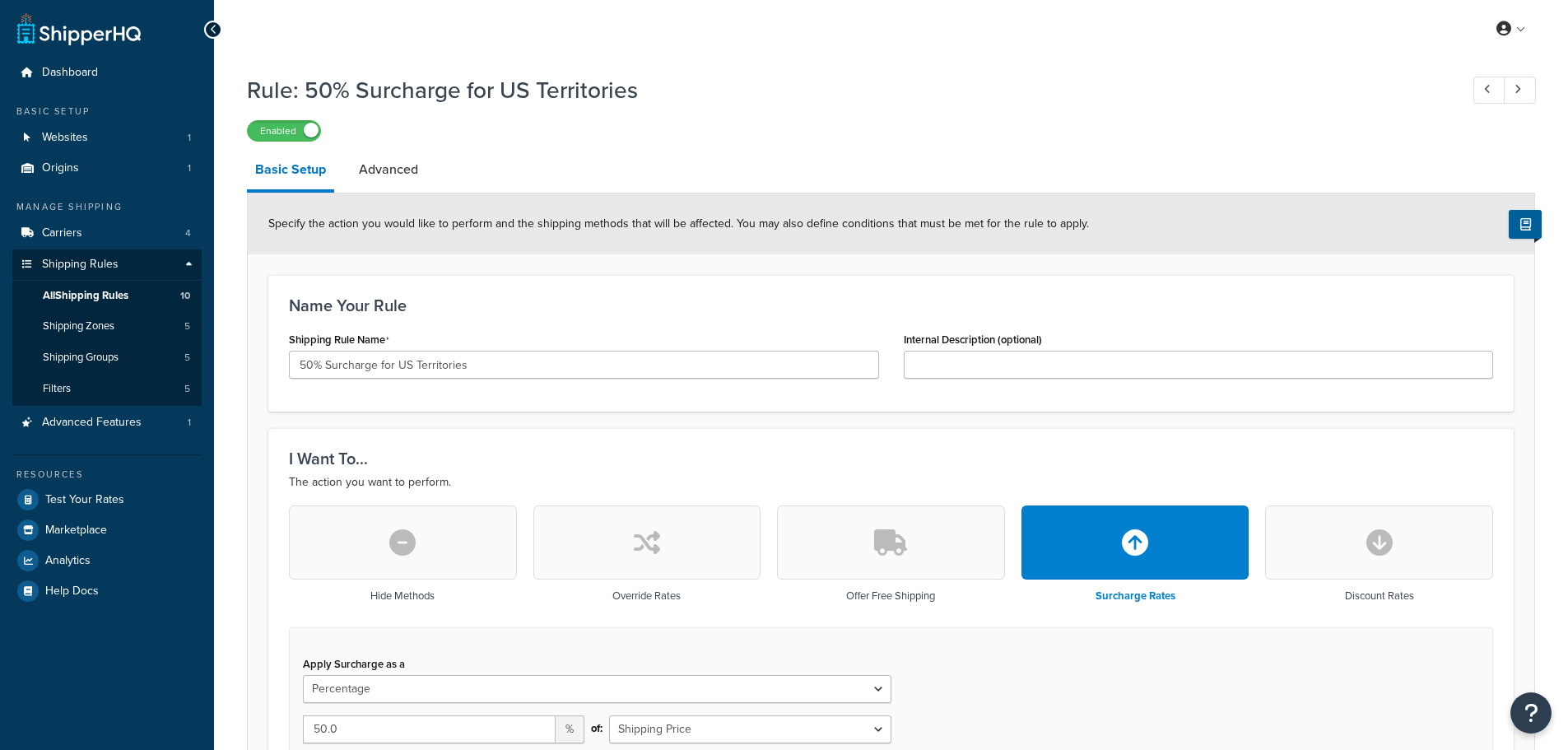
select select "PERCENTAGE"
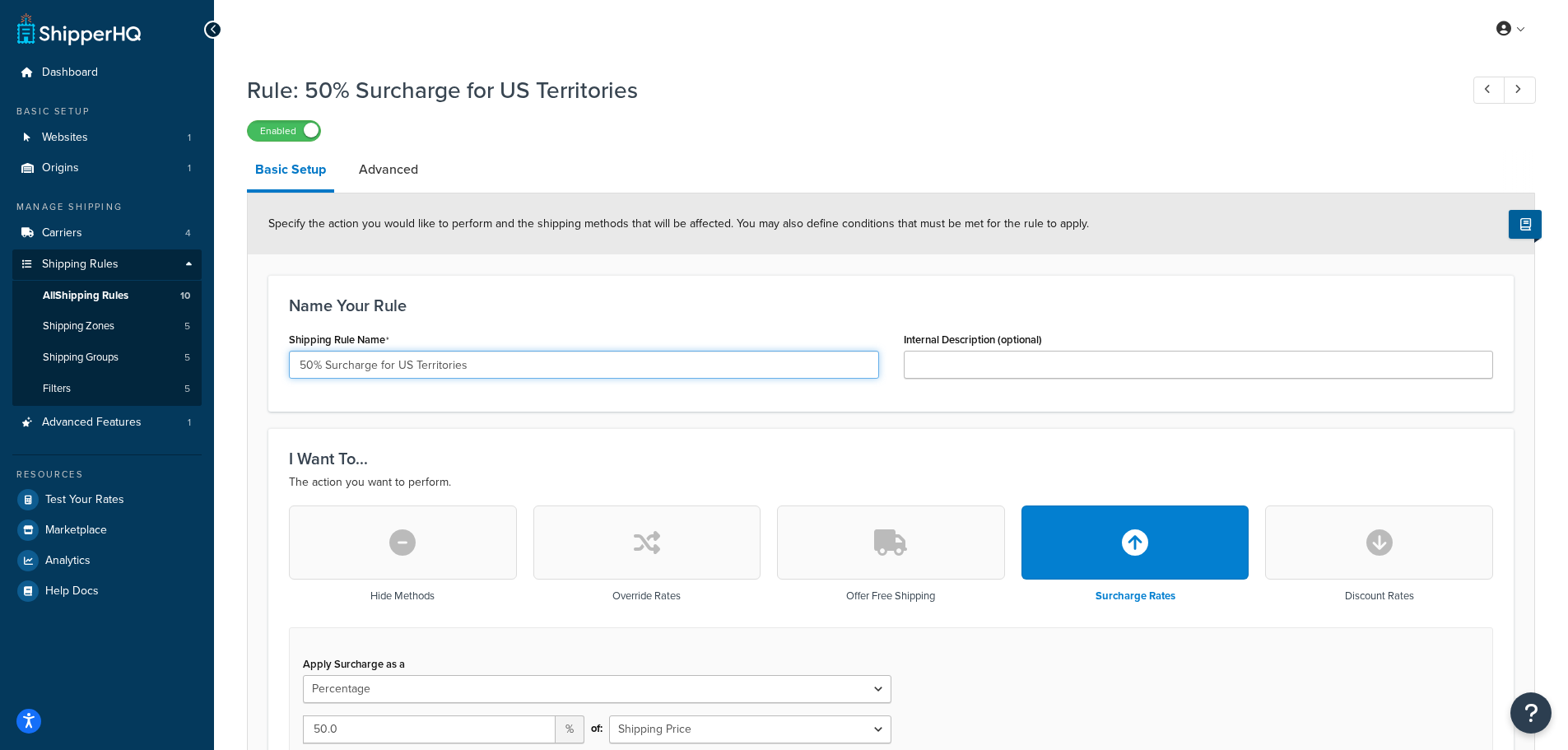
drag, startPoint x: 441, startPoint y: 368, endPoint x: 324, endPoint y: 374, distance: 117.2
click at [324, 374] on input "50% Surcharge for US Territories" at bounding box center [583, 364] width 590 height 28
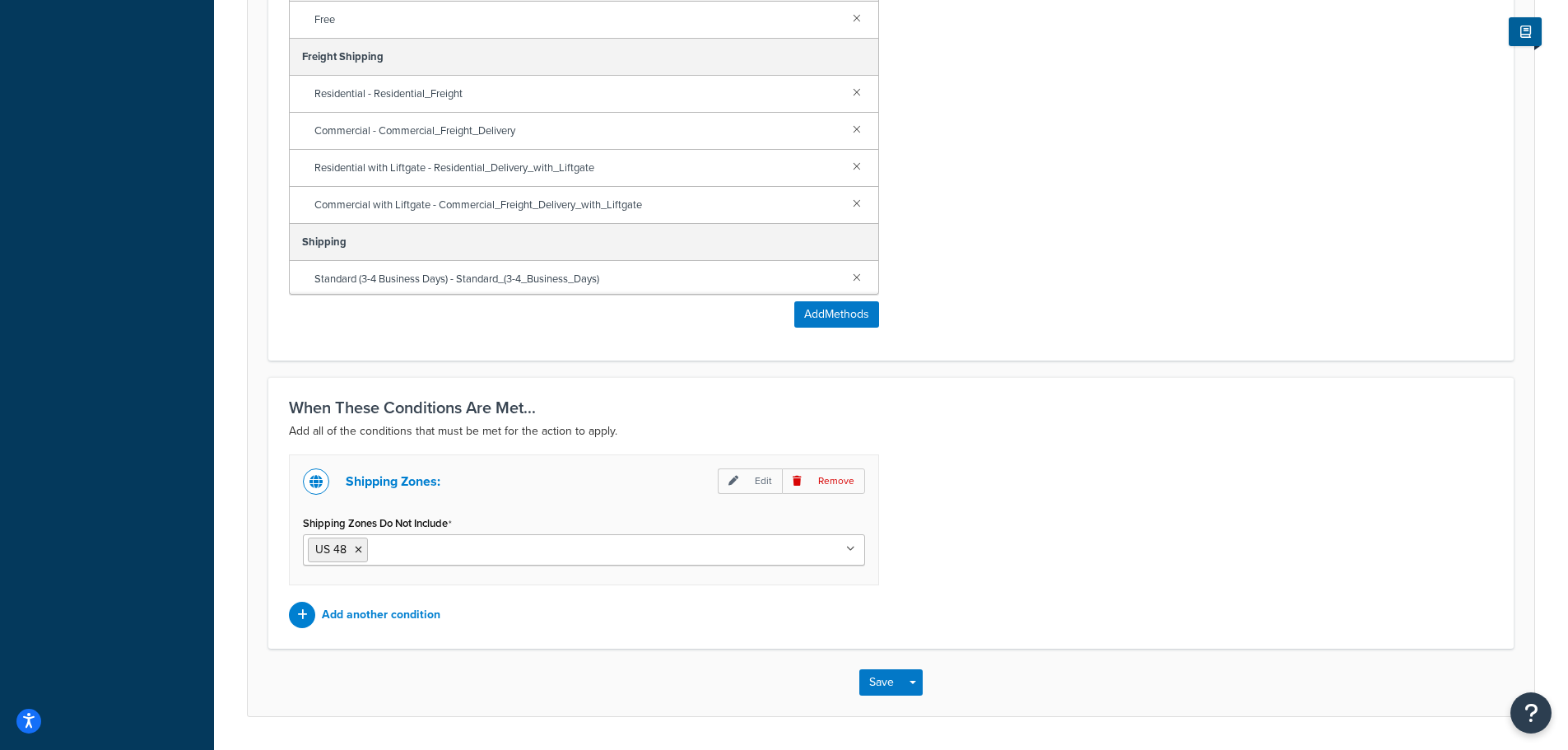
scroll to position [1106, 0]
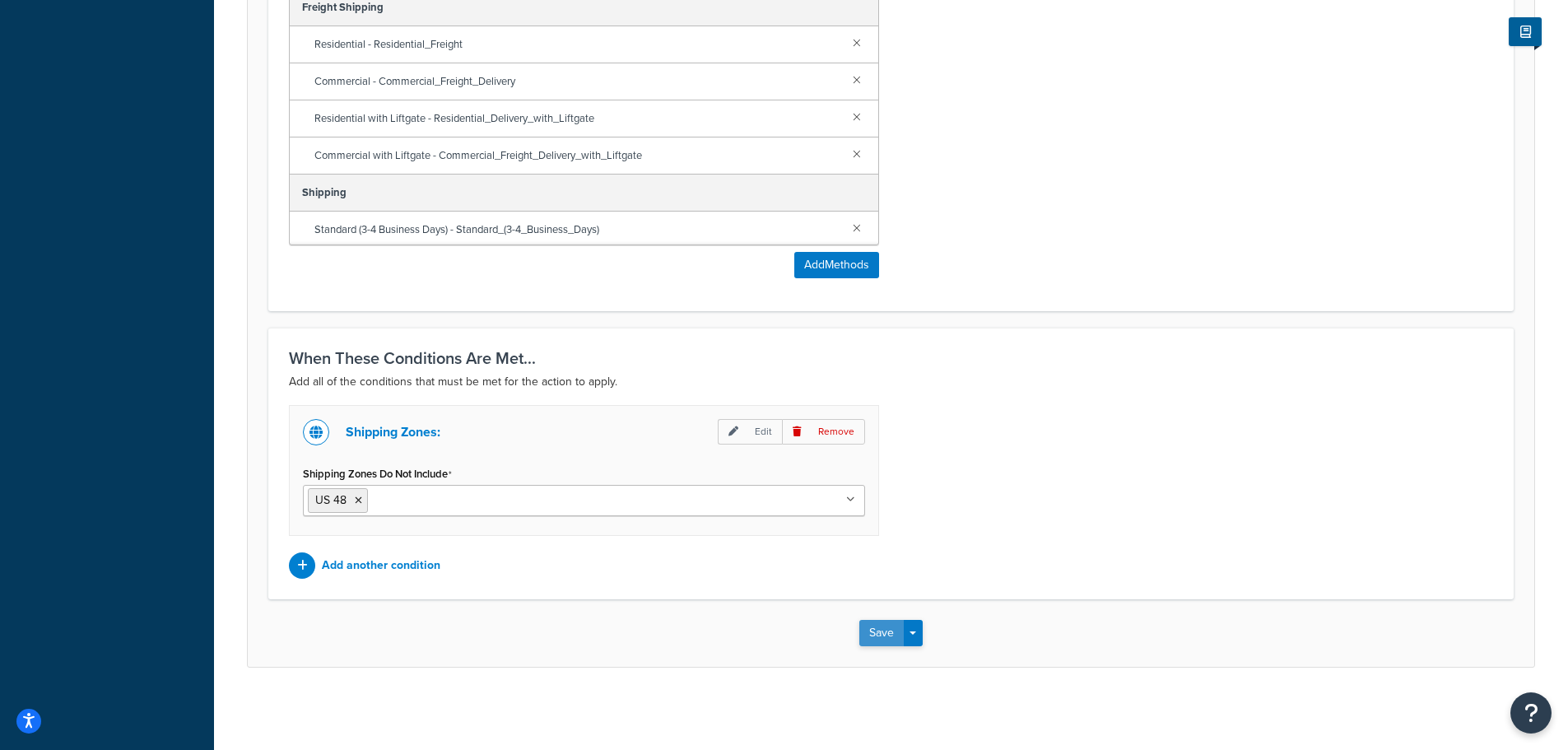
type input "50% Outside of US48"
click at [871, 629] on button "Save" at bounding box center [882, 633] width 45 height 26
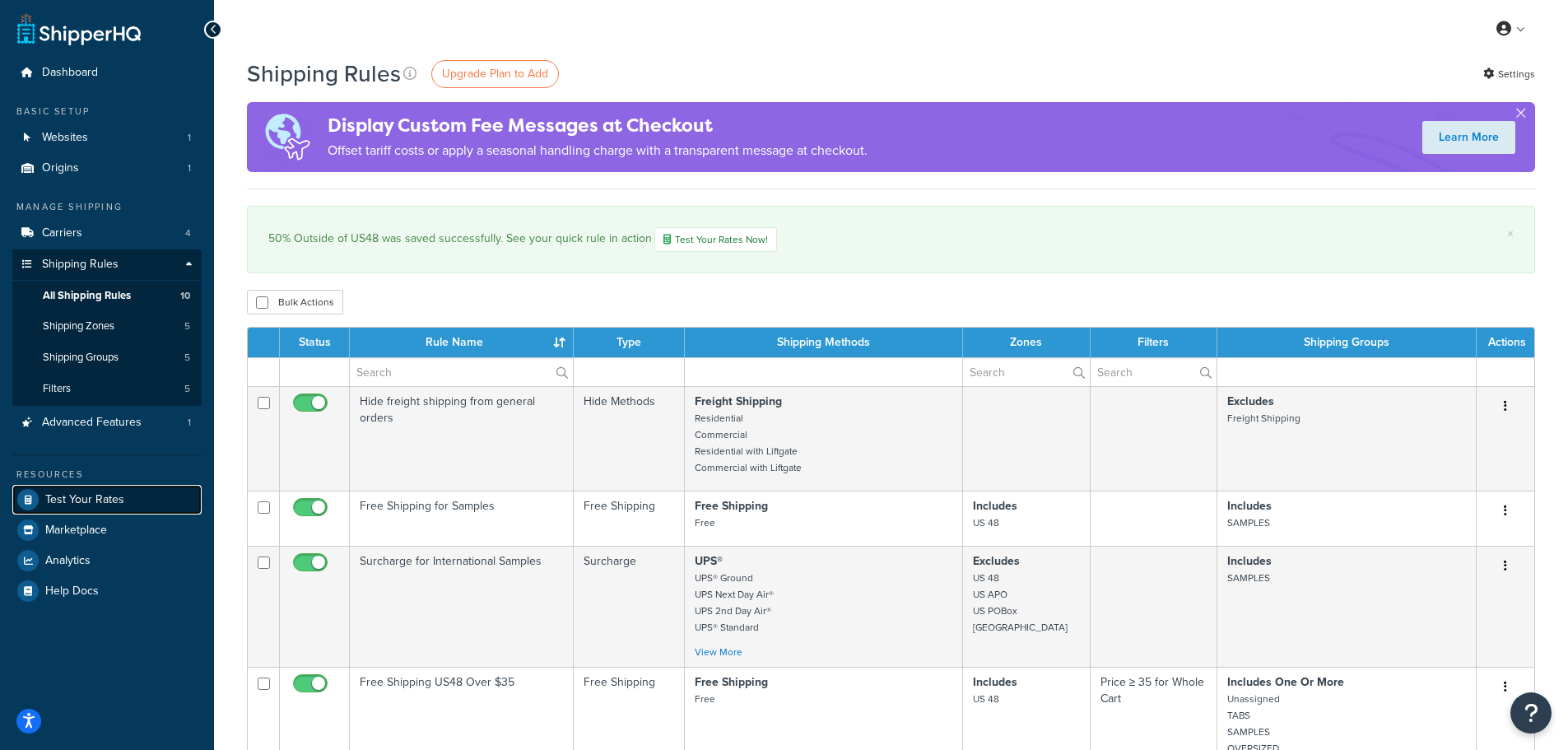
click at [79, 497] on span "Test Your Rates" at bounding box center [85, 500] width 79 height 14
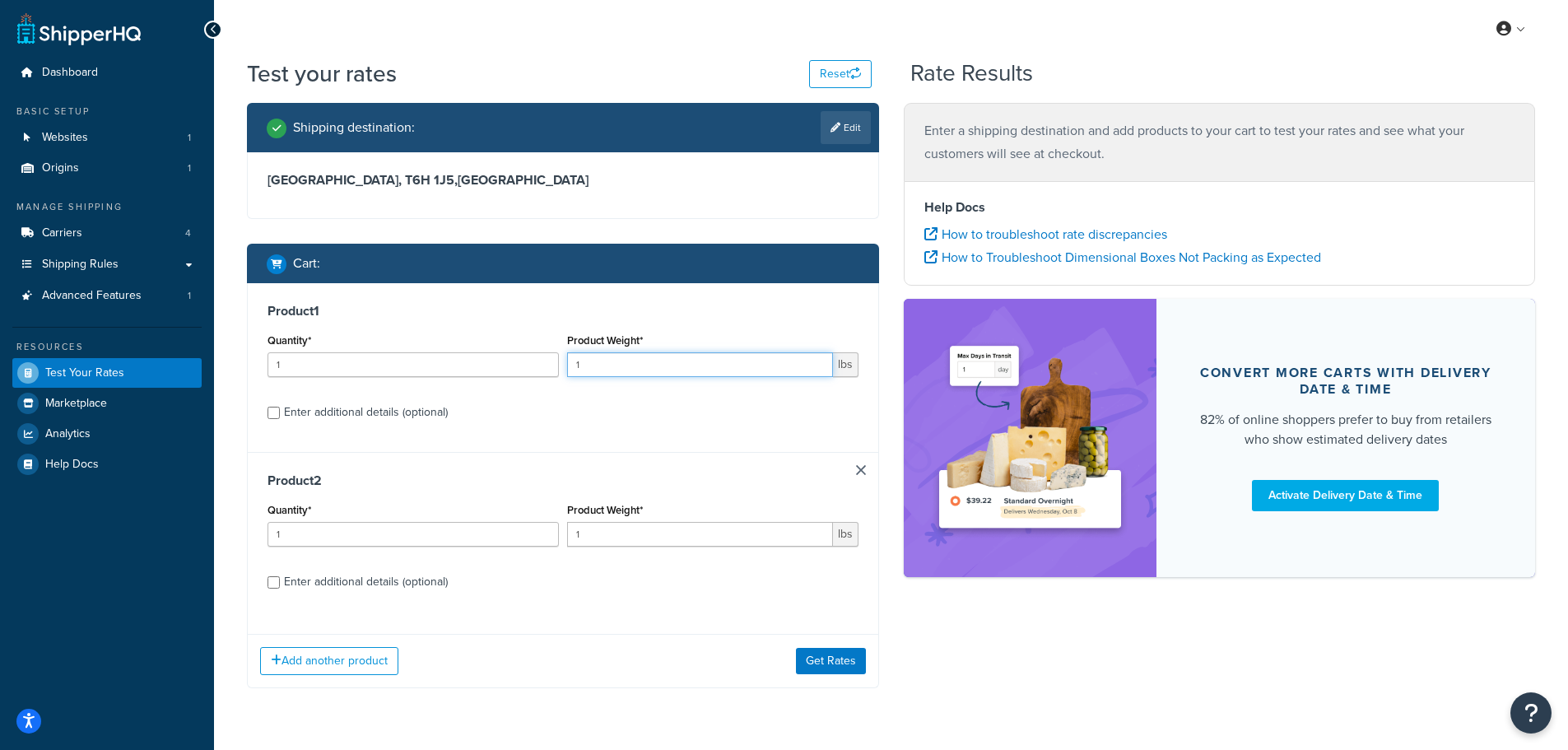
drag, startPoint x: 565, startPoint y: 369, endPoint x: 524, endPoint y: 367, distance: 41.0
click at [541, 369] on div "Quantity* 1 Product Weight* 1 lbs" at bounding box center [563, 359] width 600 height 60
type input "7"
click at [825, 655] on button "Get Rates" at bounding box center [831, 660] width 70 height 26
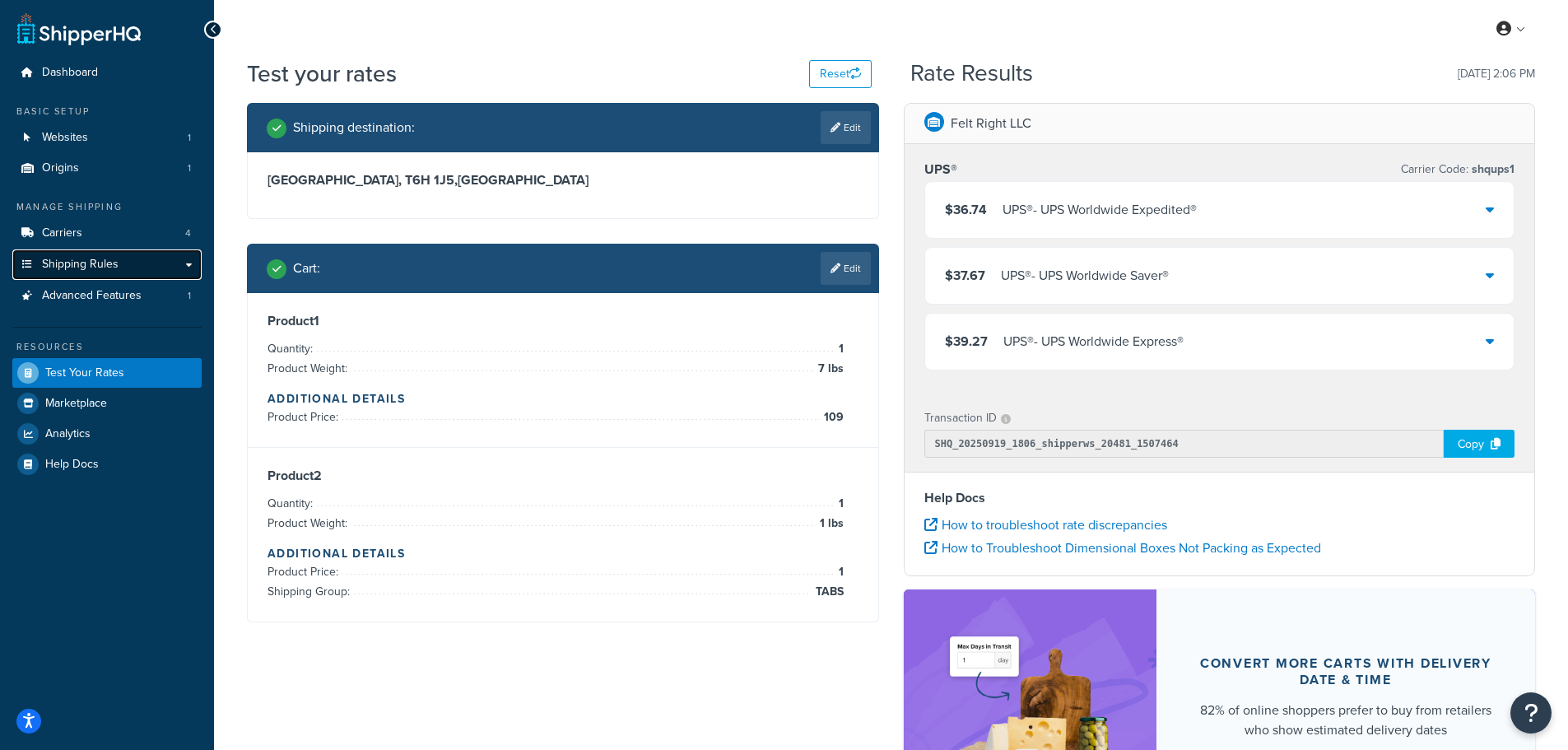
click at [100, 265] on span "Shipping Rules" at bounding box center [80, 264] width 77 height 14
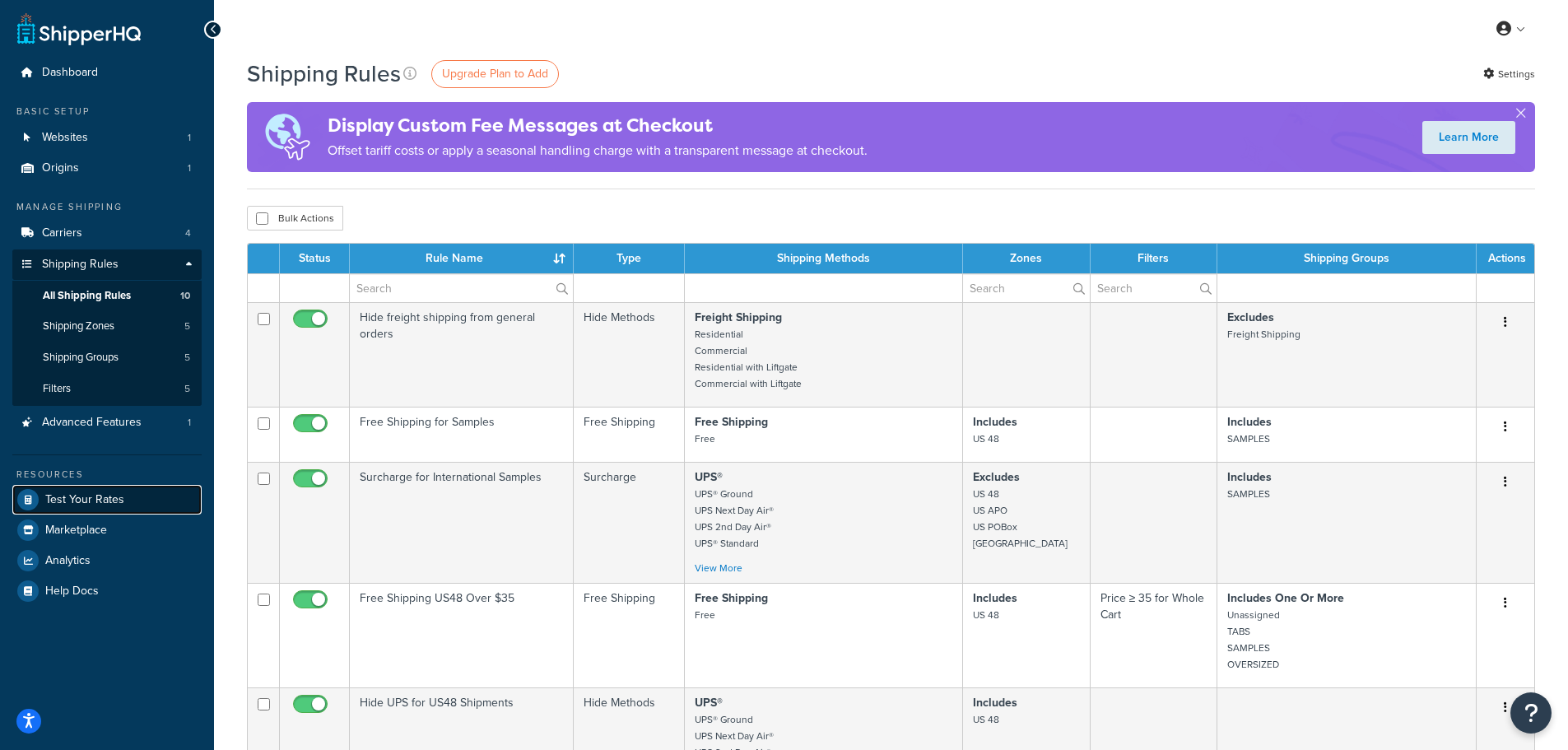
click at [99, 497] on span "Test Your Rates" at bounding box center [85, 500] width 79 height 14
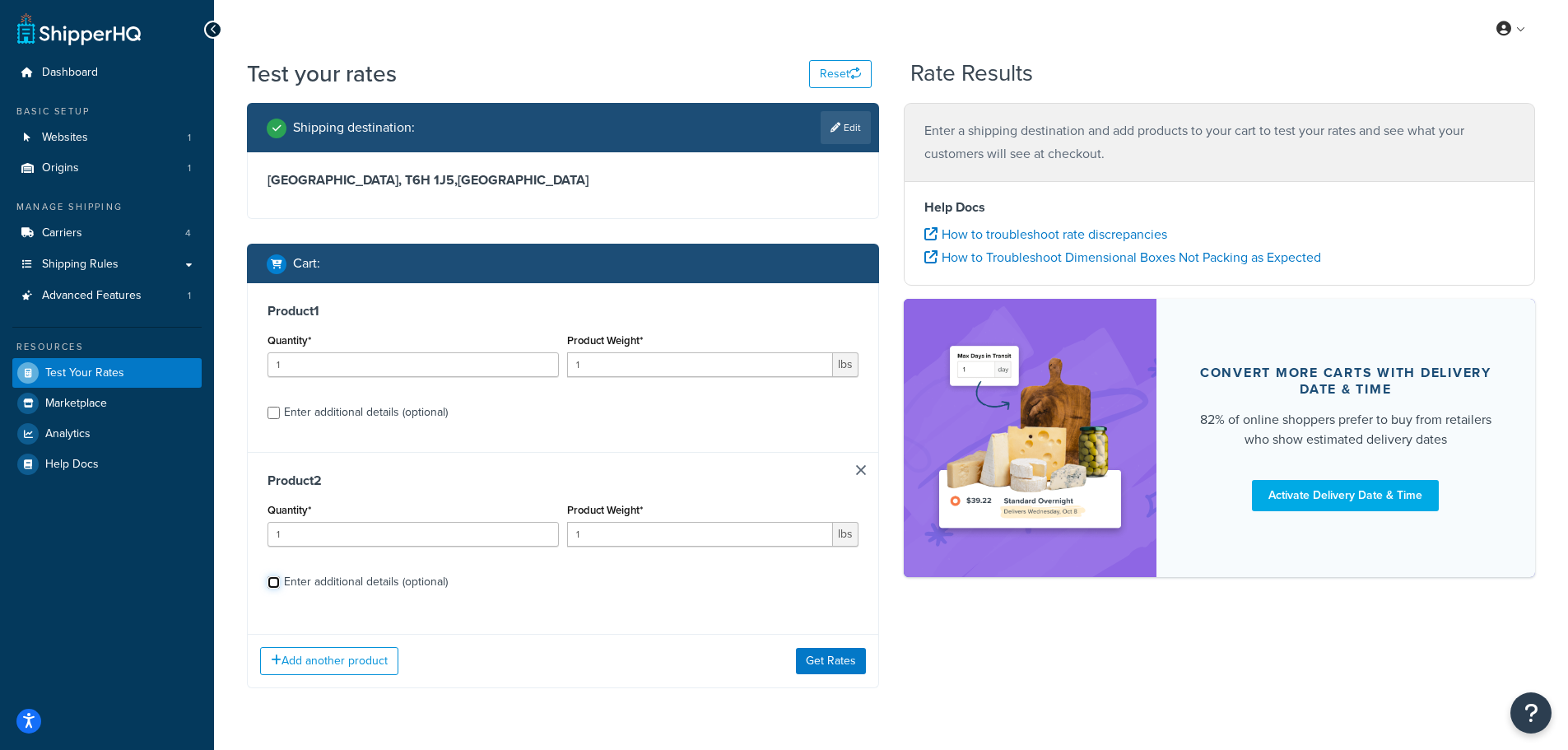
click at [275, 584] on input "Enter additional details (optional)" at bounding box center [274, 583] width 13 height 13
checkbox input "true"
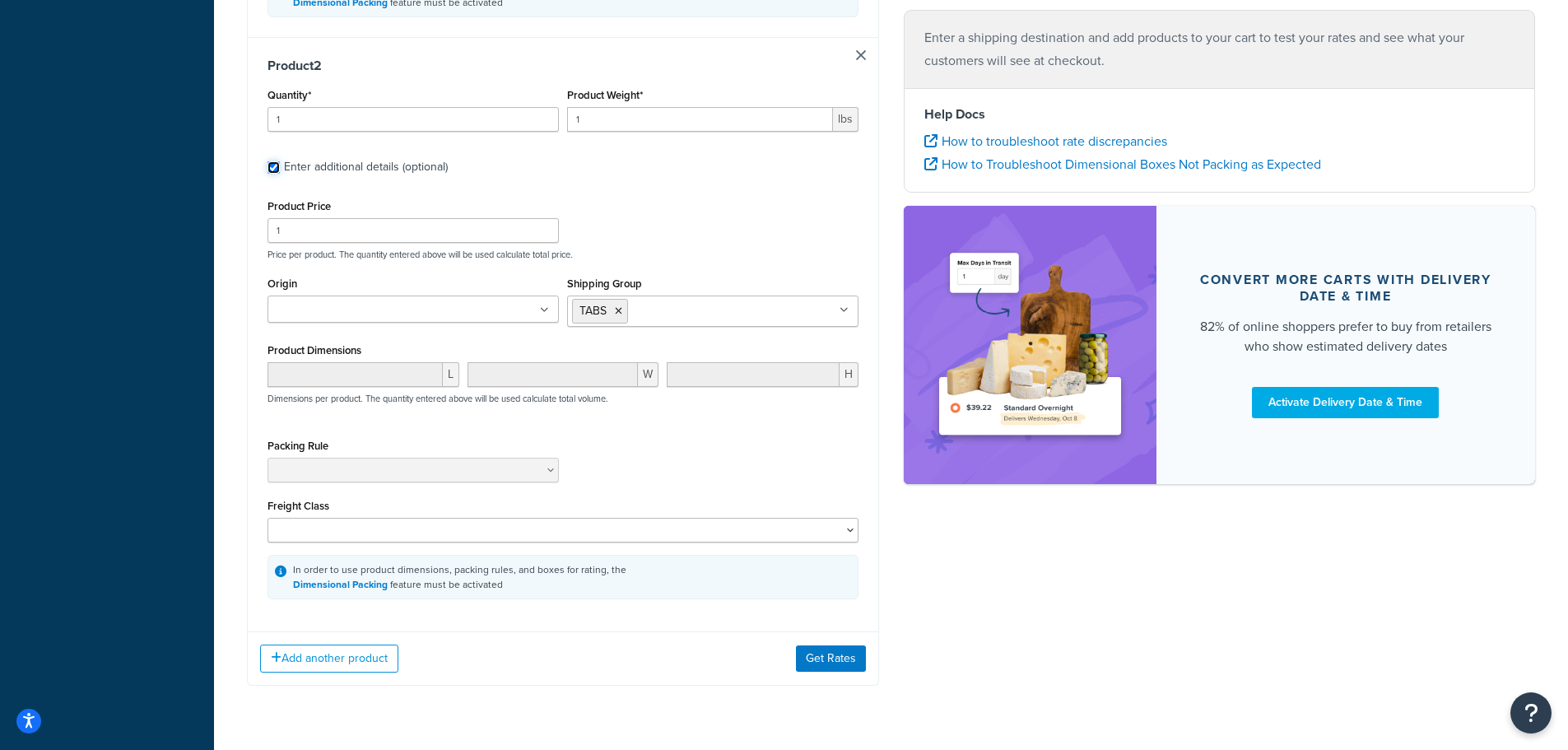
scroll to position [871, 0]
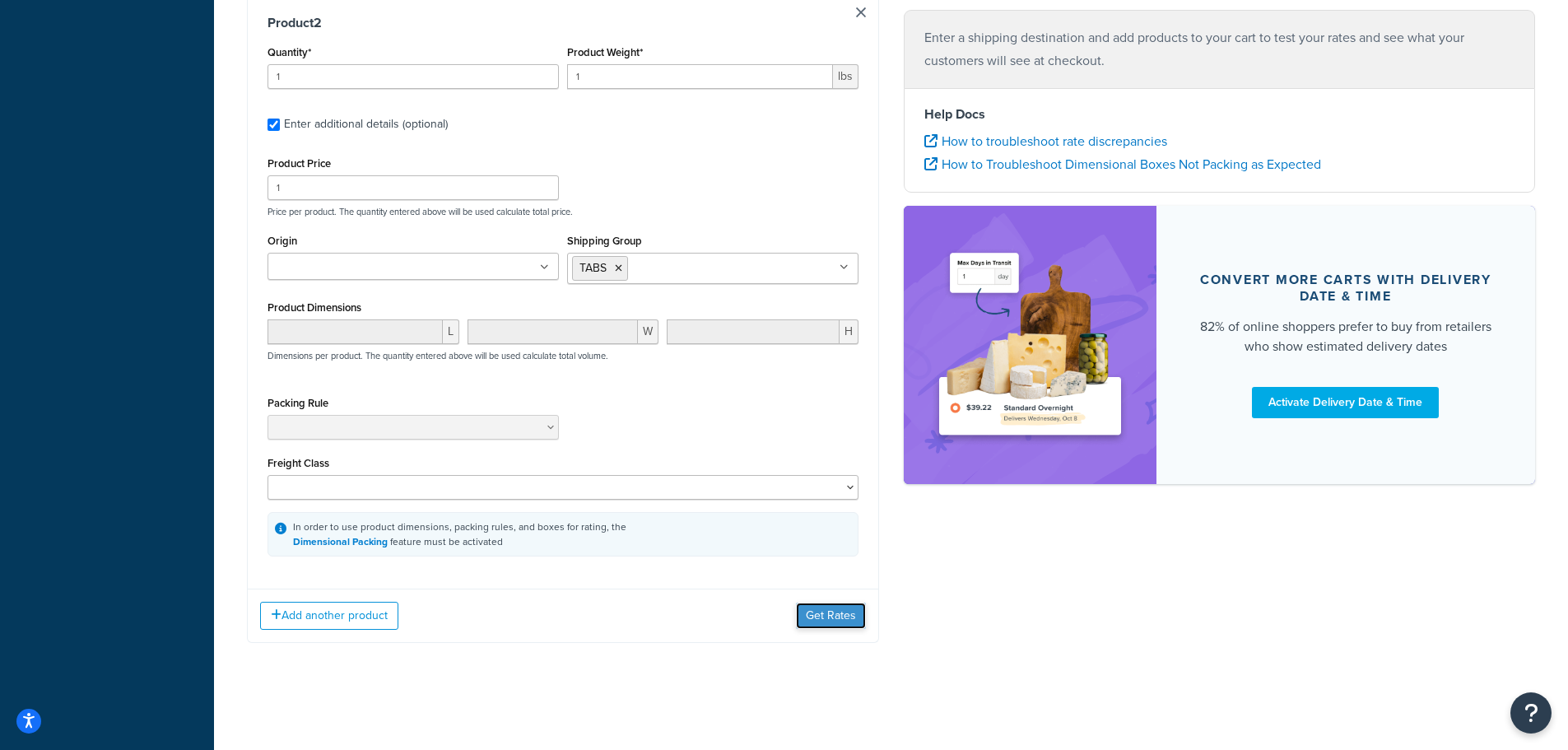
click at [814, 619] on button "Get Rates" at bounding box center [831, 616] width 70 height 26
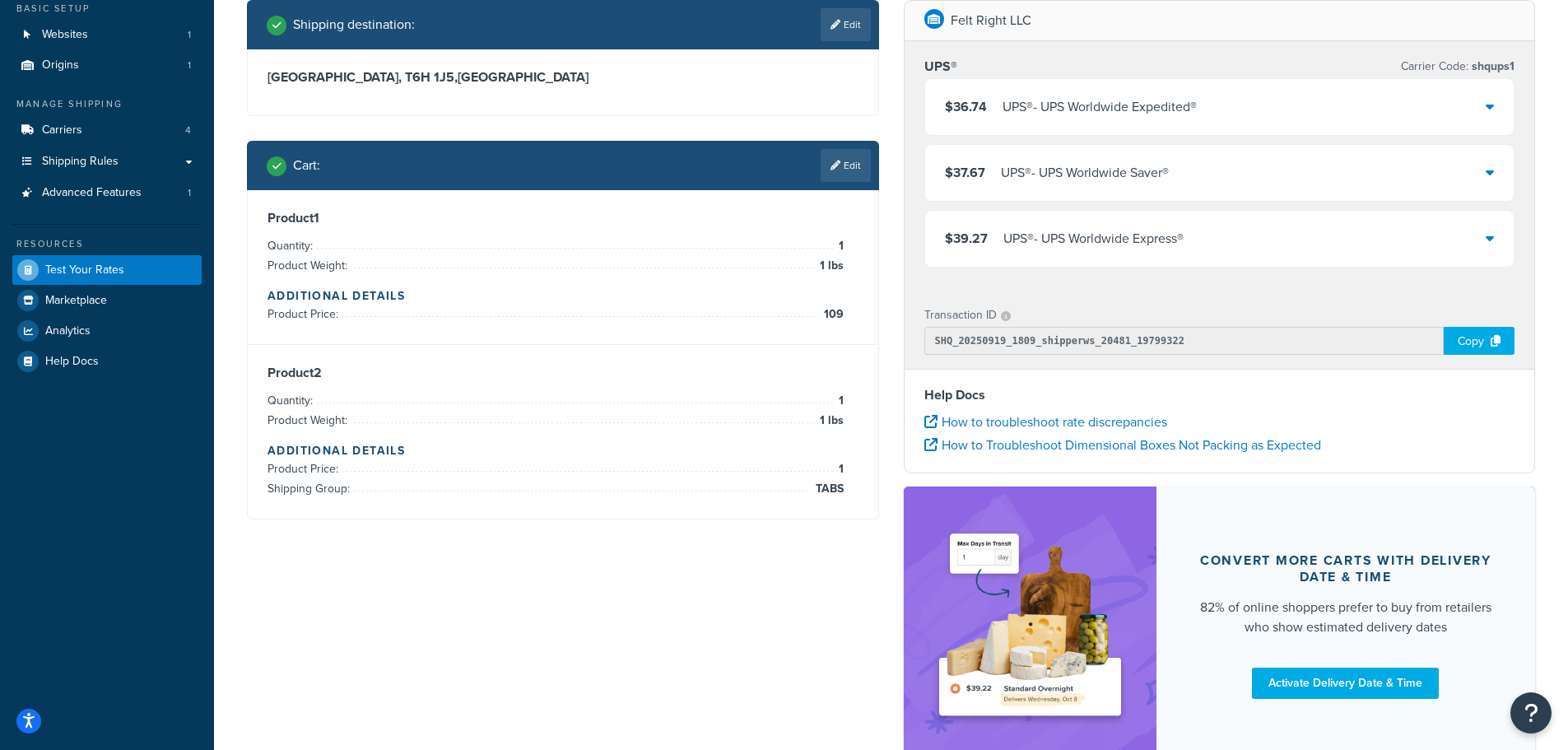
scroll to position [0, 0]
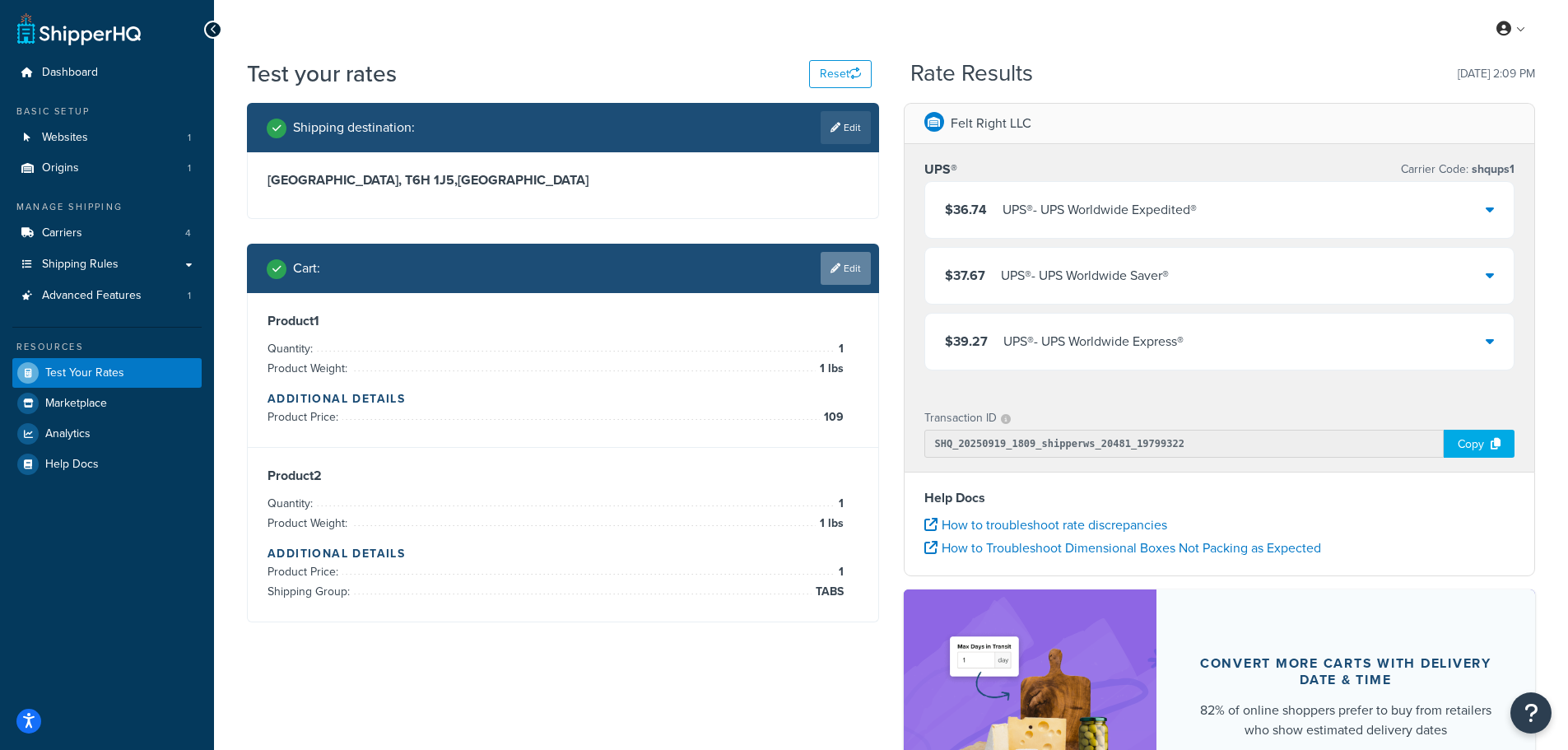
click at [834, 267] on icon at bounding box center [836, 269] width 10 height 10
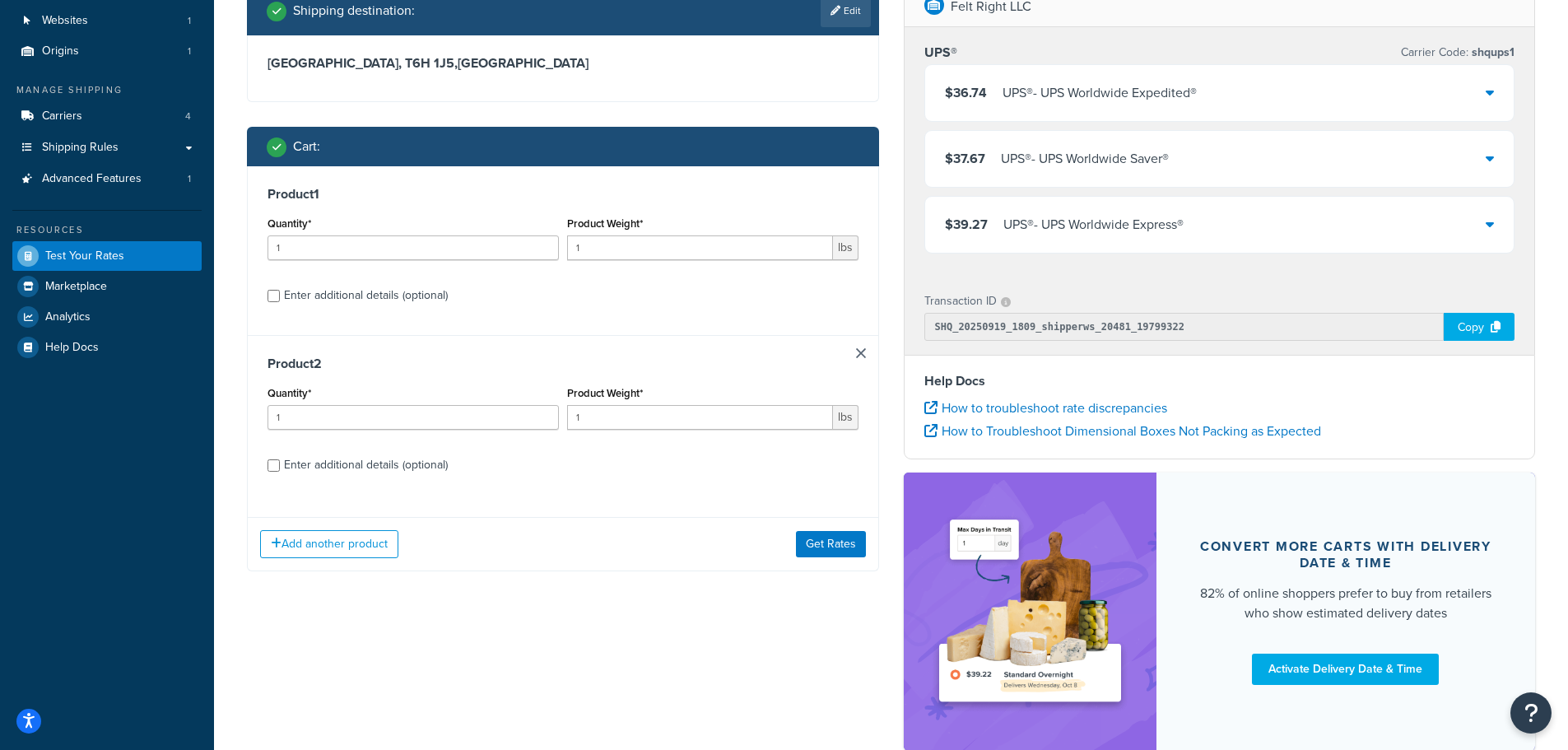
scroll to position [165, 0]
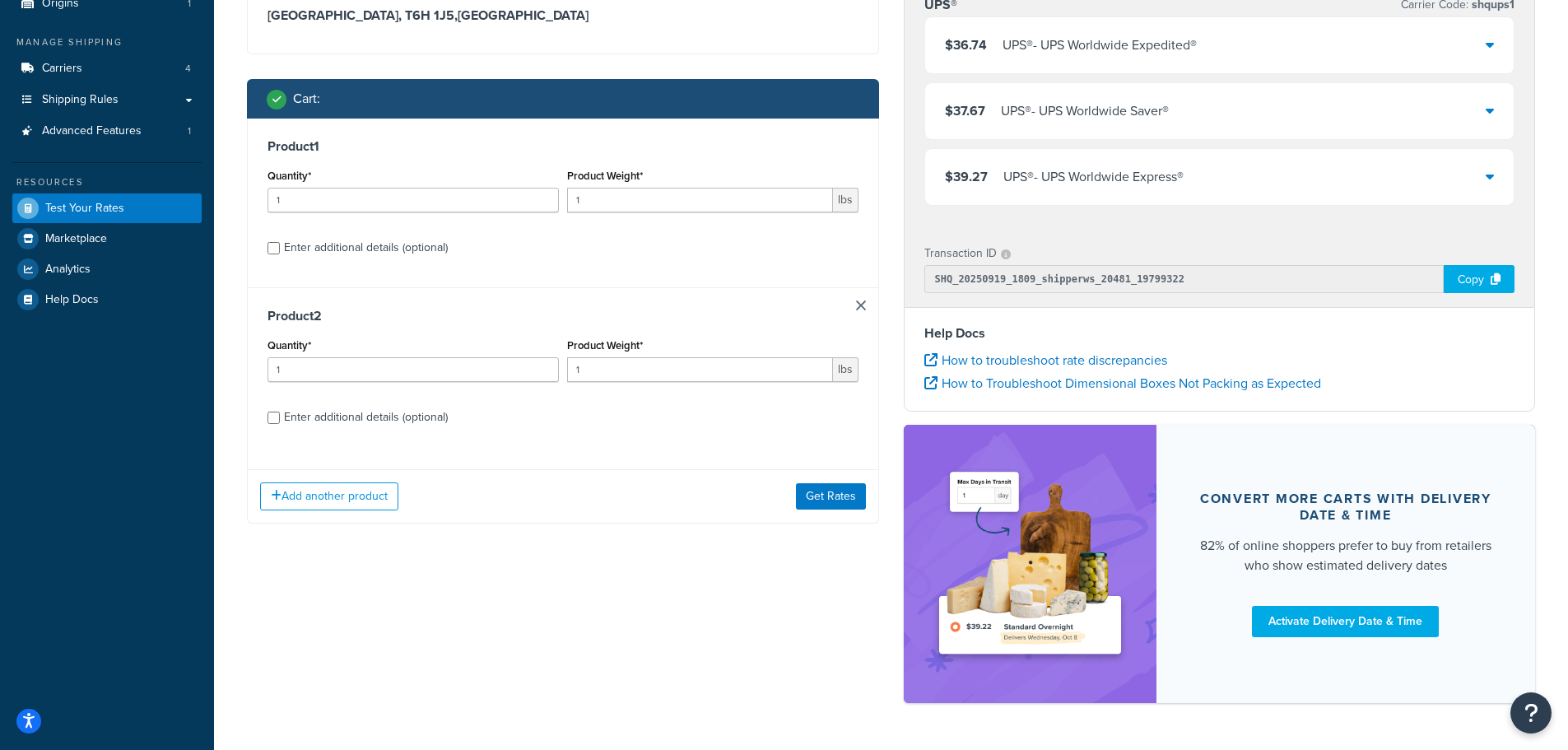
click at [857, 306] on link at bounding box center [861, 306] width 10 height 10
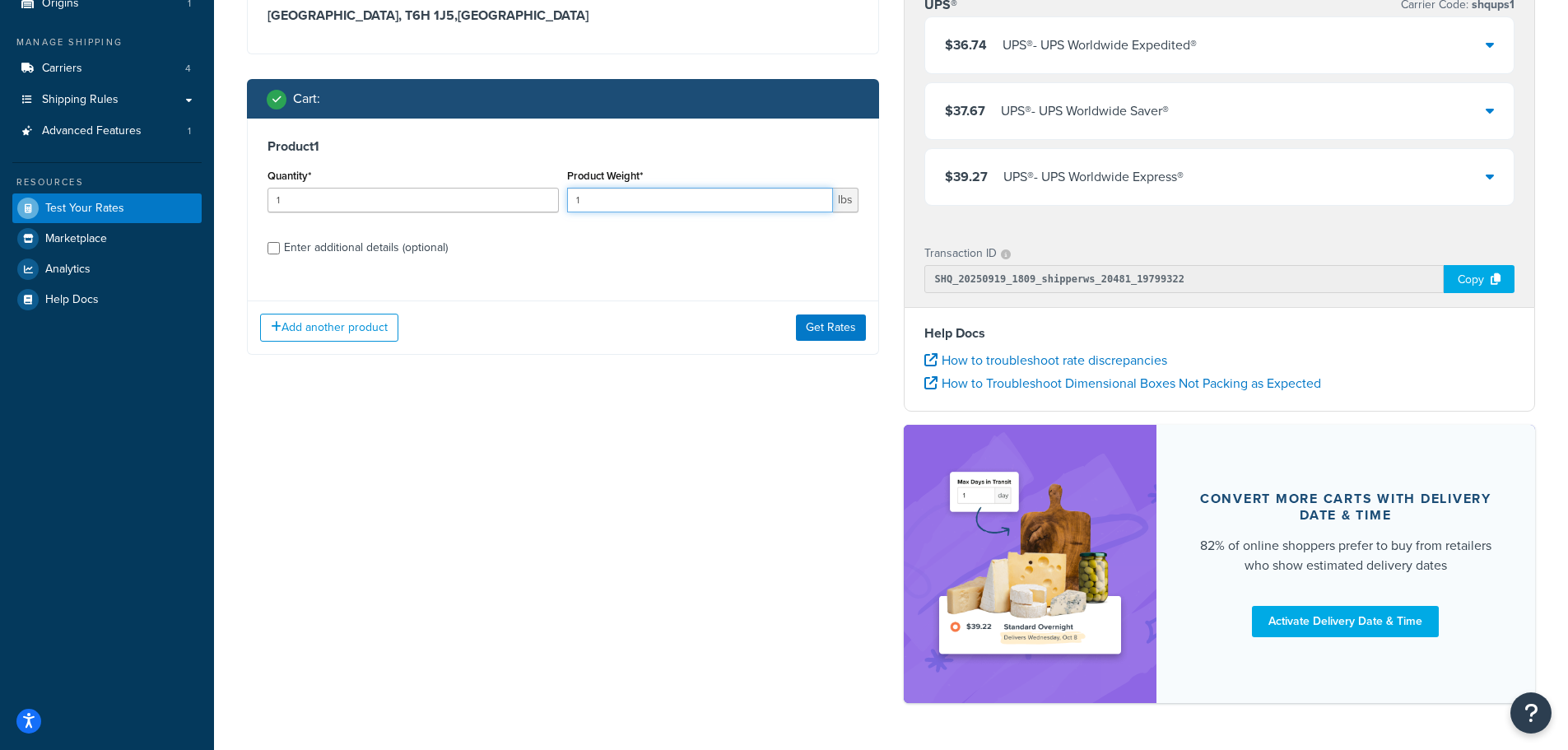
drag, startPoint x: 654, startPoint y: 203, endPoint x: 506, endPoint y: 193, distance: 148.3
click at [507, 194] on div "Quantity* 1 Product Weight* 1 lbs" at bounding box center [563, 194] width 600 height 60
type input "50"
click at [274, 249] on input "Enter additional details (optional)" at bounding box center [274, 248] width 13 height 13
checkbox input "true"
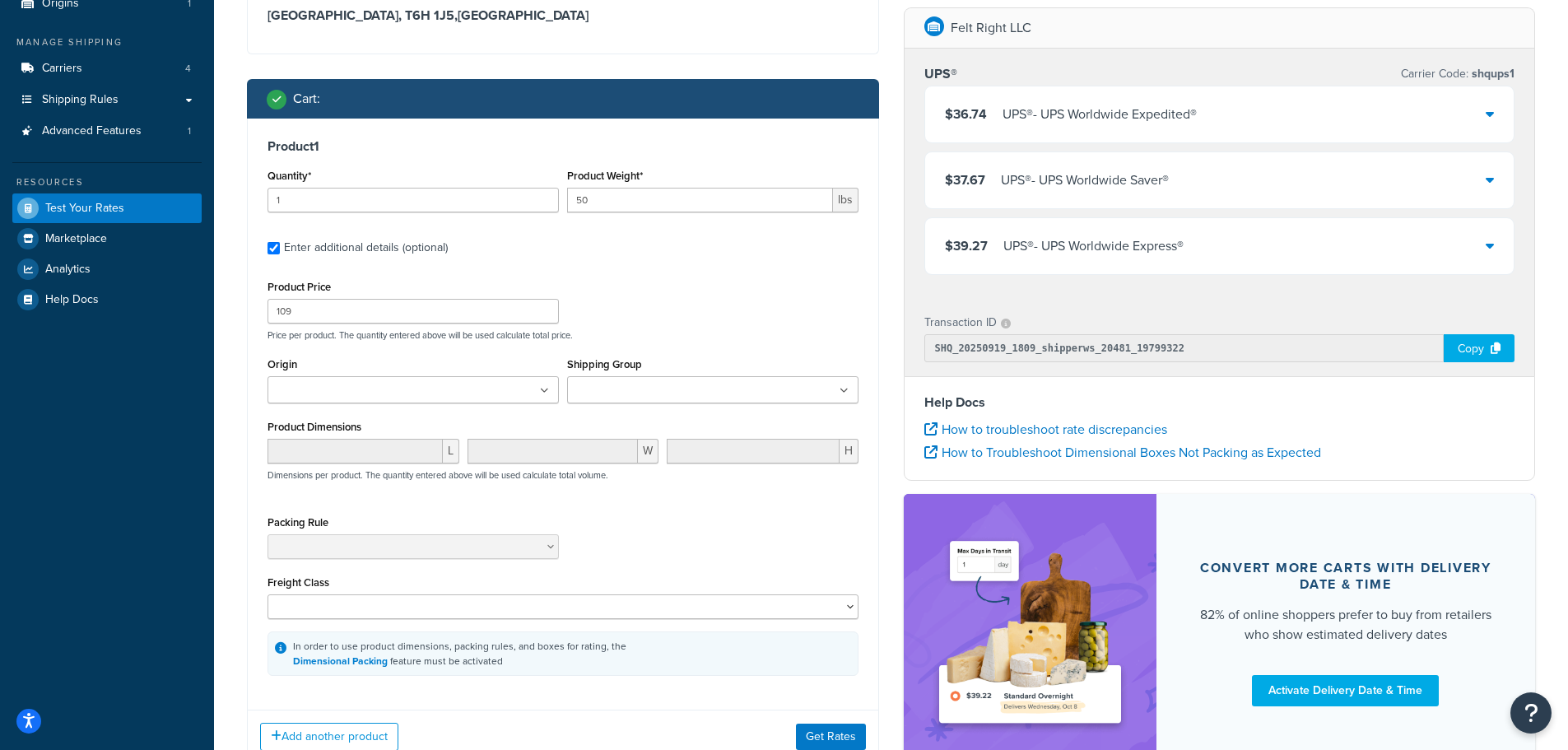
click at [711, 388] on ul at bounding box center [713, 390] width 291 height 27
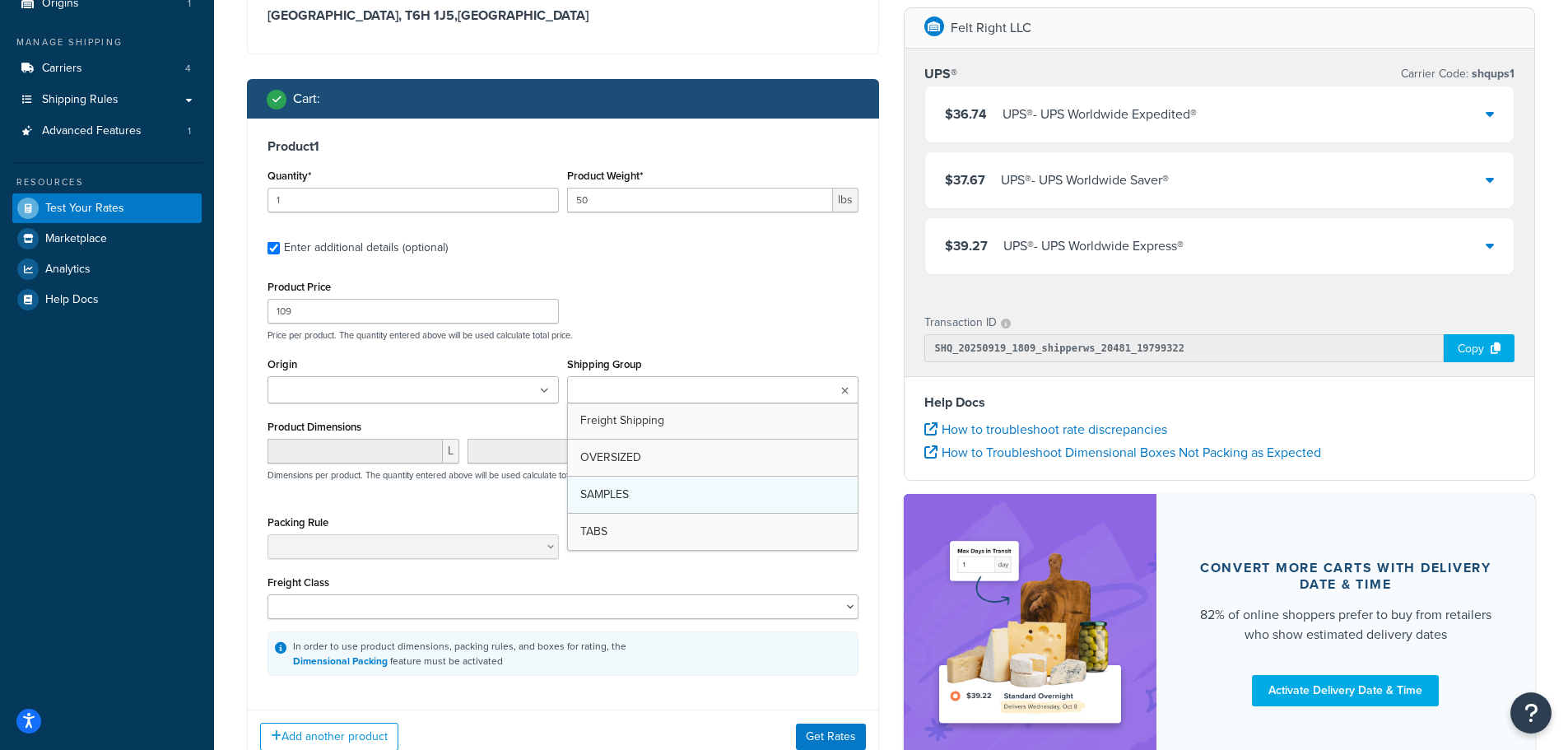
drag, startPoint x: 659, startPoint y: 459, endPoint x: 661, endPoint y: 471, distance: 12.2
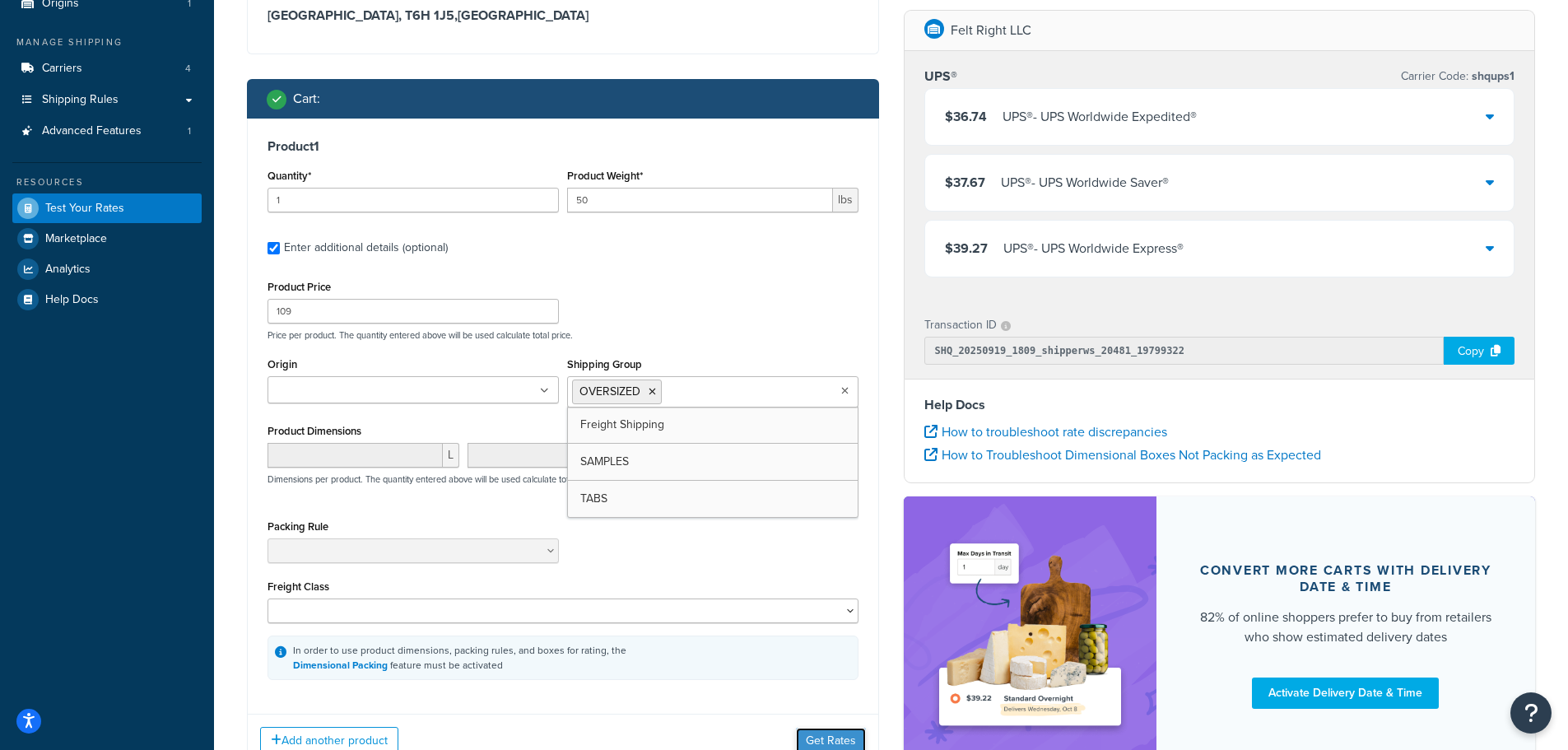
click at [819, 736] on button "Get Rates" at bounding box center [831, 741] width 70 height 26
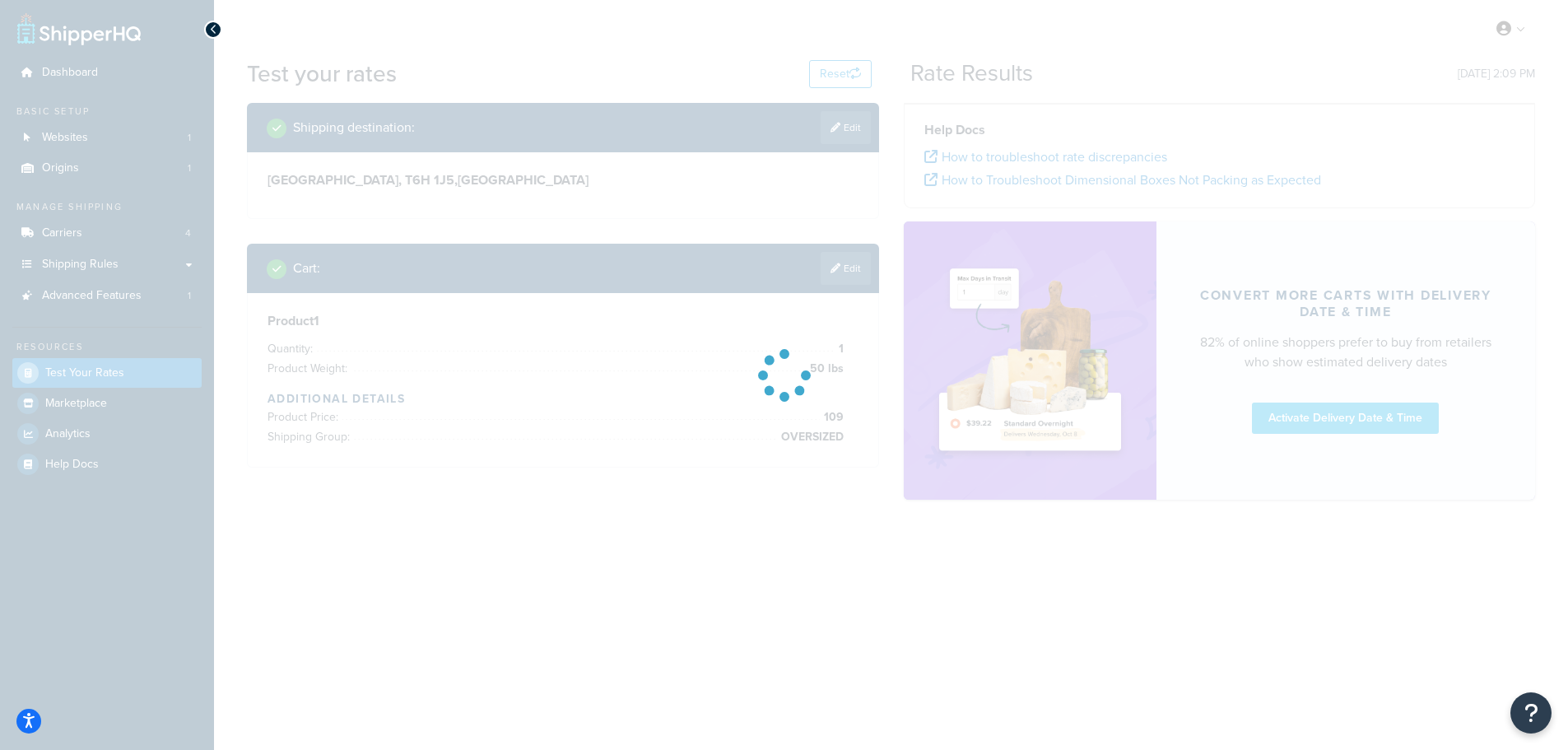
scroll to position [0, 0]
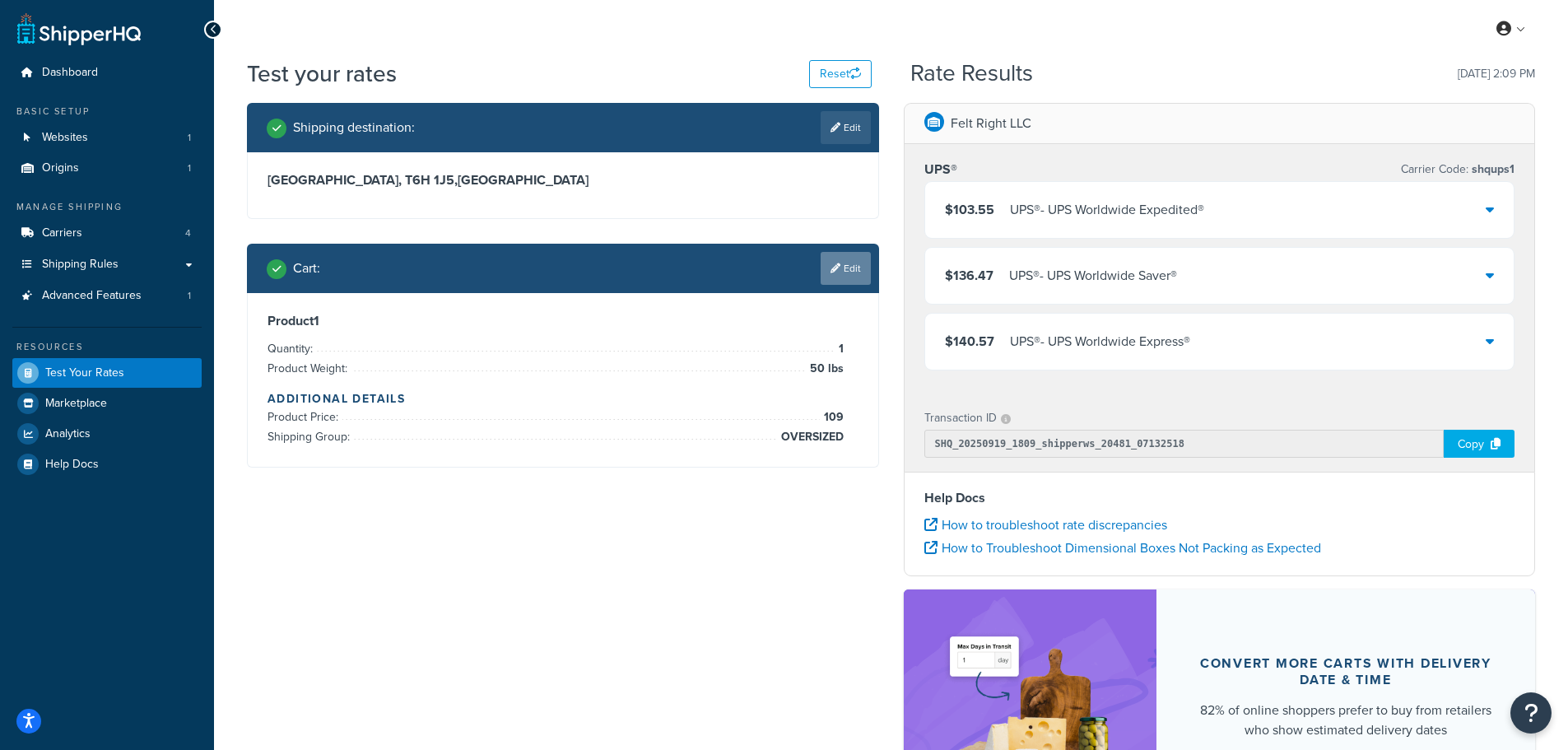
click at [838, 271] on icon at bounding box center [836, 269] width 10 height 10
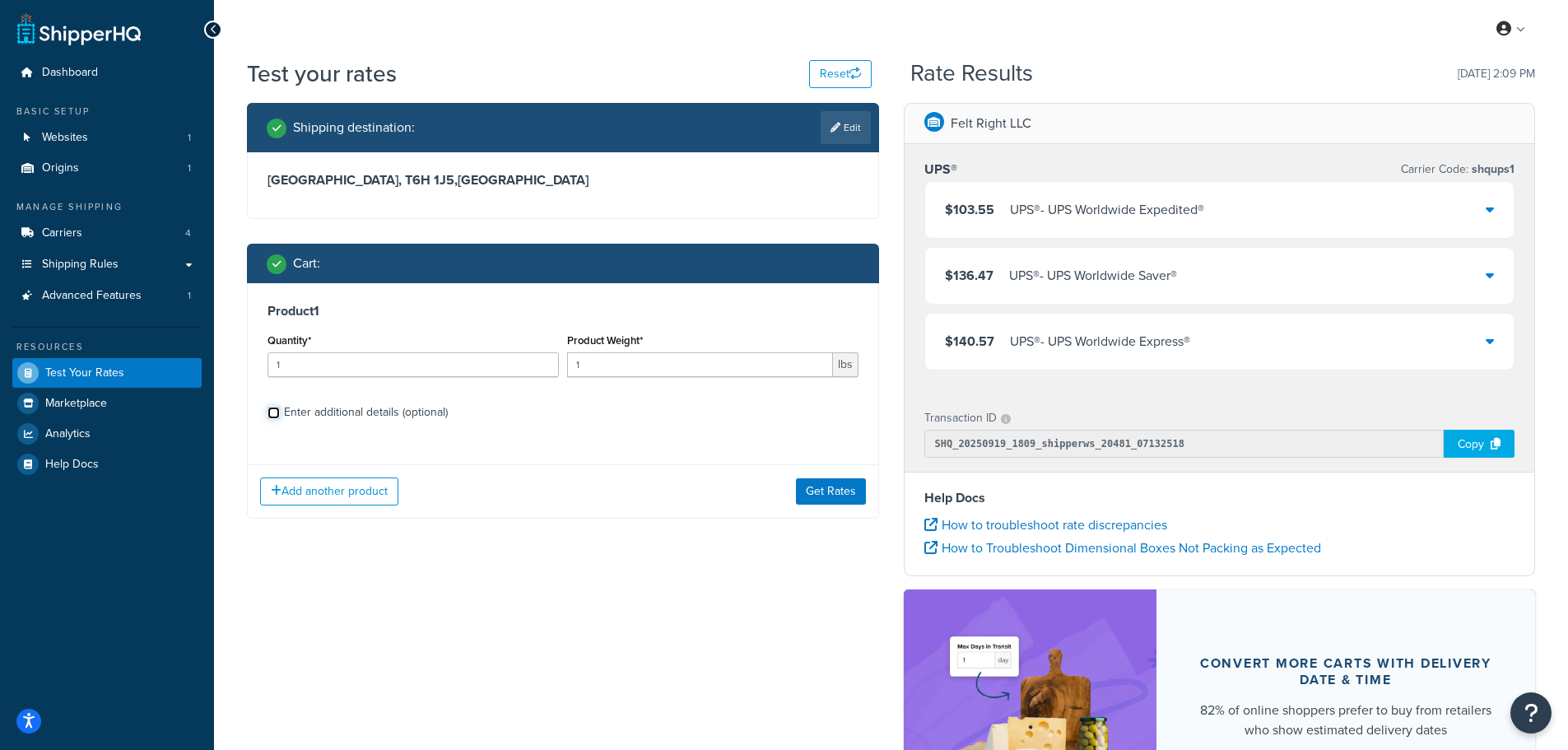
click at [276, 416] on input "Enter additional details (optional)" at bounding box center [274, 413] width 13 height 13
checkbox input "true"
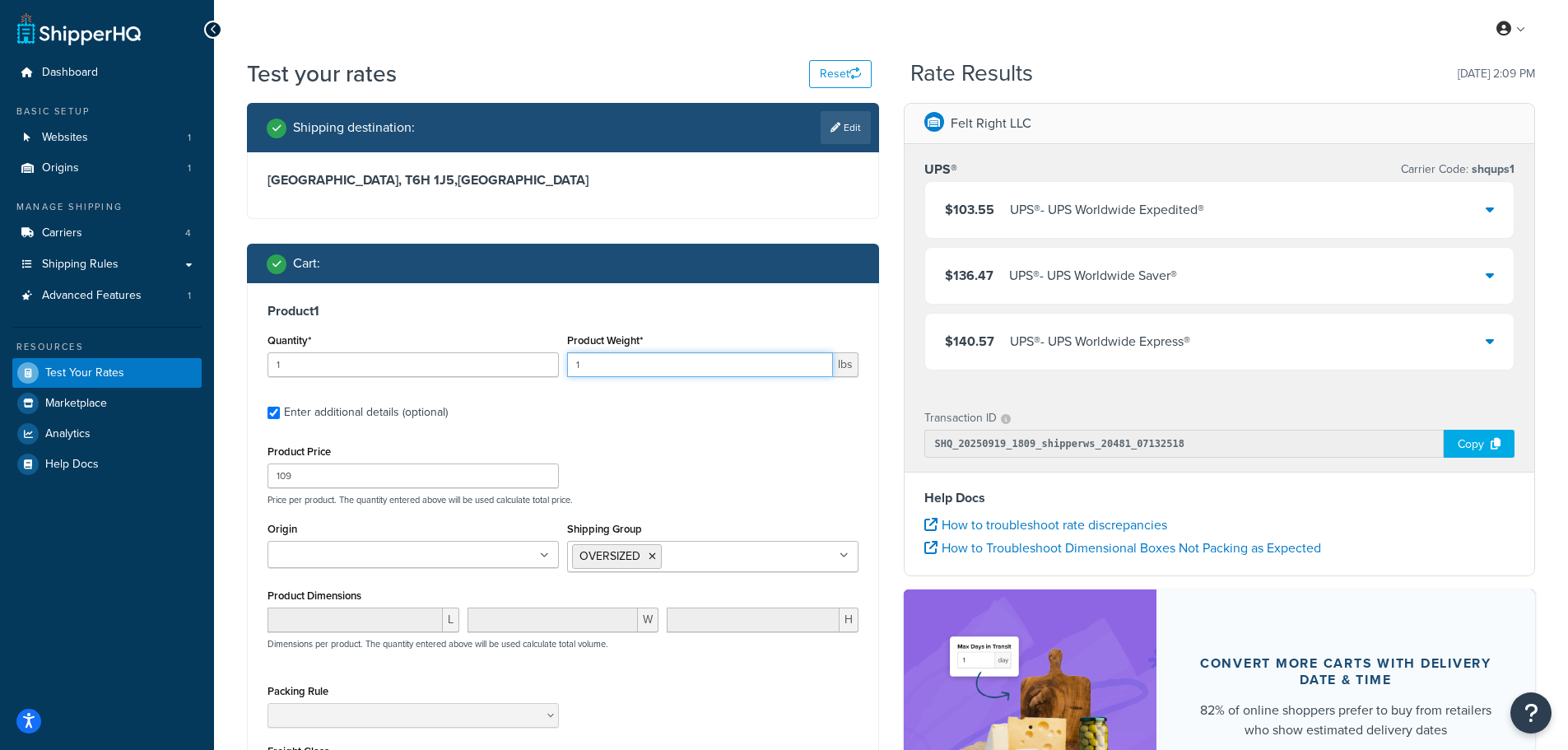
drag, startPoint x: 650, startPoint y: 365, endPoint x: 491, endPoint y: 359, distance: 159.1
click at [507, 363] on div "Quantity* 1 Product Weight* 1 lbs" at bounding box center [563, 359] width 600 height 60
type input "7"
click at [652, 553] on icon at bounding box center [652, 557] width 8 height 10
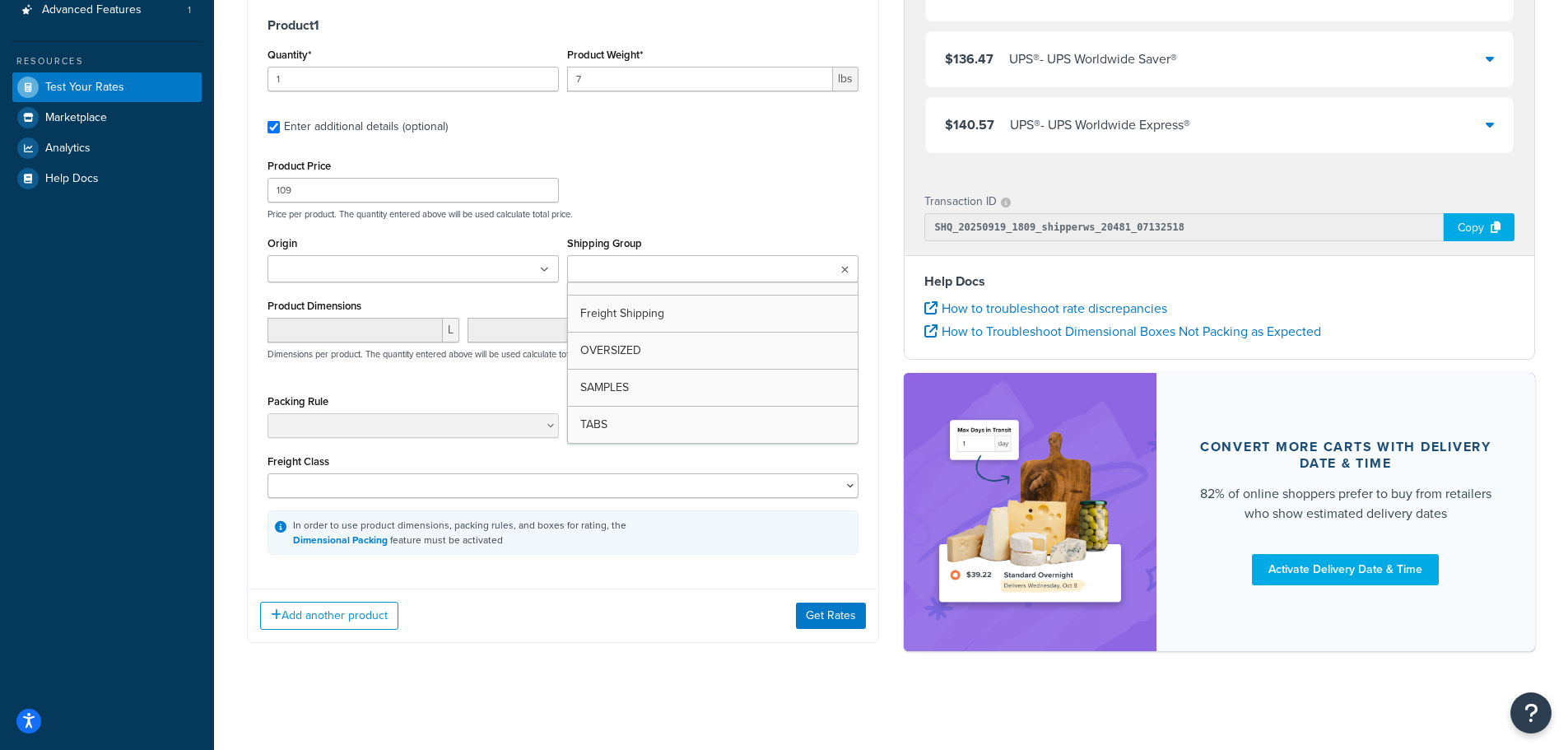
scroll to position [286, 0]
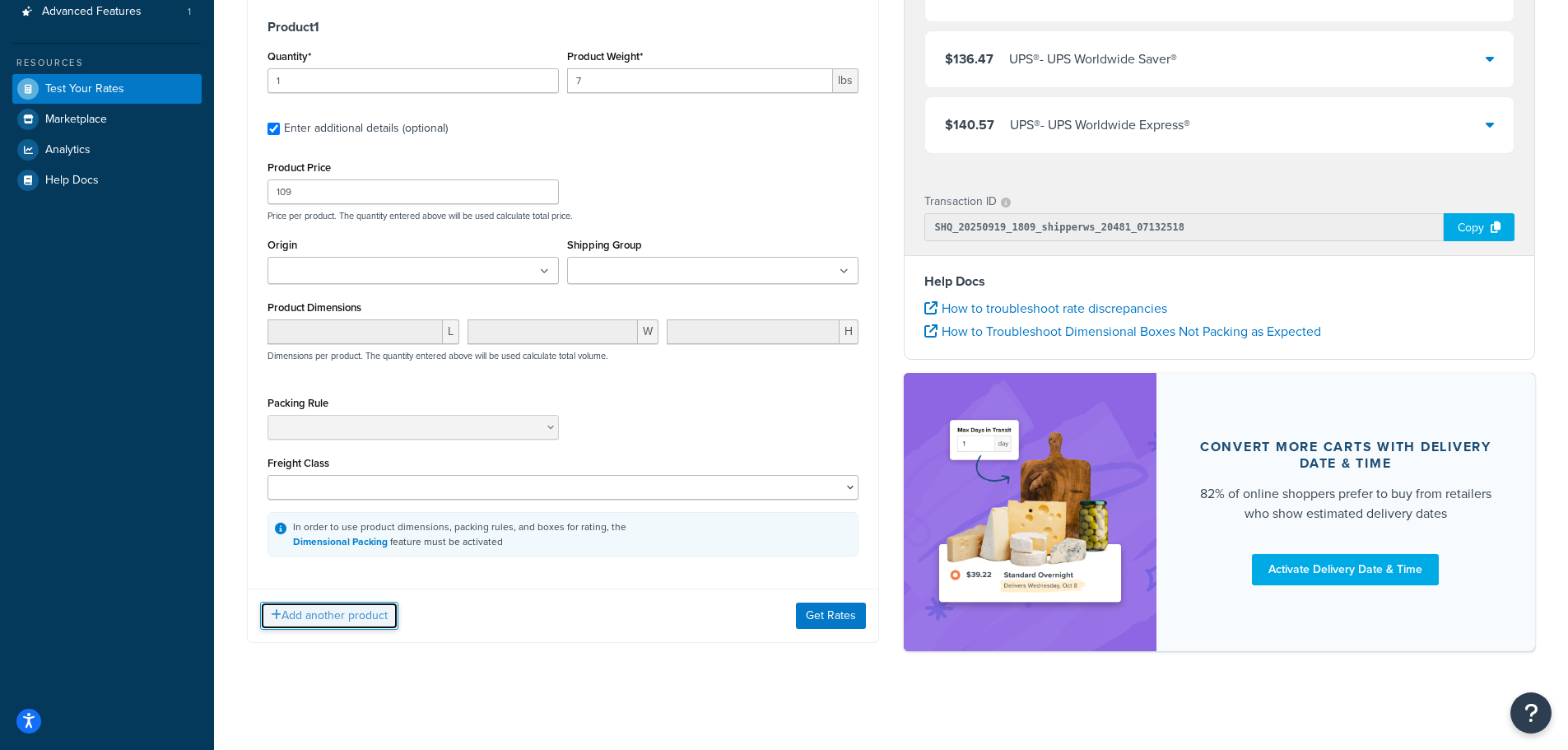
click at [332, 608] on button "Add another product" at bounding box center [329, 616] width 138 height 28
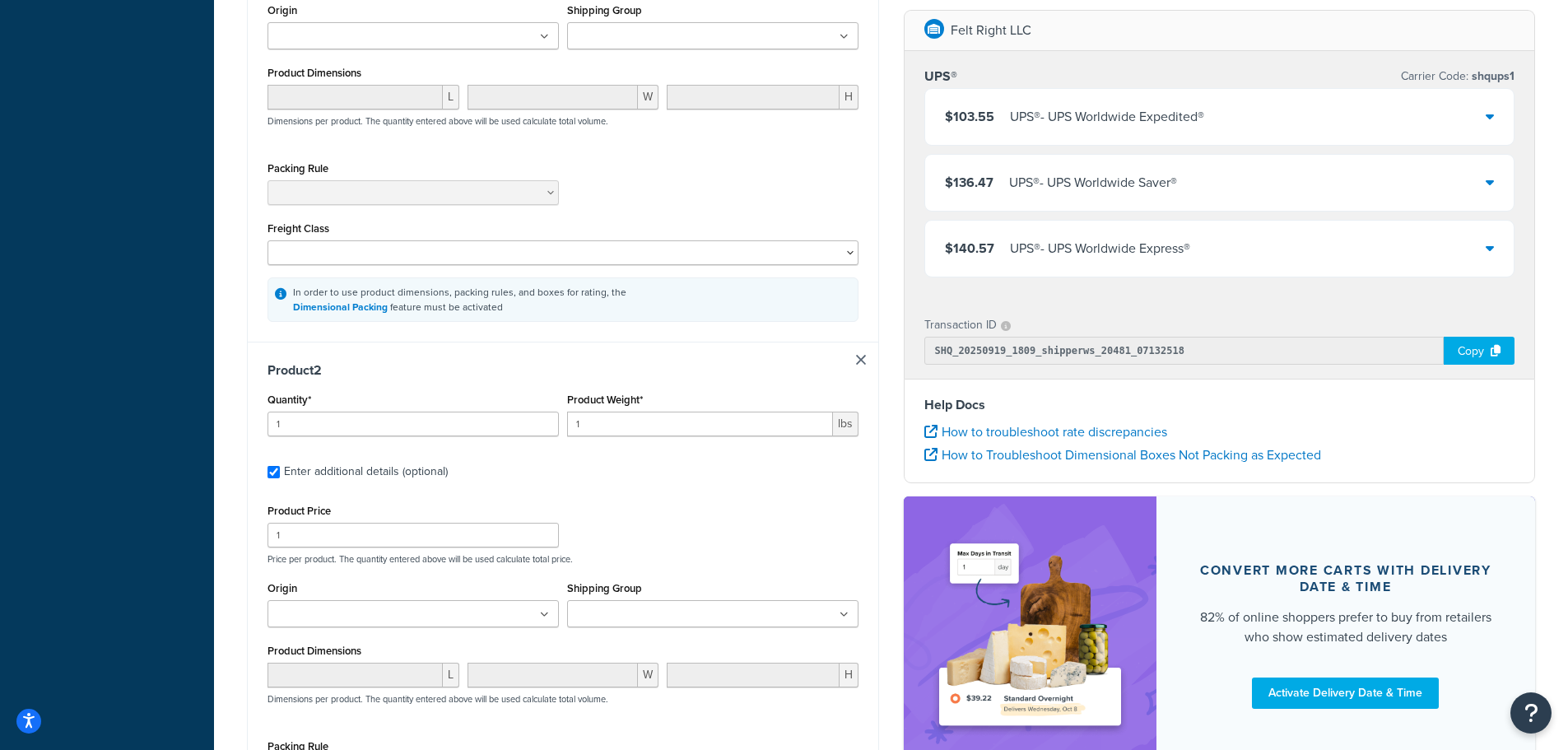
scroll to position [792, 0]
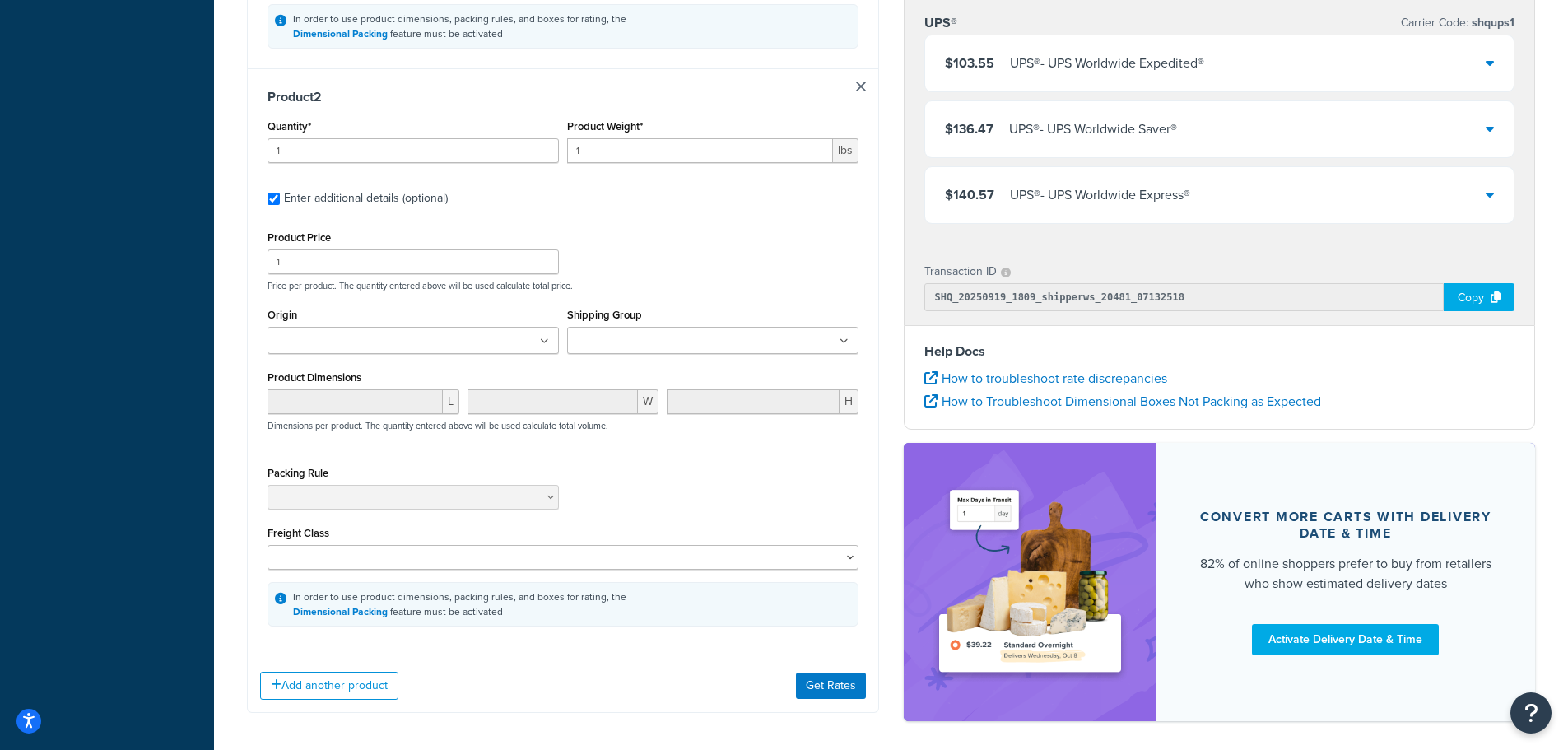
click at [624, 350] on input "Shipping Group" at bounding box center [645, 341] width 146 height 18
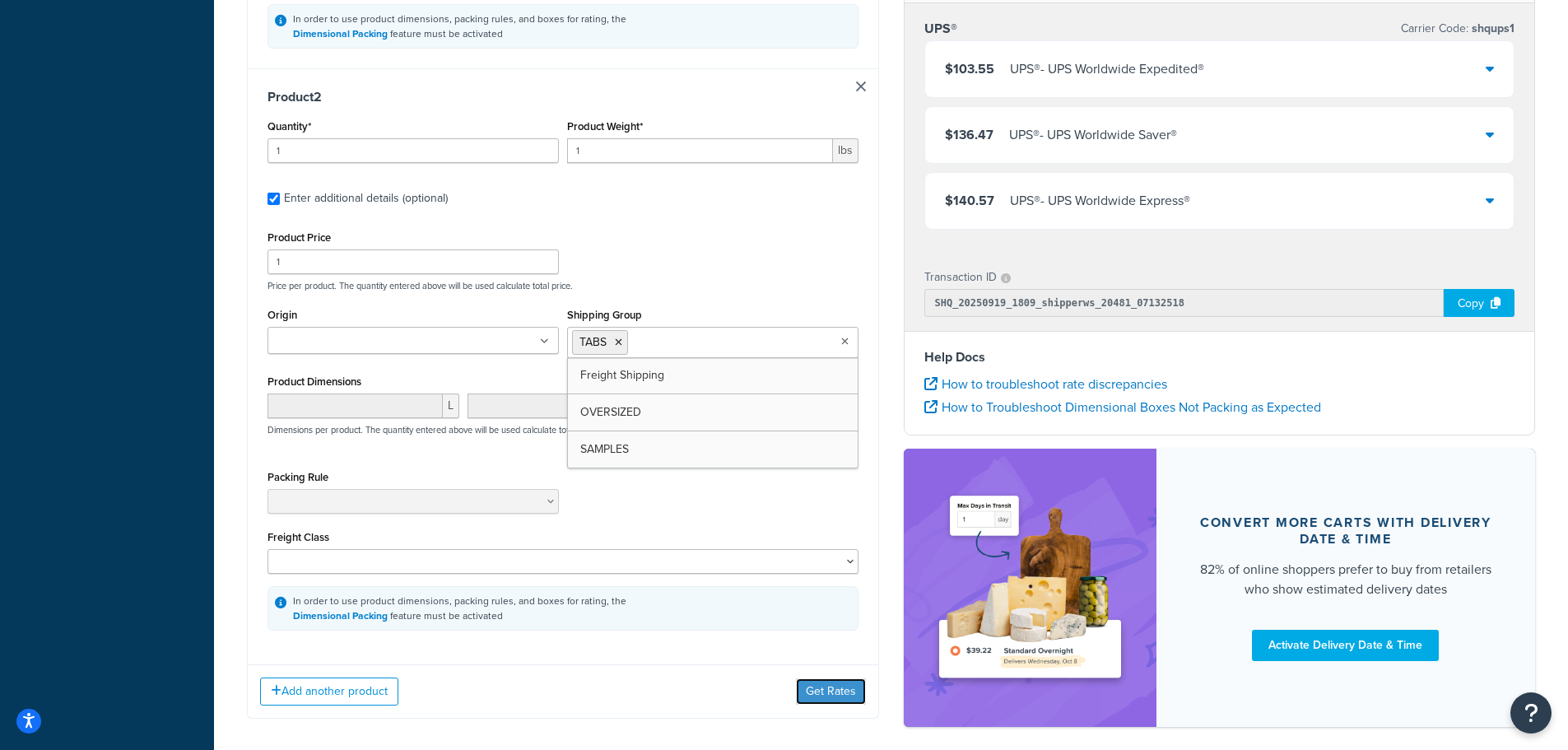
drag, startPoint x: 830, startPoint y: 689, endPoint x: 808, endPoint y: 628, distance: 64.8
click at [830, 690] on button "Get Rates" at bounding box center [831, 691] width 70 height 26
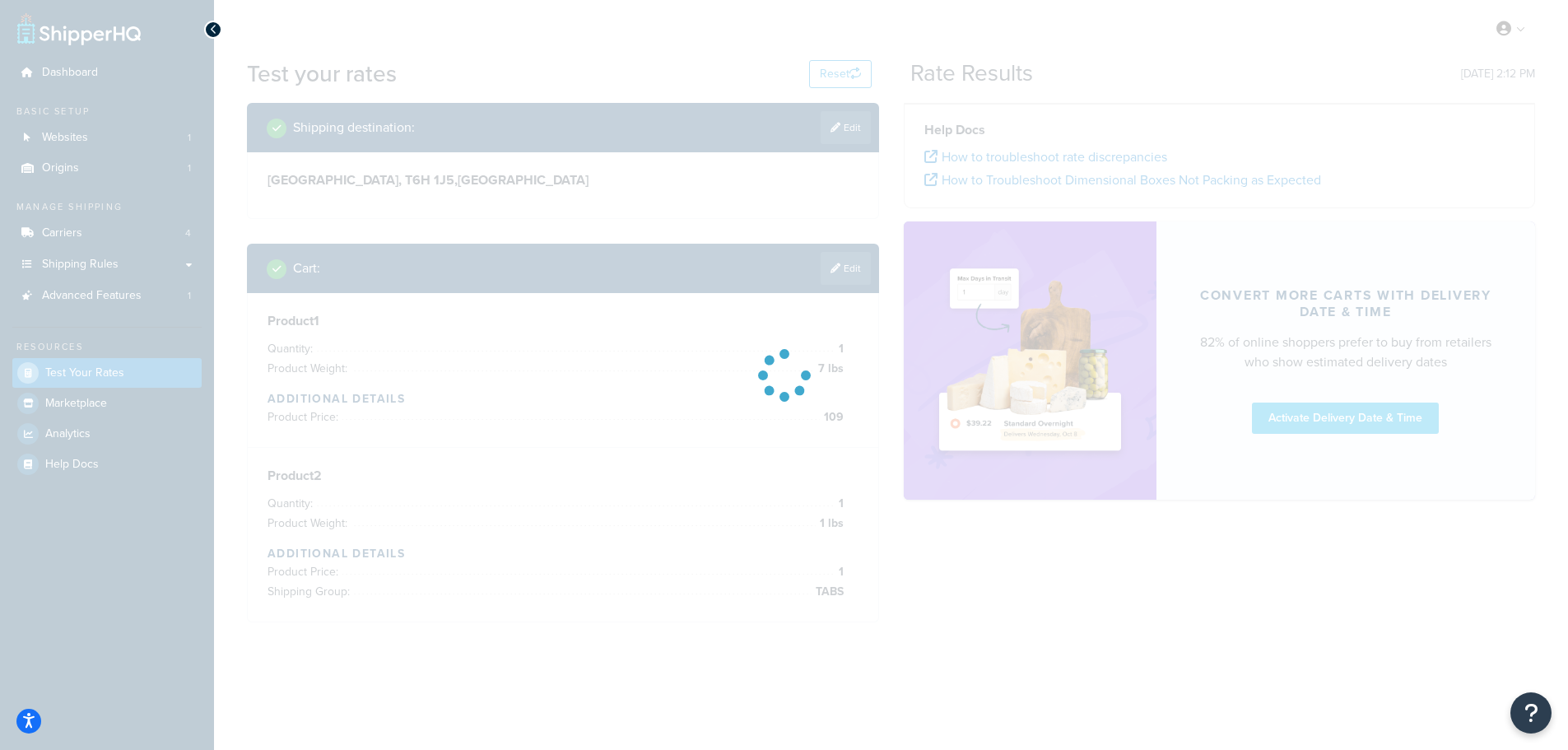
scroll to position [0, 0]
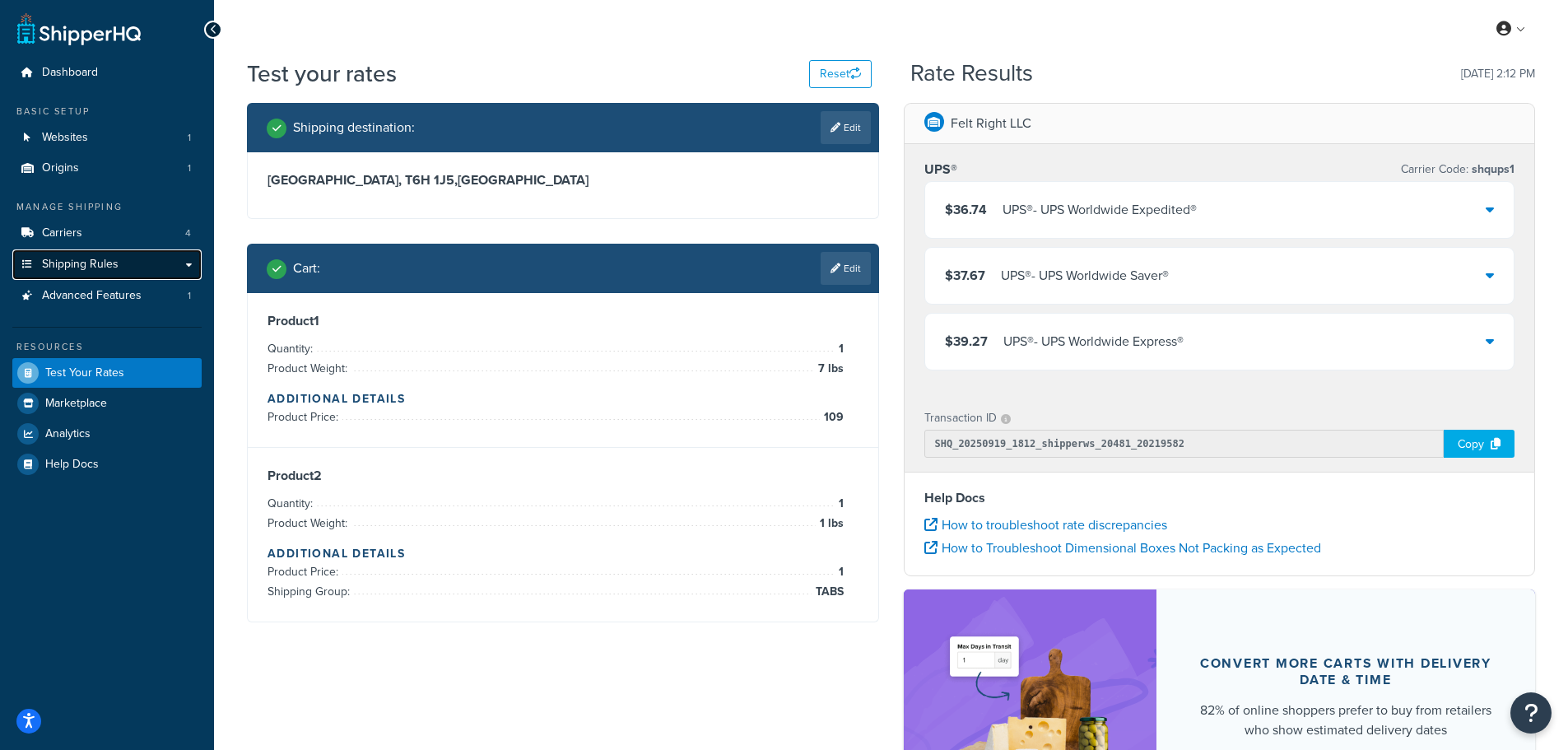
click at [113, 267] on span "Shipping Rules" at bounding box center [80, 264] width 77 height 14
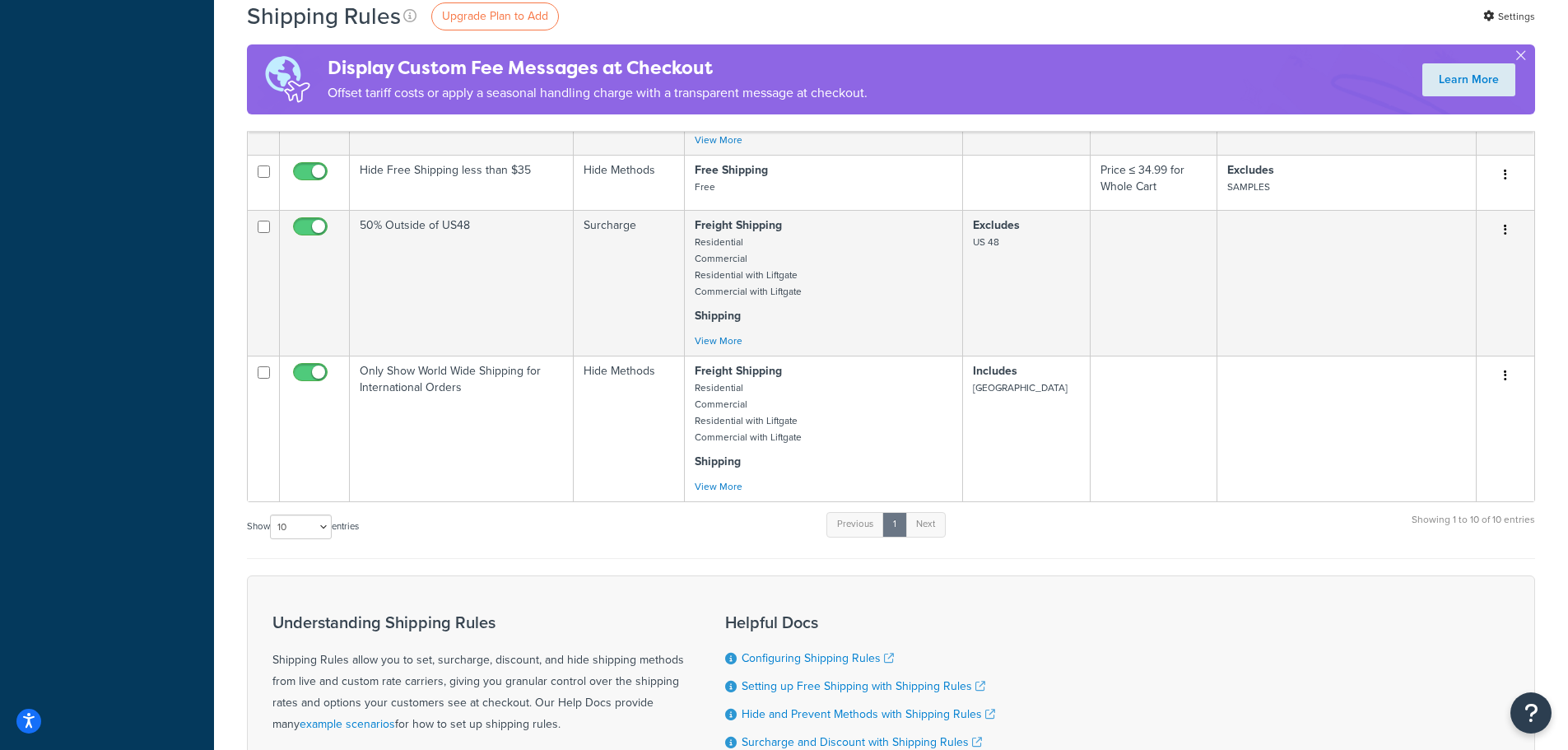
scroll to position [988, 0]
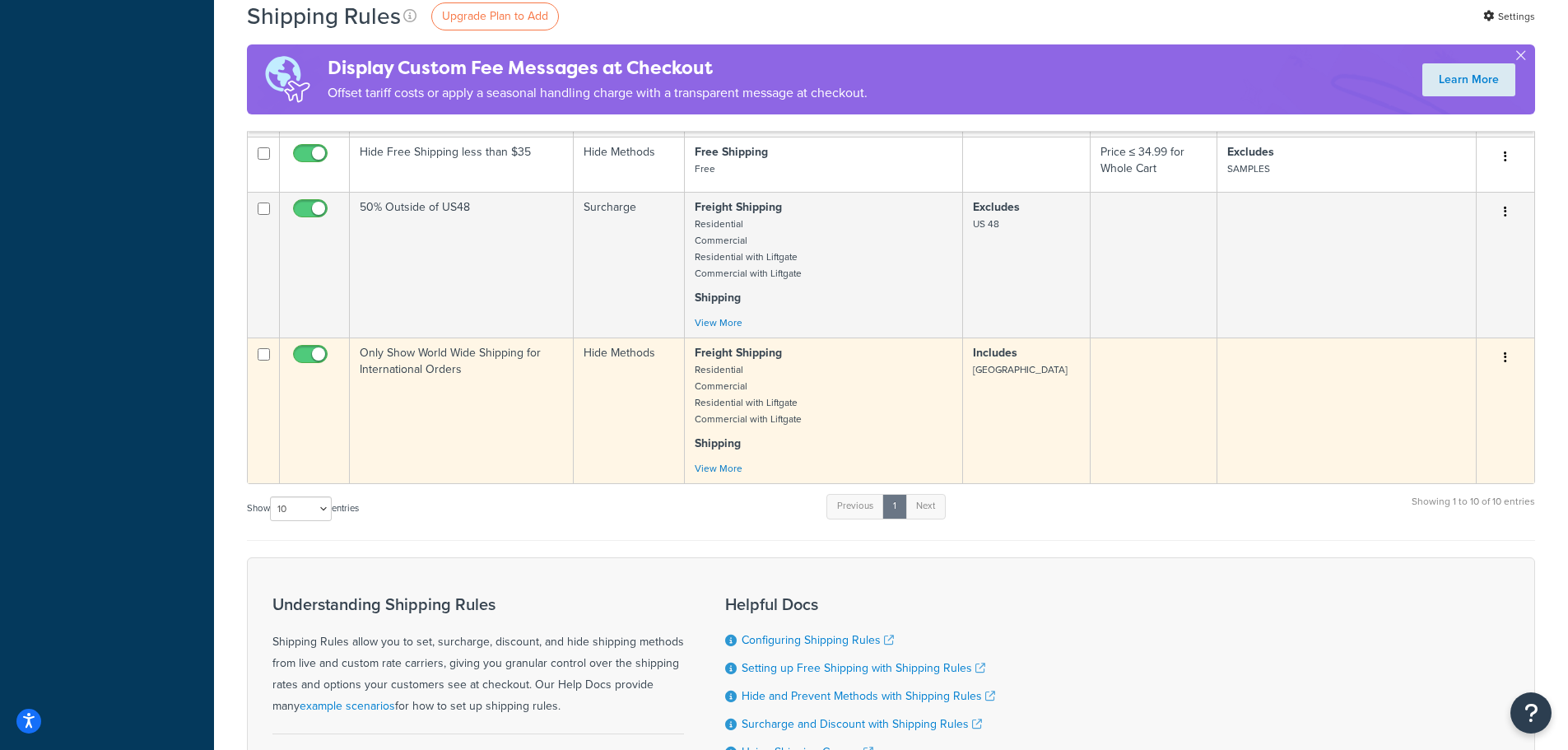
click at [1507, 358] on button "button" at bounding box center [1506, 358] width 23 height 26
click at [1466, 384] on link "Edit" at bounding box center [1451, 389] width 130 height 34
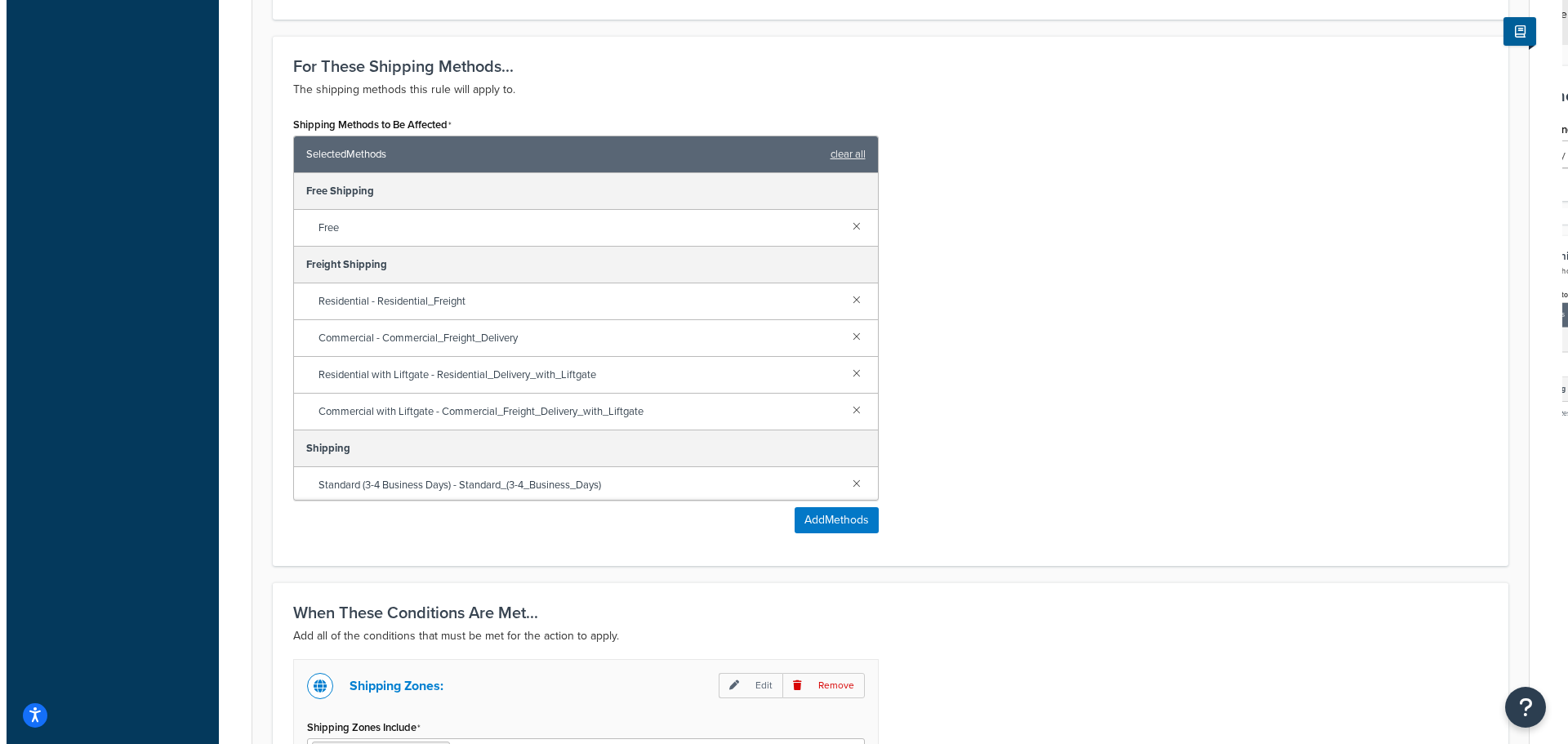
scroll to position [654, 0]
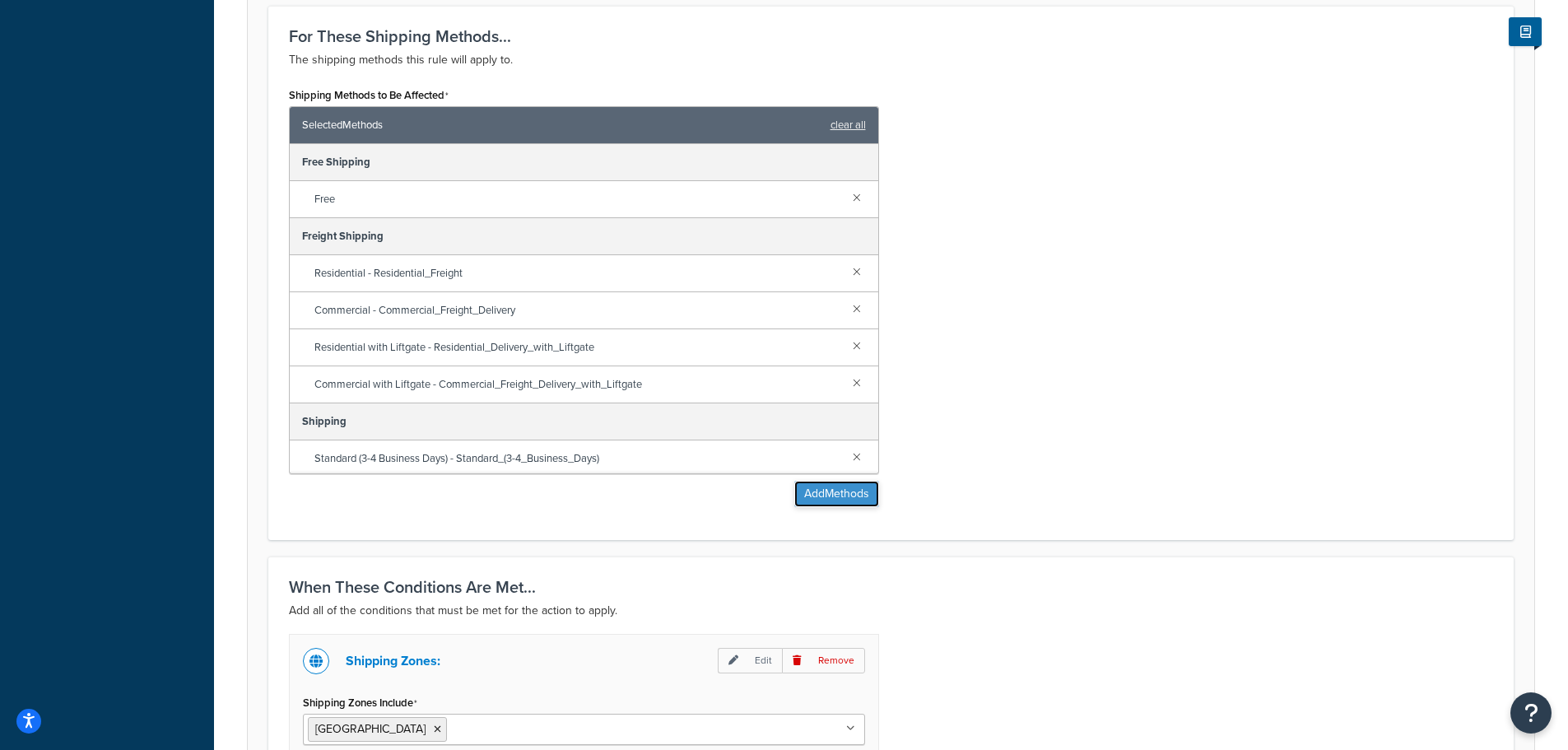
click at [823, 496] on button "Add Methods" at bounding box center [837, 493] width 84 height 26
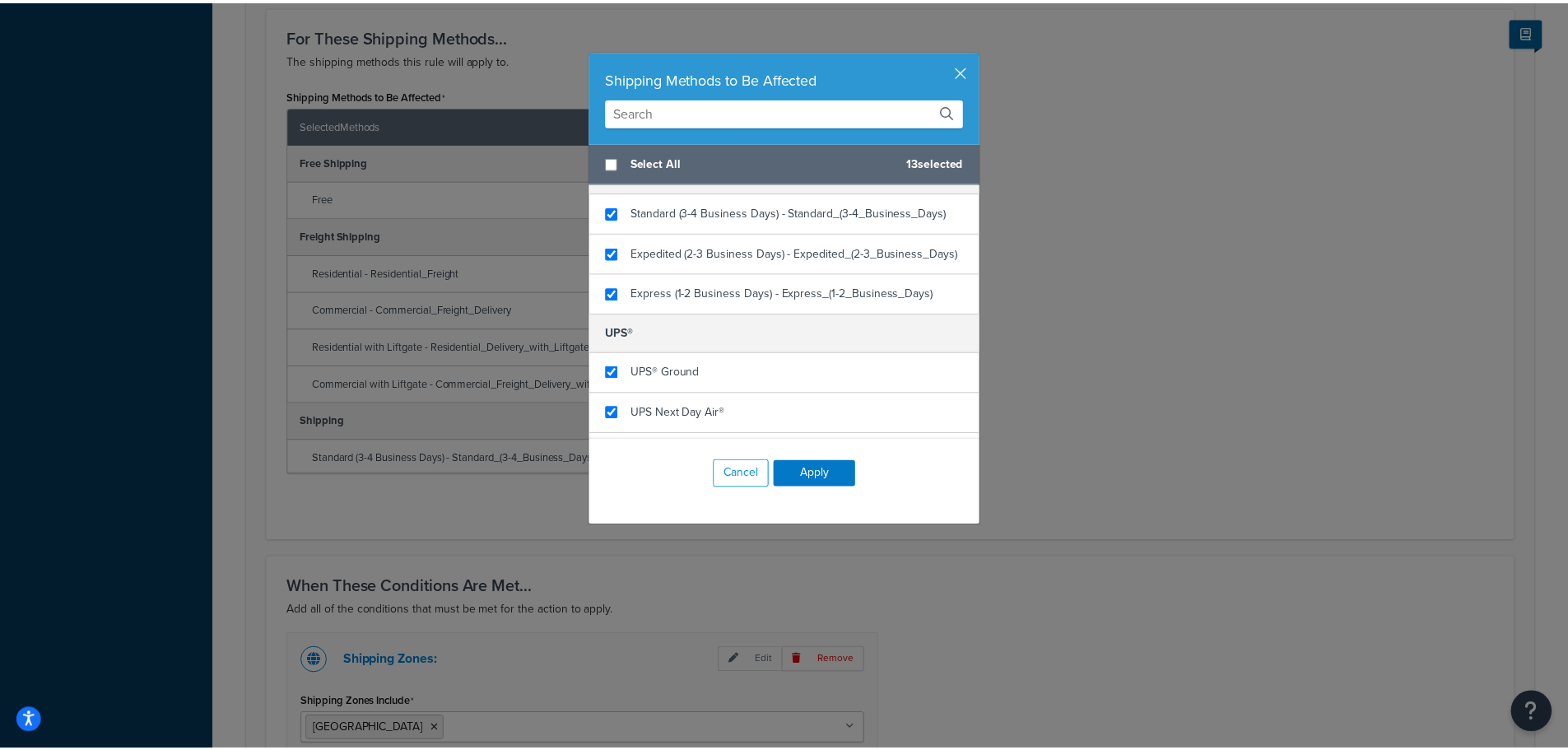
scroll to position [628, 0]
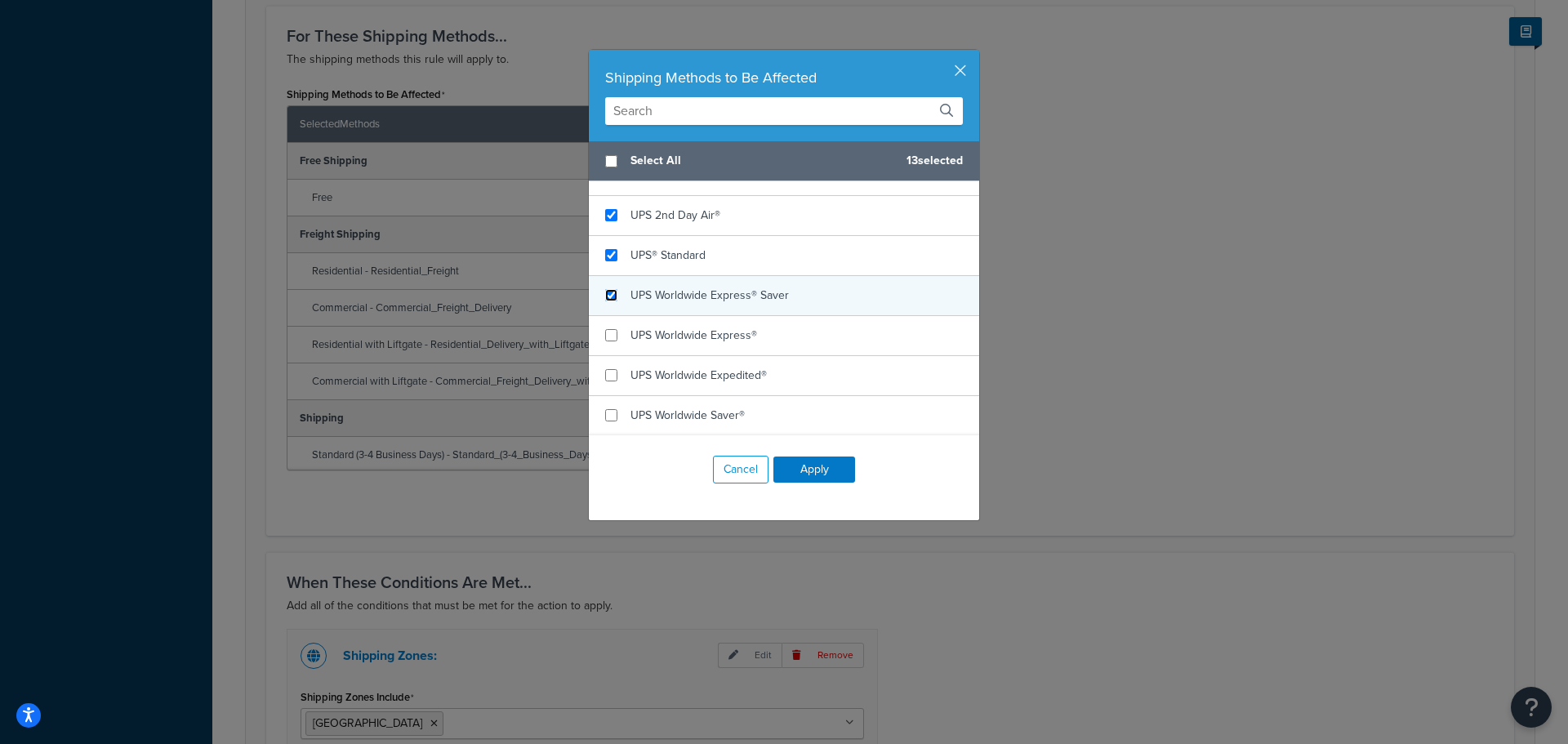
click at [608, 300] on input "checkbox" at bounding box center [611, 295] width 13 height 13
checkbox input "true"
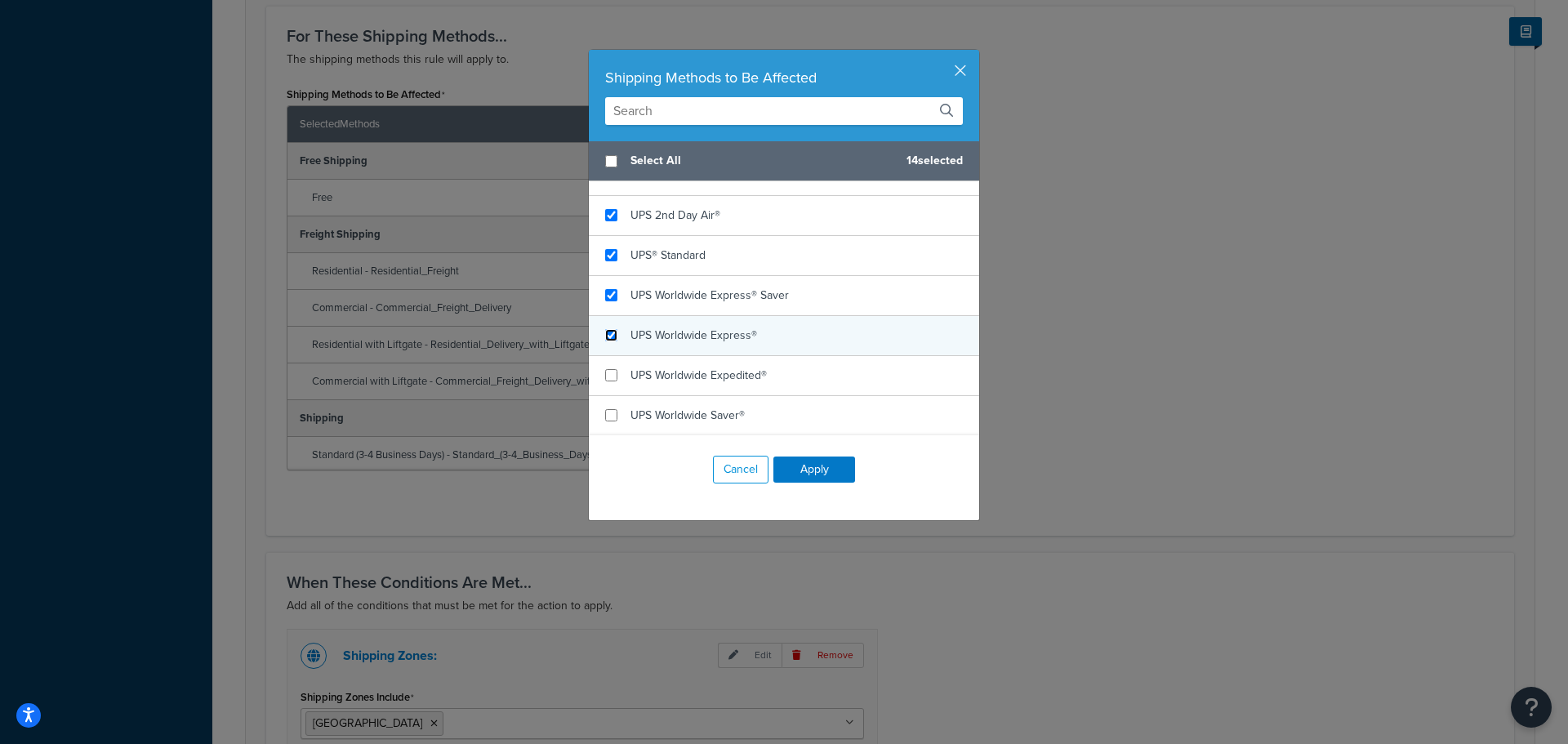
click at [605, 338] on input "checkbox" at bounding box center [611, 335] width 13 height 13
checkbox input "true"
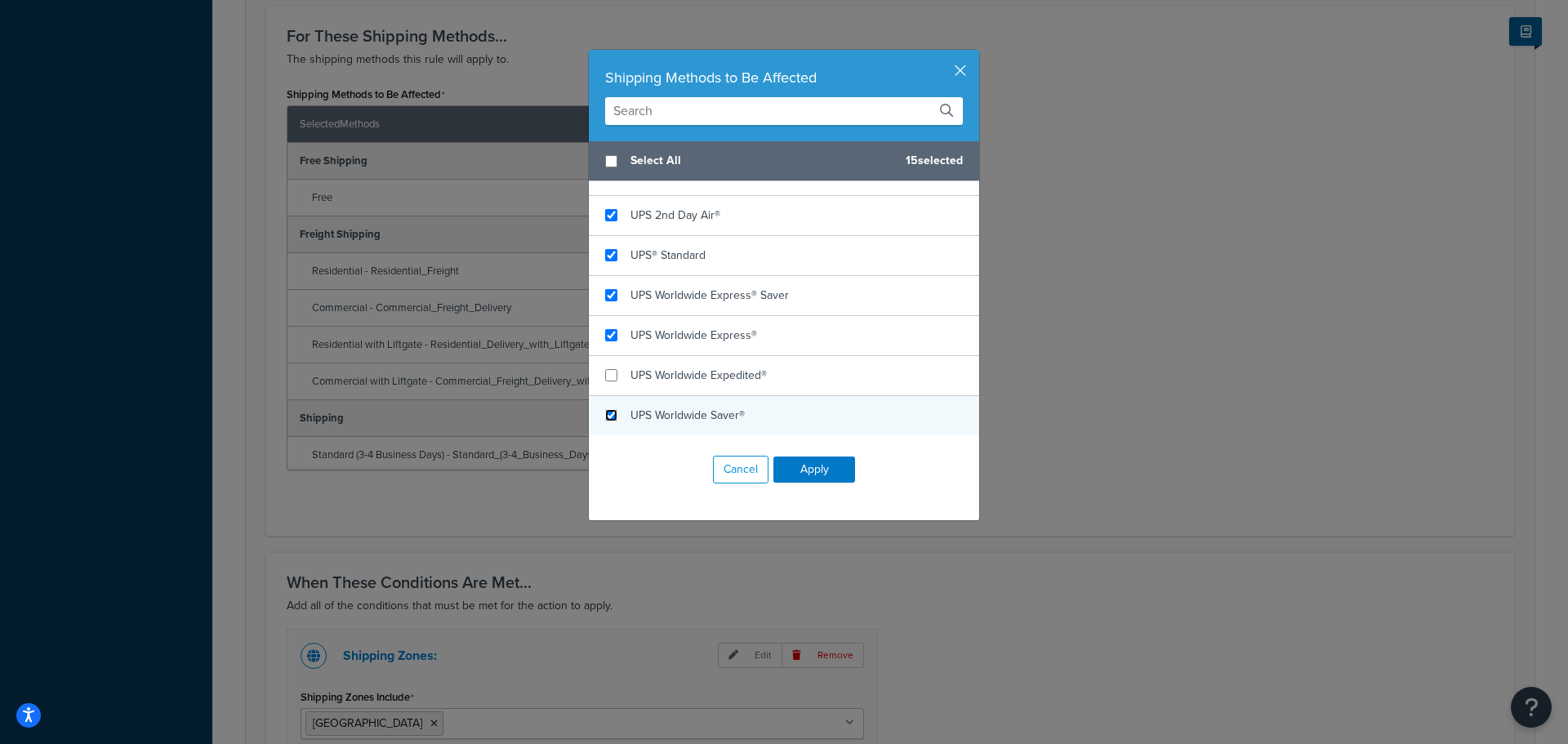
click at [605, 416] on input "checkbox" at bounding box center [611, 415] width 13 height 13
checkbox input "true"
click at [821, 467] on button "Apply" at bounding box center [814, 469] width 82 height 26
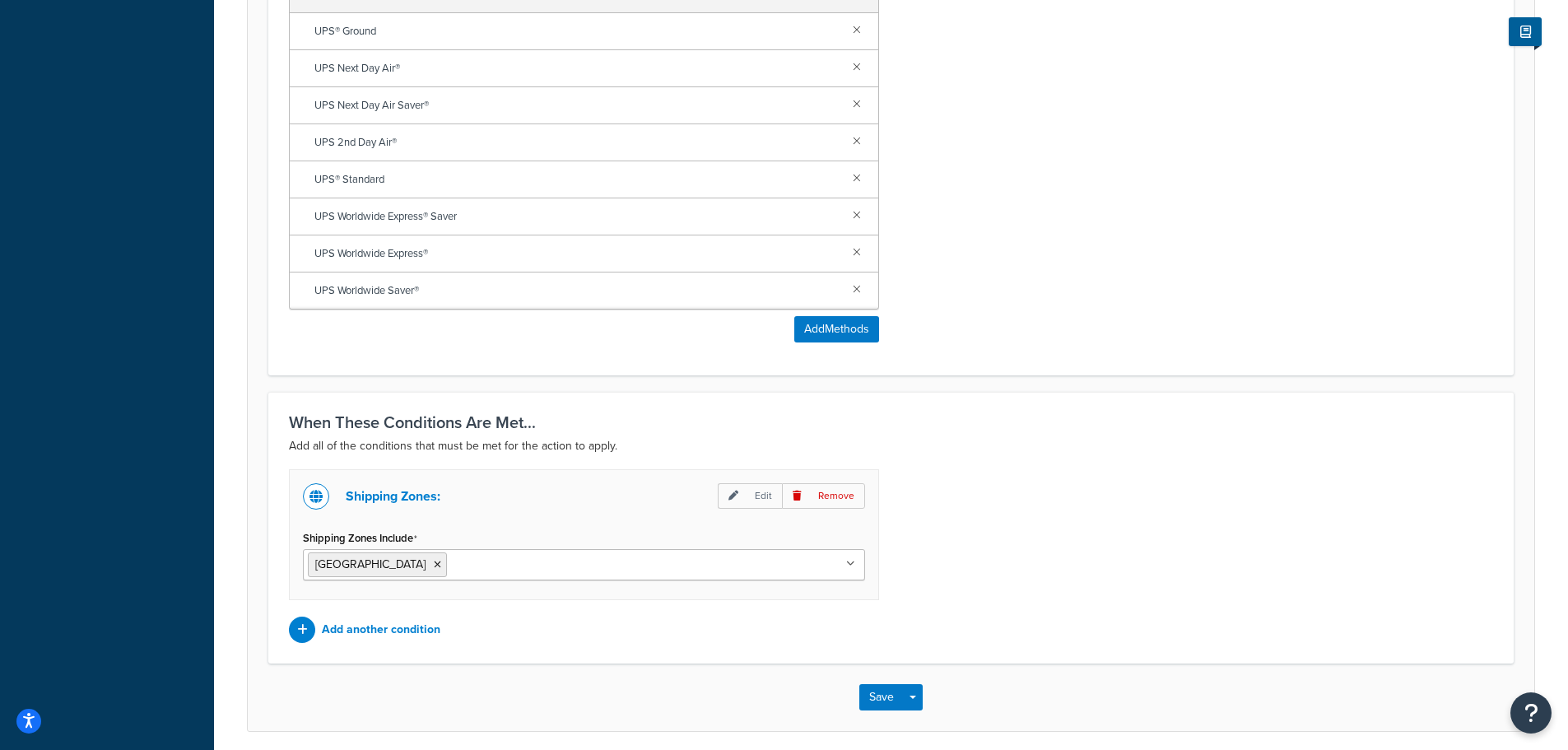
scroll to position [889, 0]
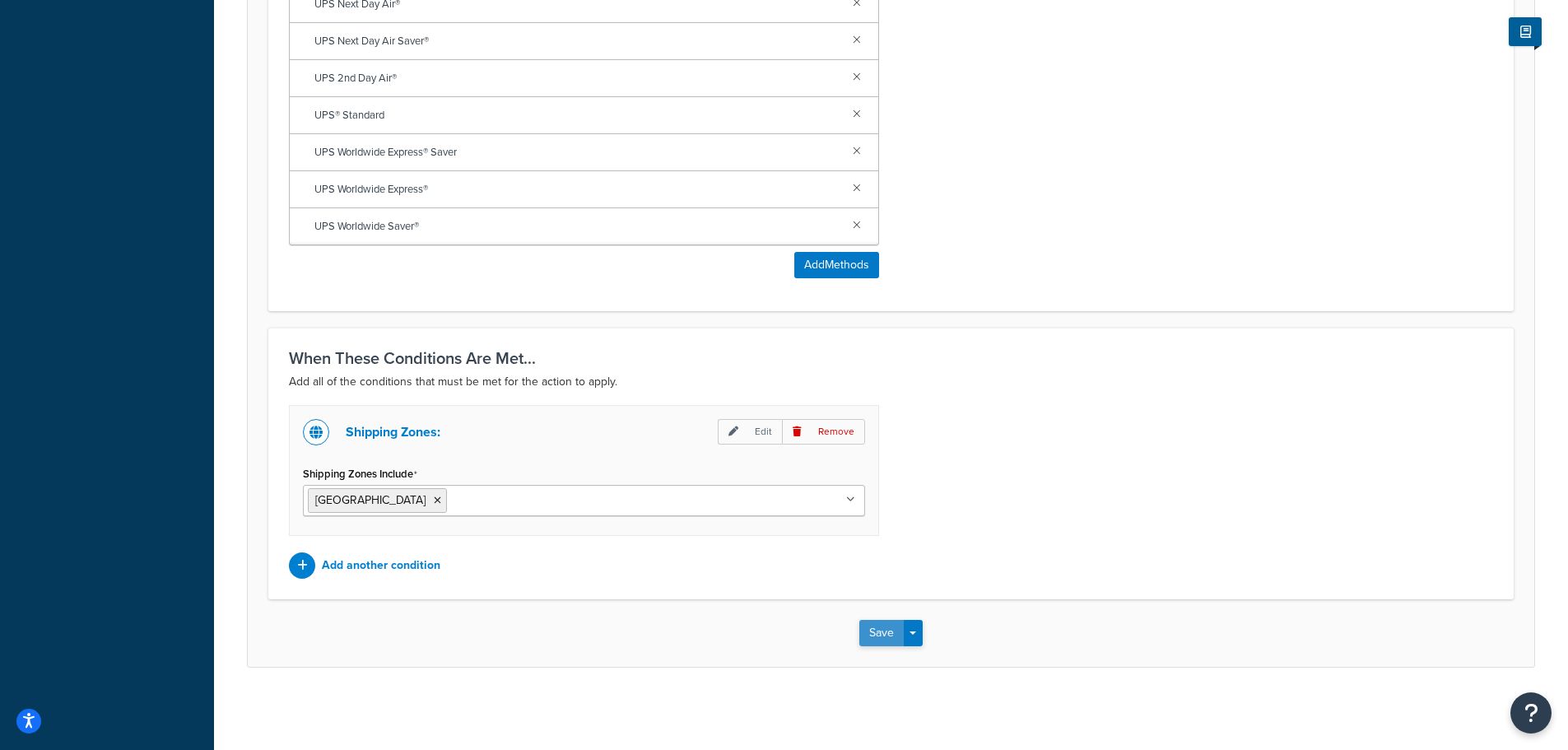
click at [881, 632] on button "Save" at bounding box center [882, 633] width 45 height 26
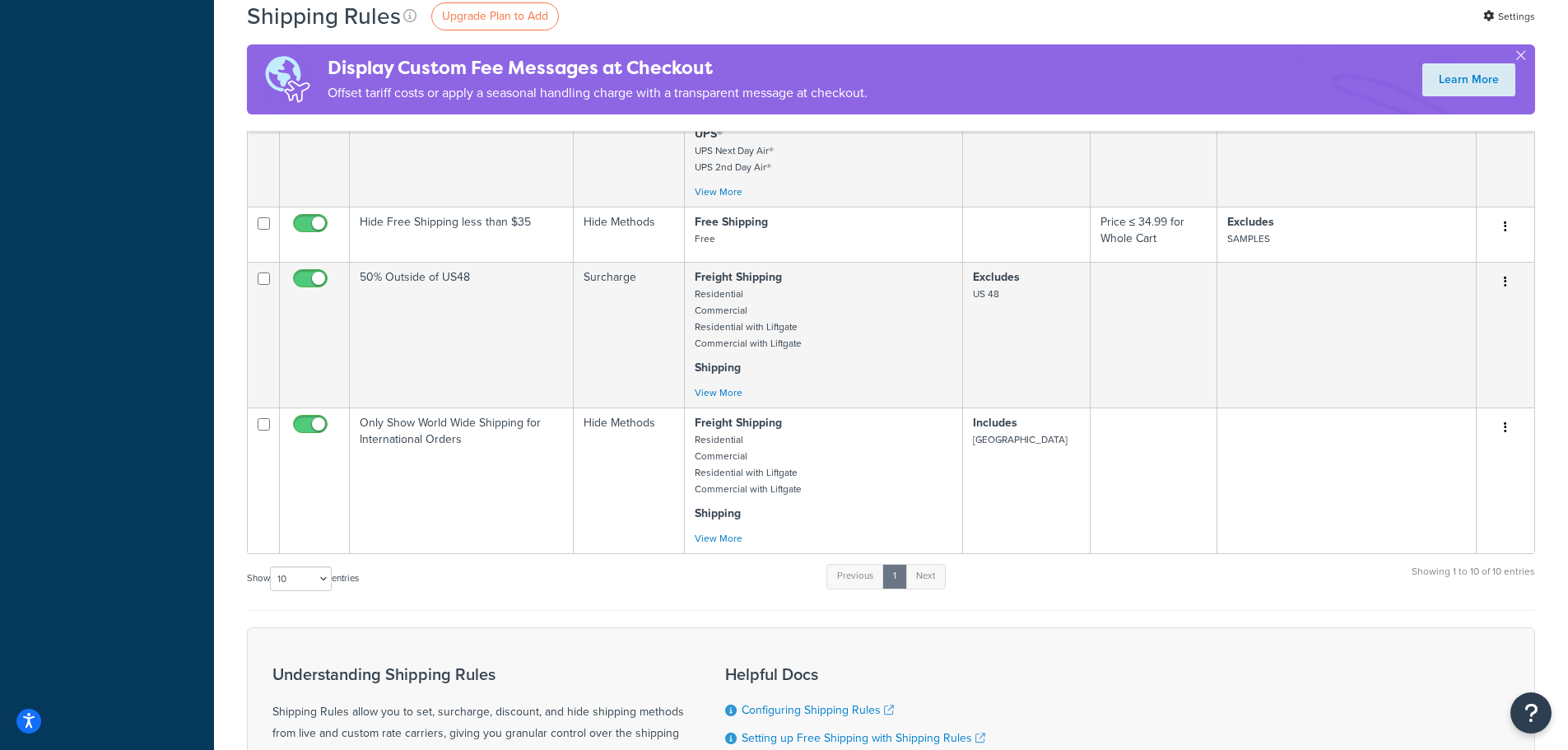
scroll to position [988, 0]
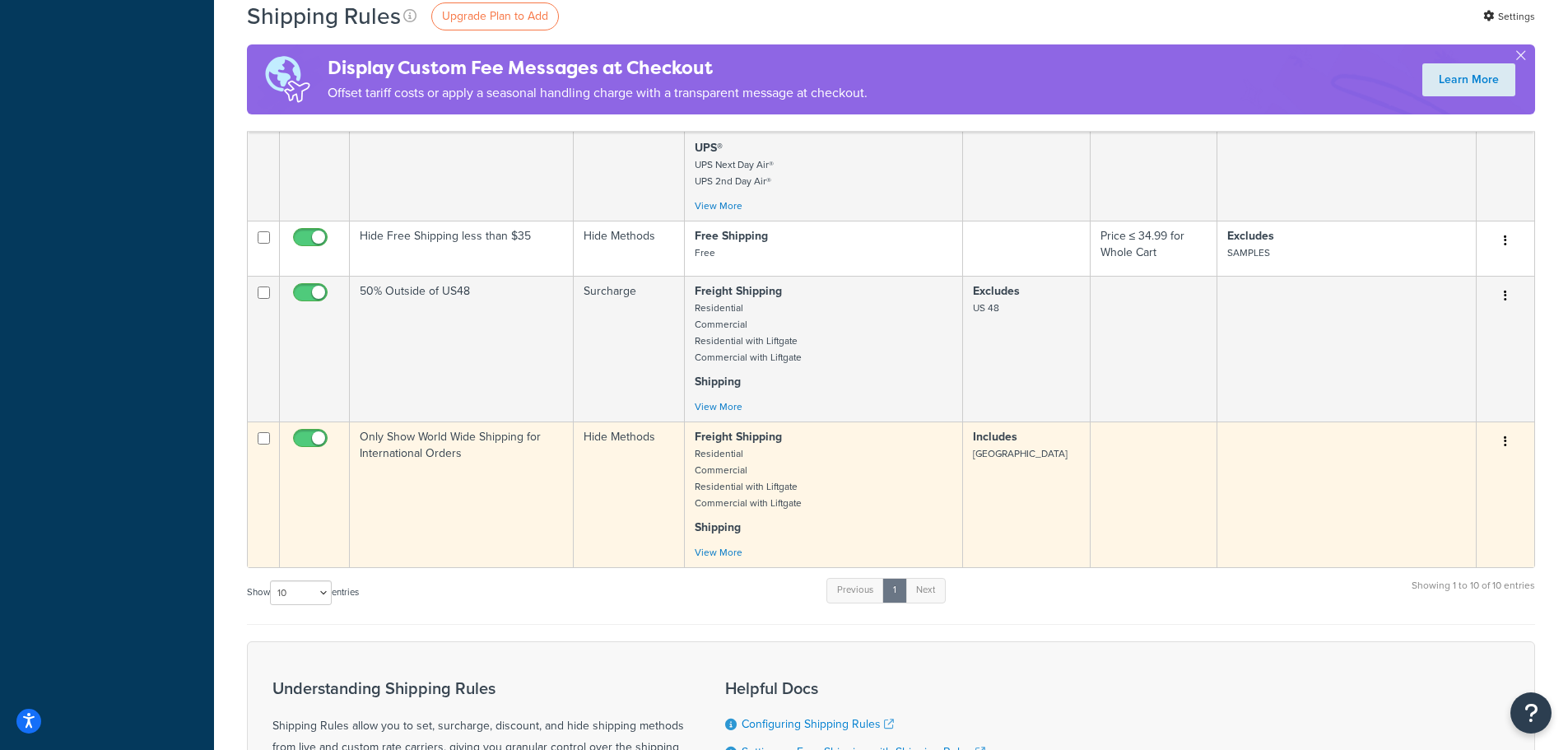
click at [1502, 445] on button "button" at bounding box center [1506, 442] width 23 height 26
click at [1455, 472] on link "Edit" at bounding box center [1451, 473] width 130 height 34
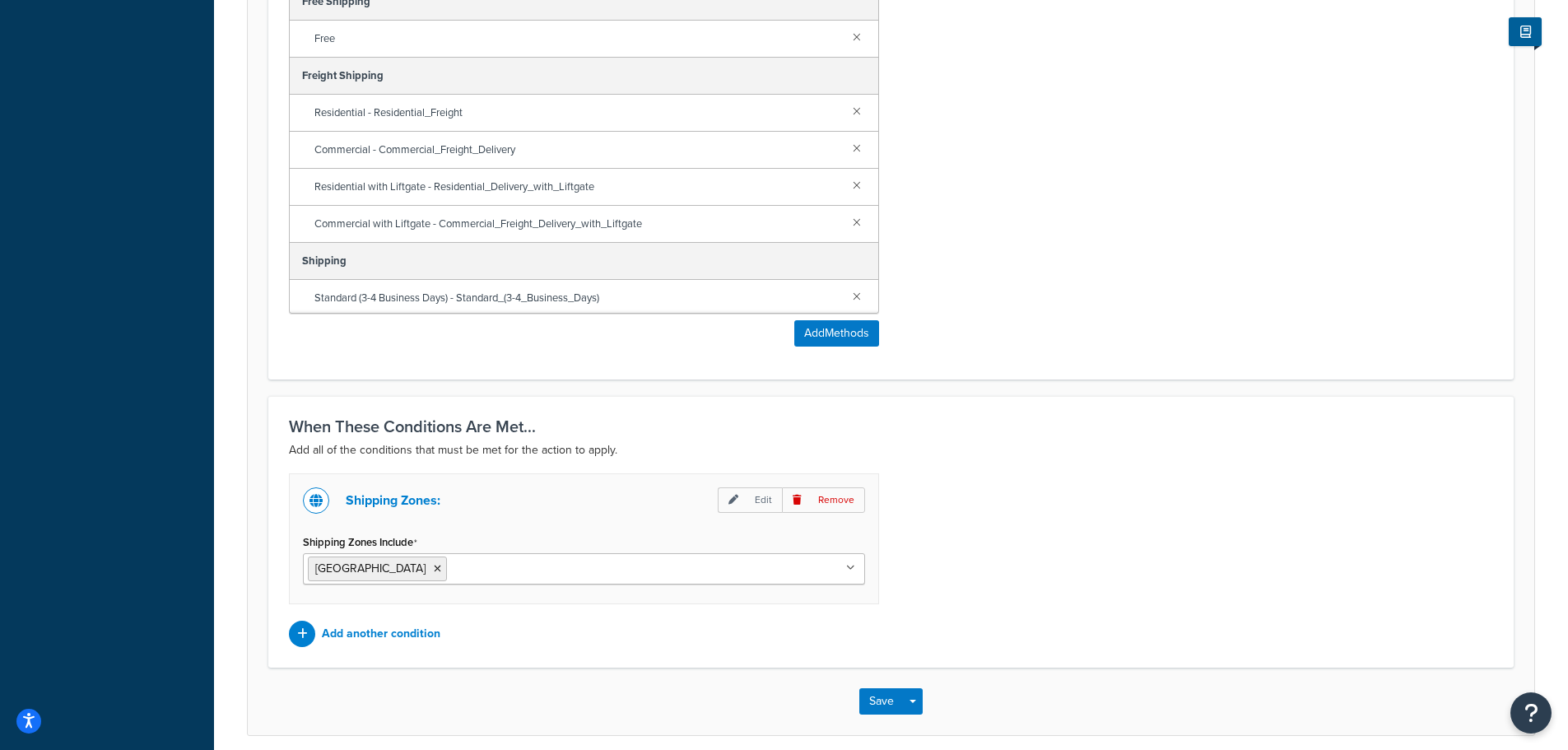
scroll to position [889, 0]
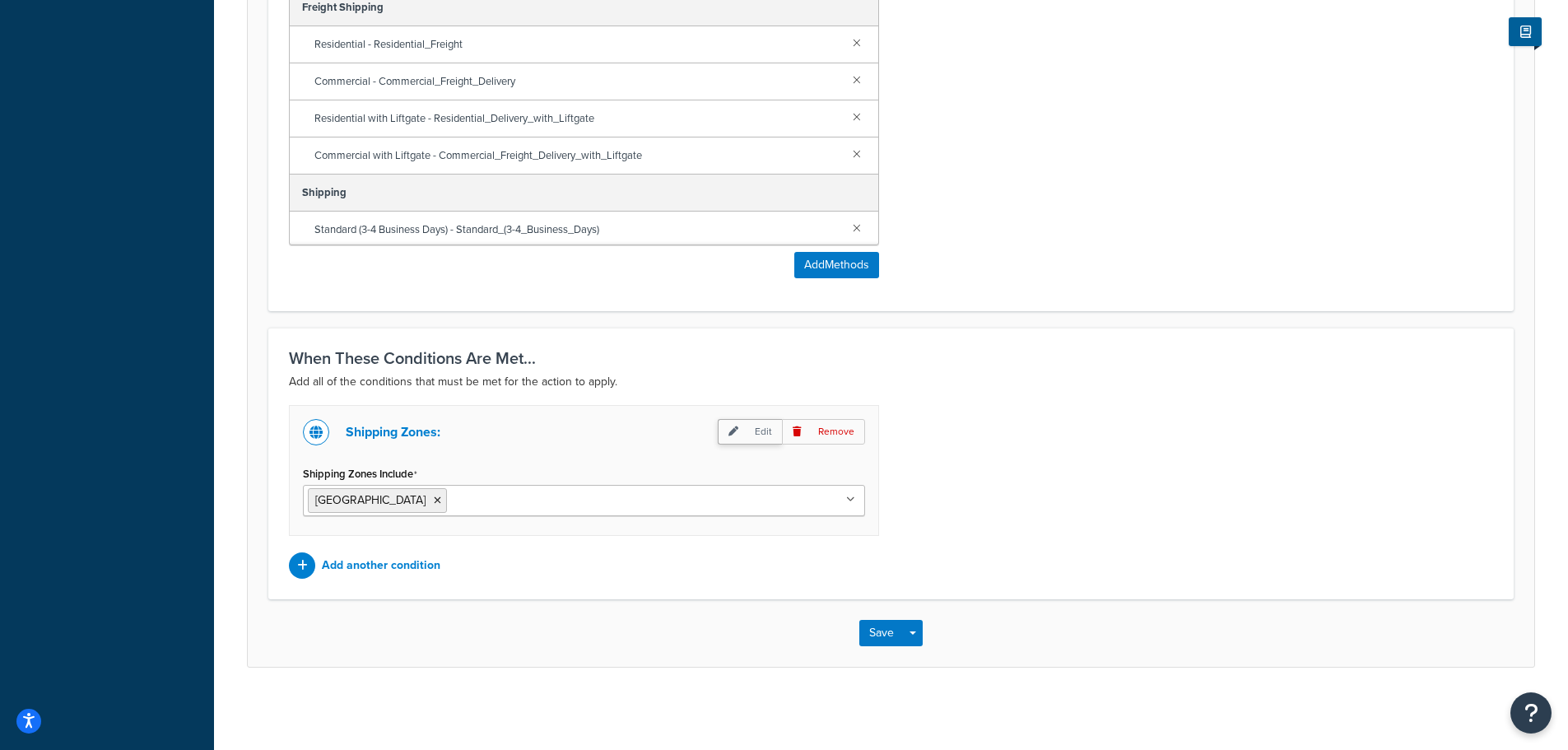
click at [762, 432] on p "Edit" at bounding box center [750, 432] width 64 height 25
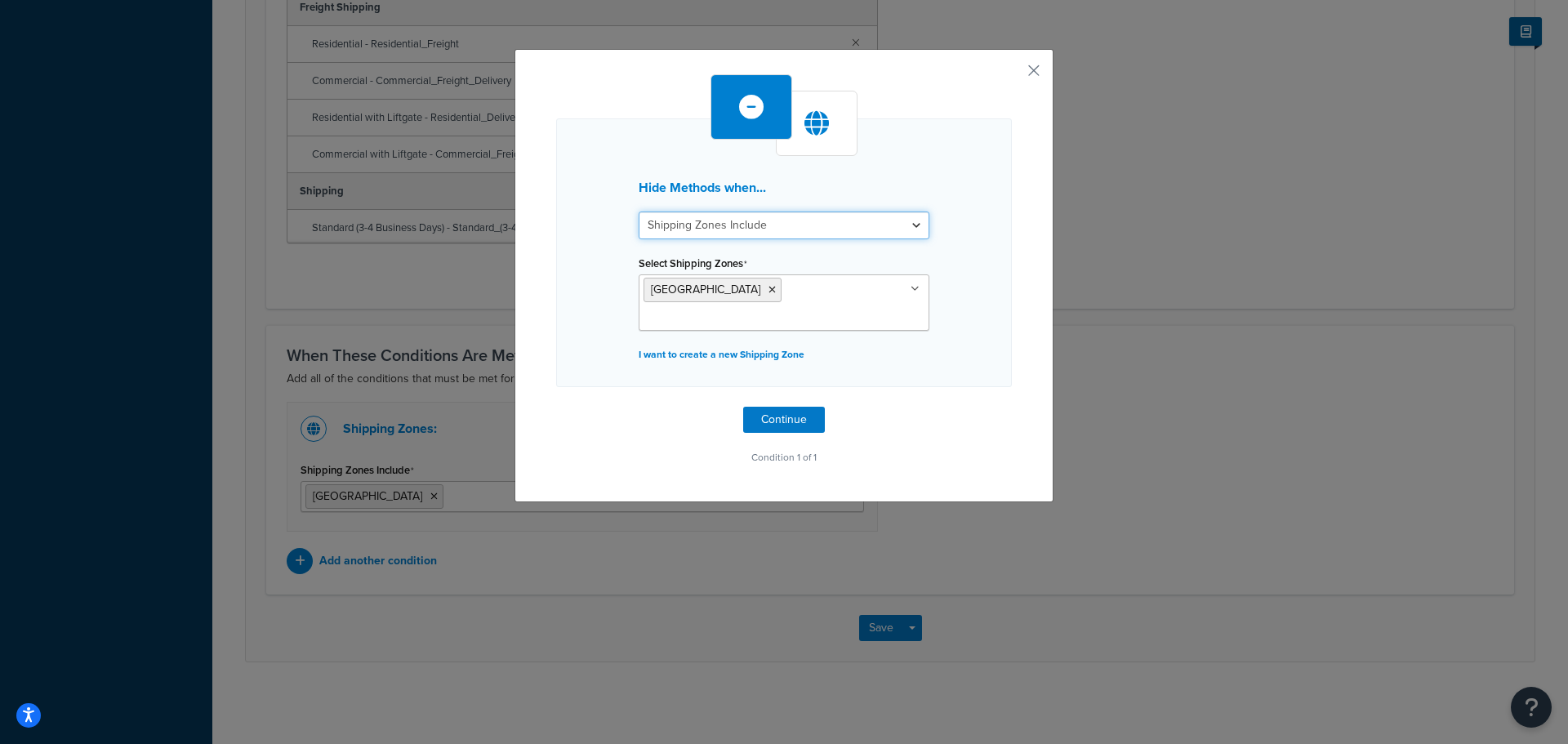
click at [802, 226] on select "Shipping Zones Include Shipping Zones Do Not Include" at bounding box center [783, 225] width 291 height 28
select select "exclude"
click at [638, 212] on select "Shipping Zones Include Shipping Zones Do Not Include" at bounding box center [783, 225] width 291 height 28
click at [768, 291] on icon at bounding box center [771, 290] width 8 height 10
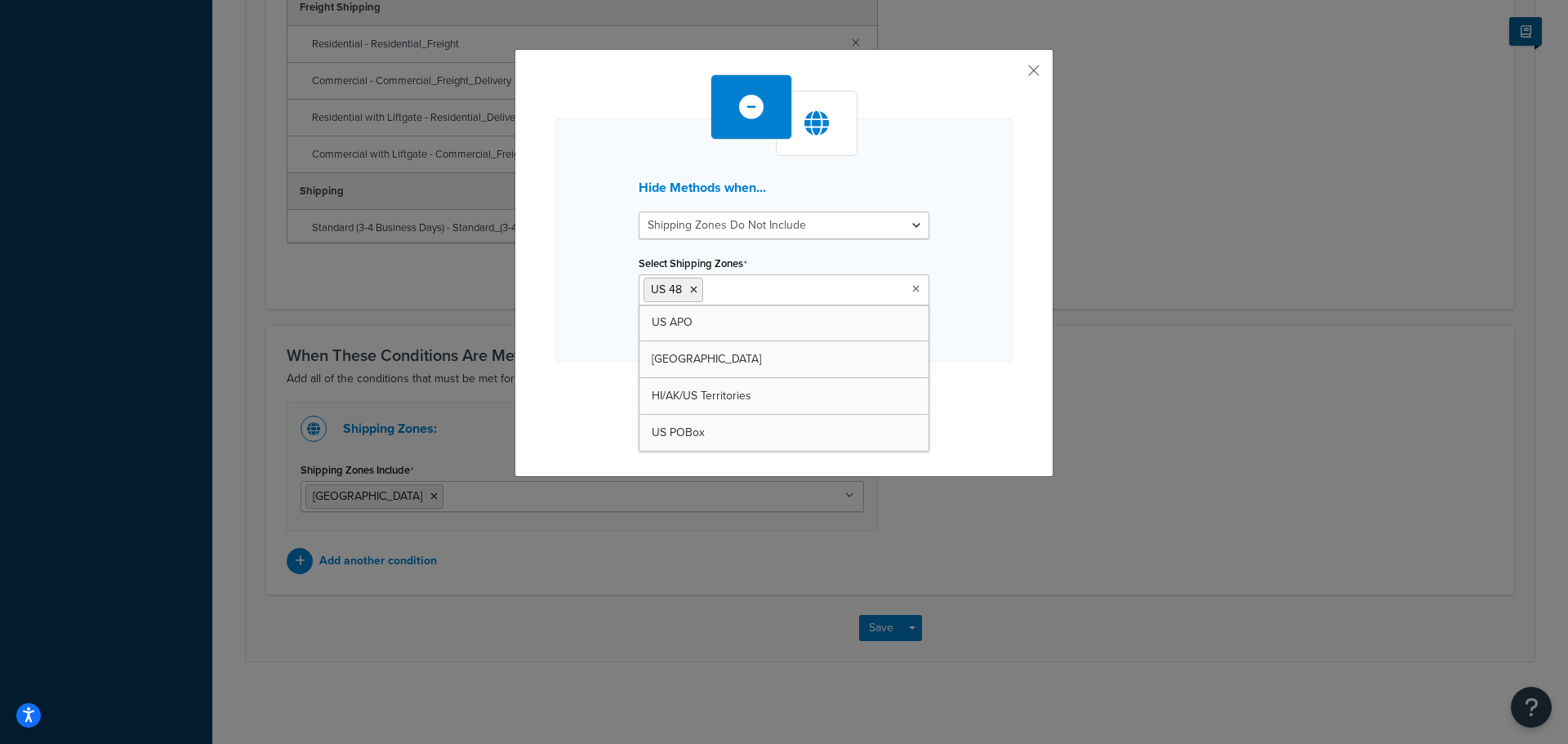
click at [983, 314] on div "Hide Methods when... Shipping Zones Include Shipping Zones Do Not Include Selec…" at bounding box center [784, 240] width 456 height 244
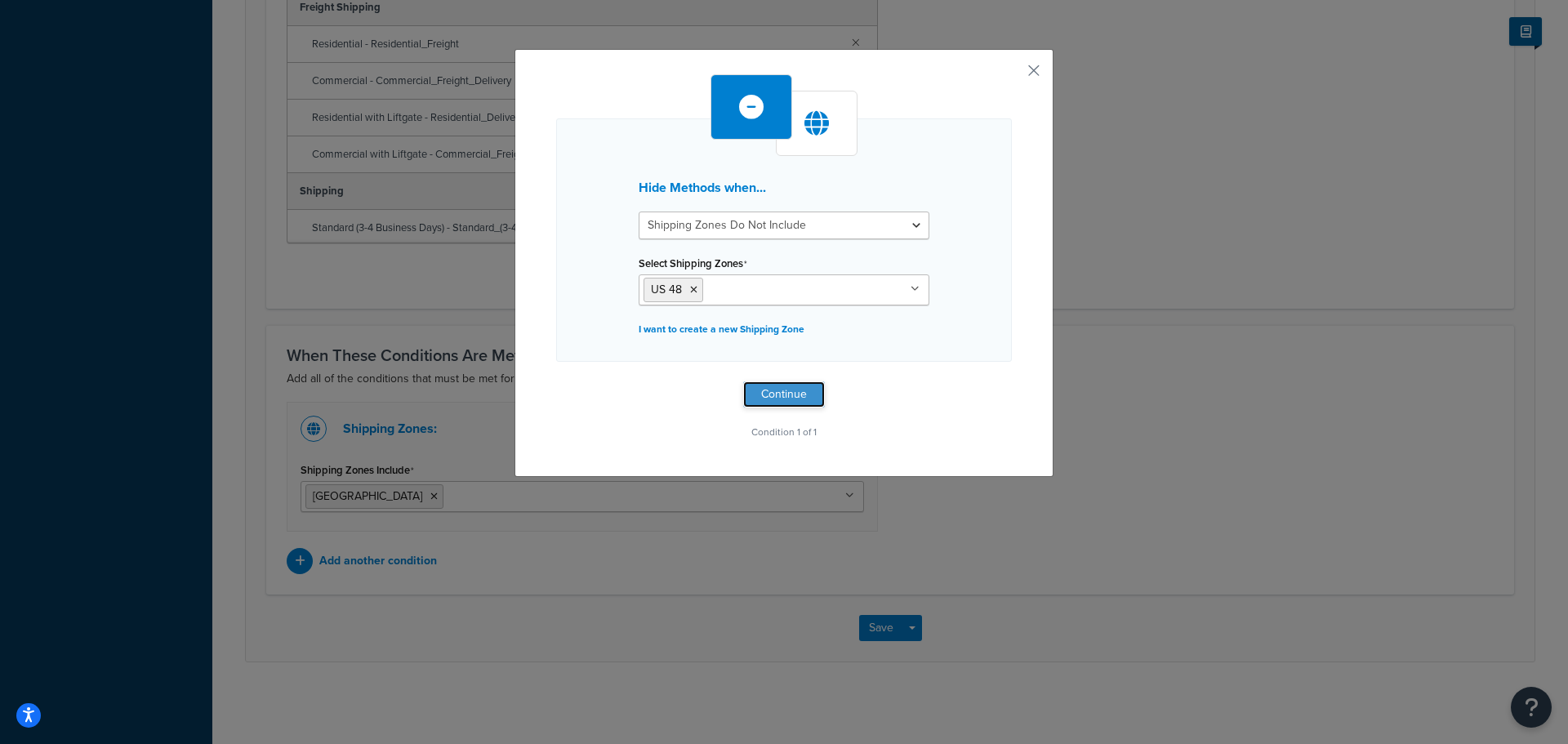
click at [787, 394] on button "Continue" at bounding box center [784, 394] width 82 height 26
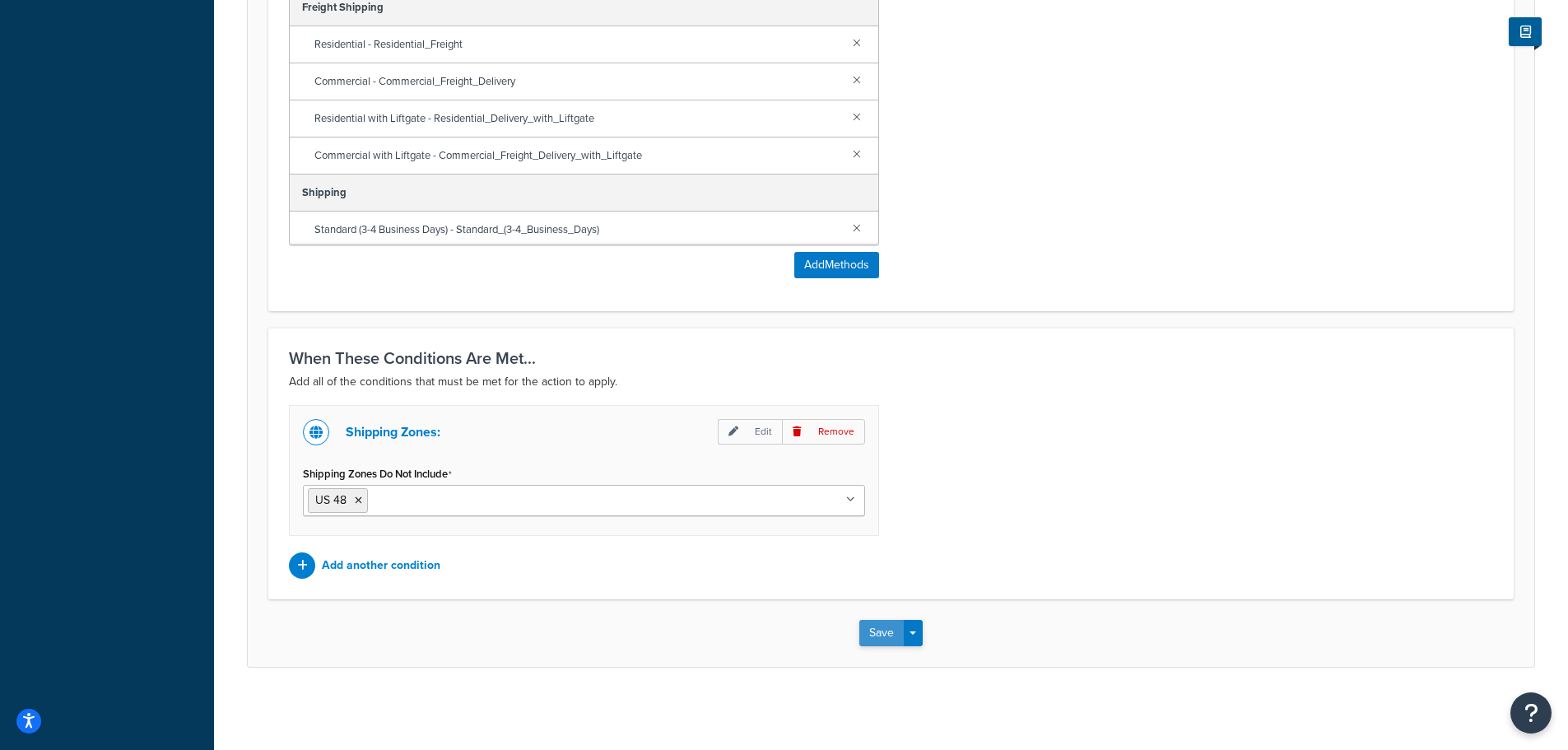
click at [871, 635] on button "Save" at bounding box center [882, 633] width 45 height 26
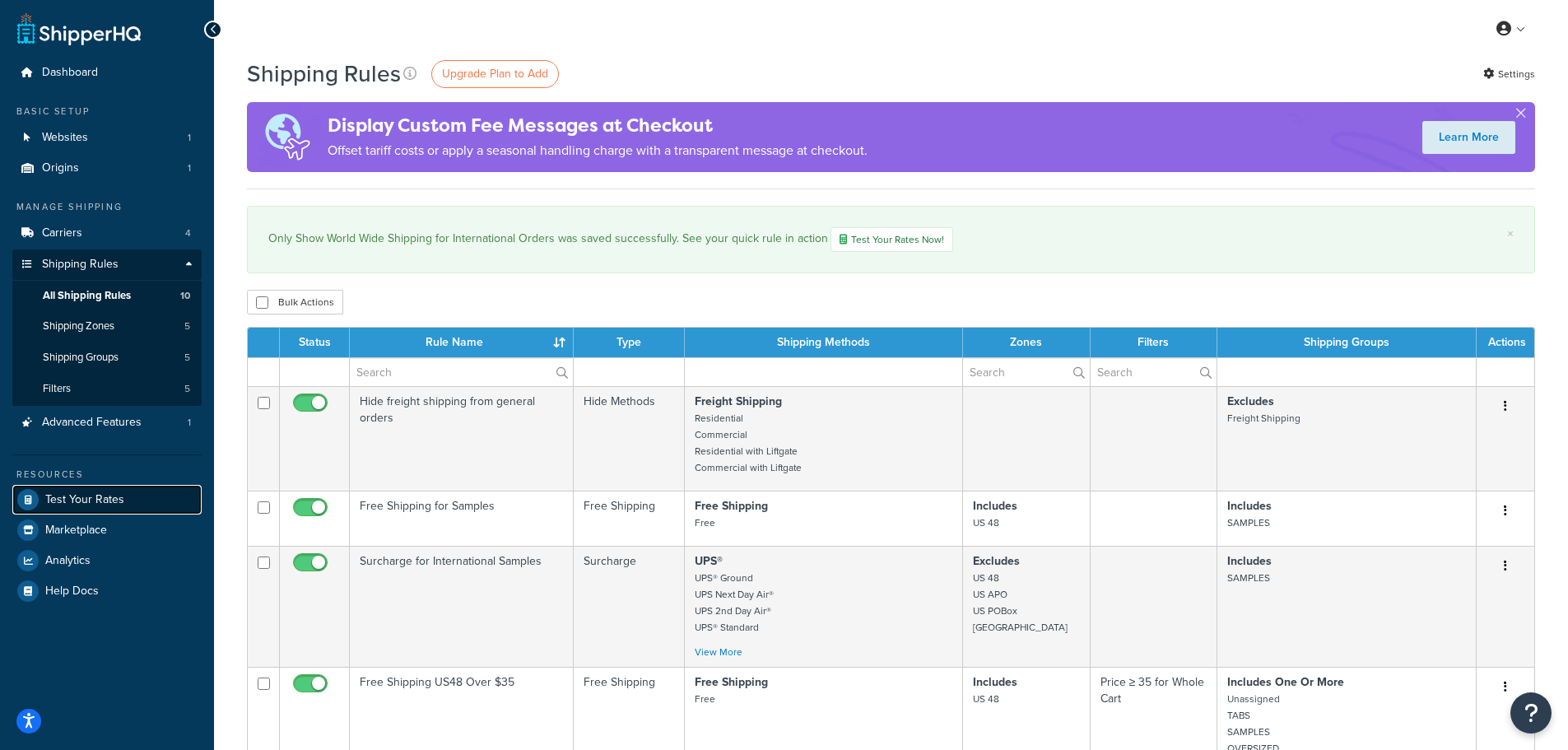
click at [73, 505] on span "Test Your Rates" at bounding box center [85, 500] width 79 height 14
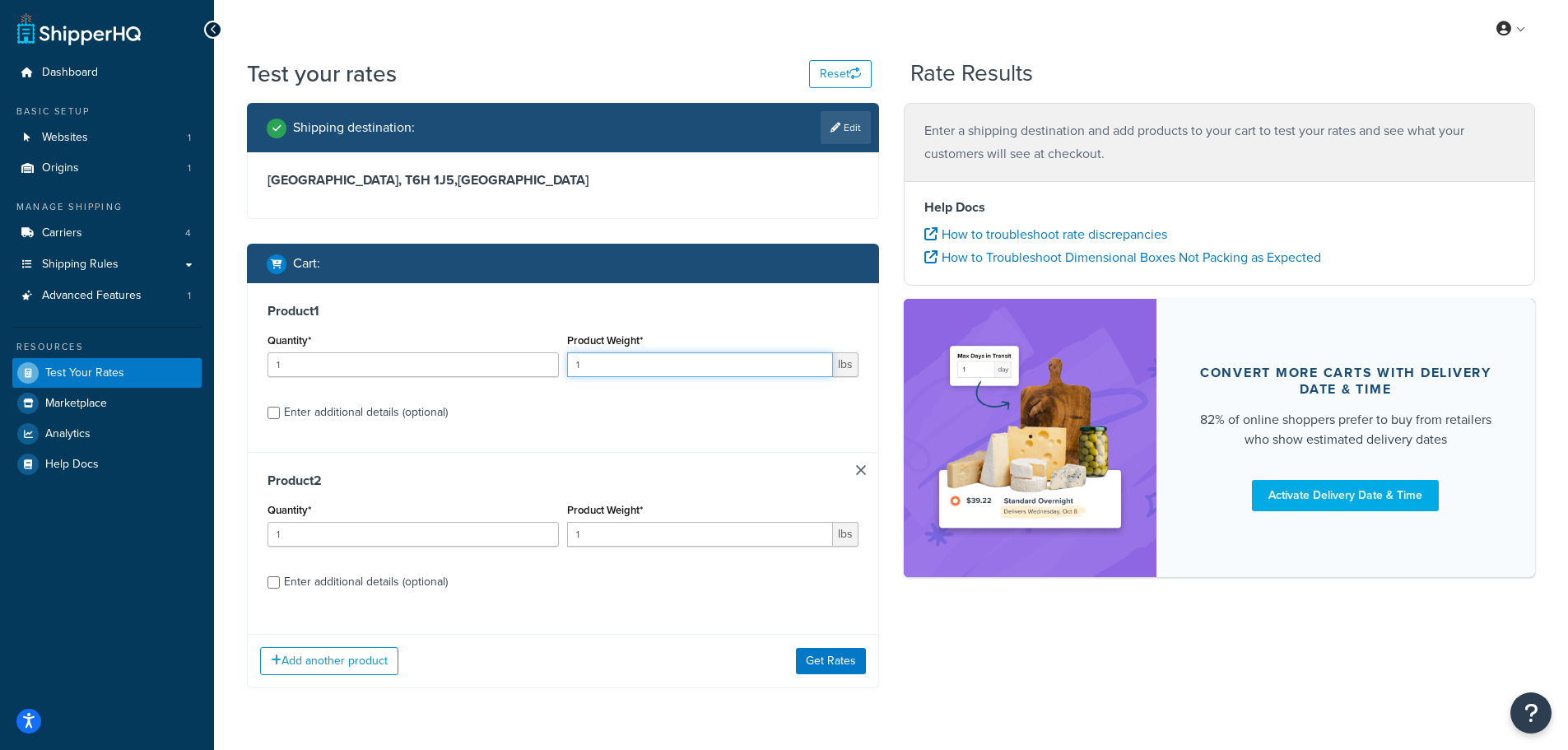
drag, startPoint x: 629, startPoint y: 338, endPoint x: 501, endPoint y: 356, distance: 129.3
click at [508, 356] on div "Quantity* 1 Product Weight* 1 lbs" at bounding box center [563, 359] width 600 height 60
type input "7"
click at [836, 667] on button "Get Rates" at bounding box center [831, 660] width 70 height 26
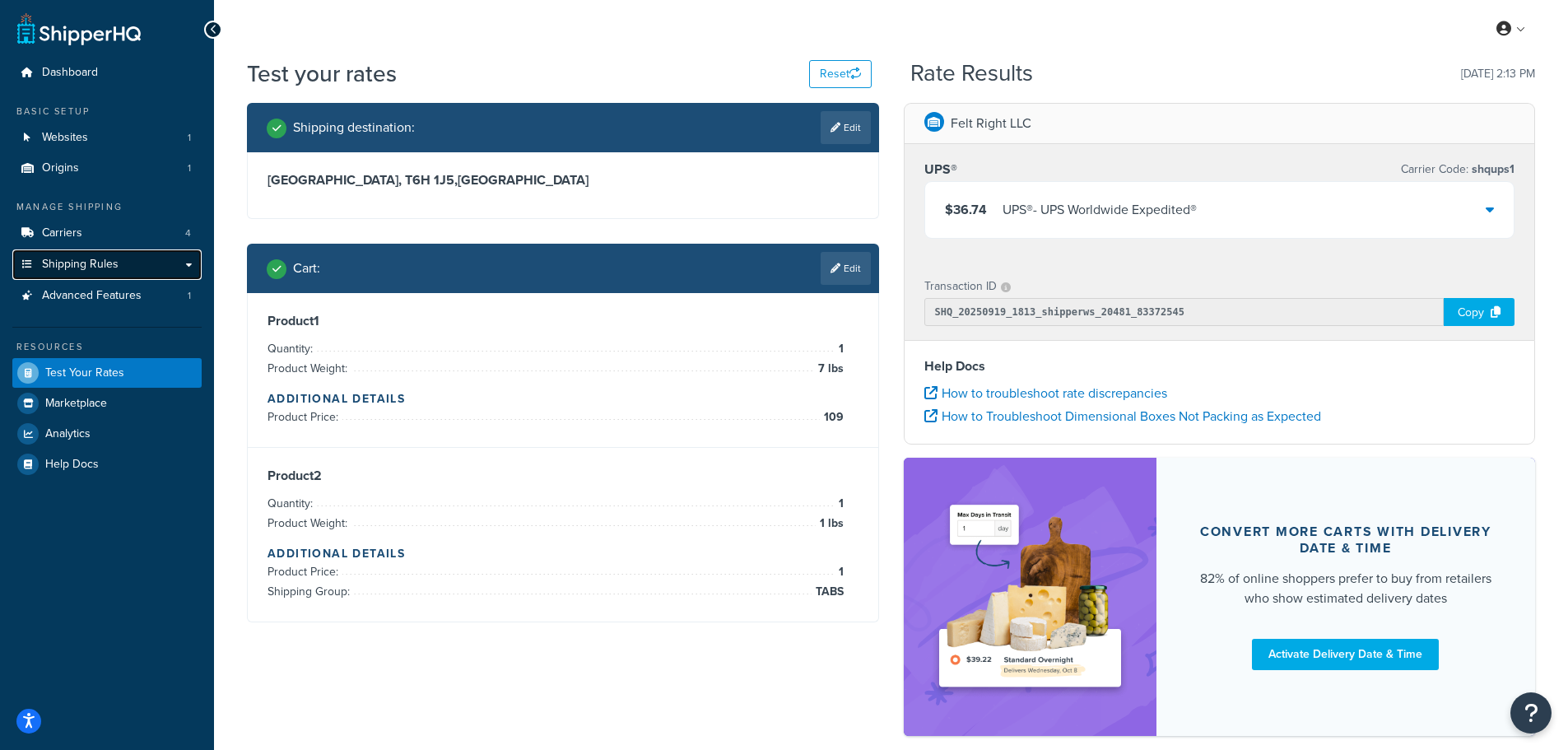
click at [63, 261] on span "Shipping Rules" at bounding box center [80, 264] width 77 height 14
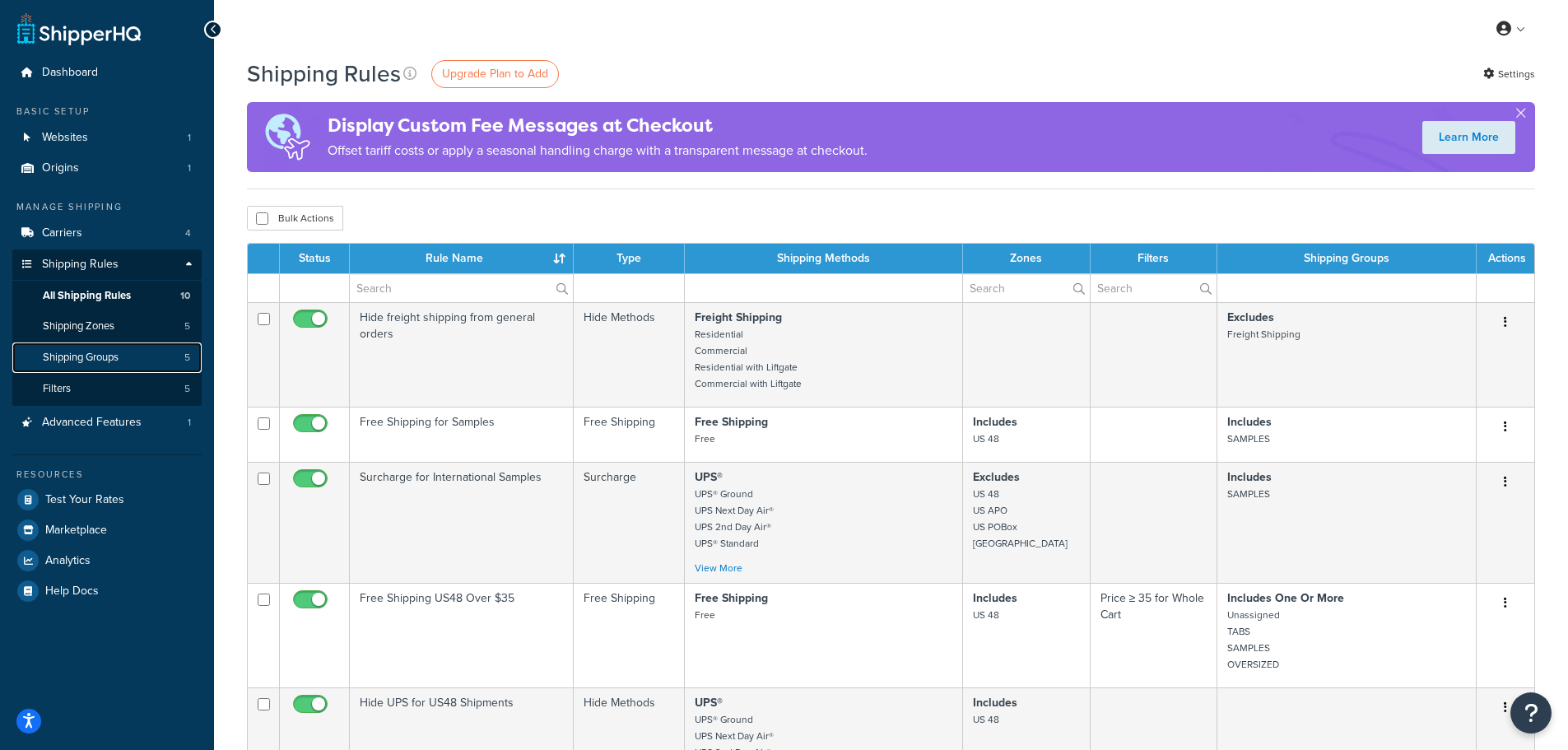
click at [102, 352] on span "Shipping Groups" at bounding box center [81, 357] width 76 height 14
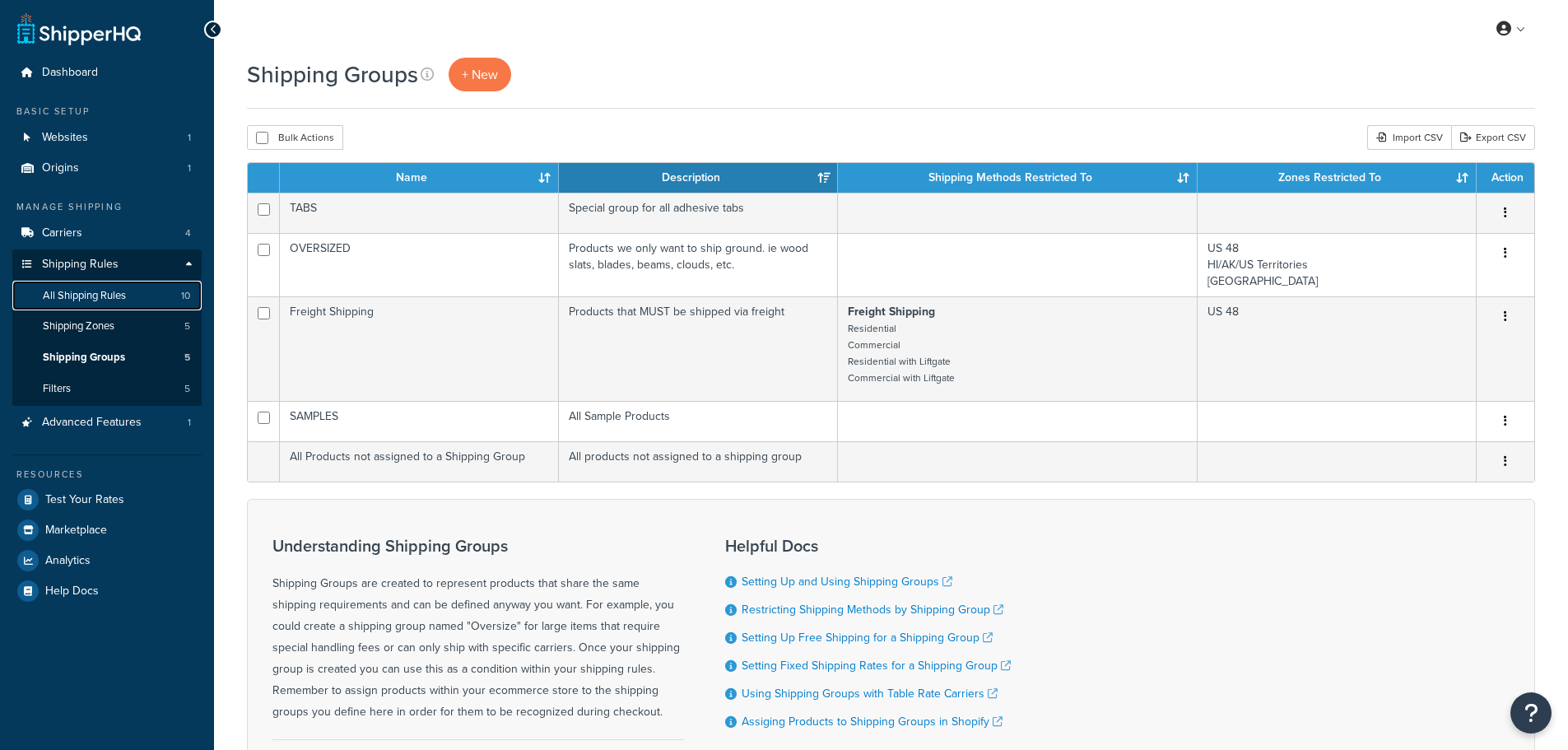
click at [116, 299] on span "All Shipping Rules" at bounding box center [84, 296] width 83 height 14
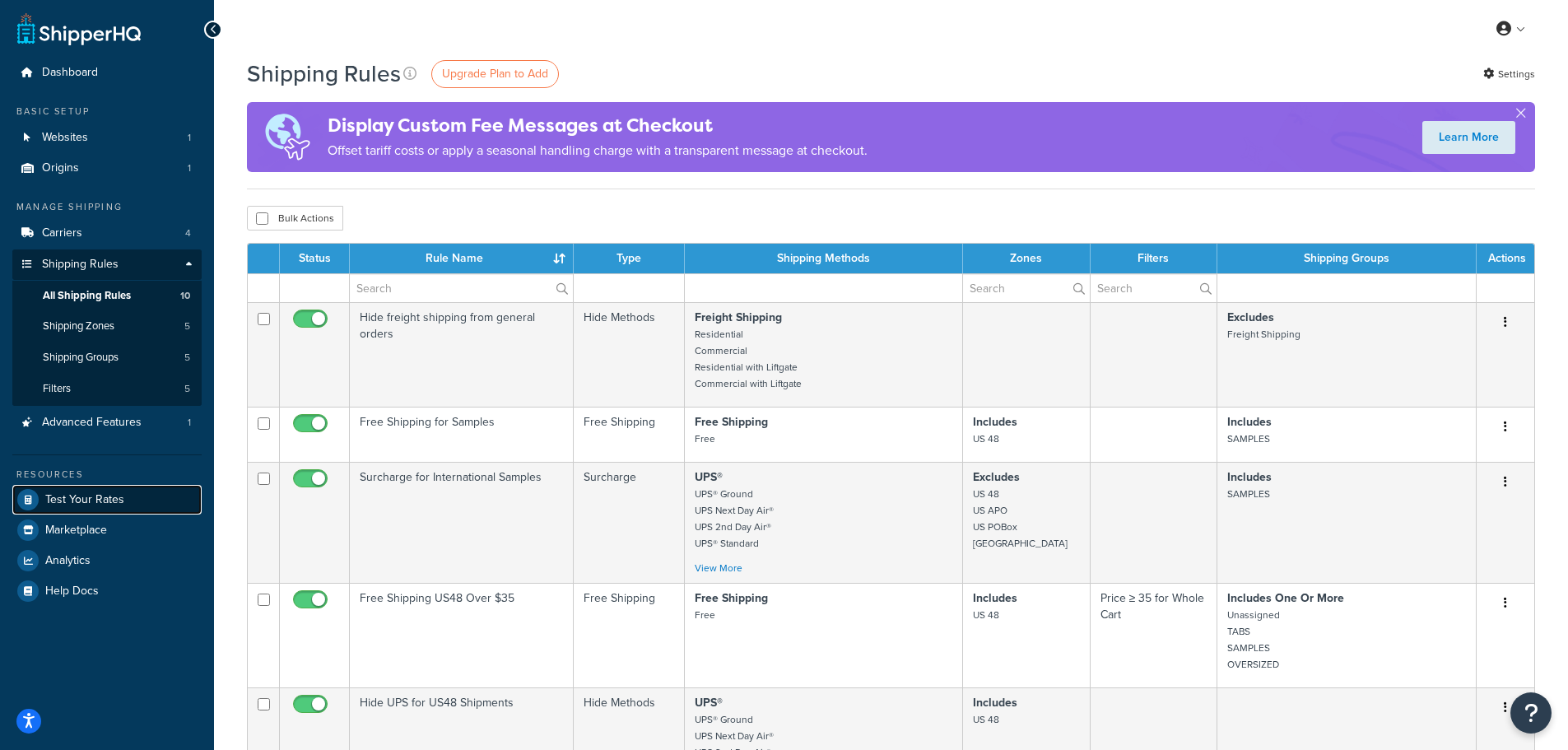
click at [95, 499] on span "Test Your Rates" at bounding box center [85, 500] width 79 height 14
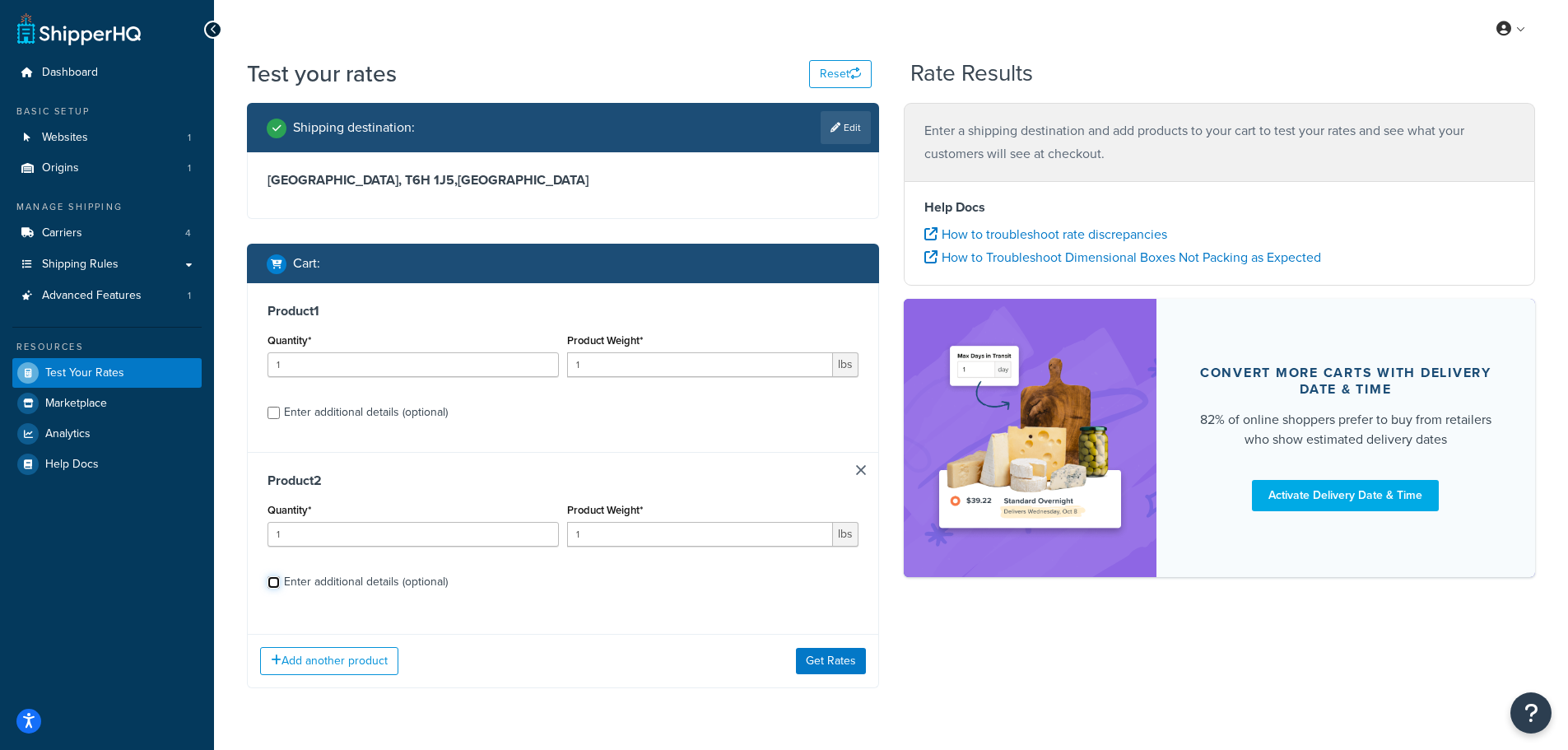
click at [274, 584] on input "Enter additional details (optional)" at bounding box center [274, 583] width 13 height 13
checkbox input "true"
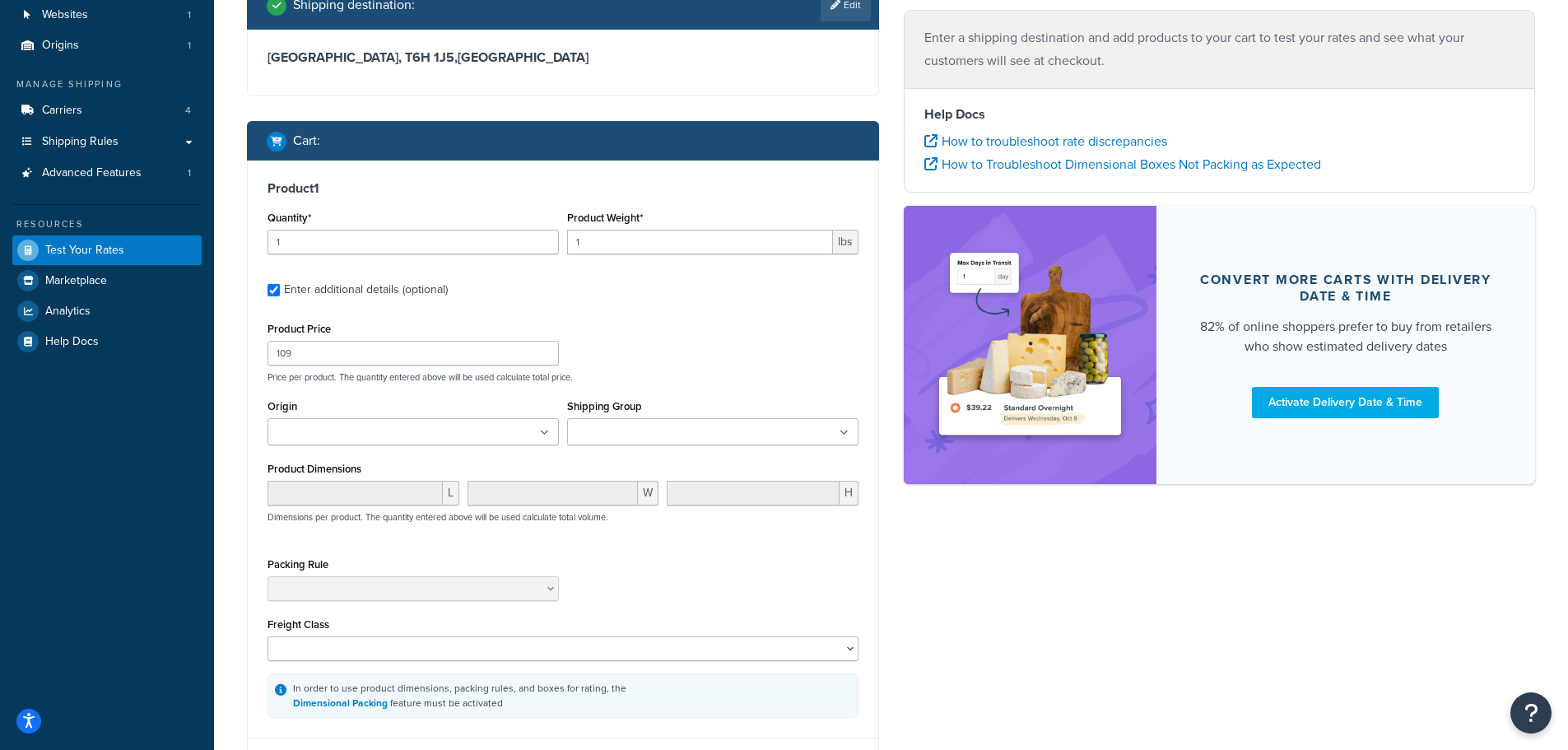
scroll to position [83, 0]
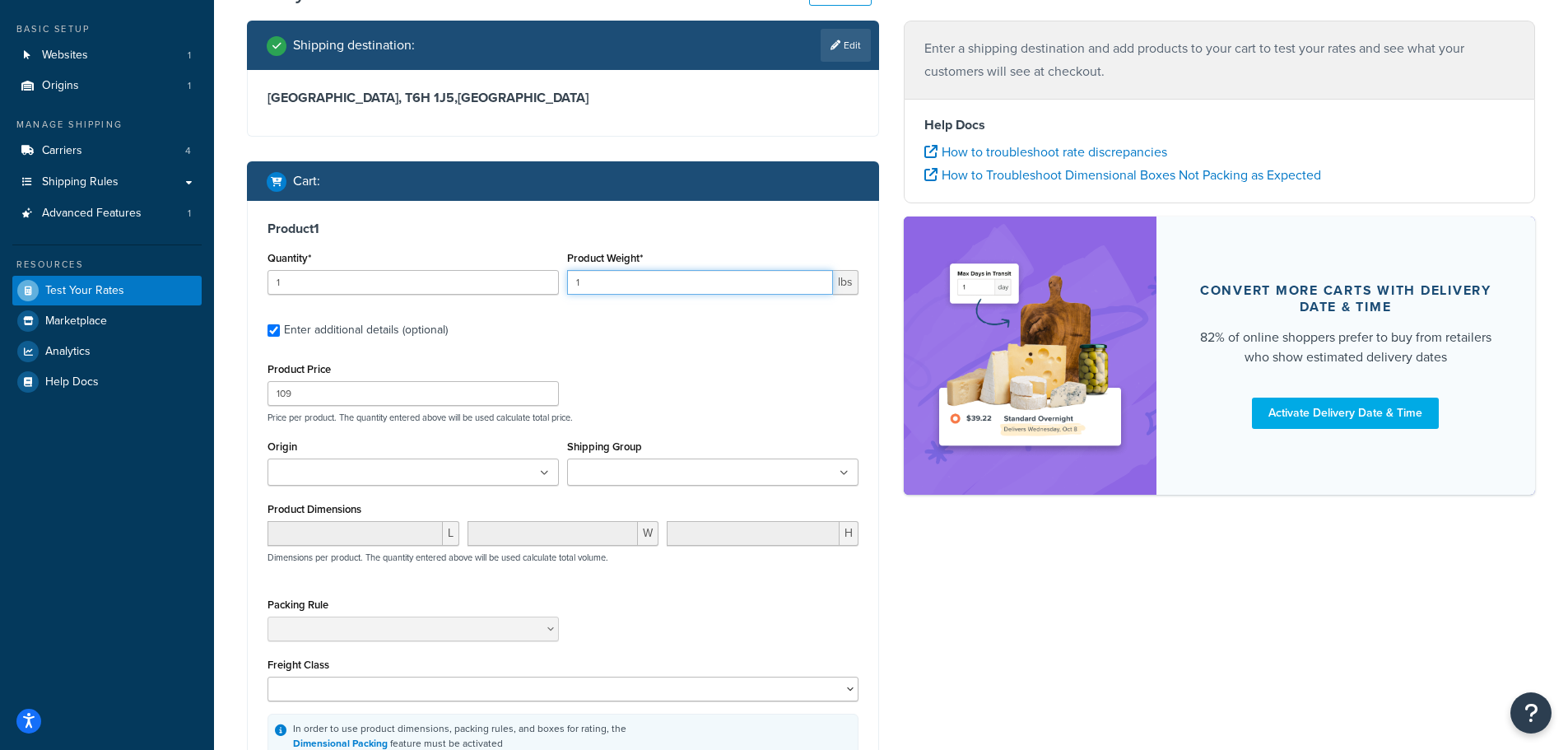
drag, startPoint x: 610, startPoint y: 285, endPoint x: 534, endPoint y: 278, distance: 76.3
click at [560, 284] on div "Quantity* 1 Product Weight* 1 lbs" at bounding box center [563, 277] width 600 height 60
type input "7"
click at [692, 347] on div "Product 1 Quantity* 1 Product Weight* 7 lbs Enter additional details (optional)…" at bounding box center [562, 489] width 631 height 577
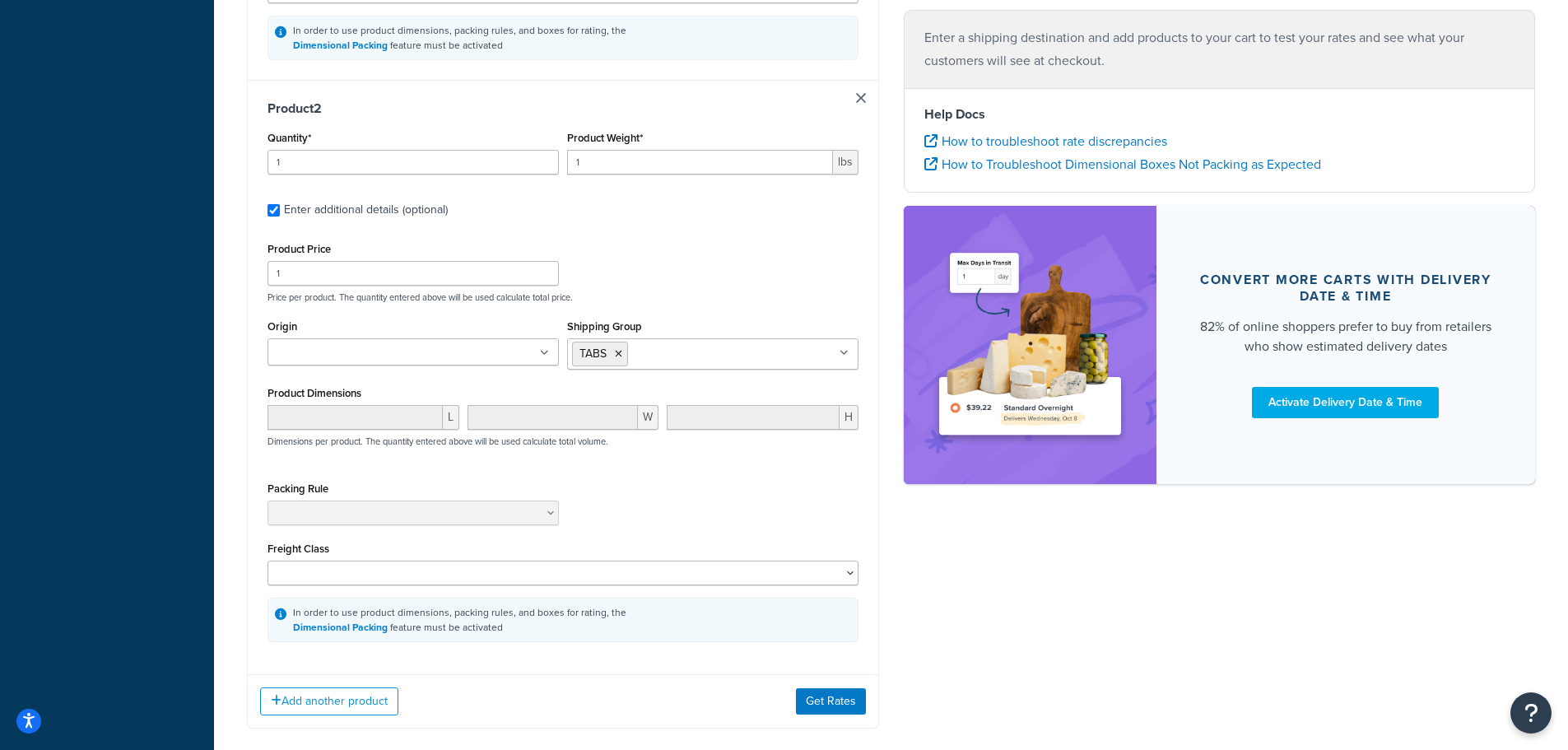
scroll to position [823, 0]
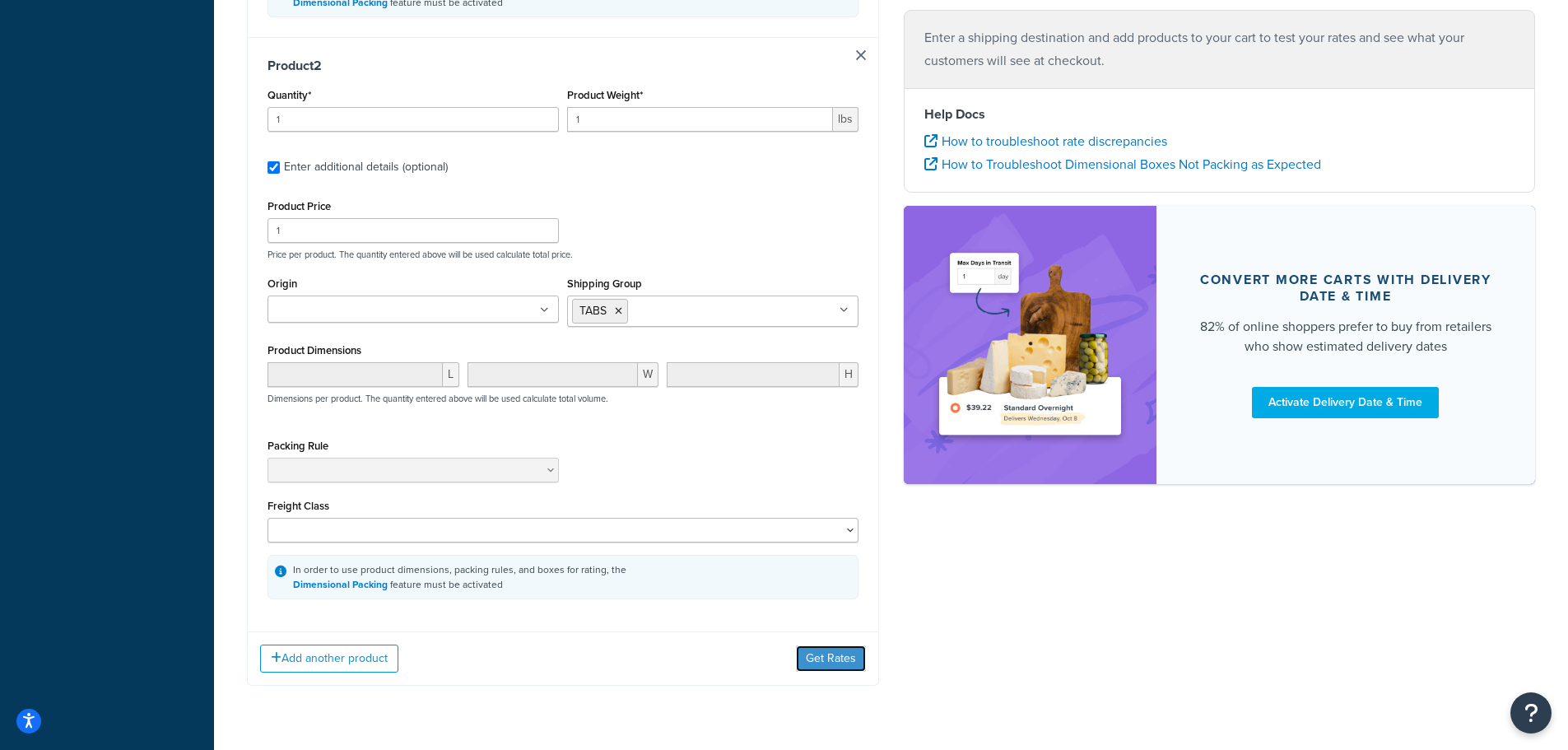
click at [823, 661] on button "Get Rates" at bounding box center [831, 658] width 70 height 26
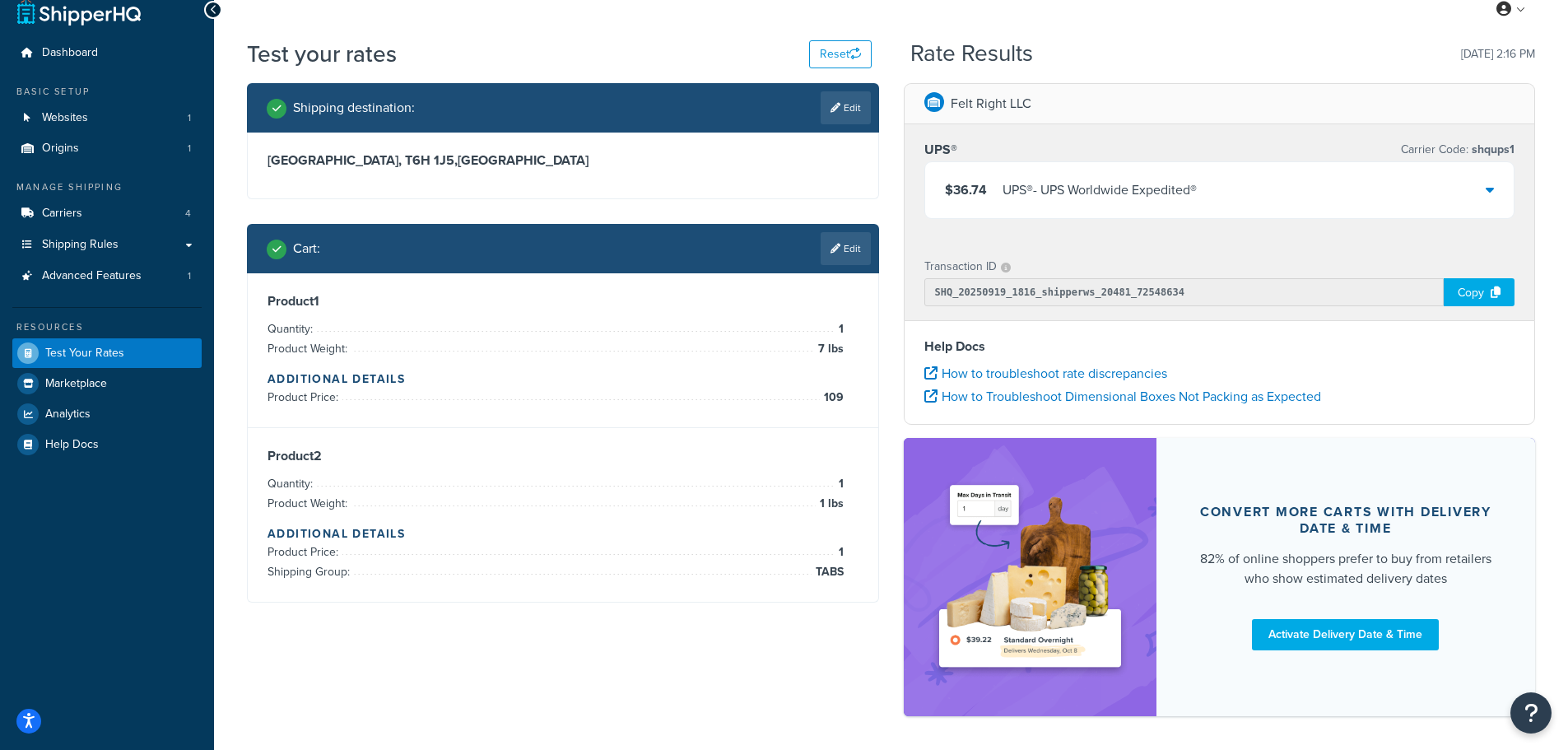
scroll to position [84, 0]
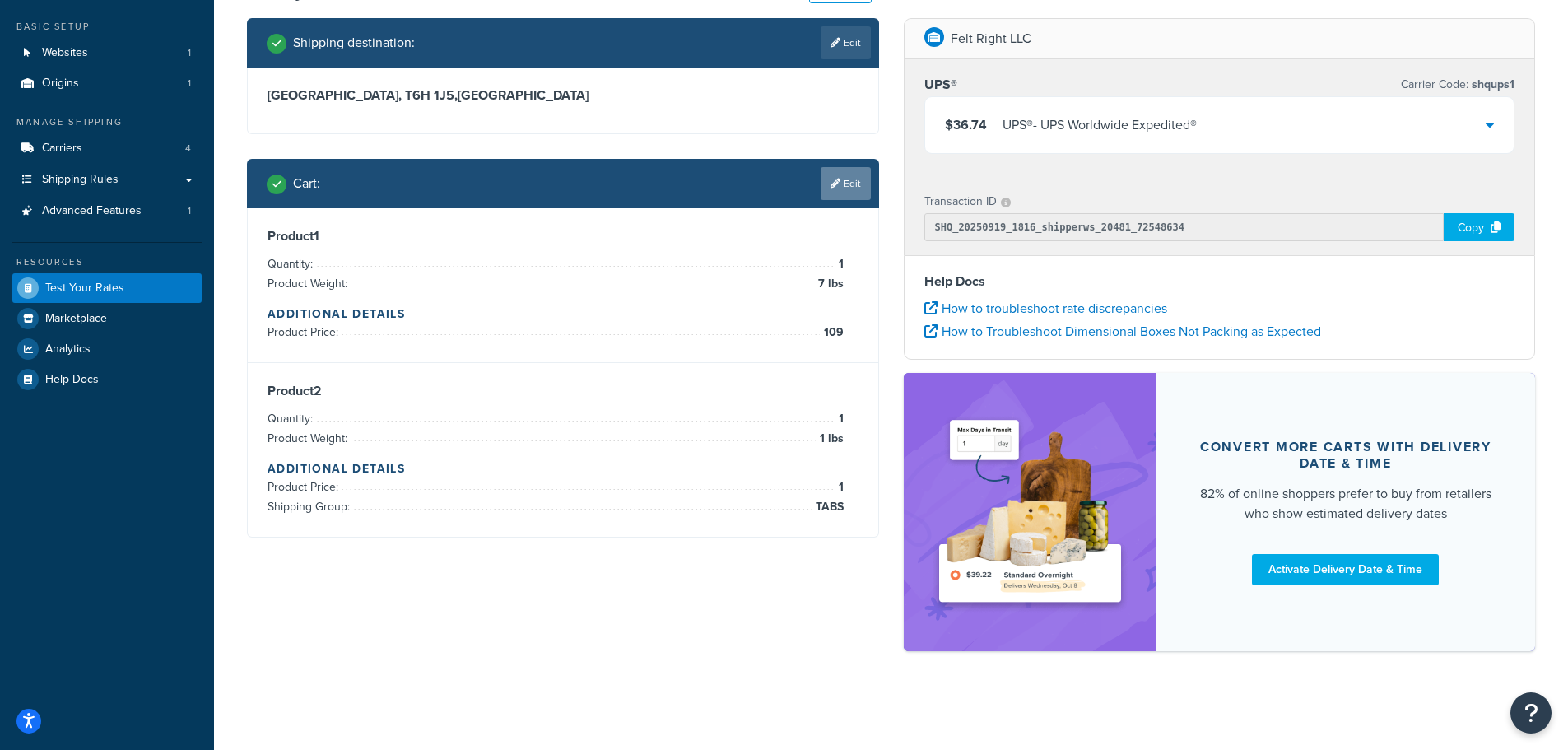
click at [866, 191] on link "Edit" at bounding box center [845, 183] width 50 height 33
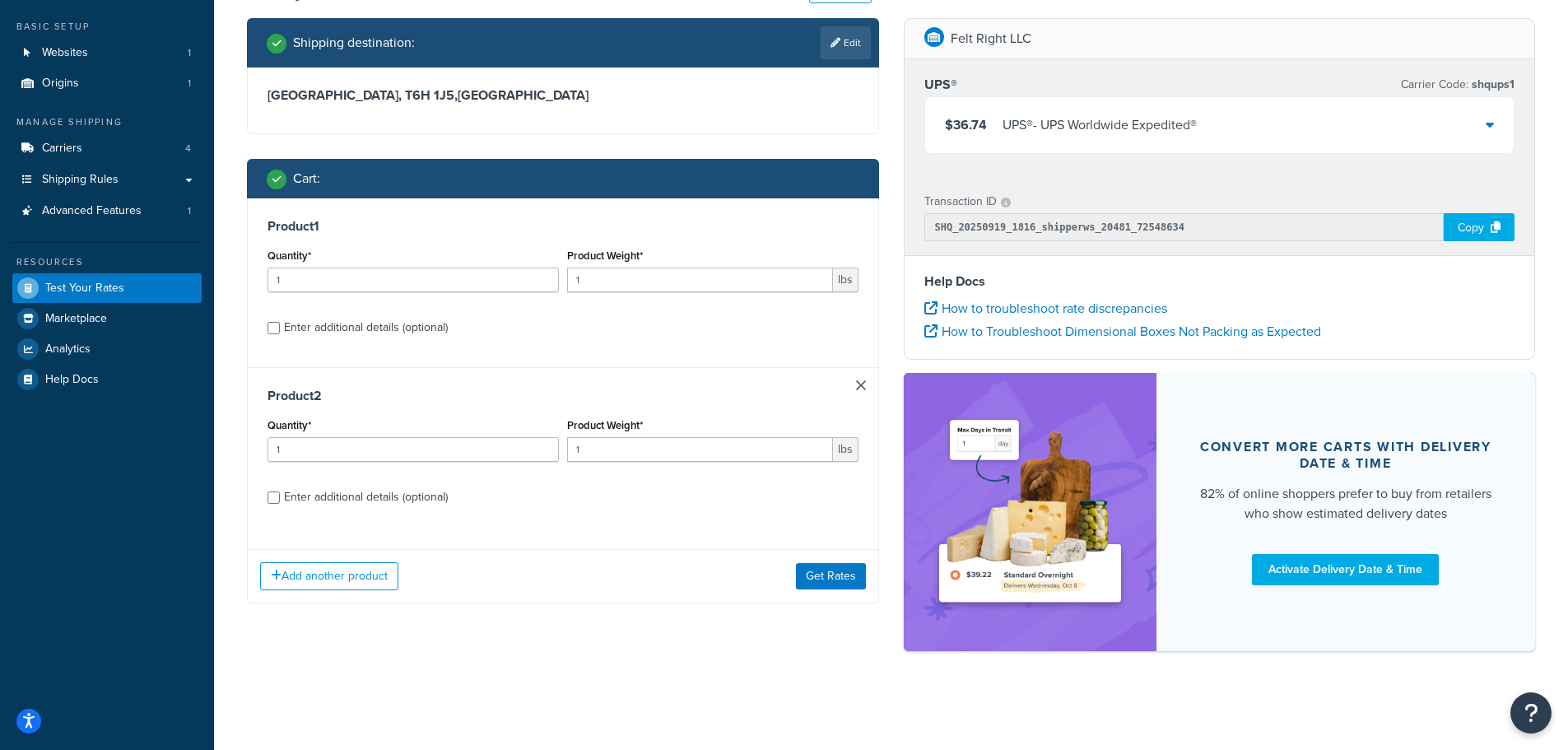
click at [859, 382] on link at bounding box center [861, 385] width 10 height 10
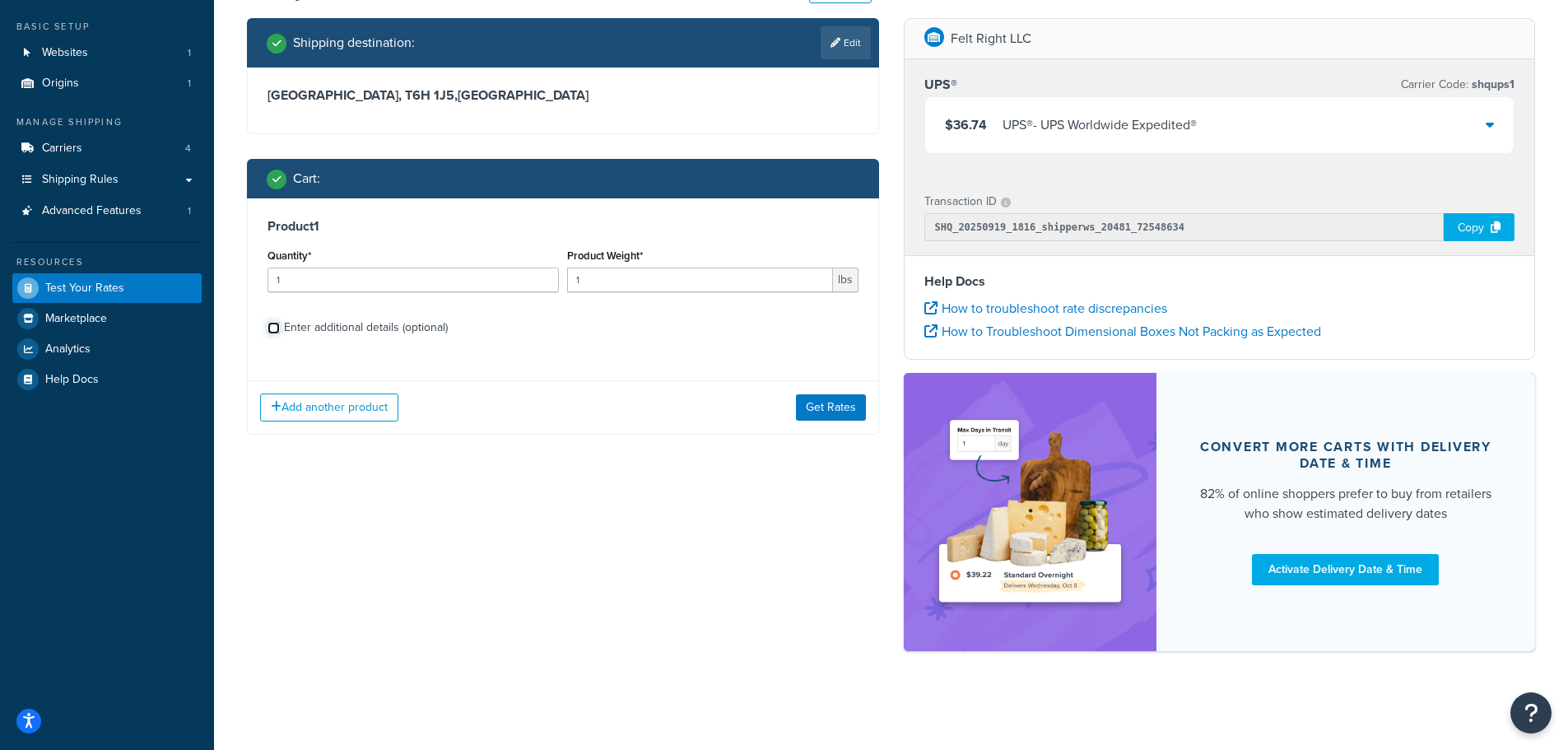
click at [275, 330] on input "Enter additional details (optional)" at bounding box center [274, 328] width 13 height 13
checkbox input "true"
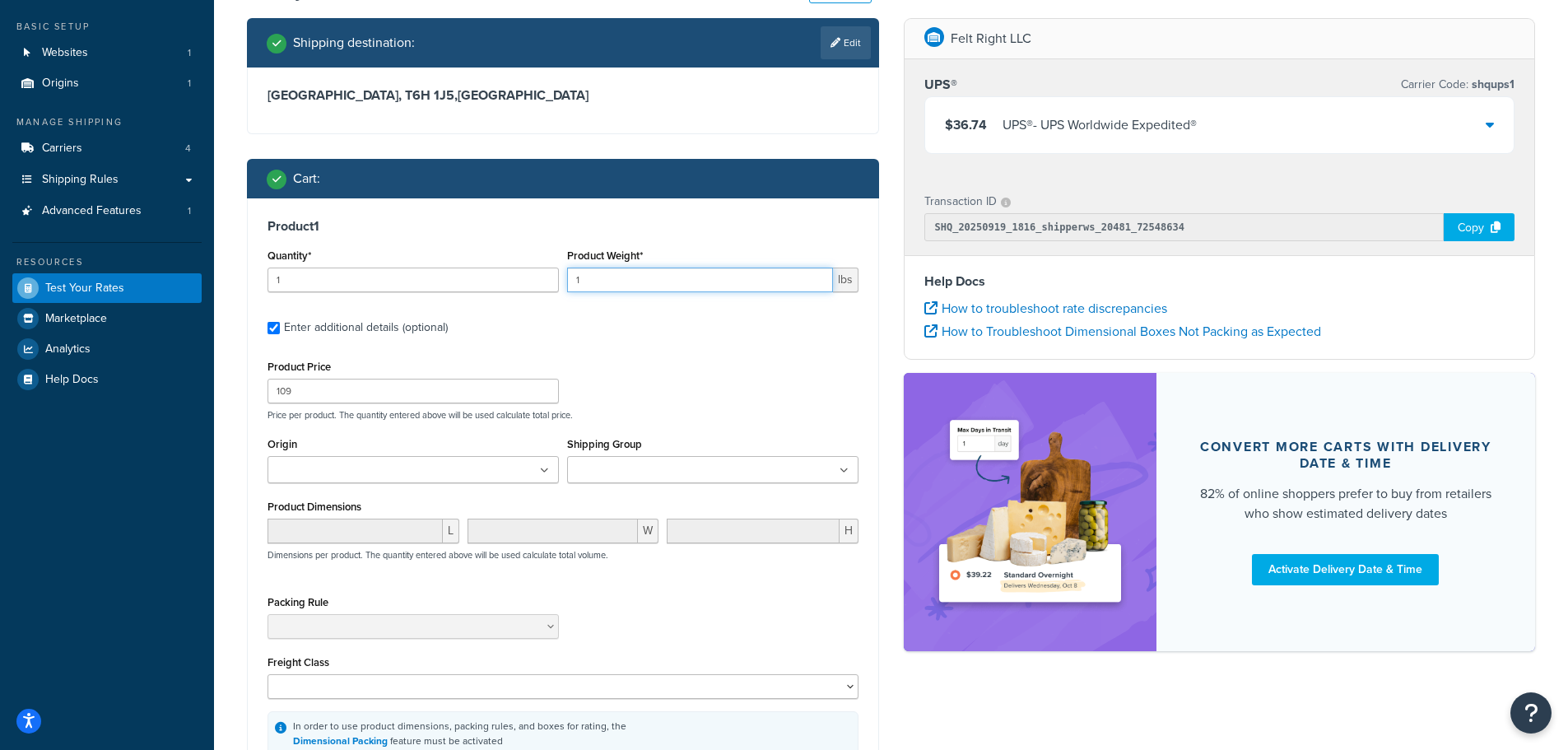
drag, startPoint x: 626, startPoint y: 274, endPoint x: 506, endPoint y: 276, distance: 120.0
click at [515, 277] on div "Quantity* 1 Product Weight* 1 lbs" at bounding box center [563, 274] width 600 height 60
type input "25"
click at [673, 465] on input "Shipping Group" at bounding box center [645, 470] width 146 height 18
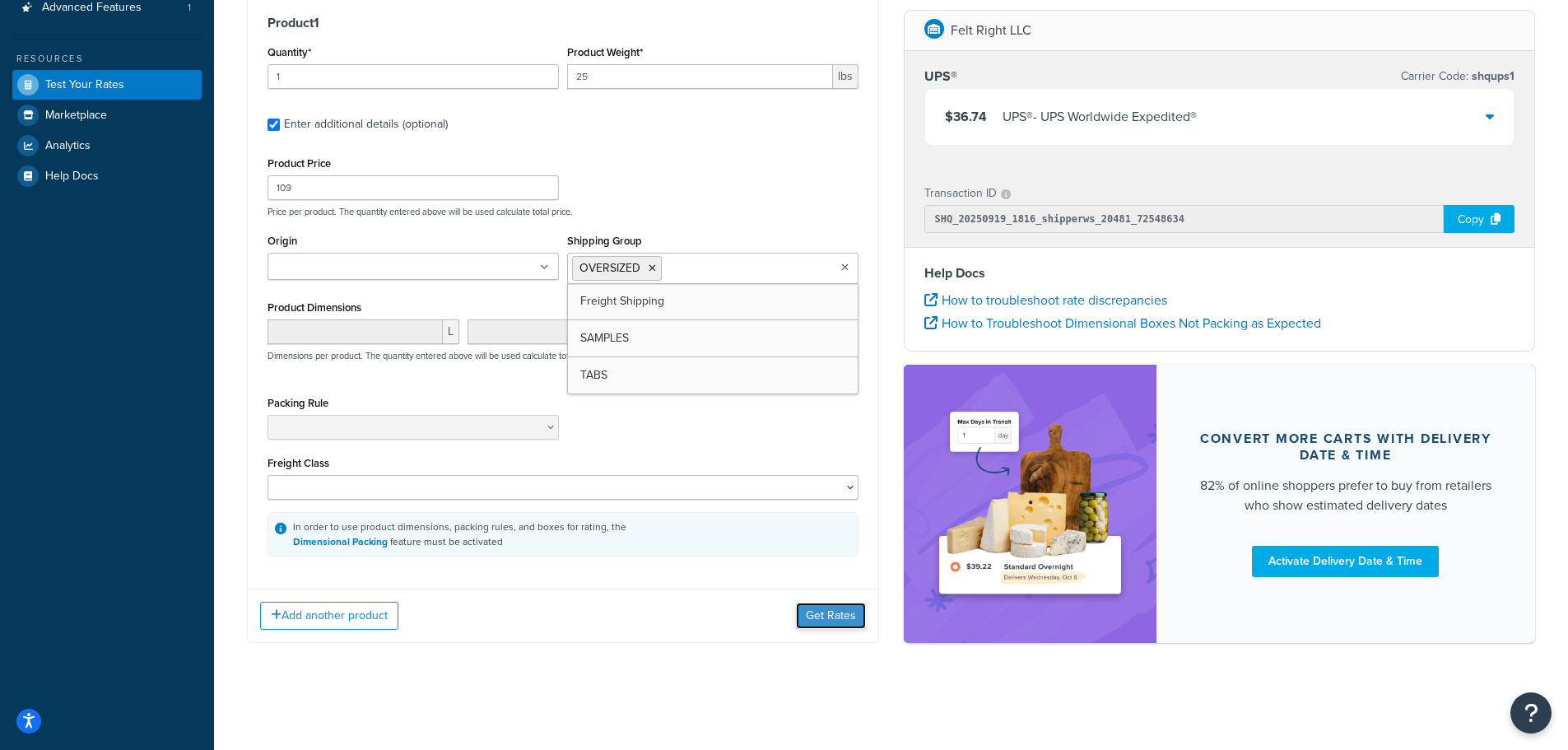
click at [844, 621] on button "Get Rates" at bounding box center [831, 616] width 70 height 26
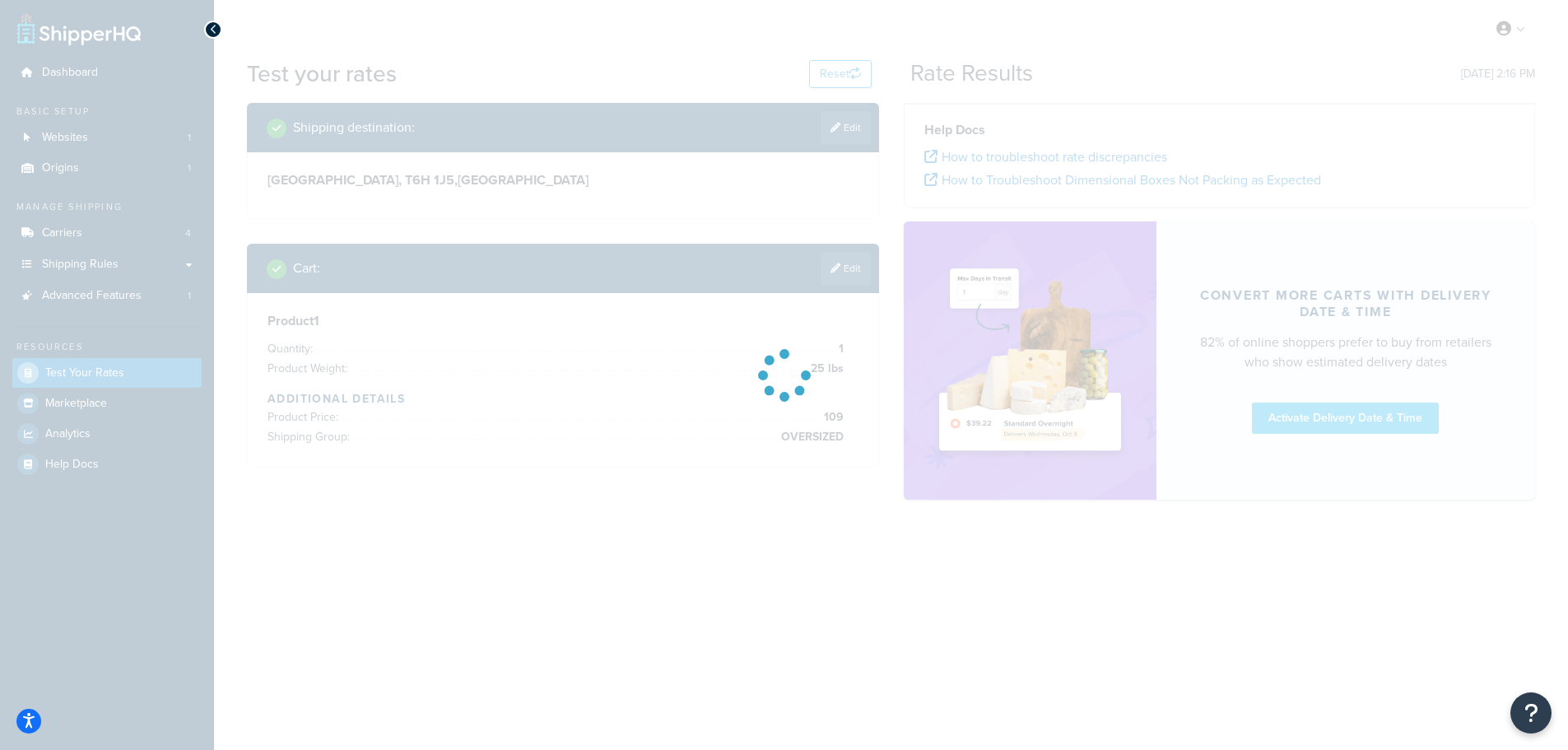
scroll to position [0, 0]
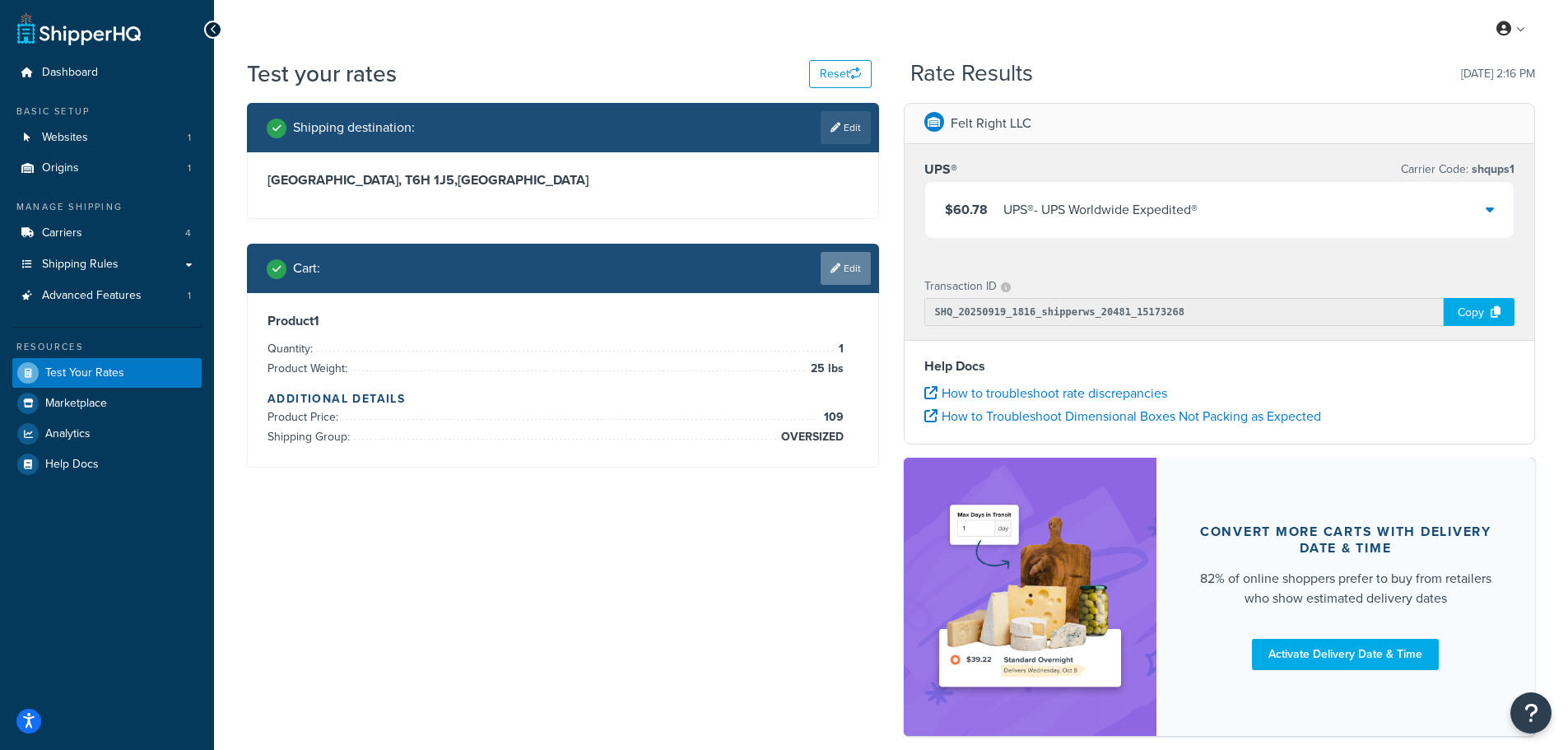
click at [859, 270] on link "Edit" at bounding box center [845, 268] width 50 height 33
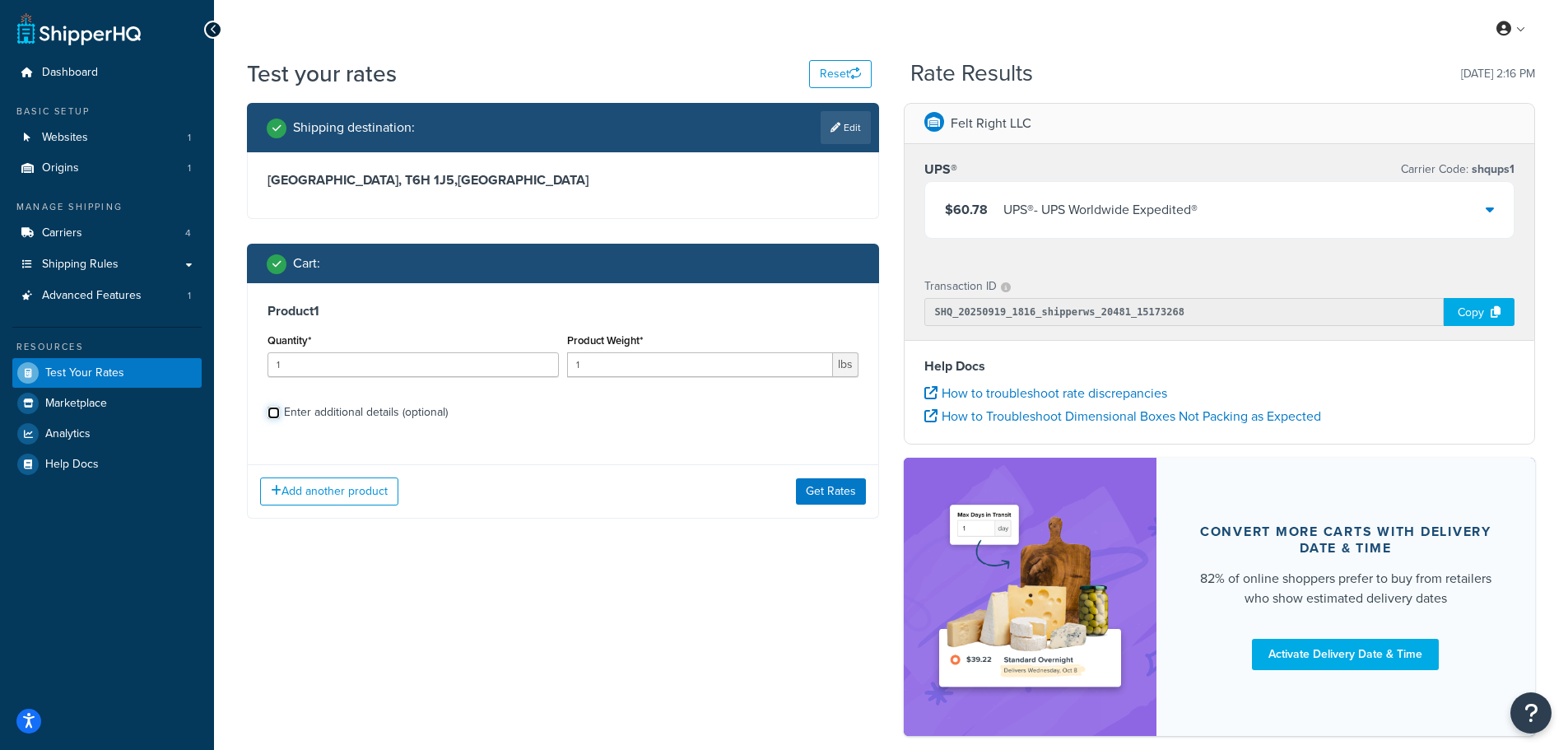
click at [277, 419] on input "Enter additional details (optional)" at bounding box center [274, 413] width 13 height 13
checkbox input "true"
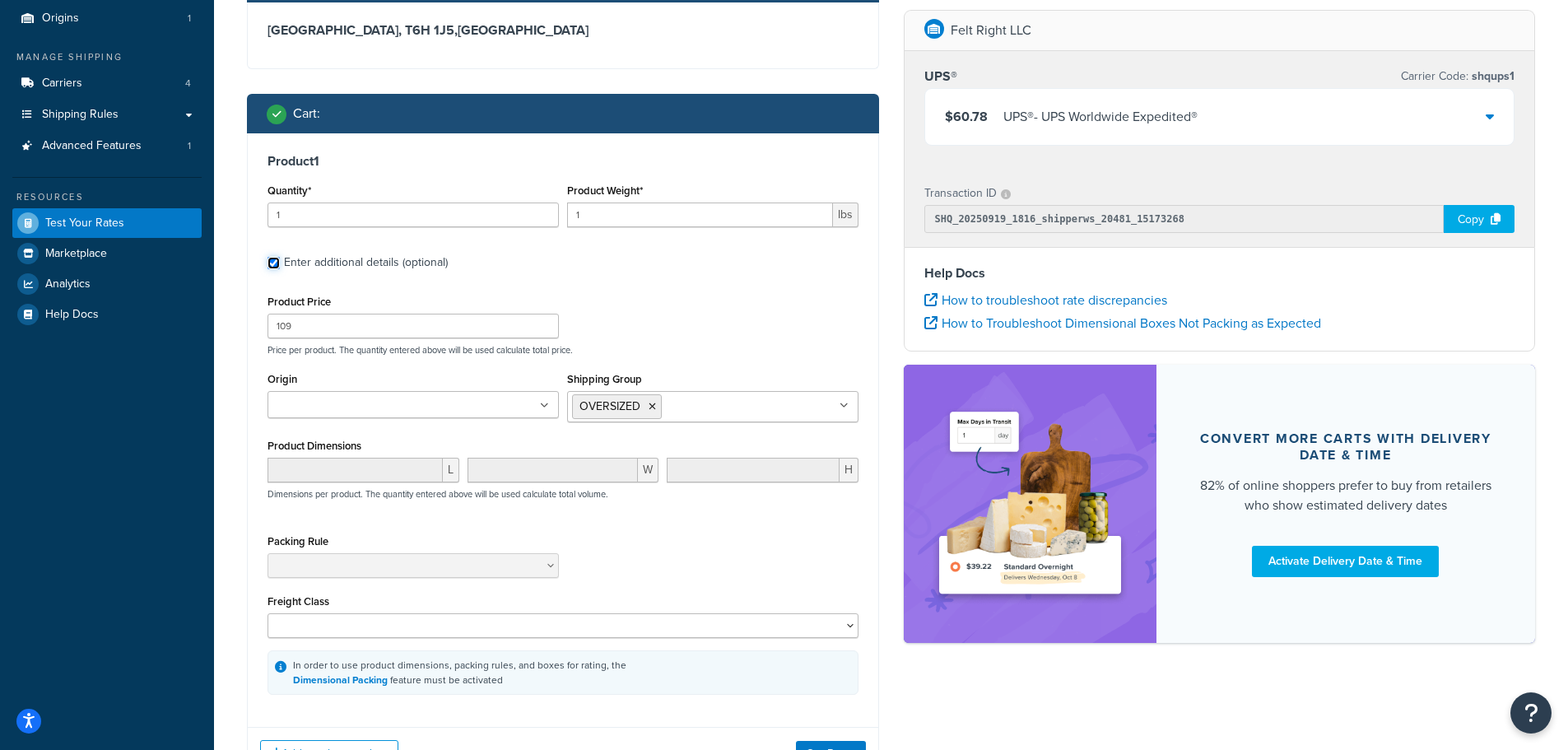
scroll to position [165, 0]
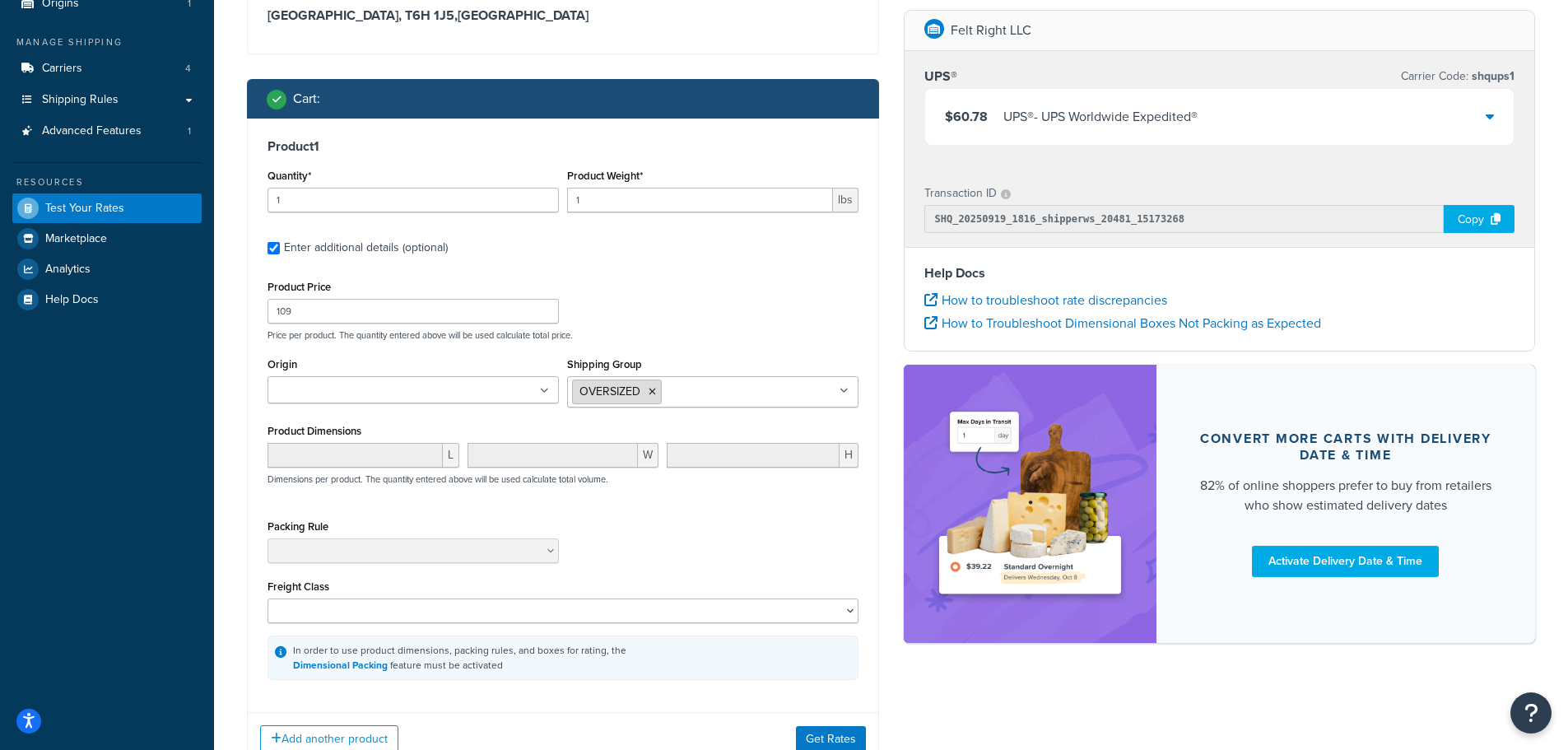
click at [651, 396] on icon at bounding box center [652, 392] width 8 height 10
drag, startPoint x: 597, startPoint y: 202, endPoint x: 527, endPoint y: 192, distance: 70.7
click at [539, 197] on div "Quantity* 1 Product Weight* 1 lbs" at bounding box center [563, 194] width 600 height 60
type input "7"
click at [664, 260] on div "Product 1 Quantity* 1 Product Weight* 7 lbs Enter additional details (optional)…" at bounding box center [562, 409] width 631 height 581
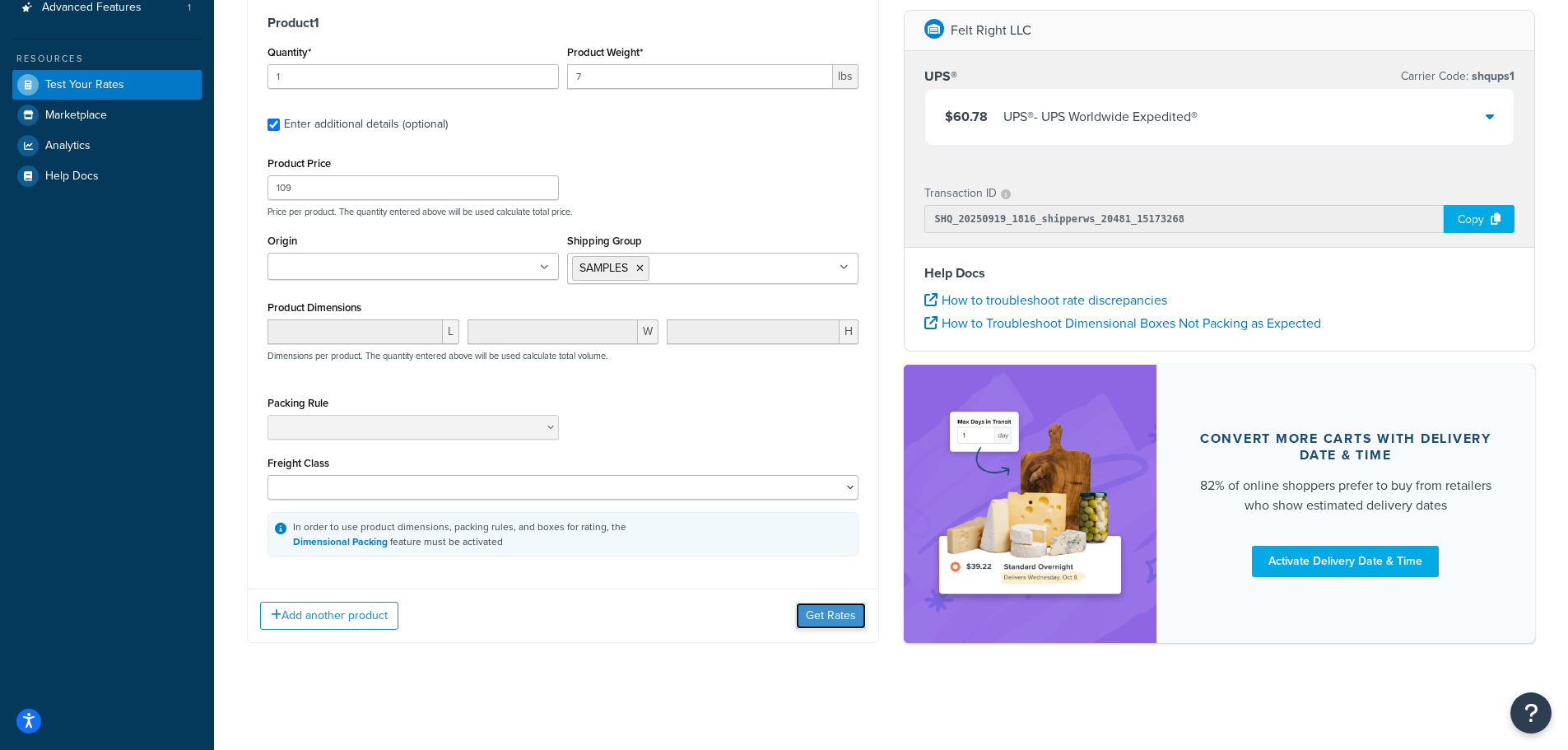
click at [817, 617] on button "Get Rates" at bounding box center [831, 616] width 70 height 26
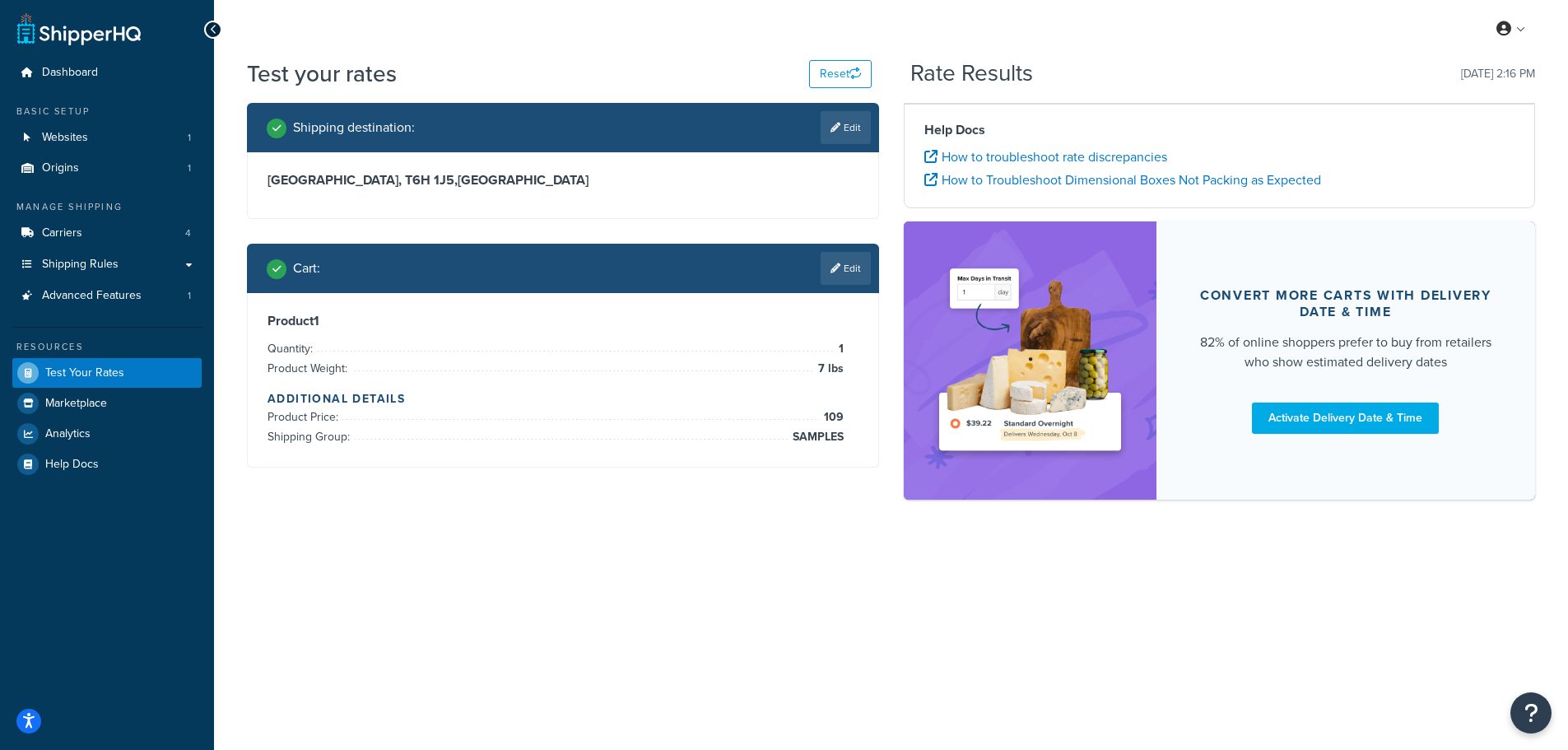
scroll to position [0, 0]
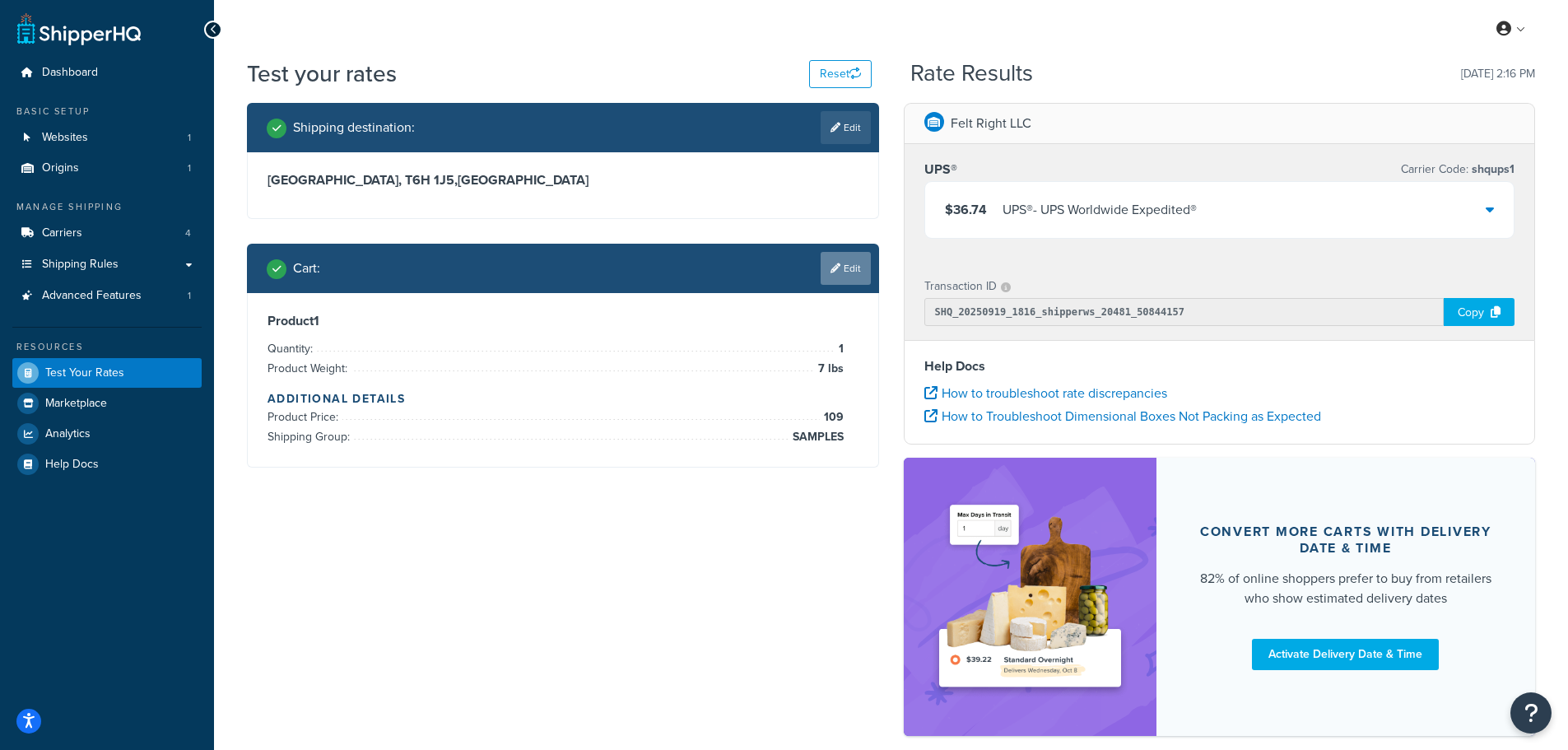
click at [865, 270] on link "Edit" at bounding box center [845, 268] width 50 height 33
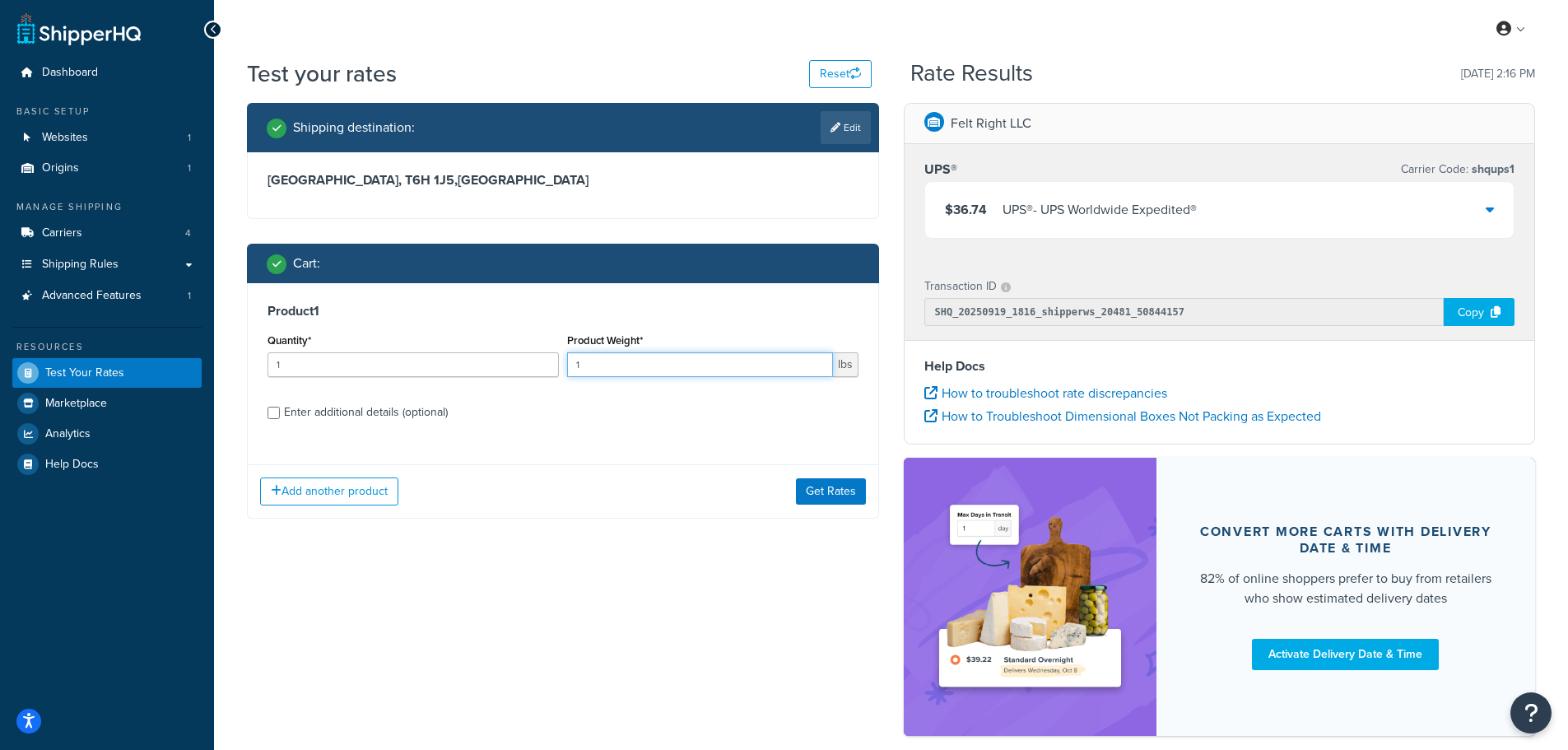
click at [671, 373] on input "1" at bounding box center [700, 364] width 266 height 24
click at [279, 417] on input "Enter additional details (optional)" at bounding box center [274, 413] width 13 height 13
checkbox input "true"
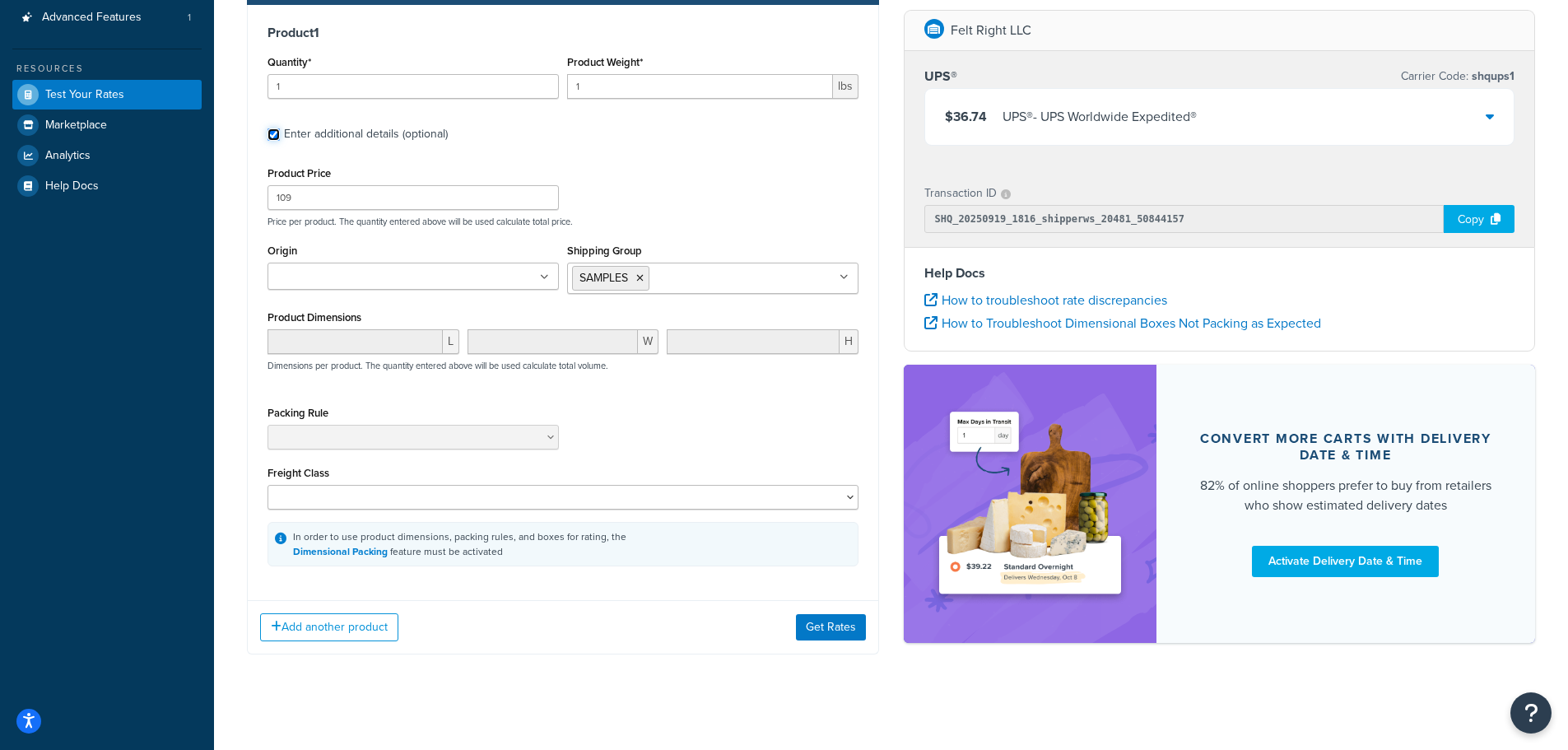
scroll to position [280, 0]
click at [641, 279] on icon at bounding box center [640, 278] width 8 height 10
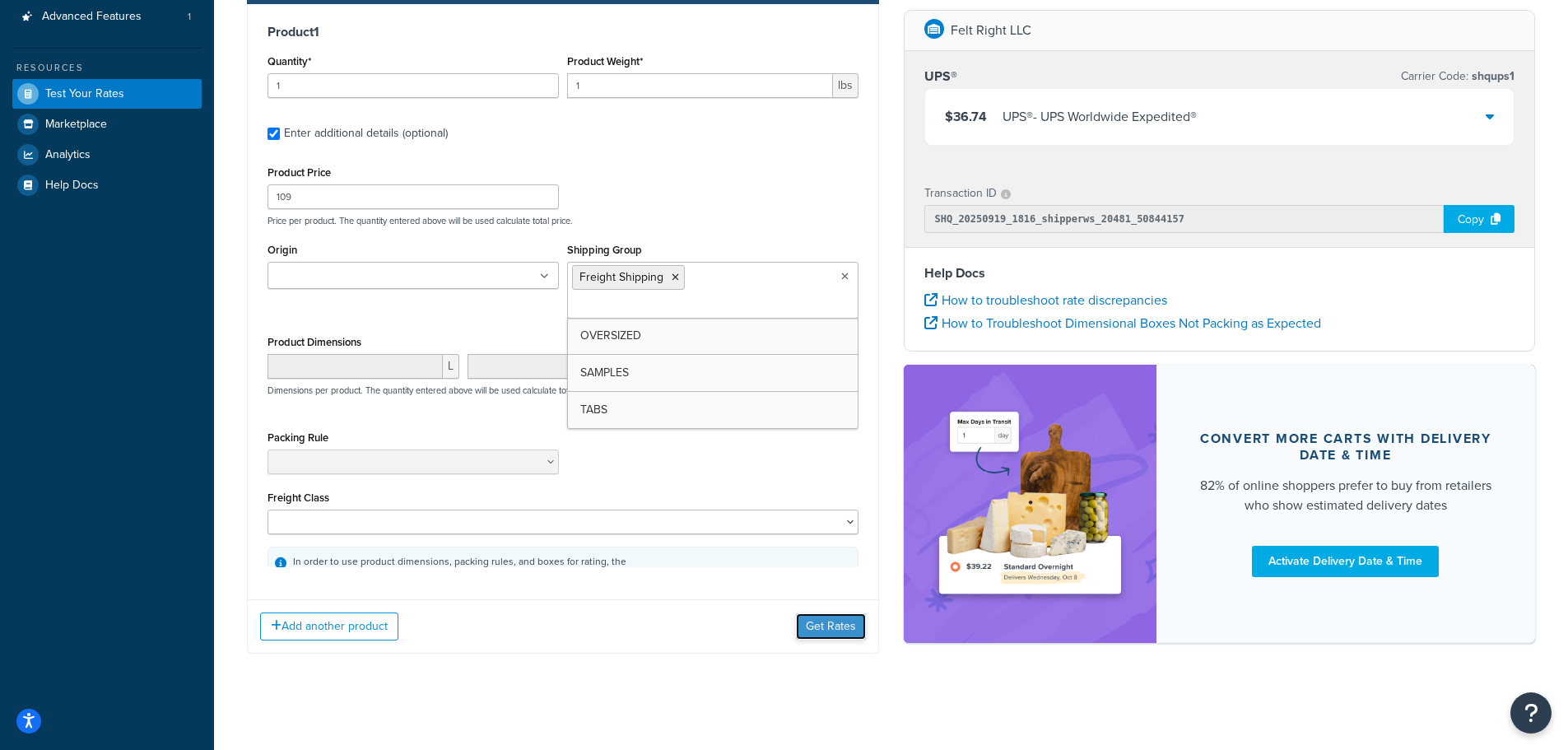
click at [827, 626] on button "Get Rates" at bounding box center [831, 626] width 70 height 26
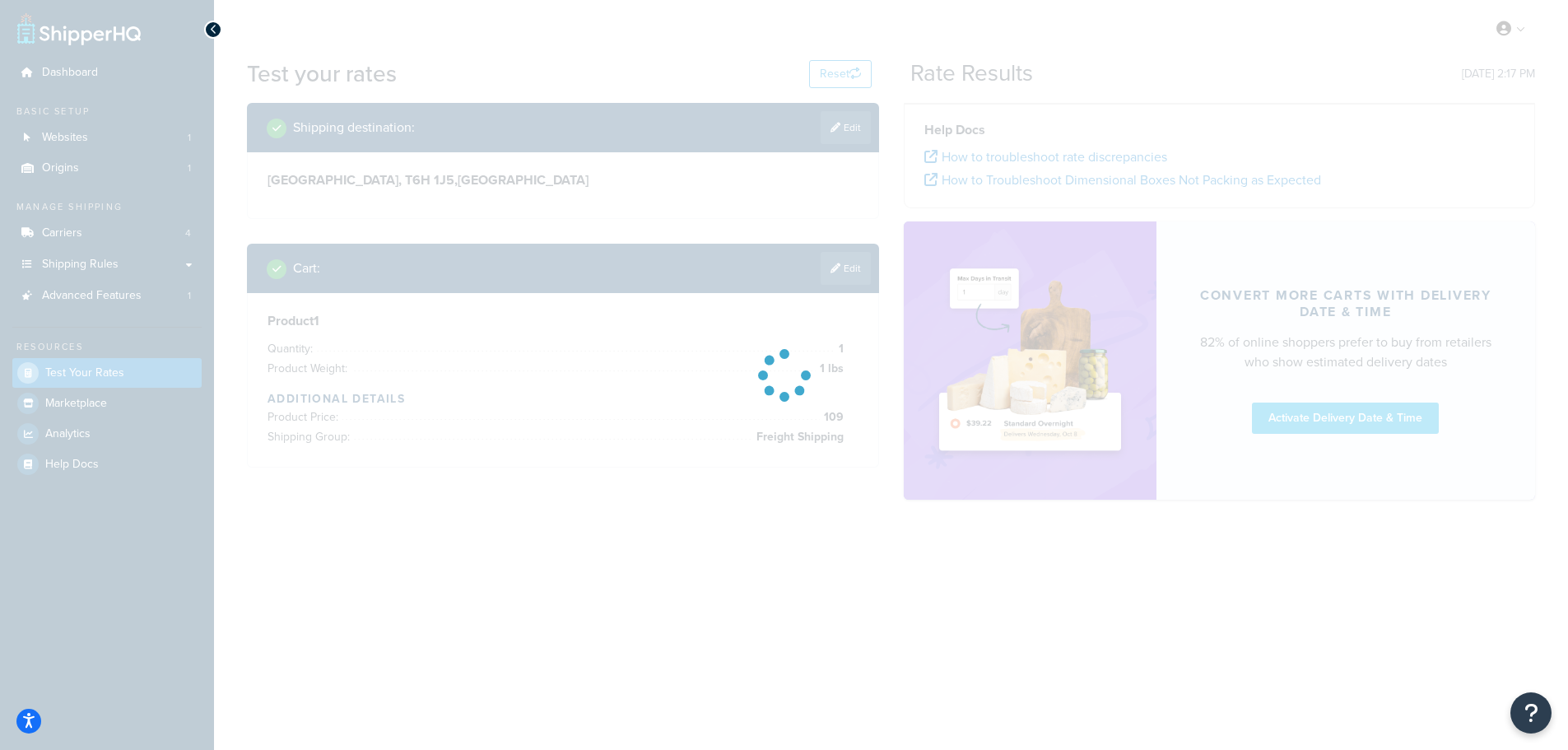
scroll to position [0, 0]
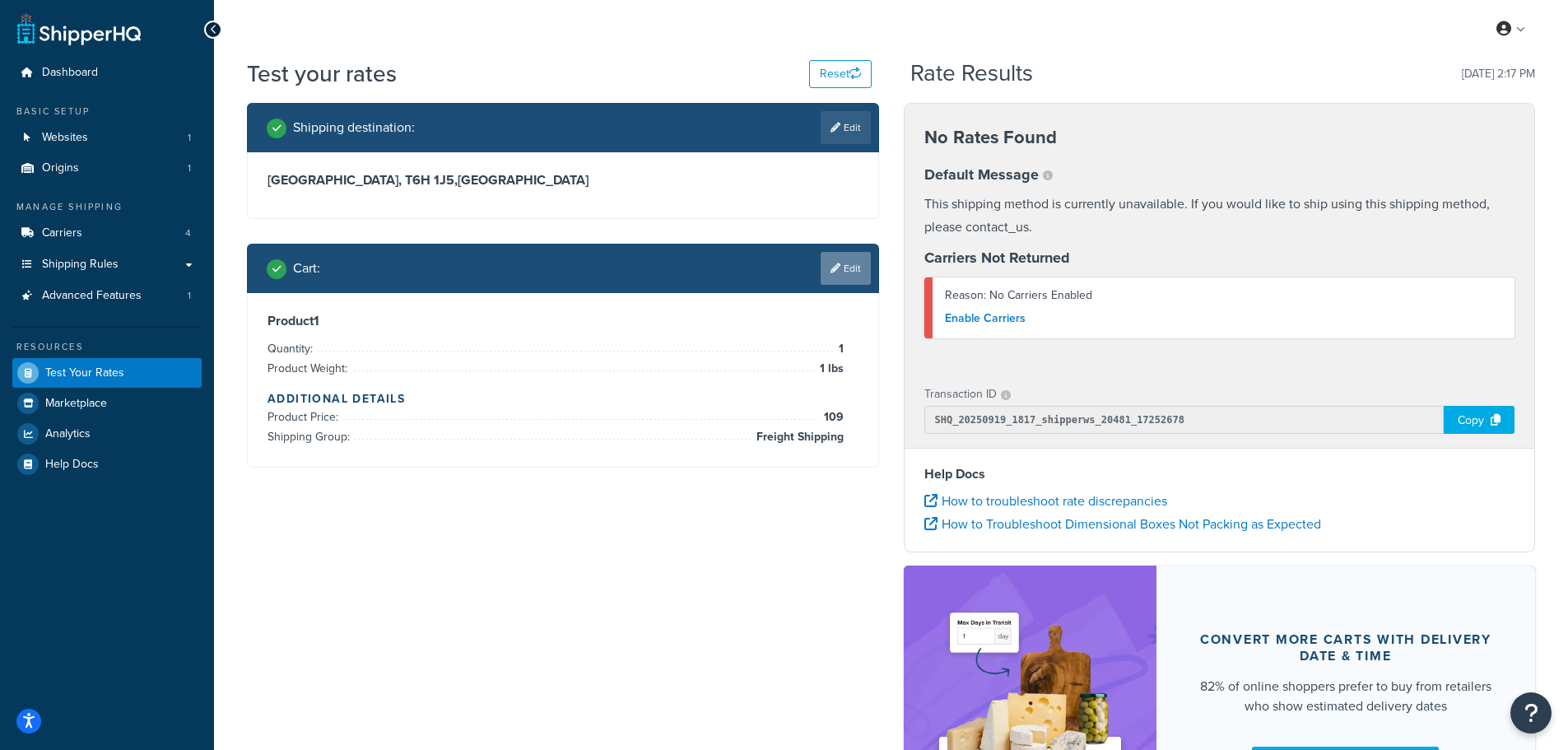
click at [836, 261] on link "Edit" at bounding box center [845, 268] width 50 height 33
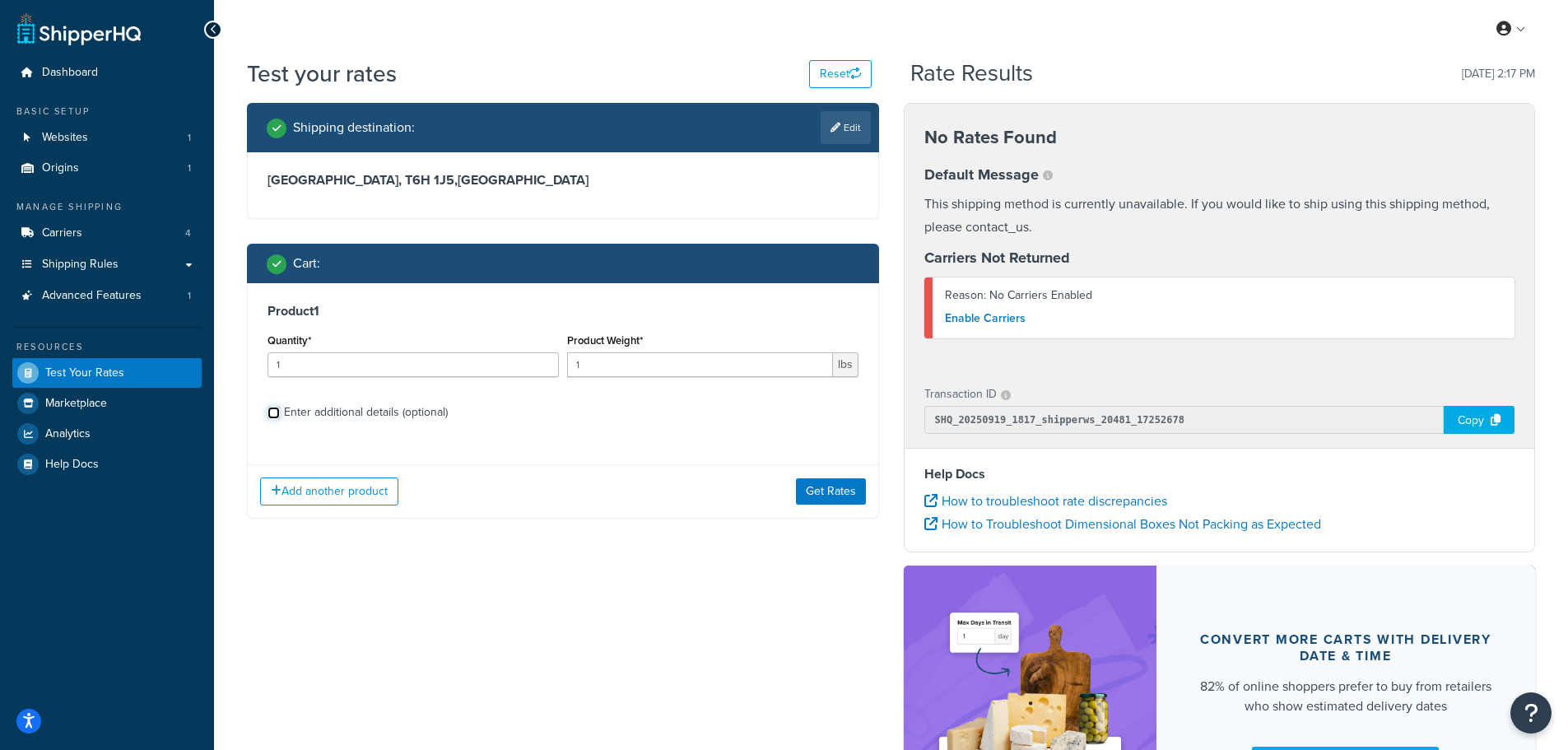
click at [274, 414] on input "Enter additional details (optional)" at bounding box center [274, 413] width 13 height 13
checkbox input "true"
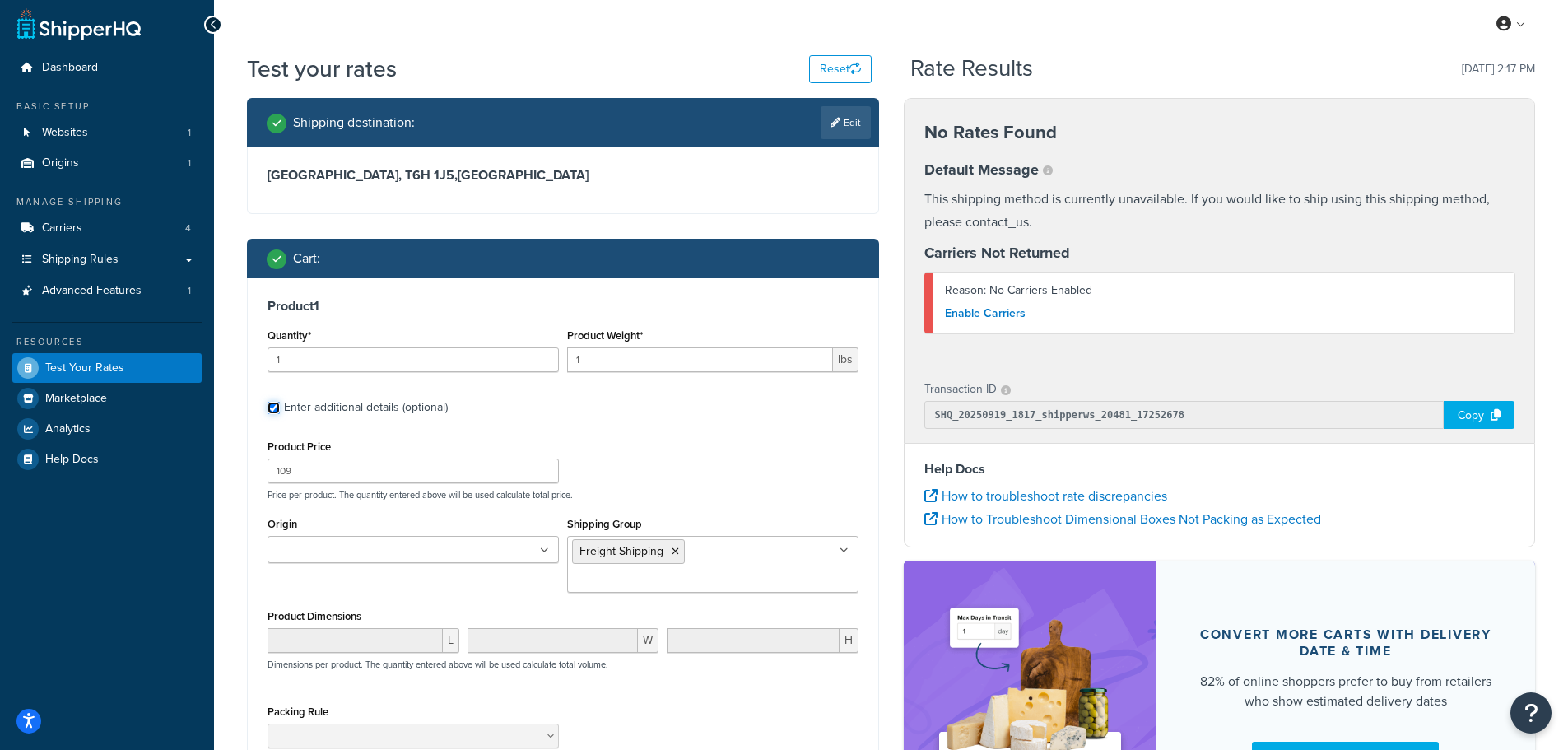
scroll to position [83, 0]
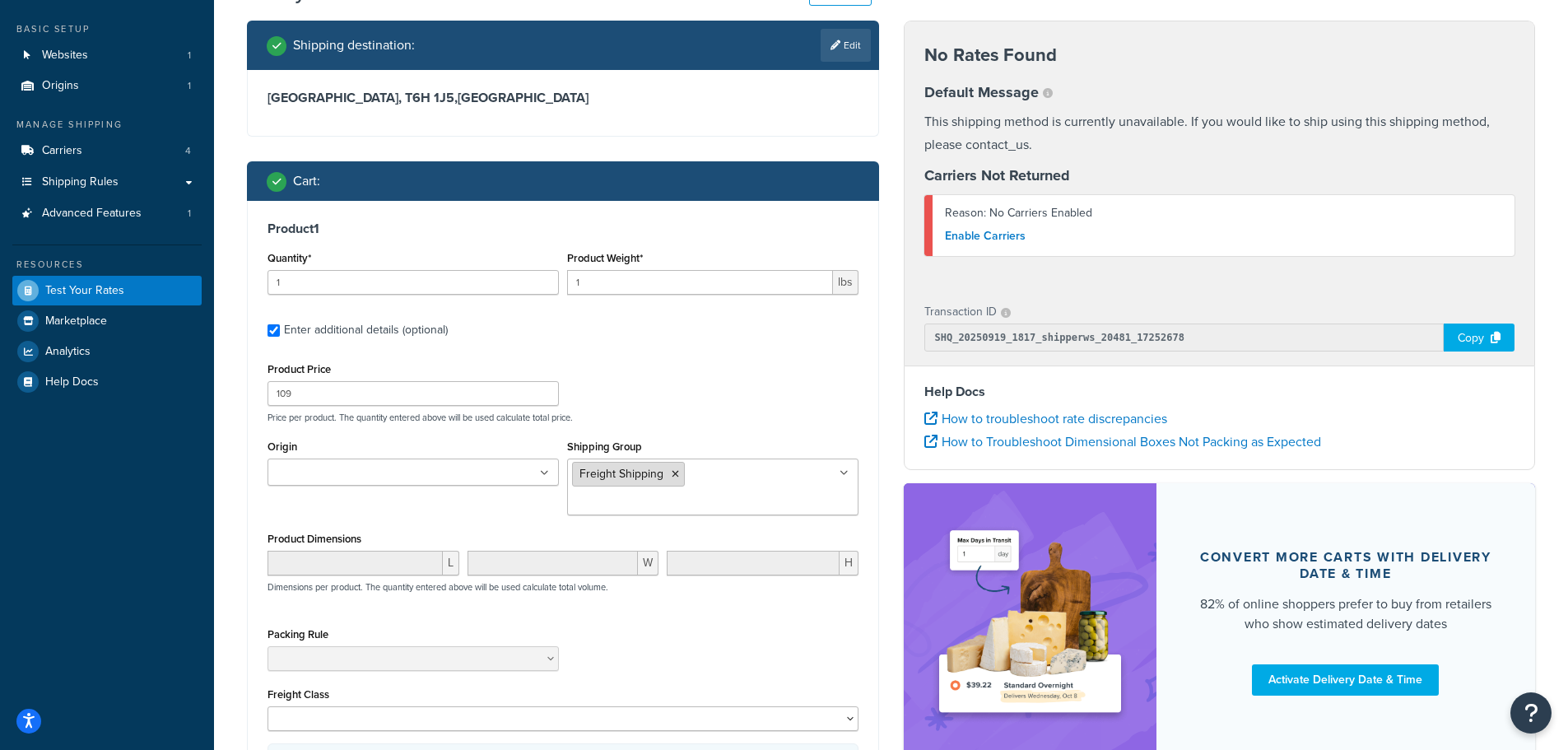
click at [675, 474] on icon at bounding box center [675, 475] width 8 height 10
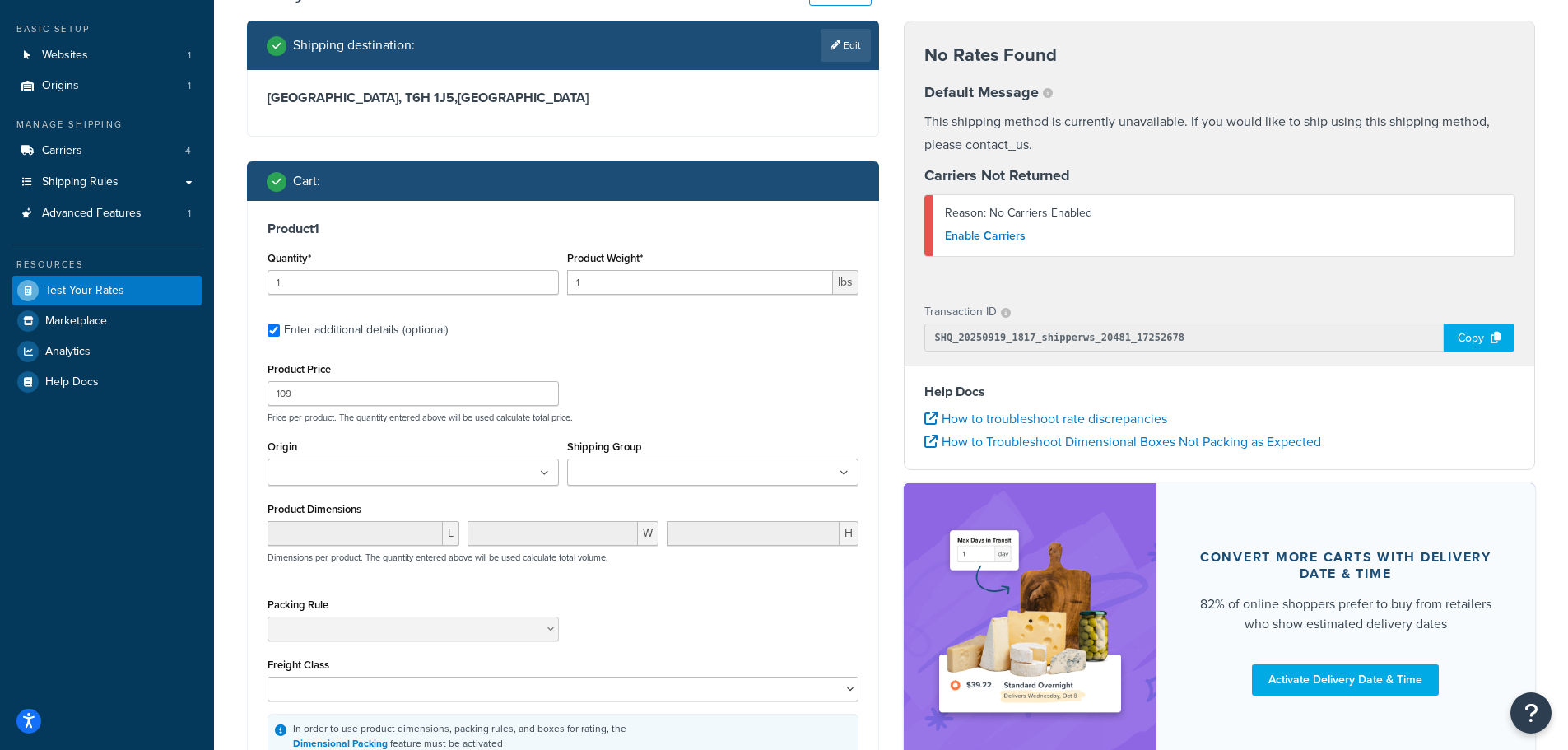
click at [685, 370] on div "Product Price 109 Price per product. The quantity entered above will be used ca…" at bounding box center [563, 390] width 600 height 65
drag, startPoint x: 622, startPoint y: 284, endPoint x: 467, endPoint y: 280, distance: 155.1
click at [467, 280] on div "Quantity* 1 Product Weight* 1 lbs" at bounding box center [563, 277] width 600 height 60
type input "7"
click at [683, 412] on p "Price per product. The quantity entered above will be used calculate total pric…" at bounding box center [563, 418] width 600 height 12
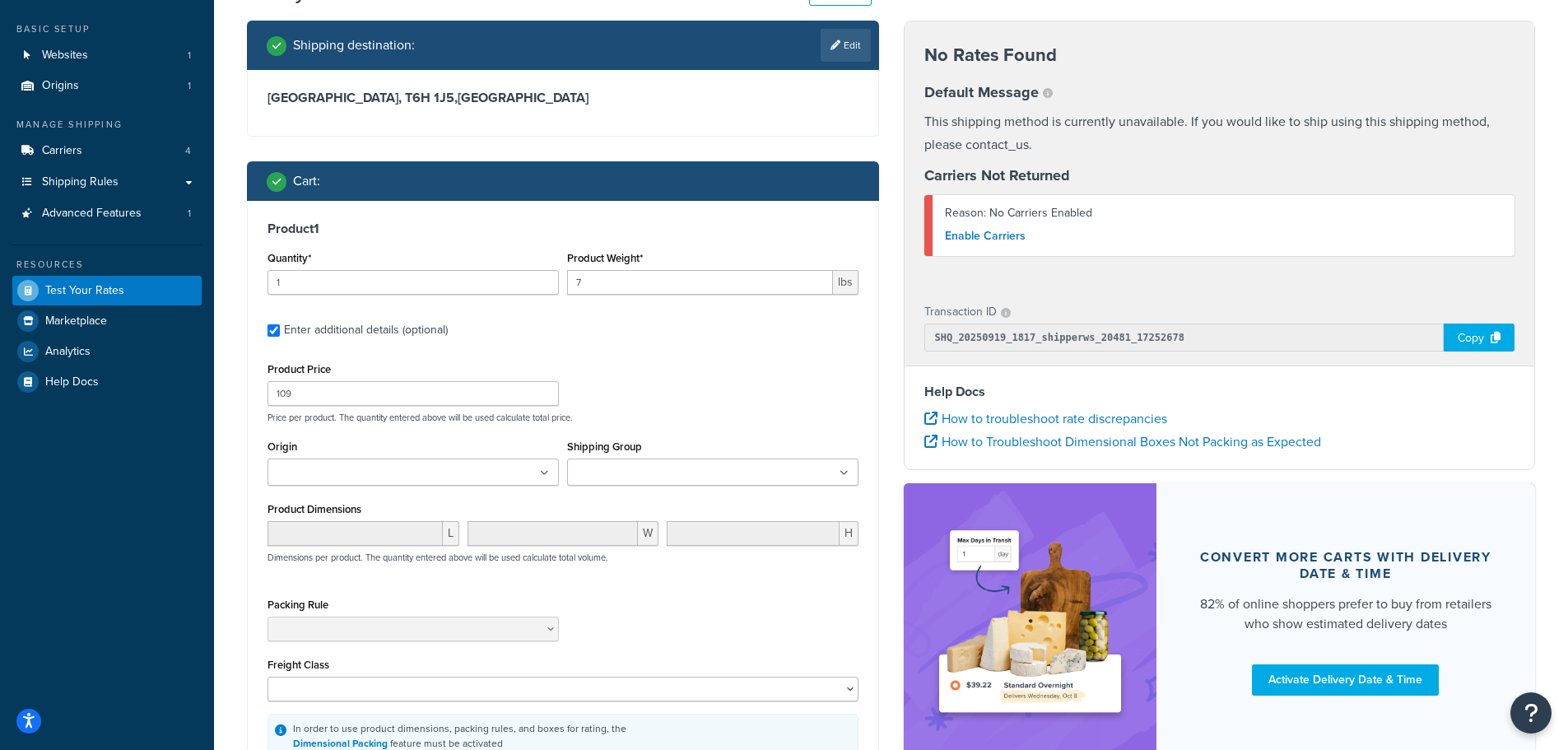
scroll to position [286, 0]
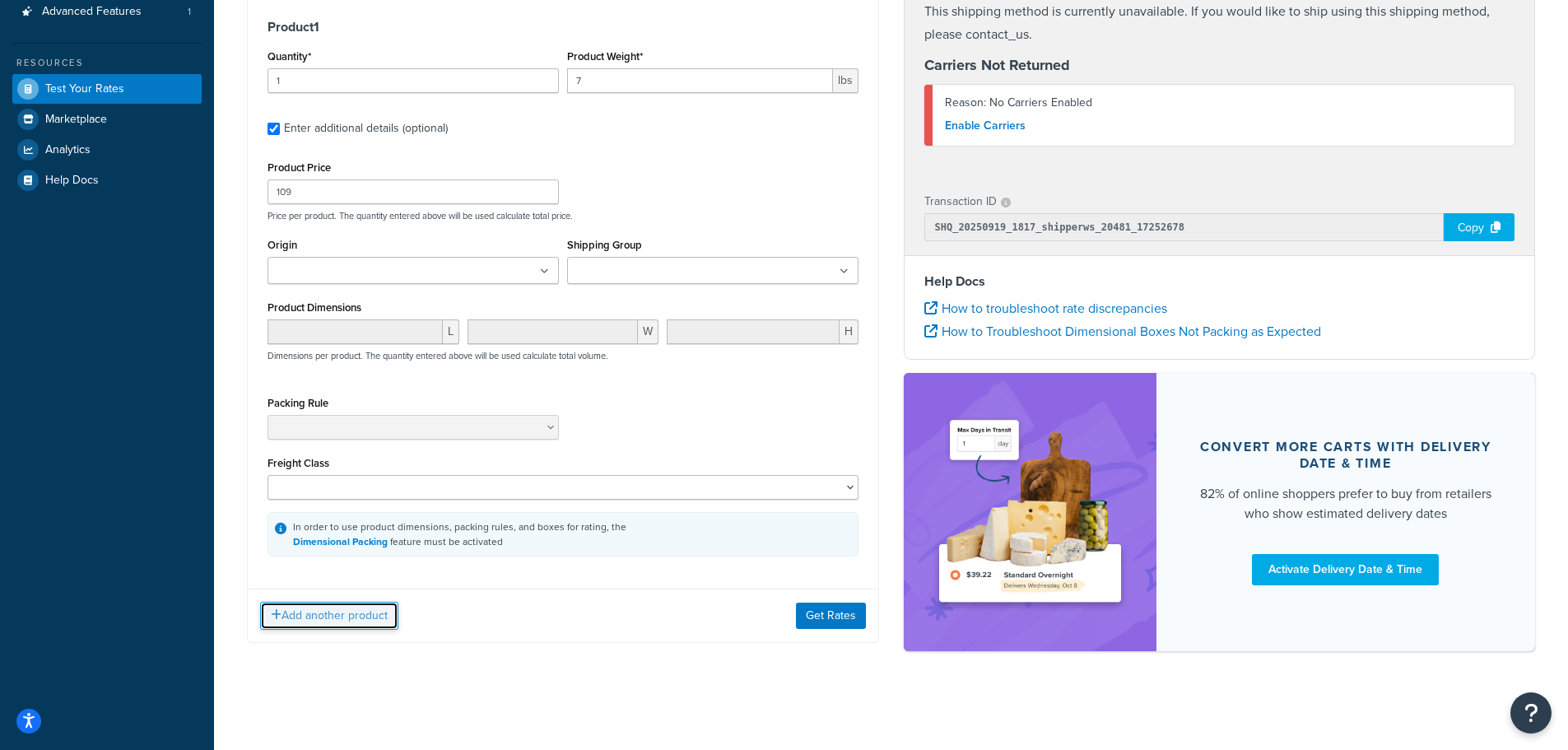
click at [316, 610] on button "Add another product" at bounding box center [329, 616] width 138 height 28
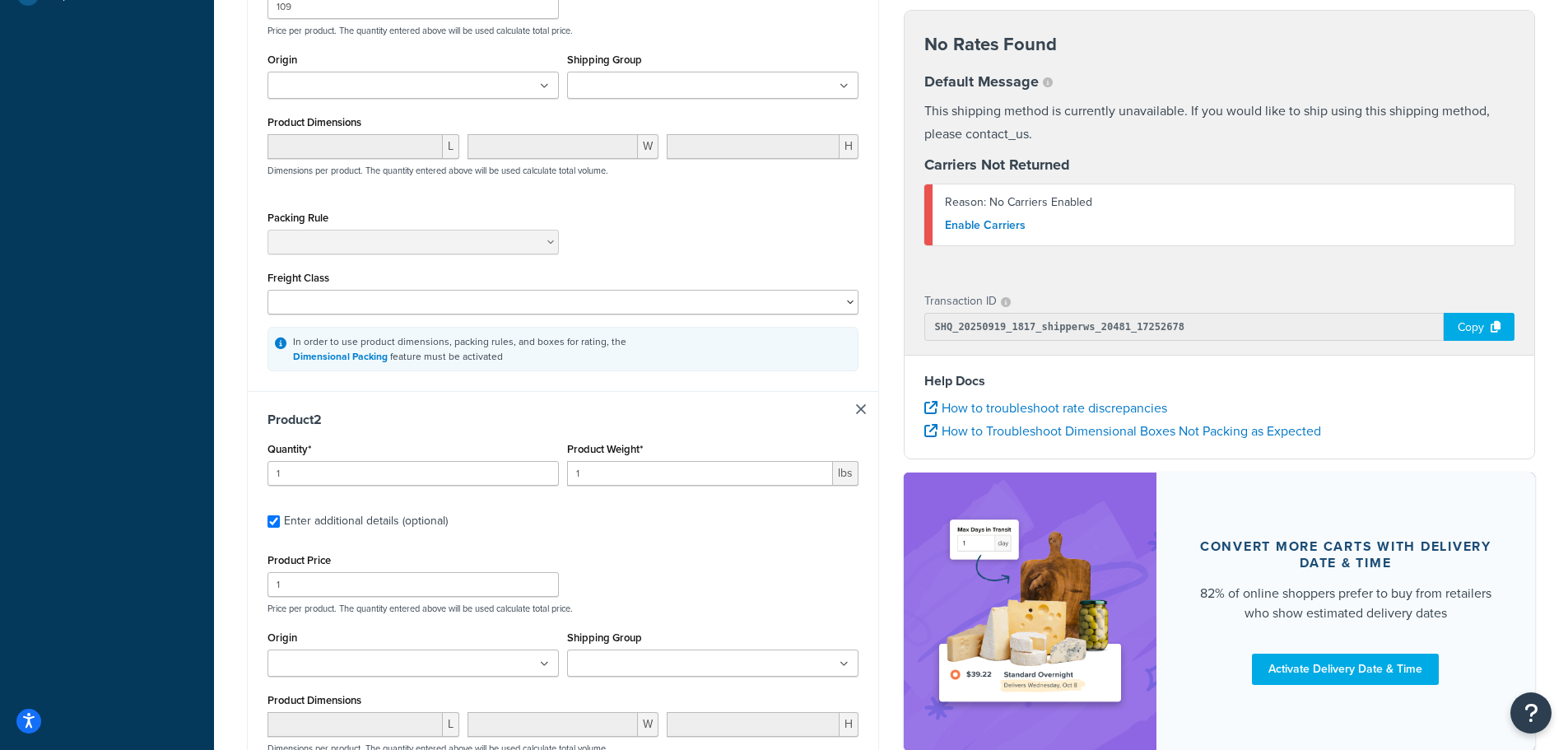
scroll to position [546, 0]
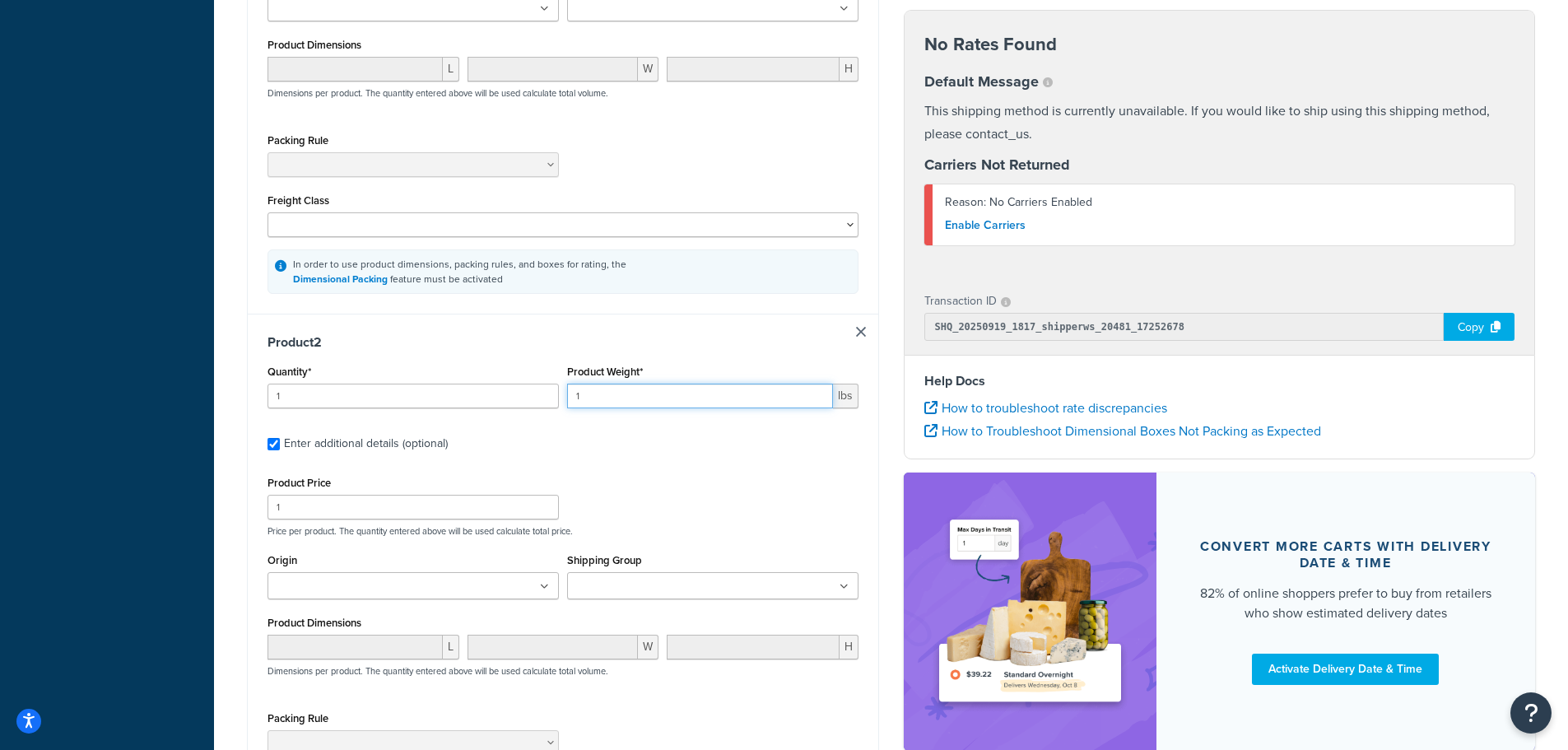
drag, startPoint x: 654, startPoint y: 398, endPoint x: 491, endPoint y: 399, distance: 163.0
click at [491, 399] on div "Quantity* 1 Product Weight* 1 lbs" at bounding box center [563, 390] width 600 height 60
click at [797, 599] on ul at bounding box center [713, 586] width 291 height 27
click at [633, 489] on div "Product Price 1 Price per product. The quantity entered above will be used calc…" at bounding box center [563, 504] width 600 height 65
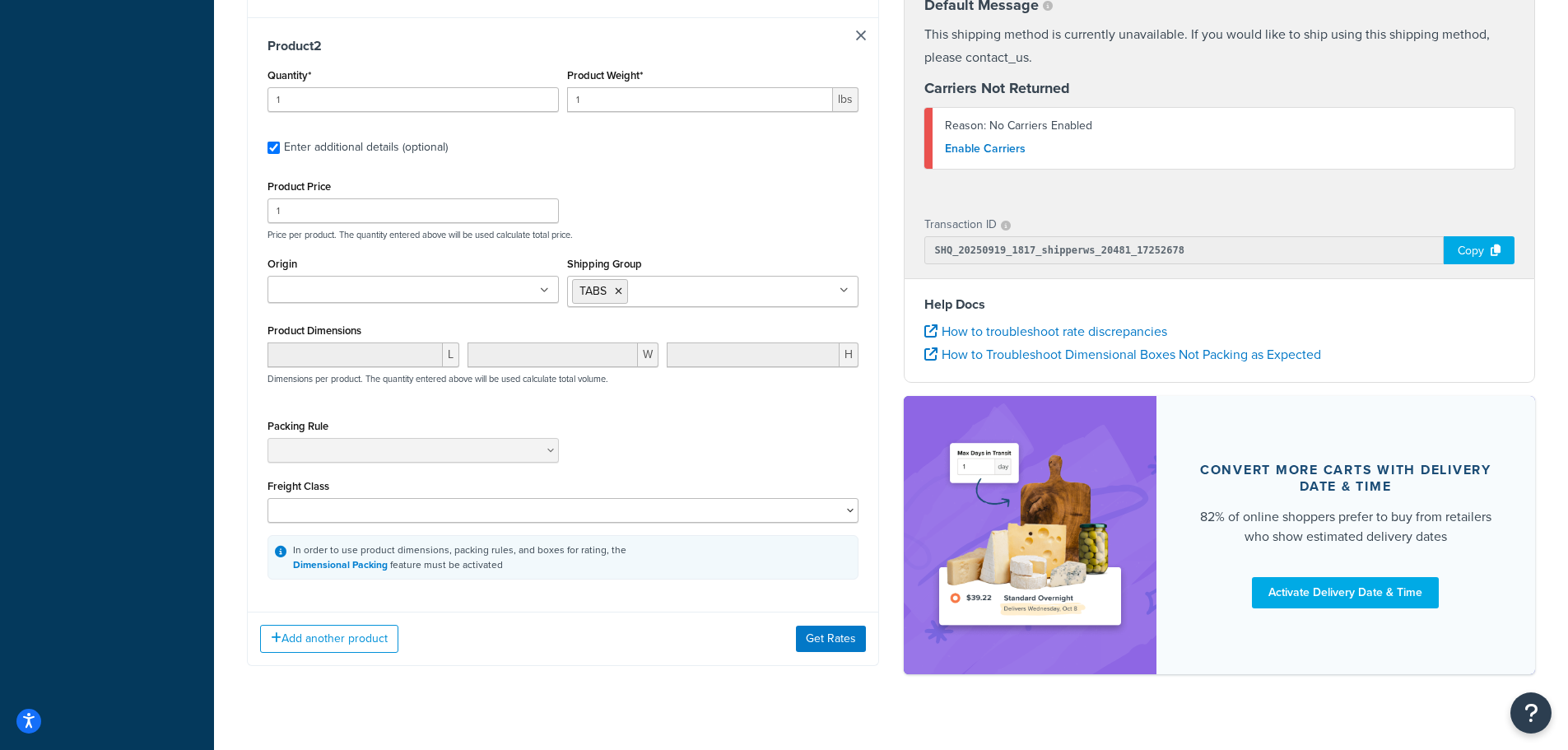
scroll to position [871, 0]
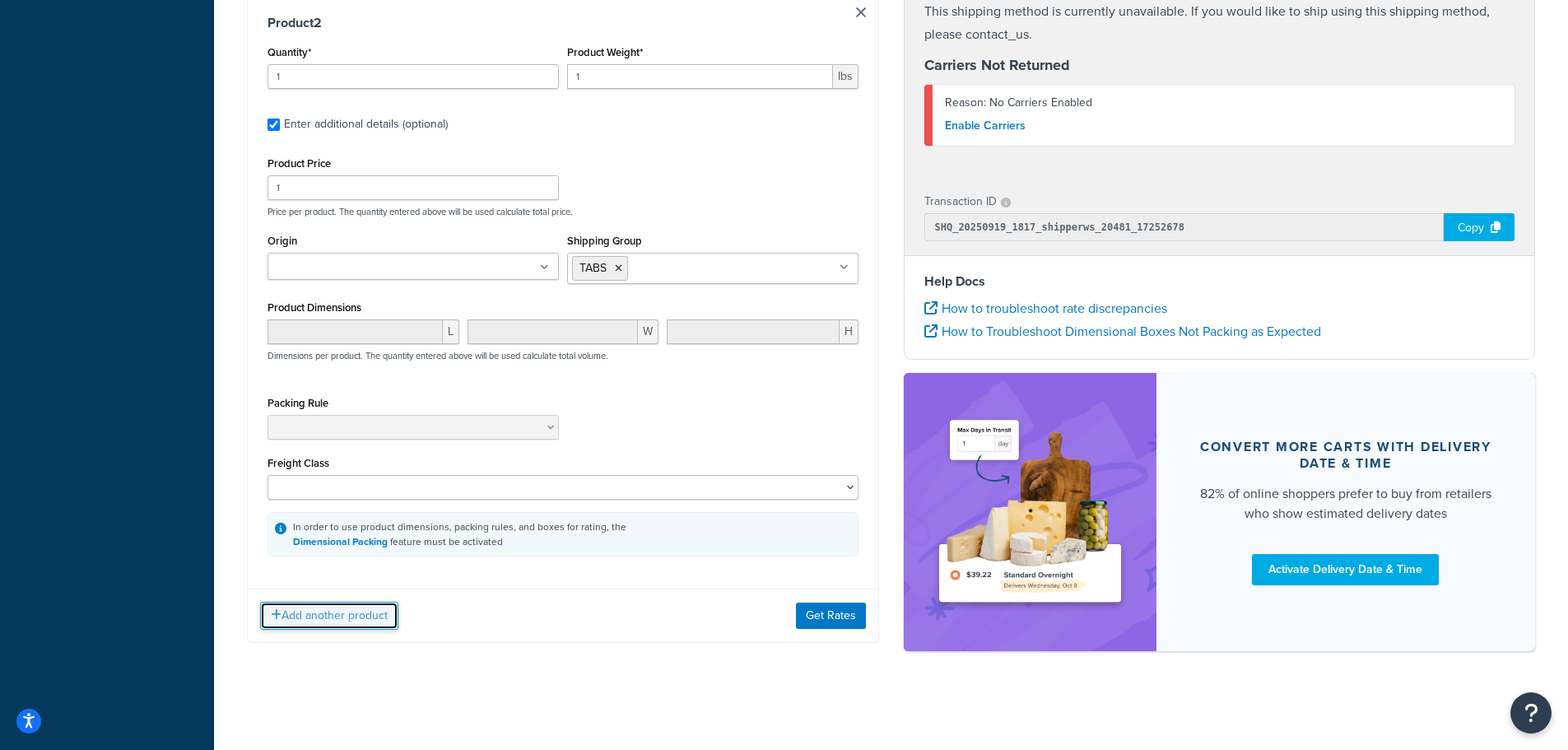
click at [354, 621] on button "Add another product" at bounding box center [329, 616] width 138 height 28
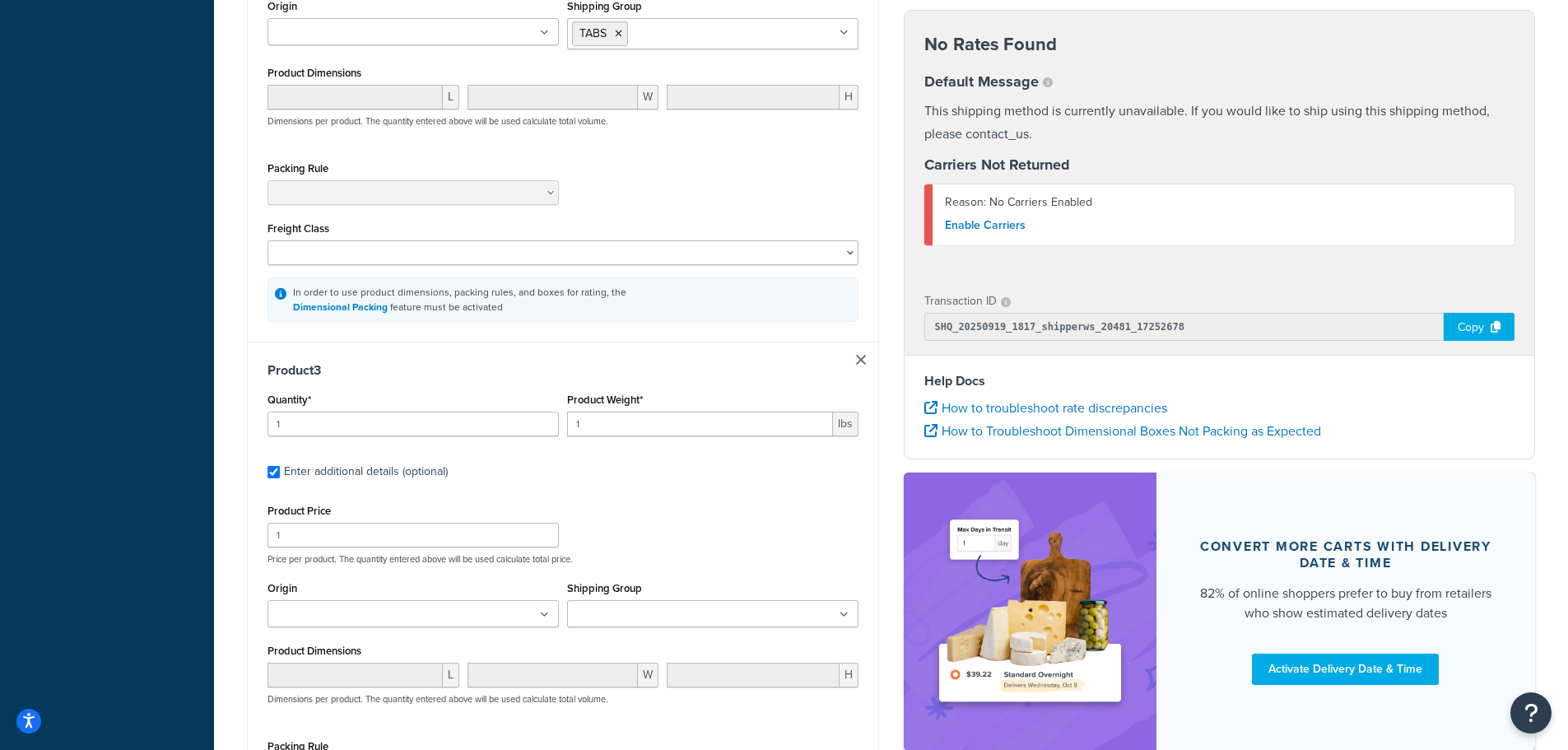
scroll to position [1128, 0]
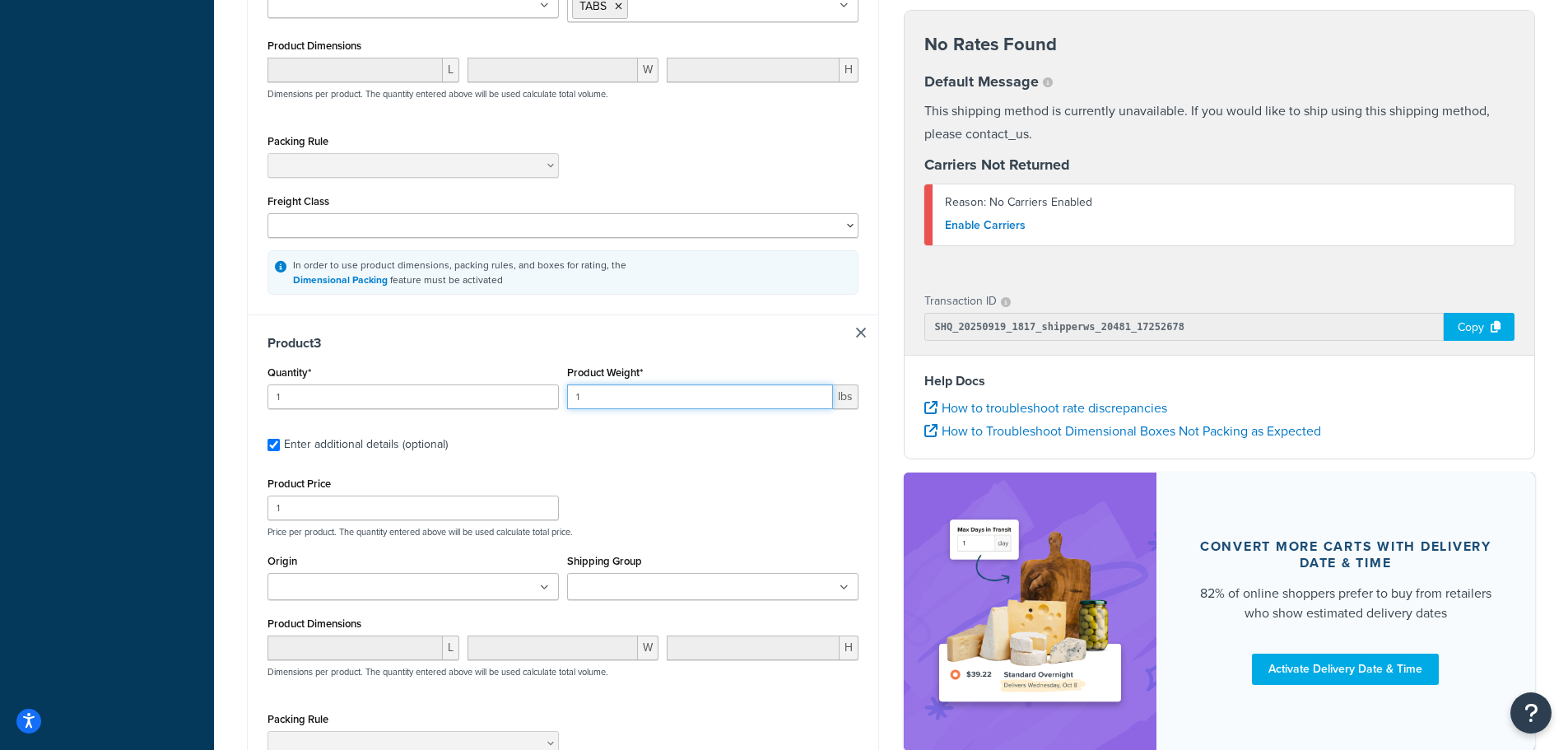
drag, startPoint x: 618, startPoint y: 405, endPoint x: 505, endPoint y: 399, distance: 113.2
click at [506, 400] on div "Quantity* 1 Product Weight* 1 lbs" at bounding box center [563, 391] width 600 height 60
type input "25"
click at [637, 590] on input "Shipping Group" at bounding box center [645, 587] width 146 height 18
click at [686, 468] on div "Product 3 Quantity* 1 Product Weight* 25 lbs Enter additional details (optional…" at bounding box center [562, 606] width 631 height 584
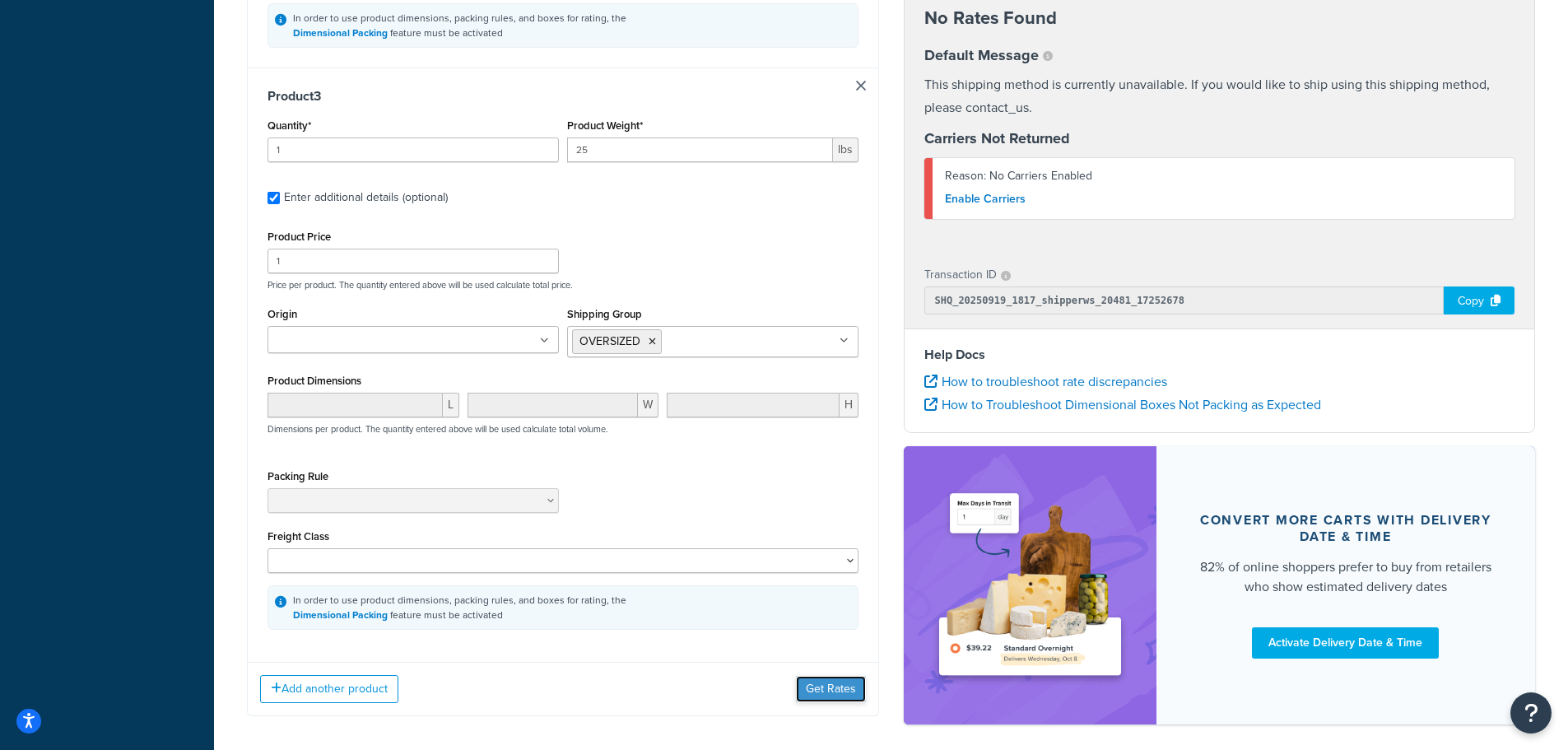
click at [838, 695] on button "Get Rates" at bounding box center [831, 688] width 70 height 26
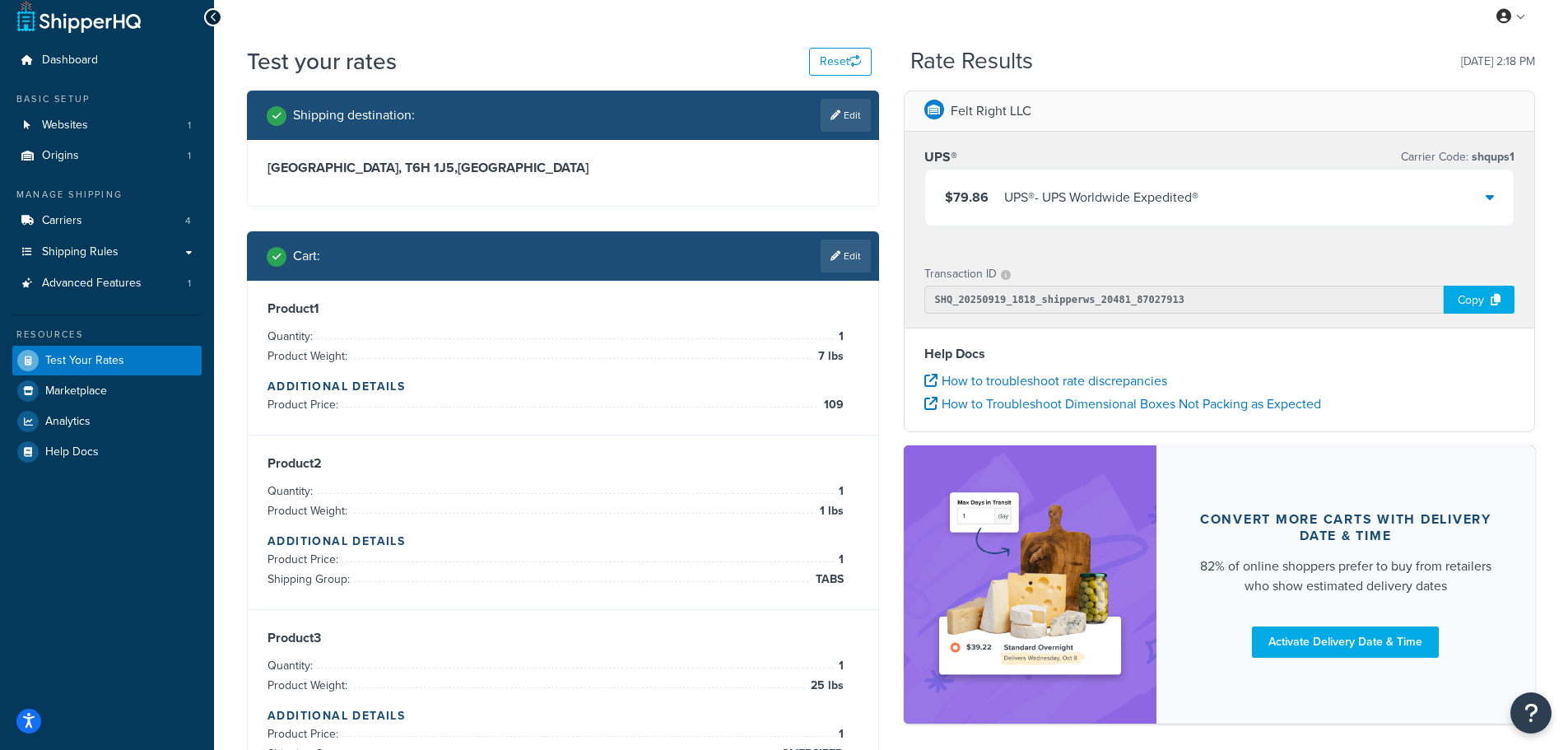
scroll to position [0, 0]
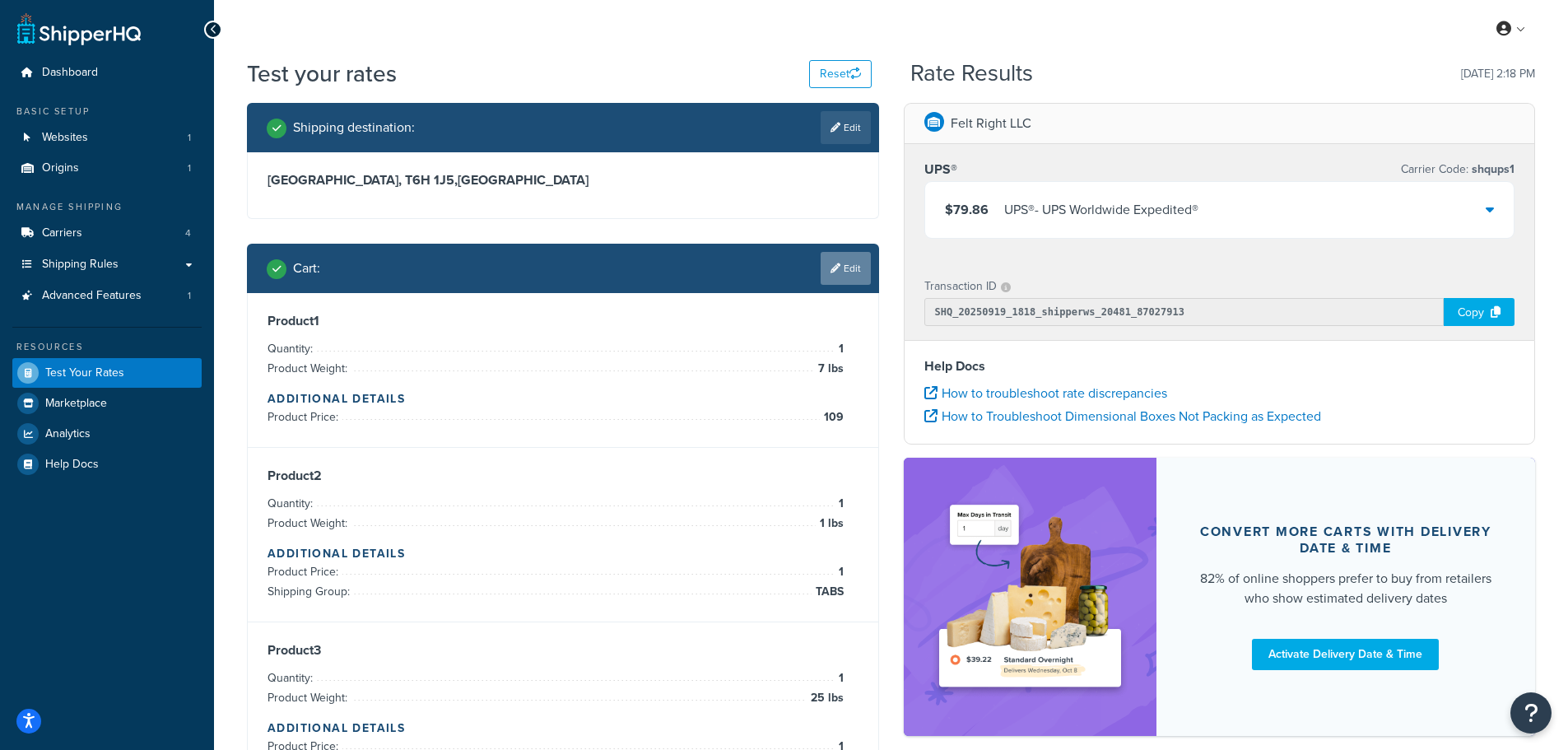
click at [865, 265] on link "Edit" at bounding box center [845, 268] width 50 height 33
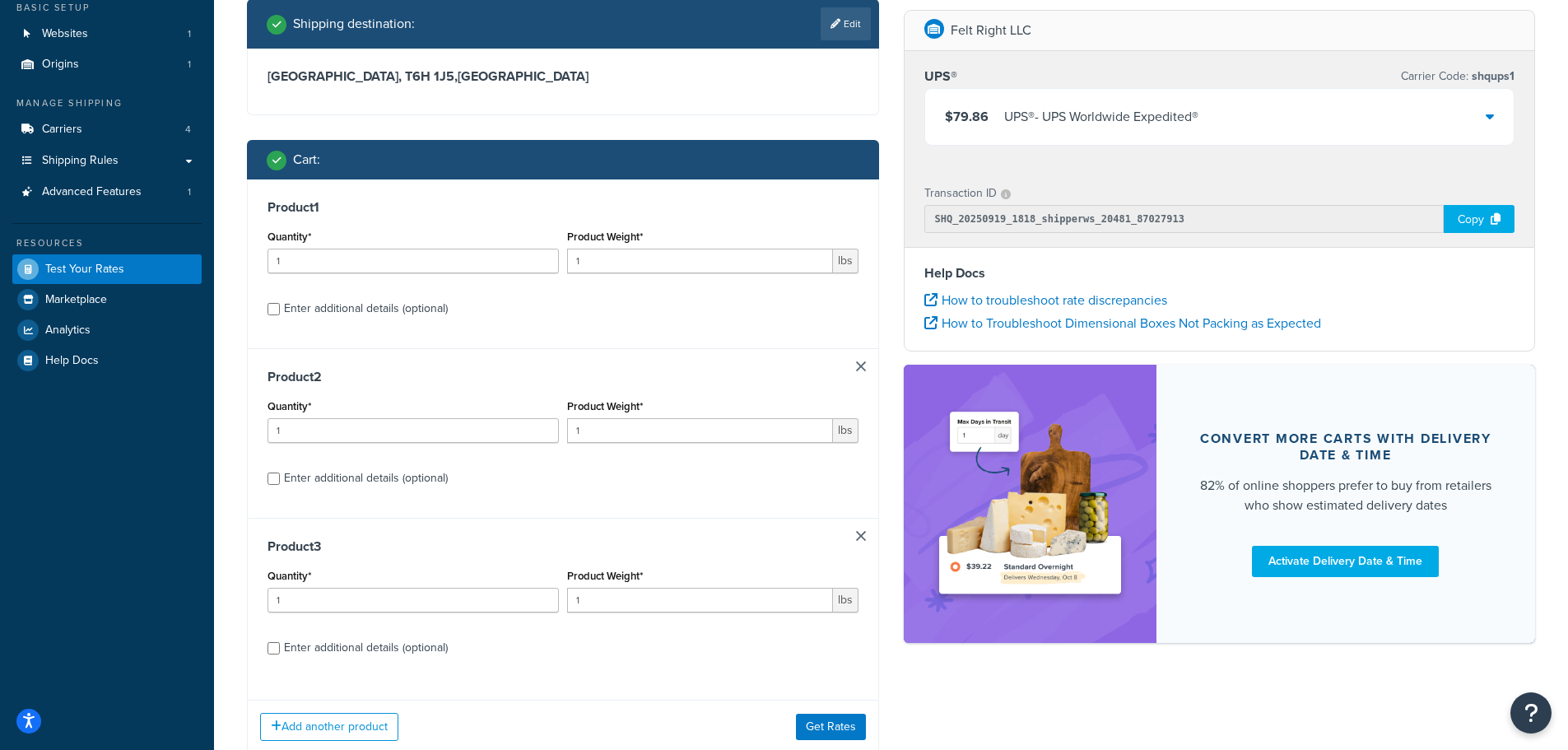
scroll to position [216, 0]
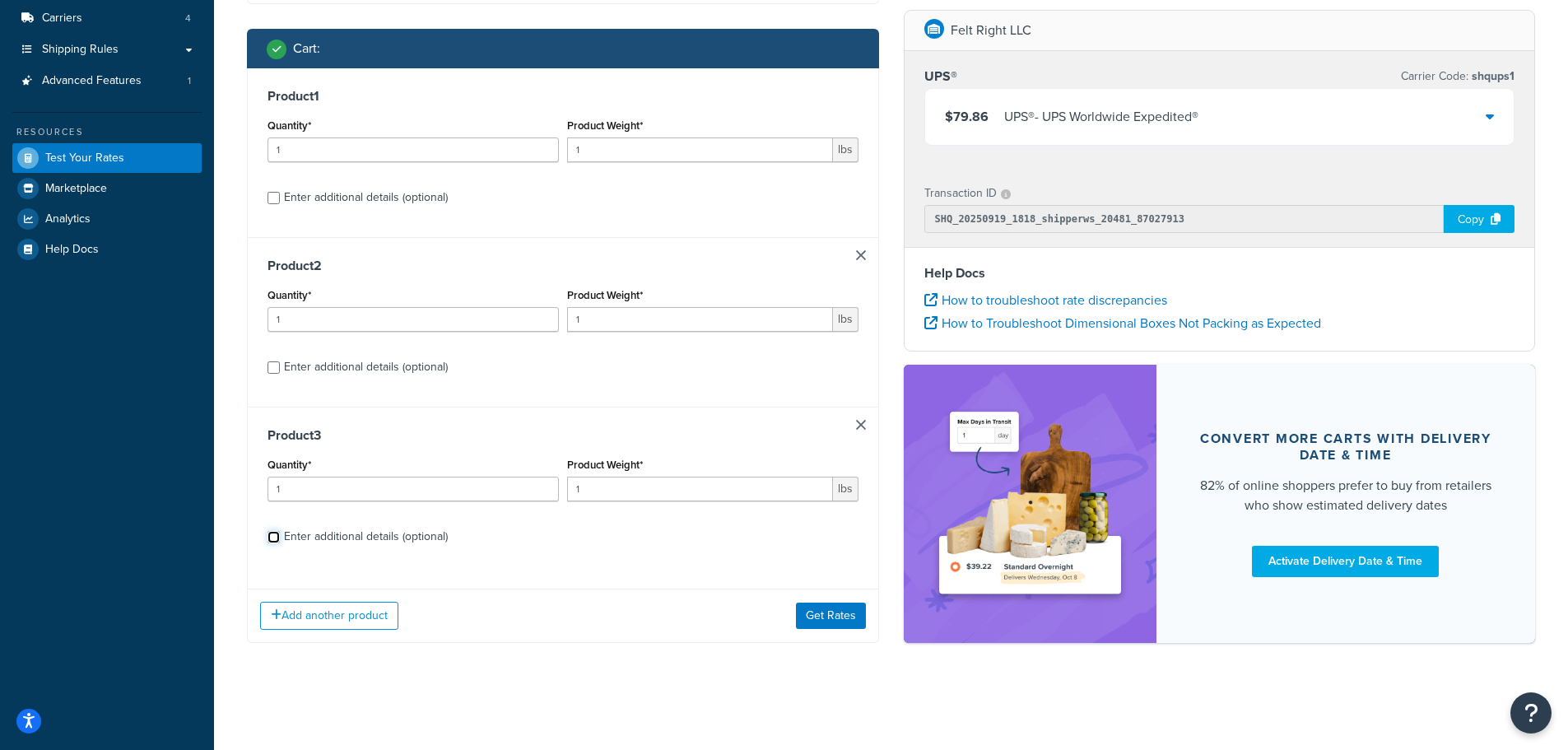
click at [276, 537] on input "Enter additional details (optional)" at bounding box center [274, 537] width 13 height 13
checkbox input "true"
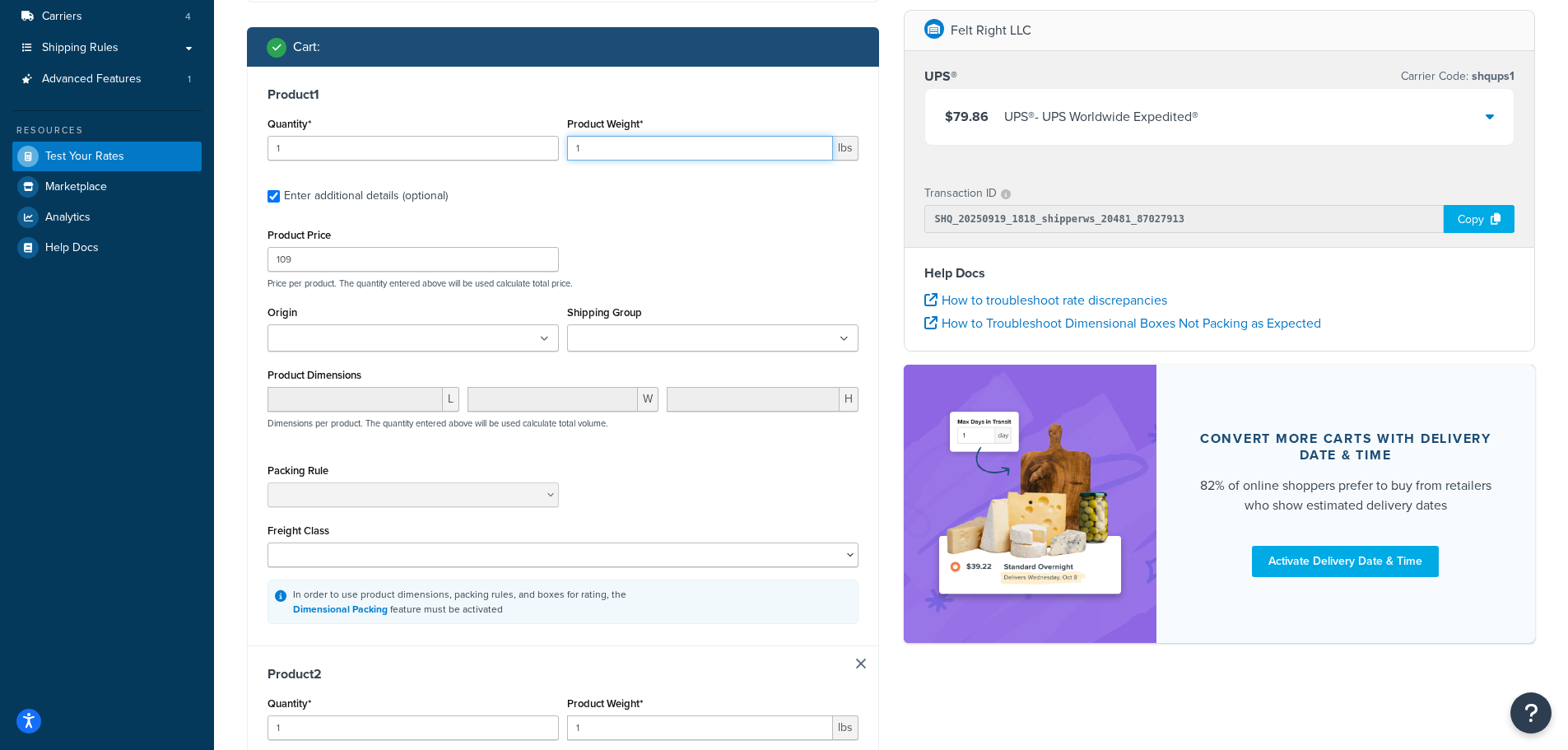
click at [488, 160] on div "Quantity* 1 Product Weight* 1 lbs" at bounding box center [563, 143] width 600 height 60
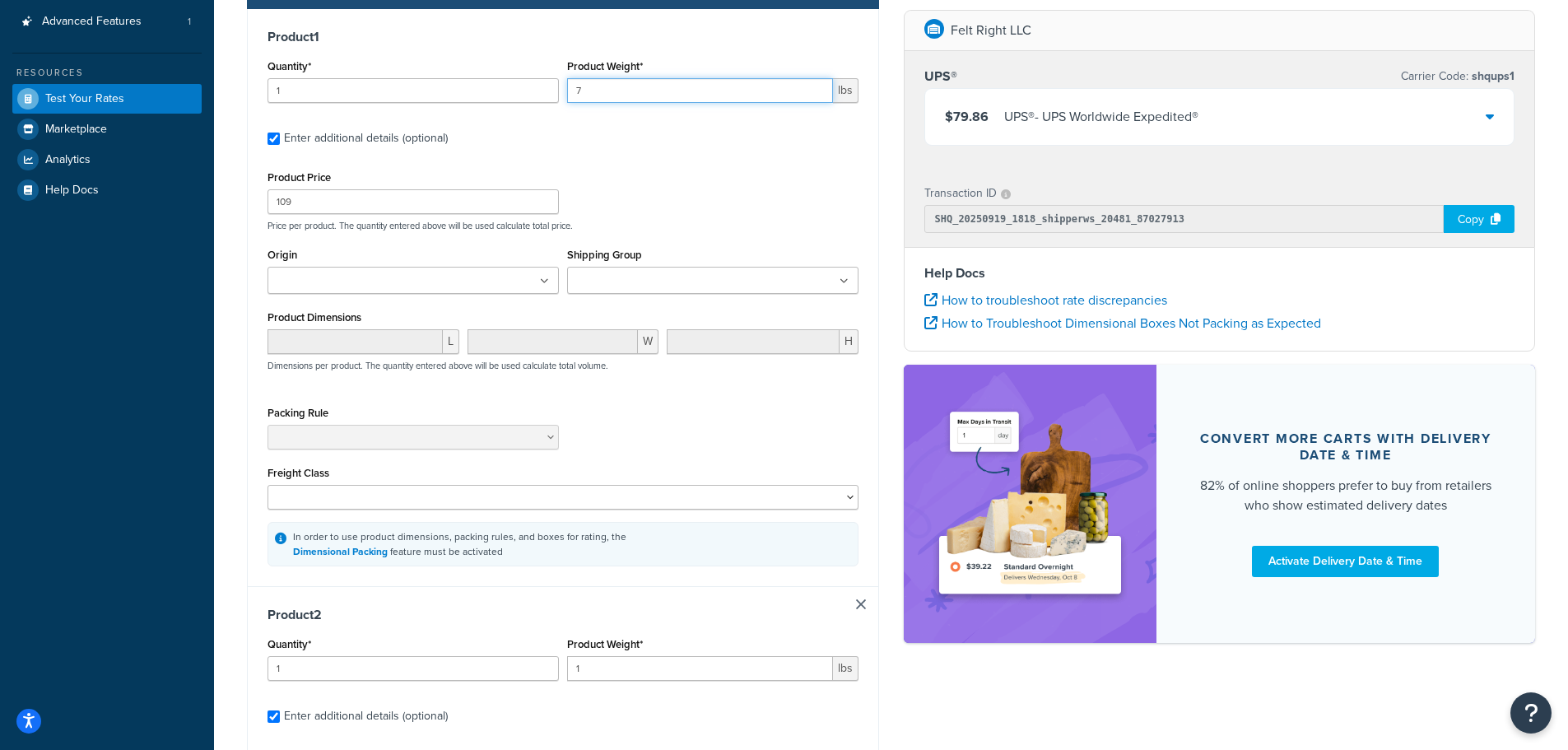
scroll to position [134, 0]
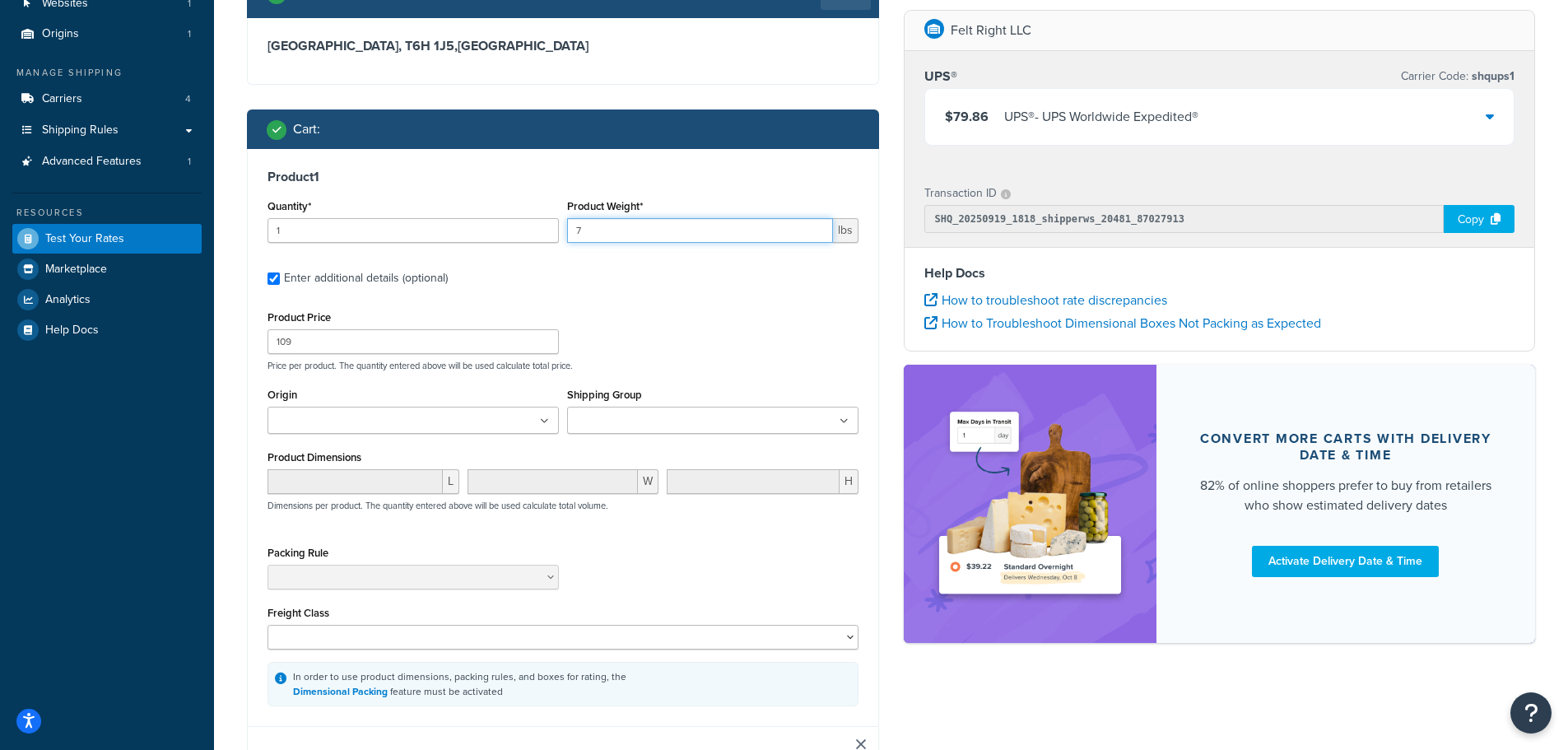
drag, startPoint x: 609, startPoint y: 233, endPoint x: 562, endPoint y: 234, distance: 47.0
click at [565, 234] on div "Product Weight* 7 lbs" at bounding box center [713, 225] width 300 height 60
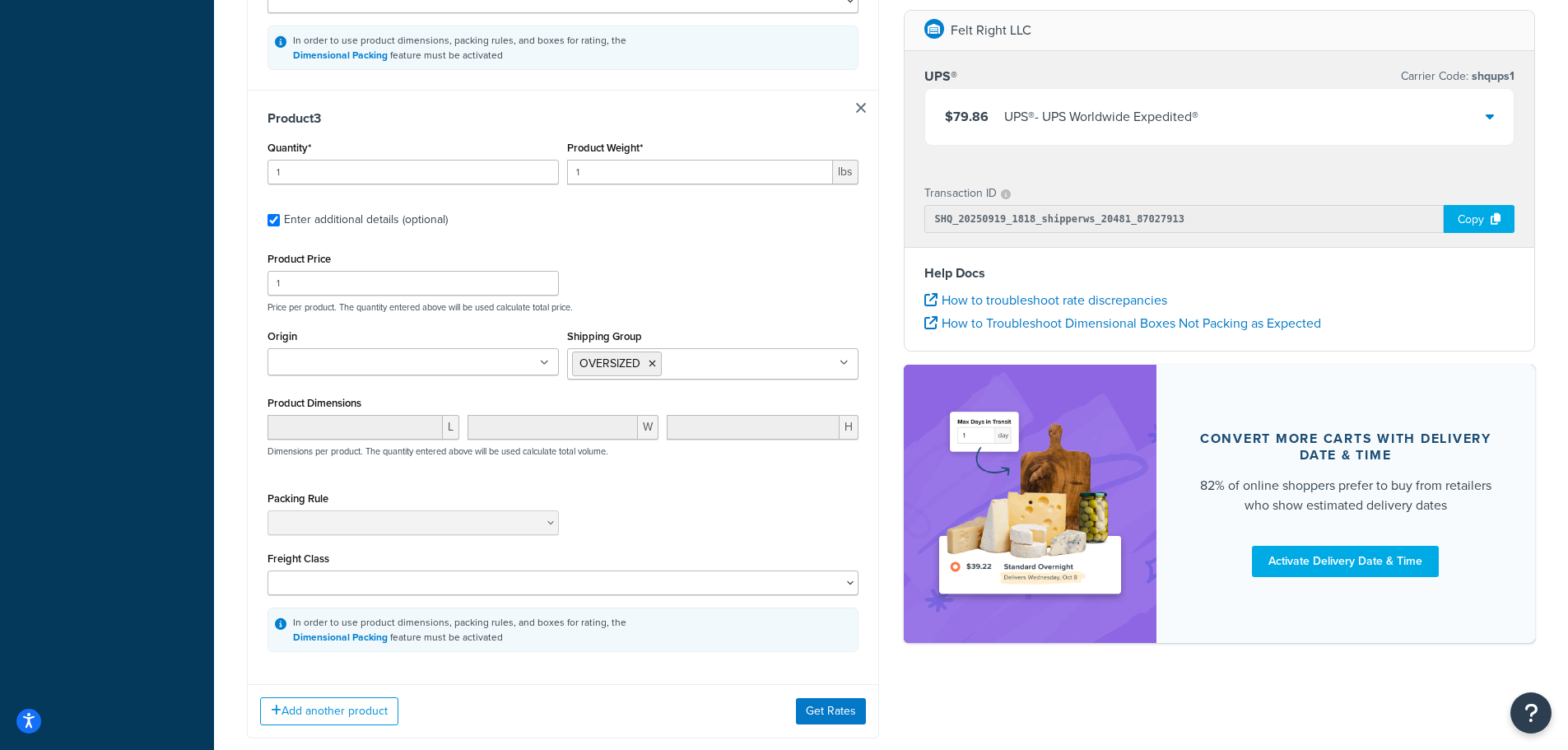
scroll to position [1369, 0]
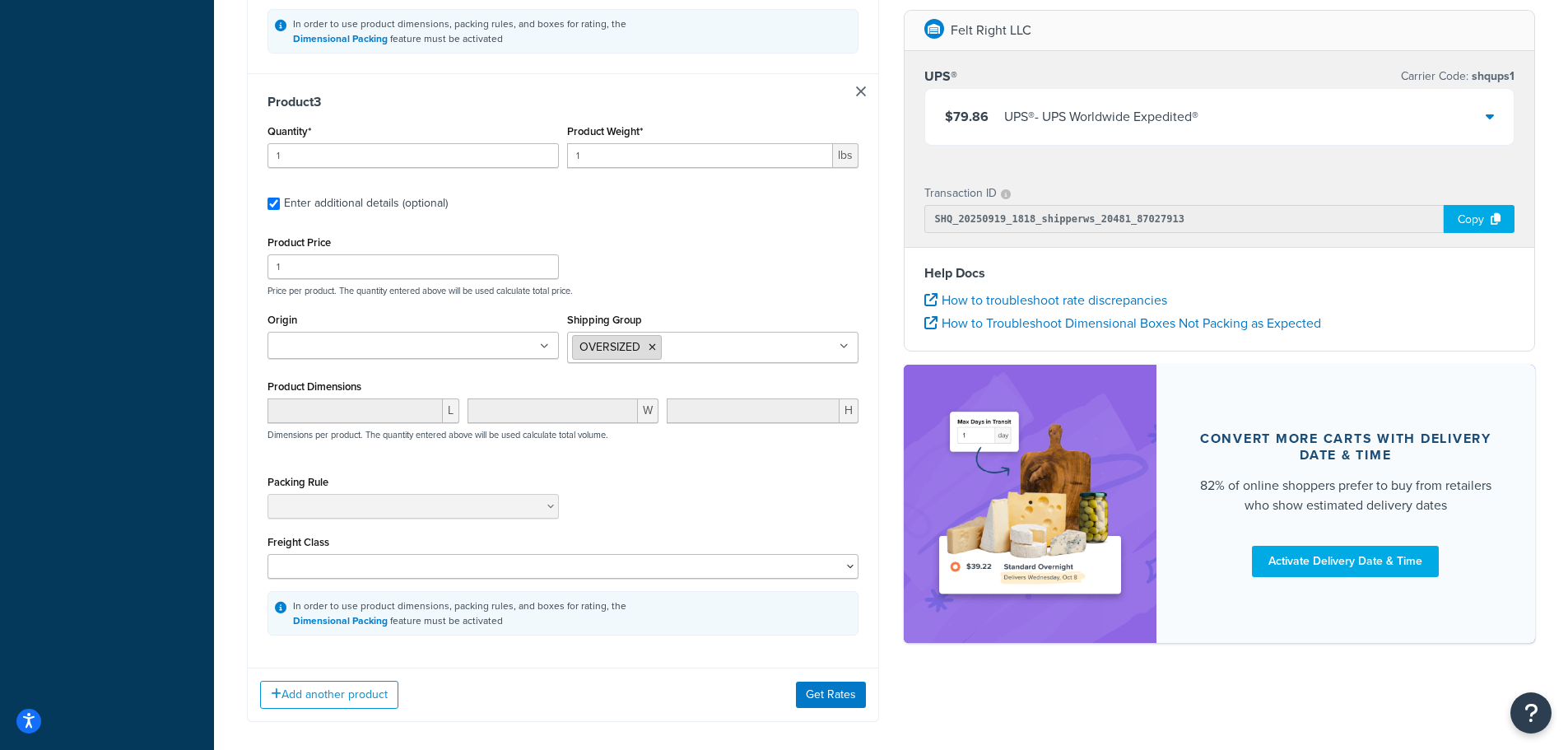
type input "10"
click at [652, 352] on icon at bounding box center [652, 348] width 8 height 10
click at [825, 694] on button "Get Rates" at bounding box center [831, 696] width 70 height 26
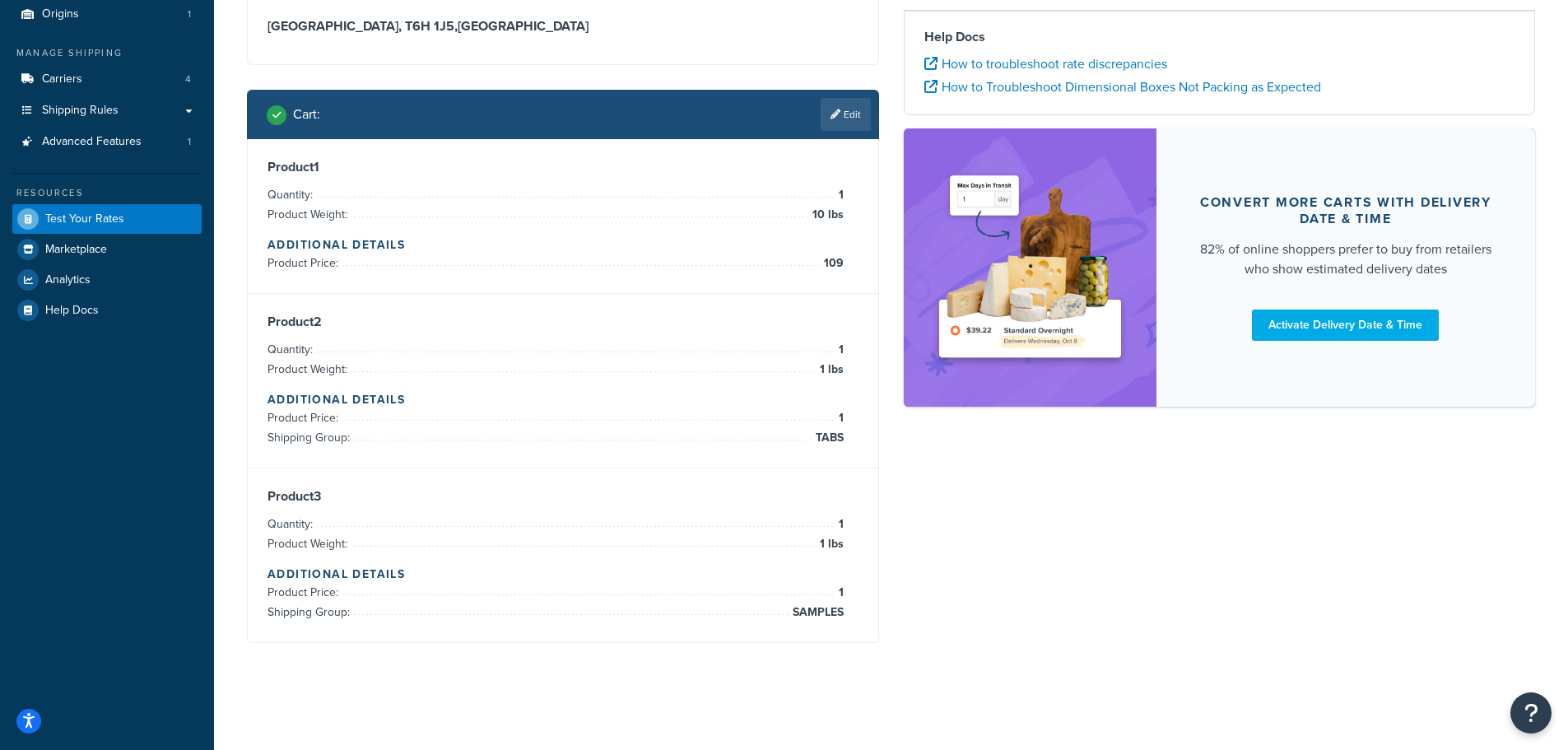
scroll to position [154, 0]
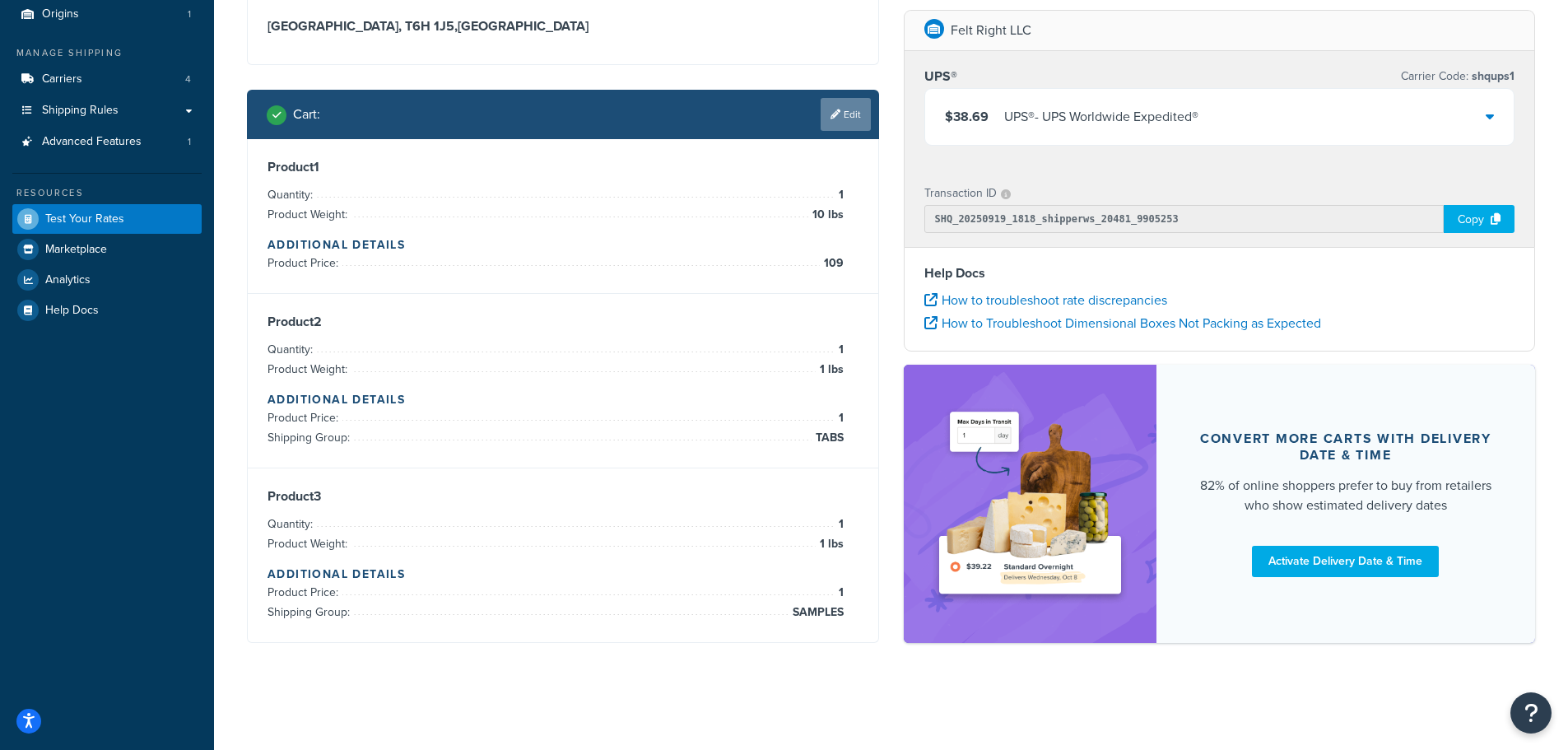
click at [839, 116] on link "Edit" at bounding box center [845, 114] width 50 height 33
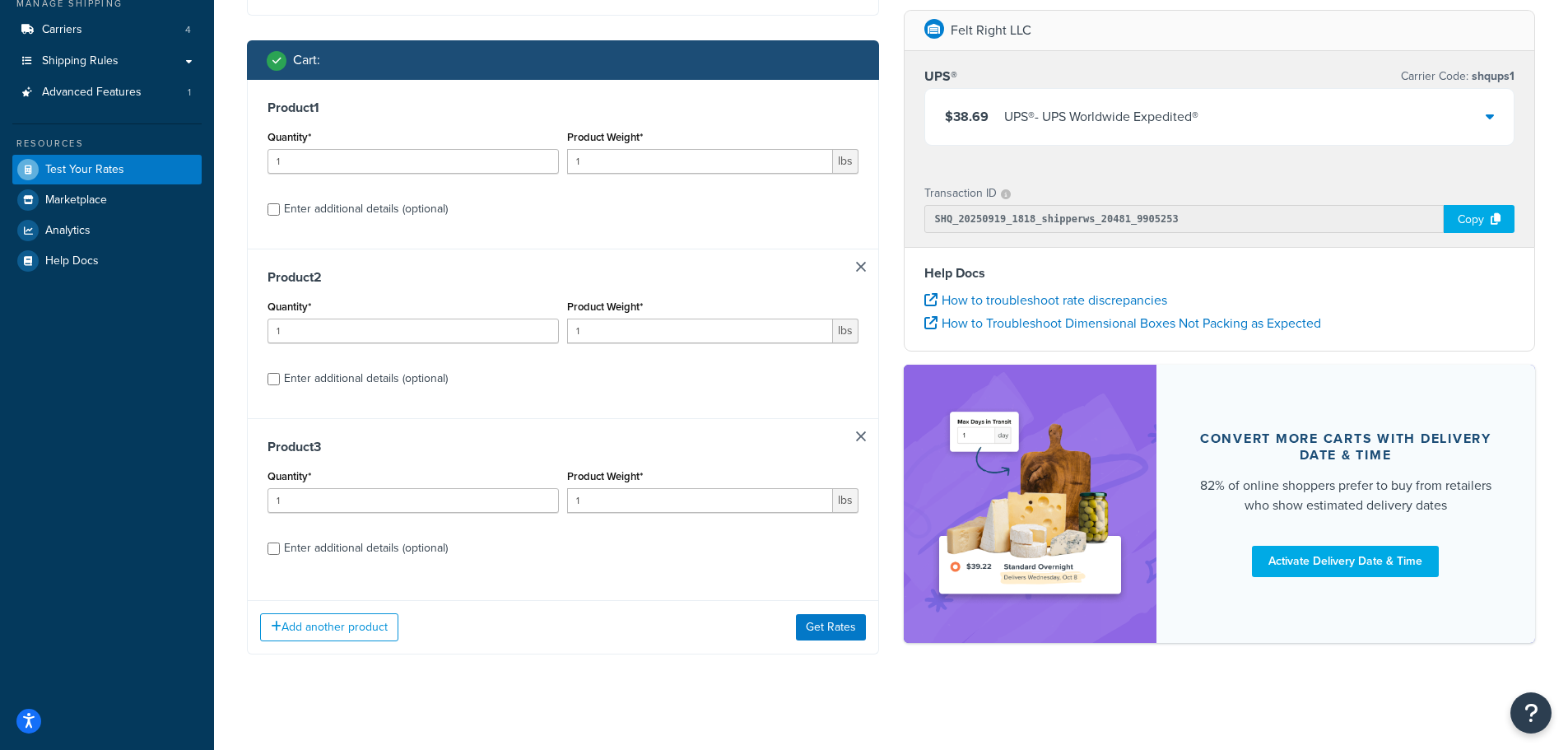
scroll to position [216, 0]
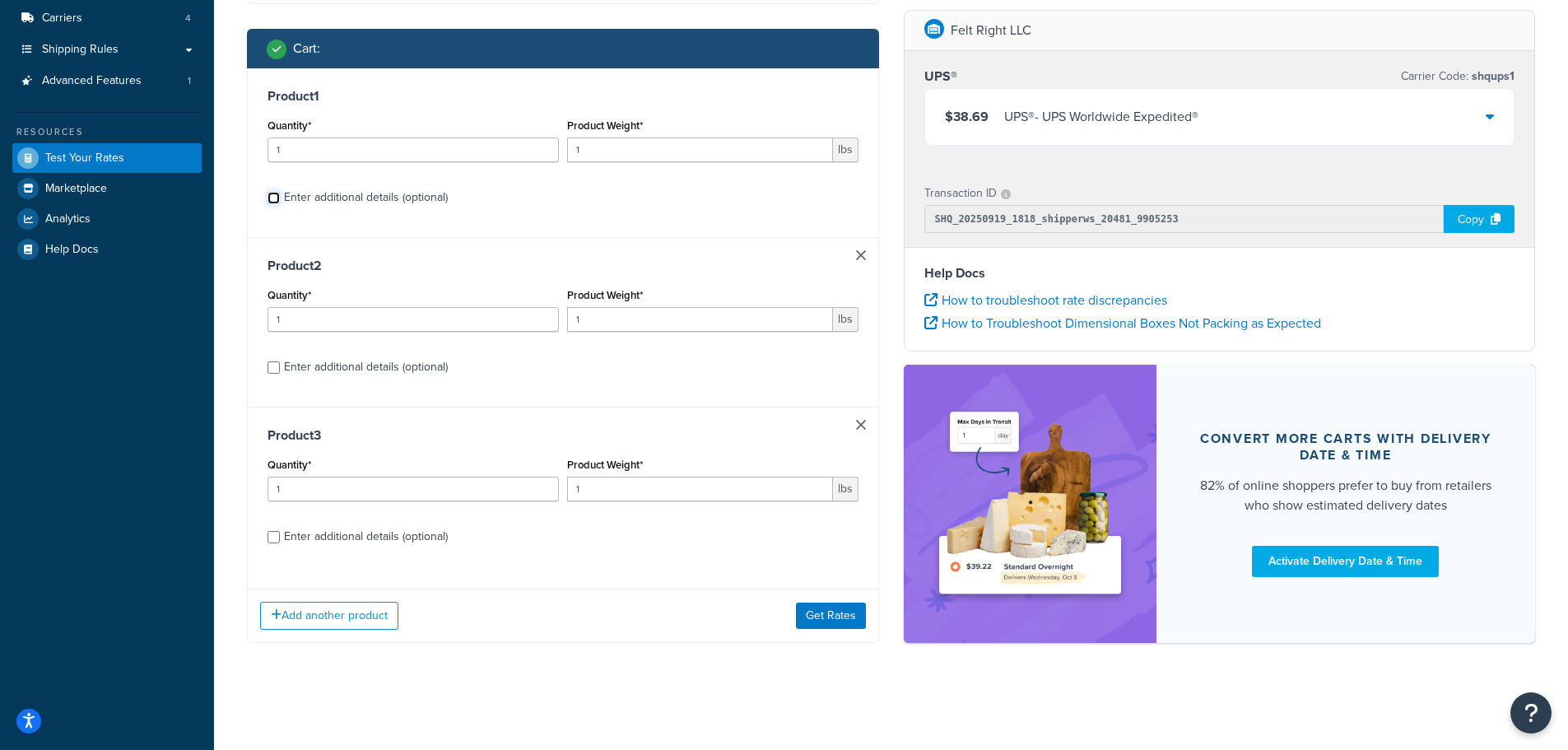
click at [273, 198] on input "Enter additional details (optional)" at bounding box center [274, 198] width 13 height 13
checkbox input "true"
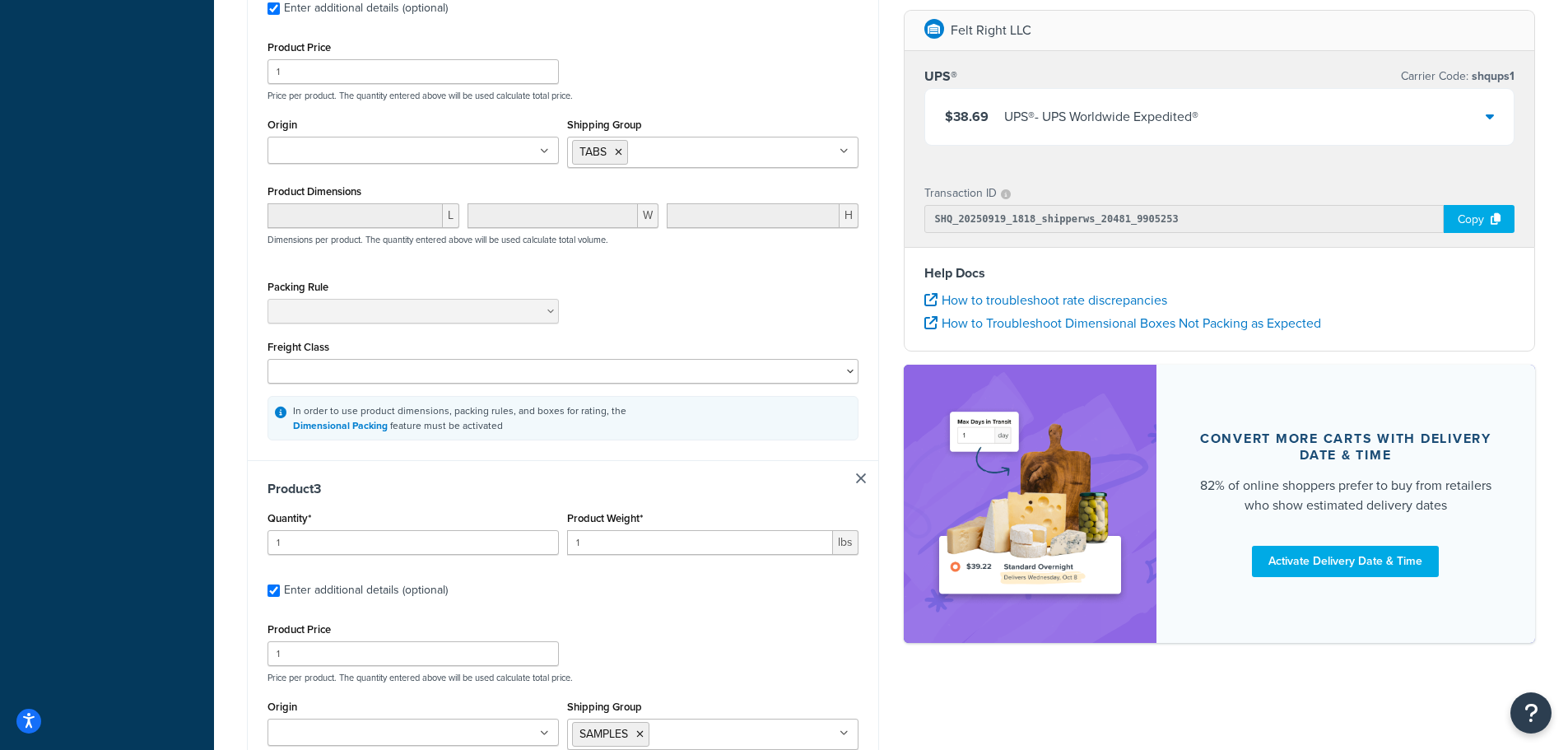
scroll to position [1204, 0]
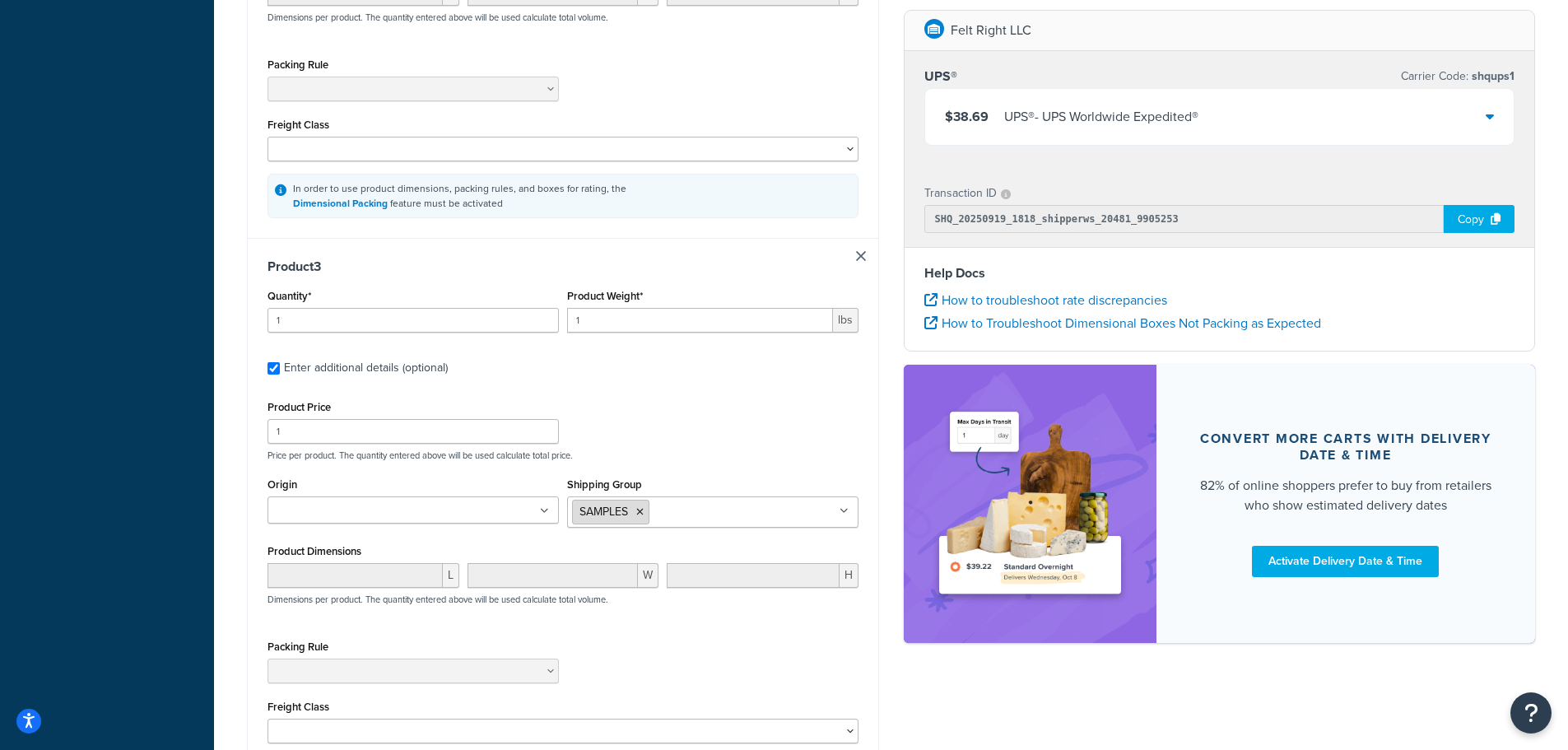
click at [644, 523] on li "SAMPLES" at bounding box center [611, 512] width 78 height 24
click at [643, 517] on icon at bounding box center [640, 513] width 8 height 10
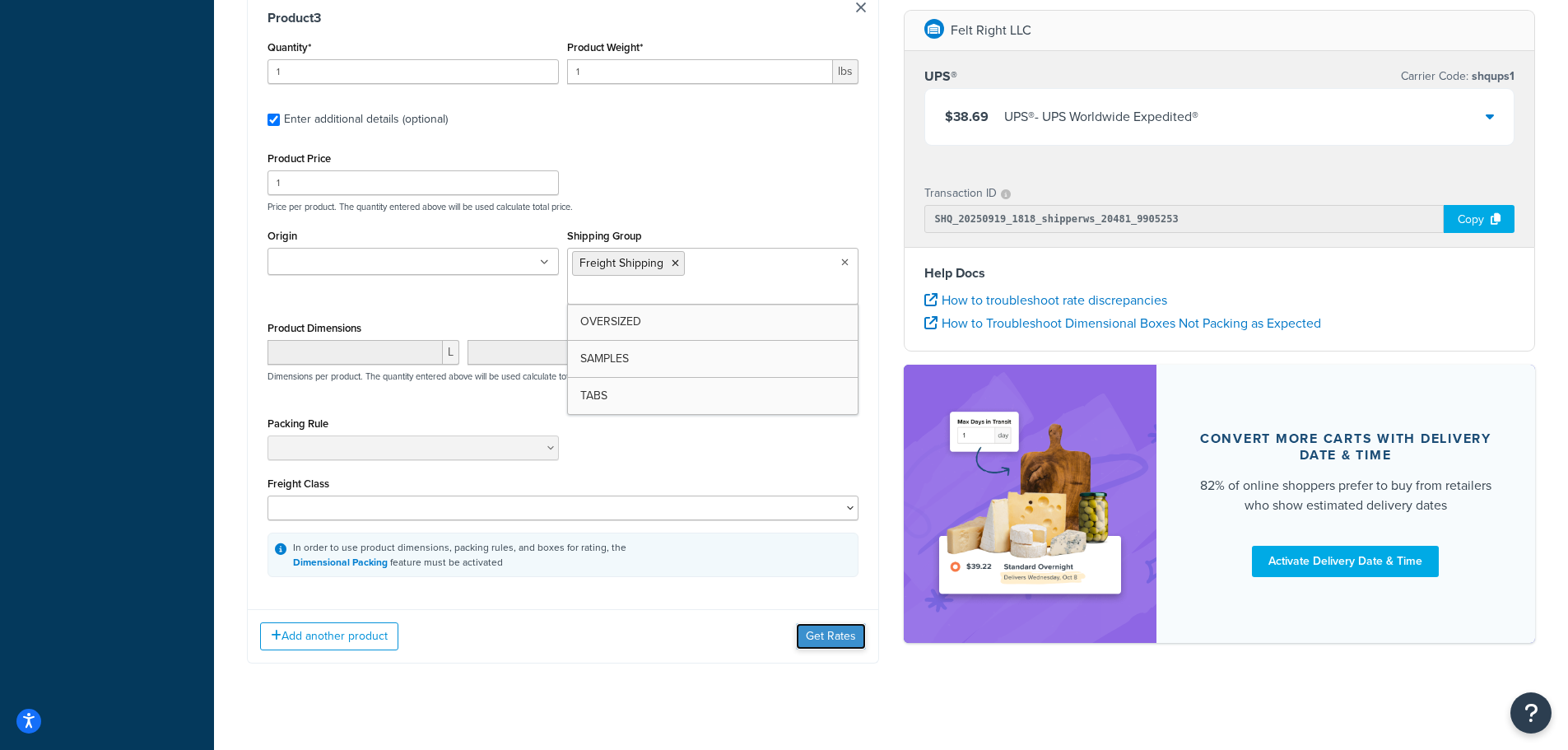
click at [816, 623] on button "Get Rates" at bounding box center [831, 636] width 70 height 26
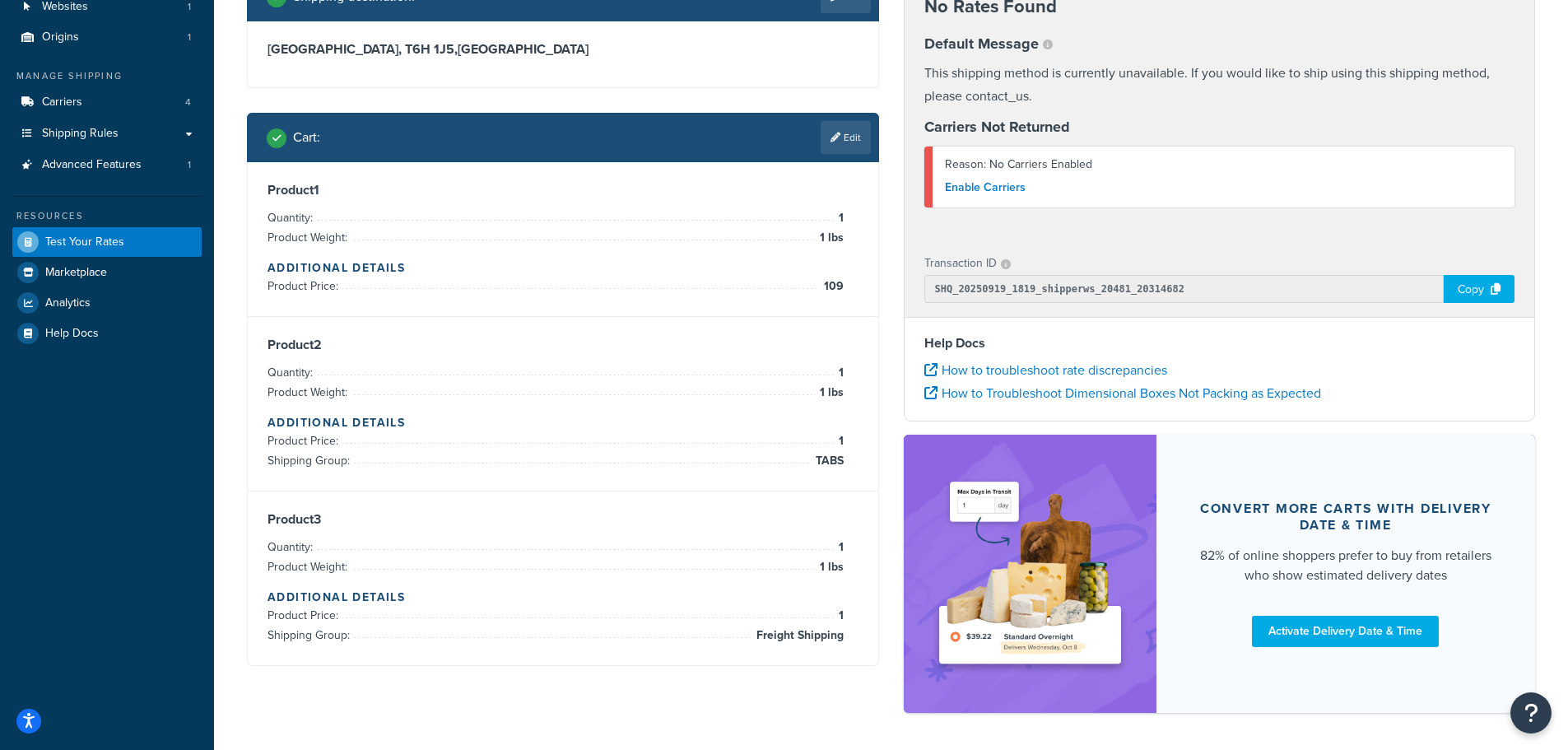
scroll to position [0, 0]
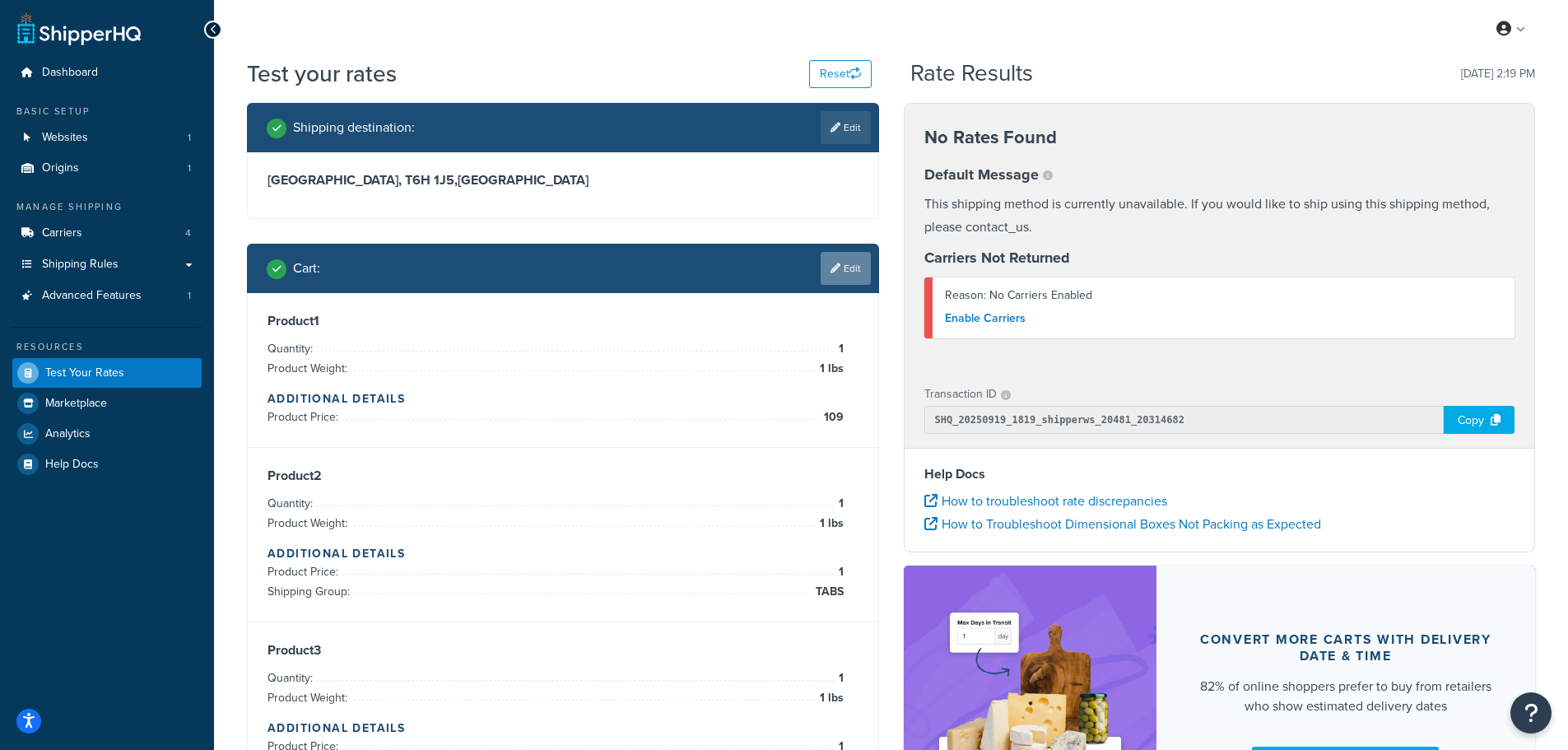
click at [853, 273] on link "Edit" at bounding box center [845, 268] width 50 height 33
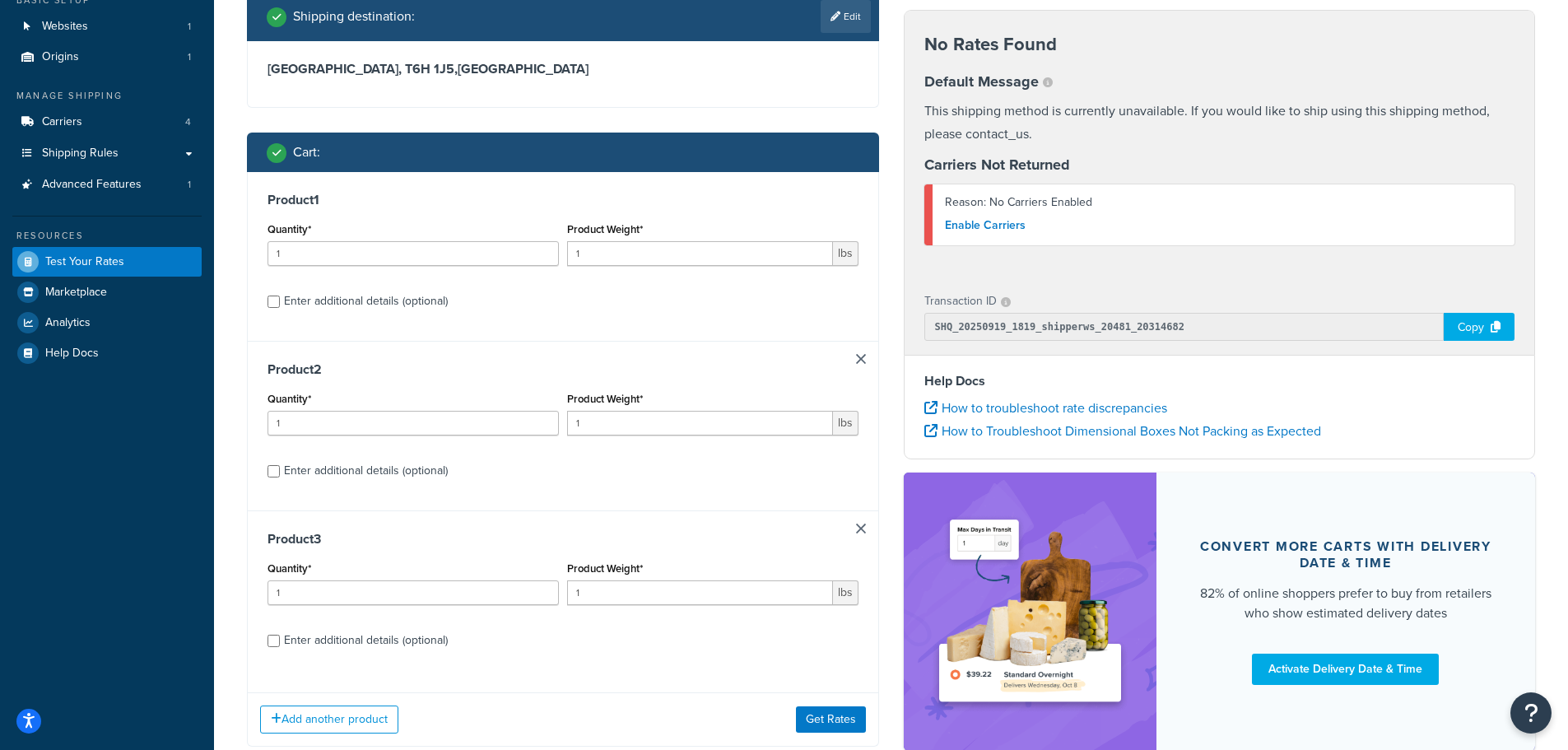
scroll to position [216, 0]
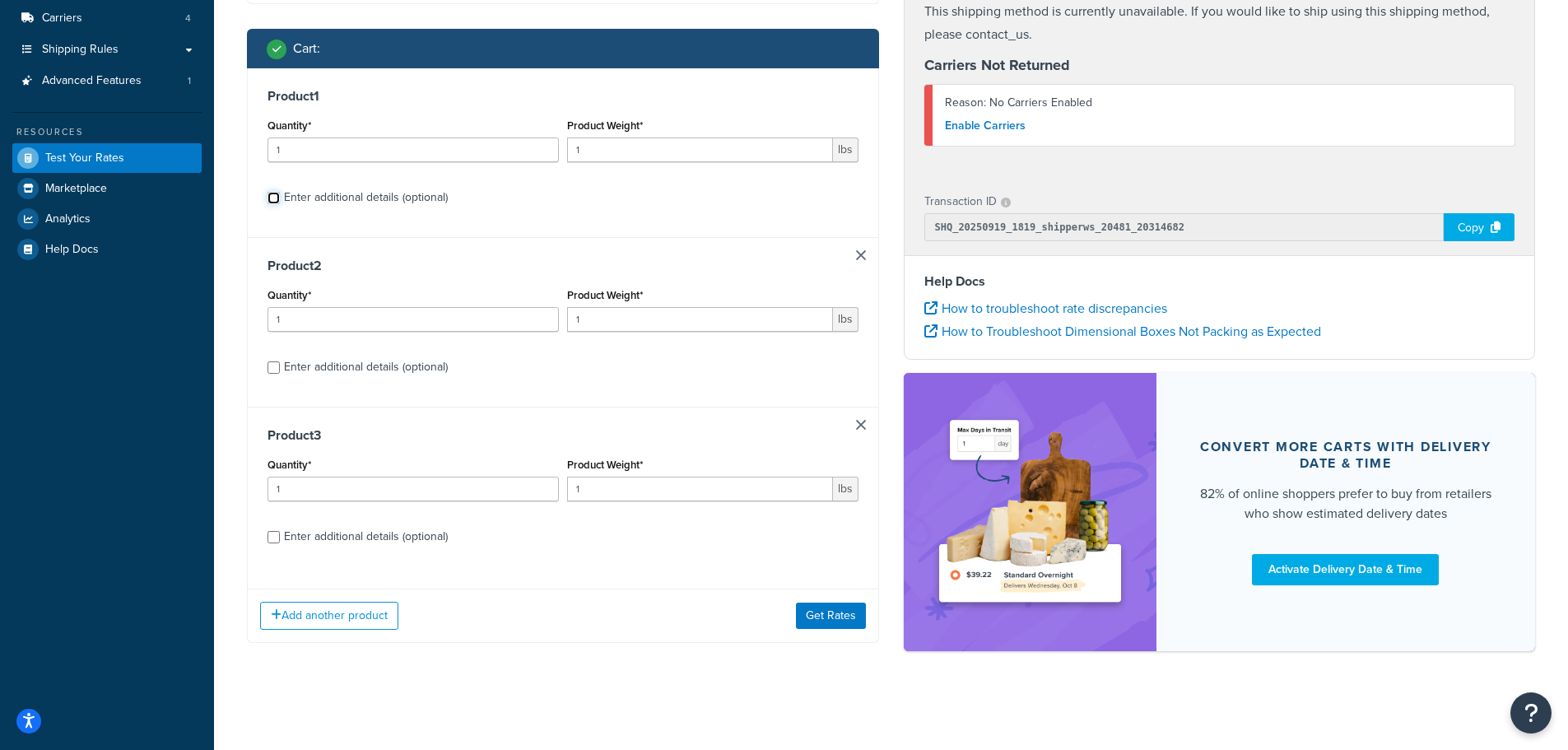
click at [273, 197] on input "Enter additional details (optional)" at bounding box center [274, 198] width 13 height 13
checkbox input "true"
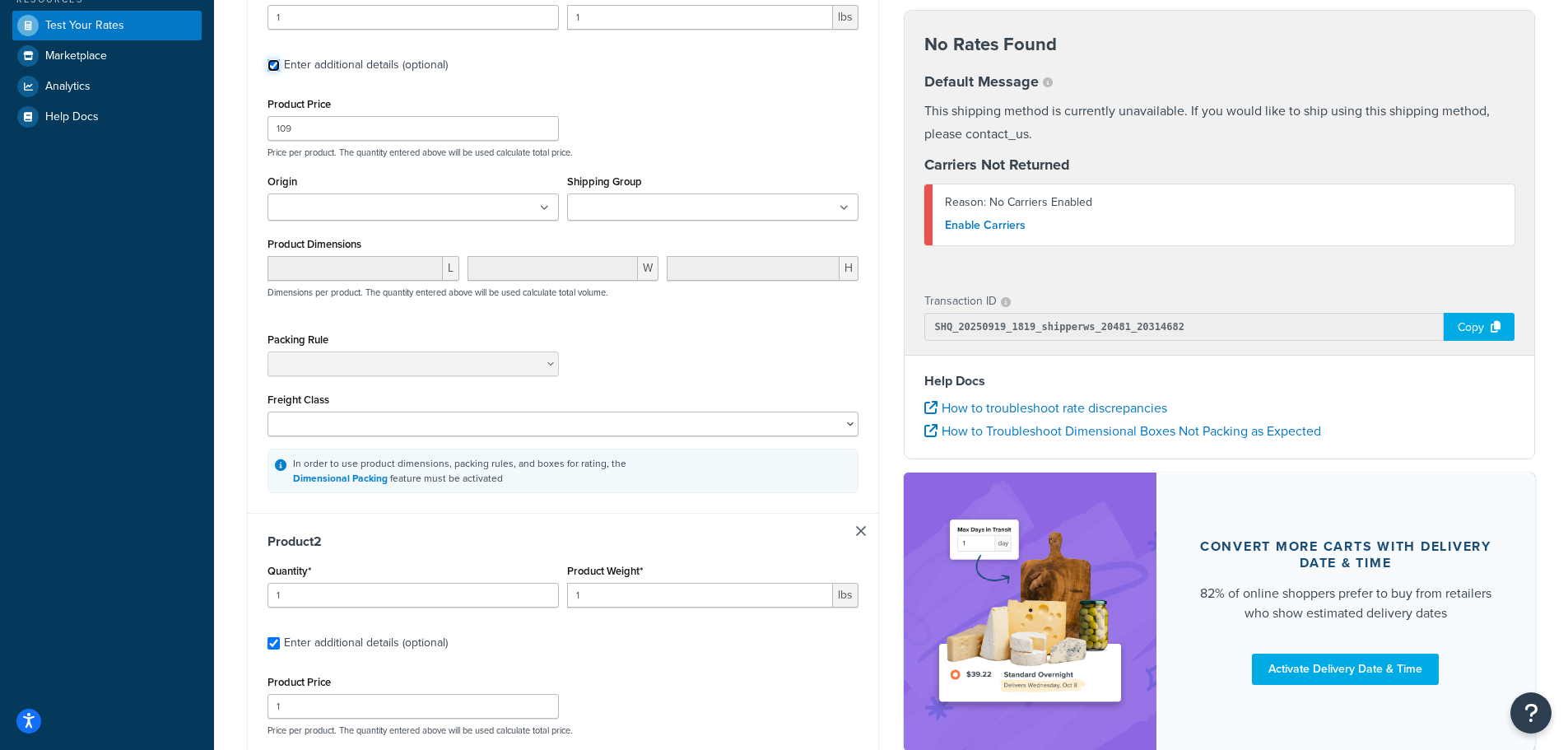
scroll to position [381, 0]
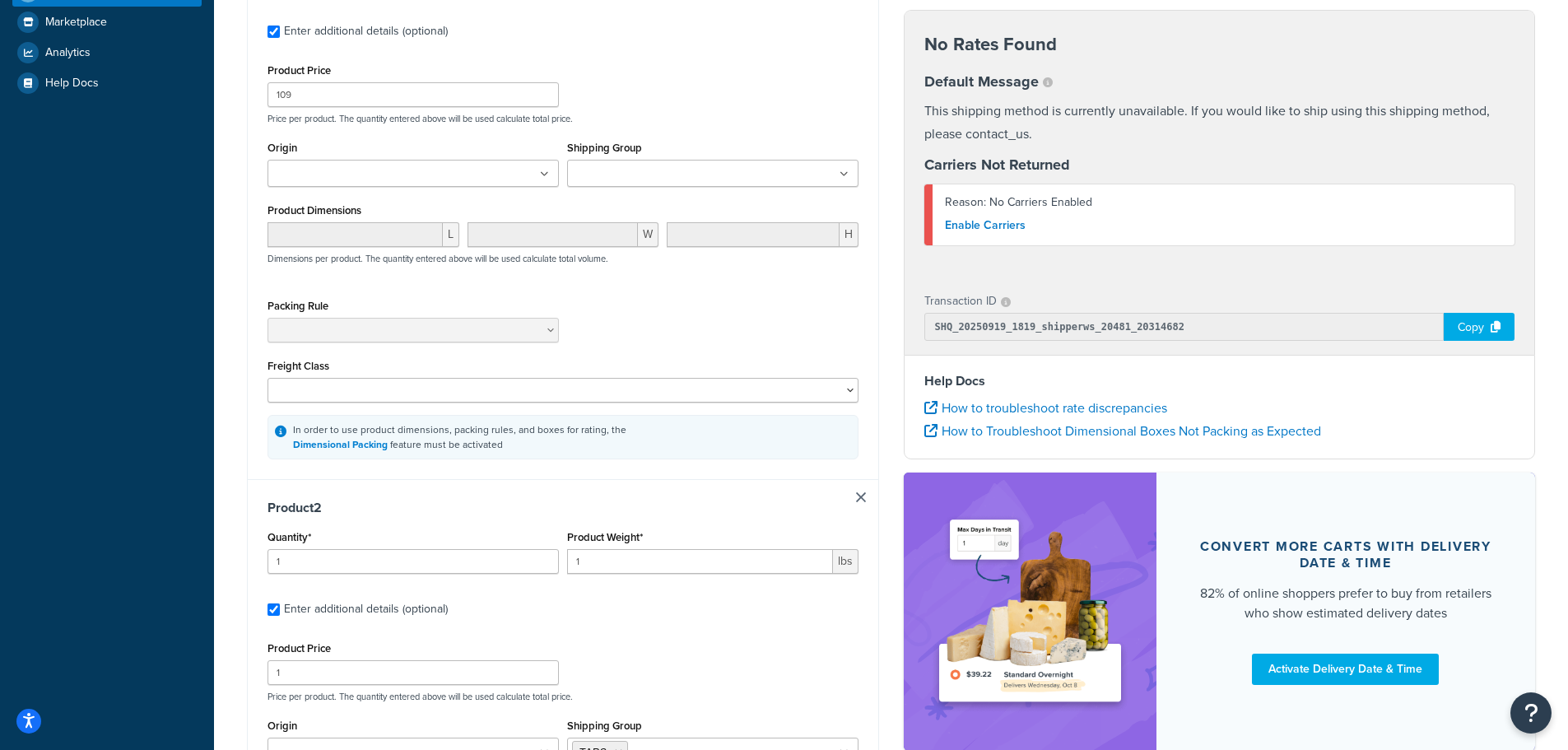
click at [643, 169] on input "Shipping Group" at bounding box center [645, 174] width 146 height 18
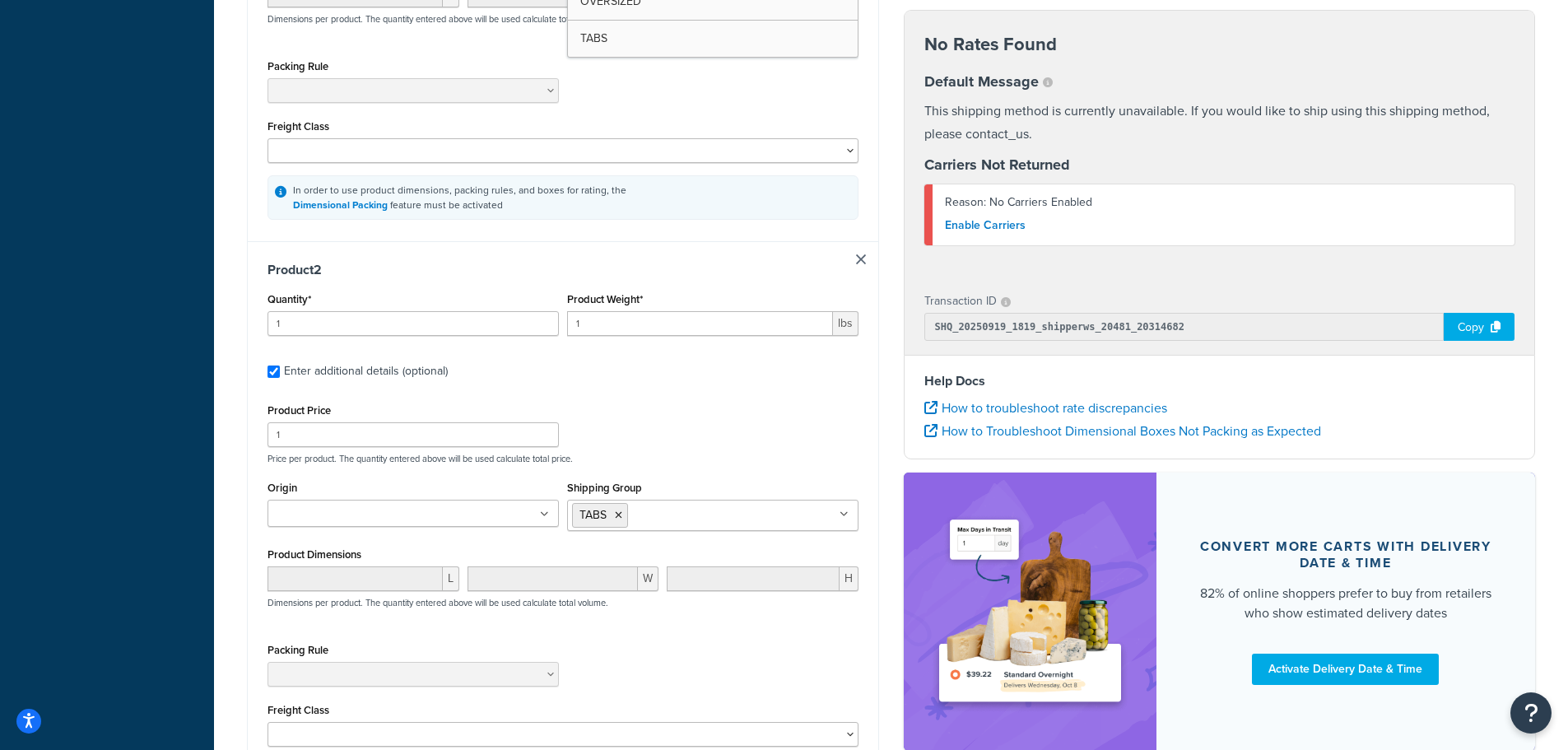
scroll to position [710, 0]
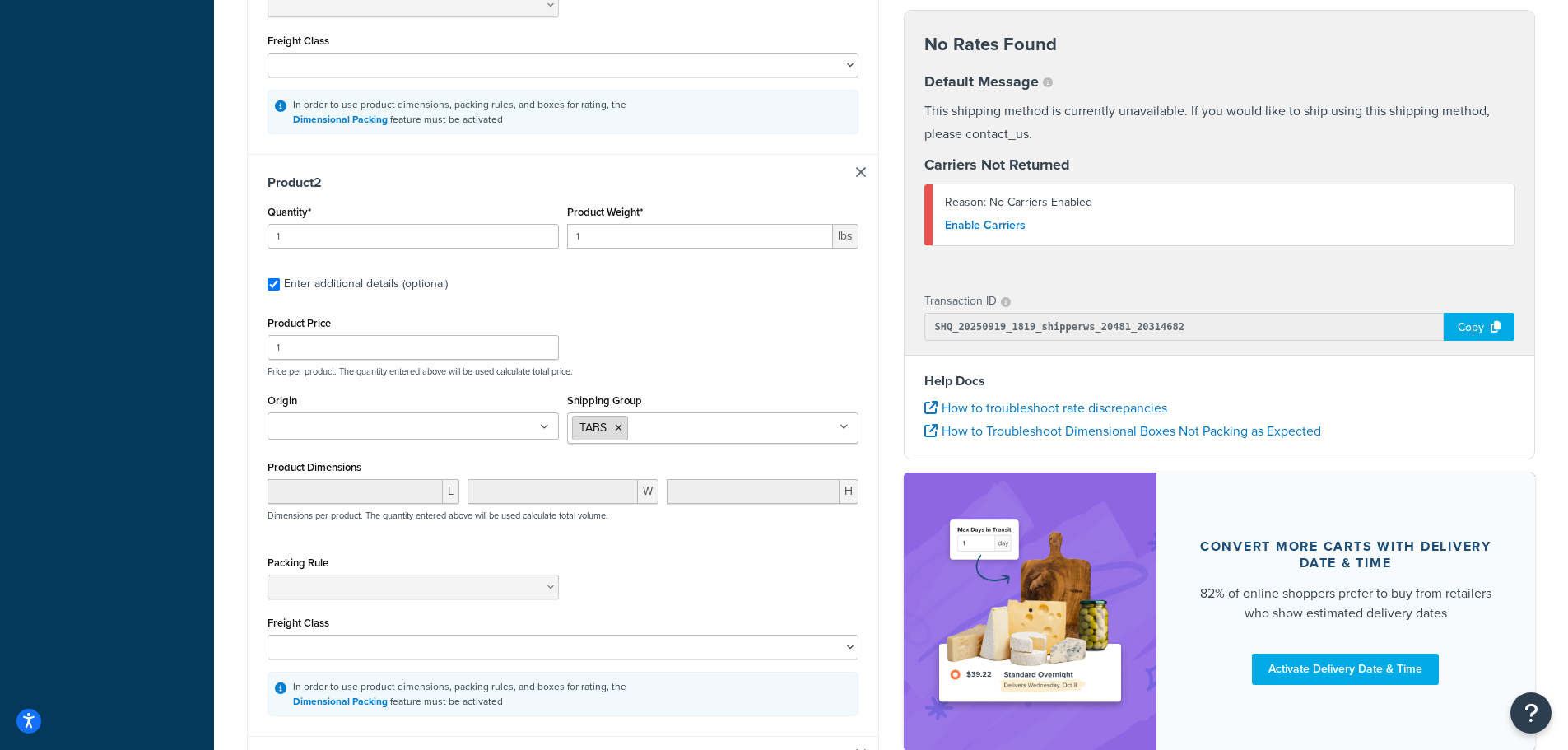
click at [616, 432] on icon at bounding box center [618, 428] width 8 height 10
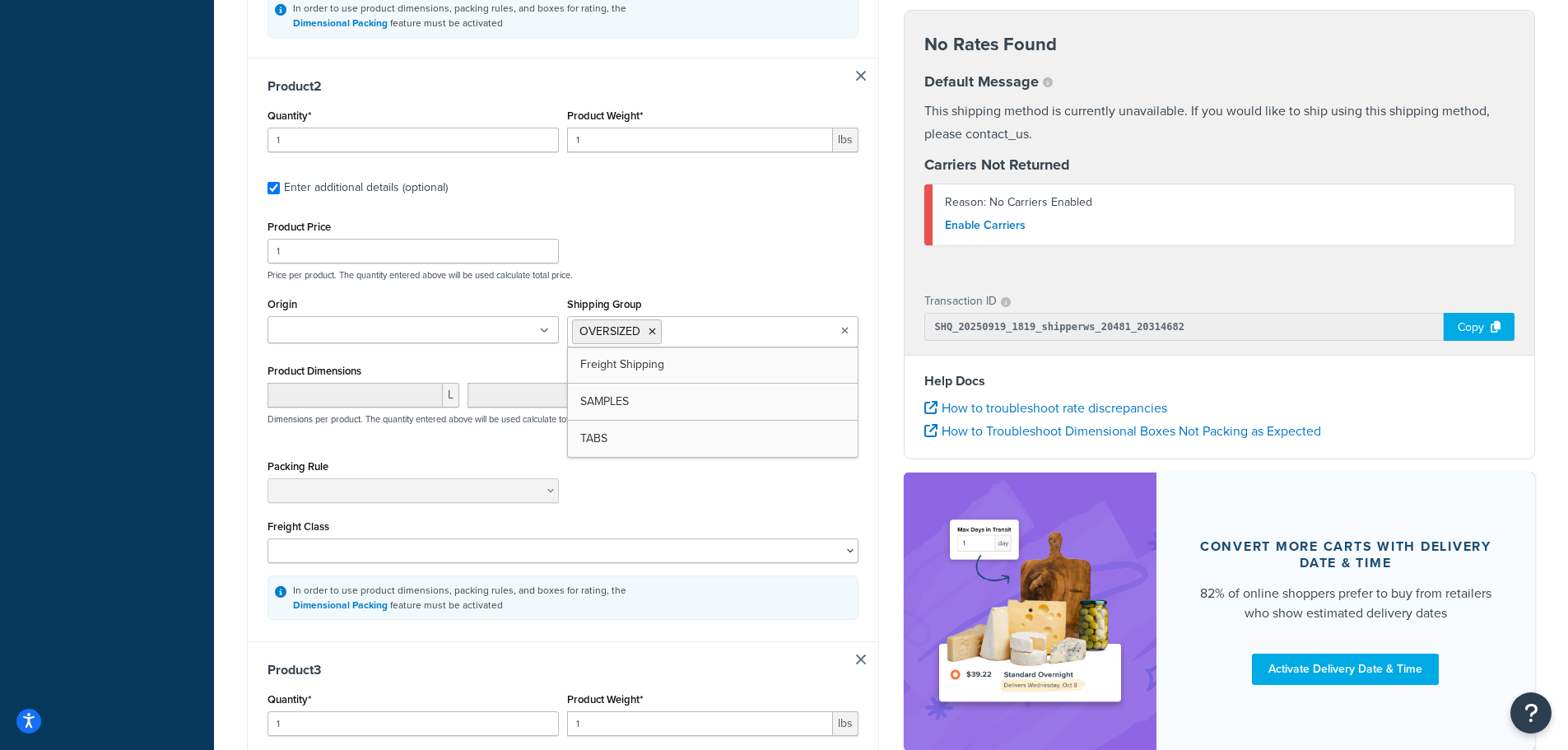
scroll to position [1040, 0]
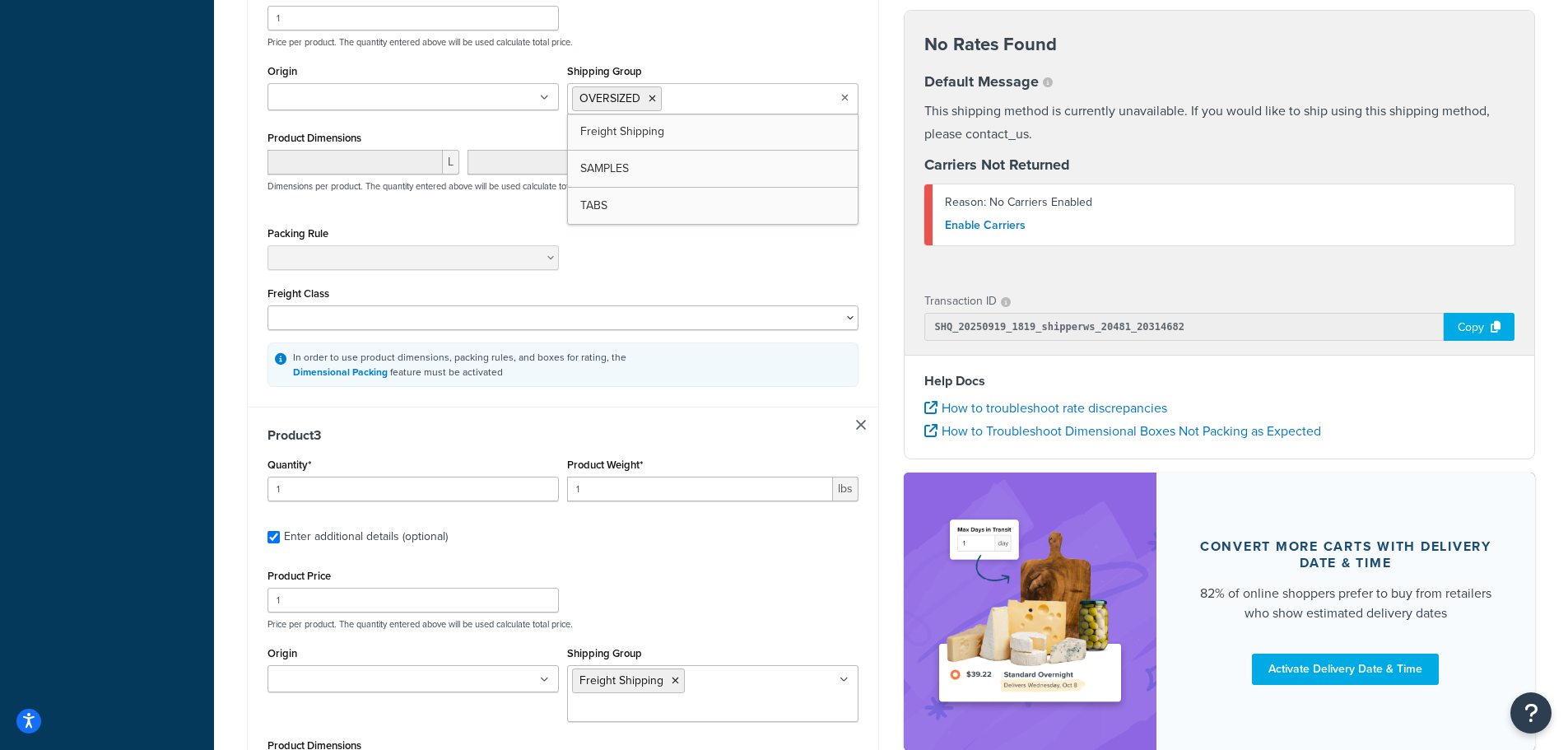
click at [861, 429] on link at bounding box center [861, 425] width 10 height 10
checkbox input "false"
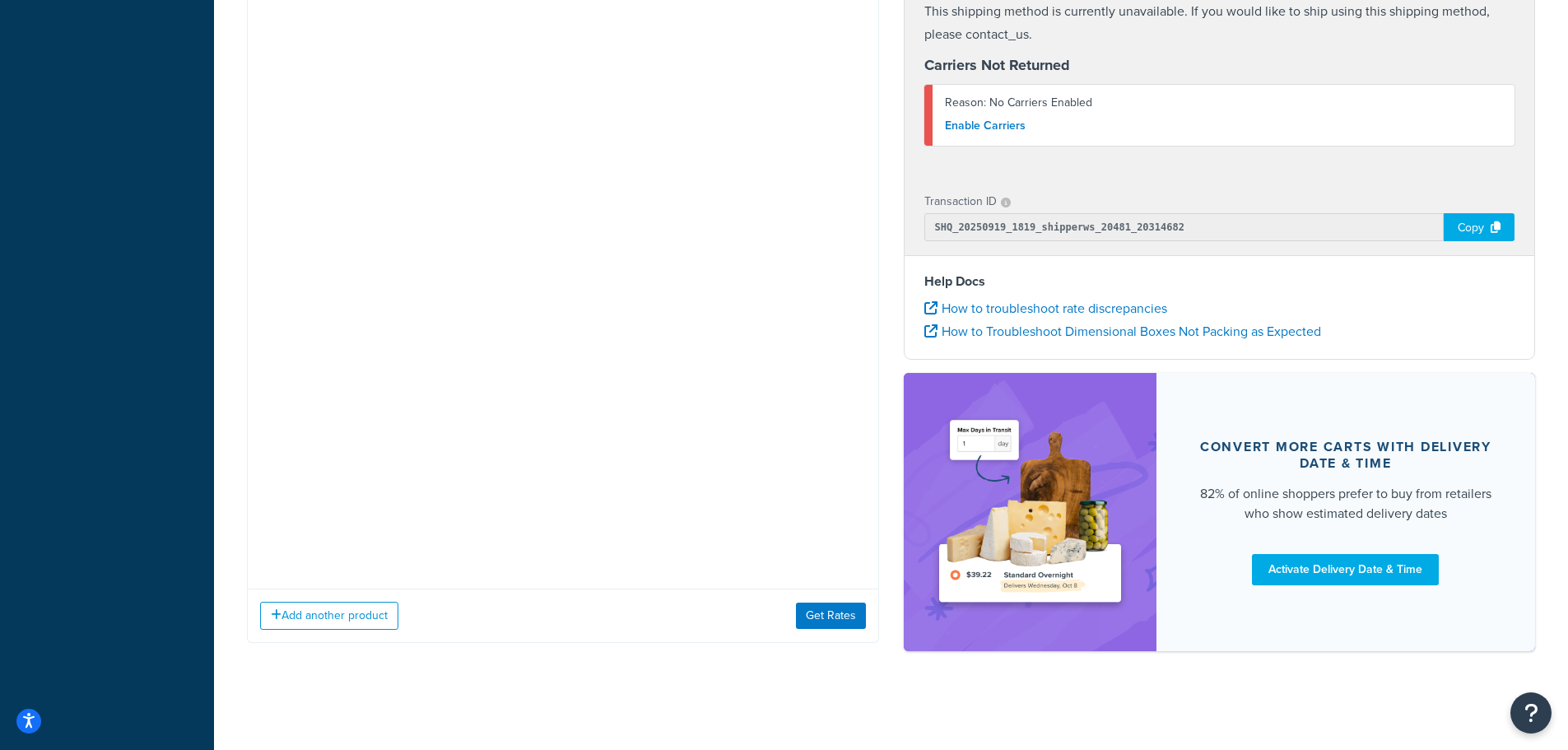
scroll to position [194, 0]
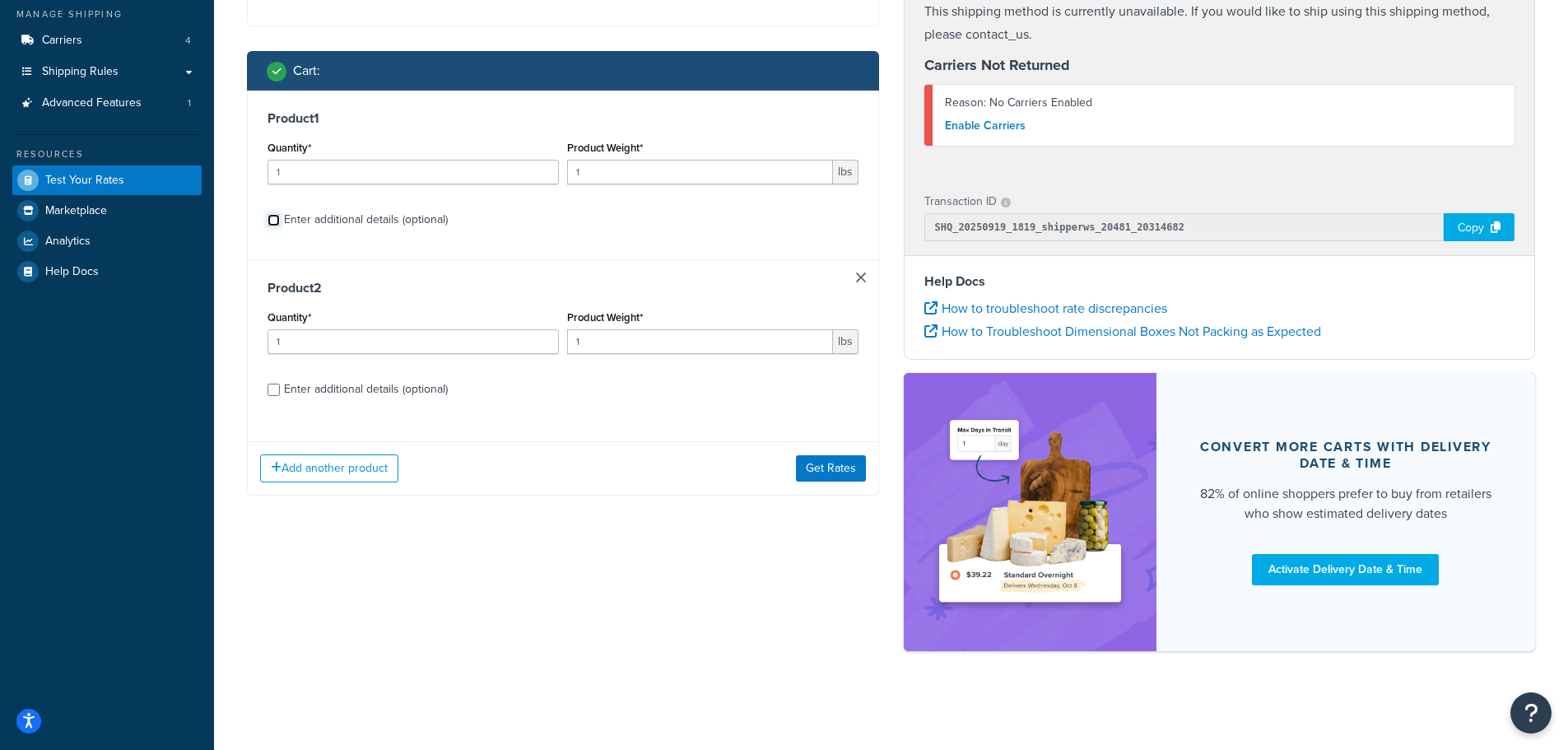
click at [274, 218] on input "Enter additional details (optional)" at bounding box center [274, 220] width 13 height 13
checkbox input "true"
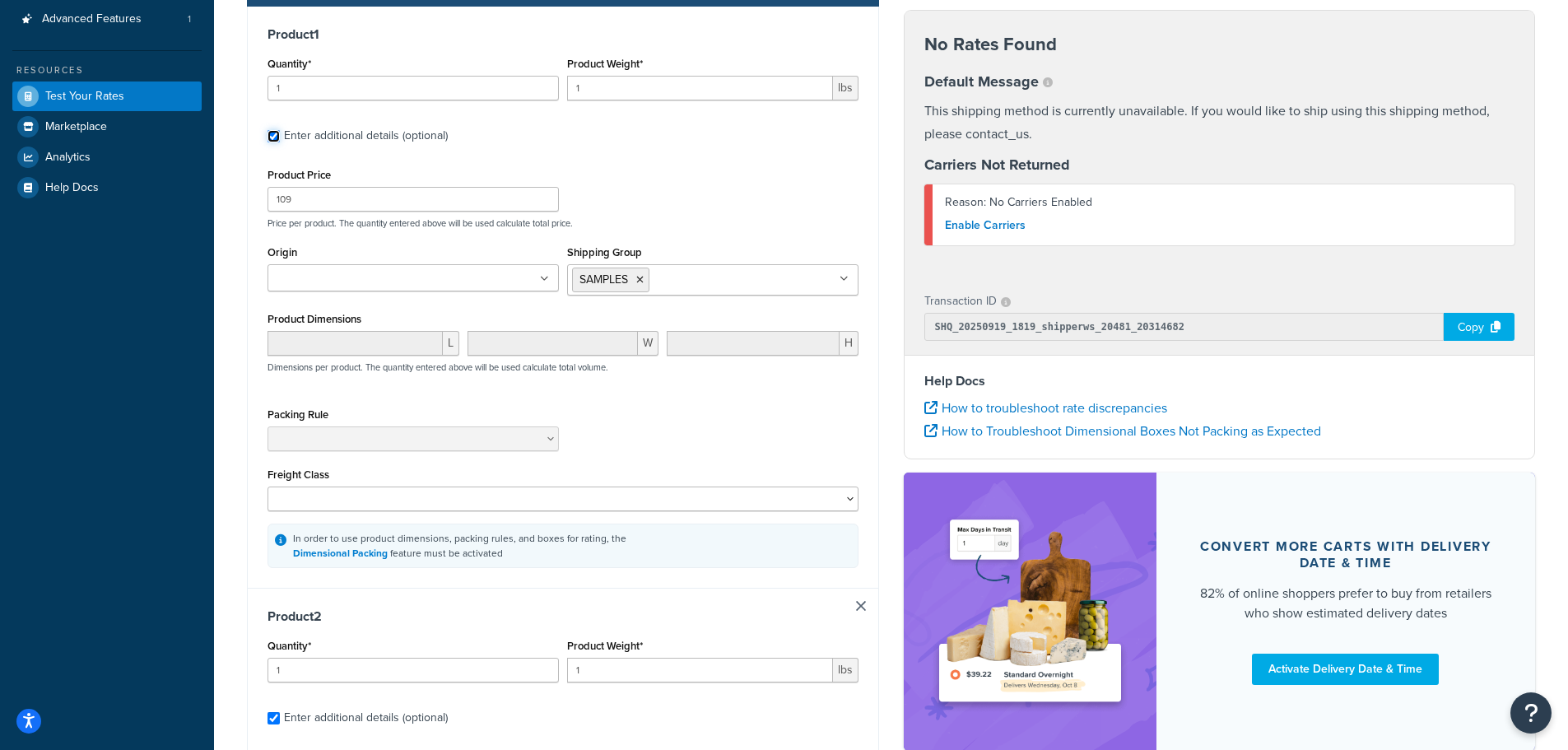
scroll to position [30, 0]
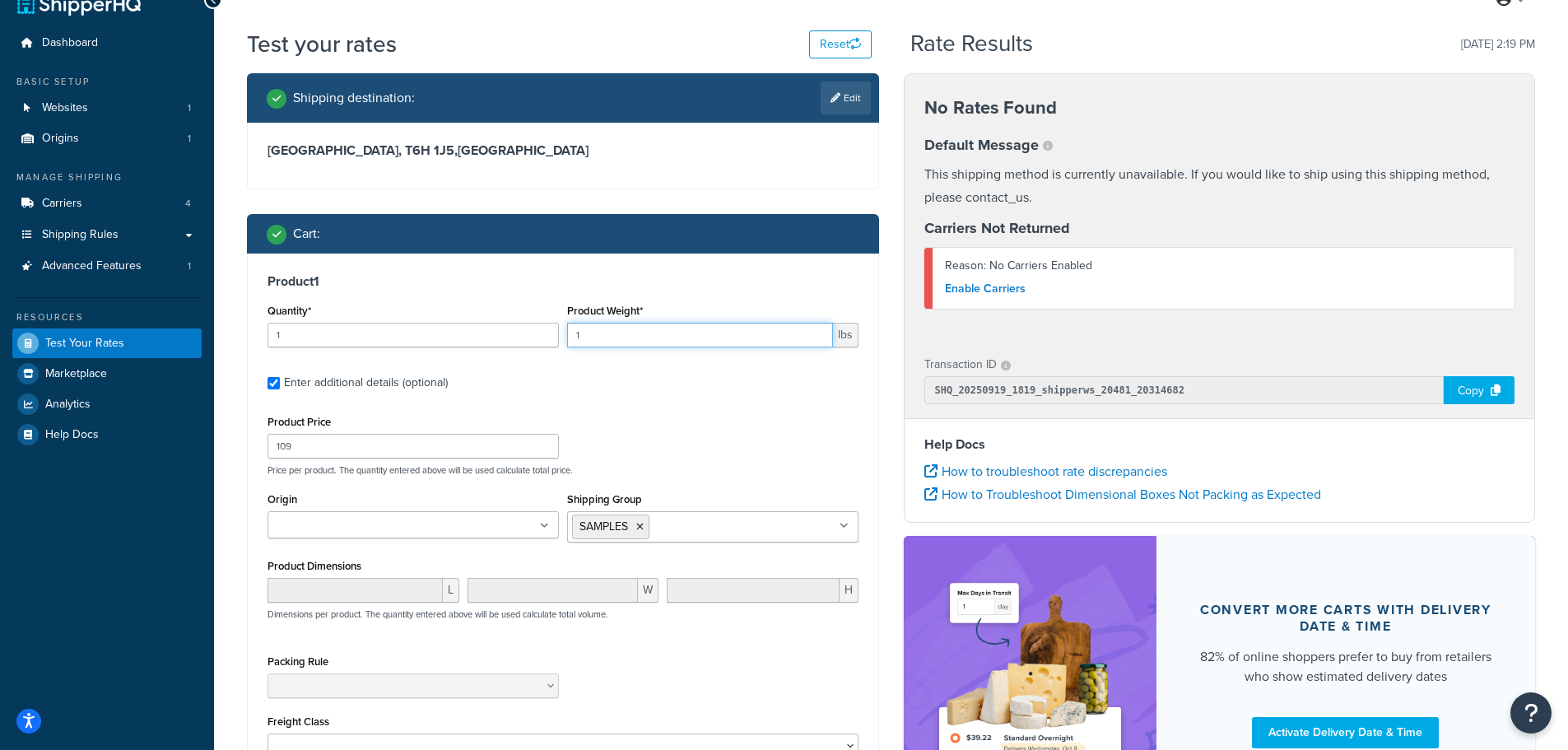
drag, startPoint x: 578, startPoint y: 340, endPoint x: 461, endPoint y: 329, distance: 117.5
click at [485, 330] on div "Quantity* 1 Product Weight* 1 lbs" at bounding box center [563, 329] width 600 height 60
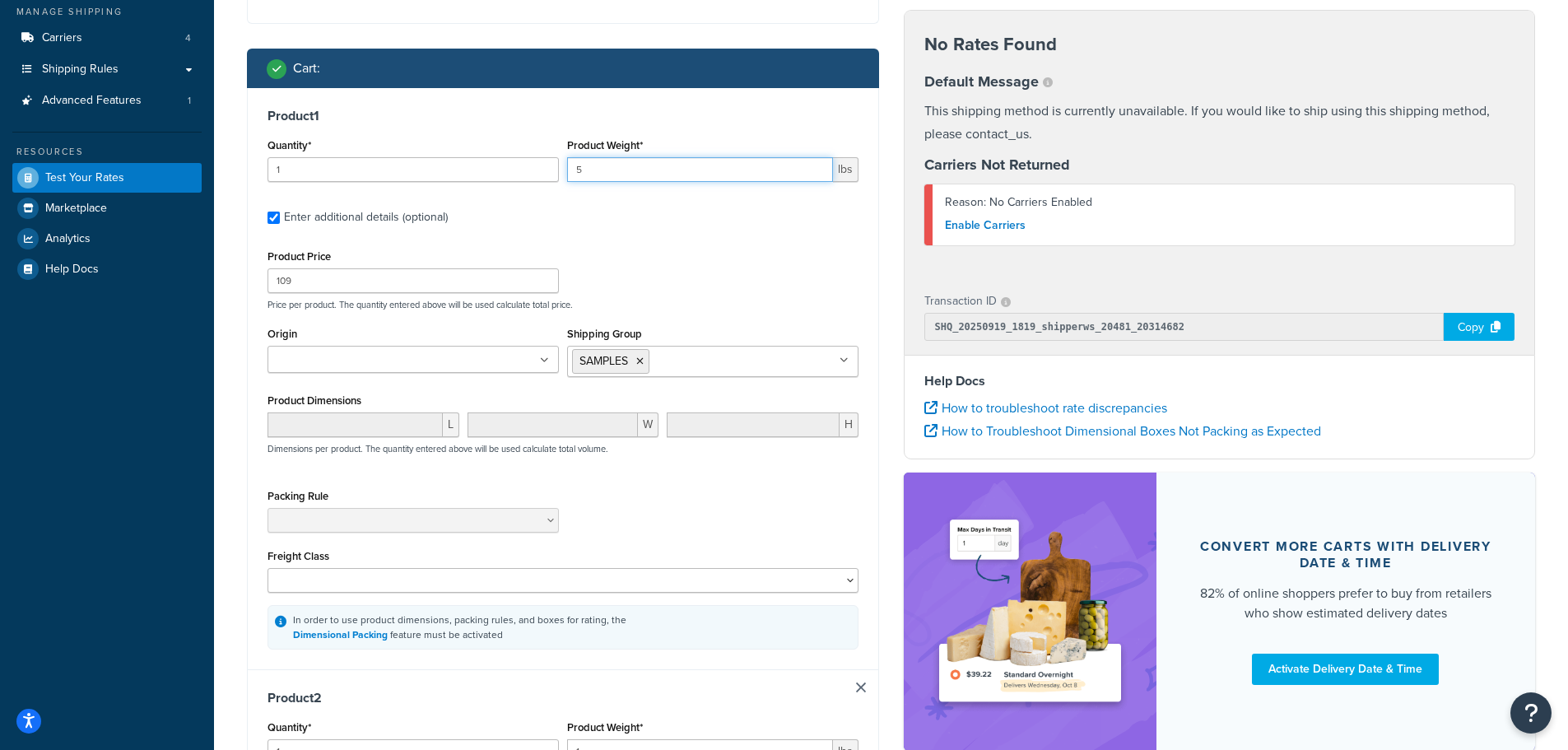
scroll to position [524, 0]
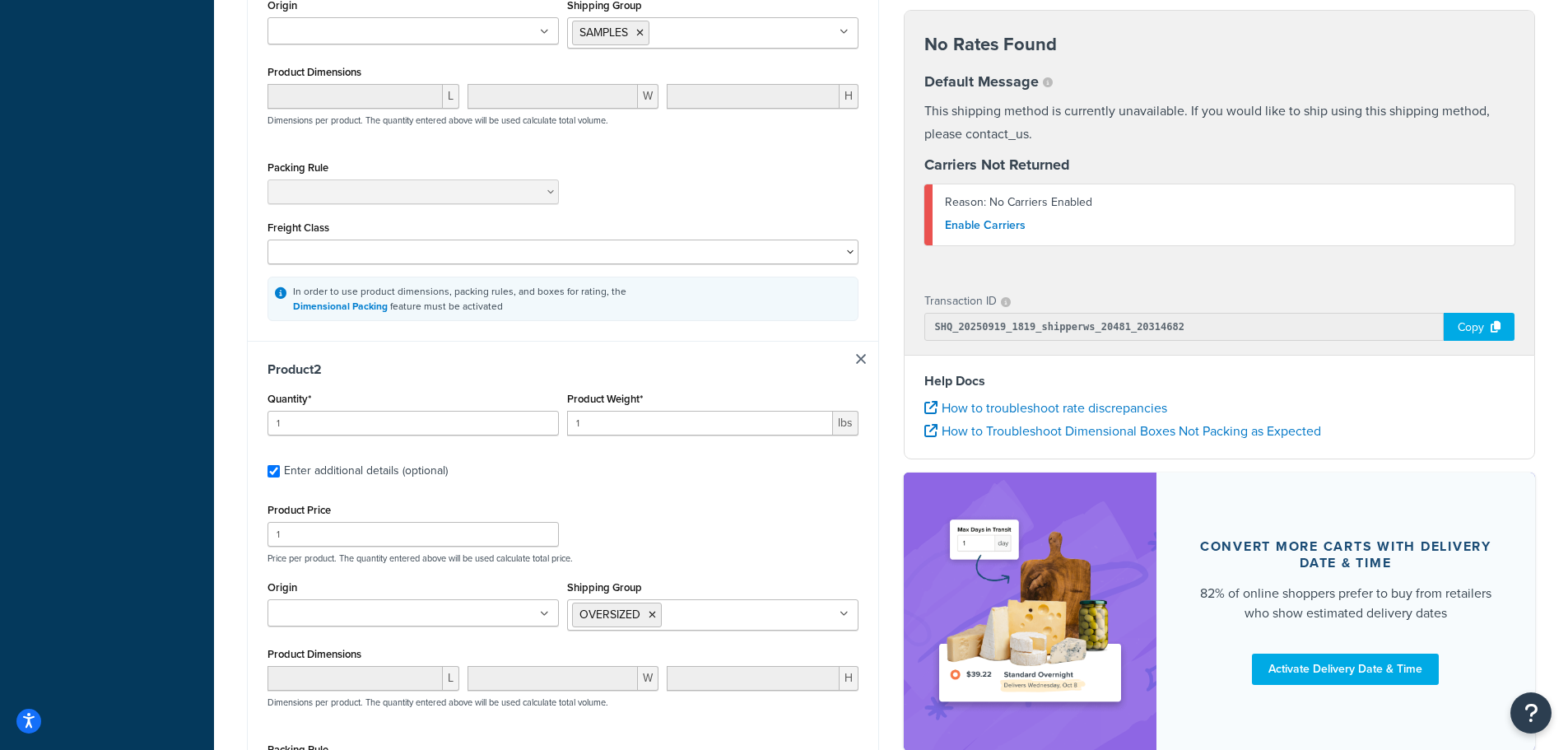
type input "5"
click at [536, 429] on div "Quantity* 1 Product Weight* 1 lbs" at bounding box center [563, 417] width 600 height 60
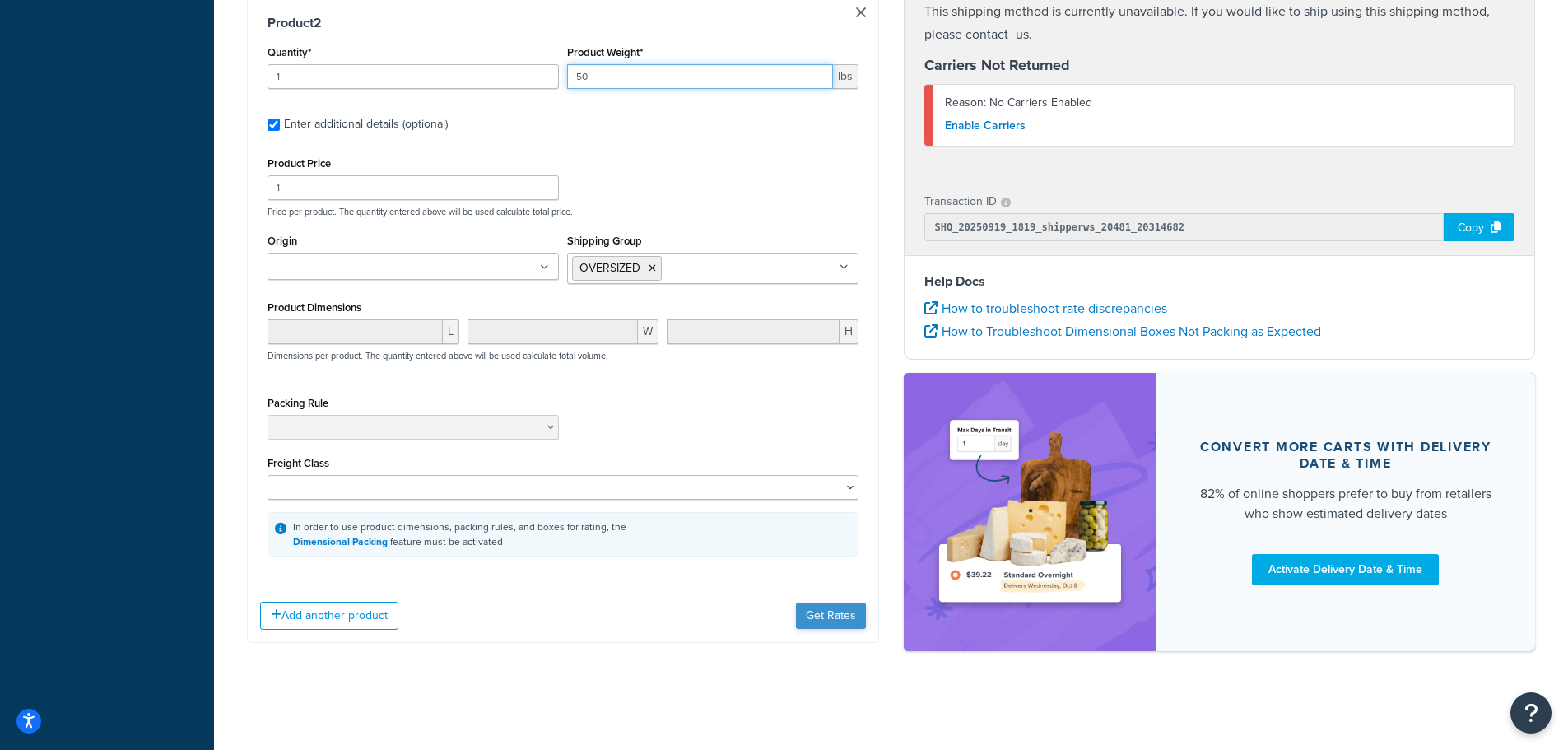
type input "50"
click at [832, 611] on button "Get Rates" at bounding box center [831, 616] width 70 height 26
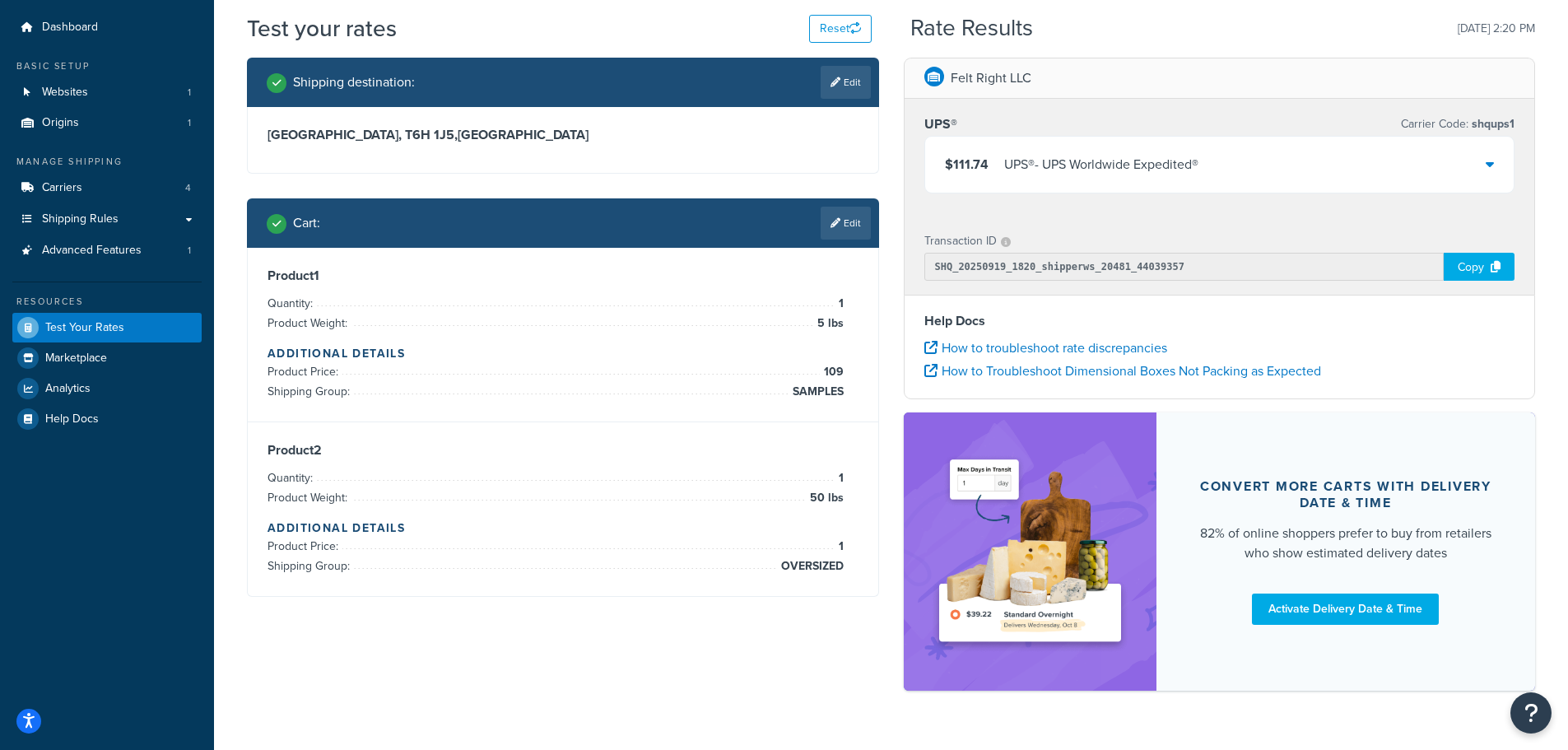
scroll to position [84, 0]
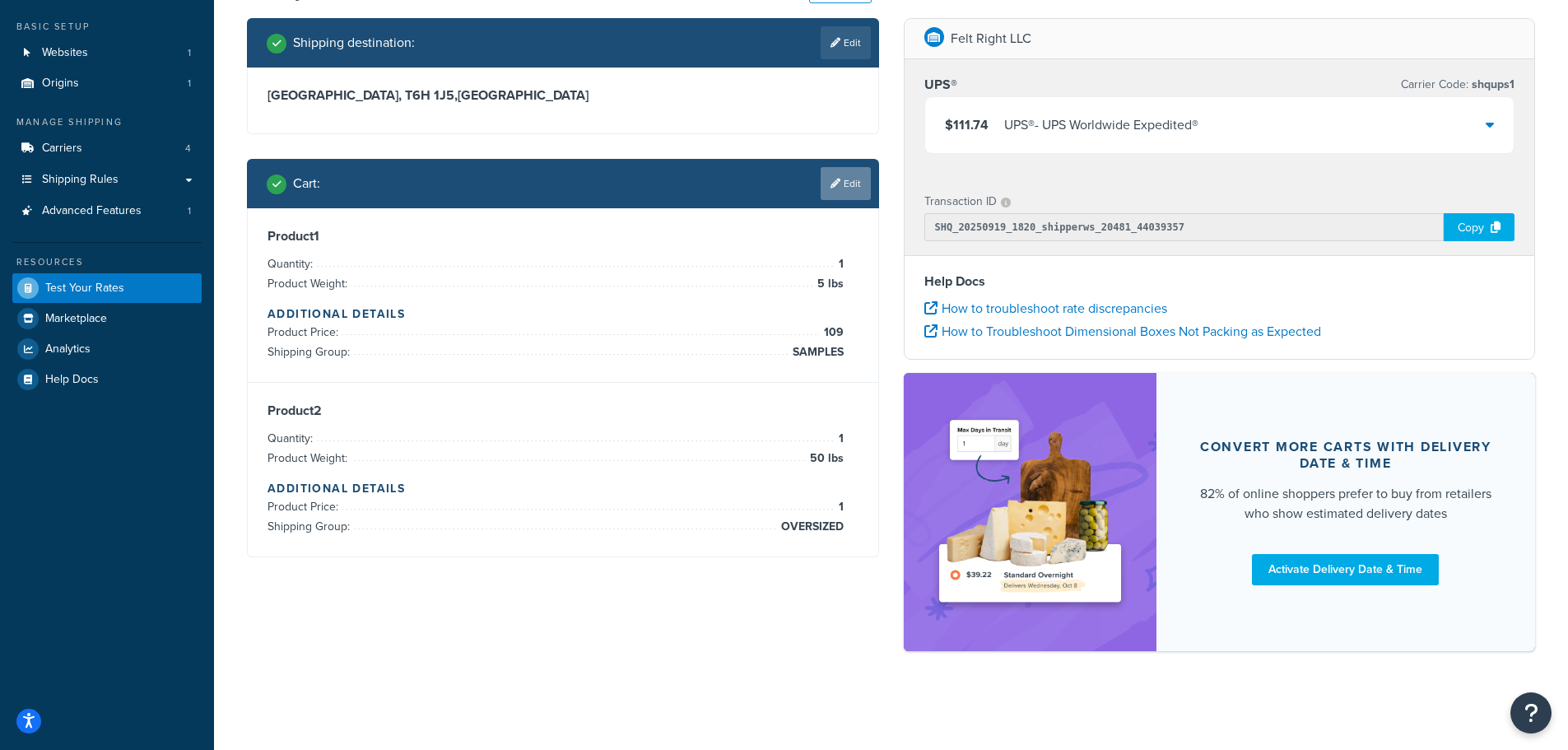
click at [840, 181] on link "Edit" at bounding box center [845, 183] width 50 height 33
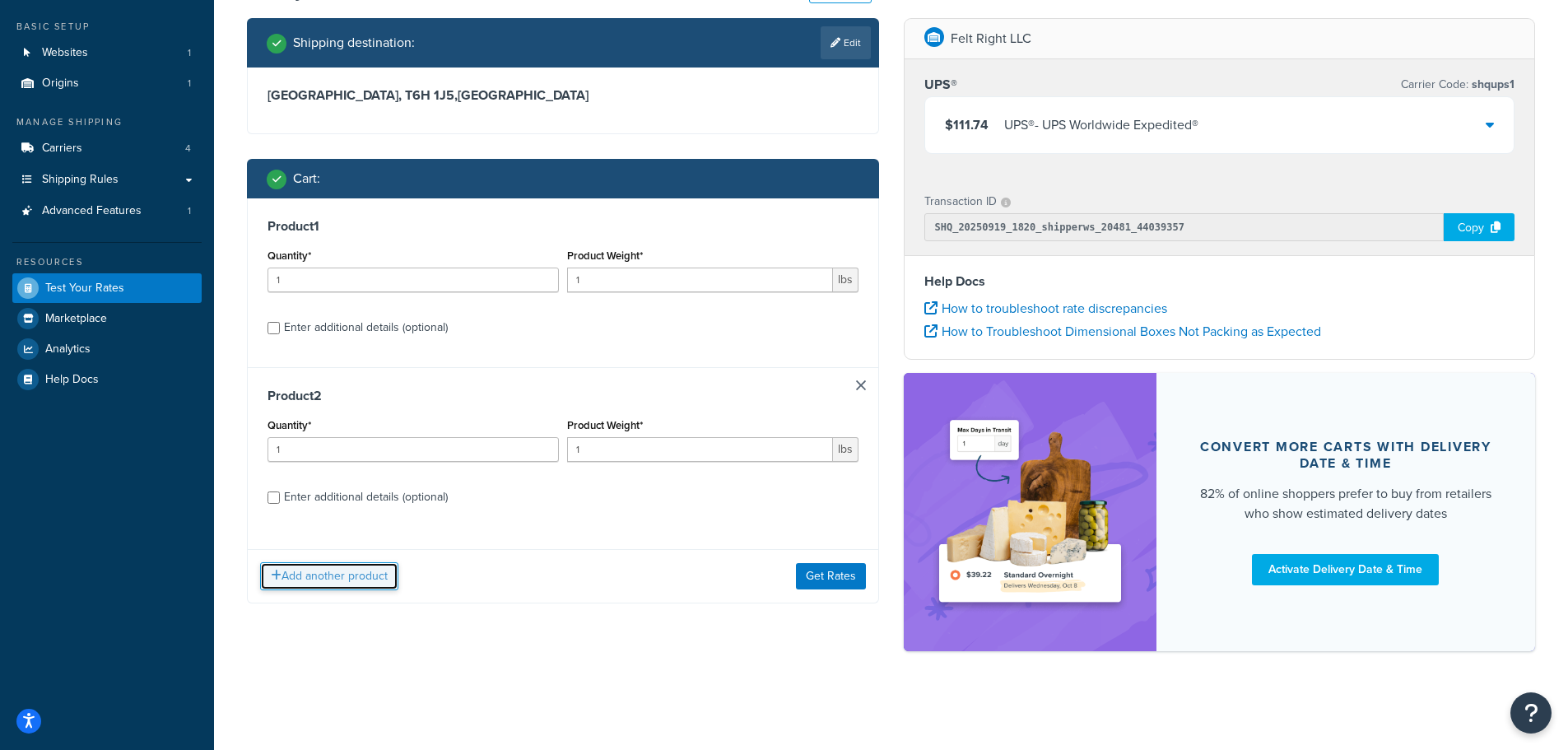
click at [357, 577] on button "Add another product" at bounding box center [329, 576] width 138 height 28
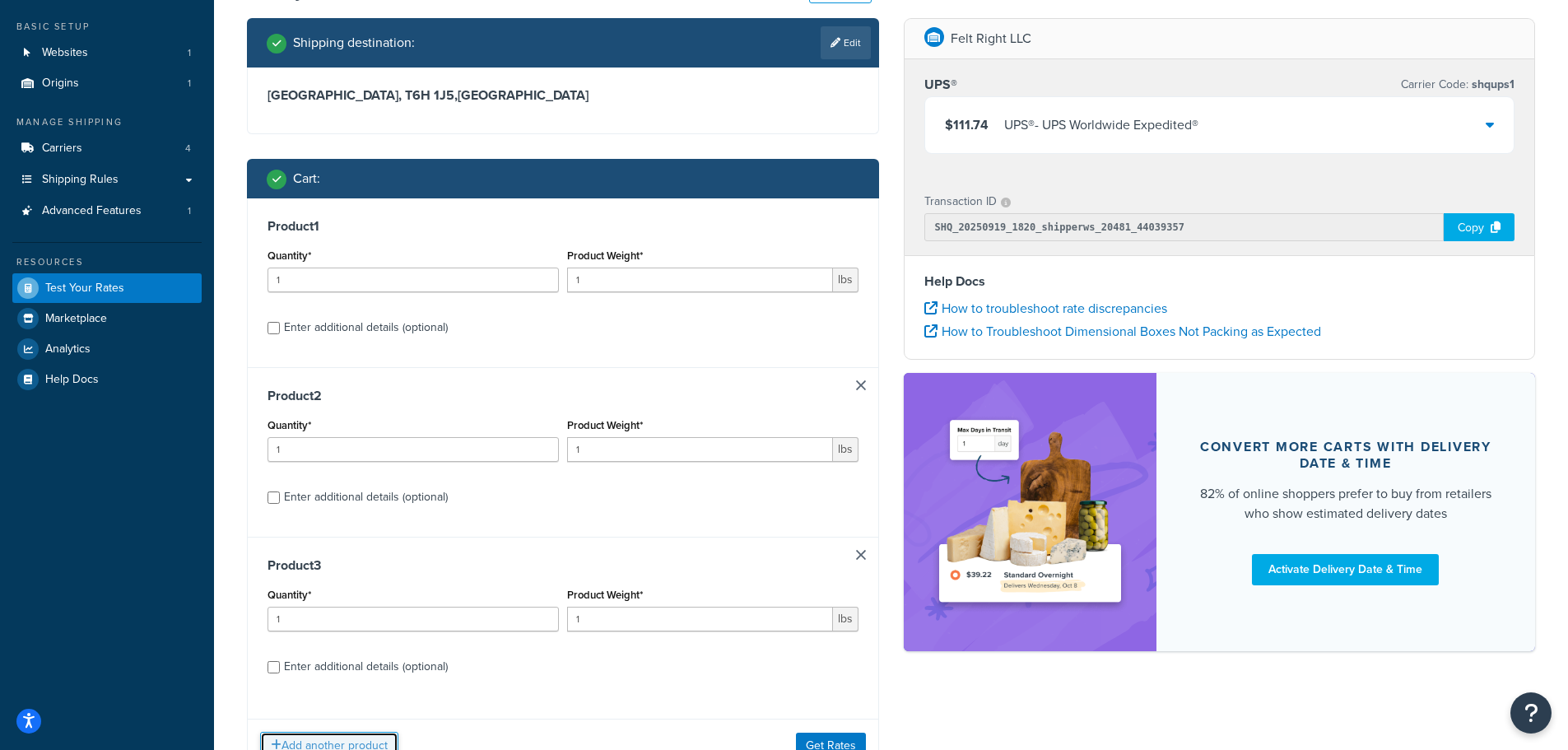
click at [355, 741] on button "Add another product" at bounding box center [329, 746] width 138 height 28
click at [273, 330] on input "Enter additional details (optional)" at bounding box center [274, 328] width 13 height 13
checkbox input "true"
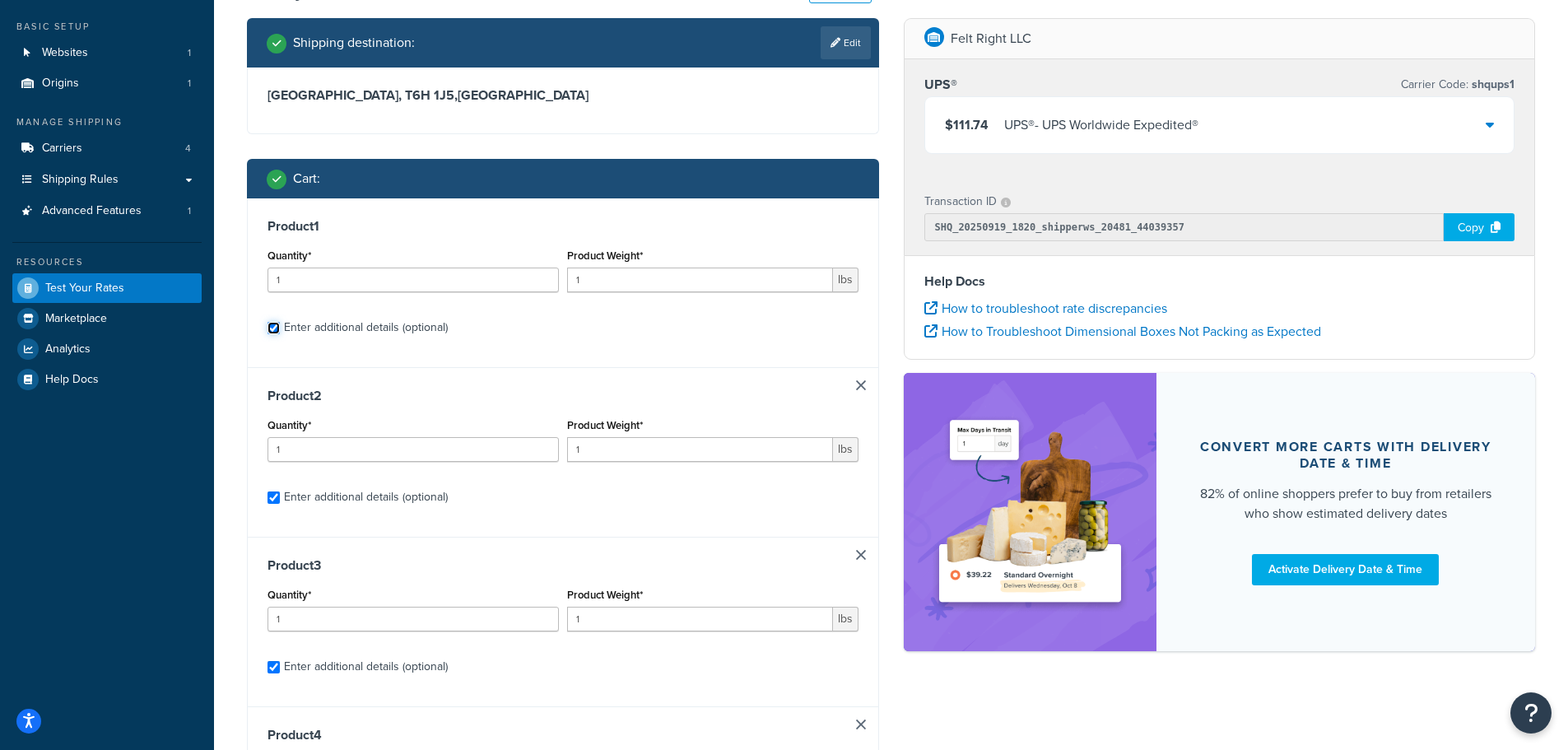
checkbox input "true"
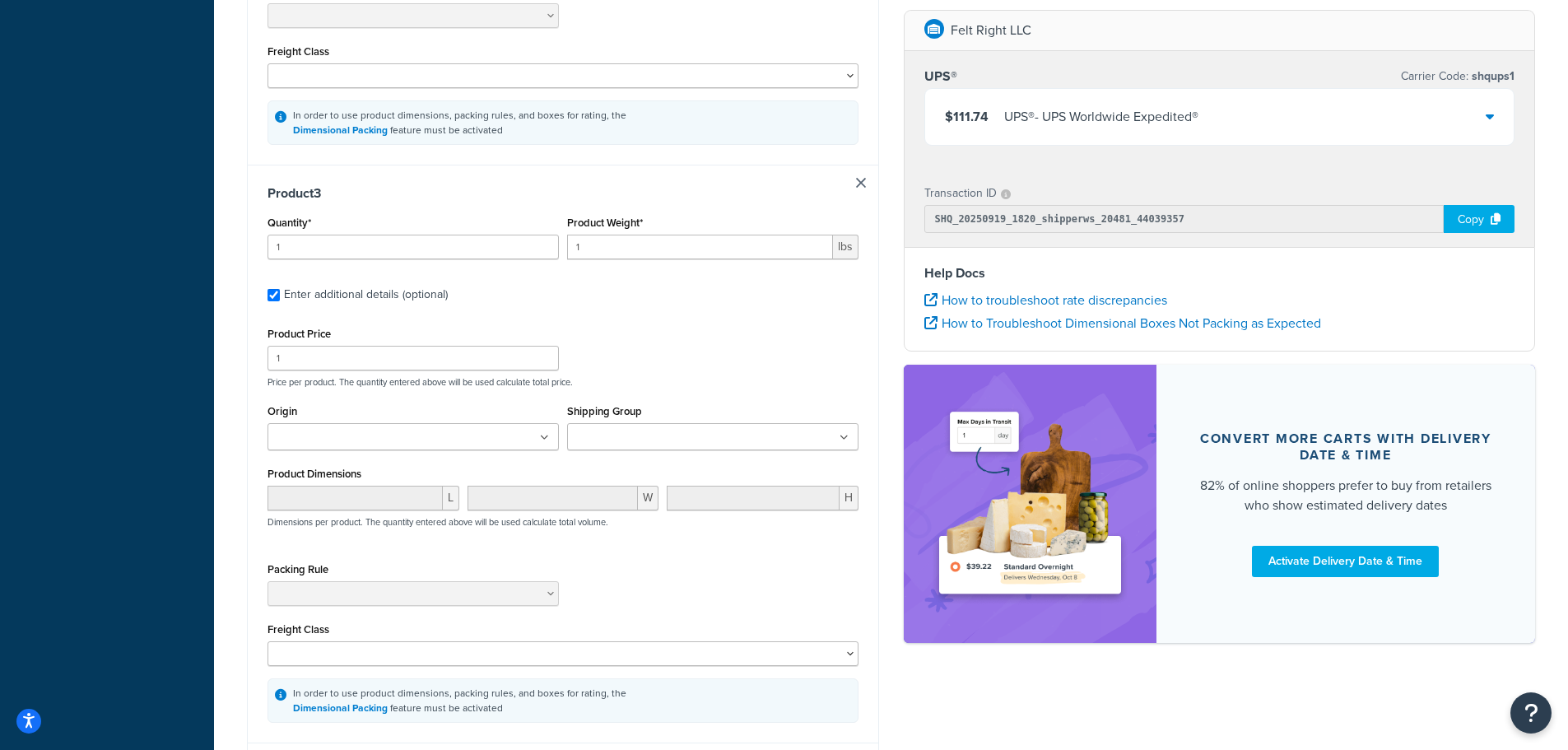
scroll to position [1320, 0]
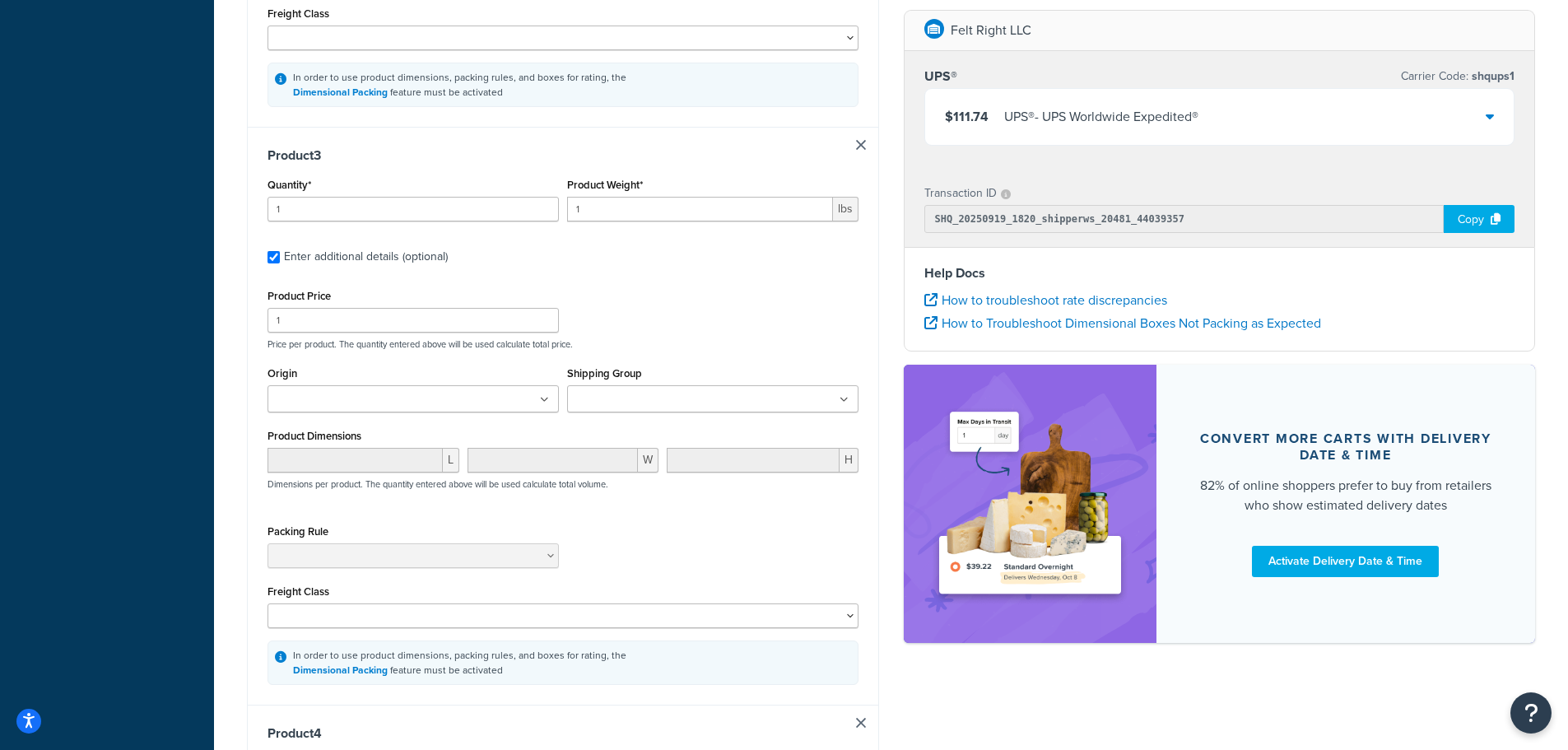
click at [654, 405] on input "Shipping Group" at bounding box center [645, 399] width 146 height 18
click at [666, 324] on div "Product Price 1 Price per product. The quantity entered above will be used calc…" at bounding box center [563, 317] width 600 height 65
drag, startPoint x: 605, startPoint y: 213, endPoint x: 517, endPoint y: 212, distance: 88.0
click at [519, 212] on div "Quantity* 1 Product Weight* 1 lbs" at bounding box center [563, 204] width 600 height 60
type input "10"
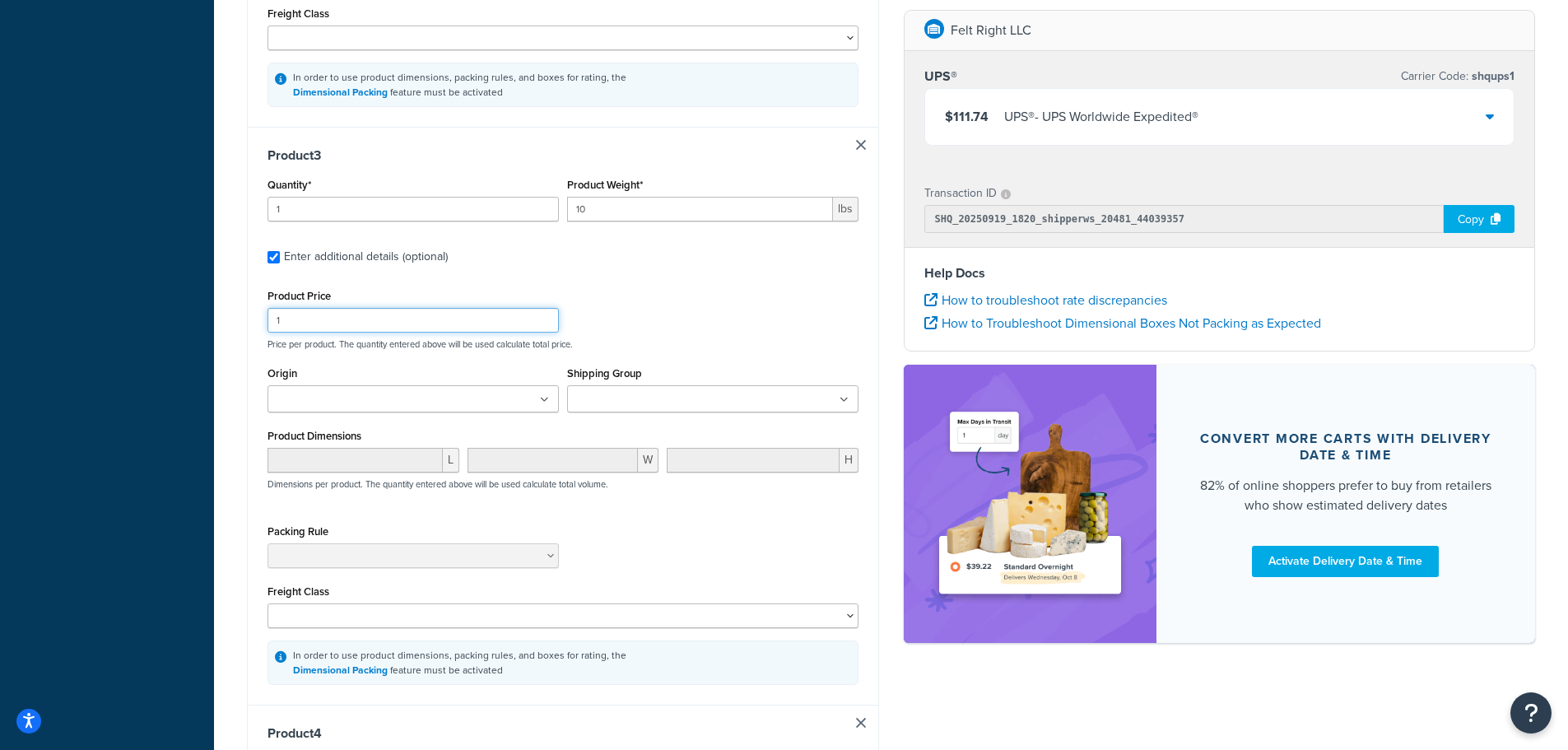
drag, startPoint x: 292, startPoint y: 325, endPoint x: 215, endPoint y: 314, distance: 77.8
click at [215, 314] on div "Test your rates Reset Rate Results 09/19/2025, 2:20 PM Shipping destination : E…" at bounding box center [892, 76] width 1354 height 2678
type input "50"
drag, startPoint x: 611, startPoint y: 295, endPoint x: 643, endPoint y: 334, distance: 50.4
click at [612, 295] on div "Product Price 50 Price per product. The quantity entered above will be used cal…" at bounding box center [563, 317] width 600 height 65
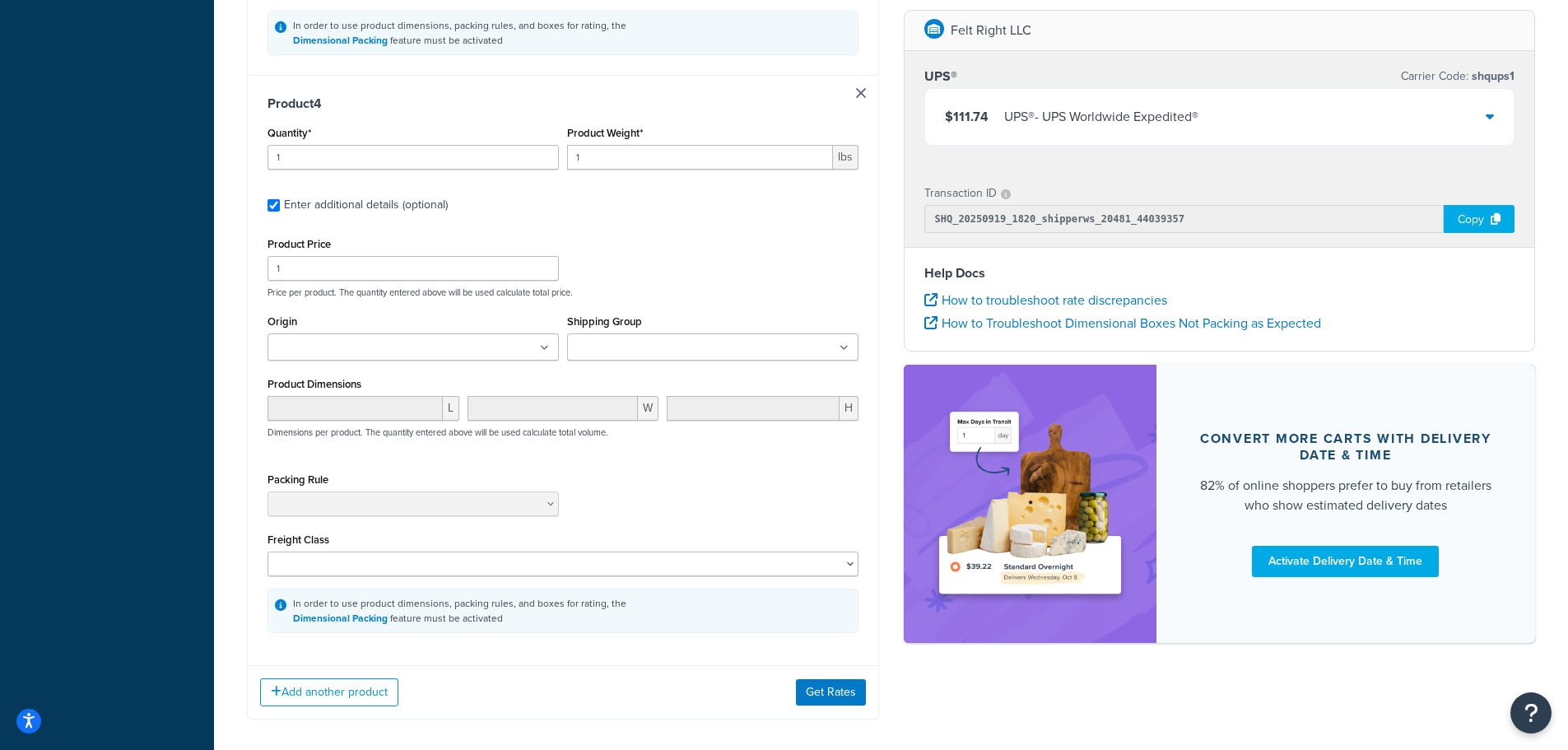
scroll to position [1979, 0]
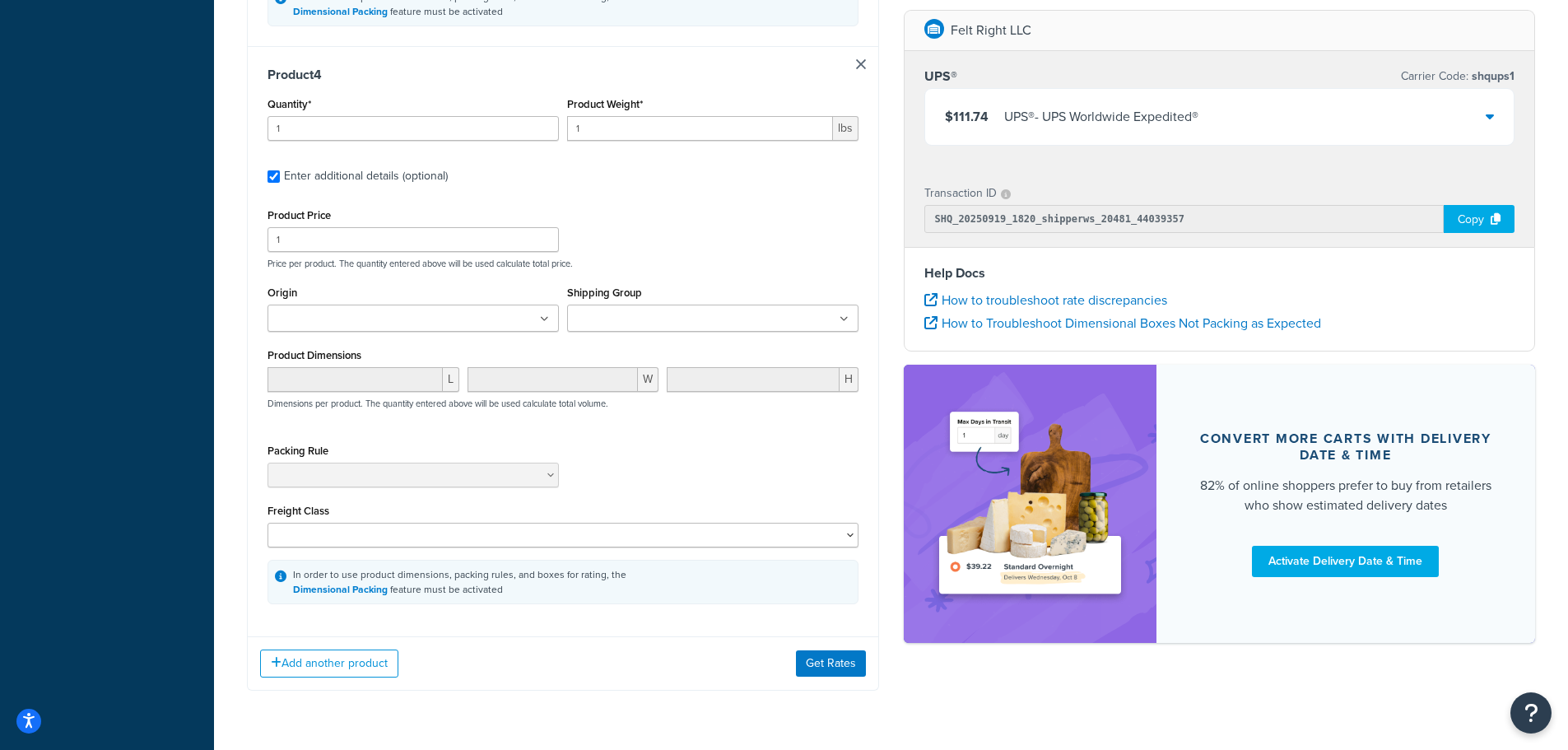
click at [648, 329] on input "Shipping Group" at bounding box center [645, 319] width 146 height 18
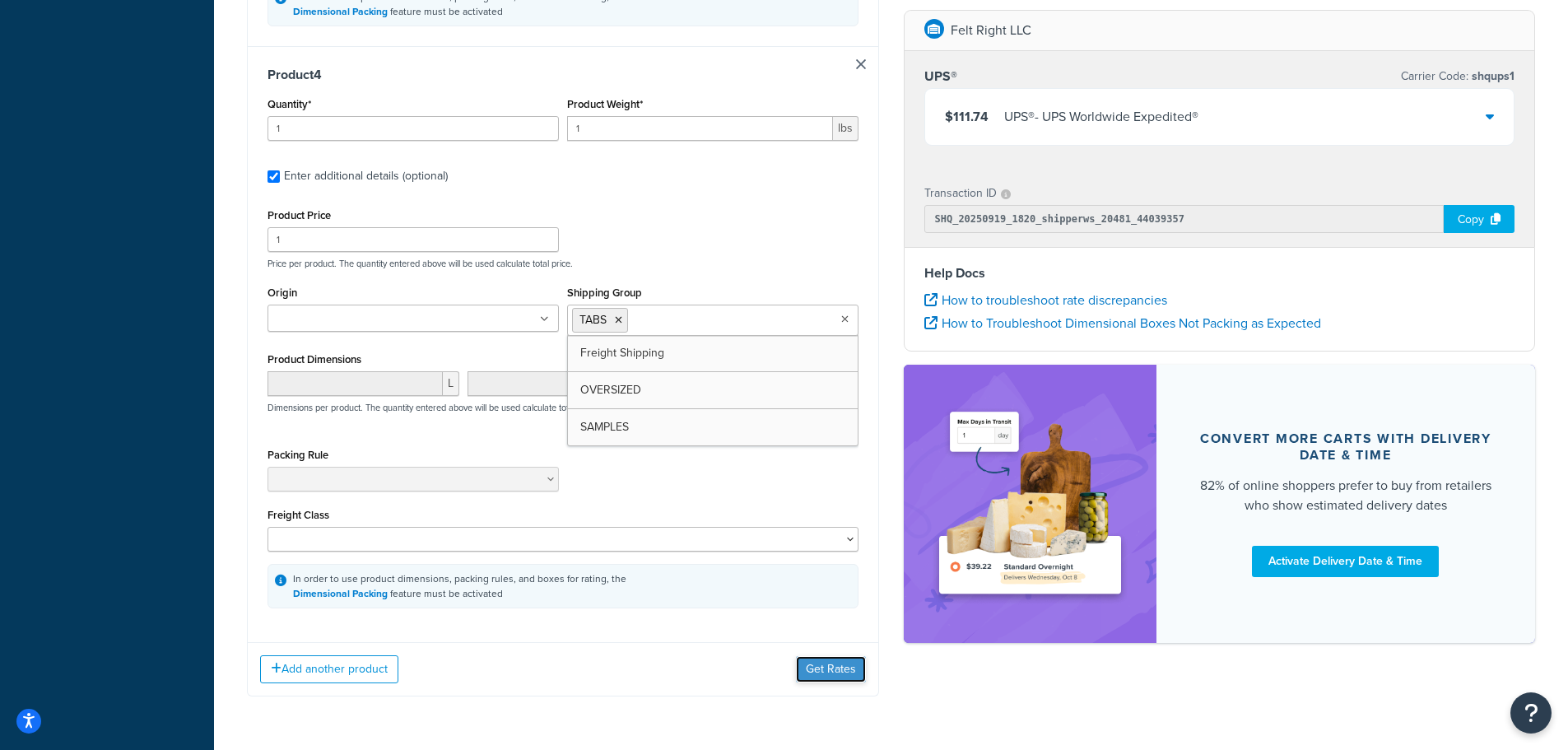
click at [825, 671] on button "Get Rates" at bounding box center [831, 669] width 70 height 26
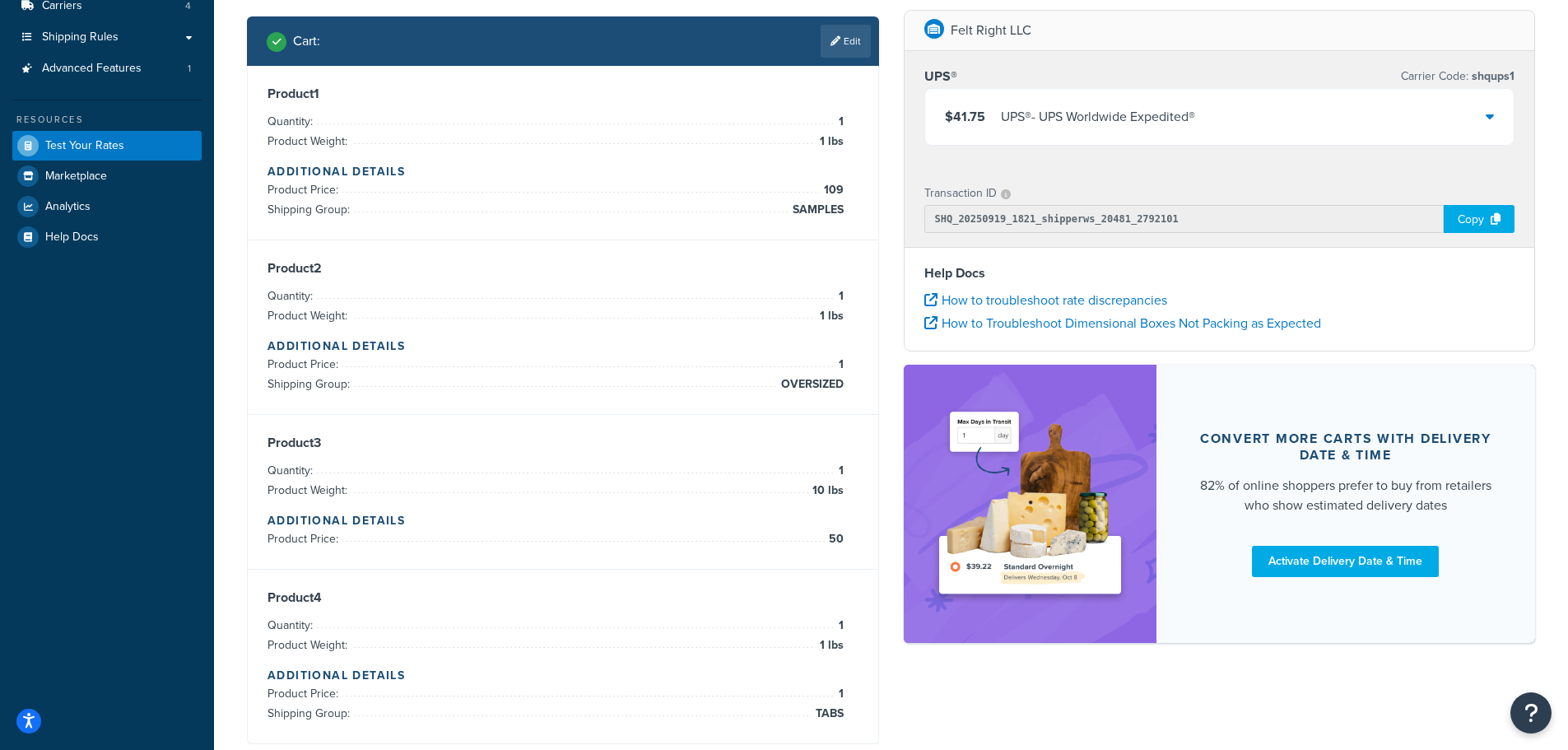
scroll to position [0, 0]
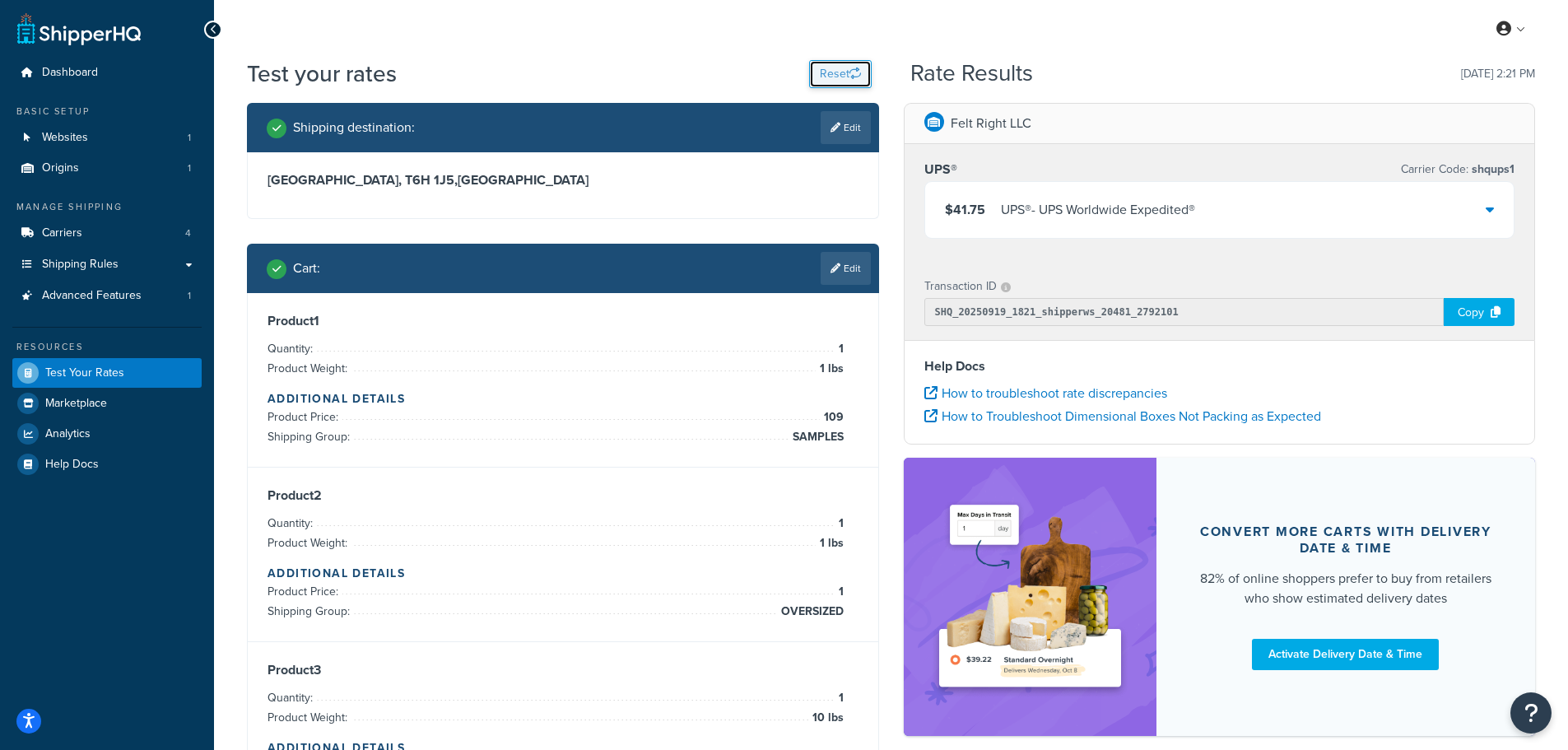
click at [841, 64] on button "Reset" at bounding box center [840, 73] width 62 height 28
select select "[GEOGRAPHIC_DATA]"
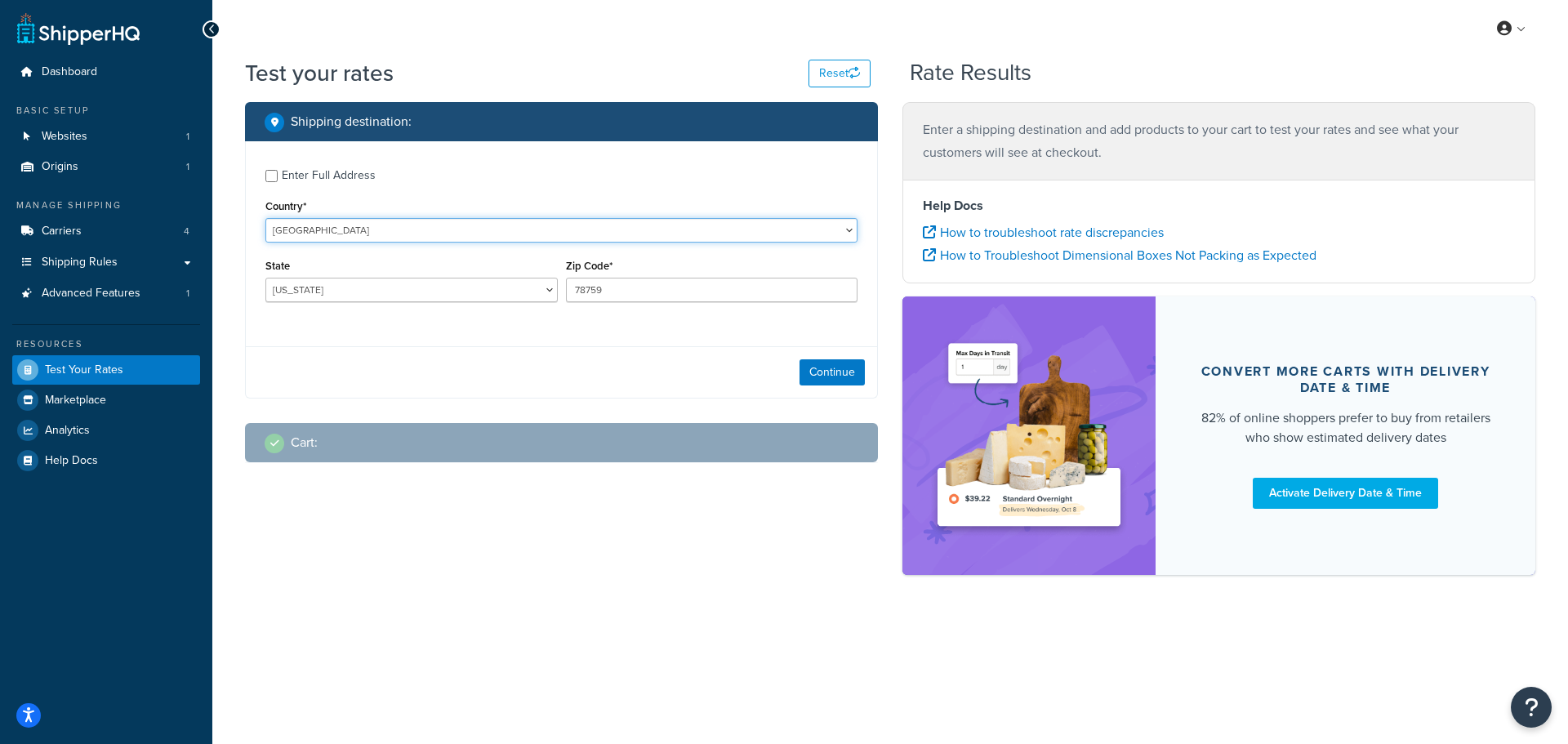
click at [359, 231] on select "United States United Kingdom Afghanistan Åland Islands Albania Algeria American…" at bounding box center [561, 230] width 592 height 24
select select "DE"
click at [266, 218] on select "United States United Kingdom Afghanistan Åland Islands Albania Algeria American…" at bounding box center [561, 230] width 592 height 24
drag, startPoint x: 613, startPoint y: 287, endPoint x: 365, endPoint y: 258, distance: 249.7
click at [374, 258] on div "State Baden-Wuerttemberg Bayern Berlin Brandenburg Bremen Hamburg Hessen Meckle…" at bounding box center [561, 284] width 601 height 59
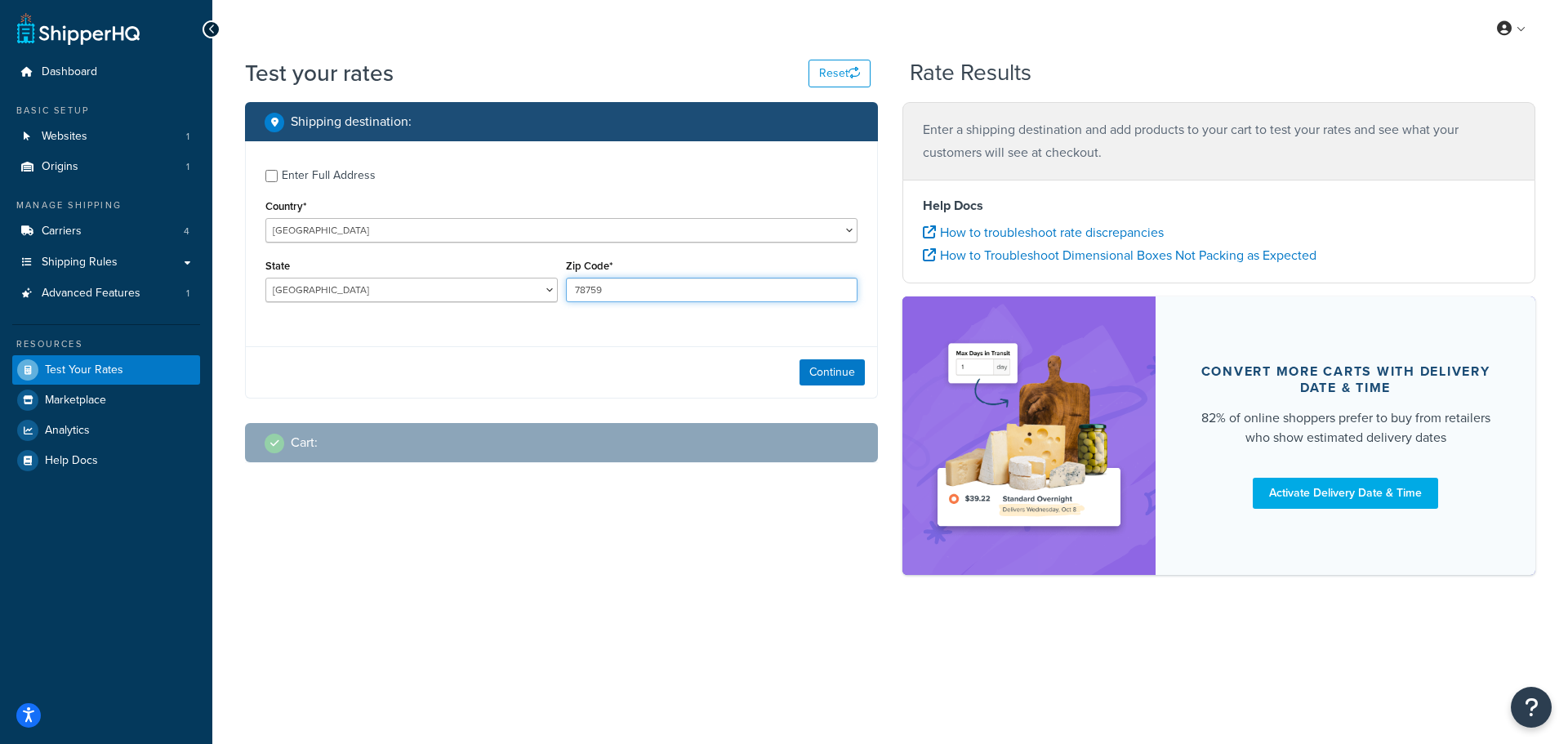
click at [616, 294] on input "78759" at bounding box center [712, 290] width 292 height 24
click at [616, 296] on input "78759" at bounding box center [712, 290] width 292 height 24
type input "85561"
click at [833, 363] on button "Continue" at bounding box center [833, 372] width 65 height 26
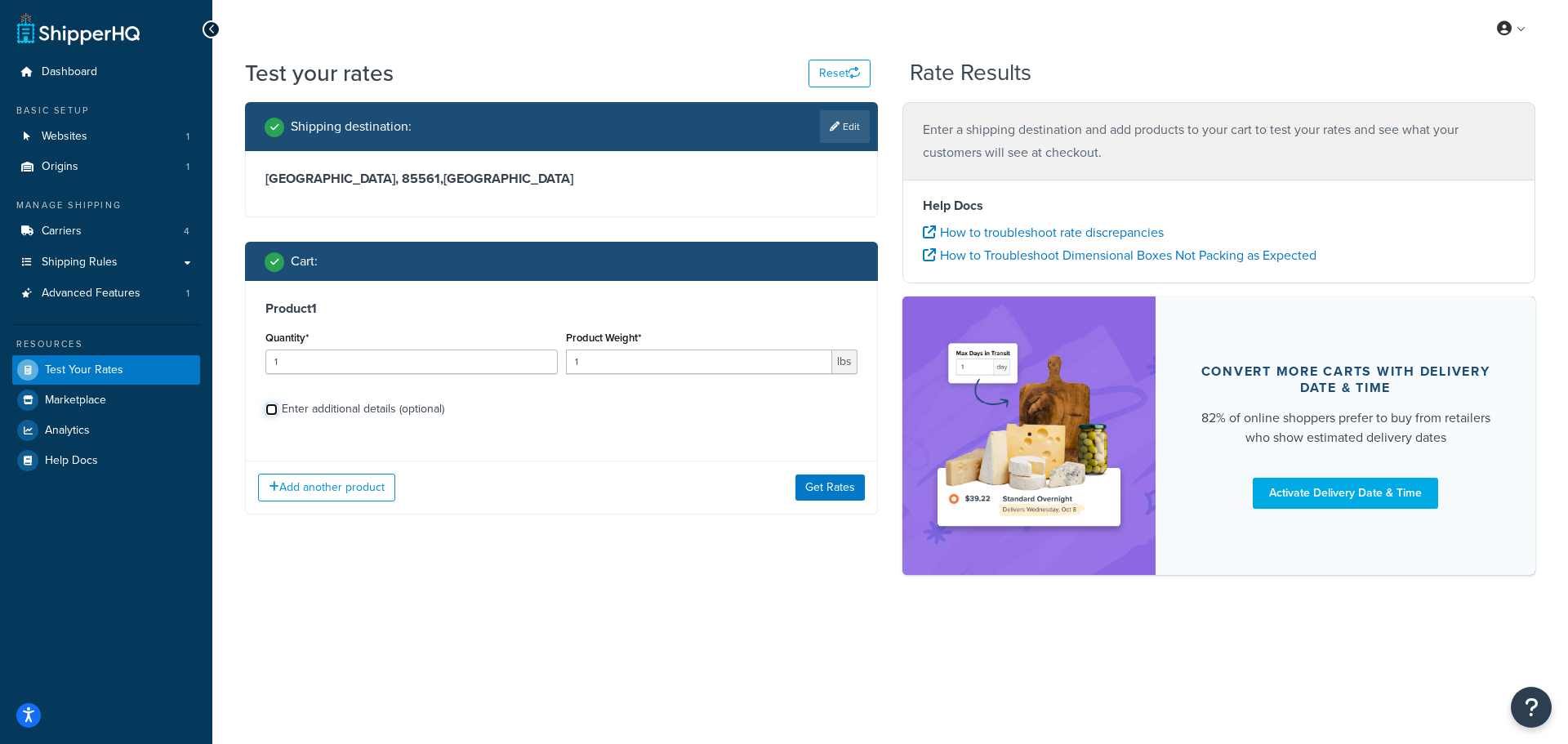
click at [271, 411] on input "Enter additional details (optional)" at bounding box center [271, 410] width 13 height 13
checkbox input "true"
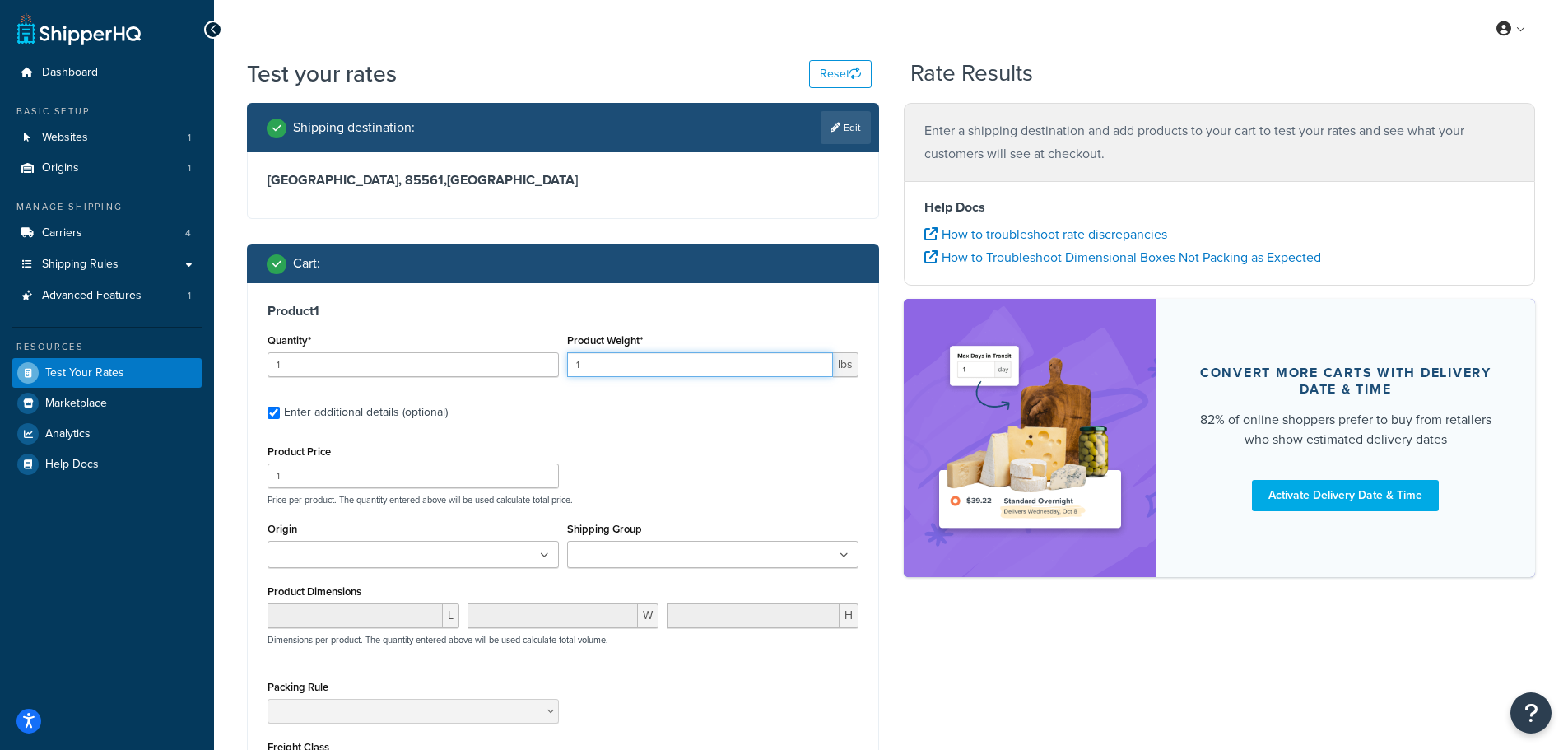
drag, startPoint x: 650, startPoint y: 368, endPoint x: 524, endPoint y: 370, distance: 126.0
click at [535, 371] on div "Quantity* 1 Product Weight* 1 lbs" at bounding box center [563, 359] width 600 height 60
type input "7"
click at [686, 428] on div "Product 1 Quantity* 1 Product Weight* 7 lbs Enter additional details (optional)…" at bounding box center [562, 571] width 631 height 577
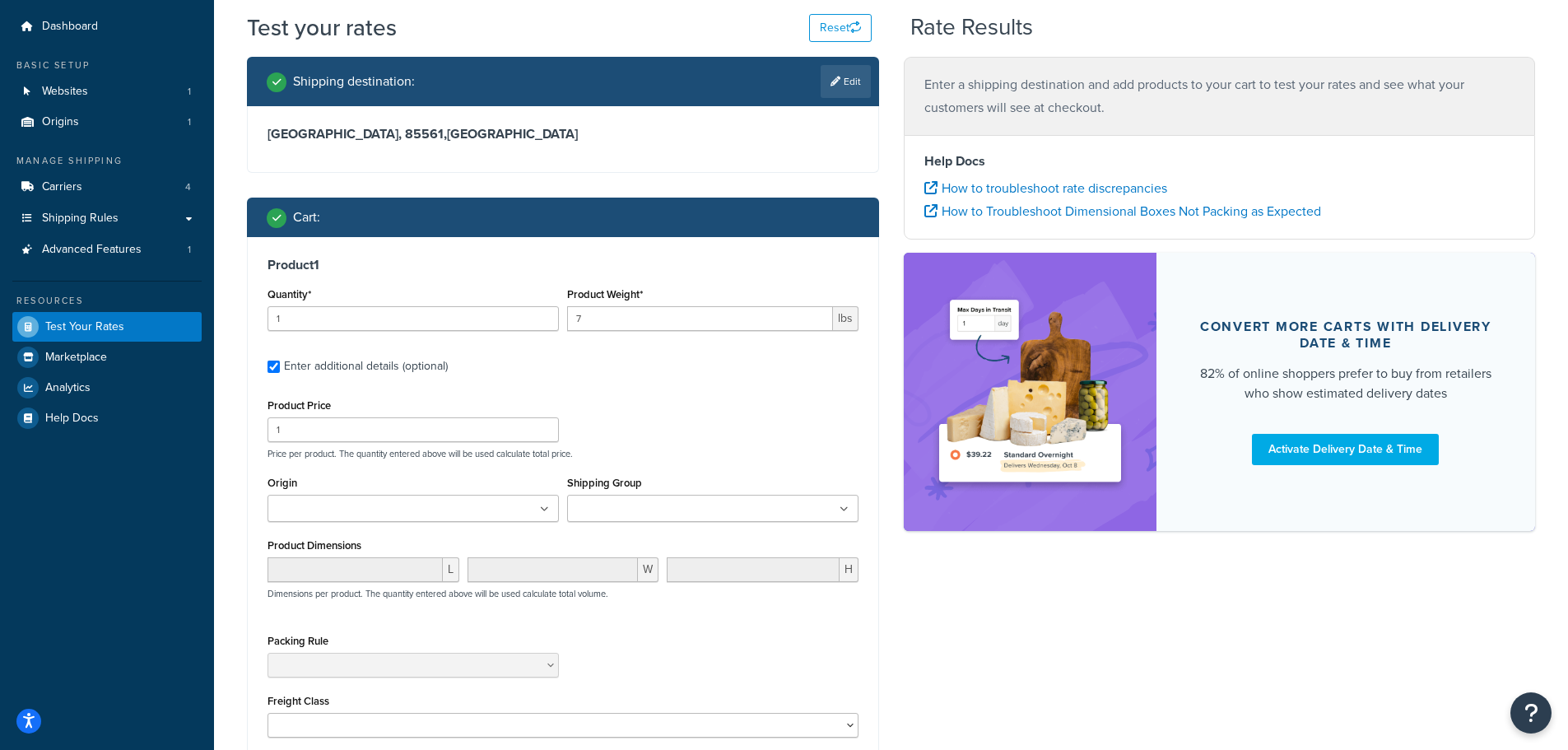
scroll to position [247, 0]
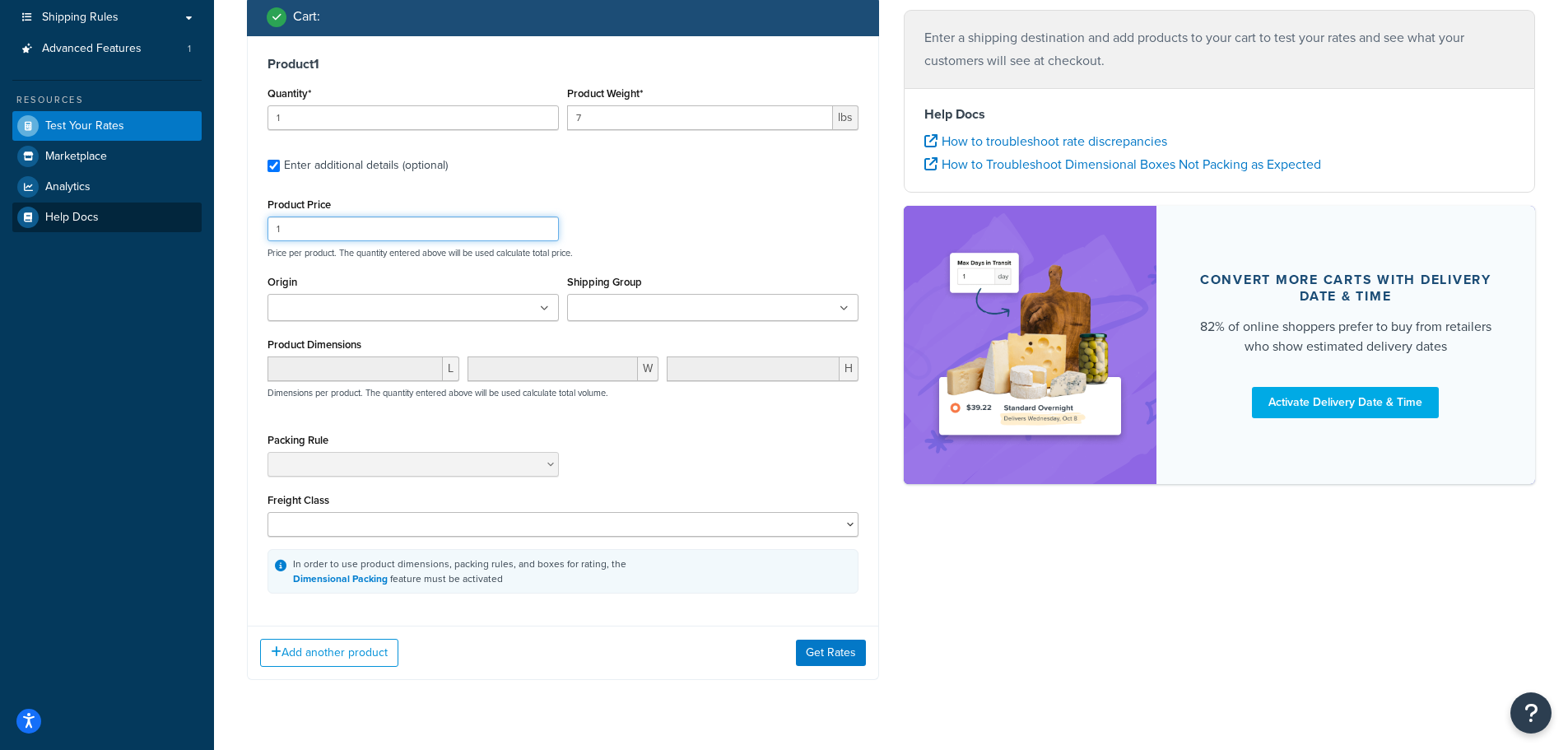
drag, startPoint x: 280, startPoint y: 241, endPoint x: 160, endPoint y: 222, distance: 121.5
click at [180, 231] on div "Dashboard Basic Setup Websites 1 Origins 1 Manage Shipping Carriers 4 Shipping …" at bounding box center [784, 269] width 1568 height 1035
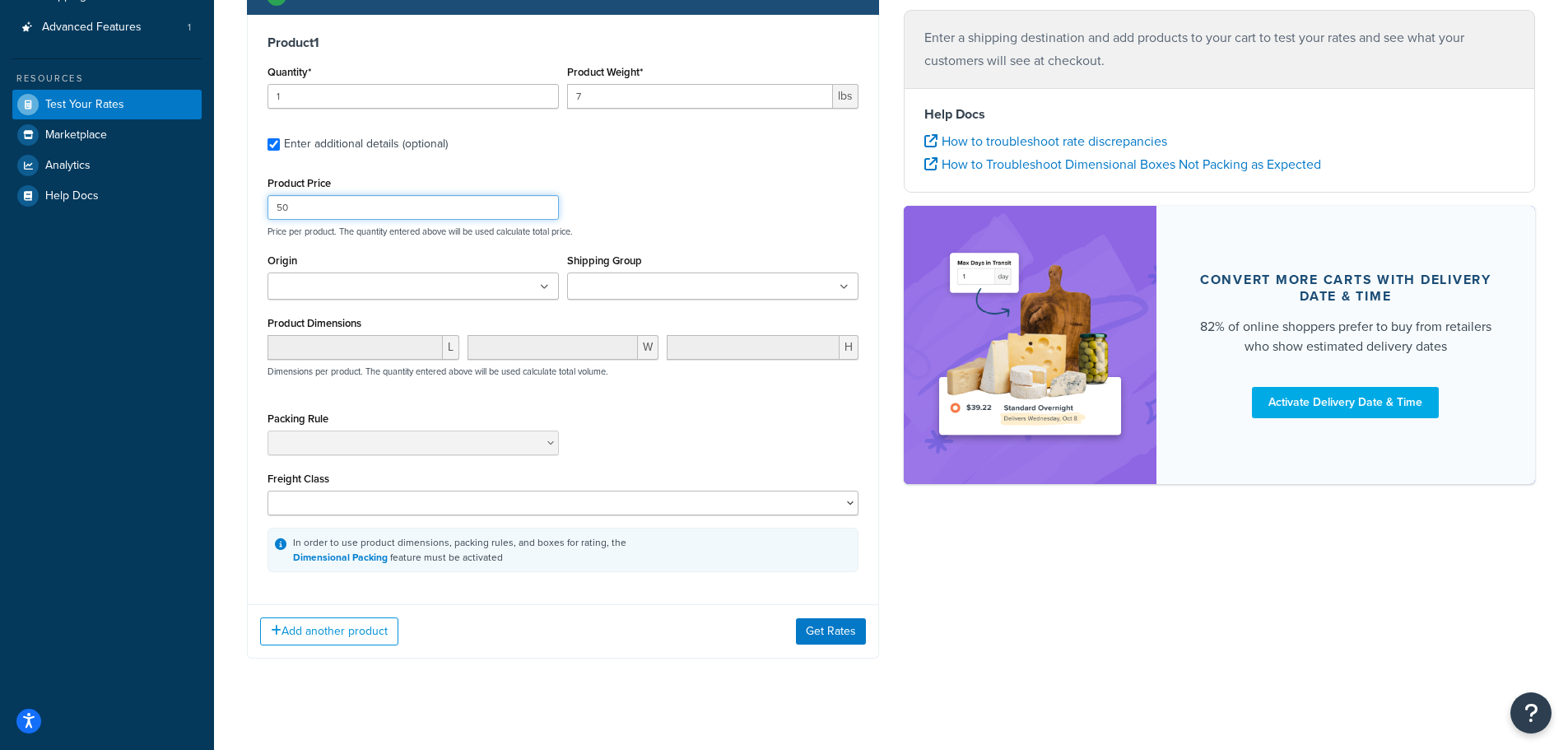
scroll to position [286, 0]
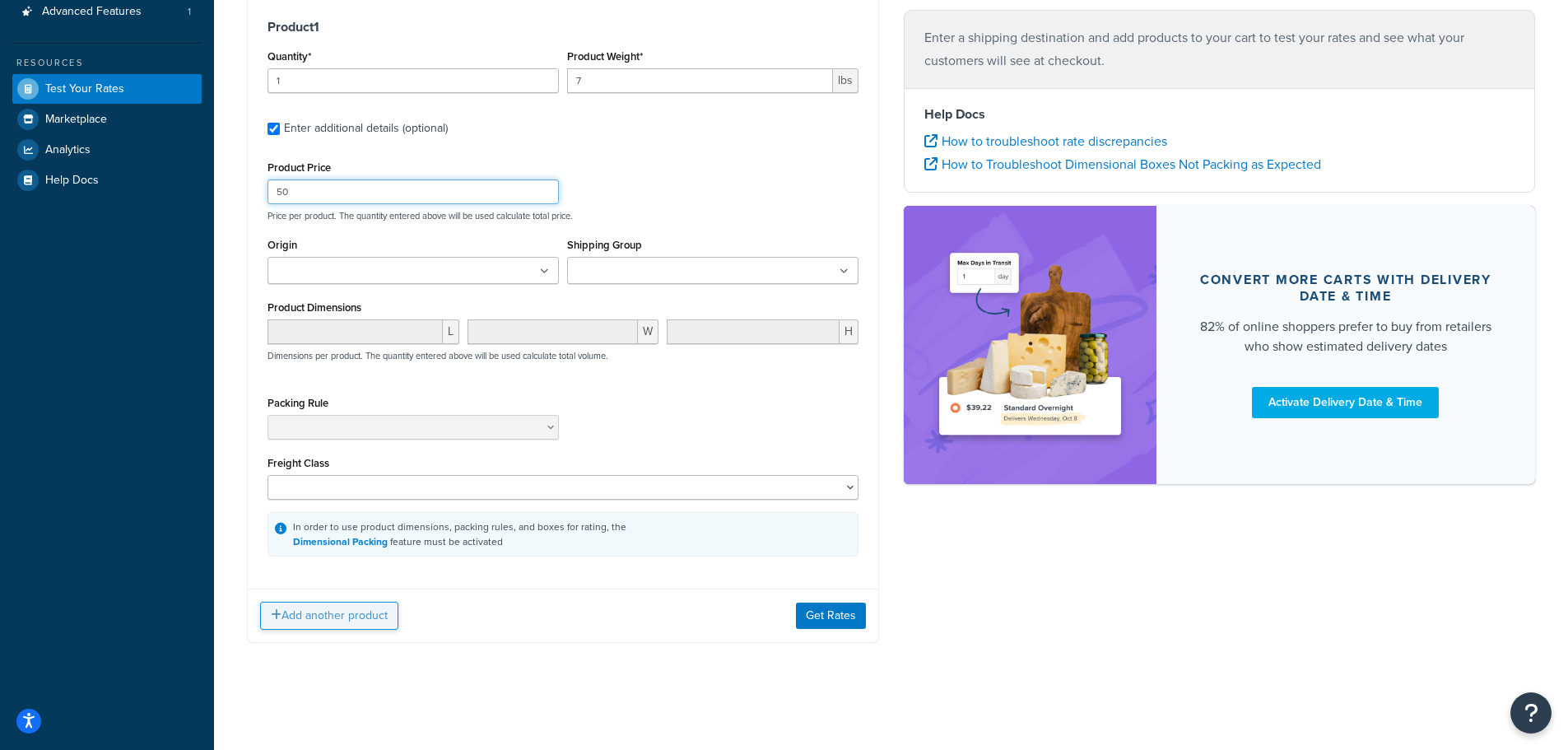
type input "50"
click at [345, 617] on button "Add another product" at bounding box center [329, 616] width 138 height 28
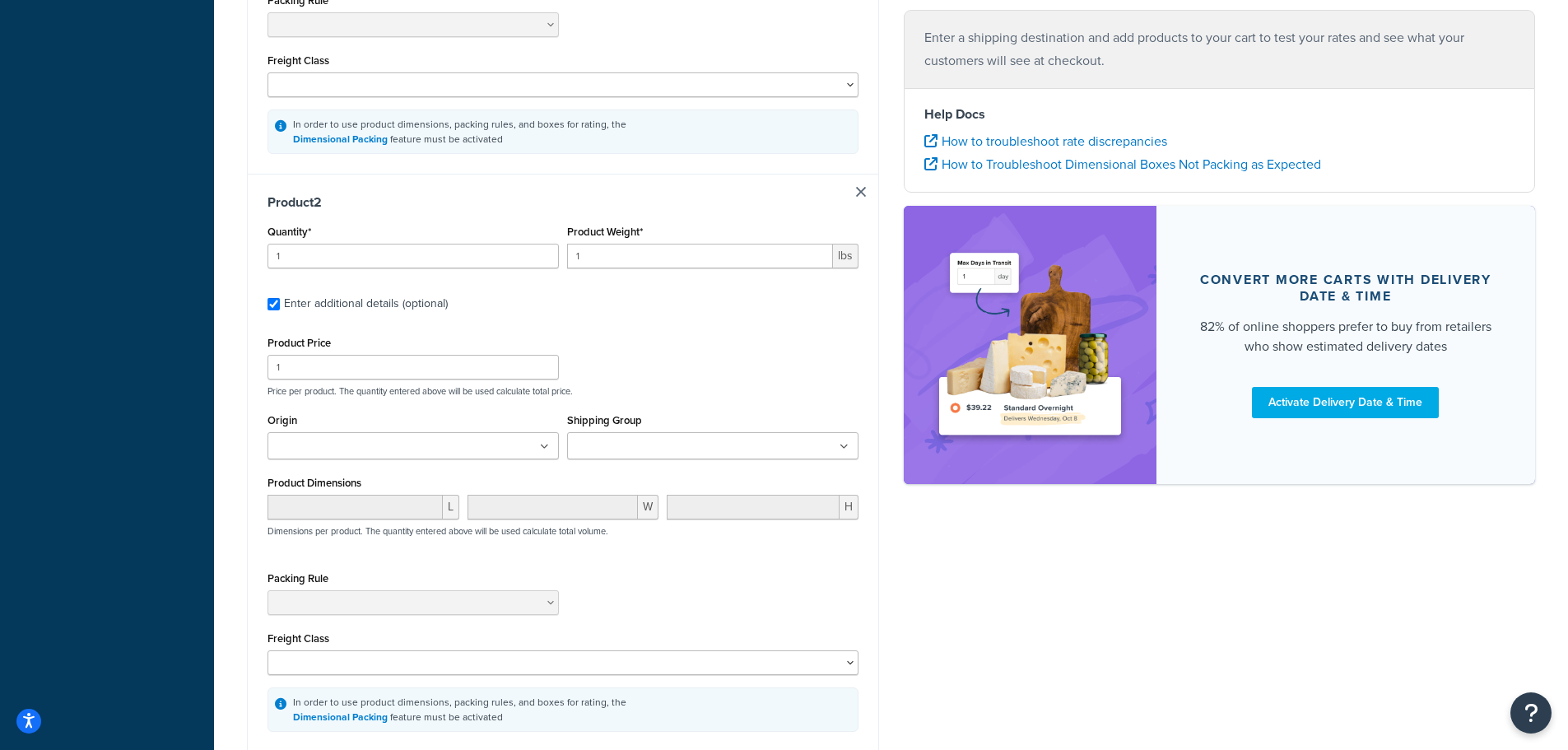
scroll to position [782, 0]
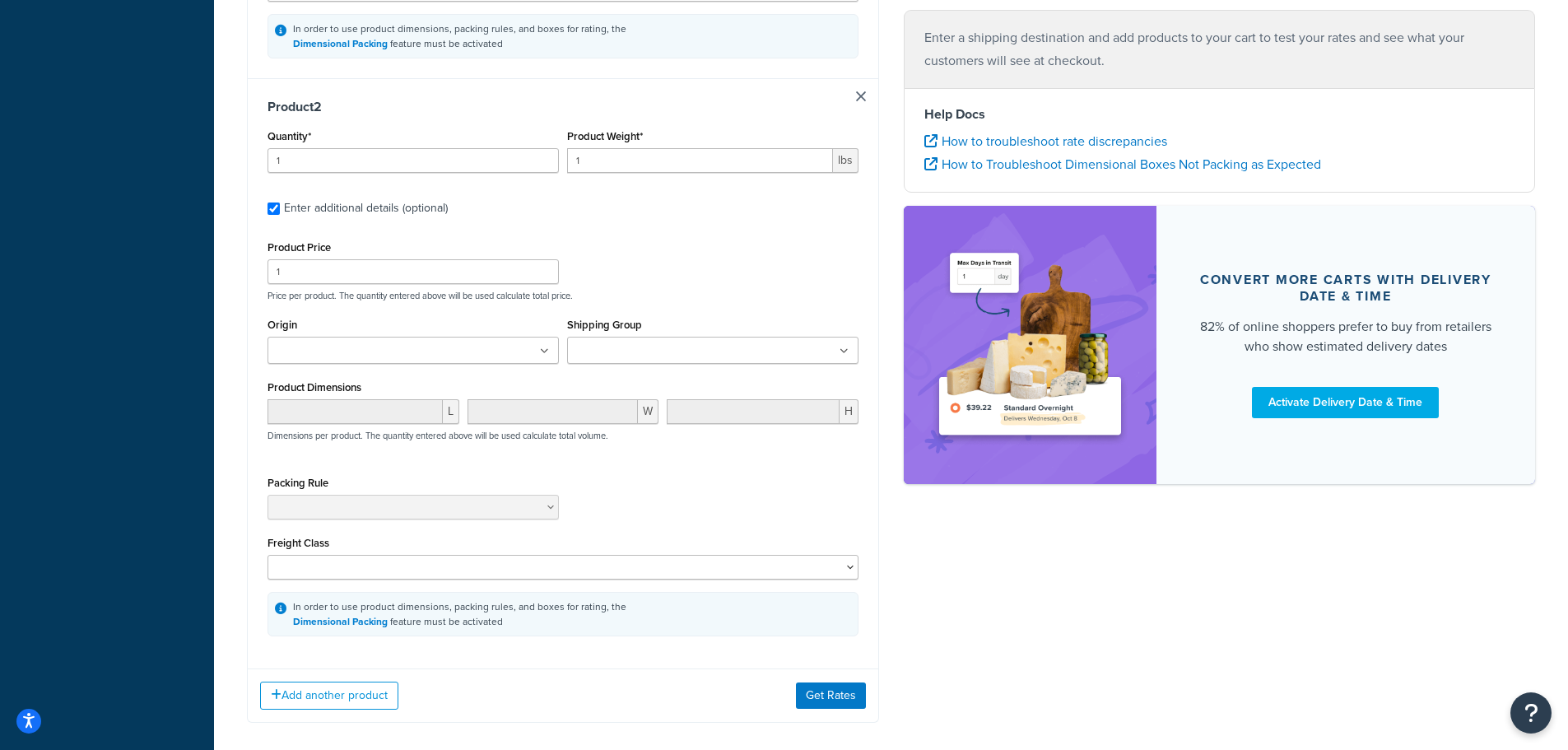
click at [670, 354] on input "Shipping Group" at bounding box center [645, 351] width 146 height 18
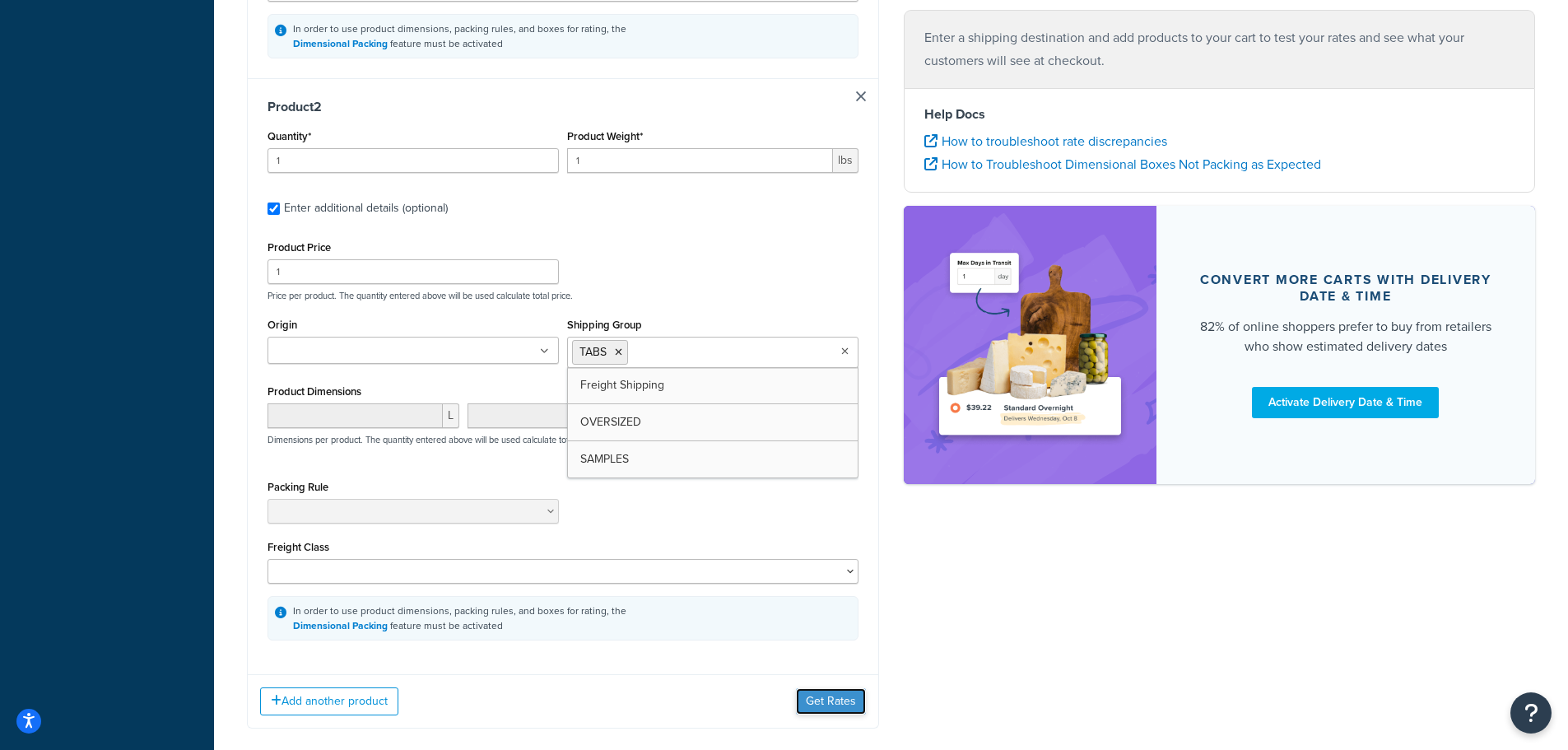
click at [820, 701] on button "Get Rates" at bounding box center [831, 701] width 70 height 26
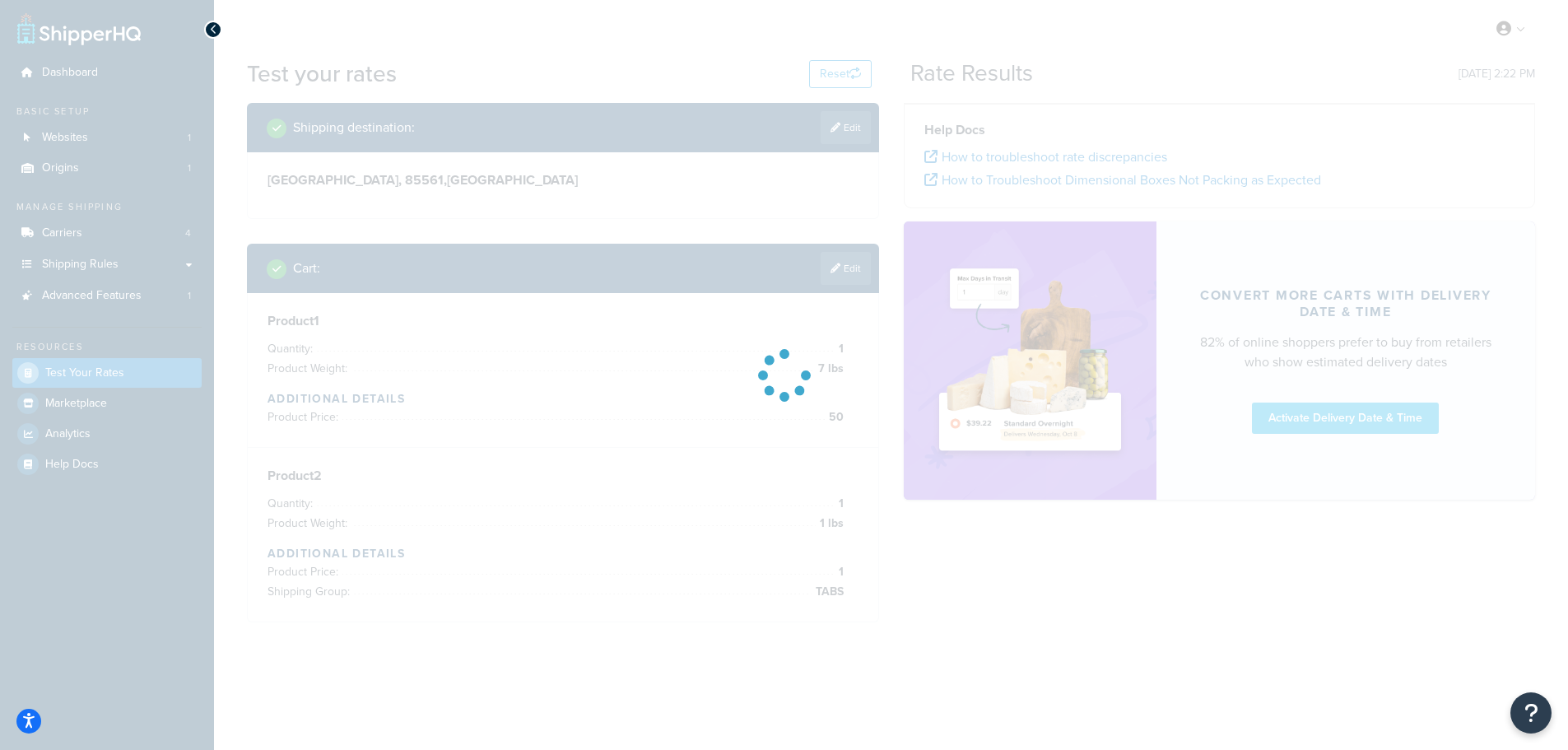
scroll to position [84, 0]
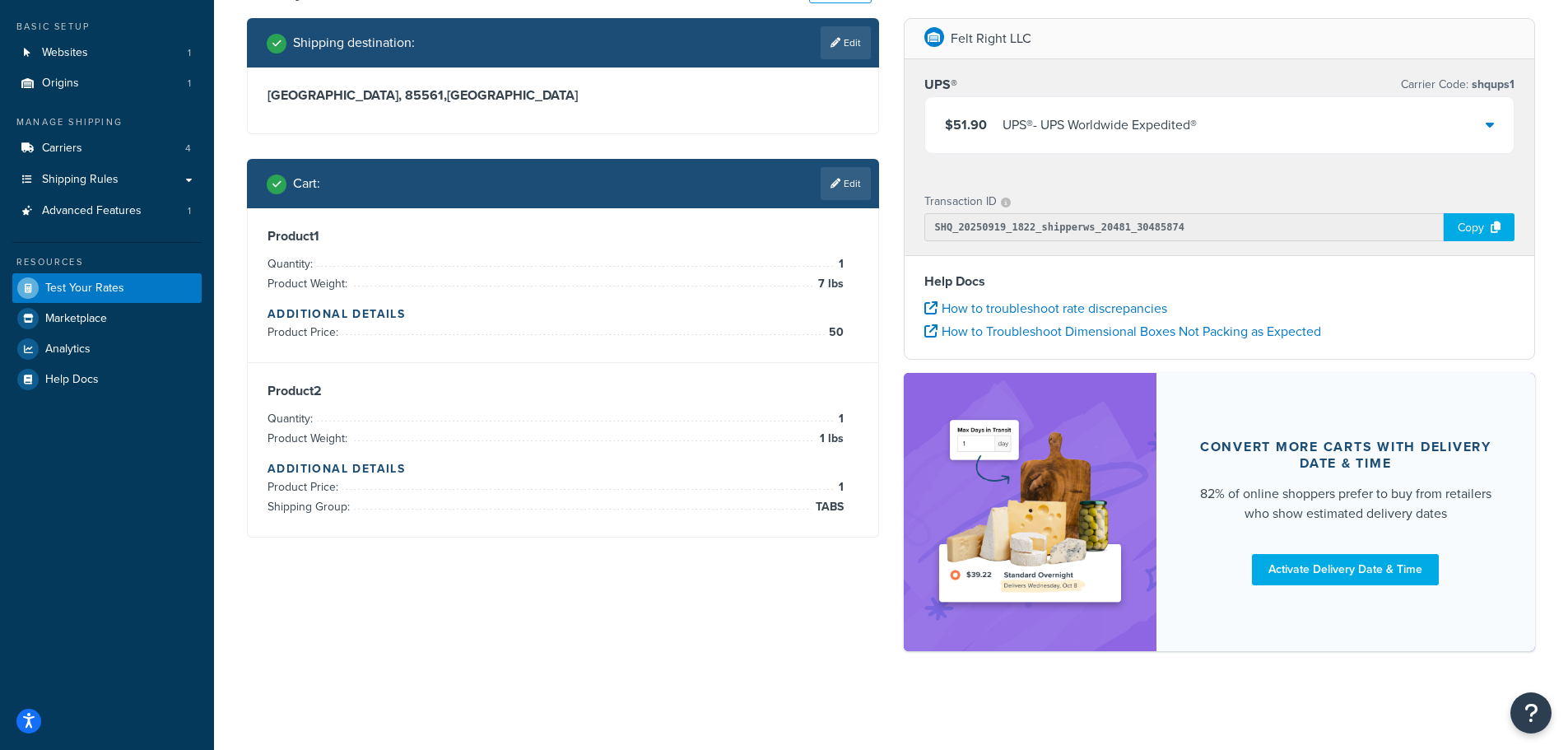
click at [848, 186] on link "Edit" at bounding box center [845, 183] width 50 height 33
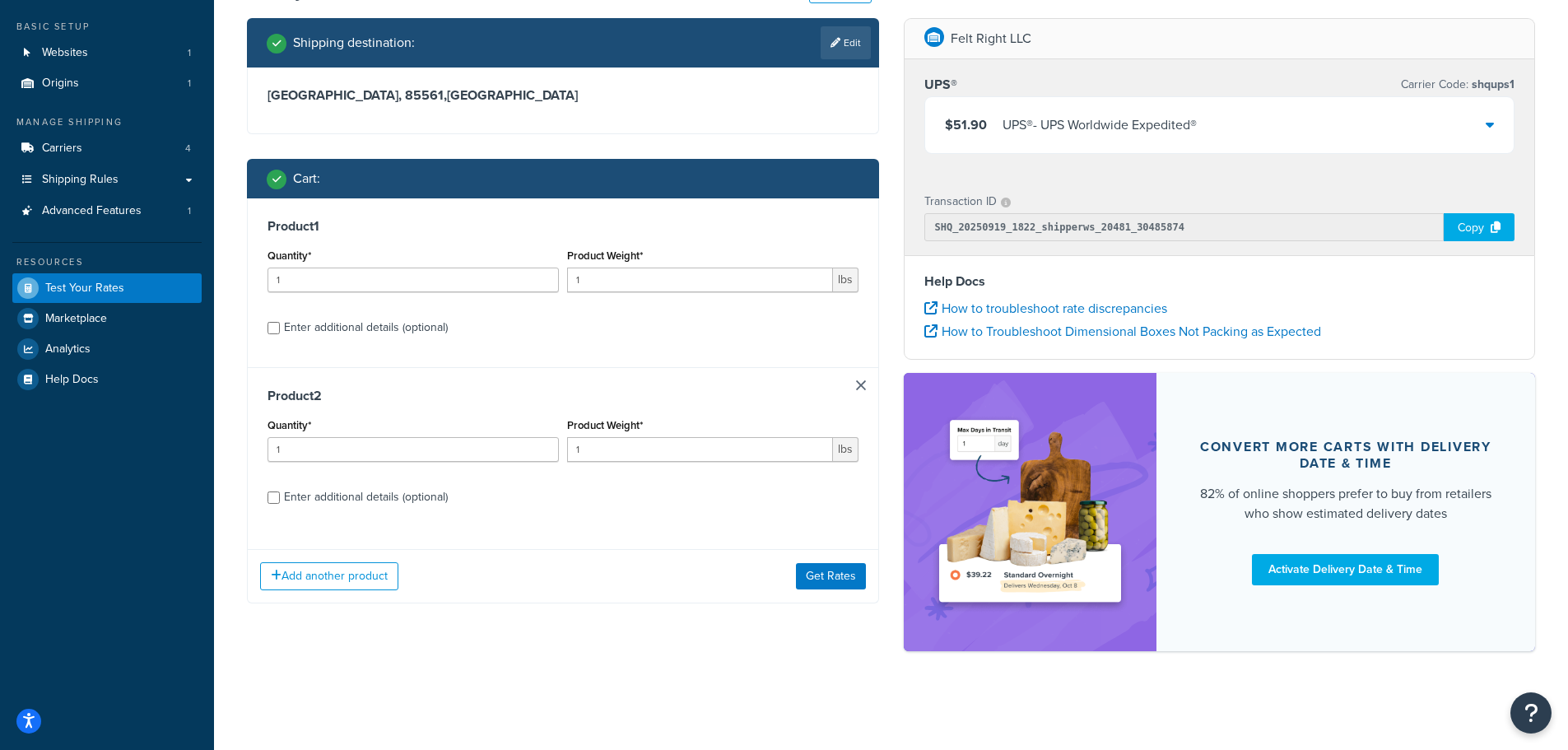
click at [860, 388] on link at bounding box center [861, 385] width 10 height 10
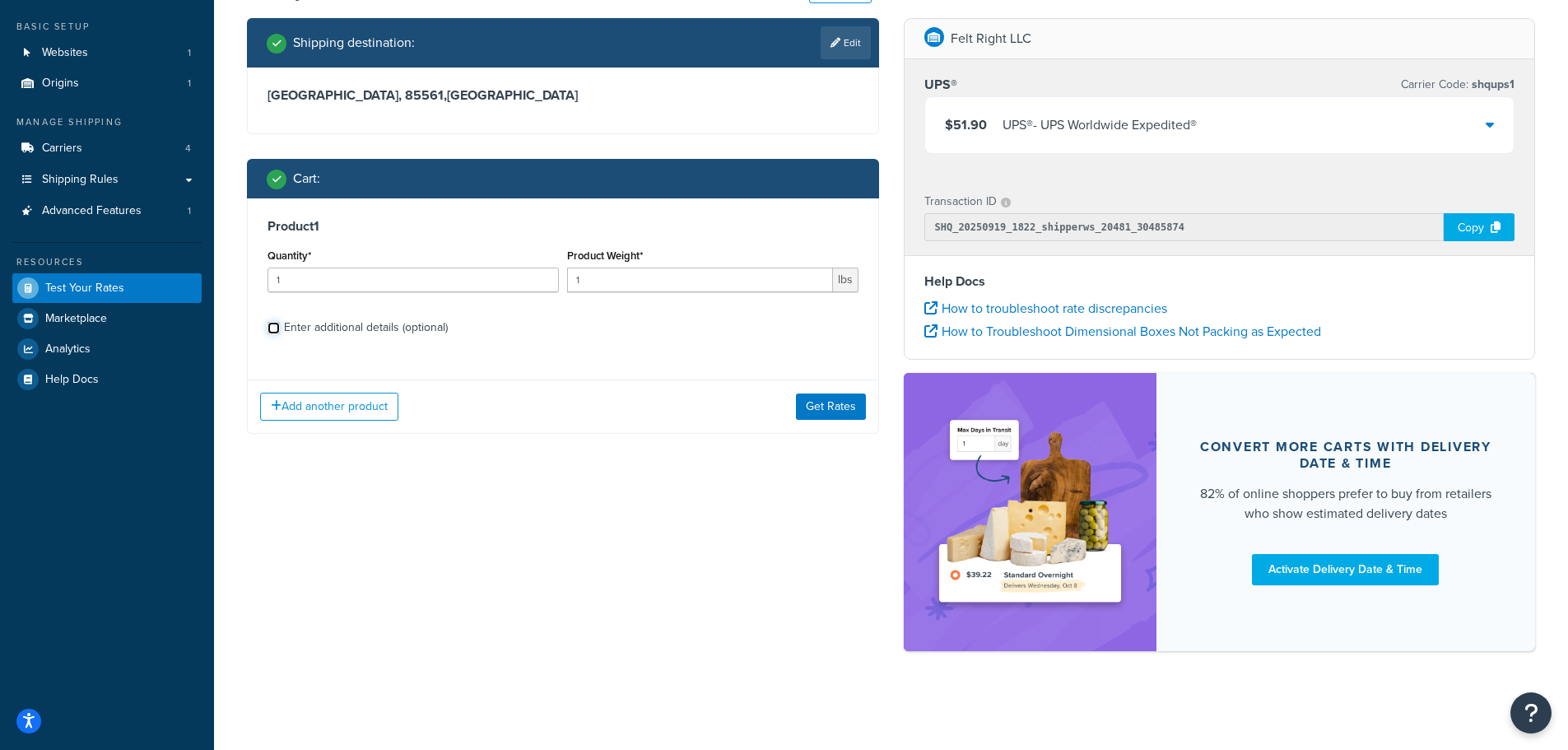
click at [274, 328] on input "Enter additional details (optional)" at bounding box center [274, 328] width 13 height 13
checkbox input "true"
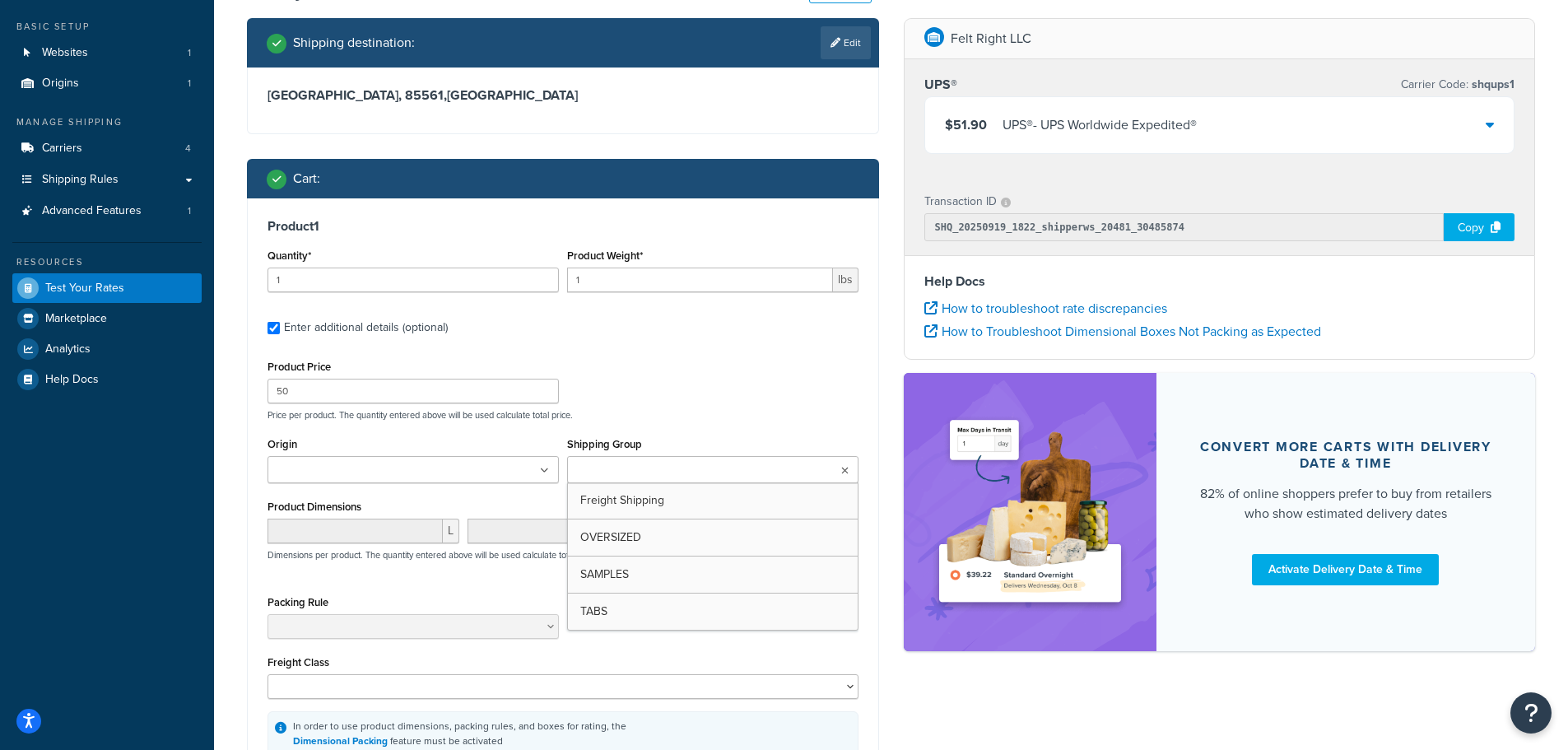
click at [669, 478] on input "Shipping Group" at bounding box center [645, 470] width 146 height 18
drag, startPoint x: 665, startPoint y: 535, endPoint x: 636, endPoint y: 417, distance: 121.5
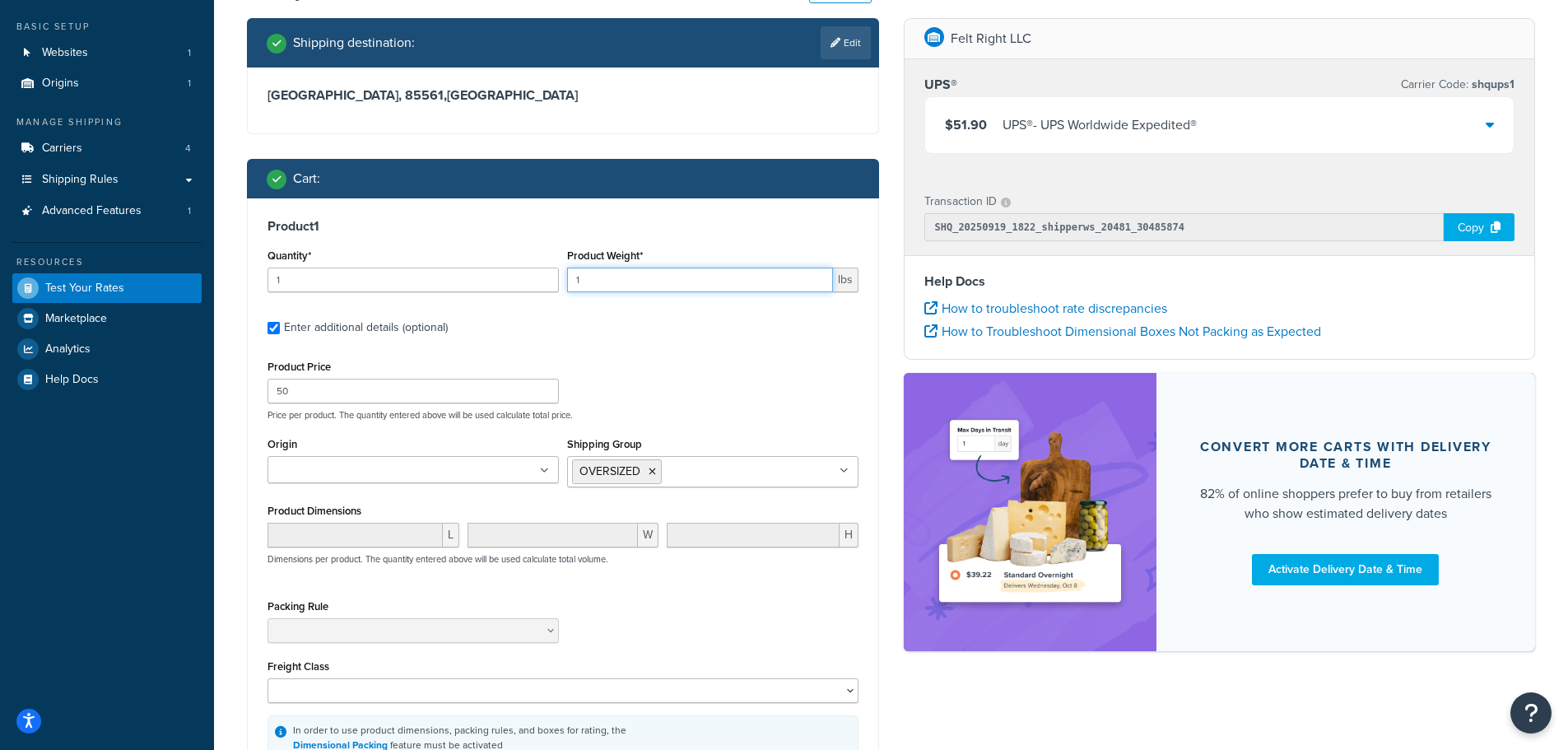
drag, startPoint x: 605, startPoint y: 279, endPoint x: 458, endPoint y: 265, distance: 147.7
click at [464, 266] on div "Quantity* 1 Product Weight* 1 lbs" at bounding box center [563, 274] width 600 height 60
type input "20"
click at [675, 337] on label "Enter additional details (optional)" at bounding box center [571, 326] width 575 height 26
click at [280, 334] on input "Enter additional details (optional)" at bounding box center [274, 328] width 13 height 13
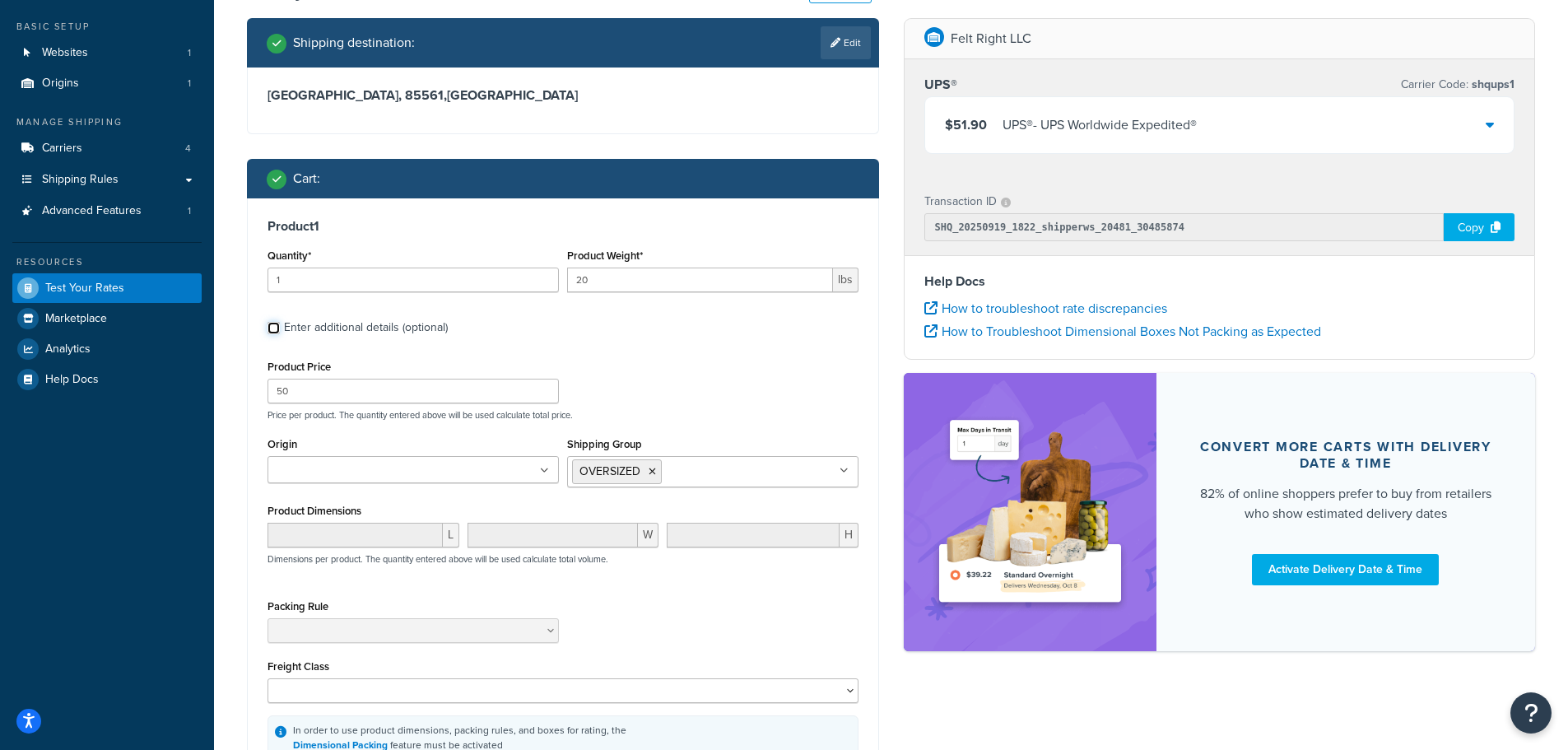
checkbox input "false"
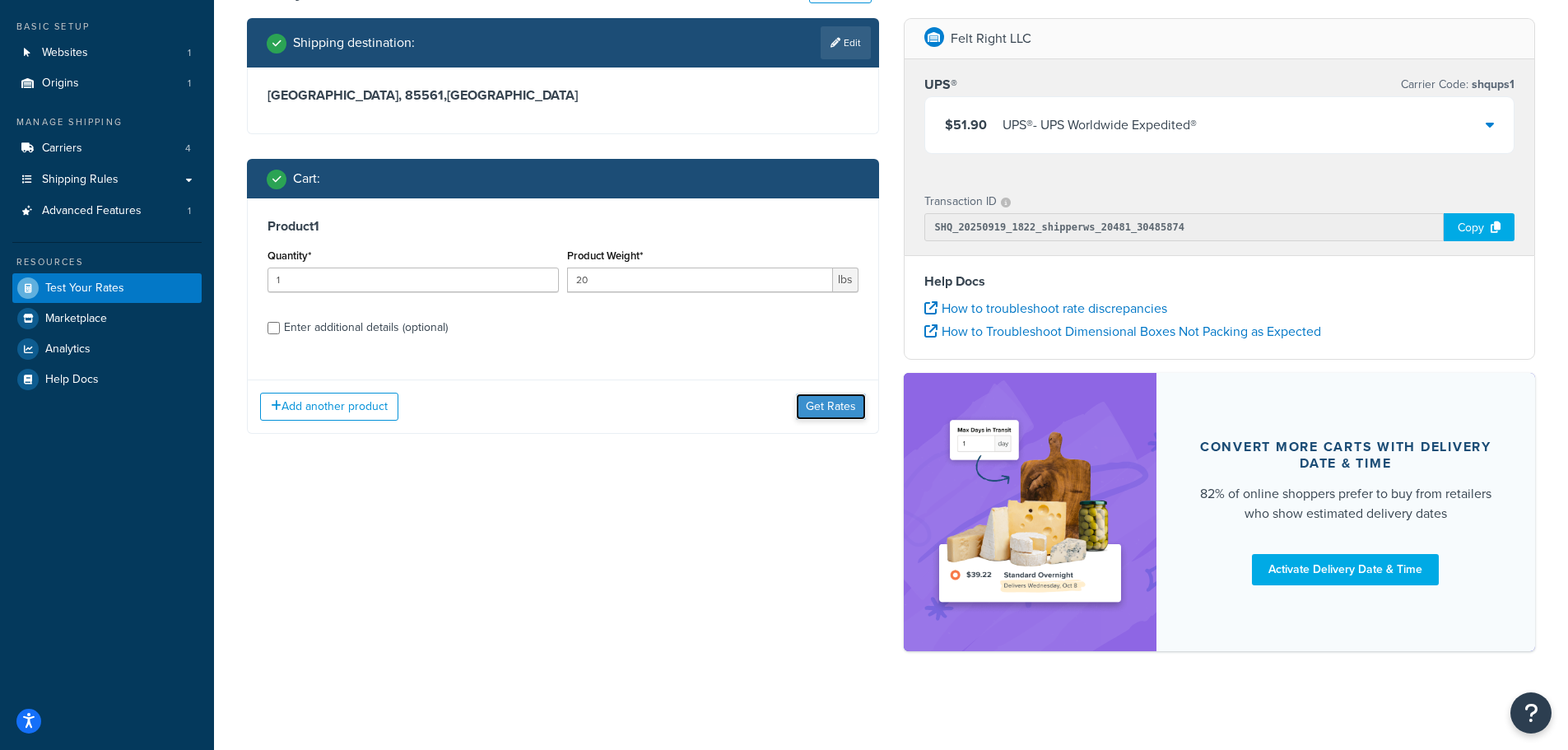
click at [838, 403] on button "Get Rates" at bounding box center [831, 406] width 70 height 26
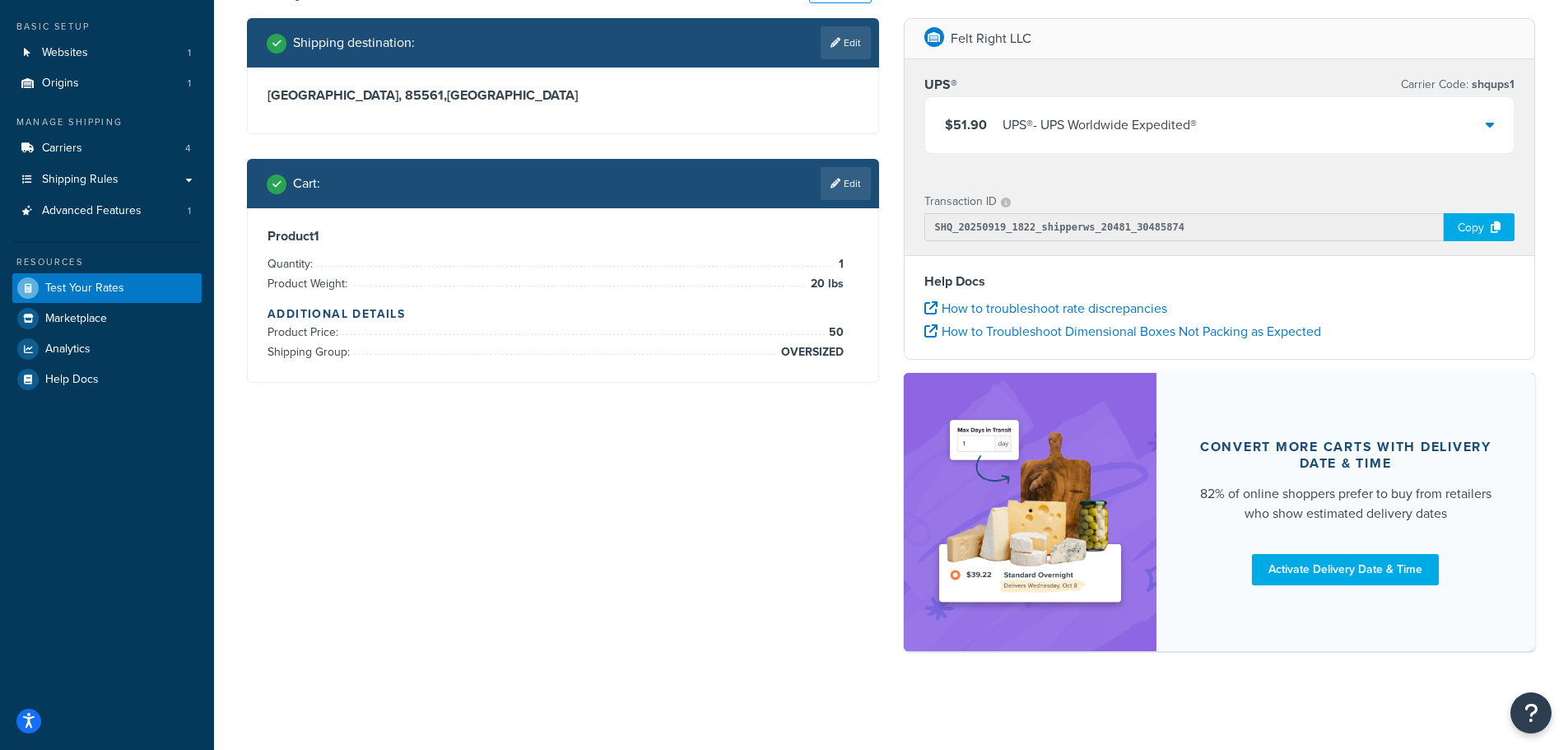
scroll to position [0, 0]
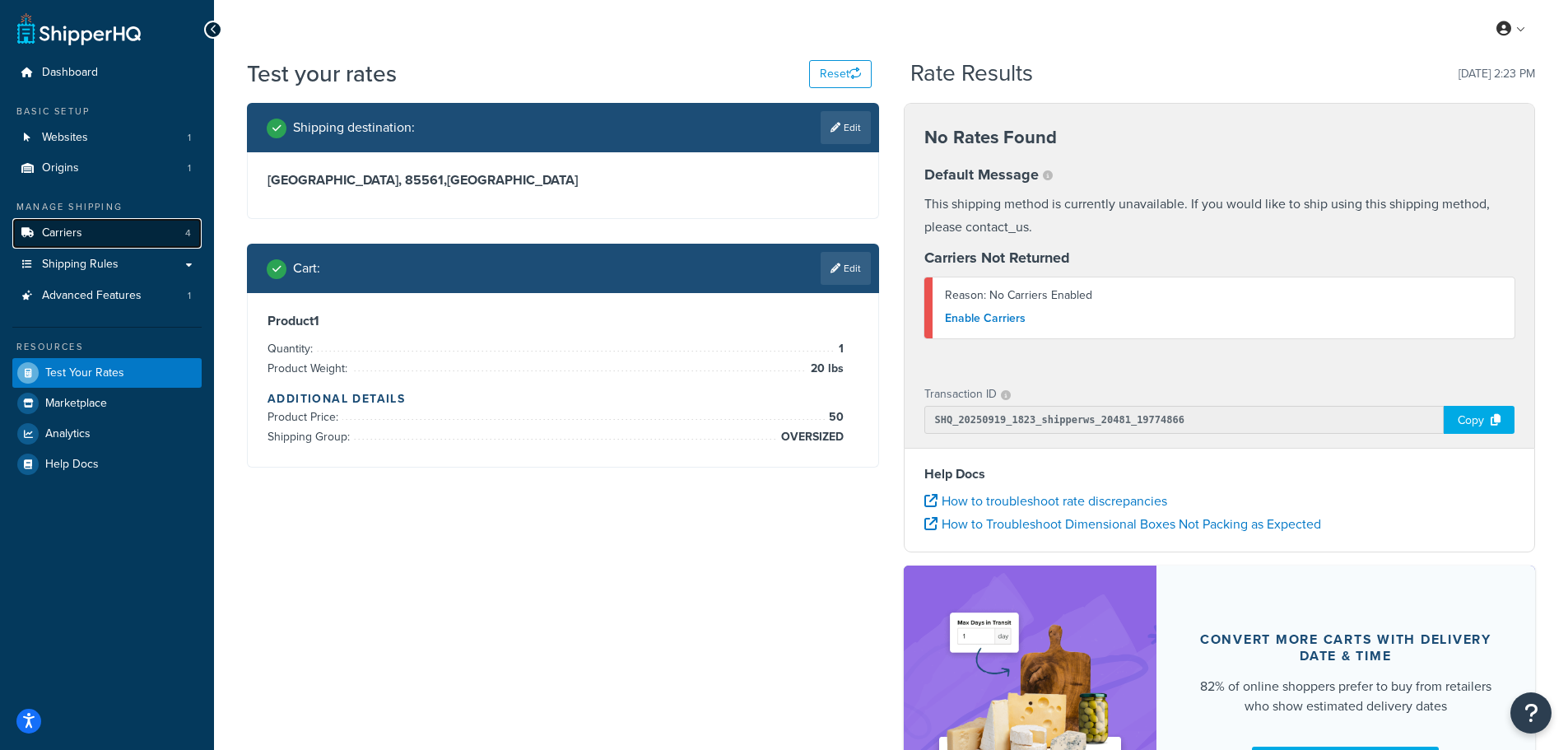
click at [95, 239] on link "Carriers 4" at bounding box center [107, 233] width 189 height 30
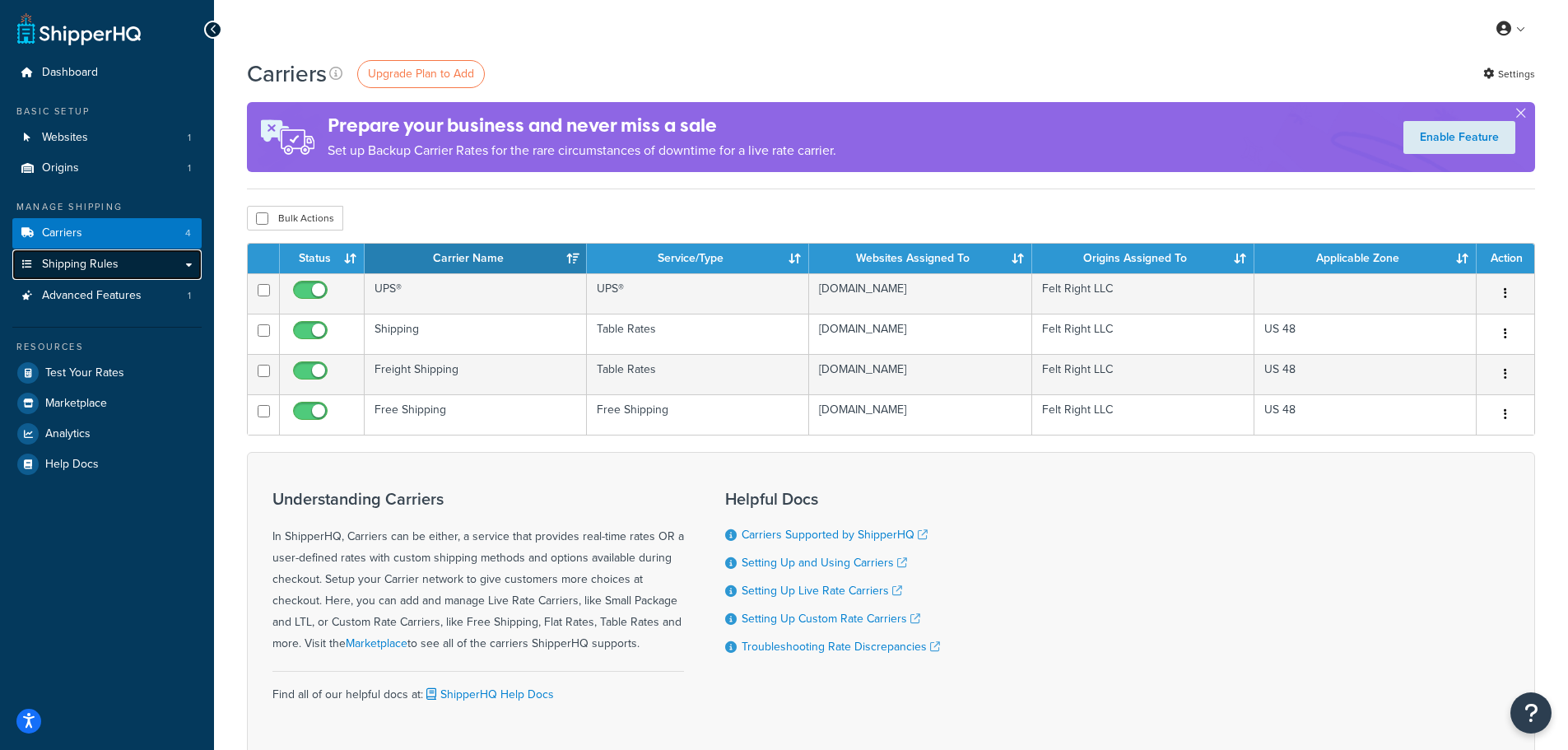
click at [119, 271] on link "Shipping Rules" at bounding box center [107, 264] width 189 height 30
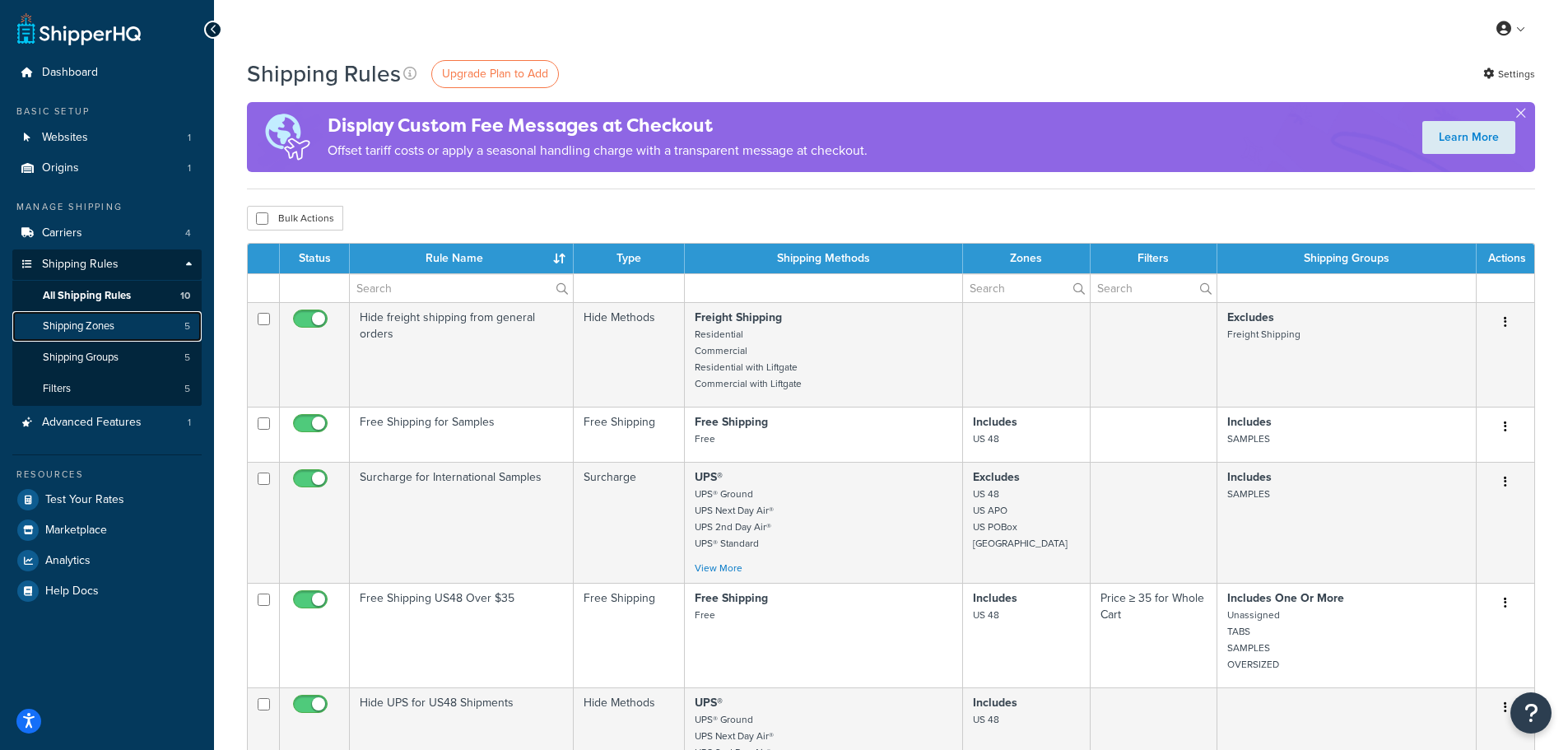
click at [96, 319] on span "Shipping Zones" at bounding box center [79, 326] width 72 height 14
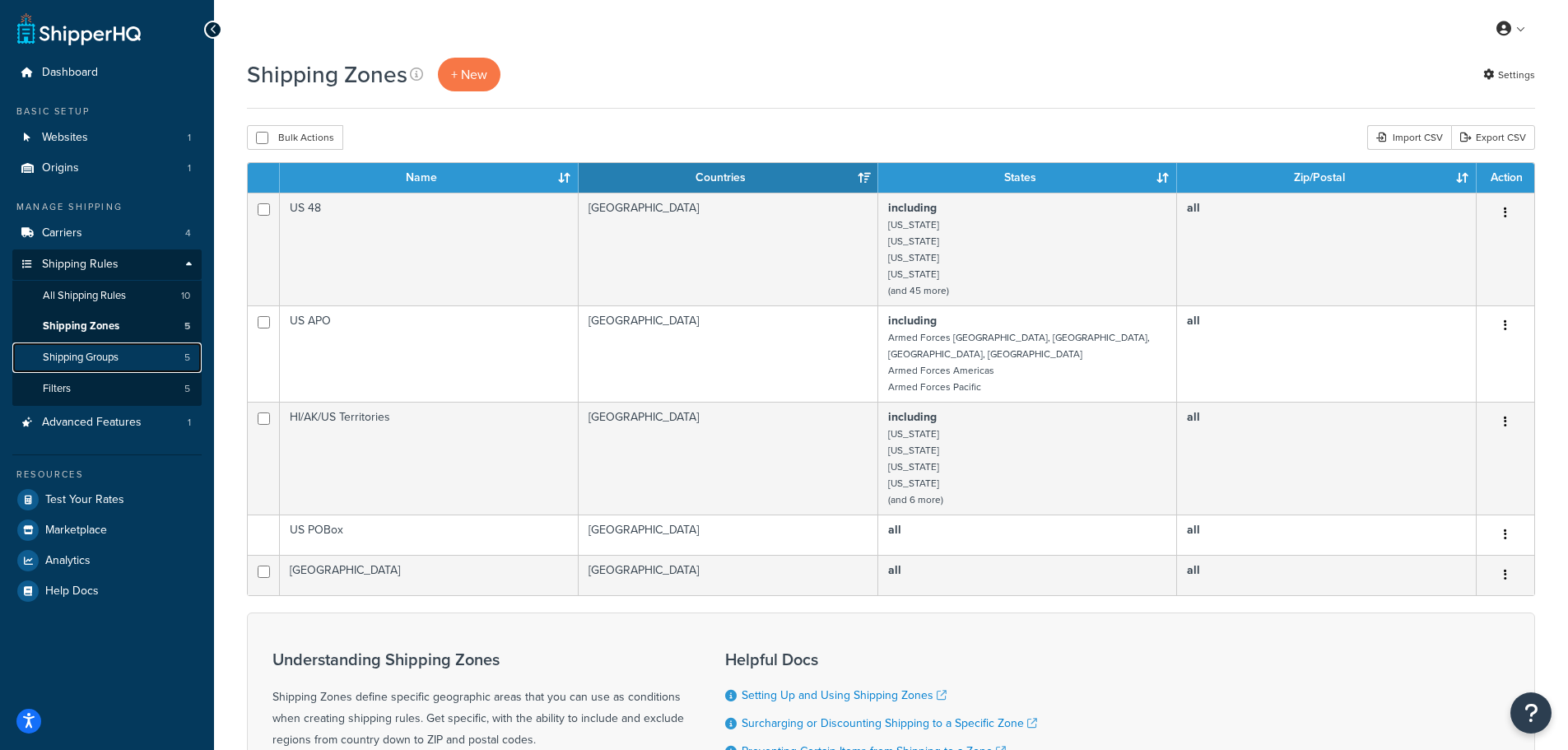
click at [117, 357] on span "Shipping Groups" at bounding box center [81, 357] width 76 height 14
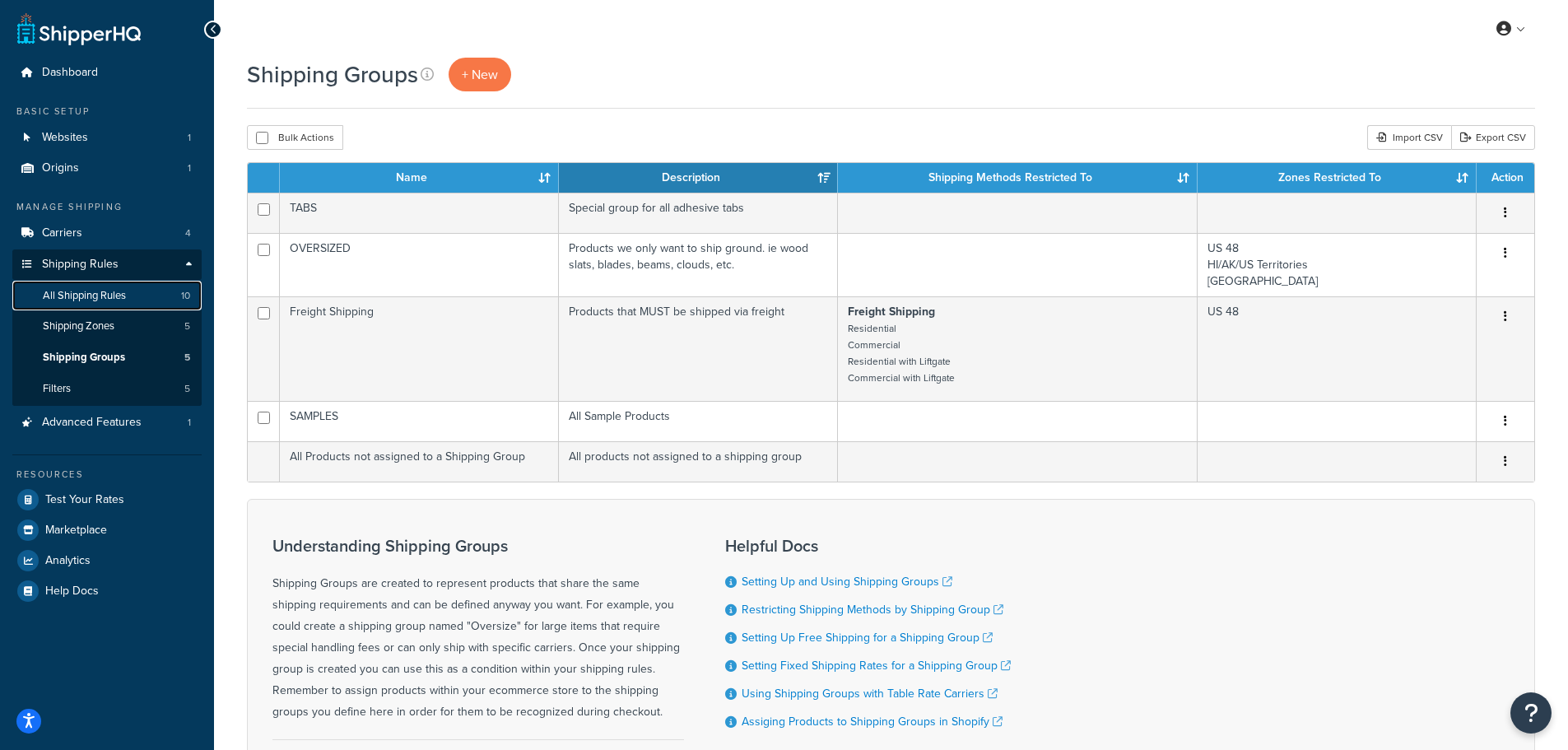
click at [82, 291] on span "All Shipping Rules" at bounding box center [84, 296] width 83 height 14
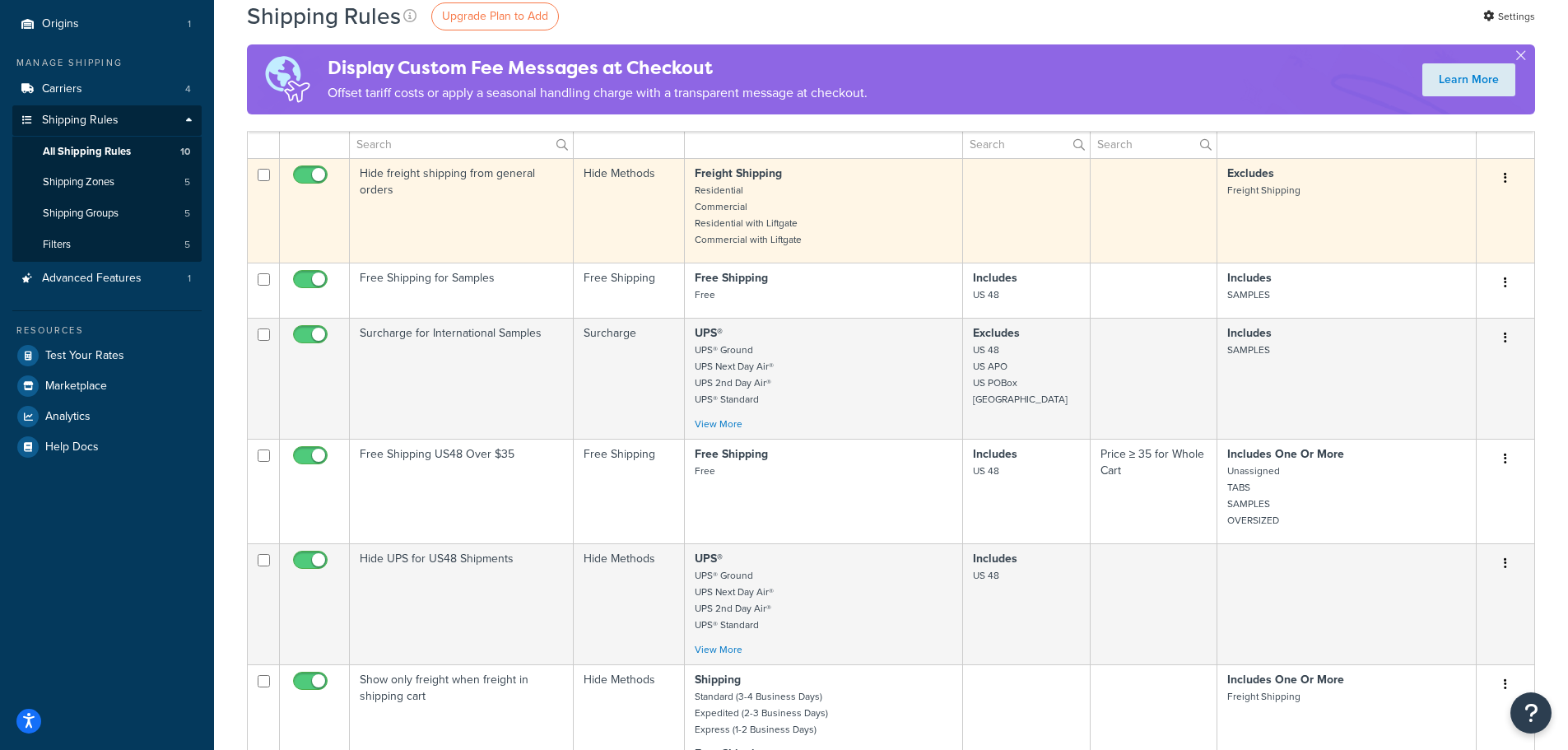
scroll to position [165, 0]
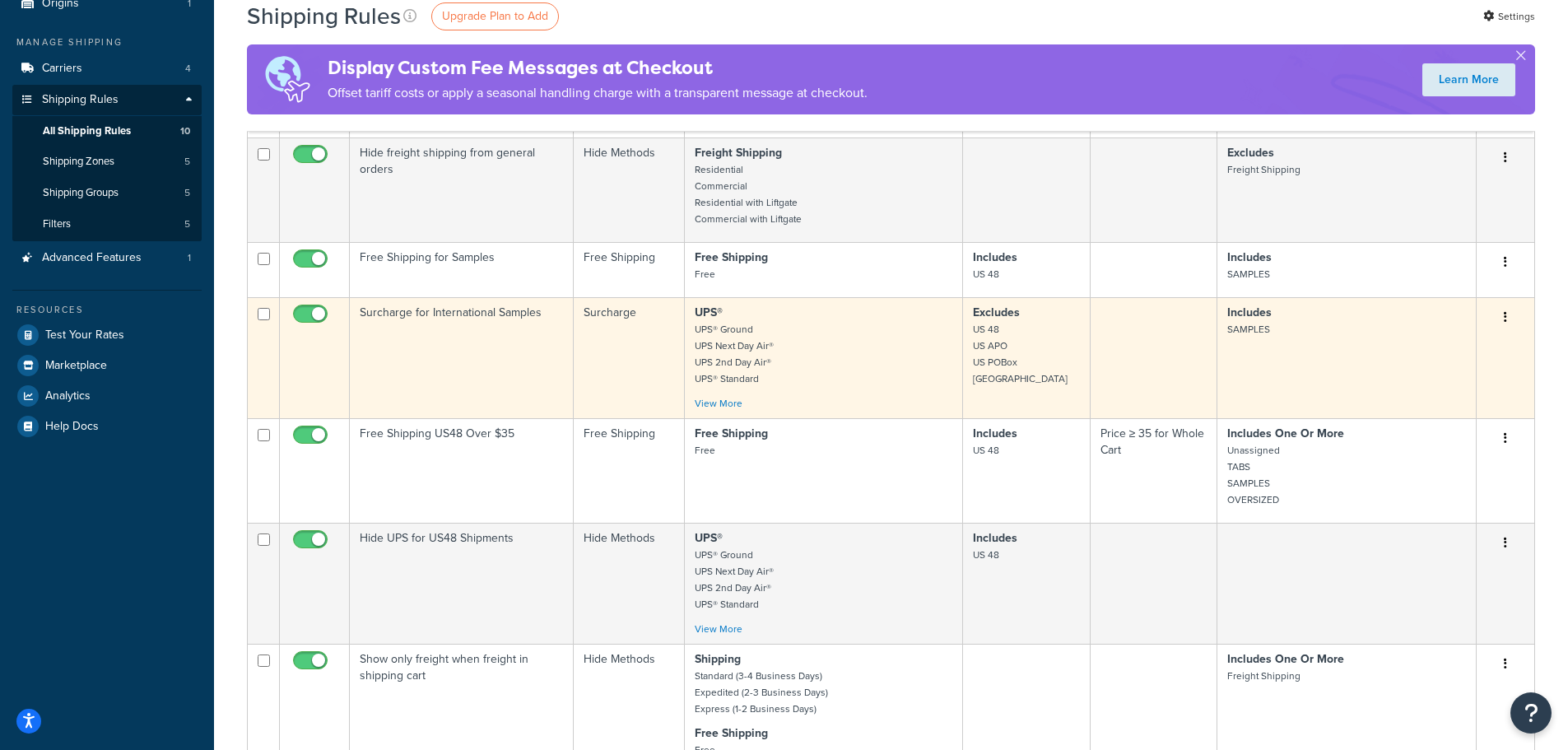
click at [1503, 318] on button "button" at bounding box center [1506, 318] width 23 height 26
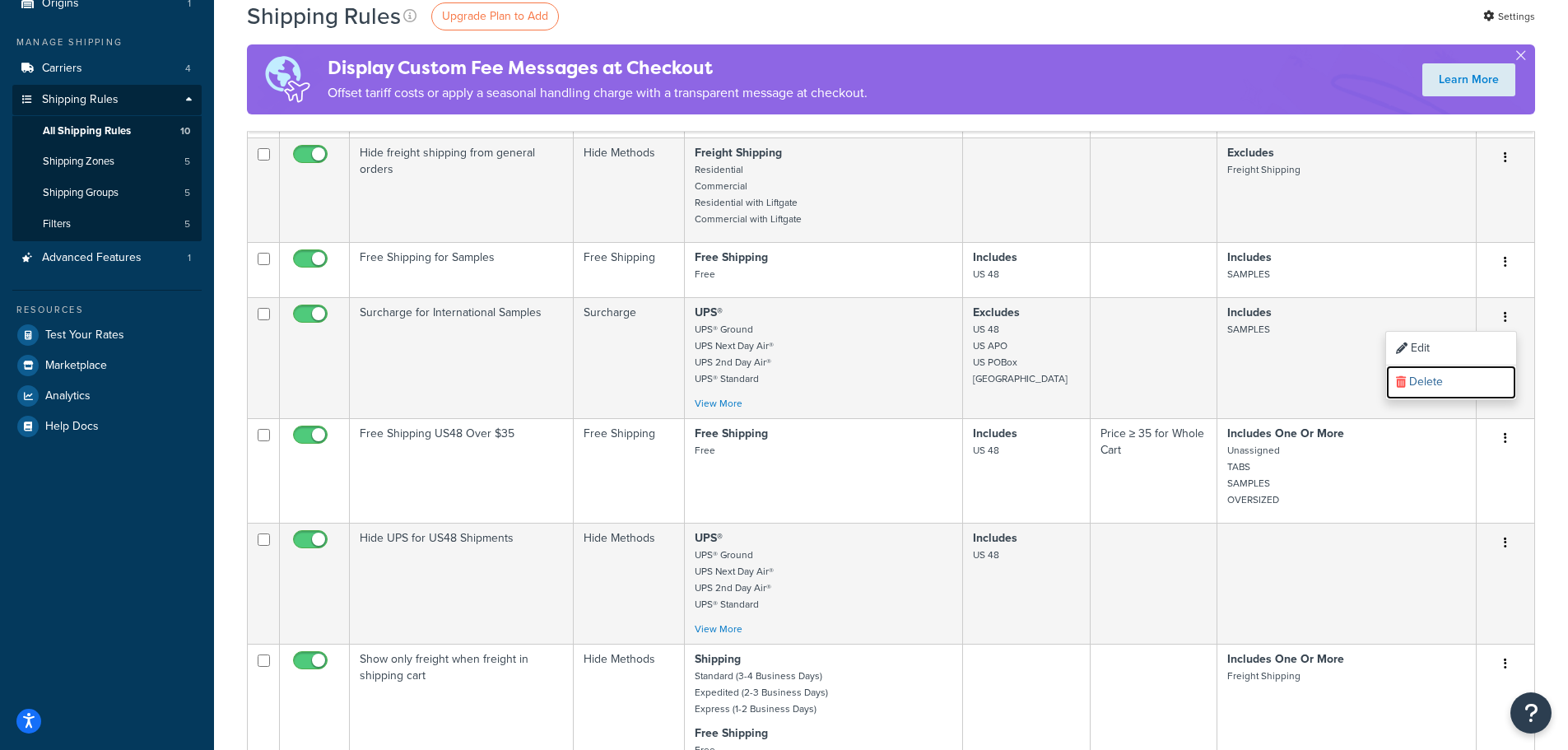
drag, startPoint x: 1440, startPoint y: 383, endPoint x: 861, endPoint y: 62, distance: 662.0
click at [1440, 383] on link "Delete" at bounding box center [1451, 383] width 130 height 34
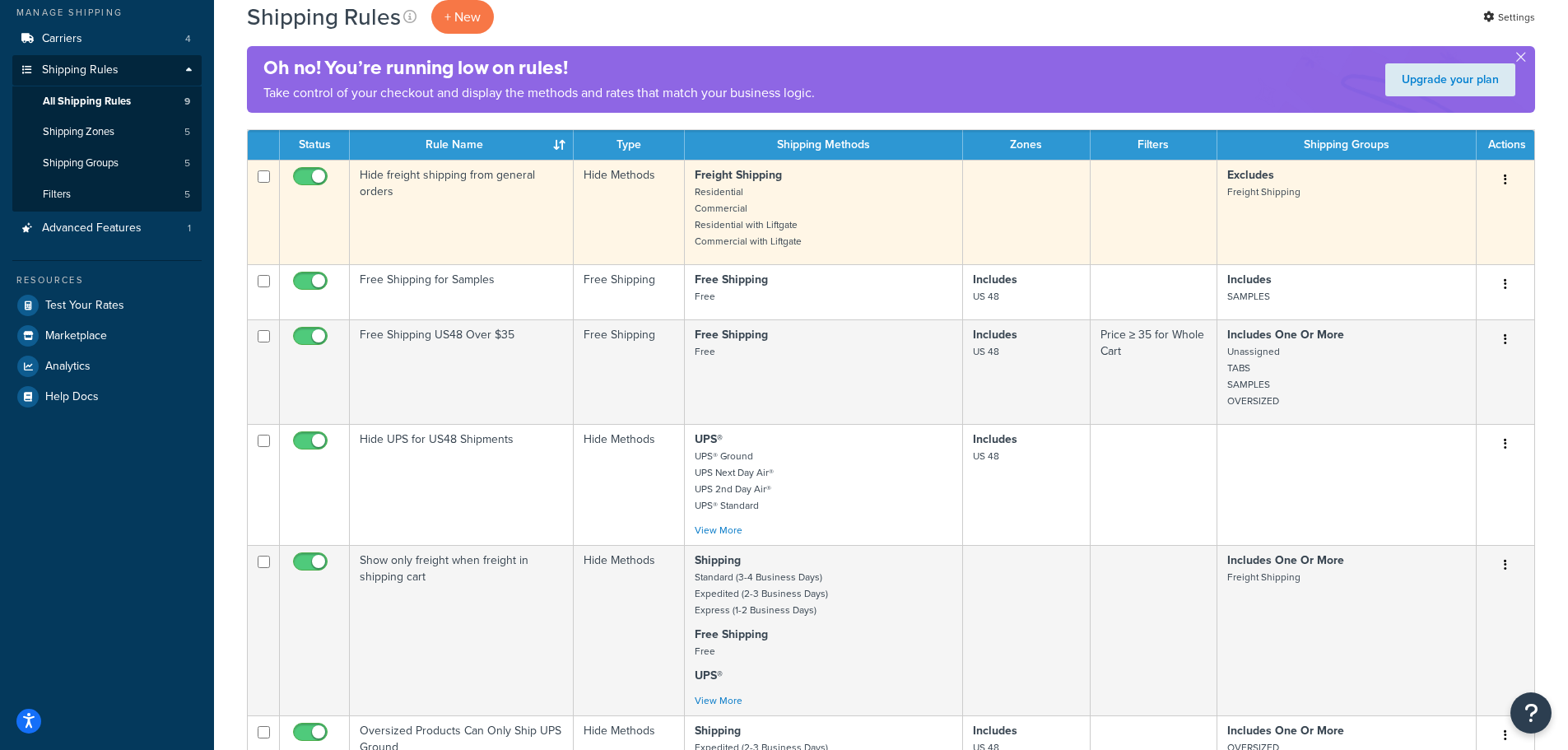
scroll to position [83, 0]
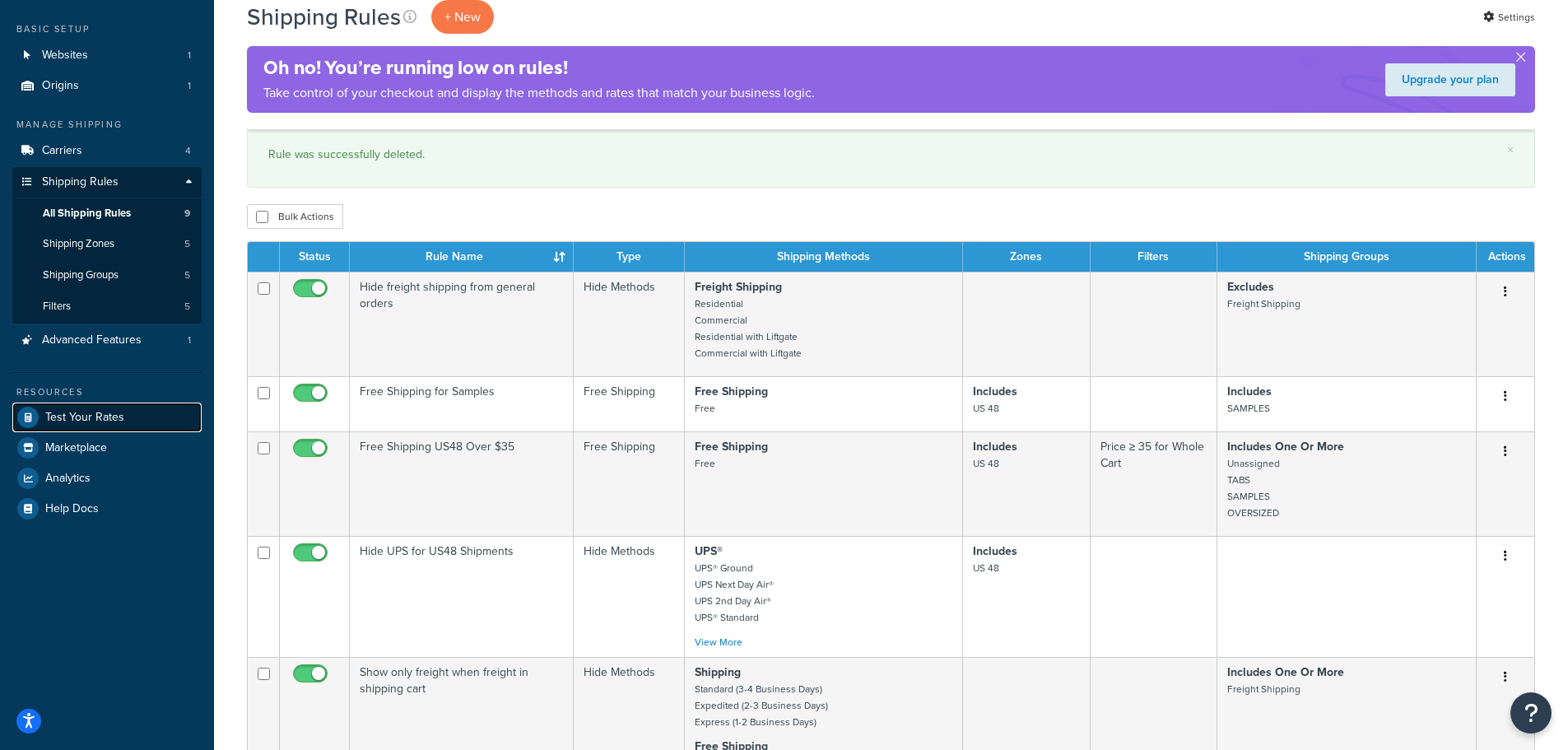
click at [79, 421] on span "Test Your Rates" at bounding box center [85, 418] width 79 height 14
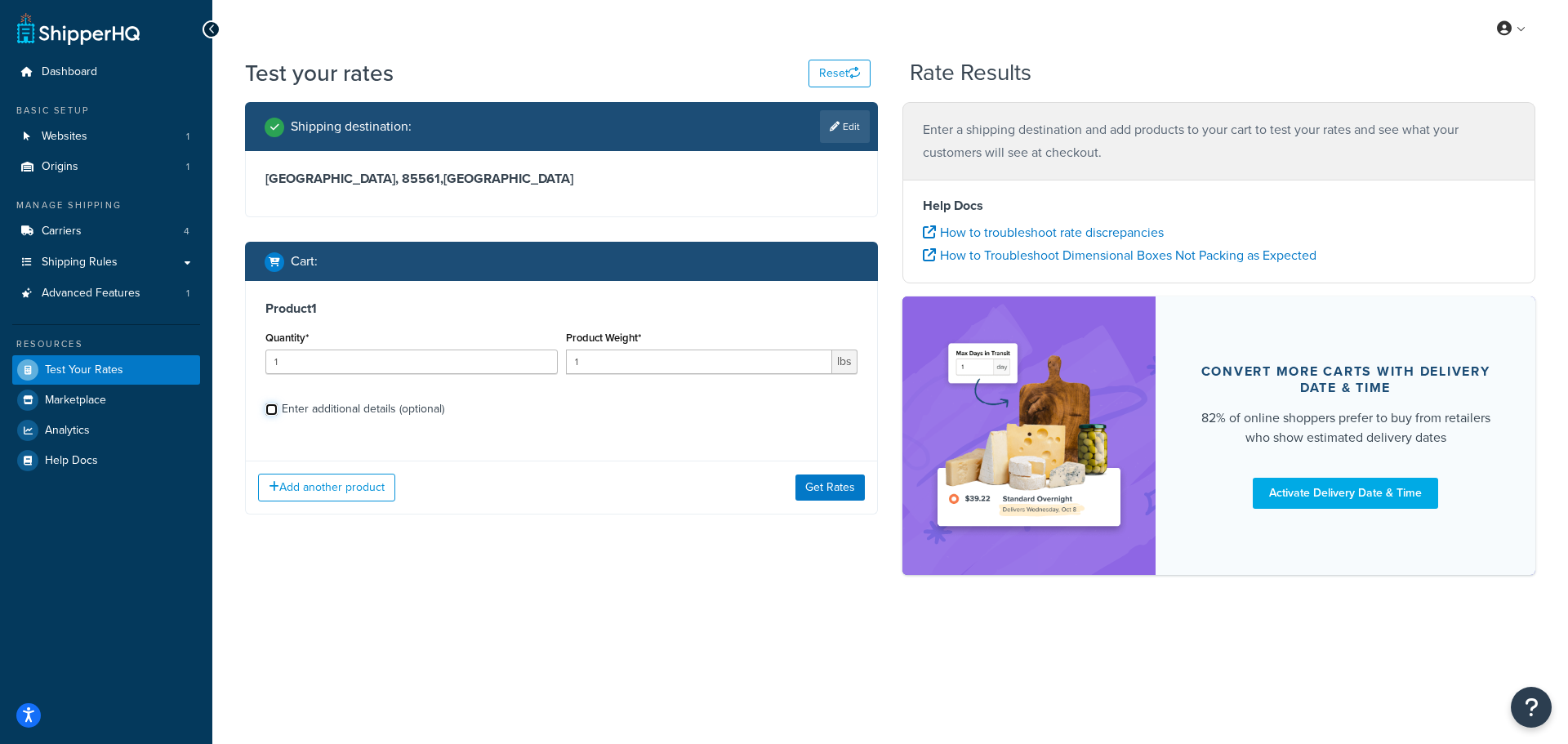
click at [273, 409] on input "Enter additional details (optional)" at bounding box center [271, 410] width 13 height 13
checkbox input "true"
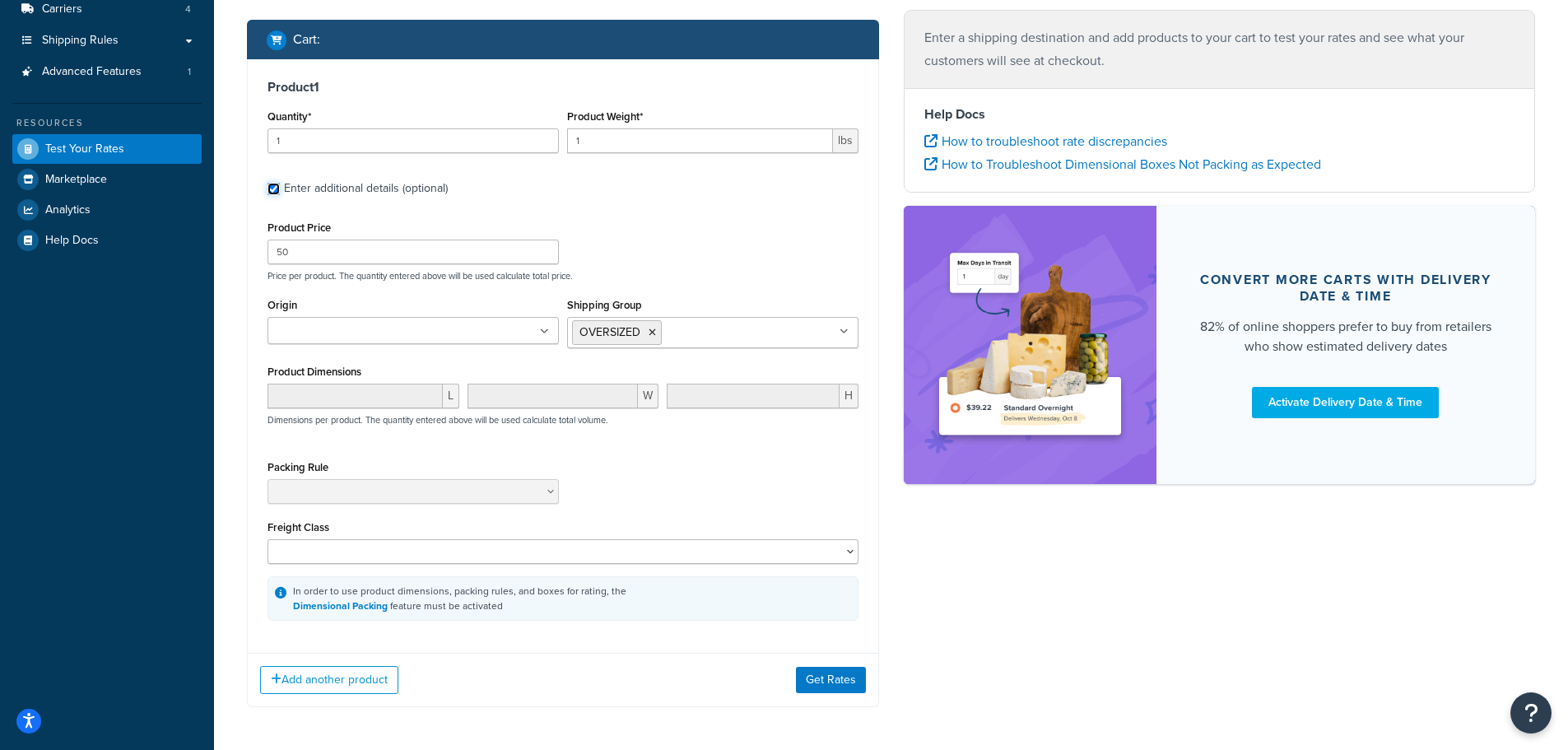
scroll to position [247, 0]
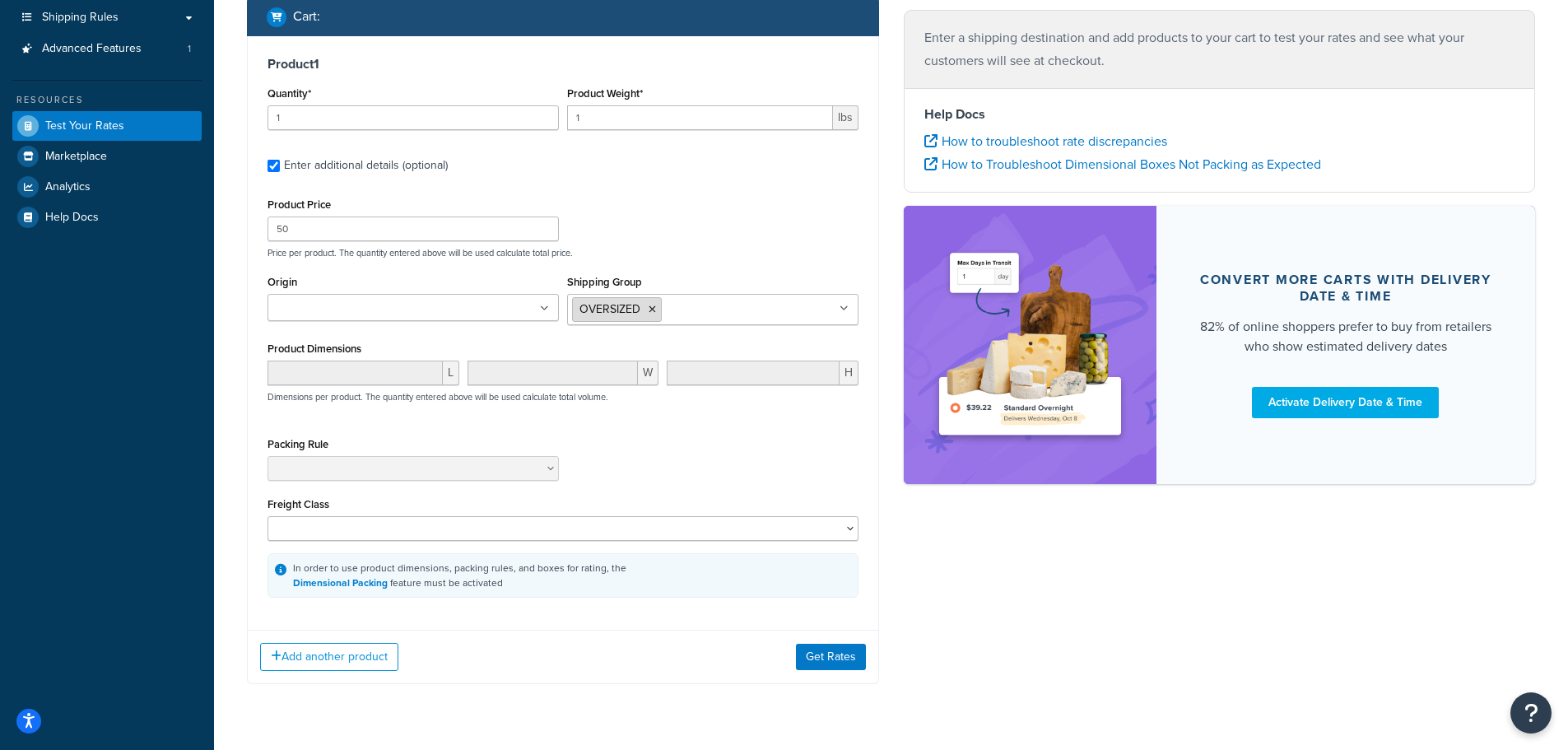
click at [652, 310] on icon at bounding box center [652, 310] width 8 height 10
click at [690, 251] on p "Price per product. The quantity entered above will be used calculate total pric…" at bounding box center [563, 253] width 600 height 12
drag, startPoint x: 302, startPoint y: 224, endPoint x: 205, endPoint y: 211, distance: 97.9
click at [214, 212] on div "Dashboard Basic Setup Websites 1 Origins 1 Manage Shipping Carriers 4 Shipping …" at bounding box center [784, 271] width 1568 height 1038
type input "20"
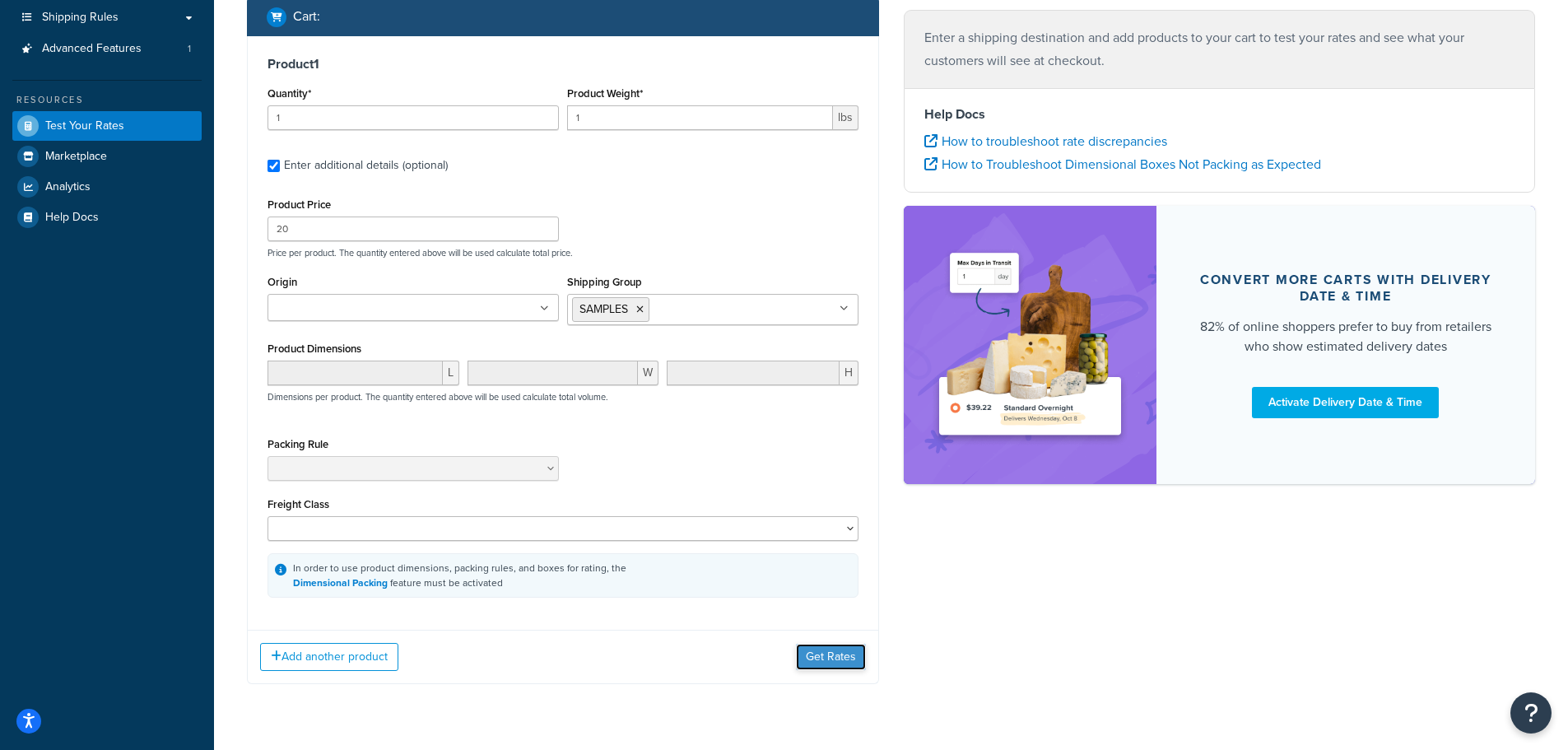
click at [826, 654] on button "Get Rates" at bounding box center [831, 656] width 70 height 26
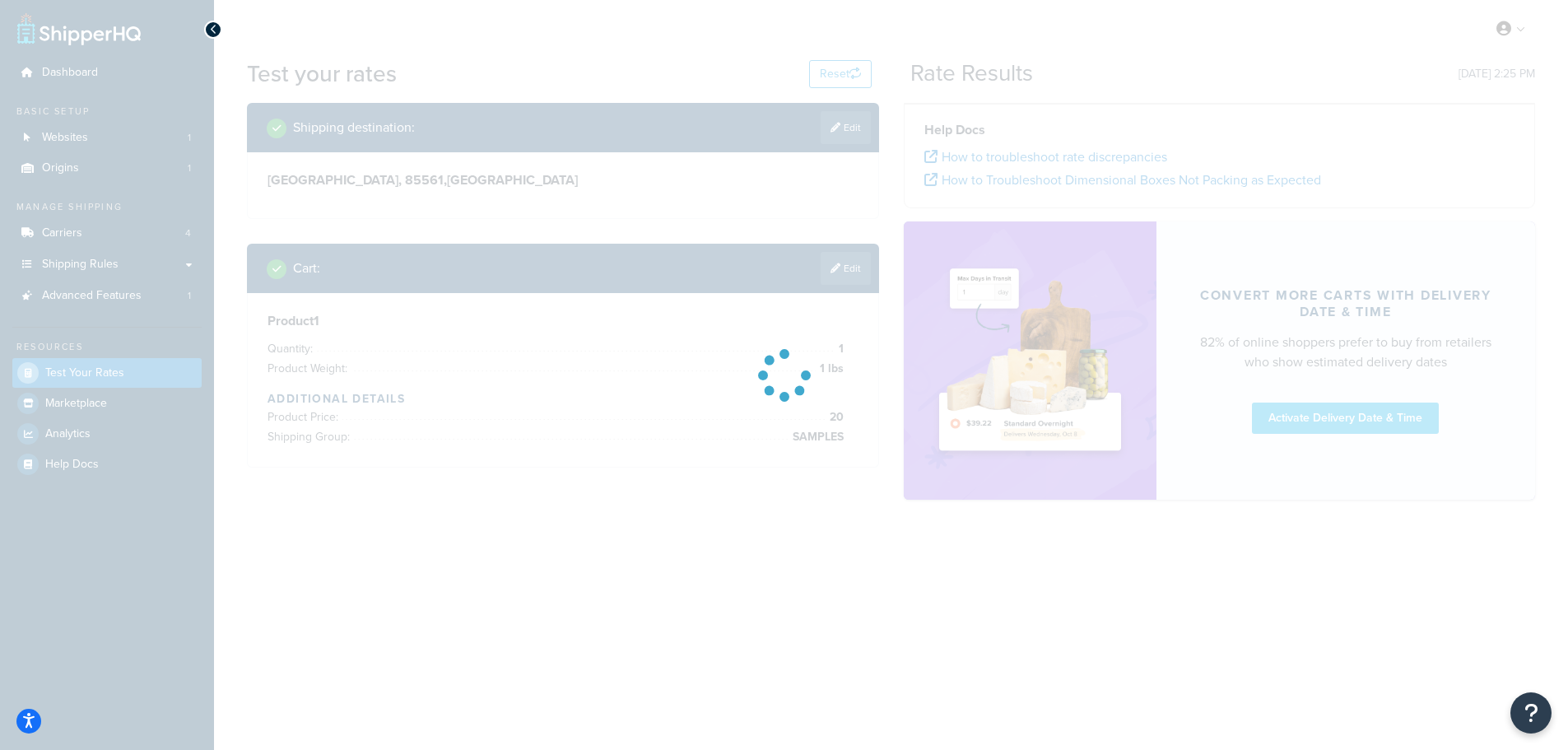
scroll to position [0, 0]
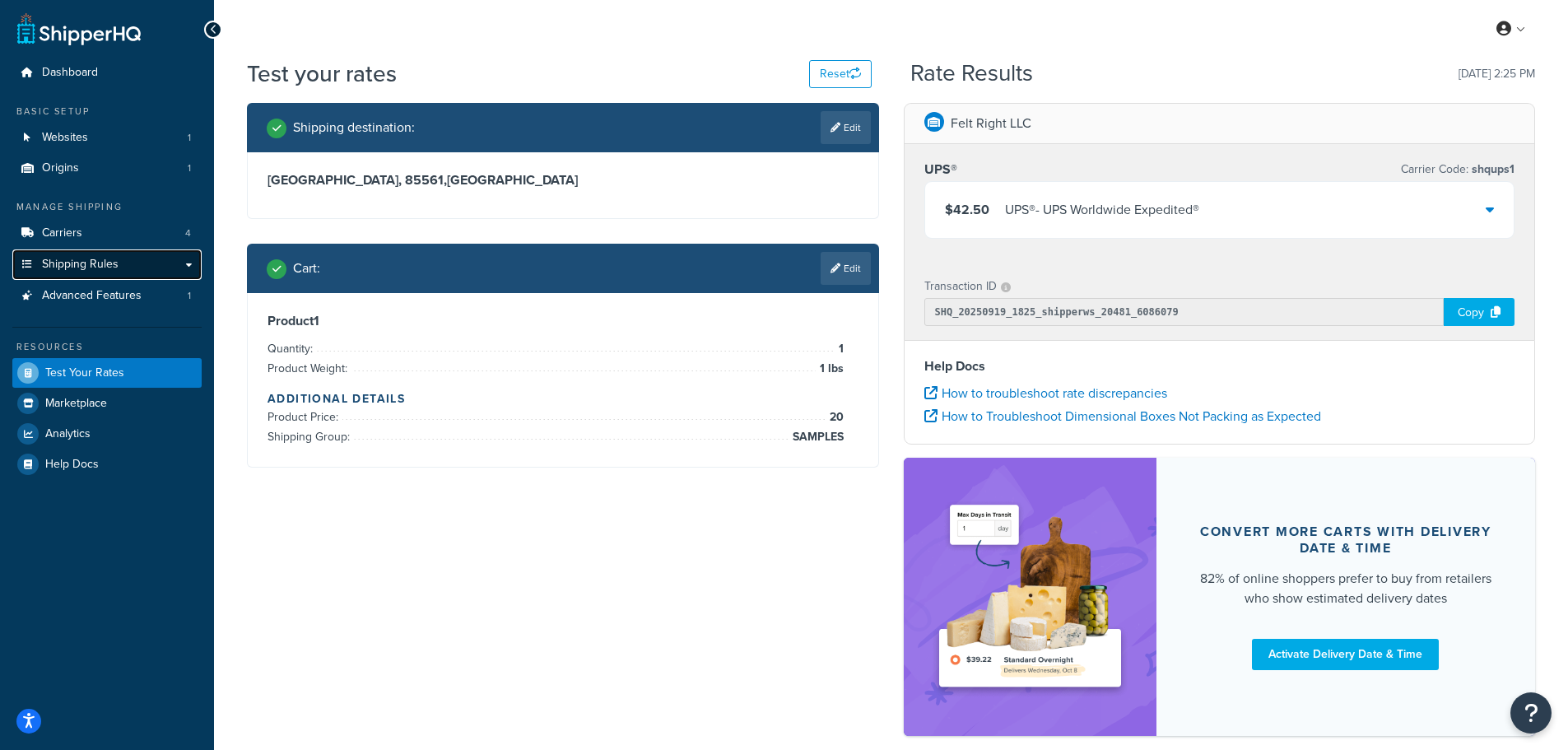
click at [84, 266] on span "Shipping Rules" at bounding box center [80, 264] width 77 height 14
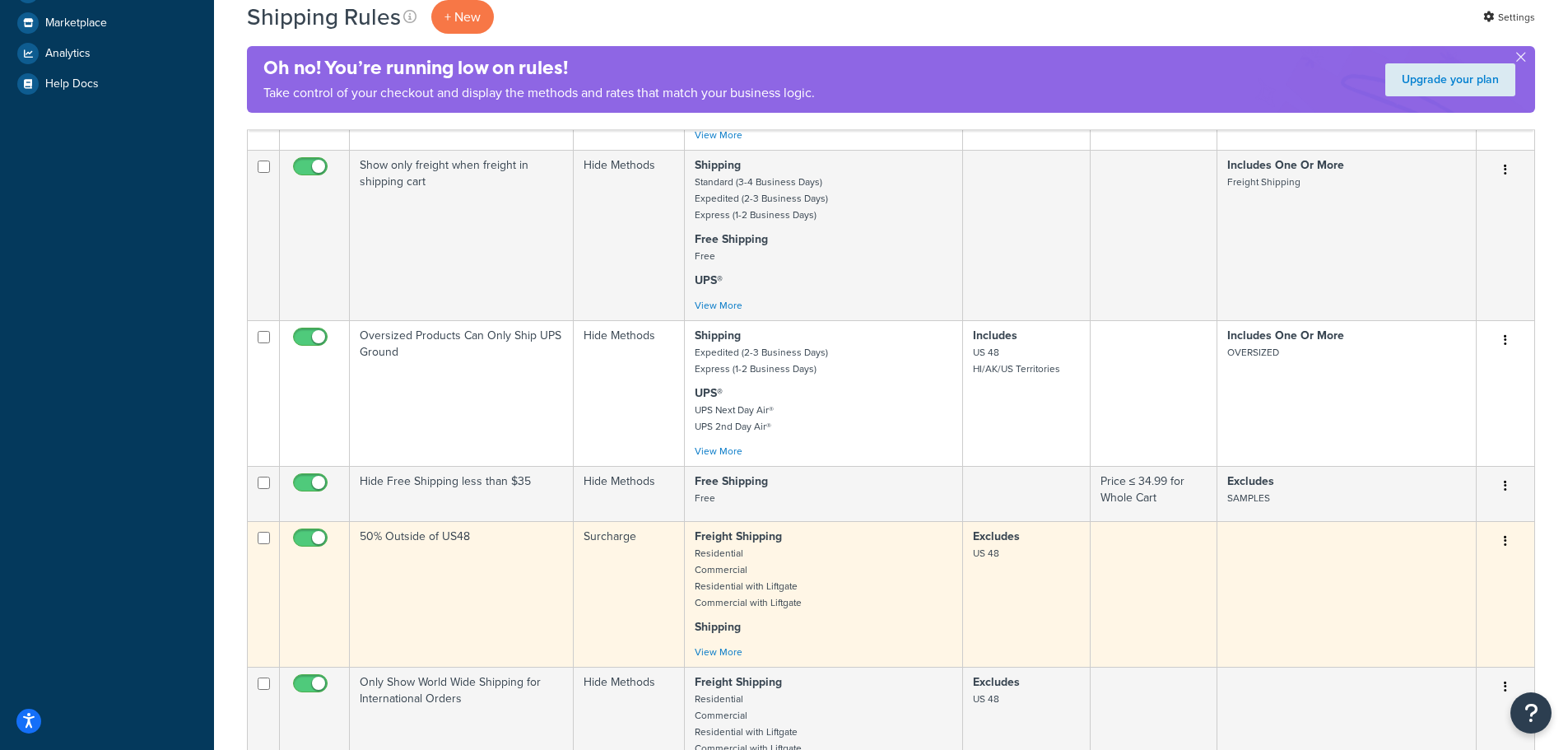
scroll to position [742, 0]
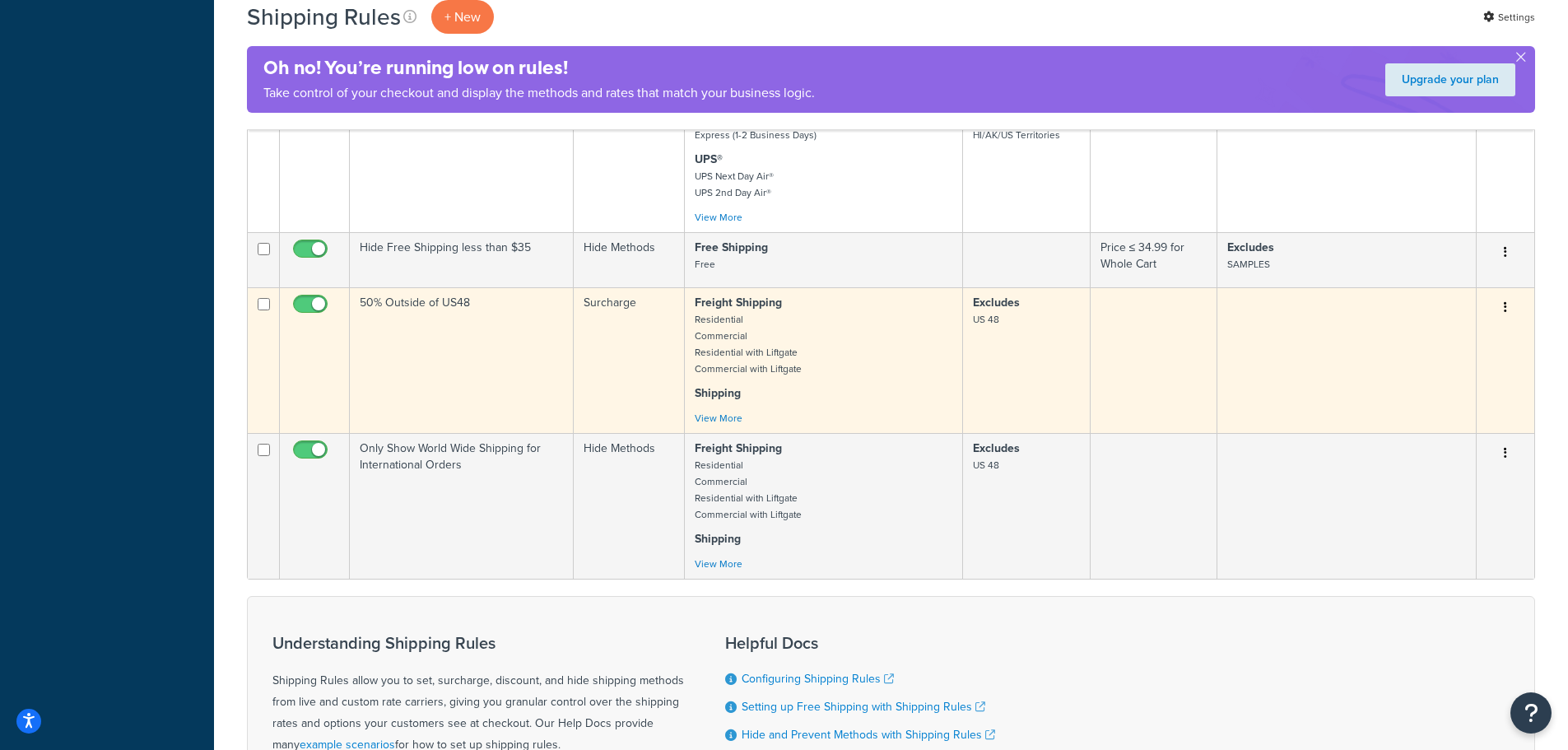
click at [317, 304] on input "checkbox" at bounding box center [312, 308] width 46 height 20
checkbox input "false"
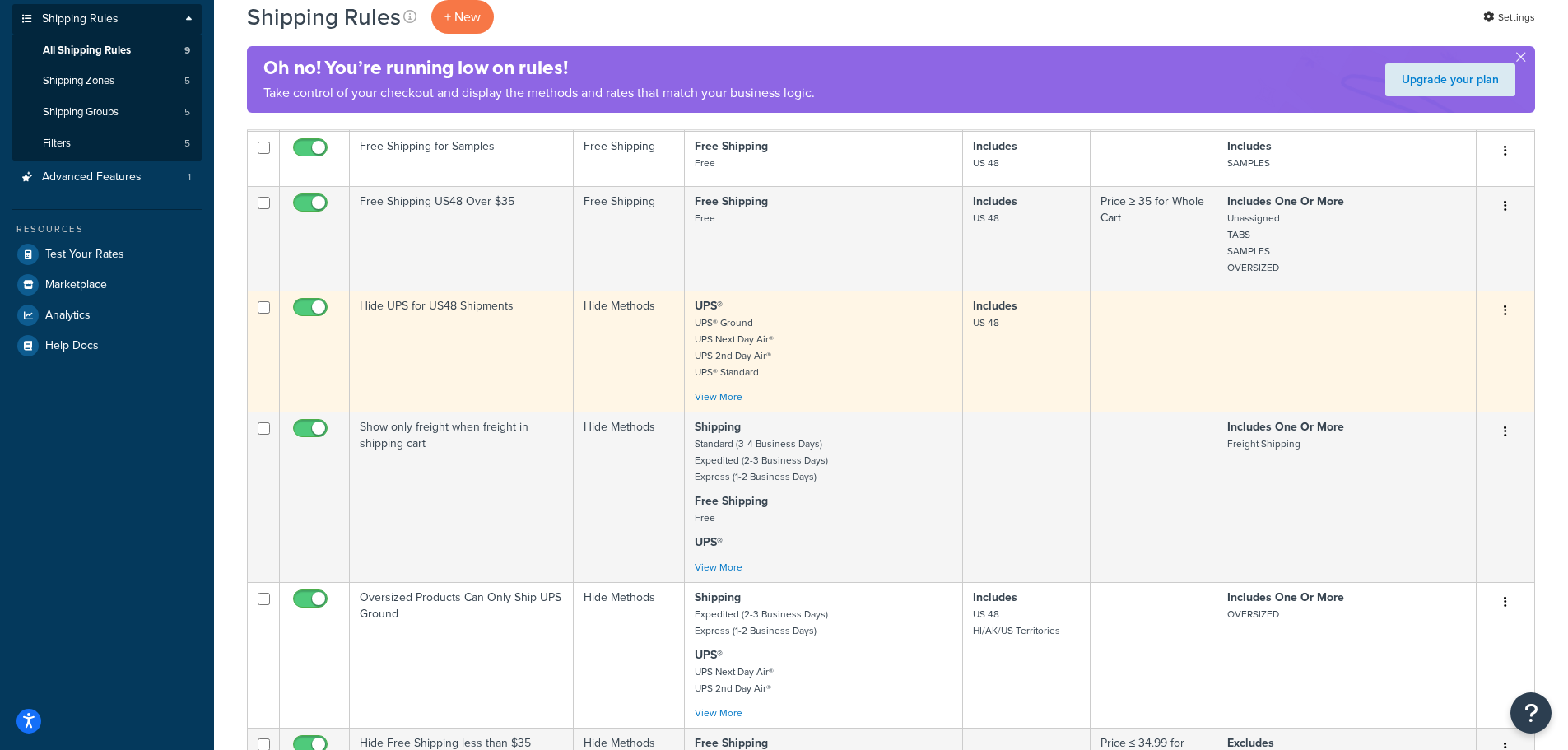
scroll to position [0, 0]
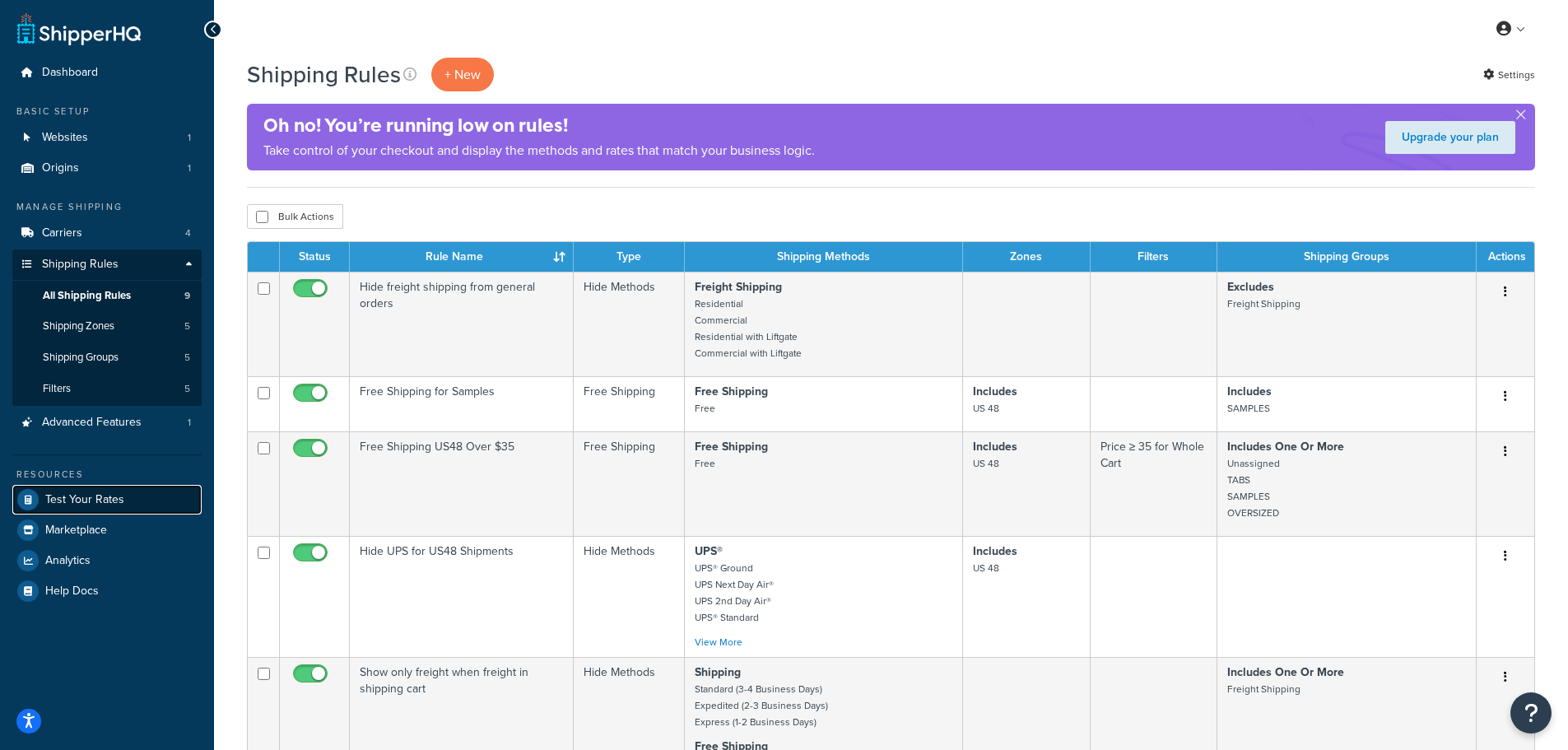
click at [84, 495] on span "Test Your Rates" at bounding box center [85, 500] width 79 height 14
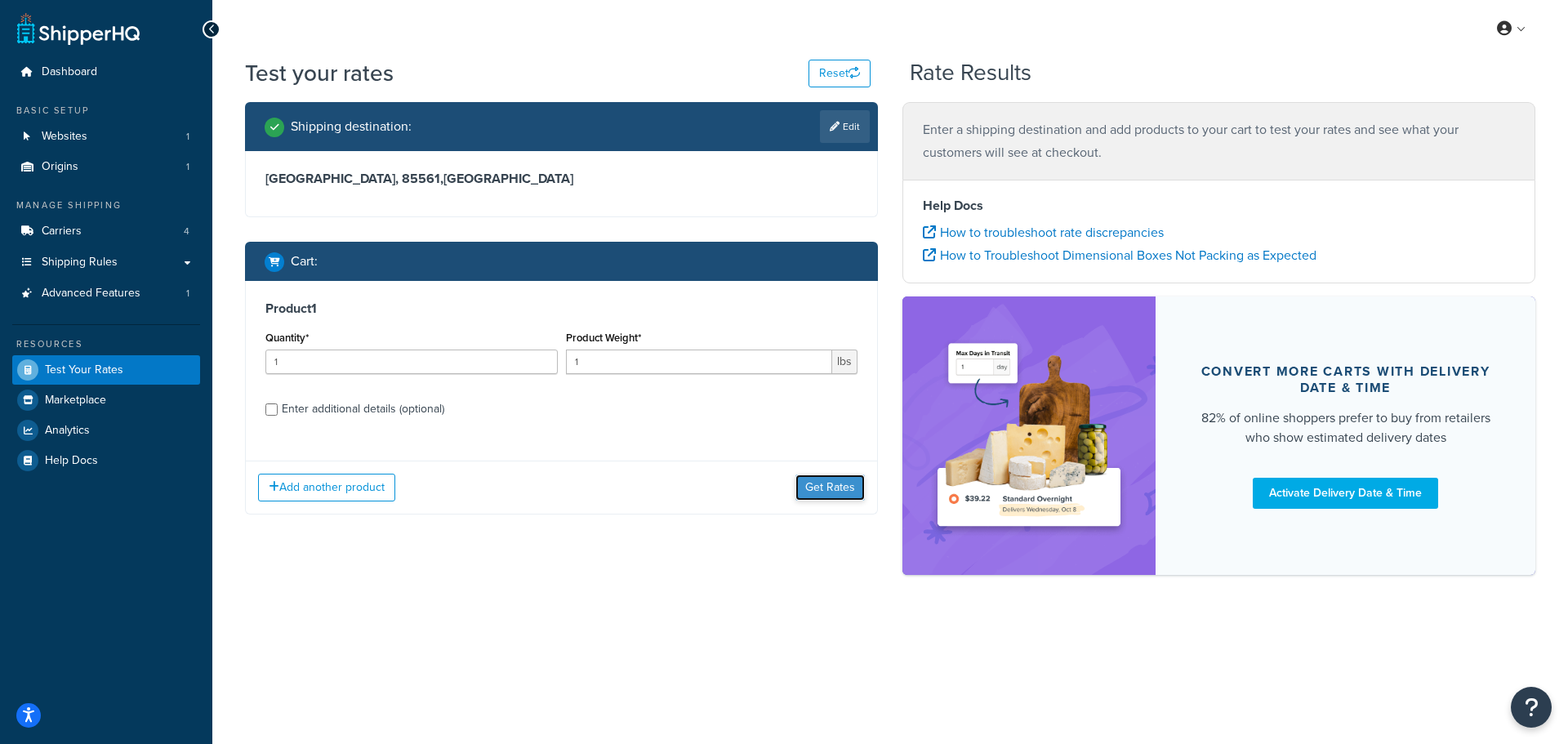
click at [840, 491] on button "Get Rates" at bounding box center [830, 487] width 70 height 26
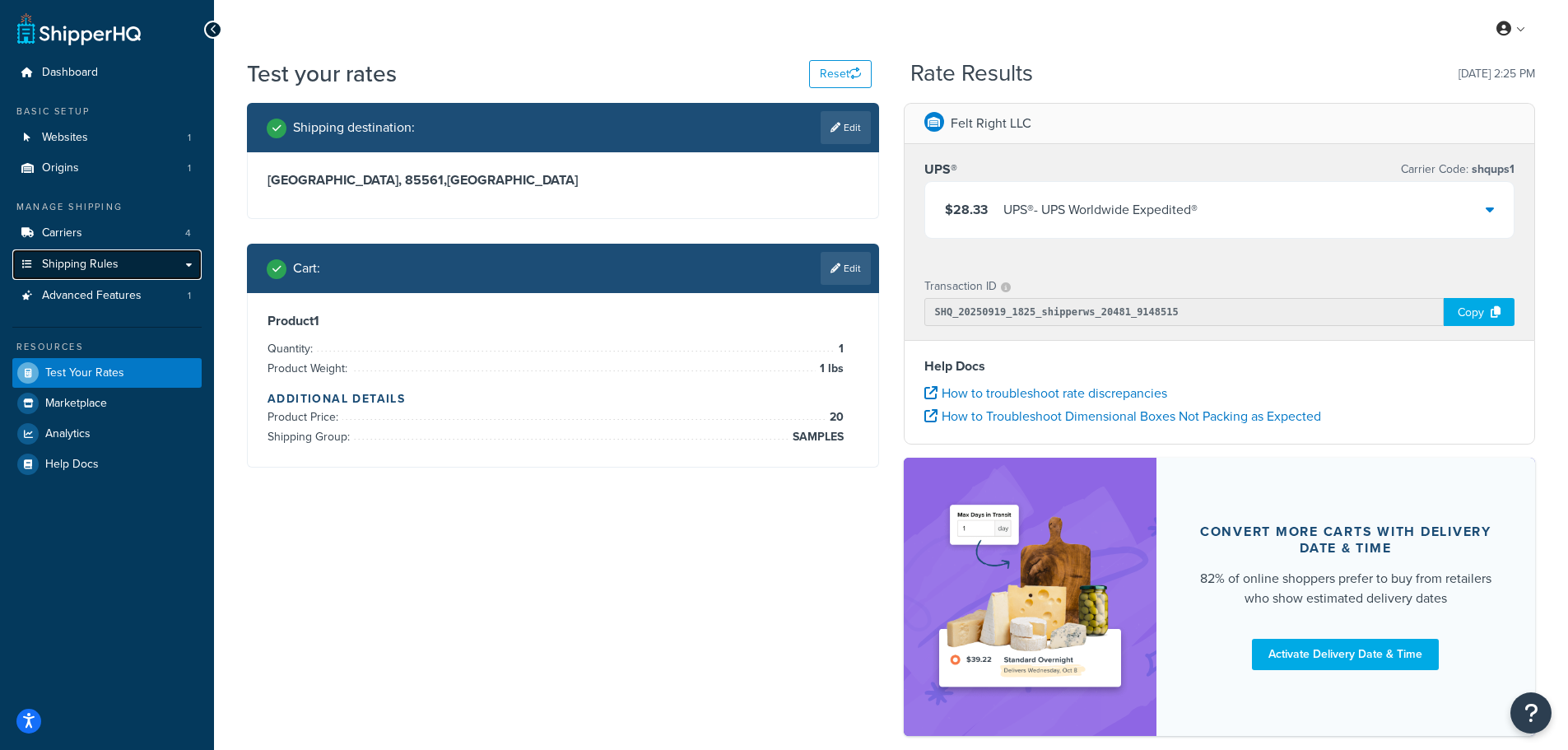
click at [88, 259] on span "Shipping Rules" at bounding box center [80, 264] width 77 height 14
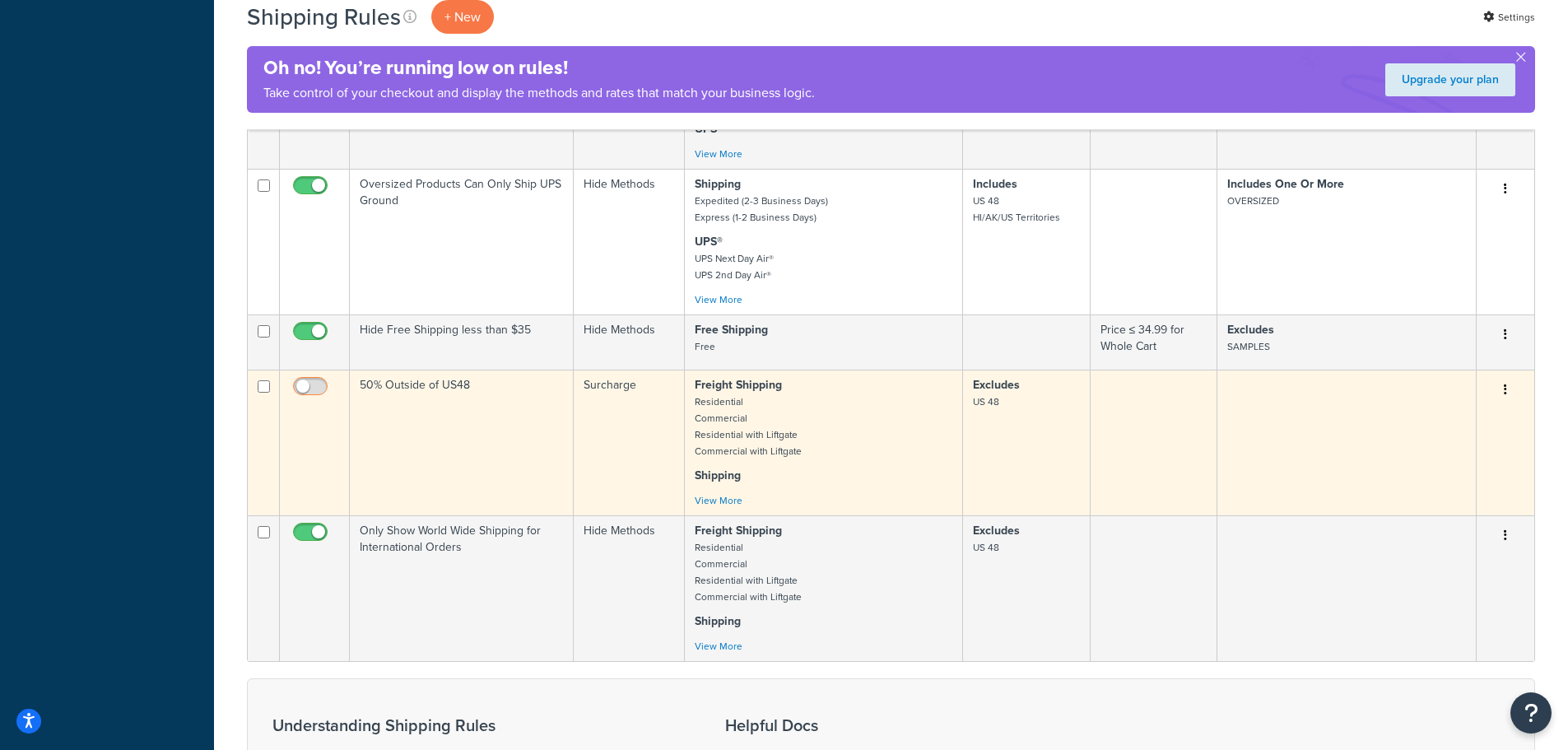
click at [307, 389] on input "checkbox" at bounding box center [312, 390] width 46 height 20
checkbox input "true"
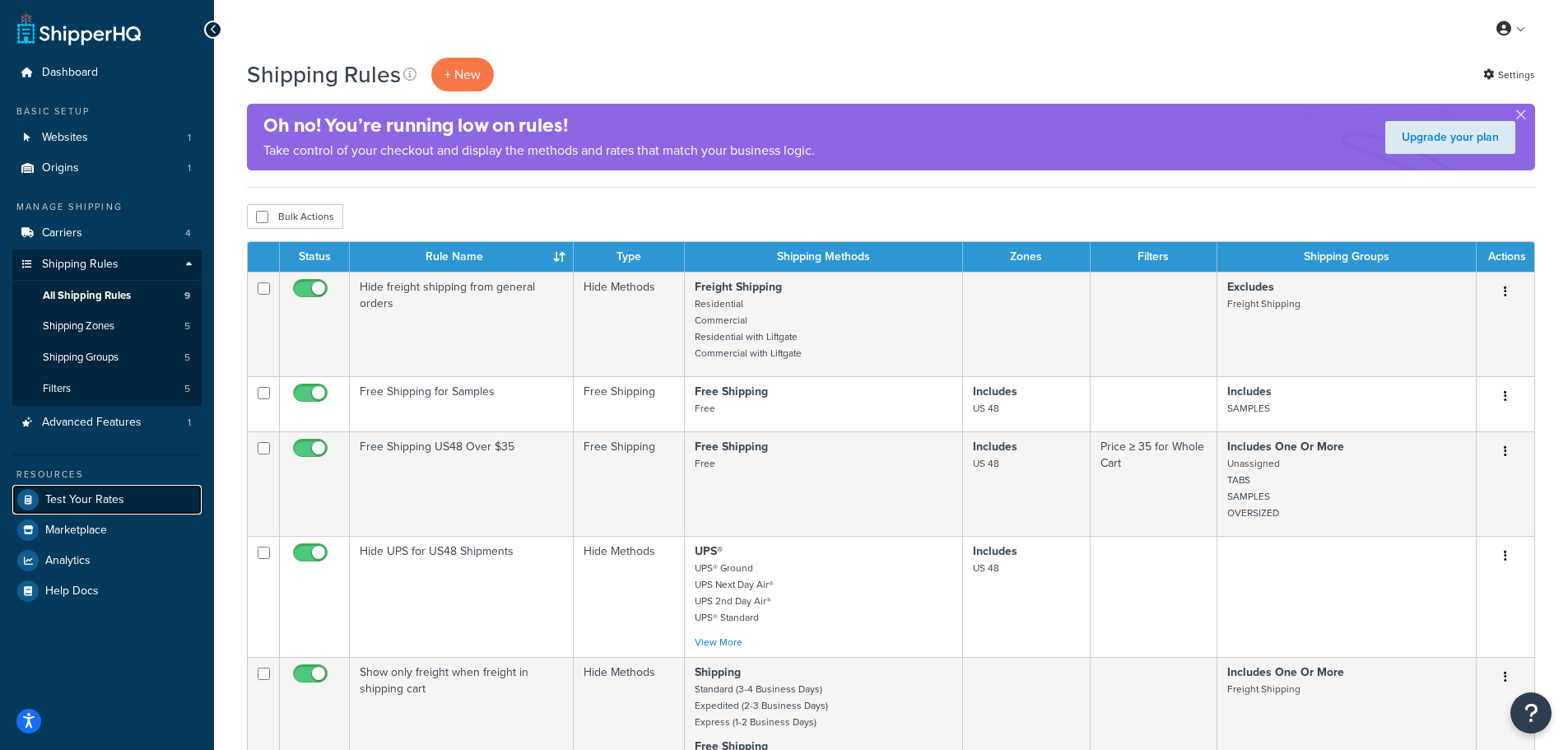
click at [92, 494] on span "Test Your Rates" at bounding box center [85, 500] width 79 height 14
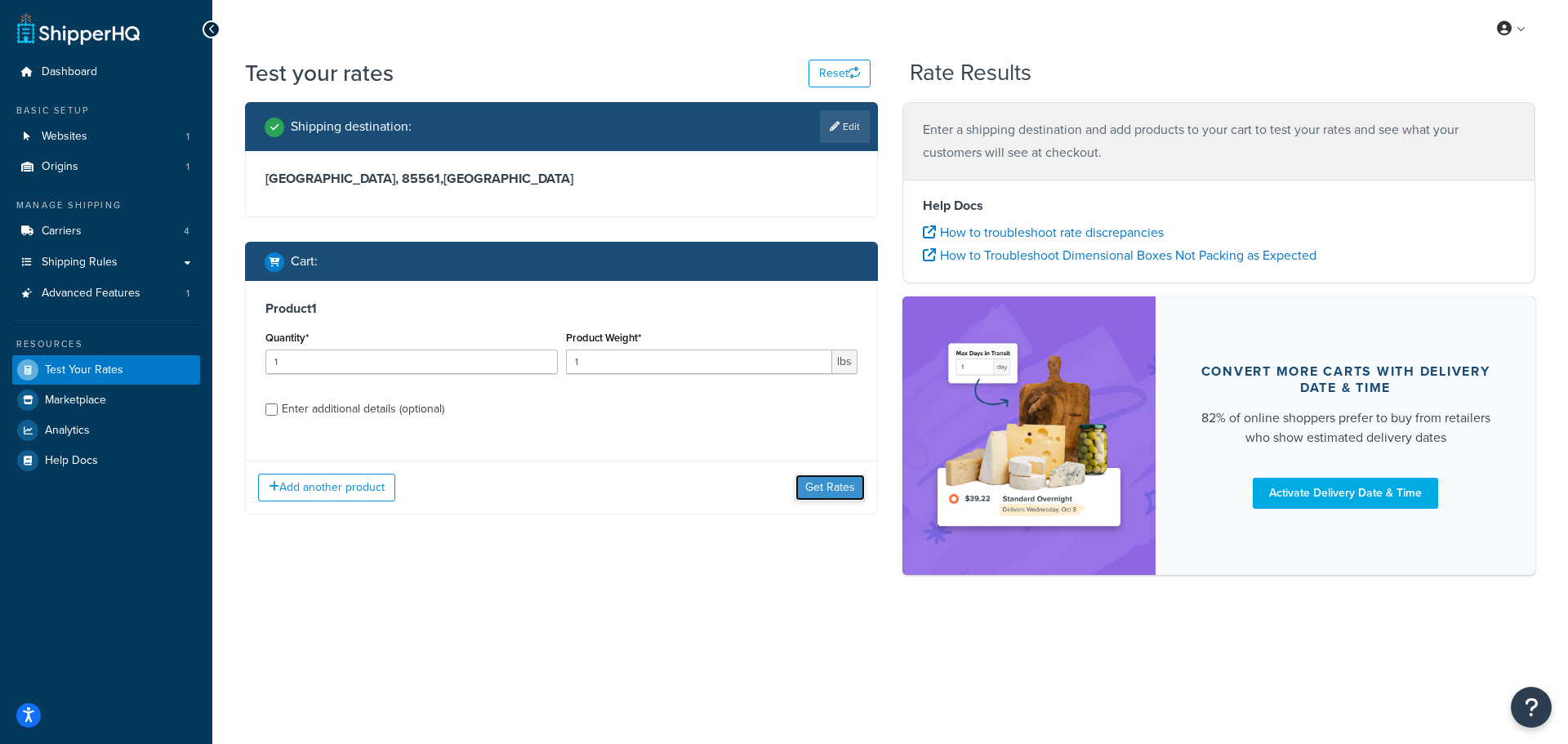
click at [831, 461] on div "Add another product Get Rates" at bounding box center [561, 487] width 632 height 53
click at [833, 493] on button "Get Rates" at bounding box center [830, 487] width 70 height 26
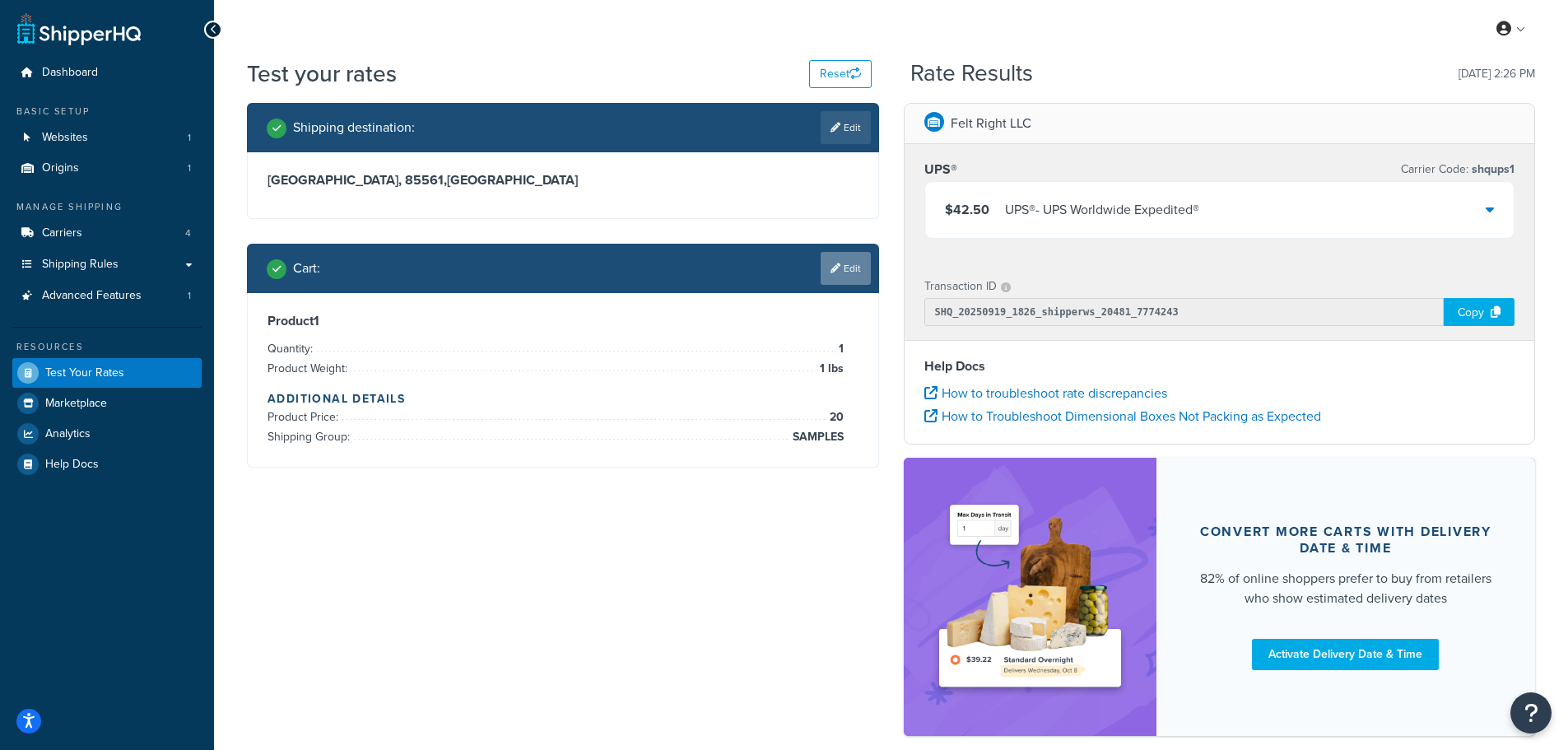
click at [855, 280] on link "Edit" at bounding box center [845, 268] width 50 height 33
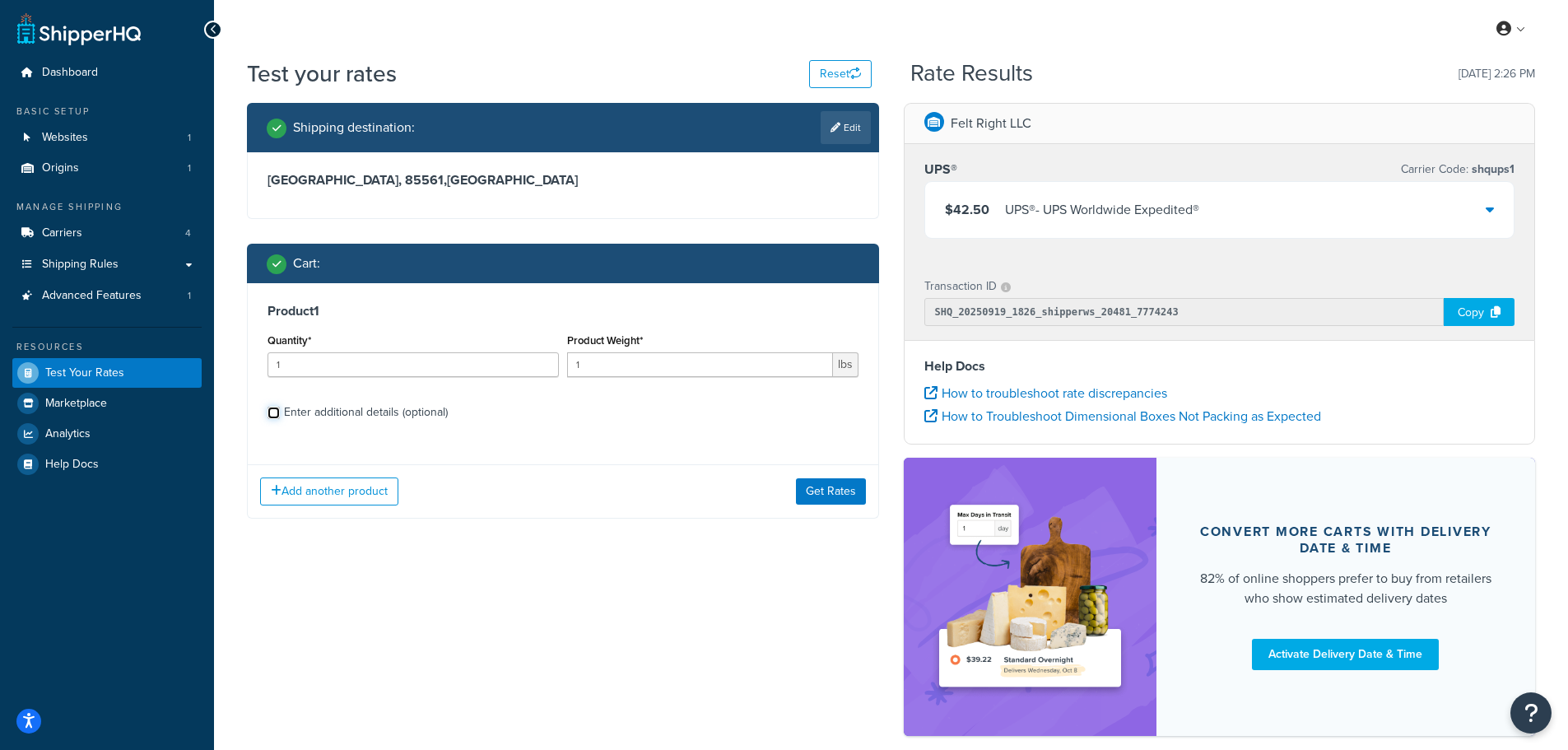
click at [273, 412] on input "Enter additional details (optional)" at bounding box center [274, 413] width 13 height 13
checkbox input "true"
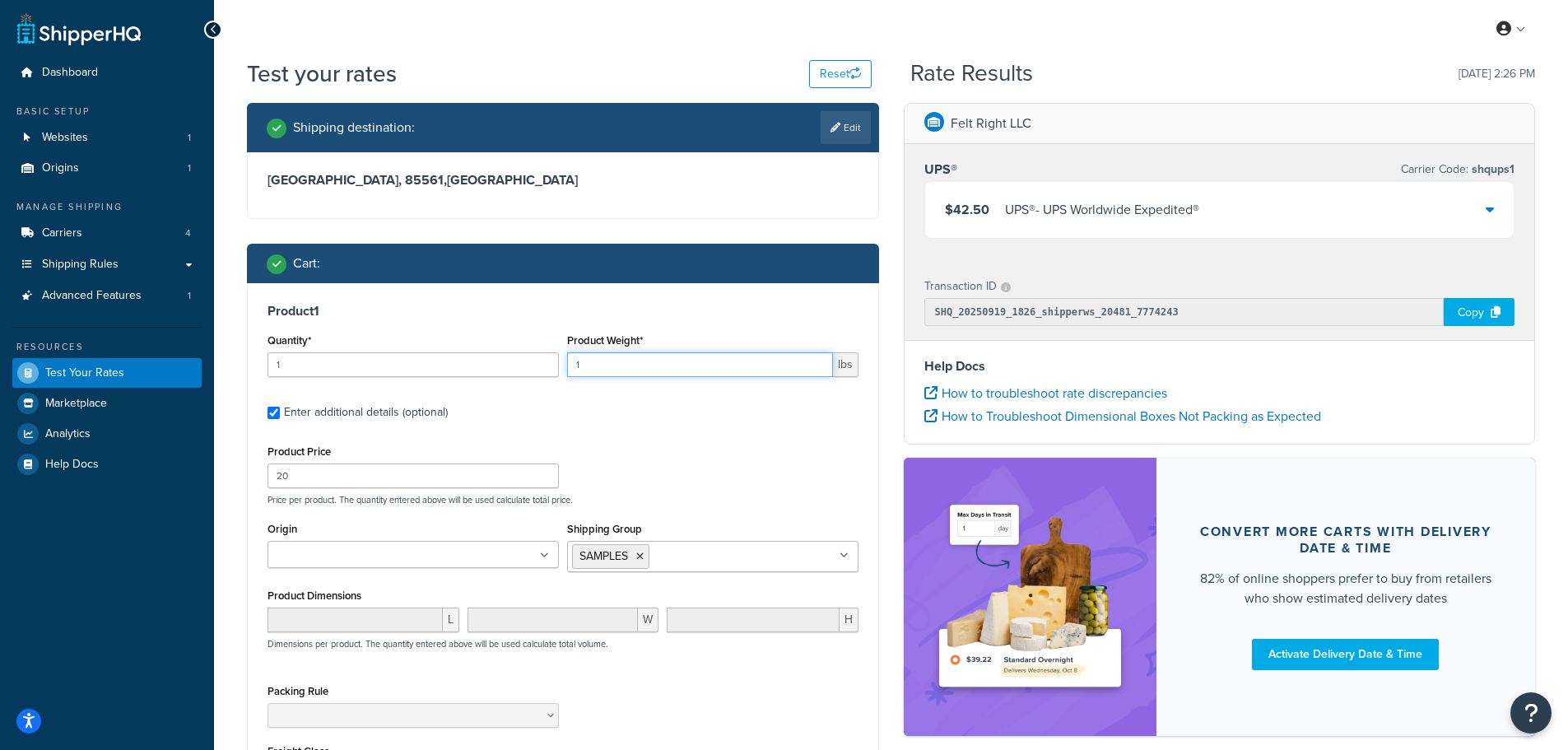
drag, startPoint x: 629, startPoint y: 367, endPoint x: 503, endPoint y: 366, distance: 126.0
click at [512, 367] on div "Quantity* 1 Product Weight* 1 lbs" at bounding box center [563, 359] width 600 height 60
type input "50"
click at [642, 558] on icon at bounding box center [640, 557] width 8 height 10
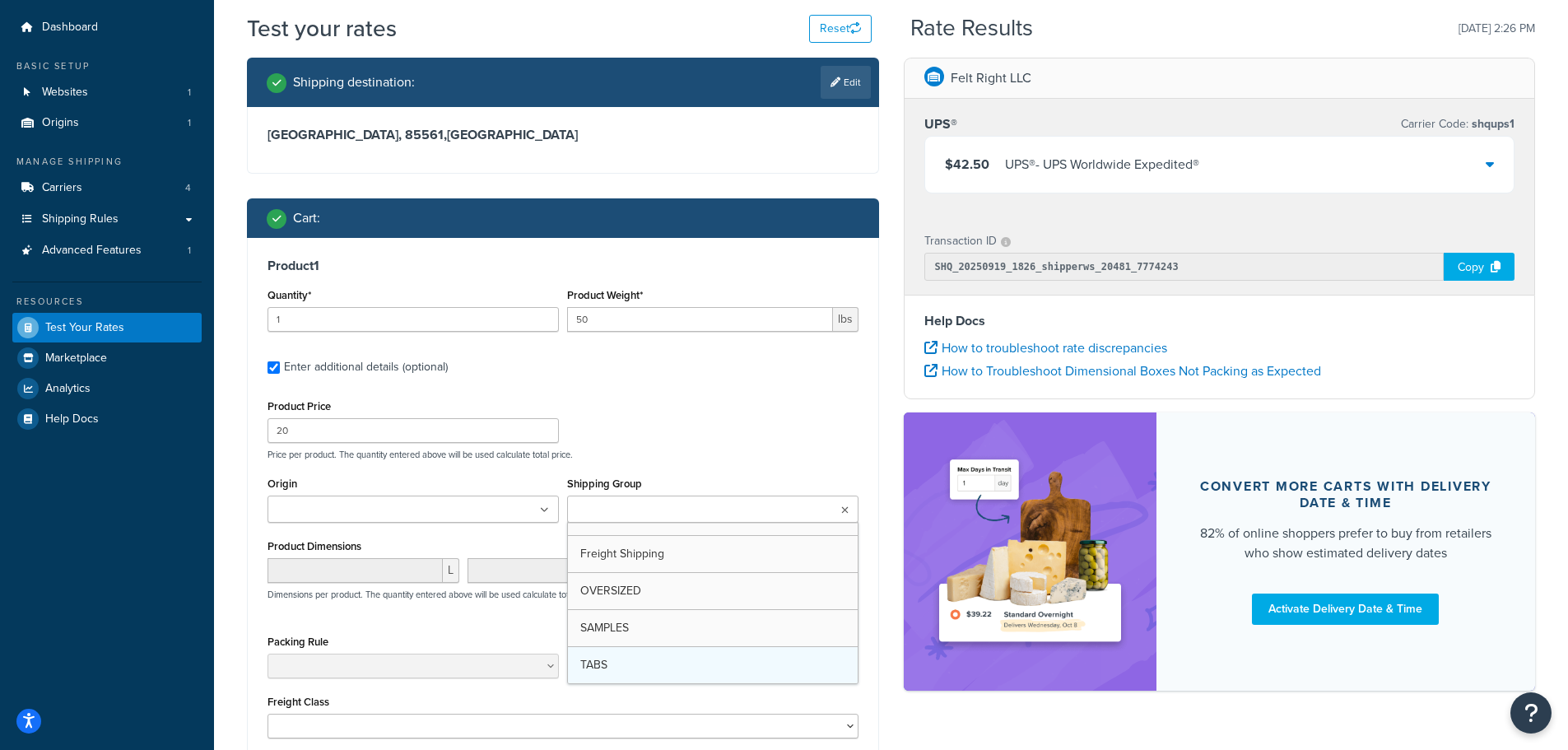
scroll to position [83, 0]
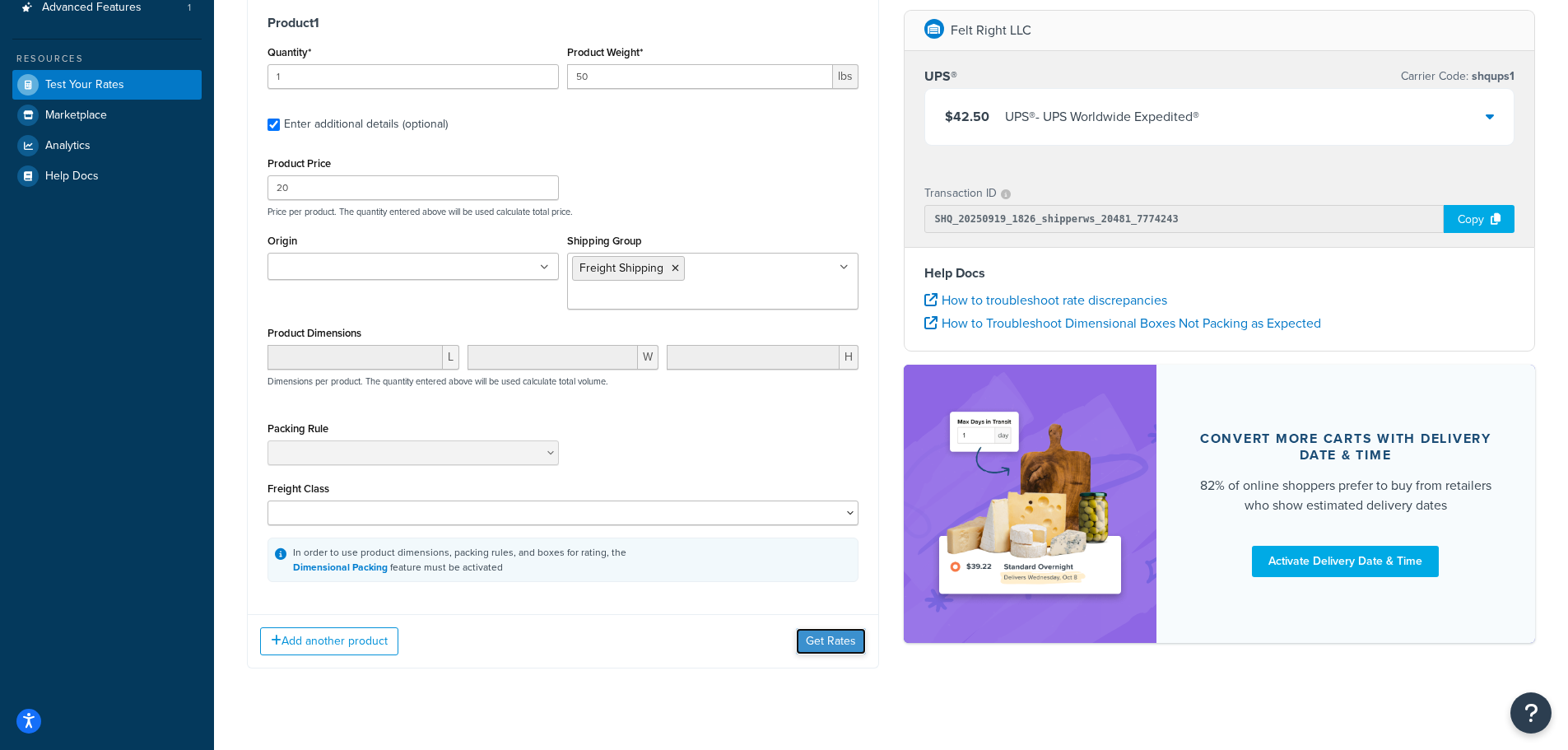
click at [833, 628] on button "Get Rates" at bounding box center [831, 641] width 70 height 26
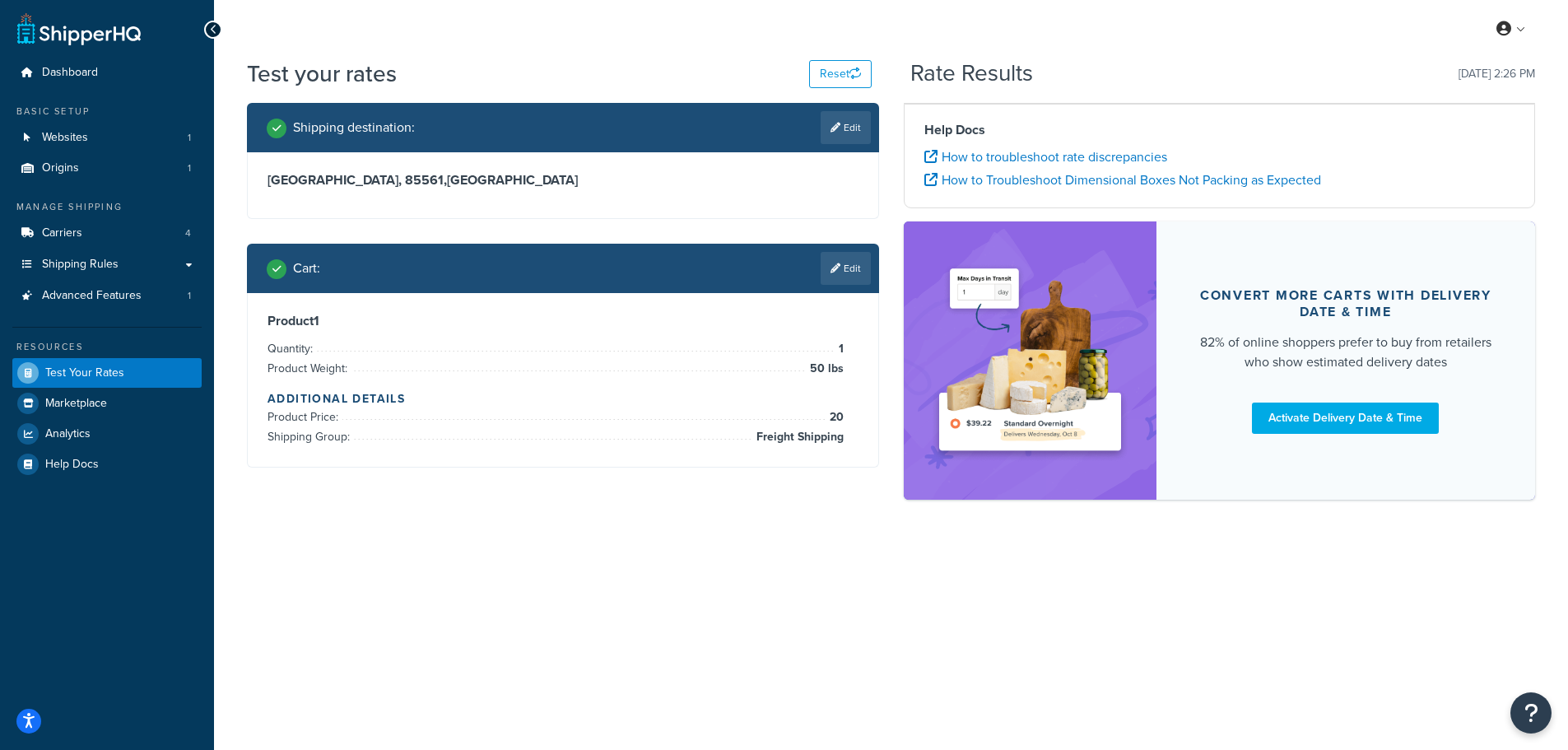
scroll to position [0, 0]
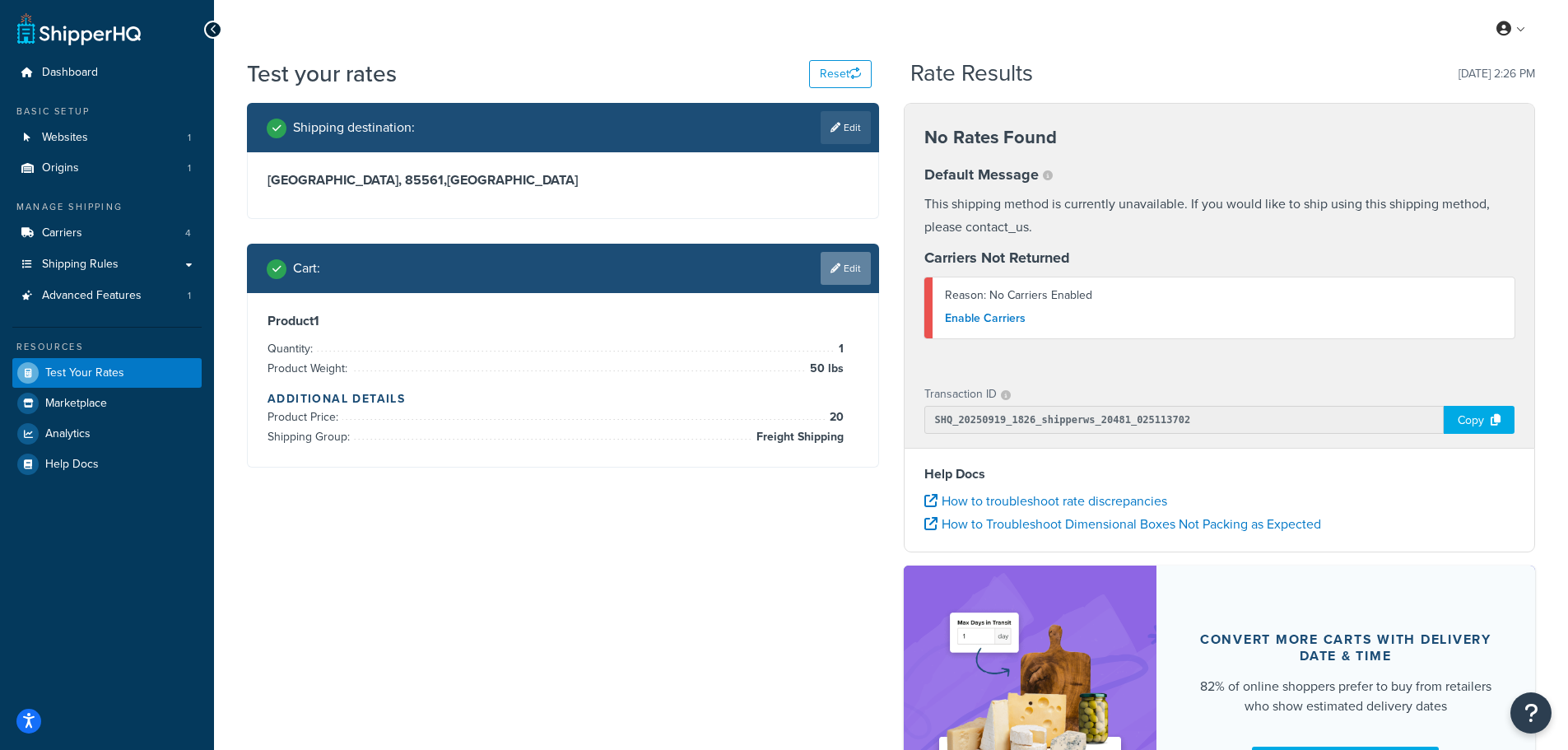
click at [840, 274] on link "Edit" at bounding box center [845, 268] width 50 height 33
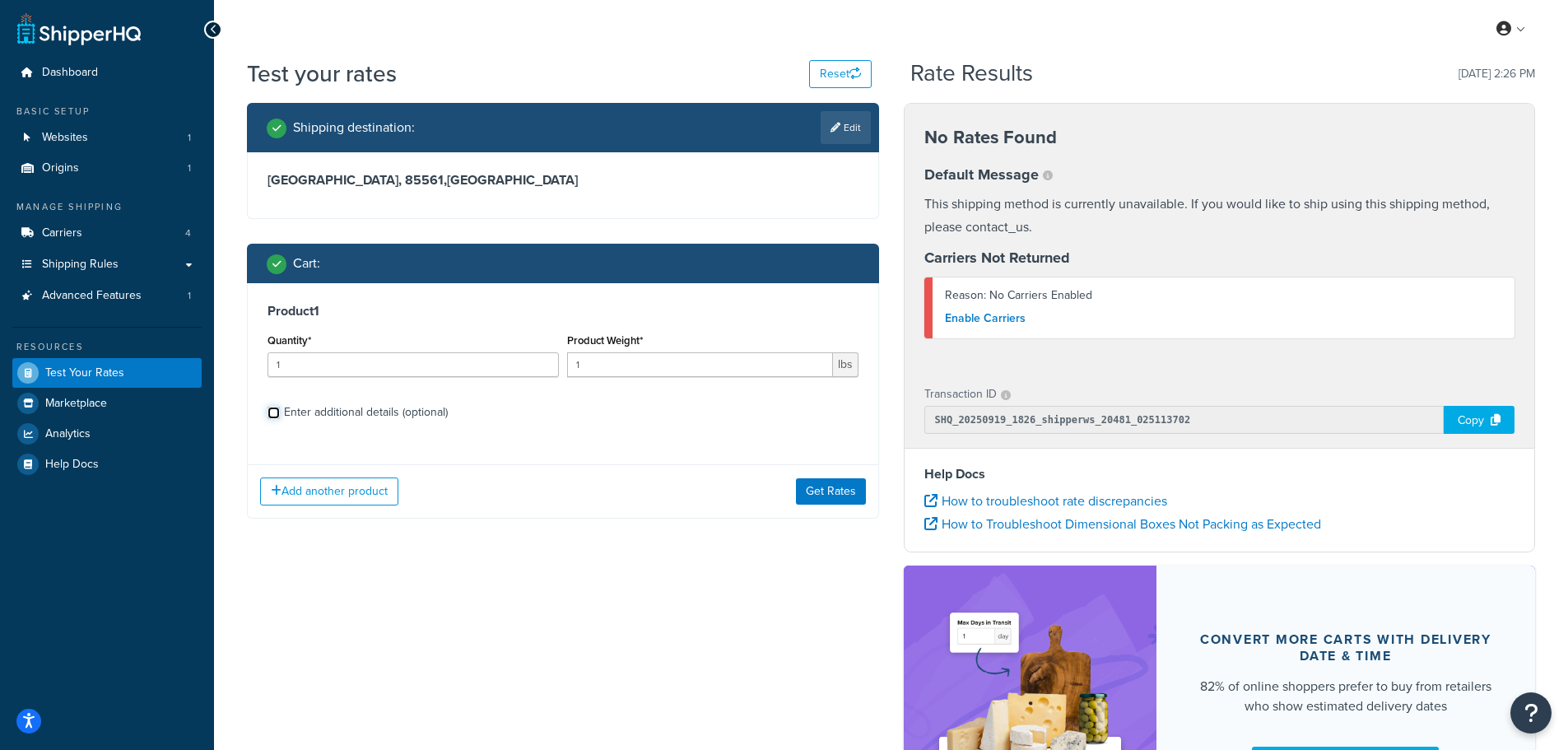
click at [275, 415] on input "Enter additional details (optional)" at bounding box center [274, 413] width 13 height 13
checkbox input "true"
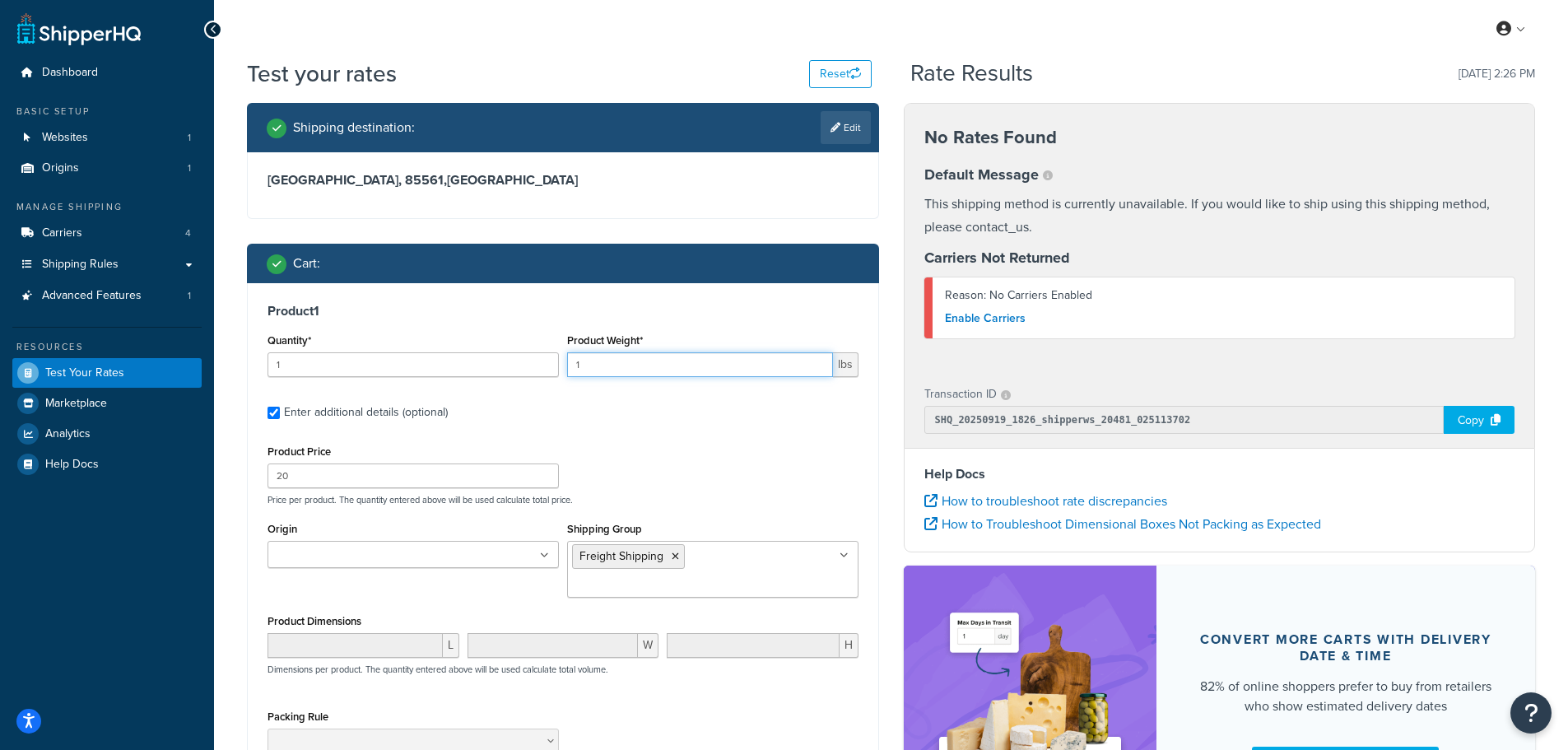
drag, startPoint x: 541, startPoint y: 366, endPoint x: 509, endPoint y: 361, distance: 32.4
click at [527, 364] on div "Quantity* 1 Product Weight* 1 lbs" at bounding box center [563, 359] width 600 height 60
type input "7"
click at [672, 557] on icon at bounding box center [675, 557] width 8 height 10
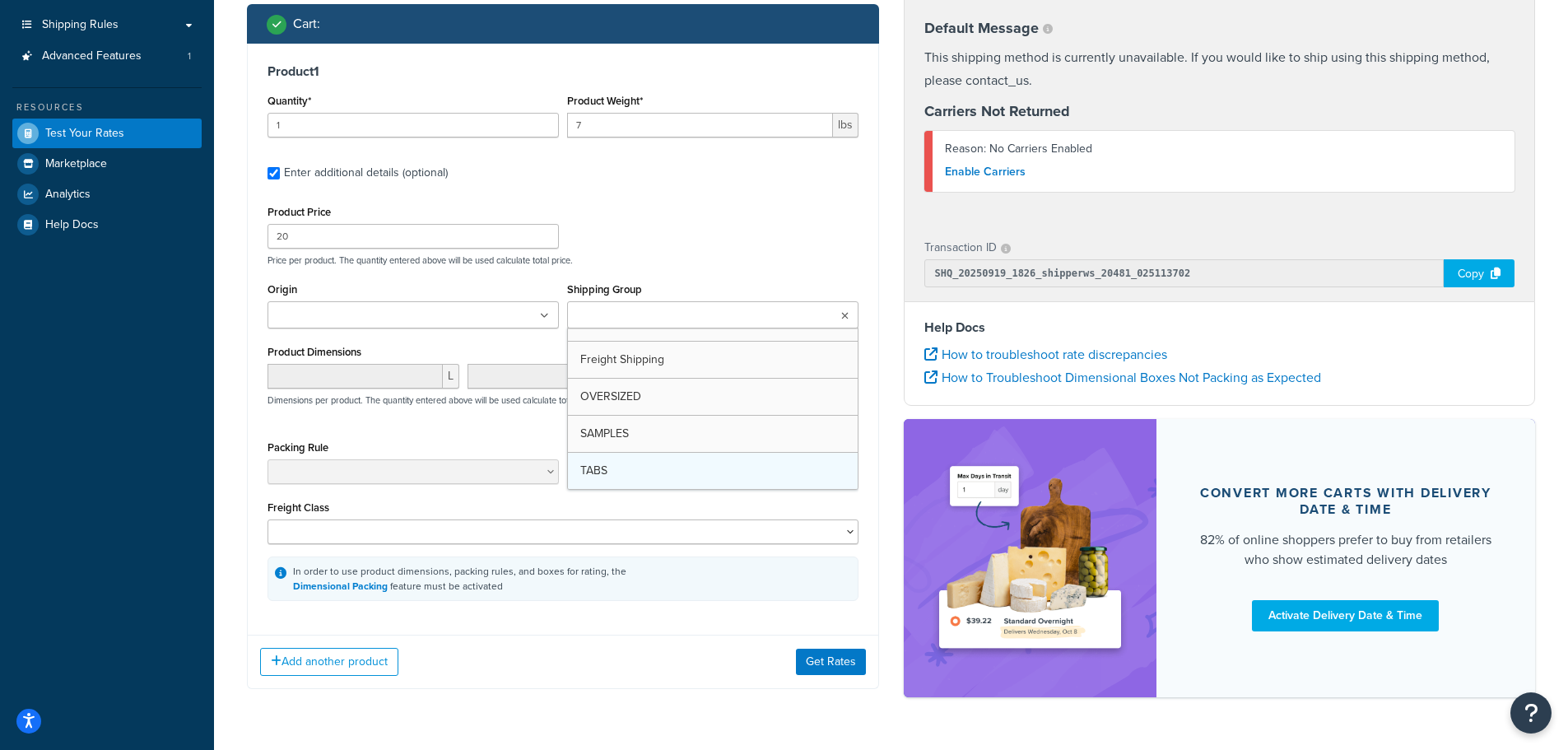
scroll to position [247, 0]
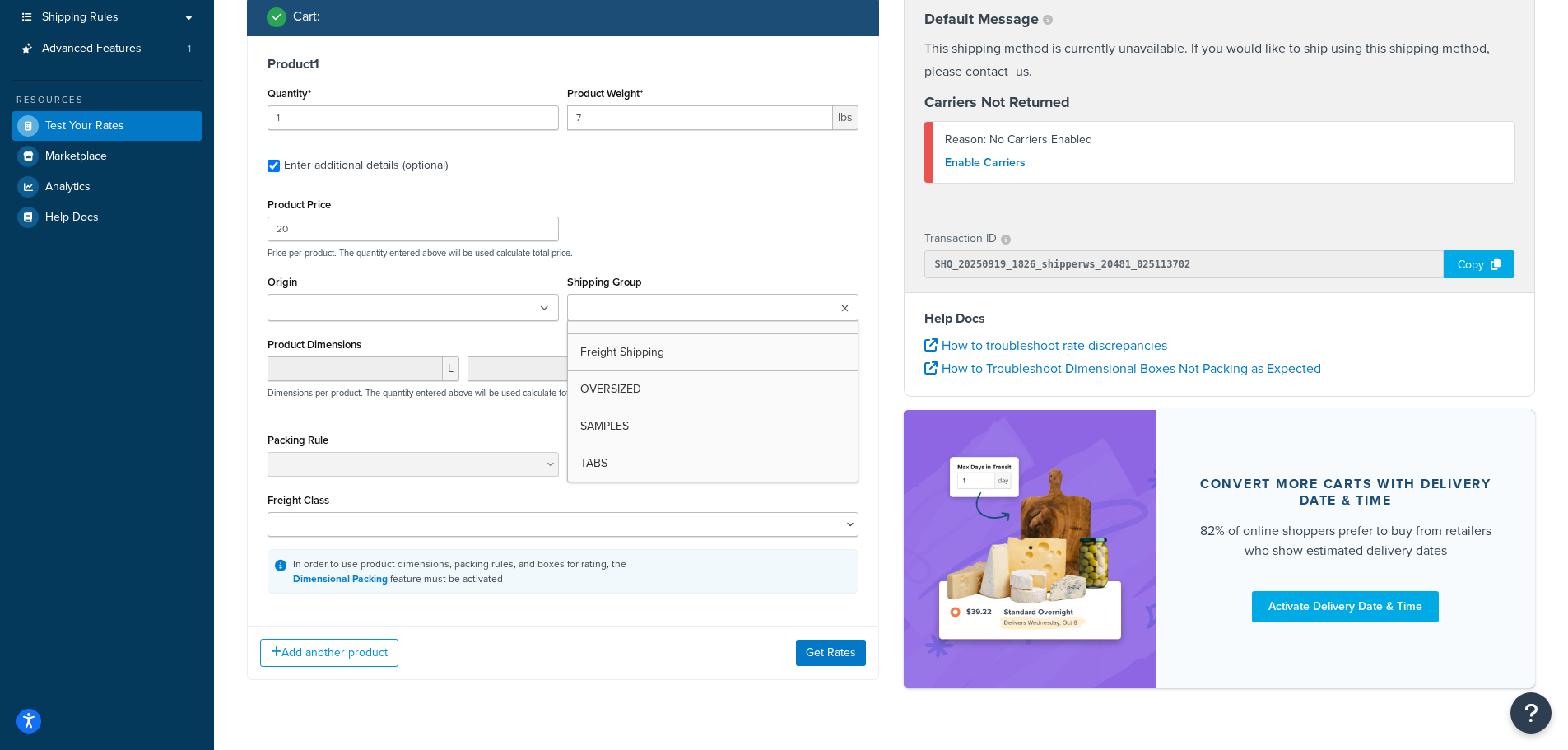
click at [675, 266] on div "Product Price 20 Price per product. The quantity entered above will be used cal…" at bounding box center [563, 394] width 591 height 400
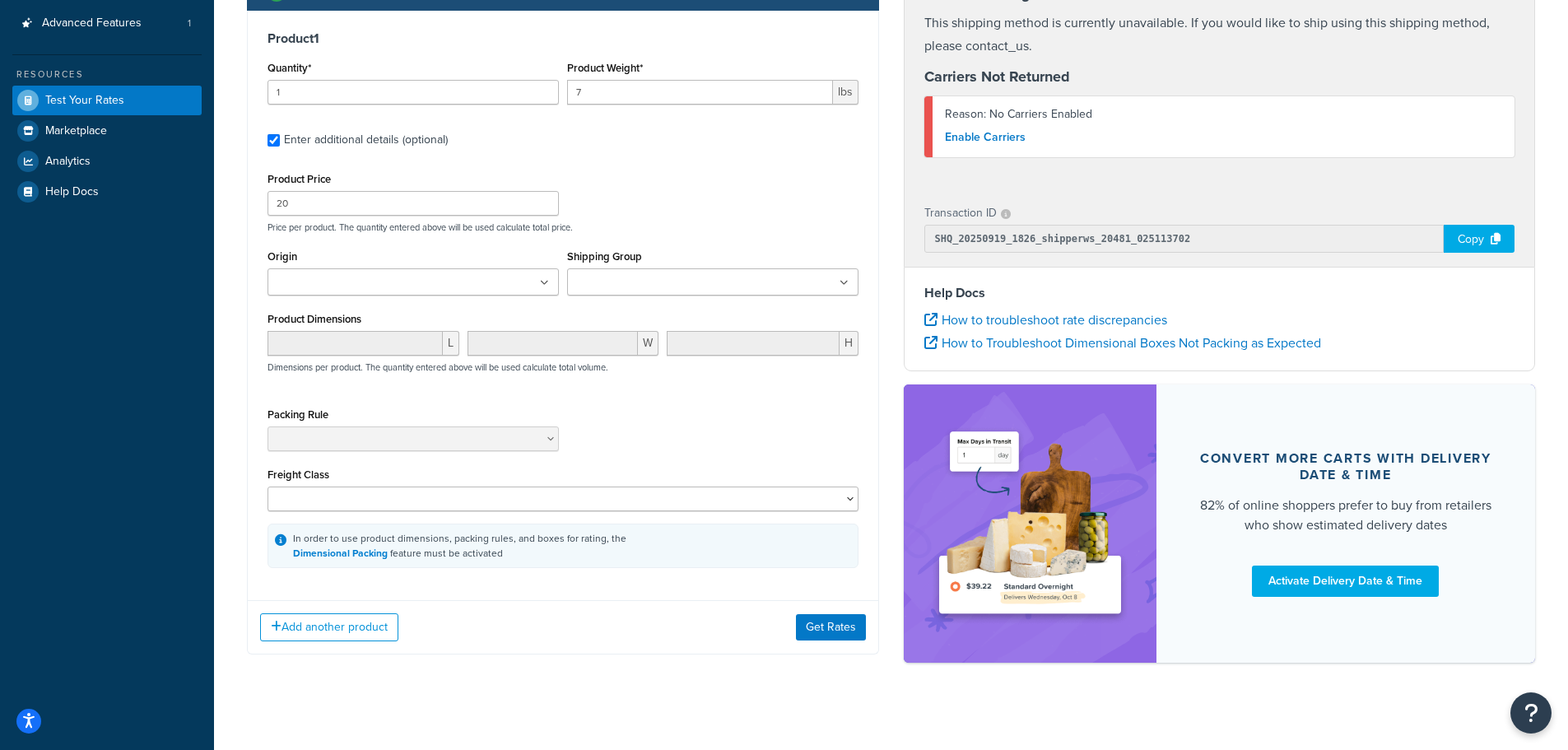
scroll to position [286, 0]
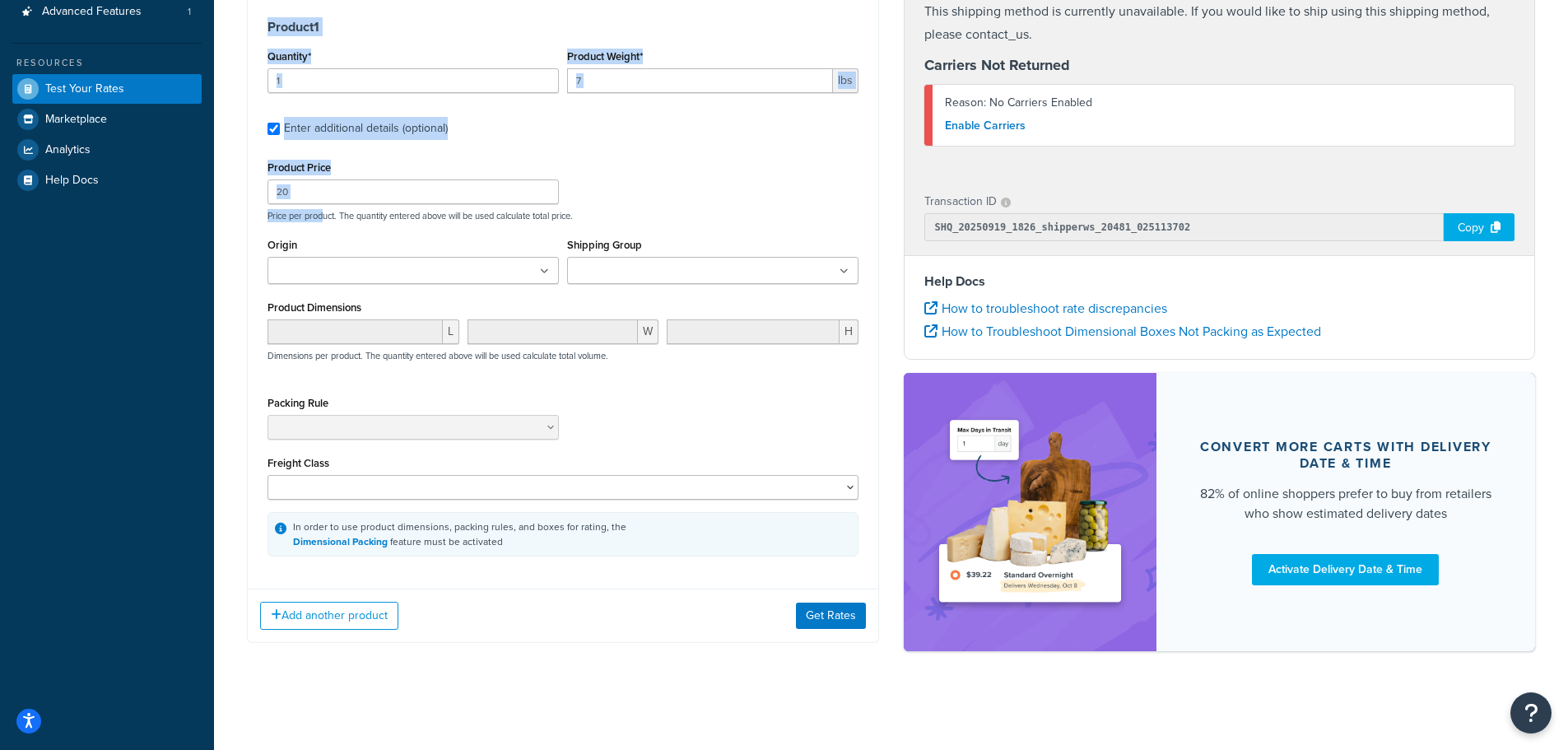
drag, startPoint x: 325, startPoint y: 204, endPoint x: 196, endPoint y: 200, distance: 129.1
click at [197, 200] on div "Dashboard Basic Setup Websites 1 Origins 1 Manage Shipping Carriers 4 Shipping …" at bounding box center [784, 233] width 1568 height 1035
click at [358, 182] on input "20" at bounding box center [413, 192] width 291 height 24
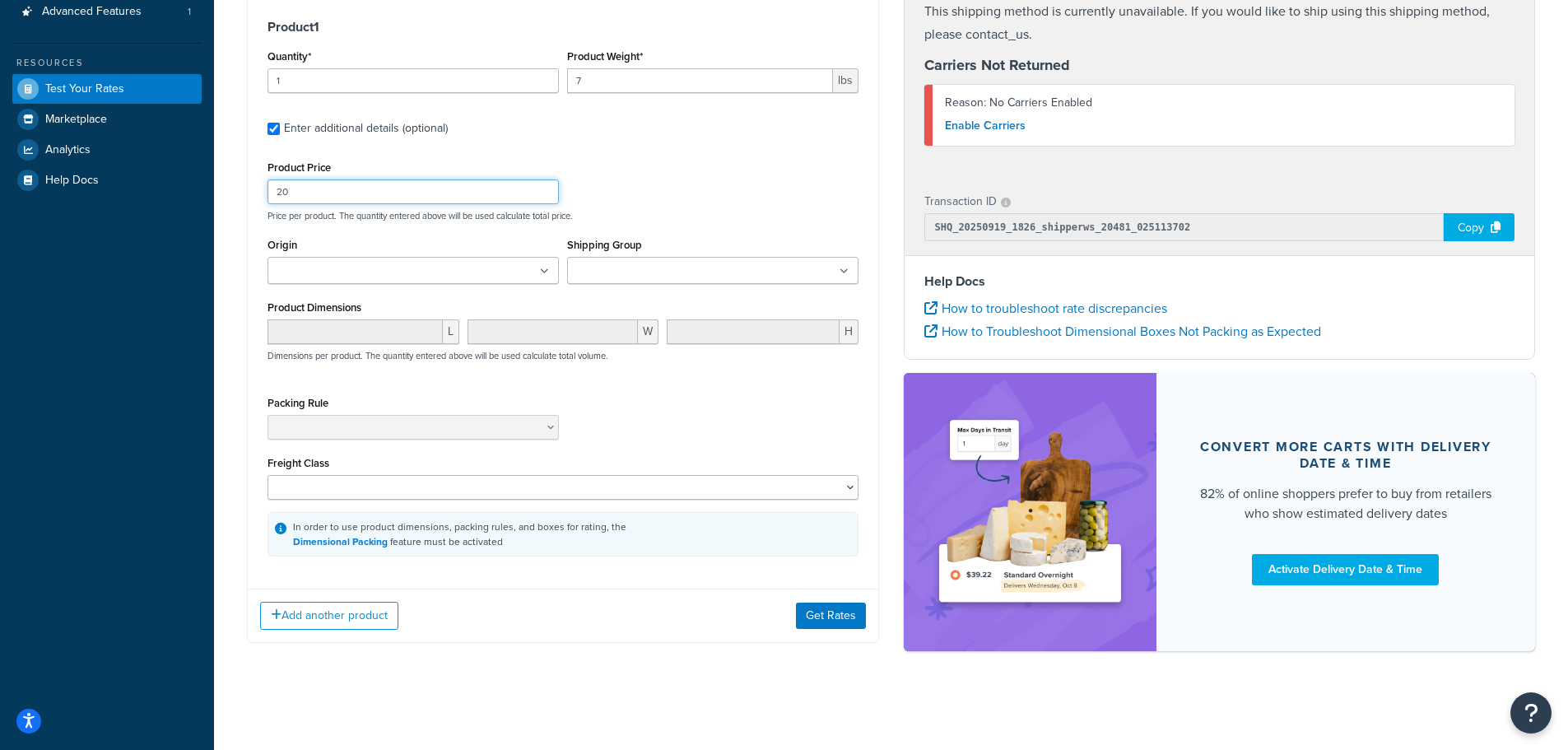
drag, startPoint x: 349, startPoint y: 184, endPoint x: 240, endPoint y: 180, distance: 109.1
click at [240, 180] on div "Shipping destination : Edit Baden-Wuerttemberg, 85561 , Germany Cart : Product …" at bounding box center [563, 242] width 657 height 849
type input "100"
click at [366, 610] on button "Add another product" at bounding box center [329, 616] width 138 height 28
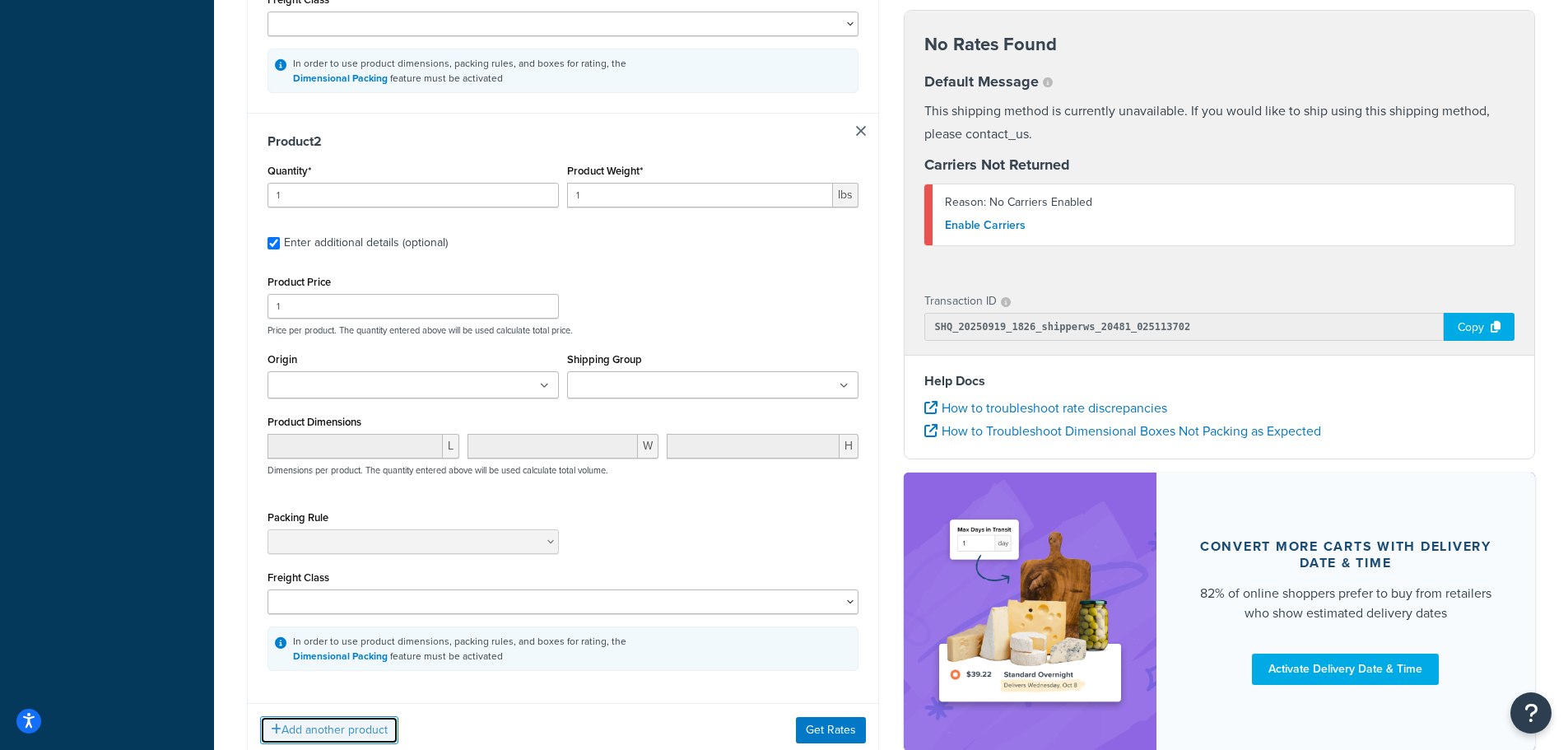
scroll to position [793, 0]
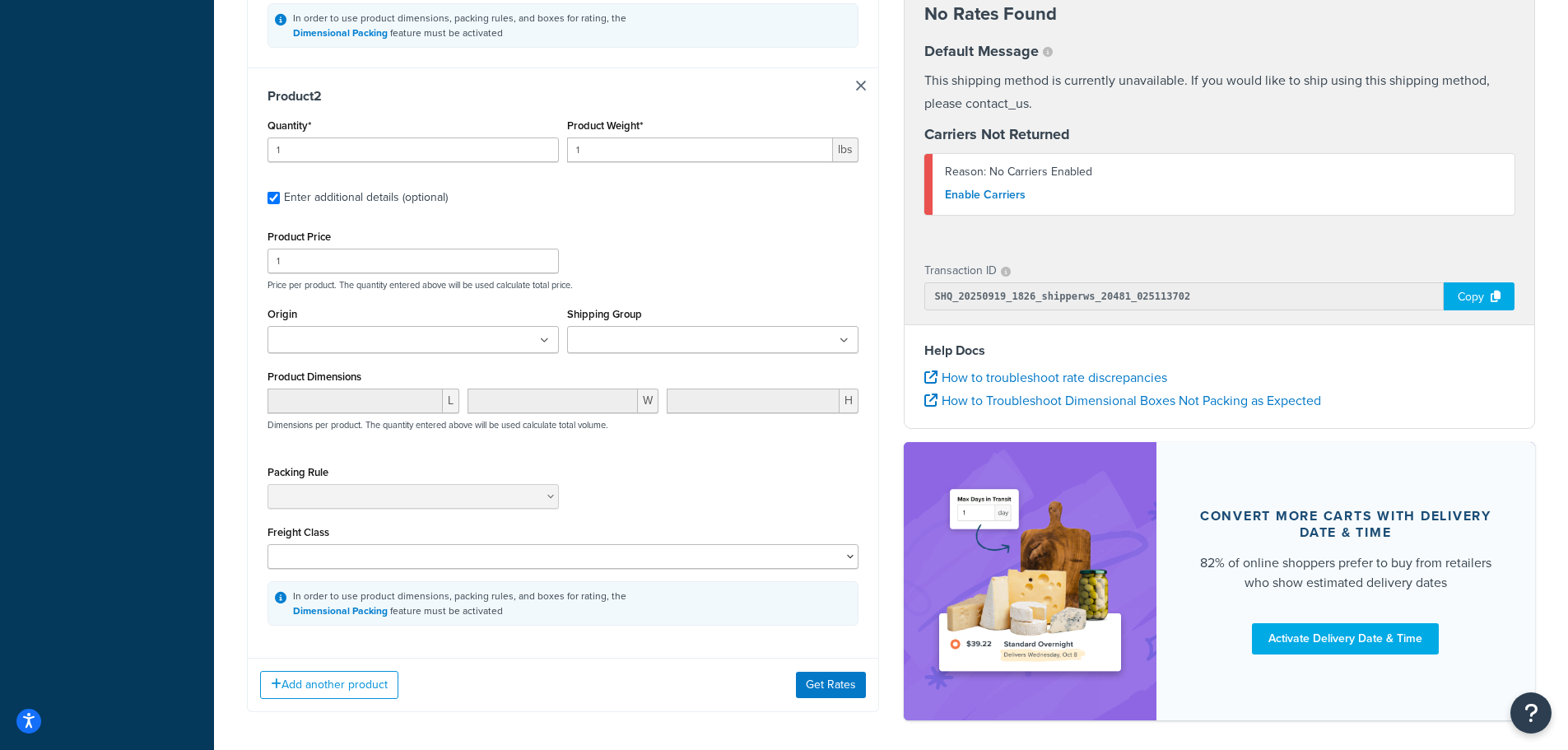
click at [630, 333] on ul at bounding box center [713, 340] width 291 height 27
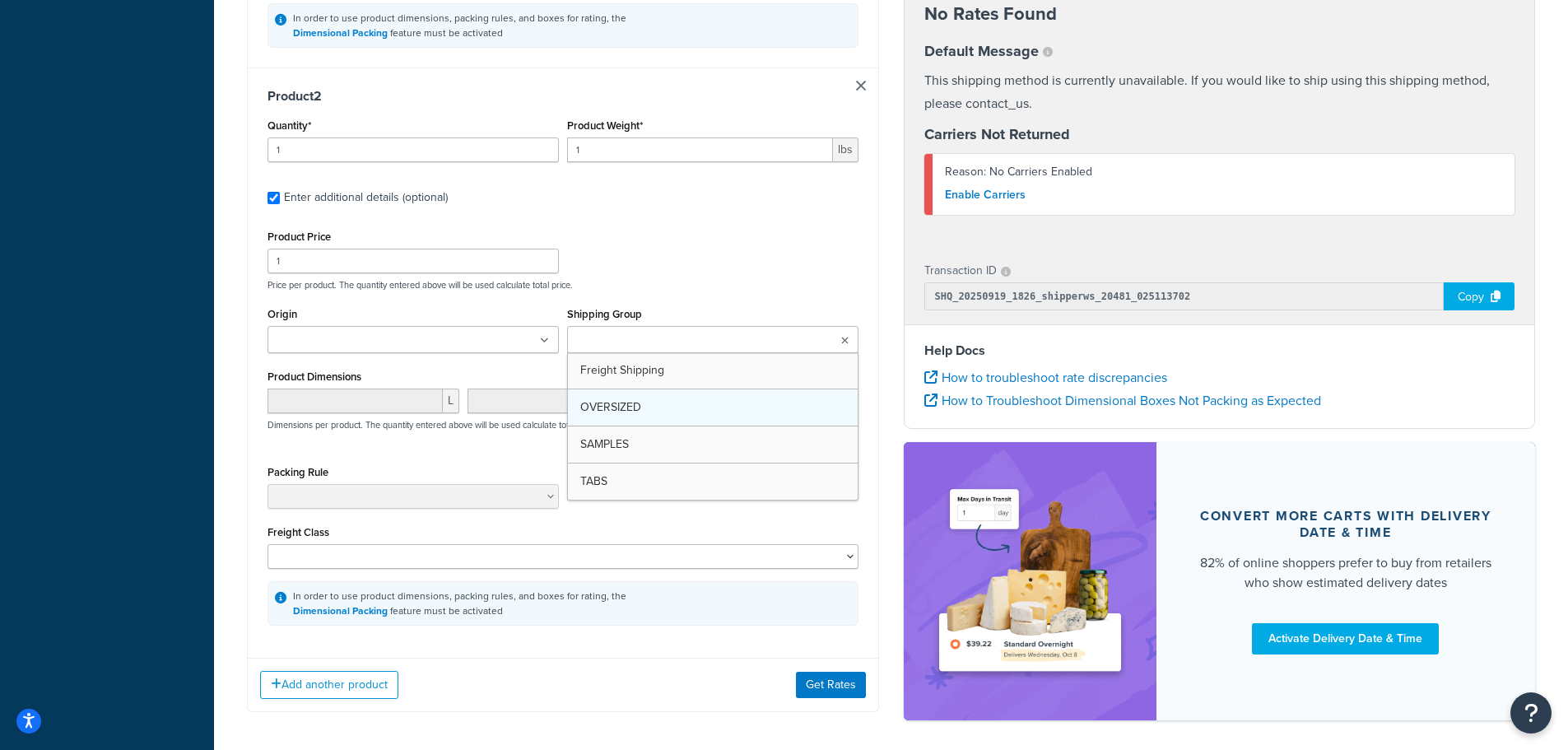
drag, startPoint x: 627, startPoint y: 480, endPoint x: 621, endPoint y: 431, distance: 49.4
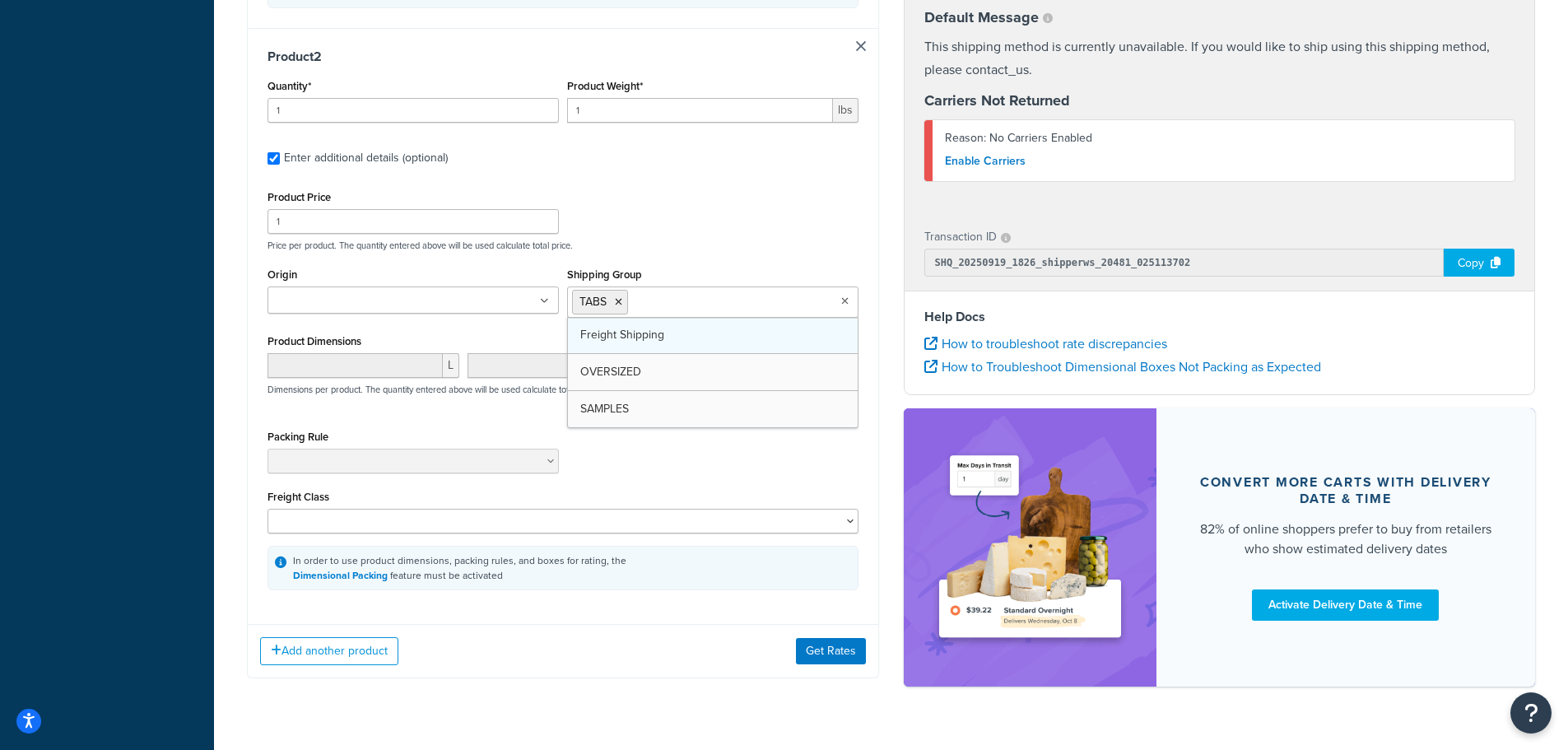
scroll to position [869, 0]
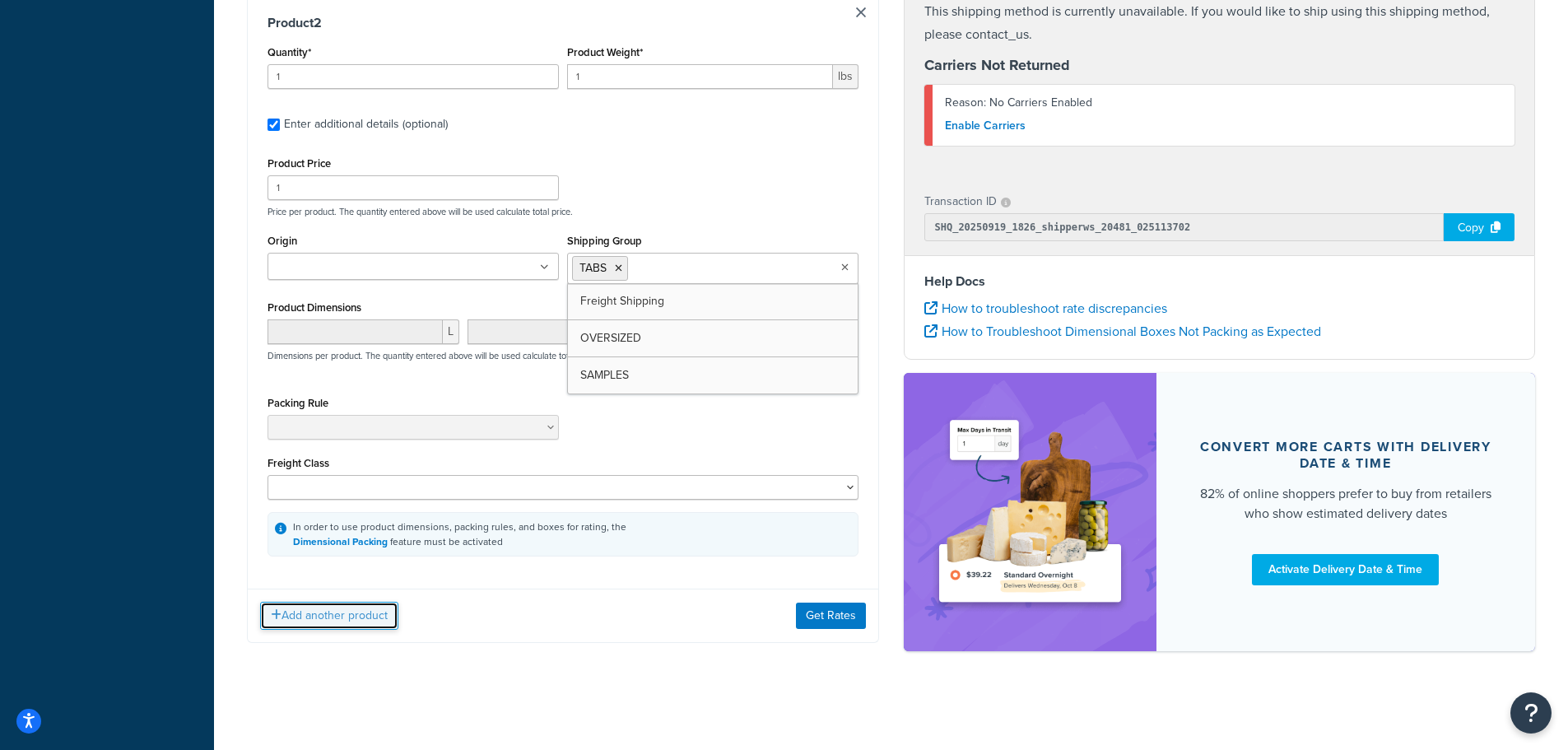
click at [369, 621] on button "Add another product" at bounding box center [329, 616] width 138 height 28
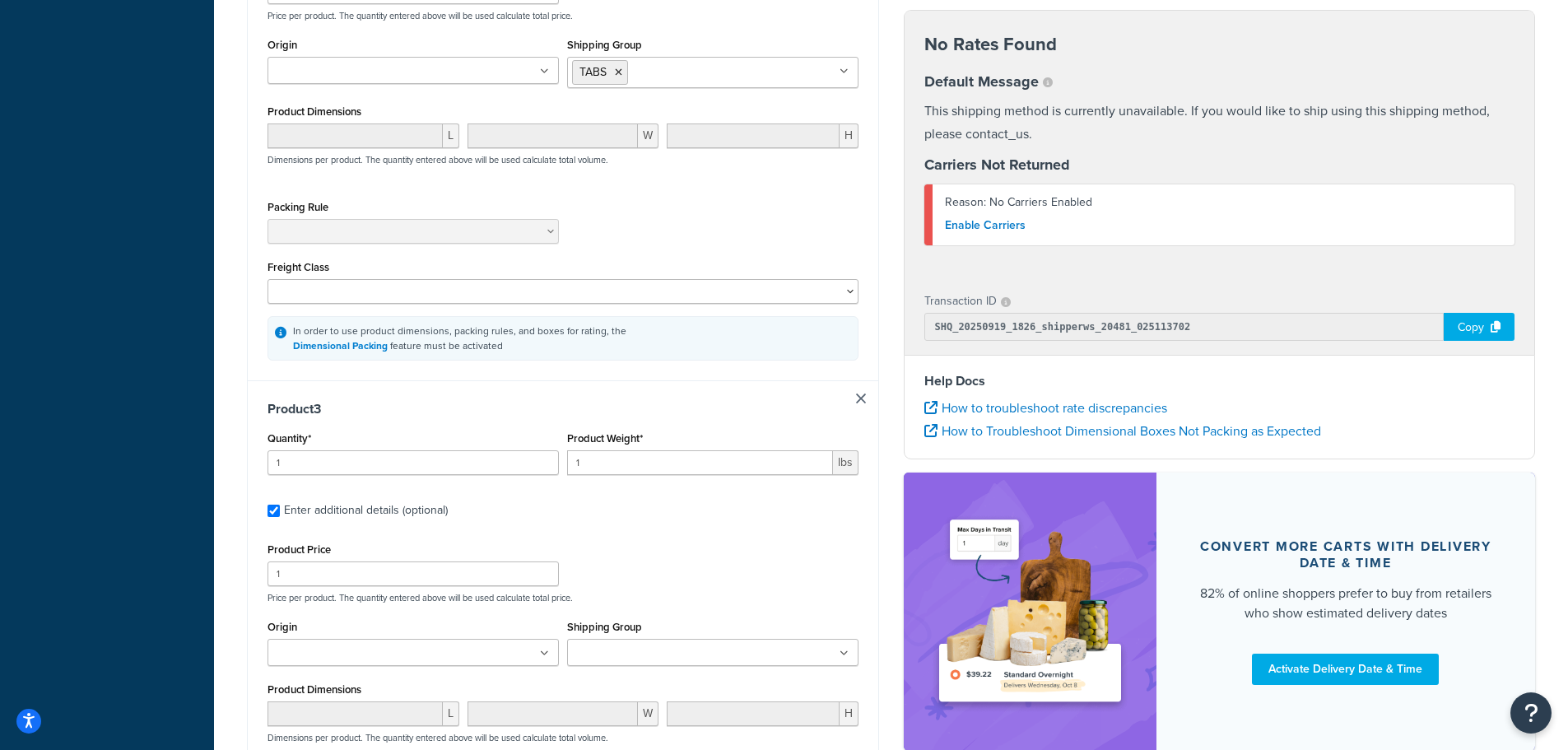
scroll to position [1259, 0]
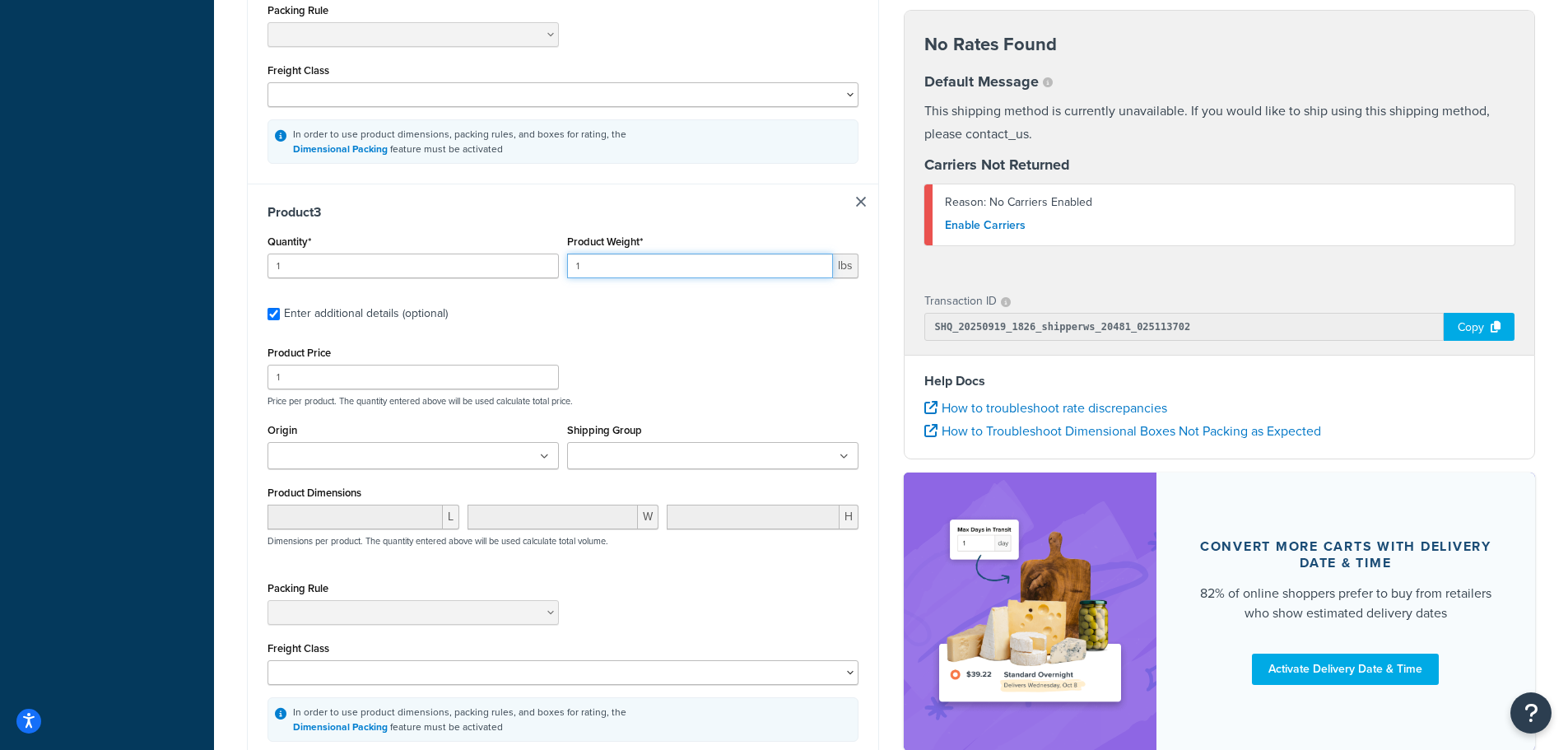
drag, startPoint x: 610, startPoint y: 266, endPoint x: 488, endPoint y: 274, distance: 122.3
click at [488, 274] on div "Quantity* 1 Product Weight* 1 lbs" at bounding box center [563, 260] width 600 height 60
type input "20"
click at [662, 464] on input "Shipping Group" at bounding box center [645, 456] width 146 height 18
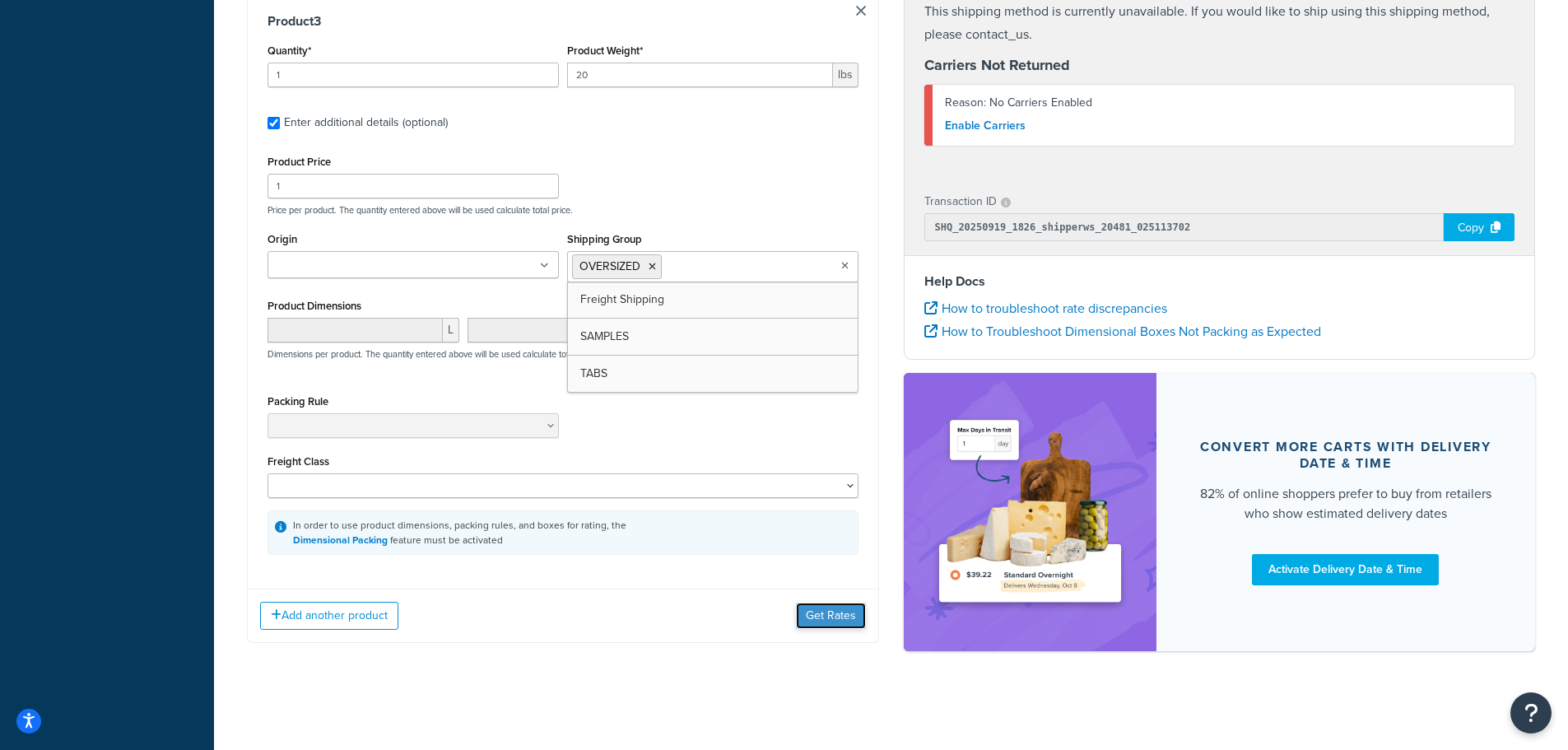
click at [826, 612] on button "Get Rates" at bounding box center [831, 616] width 70 height 26
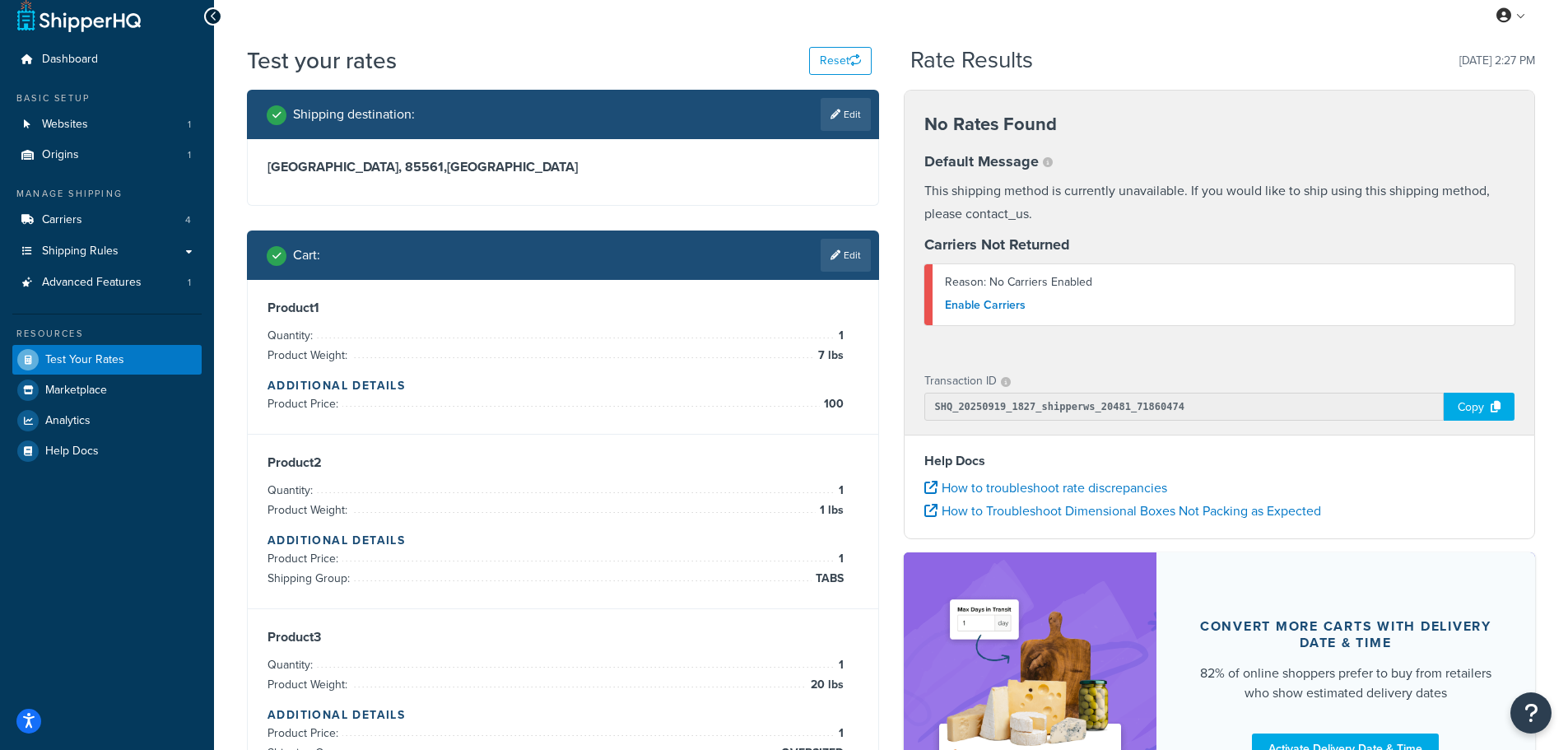
scroll to position [0, 0]
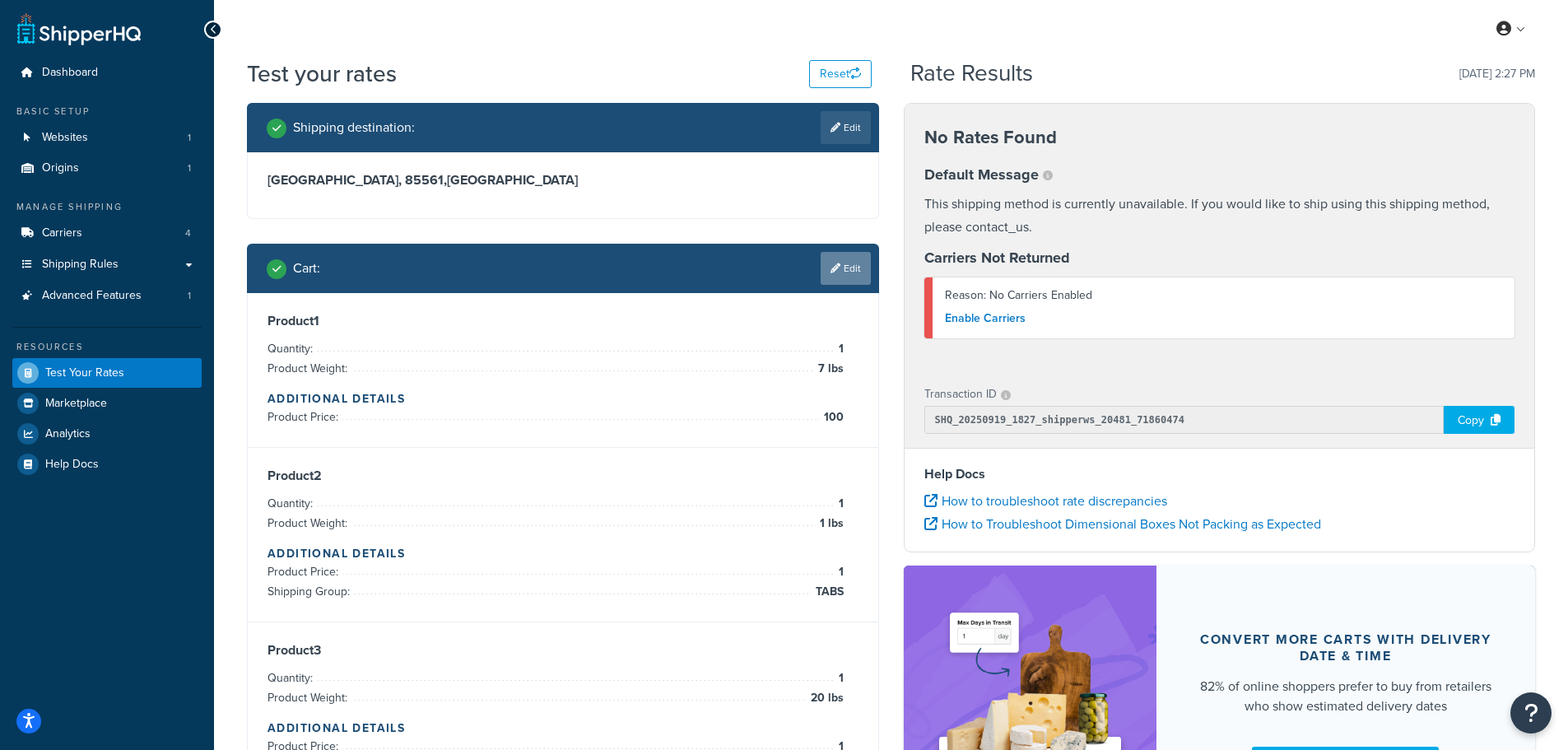
click at [844, 264] on link "Edit" at bounding box center [845, 268] width 50 height 33
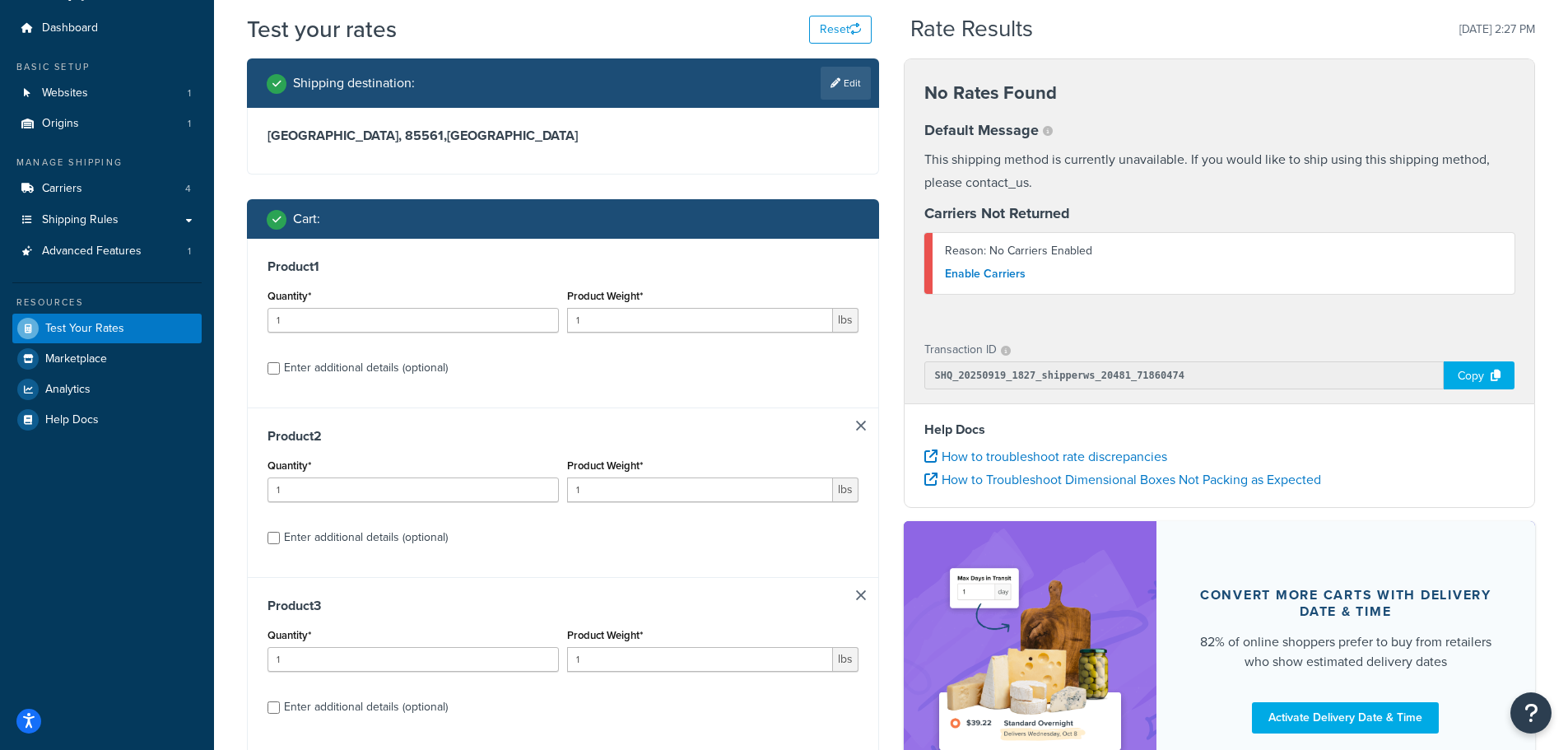
scroll to position [216, 0]
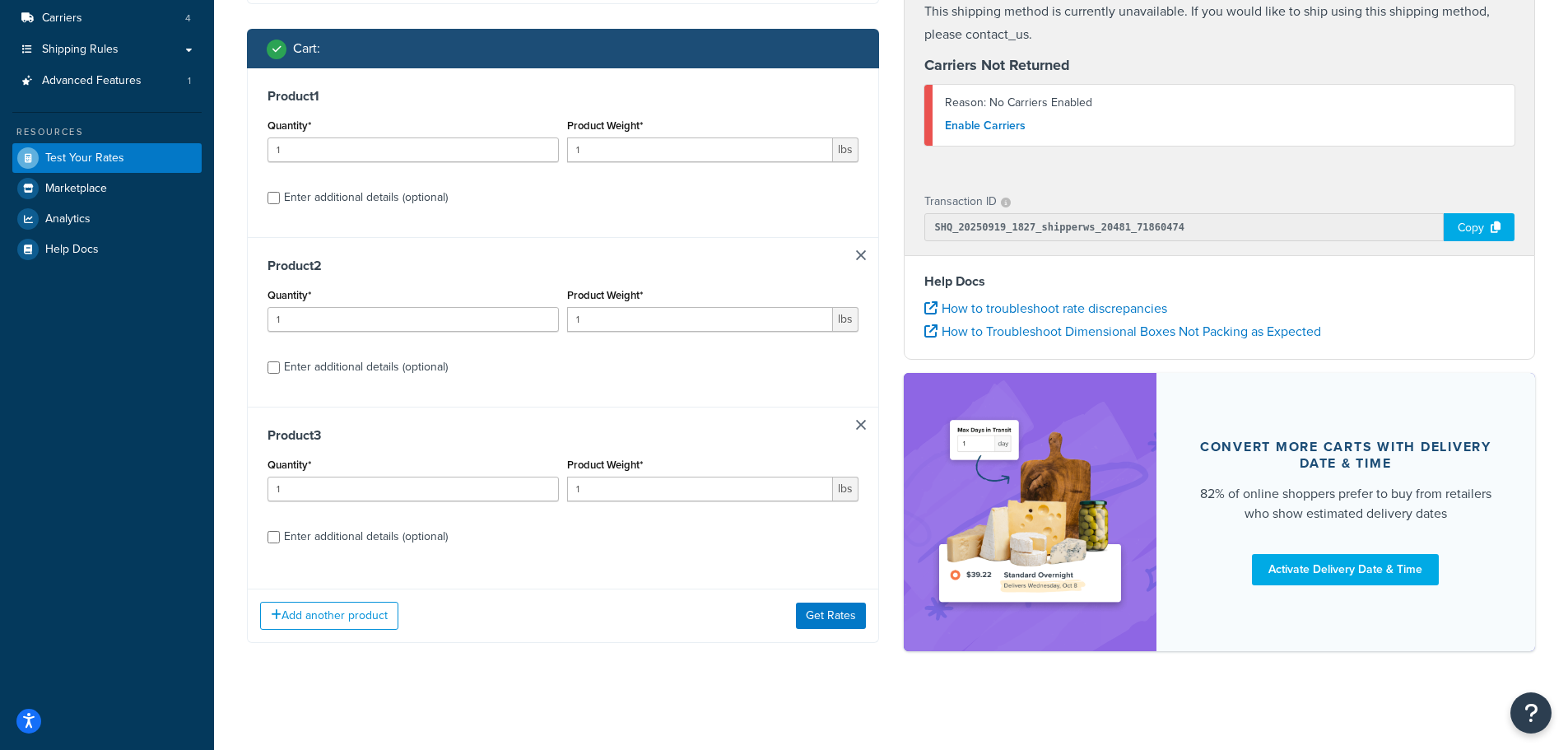
click at [865, 426] on link at bounding box center [861, 425] width 10 height 10
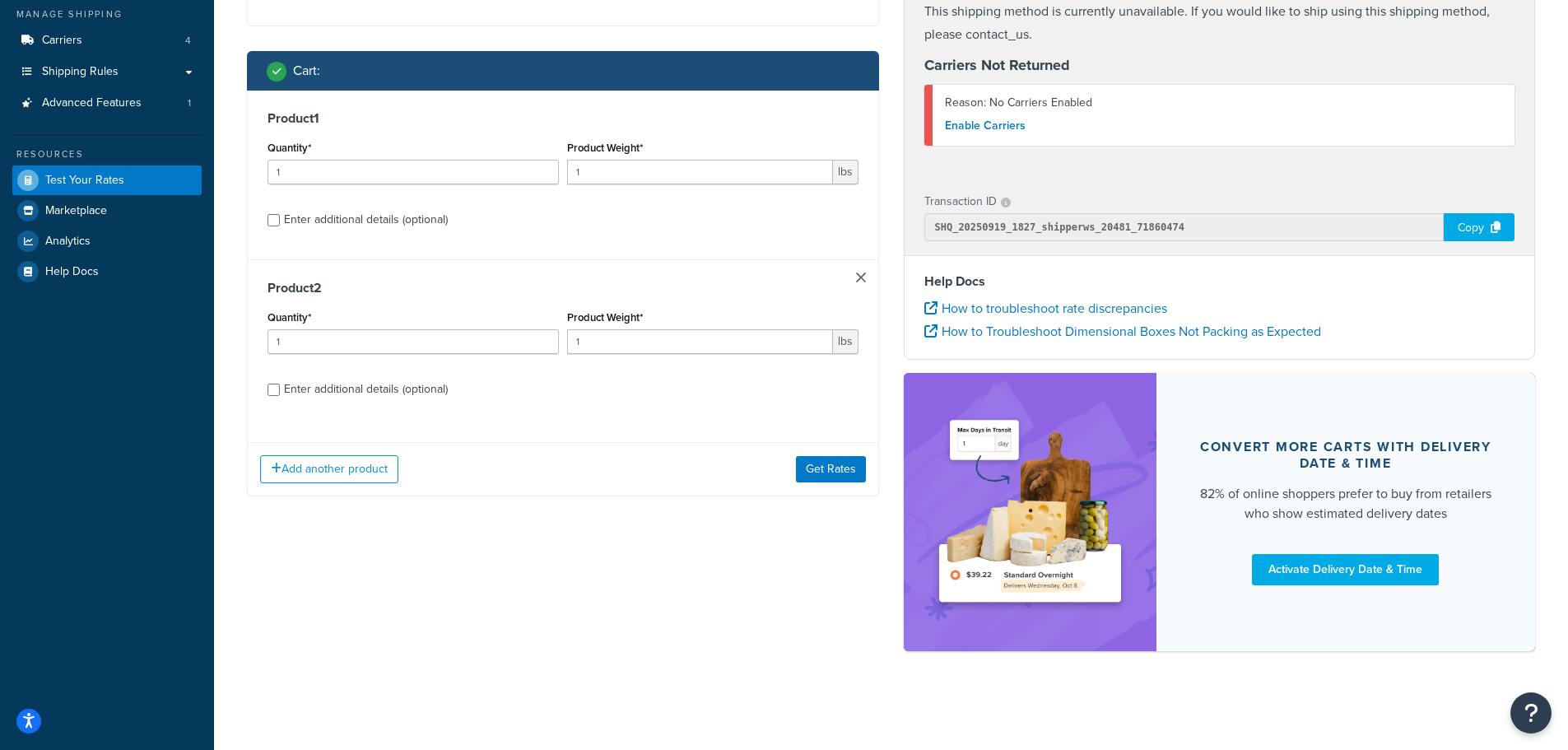
scroll to position [194, 0]
click at [325, 466] on button "Add another product" at bounding box center [329, 468] width 138 height 28
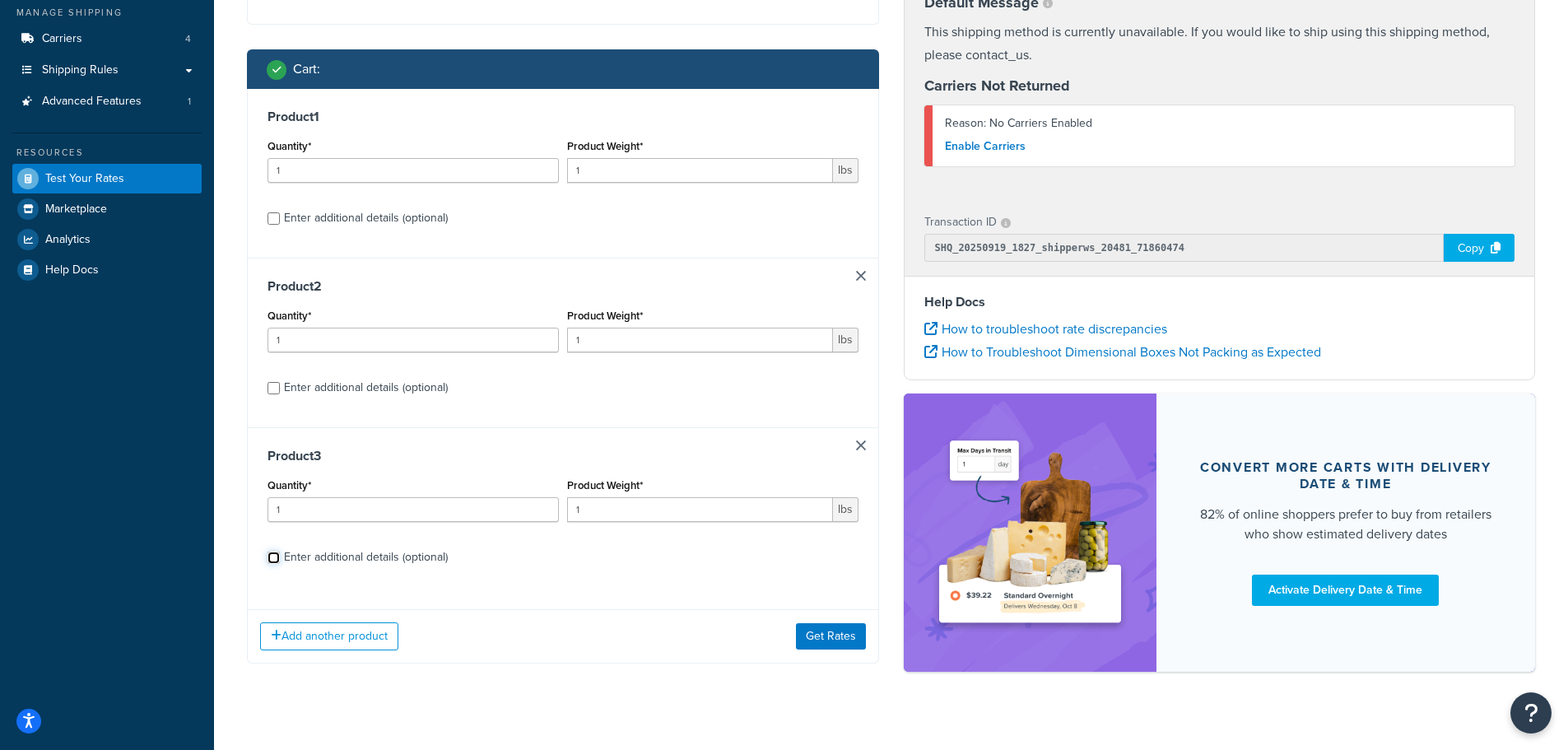
click at [270, 558] on input "Enter additional details (optional)" at bounding box center [274, 557] width 13 height 13
checkbox input "true"
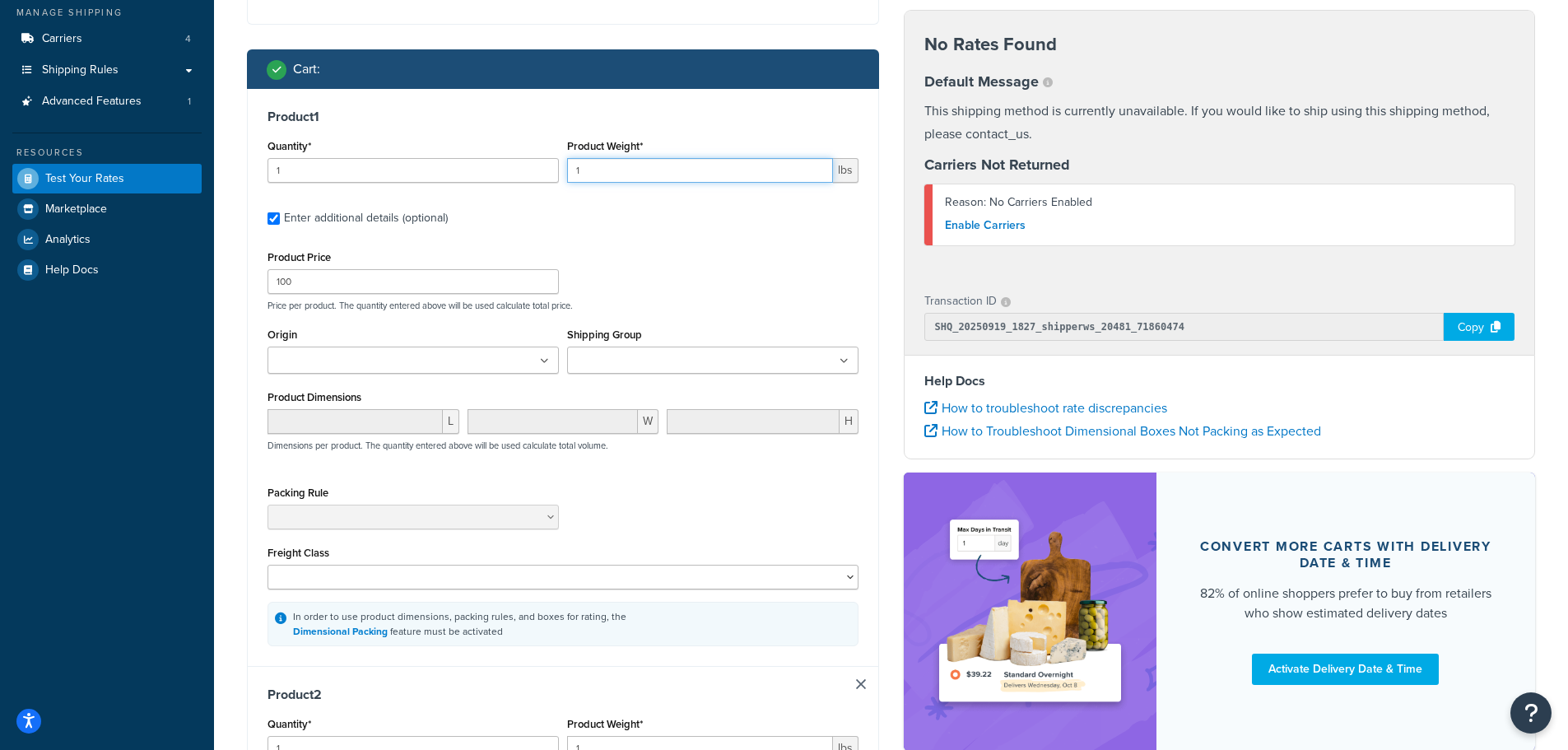
drag, startPoint x: 607, startPoint y: 167, endPoint x: 516, endPoint y: 167, distance: 91.0
click at [519, 167] on div "Quantity* 1 Product Weight* 1 lbs" at bounding box center [563, 165] width 600 height 60
type input "7"
click at [704, 260] on div "Product Price 100 Price per product. The quantity entered above will be used ca…" at bounding box center [563, 279] width 600 height 65
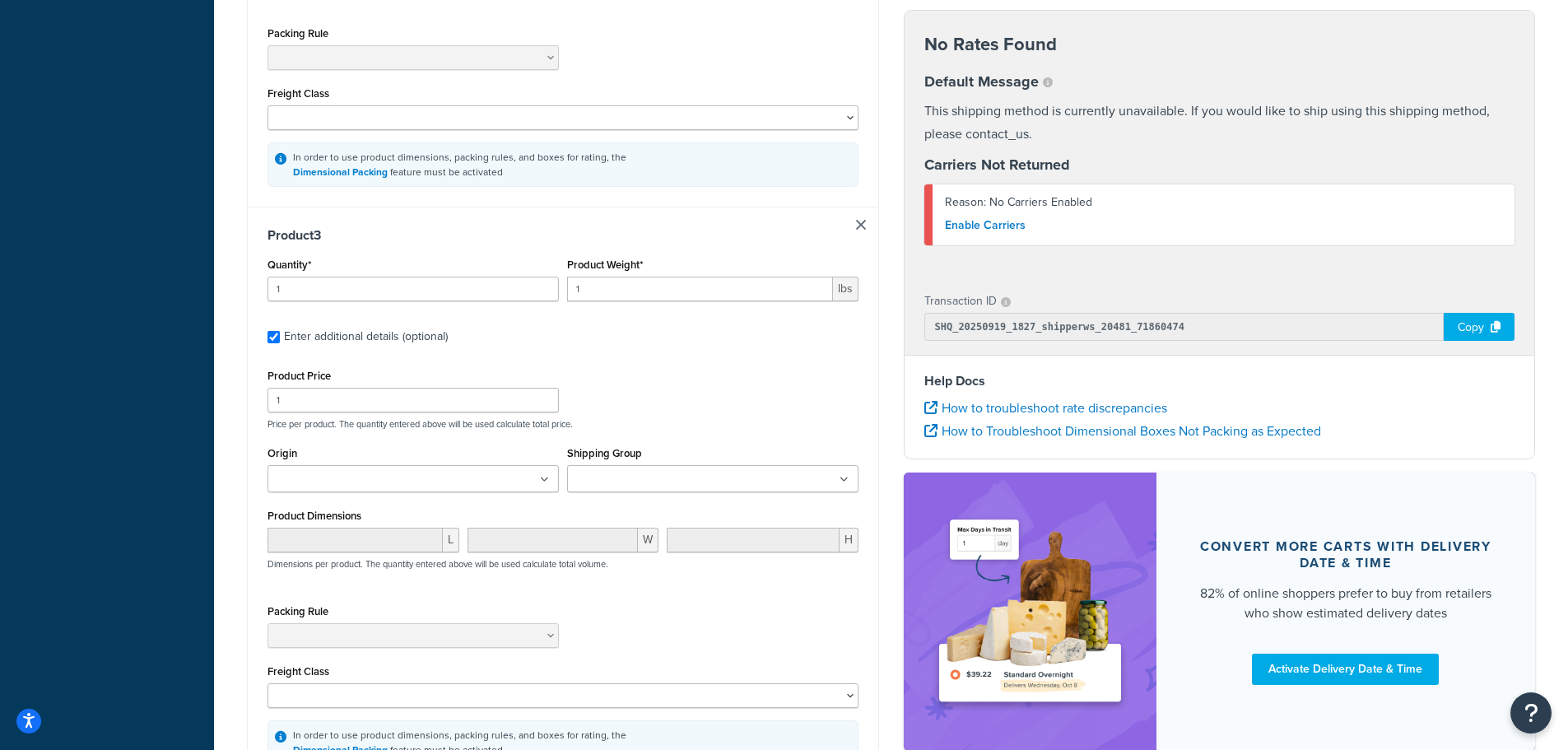
scroll to position [1265, 0]
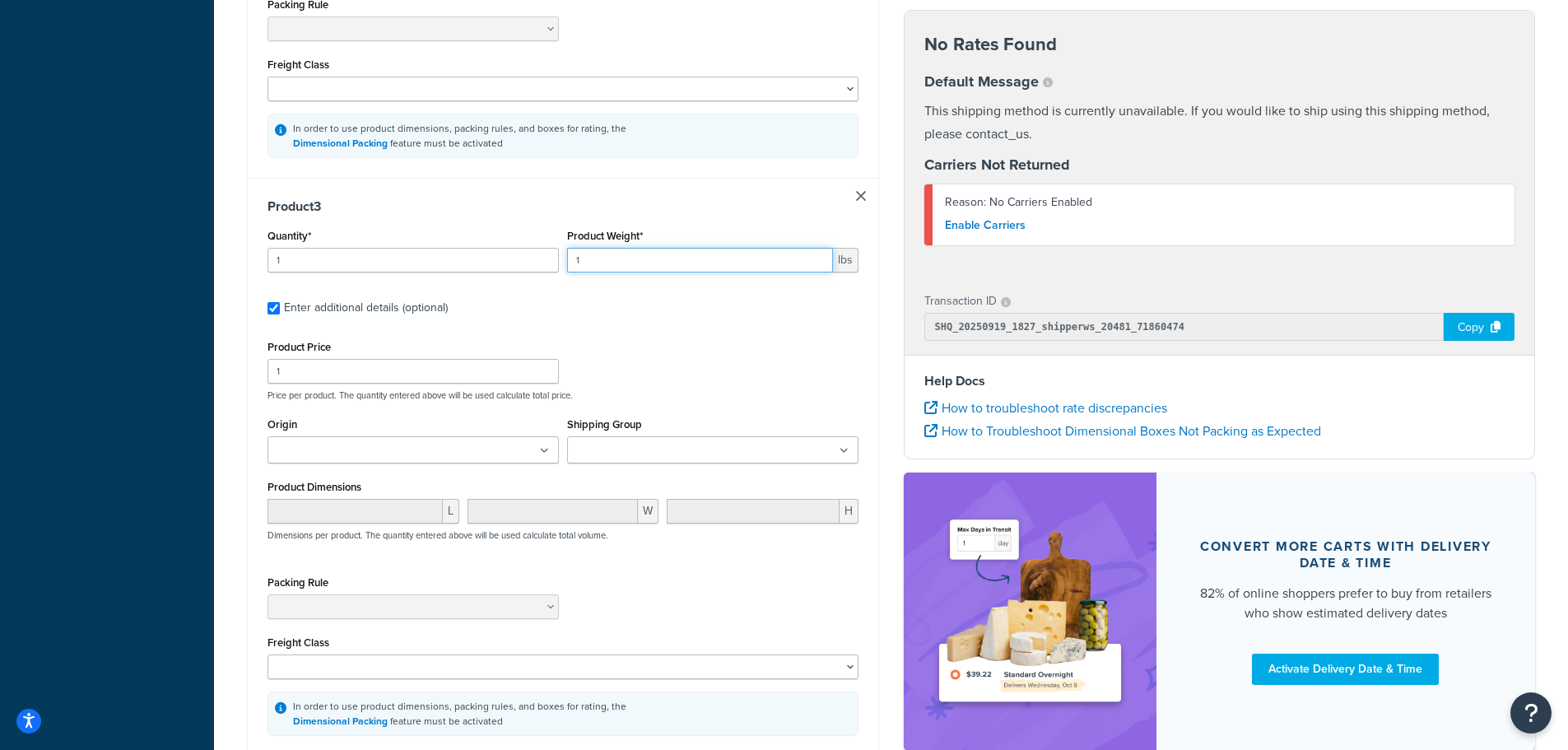
drag, startPoint x: 591, startPoint y: 263, endPoint x: 475, endPoint y: 250, distance: 116.7
click at [480, 250] on div "Quantity* 1 Product Weight* 1 lbs" at bounding box center [563, 254] width 600 height 60
type input "5"
click at [771, 463] on ul at bounding box center [713, 450] width 291 height 27
drag, startPoint x: 677, startPoint y: 361, endPoint x: 686, endPoint y: 363, distance: 9.2
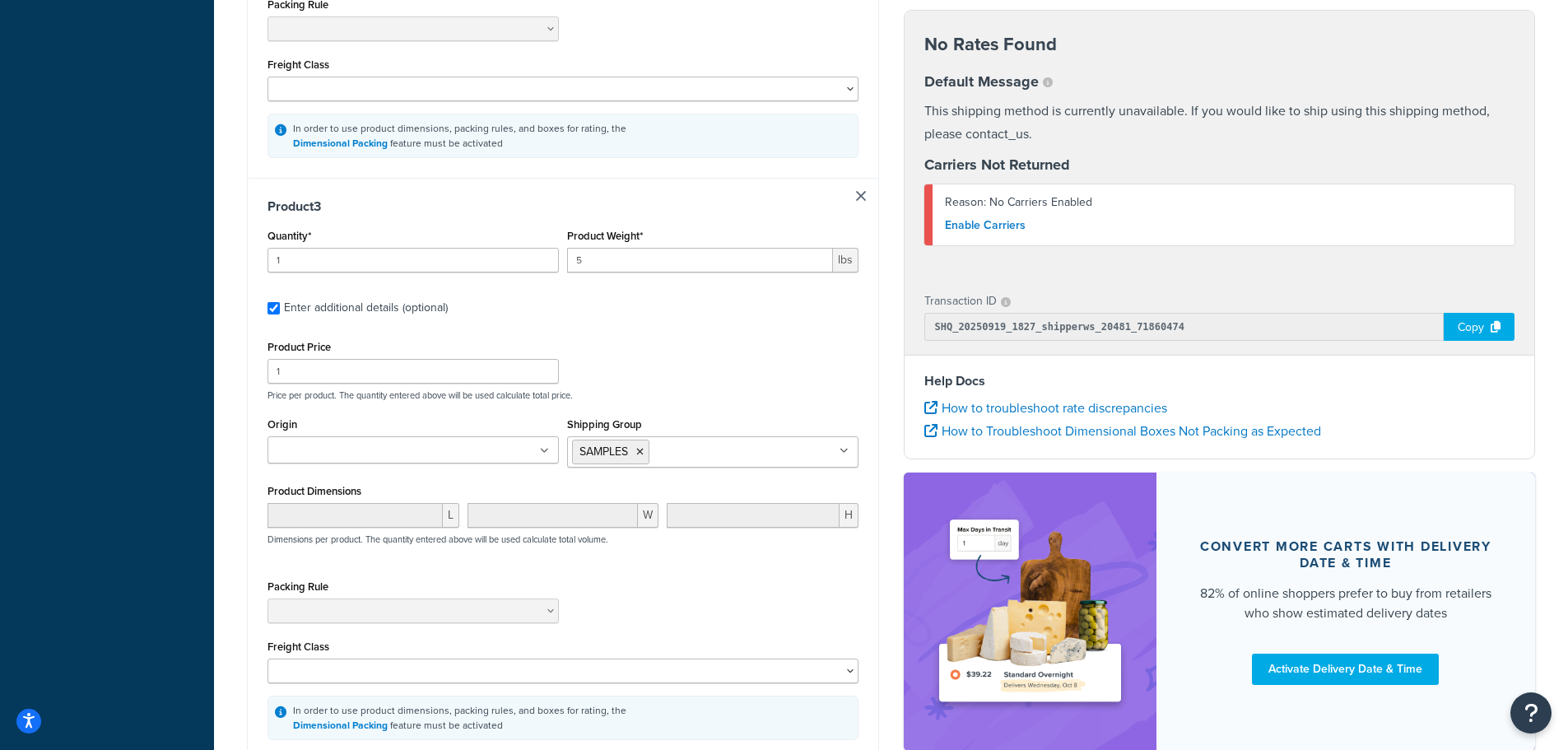
click at [679, 361] on div "Product Price 1 Price per product. The quantity entered above will be used calc…" at bounding box center [563, 368] width 600 height 65
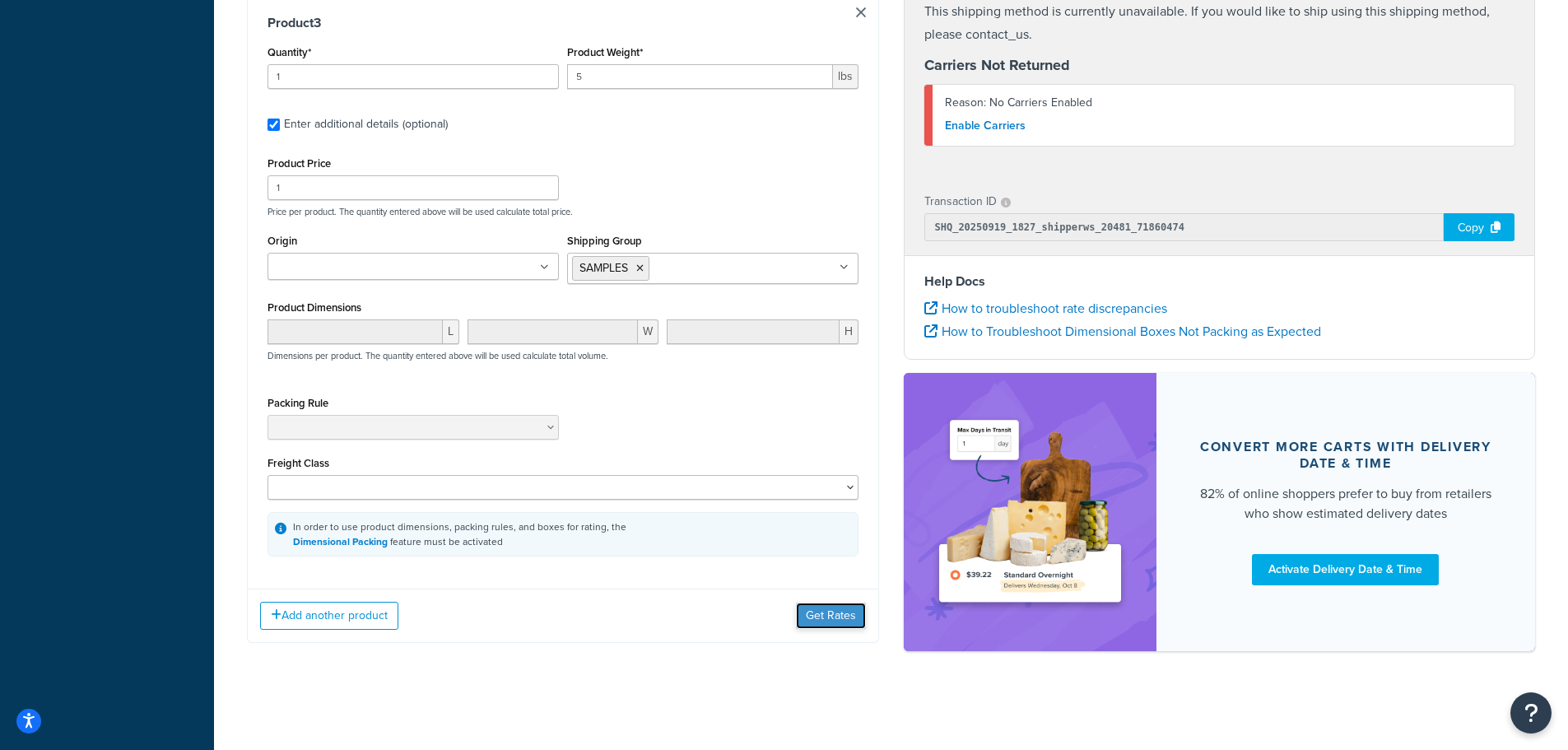
click at [834, 614] on button "Get Rates" at bounding box center [831, 616] width 70 height 26
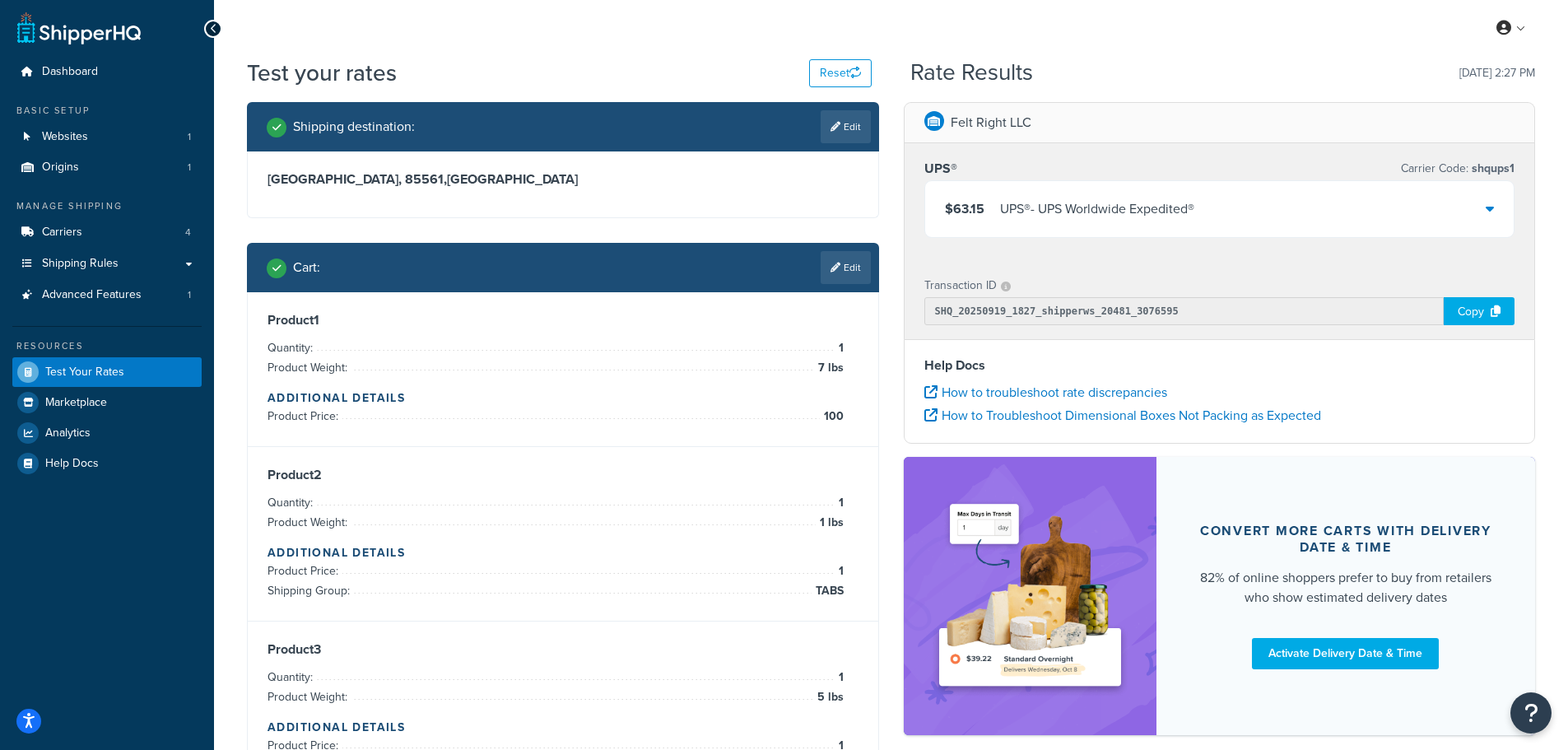
scroll to position [0, 0]
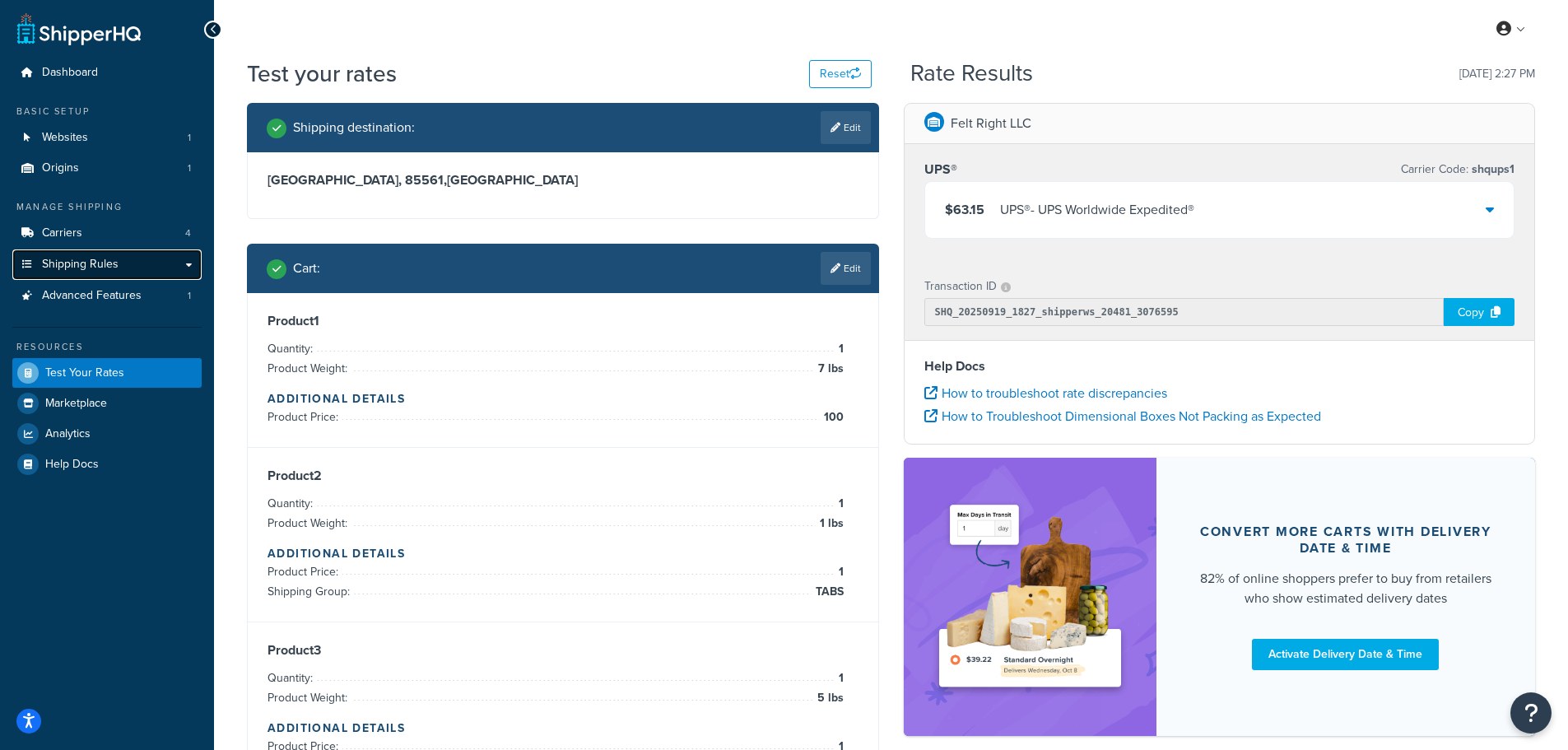
click at [94, 269] on span "Shipping Rules" at bounding box center [80, 264] width 77 height 14
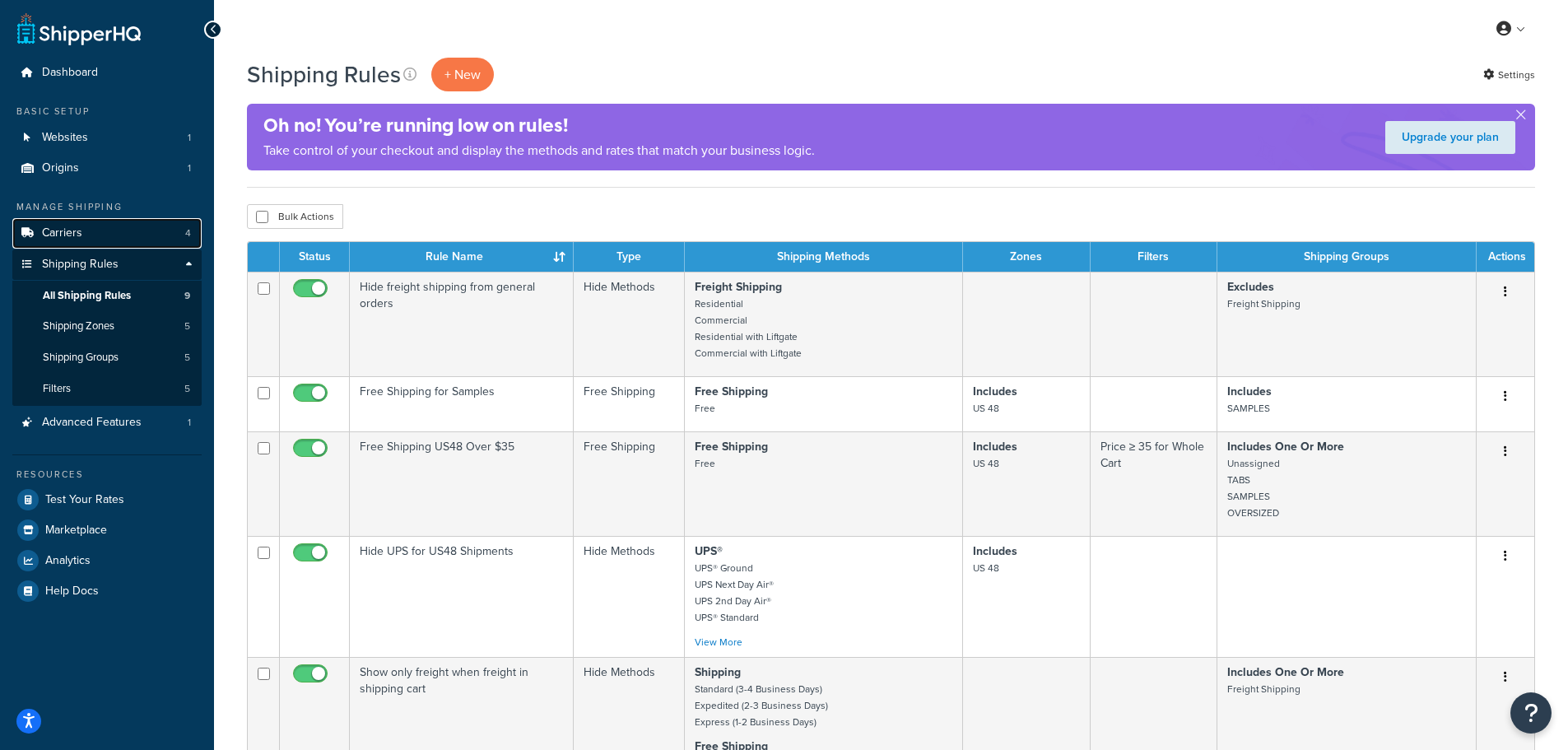
click at [77, 231] on span "Carriers" at bounding box center [62, 233] width 41 height 14
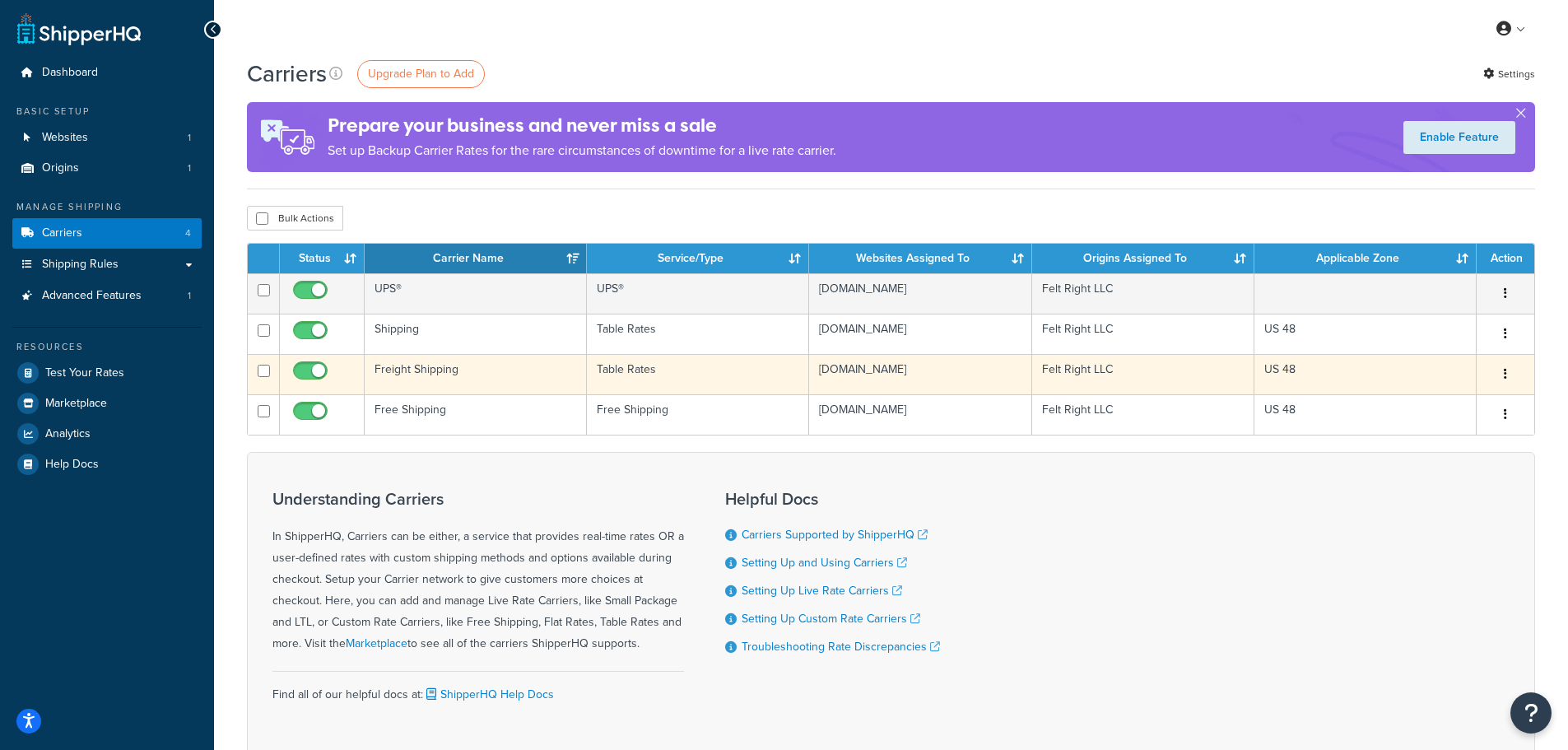
click at [1506, 375] on icon "button" at bounding box center [1506, 374] width 3 height 12
click at [1454, 405] on link "Edit" at bounding box center [1439, 408] width 130 height 34
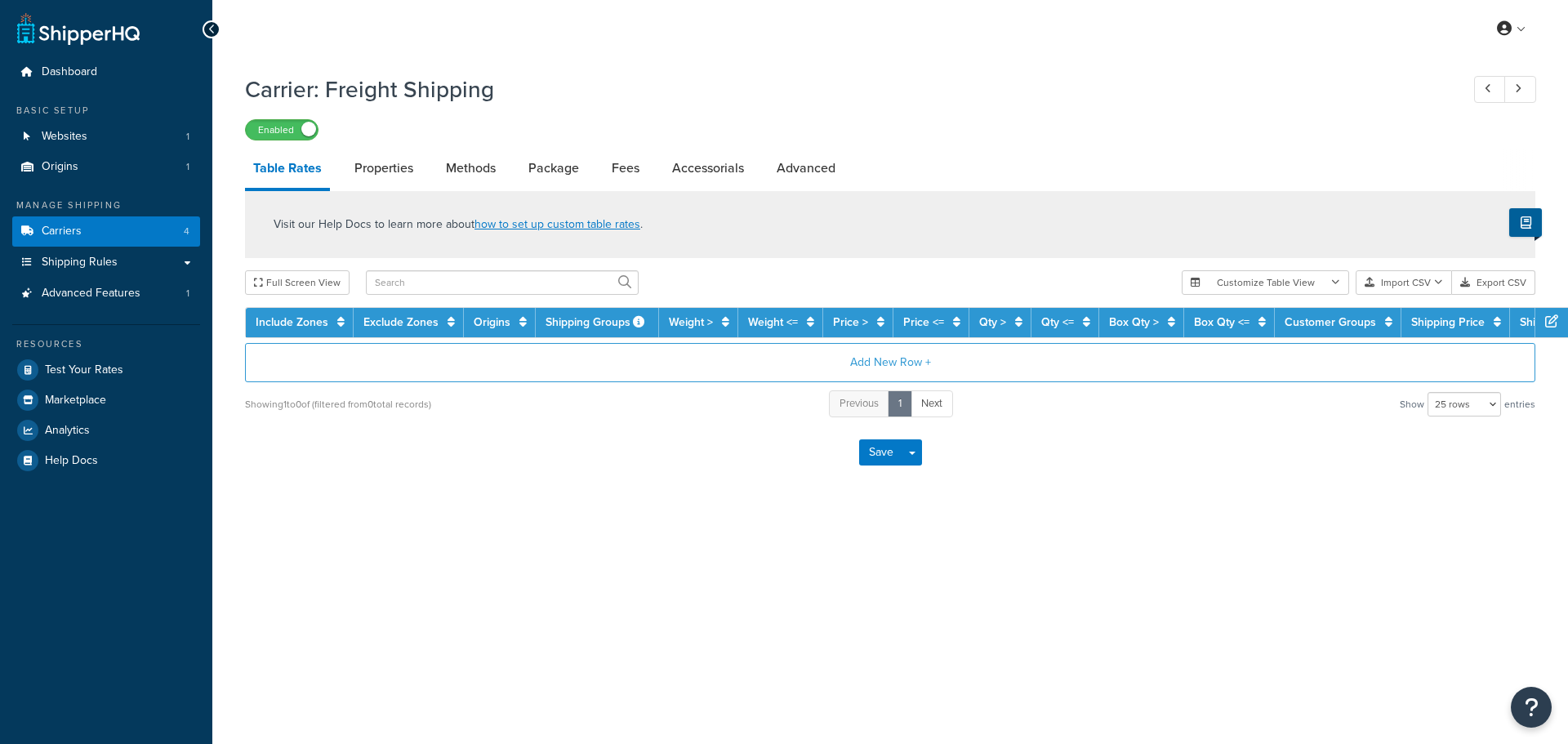
select select "25"
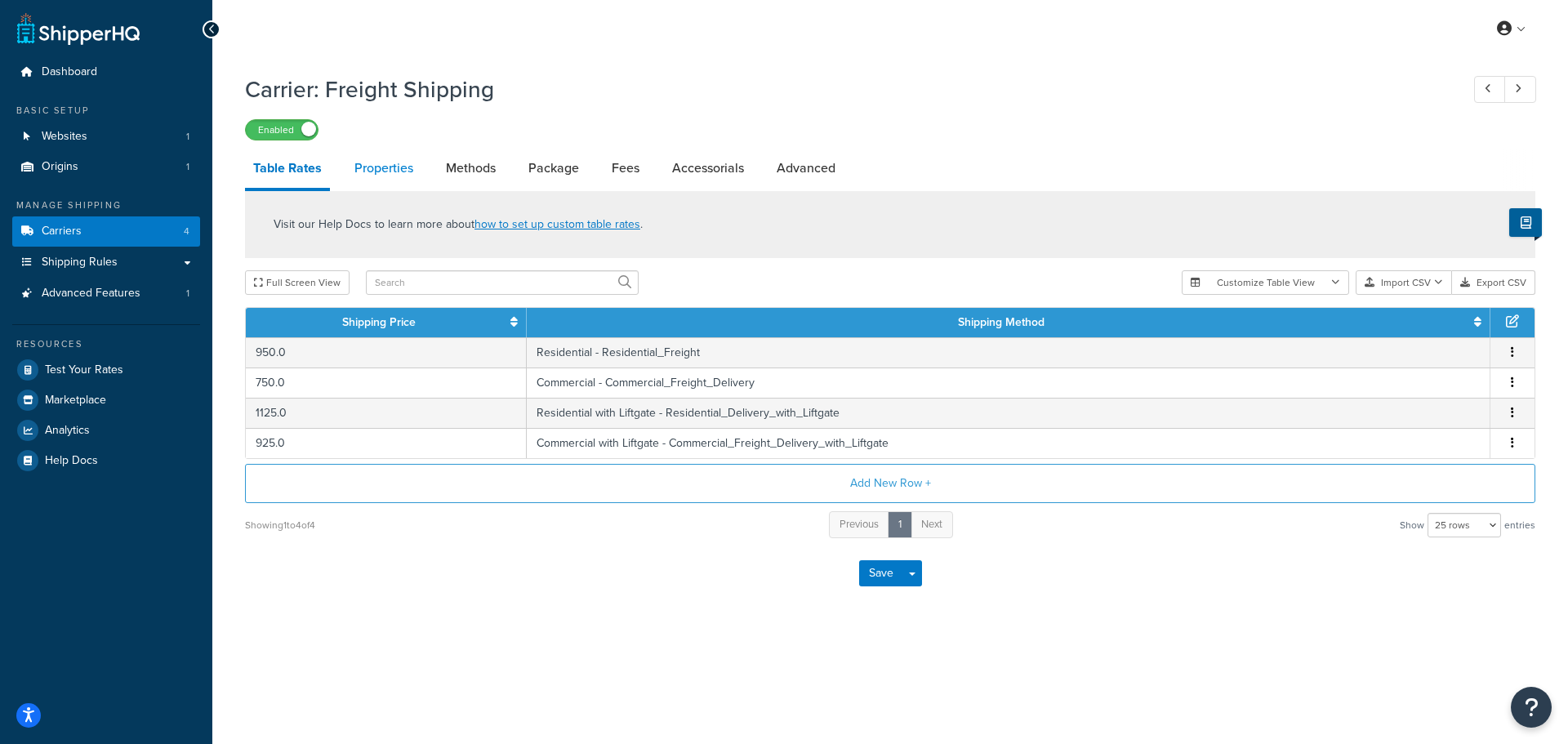
click at [386, 167] on link "Properties" at bounding box center [384, 168] width 75 height 39
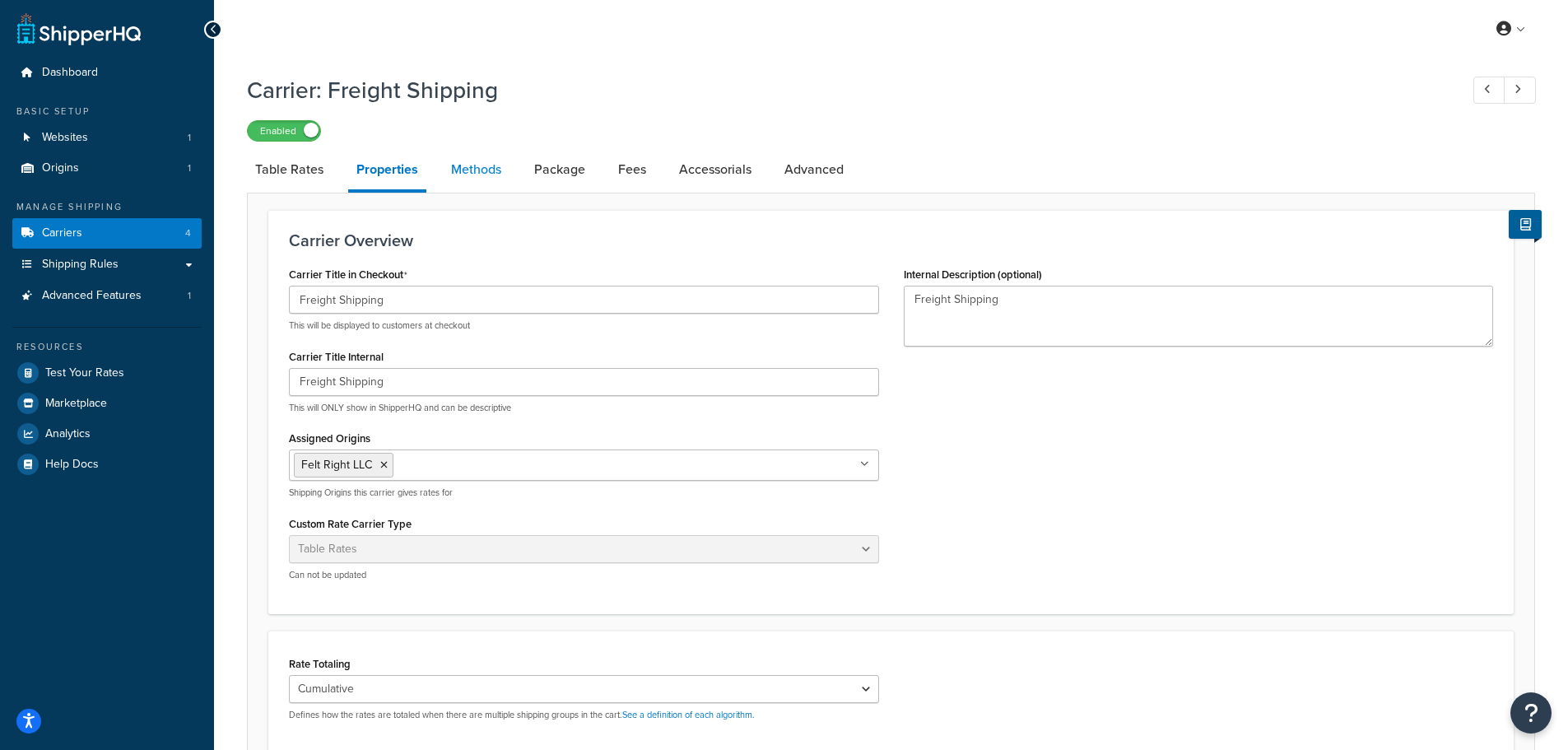
click at [465, 172] on link "Methods" at bounding box center [476, 169] width 67 height 40
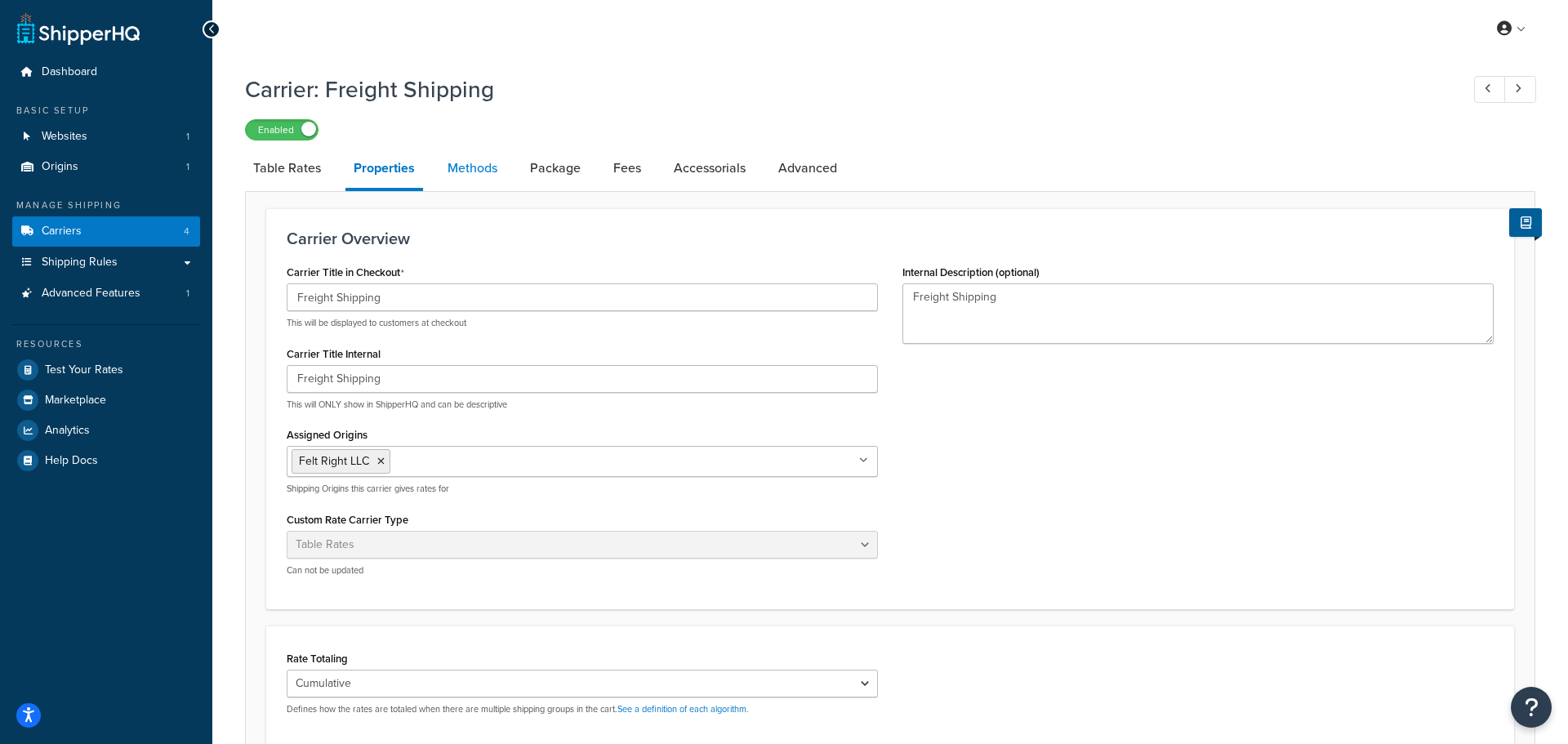
select select "25"
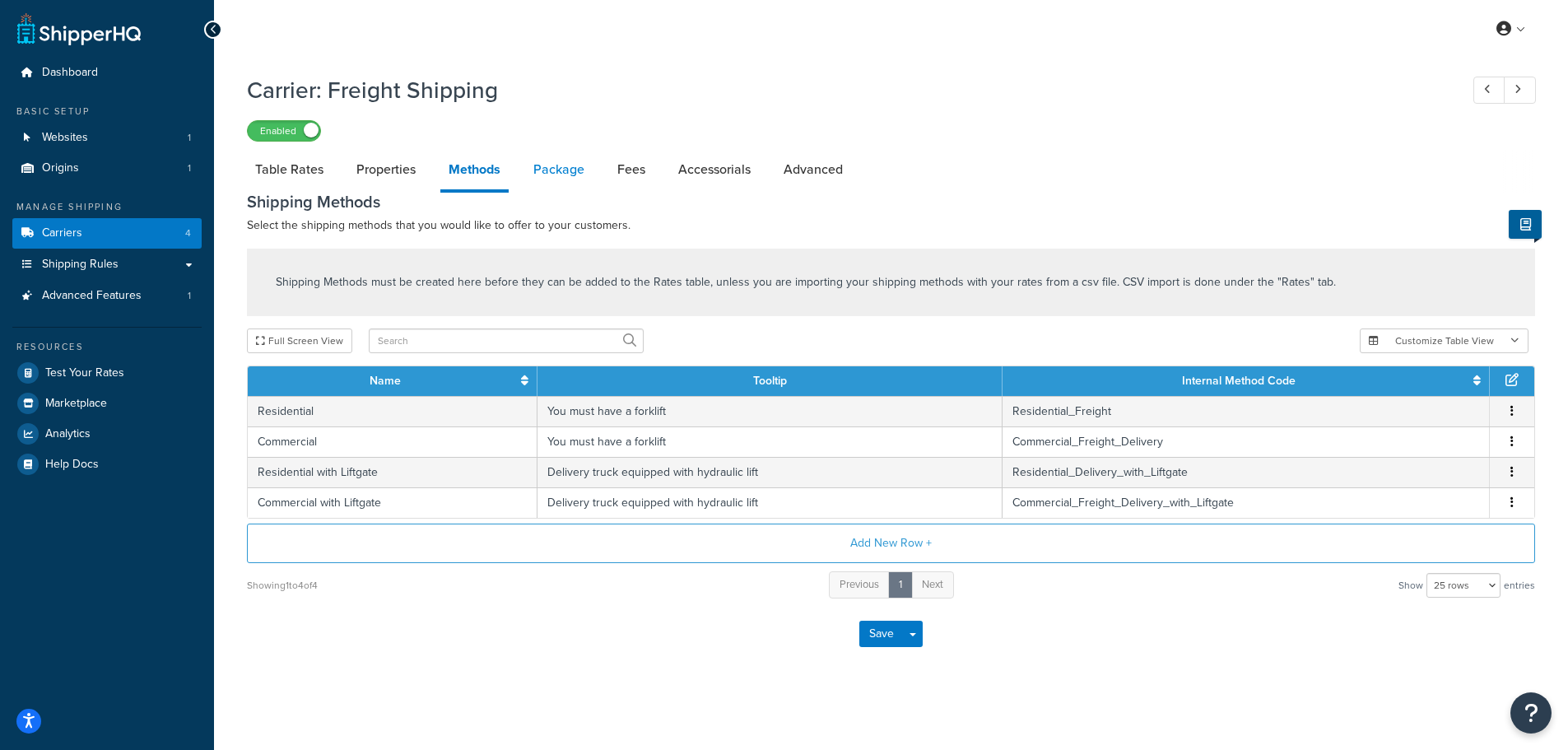
click at [562, 170] on link "Package" at bounding box center [559, 169] width 68 height 40
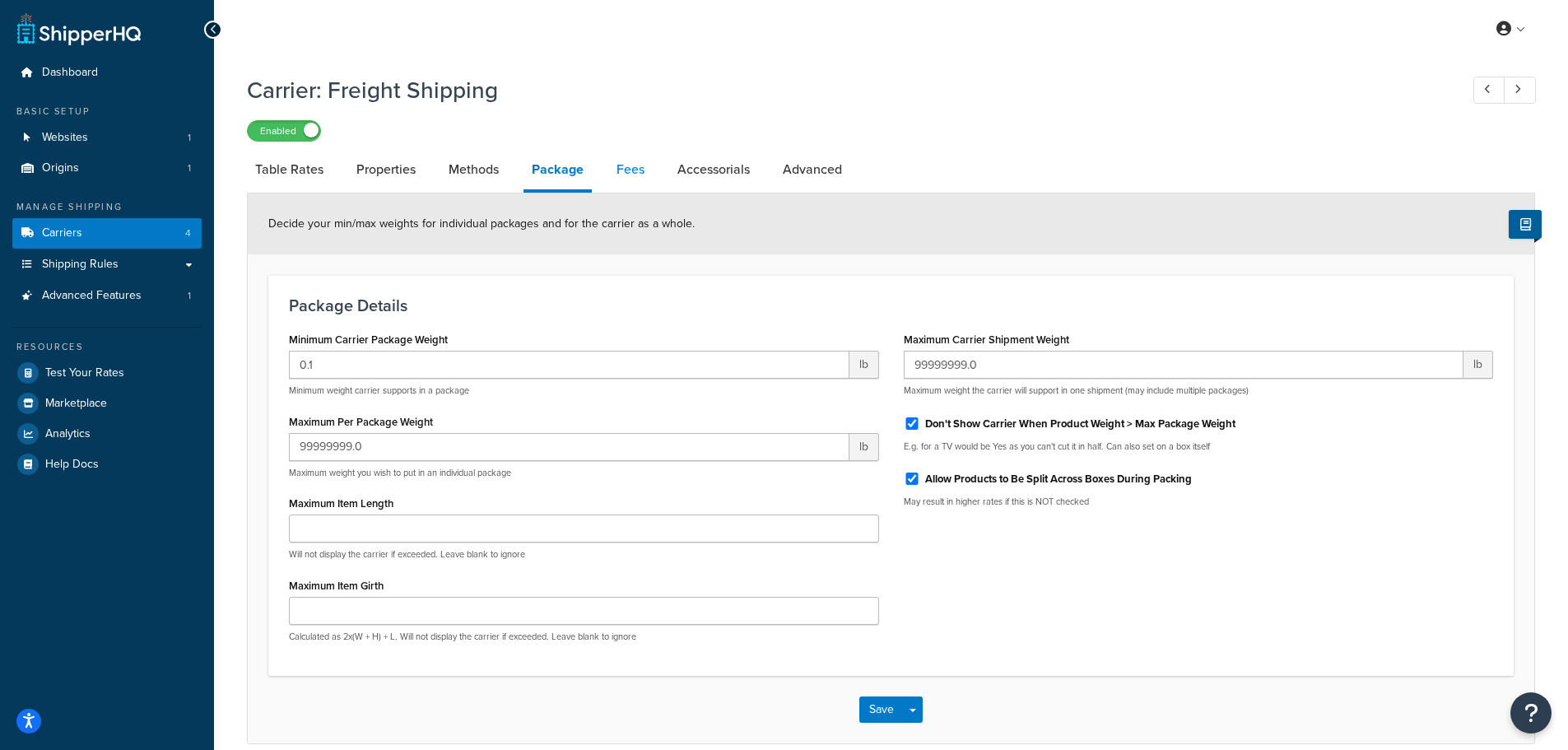
click at [634, 171] on link "Fees" at bounding box center [631, 169] width 45 height 40
select select "AFTER"
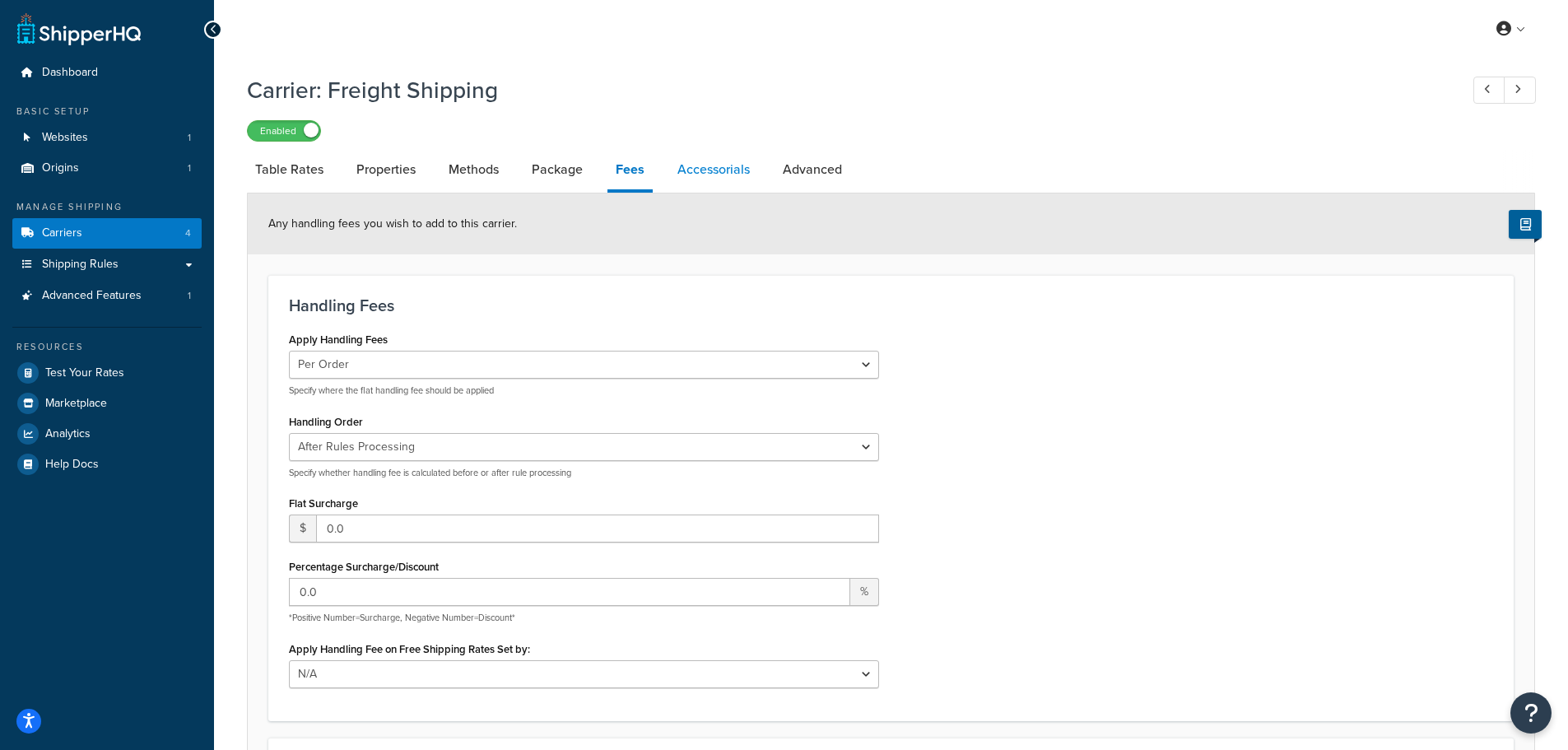
click at [690, 166] on link "Accessorials" at bounding box center [713, 169] width 89 height 40
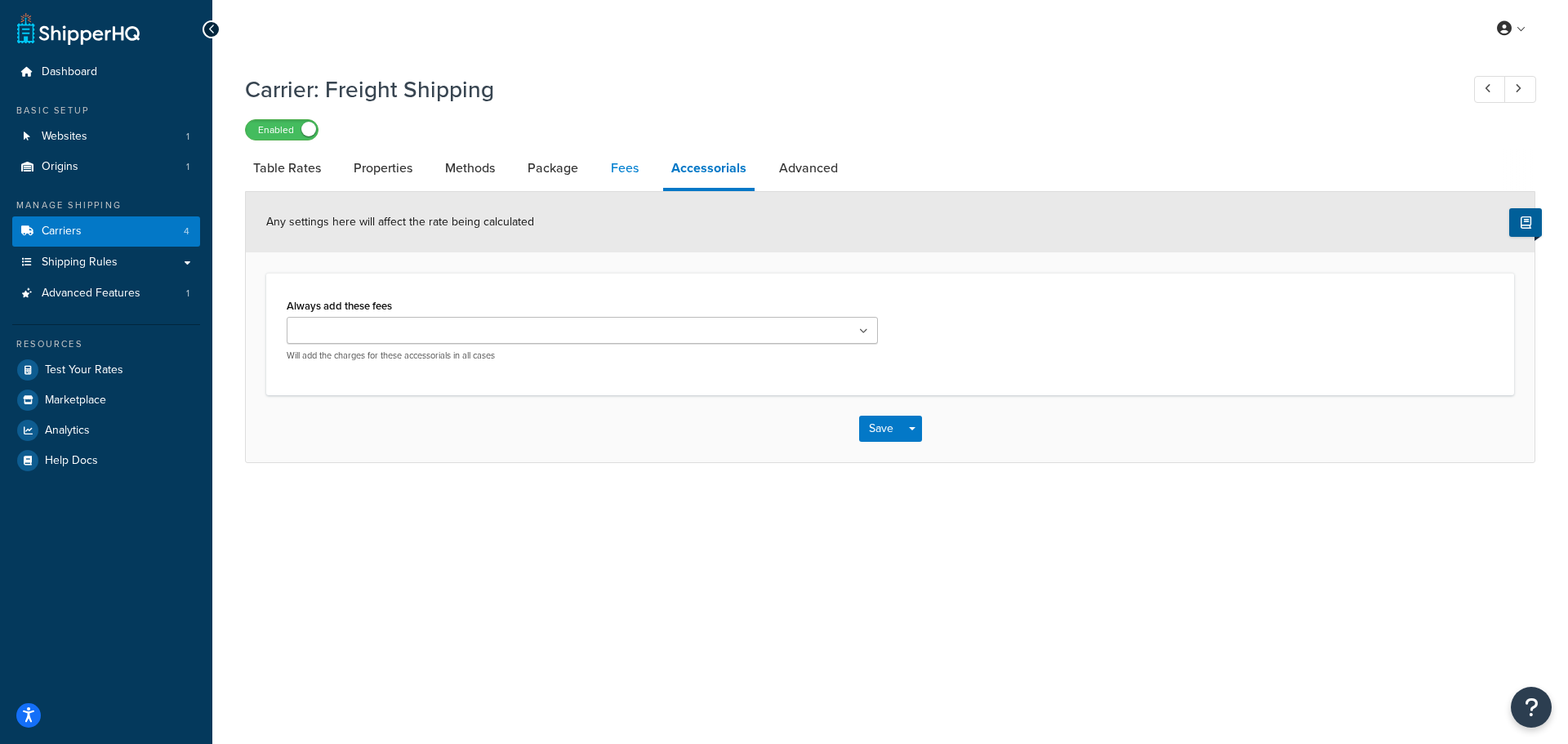
click at [630, 172] on link "Fees" at bounding box center [625, 168] width 44 height 39
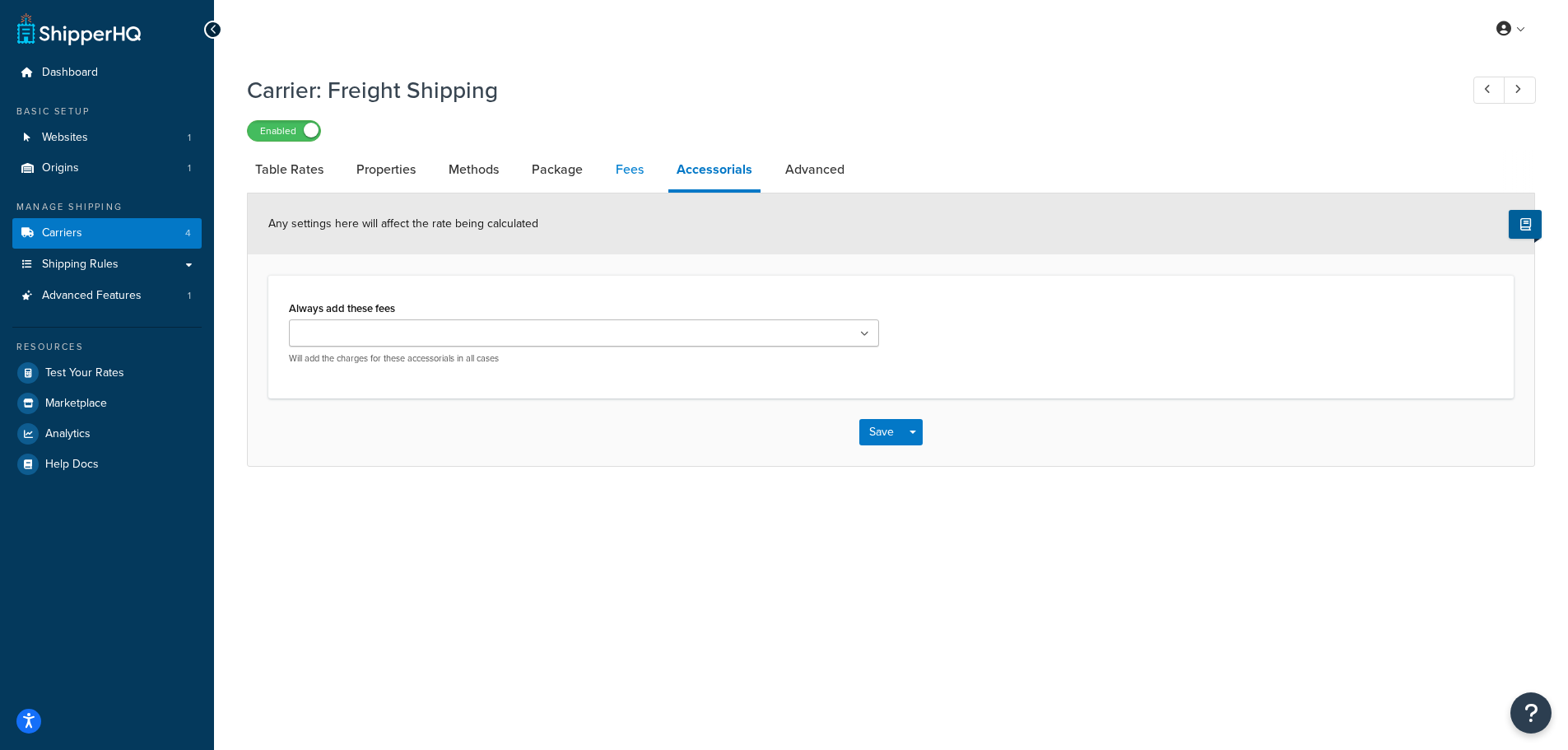
select select "AFTER"
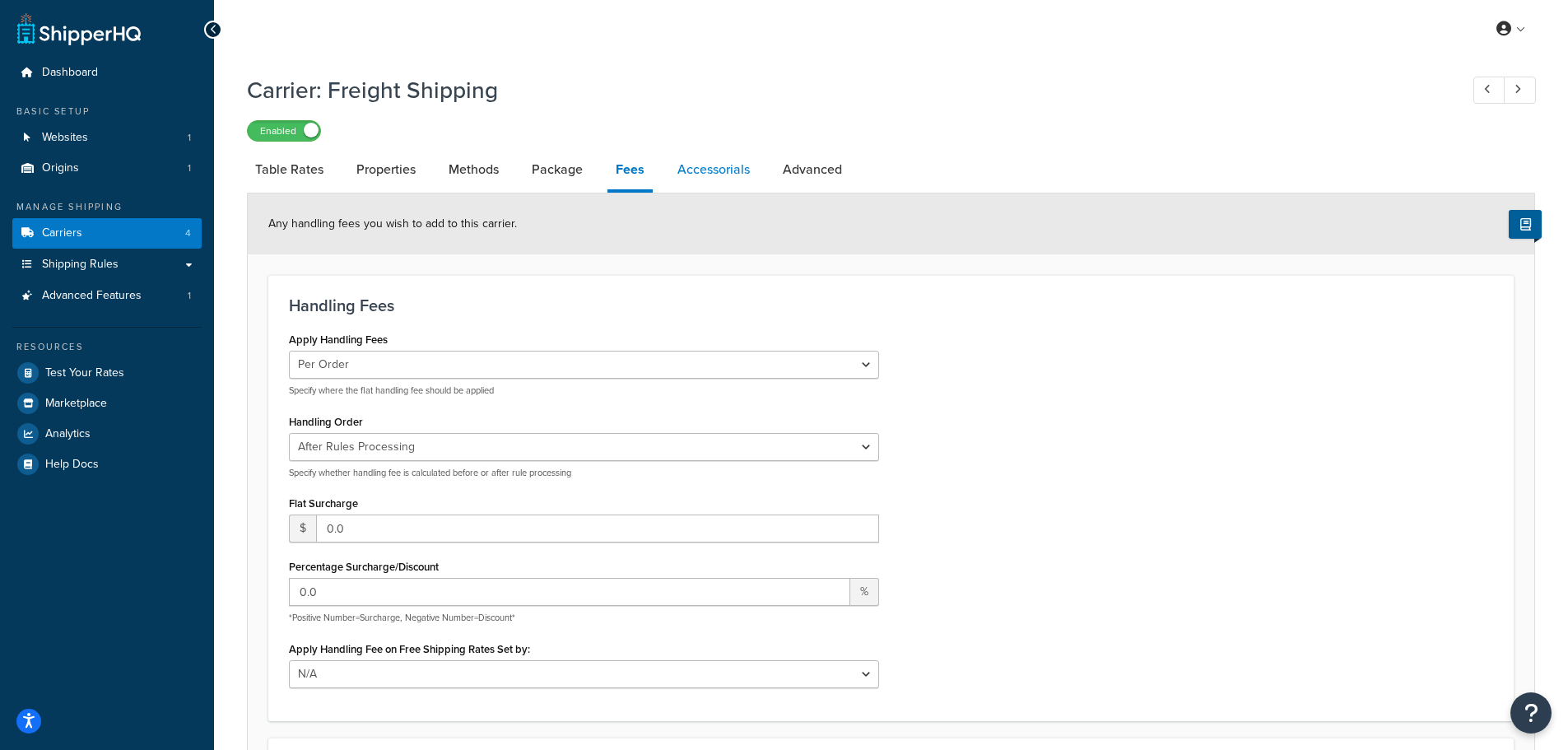
click at [714, 166] on link "Accessorials" at bounding box center [713, 169] width 89 height 40
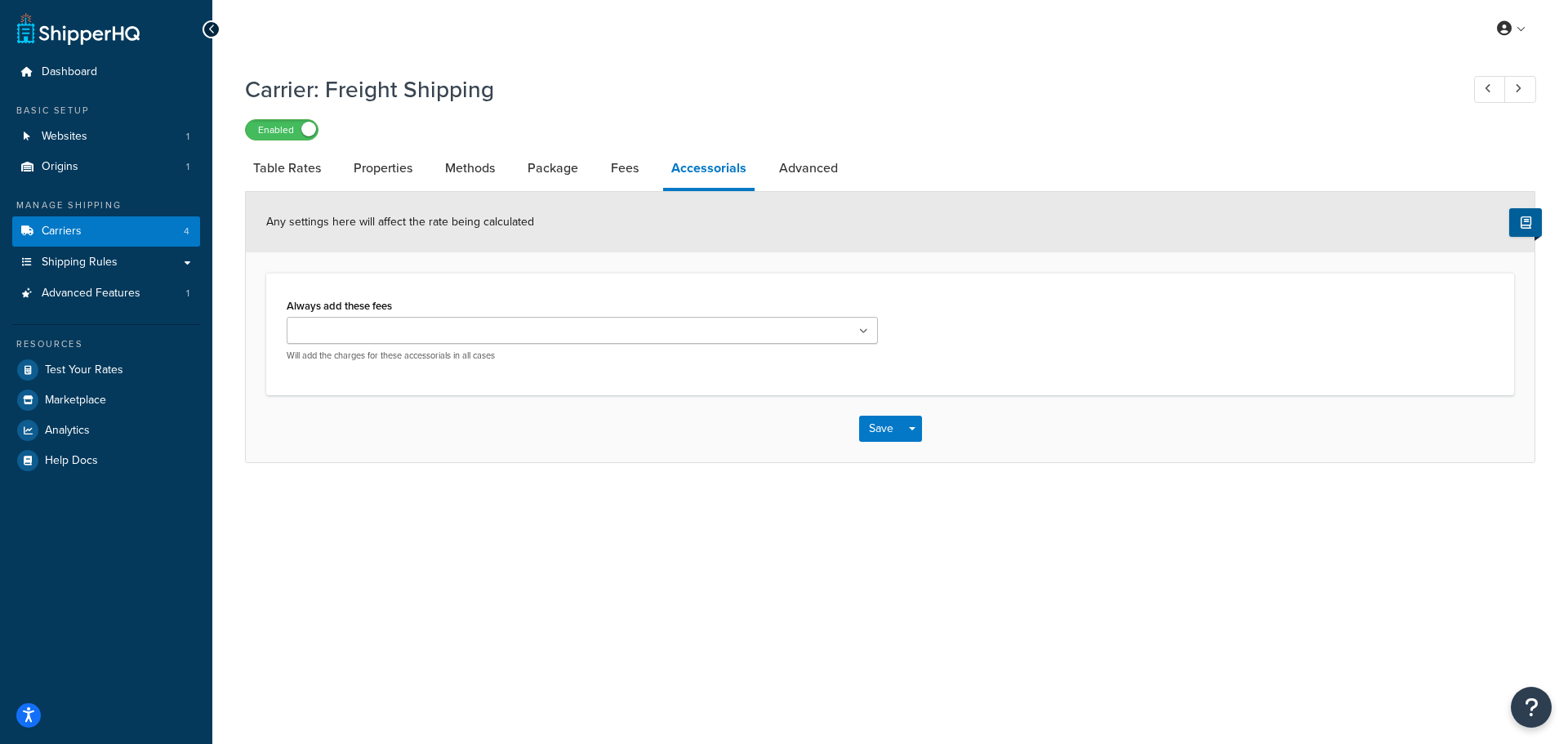
click at [763, 164] on li "Accessorials" at bounding box center [717, 169] width 108 height 43
click at [815, 173] on link "Advanced" at bounding box center [808, 168] width 75 height 39
select select "false"
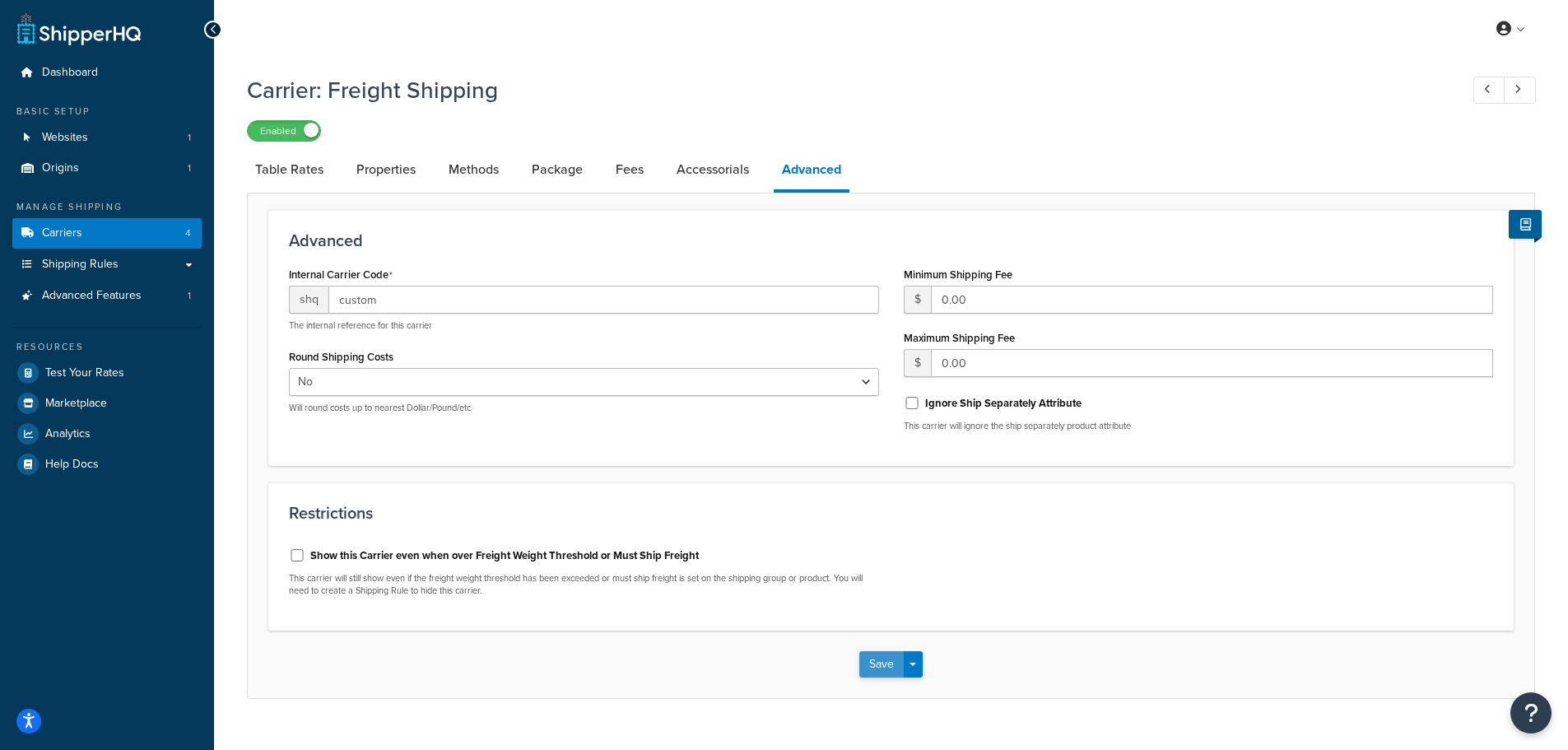
click at [877, 658] on button "Save" at bounding box center [882, 664] width 45 height 26
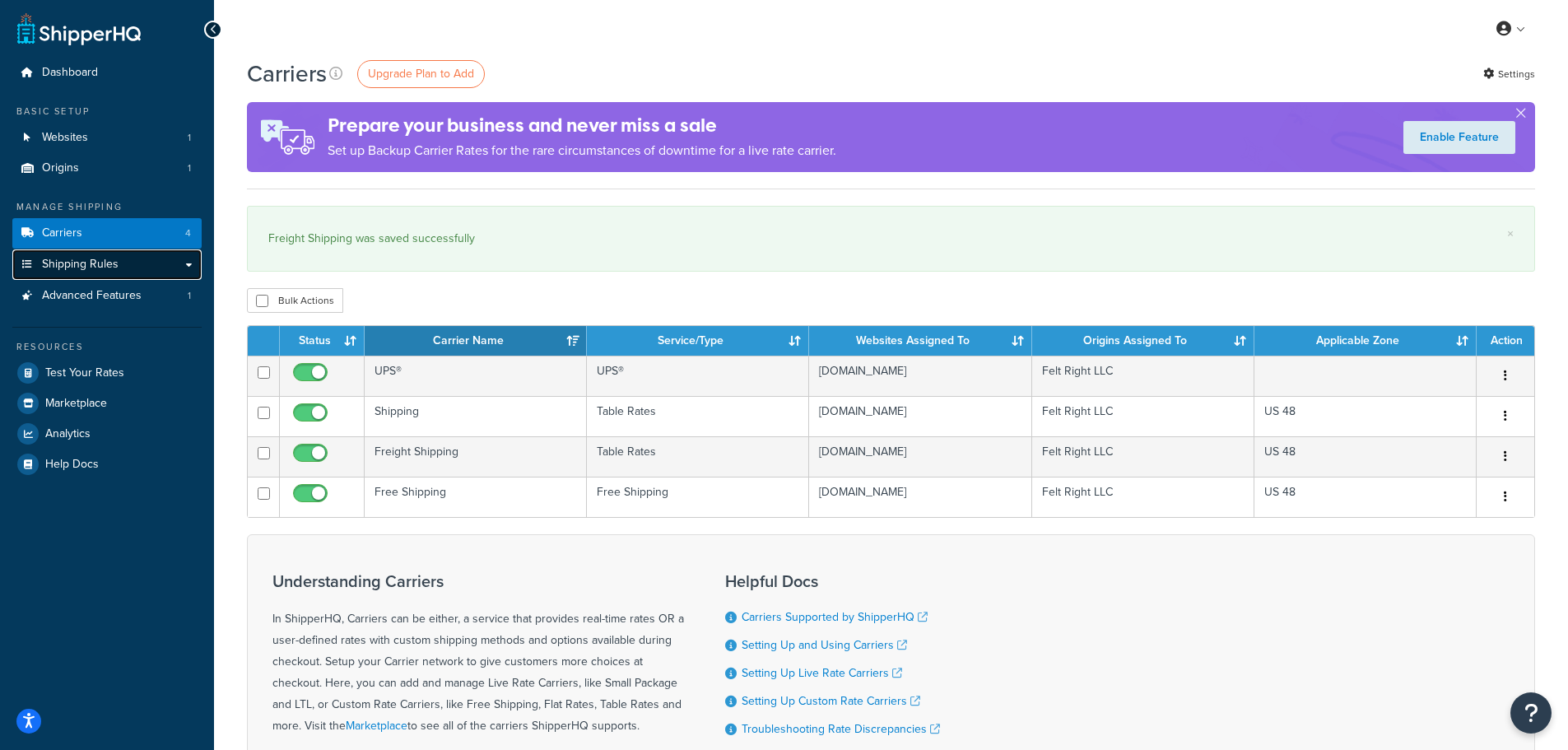
click at [95, 266] on span "Shipping Rules" at bounding box center [80, 264] width 77 height 14
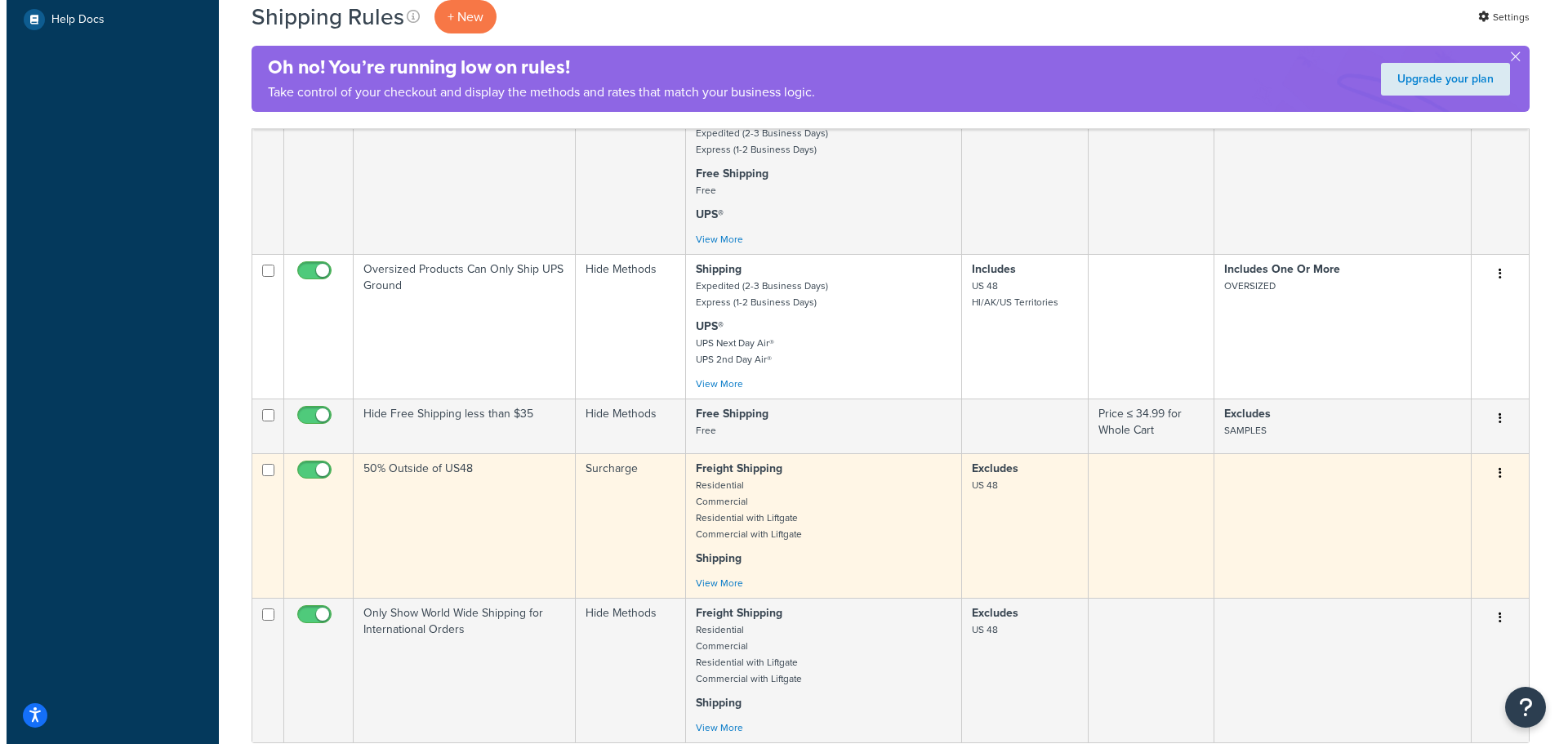
scroll to position [817, 0]
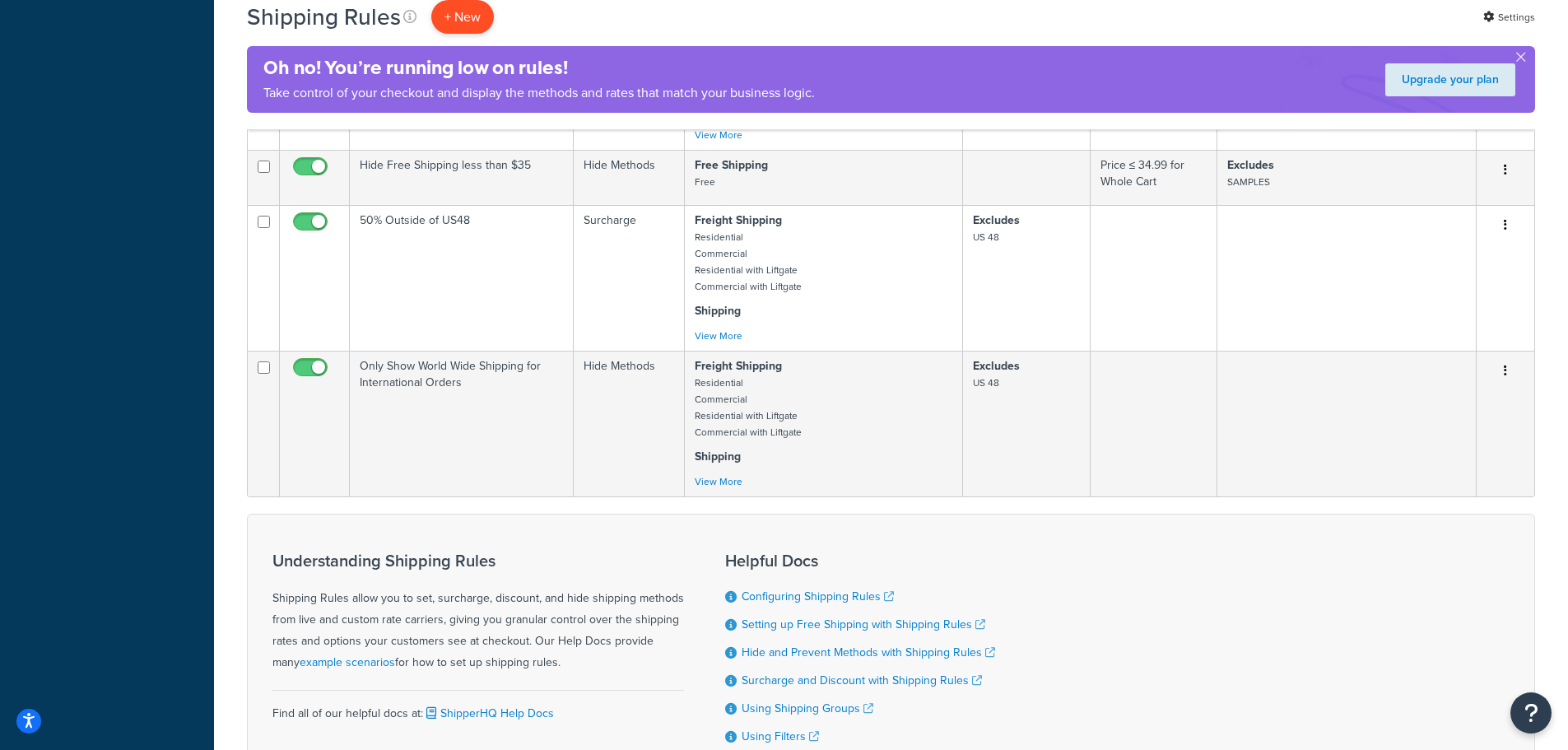
click at [460, 15] on p "+ New" at bounding box center [463, 17] width 62 height 34
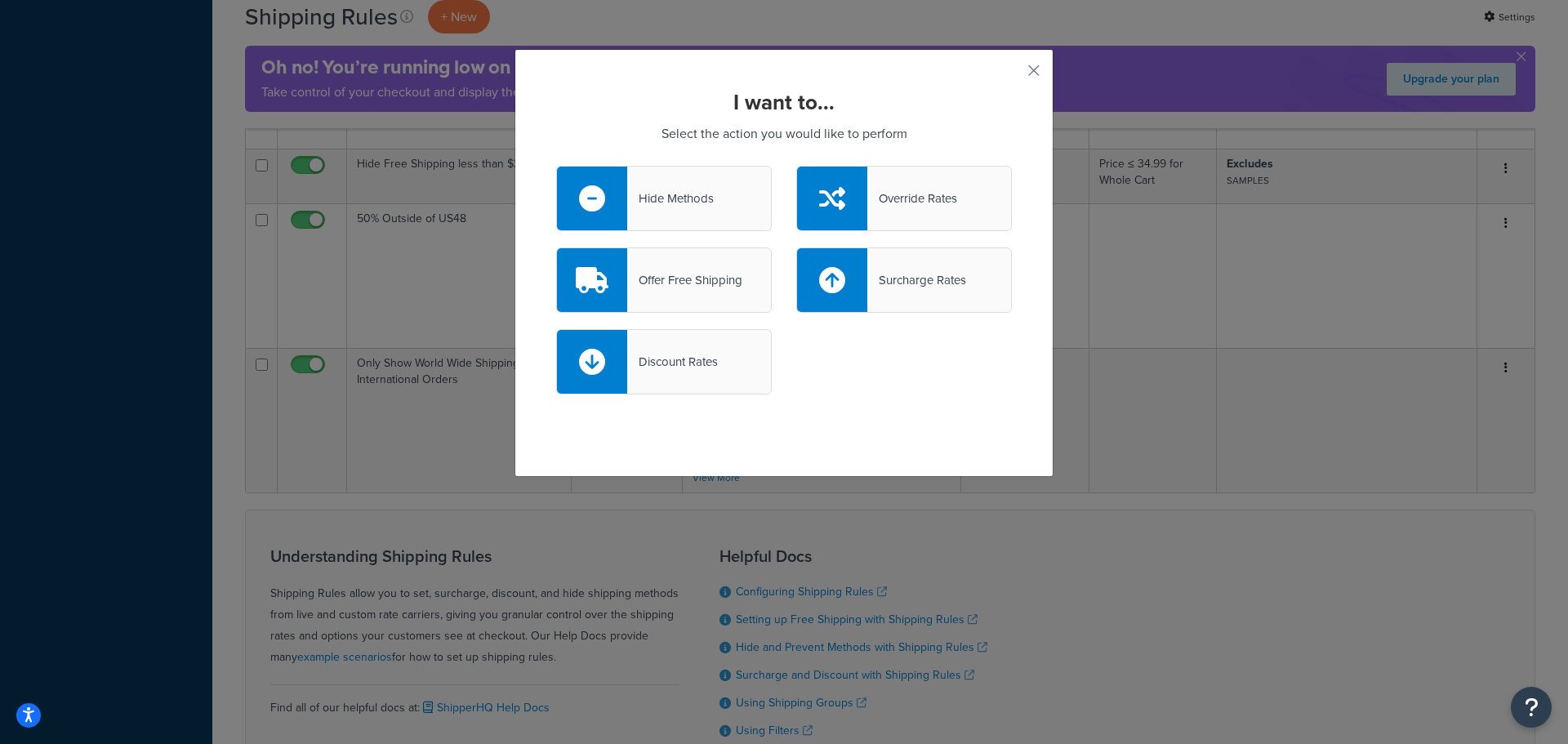
click at [926, 270] on div "Surcharge Rates" at bounding box center [916, 280] width 99 height 23
click at [0, 0] on input "Surcharge Rates" at bounding box center [0, 0] width 0 height 0
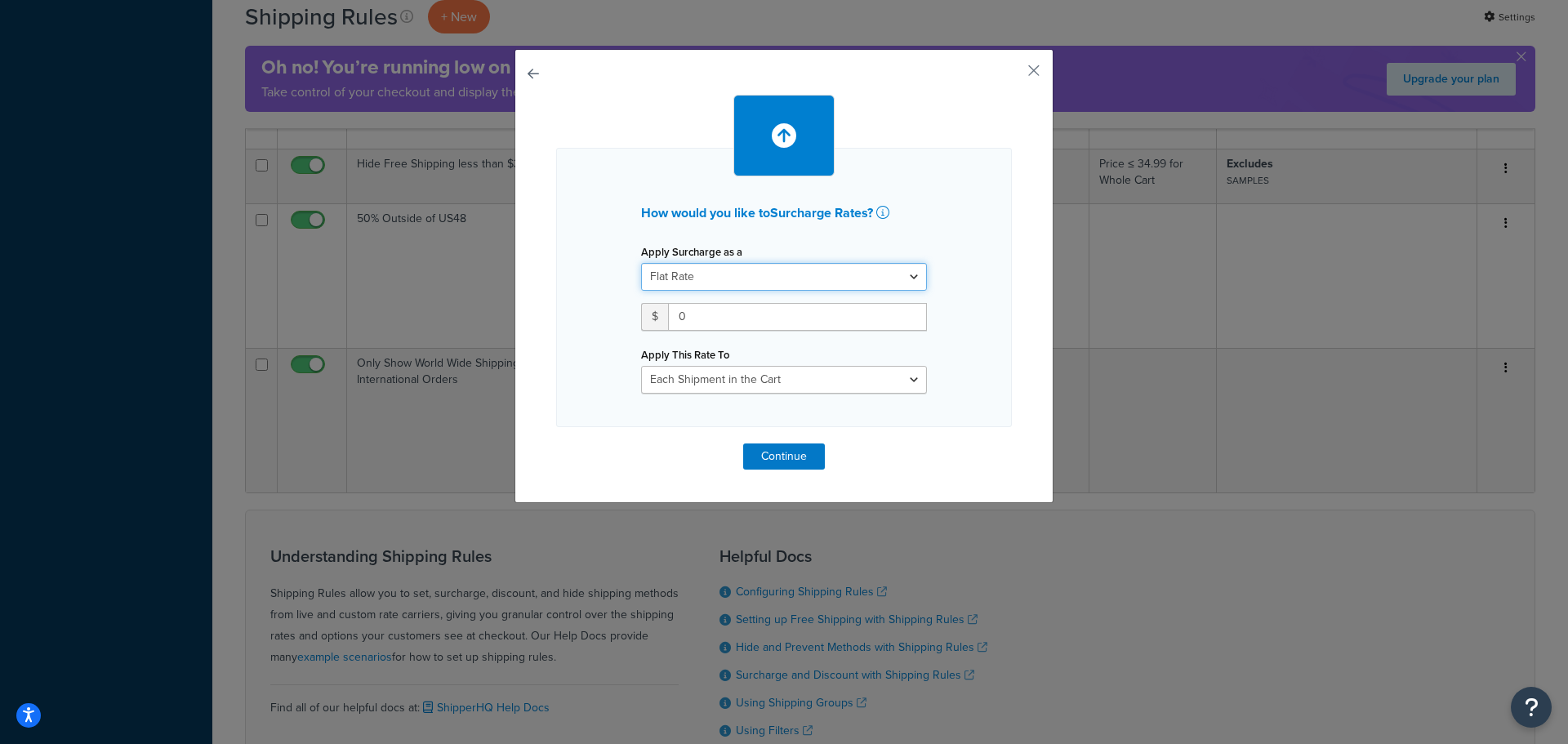
click at [737, 276] on select "Flat Rate Percentage Flat Rate & Percentage" at bounding box center [783, 276] width 286 height 28
select select "PERCENTAGE"
click at [641, 263] on select "Flat Rate Percentage Flat Rate & Percentage" at bounding box center [783, 276] width 286 height 28
click at [691, 311] on input "number" at bounding box center [692, 317] width 102 height 28
type input "30"
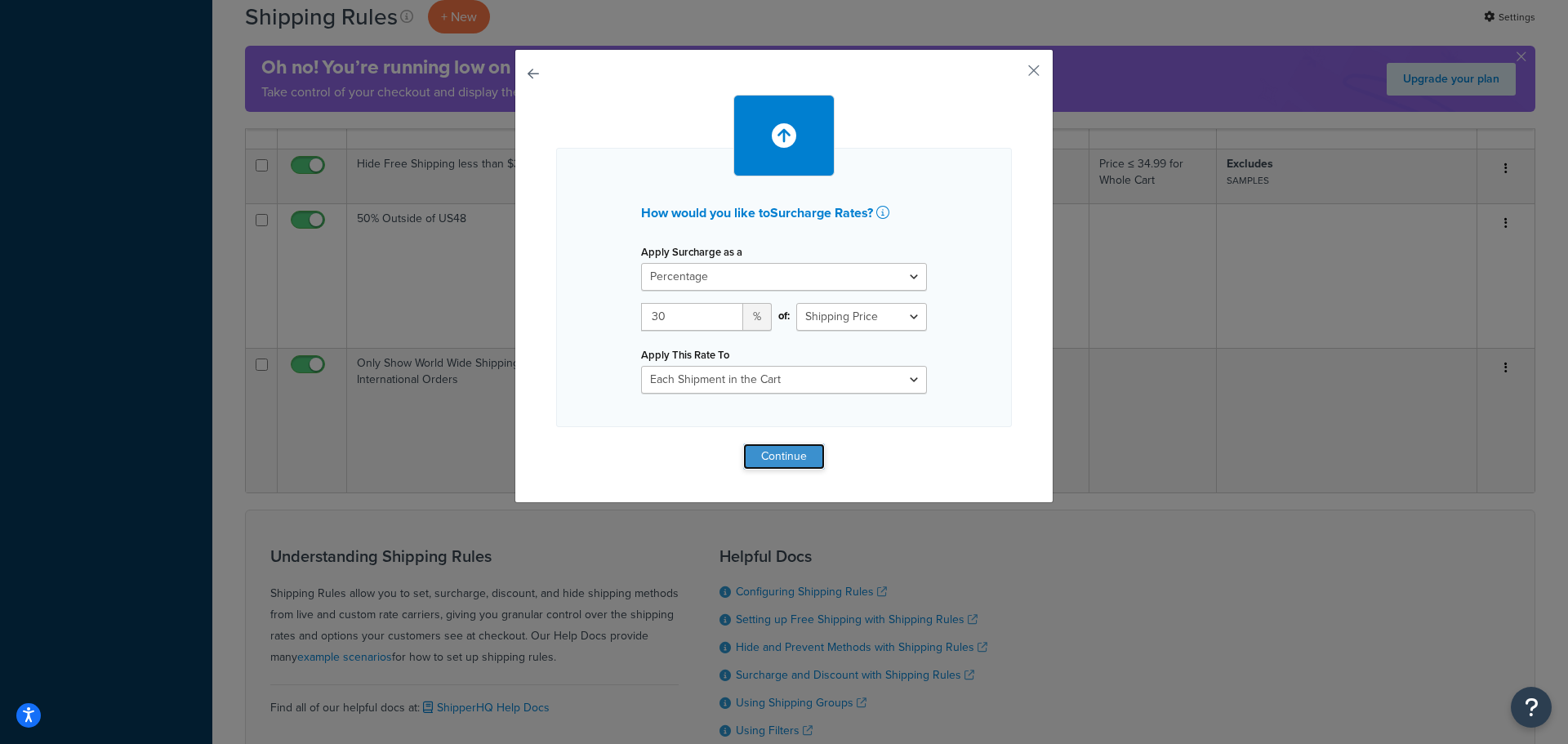
click at [779, 457] on button "Continue" at bounding box center [784, 456] width 82 height 26
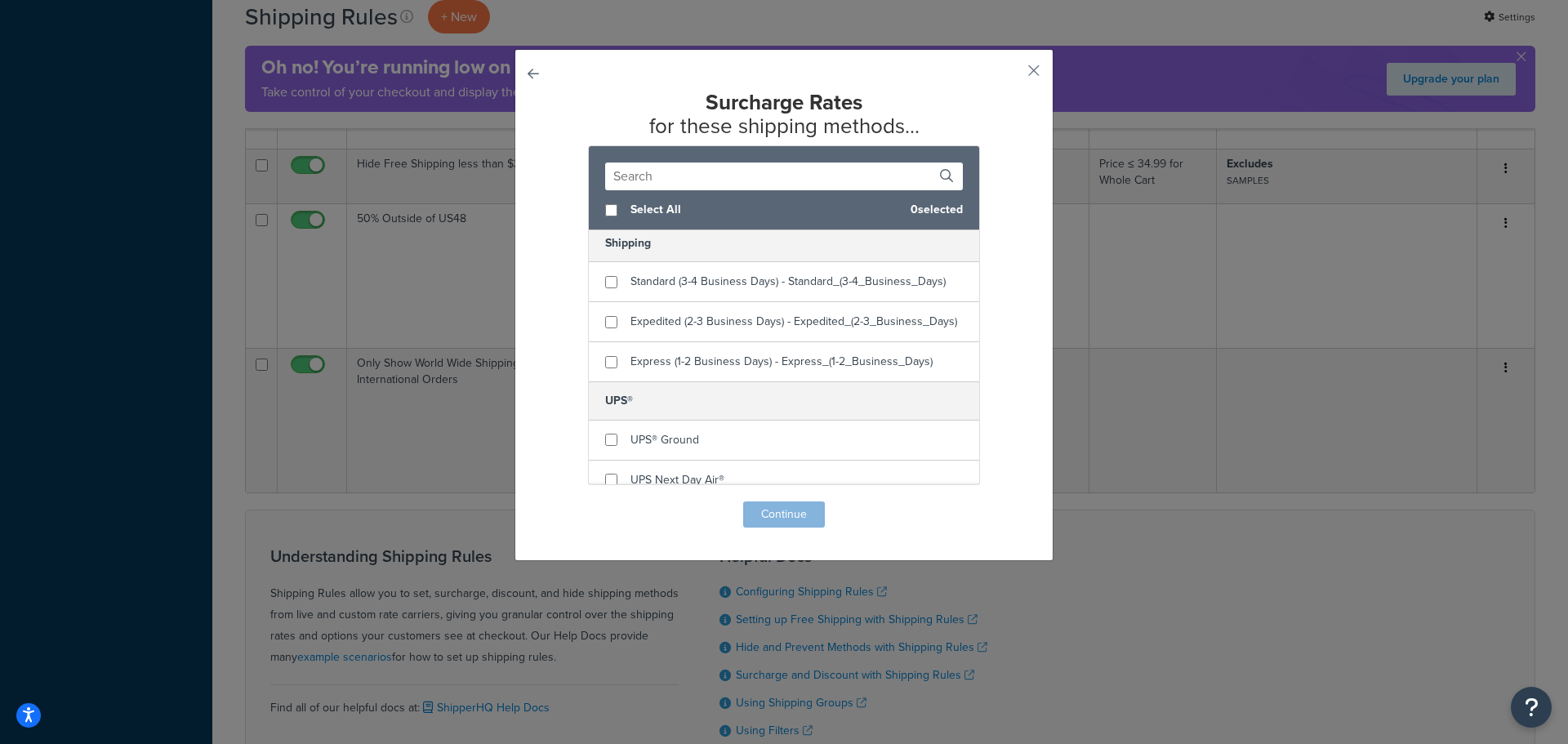
scroll to position [327, 0]
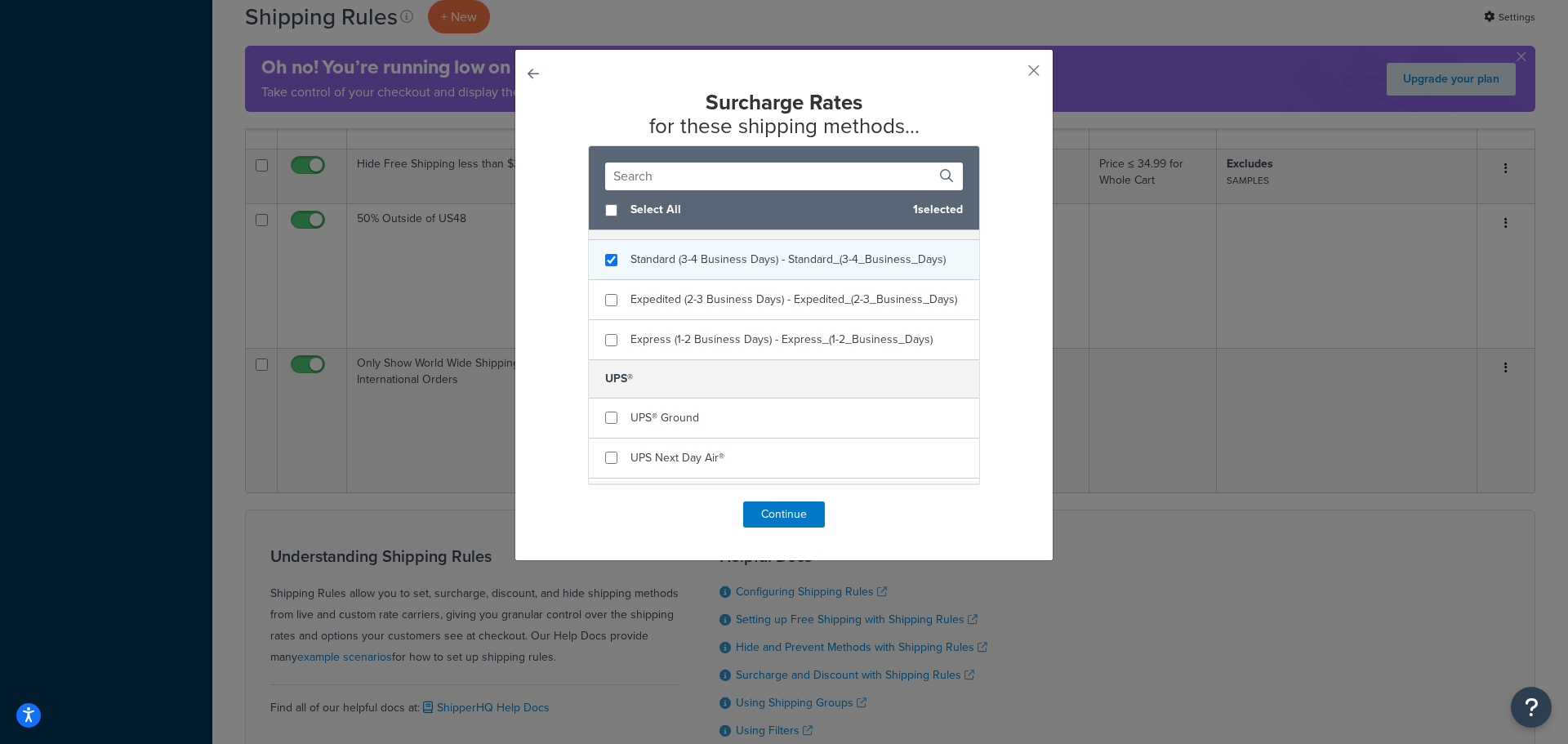
checkbox input "true"
click at [606, 267] on div "Standard (3-4 Business Days) - Standard_(3-4_Business_Days)" at bounding box center [784, 261] width 390 height 40
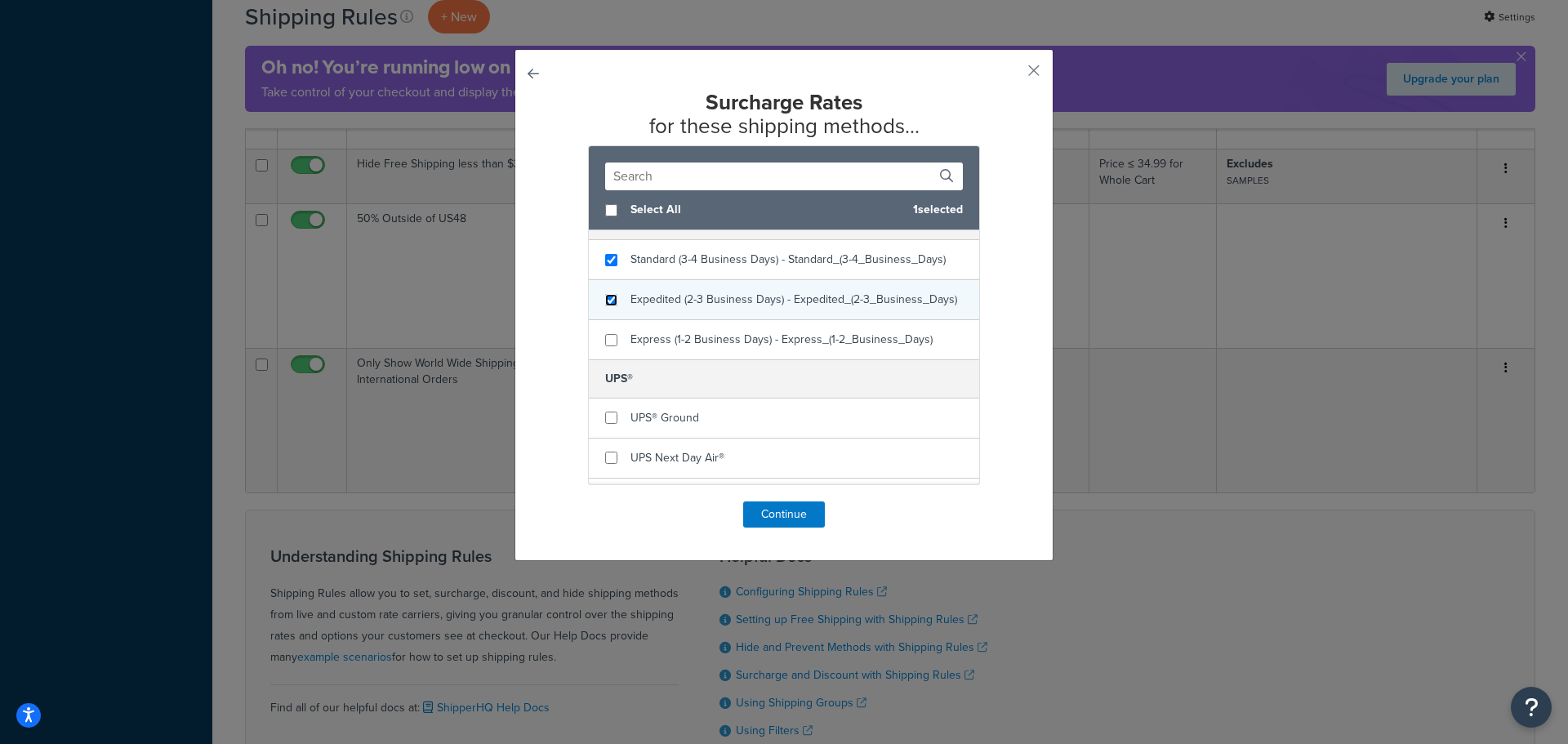
click at [608, 307] on input "checkbox" at bounding box center [611, 300] width 13 height 13
checkbox input "true"
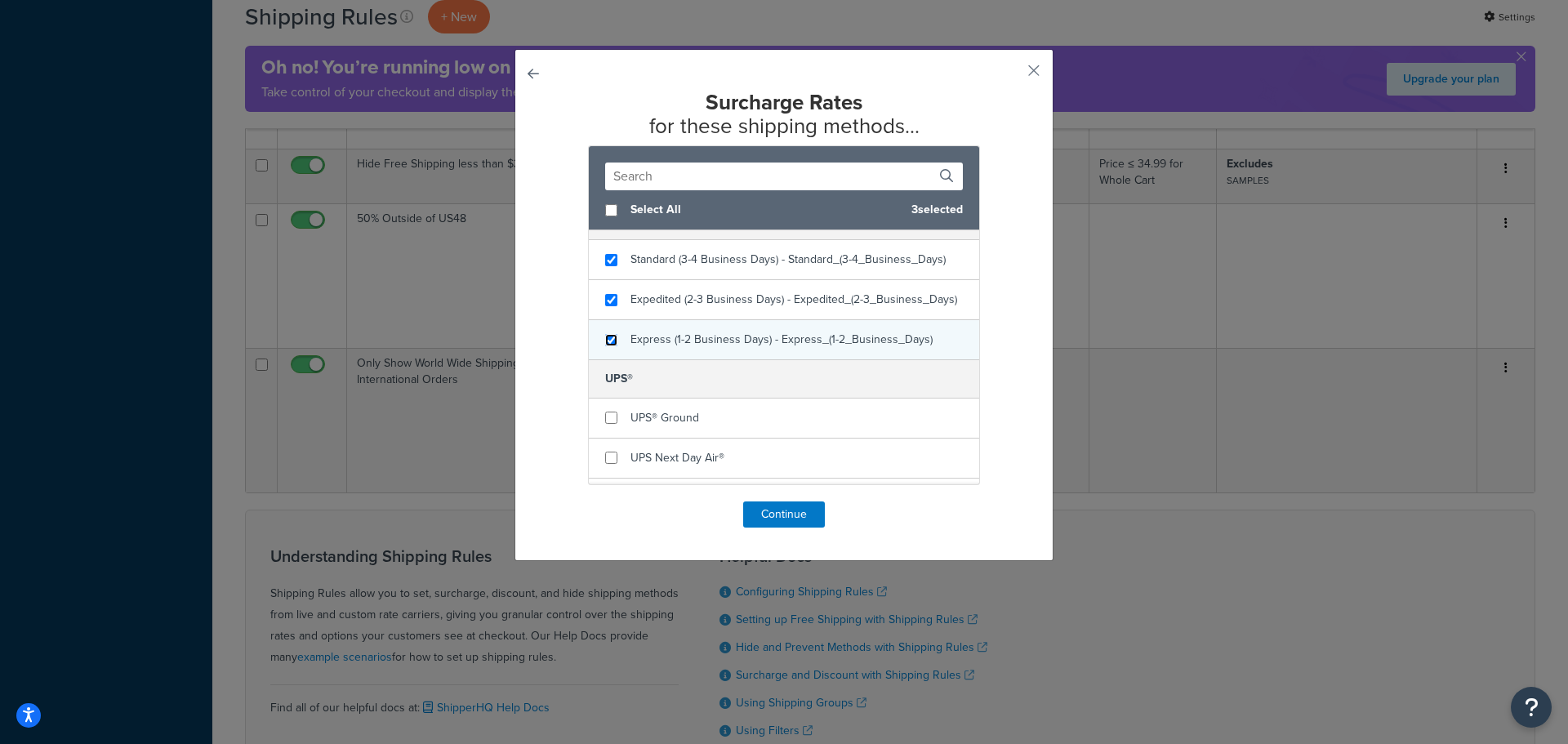
click at [611, 346] on input "checkbox" at bounding box center [611, 340] width 13 height 13
checkbox input "true"
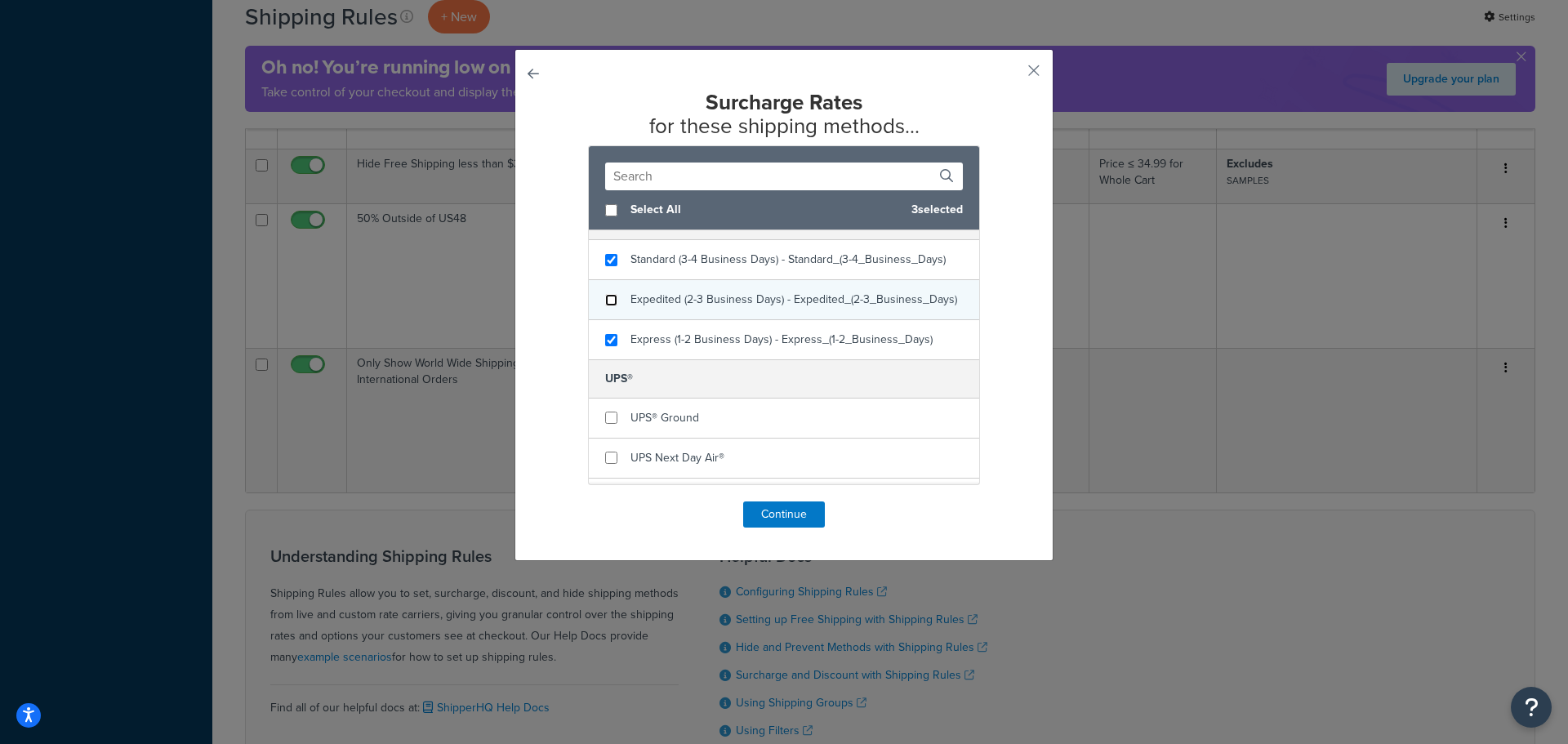
click at [605, 307] on input "checkbox" at bounding box center [611, 300] width 13 height 13
checkbox input "false"
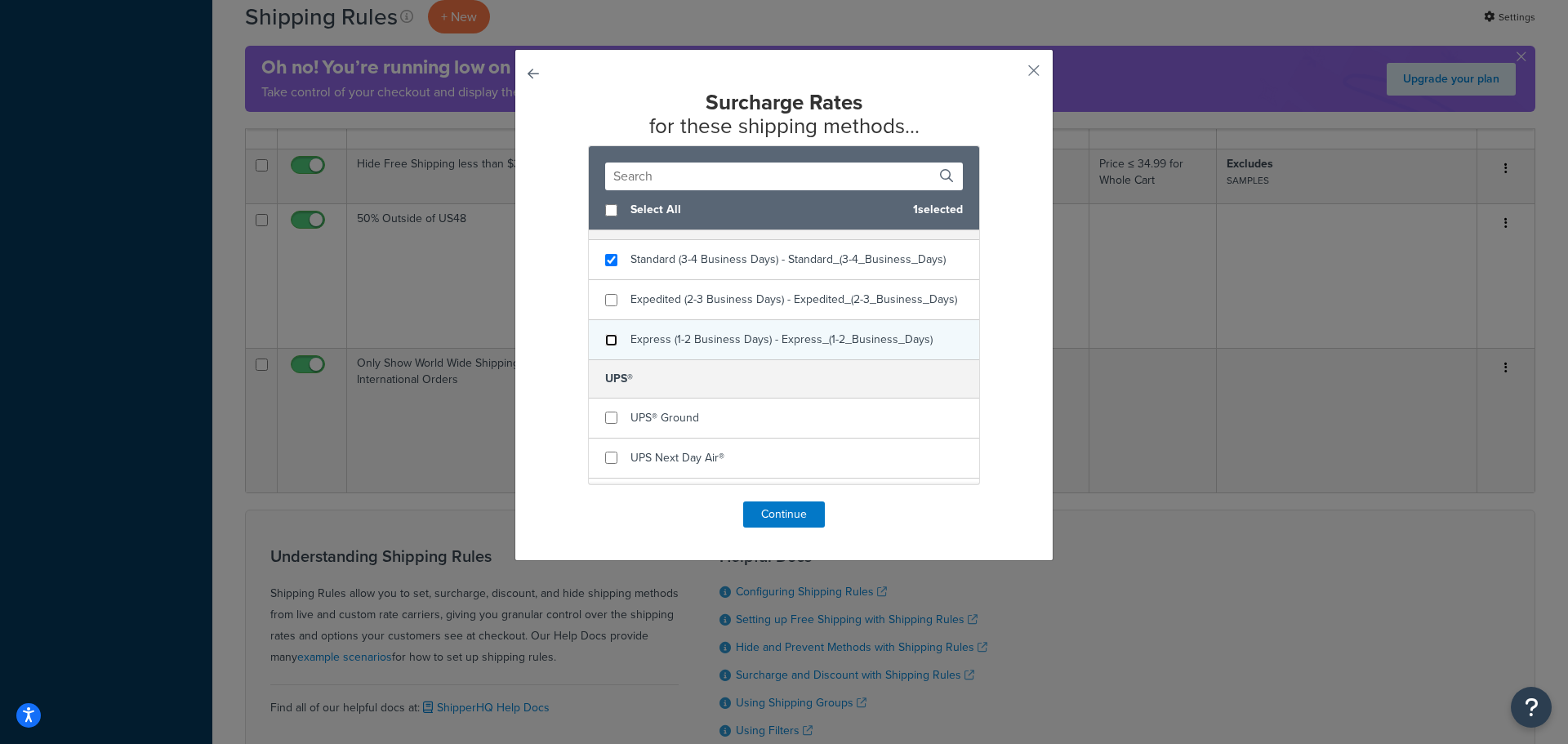
click at [608, 346] on input "checkbox" at bounding box center [611, 340] width 13 height 13
checkbox input "false"
click at [790, 516] on button "Continue" at bounding box center [784, 514] width 82 height 26
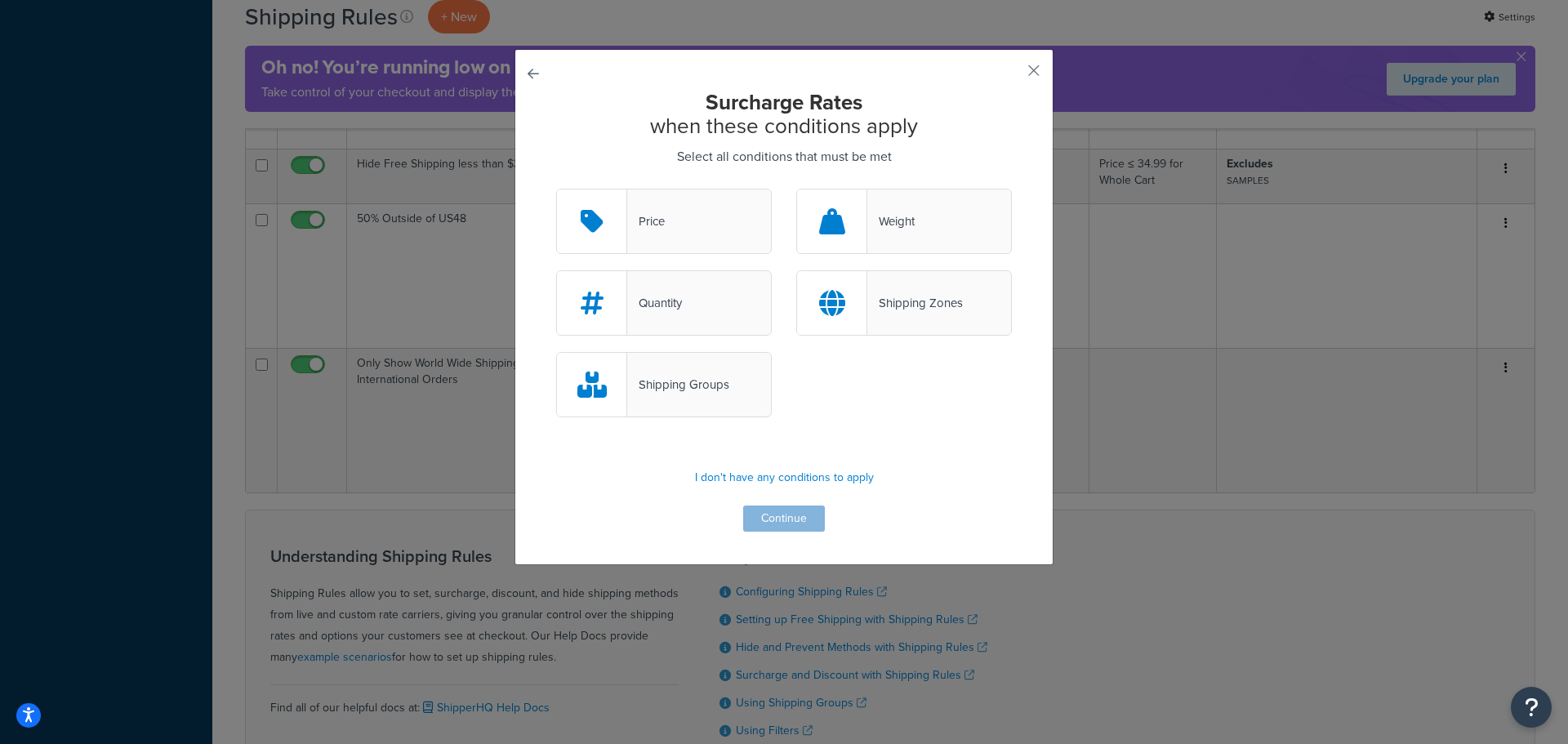
drag, startPoint x: 674, startPoint y: 395, endPoint x: 755, endPoint y: 354, distance: 90.8
click at [674, 396] on div "Shipping Groups" at bounding box center [678, 385] width 102 height 23
click at [0, 0] on input "Shipping Groups" at bounding box center [0, 0] width 0 height 0
click at [900, 302] on div "Shipping Zones" at bounding box center [915, 302] width 95 height 23
click at [0, 0] on input "Shipping Zones" at bounding box center [0, 0] width 0 height 0
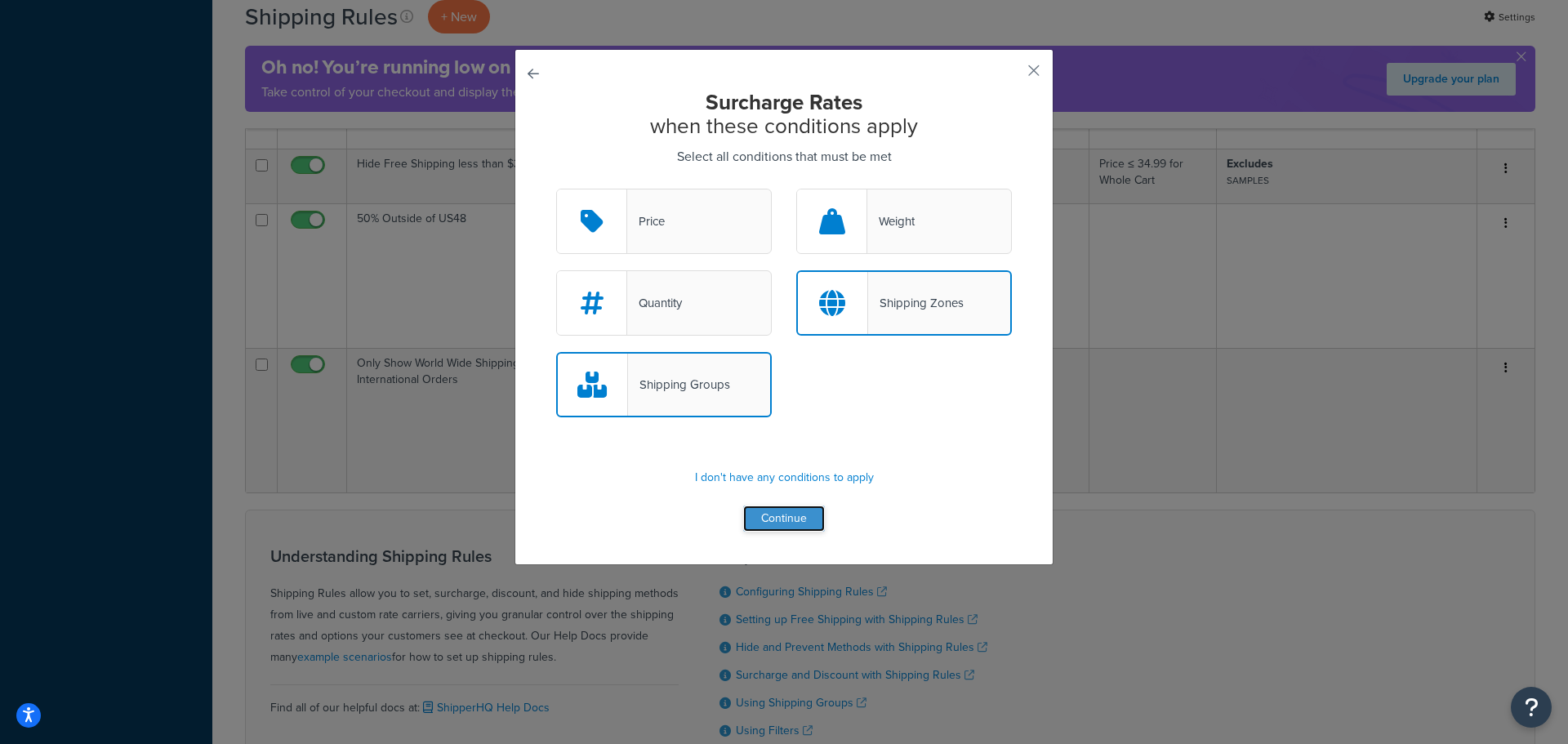
click at [787, 514] on button "Continue" at bounding box center [784, 519] width 82 height 26
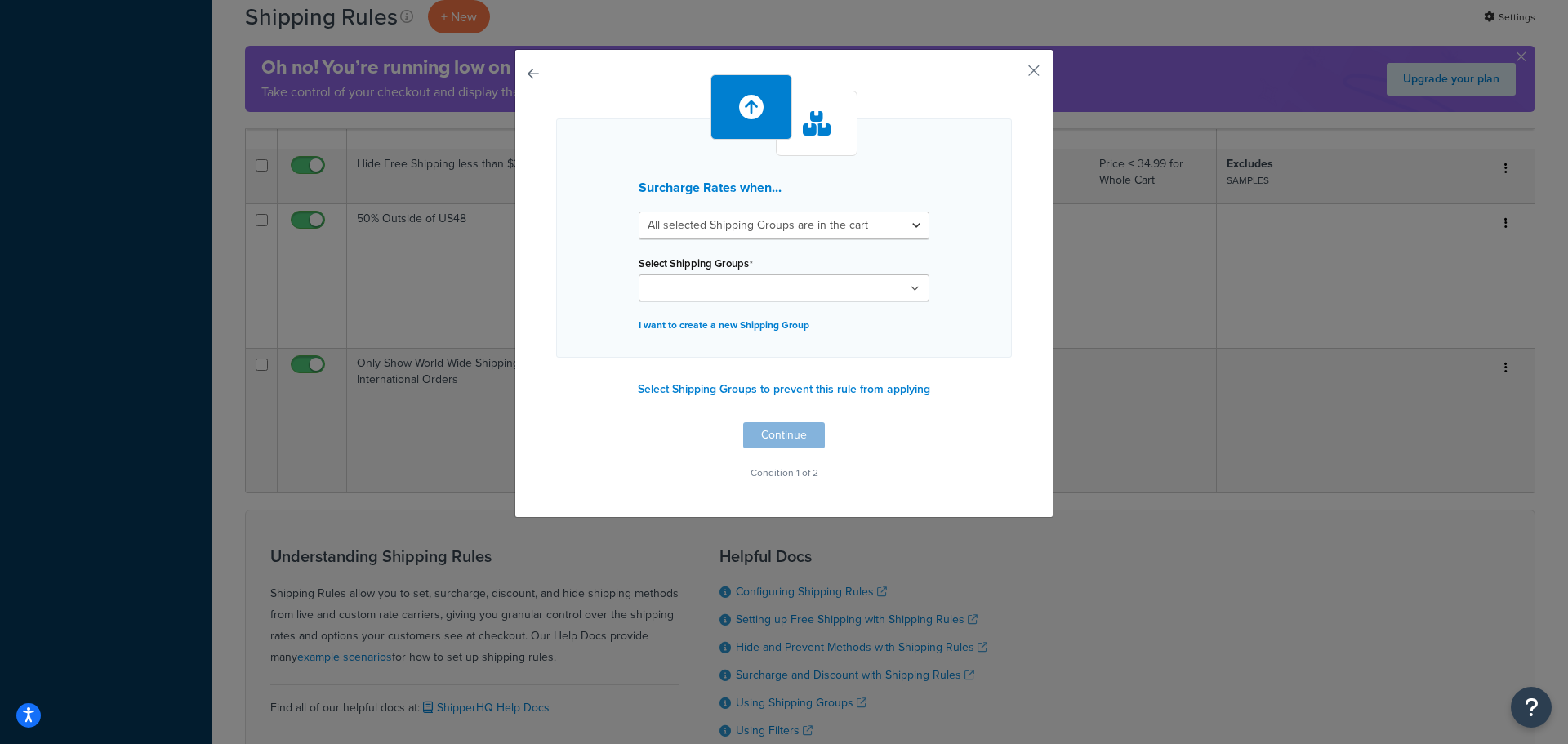
click at [730, 289] on input "Select Shipping Groups" at bounding box center [715, 288] width 145 height 18
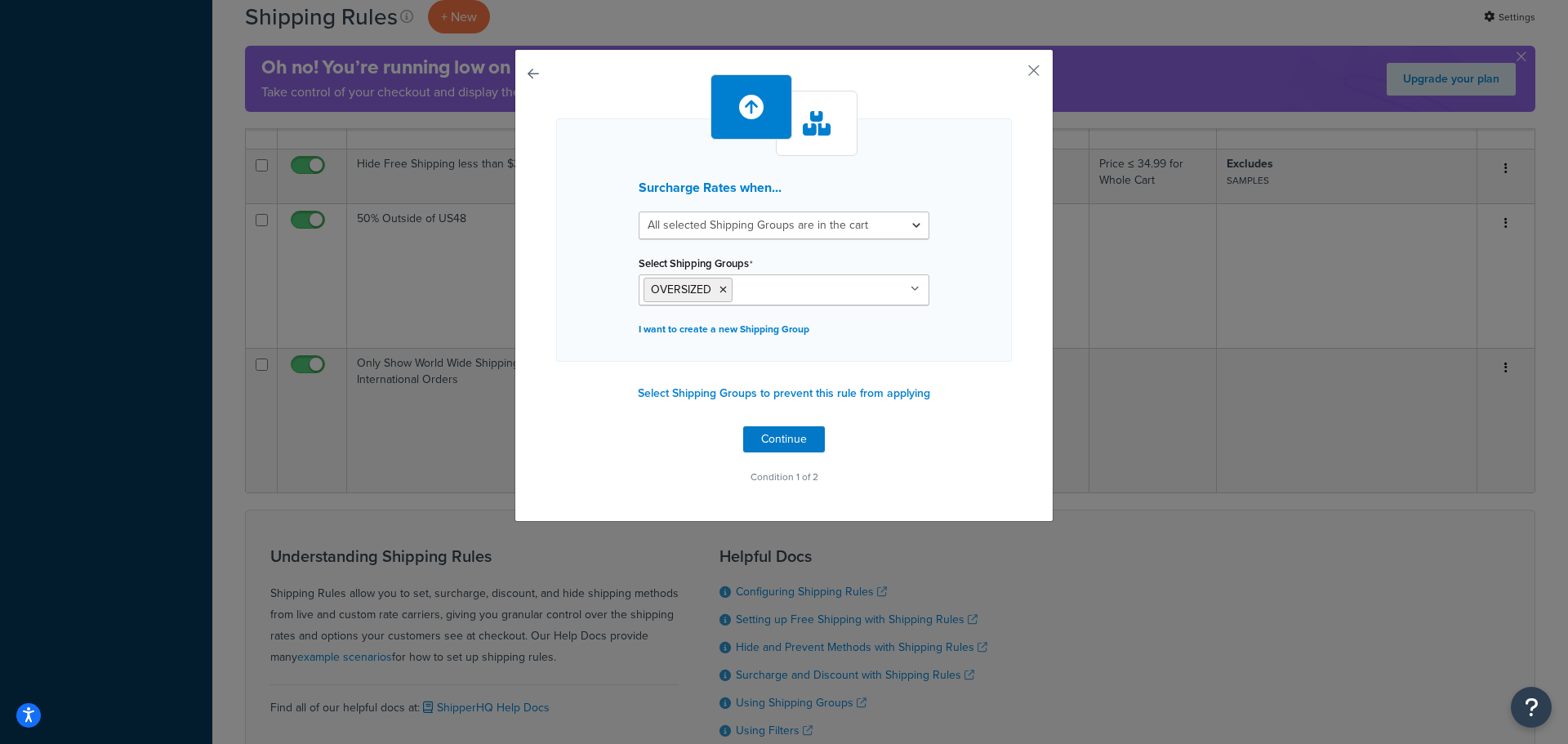
click at [957, 287] on div "Surcharge Rates when... All selected Shipping Groups are in the cart Any select…" at bounding box center [784, 240] width 456 height 244
click at [786, 442] on button "Continue" at bounding box center [784, 439] width 82 height 26
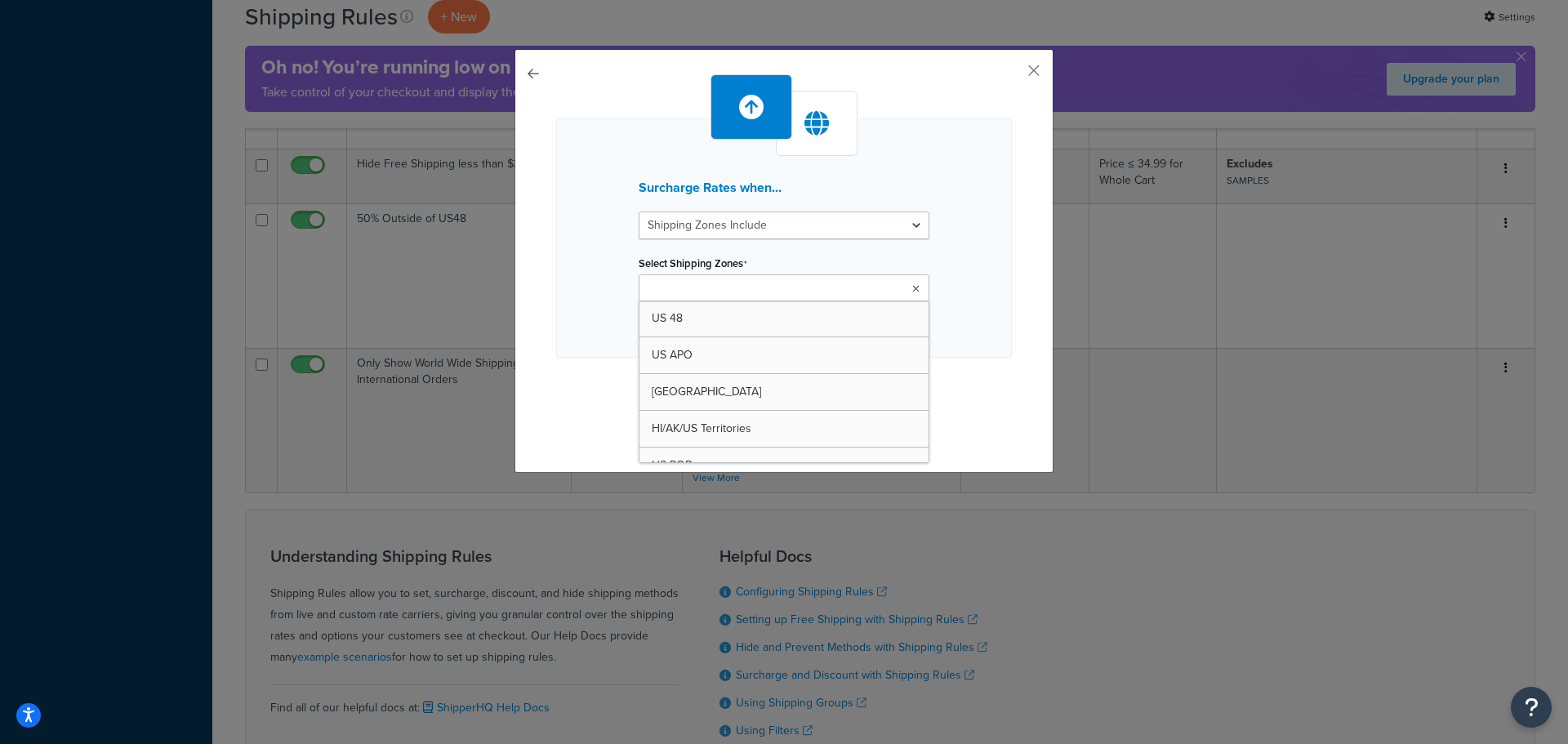
click at [756, 296] on input "Select Shipping Zones" at bounding box center [715, 288] width 145 height 18
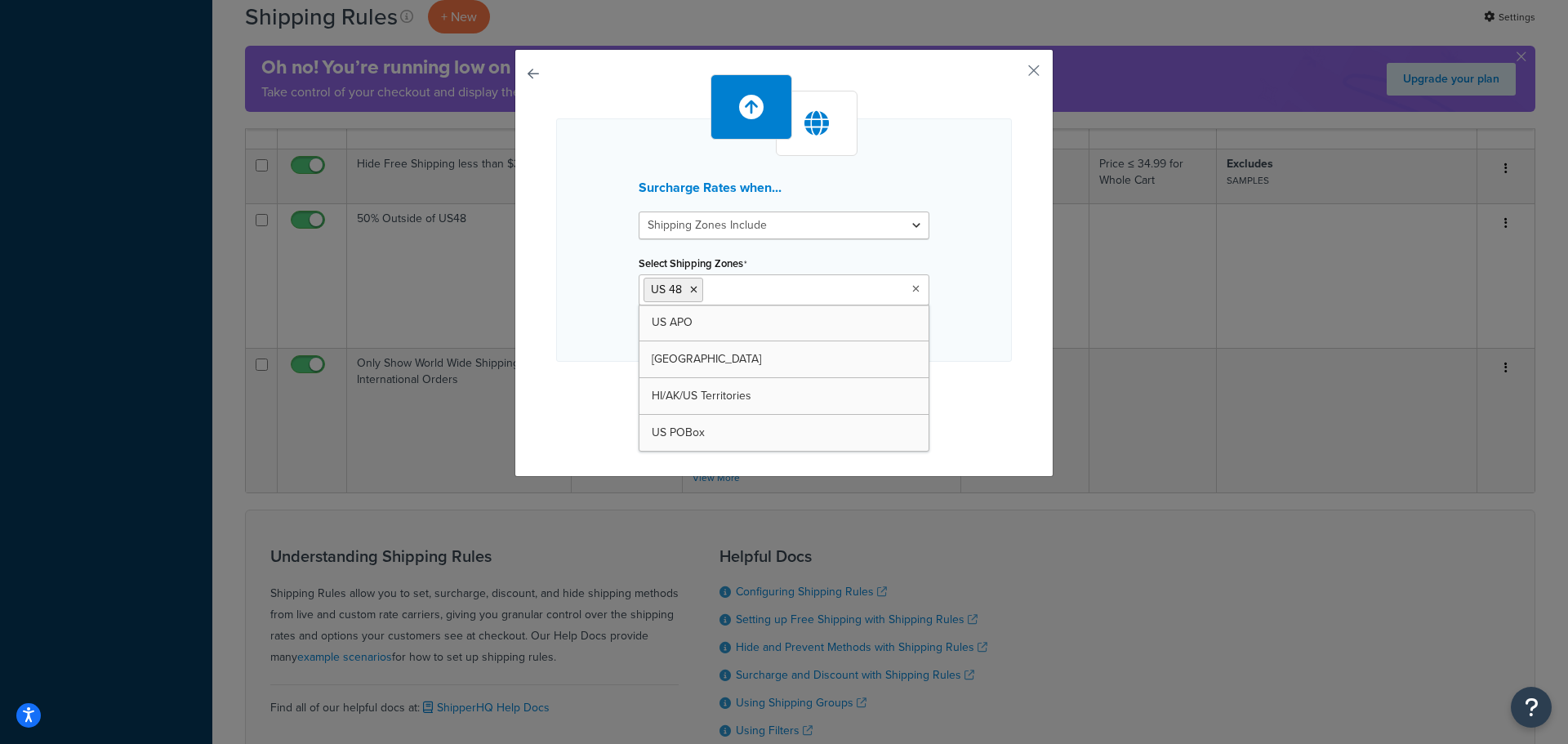
click at [971, 364] on div "Surcharge Rates when... Shipping Zones Include Shipping Zones Do Not Include Se…" at bounding box center [784, 259] width 456 height 369
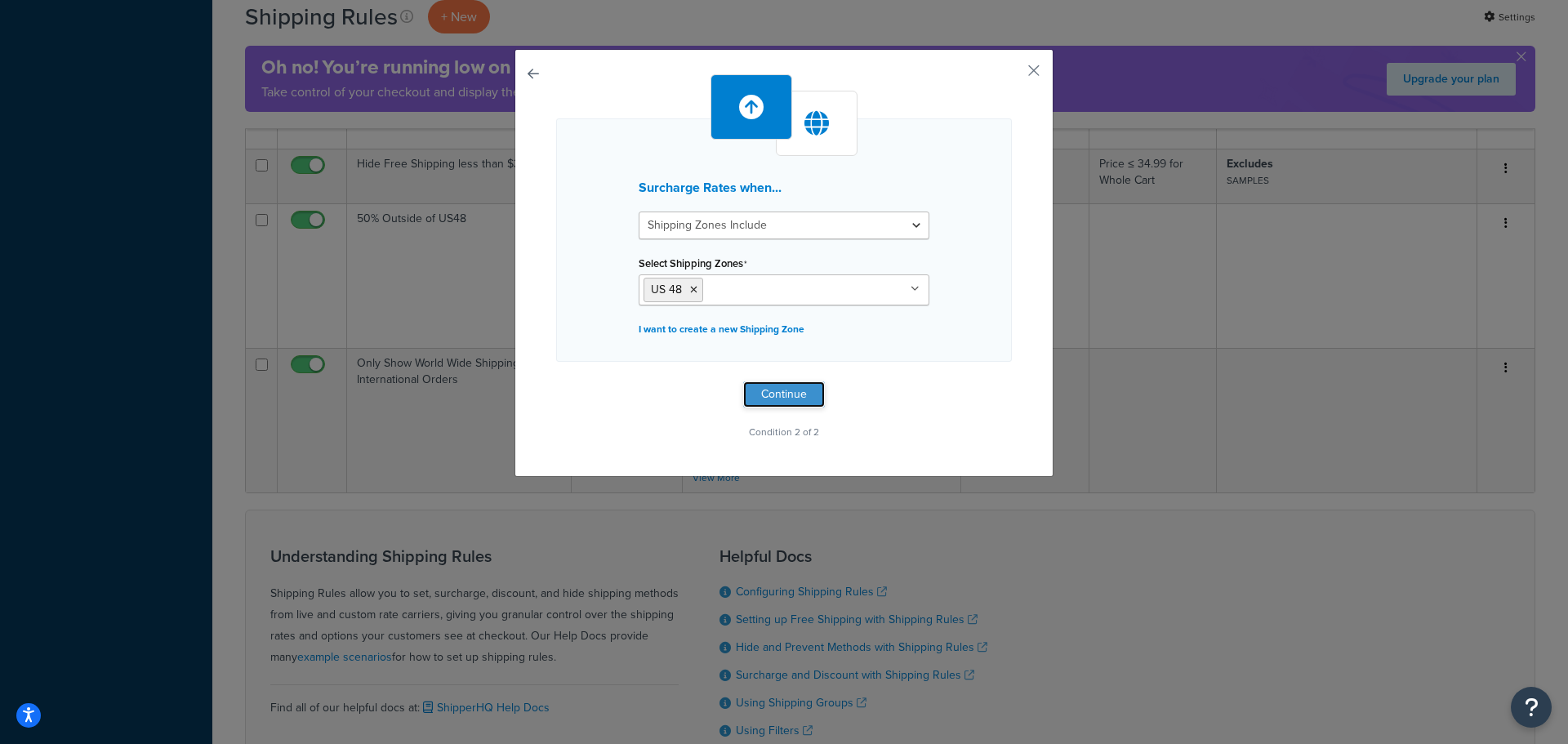
click at [770, 396] on button "Continue" at bounding box center [784, 394] width 82 height 26
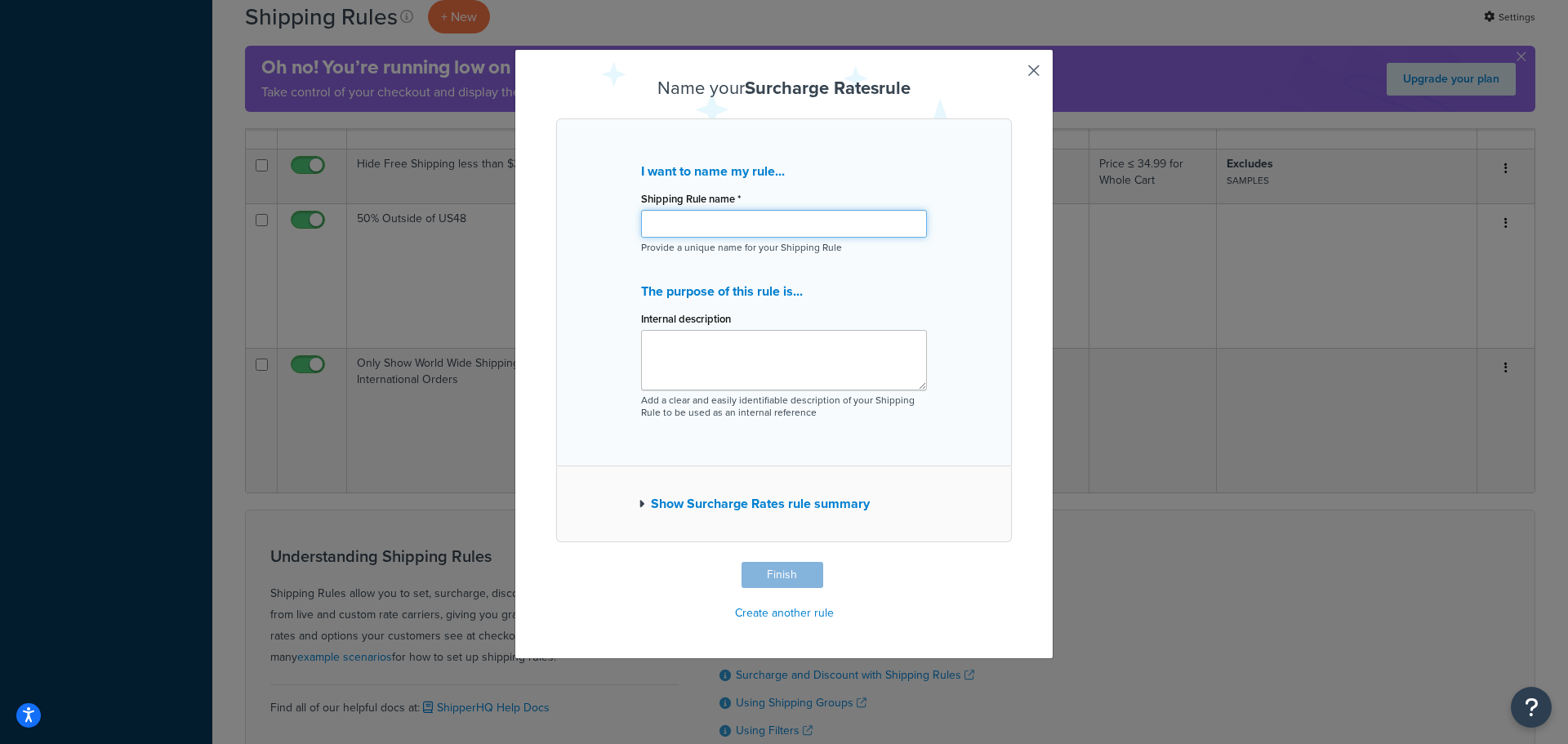
click at [743, 228] on input "Shipping Rule name *" at bounding box center [783, 224] width 286 height 28
type input "30% Surcharge for Oversize item in US48"
click at [766, 575] on button "Finish" at bounding box center [782, 575] width 82 height 26
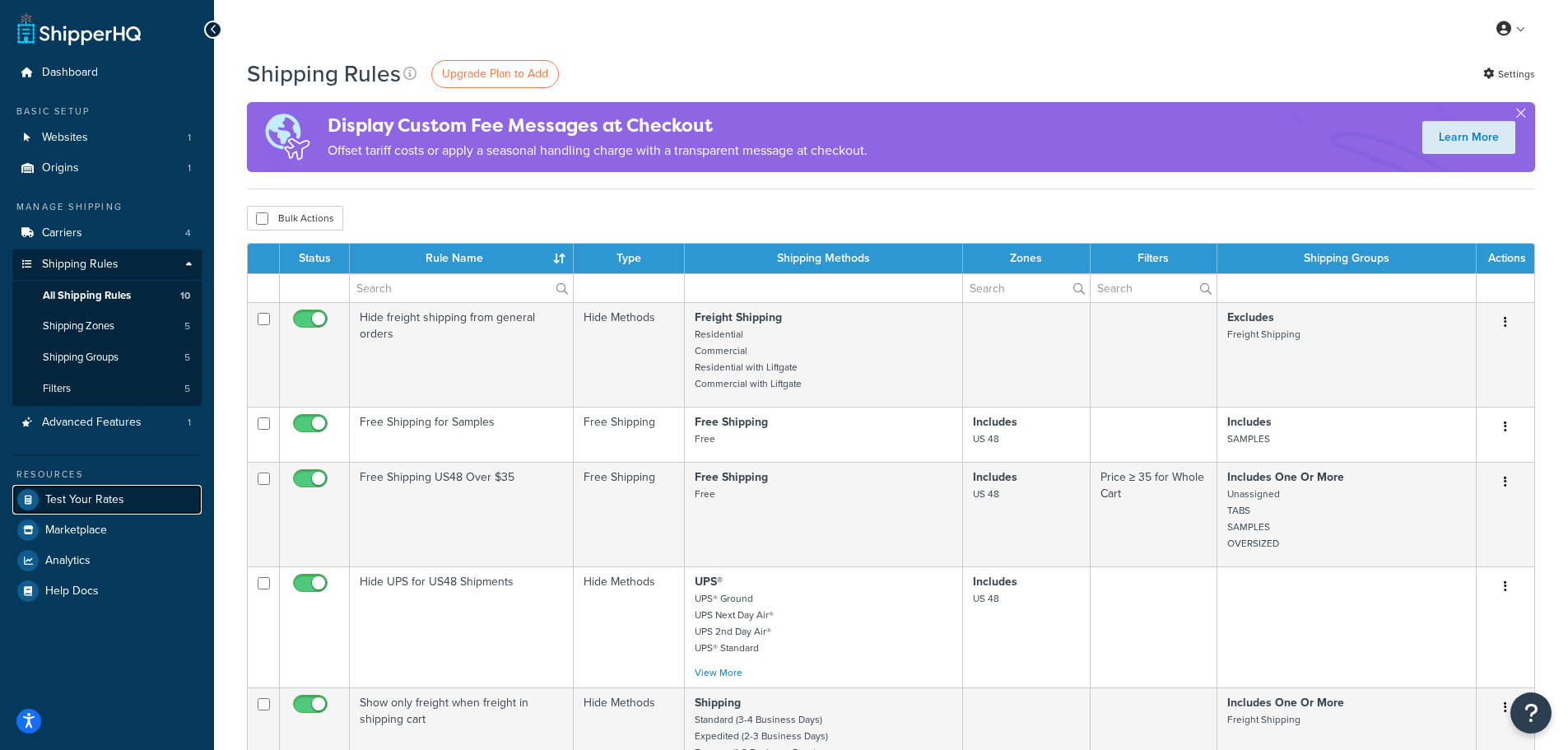
click at [105, 505] on span "Test Your Rates" at bounding box center [85, 500] width 79 height 14
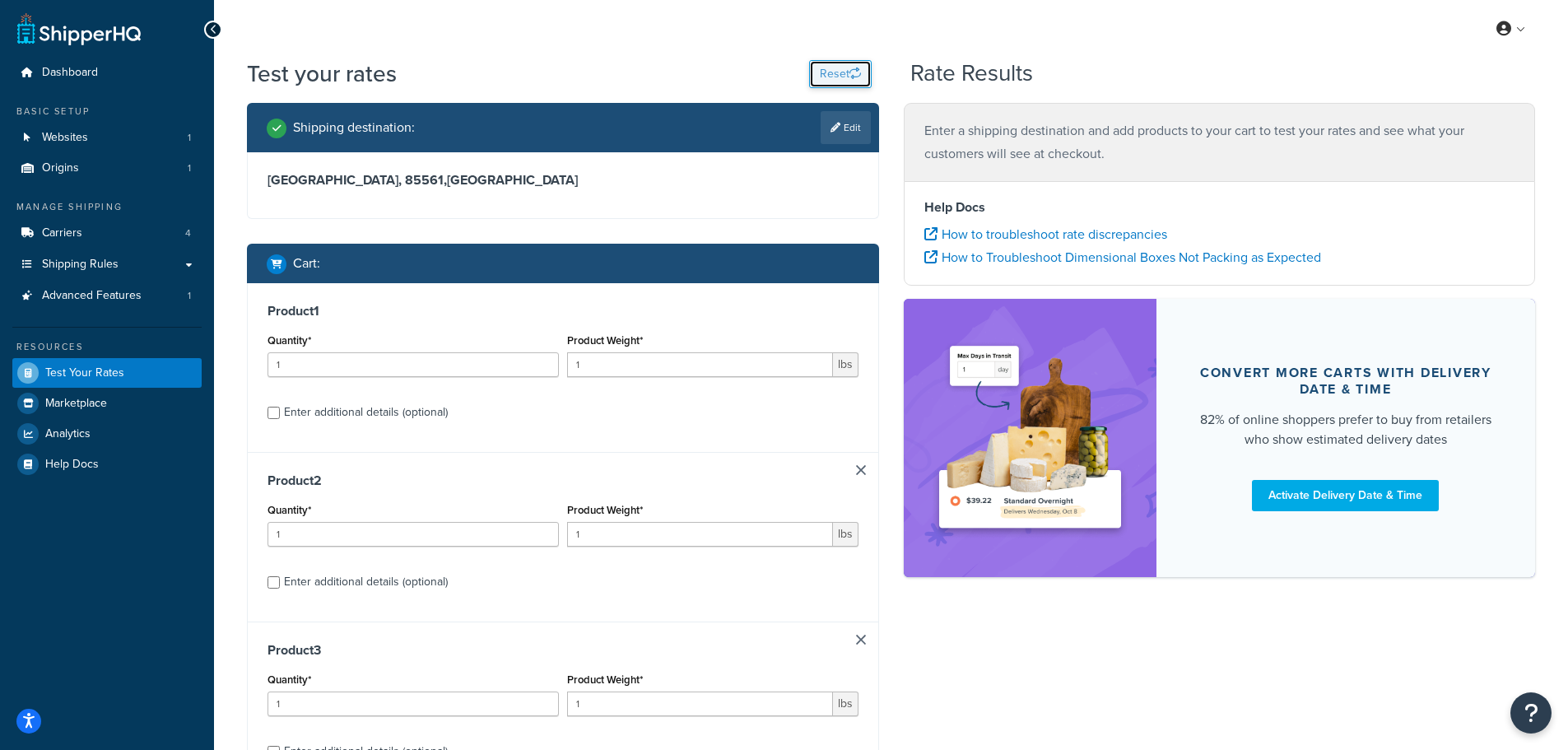
click at [836, 71] on button "Reset" at bounding box center [840, 73] width 62 height 28
select select "[GEOGRAPHIC_DATA]"
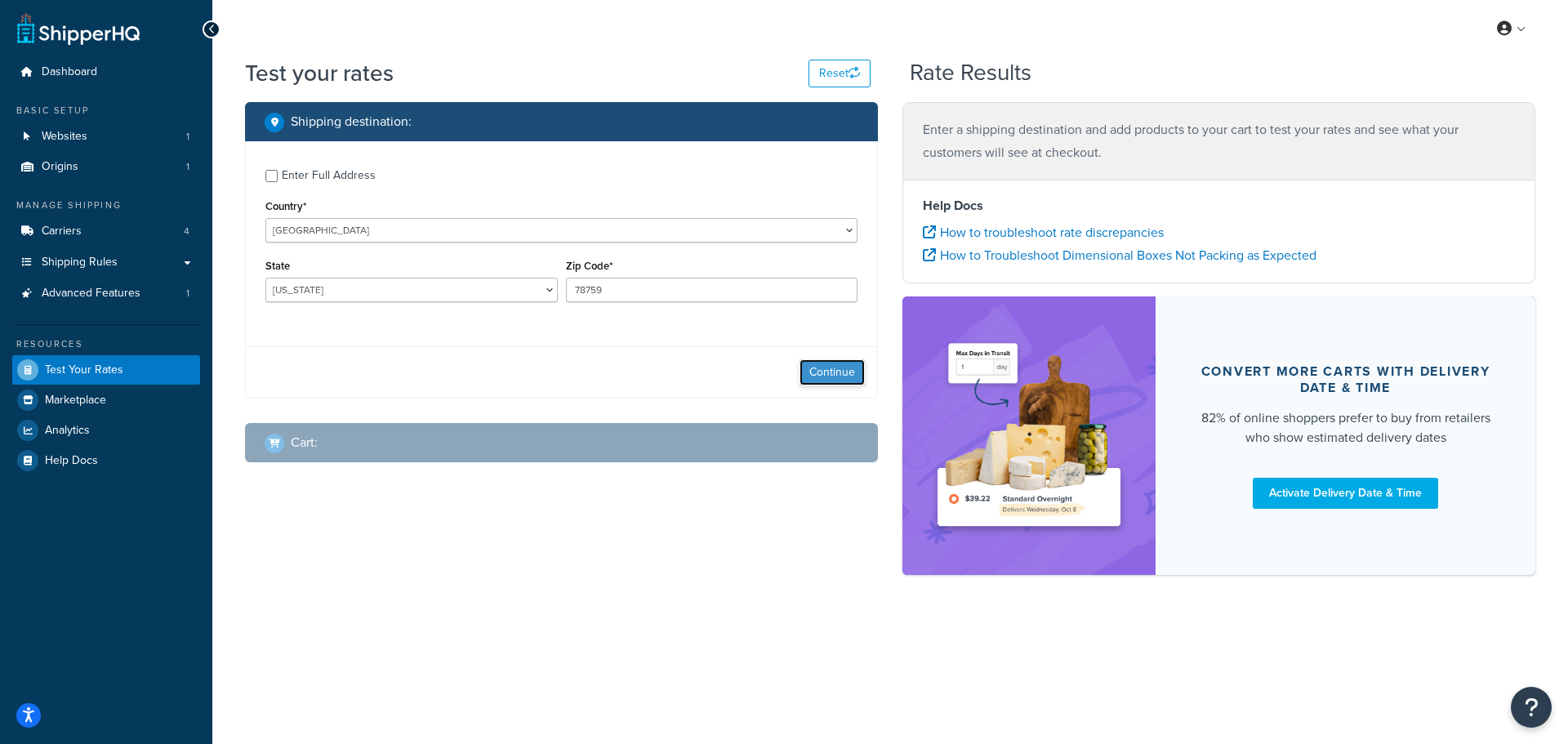
click at [828, 375] on button "Continue" at bounding box center [833, 372] width 65 height 26
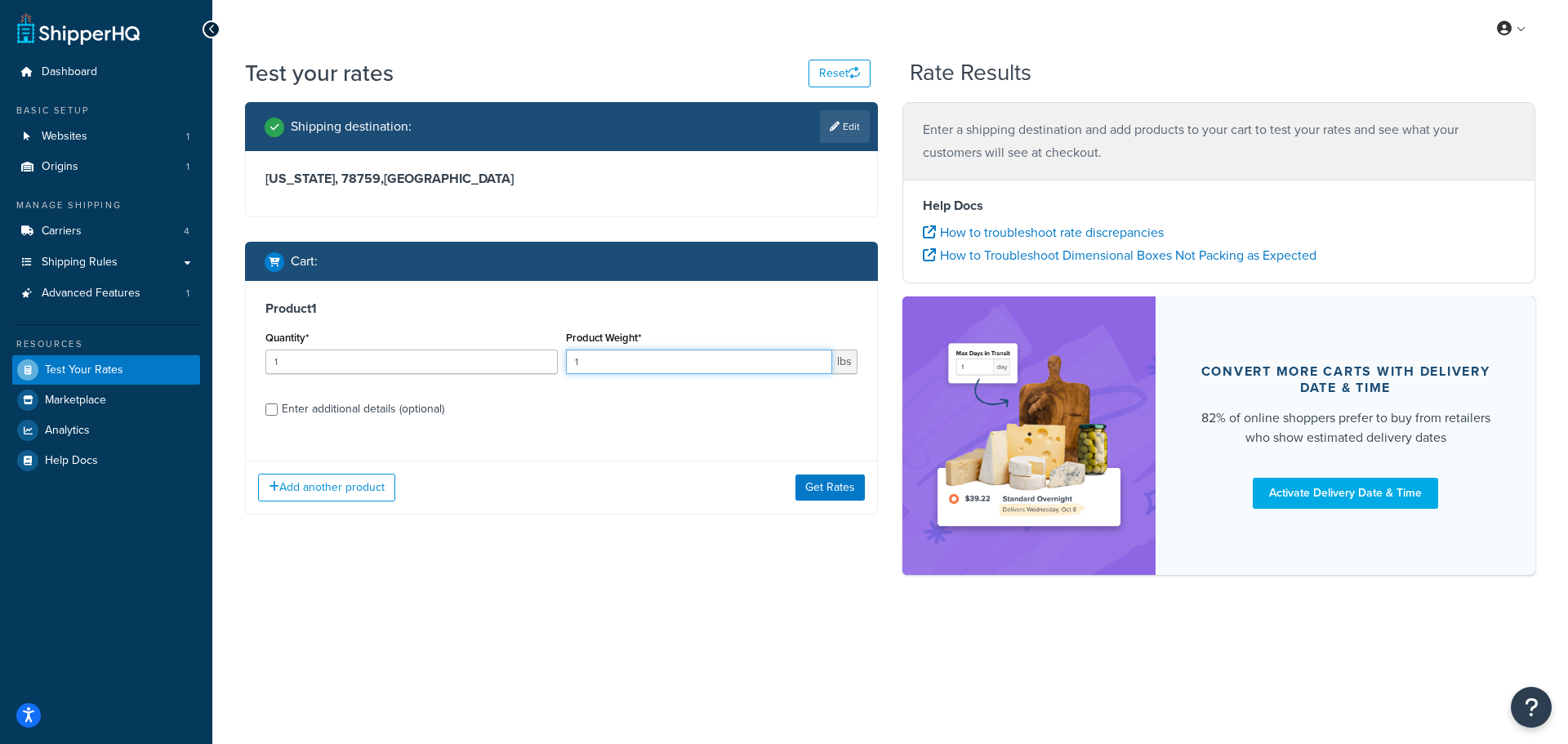
drag, startPoint x: 656, startPoint y: 366, endPoint x: 423, endPoint y: 333, distance: 235.3
click at [436, 336] on div "Quantity* 1 Product Weight* 1 lbs" at bounding box center [561, 356] width 601 height 59
type input "7"
click at [267, 410] on input "Enter additional details (optional)" at bounding box center [271, 410] width 13 height 13
checkbox input "true"
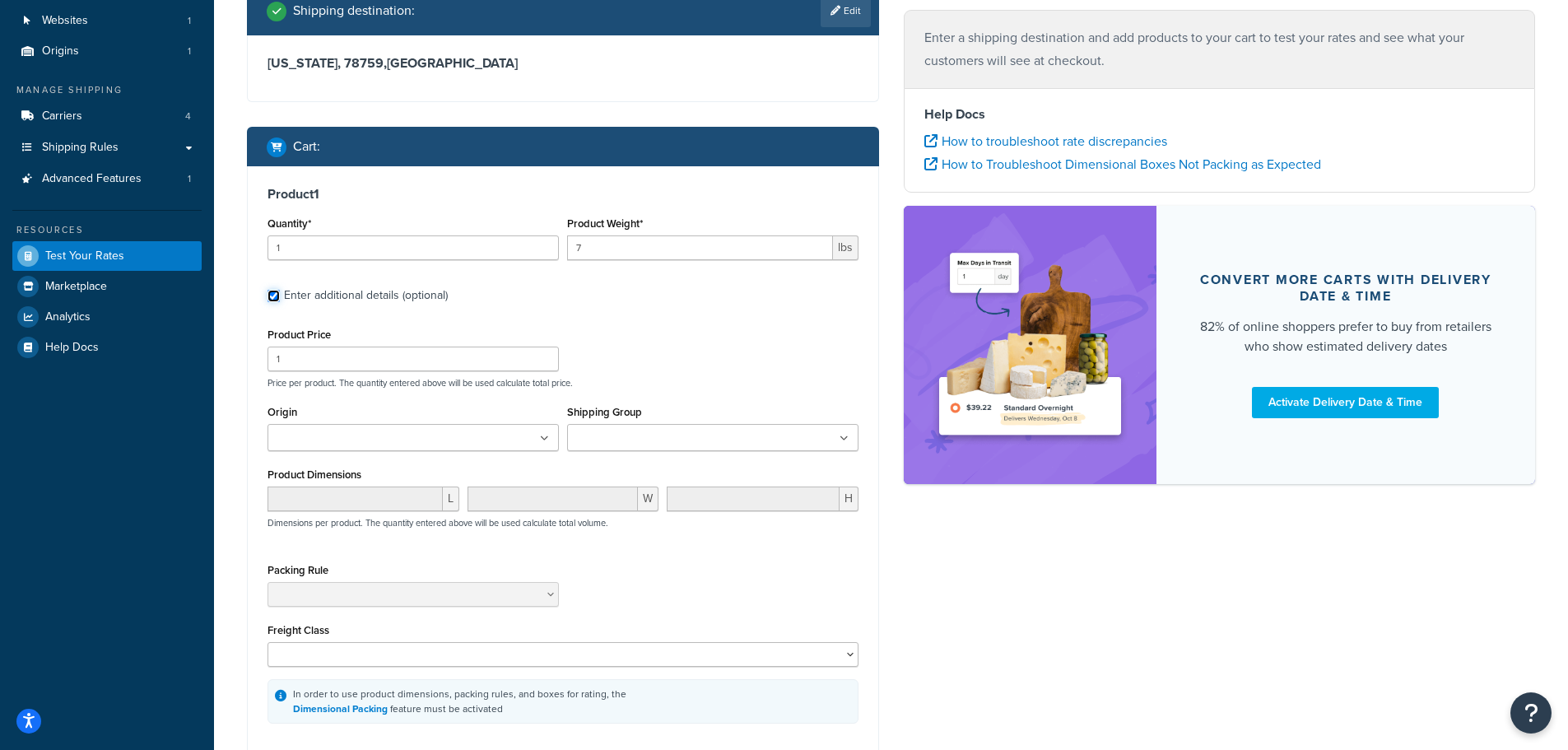
scroll to position [120, 0]
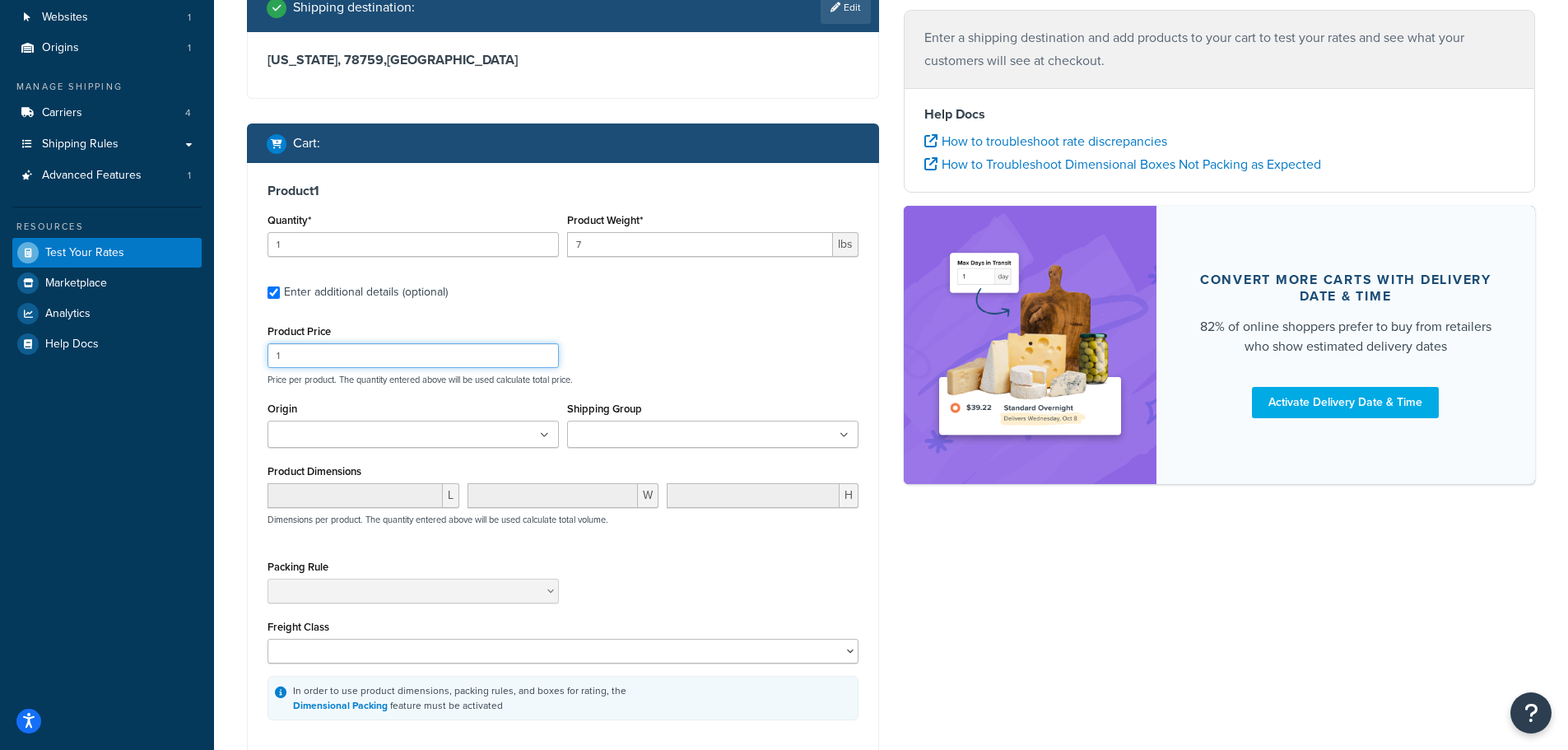
drag, startPoint x: 44, startPoint y: 335, endPoint x: 453, endPoint y: 310, distance: 409.8
click at [0, 319] on div "Dashboard Basic Setup Websites 1 Origins 1 Manage Shipping Carriers 4 Shipping …" at bounding box center [784, 397] width 1568 height 1035
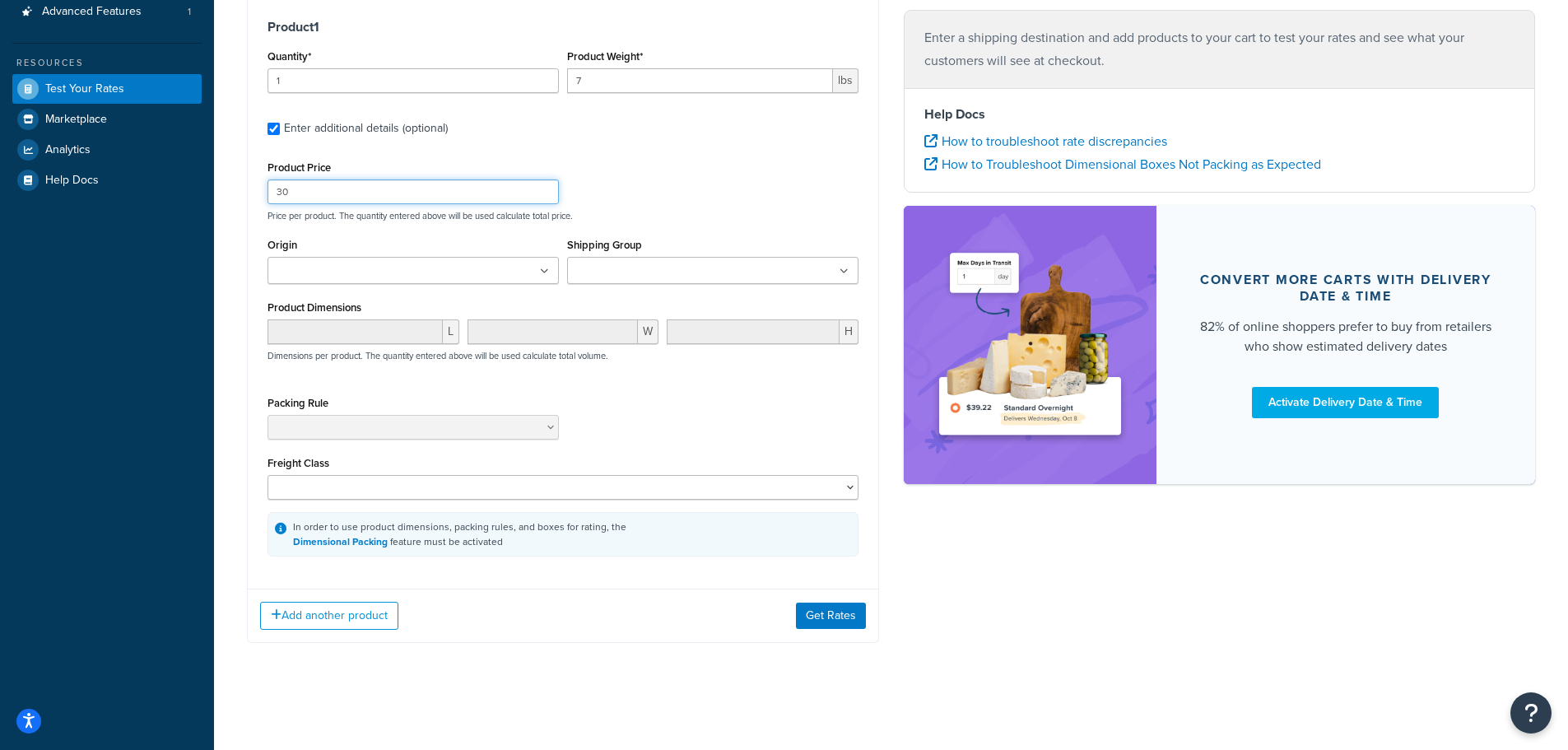
scroll to position [286, 0]
type input "30"
click at [355, 617] on button "Add another product" at bounding box center [329, 616] width 138 height 28
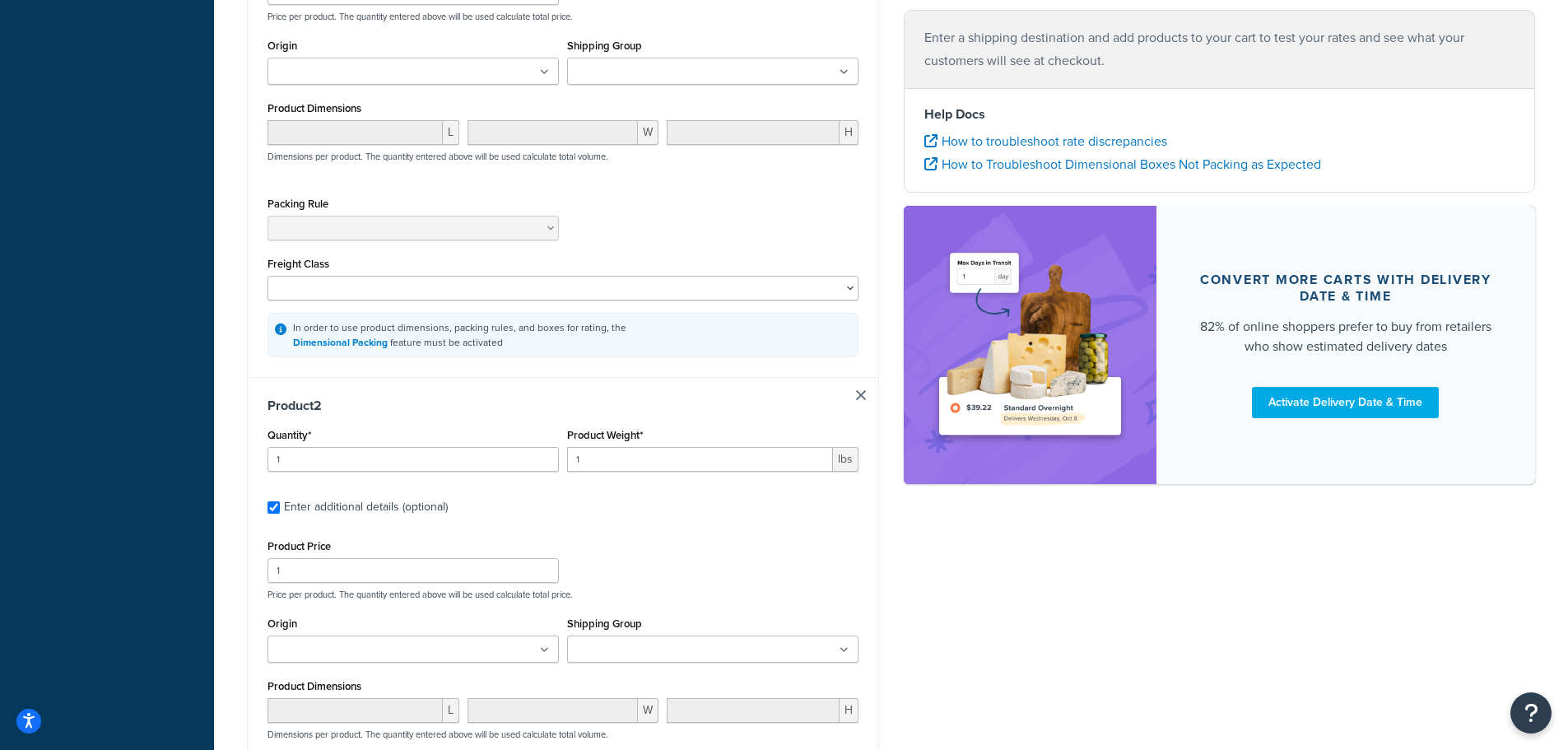
scroll to position [534, 0]
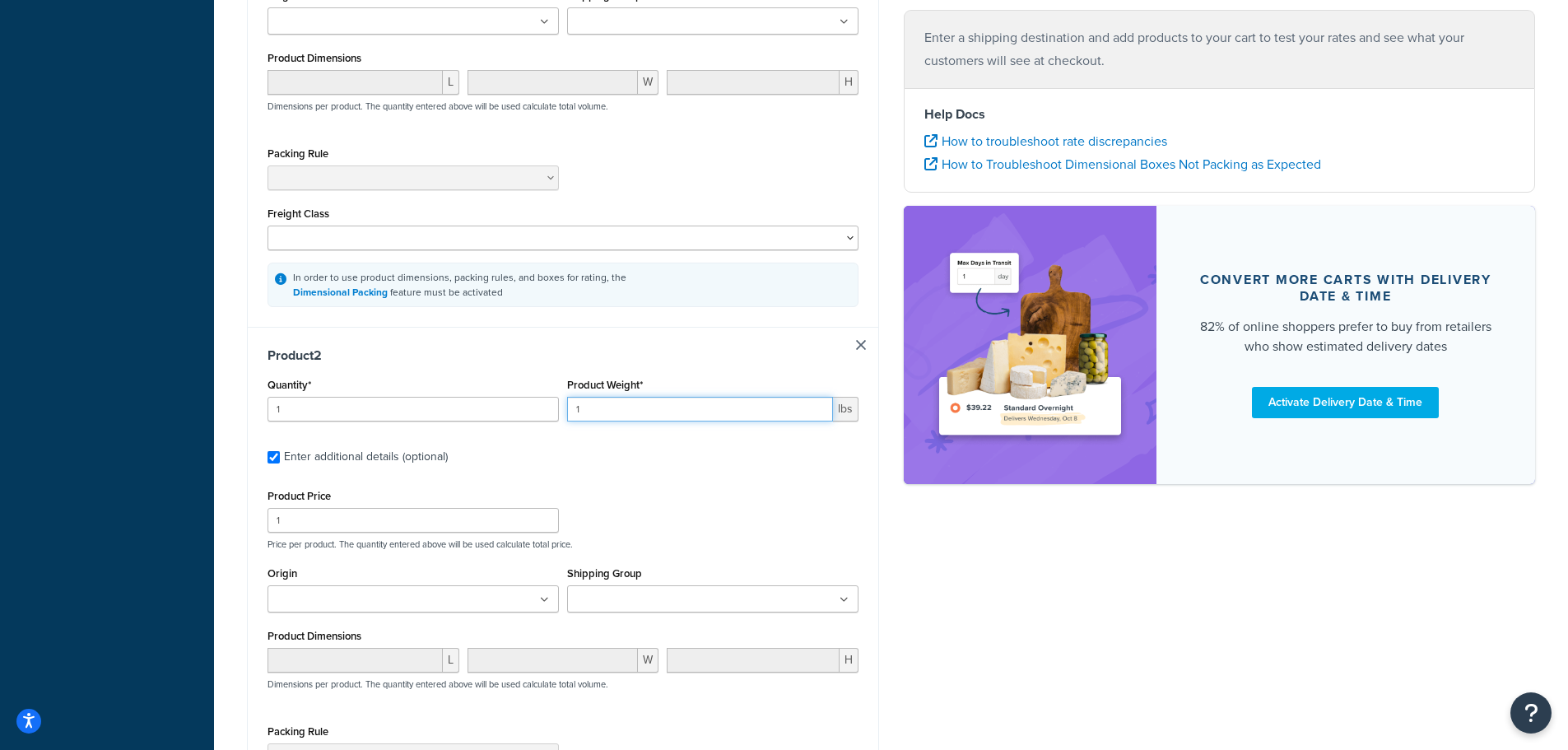
drag, startPoint x: 653, startPoint y: 421, endPoint x: 433, endPoint y: 386, distance: 222.8
click at [442, 389] on div "Quantity* 1 Product Weight* 1 lbs" at bounding box center [563, 404] width 600 height 60
click at [703, 610] on ul at bounding box center [713, 599] width 291 height 27
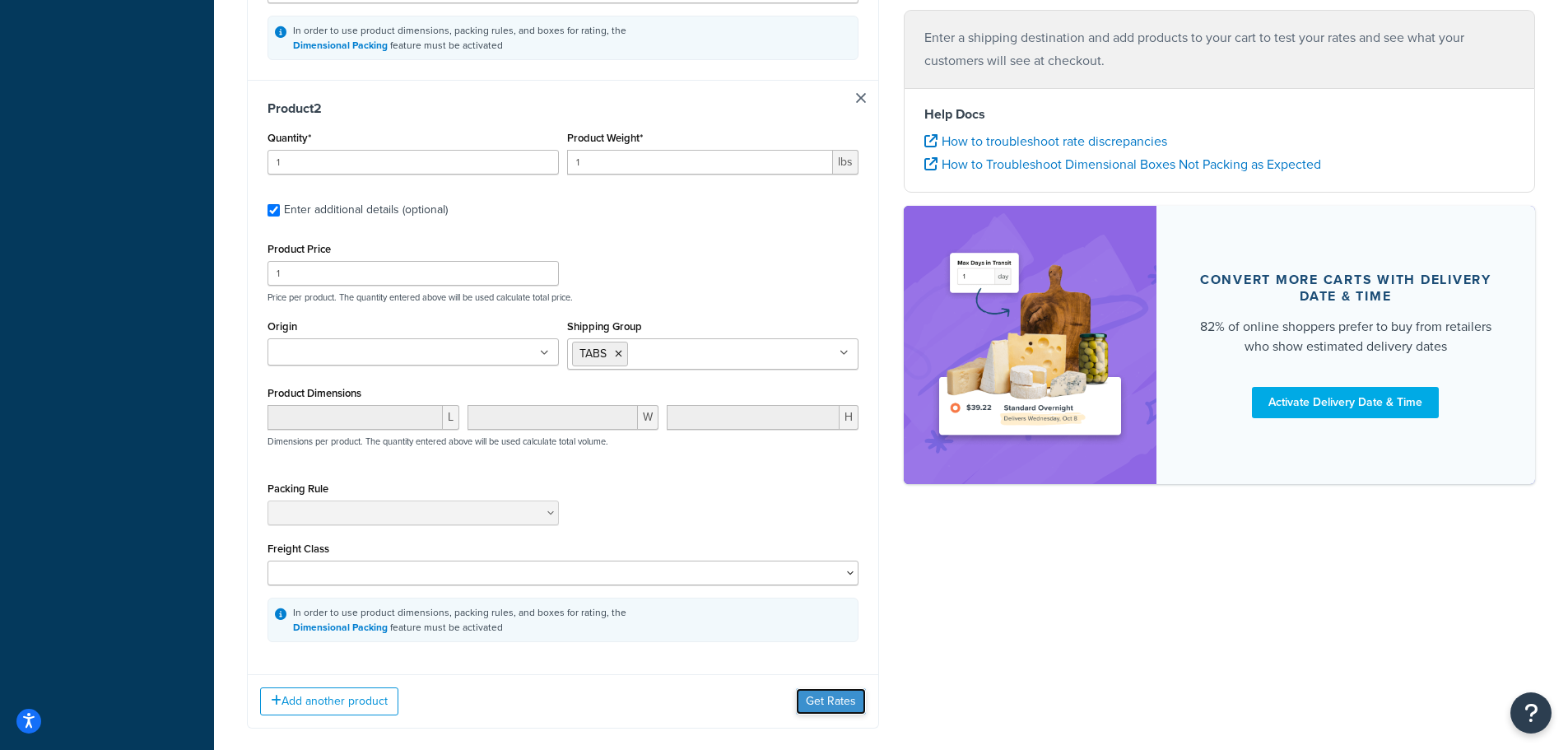
click at [826, 703] on button "Get Rates" at bounding box center [831, 701] width 70 height 26
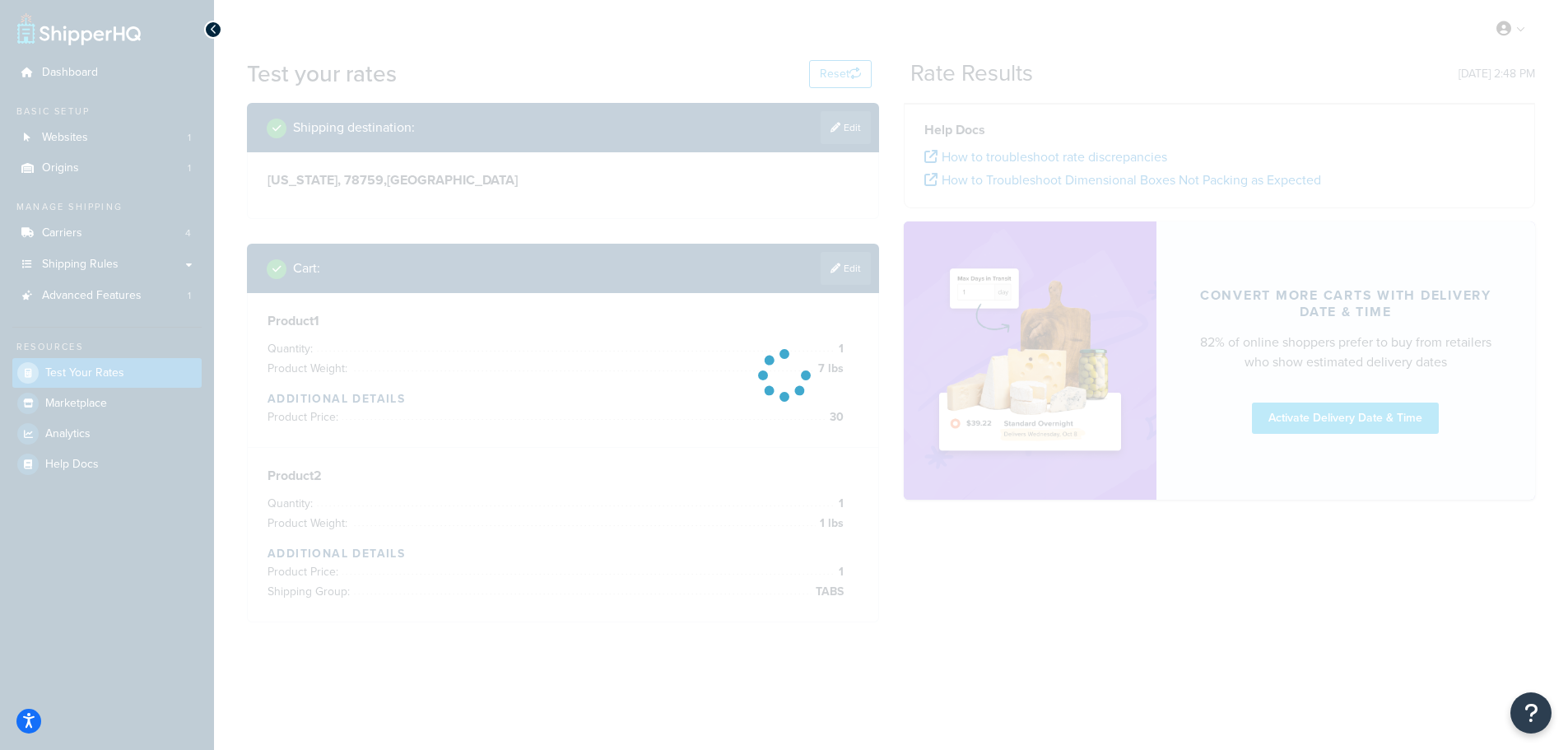
scroll to position [0, 0]
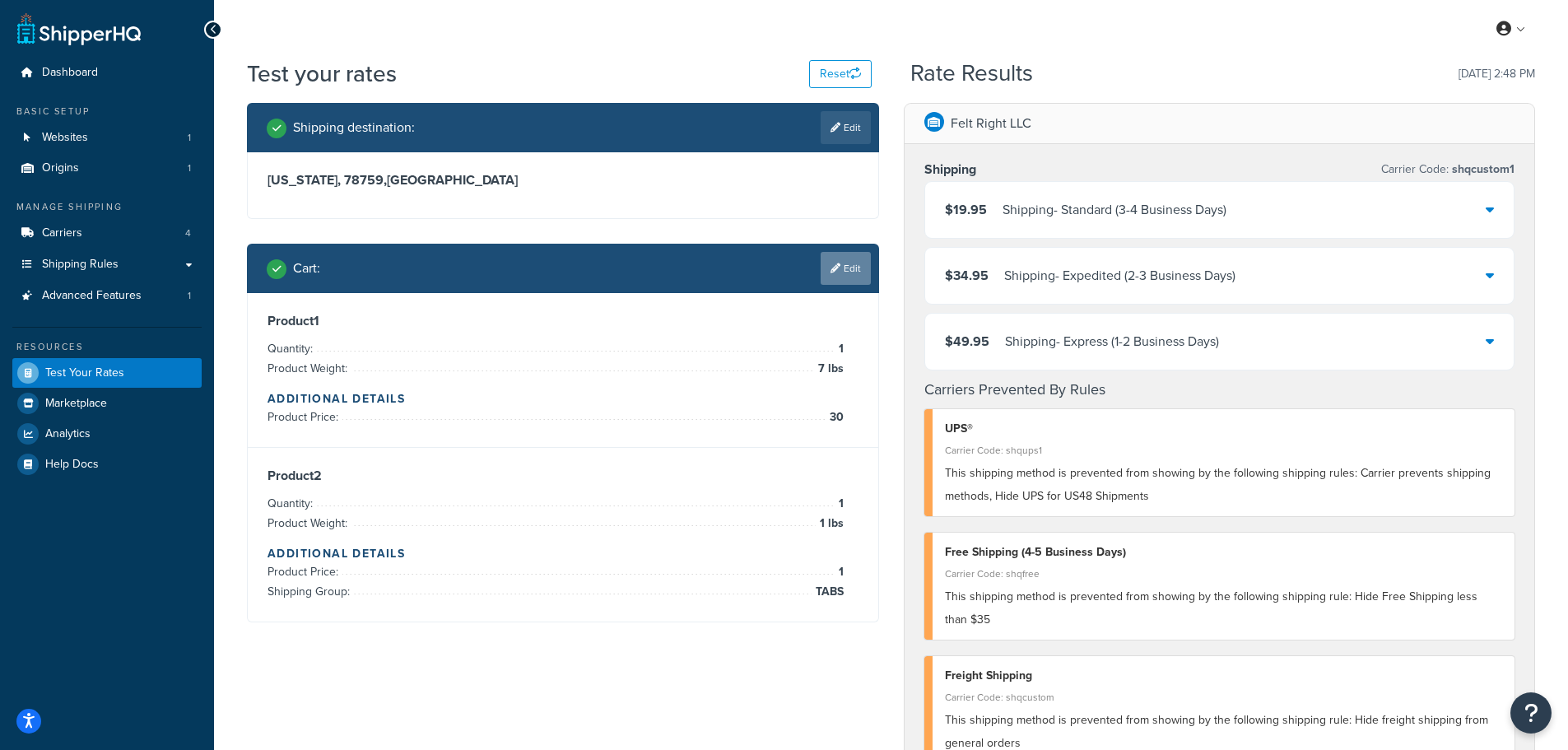
click at [845, 264] on link "Edit" at bounding box center [845, 268] width 50 height 33
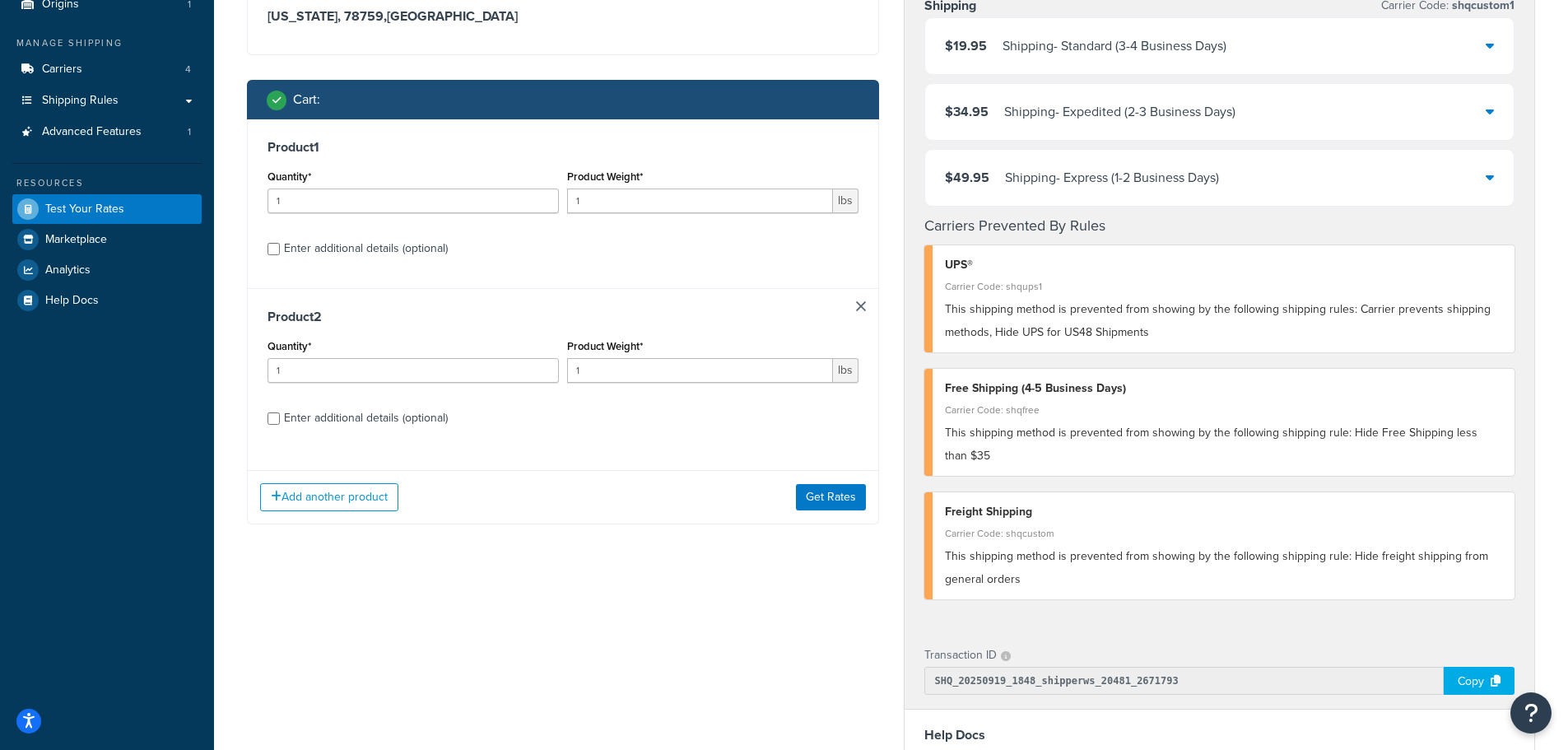
scroll to position [165, 0]
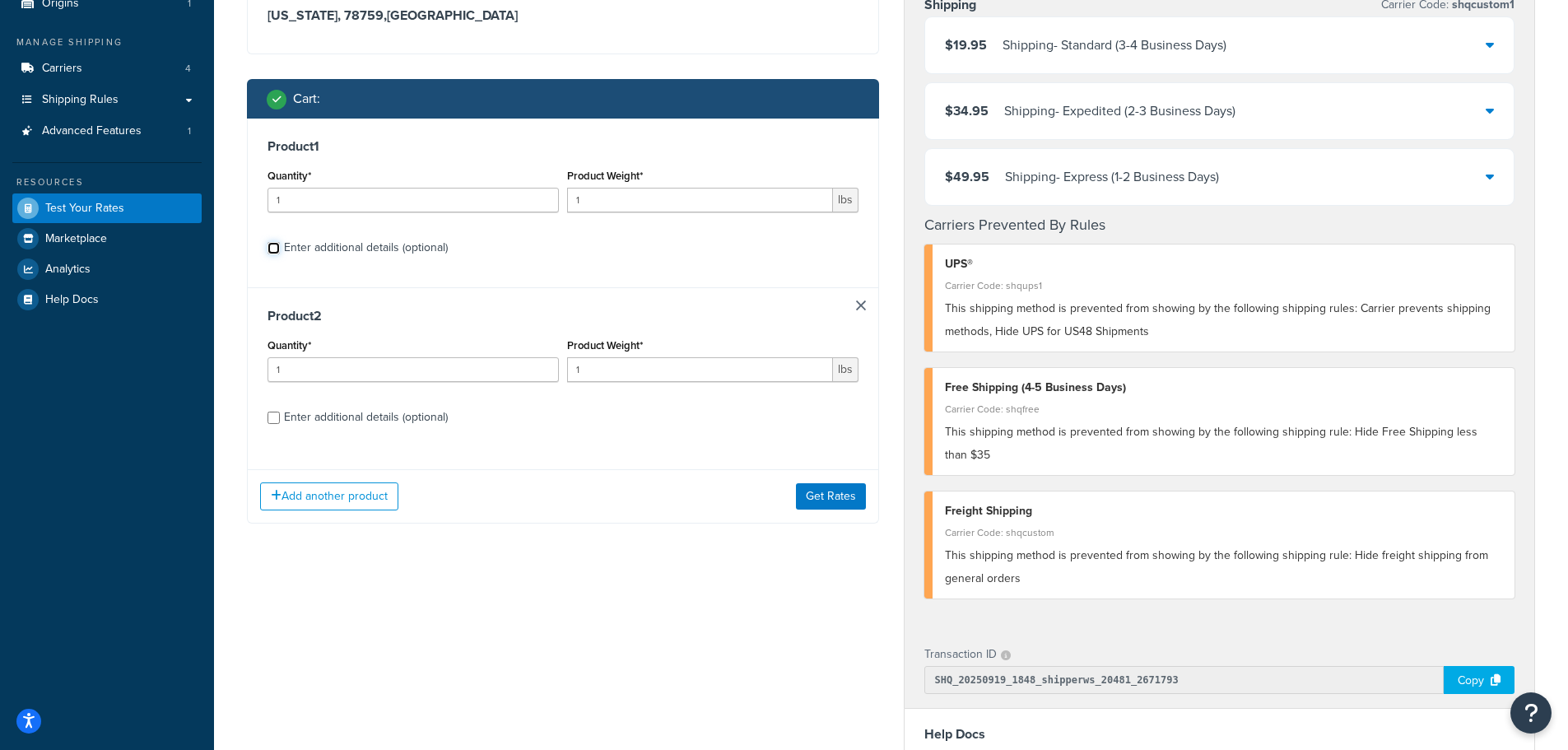
click at [271, 251] on input "Enter additional details (optional)" at bounding box center [274, 248] width 13 height 13
checkbox input "true"
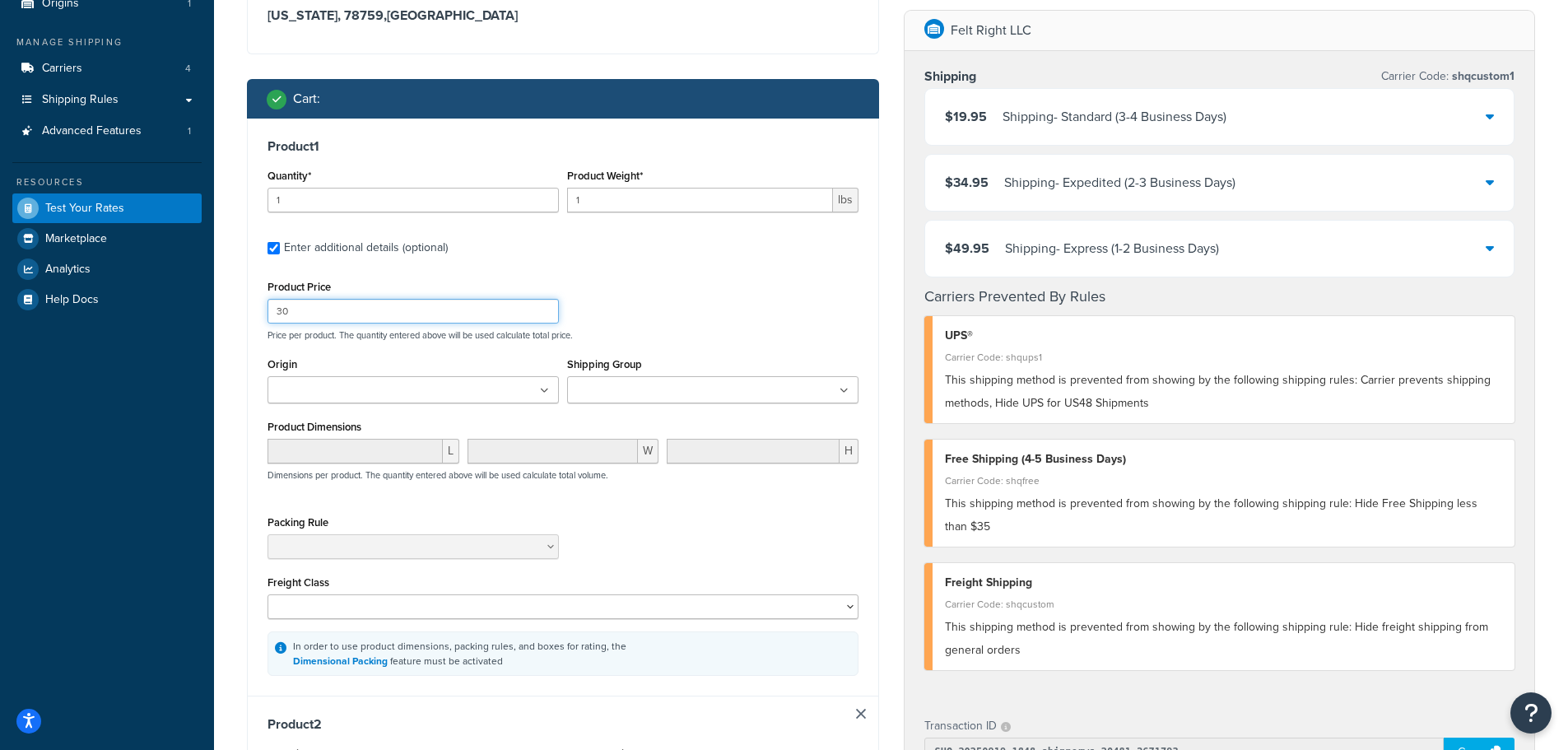
drag, startPoint x: 300, startPoint y: 310, endPoint x: 380, endPoint y: 320, distance: 80.6
click at [171, 311] on div "Dashboard Basic Setup Websites 1 Origins 1 Manage Shipping Carriers 4 Shipping …" at bounding box center [784, 644] width 1568 height 1617
type input "40"
click at [707, 285] on div "Product Price 40 Price per product. The quantity entered above will be used cal…" at bounding box center [563, 308] width 600 height 65
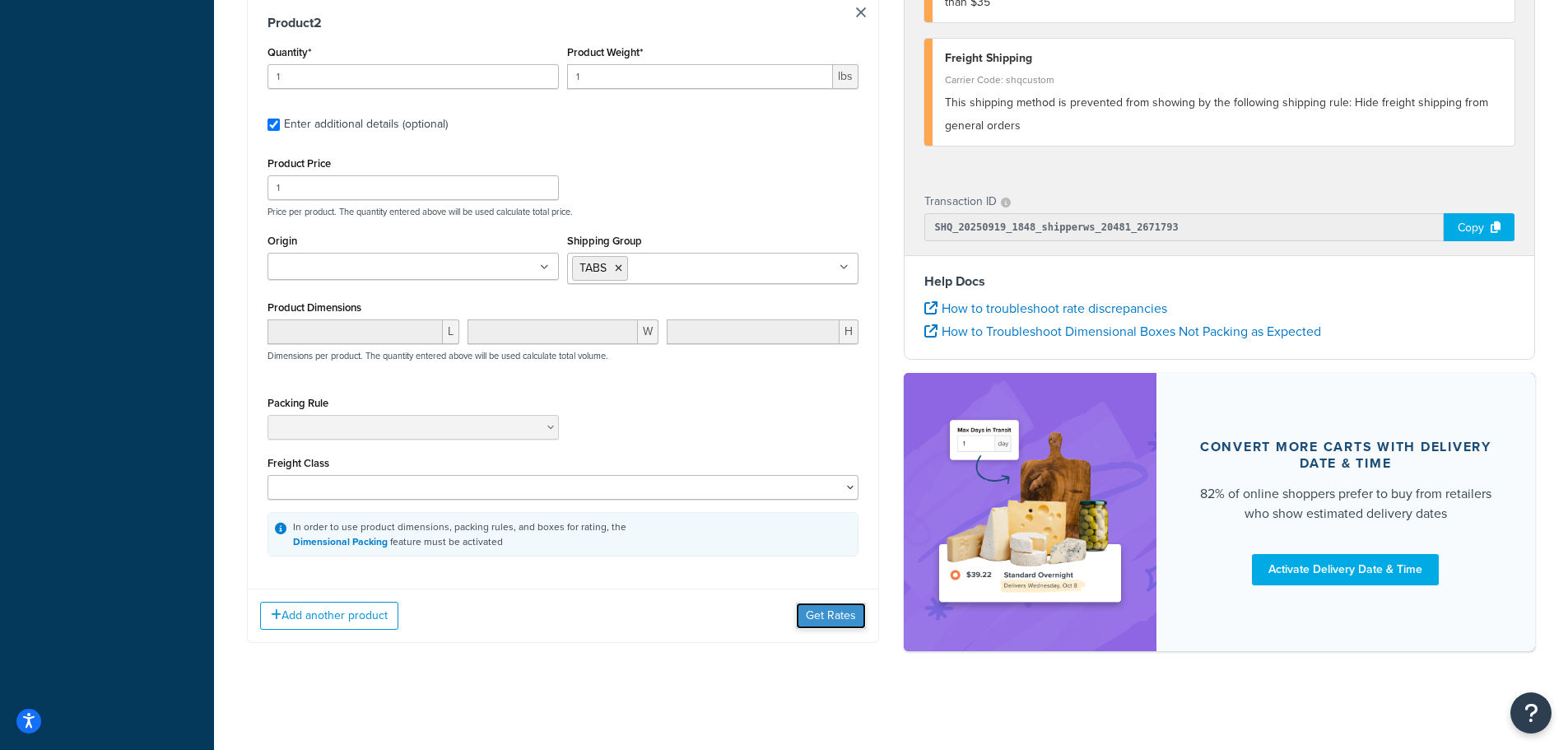
click at [829, 618] on button "Get Rates" at bounding box center [831, 616] width 70 height 26
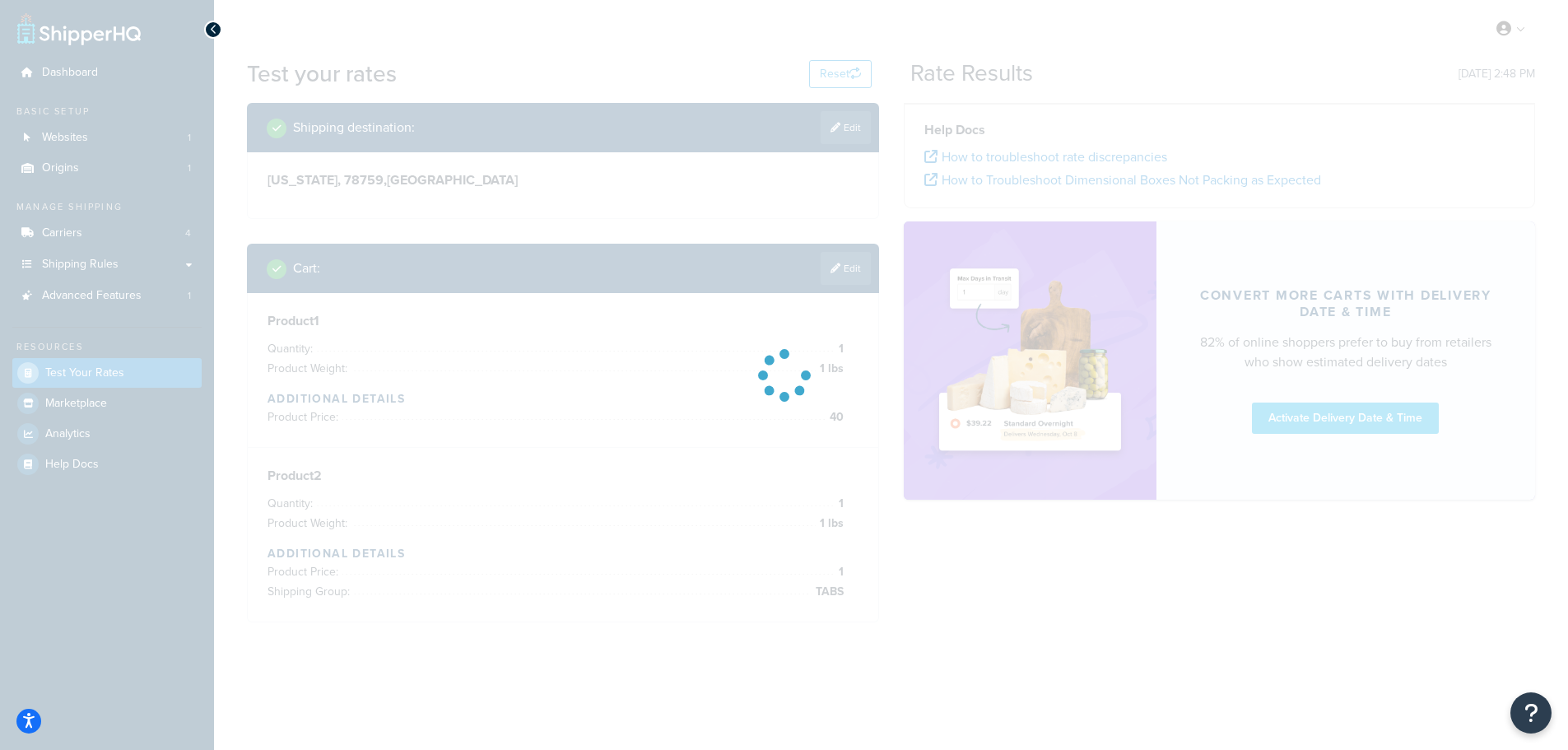
scroll to position [0, 0]
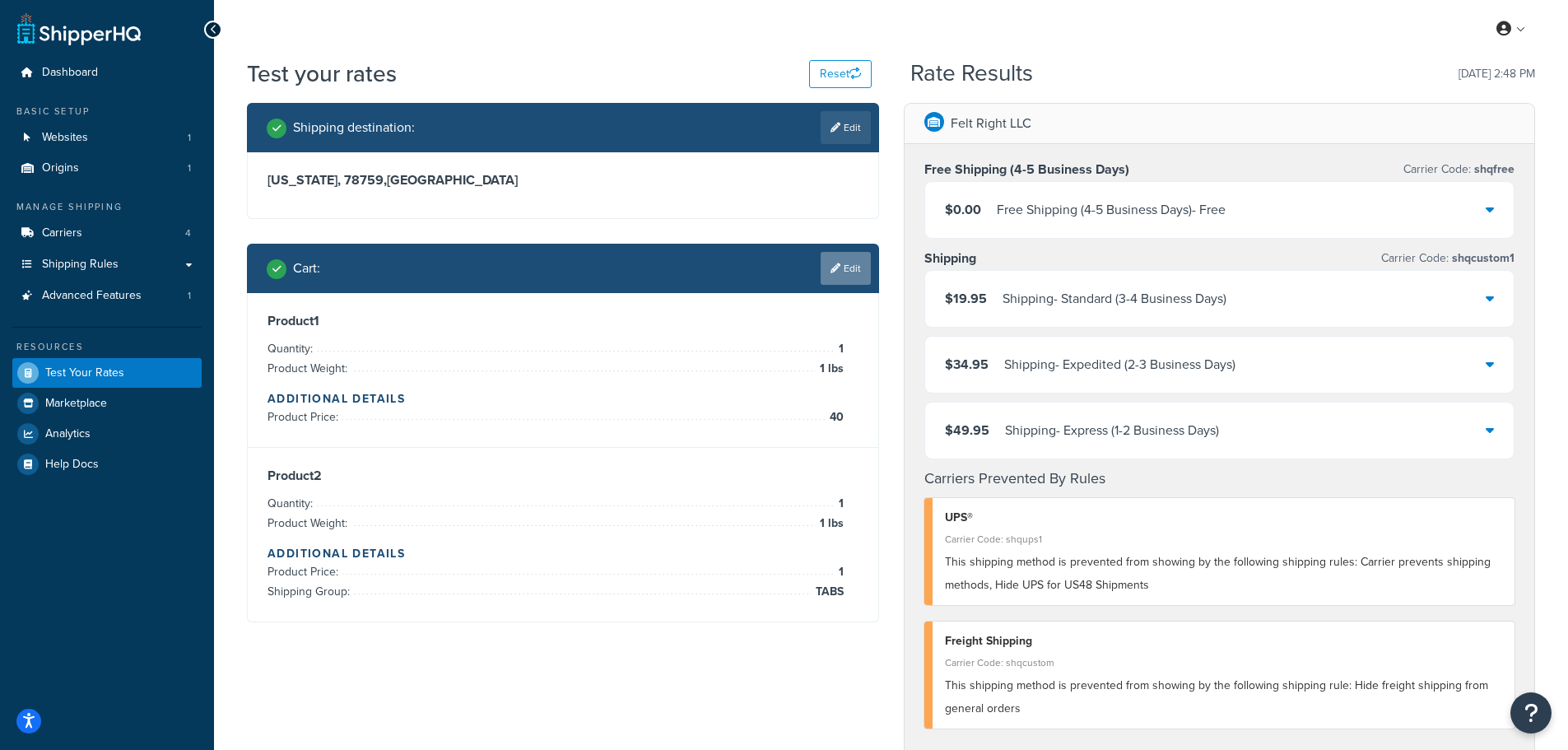
click at [838, 271] on icon at bounding box center [836, 269] width 10 height 10
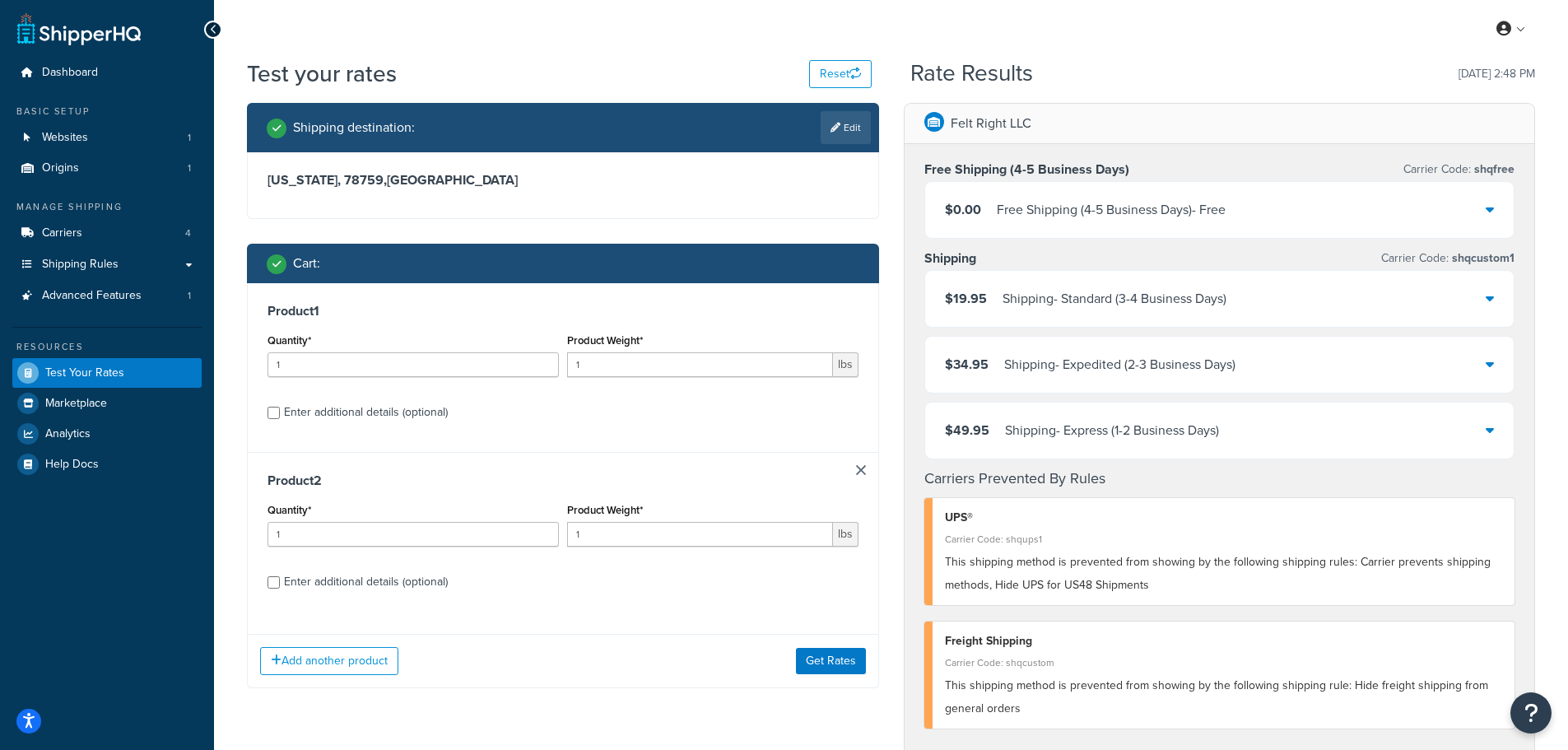
click at [859, 470] on link at bounding box center [861, 470] width 10 height 10
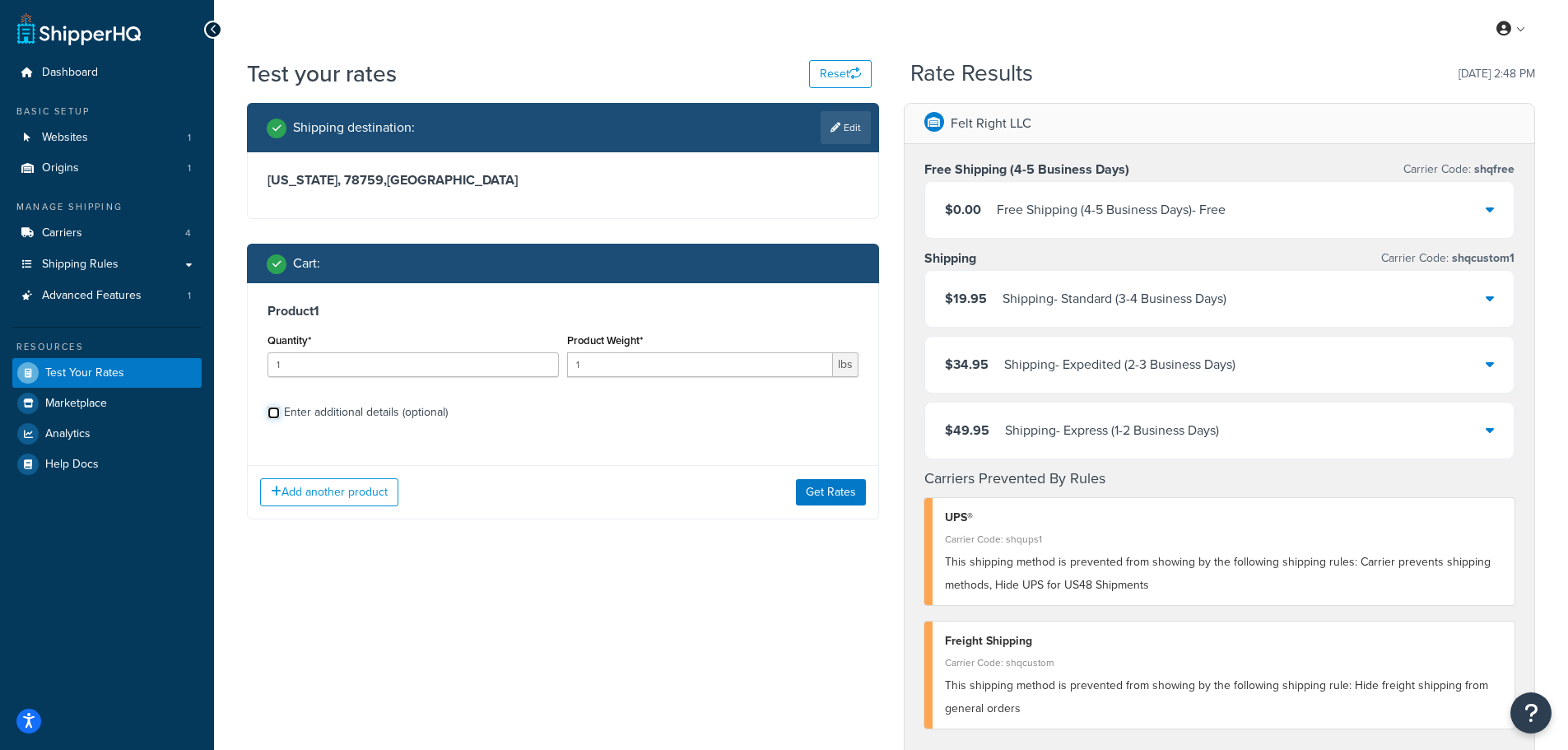
click at [272, 416] on input "Enter additional details (optional)" at bounding box center [274, 413] width 13 height 13
checkbox input "true"
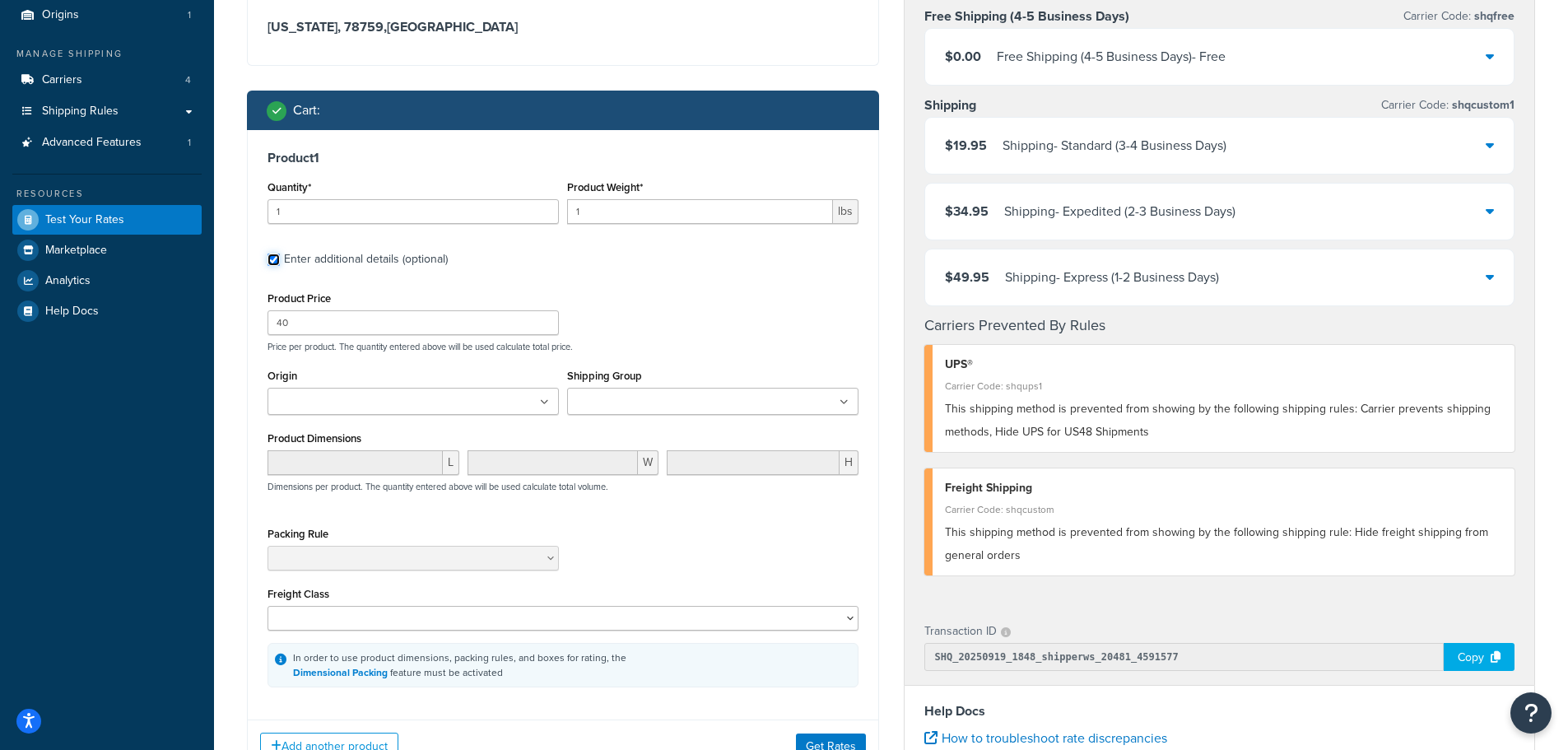
scroll to position [165, 0]
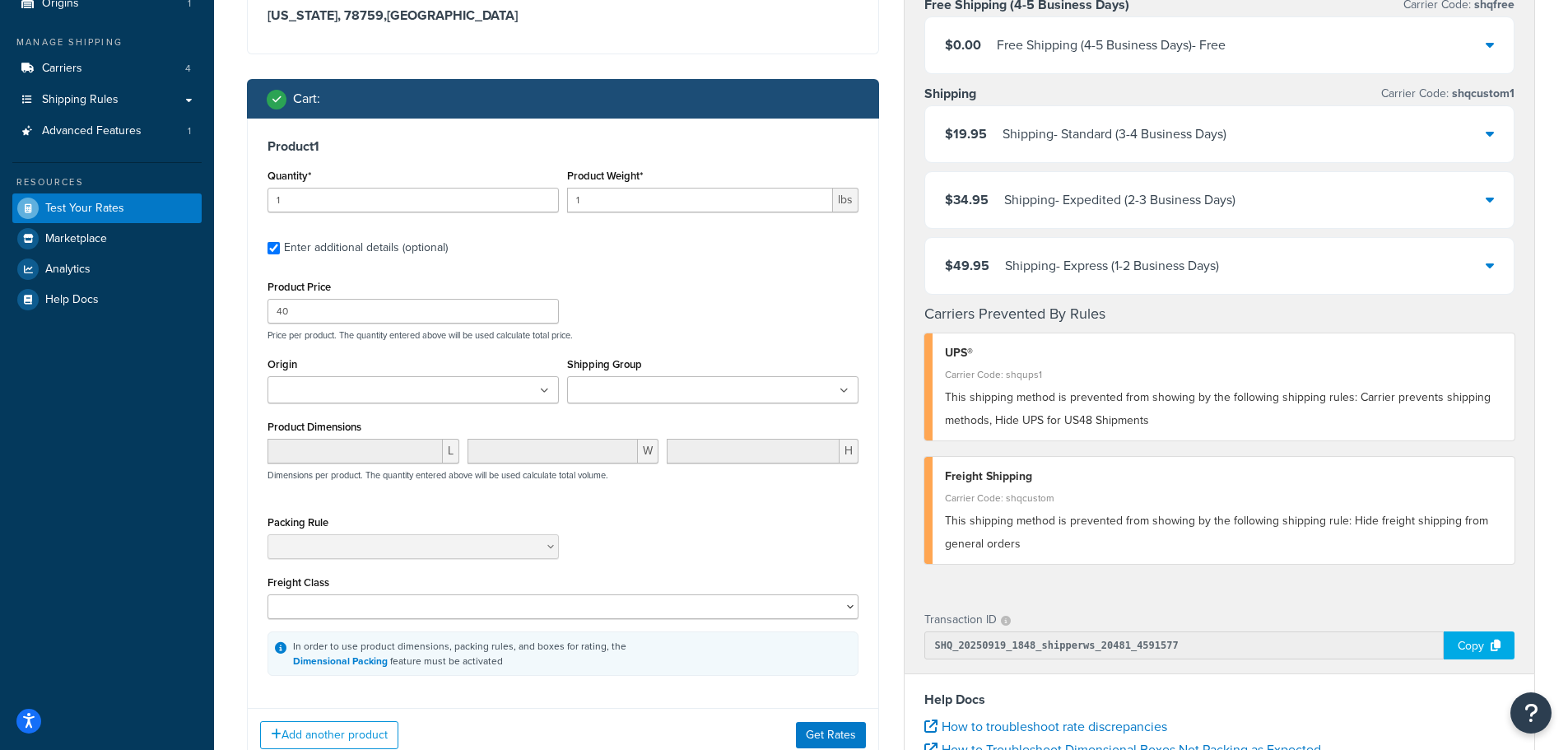
click at [610, 394] on input "Shipping Group" at bounding box center [645, 390] width 146 height 18
drag, startPoint x: 611, startPoint y: 452, endPoint x: 620, endPoint y: 412, distance: 41.0
click at [660, 307] on div "Product Price 40 Price per product. The quantity entered above will be used cal…" at bounding box center [563, 308] width 600 height 65
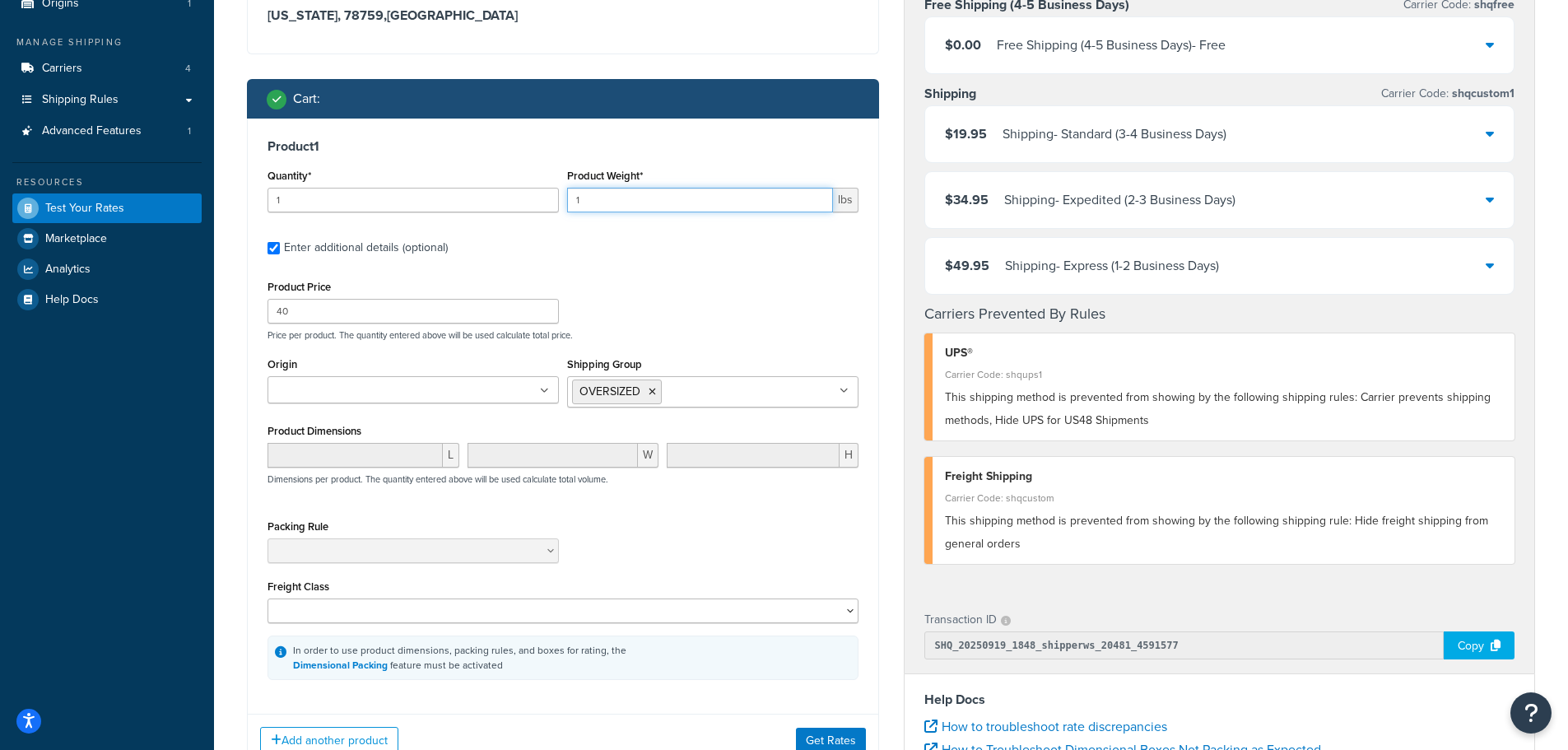
drag, startPoint x: 496, startPoint y: 205, endPoint x: 520, endPoint y: 204, distance: 24.0
click at [476, 204] on div "Quantity* 1 Product Weight* 1 lbs" at bounding box center [563, 194] width 600 height 60
type input "50"
click at [252, 294] on div "Product 1 Quantity* 1 Product Weight* 50 lbs Enter additional details (optional…" at bounding box center [562, 409] width 631 height 581
type input "109"
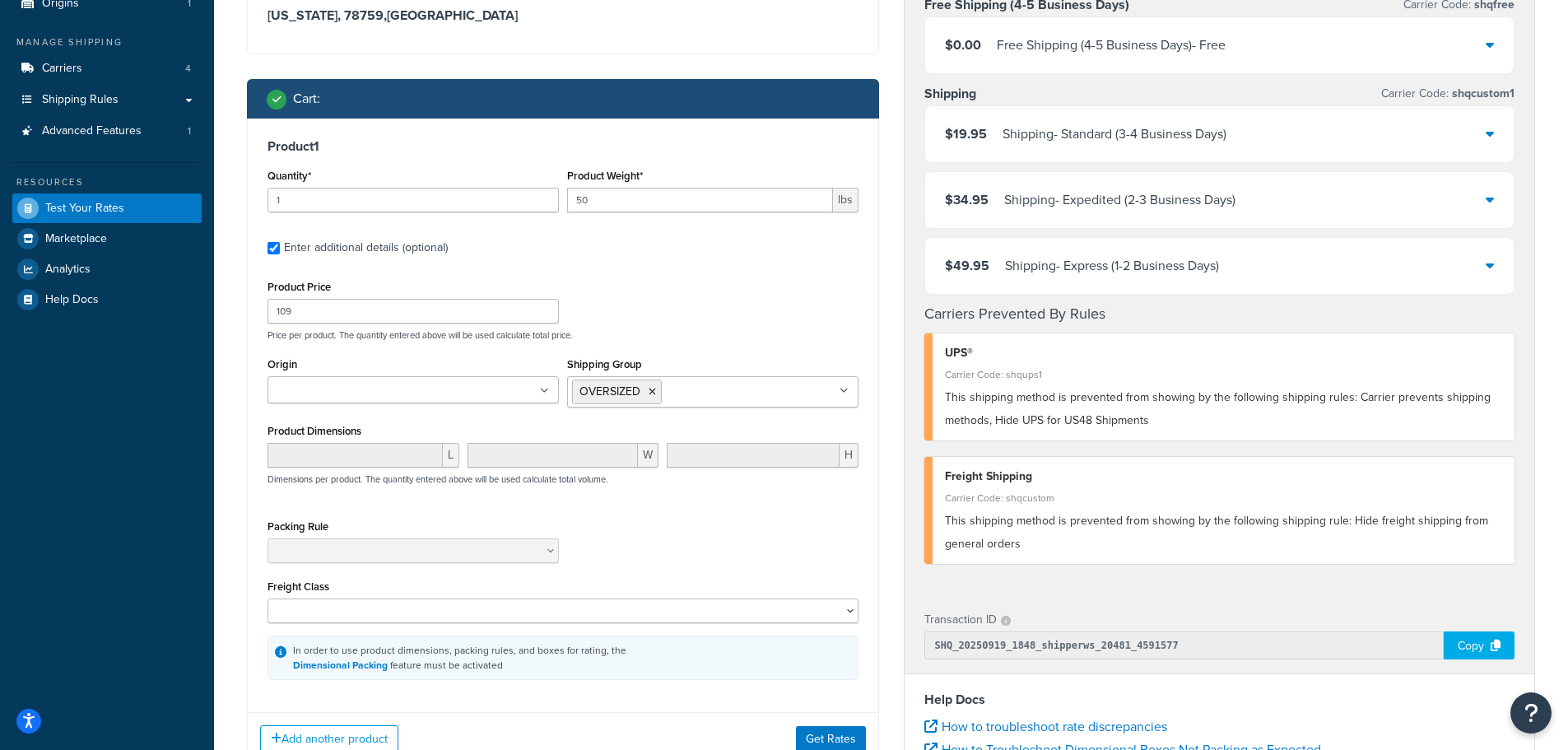
click at [682, 351] on div "Product Price 109 Price per product. The quantity entered above will be used ca…" at bounding box center [563, 478] width 591 height 405
click at [838, 743] on button "Get Rates" at bounding box center [831, 739] width 70 height 26
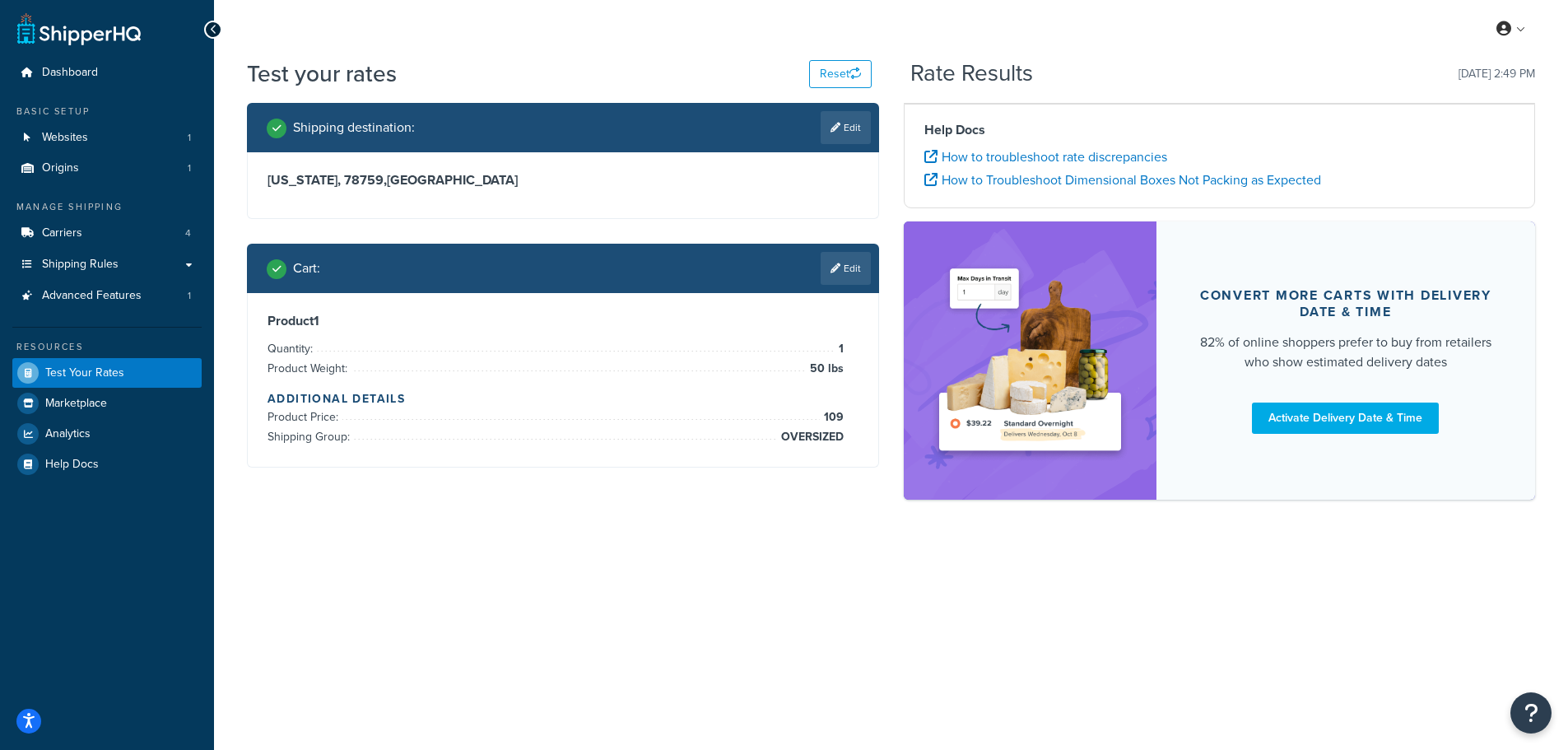
scroll to position [0, 0]
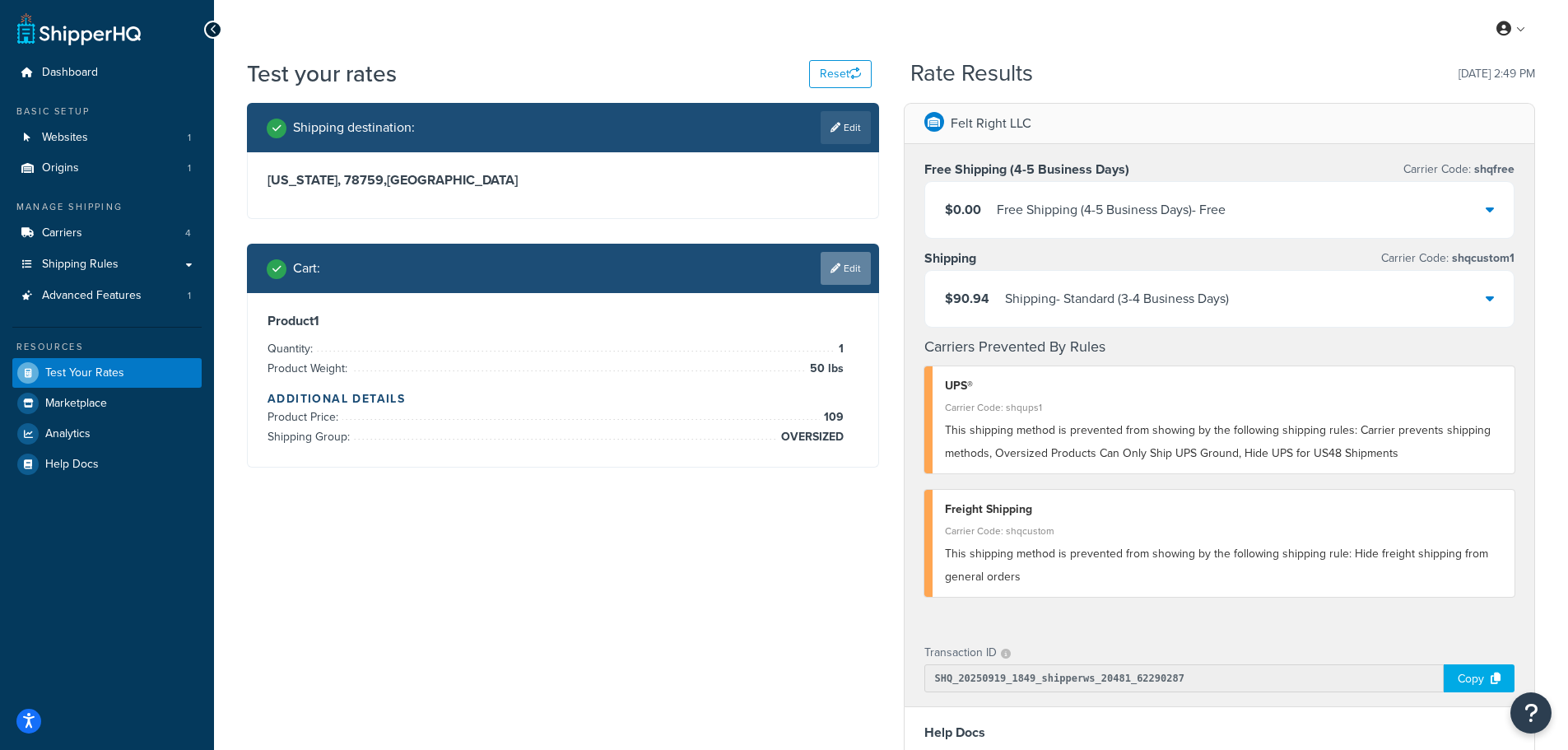
click at [845, 277] on link "Edit" at bounding box center [845, 268] width 50 height 33
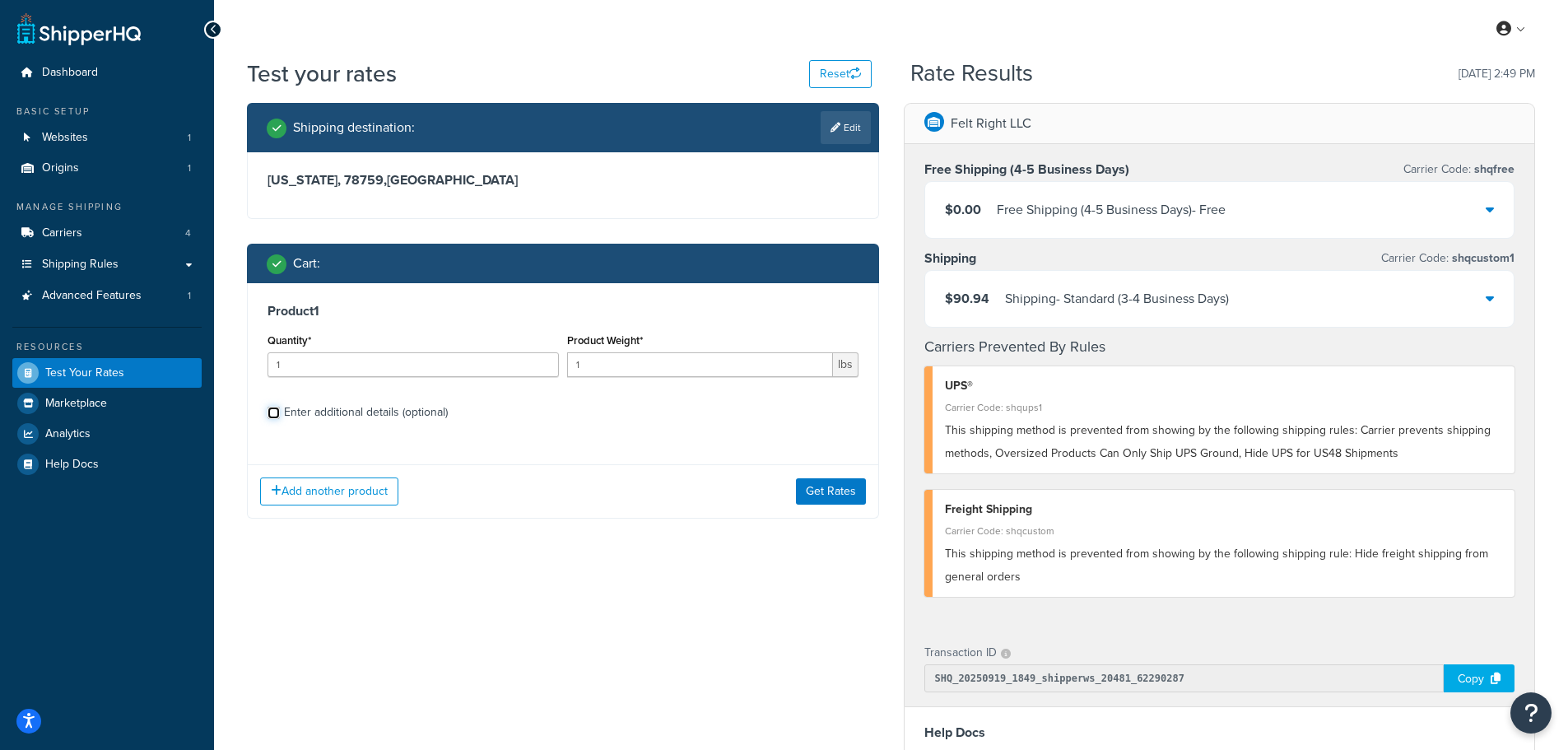
click at [274, 411] on input "Enter additional details (optional)" at bounding box center [274, 413] width 13 height 13
checkbox input "true"
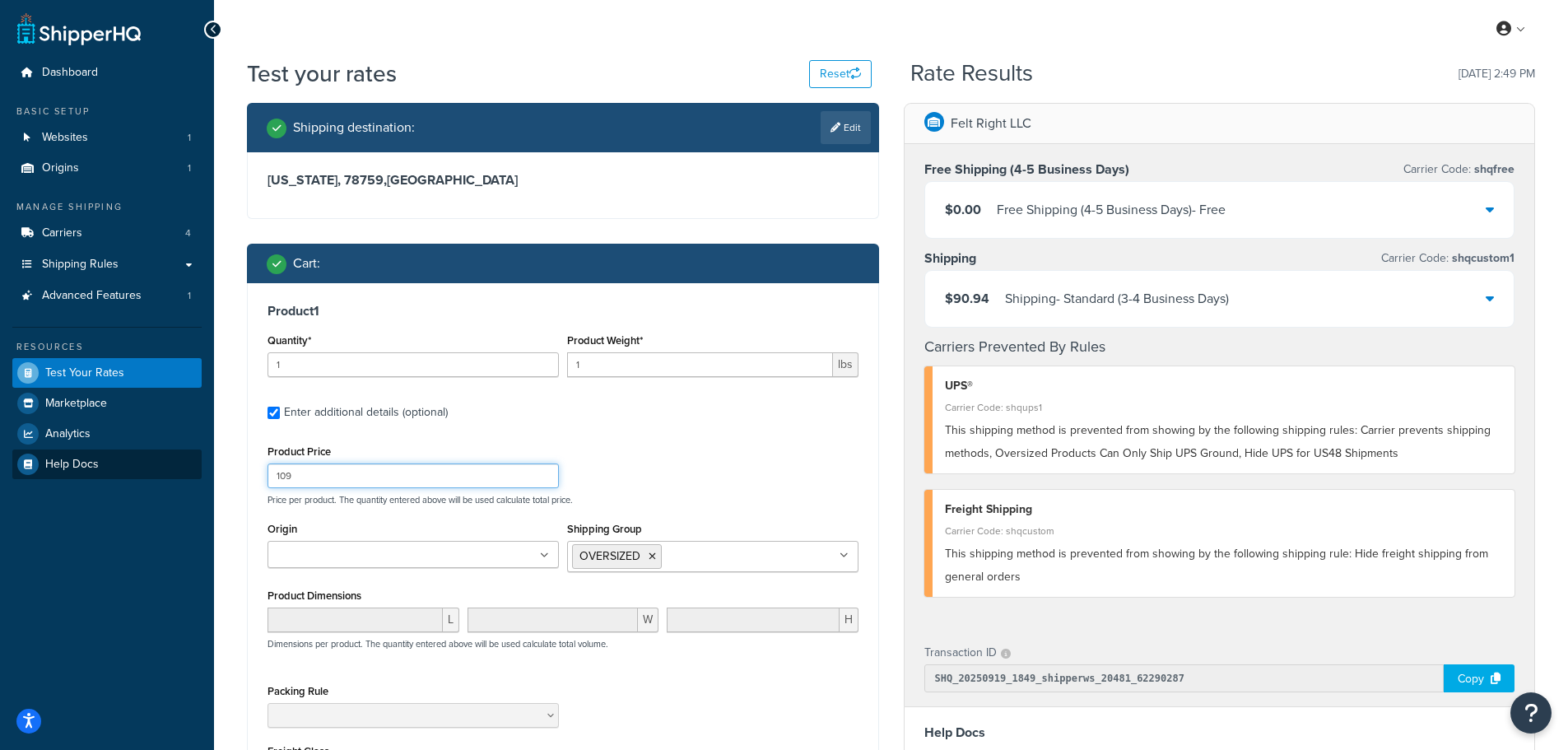
drag, startPoint x: 428, startPoint y: 483, endPoint x: 189, endPoint y: 473, distance: 239.2
click at [189, 473] on div "Dashboard Basic Setup Websites 1 Origins 1 Manage Shipping Carriers 4 Shipping …" at bounding box center [784, 601] width 1568 height 1202
type input "10"
click at [651, 559] on icon at bounding box center [652, 557] width 8 height 10
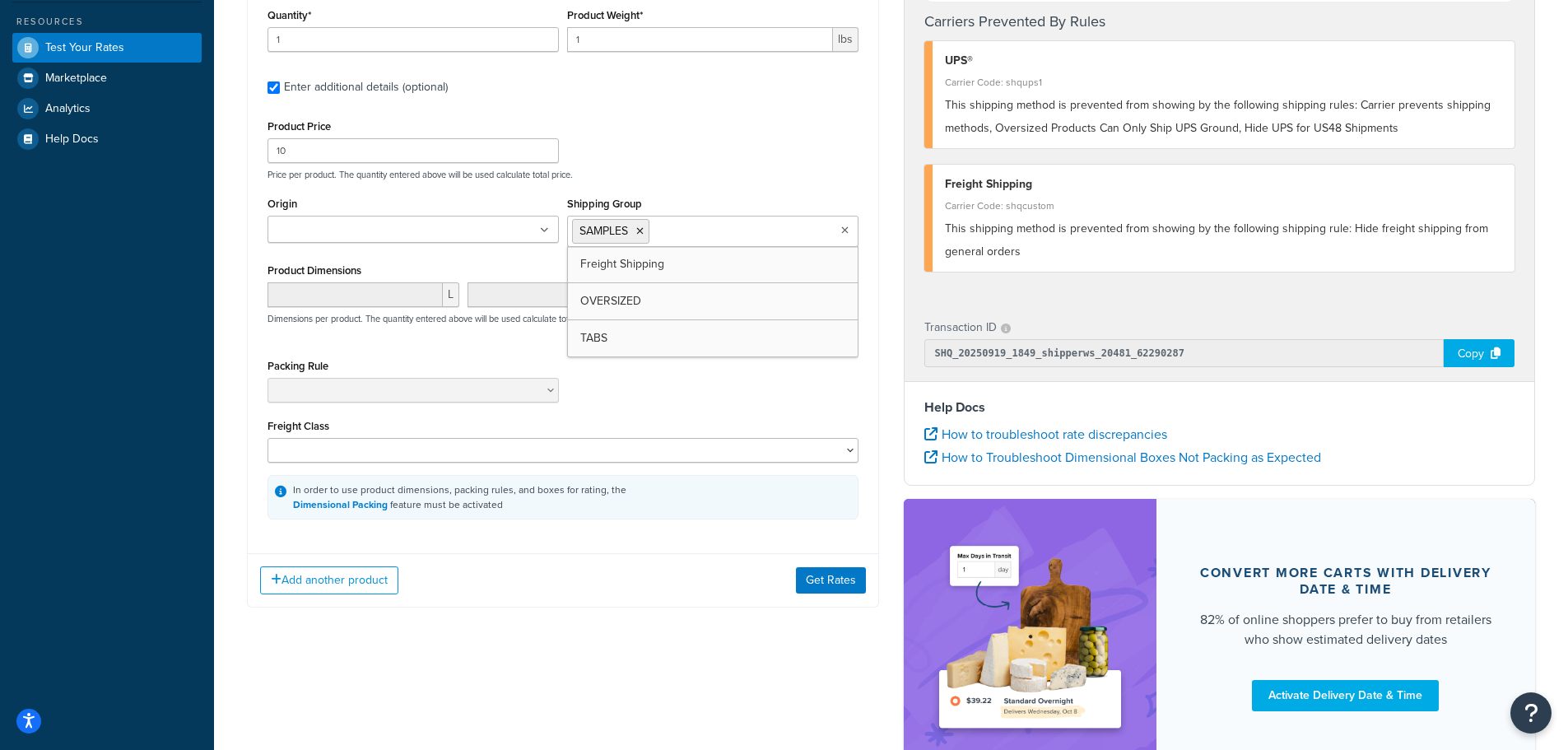
scroll to position [329, 0]
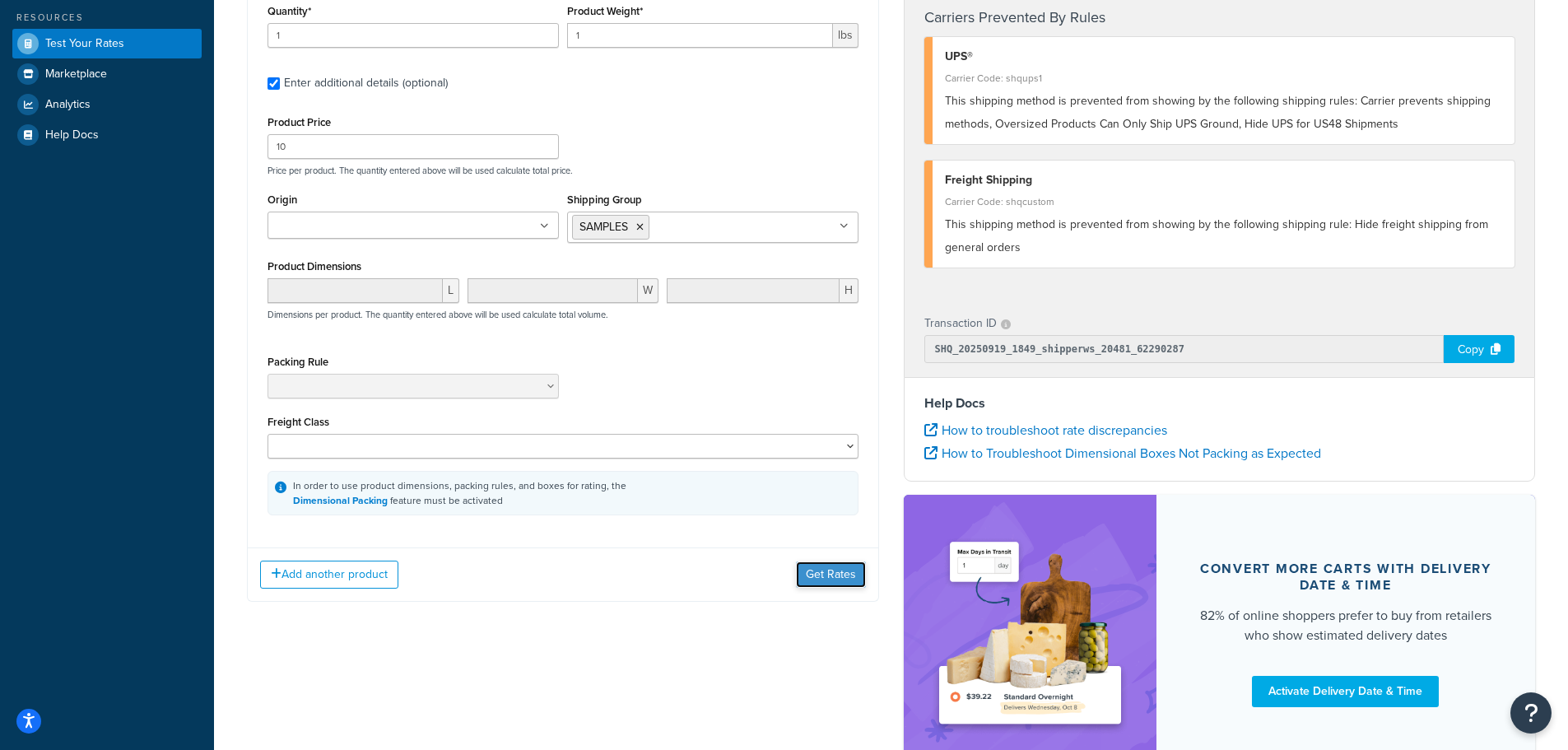
click at [809, 574] on button "Get Rates" at bounding box center [831, 574] width 70 height 26
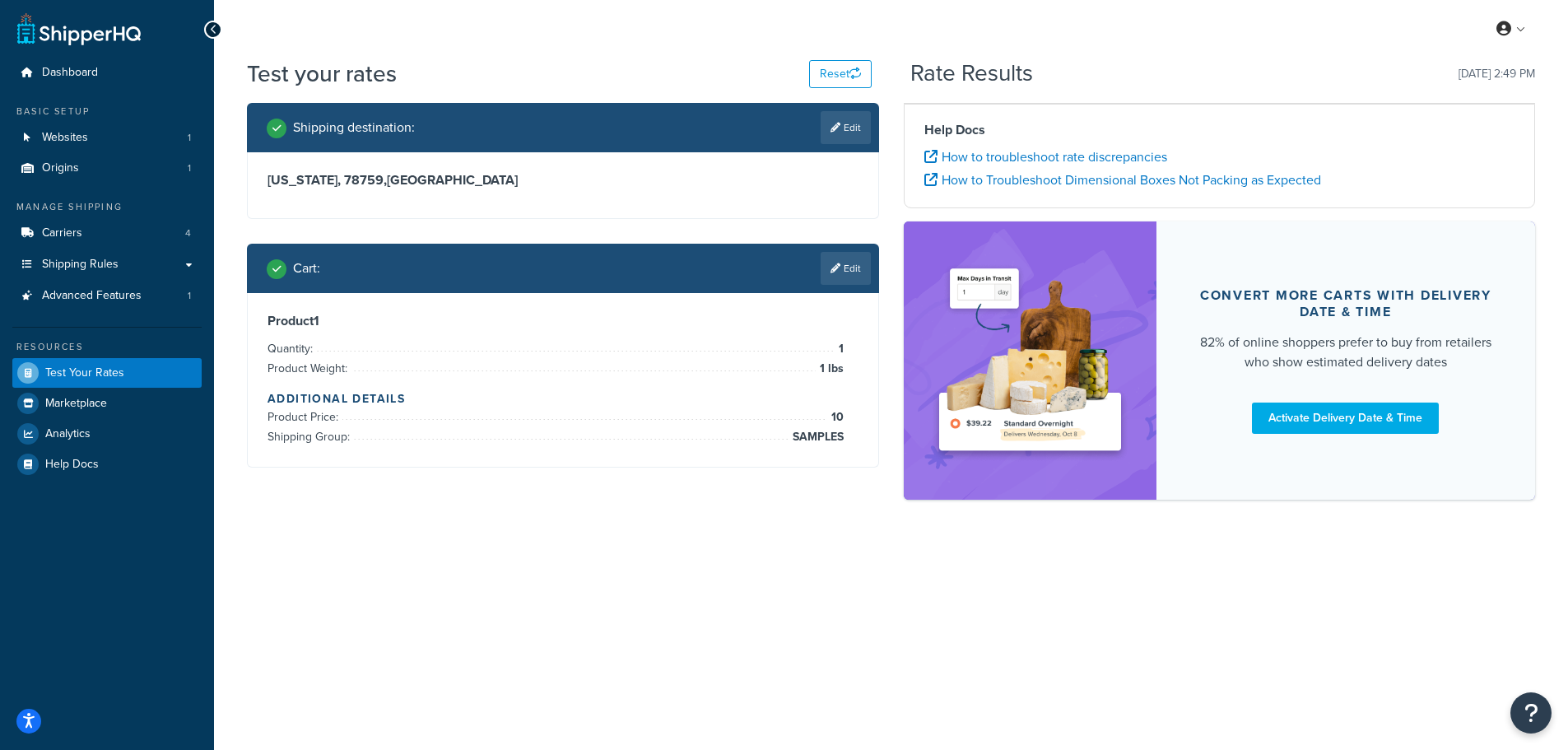
scroll to position [0, 0]
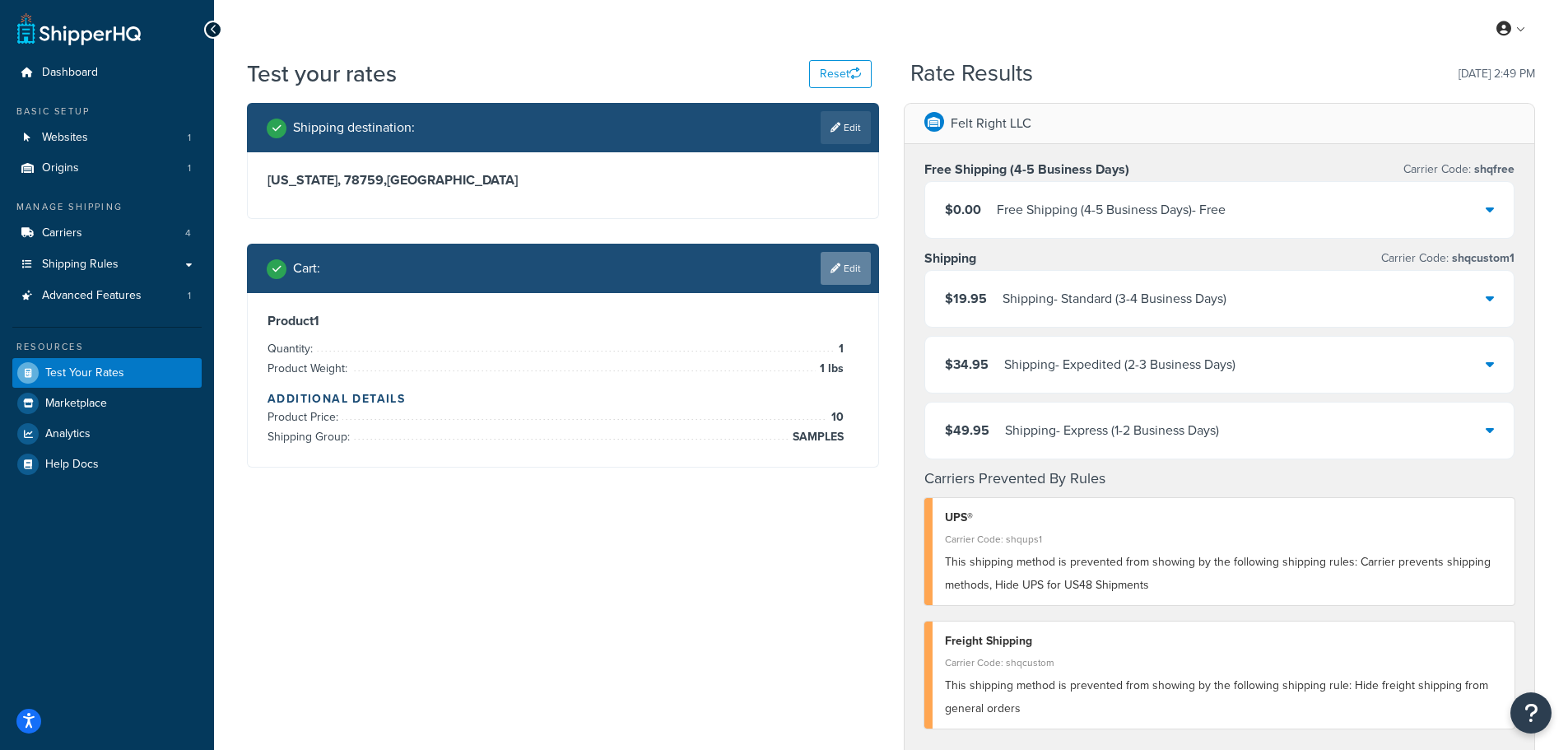
click at [846, 273] on link "Edit" at bounding box center [845, 268] width 50 height 33
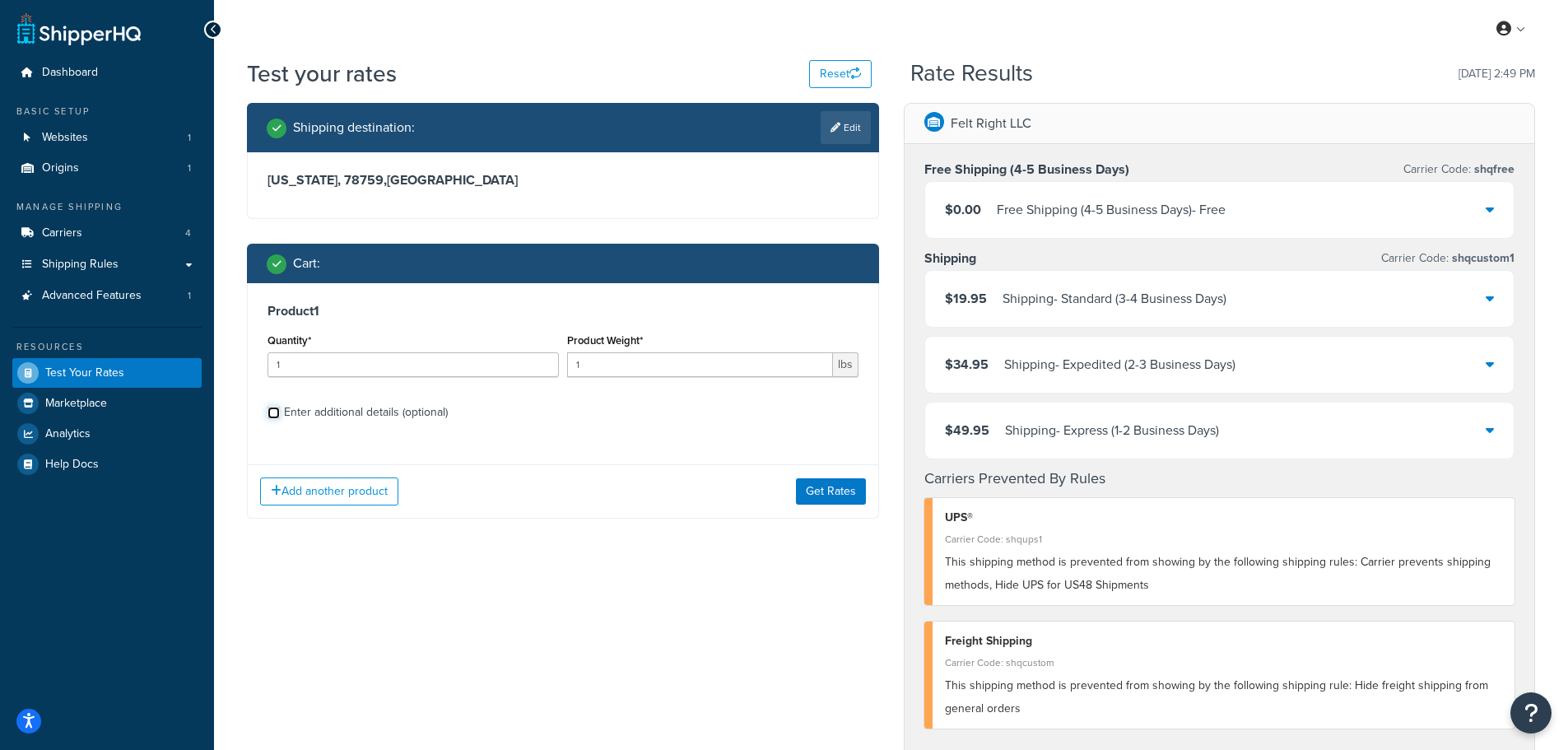
click at [276, 412] on input "Enter additional details (optional)" at bounding box center [274, 413] width 13 height 13
checkbox input "true"
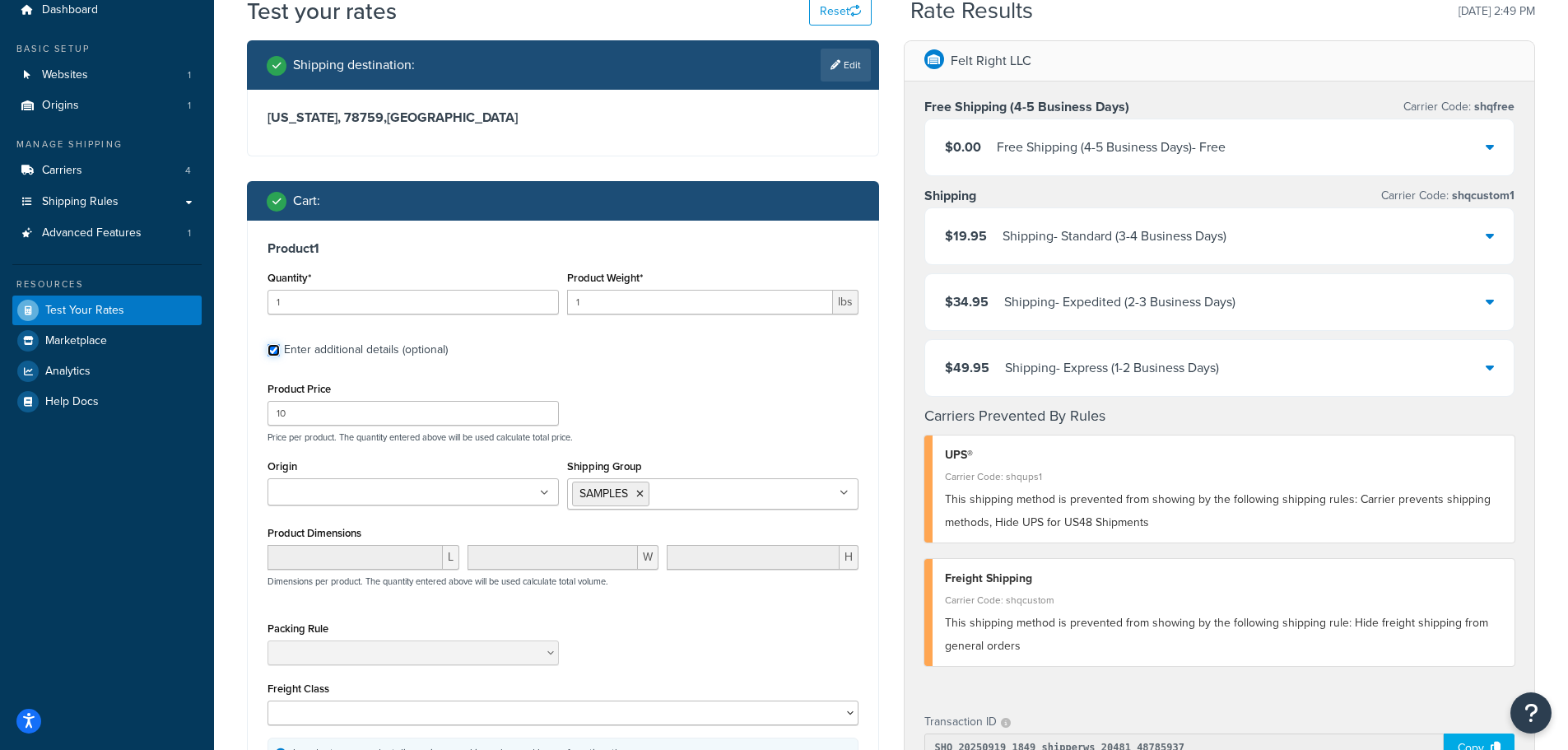
scroll to position [247, 0]
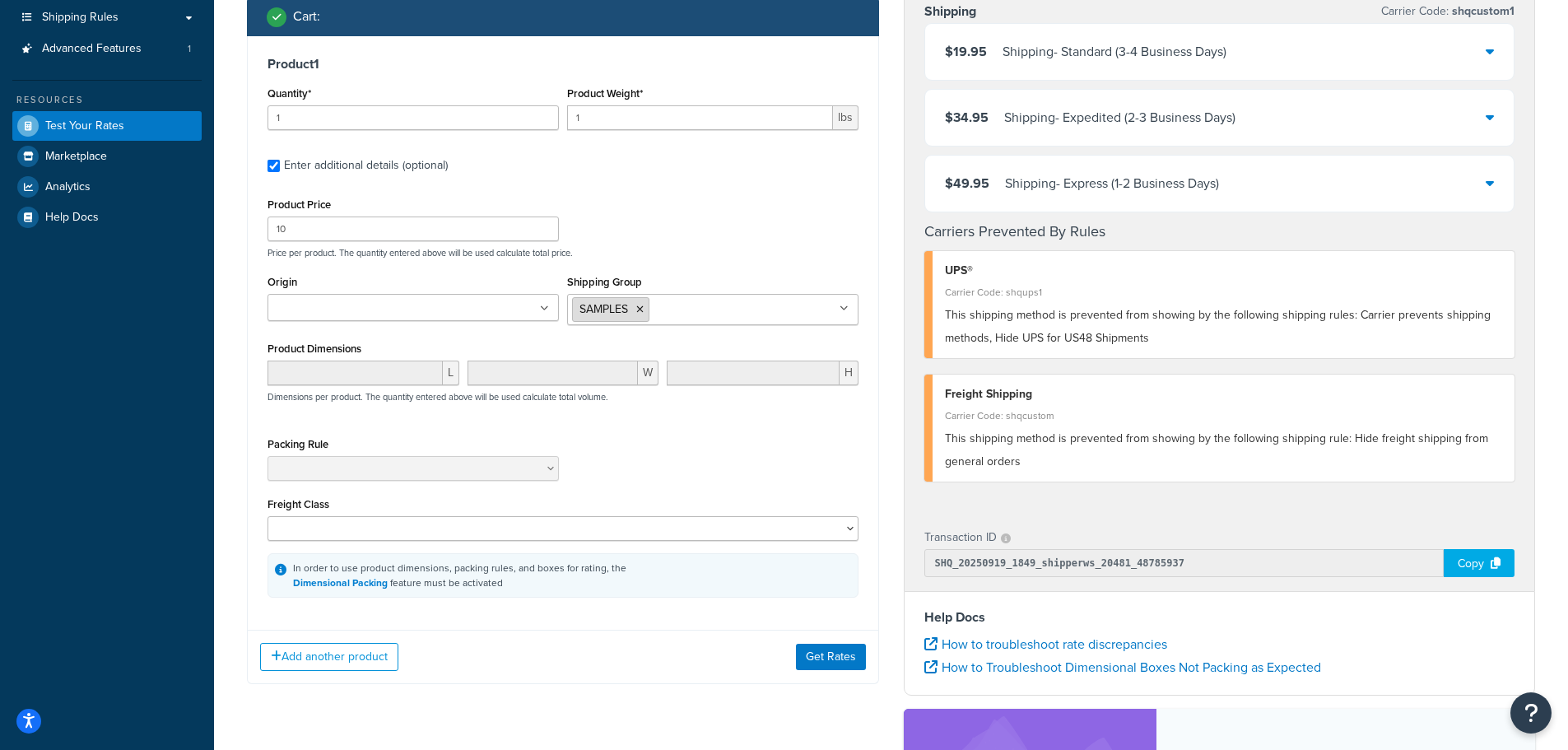
click at [641, 313] on icon at bounding box center [640, 310] width 8 height 10
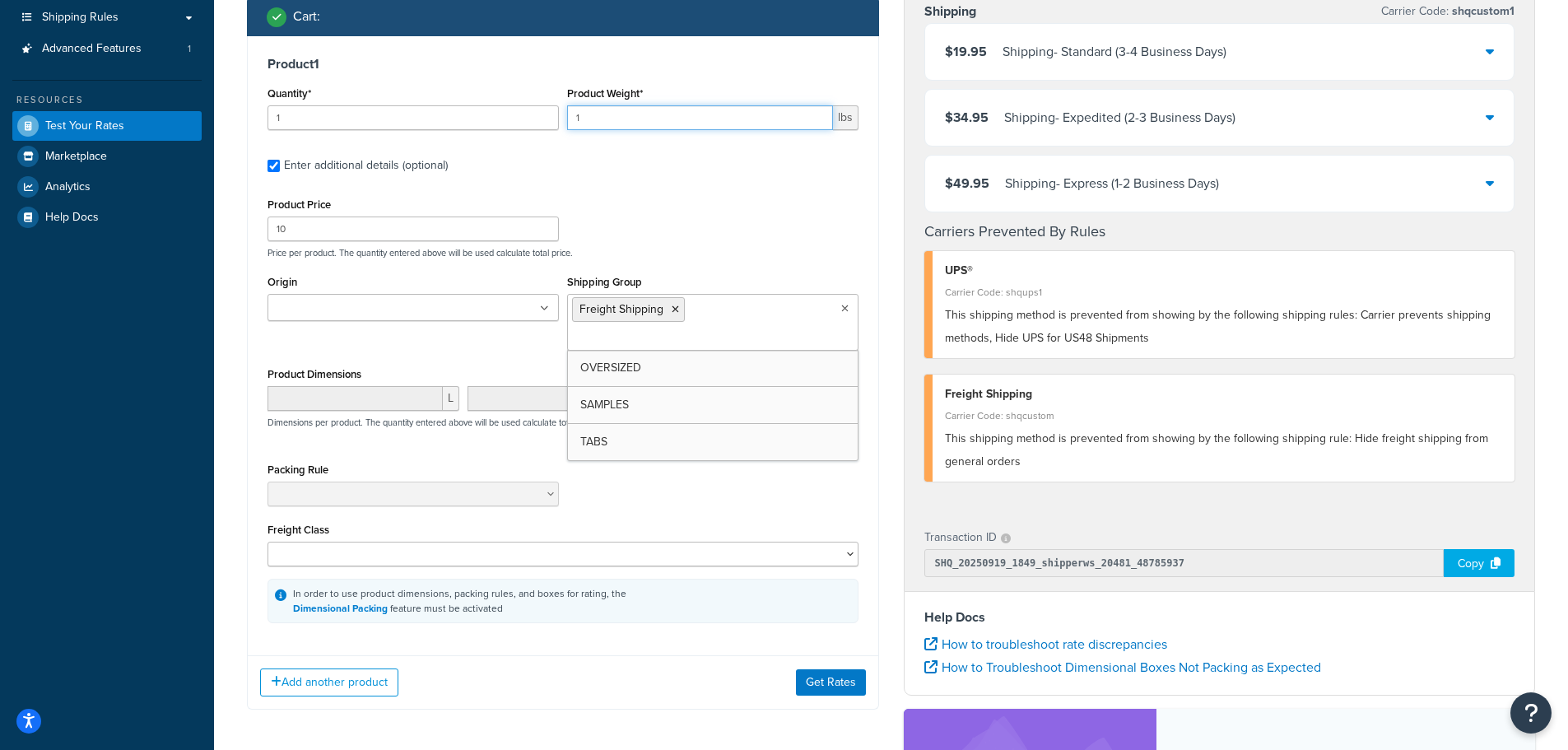
drag, startPoint x: 625, startPoint y: 116, endPoint x: 523, endPoint y: 112, distance: 102.1
click at [529, 112] on div "Quantity* 1 Product Weight* 1 lbs" at bounding box center [563, 112] width 600 height 60
type input "50"
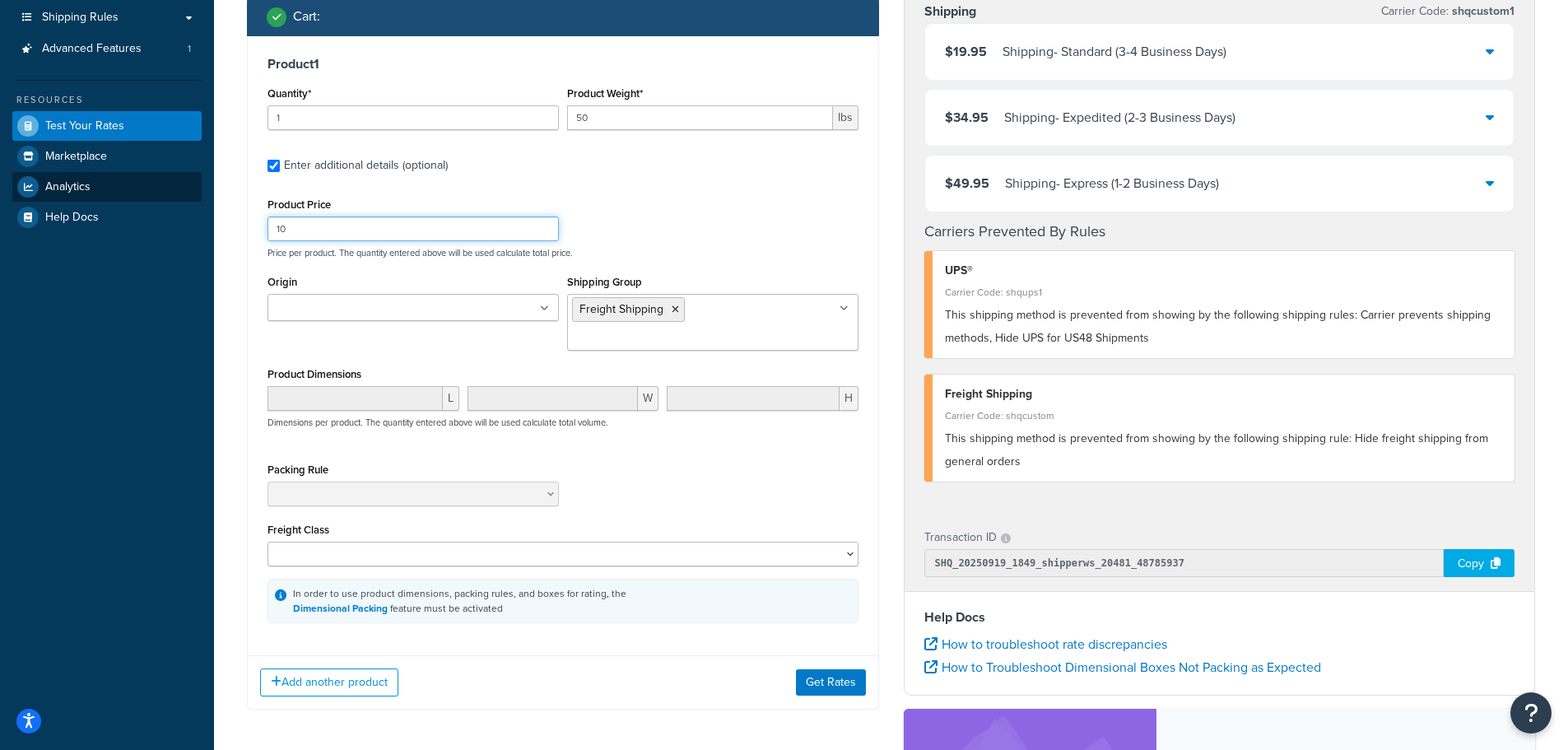
drag, startPoint x: 362, startPoint y: 231, endPoint x: 17, endPoint y: 200, distance: 346.4
click at [39, 203] on div "Dashboard Basic Setup Websites 1 Origins 1 Manage Shipping Carriers 4 Shipping …" at bounding box center [784, 419] width 1568 height 1334
type input "109"
click at [811, 670] on button "Get Rates" at bounding box center [831, 682] width 70 height 26
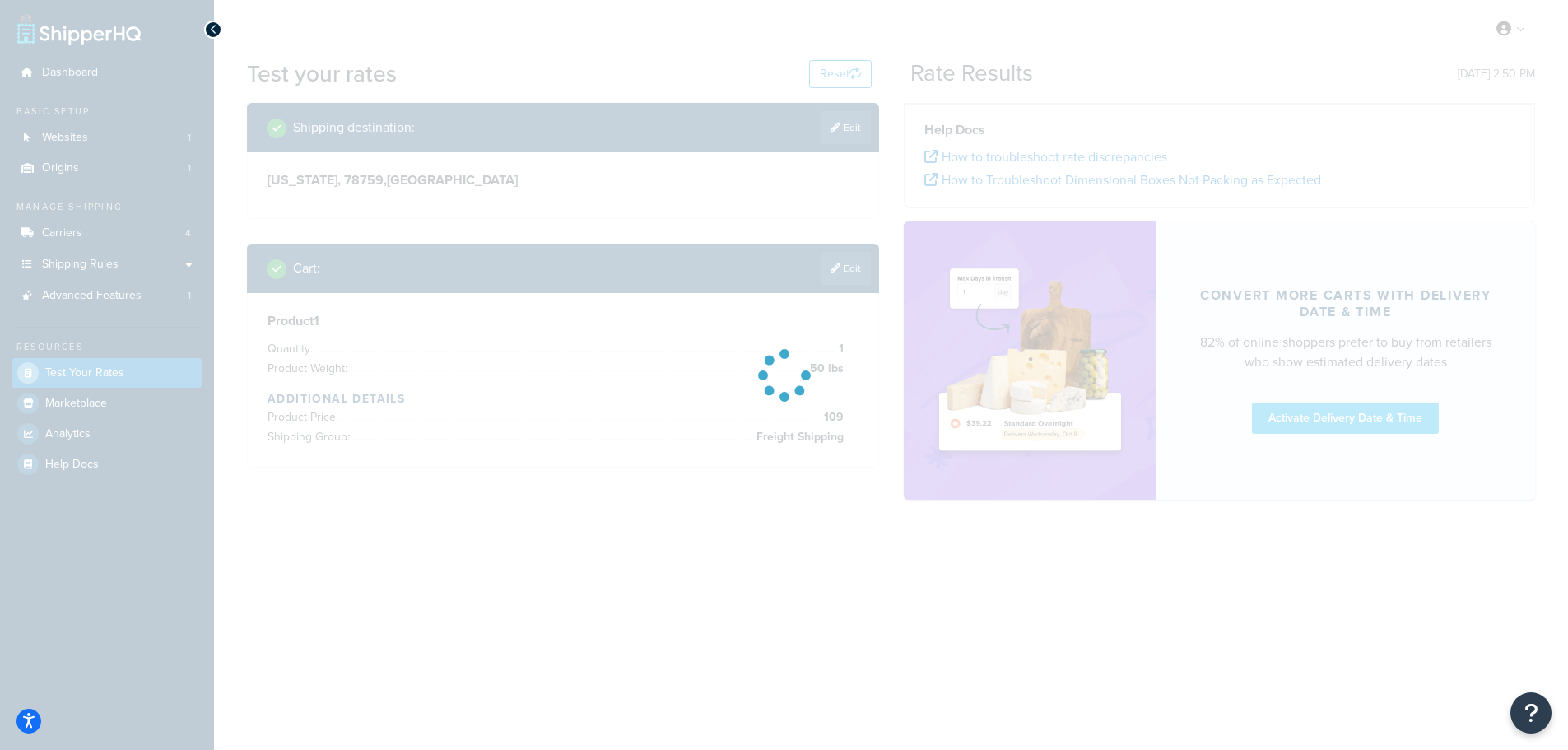
scroll to position [0, 0]
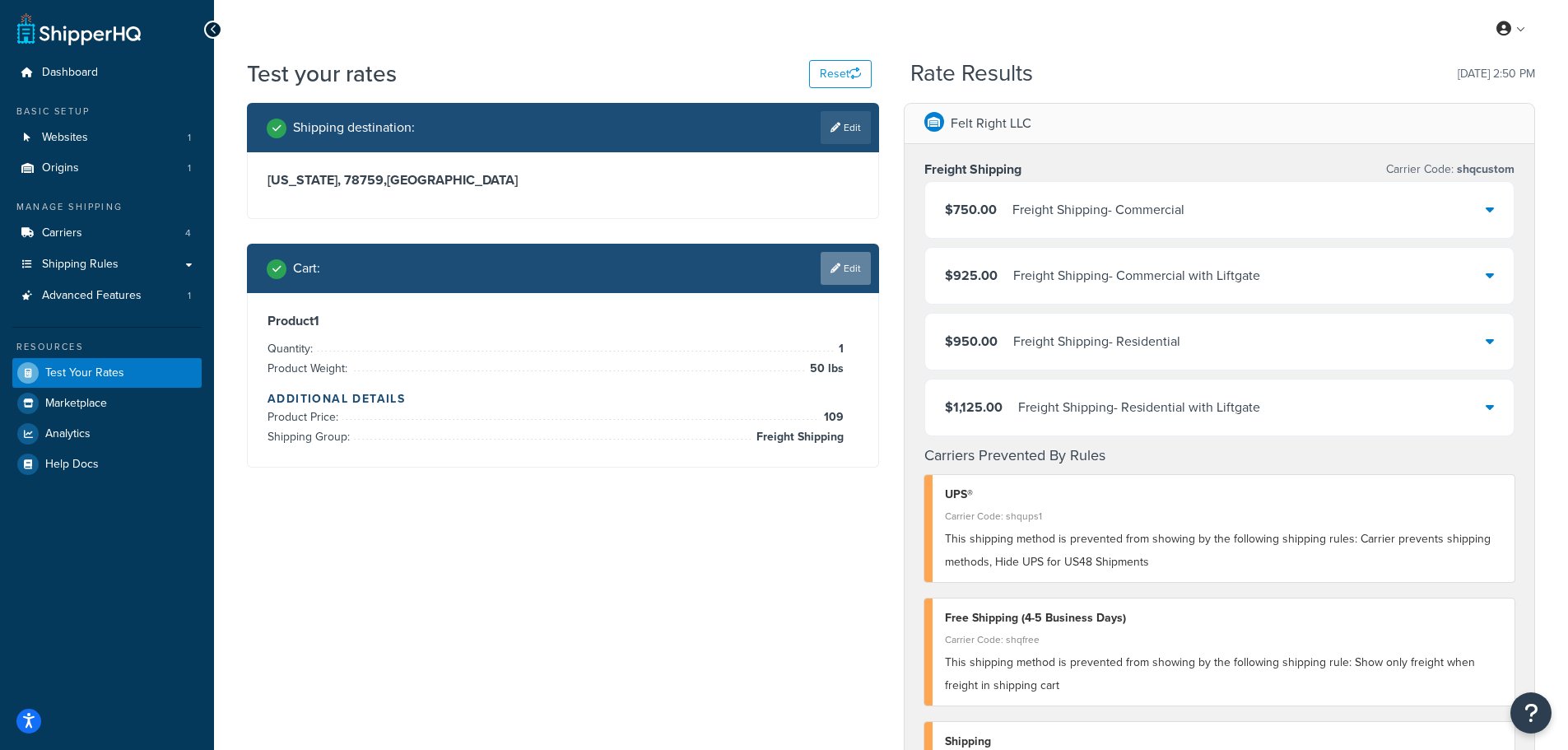
click at [850, 265] on link "Edit" at bounding box center [845, 268] width 50 height 33
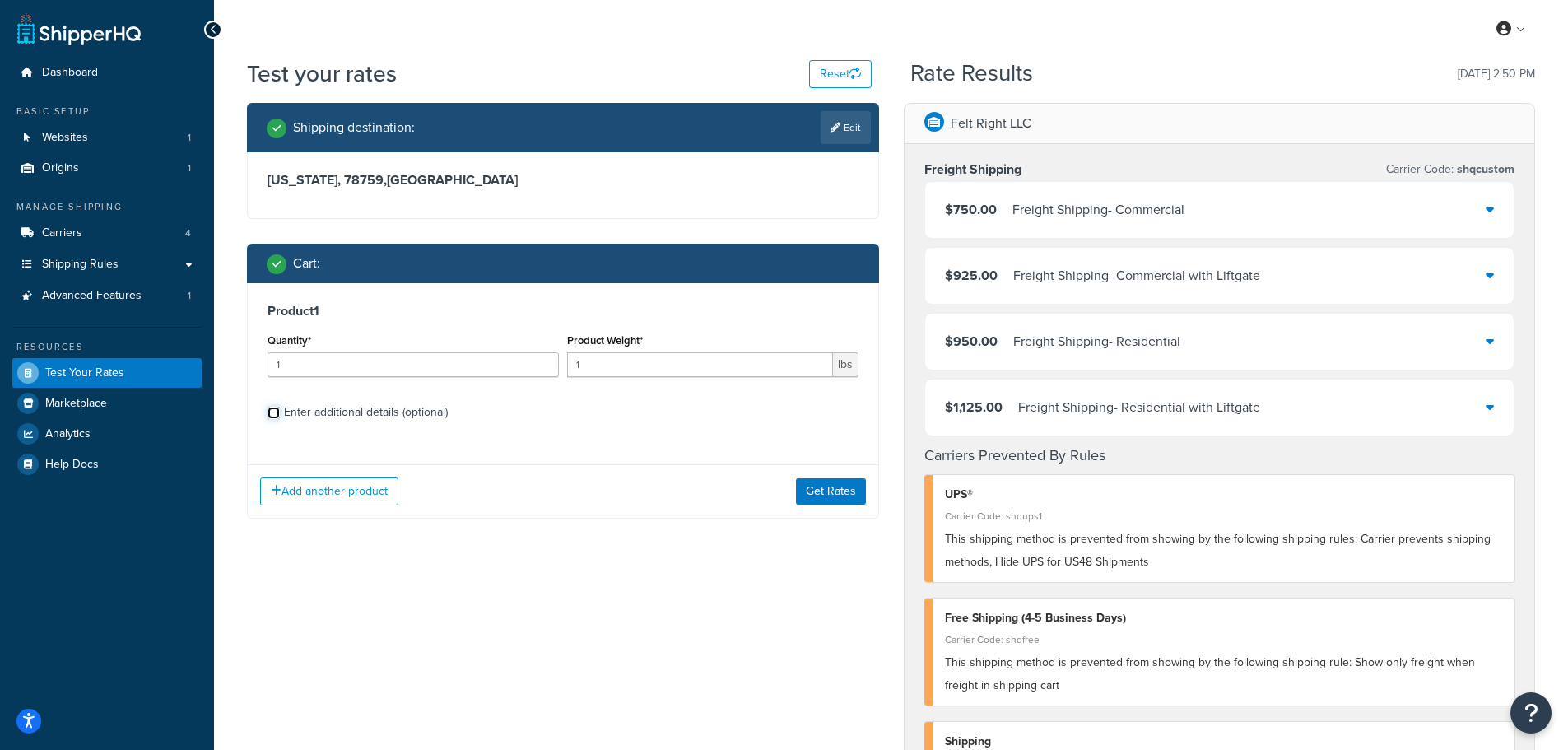
click at [272, 413] on input "Enter additional details (optional)" at bounding box center [274, 413] width 13 height 13
checkbox input "true"
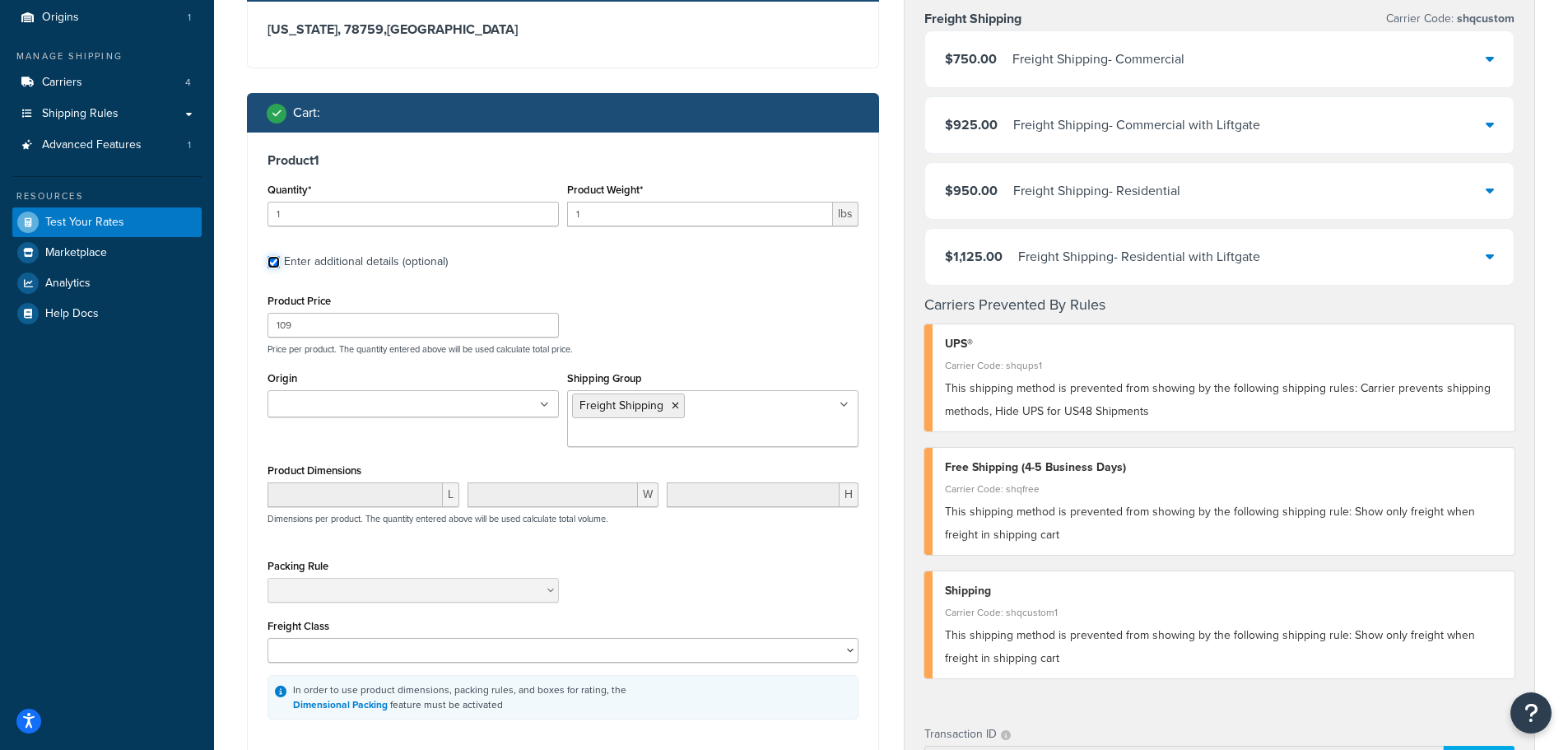
scroll to position [165, 0]
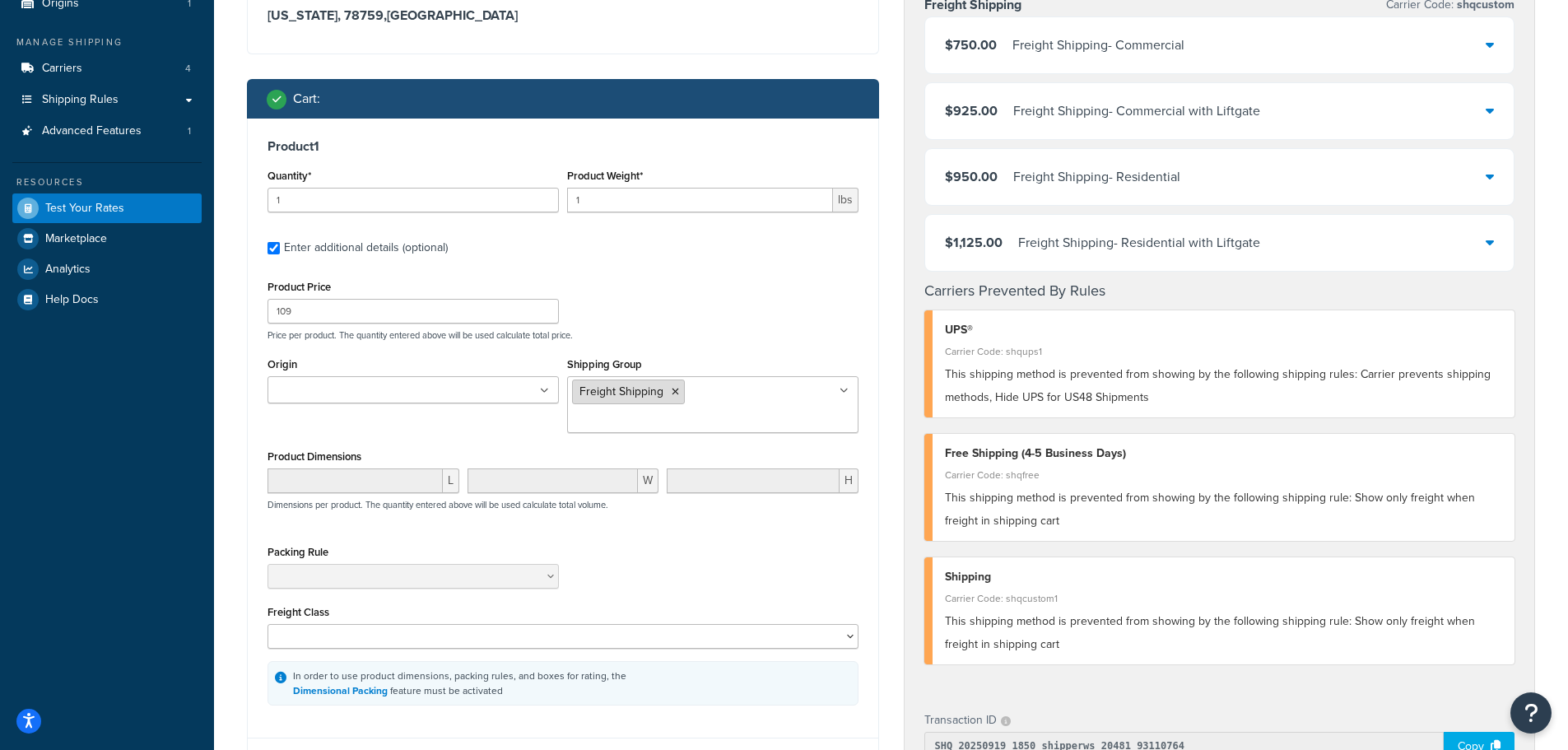
click at [674, 395] on icon at bounding box center [675, 392] width 8 height 10
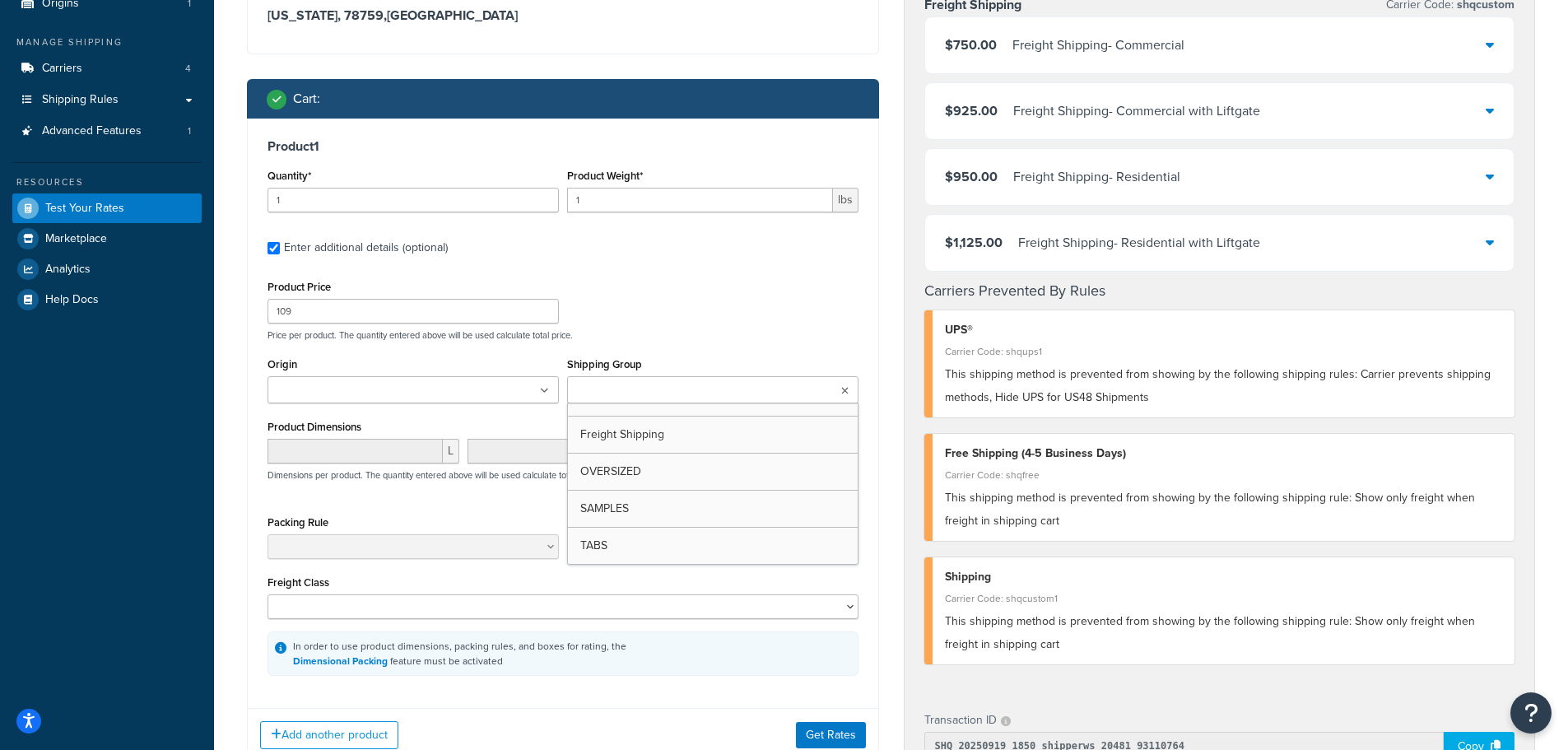
click at [660, 285] on div "Product Price 109 Price per product. The quantity entered above will be used ca…" at bounding box center [563, 308] width 600 height 65
drag, startPoint x: 600, startPoint y: 201, endPoint x: 475, endPoint y: 212, distance: 125.5
click at [424, 202] on div "Quantity* 1 Product Weight* 1 lbs" at bounding box center [563, 194] width 600 height 60
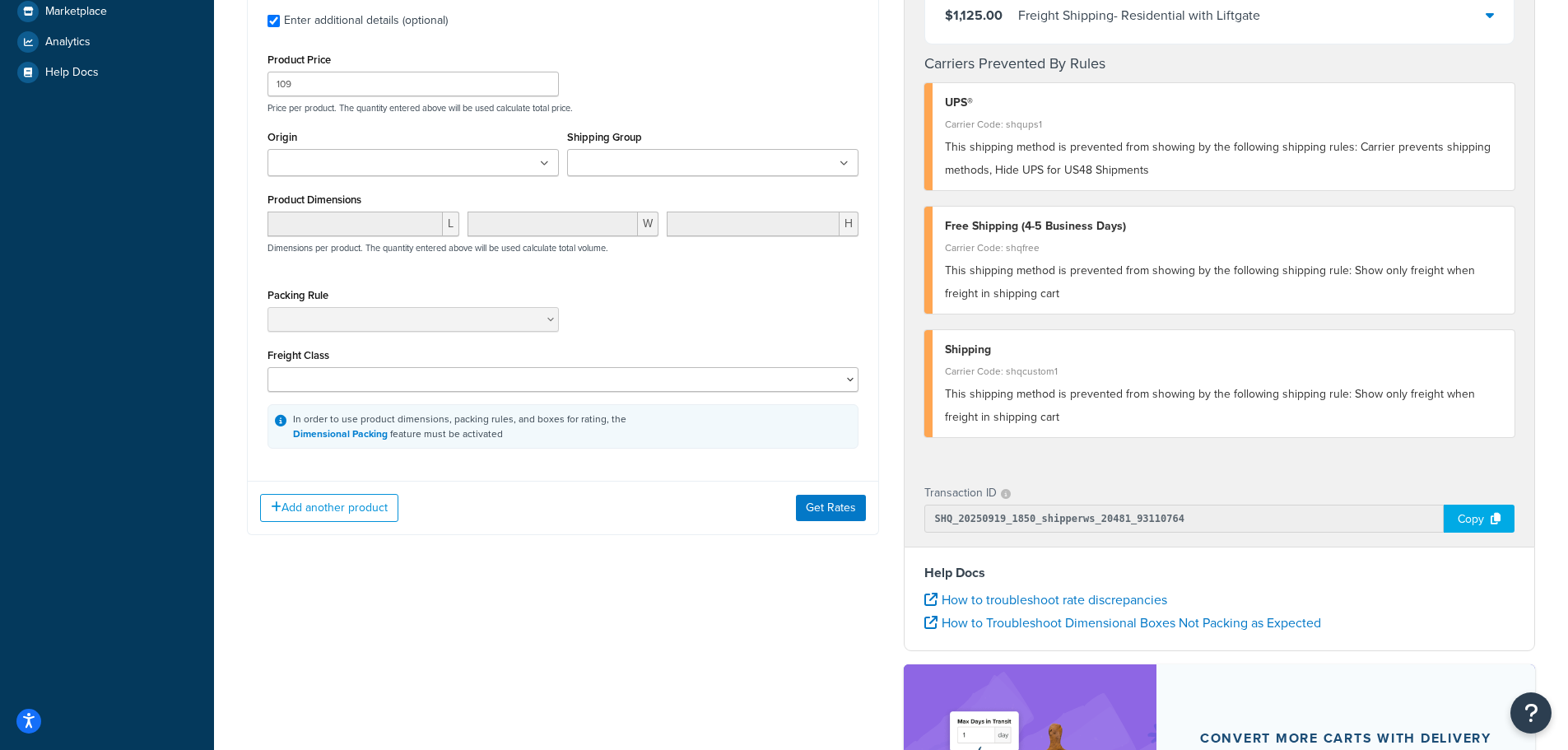
scroll to position [412, 0]
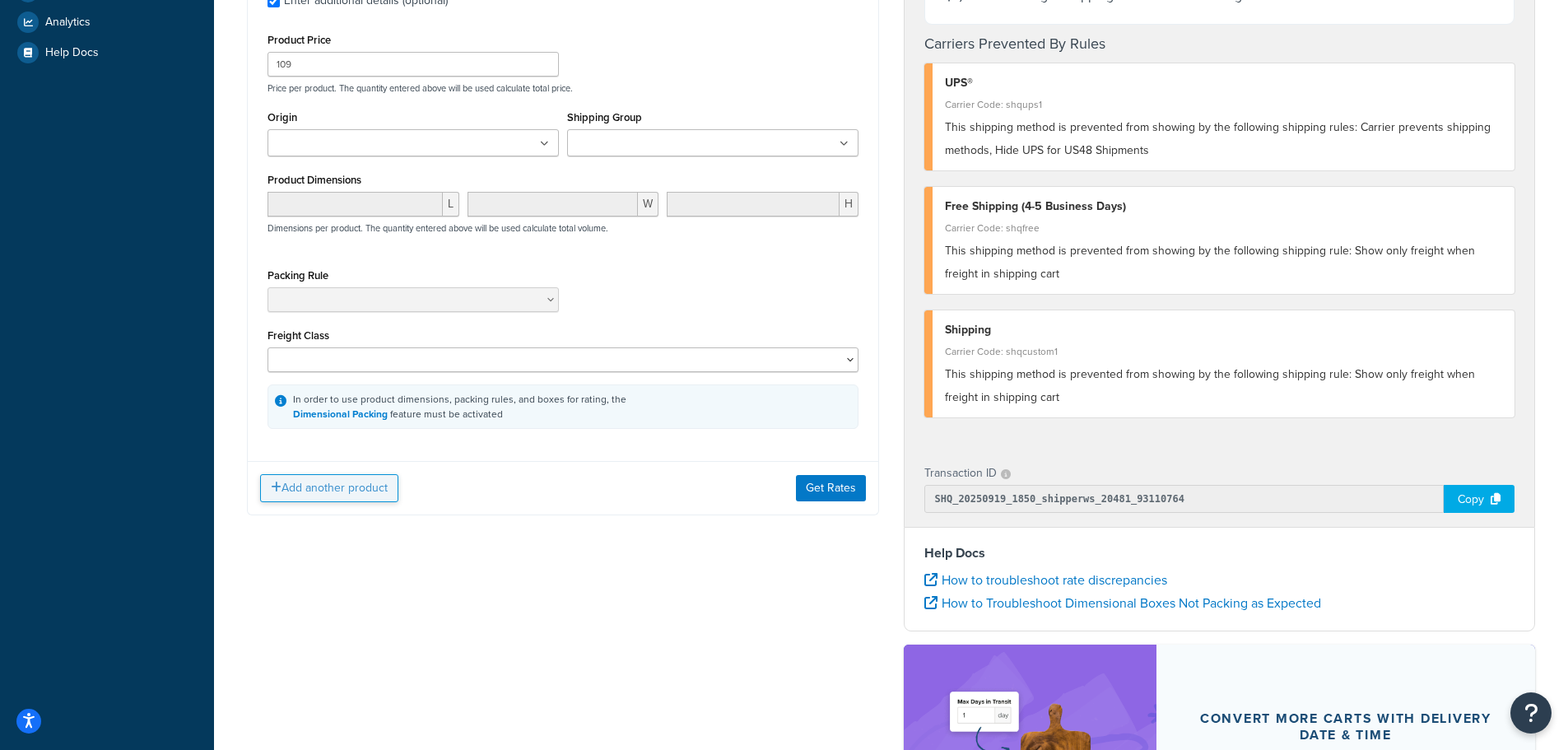
type input "7"
click at [351, 486] on button "Add another product" at bounding box center [329, 488] width 138 height 28
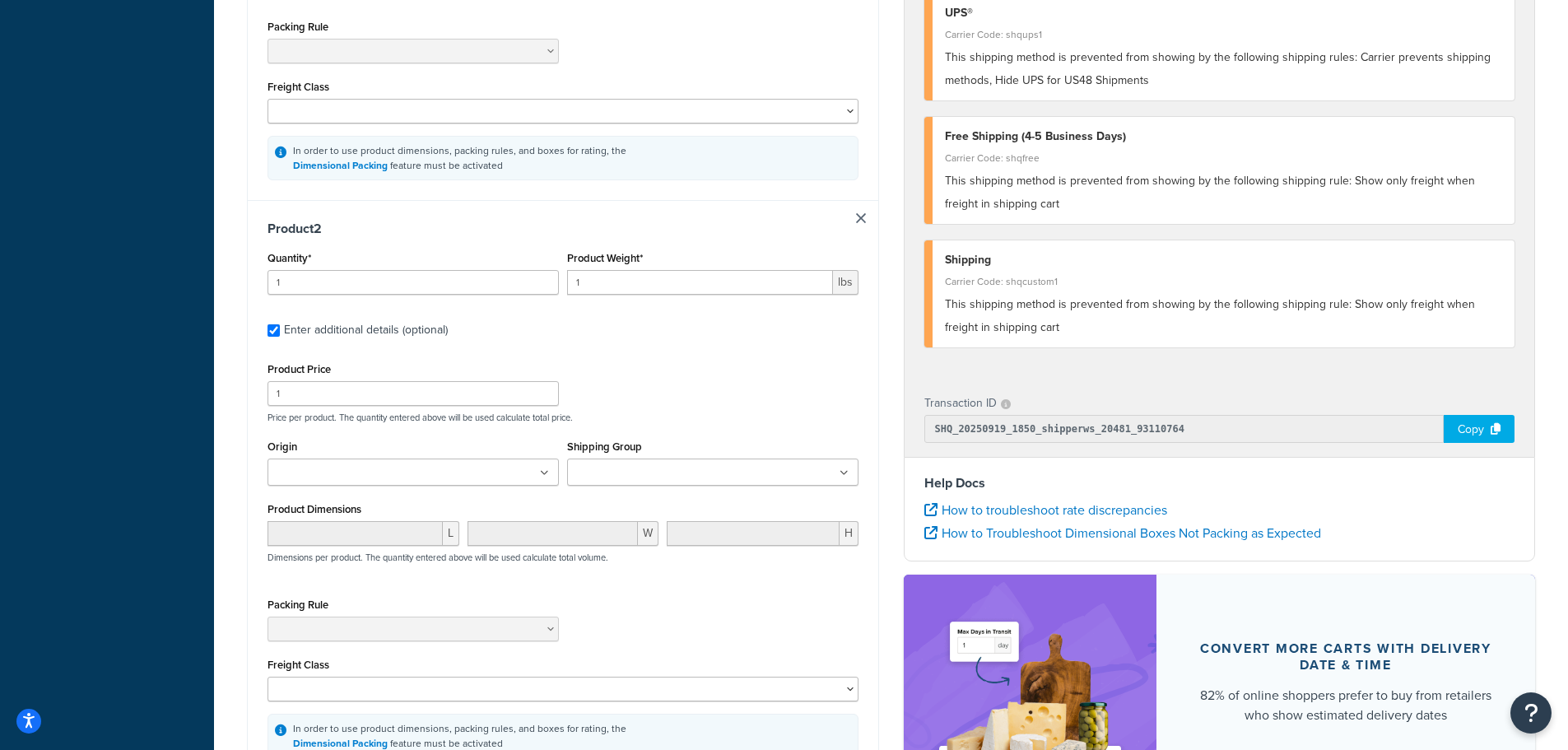
scroll to position [683, 0]
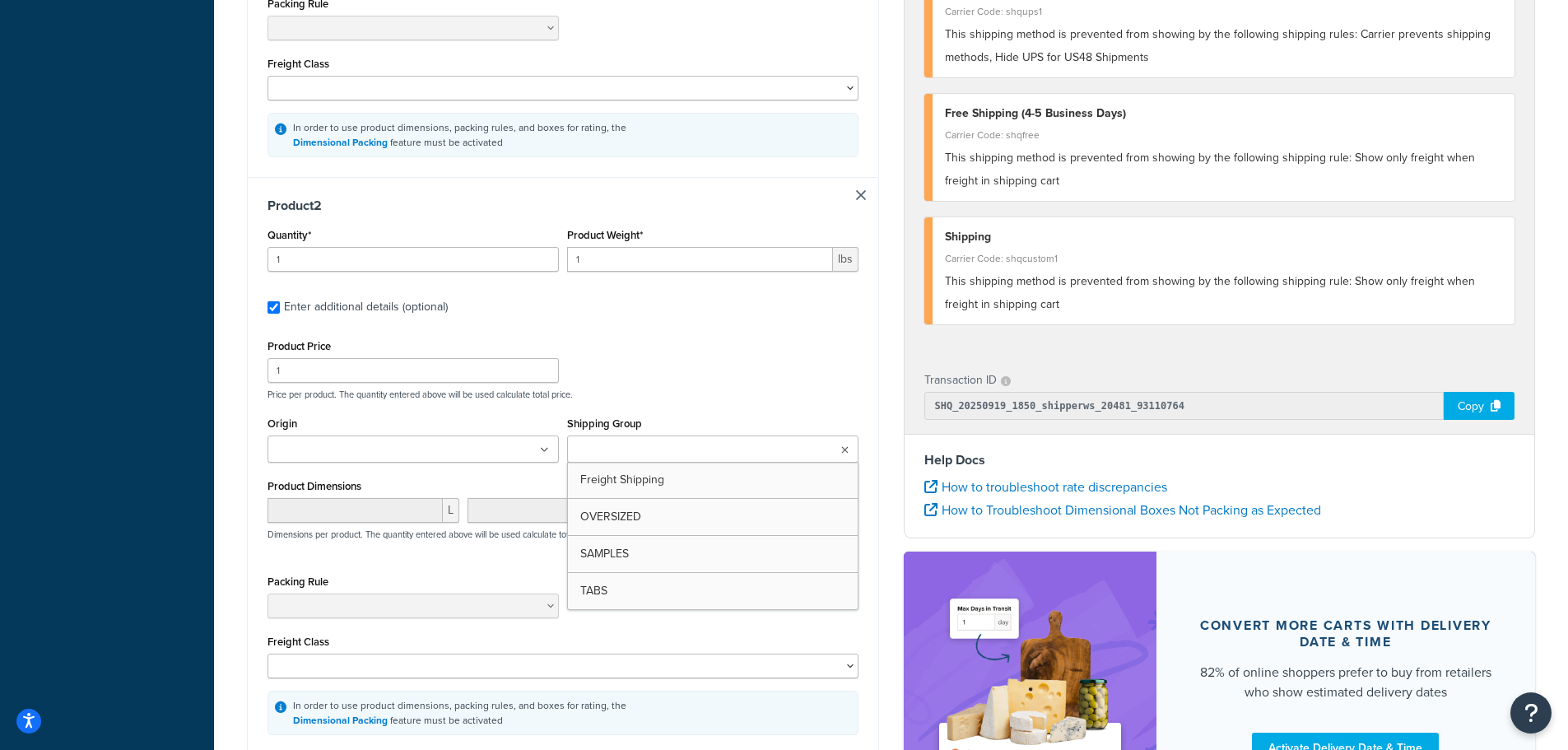
click at [646, 440] on ul at bounding box center [713, 449] width 291 height 27
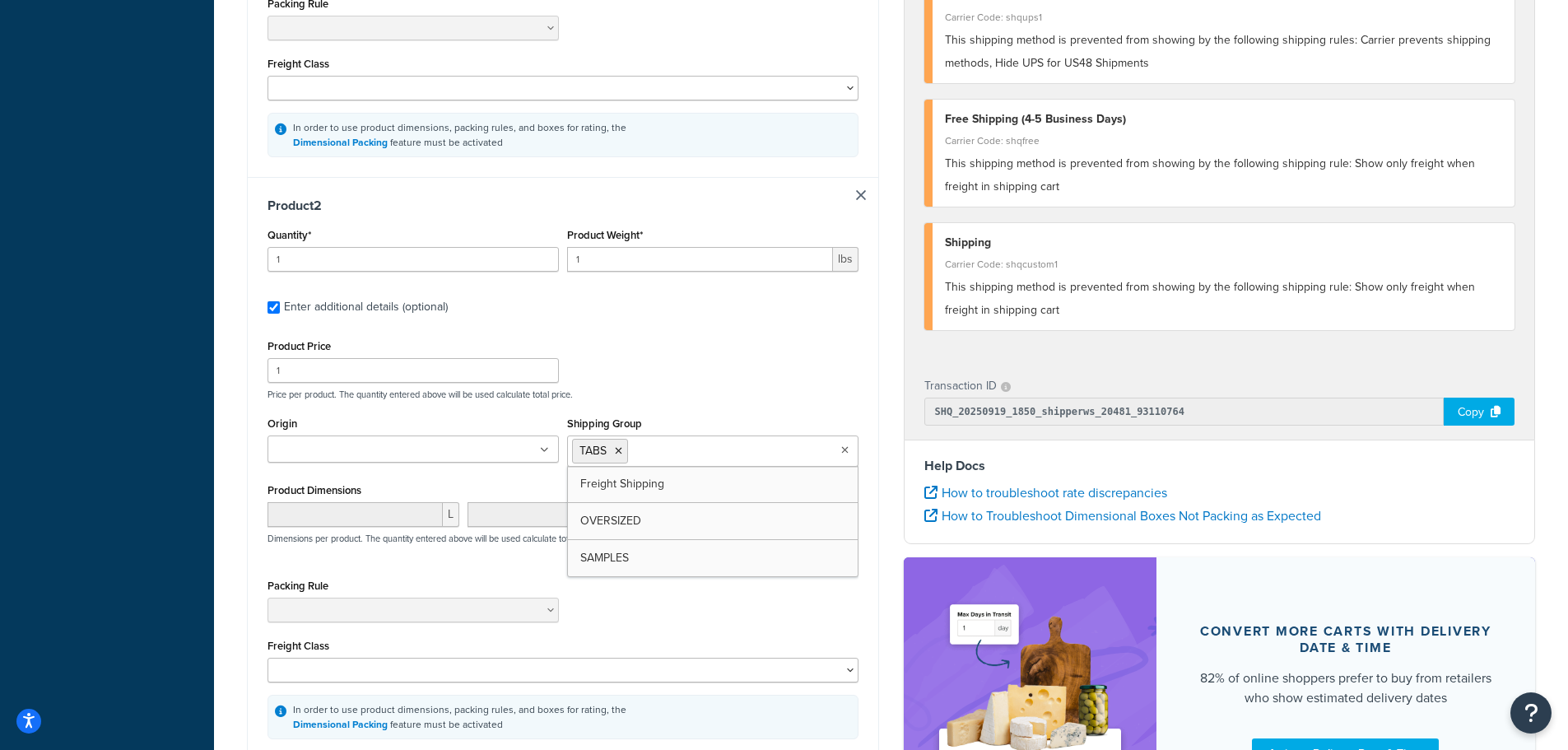
click at [675, 335] on div "Product 2 Quantity* 1 Product Weight* 1 lbs Enter additional details (optional)…" at bounding box center [562, 469] width 631 height 584
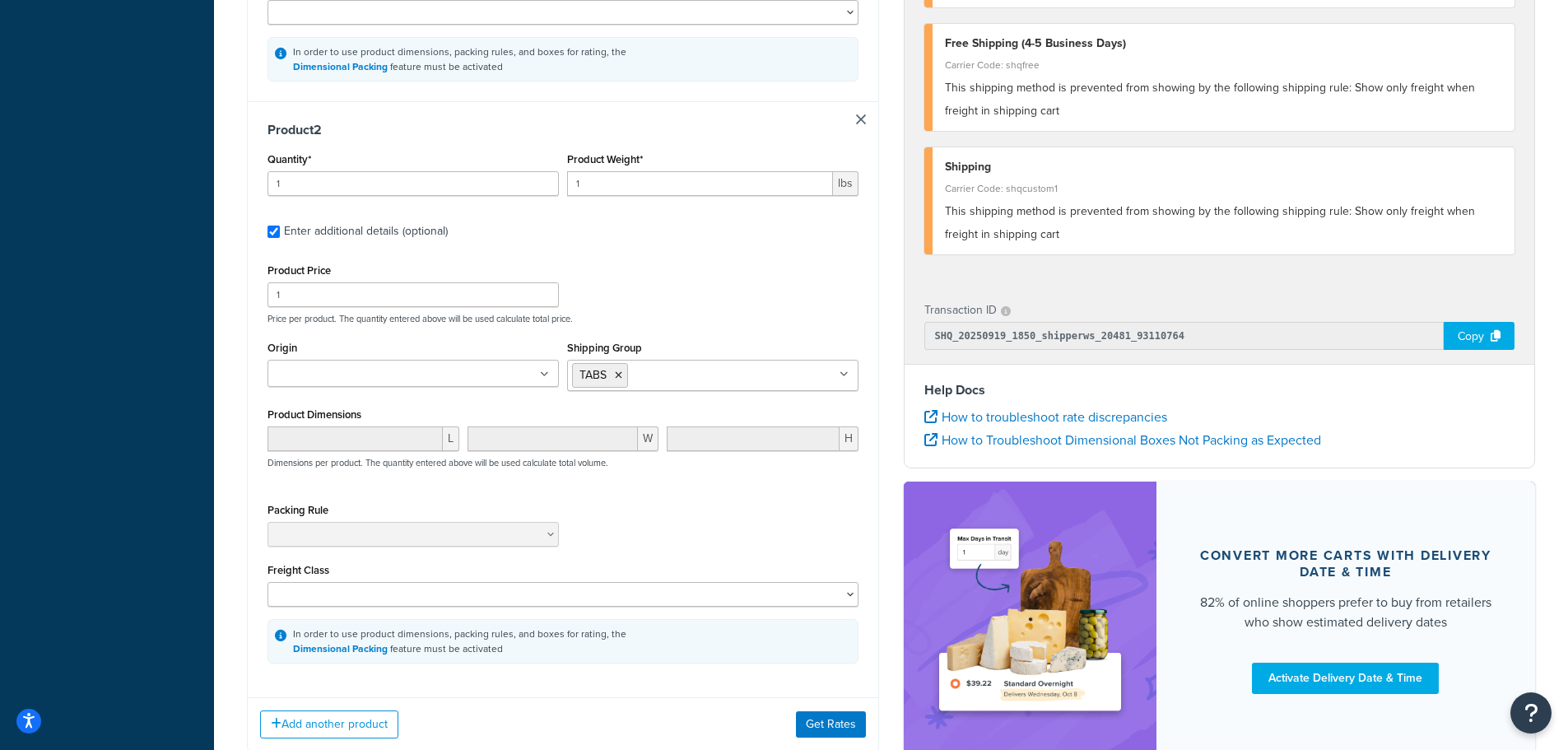
scroll to position [871, 0]
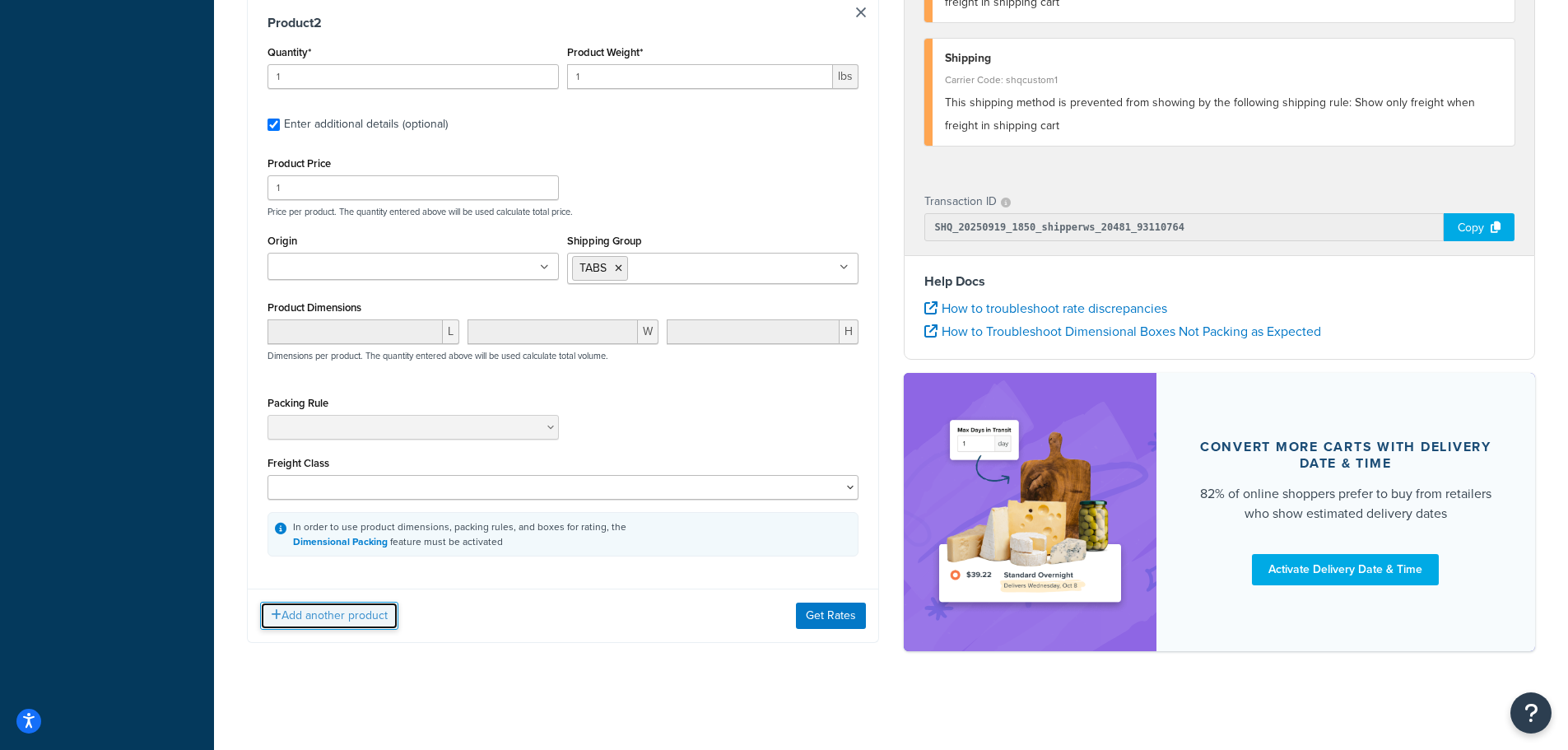
click at [307, 613] on button "Add another product" at bounding box center [329, 616] width 138 height 28
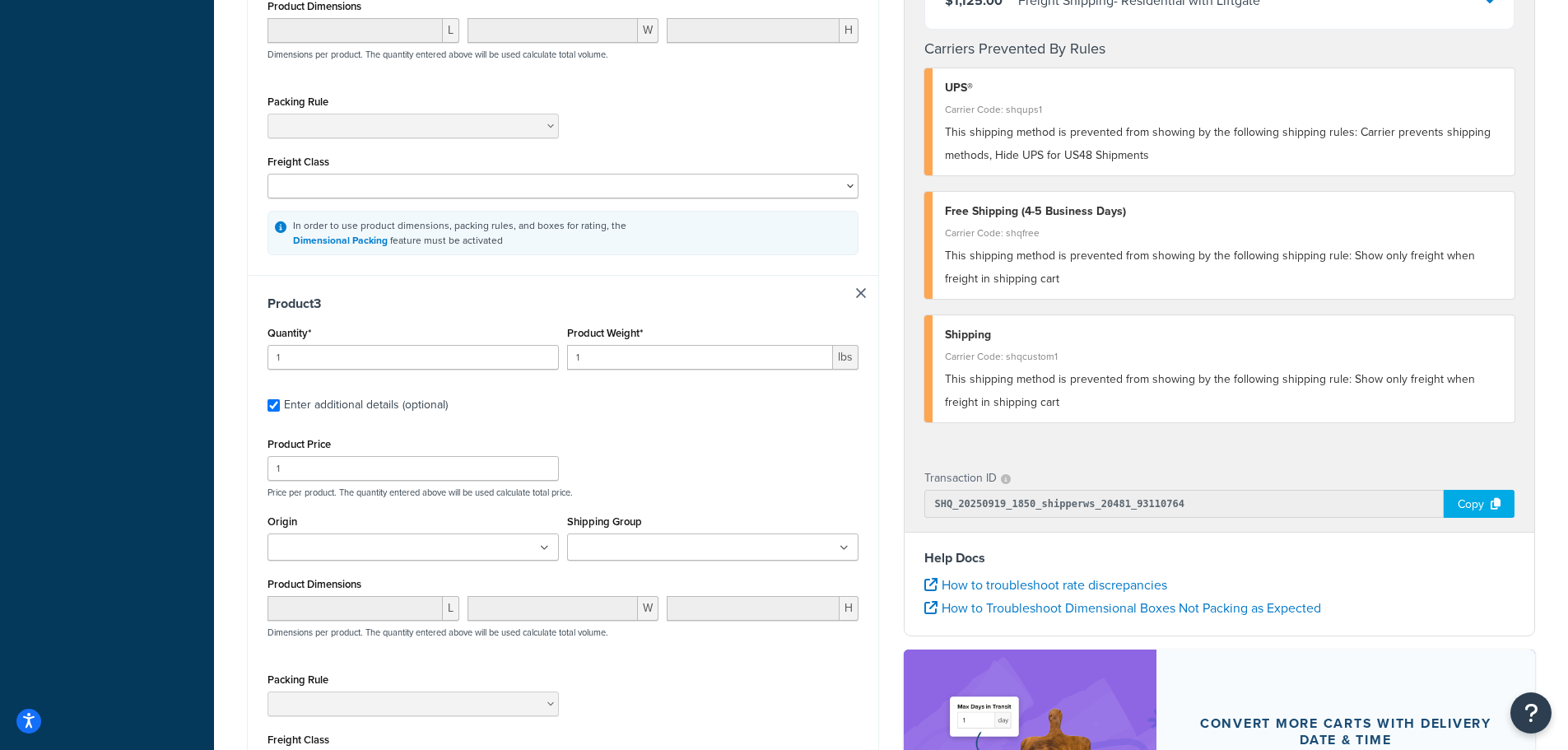
scroll to position [1212, 0]
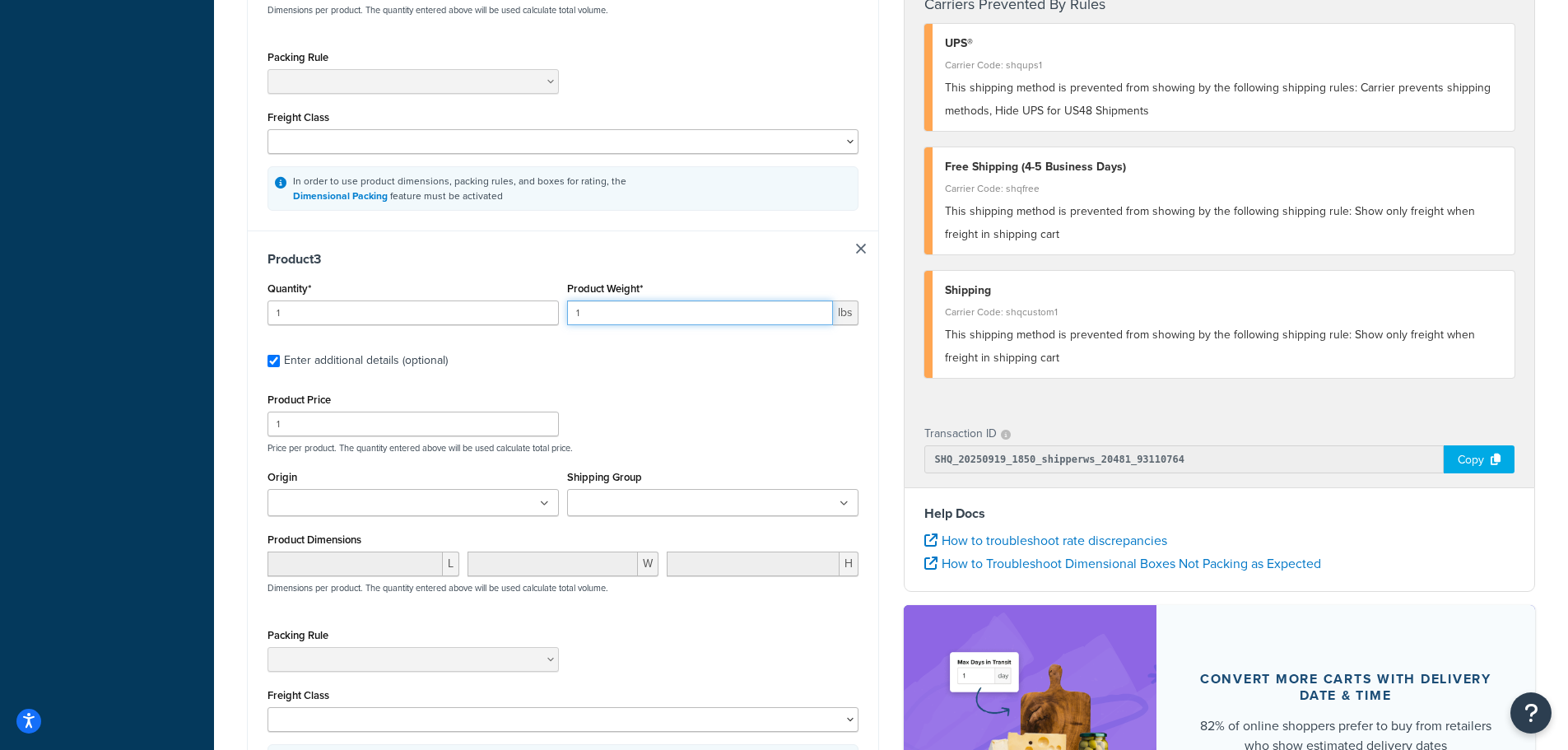
drag, startPoint x: 627, startPoint y: 322, endPoint x: 478, endPoint y: 323, distance: 149.0
click at [483, 320] on div "Quantity* 1 Product Weight* 1 lbs" at bounding box center [563, 307] width 600 height 60
type input "50"
click at [644, 503] on input "Shipping Group" at bounding box center [645, 503] width 146 height 18
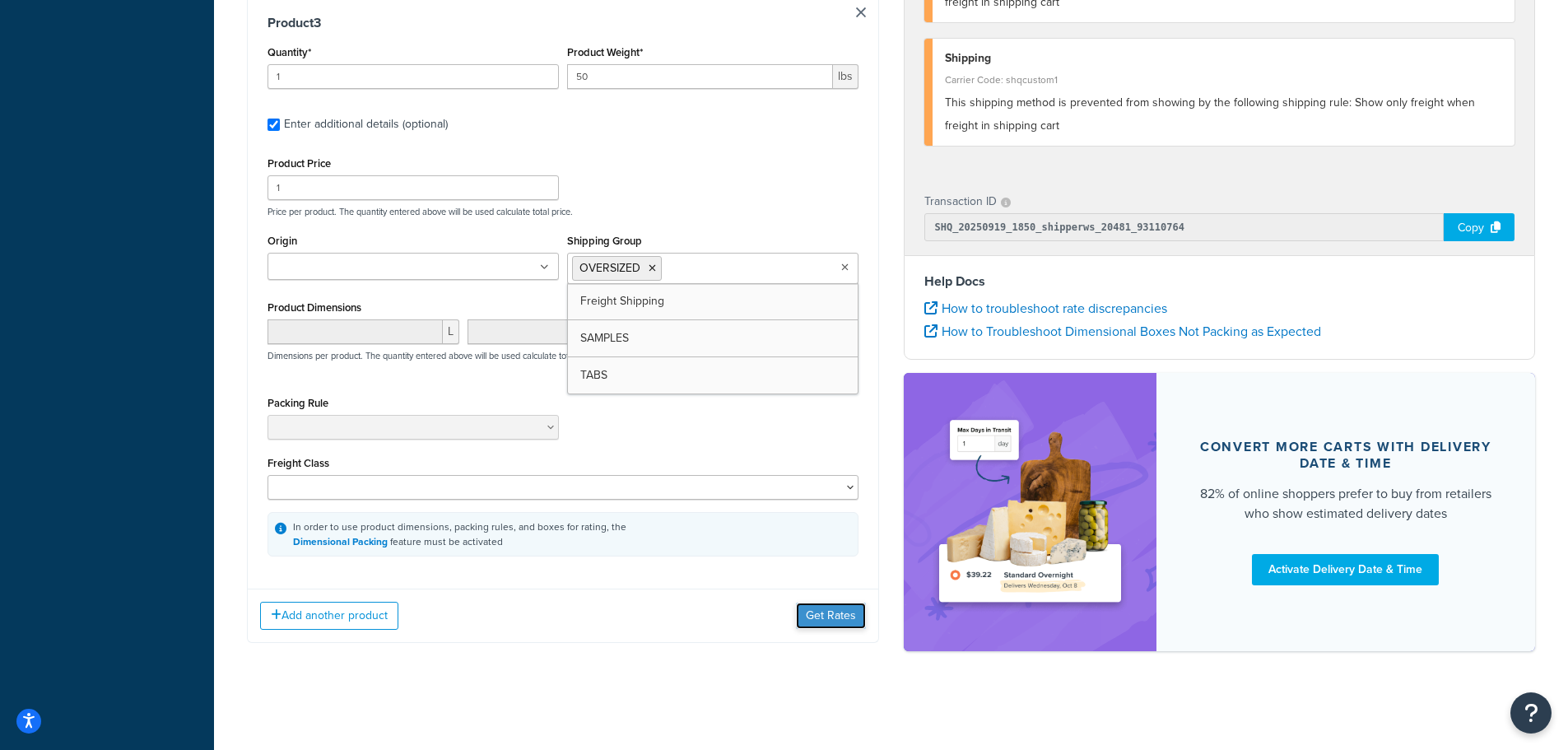
click at [818, 617] on button "Get Rates" at bounding box center [831, 616] width 70 height 26
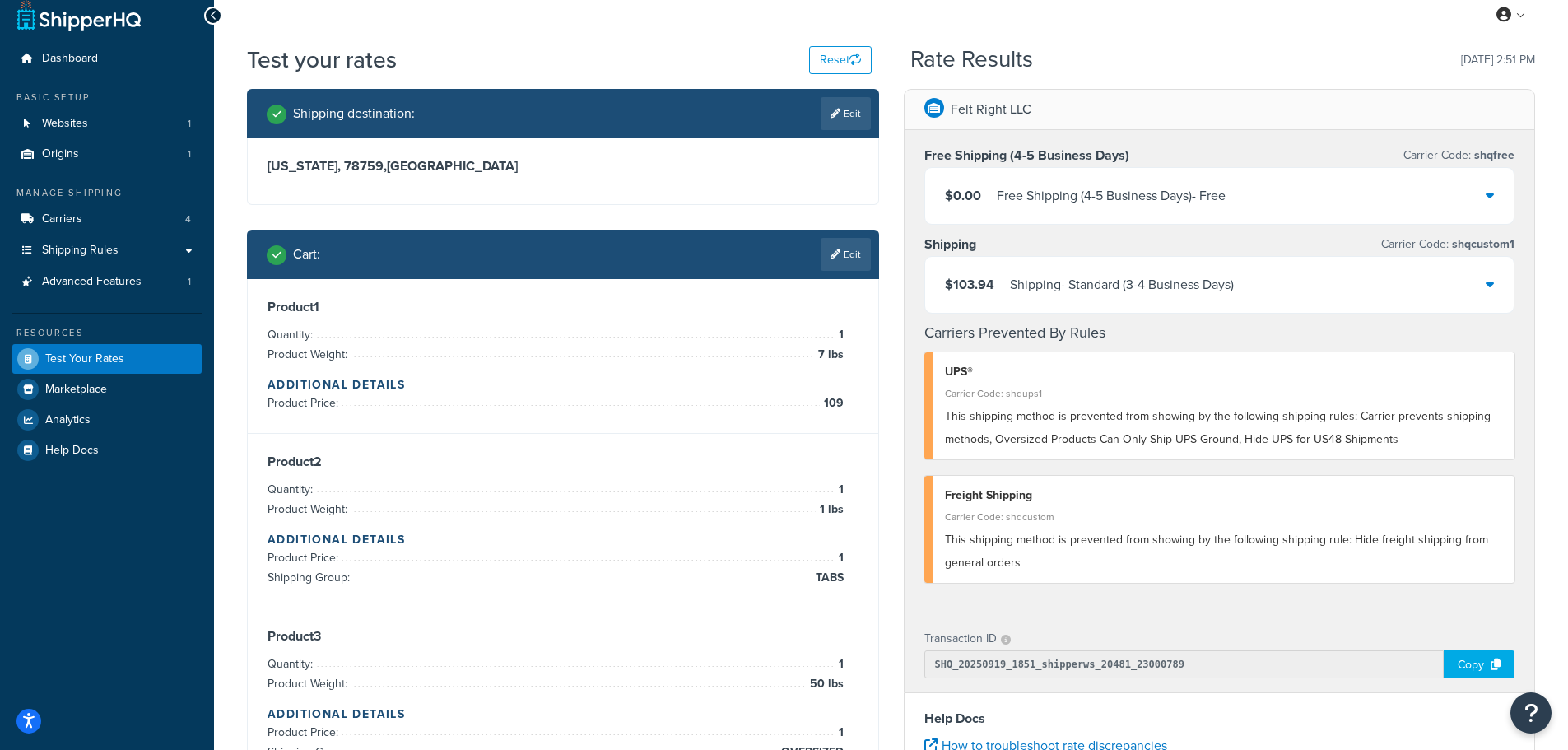
scroll to position [0, 0]
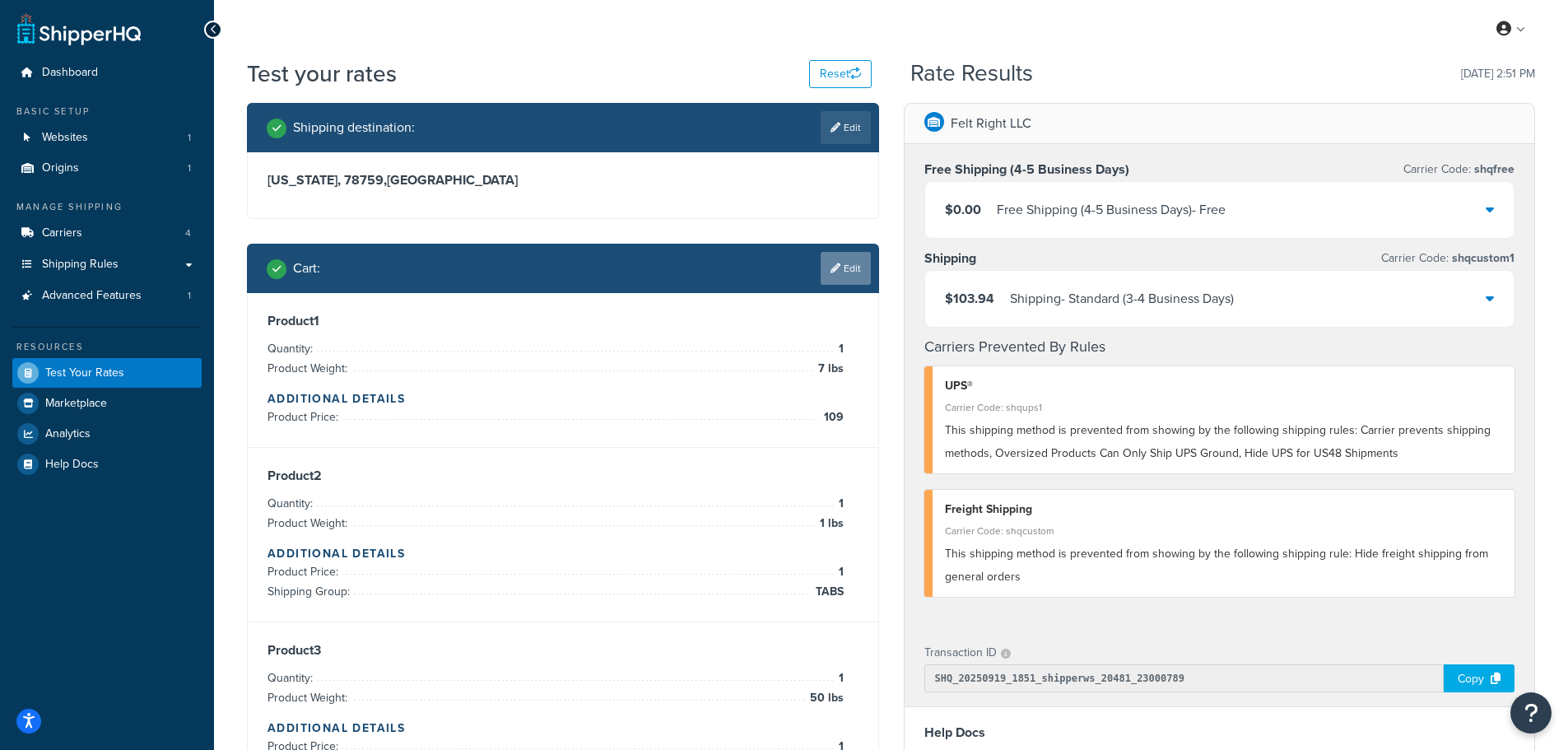
click at [852, 269] on link "Edit" at bounding box center [845, 268] width 50 height 33
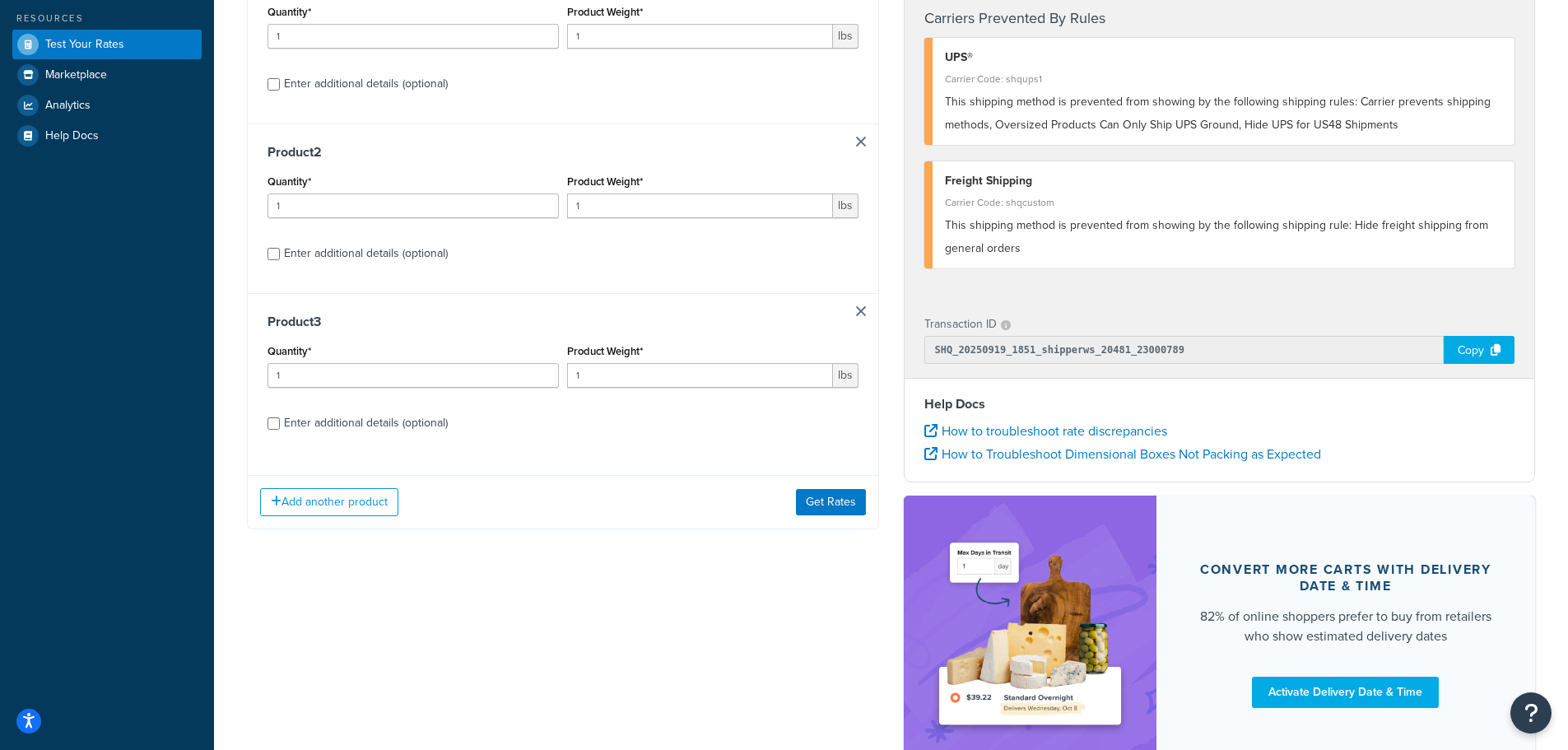
scroll to position [329, 0]
click at [270, 255] on input "Enter additional details (optional)" at bounding box center [274, 253] width 13 height 13
checkbox input "true"
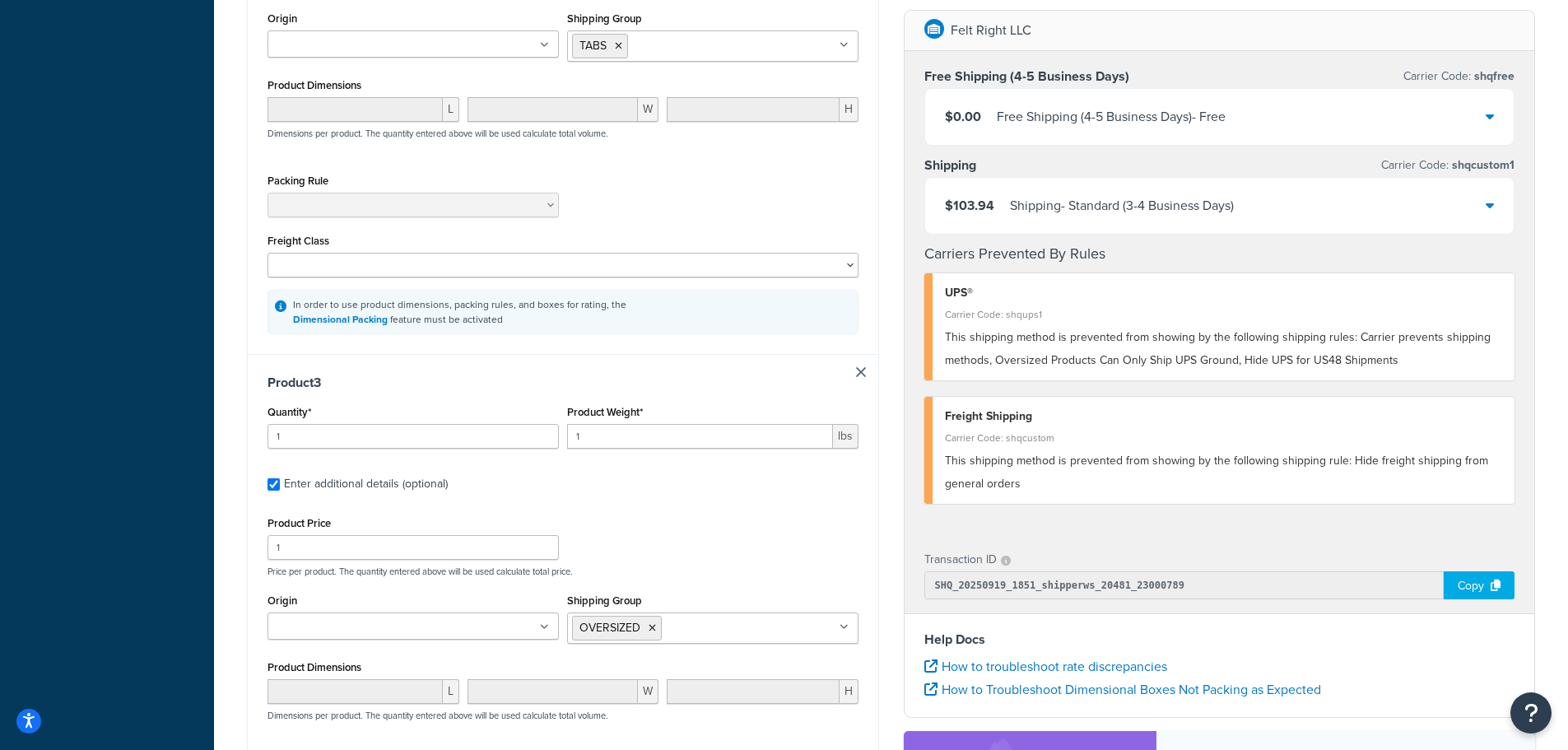
scroll to position [1318, 0]
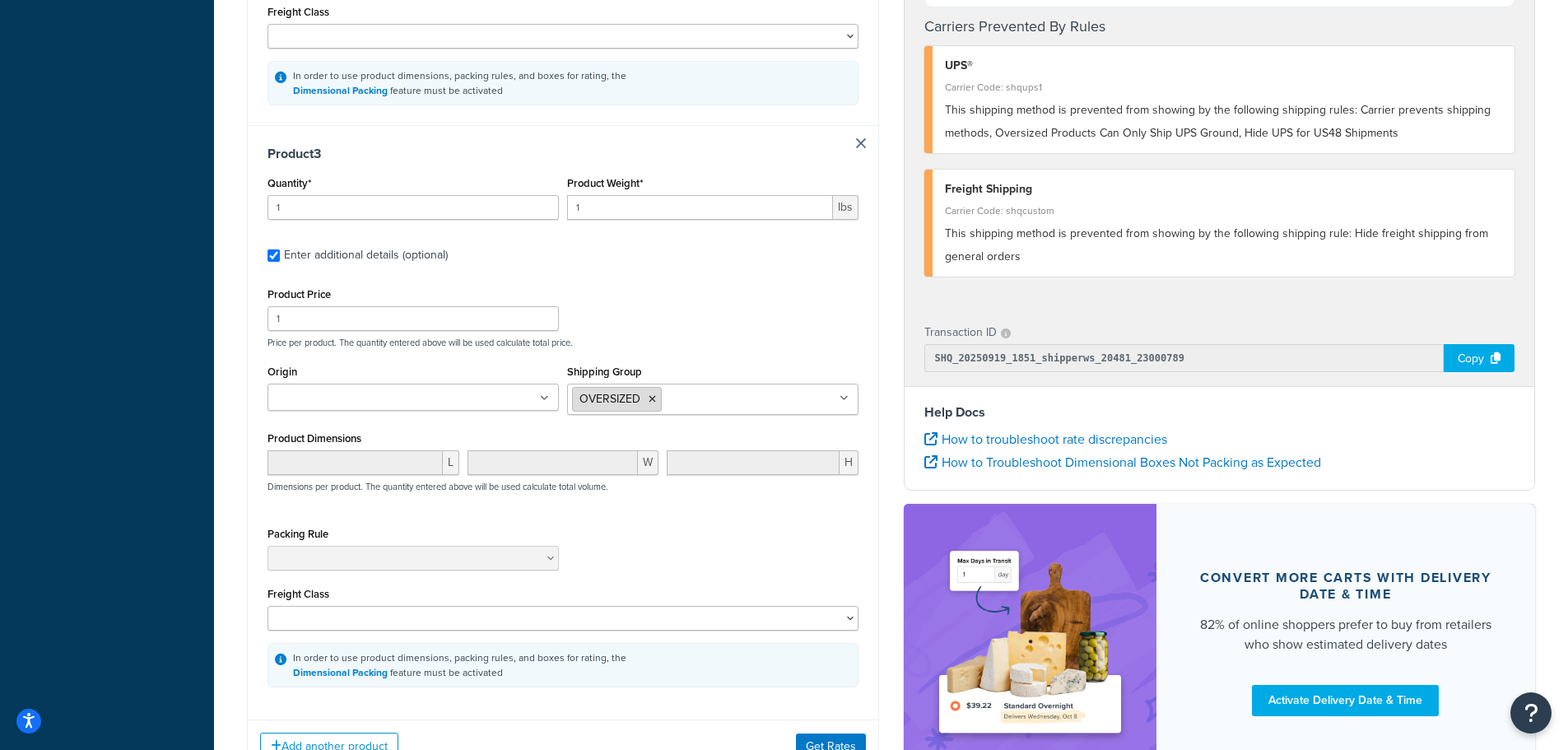
click at [652, 405] on icon at bounding box center [652, 399] width 8 height 10
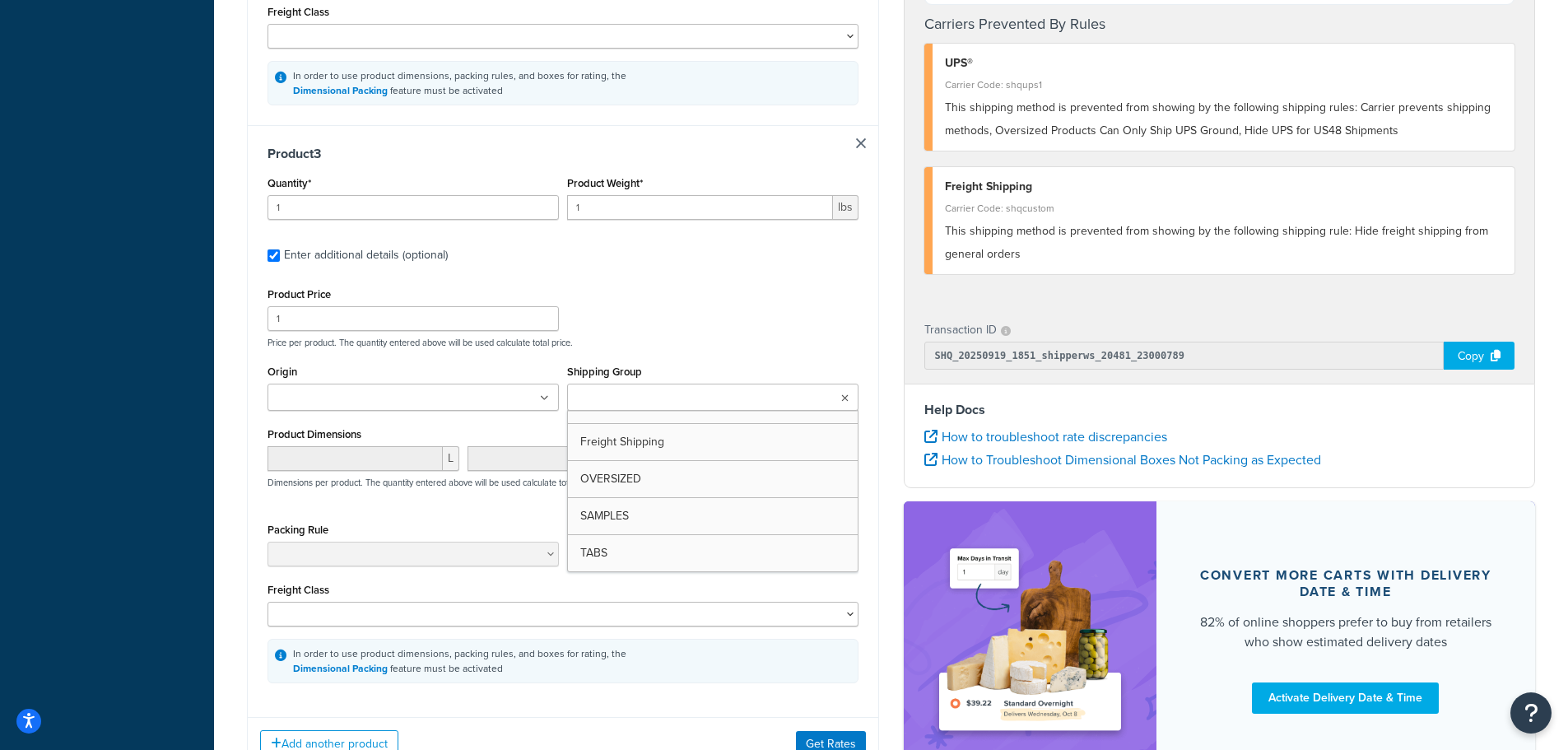
click at [681, 408] on input "Shipping Group" at bounding box center [645, 398] width 146 height 18
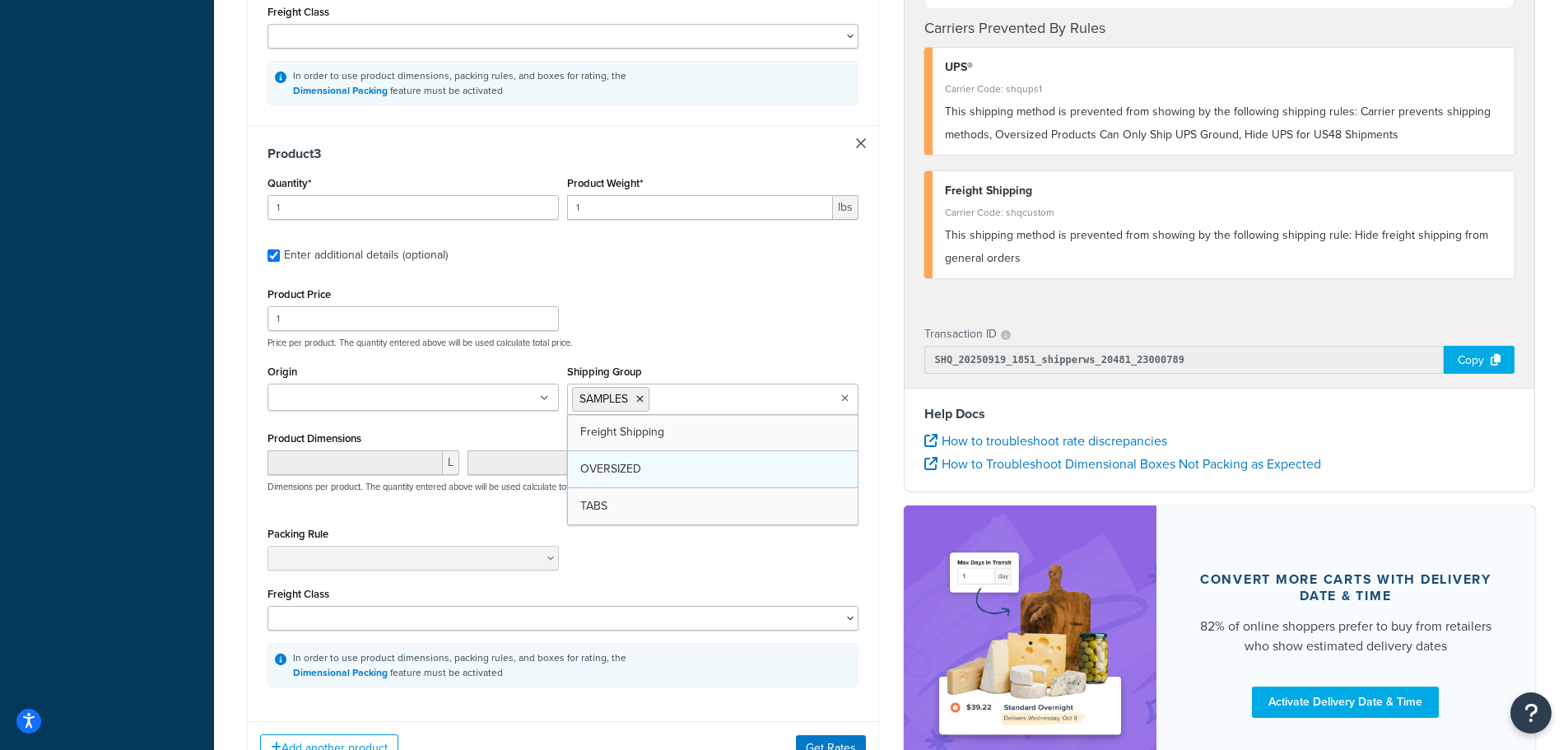
drag, startPoint x: 655, startPoint y: 517, endPoint x: 653, endPoint y: 461, distance: 56.0
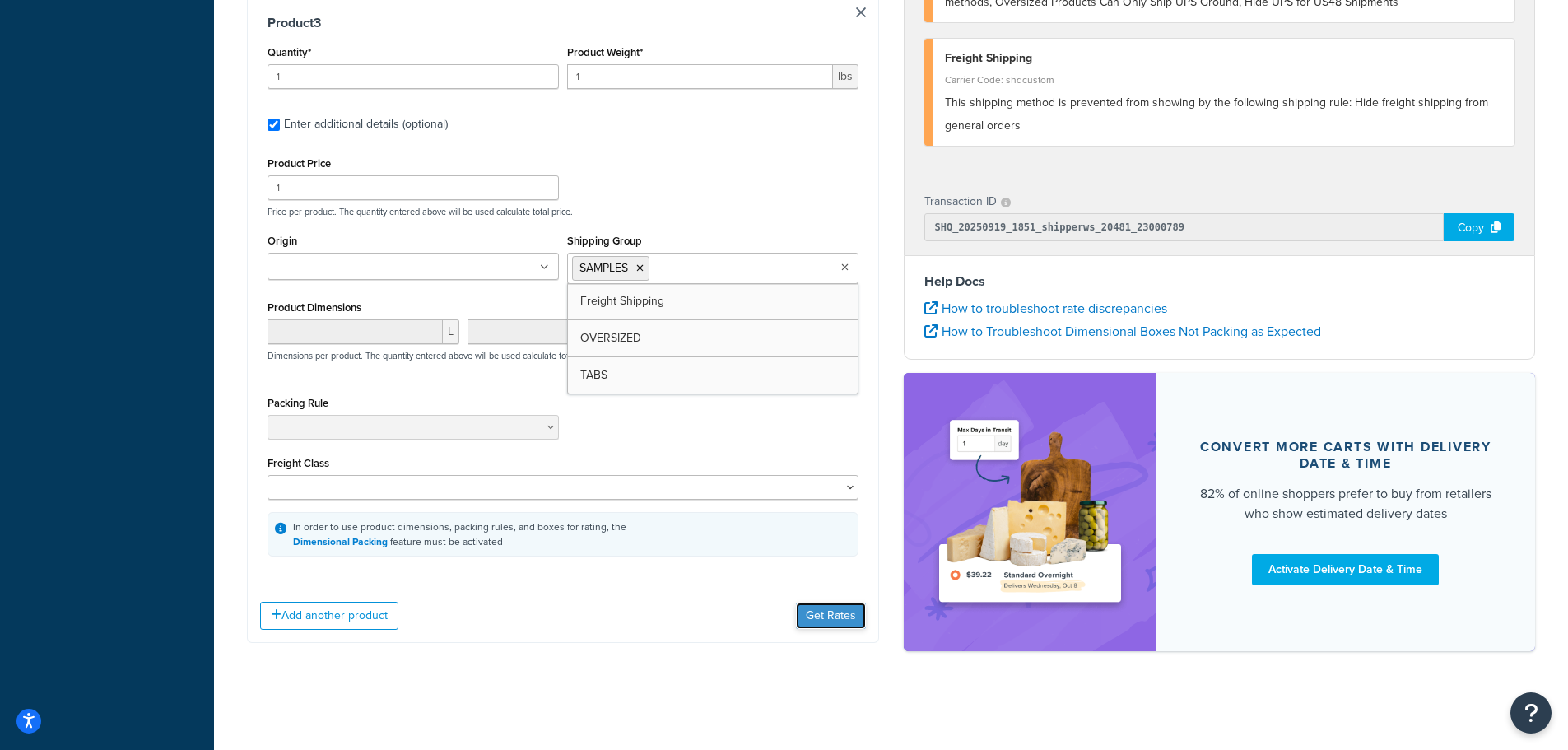
click at [823, 616] on button "Get Rates" at bounding box center [831, 616] width 70 height 26
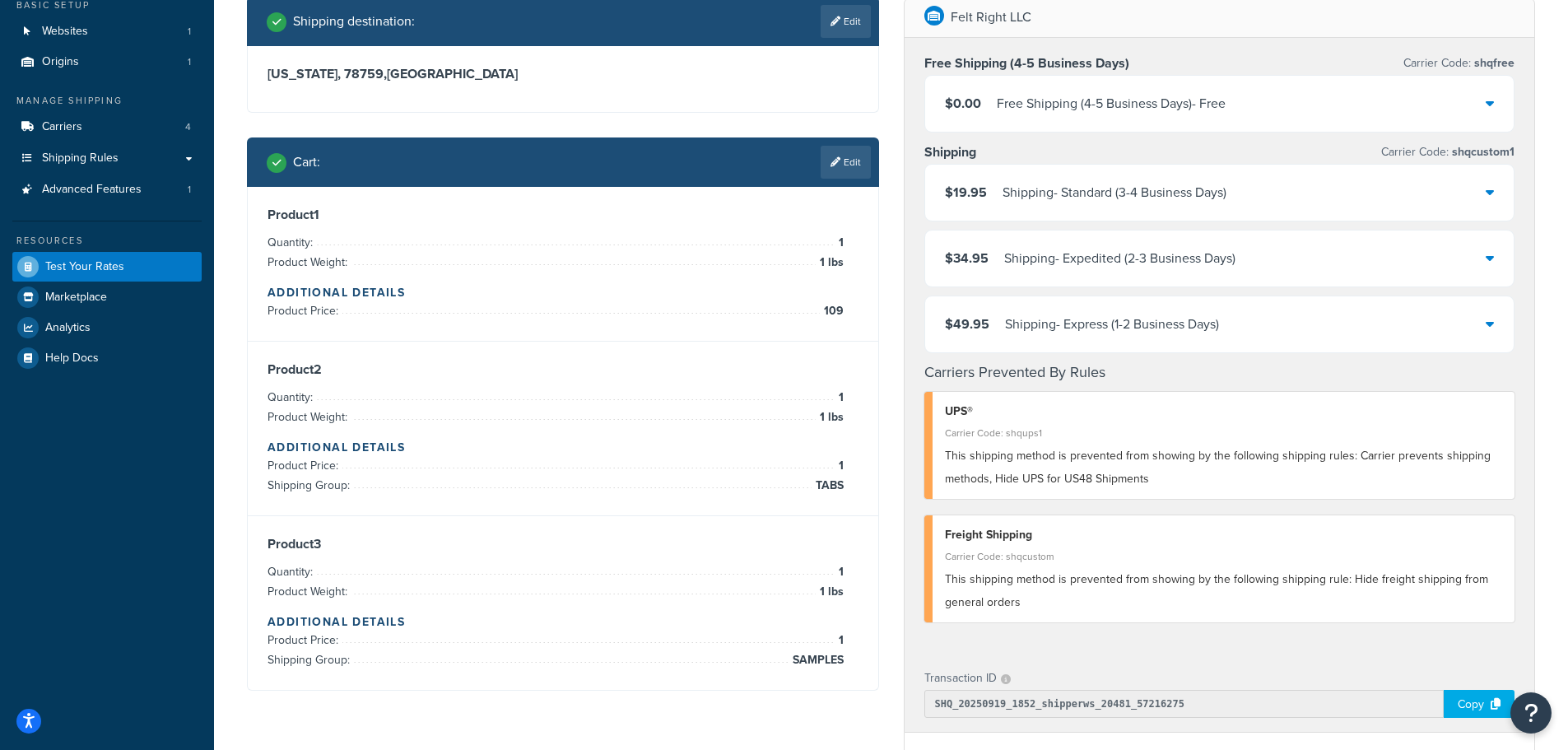
scroll to position [0, 0]
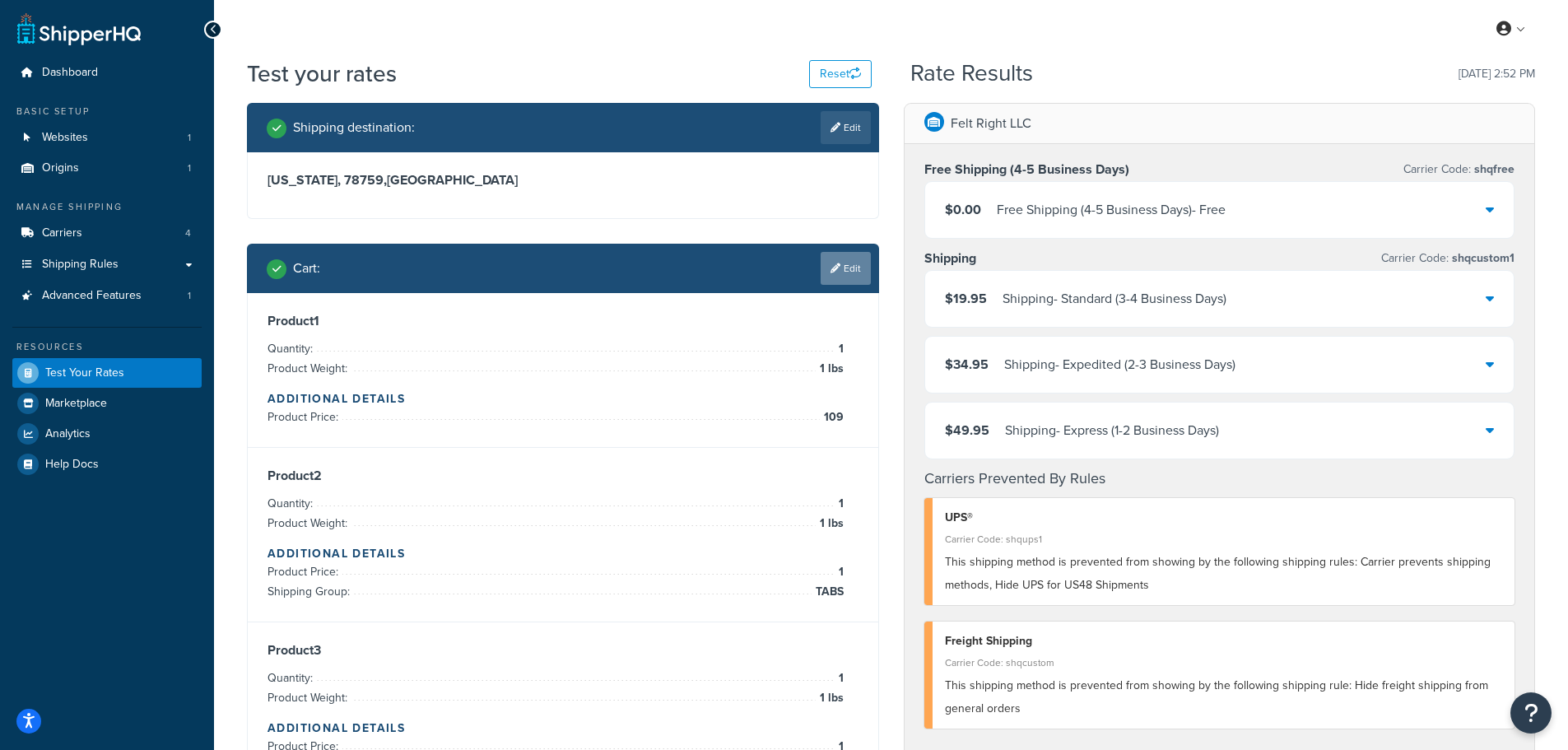
click at [843, 269] on link "Edit" at bounding box center [845, 268] width 50 height 33
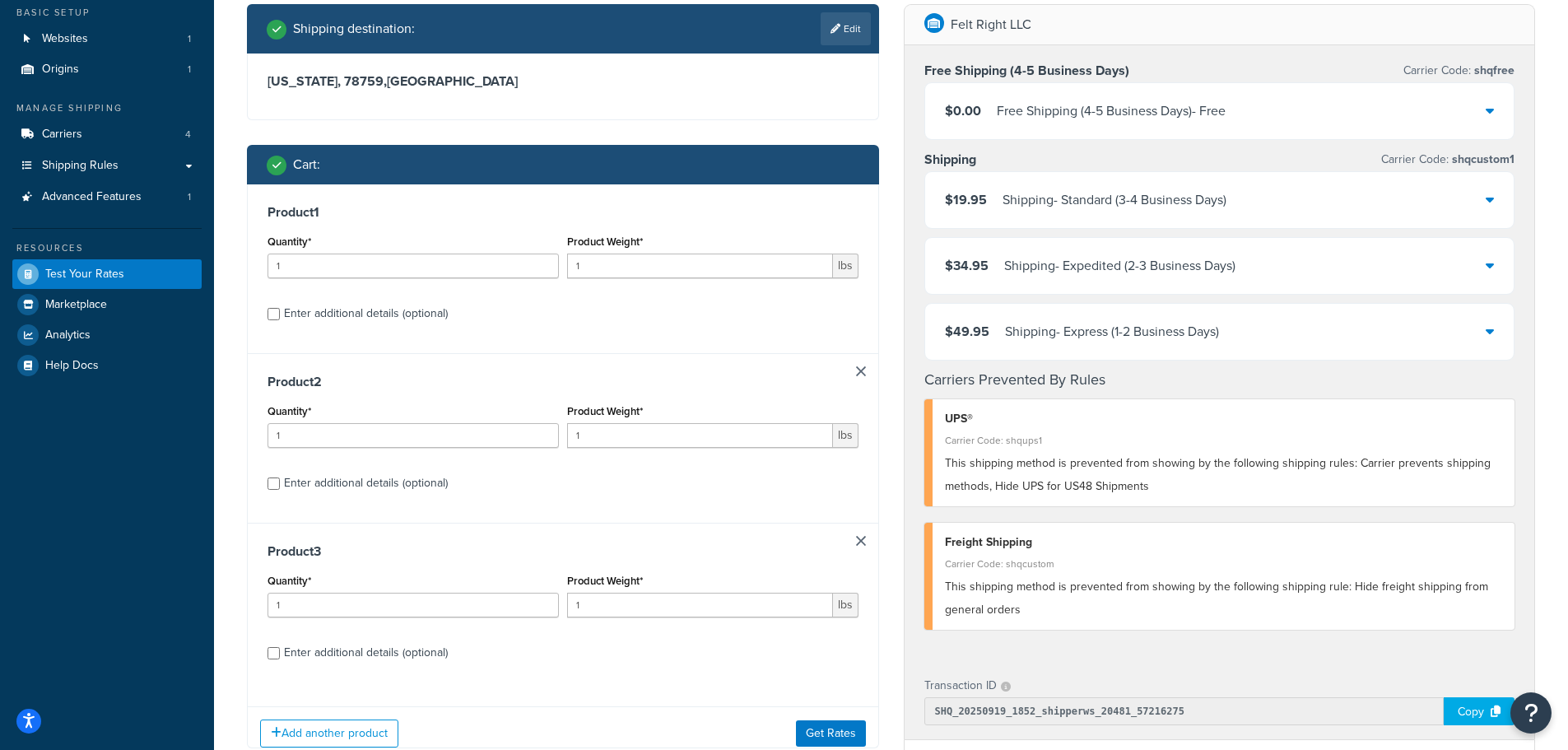
scroll to position [412, 0]
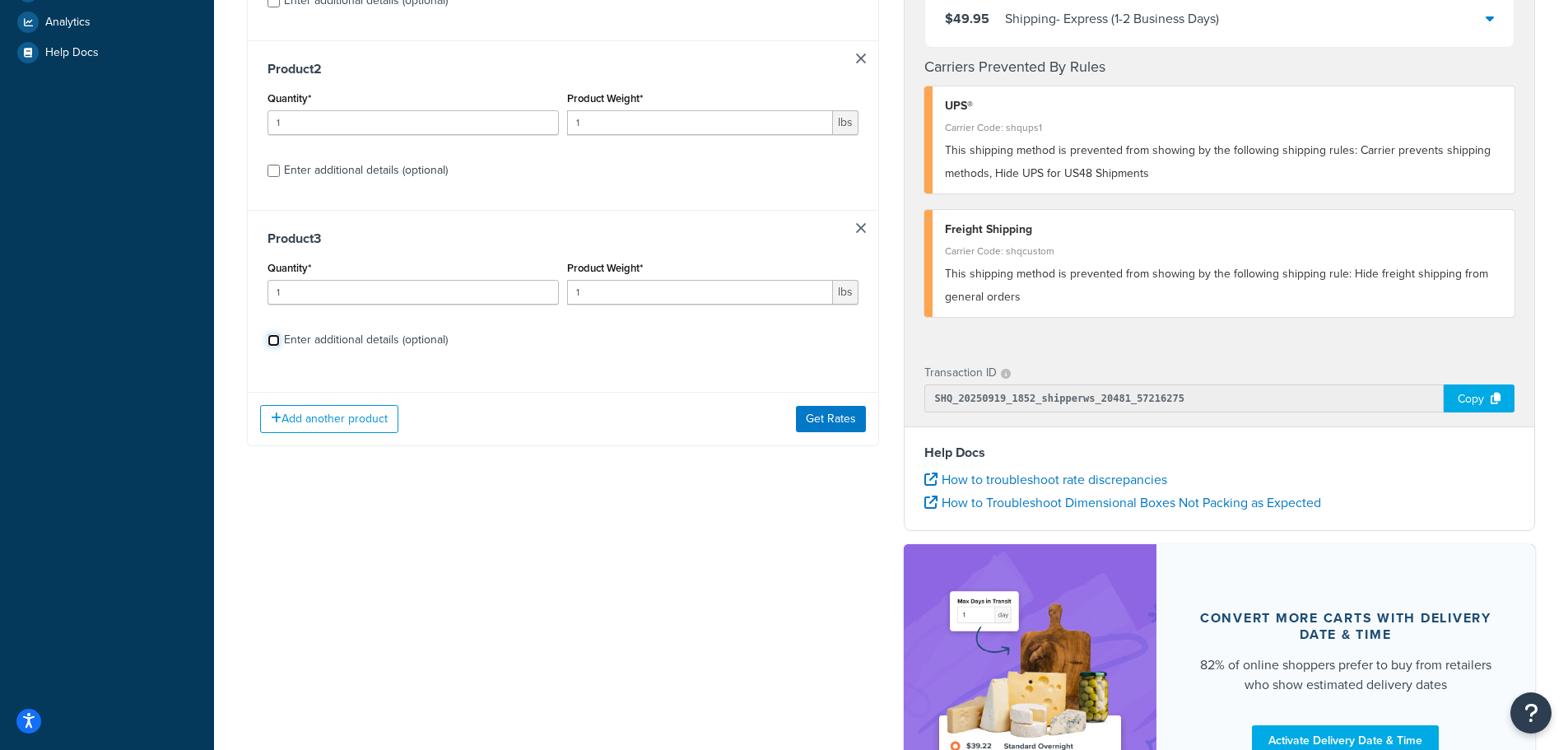
click at [274, 346] on input "Enter additional details (optional)" at bounding box center [274, 340] width 13 height 13
checkbox input "true"
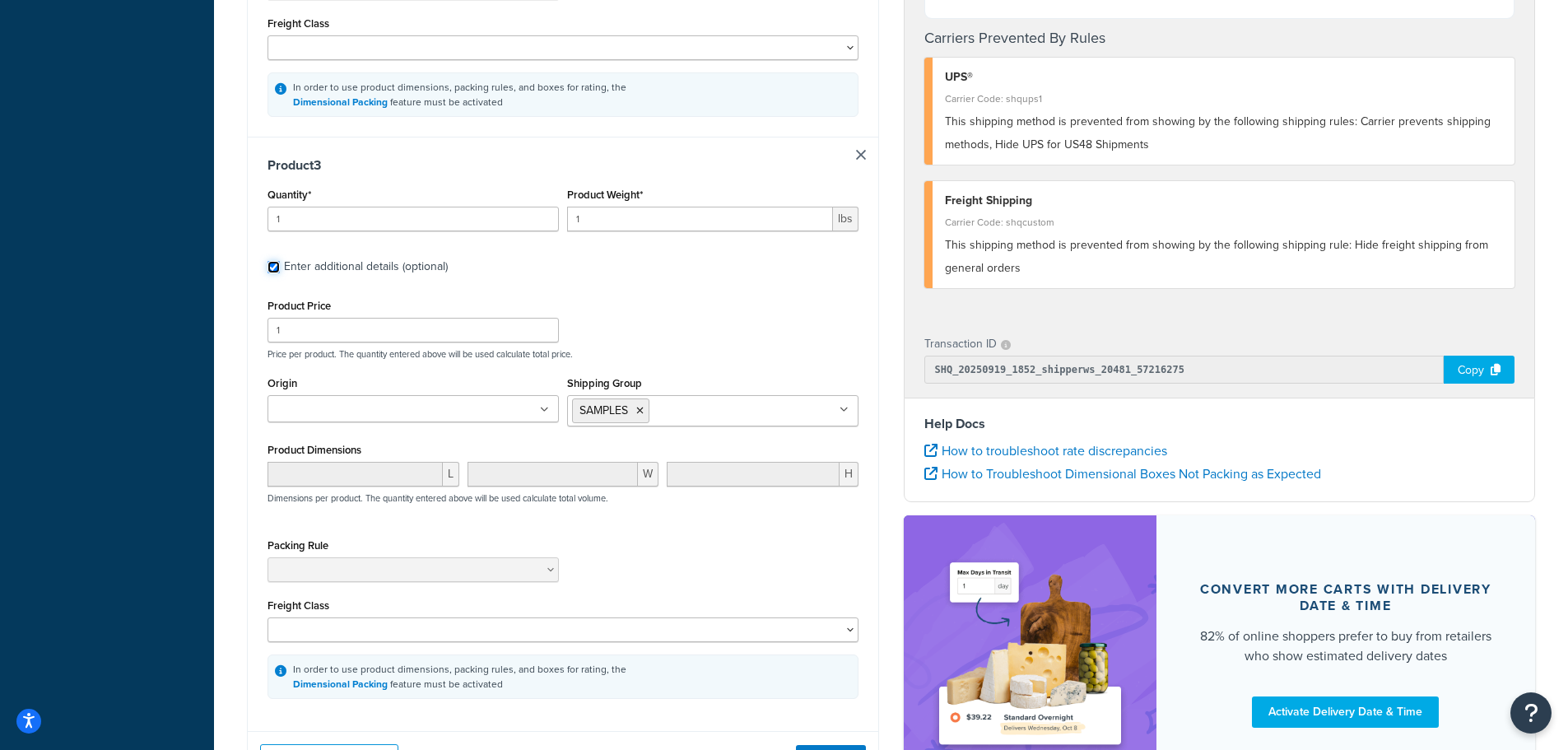
scroll to position [1318, 0]
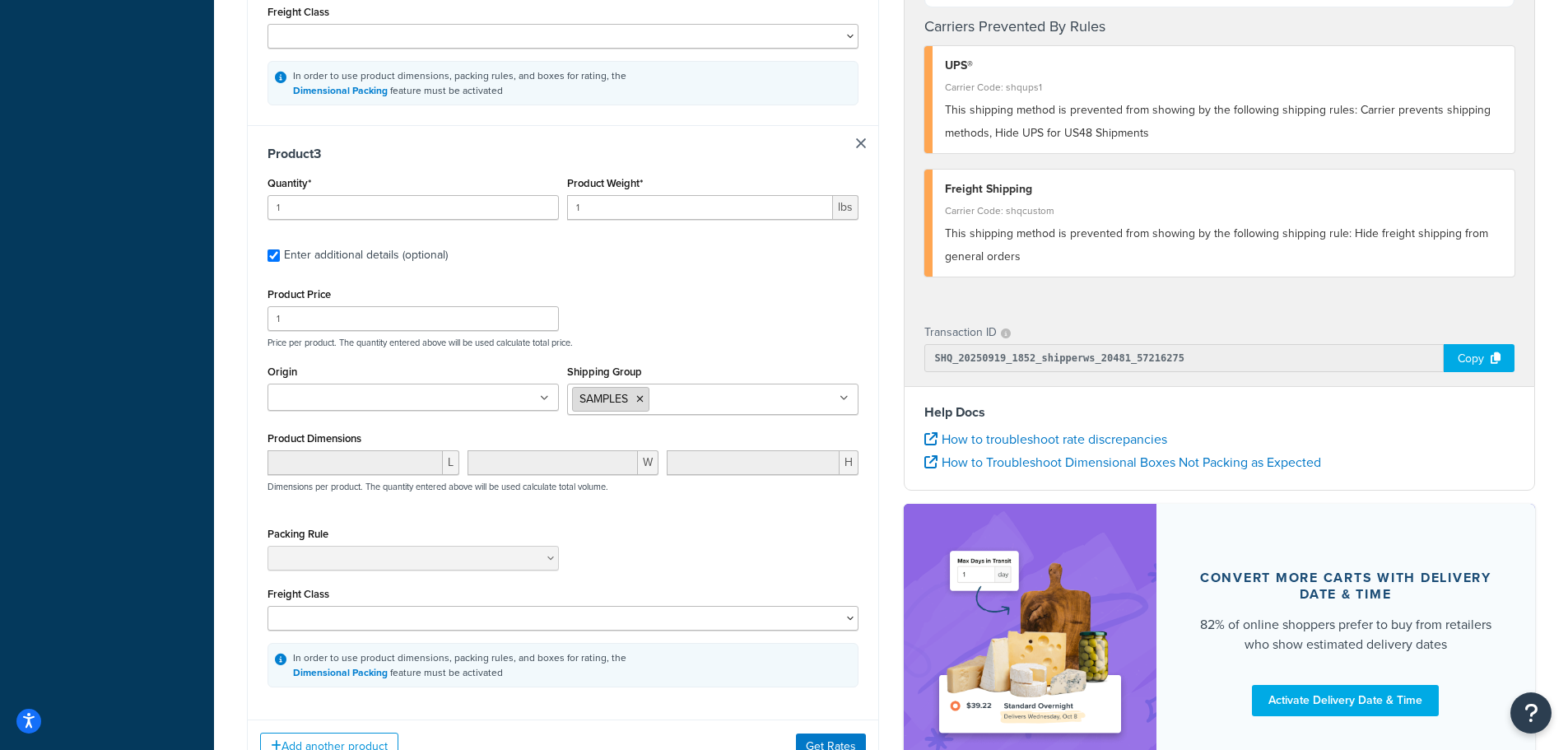
click at [639, 405] on icon at bounding box center [640, 399] width 8 height 10
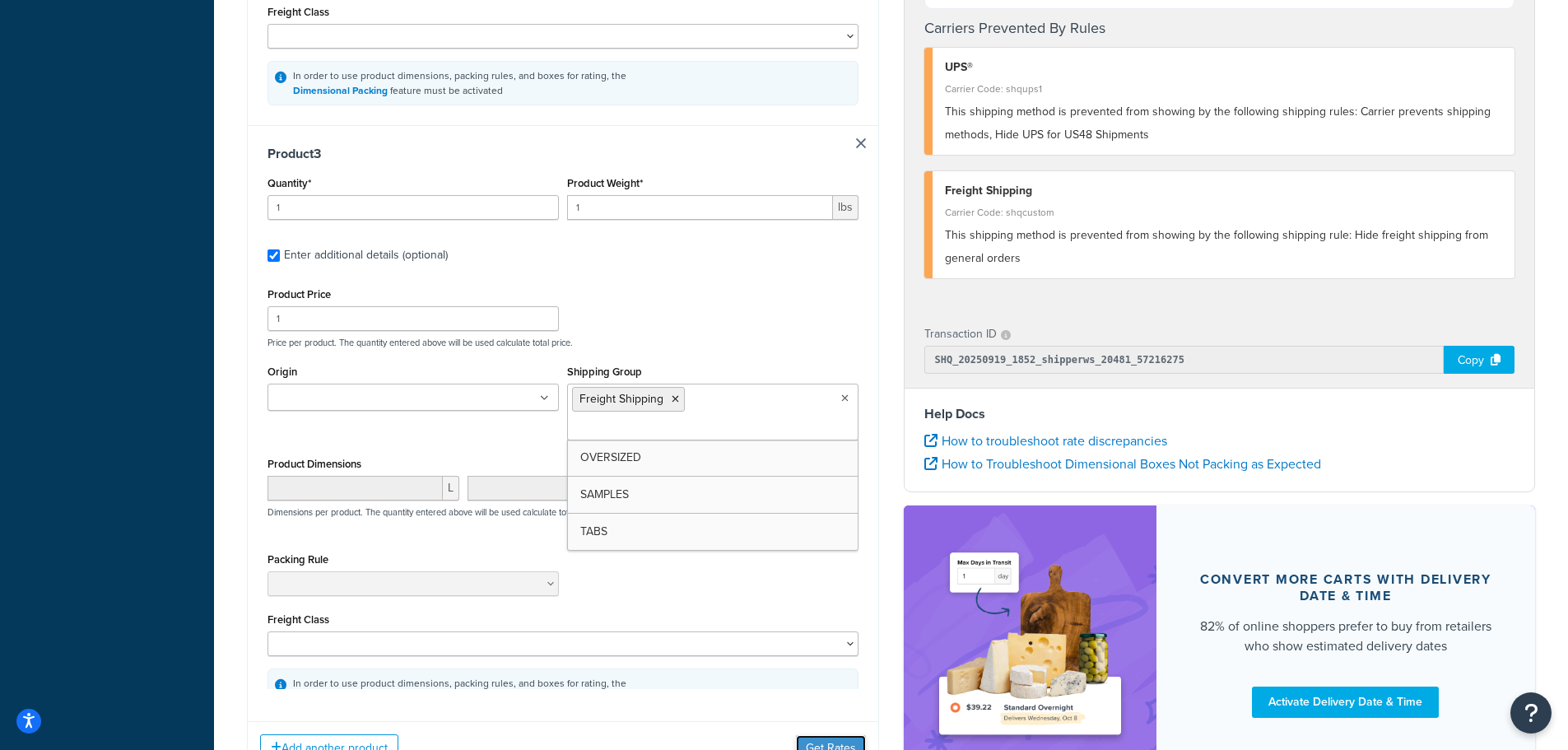
click at [827, 743] on button "Get Rates" at bounding box center [831, 748] width 70 height 26
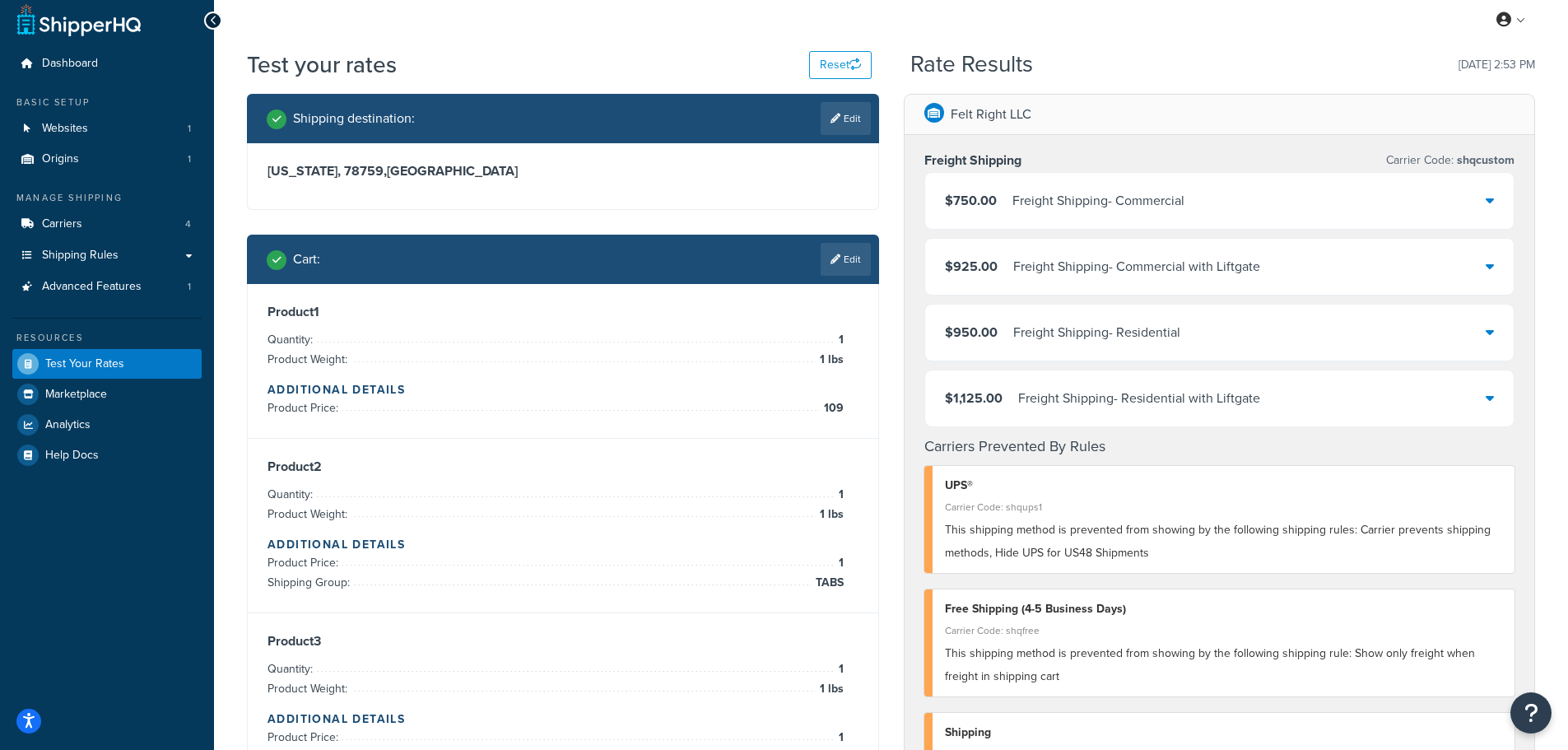
scroll to position [0, 0]
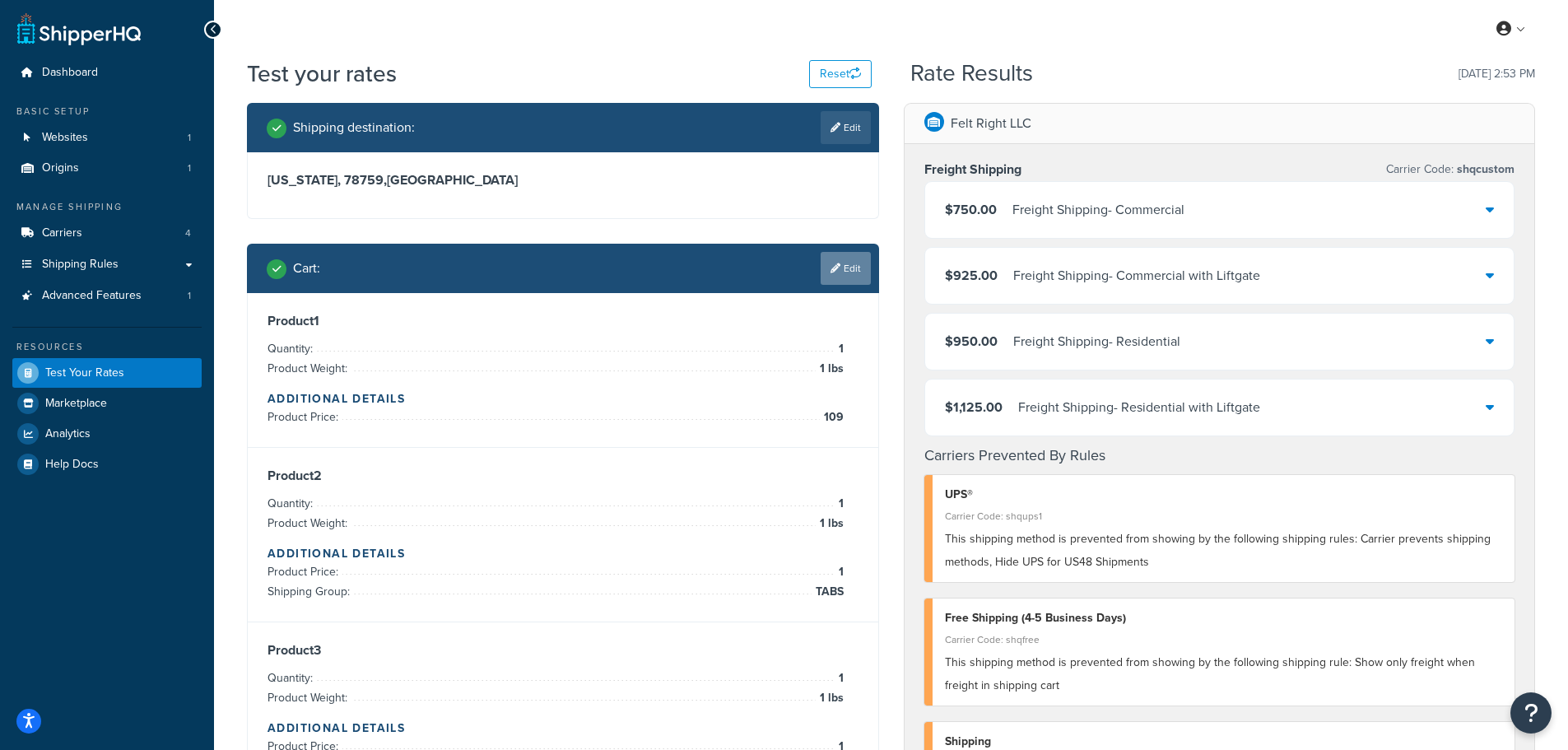
click at [849, 269] on link "Edit" at bounding box center [845, 268] width 50 height 33
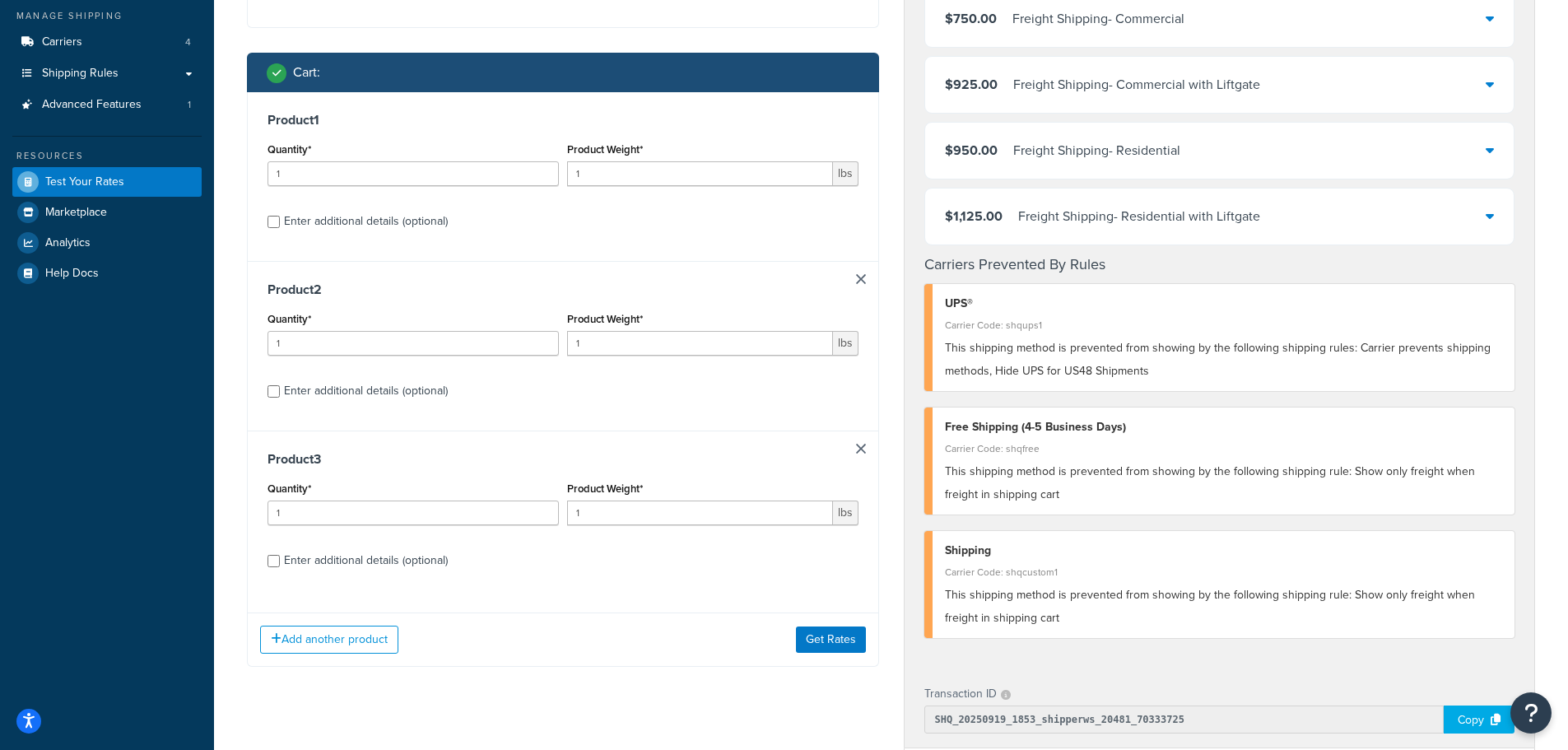
scroll to position [329, 0]
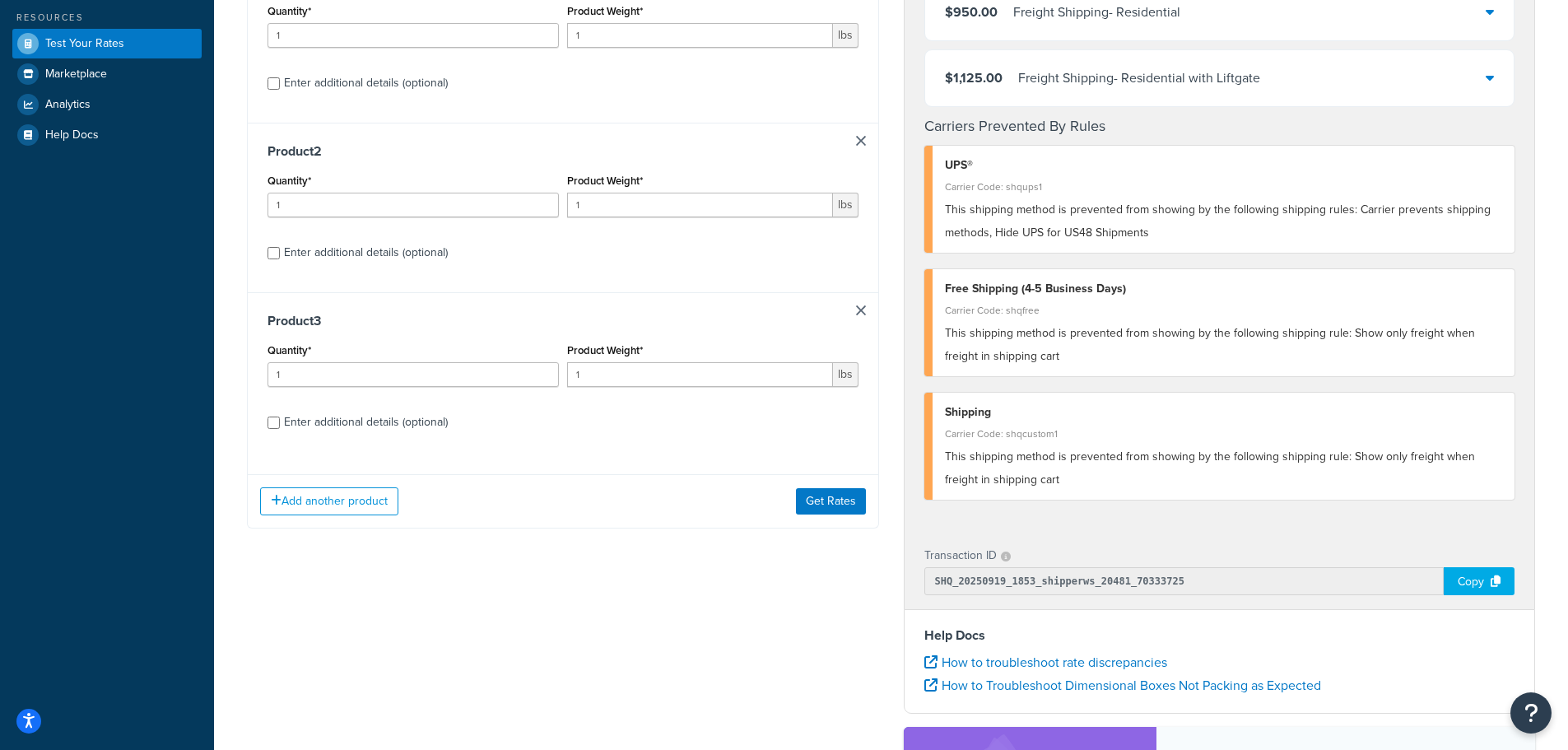
click at [862, 145] on link at bounding box center [861, 141] width 10 height 10
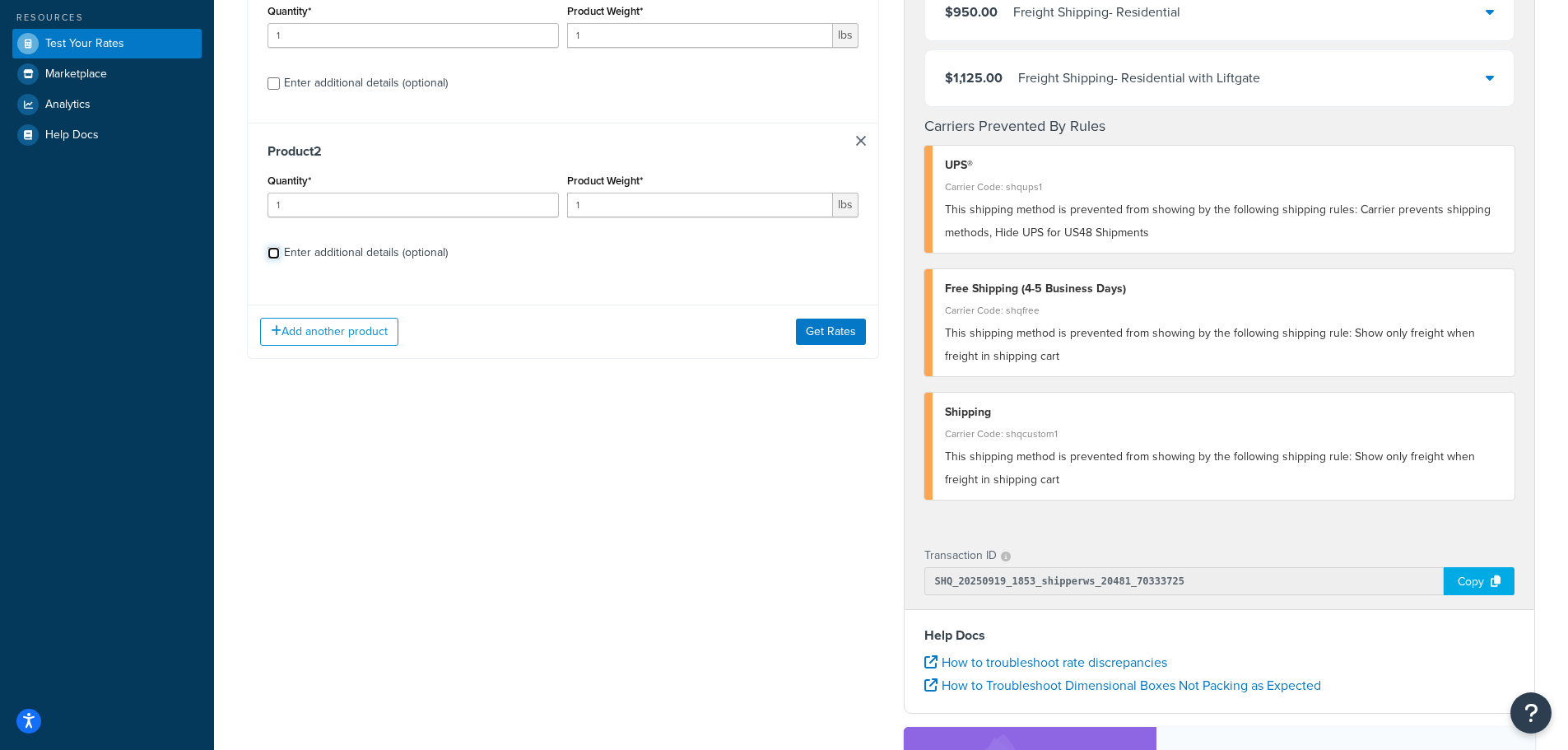
click at [274, 253] on input "Enter additional details (optional)" at bounding box center [274, 253] width 13 height 13
checkbox input "true"
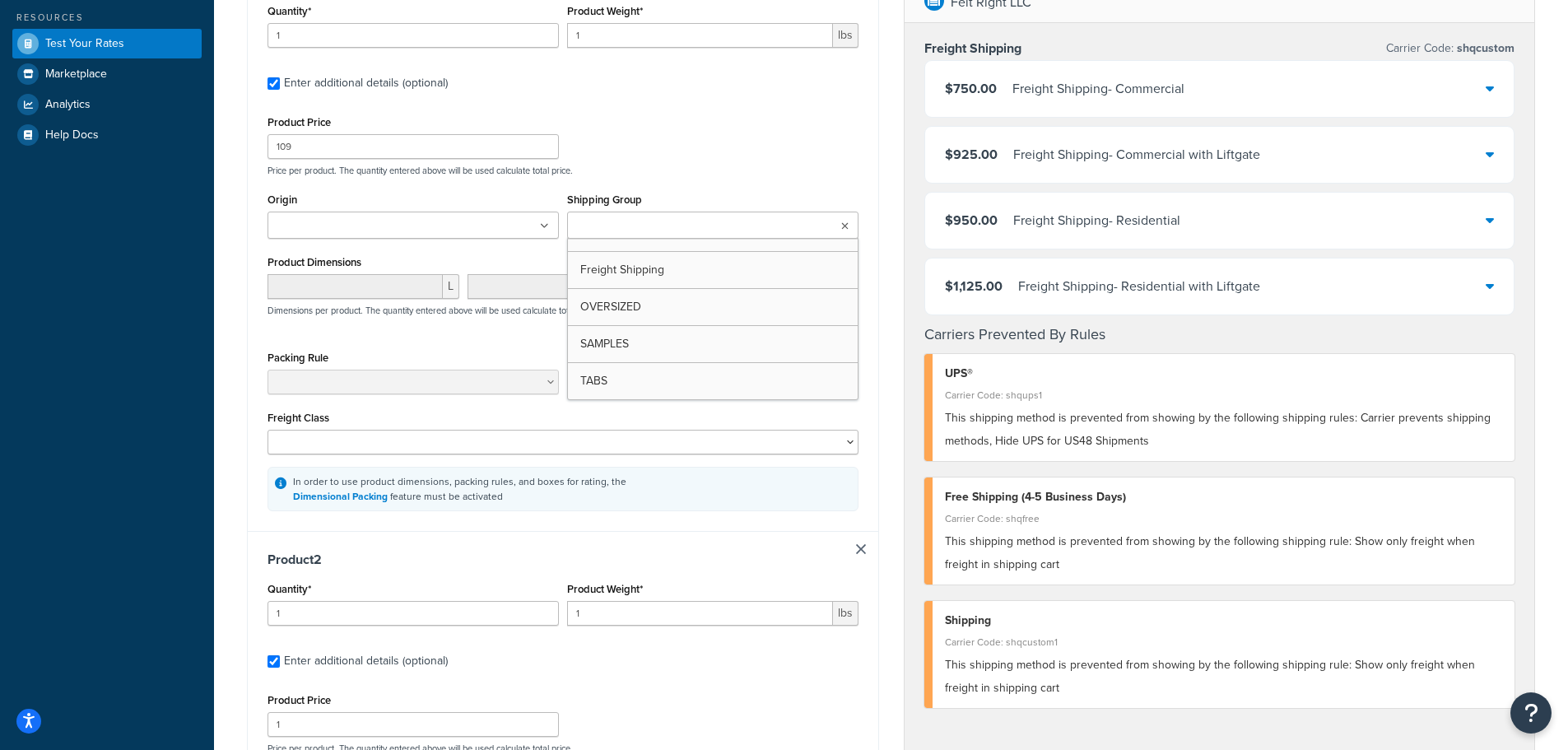
click at [645, 226] on input "Shipping Group" at bounding box center [645, 226] width 146 height 18
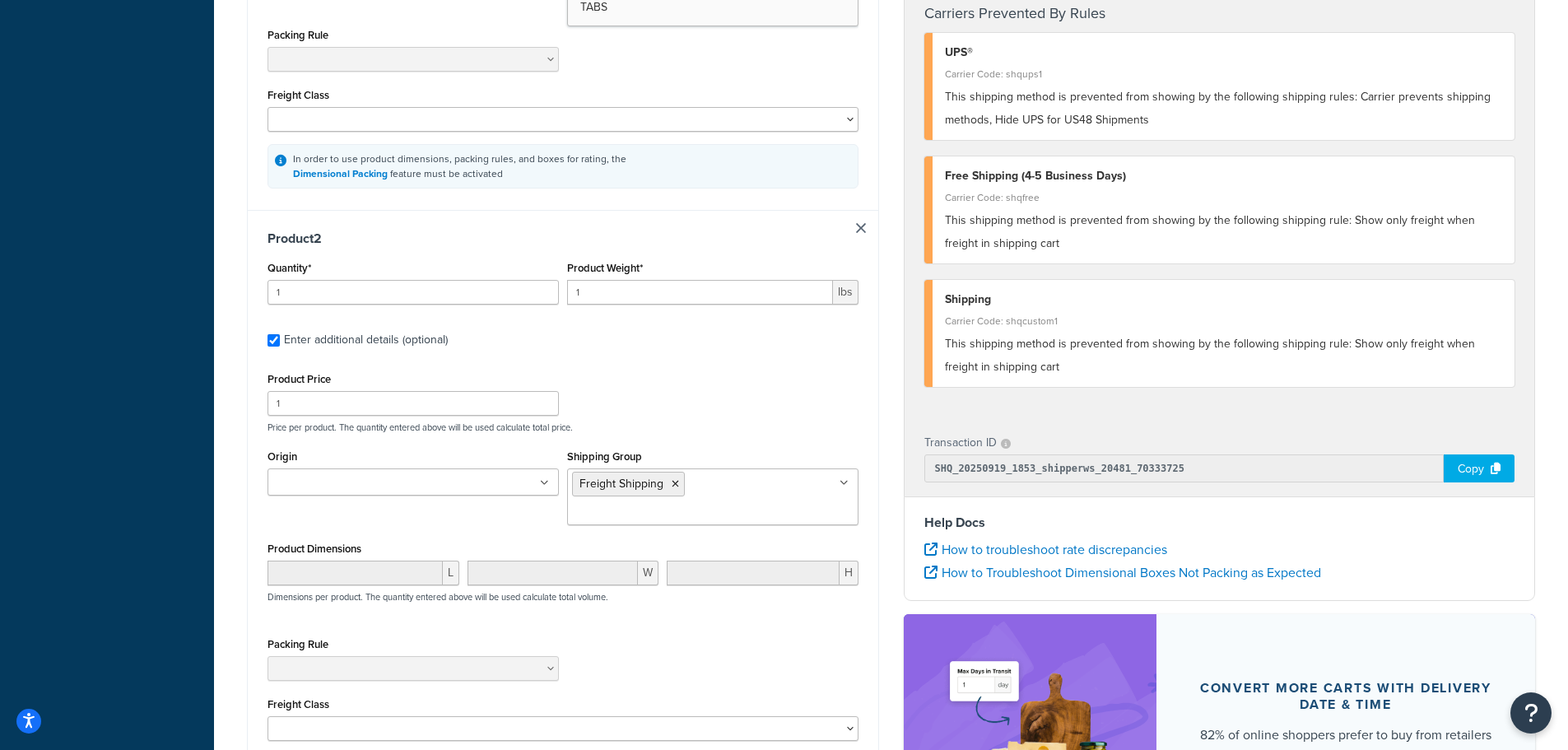
scroll to position [659, 0]
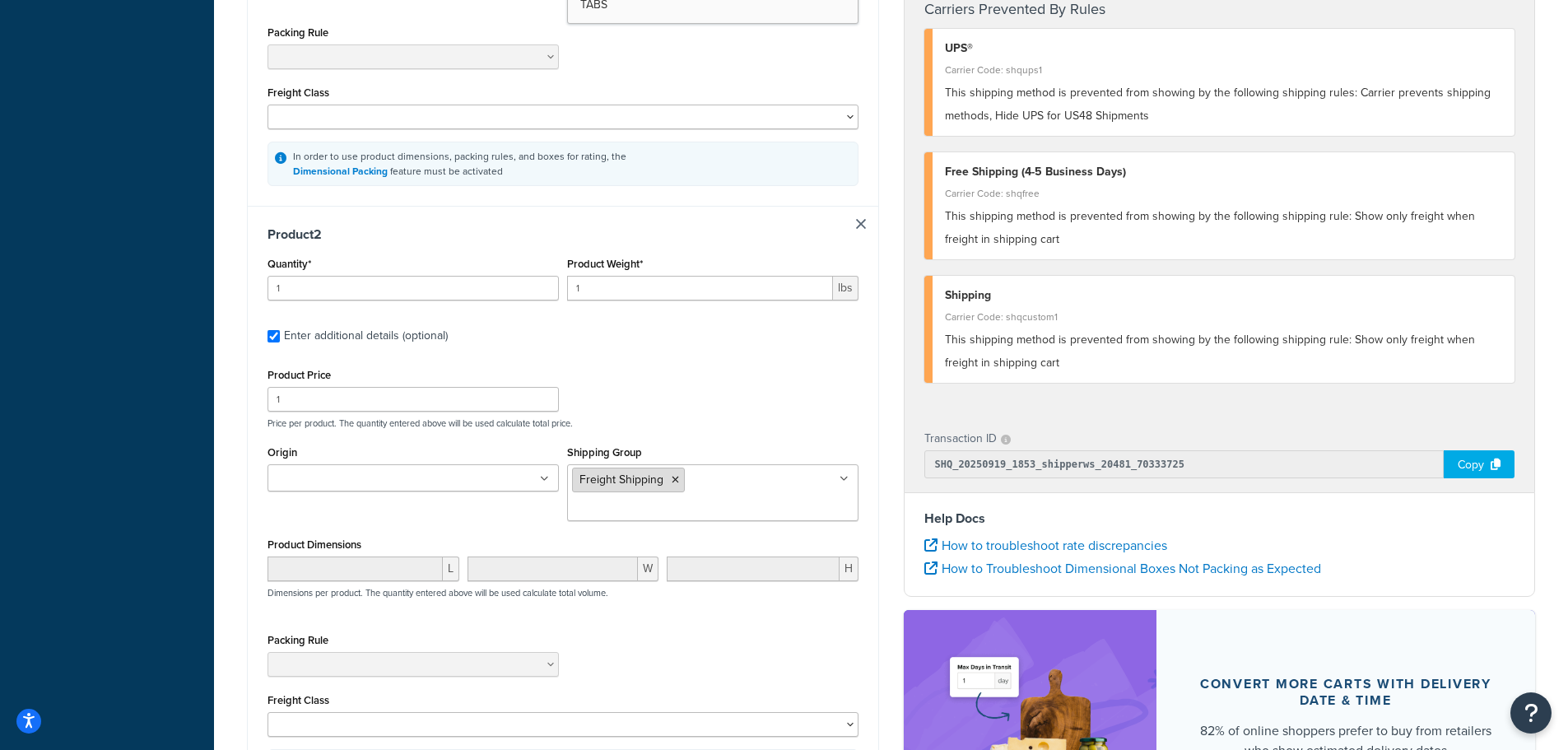
click at [675, 481] on icon at bounding box center [675, 481] width 8 height 10
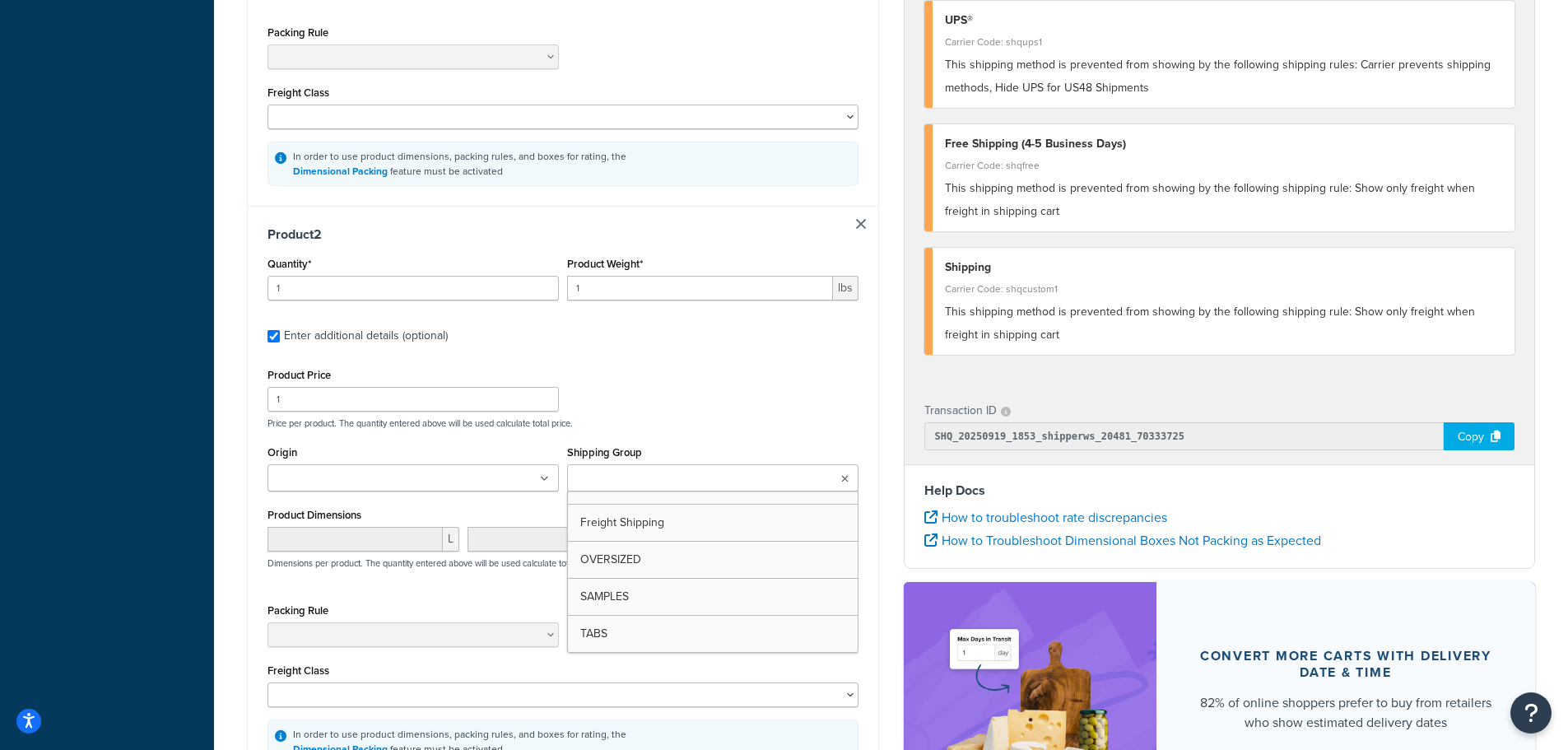
click at [701, 482] on input "Shipping Group" at bounding box center [645, 479] width 146 height 18
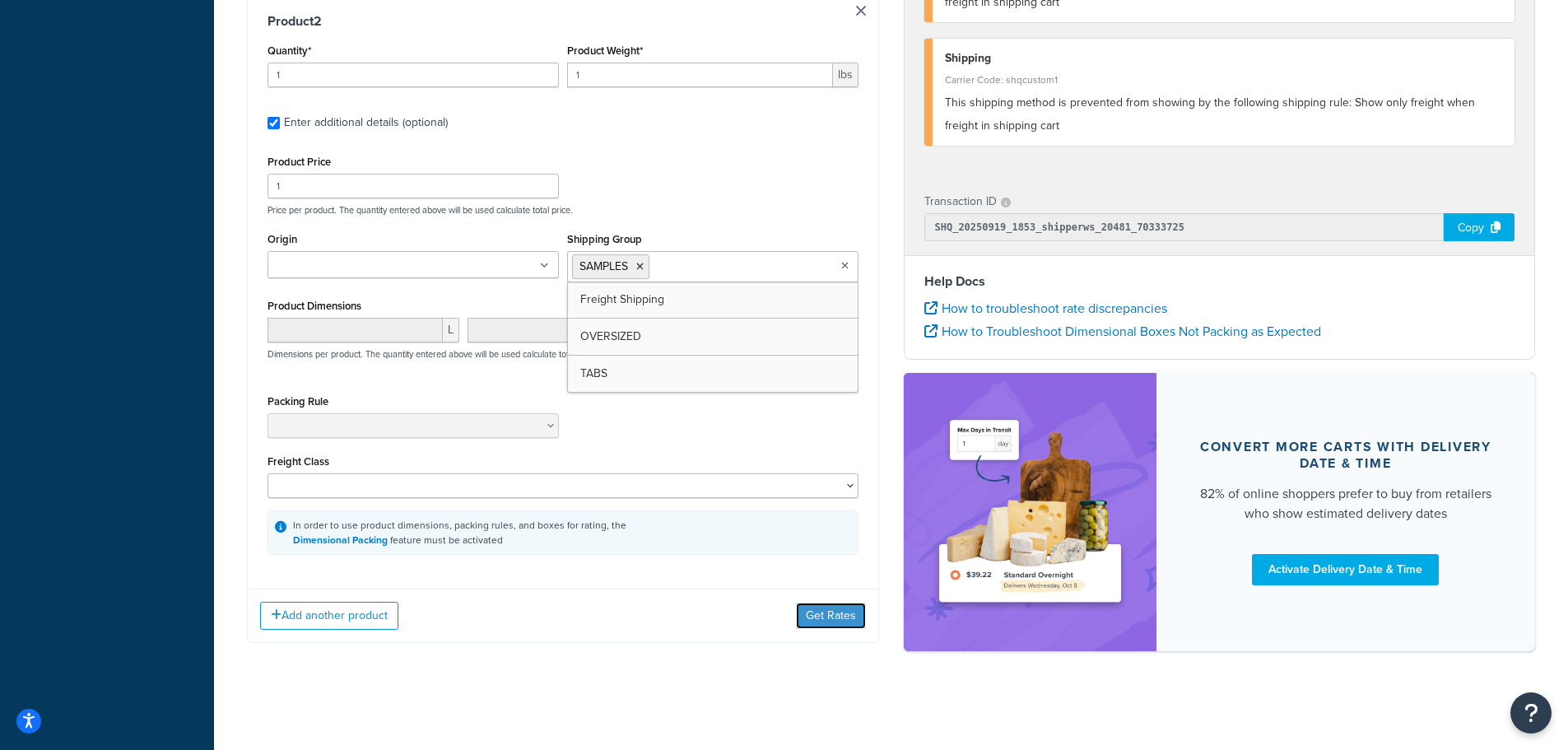
click at [815, 619] on button "Get Rates" at bounding box center [831, 616] width 70 height 26
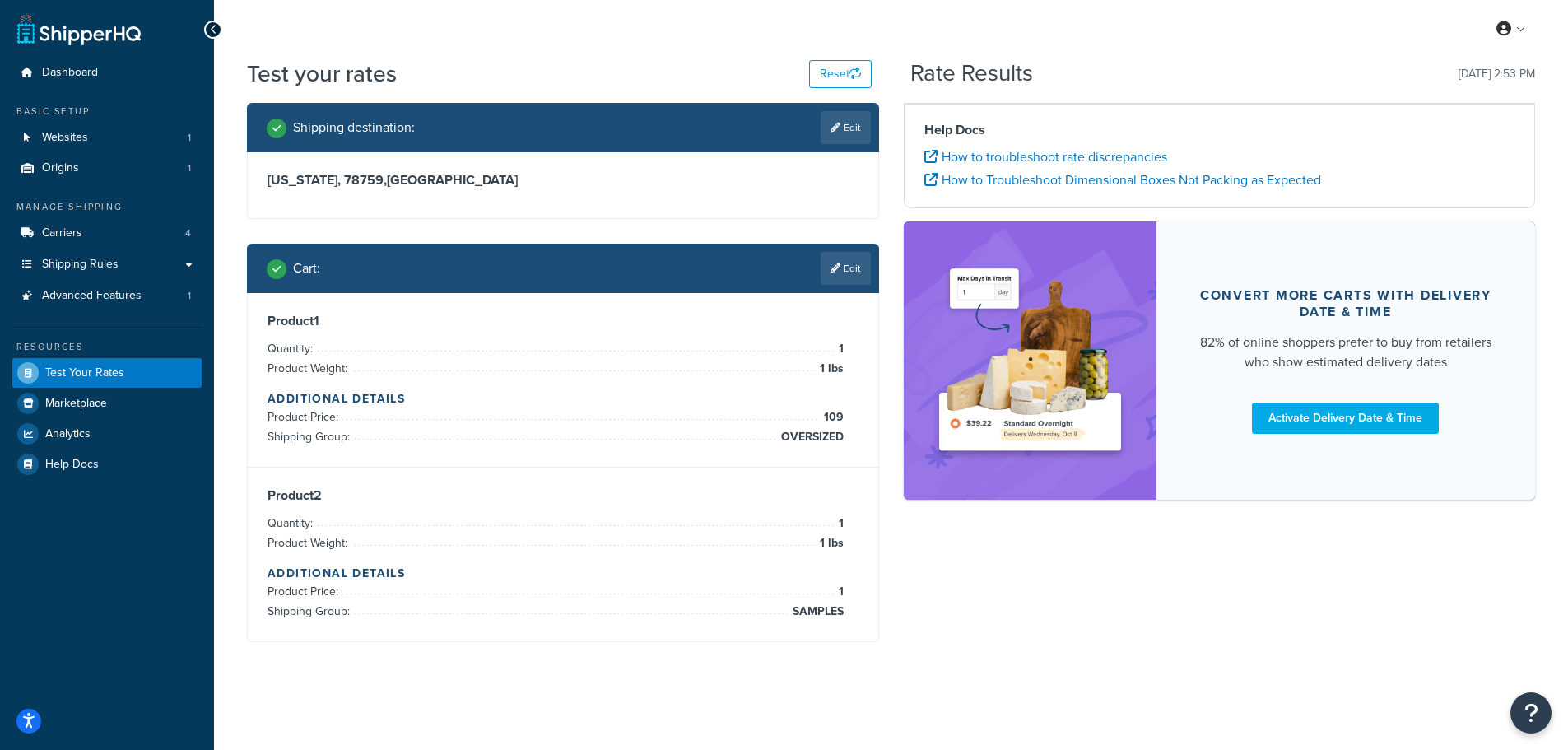
scroll to position [0, 0]
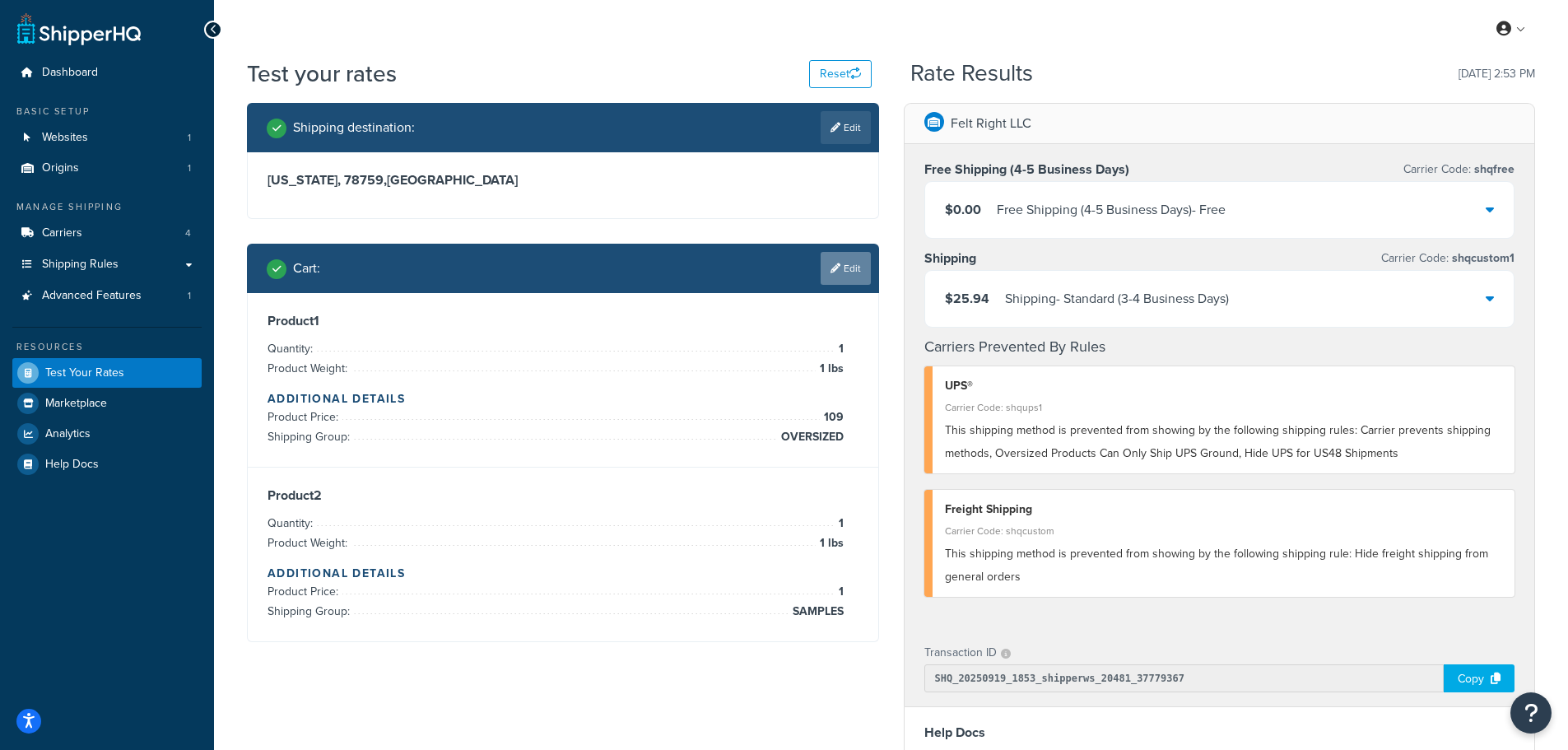
click at [844, 272] on link "Edit" at bounding box center [845, 268] width 50 height 33
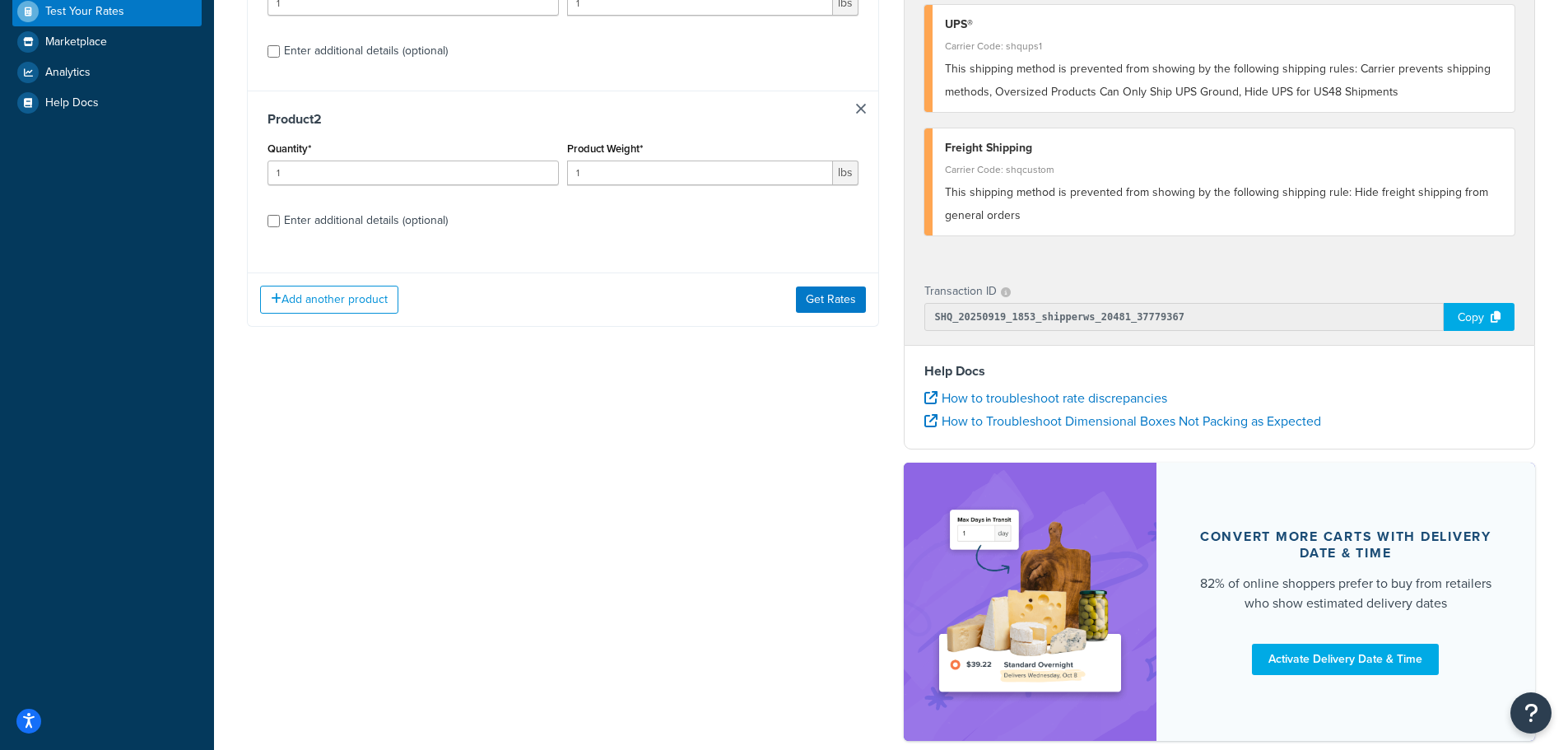
scroll to position [412, 0]
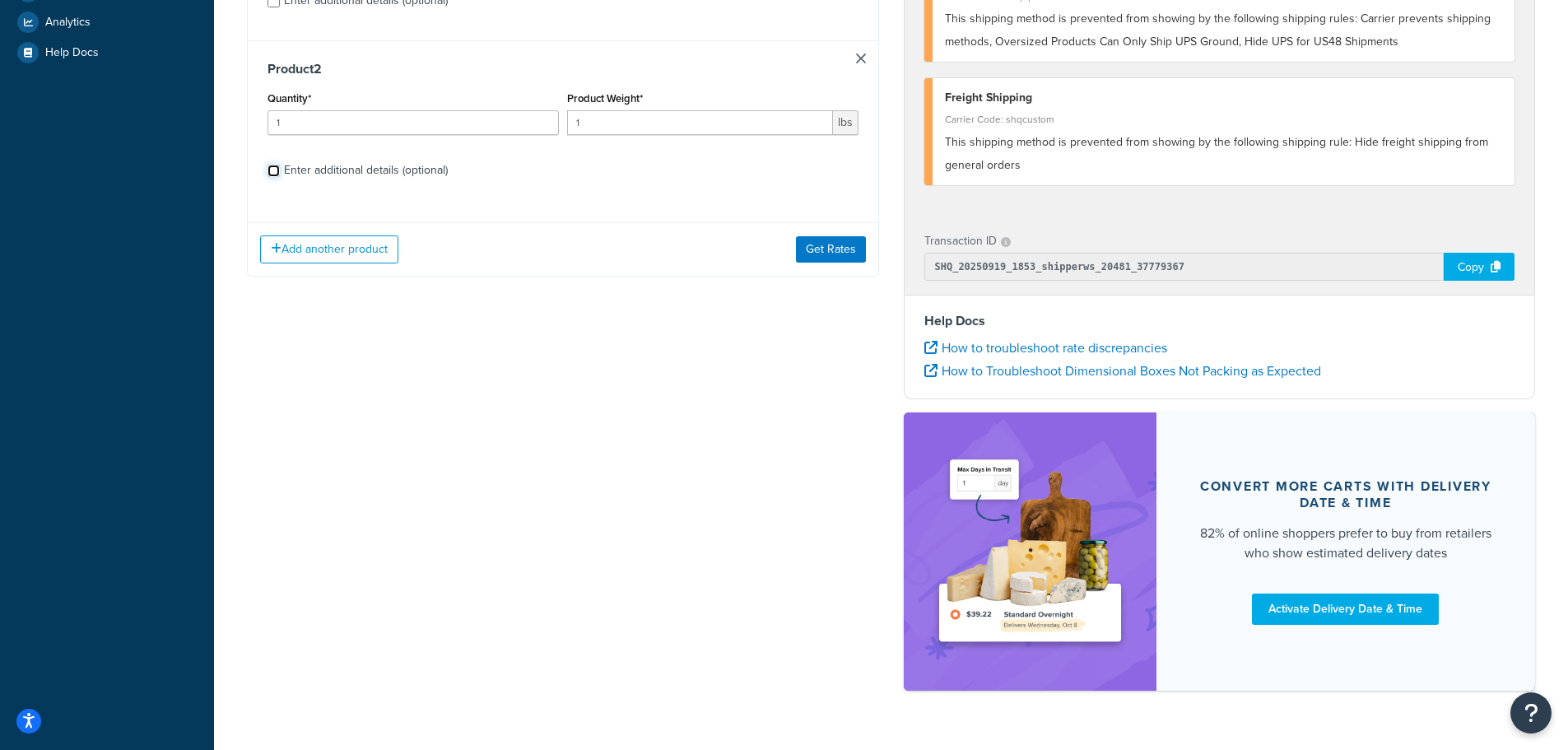
click at [274, 171] on input "Enter additional details (optional)" at bounding box center [274, 171] width 13 height 13
checkbox input "true"
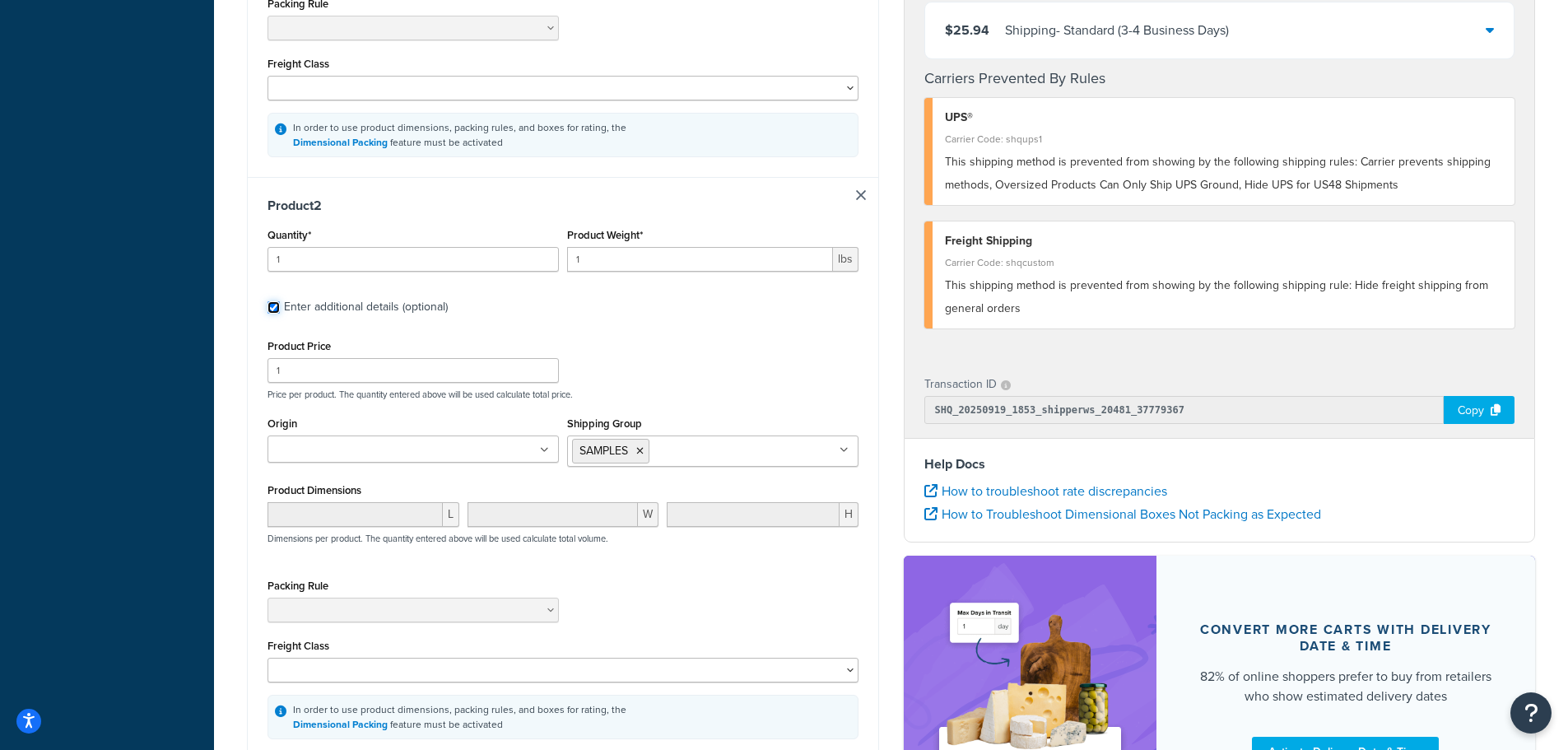
scroll to position [742, 0]
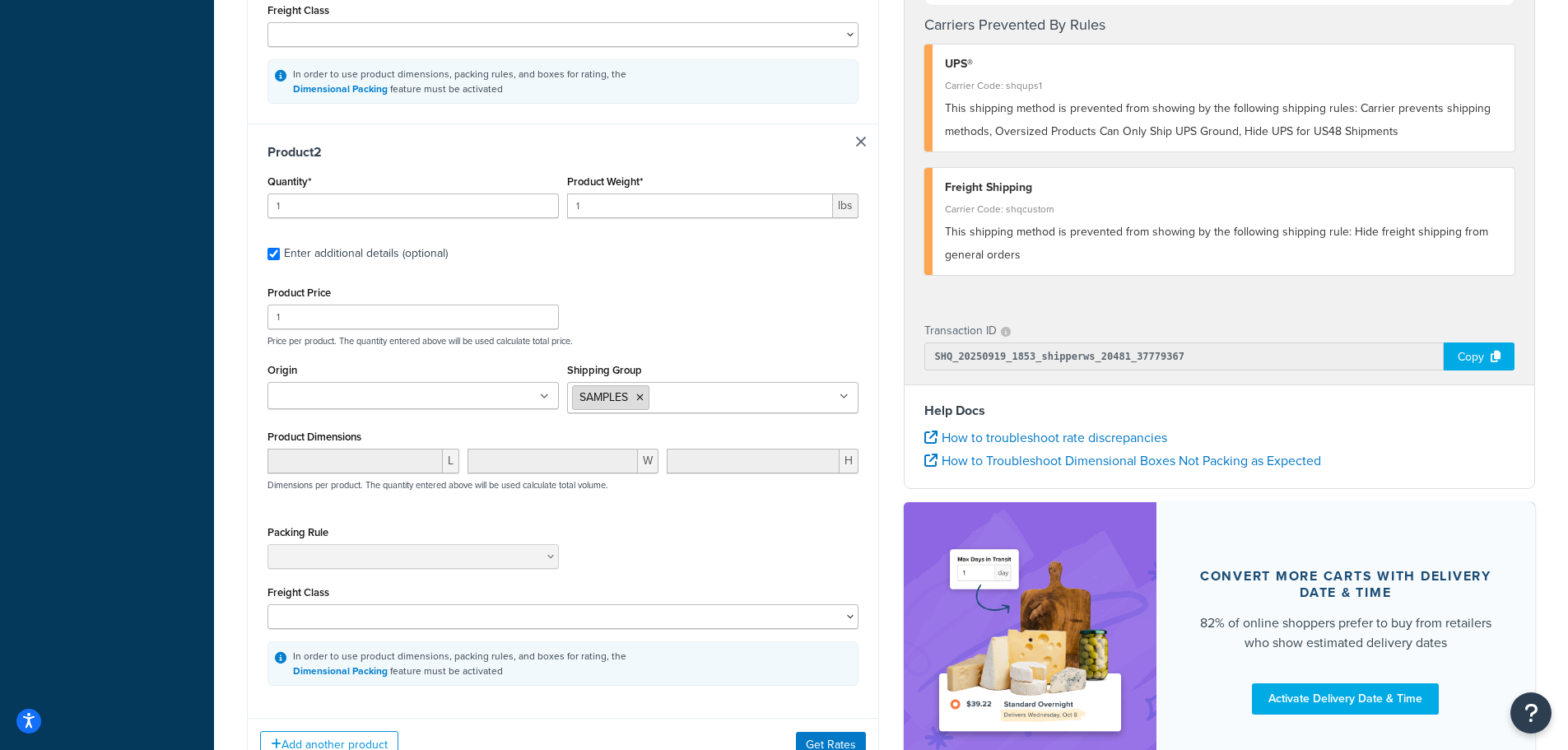
click at [642, 400] on icon at bounding box center [640, 398] width 8 height 10
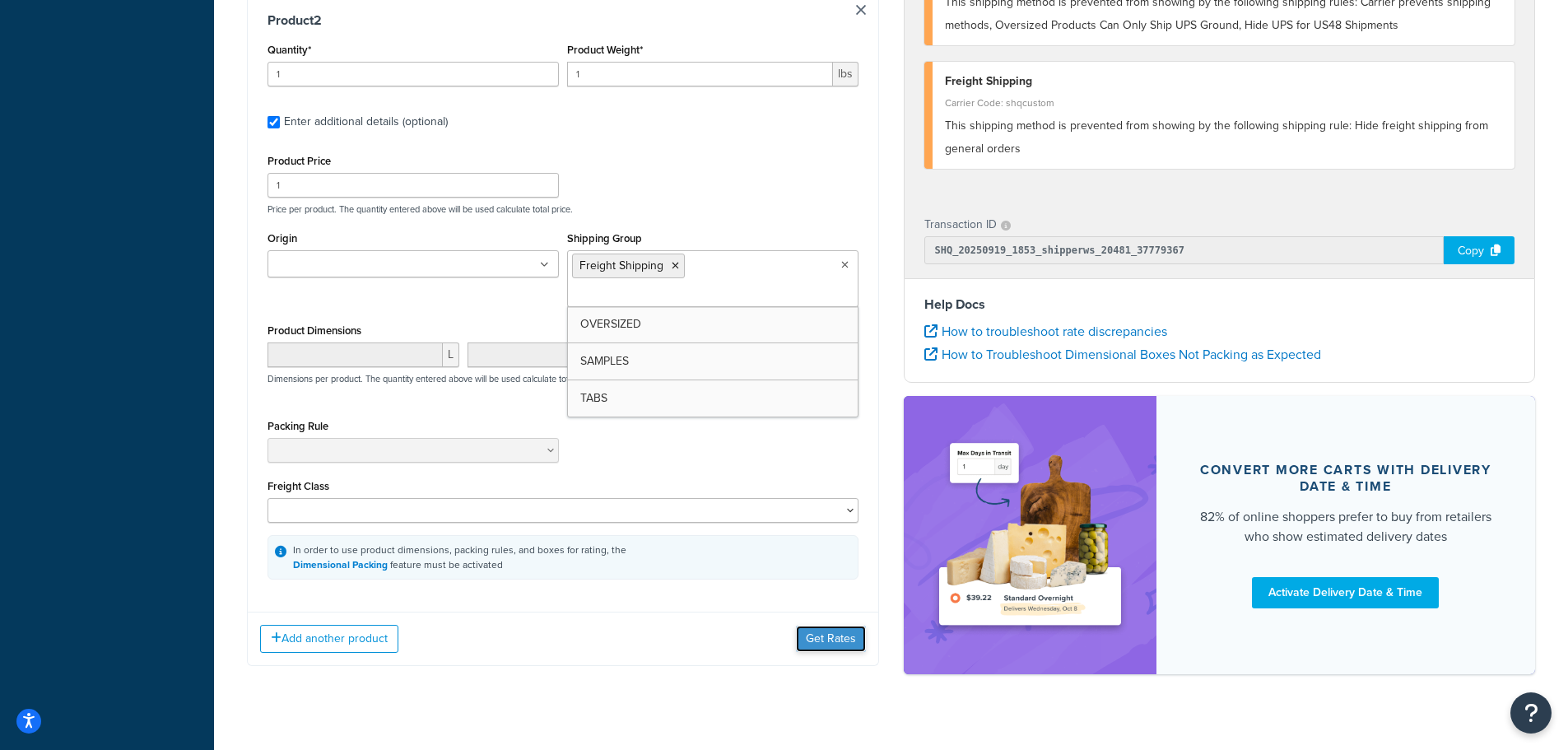
click at [828, 626] on button "Get Rates" at bounding box center [831, 639] width 70 height 26
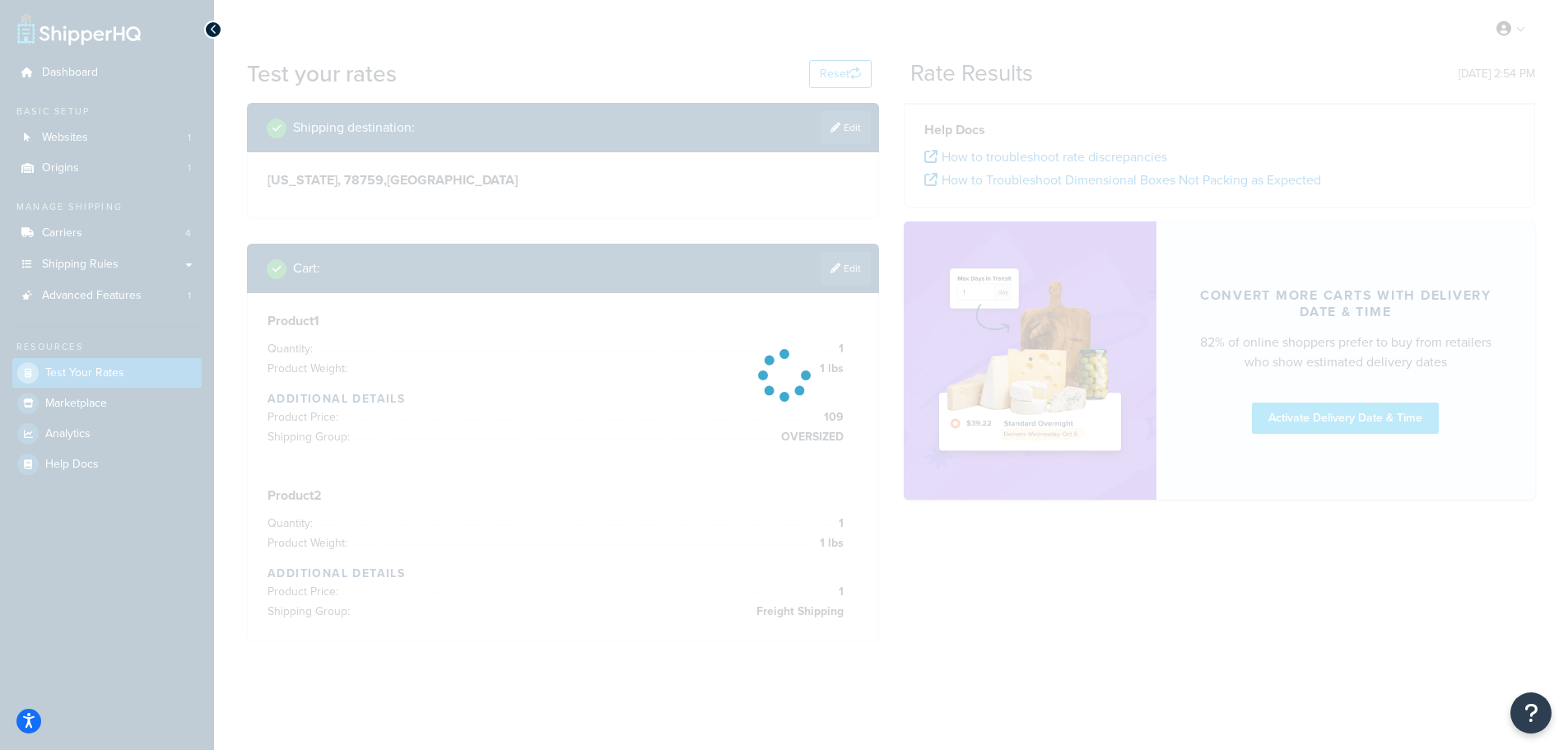
scroll to position [0, 0]
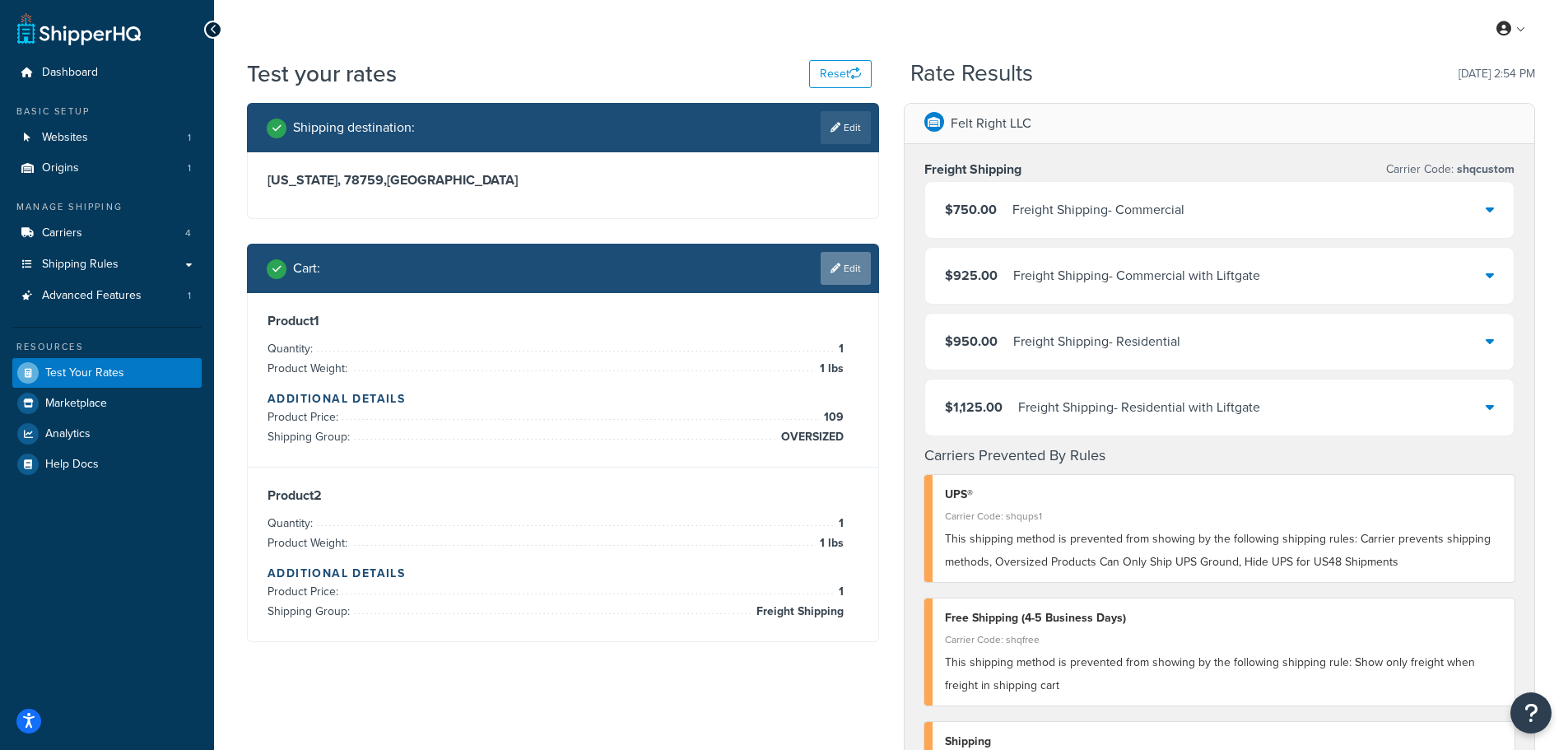
click at [846, 259] on link "Edit" at bounding box center [845, 268] width 50 height 33
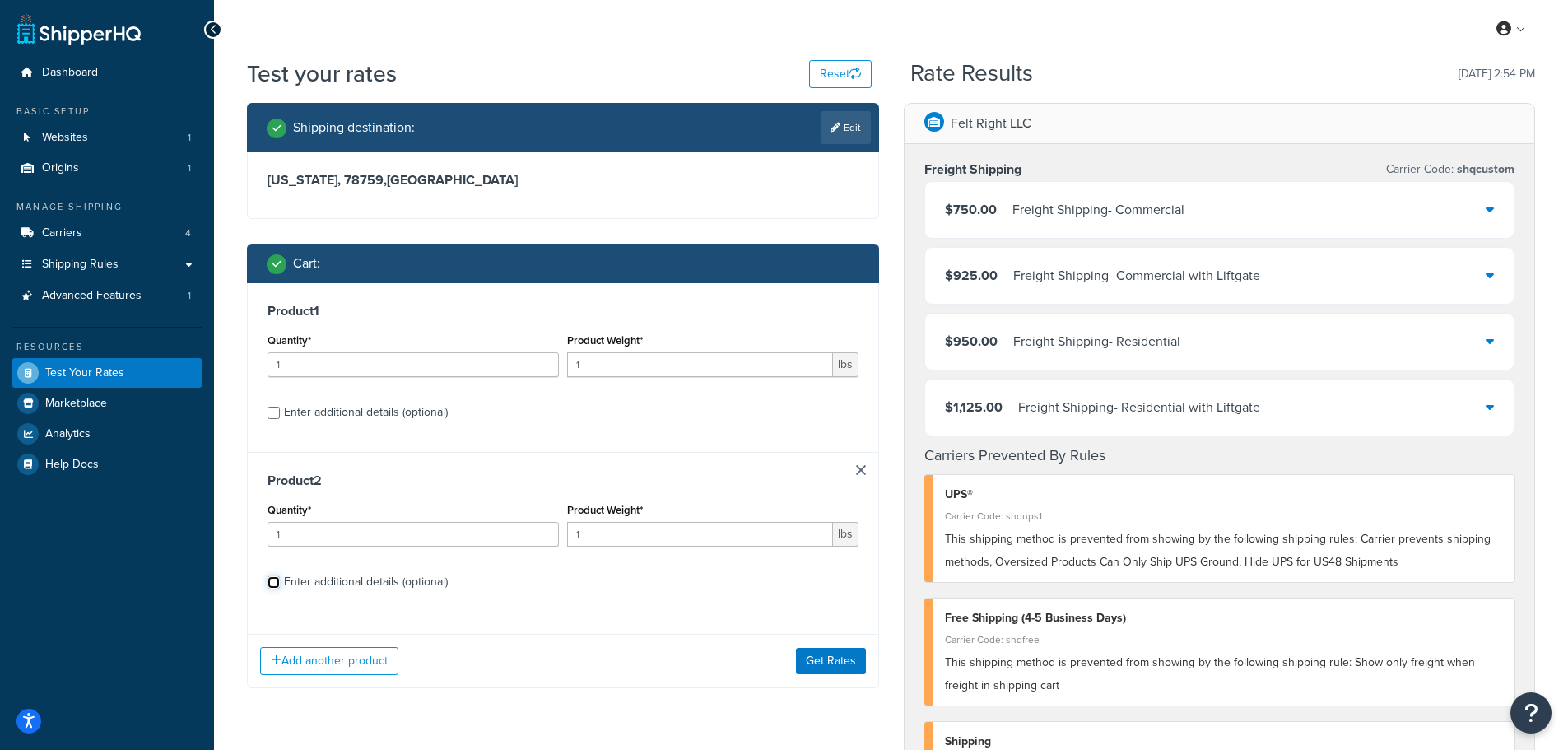
click at [268, 580] on input "Enter additional details (optional)" at bounding box center [274, 583] width 13 height 13
checkbox input "true"
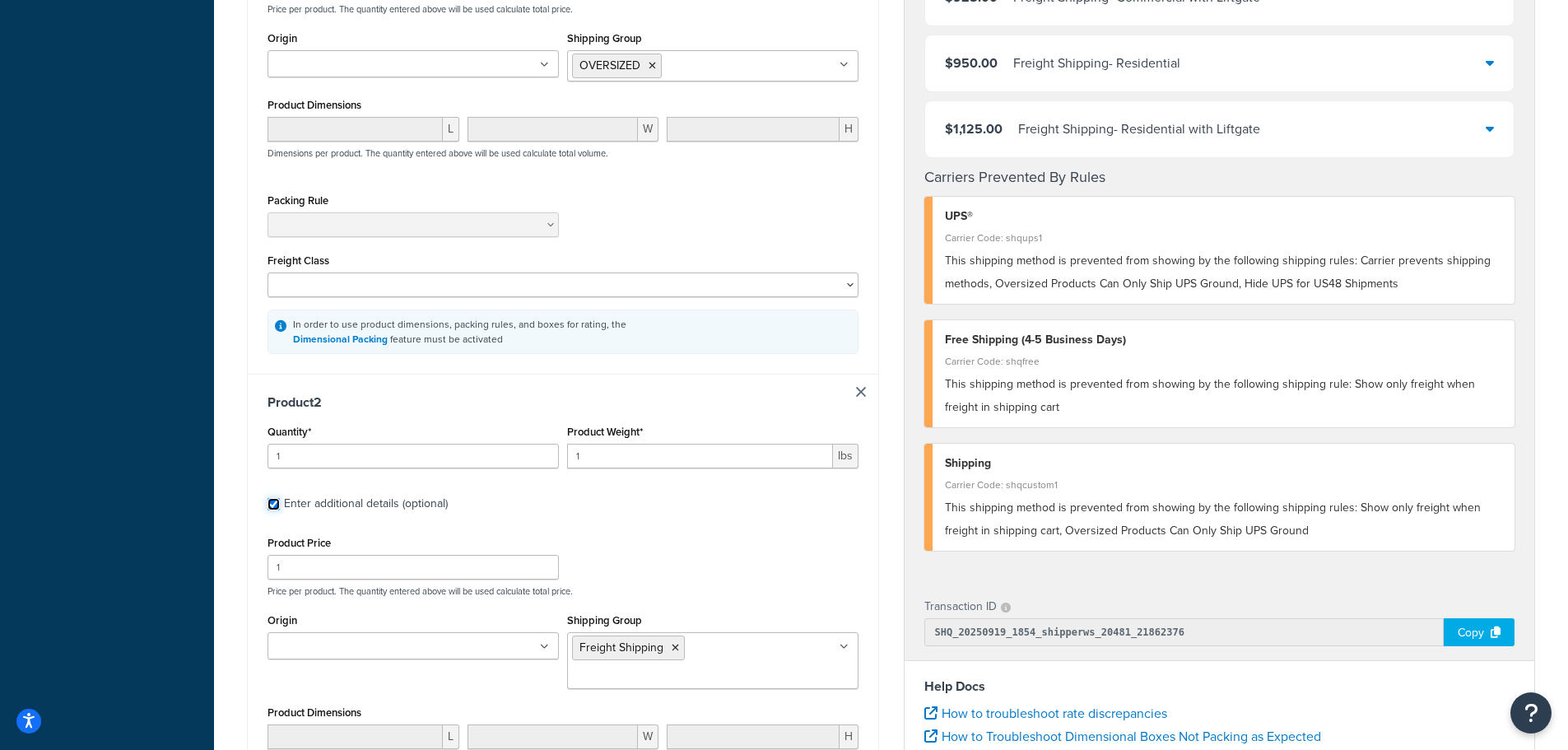
scroll to position [247, 0]
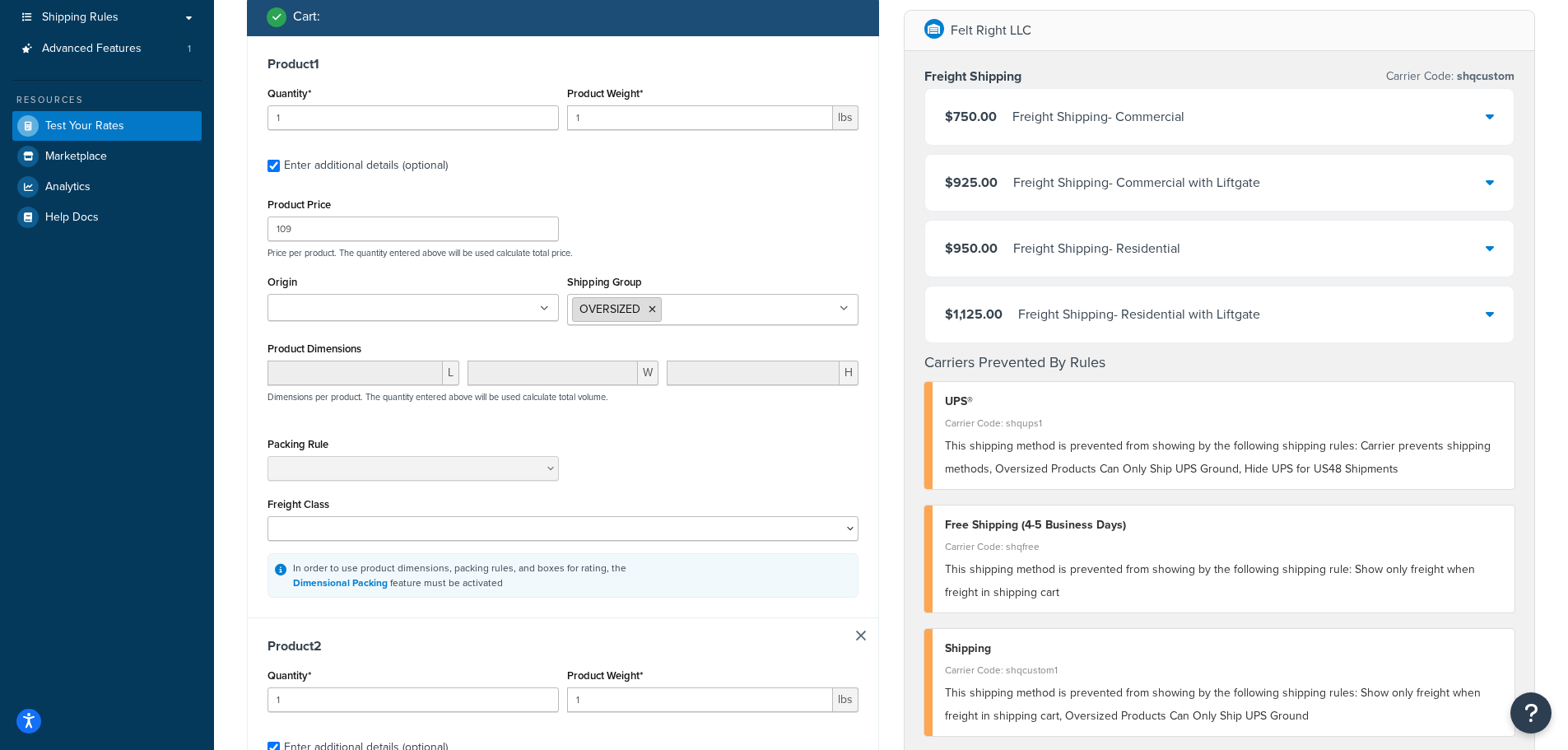
click at [647, 313] on li "OVERSIZED" at bounding box center [617, 309] width 90 height 24
click at [651, 310] on icon at bounding box center [652, 310] width 8 height 10
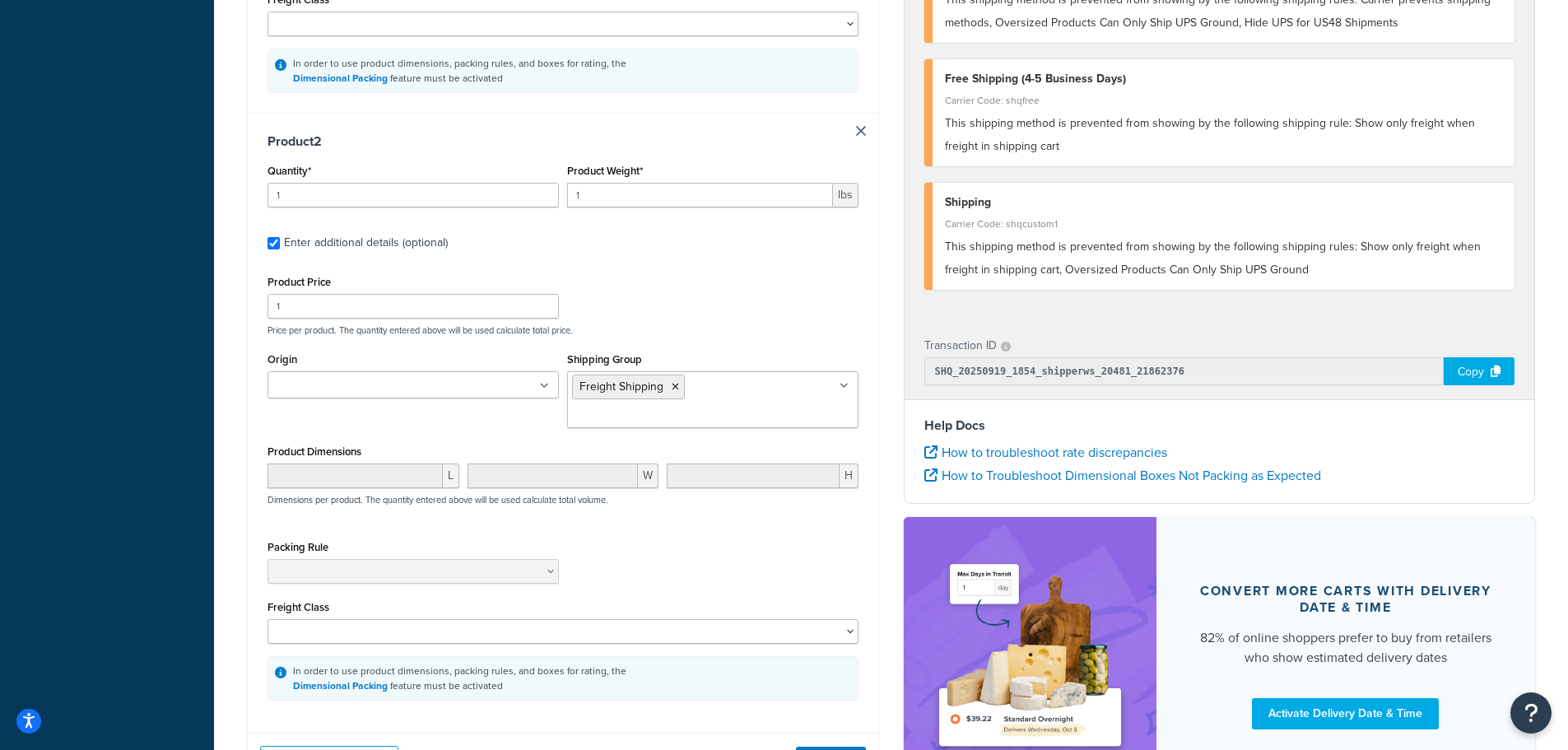
scroll to position [874, 0]
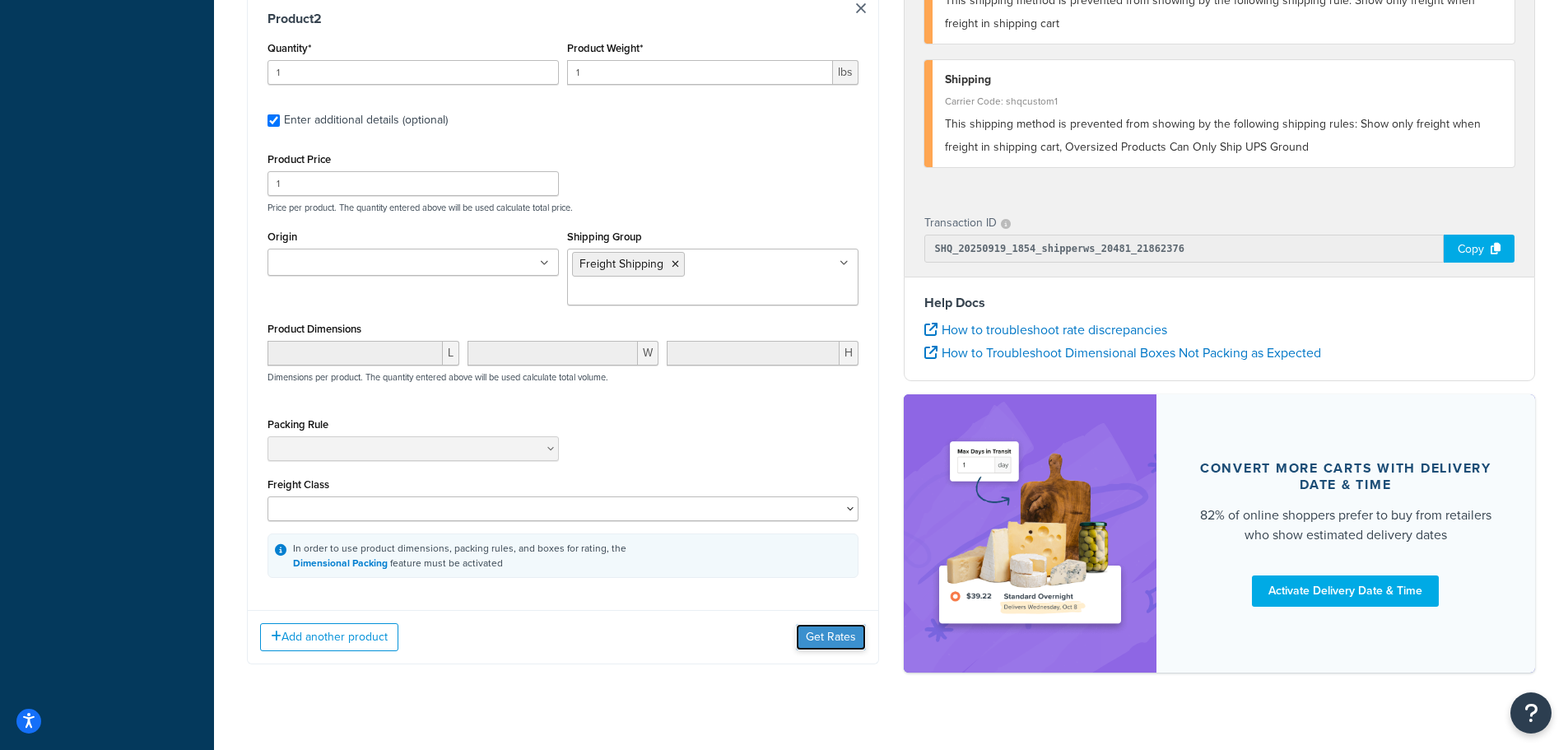
click at [840, 624] on button "Get Rates" at bounding box center [831, 637] width 70 height 26
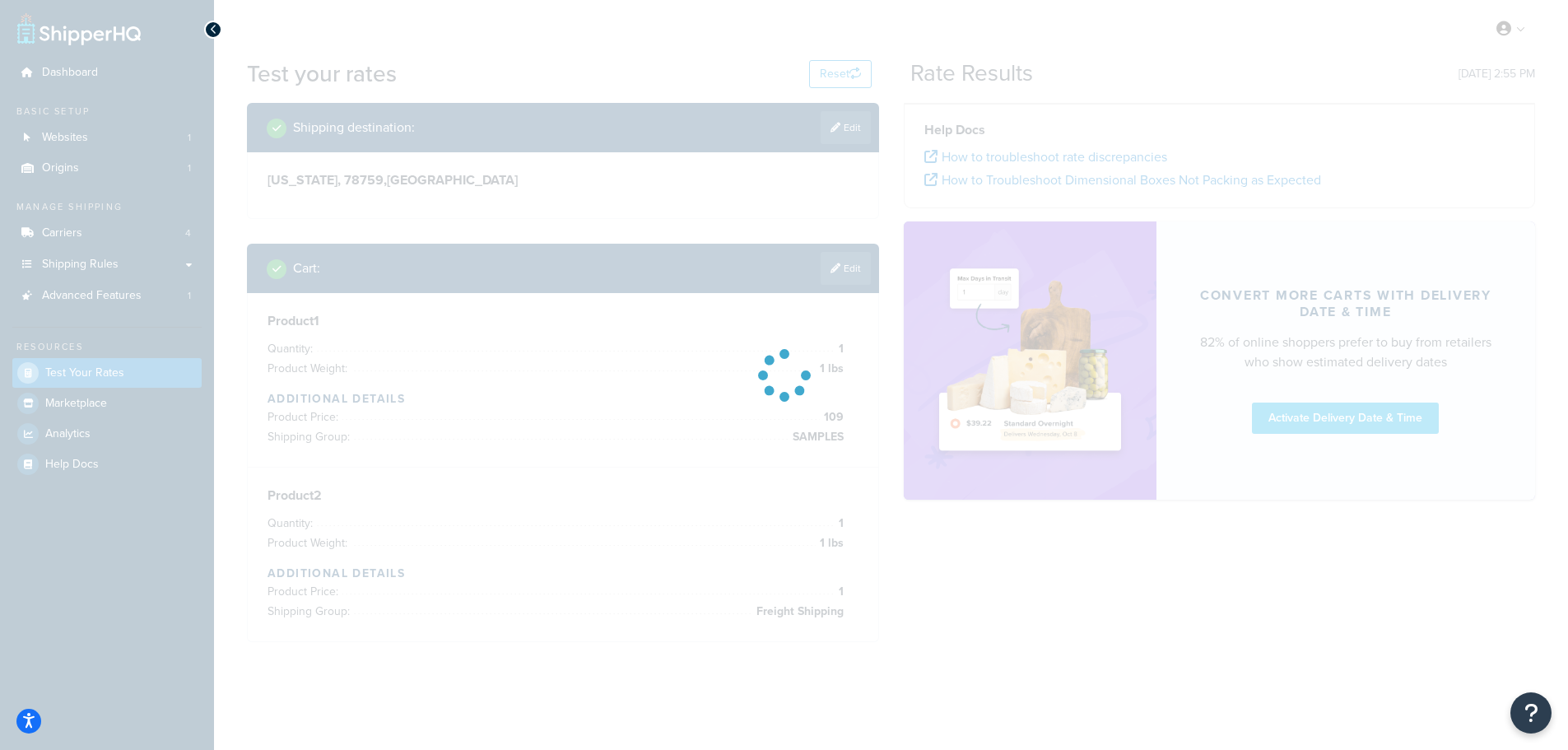
scroll to position [0, 0]
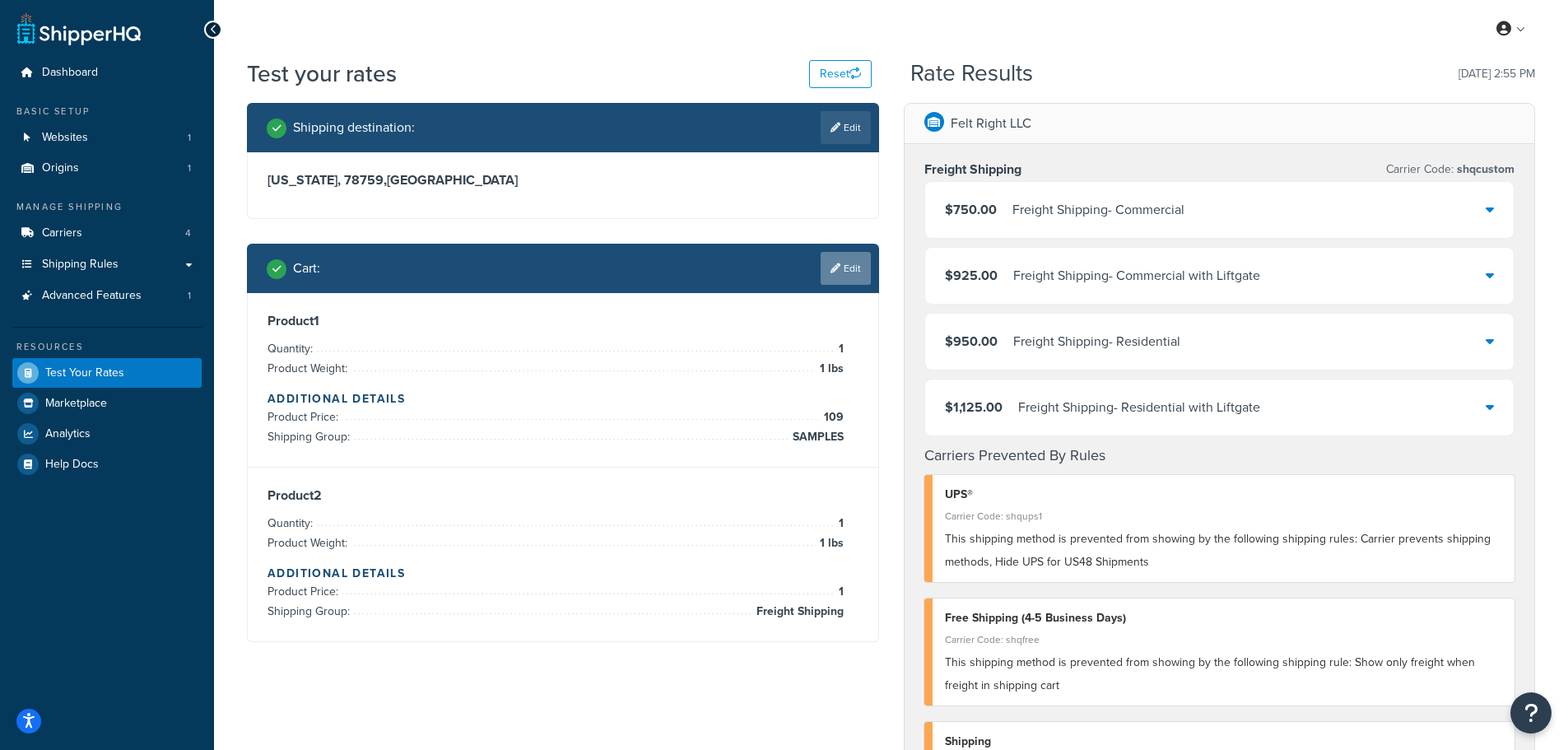
click at [836, 274] on icon at bounding box center [836, 269] width 10 height 10
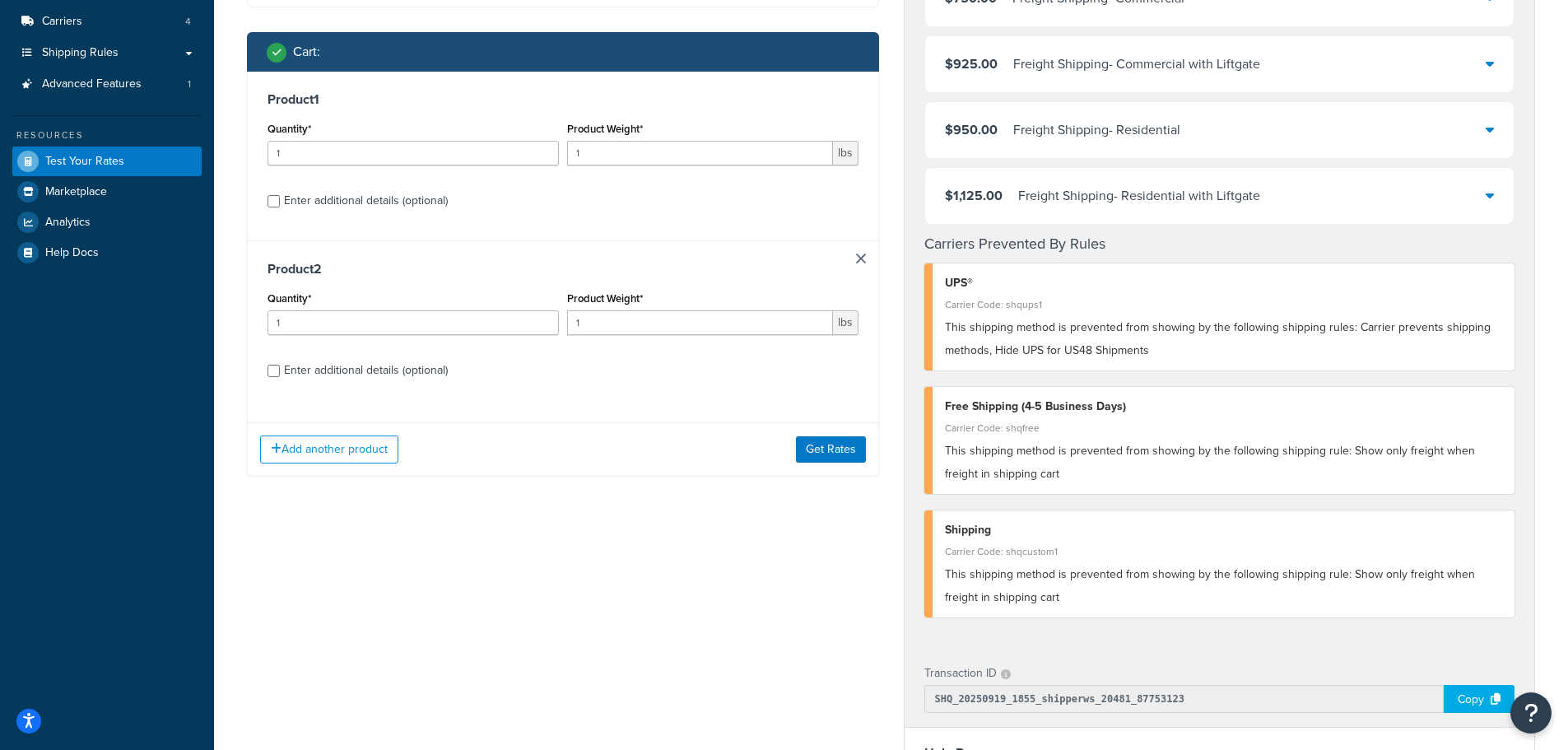
scroll to position [165, 0]
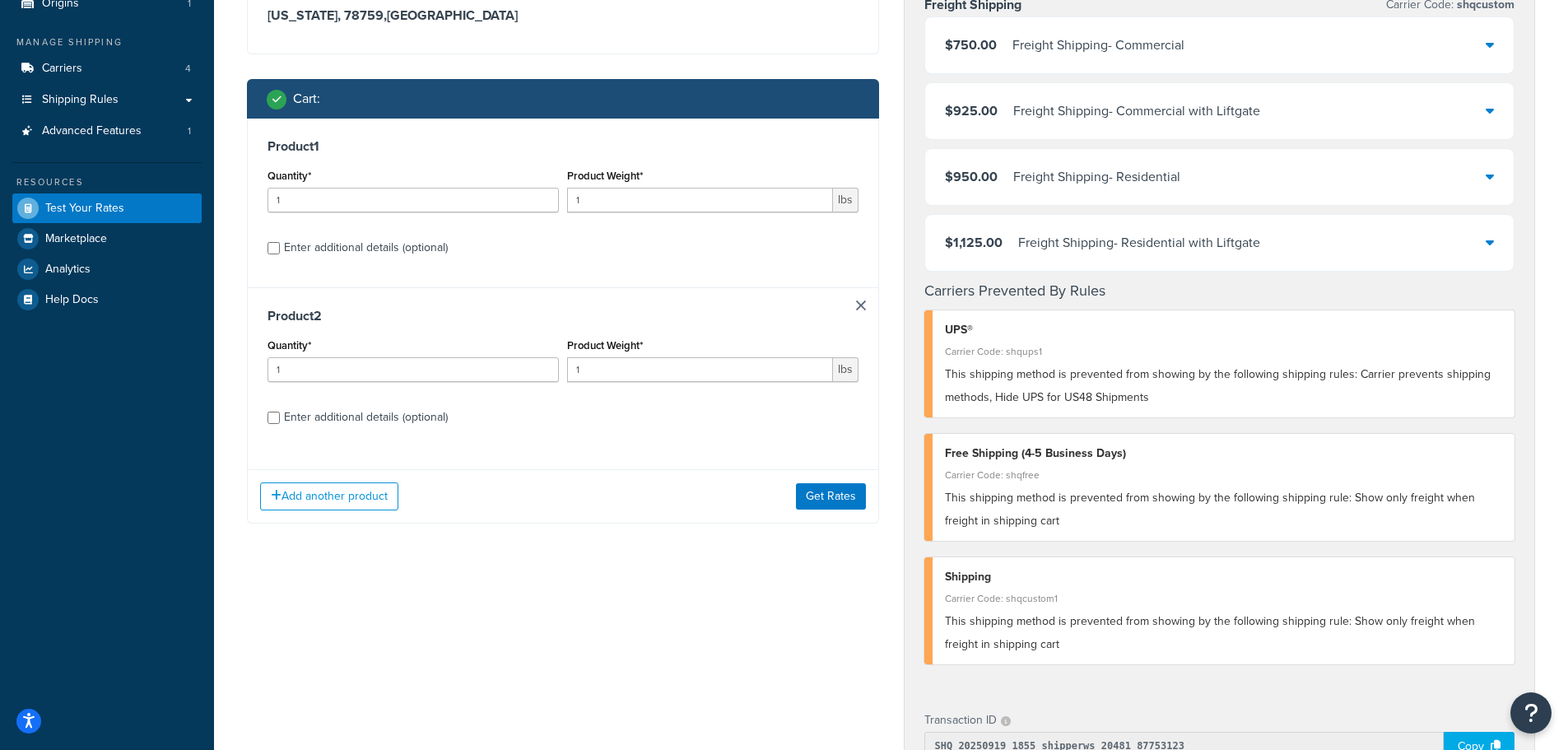
click at [859, 304] on link at bounding box center [861, 306] width 10 height 10
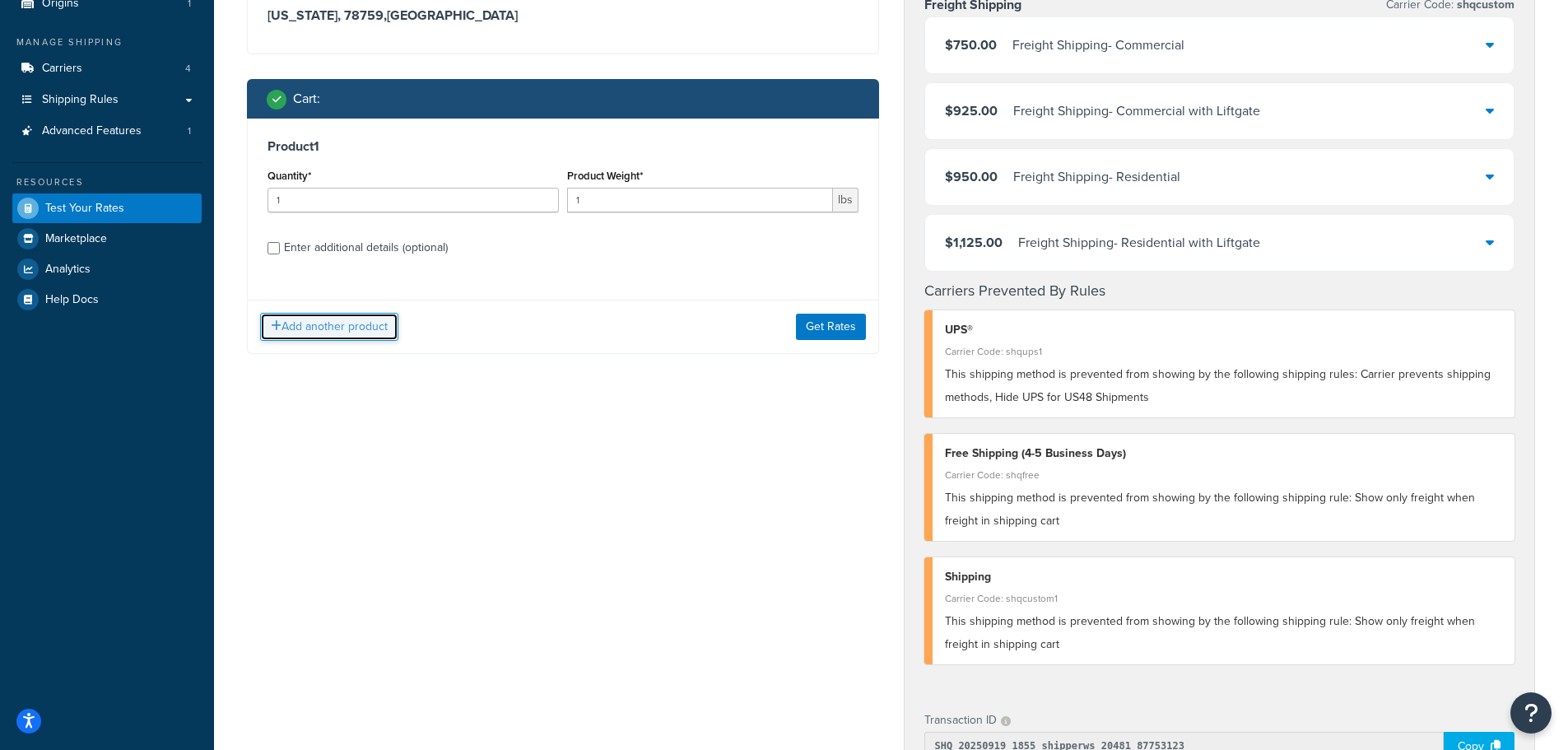
click at [334, 328] on button "Add another product" at bounding box center [329, 327] width 138 height 28
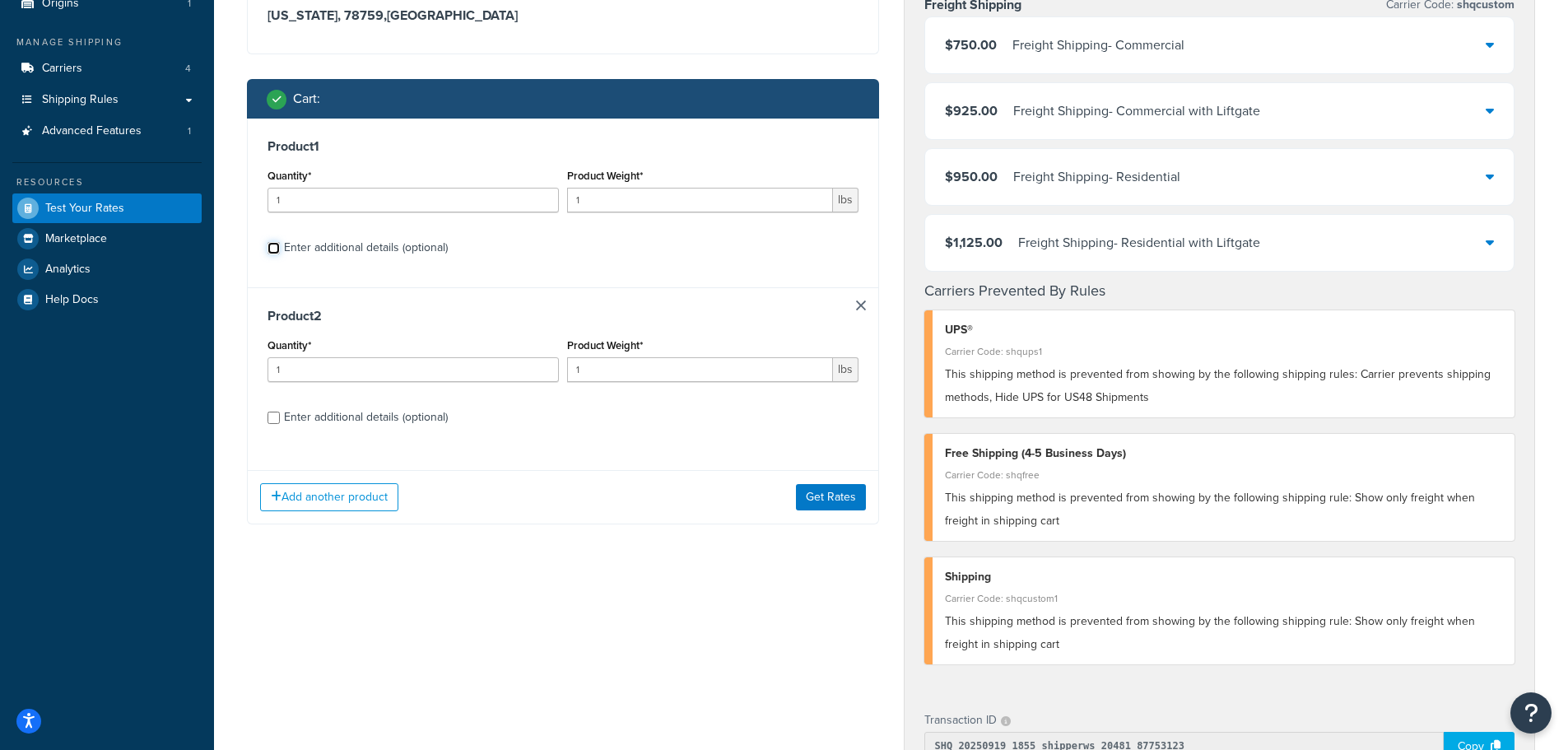
click at [274, 247] on input "Enter additional details (optional)" at bounding box center [274, 248] width 13 height 13
checkbox input "true"
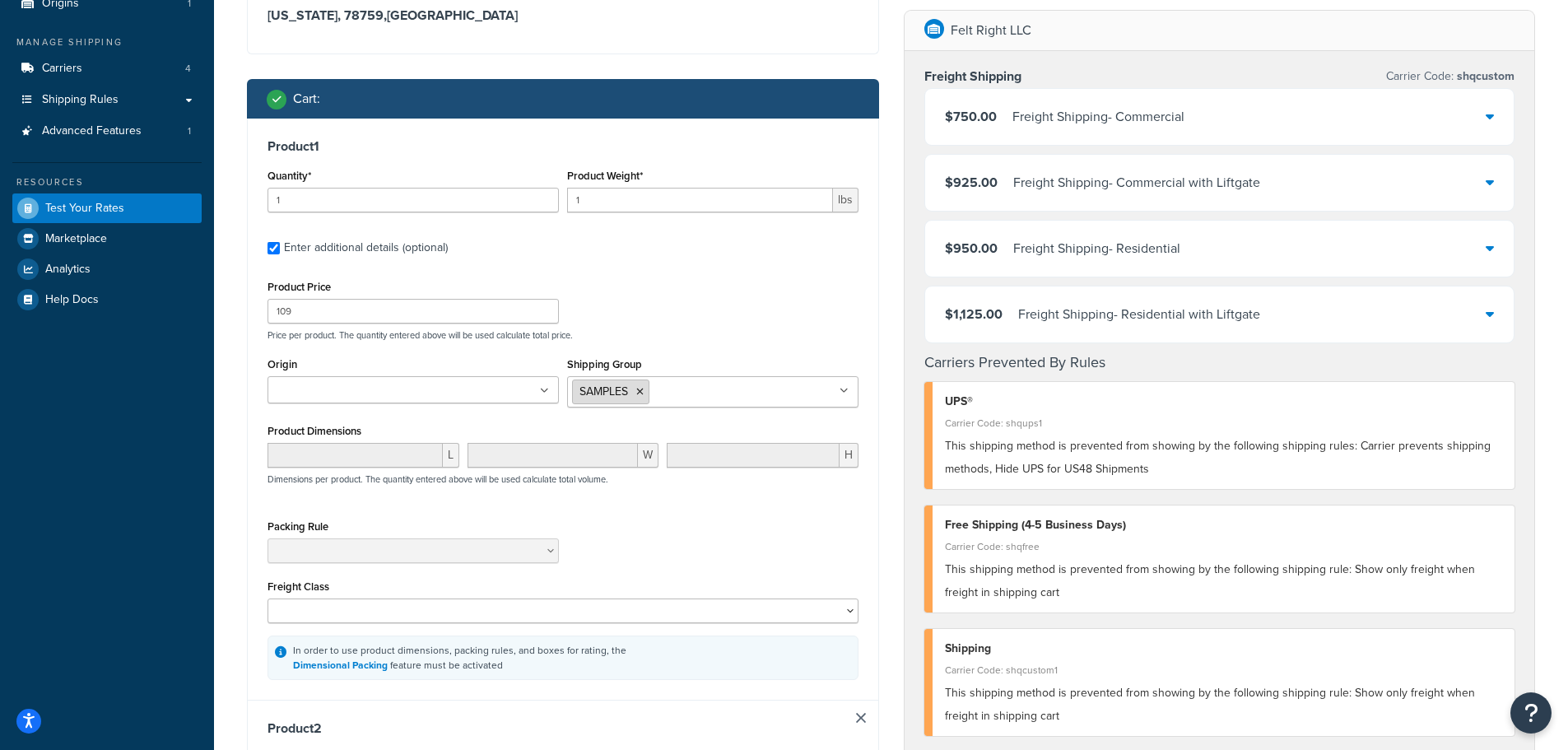
click at [642, 389] on icon at bounding box center [640, 392] width 8 height 10
click at [675, 296] on div "Product Price 109 Price per product. The quantity entered above will be used ca…" at bounding box center [563, 308] width 600 height 65
drag, startPoint x: 625, startPoint y: 198, endPoint x: 508, endPoint y: 197, distance: 117.0
click at [518, 197] on div "Quantity* 1 Product Weight* 1 lbs" at bounding box center [563, 194] width 600 height 60
type input "7"
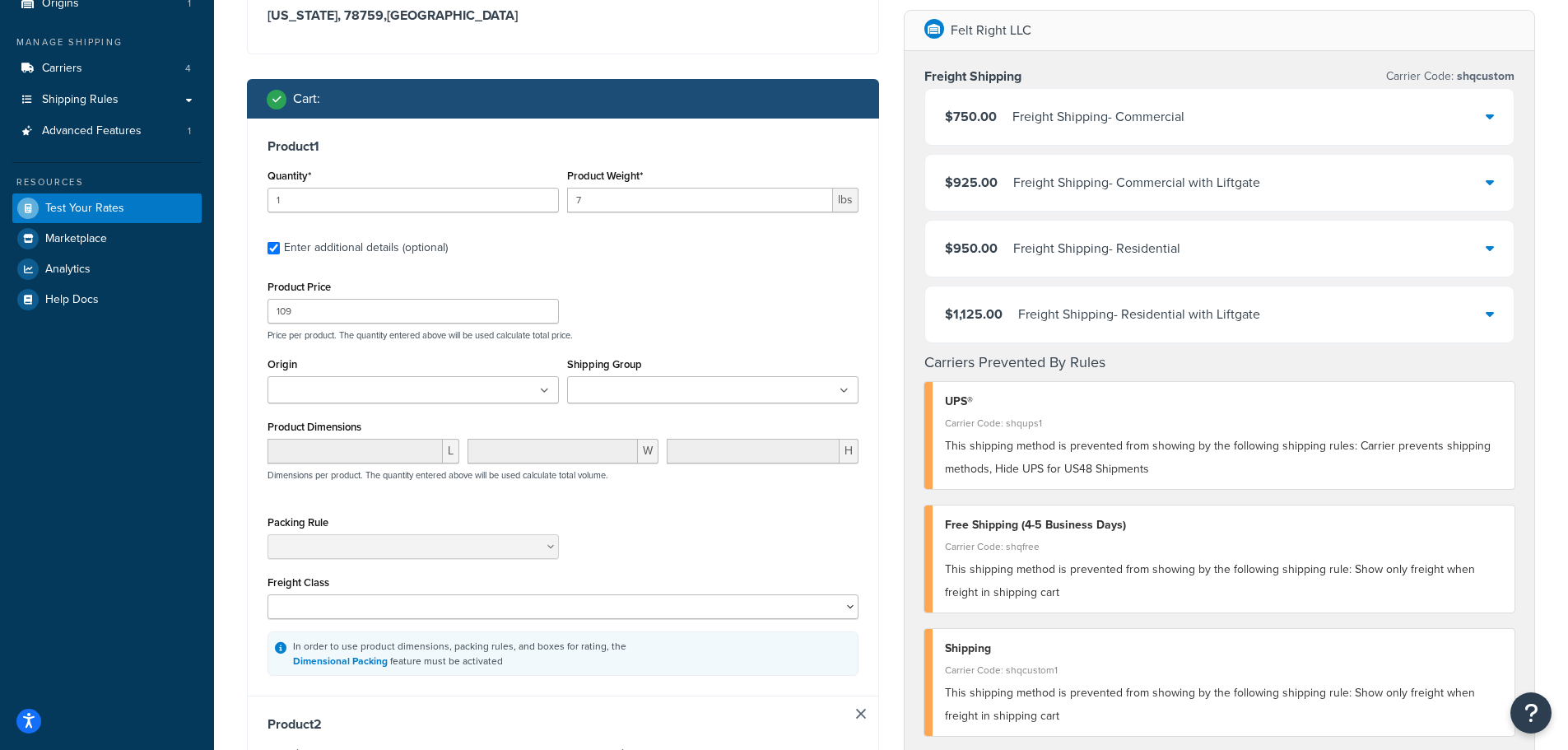
click at [712, 258] on label "Enter additional details (optional)" at bounding box center [571, 246] width 575 height 26
click at [280, 254] on input "Enter additional details (optional)" at bounding box center [274, 248] width 13 height 13
checkbox input "false"
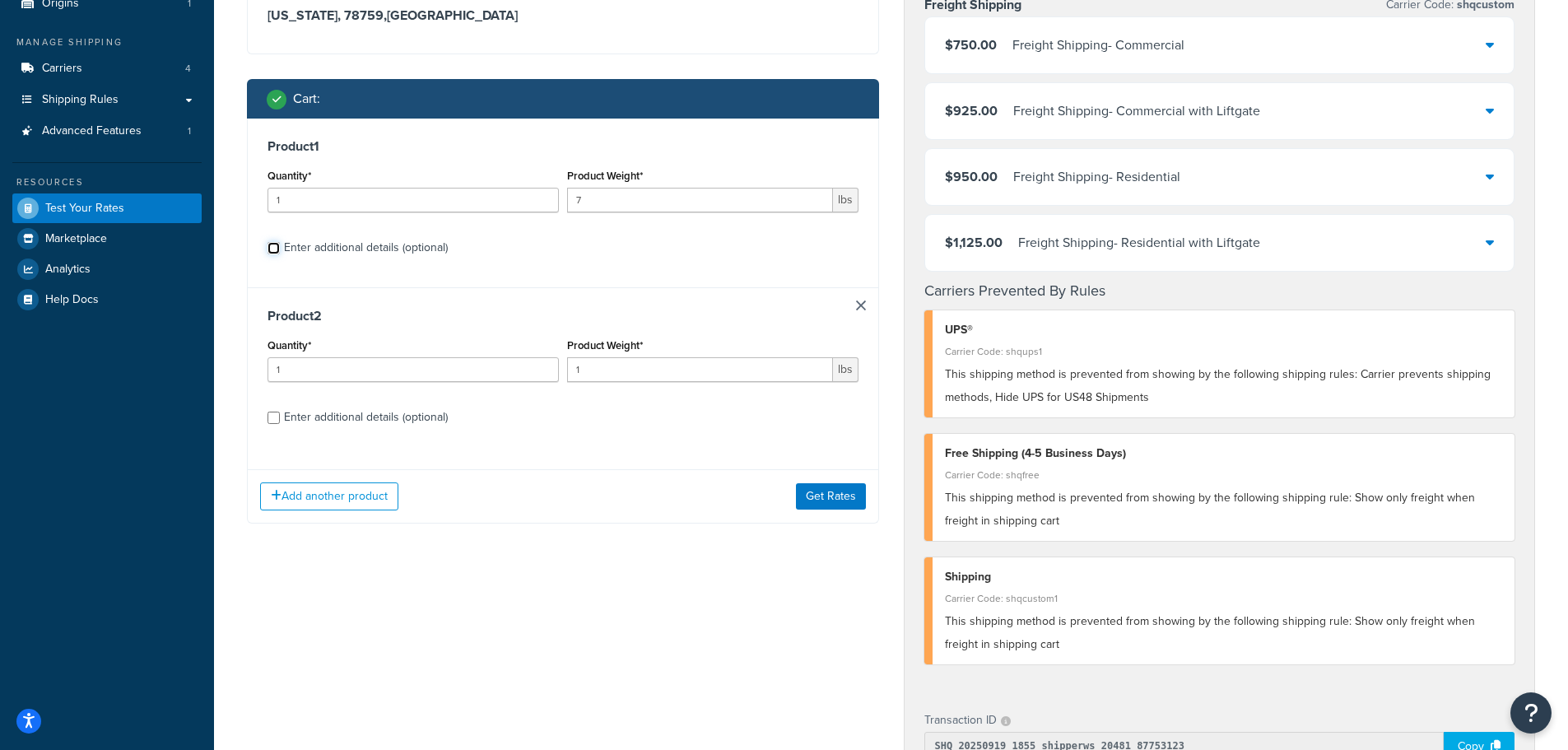
click at [274, 251] on input "Enter additional details (optional)" at bounding box center [274, 248] width 13 height 13
checkbox input "true"
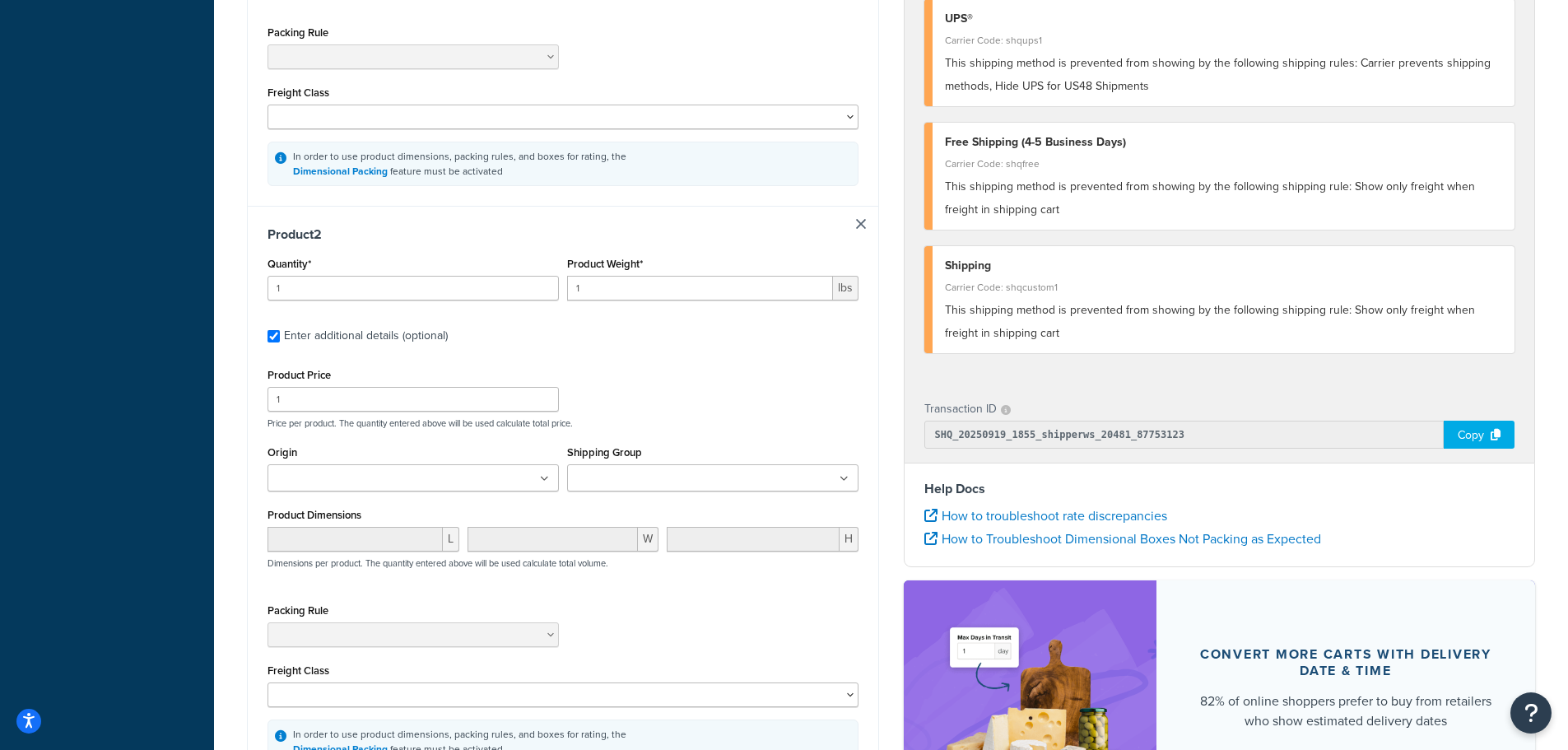
scroll to position [659, 0]
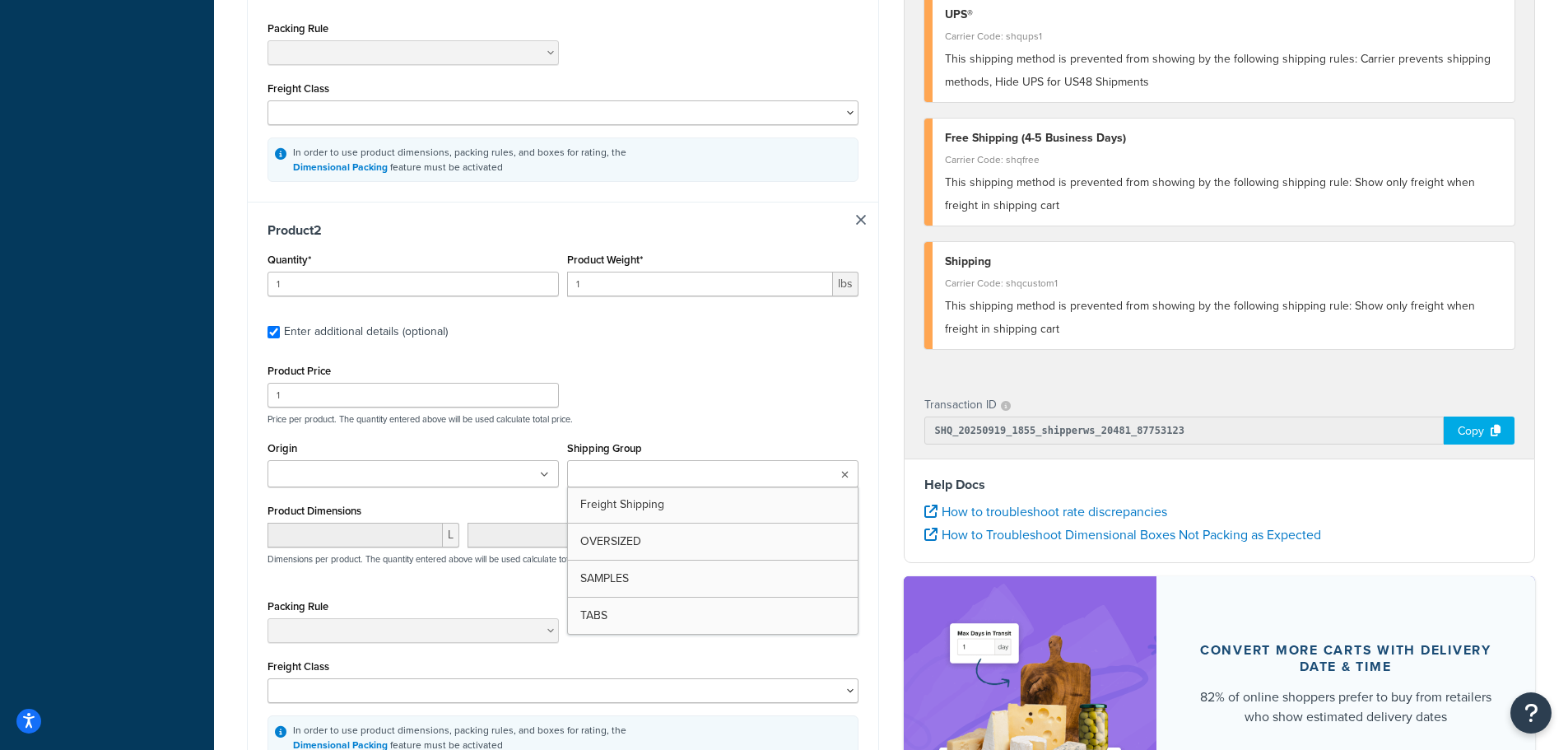
click at [651, 480] on input "Shipping Group" at bounding box center [645, 475] width 146 height 18
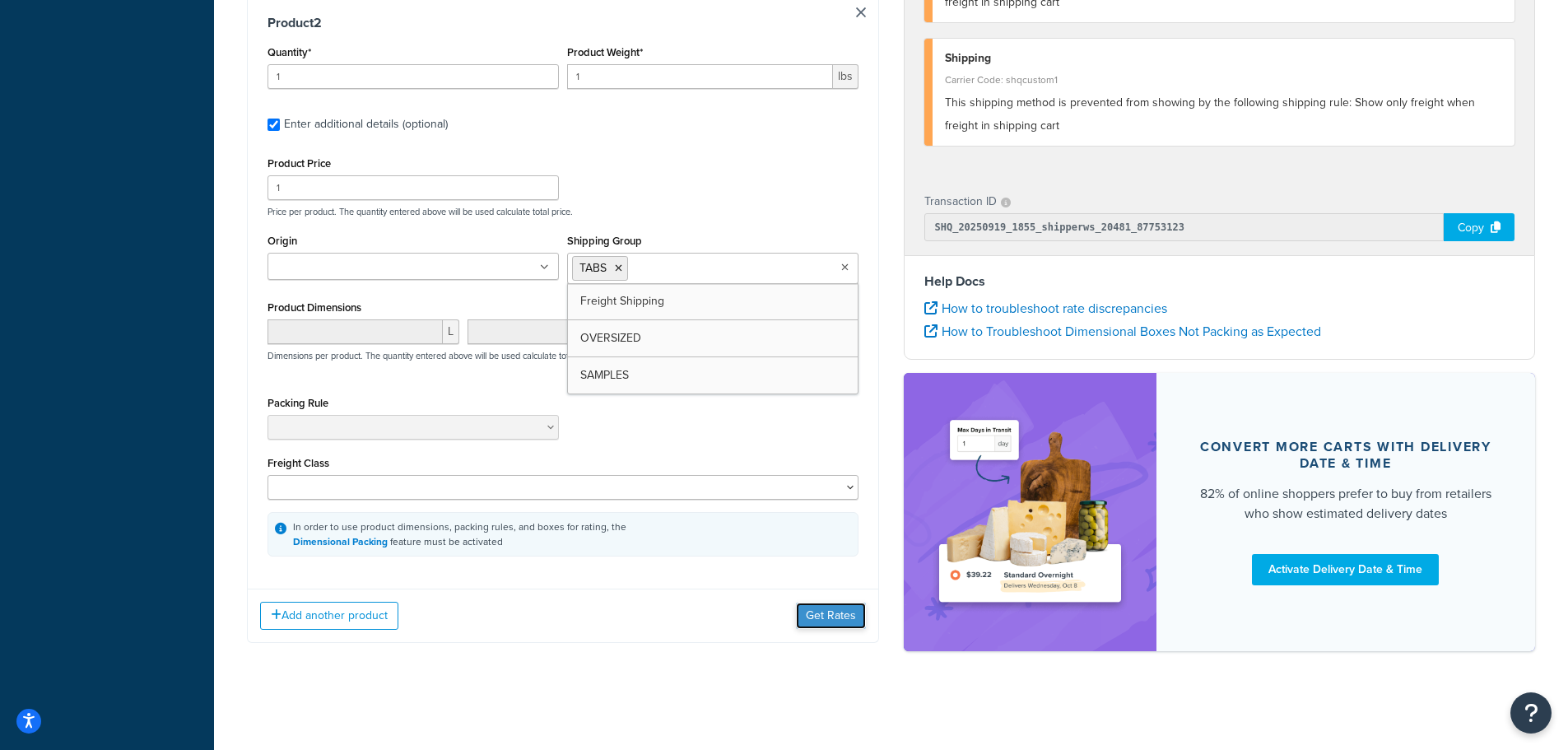
click at [822, 616] on button "Get Rates" at bounding box center [831, 616] width 70 height 26
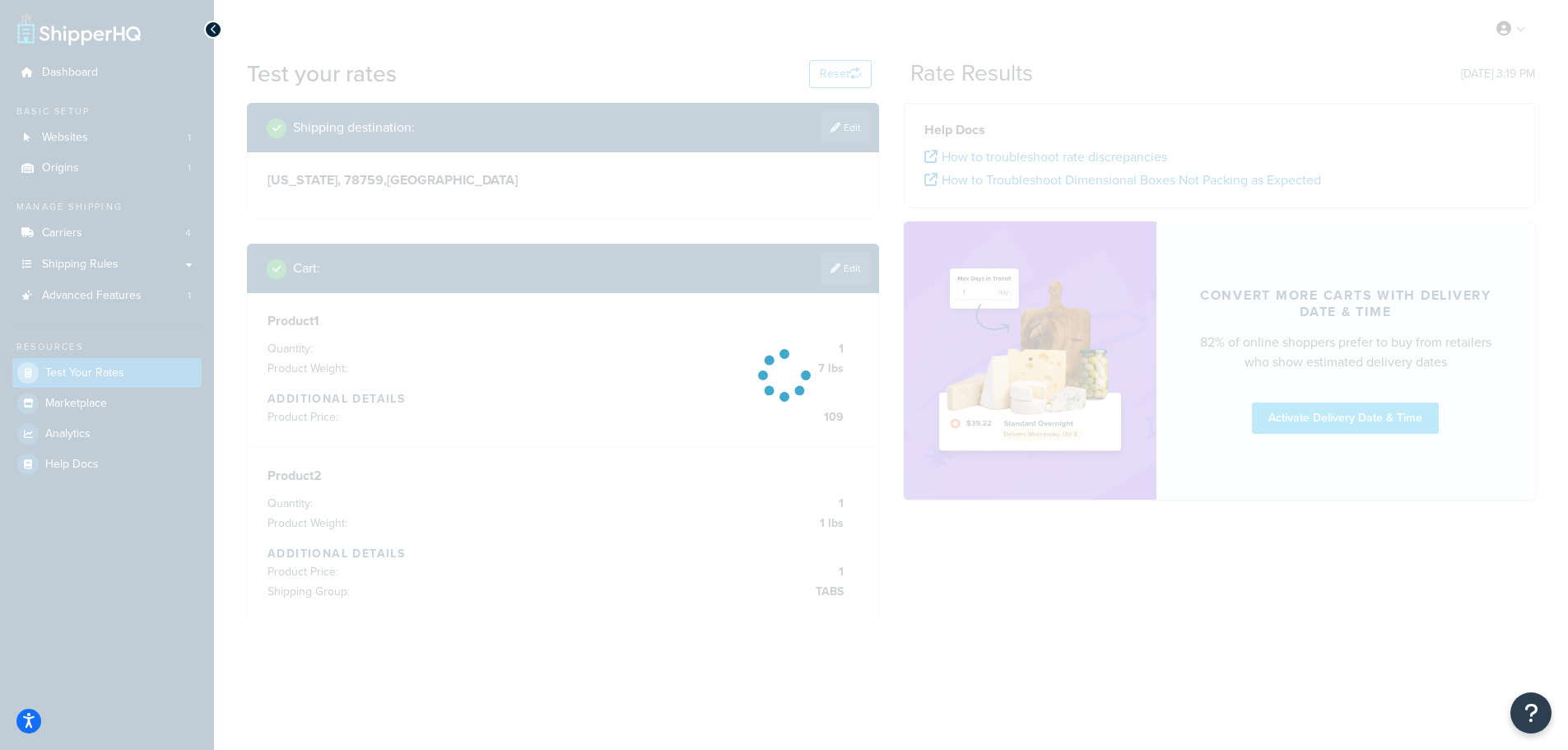
scroll to position [0, 0]
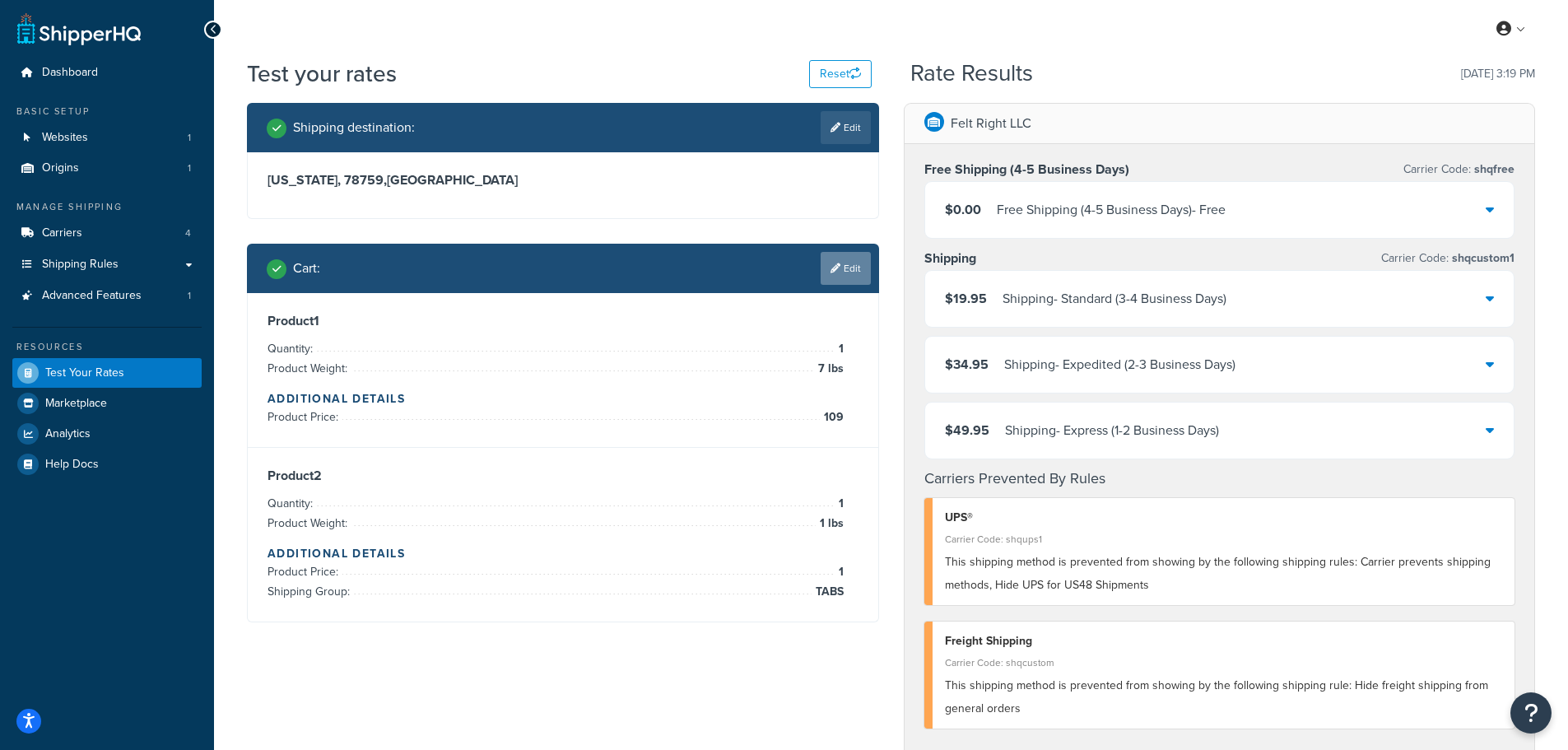
click at [849, 260] on link "Edit" at bounding box center [845, 268] width 50 height 33
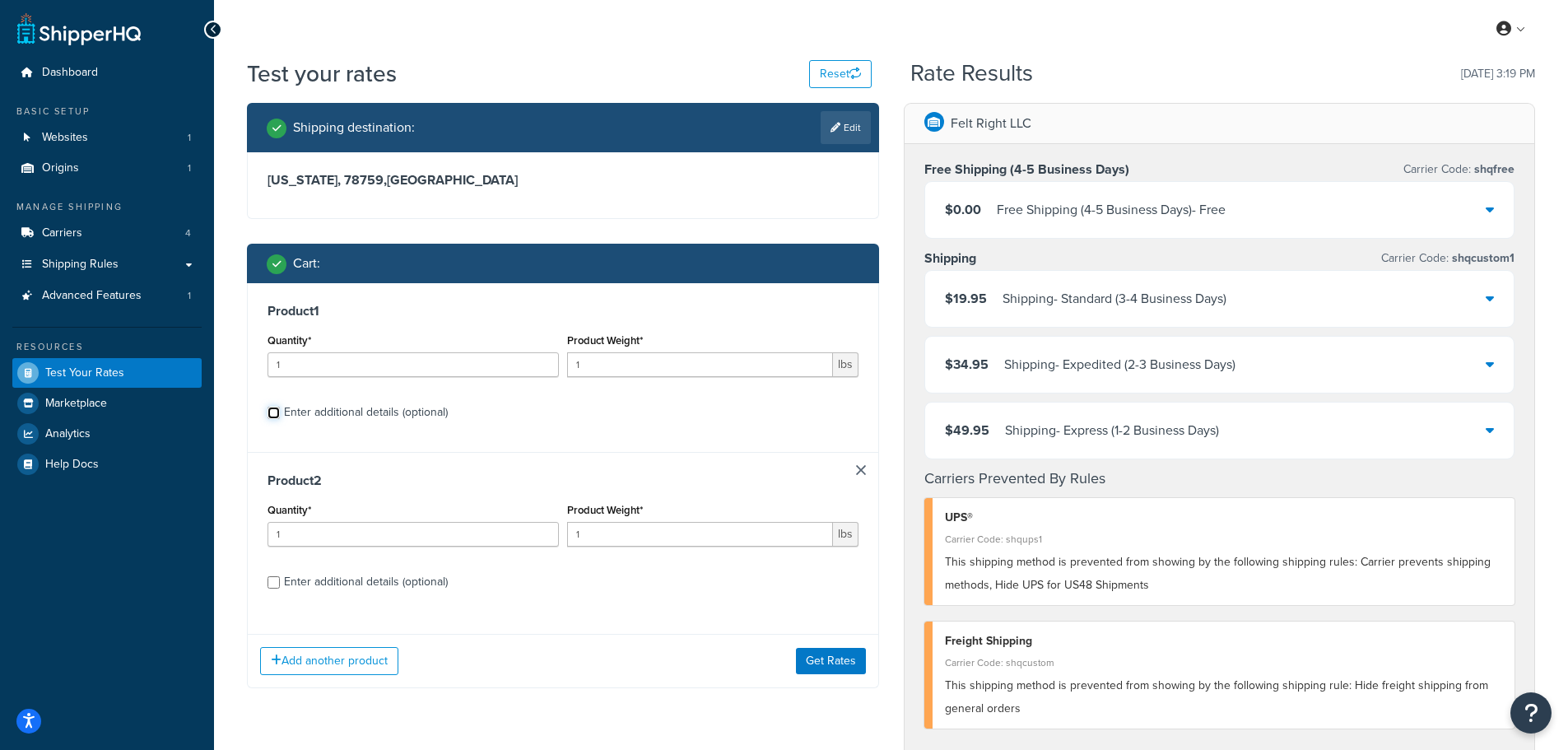
click at [271, 415] on input "Enter additional details (optional)" at bounding box center [274, 413] width 13 height 13
checkbox input "true"
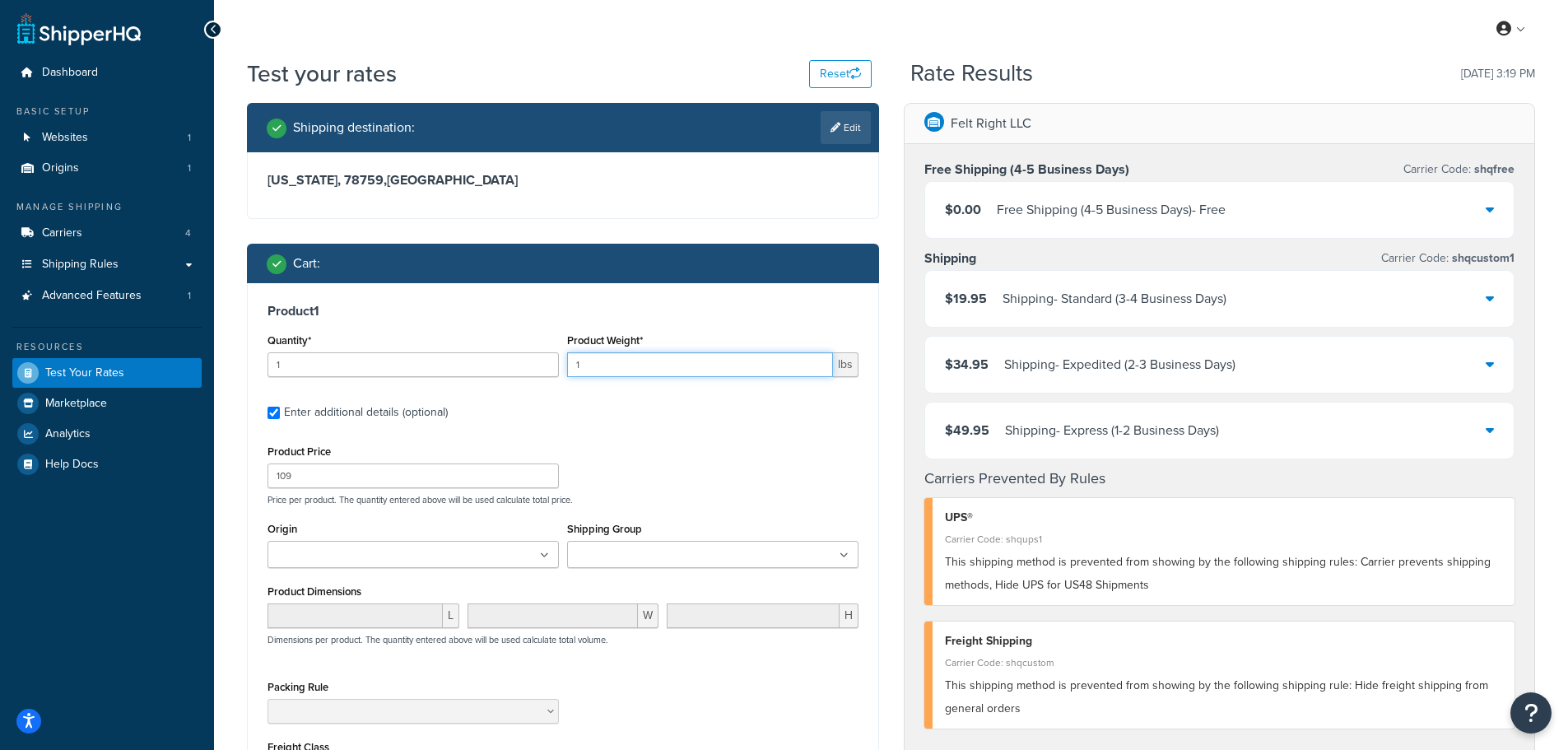
click at [612, 361] on input "1" at bounding box center [700, 364] width 266 height 24
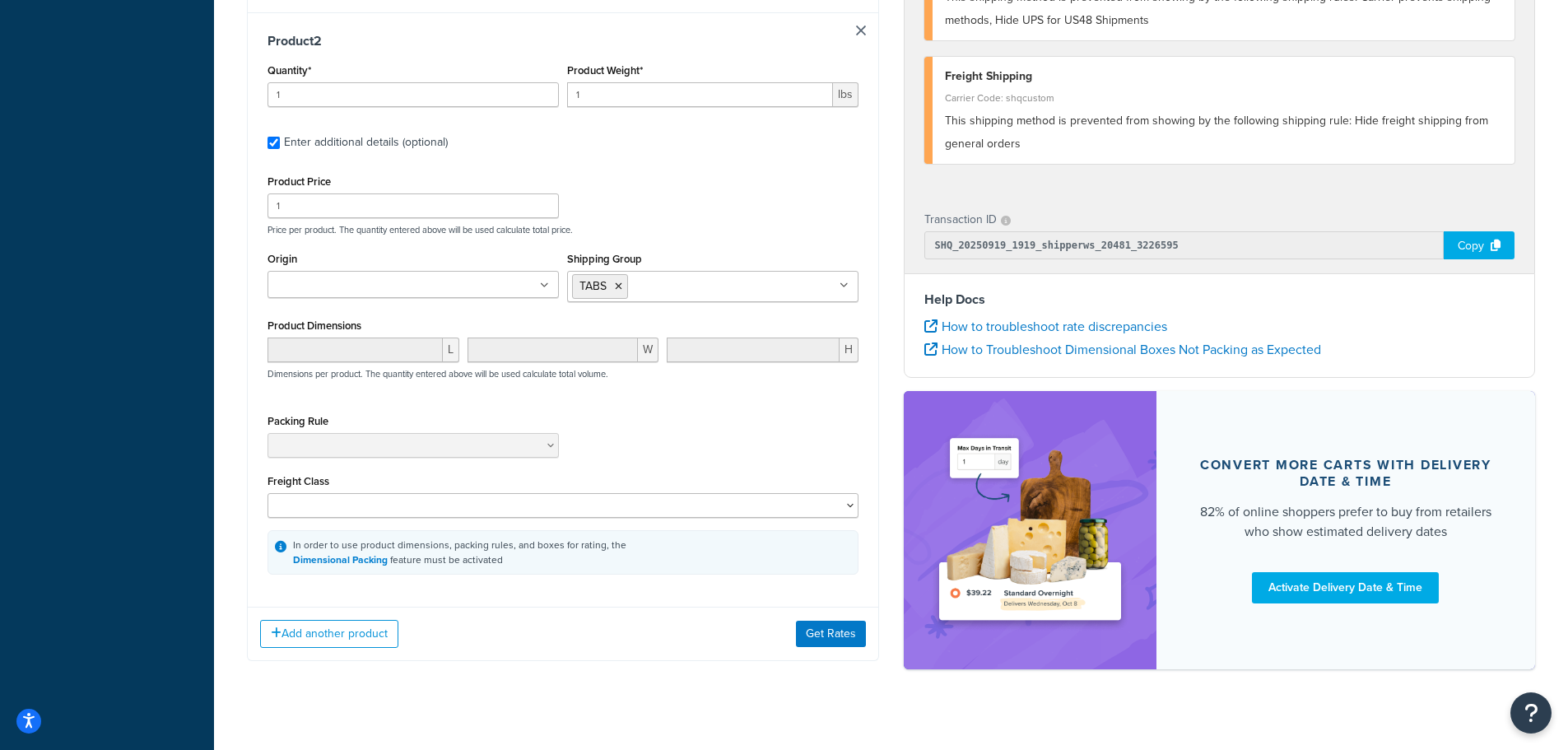
scroll to position [871, 0]
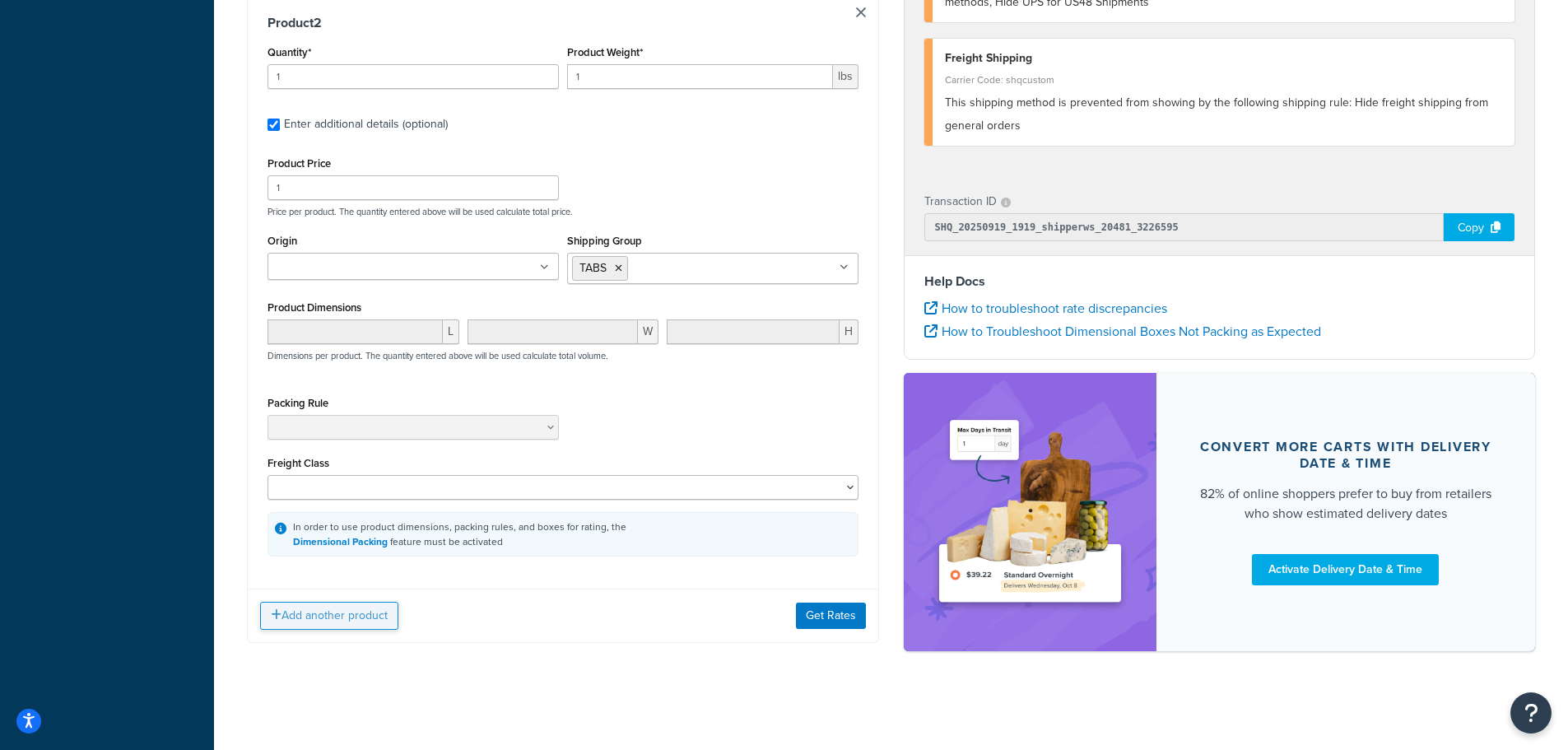
type input "7"
click at [323, 611] on button "Add another product" at bounding box center [329, 616] width 138 height 28
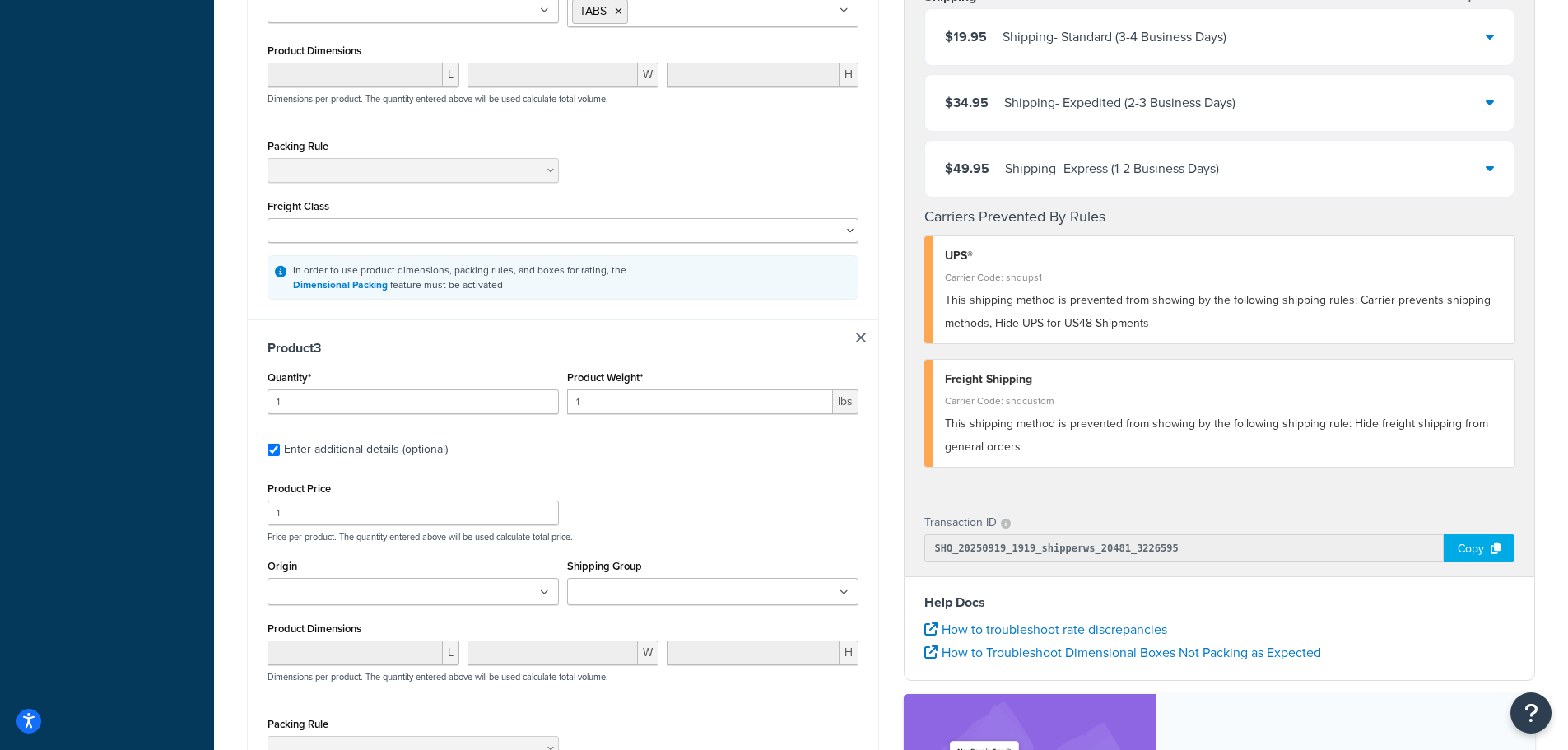
scroll to position [1214, 0]
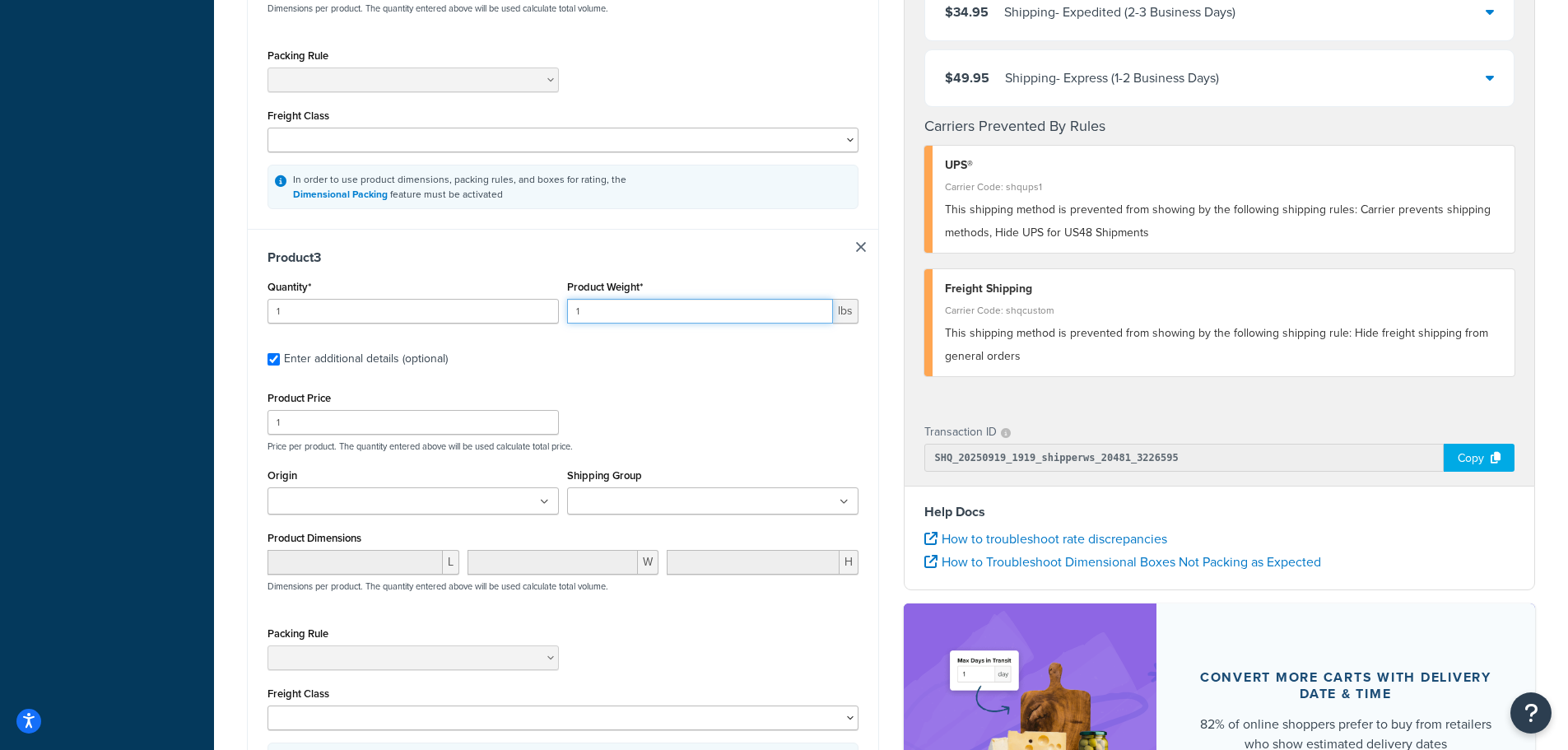
drag, startPoint x: 632, startPoint y: 320, endPoint x: 572, endPoint y: 320, distance: 60.0
click at [572, 320] on input "1" at bounding box center [700, 311] width 266 height 24
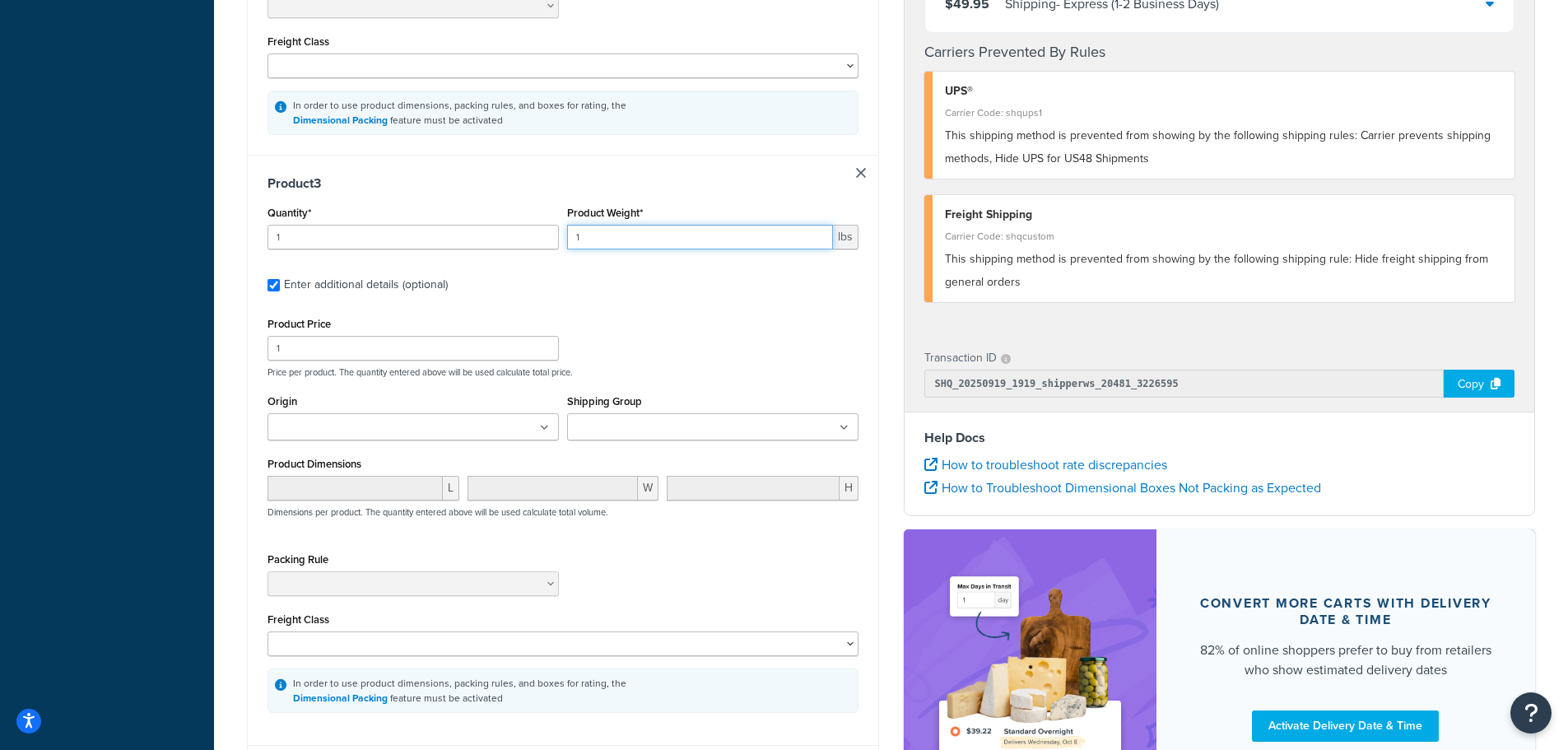
scroll to position [1378, 0]
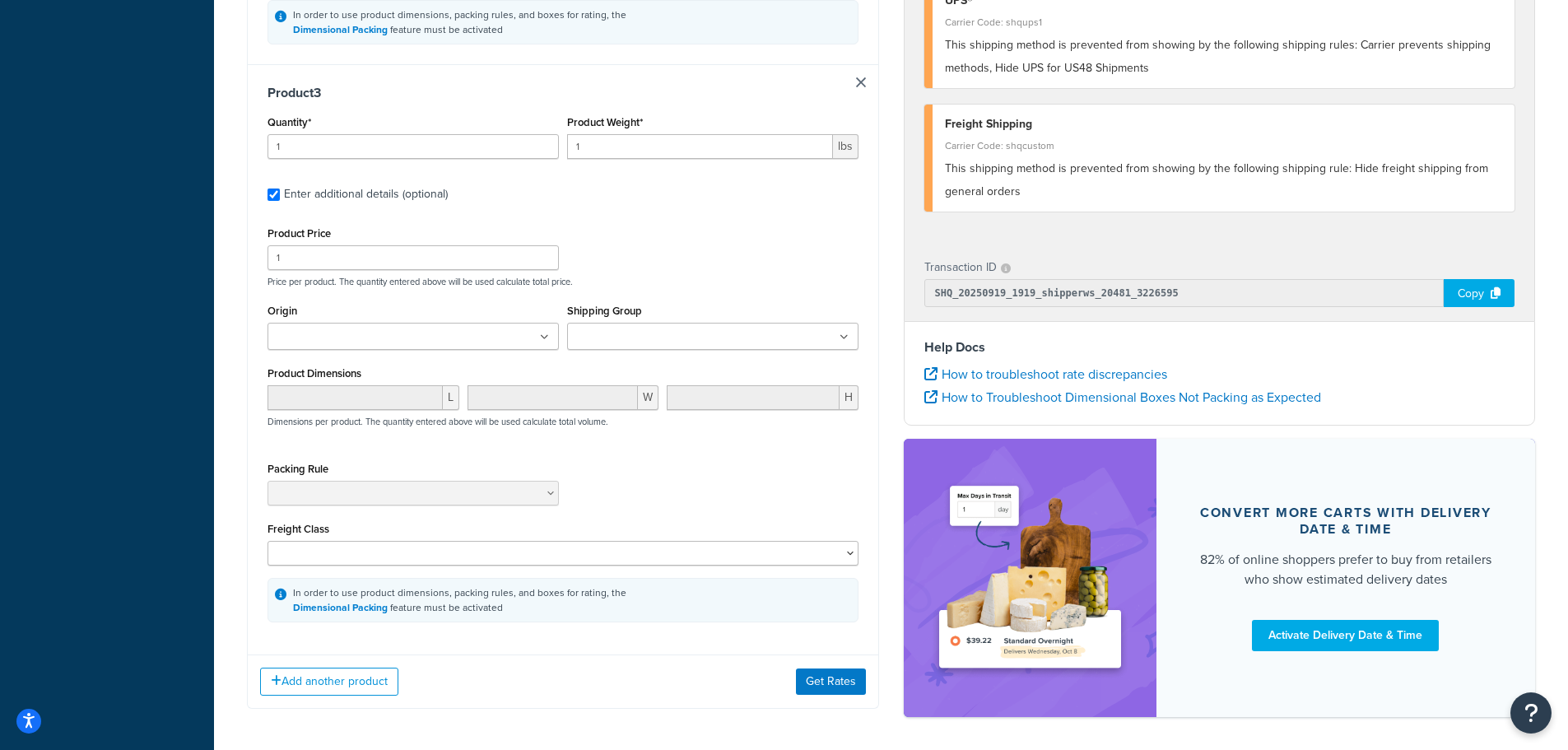
click at [687, 340] on input "Shipping Group" at bounding box center [645, 337] width 146 height 18
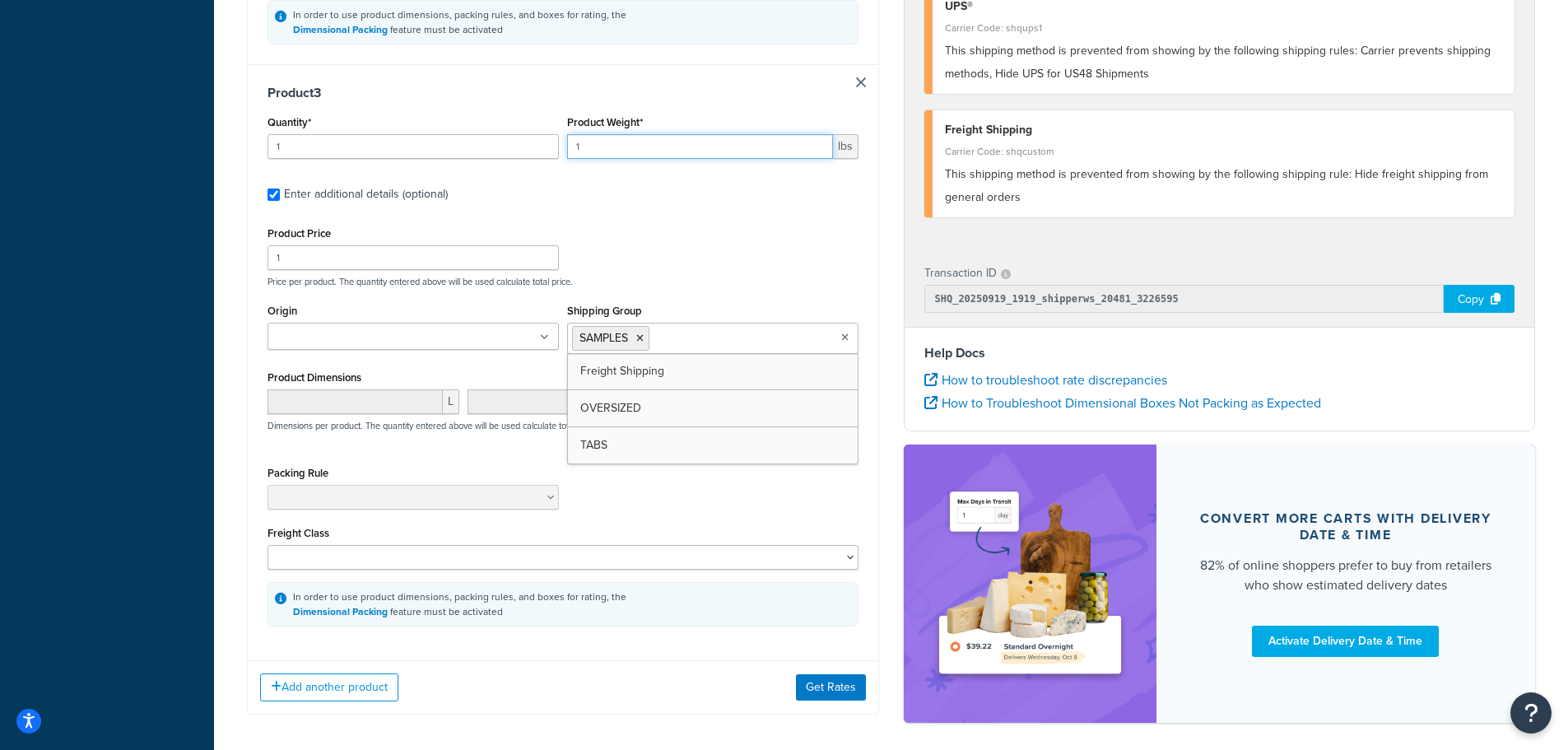
drag, startPoint x: 650, startPoint y: 155, endPoint x: 529, endPoint y: 147, distance: 121.3
click at [557, 149] on div "Quantity* 1 Product Weight* 1 lbs" at bounding box center [563, 141] width 600 height 60
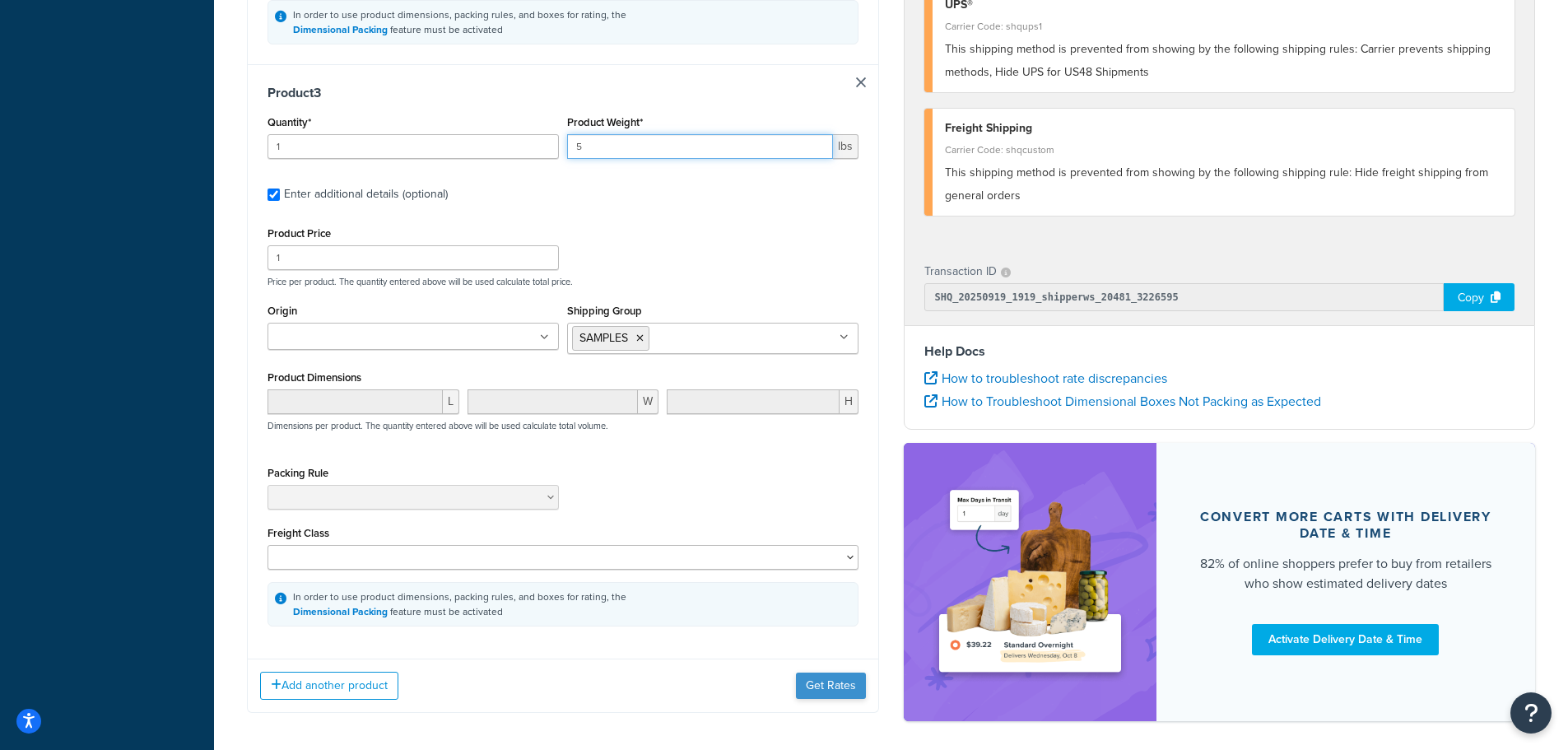
type input "5"
click at [833, 691] on button "Get Rates" at bounding box center [831, 686] width 70 height 26
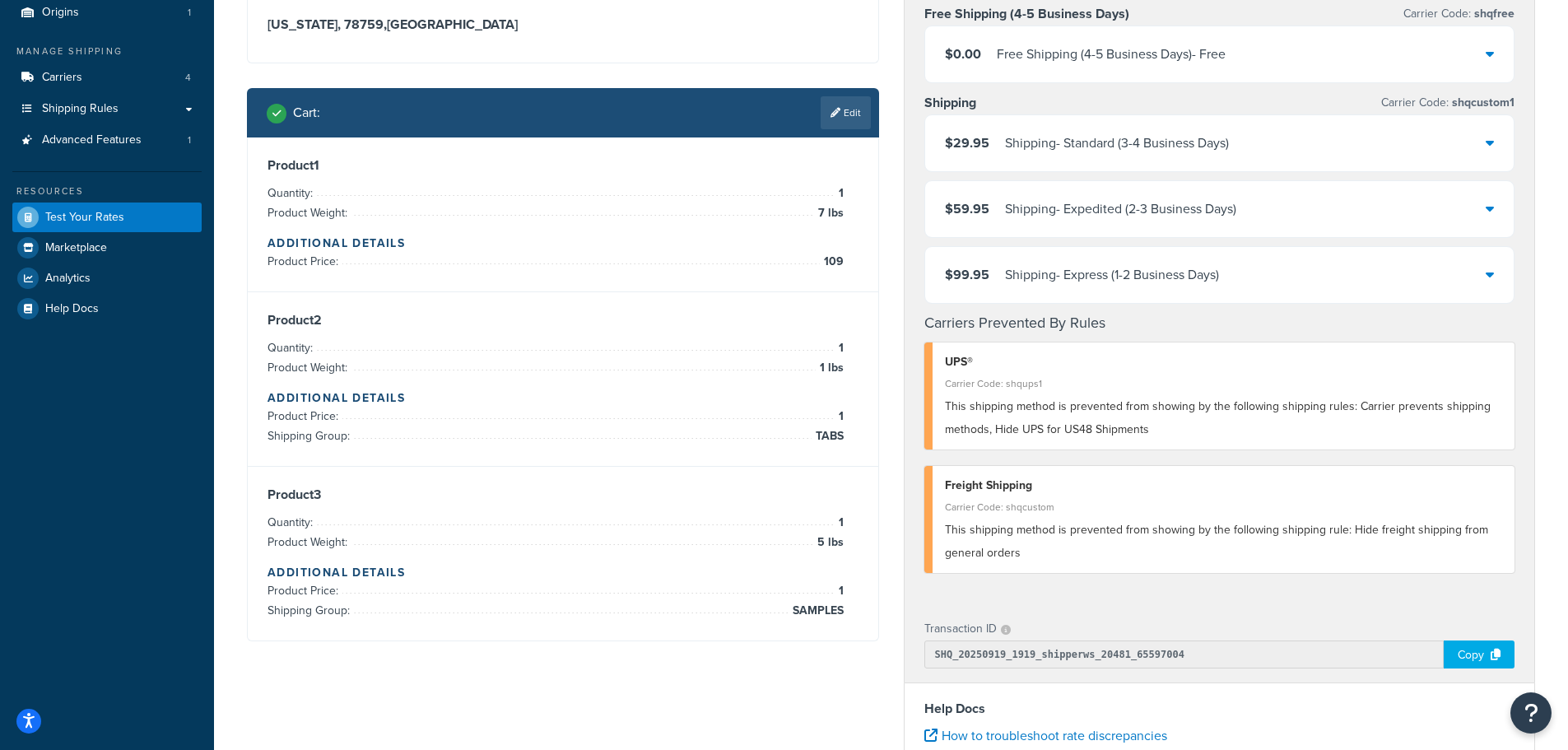
scroll to position [165, 0]
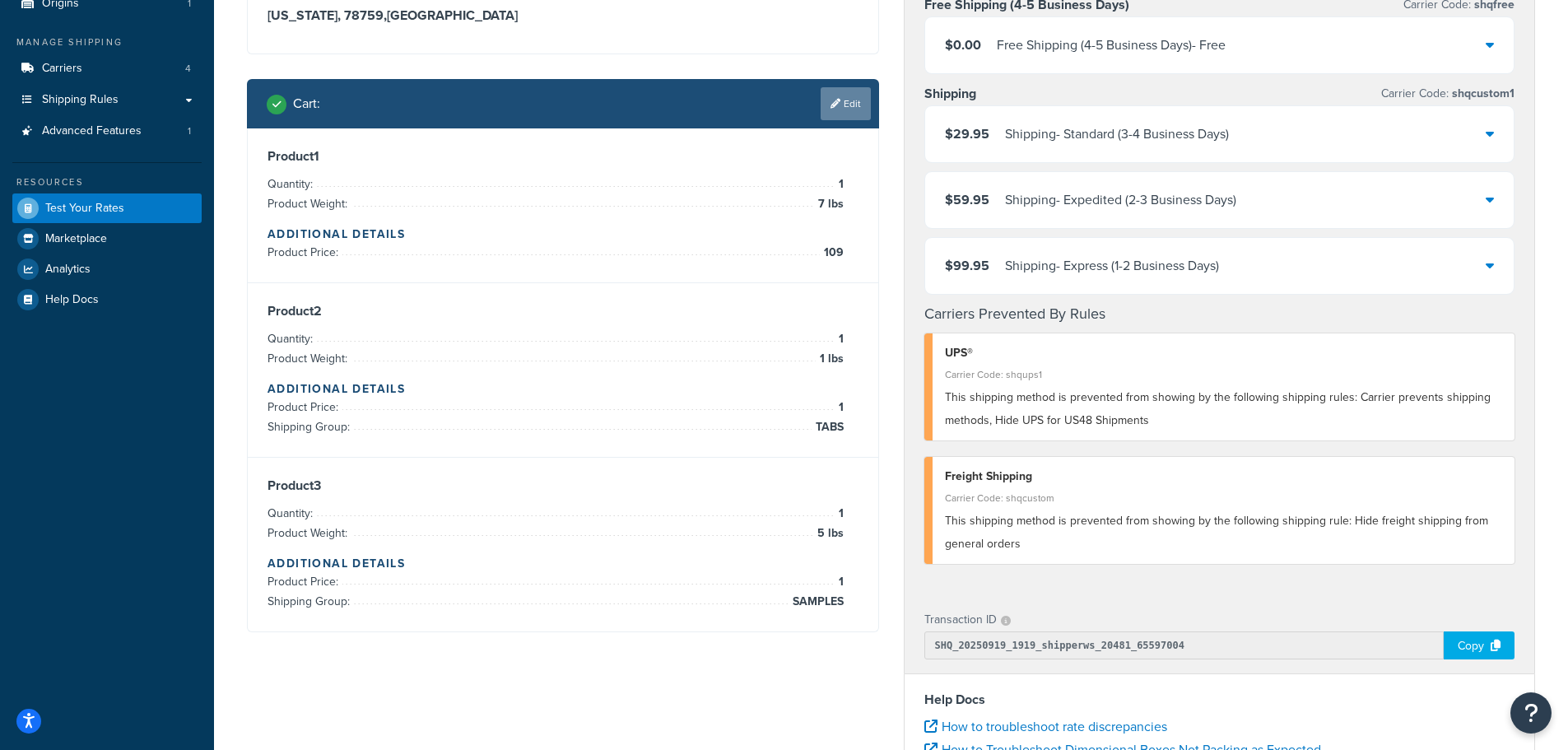
click at [848, 108] on link "Edit" at bounding box center [845, 103] width 50 height 33
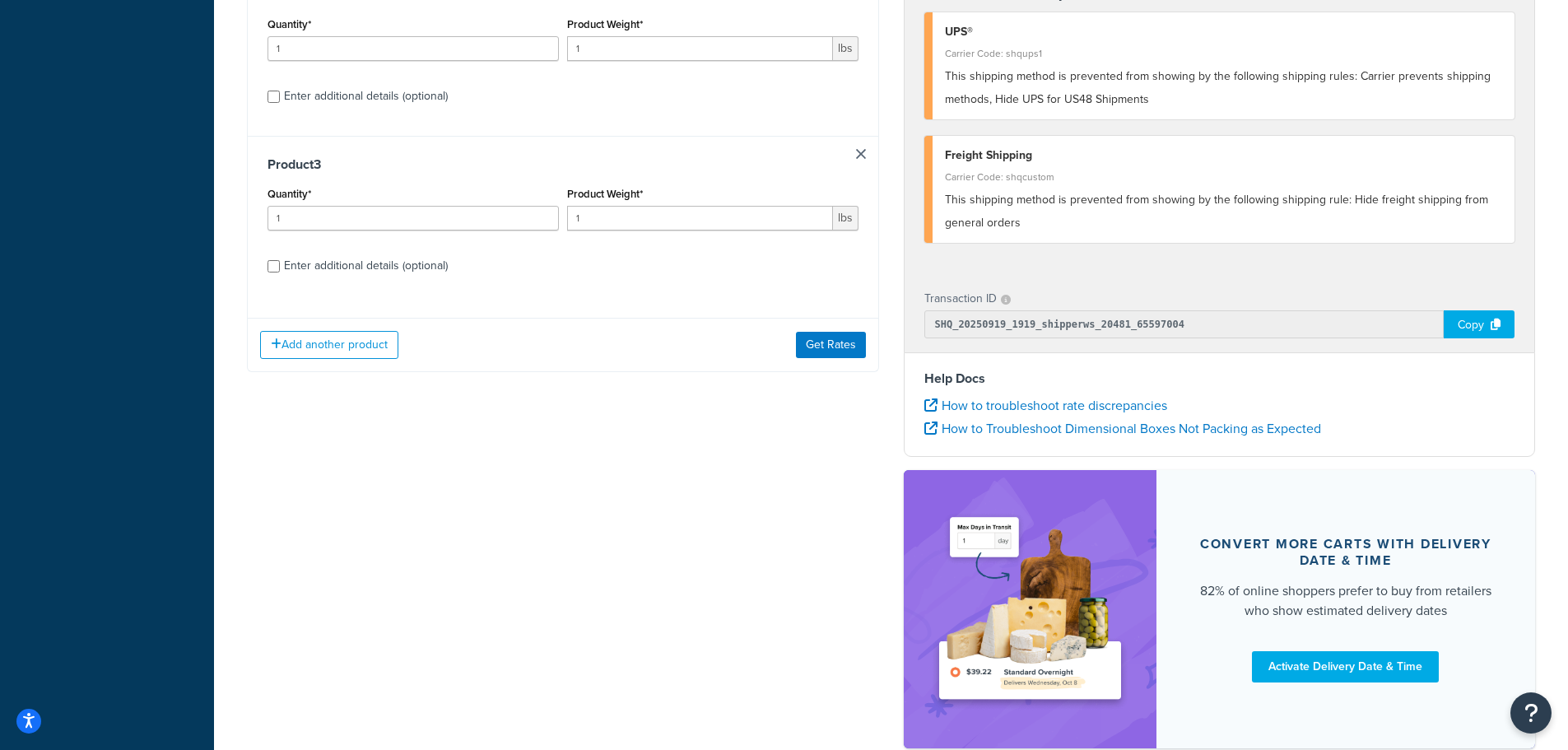
scroll to position [494, 0]
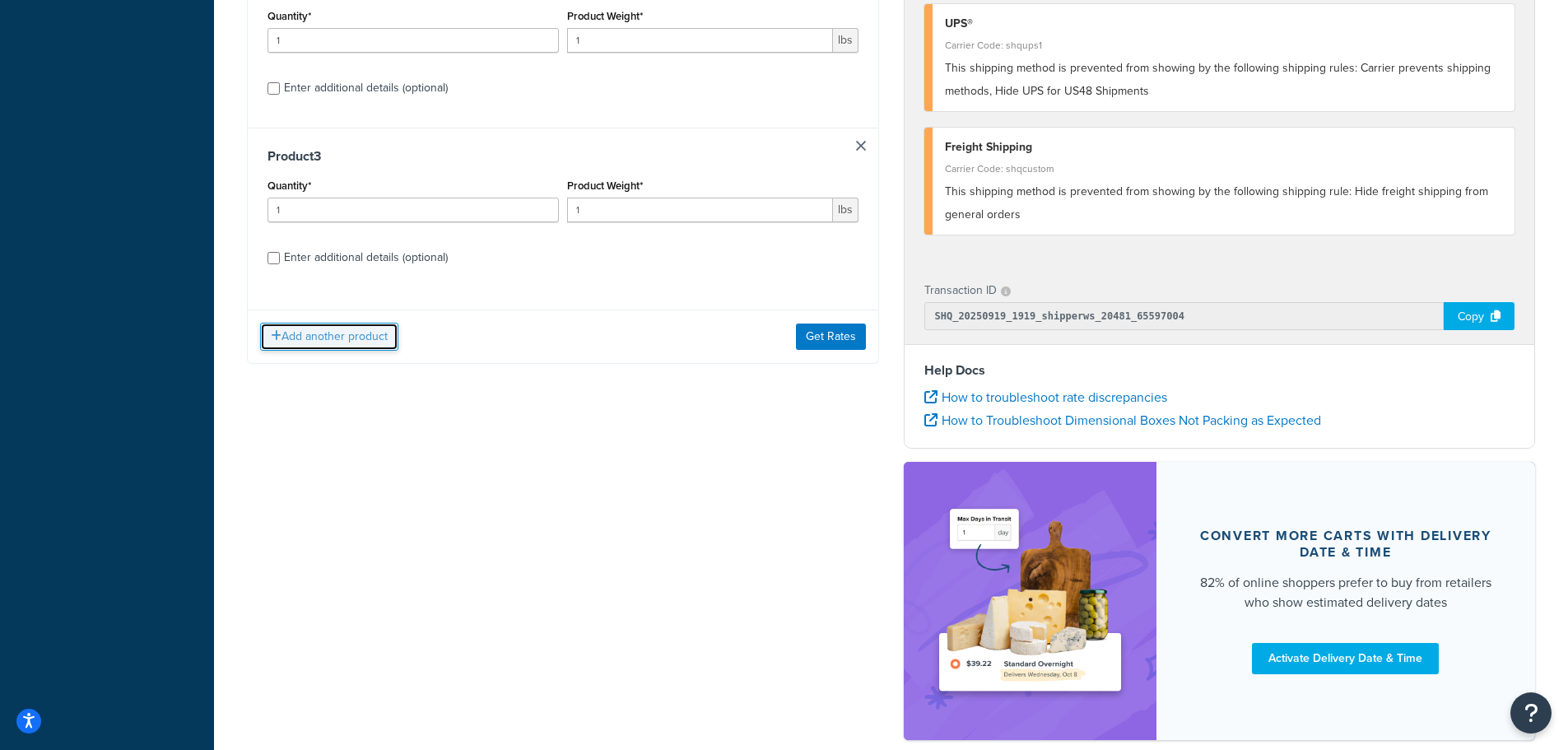
click at [320, 336] on button "Add another product" at bounding box center [329, 336] width 138 height 28
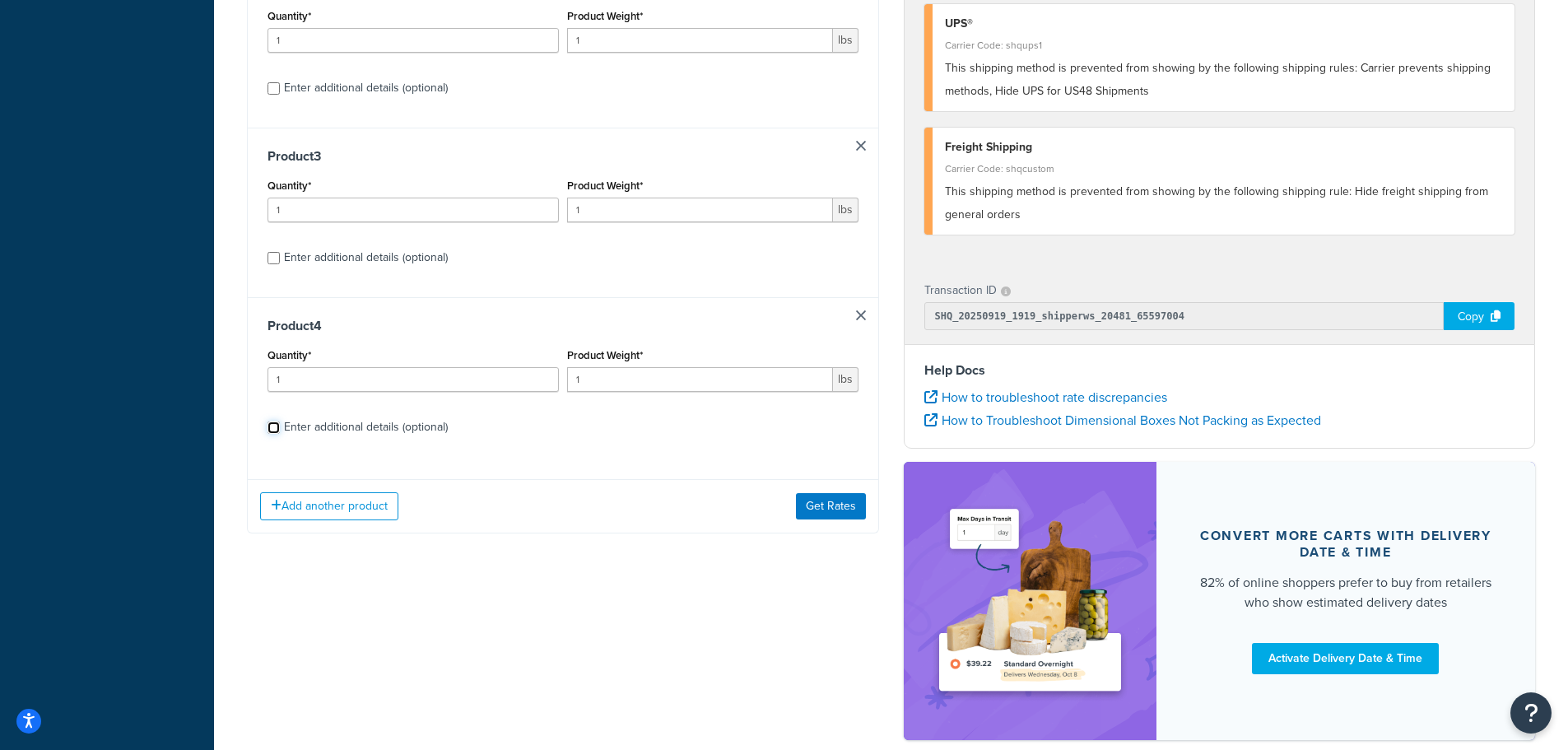
click at [275, 432] on input "Enter additional details (optional)" at bounding box center [274, 427] width 13 height 13
checkbox input "true"
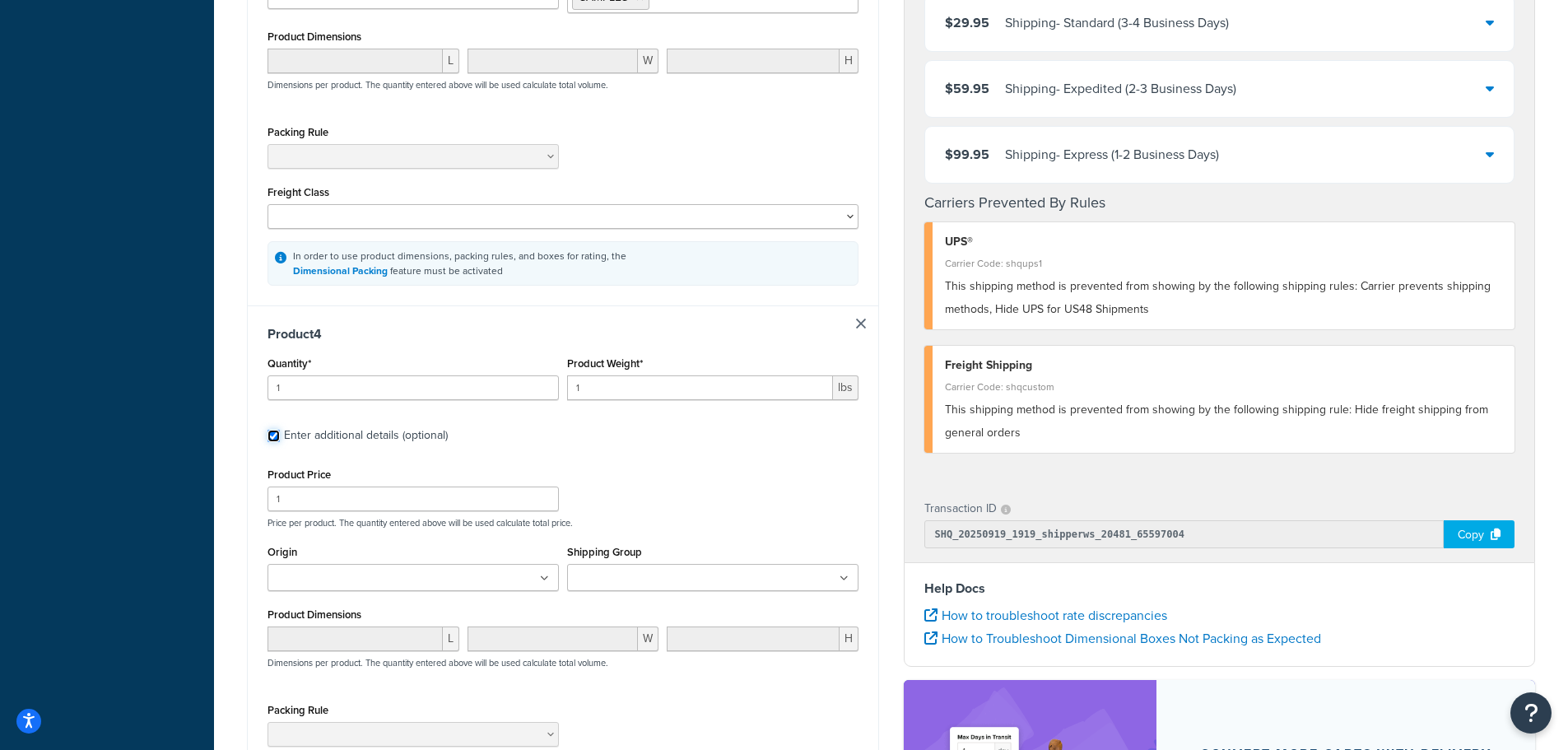
scroll to position [1894, 0]
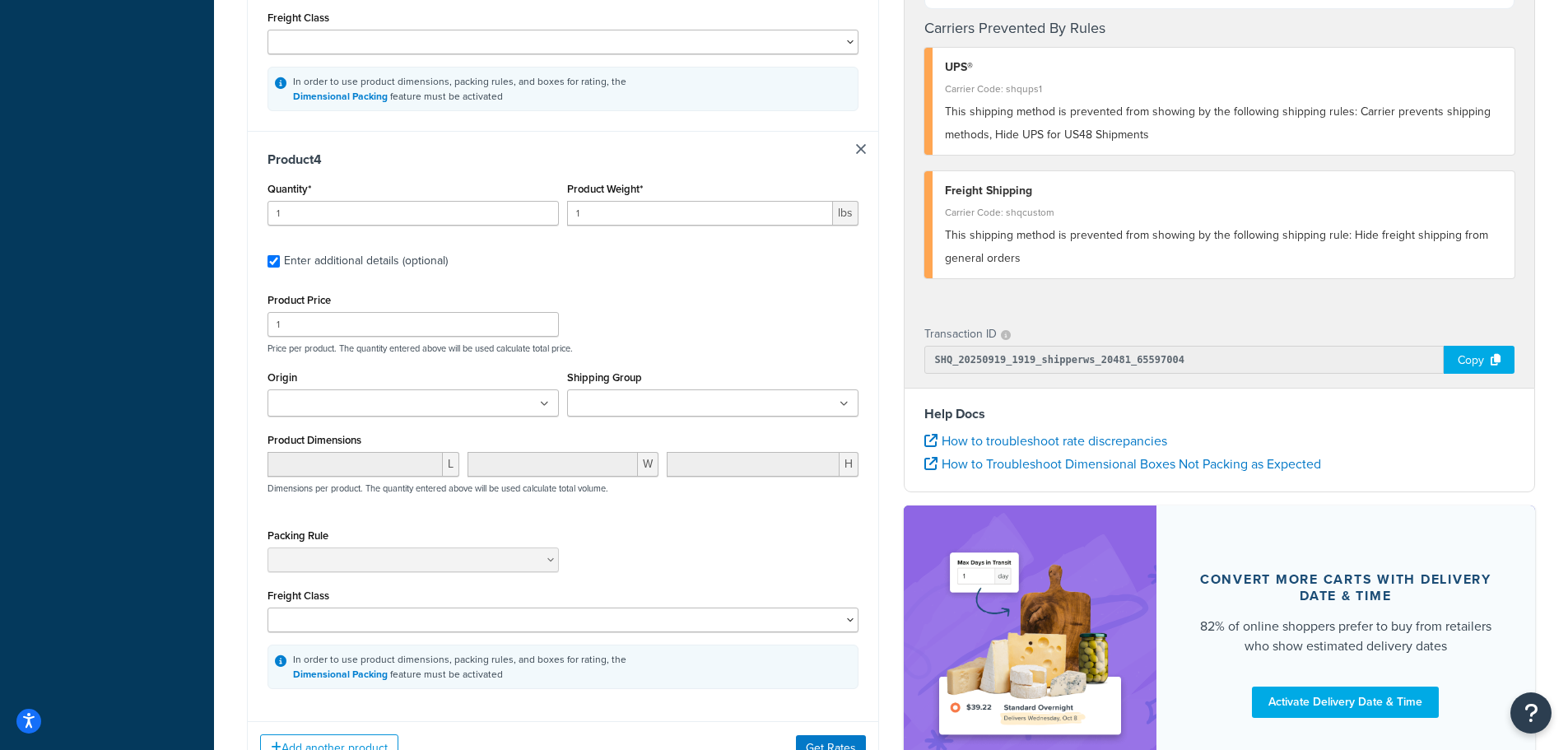
click at [640, 398] on ul at bounding box center [713, 403] width 291 height 27
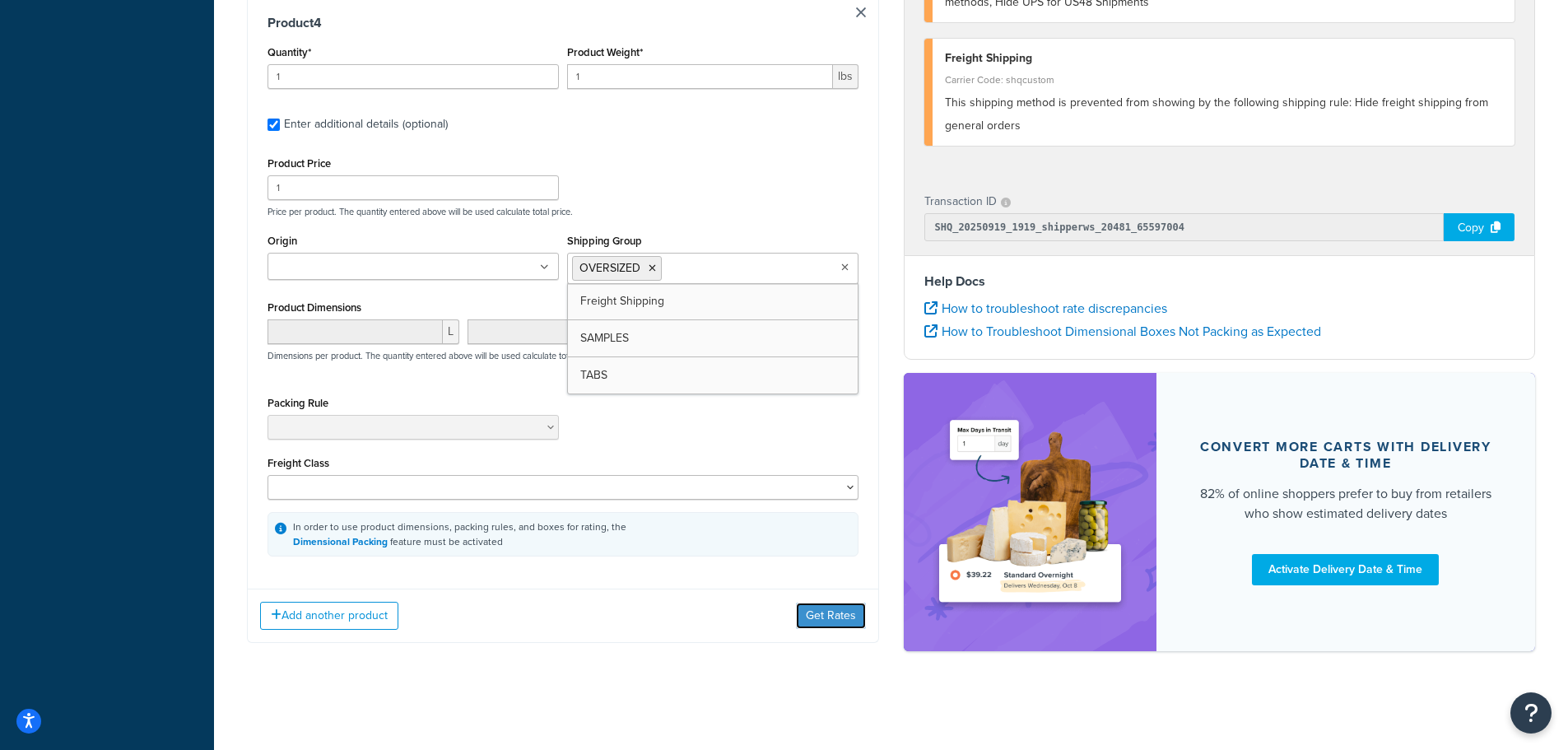
click at [839, 609] on button "Get Rates" at bounding box center [831, 616] width 70 height 26
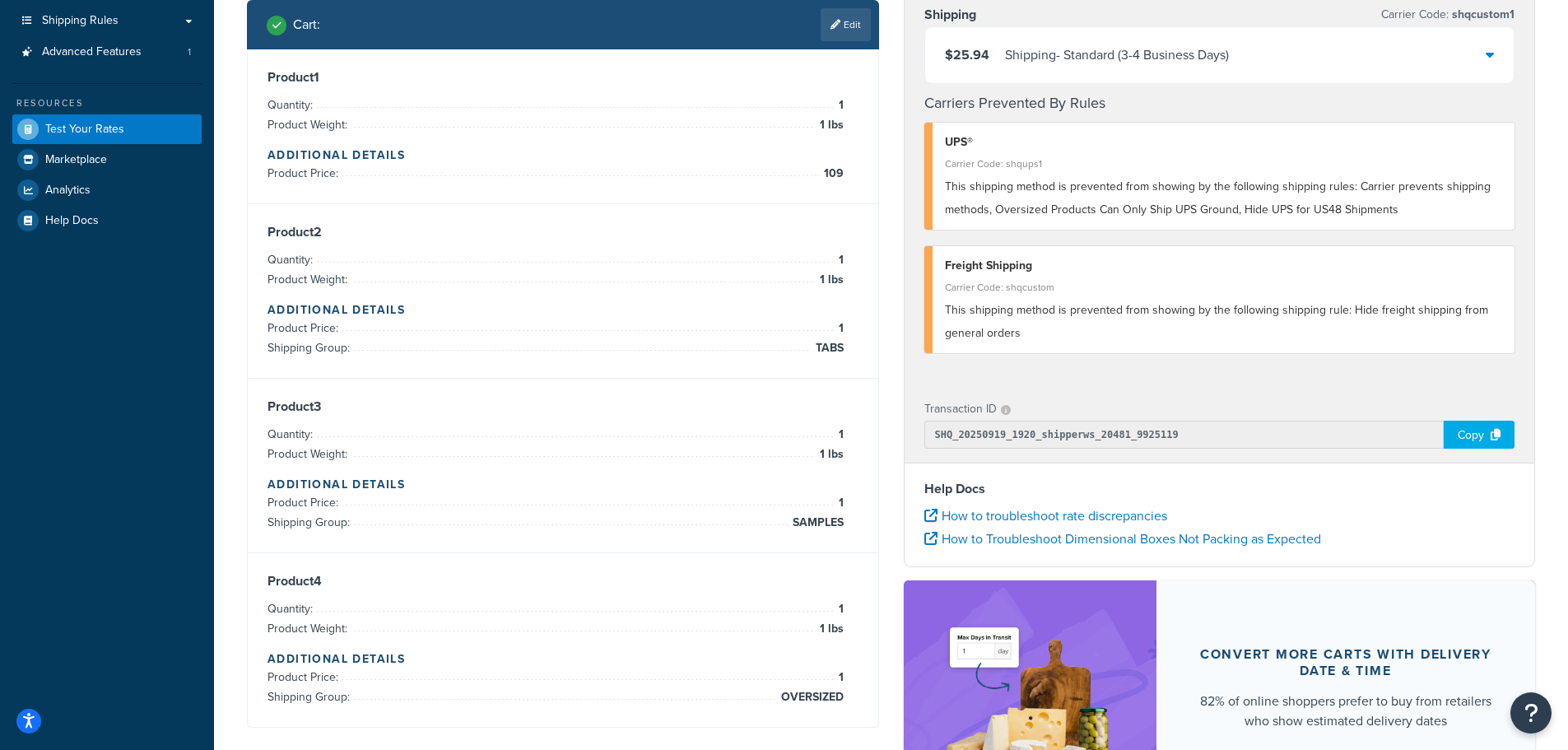
scroll to position [247, 0]
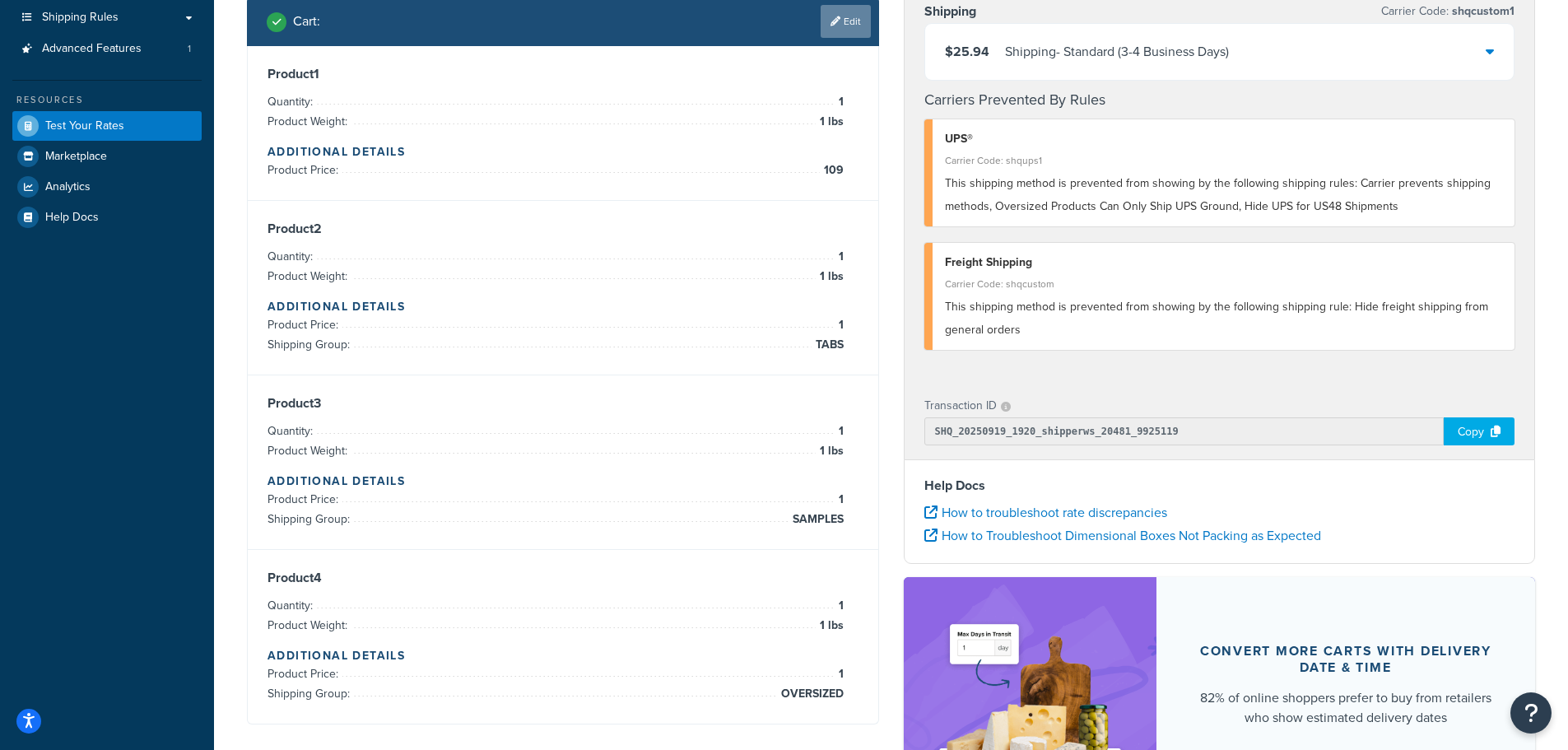
click at [862, 24] on link "Edit" at bounding box center [845, 21] width 50 height 33
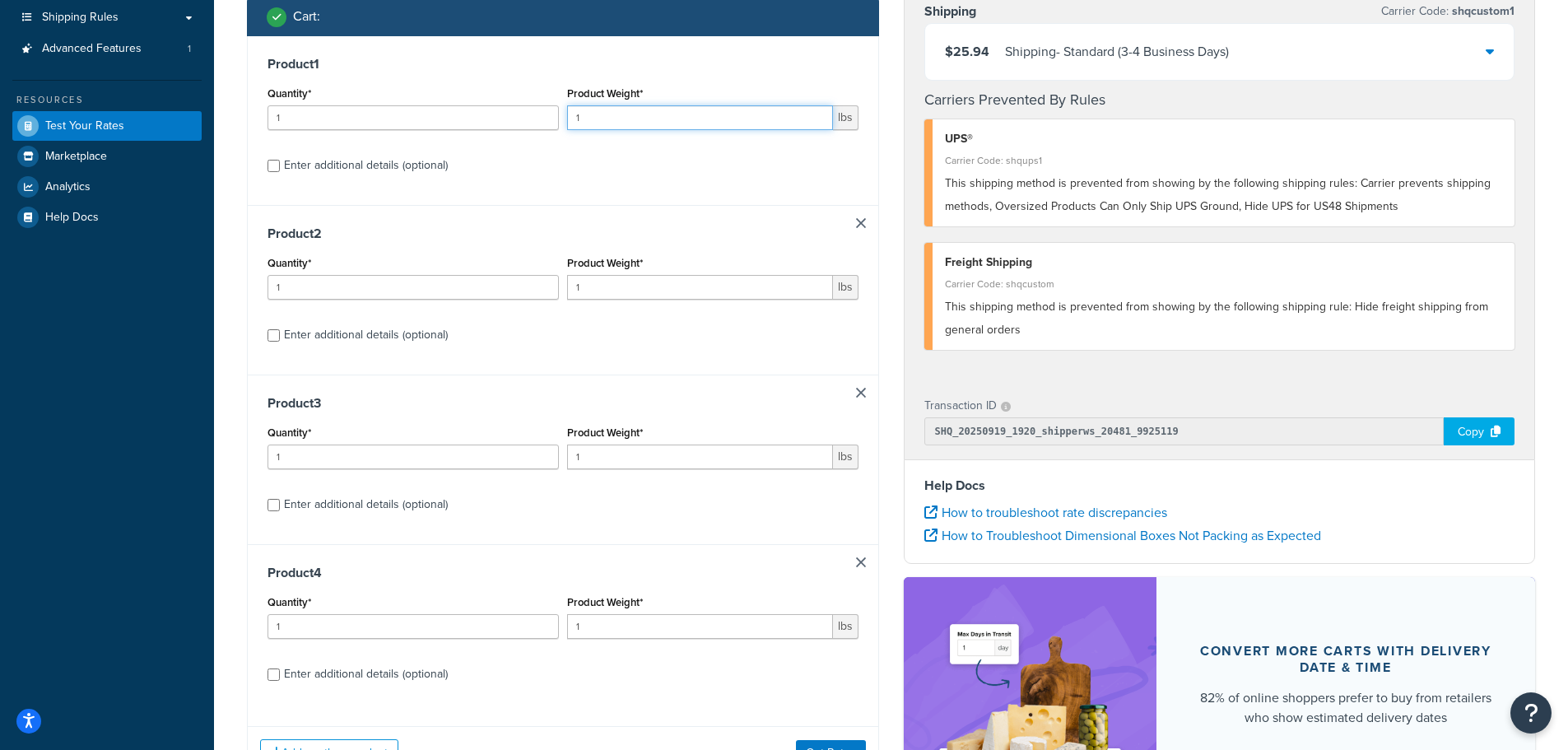
drag, startPoint x: 647, startPoint y: 122, endPoint x: 553, endPoint y: 117, distance: 94.1
click at [558, 120] on div "Quantity* 1 Product Weight* 1 lbs" at bounding box center [563, 112] width 600 height 60
type input "7"
click at [274, 166] on input "Enter additional details (optional)" at bounding box center [274, 166] width 13 height 13
checkbox input "true"
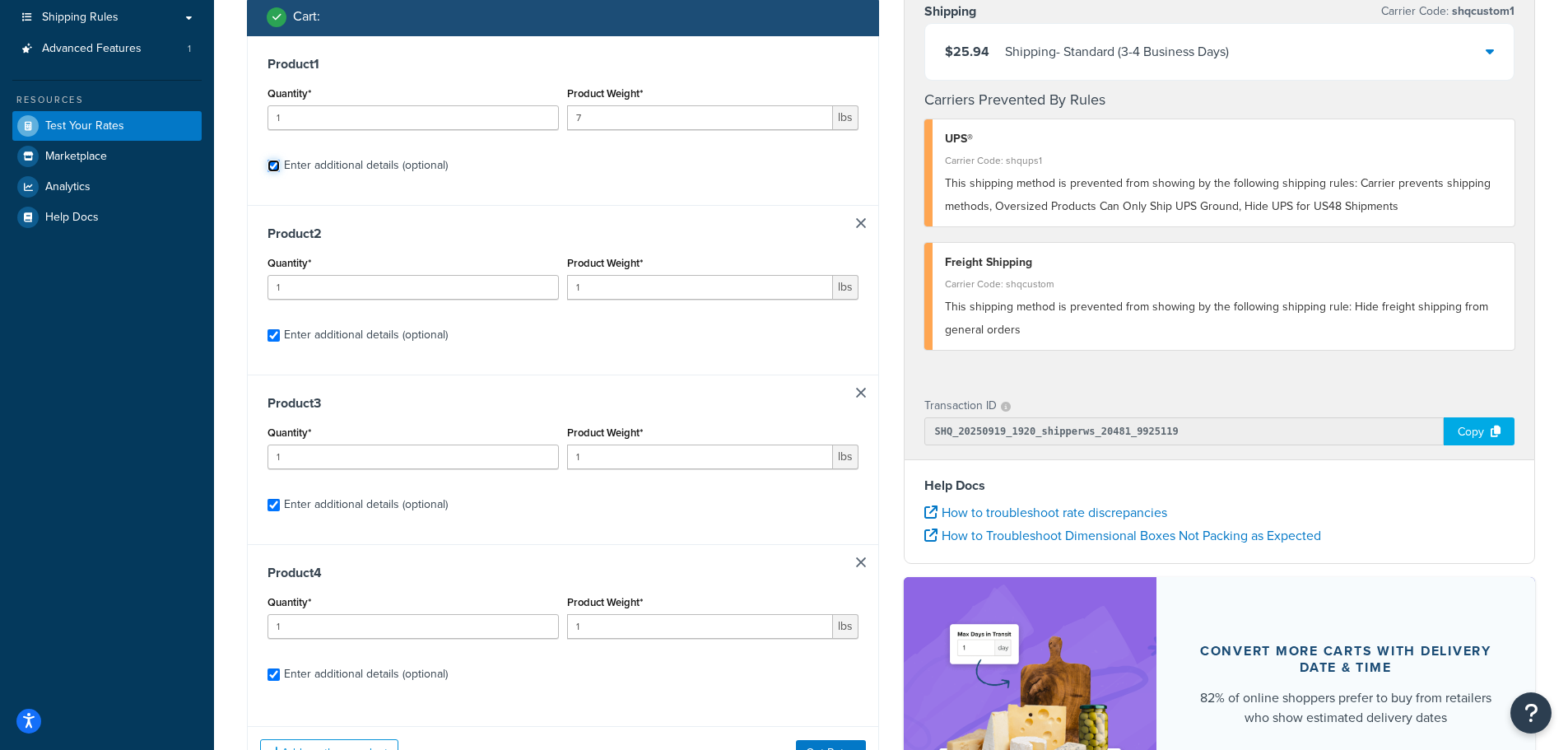
checkbox input "true"
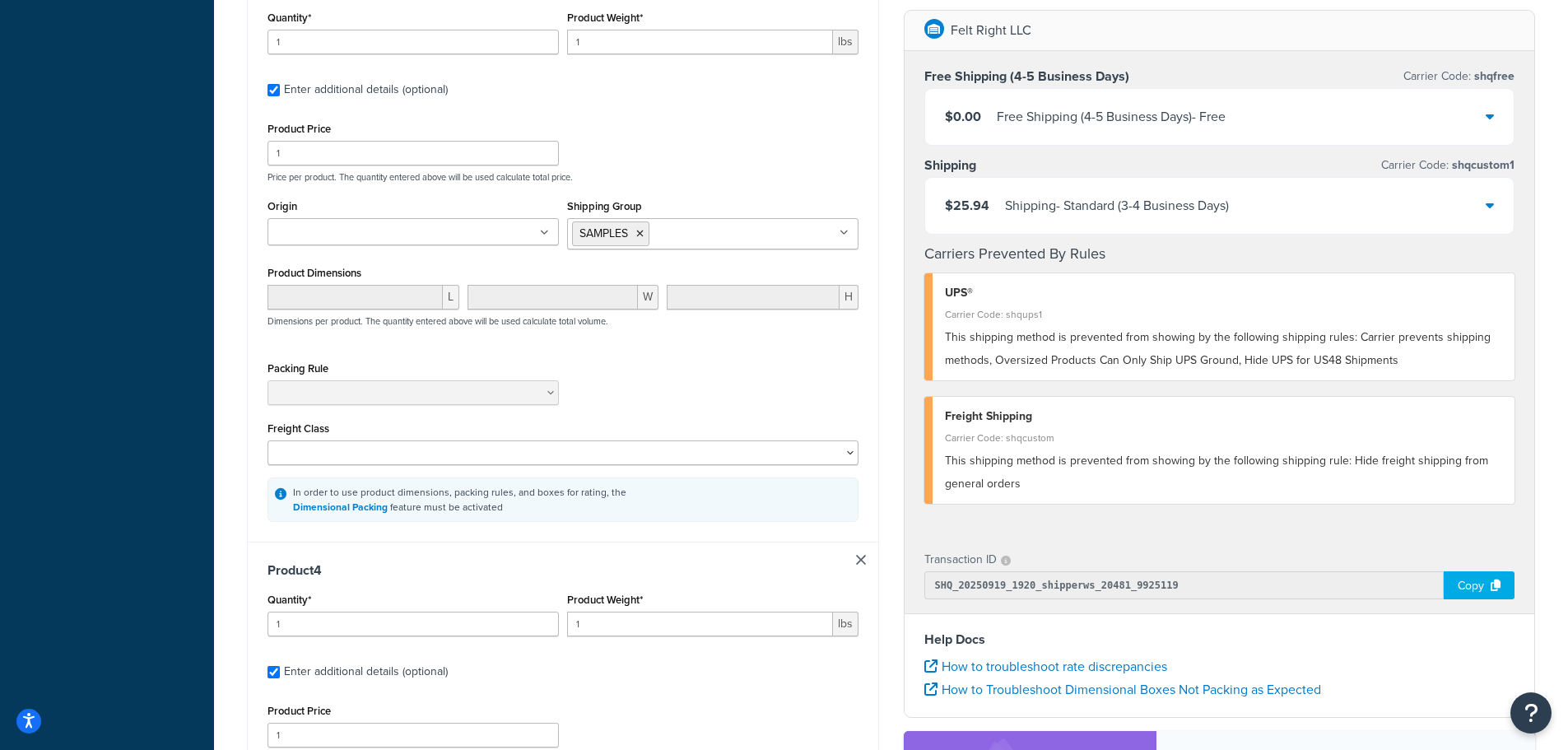
scroll to position [1482, 0]
click at [642, 240] on icon at bounding box center [640, 235] width 8 height 10
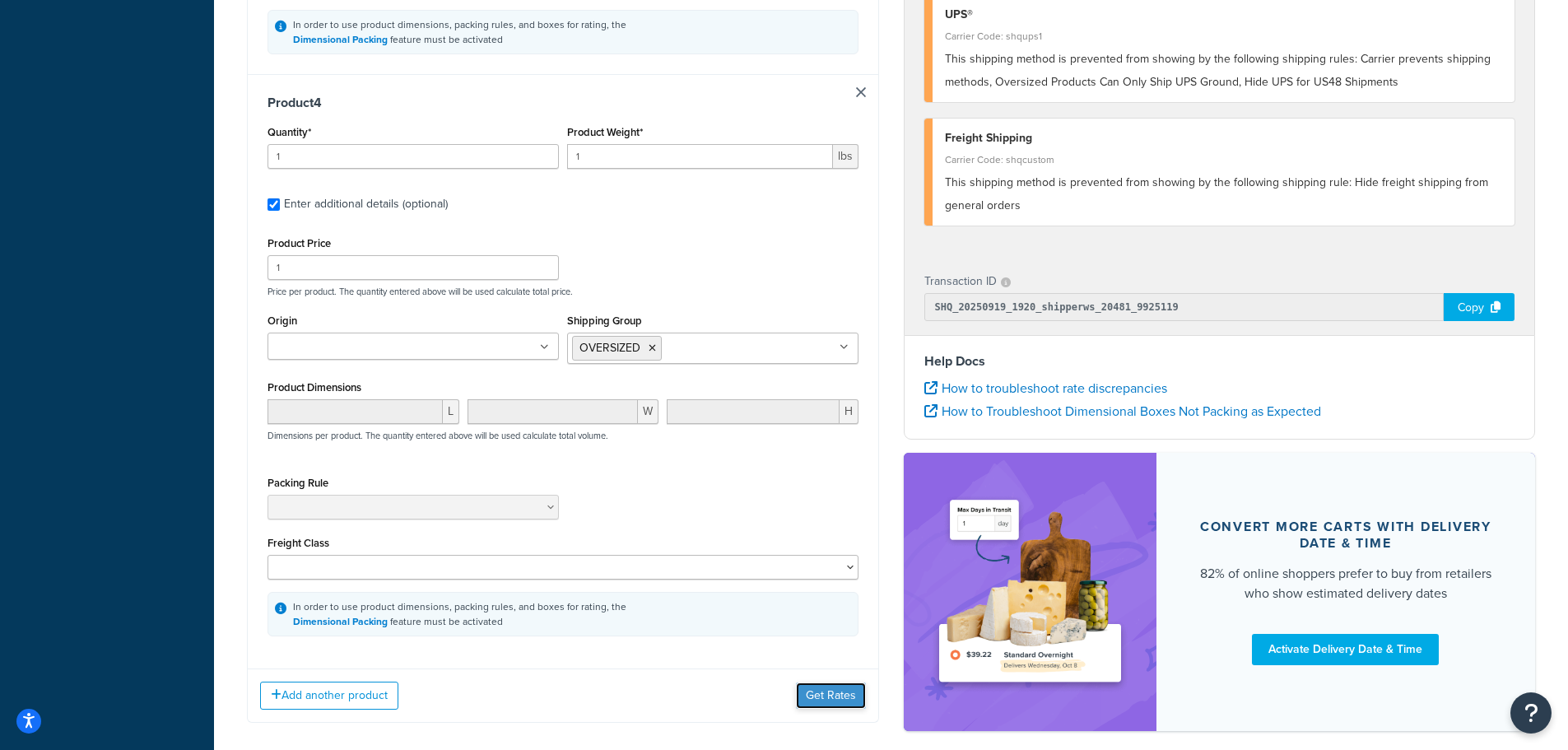
click at [816, 682] on button "Get Rates" at bounding box center [831, 695] width 70 height 26
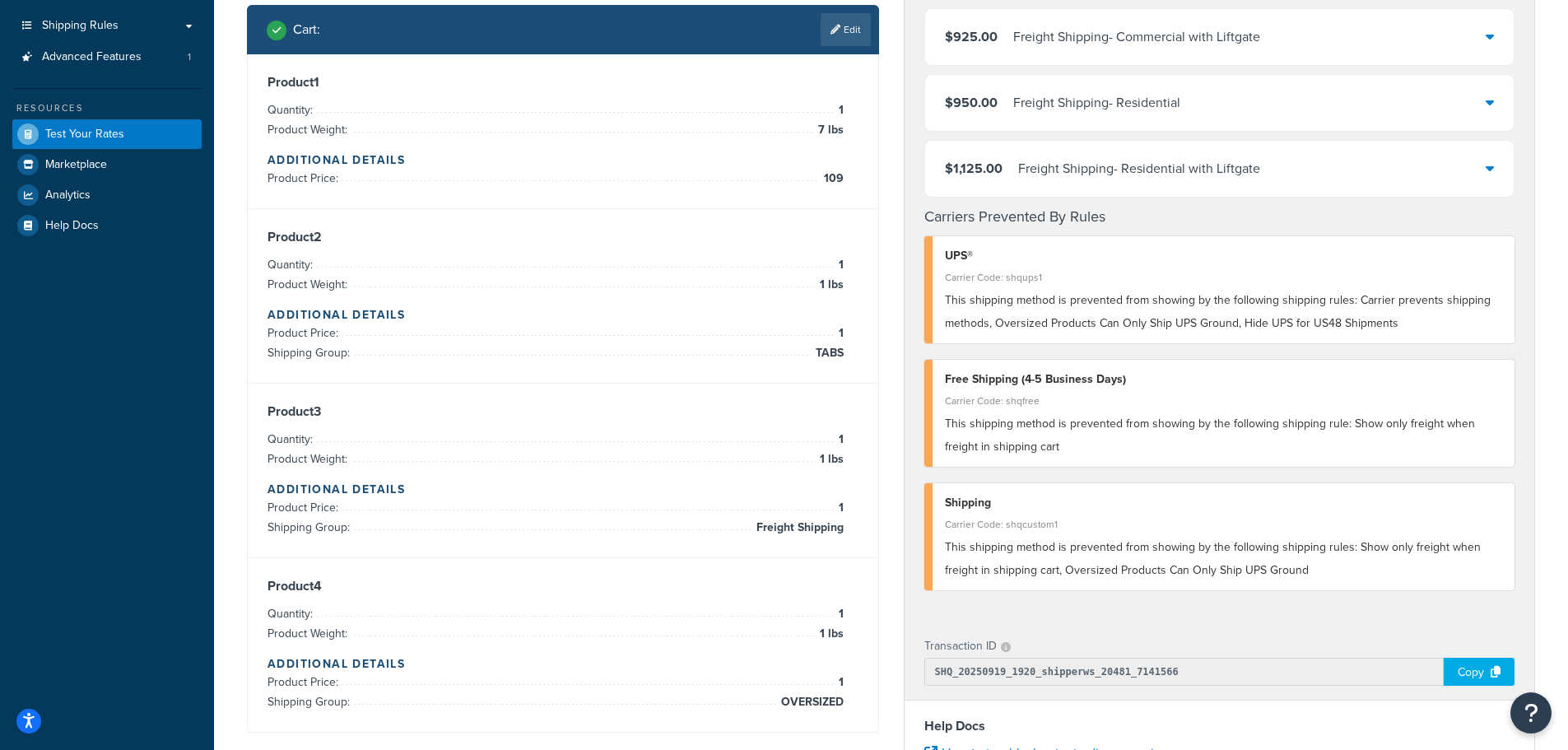
scroll to position [0, 0]
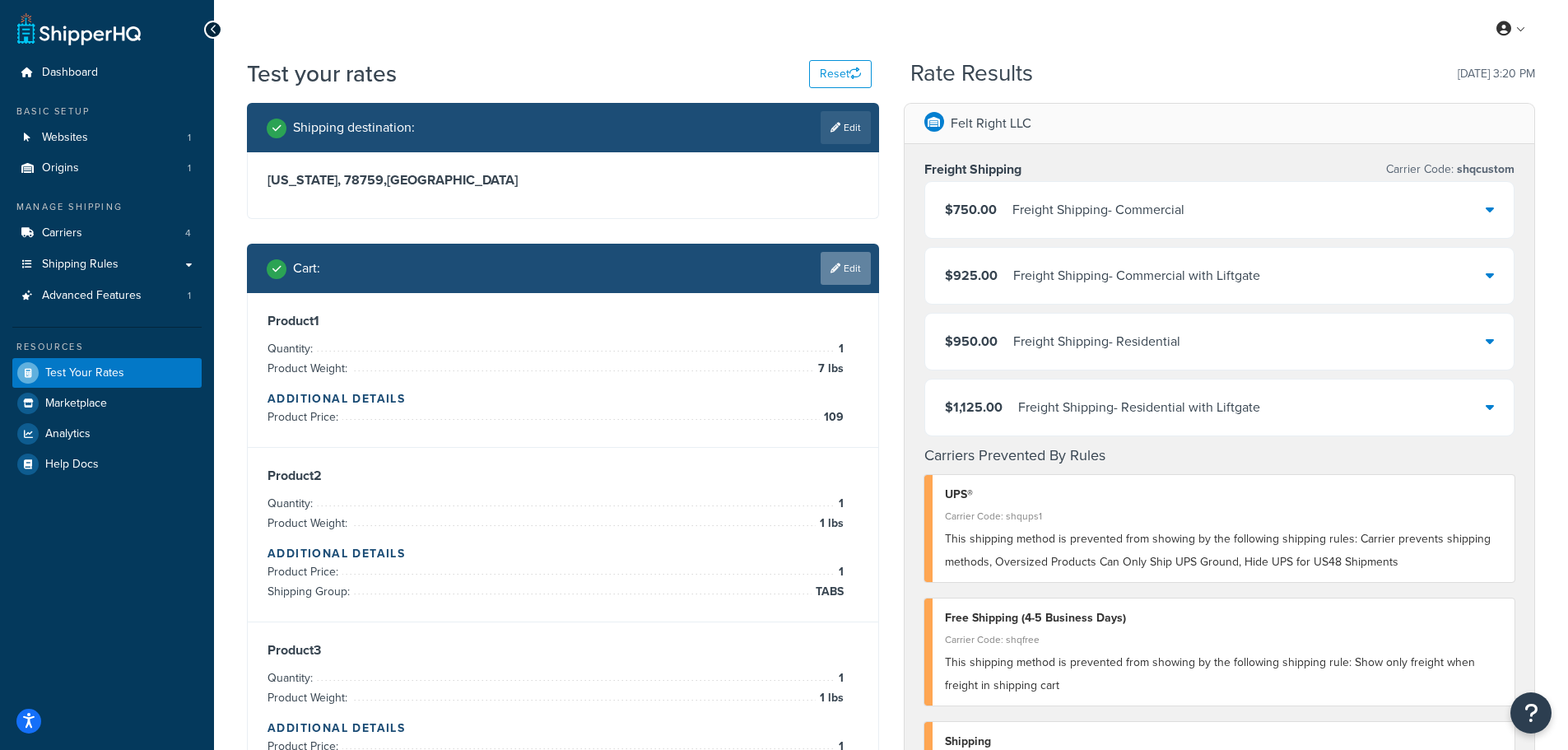
click at [837, 275] on link "Edit" at bounding box center [845, 268] width 50 height 33
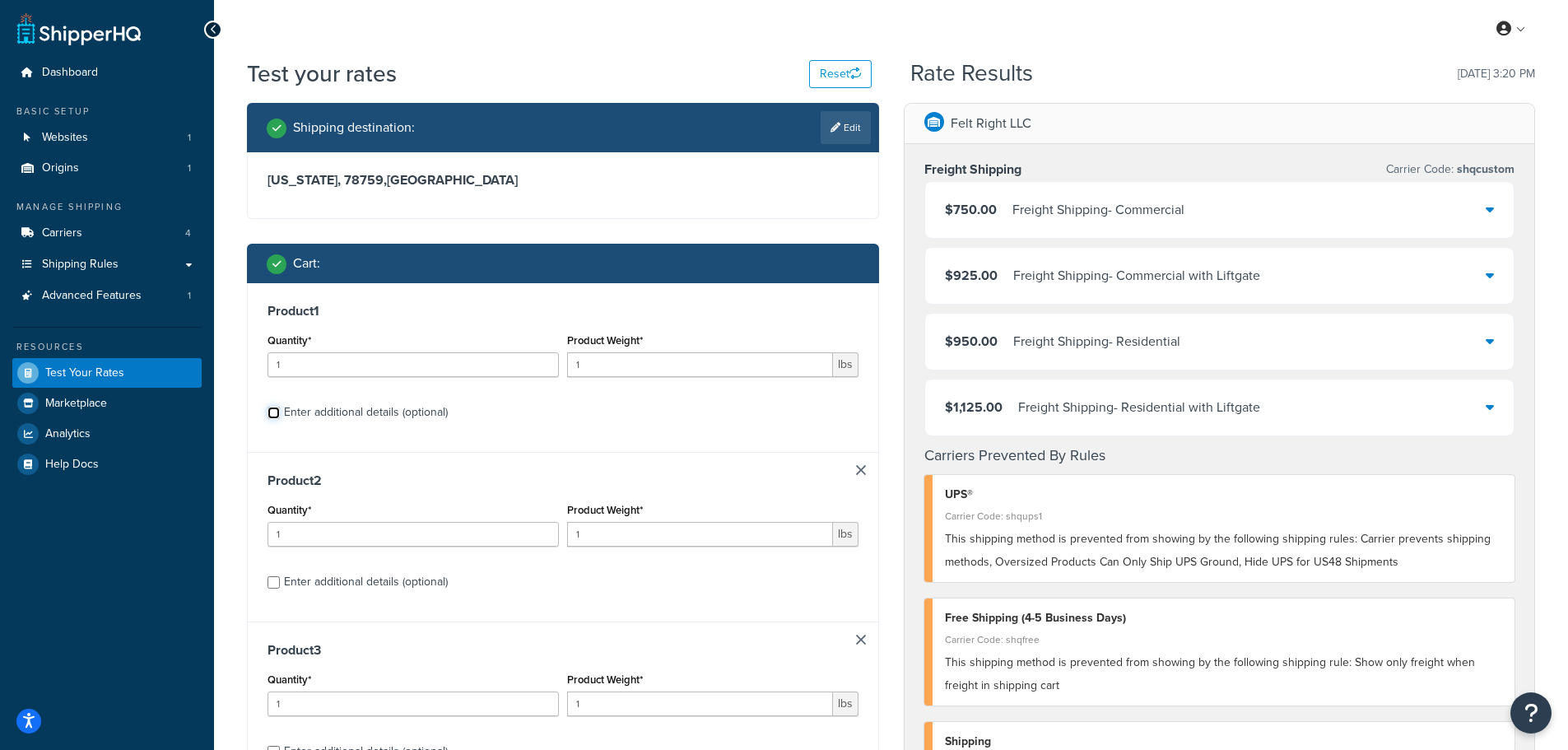
click at [276, 416] on input "Enter additional details (optional)" at bounding box center [274, 413] width 13 height 13
checkbox input "true"
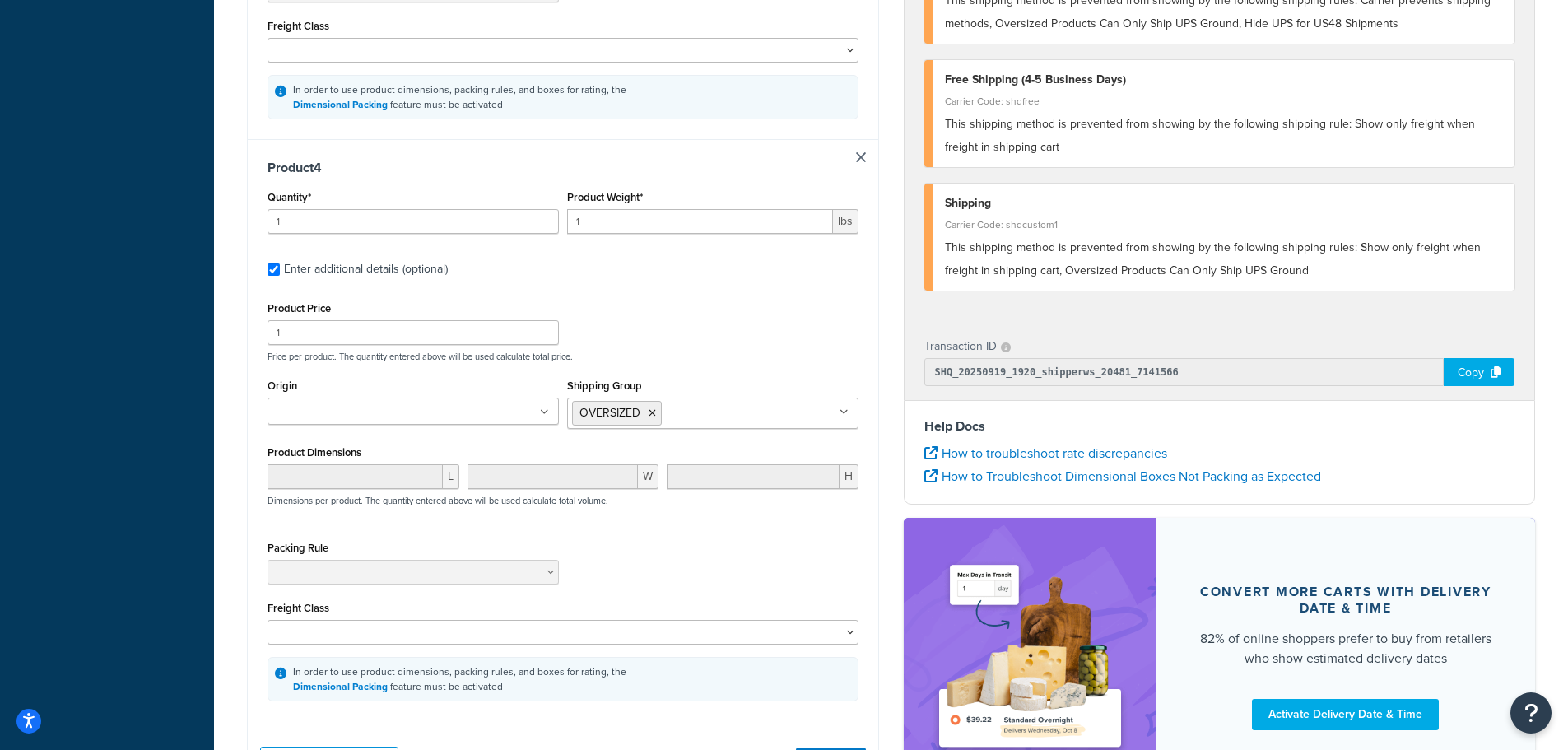
scroll to position [1976, 0]
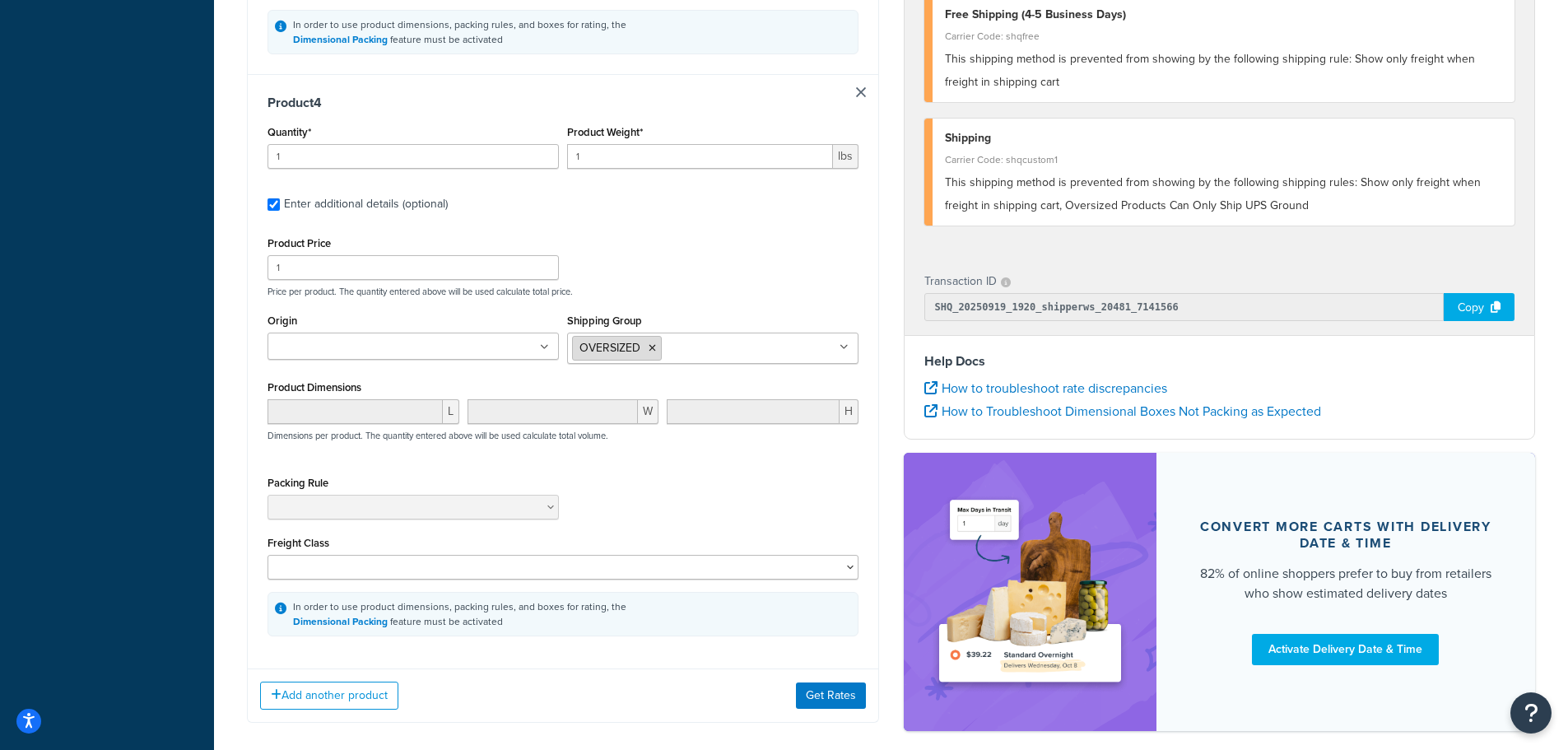
click at [654, 344] on icon at bounding box center [652, 349] width 8 height 10
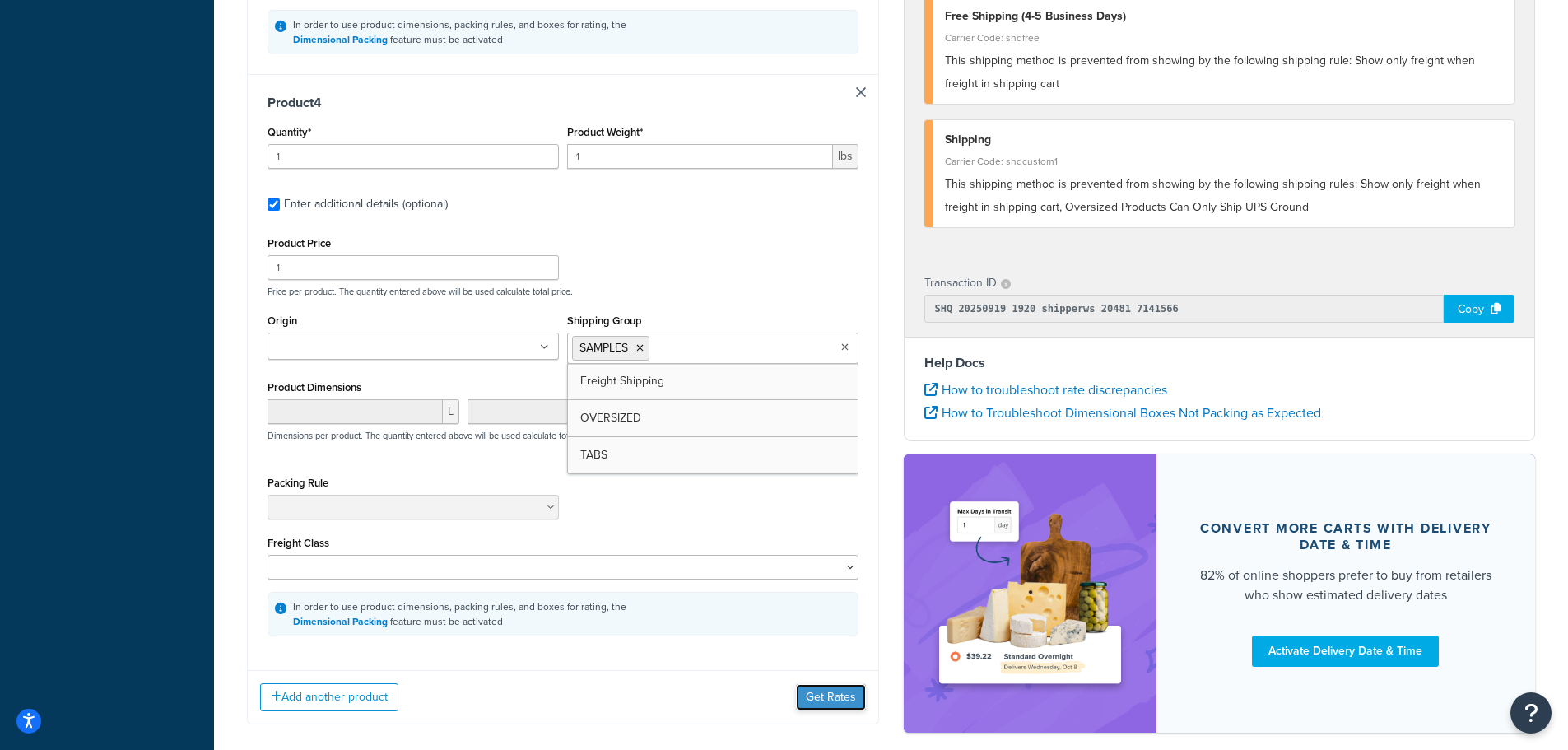
click at [823, 684] on button "Get Rates" at bounding box center [831, 697] width 70 height 26
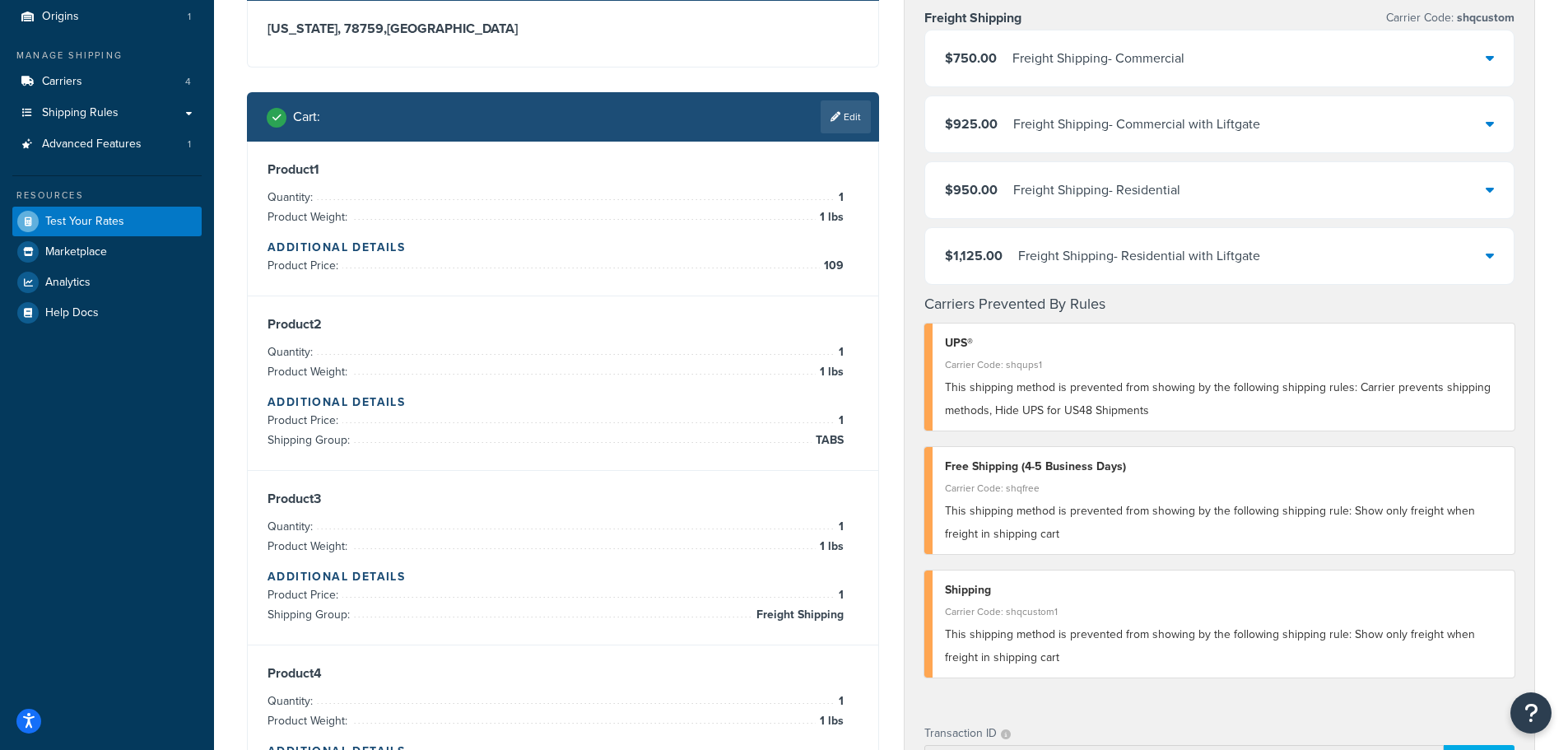
scroll to position [0, 0]
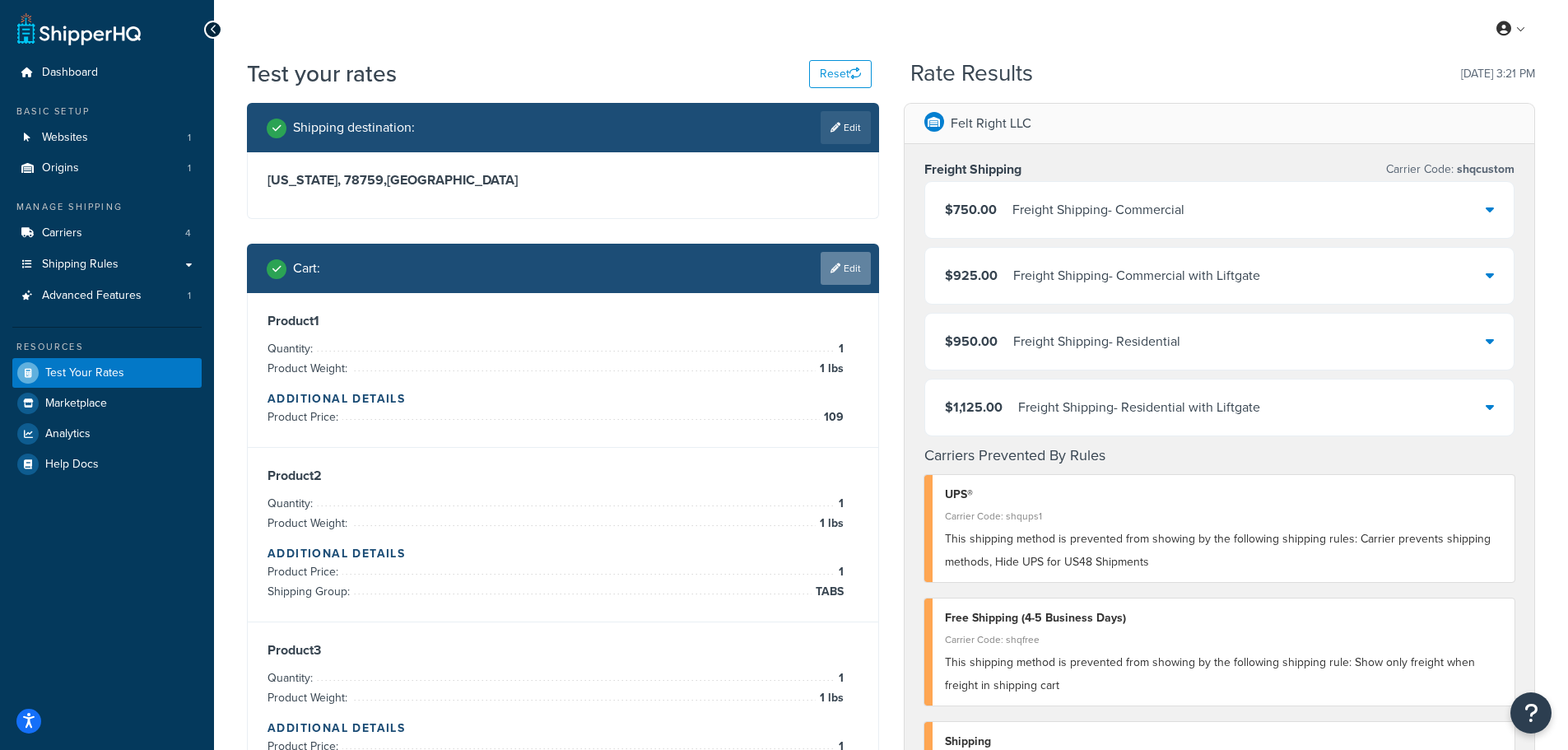
drag, startPoint x: 844, startPoint y: 263, endPoint x: 821, endPoint y: 278, distance: 27.5
click at [845, 263] on link "Edit" at bounding box center [845, 268] width 50 height 33
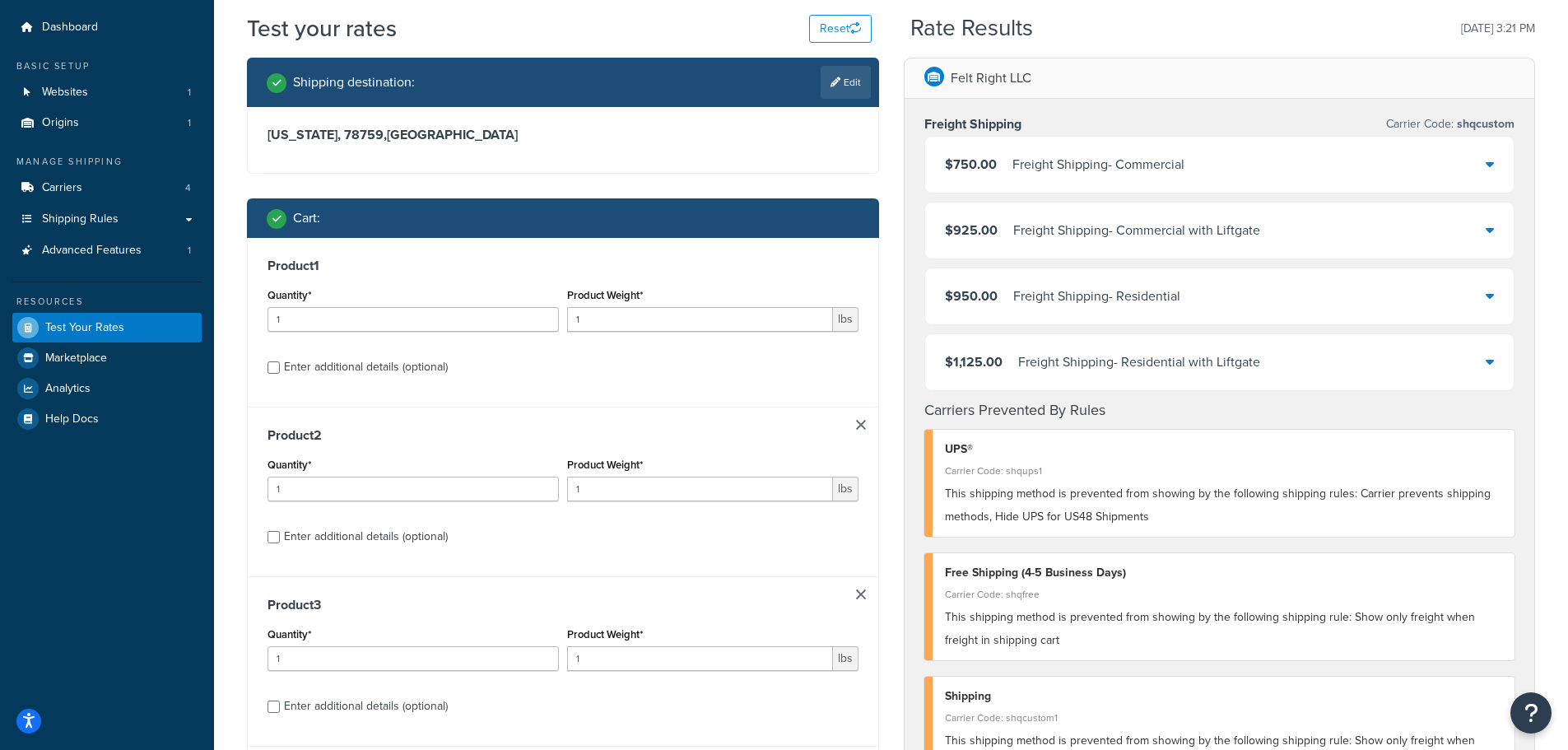
scroll to position [329, 0]
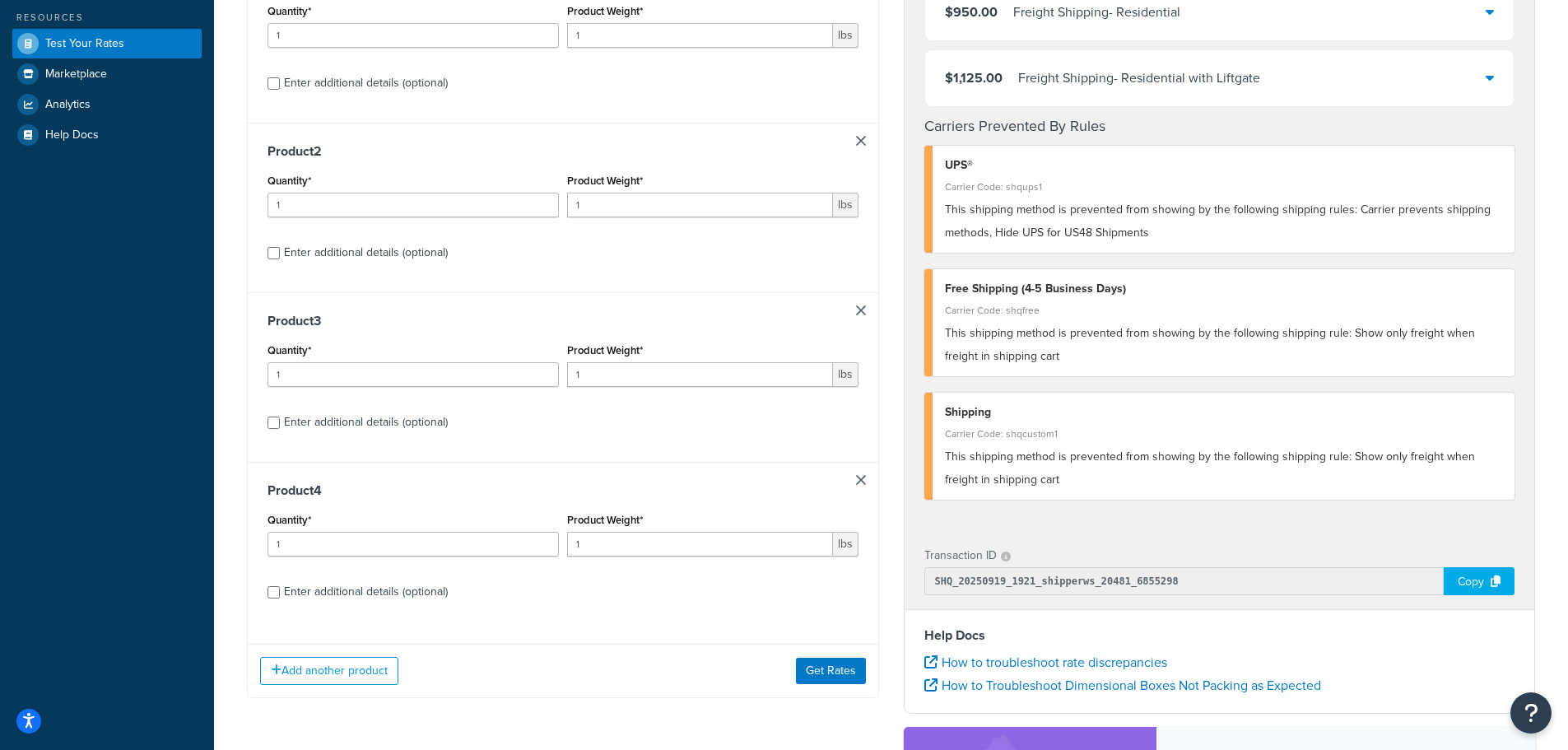
click at [280, 83] on div "Enter additional details (optional)" at bounding box center [563, 81] width 591 height 26
click at [272, 81] on input "Enter additional details (optional)" at bounding box center [274, 84] width 13 height 13
checkbox input "true"
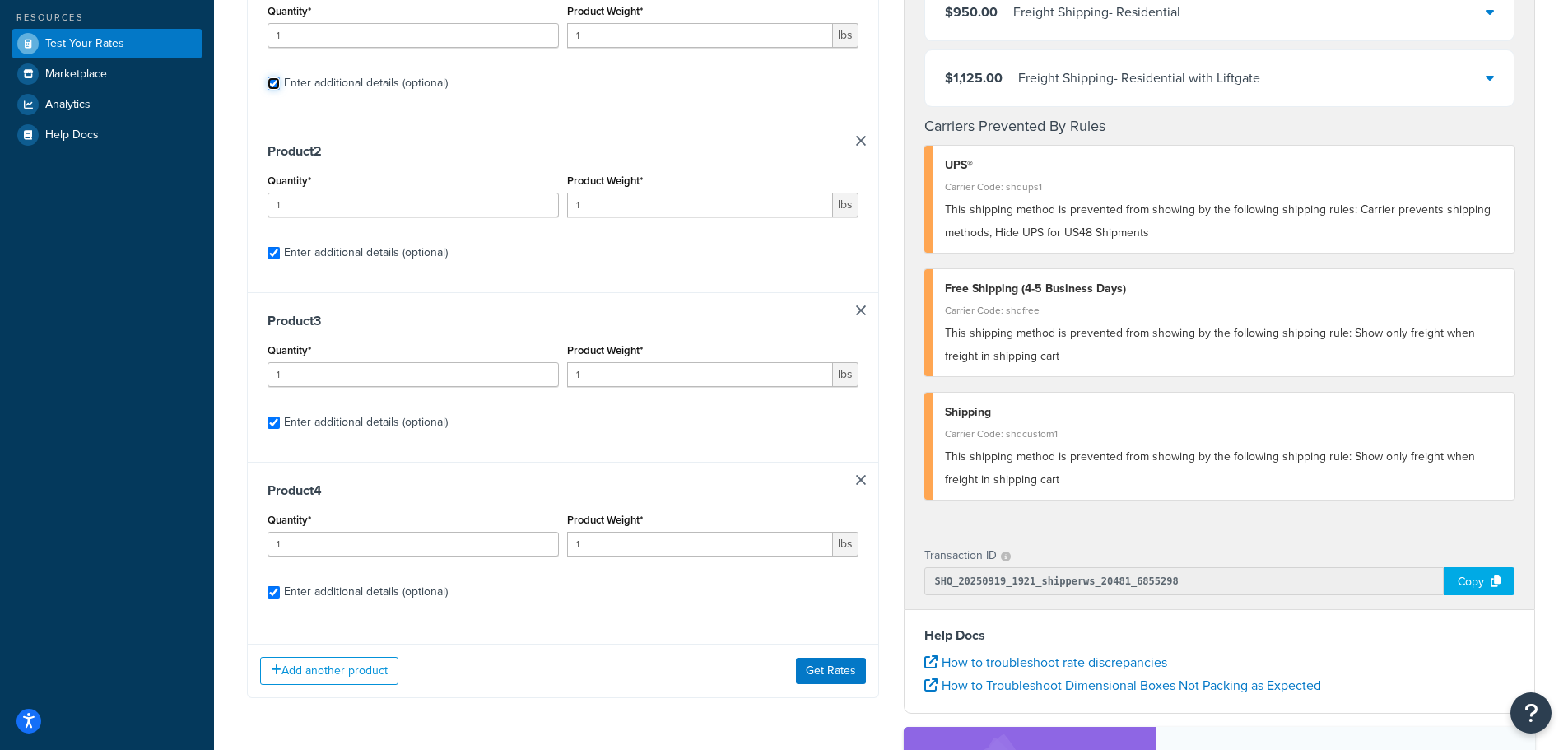
checkbox input "true"
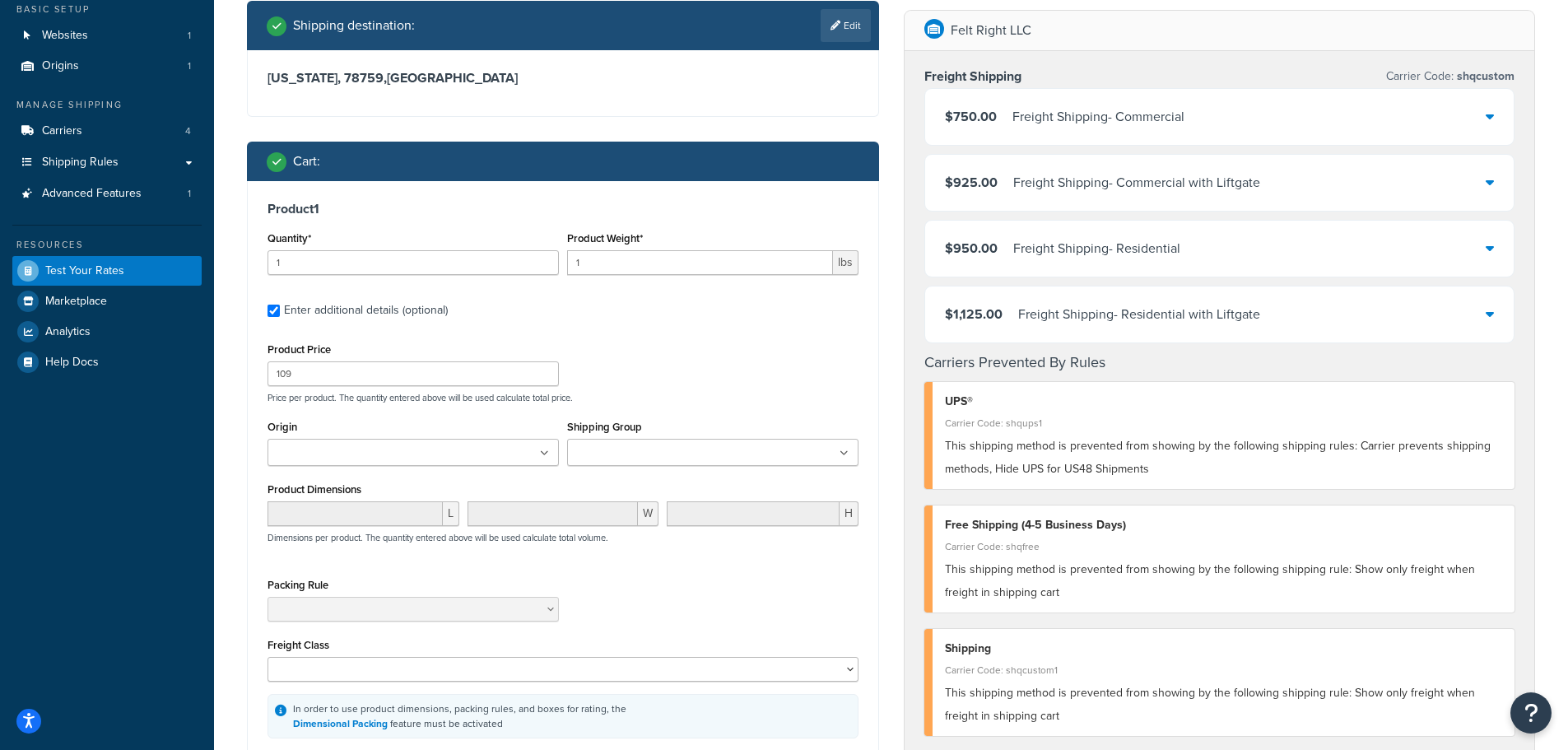
scroll to position [0, 0]
